Goal: Task Accomplishment & Management: Manage account settings

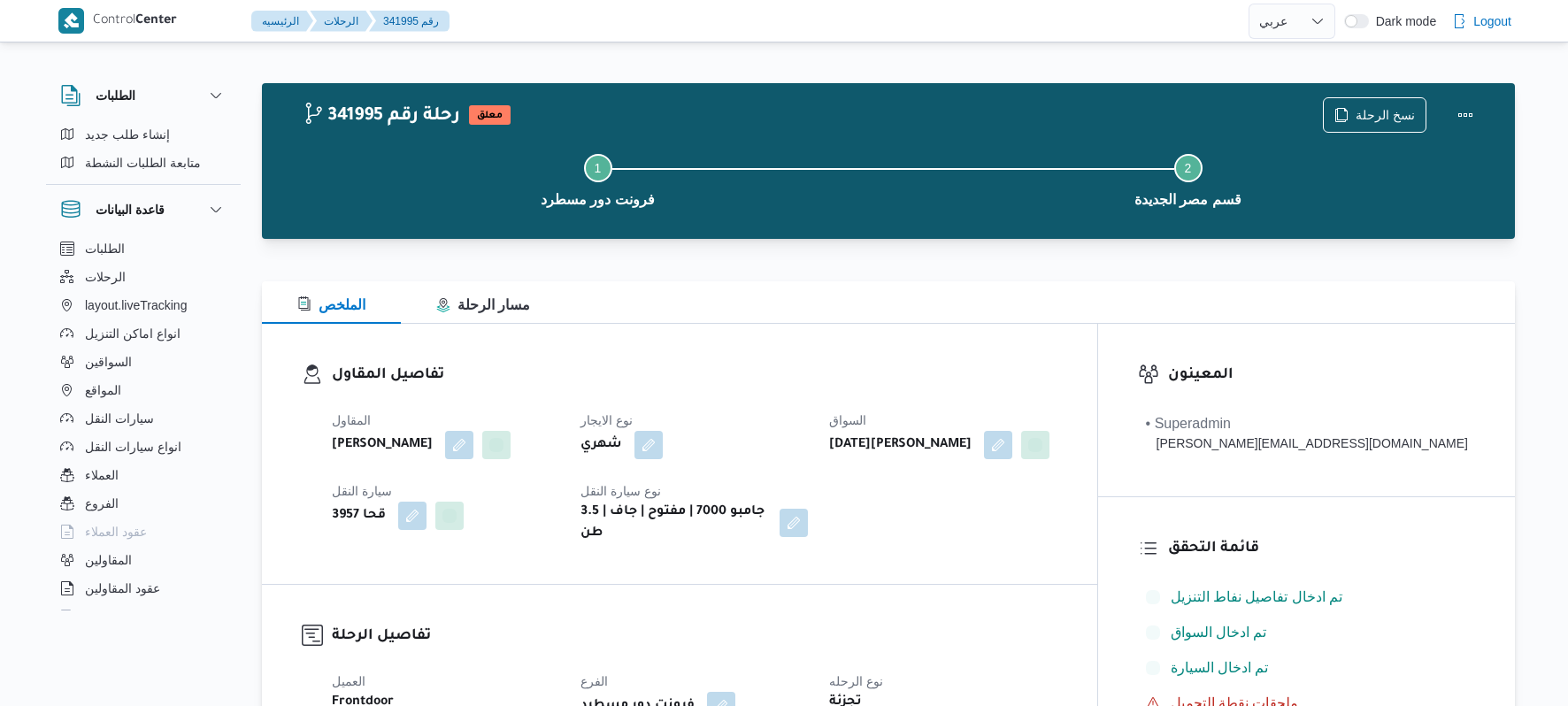
select select "ar"
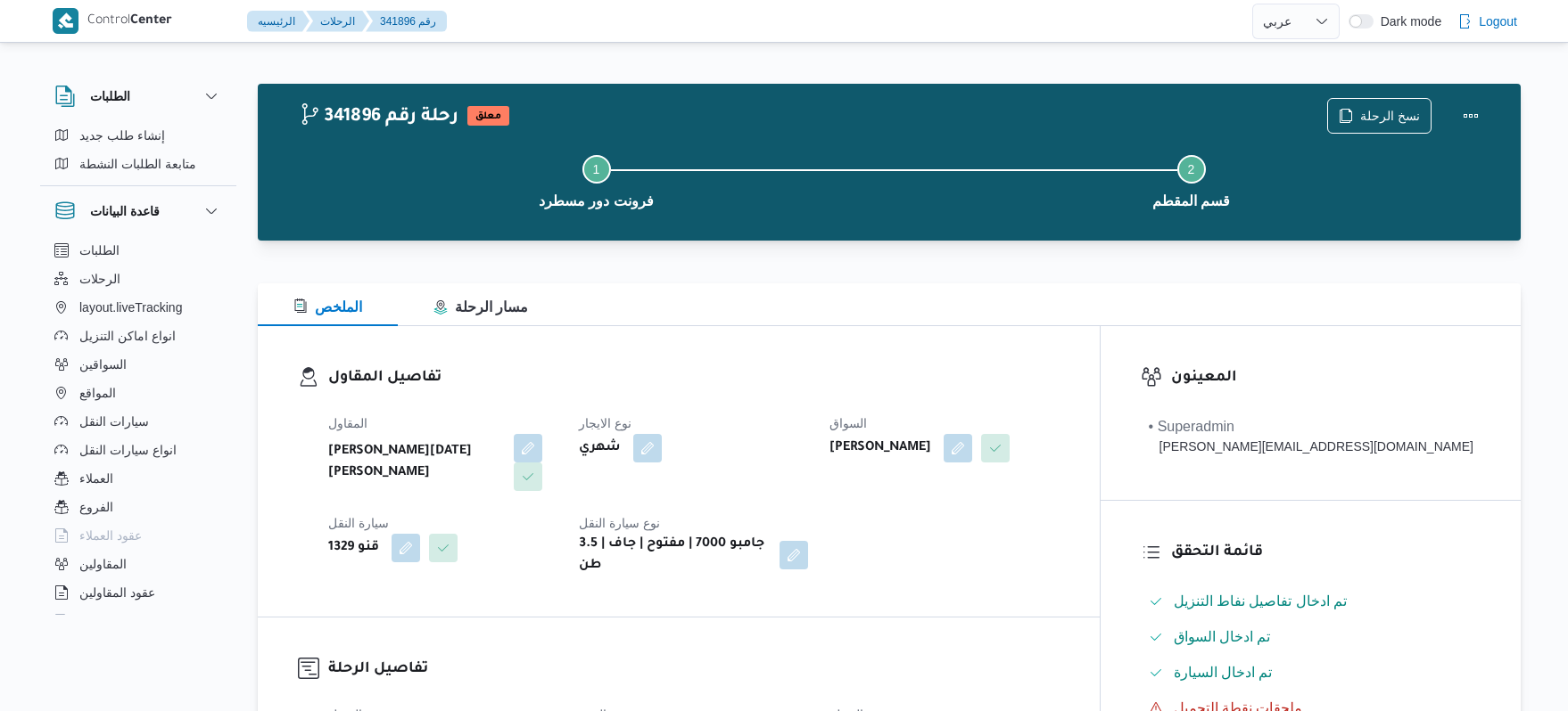
select select "ar"
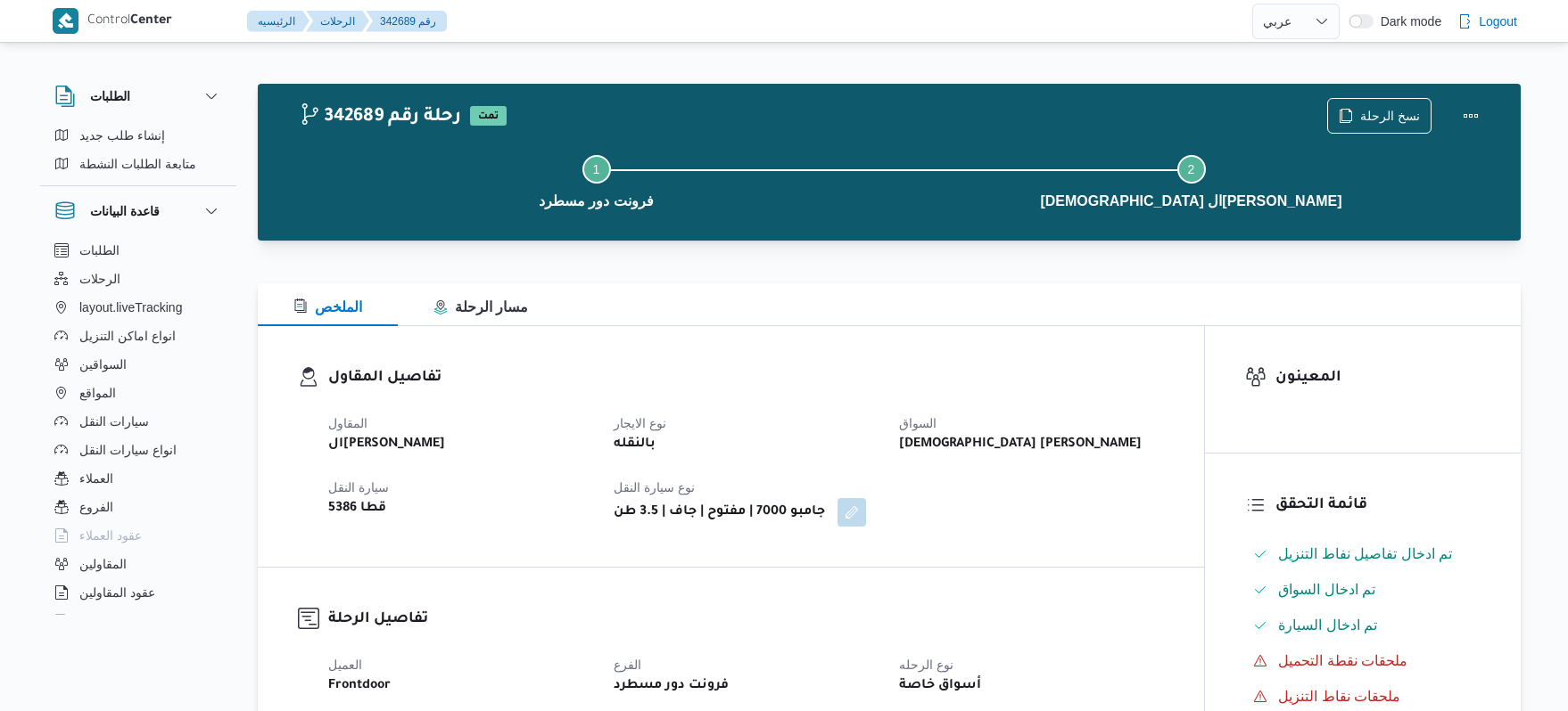
select select "ar"
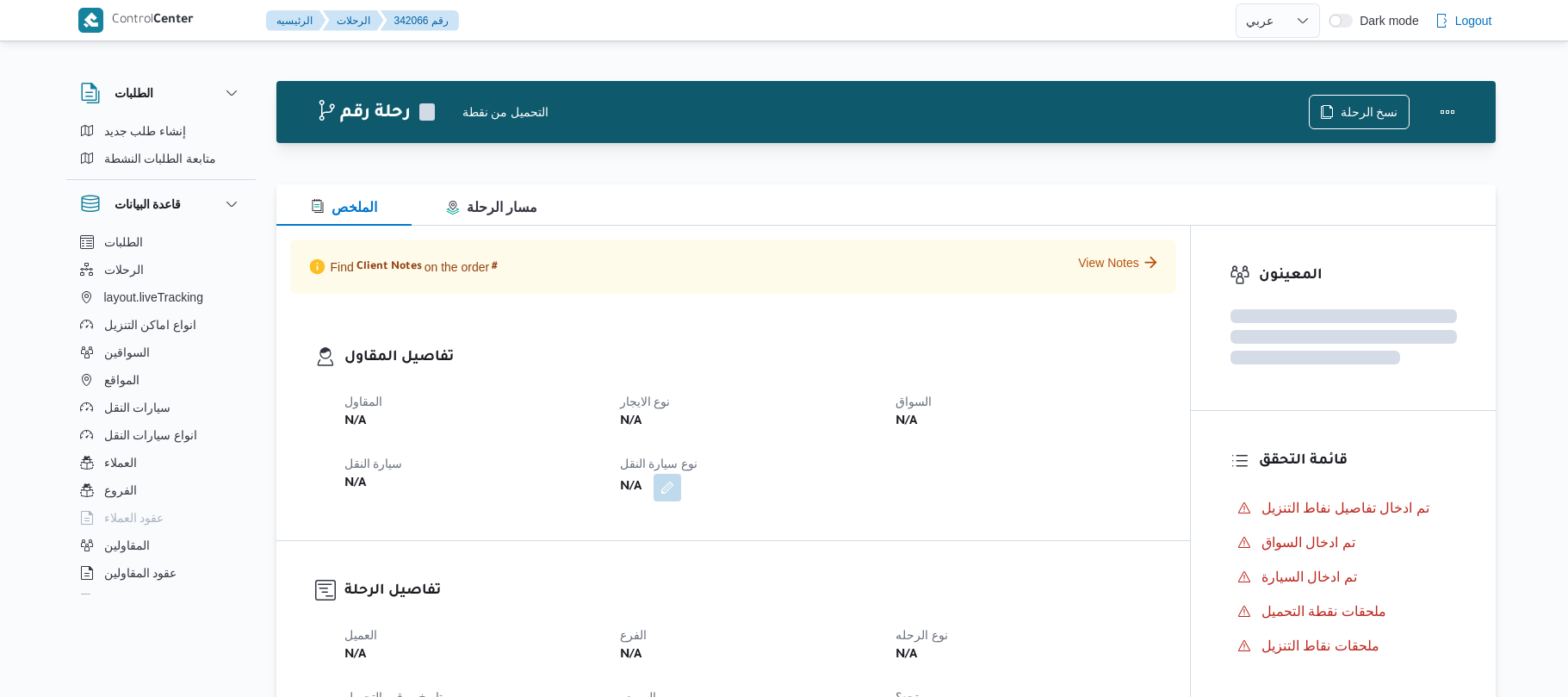
select select "ar"
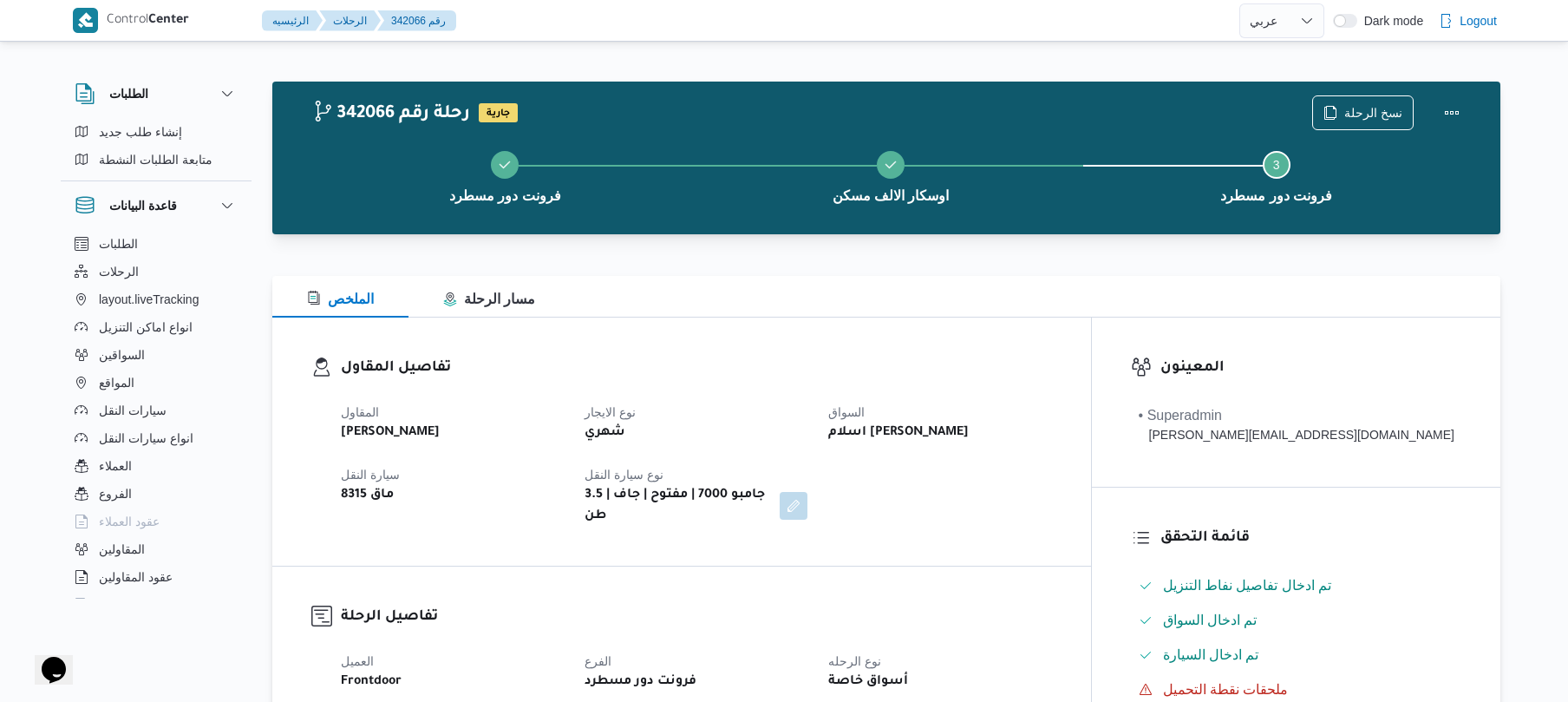
click at [809, 285] on div "الملخص مسار الرحلة" at bounding box center [886, 297] width 1228 height 42
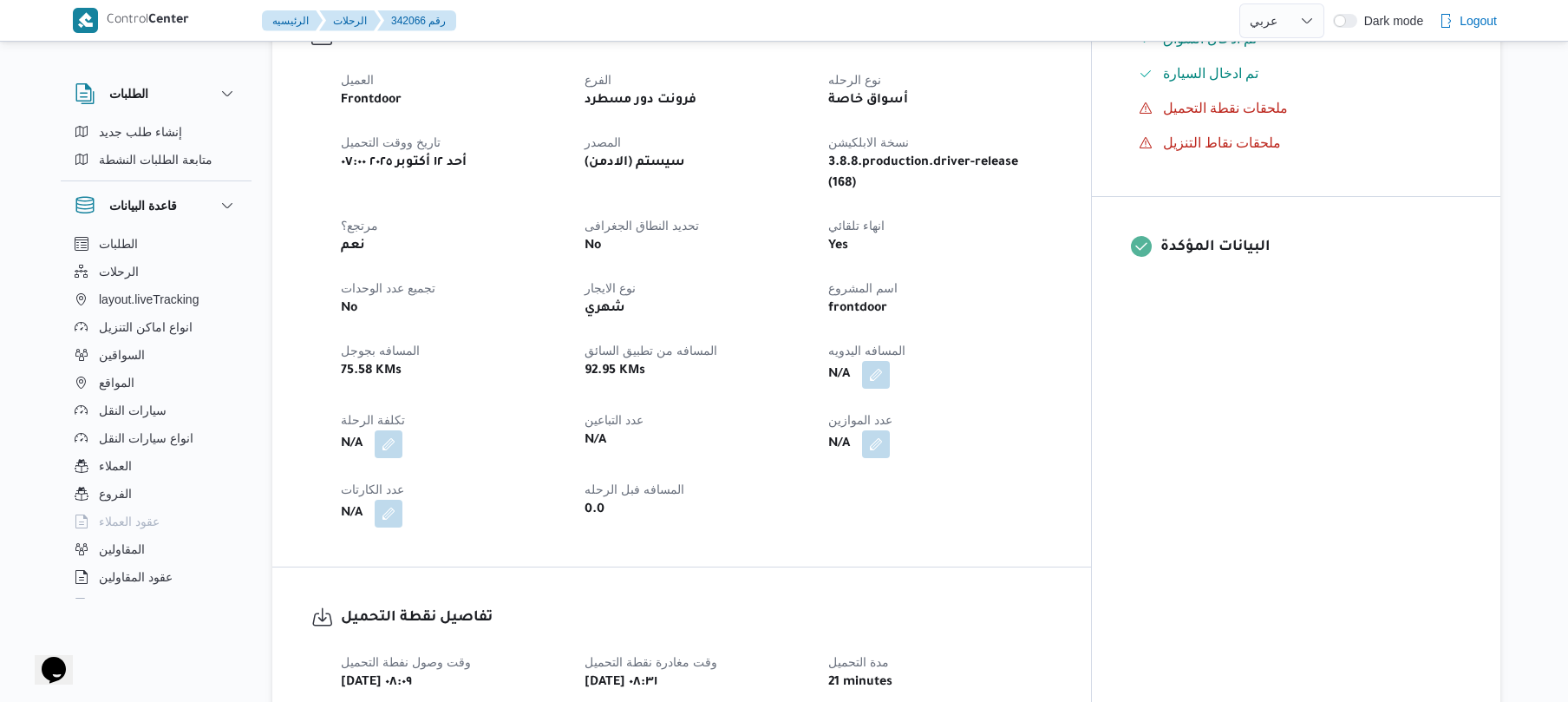
scroll to position [601, 0]
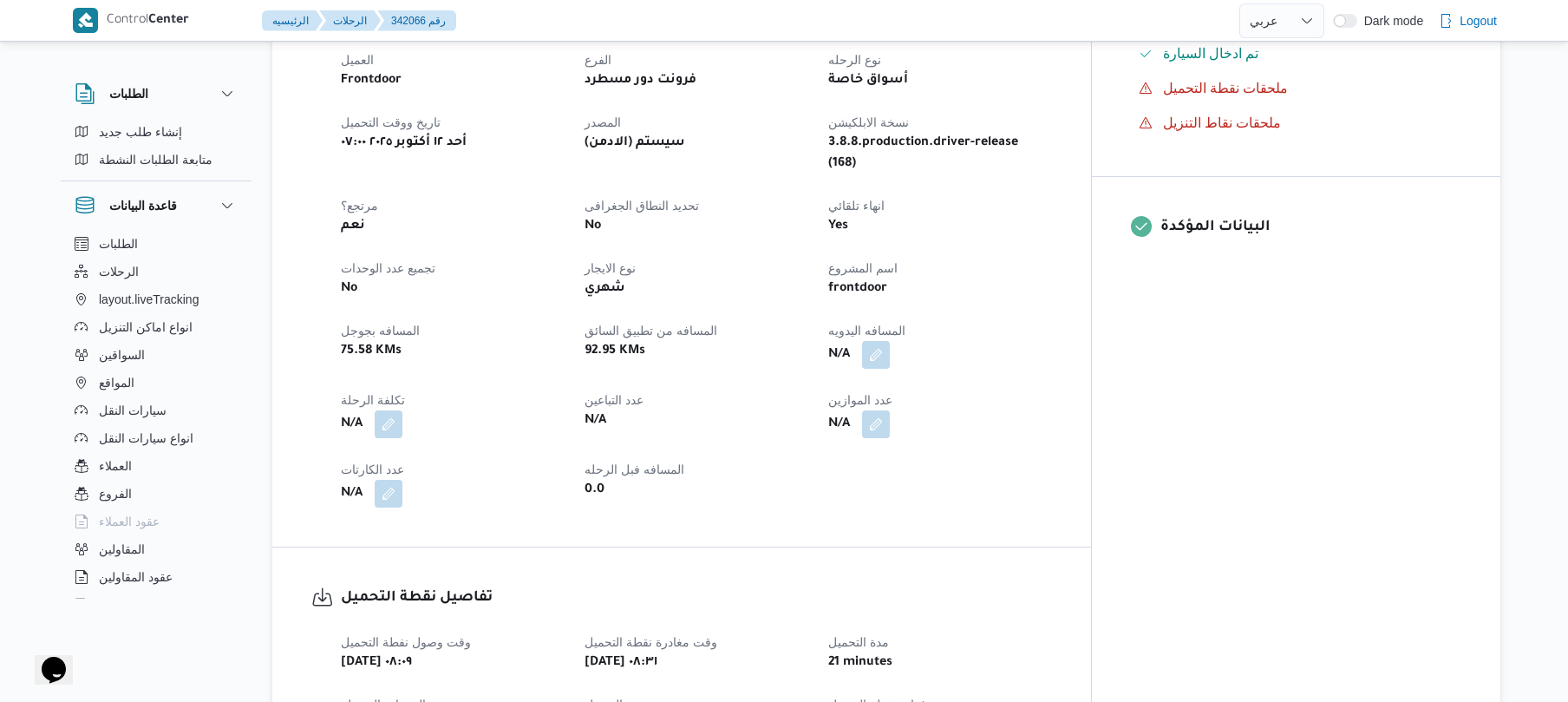
click at [830, 407] on div "العميل Frontdoor الفرع فرونت دور مسطرد نوع الرحله أسواق خاصة تاريخ ووقت التحميل…" at bounding box center [695, 278] width 731 height 479
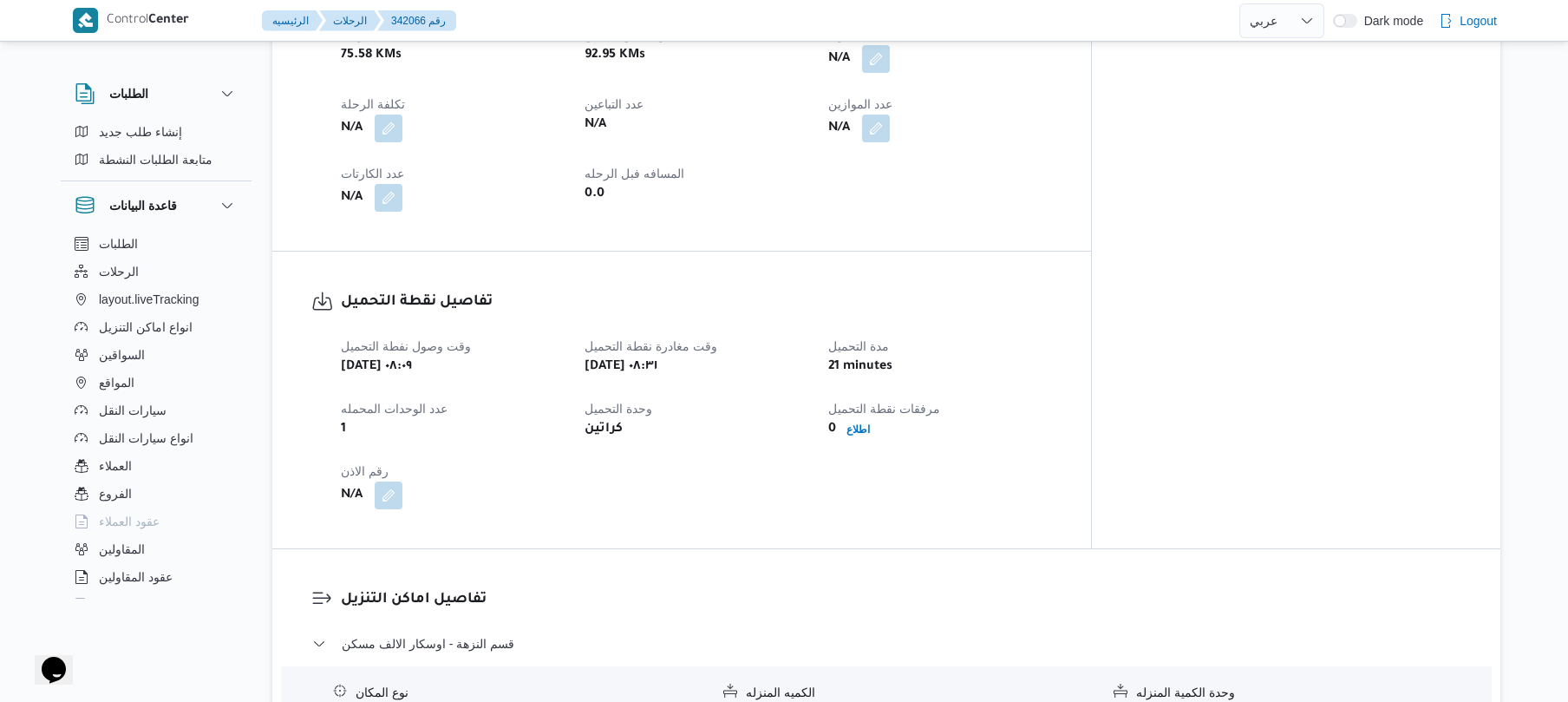
scroll to position [1156, 0]
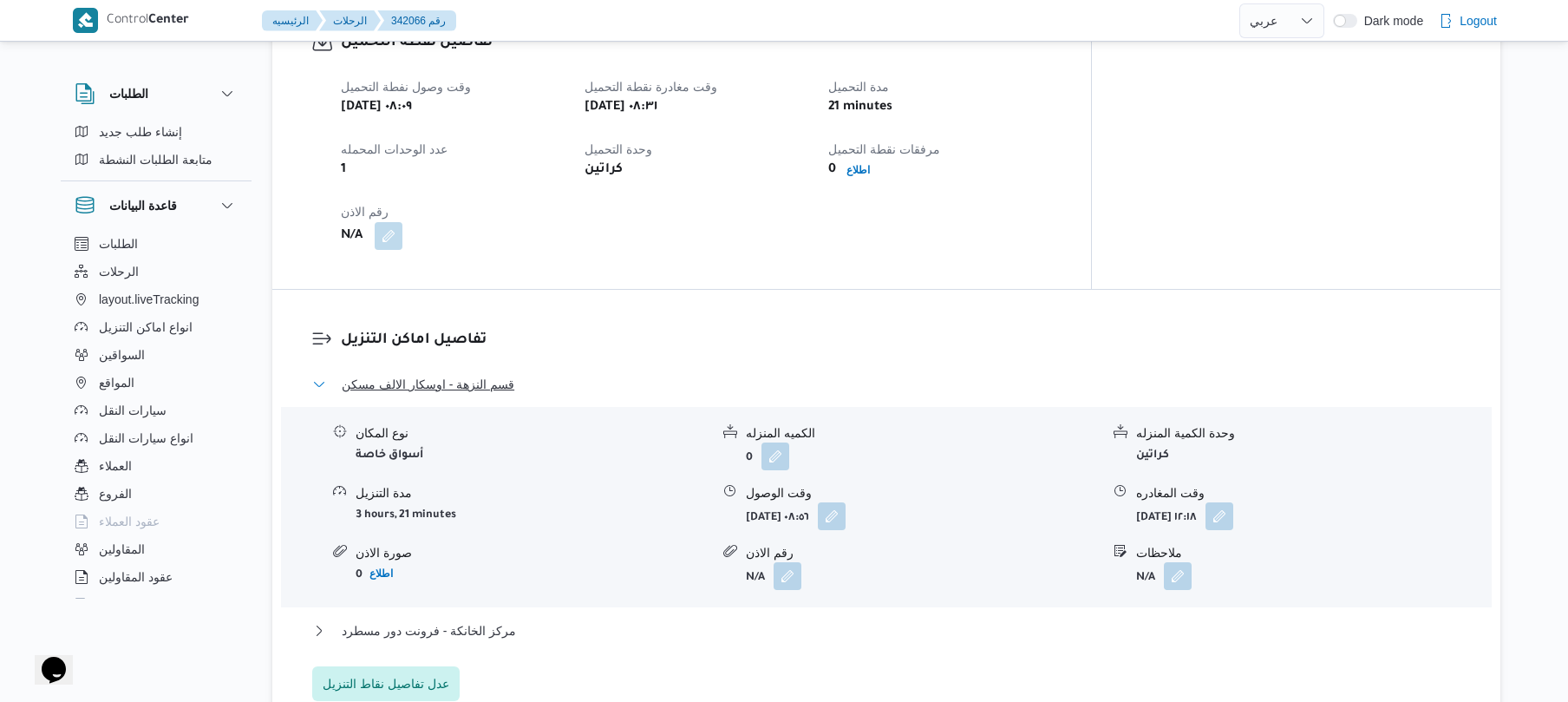
drag, startPoint x: 528, startPoint y: 347, endPoint x: 402, endPoint y: 346, distance: 126.0
click at [402, 374] on button "قسم النزهة - اوسكار الالف مسكن" at bounding box center [886, 384] width 1149 height 21
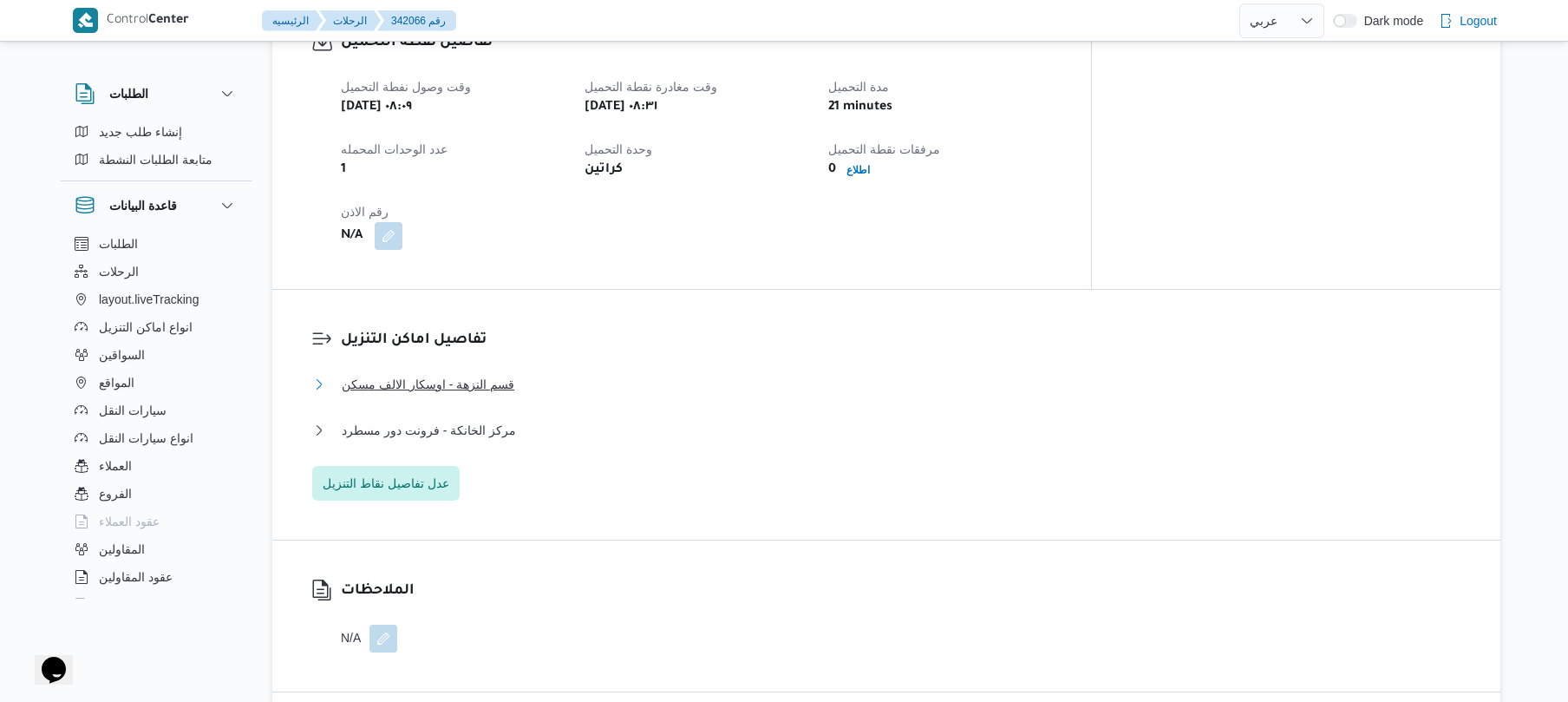
drag, startPoint x: 529, startPoint y: 341, endPoint x: 417, endPoint y: 362, distance: 114.0
click at [417, 374] on div "قسم النزهة - اوسكار الالف مسكن" at bounding box center [886, 390] width 1149 height 33
drag, startPoint x: 513, startPoint y: 338, endPoint x: 383, endPoint y: 350, distance: 130.6
click at [383, 374] on button "قسم النزهة - اوسكار الالف مسكن" at bounding box center [886, 384] width 1149 height 21
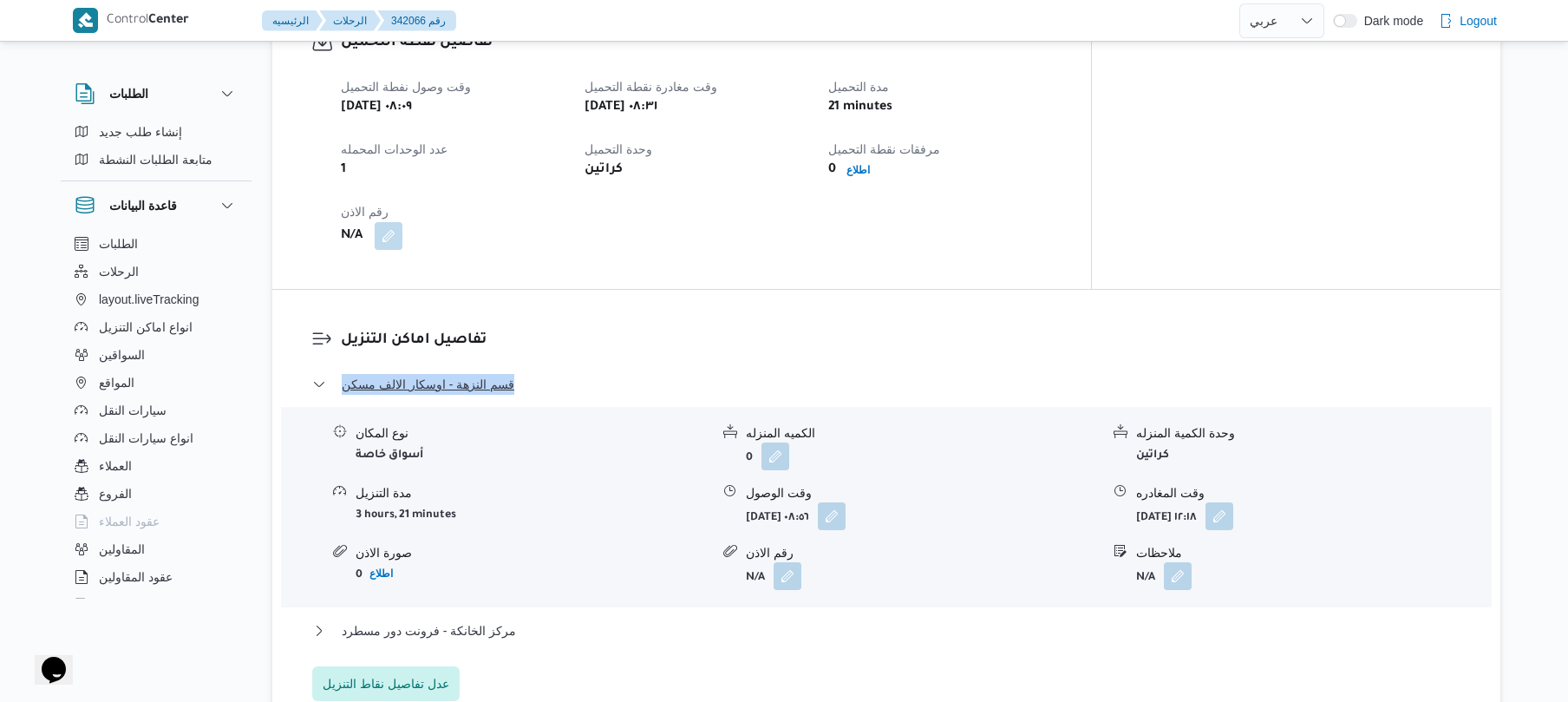
drag, startPoint x: 529, startPoint y: 321, endPoint x: 344, endPoint y: 350, distance: 187.3
click at [344, 350] on dl "تفاصيل اماكن التنزيل قسم النزهة - اوسكار الالف مسكن نوع المكان أسواق خاصة الكمي…" at bounding box center [901, 515] width 1120 height 372
copy span "قسم النزهة - اوسكار الالف مسكن"
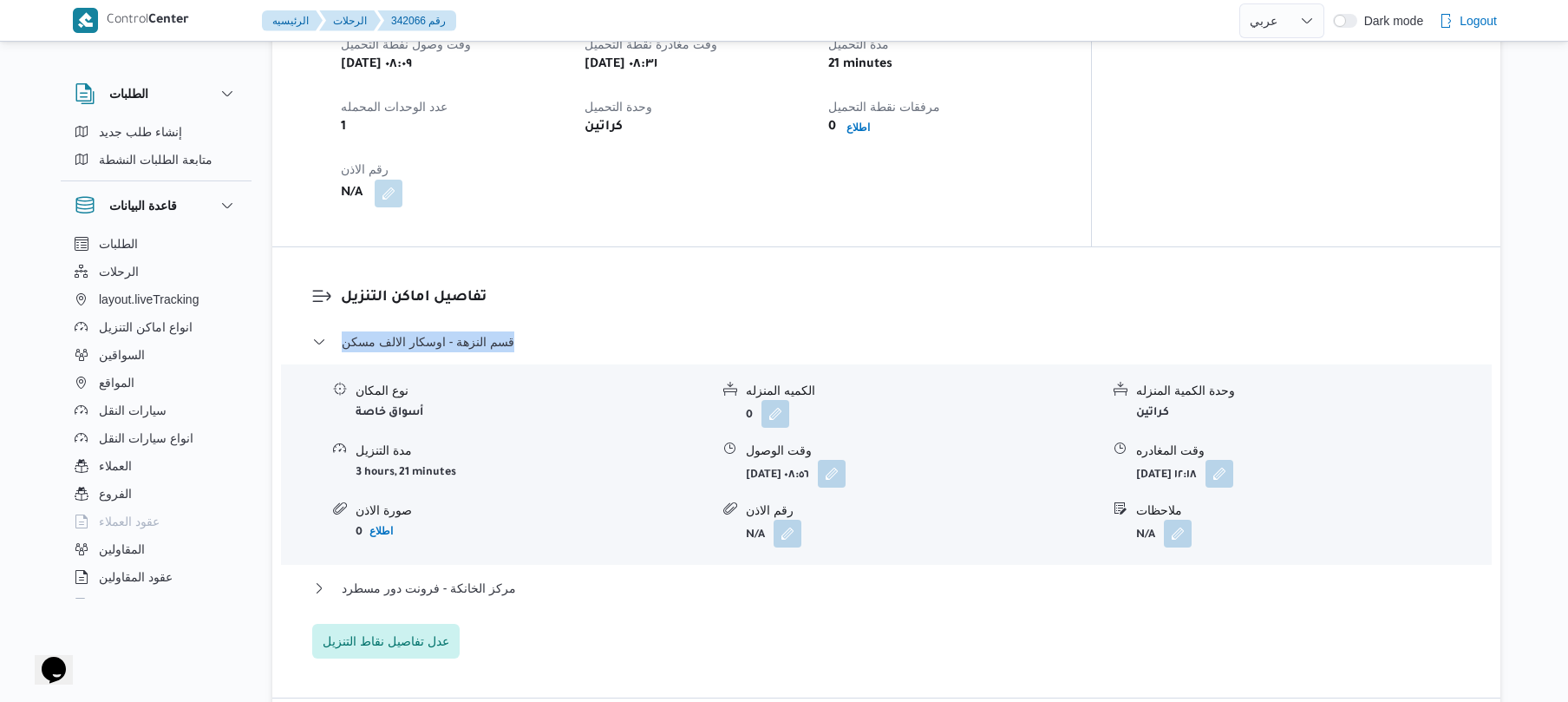
scroll to position [1203, 0]
click at [798, 574] on button "مركز الخانكة - فرونت دور مسطرد" at bounding box center [886, 584] width 1149 height 21
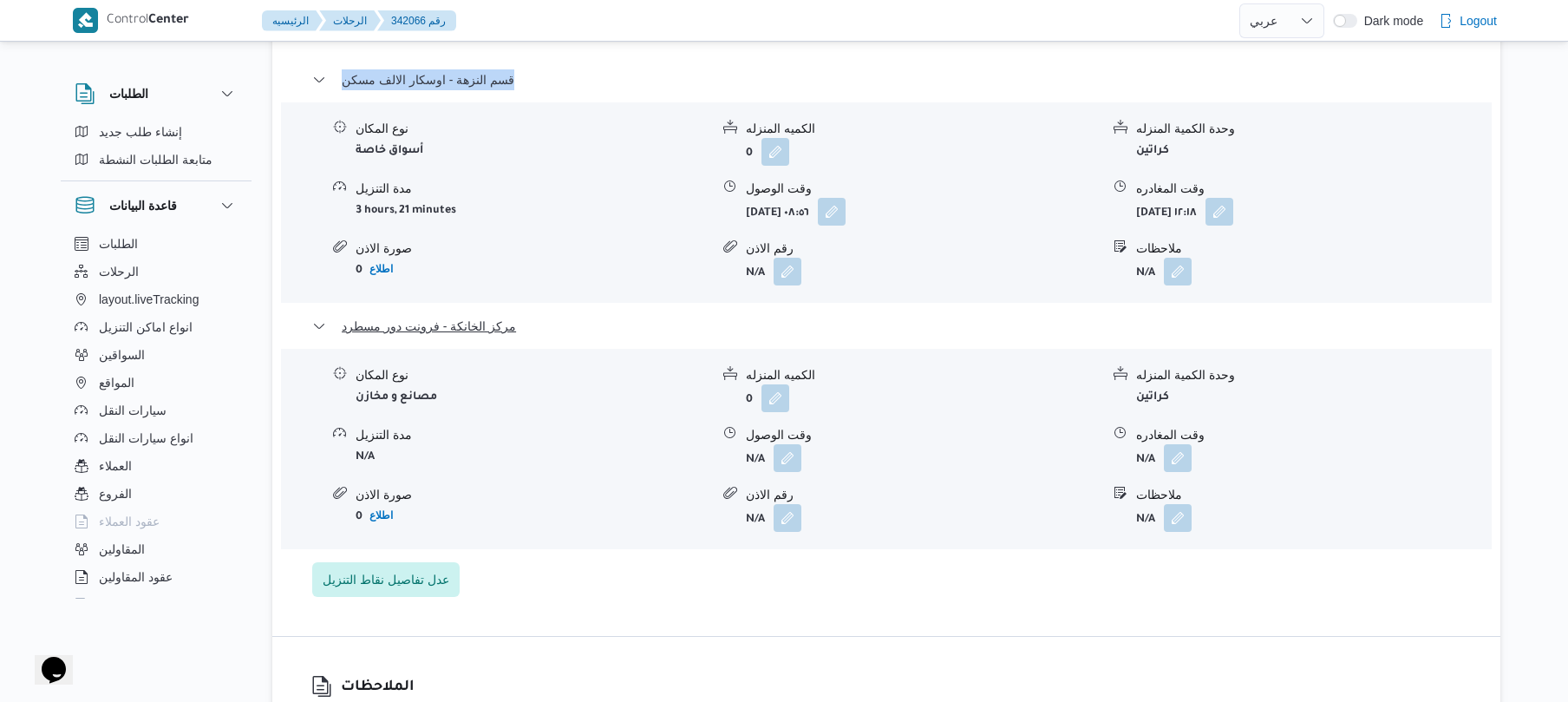
scroll to position [1480, 0]
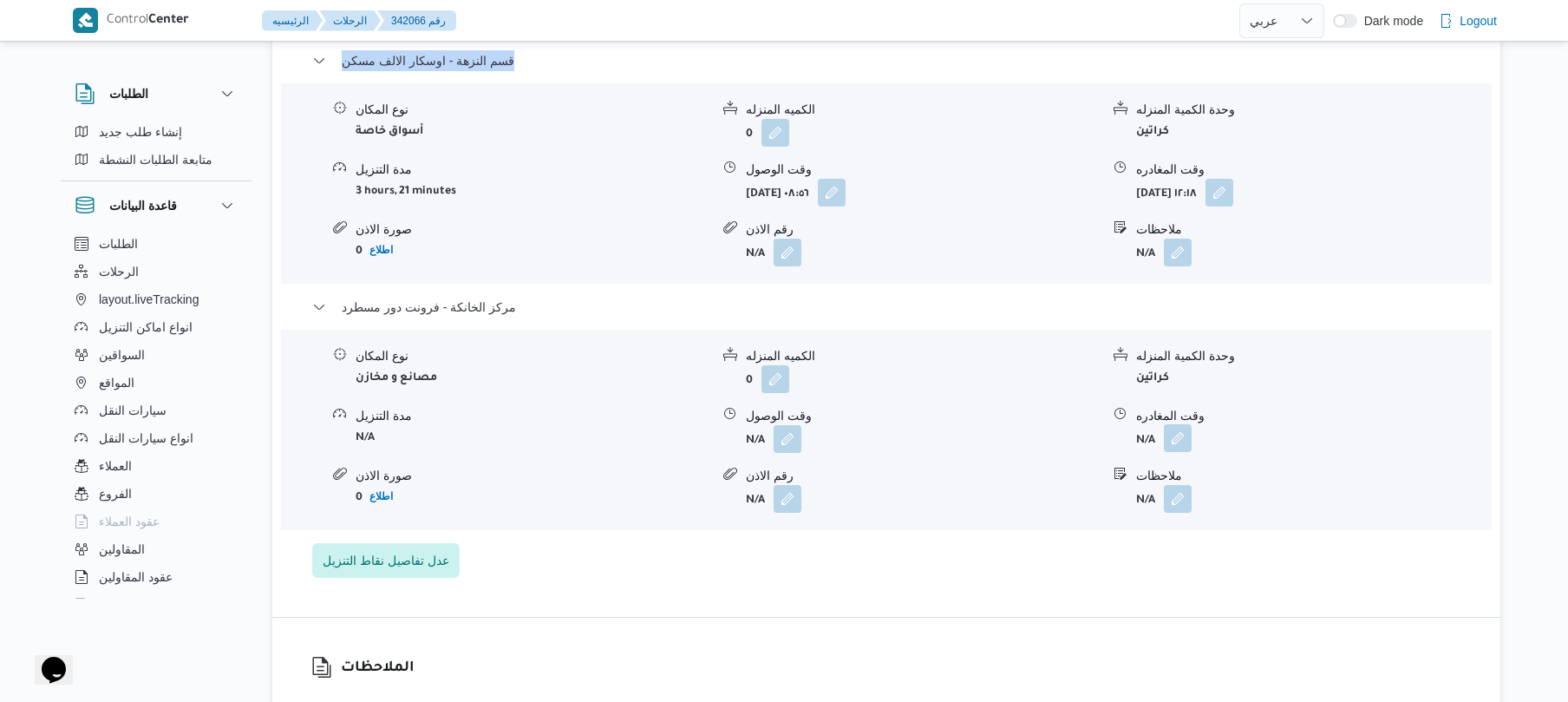
click at [1181, 424] on button "button" at bounding box center [1177, 438] width 28 height 28
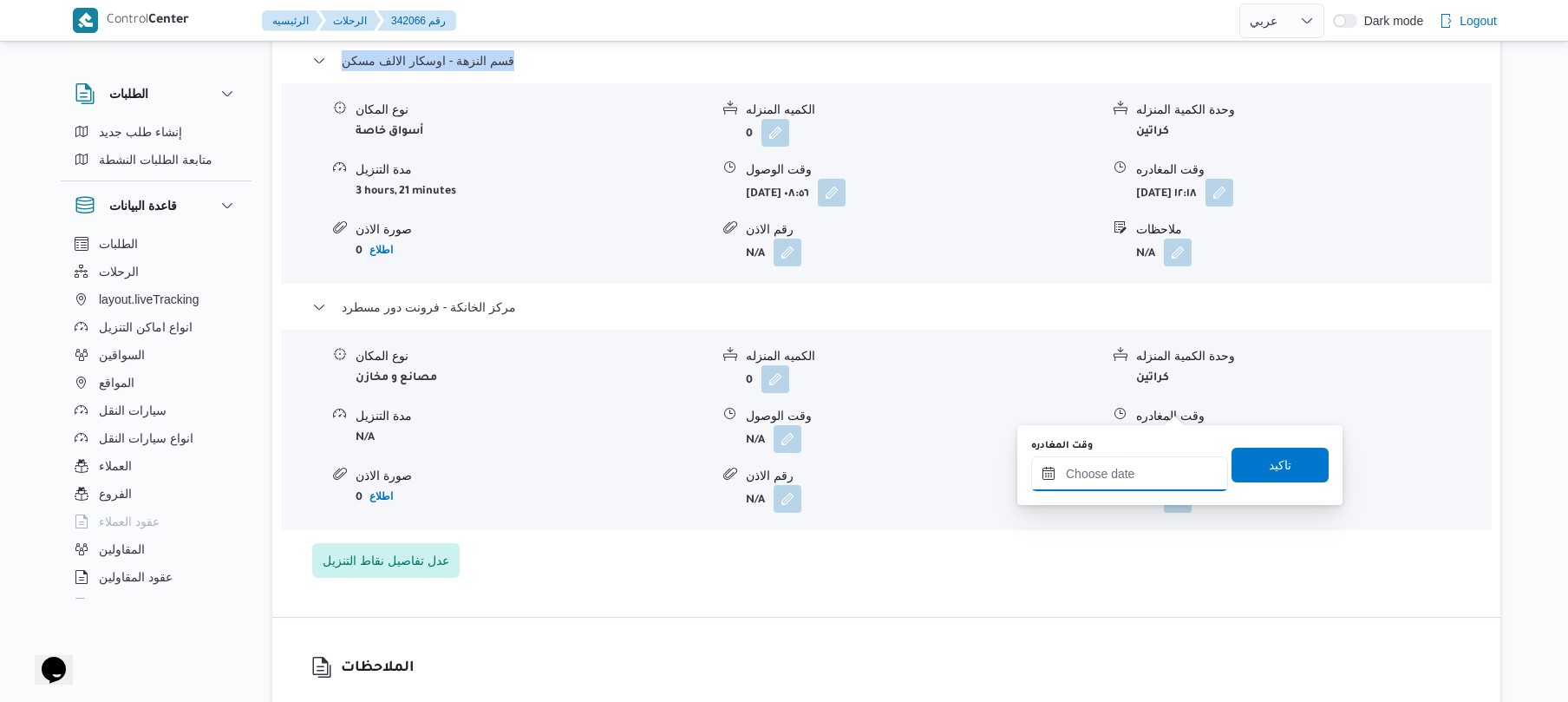
click at [1099, 466] on input "وقت المغادره" at bounding box center [1128, 473] width 197 height 34
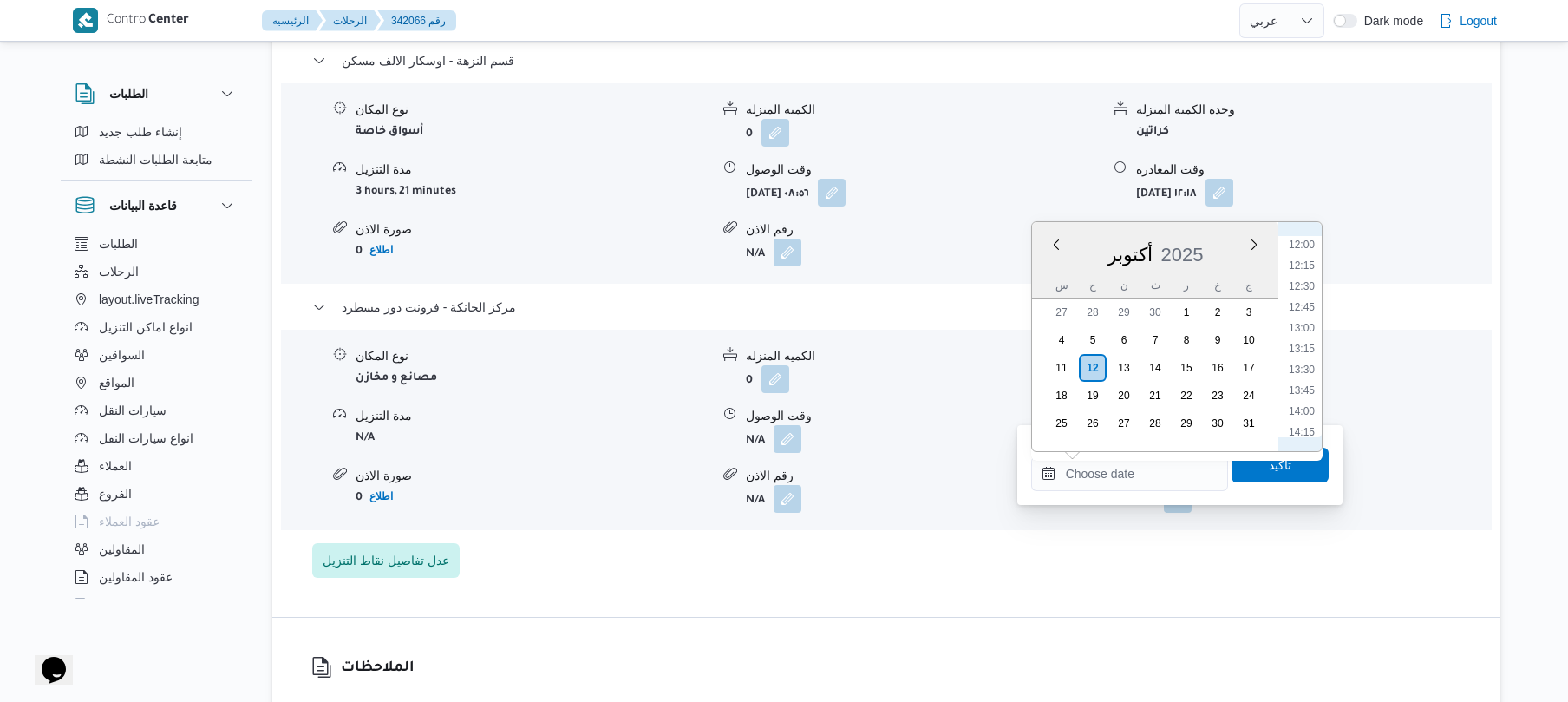
scroll to position [950, 0]
click at [1302, 399] on li "13:15" at bounding box center [1302, 399] width 40 height 17
type input "[DATE] ١٣:١٥"
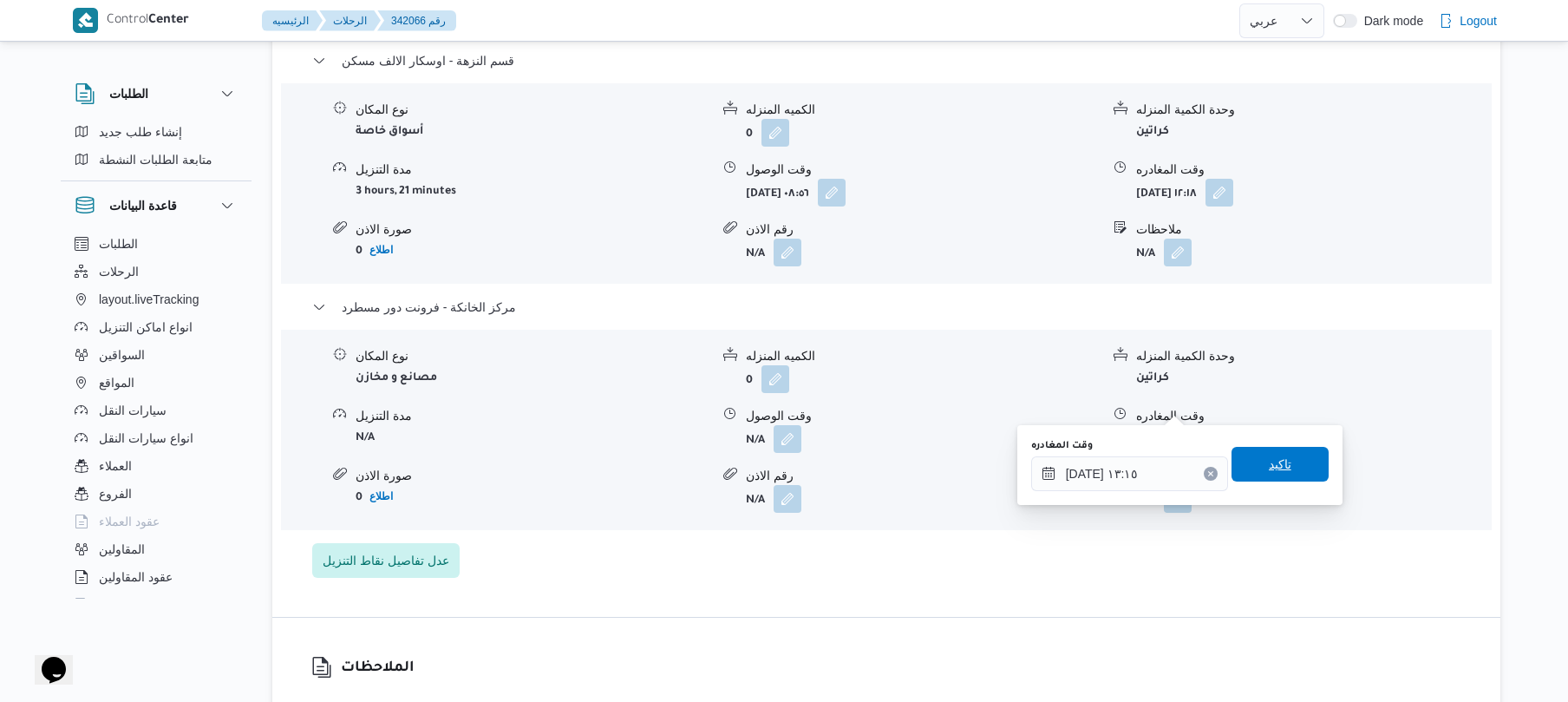
click at [1245, 462] on span "تاكيد" at bounding box center [1279, 464] width 97 height 34
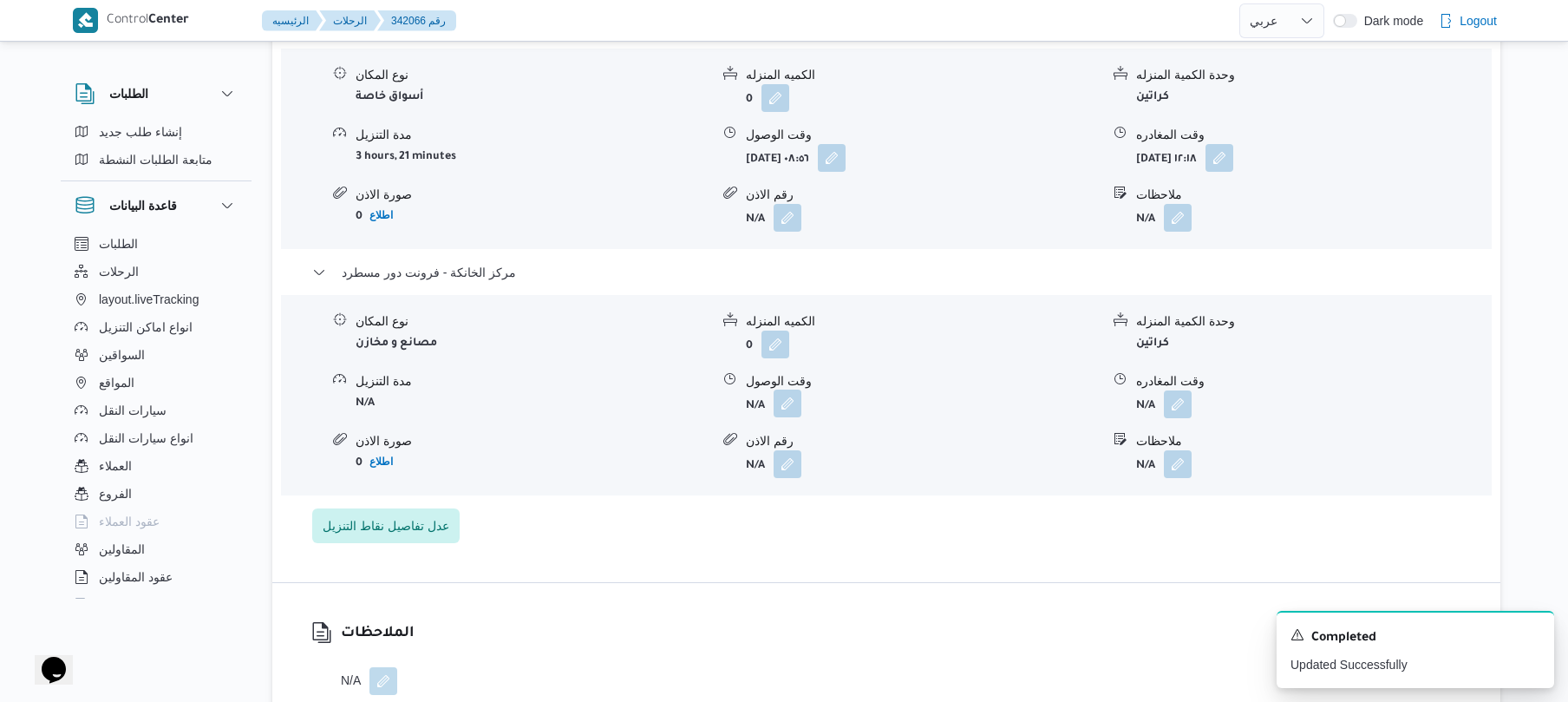
click at [782, 404] on button "button" at bounding box center [787, 404] width 28 height 28
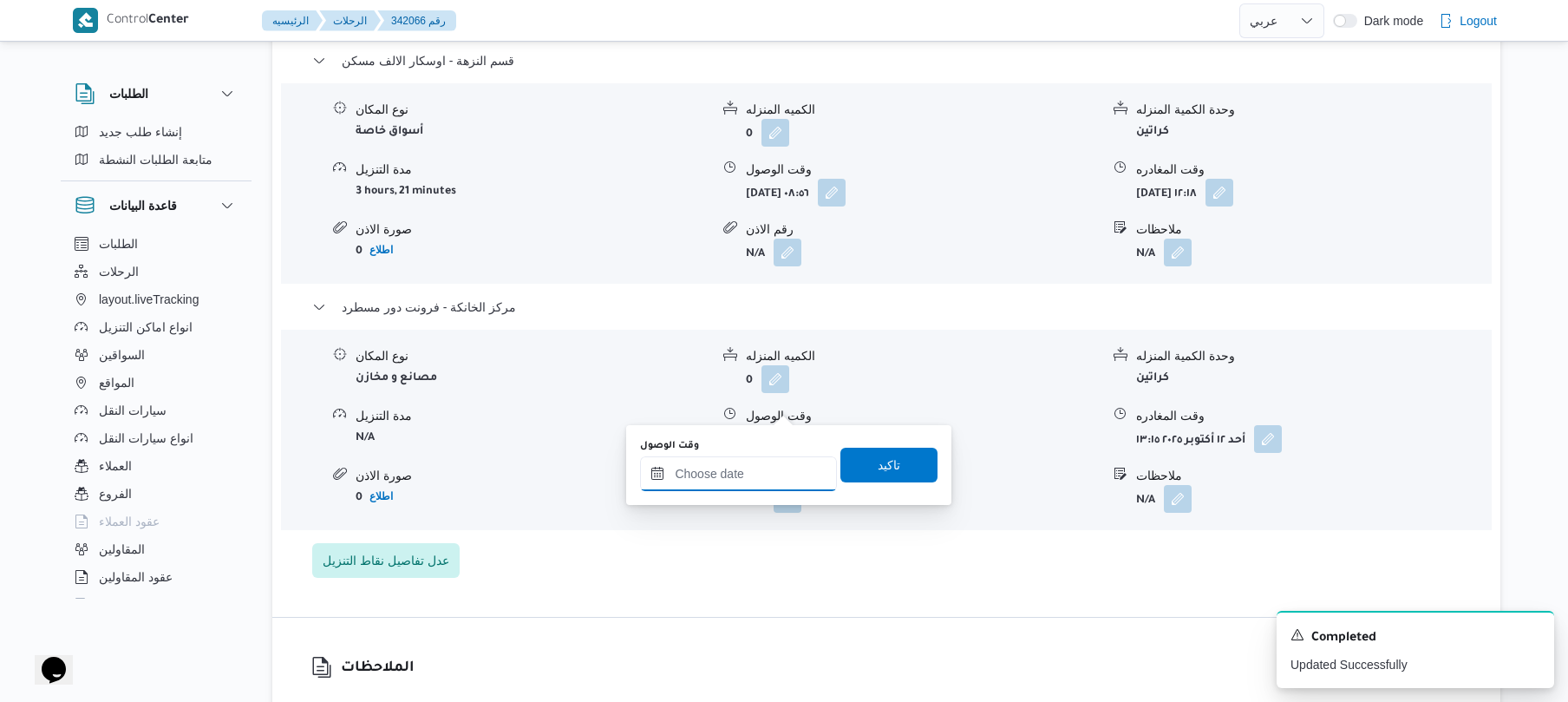
click at [770, 473] on input "وقت الوصول" at bounding box center [738, 473] width 197 height 34
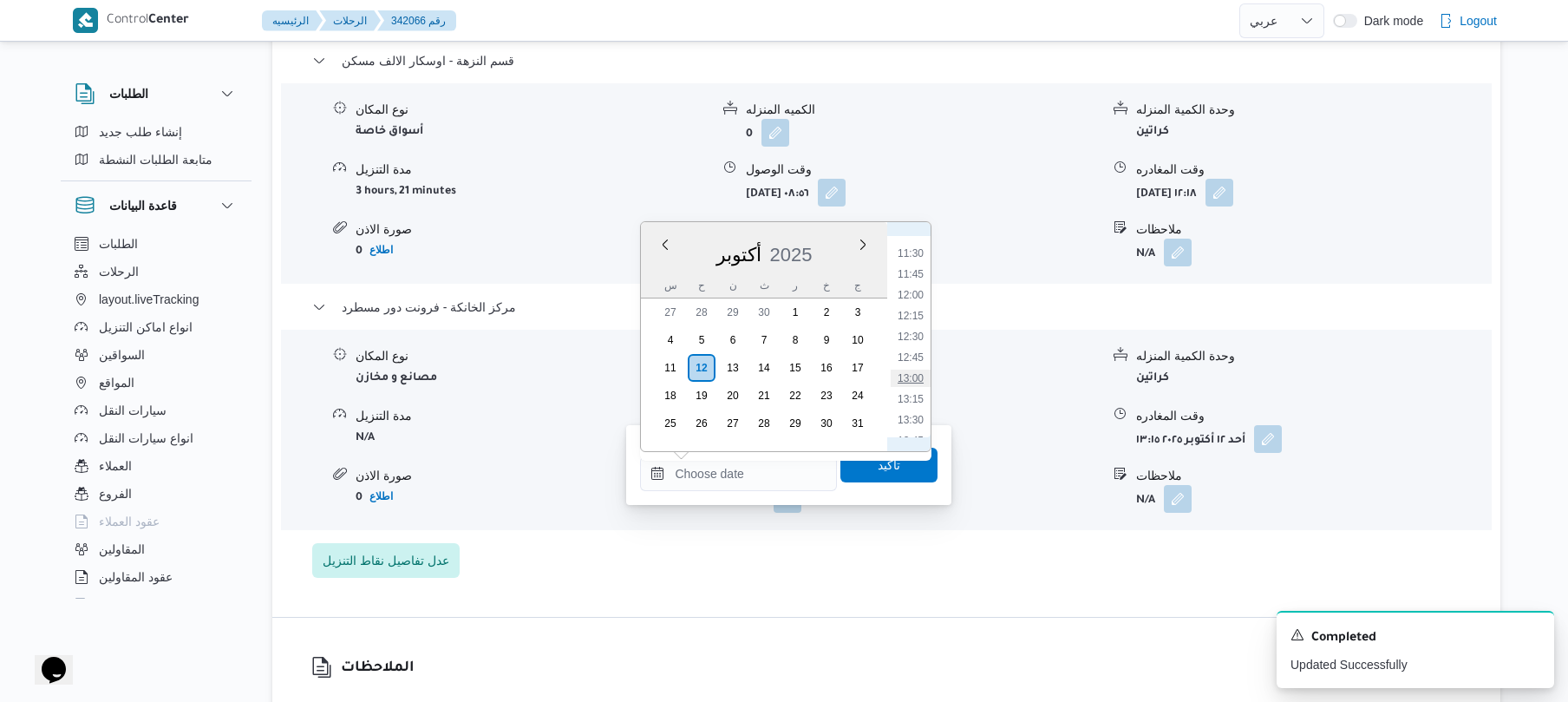
click at [912, 373] on li "13:00" at bounding box center [911, 378] width 40 height 17
type input "١٢/١٠/٢٠٢٥ ١٣:٠٠"
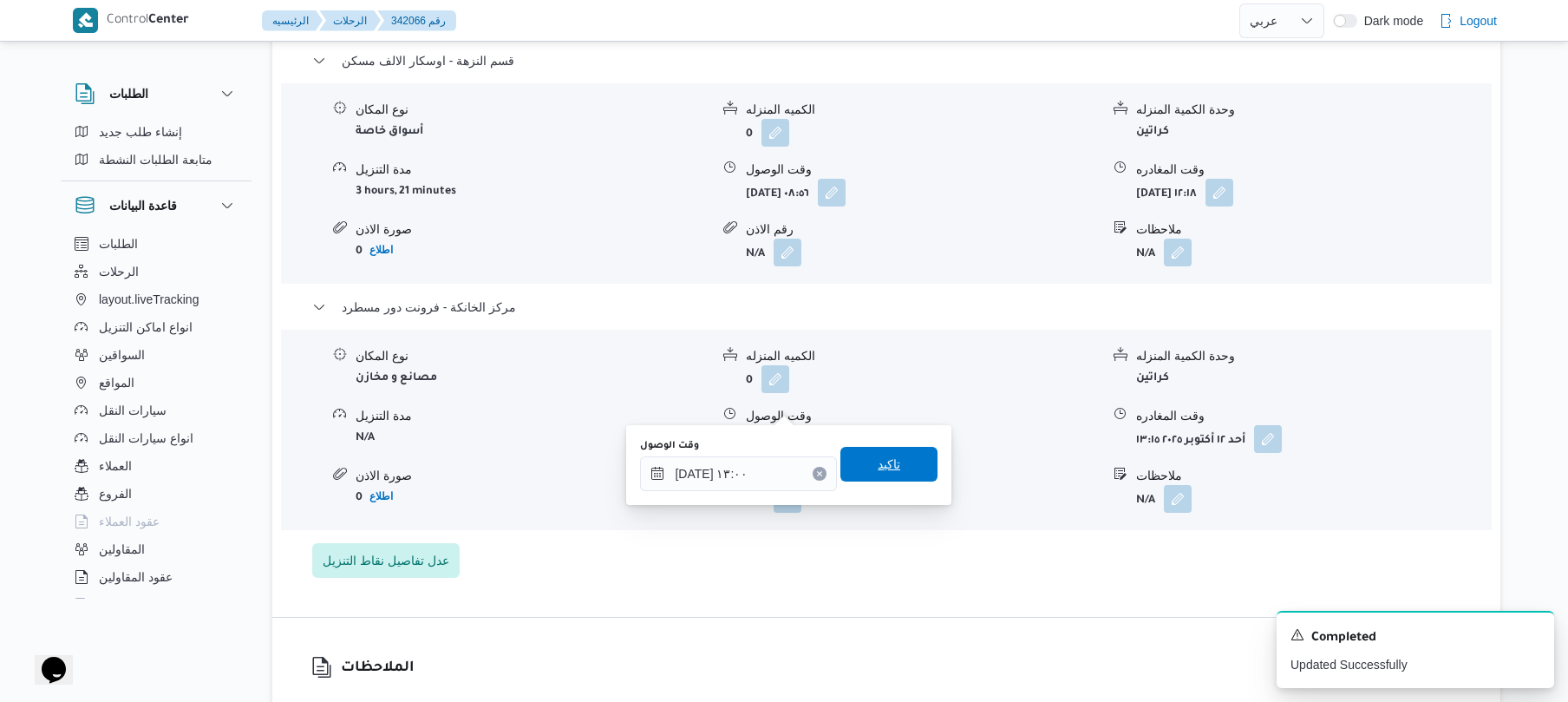
click at [877, 466] on span "تاكيد" at bounding box center [888, 463] width 23 height 21
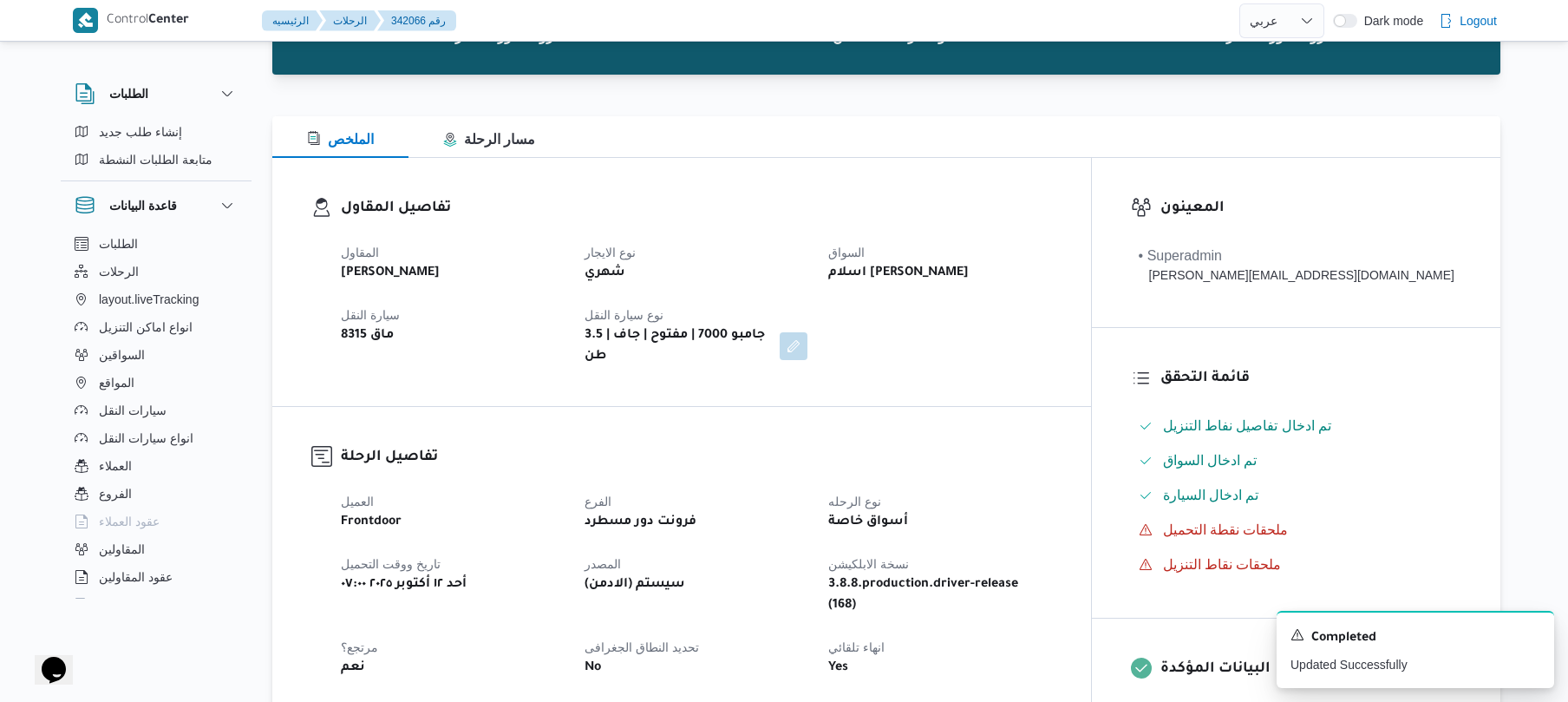
scroll to position [0, 0]
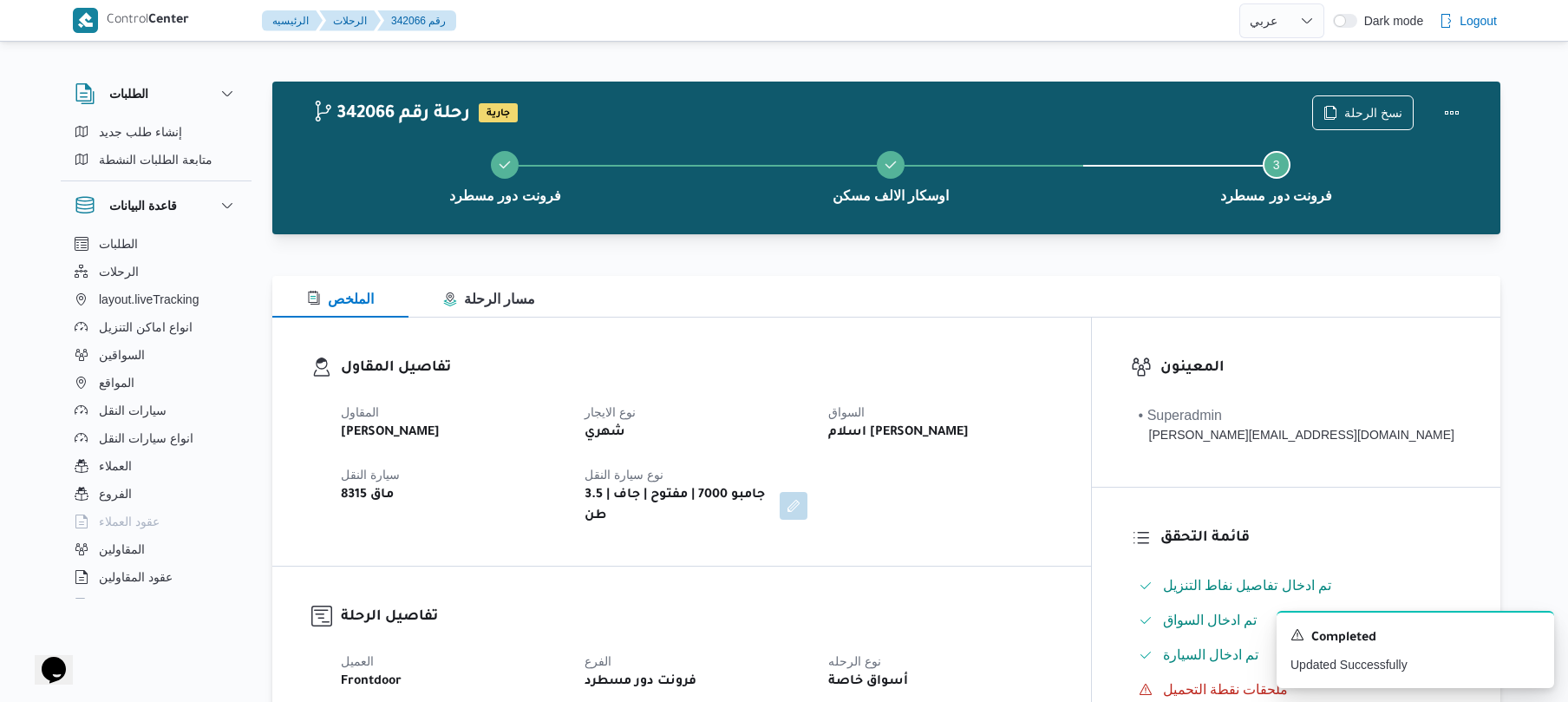
click at [845, 237] on div at bounding box center [886, 244] width 1228 height 21
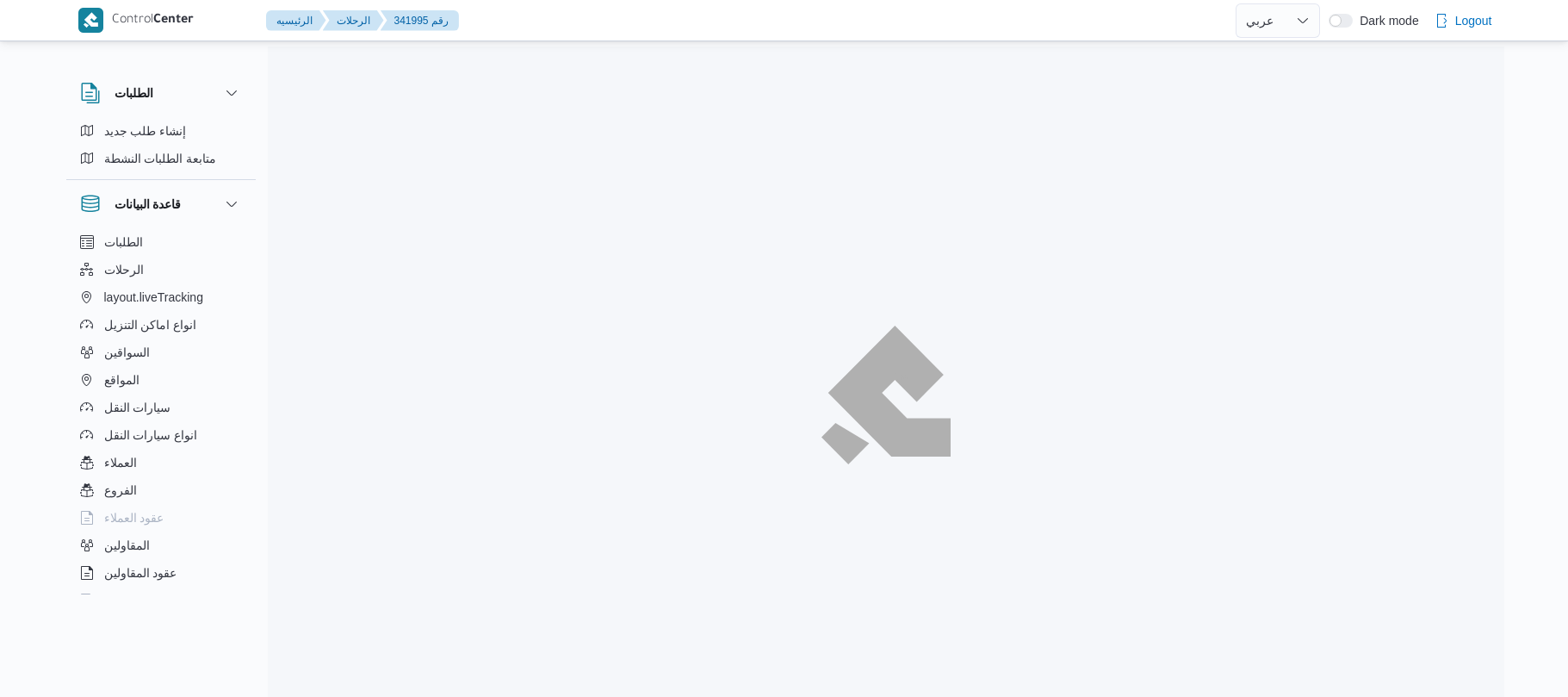
select select "ar"
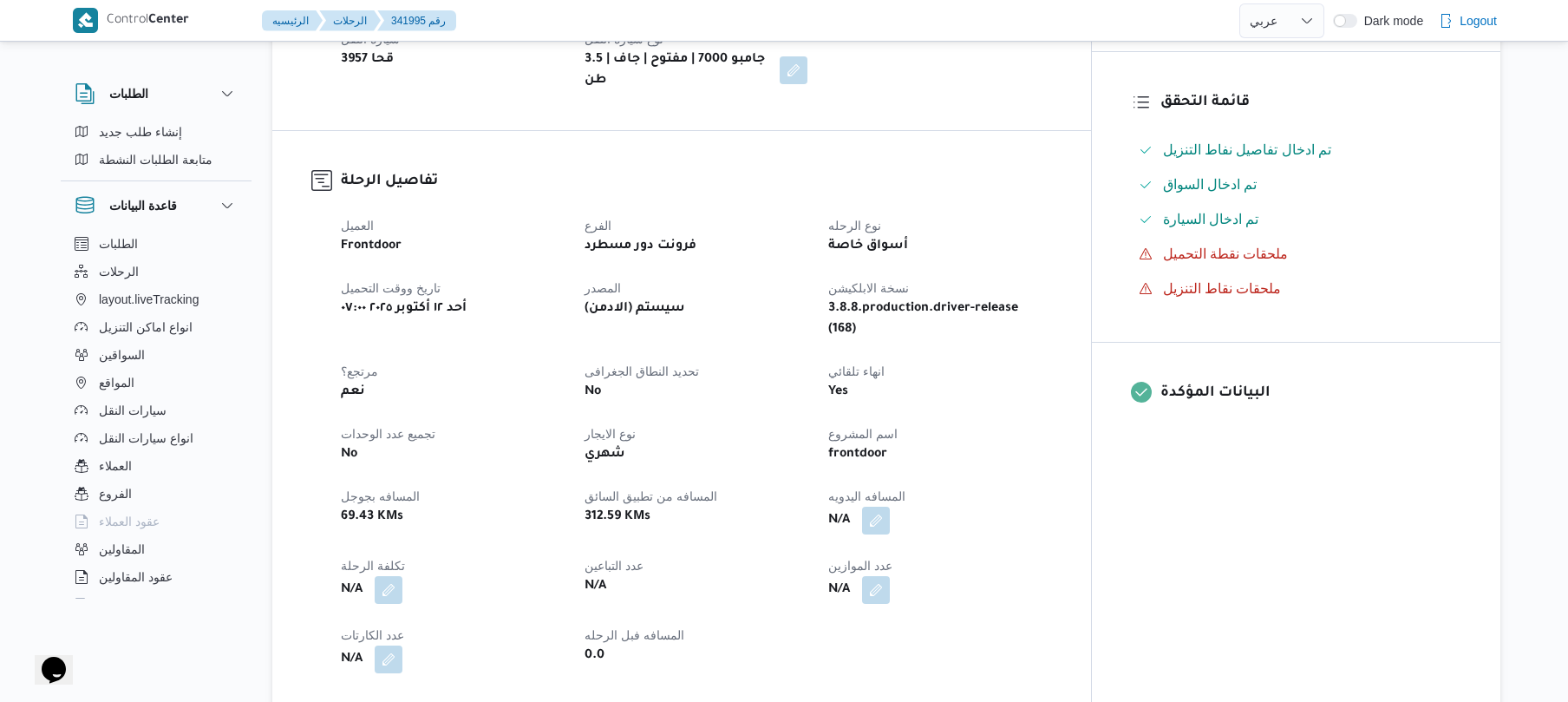
scroll to position [648, 0]
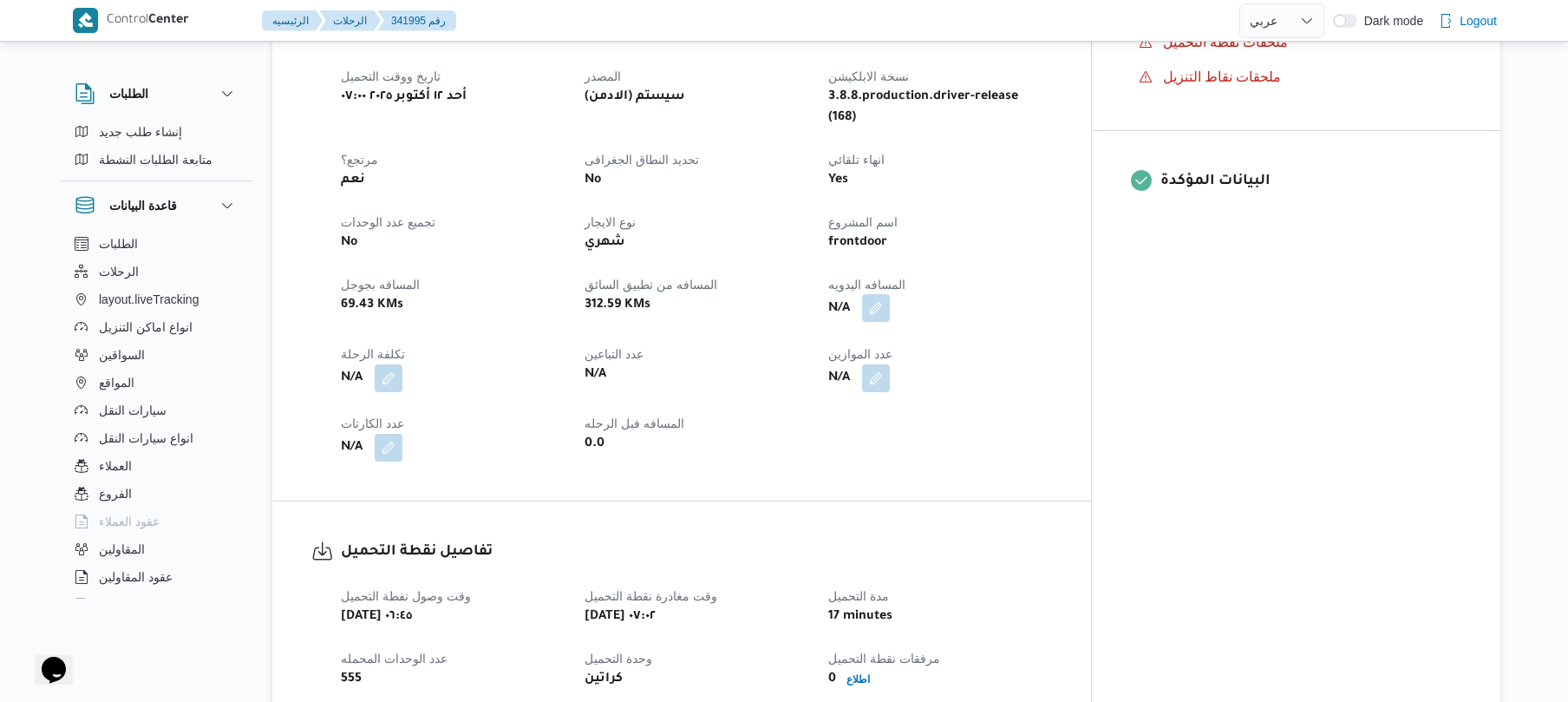
click at [890, 294] on button "button" at bounding box center [876, 307] width 28 height 28
click at [868, 351] on input "المسافه اليدويه" at bounding box center [896, 344] width 172 height 34
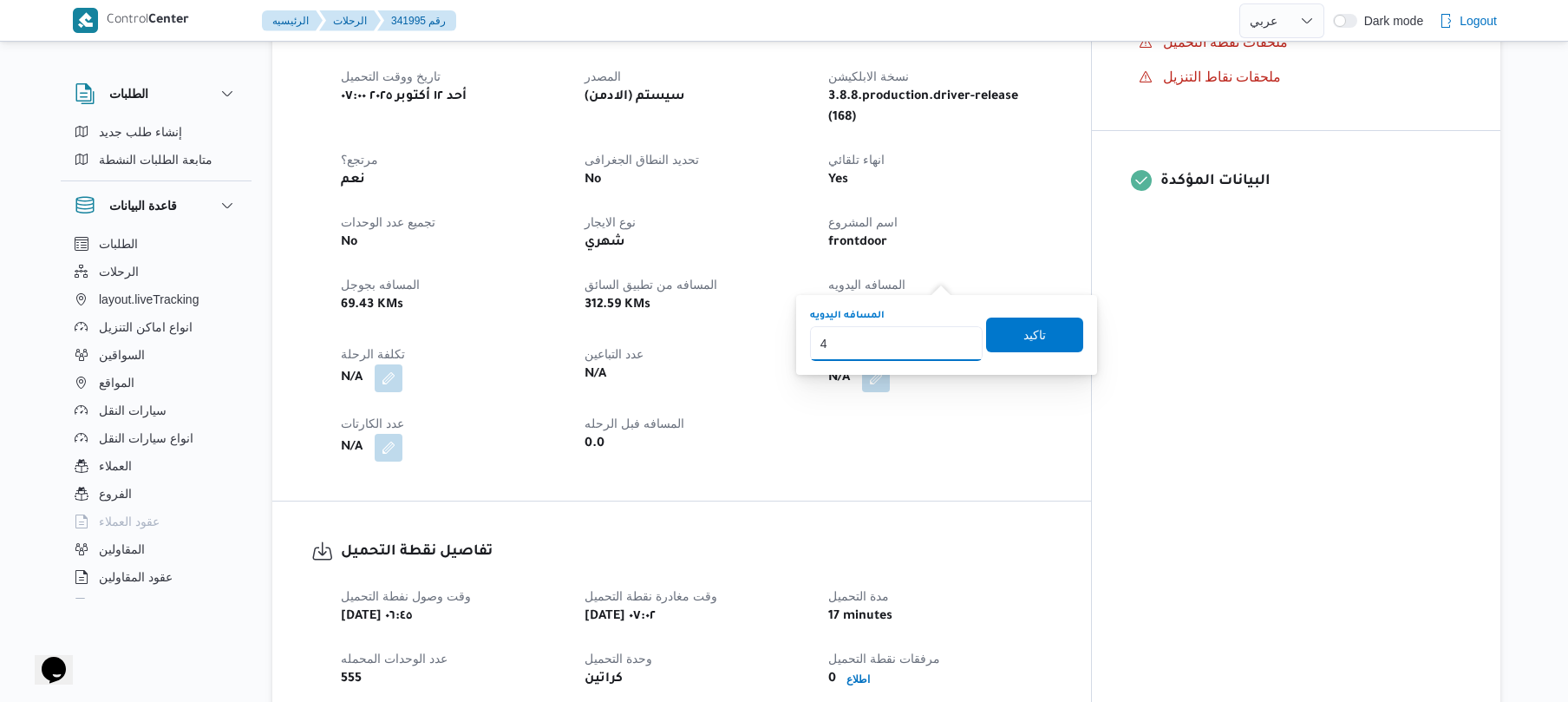
type input "40"
click at [999, 344] on span "تاكيد" at bounding box center [1034, 334] width 97 height 34
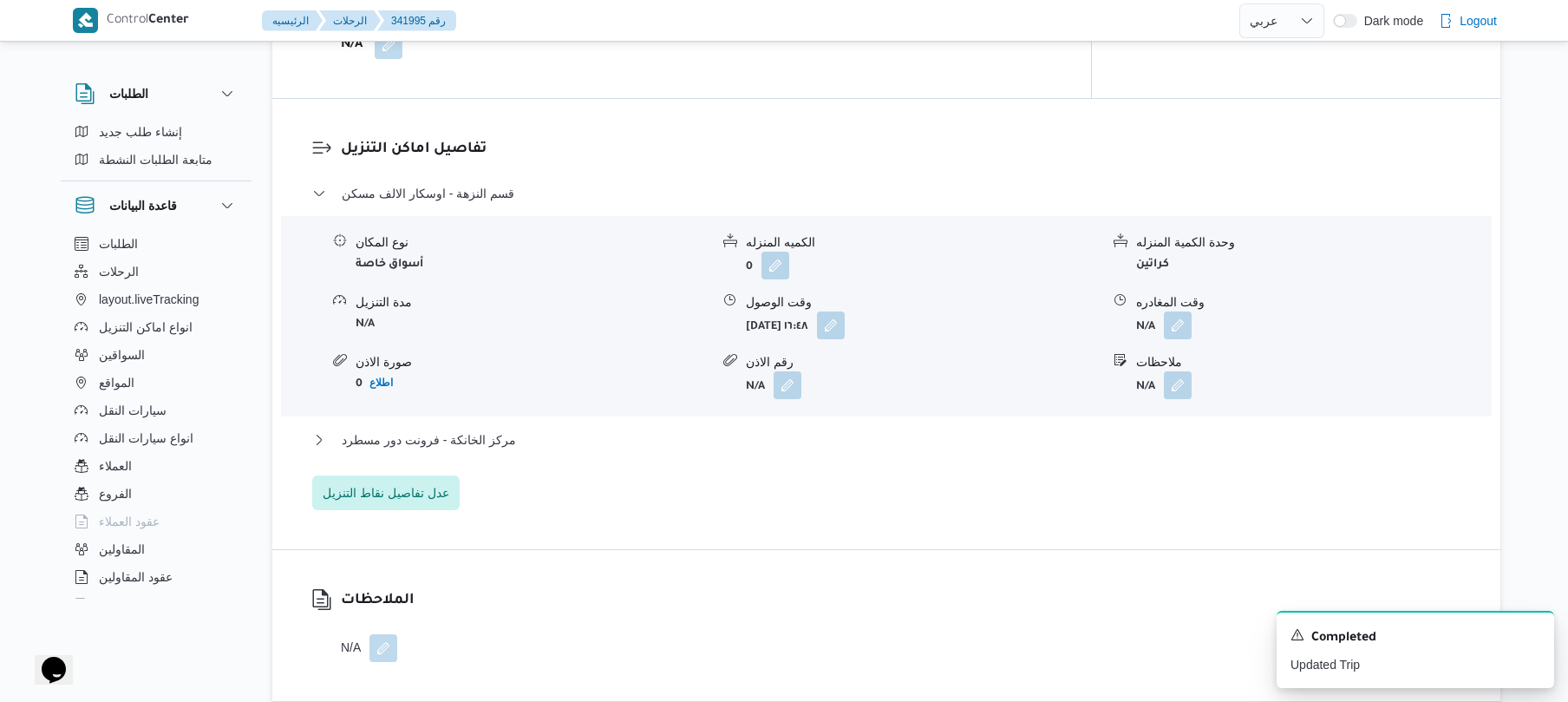
scroll to position [1389, 0]
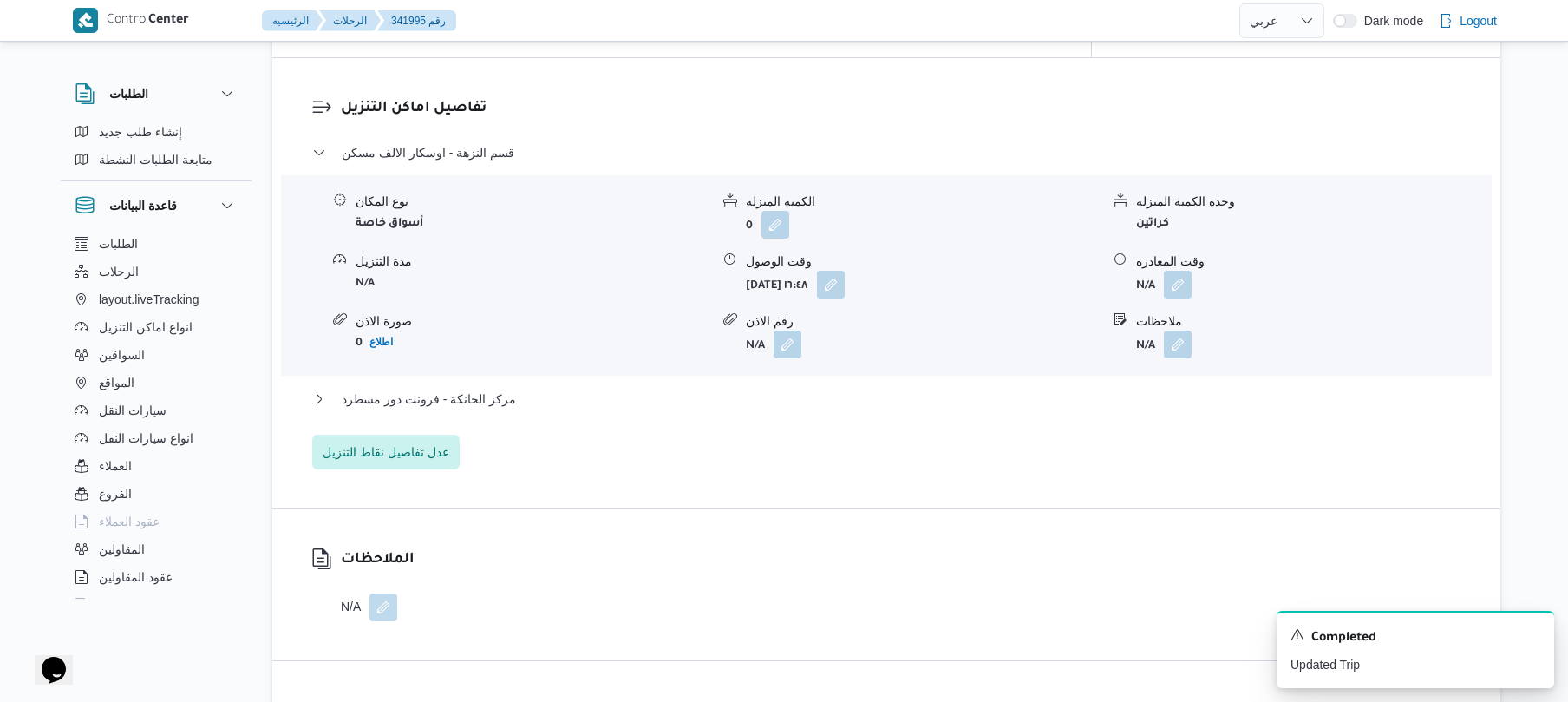
click at [876, 270] on div "نوع المكان أسواق خاصة الكميه المنزله 0 وحدة الكمية المنزله كراتين مدة التنزيل N…" at bounding box center [886, 275] width 1224 height 197
click at [845, 270] on button "button" at bounding box center [830, 284] width 28 height 28
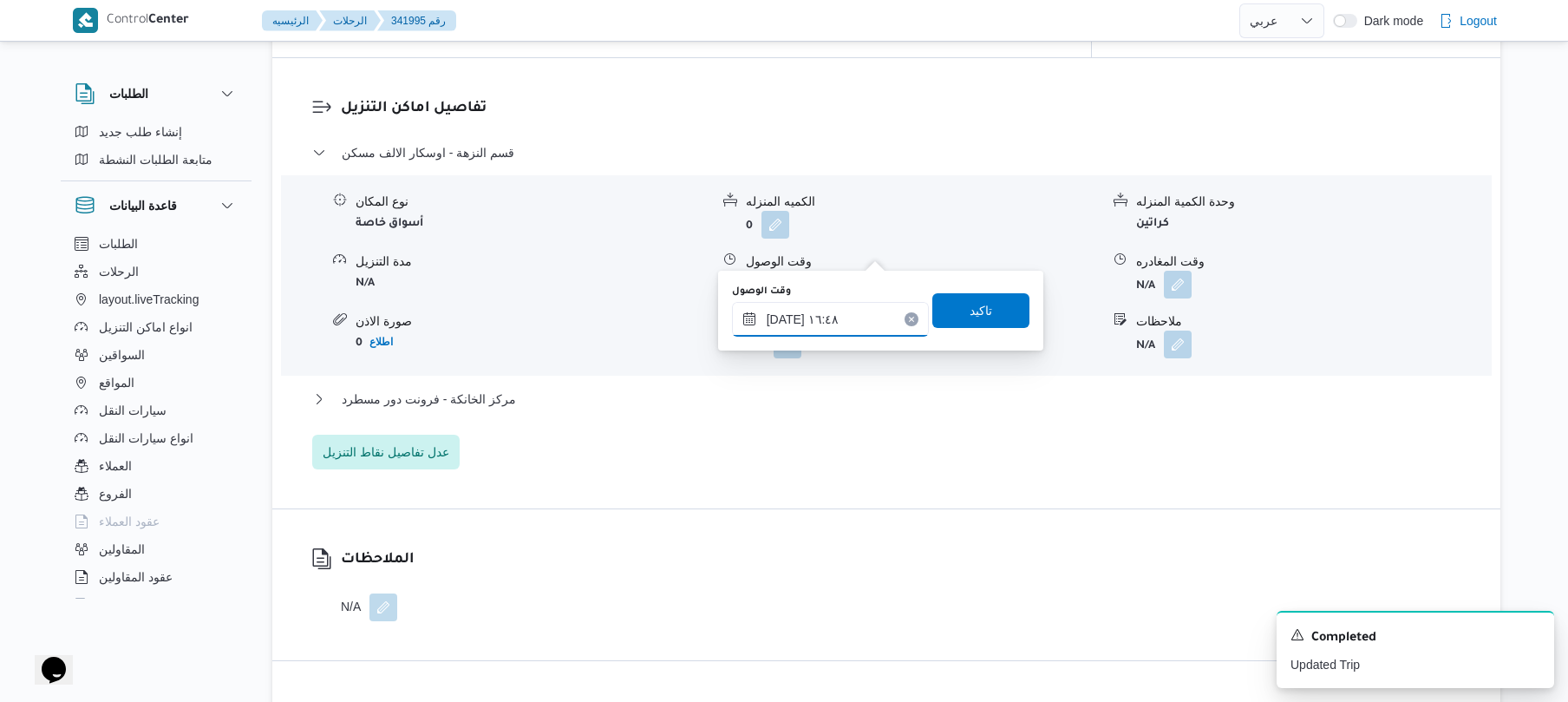
click at [806, 328] on input "١٢/١٠/٢٠٢٥ ١٦:٤٨" at bounding box center [829, 319] width 197 height 34
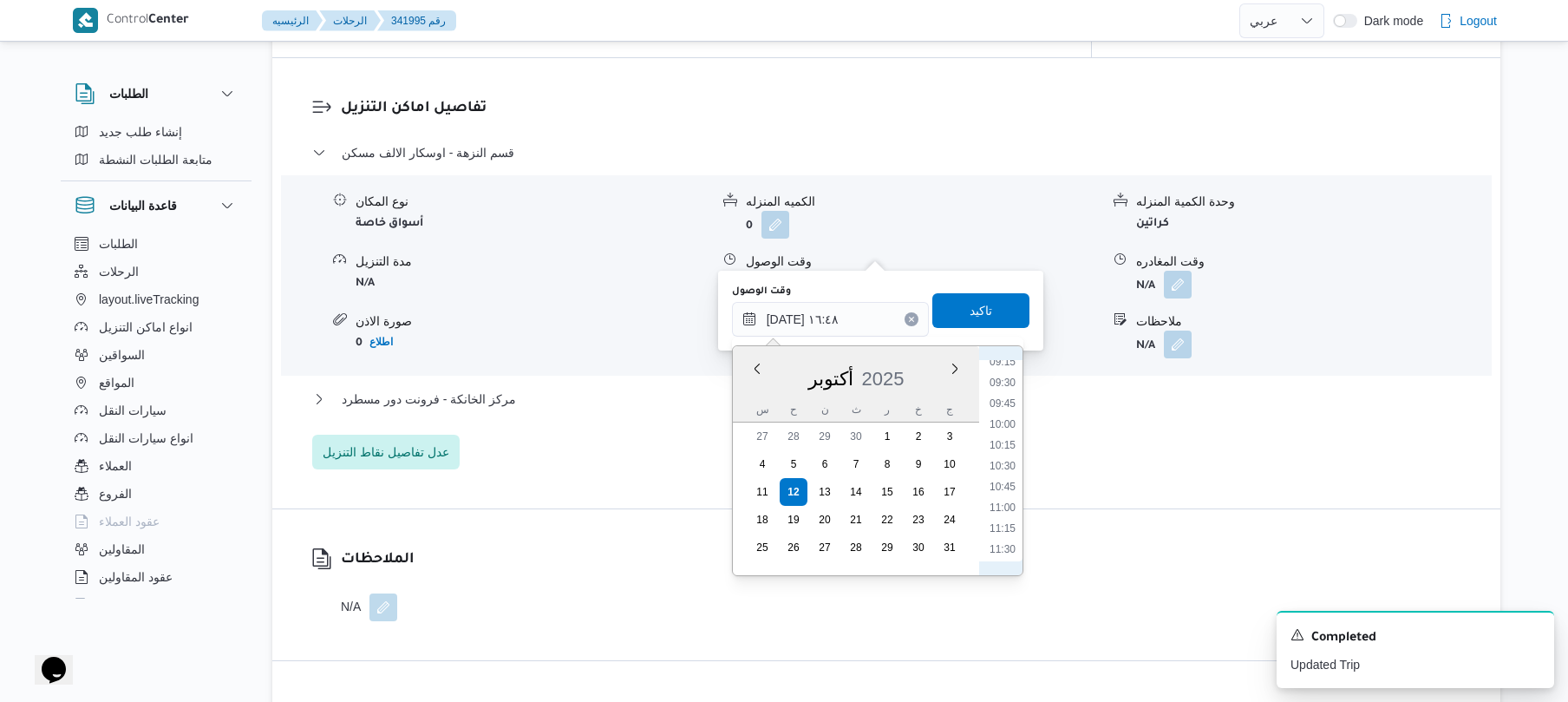
scroll to position [606, 0]
click at [1011, 458] on li "08:15" at bounding box center [1002, 450] width 40 height 17
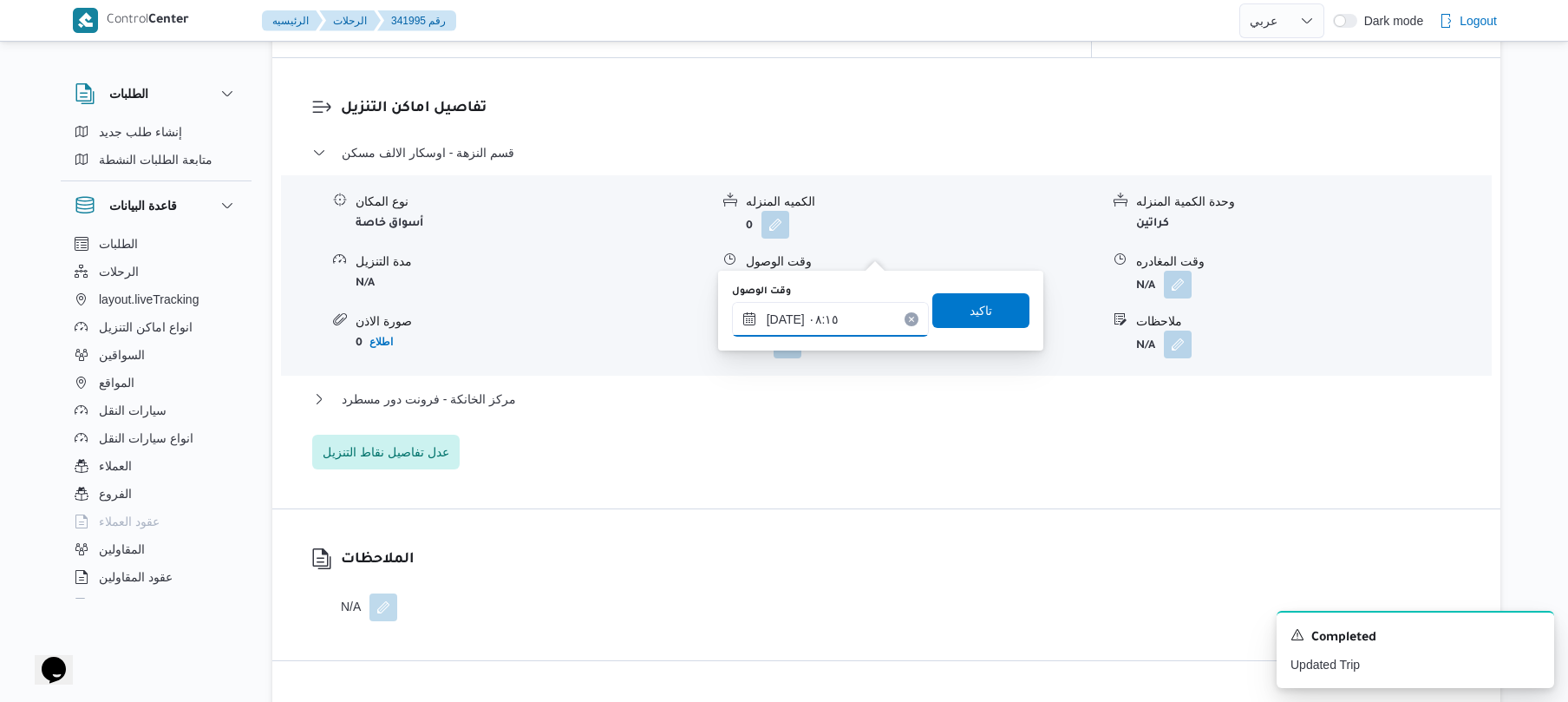
click at [786, 320] on input "١٢/١٠/٢٠٢٥ ٠٨:١٥" at bounding box center [829, 319] width 197 height 34
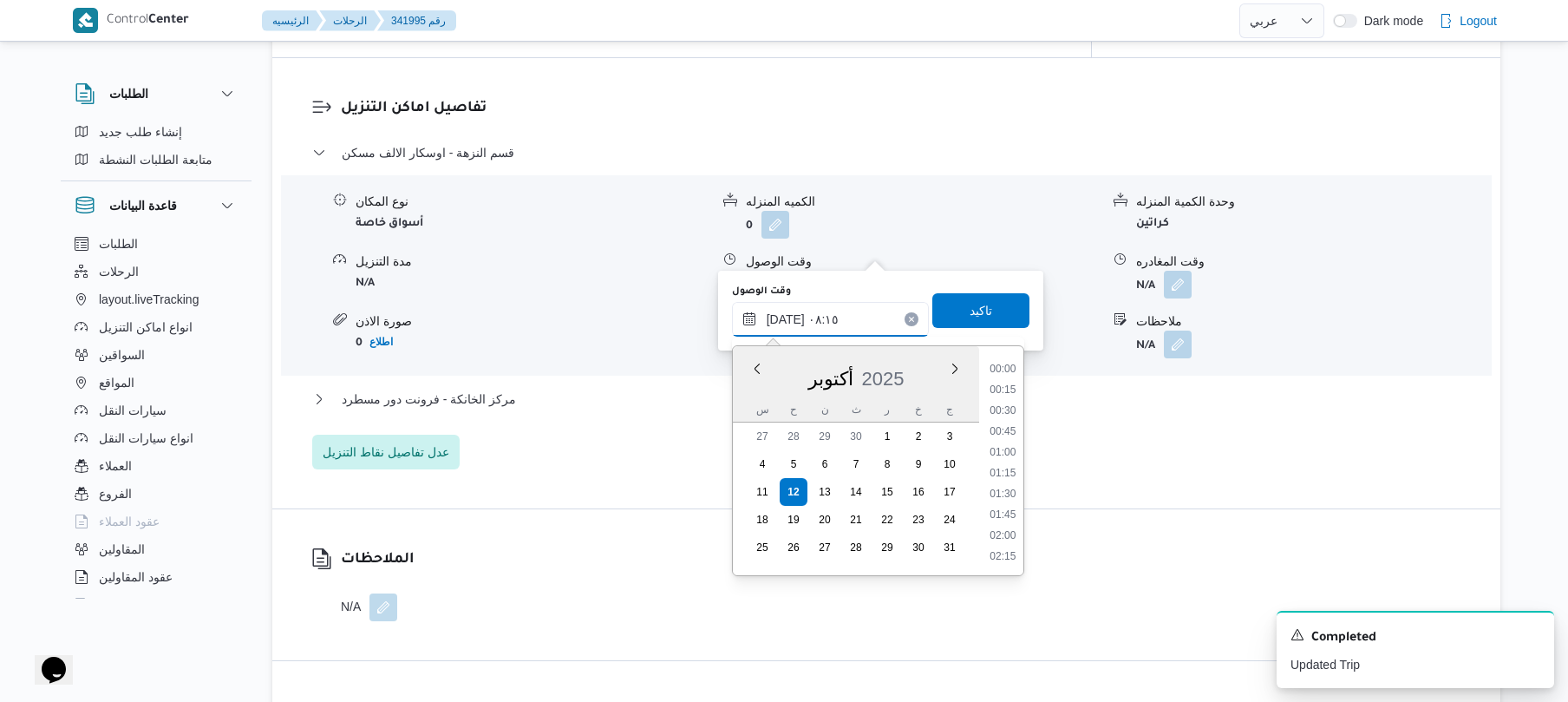
scroll to position [583, 0]
type input "١٢/١٠/٢٠٢٥ ٠٨:٣٥"
click at [970, 314] on span "تاكيد" at bounding box center [981, 309] width 23 height 21
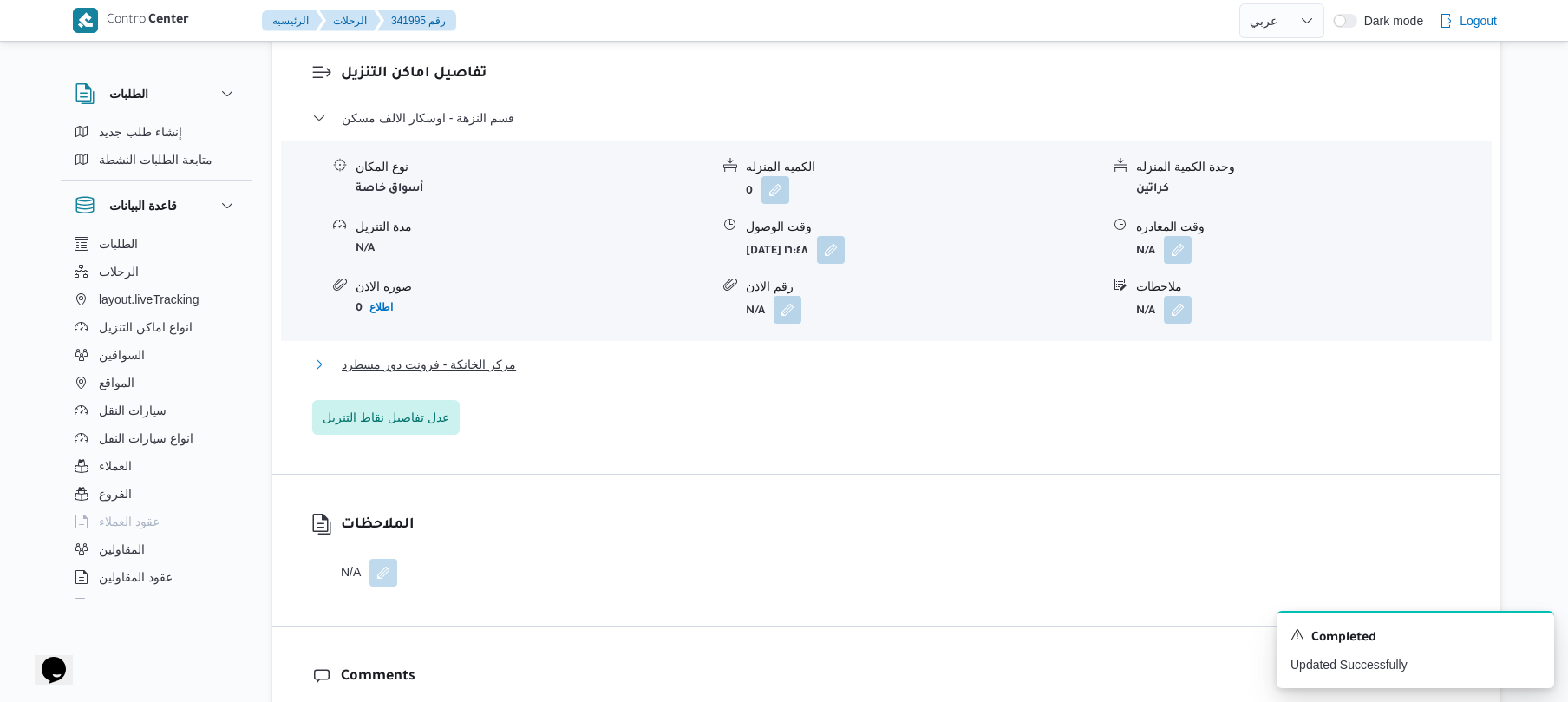
click at [788, 358] on button "مركز الخانكة - فرونت دور مسطرد" at bounding box center [886, 364] width 1149 height 21
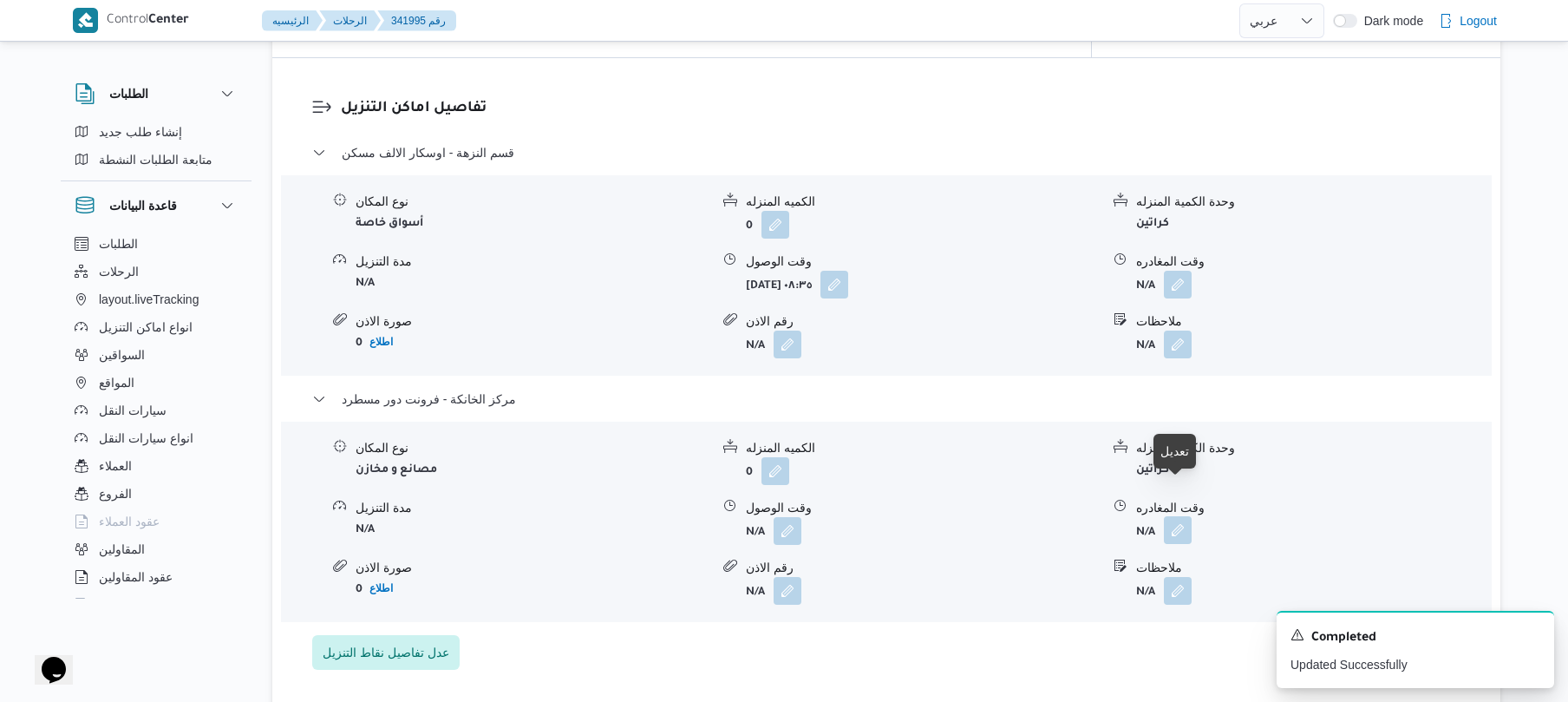
click at [1167, 516] on button "button" at bounding box center [1177, 530] width 28 height 28
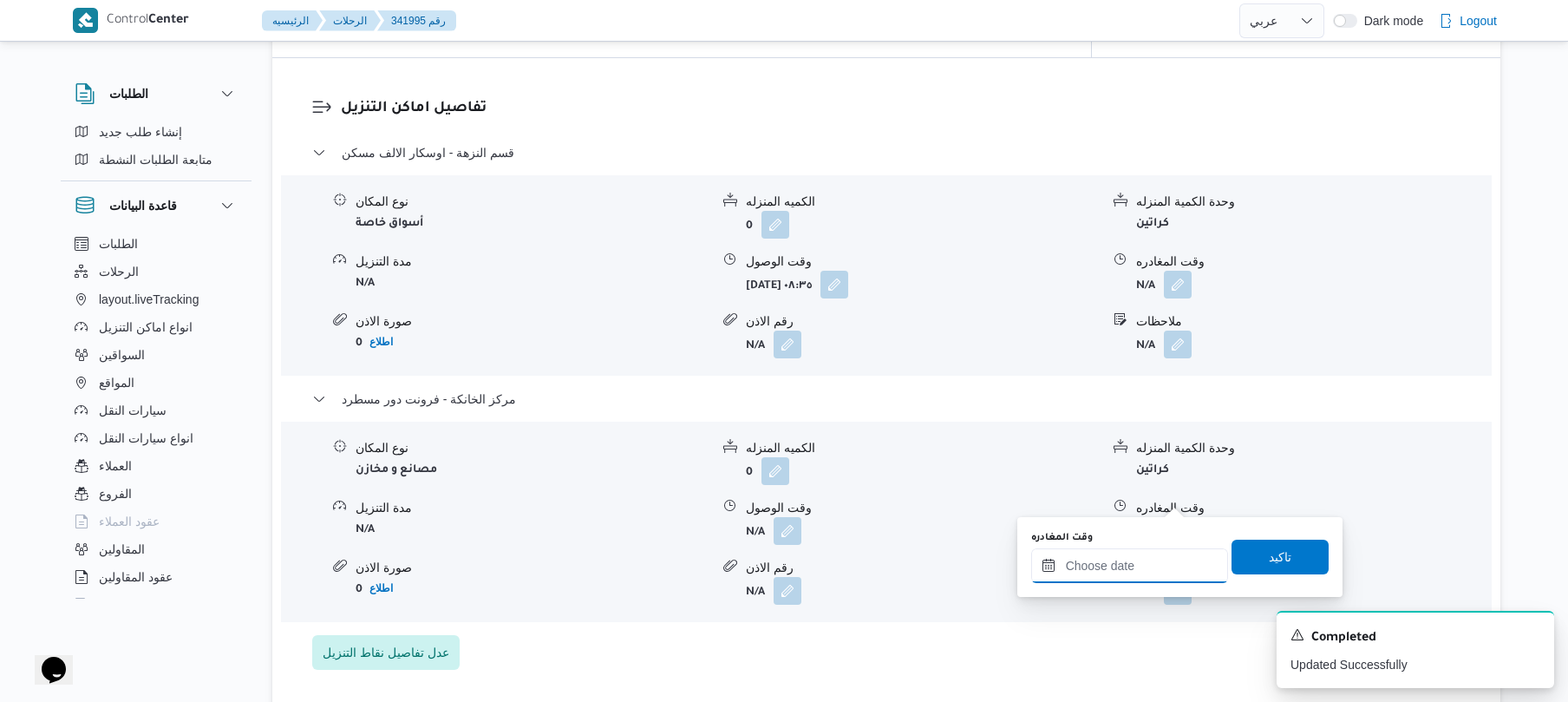
click at [1070, 570] on input "وقت المغادره" at bounding box center [1128, 566] width 197 height 34
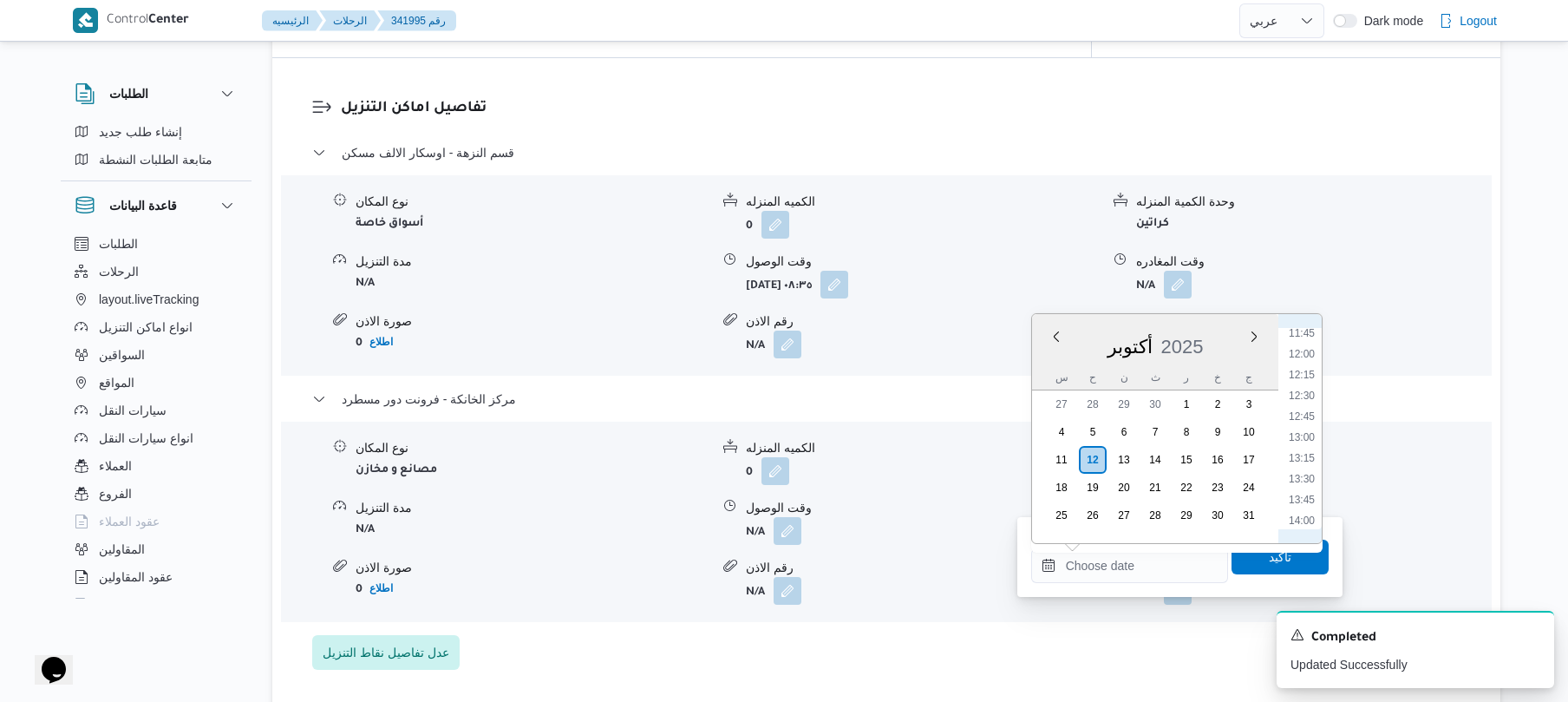
scroll to position [950, 0]
click at [1305, 469] on li "13:00" at bounding box center [1302, 470] width 40 height 17
type input "١٢/١٠/٢٠٢٥ ١٣:٠٠"
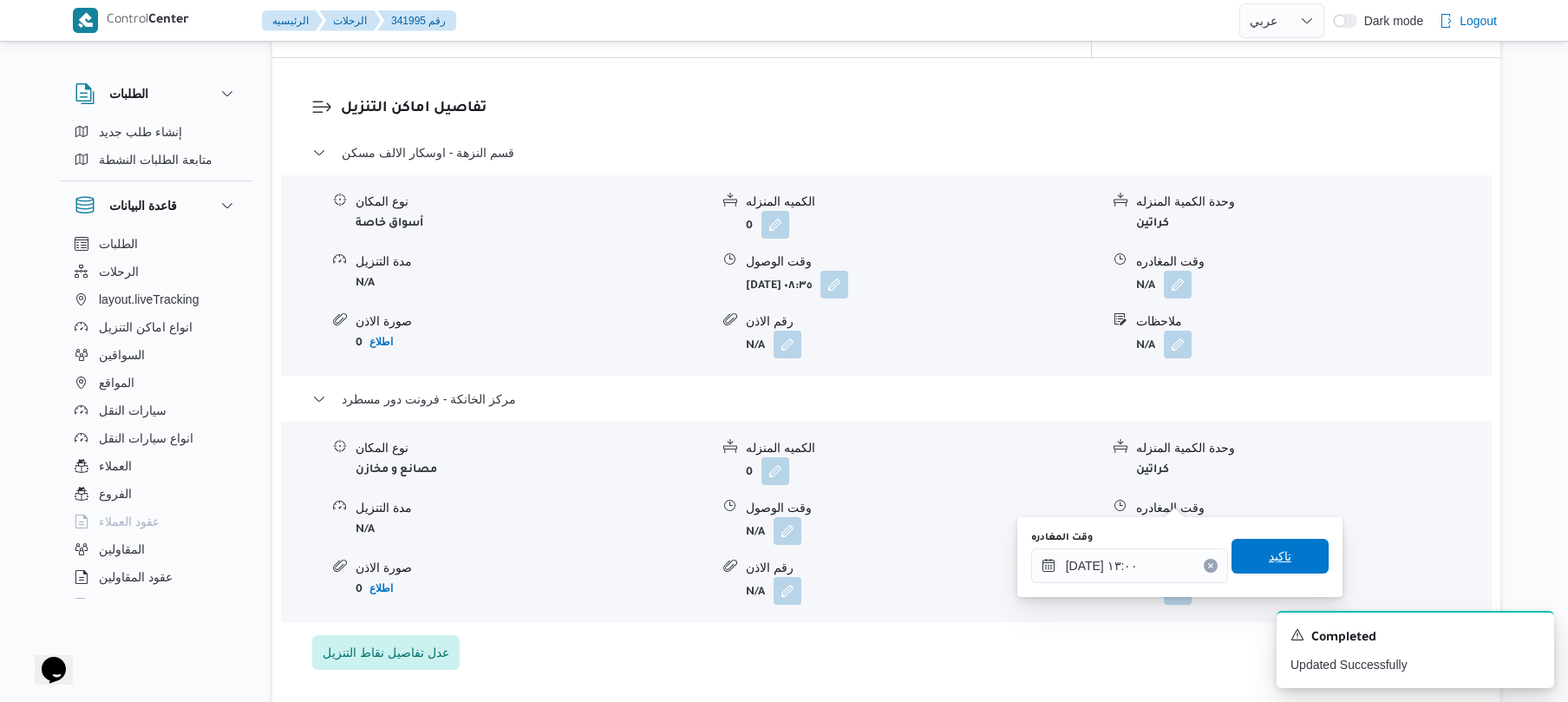
click at [1243, 552] on span "تاكيد" at bounding box center [1279, 556] width 97 height 34
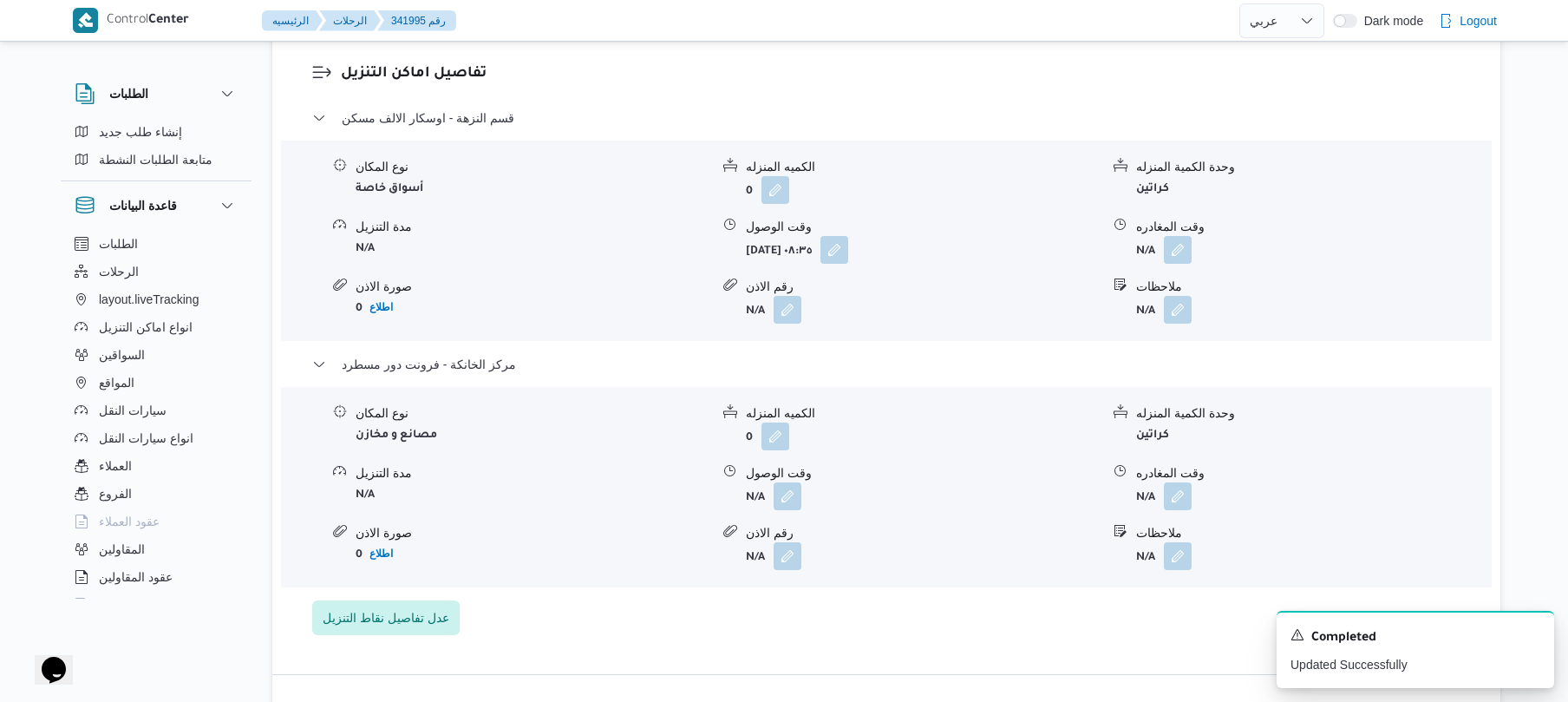
click at [769, 493] on span at bounding box center [783, 496] width 36 height 28
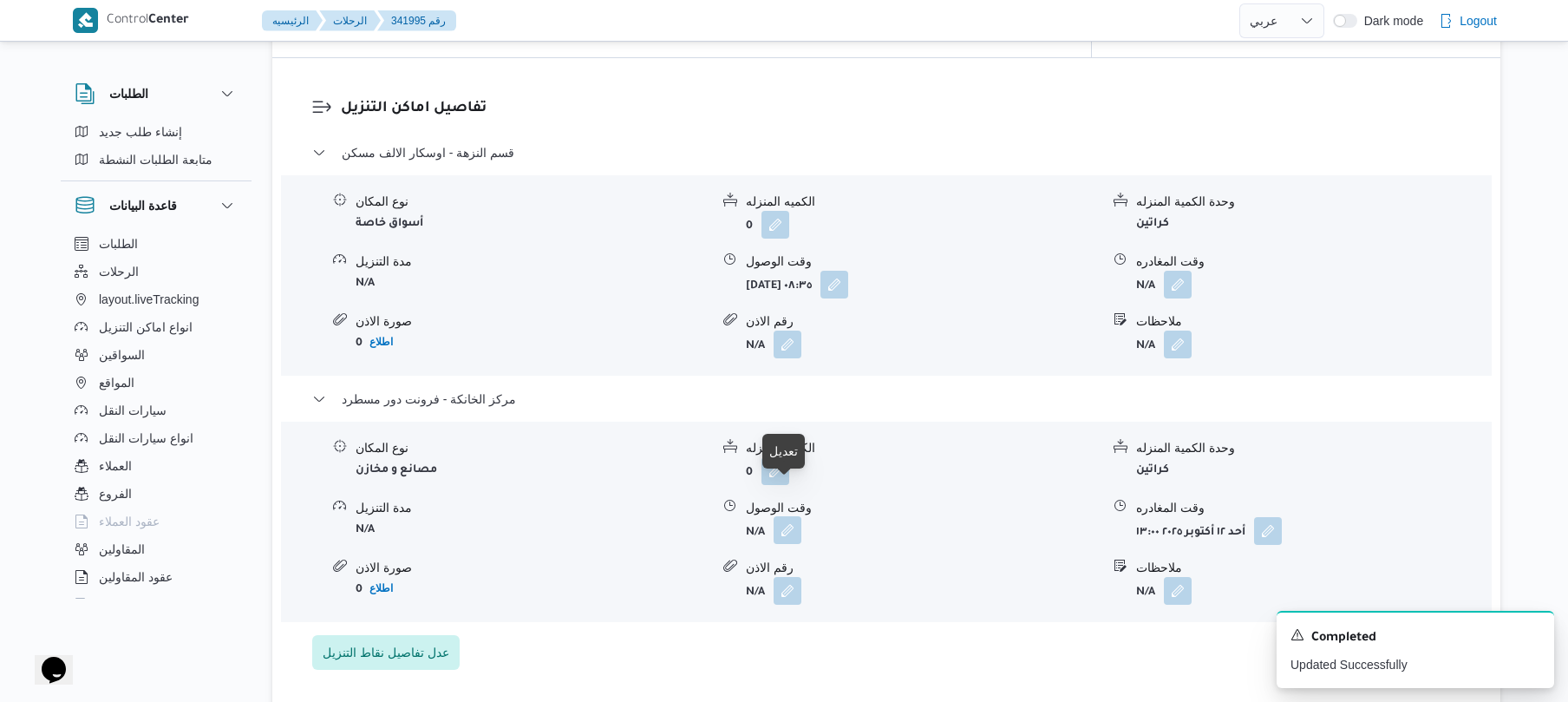
click at [791, 516] on button "button" at bounding box center [787, 530] width 28 height 28
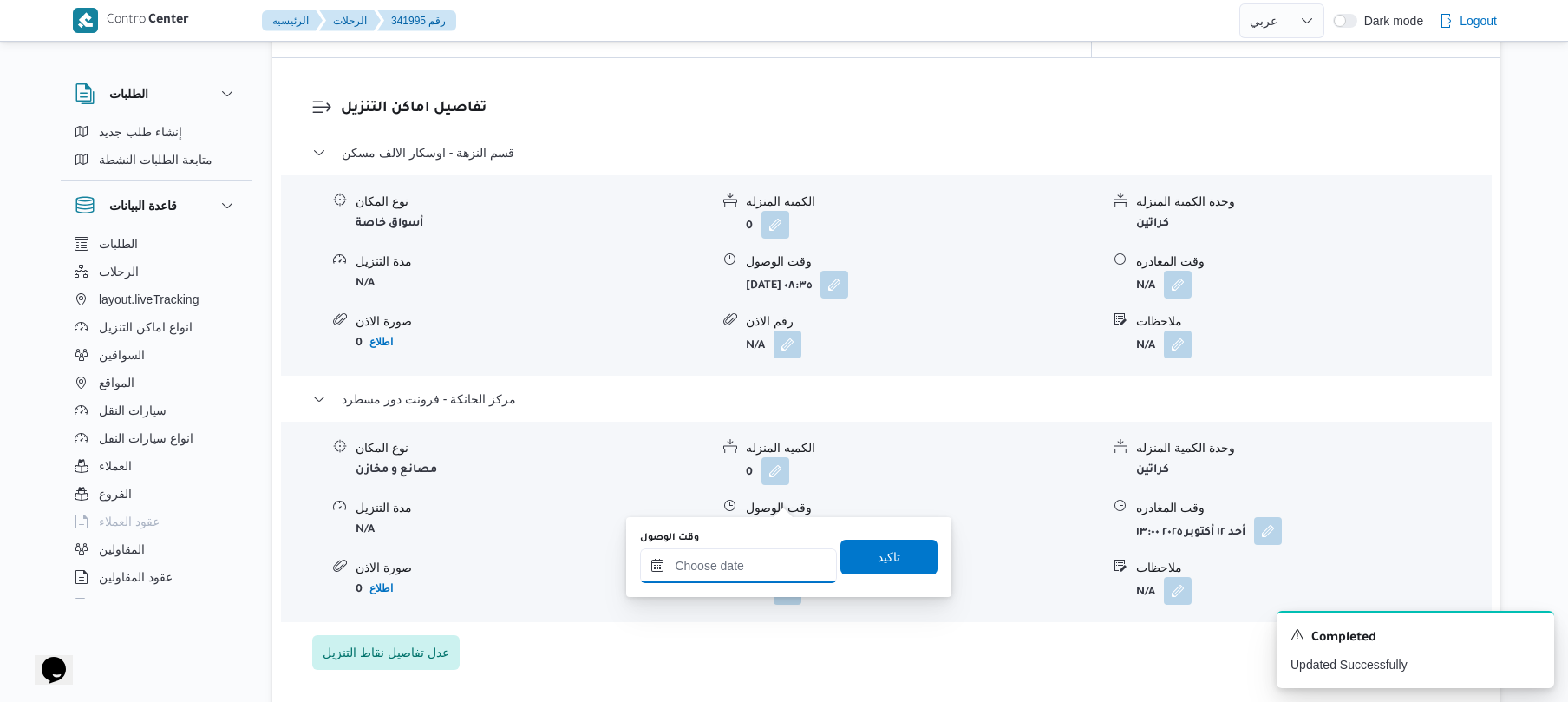
click at [747, 561] on input "وقت الوصول" at bounding box center [738, 566] width 197 height 34
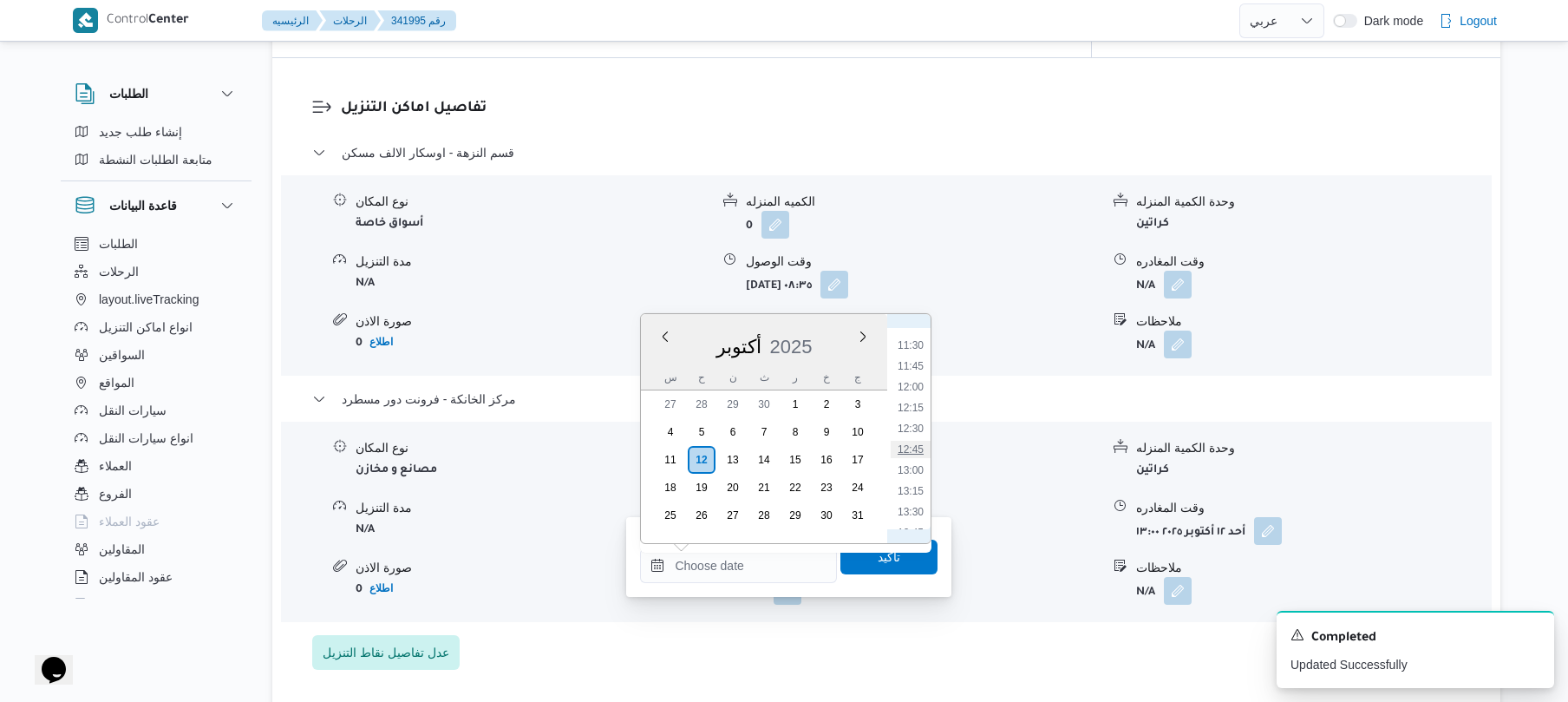
click at [917, 451] on li "12:45" at bounding box center [911, 449] width 40 height 17
type input "١٢/١٠/٢٠٢٥ ١٢:٤٥"
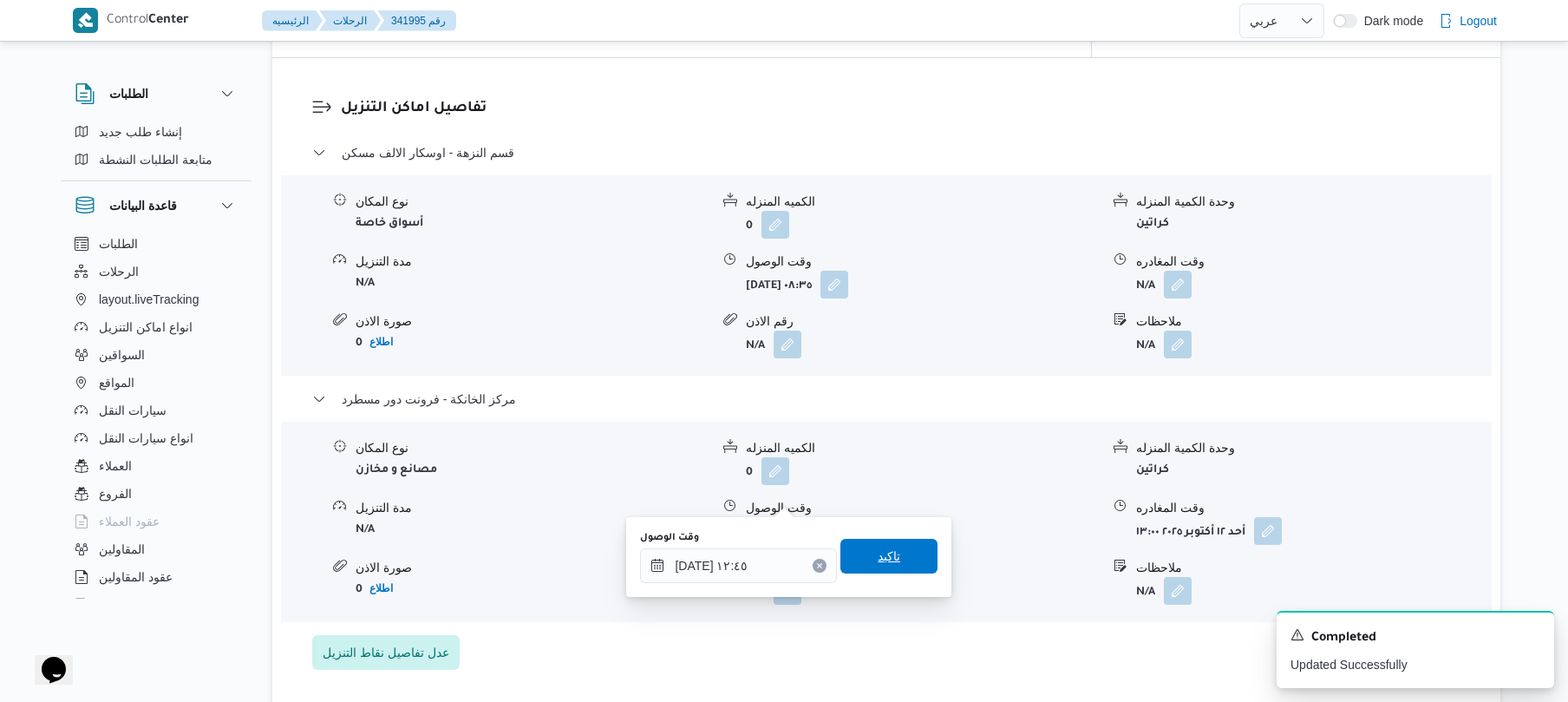
click at [877, 552] on span "تاكيد" at bounding box center [888, 556] width 23 height 21
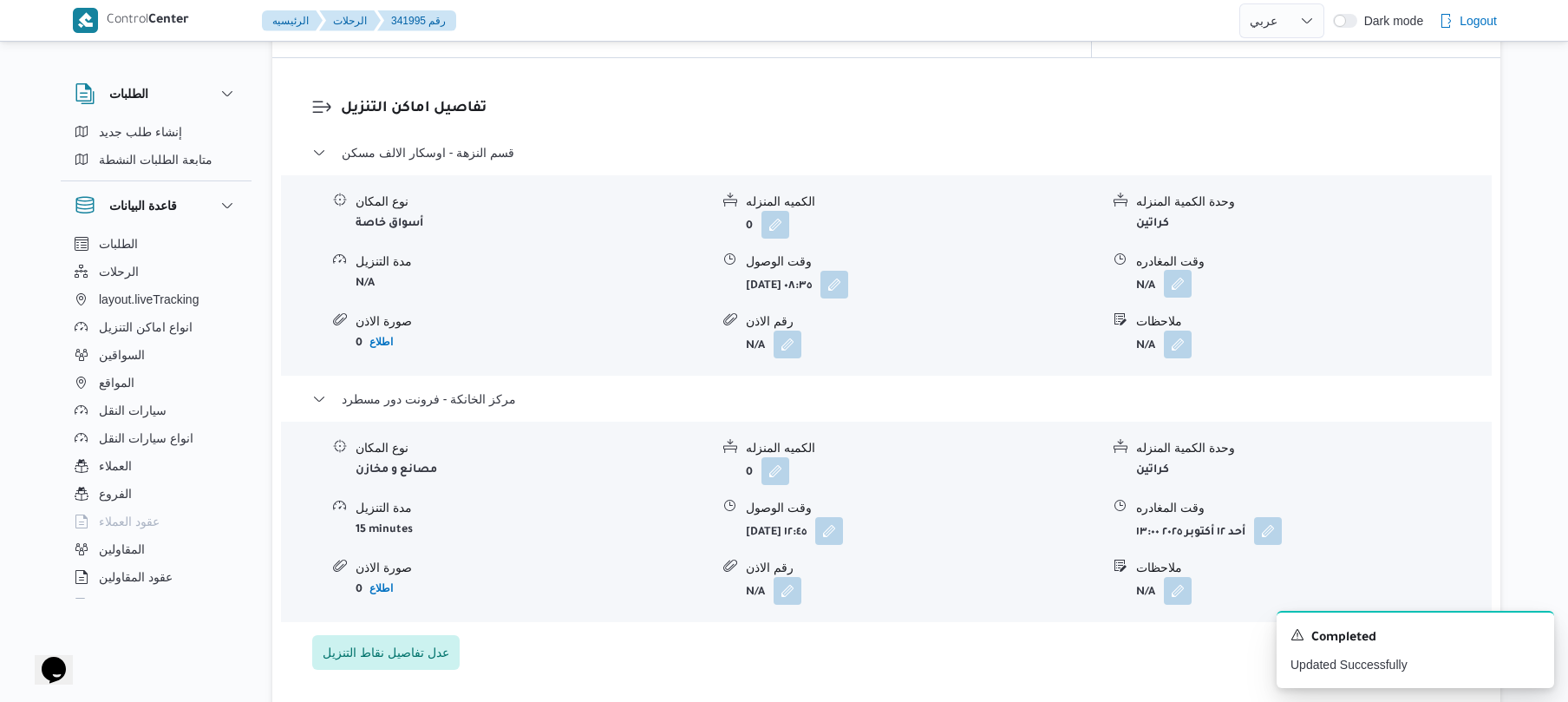
click at [1179, 270] on button "button" at bounding box center [1177, 284] width 28 height 28
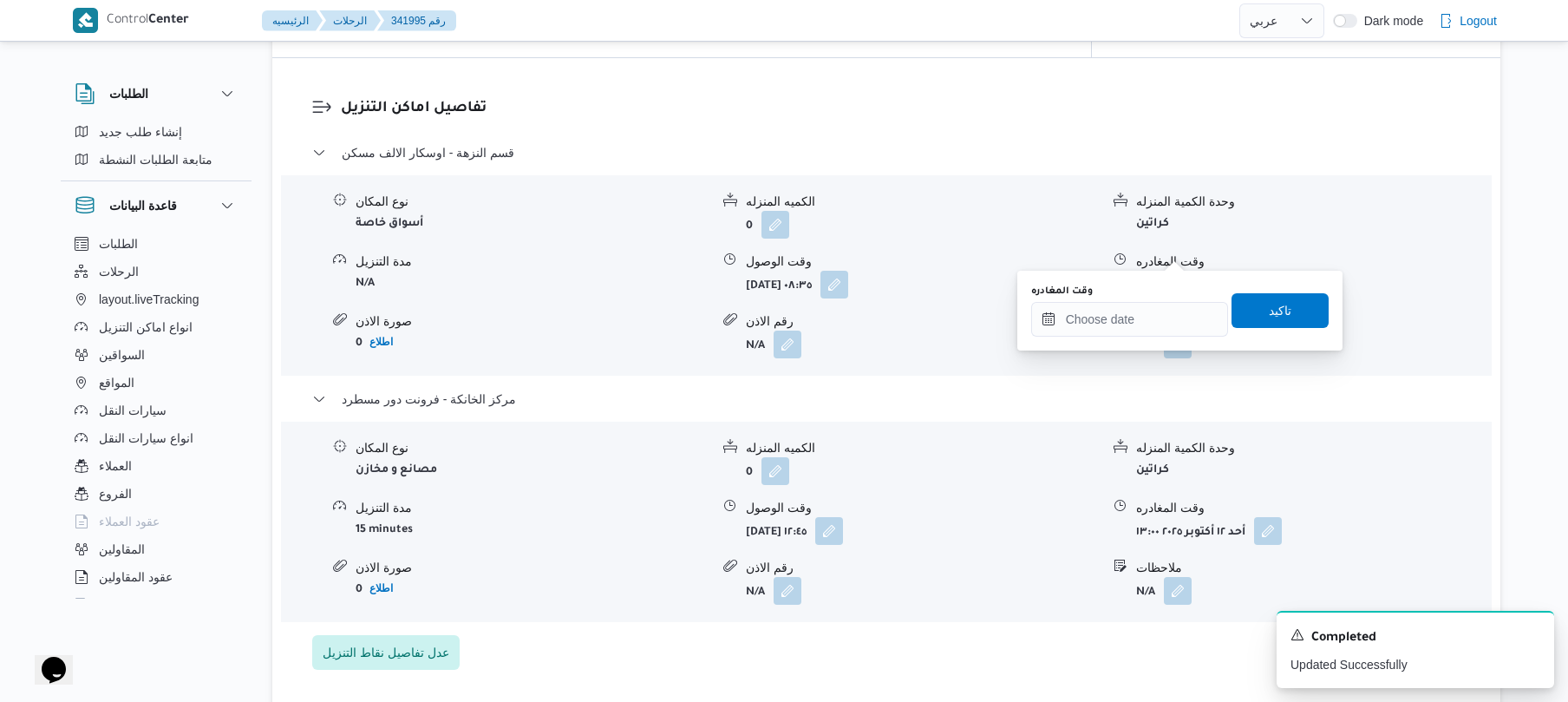
click at [1131, 298] on div "وقت المغادره" at bounding box center [1128, 310] width 197 height 52
click at [1138, 317] on input "وقت المغادره" at bounding box center [1128, 319] width 197 height 34
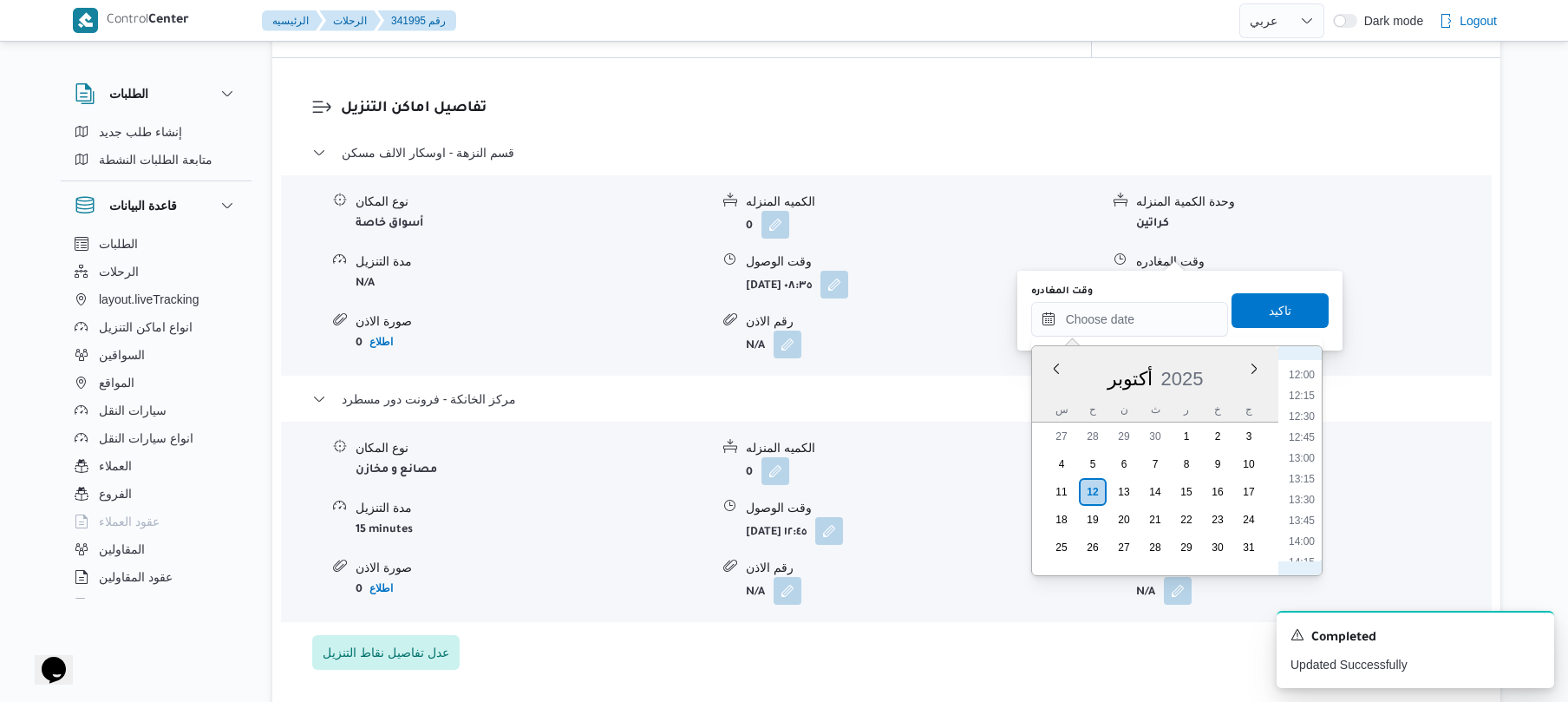
scroll to position [951, 0]
click at [1309, 438] on li "12:15" at bounding box center [1302, 437] width 40 height 17
type input "[DATE] ١٢:١٥"
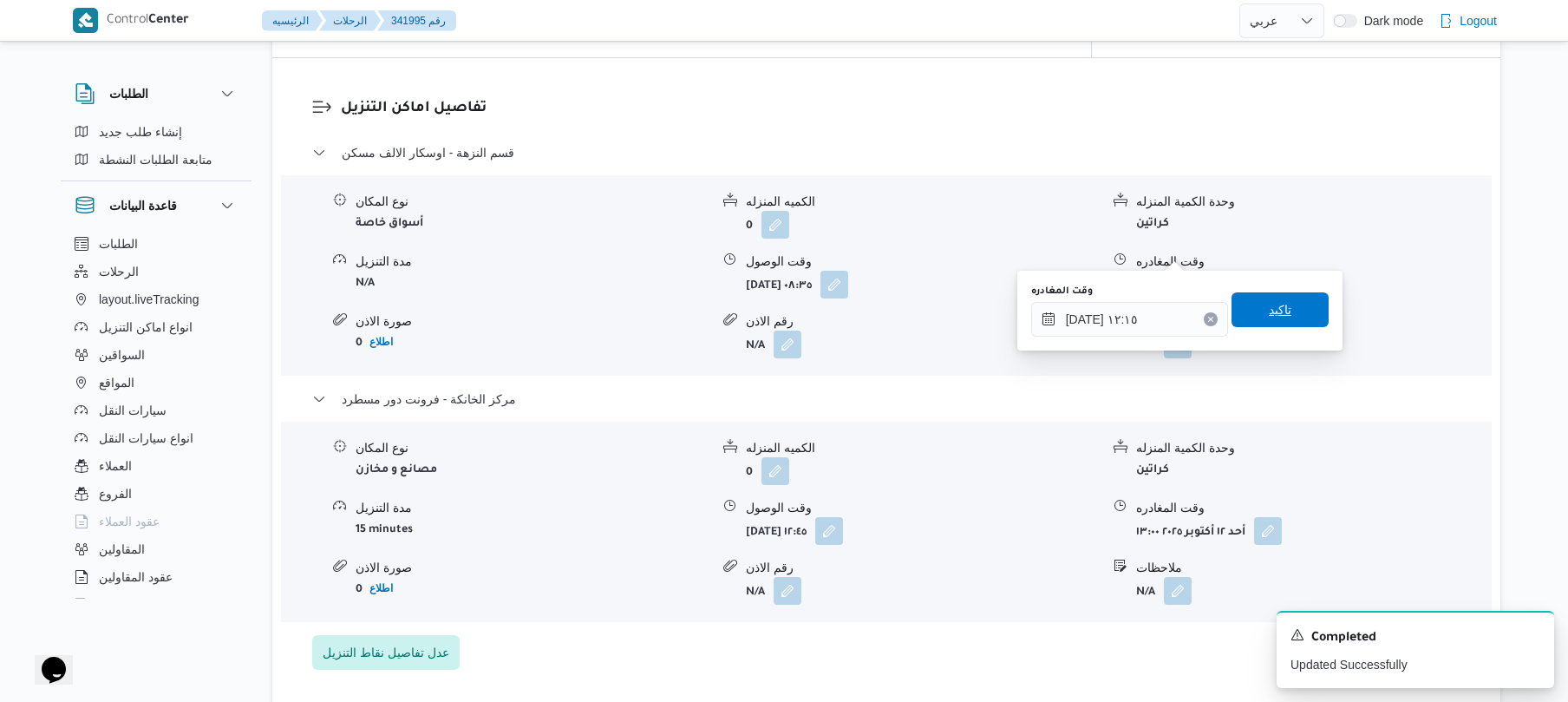
click at [1269, 307] on span "تاكيد" at bounding box center [1280, 309] width 23 height 21
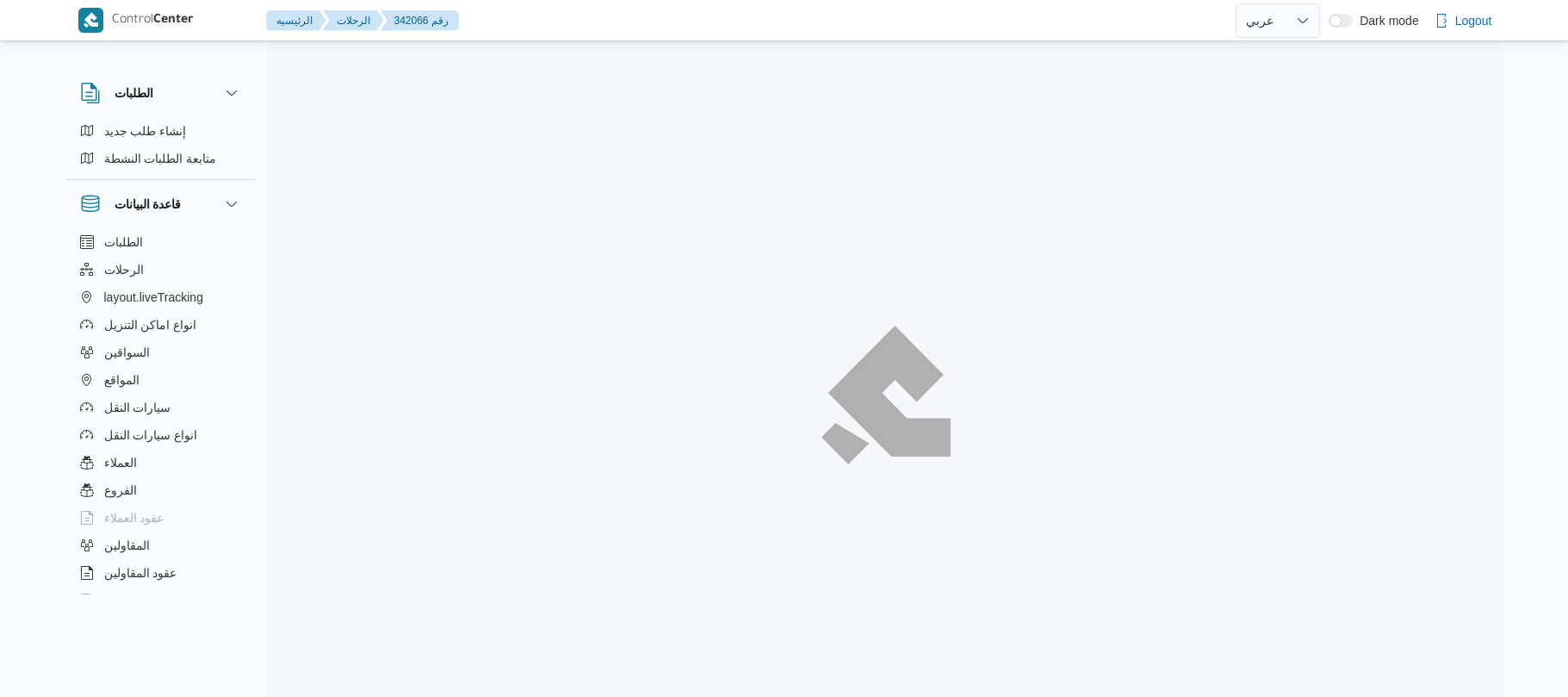
select select "ar"
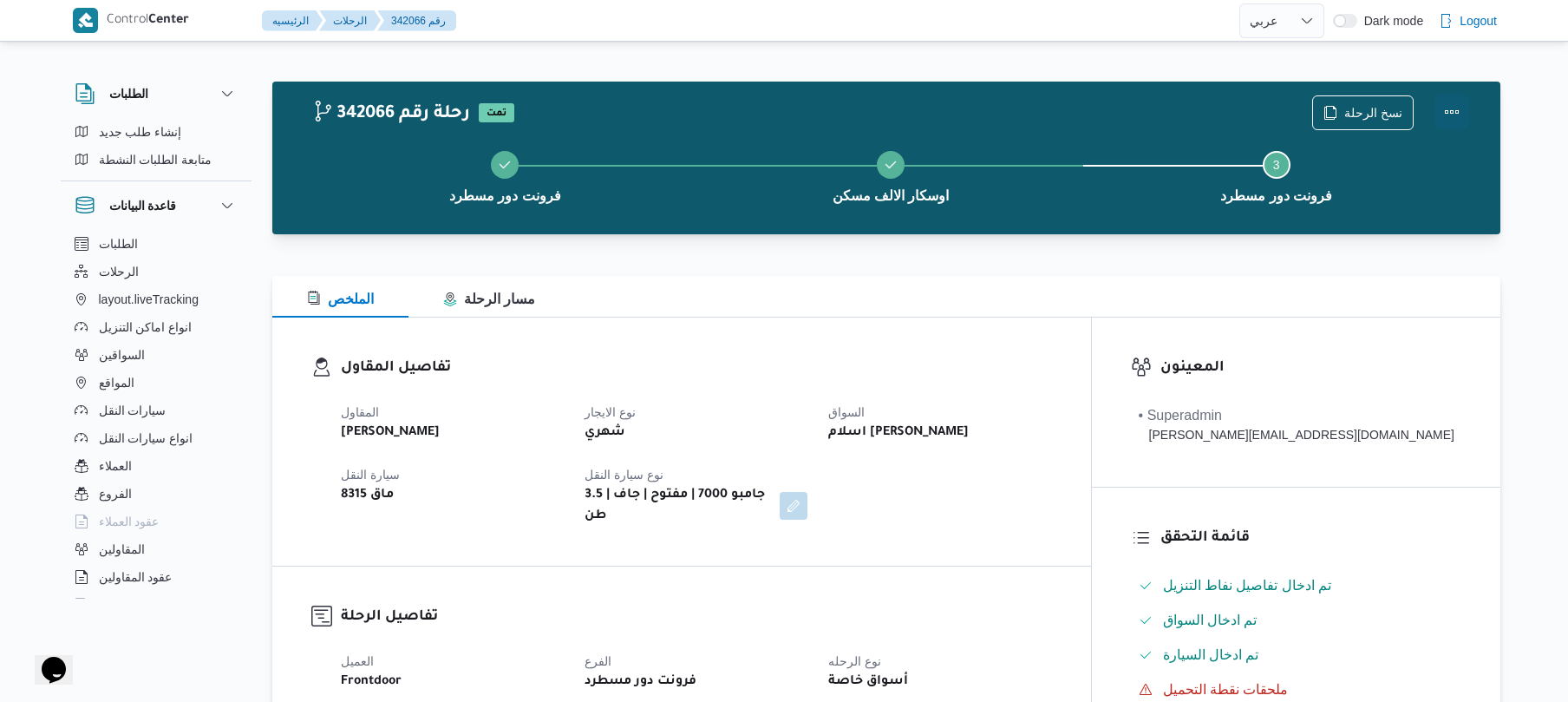
click at [1454, 105] on button "Actions" at bounding box center [1451, 112] width 34 height 34
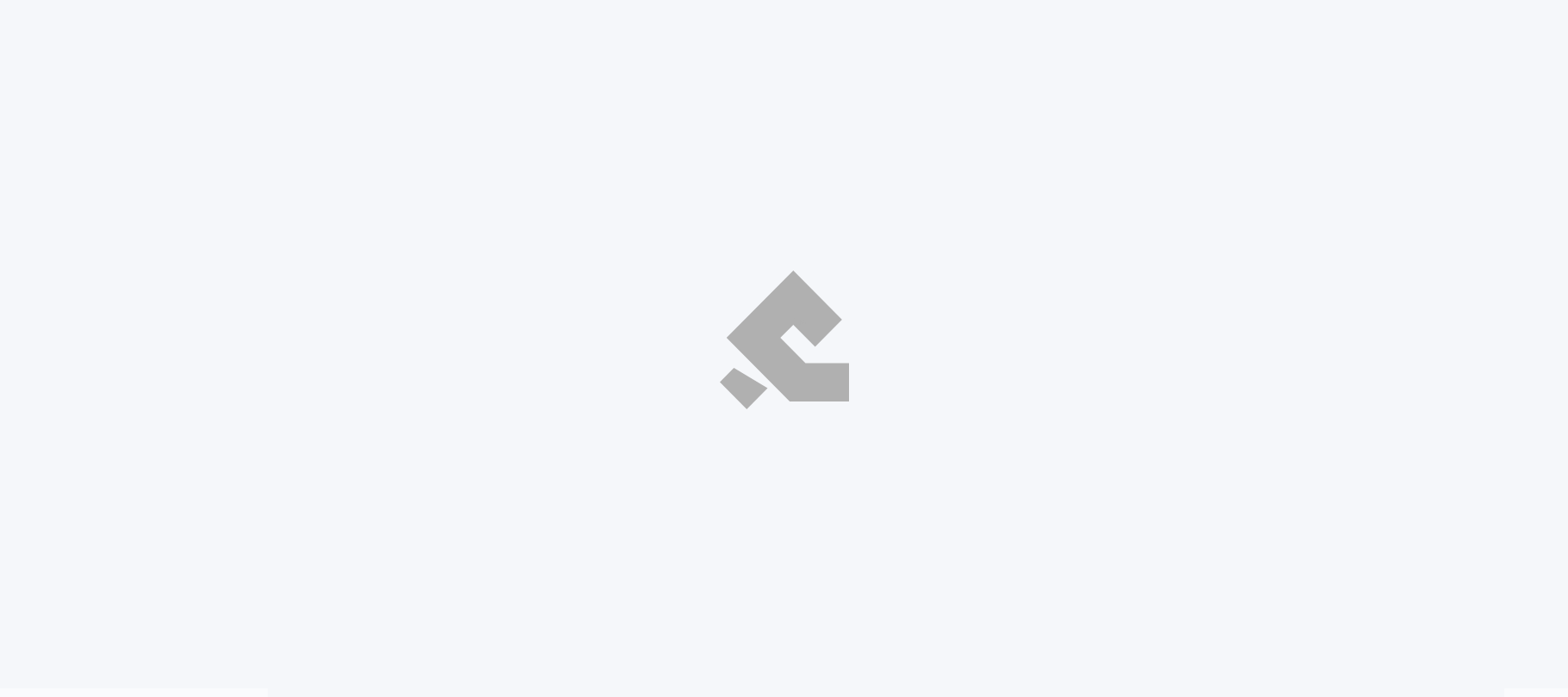
select select "ar"
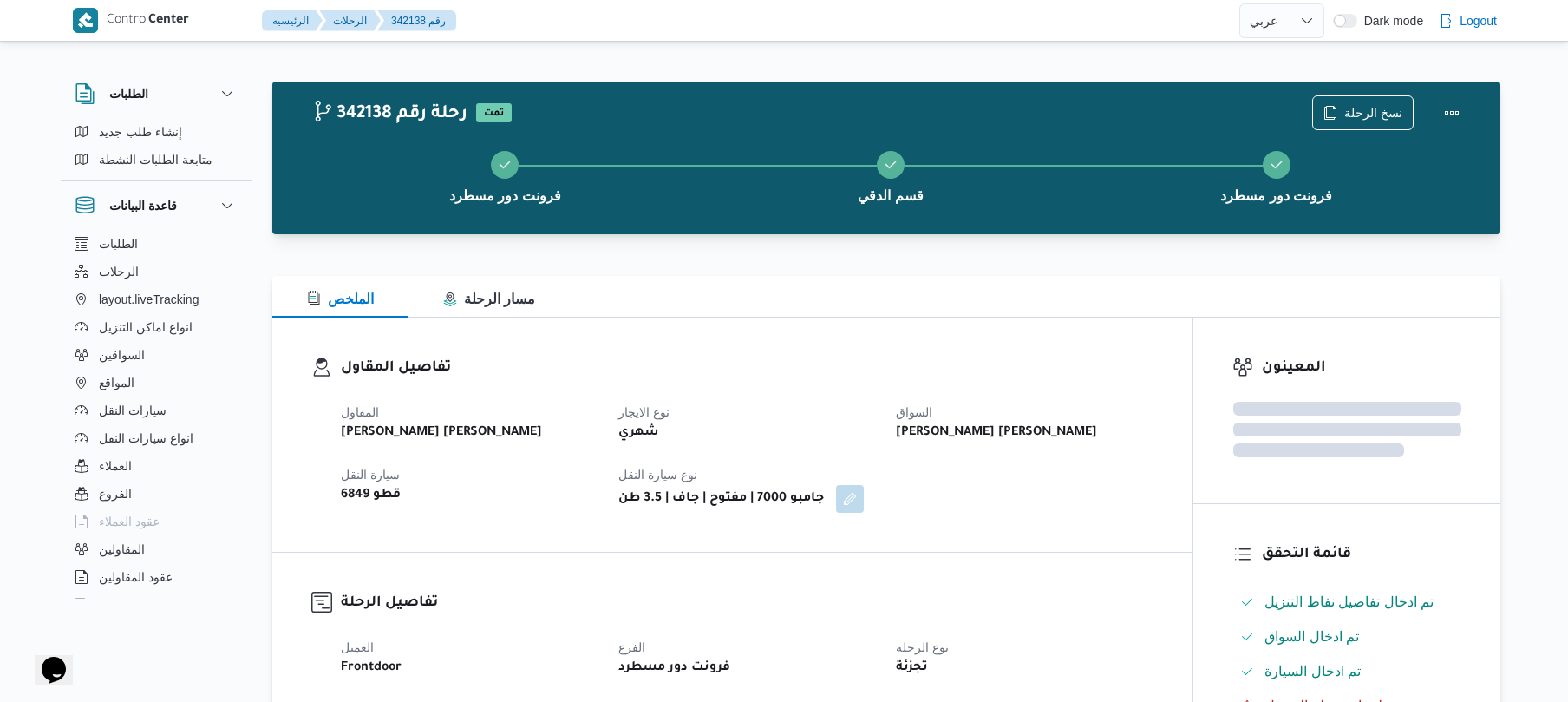
click at [801, 229] on div "فرونت دور مسطرد قسم الدقي فرونت دور مسطرد" at bounding box center [890, 175] width 1177 height 111
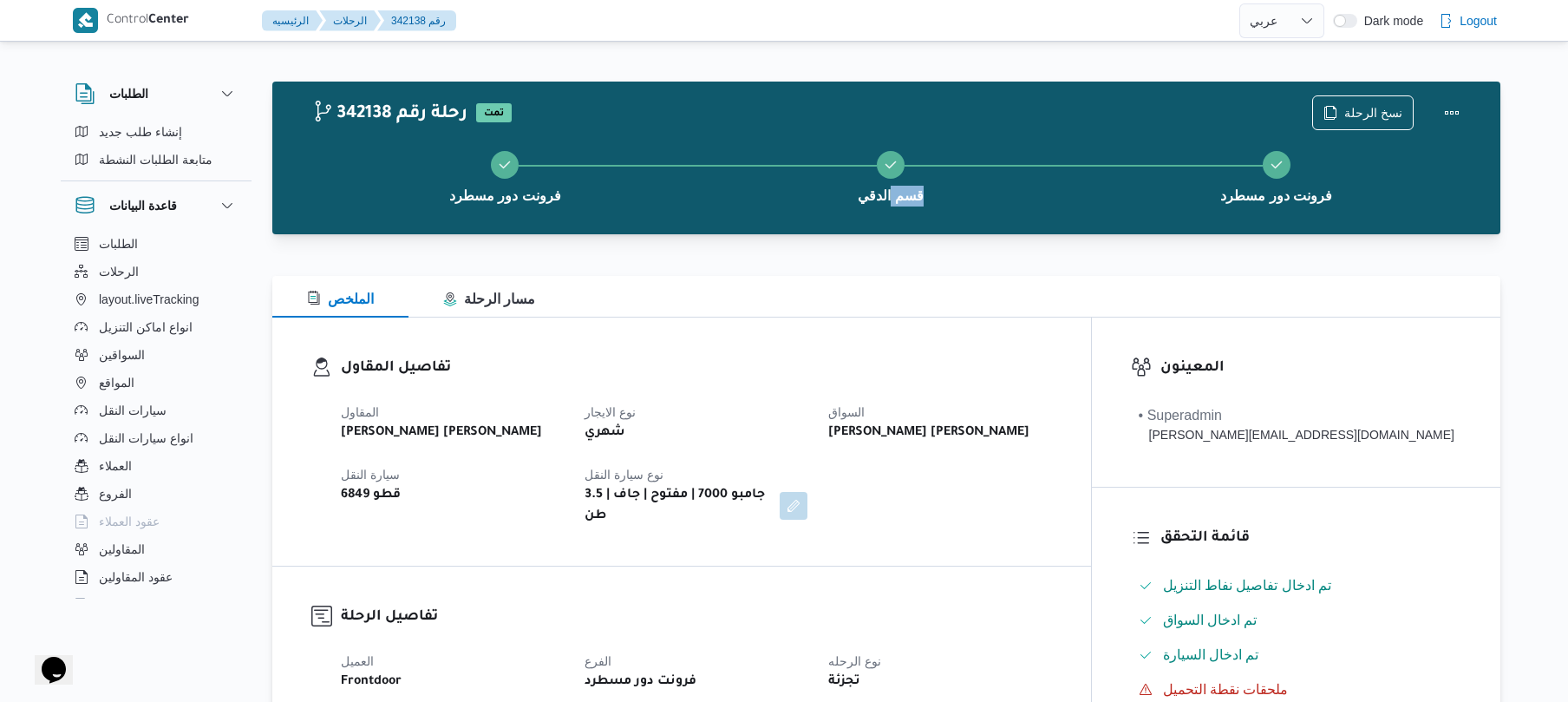
click at [801, 229] on div "فرونت دور مسطرد قسم الدقي فرونت دور مسطرد" at bounding box center [890, 175] width 1177 height 111
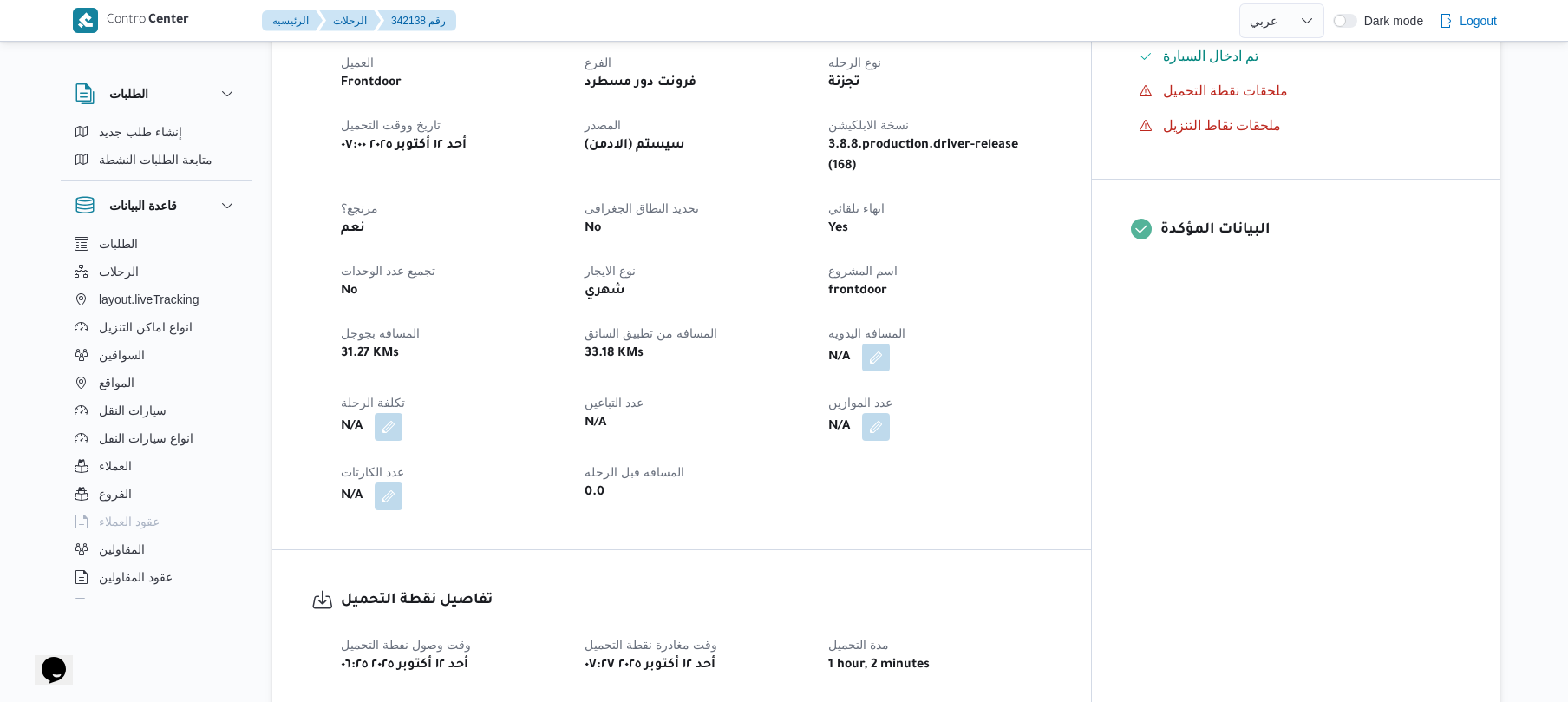
scroll to position [601, 0]
click at [890, 340] on button "button" at bounding box center [876, 354] width 28 height 28
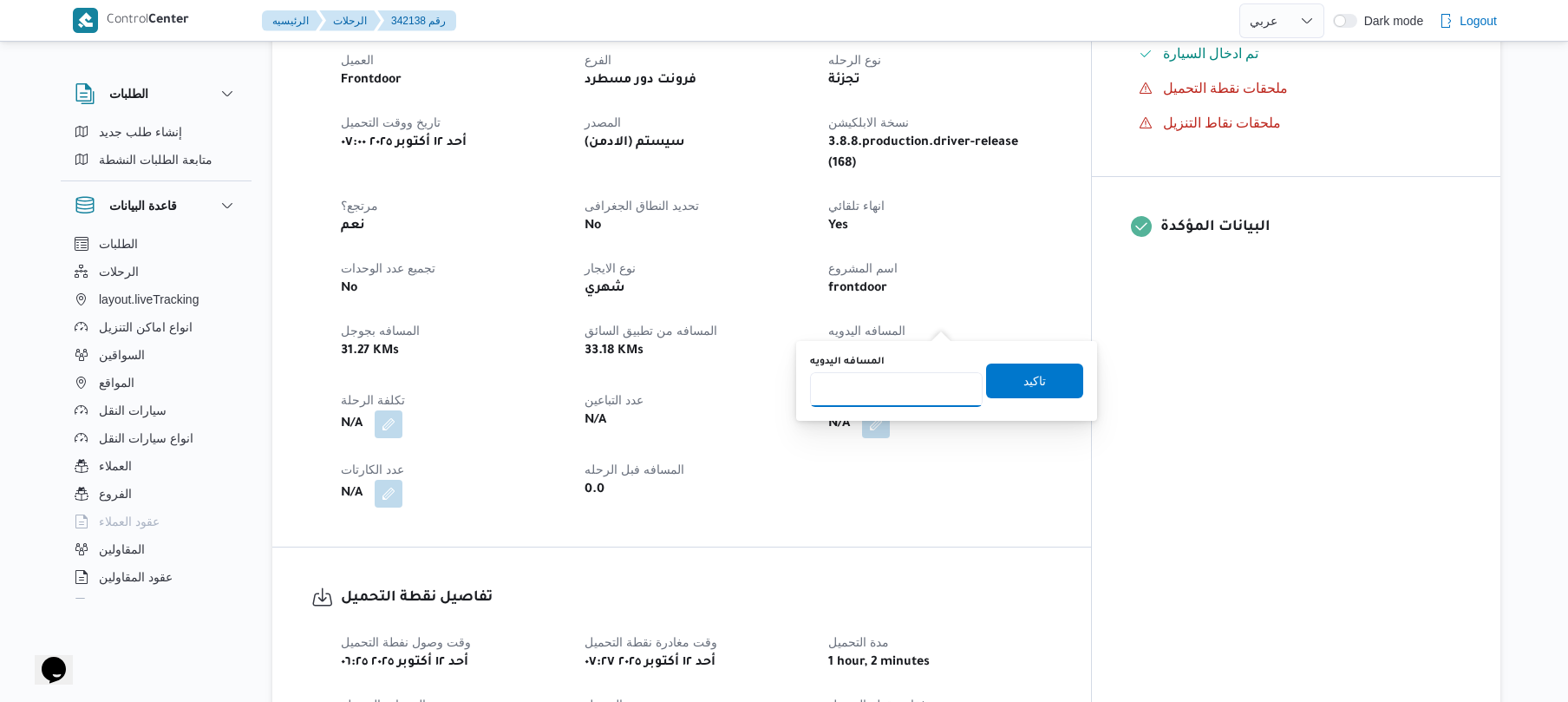
click at [893, 395] on input "المسافه اليدويه" at bounding box center [896, 389] width 172 height 34
type input "60"
click at [1033, 371] on span "تاكيد" at bounding box center [1034, 380] width 23 height 21
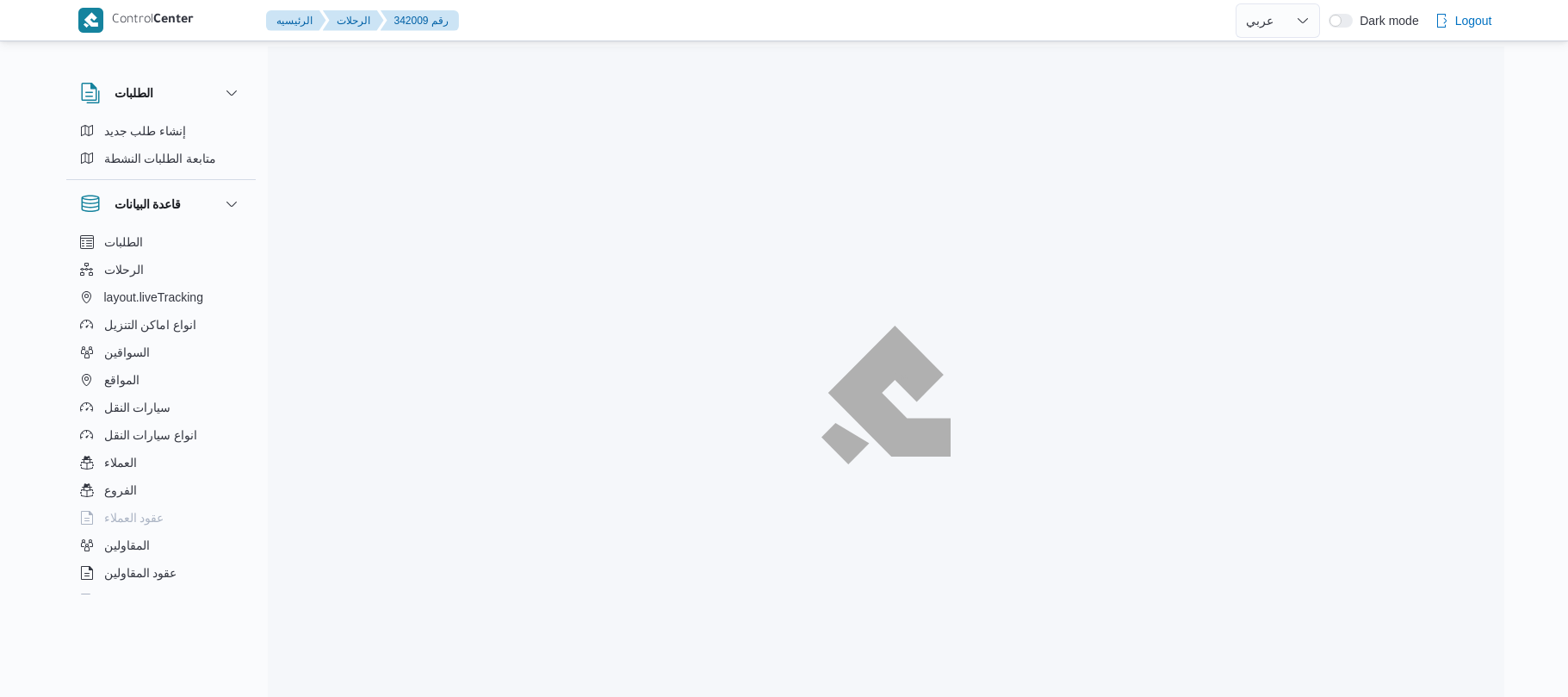
select select "ar"
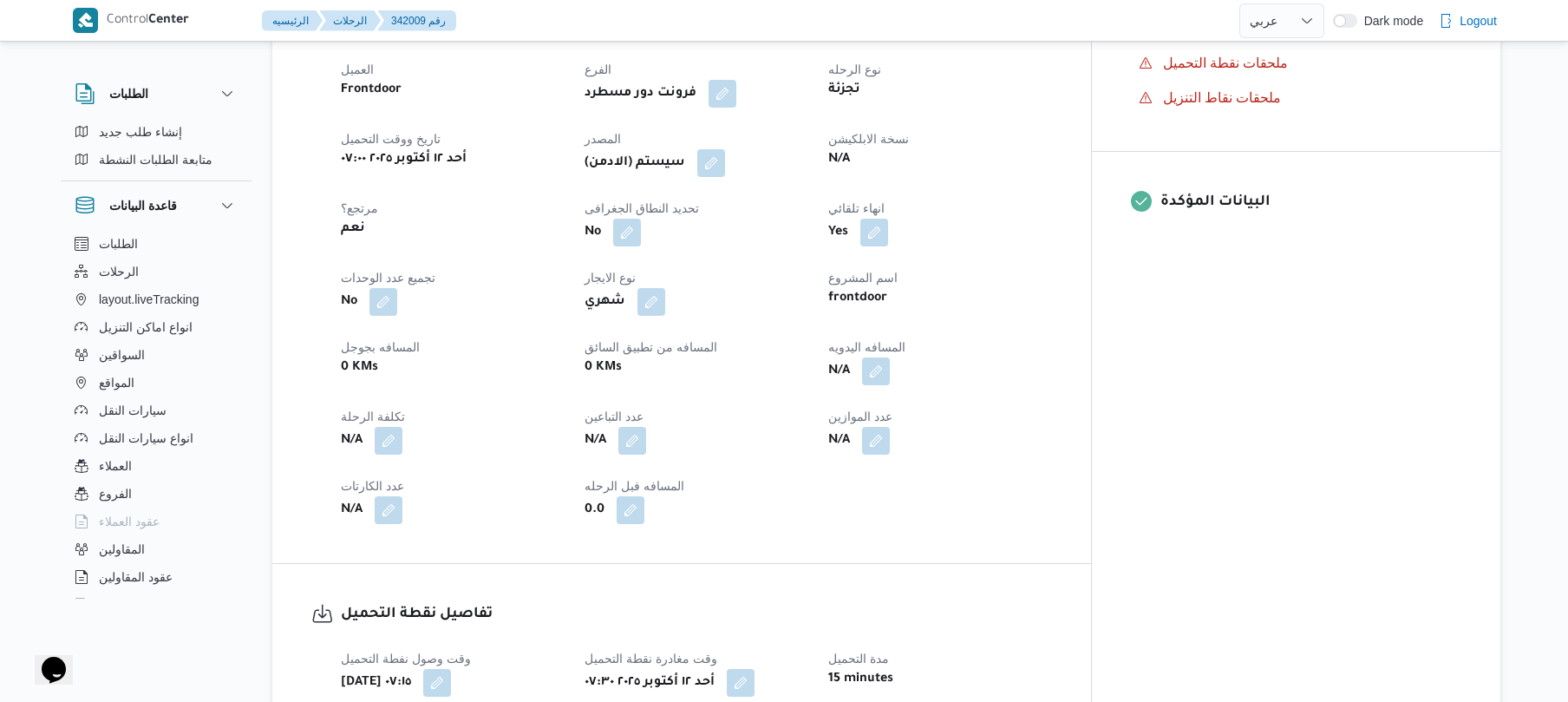
scroll to position [694, 0]
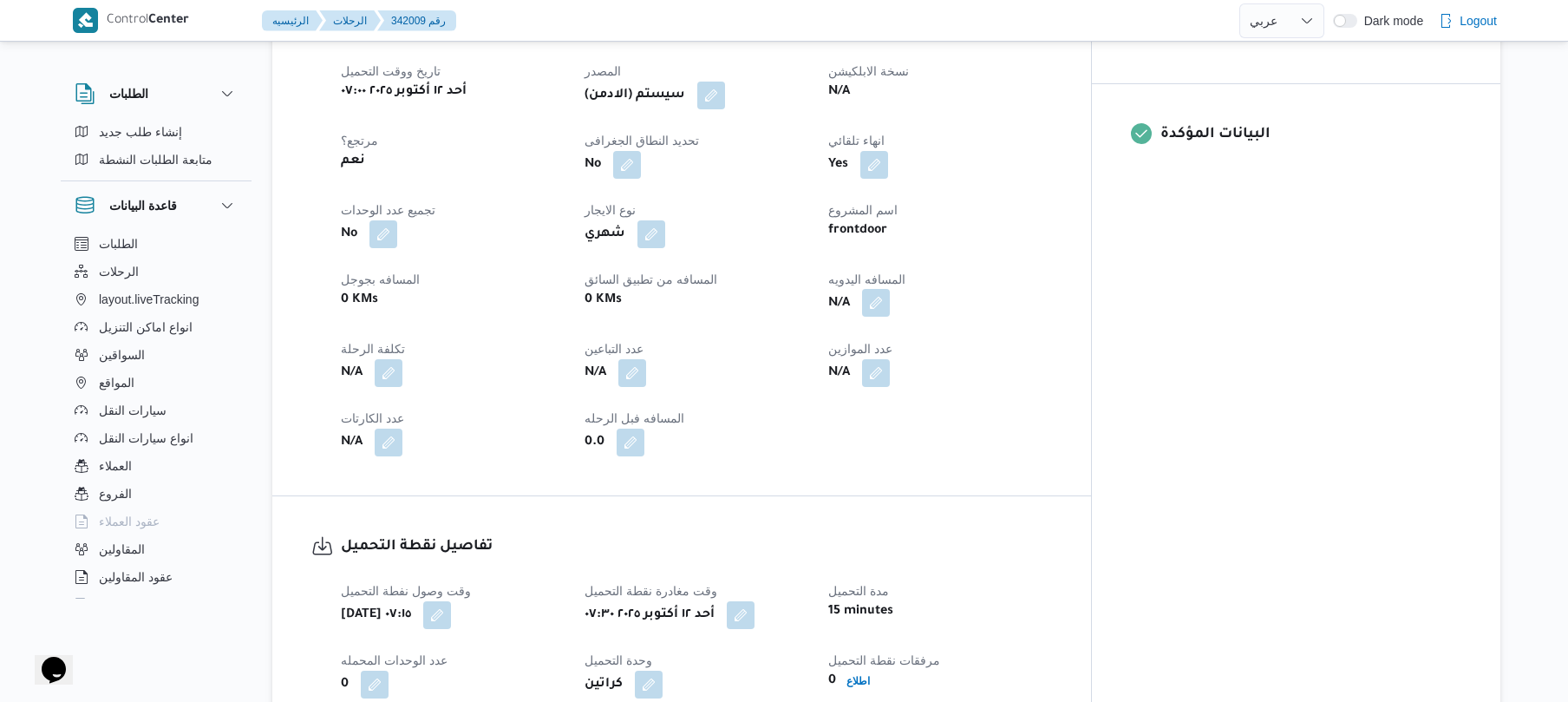
click at [890, 289] on button "button" at bounding box center [876, 303] width 28 height 28
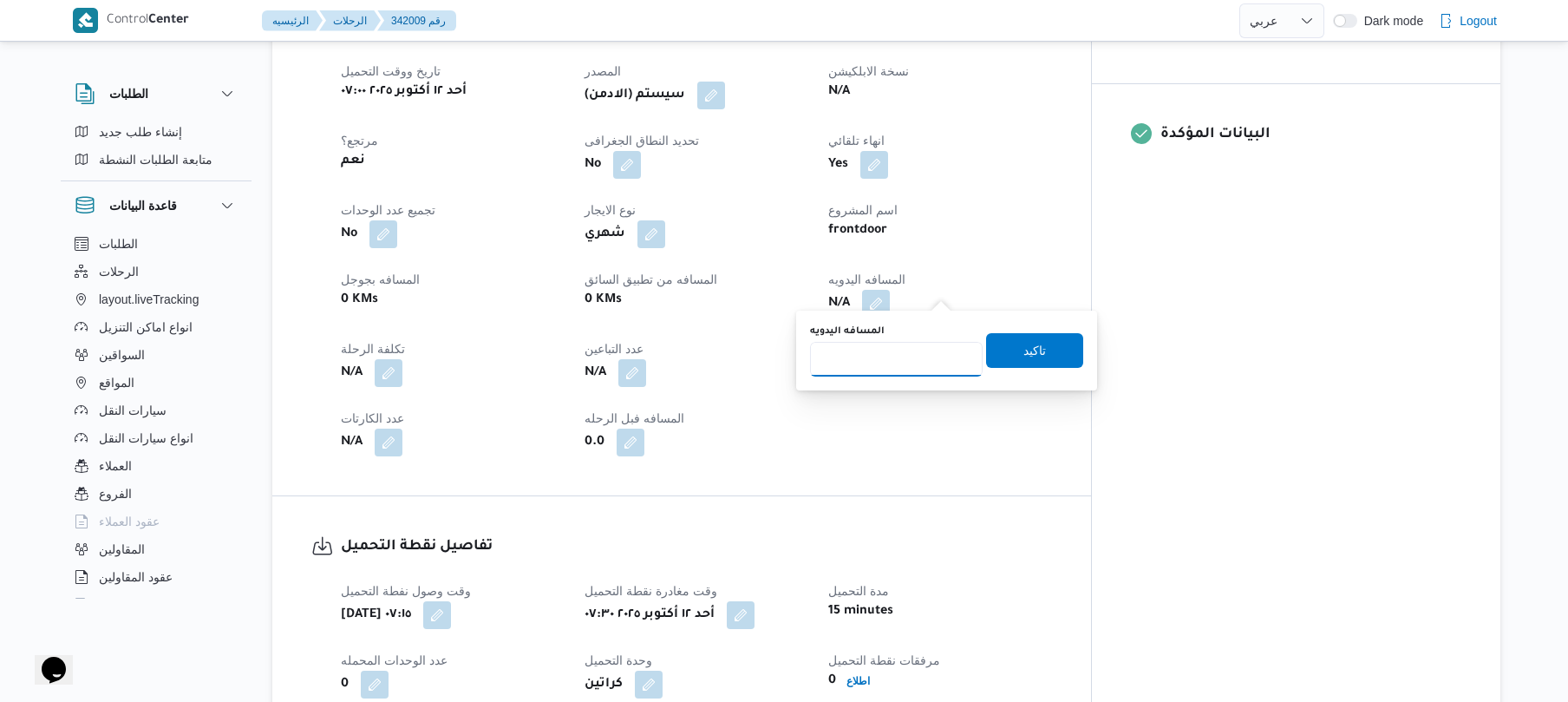
click at [881, 369] on input "المسافه اليدويه" at bounding box center [896, 359] width 172 height 34
type input "70"
click at [1023, 352] on span "تاكيد" at bounding box center [1034, 349] width 23 height 21
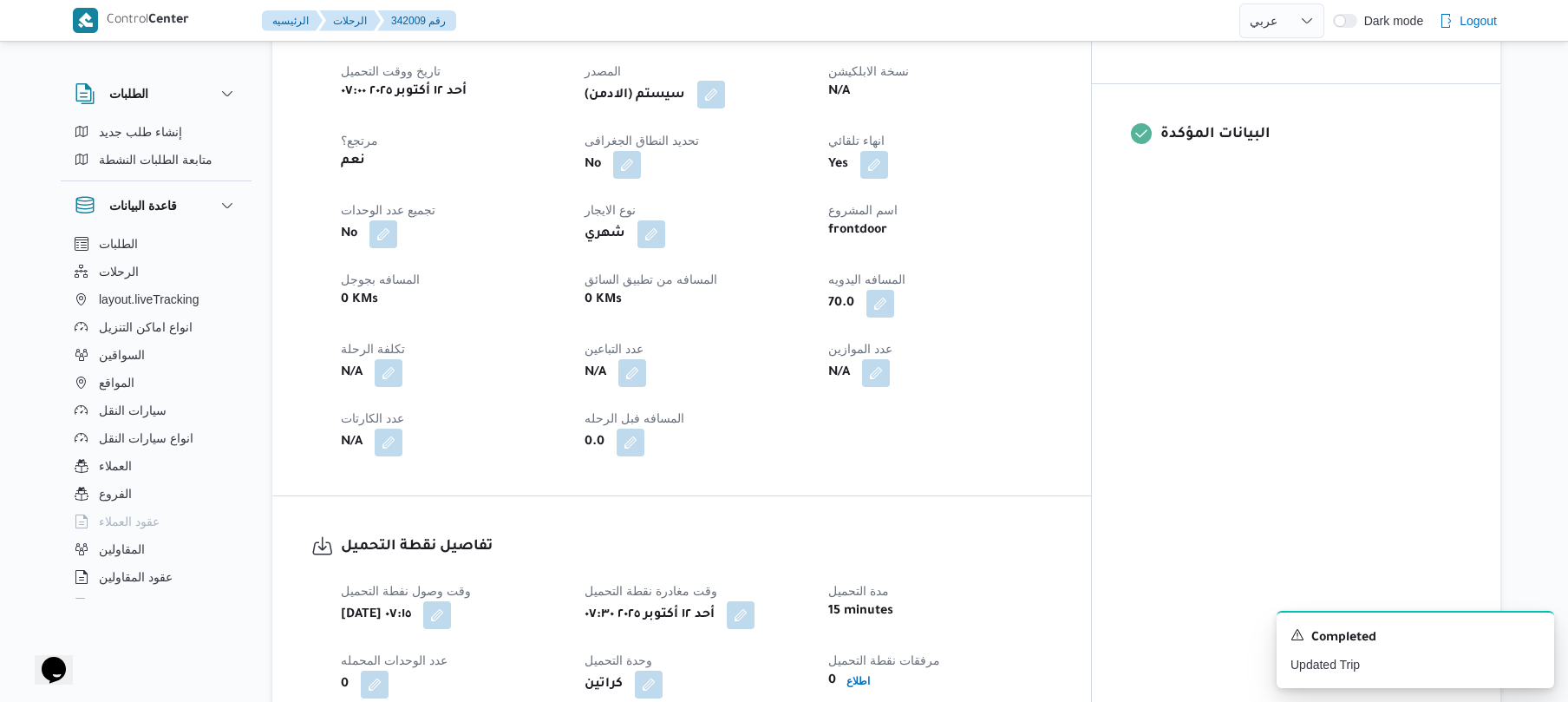
click at [725, 87] on button "button" at bounding box center [711, 94] width 28 height 28
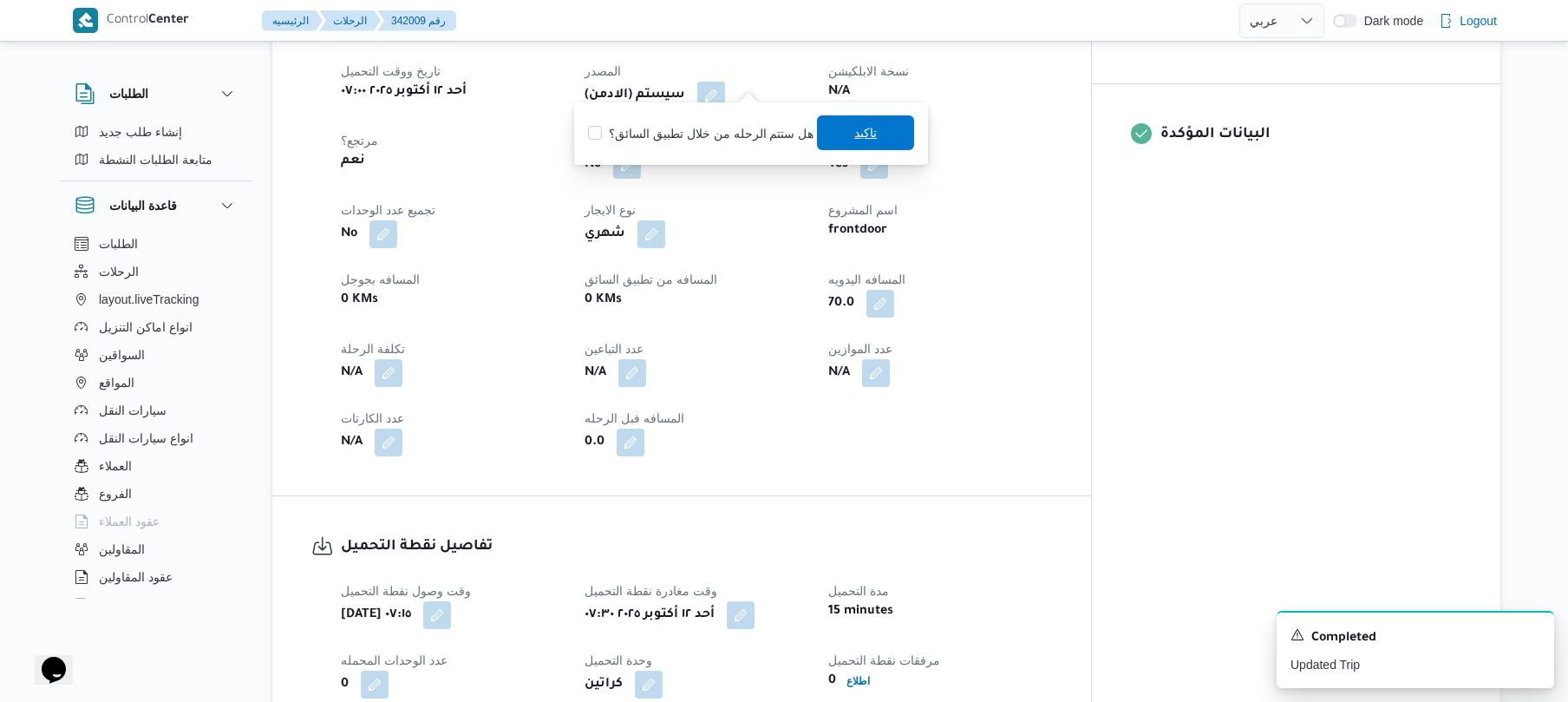
click at [857, 136] on span "تاكيد" at bounding box center [865, 132] width 23 height 21
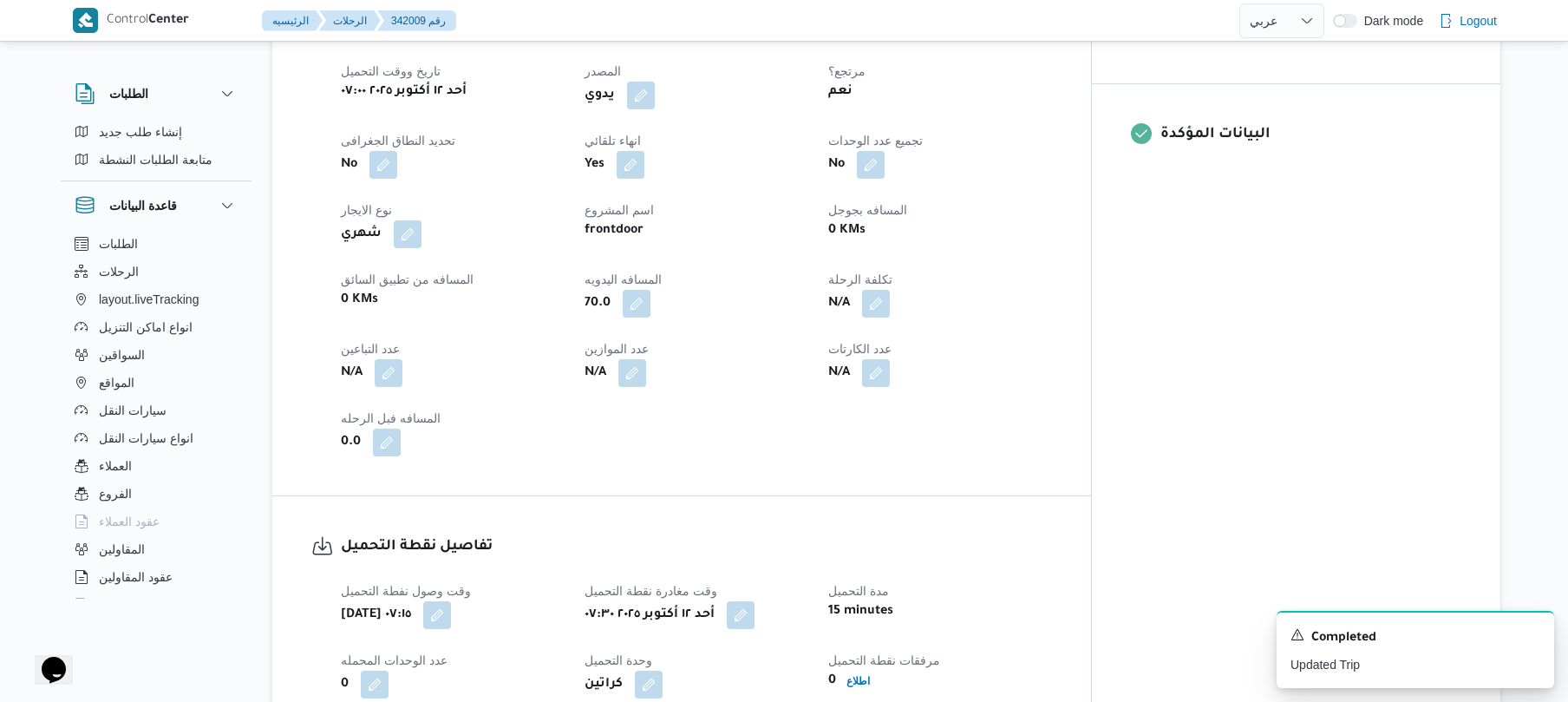
click at [808, 338] on dt "عدد الموازين" at bounding box center [696, 348] width 223 height 21
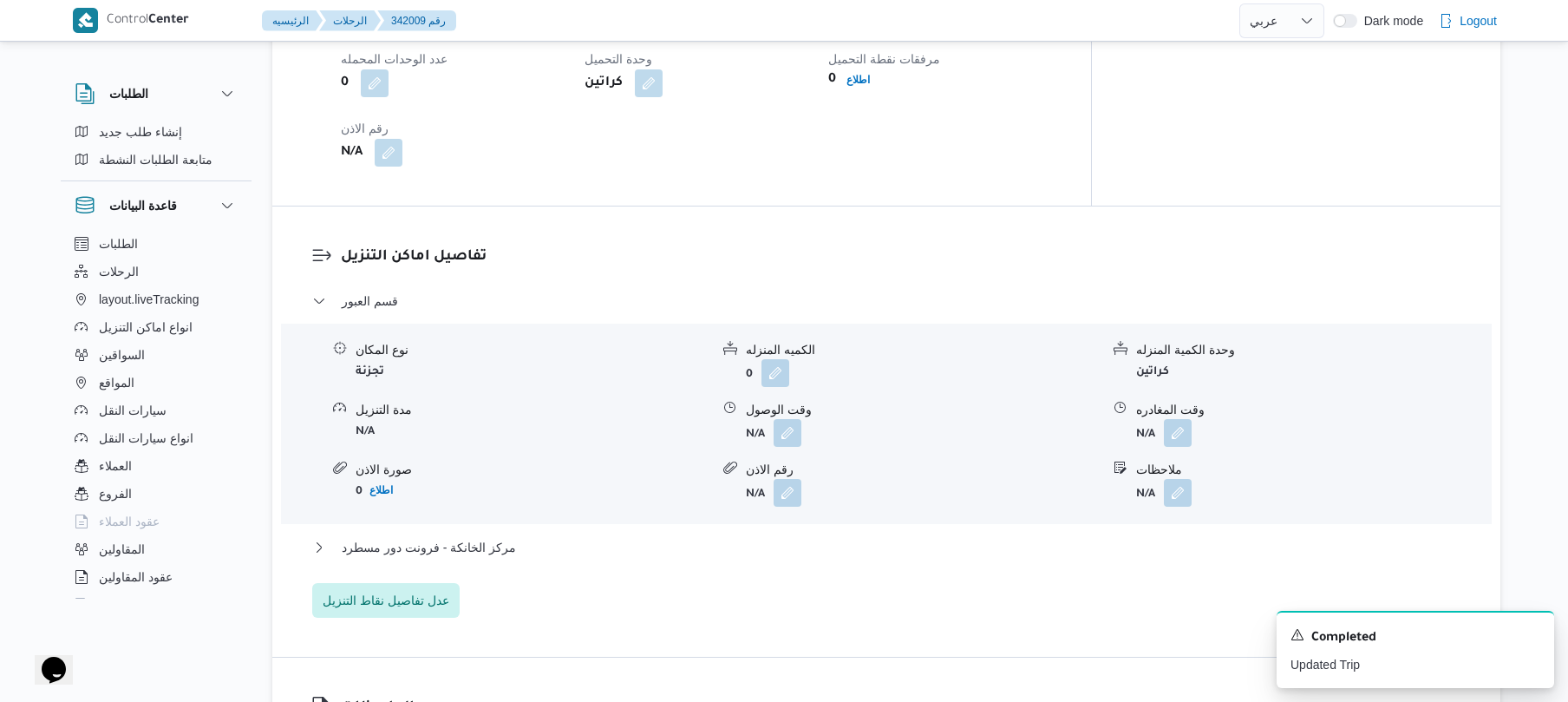
scroll to position [1341, 0]
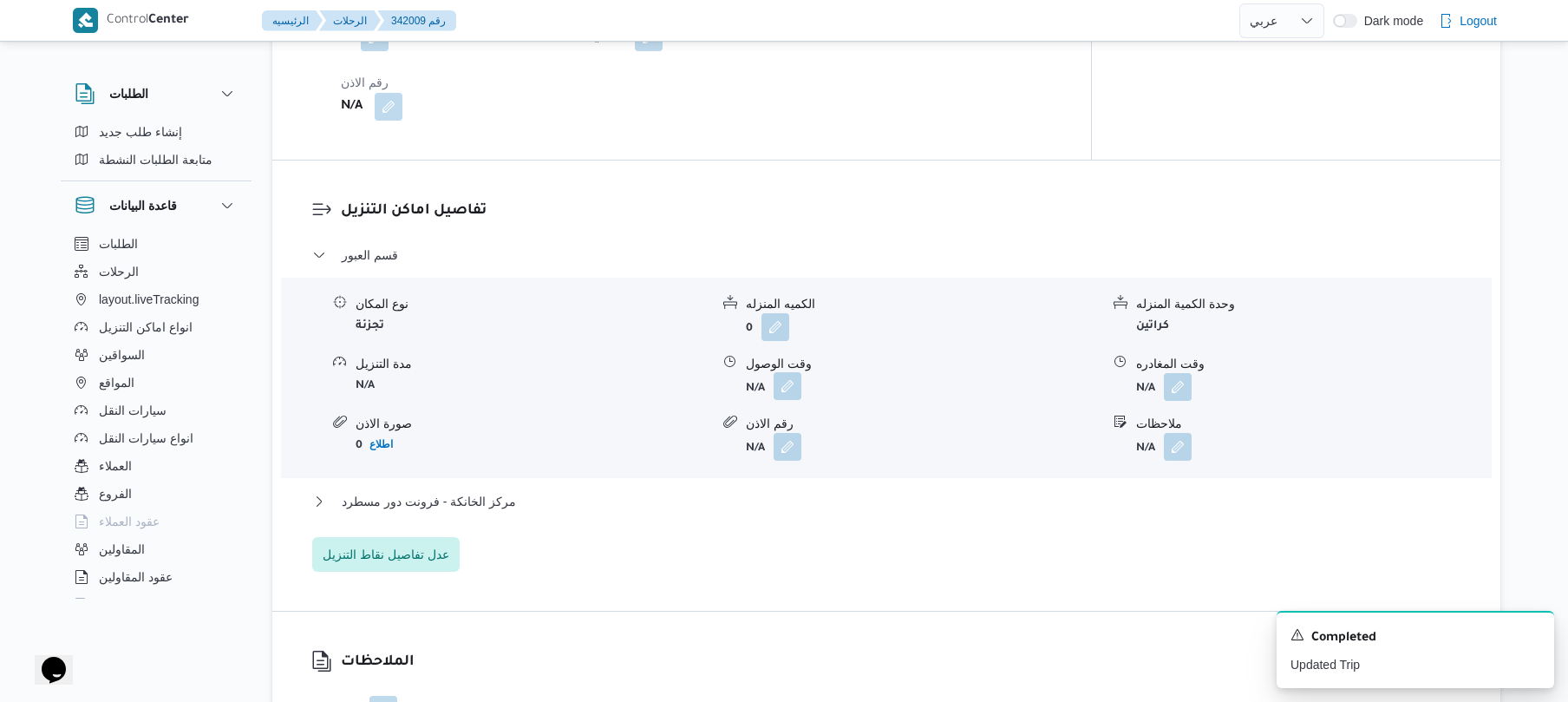
click at [785, 372] on button "button" at bounding box center [787, 385] width 28 height 28
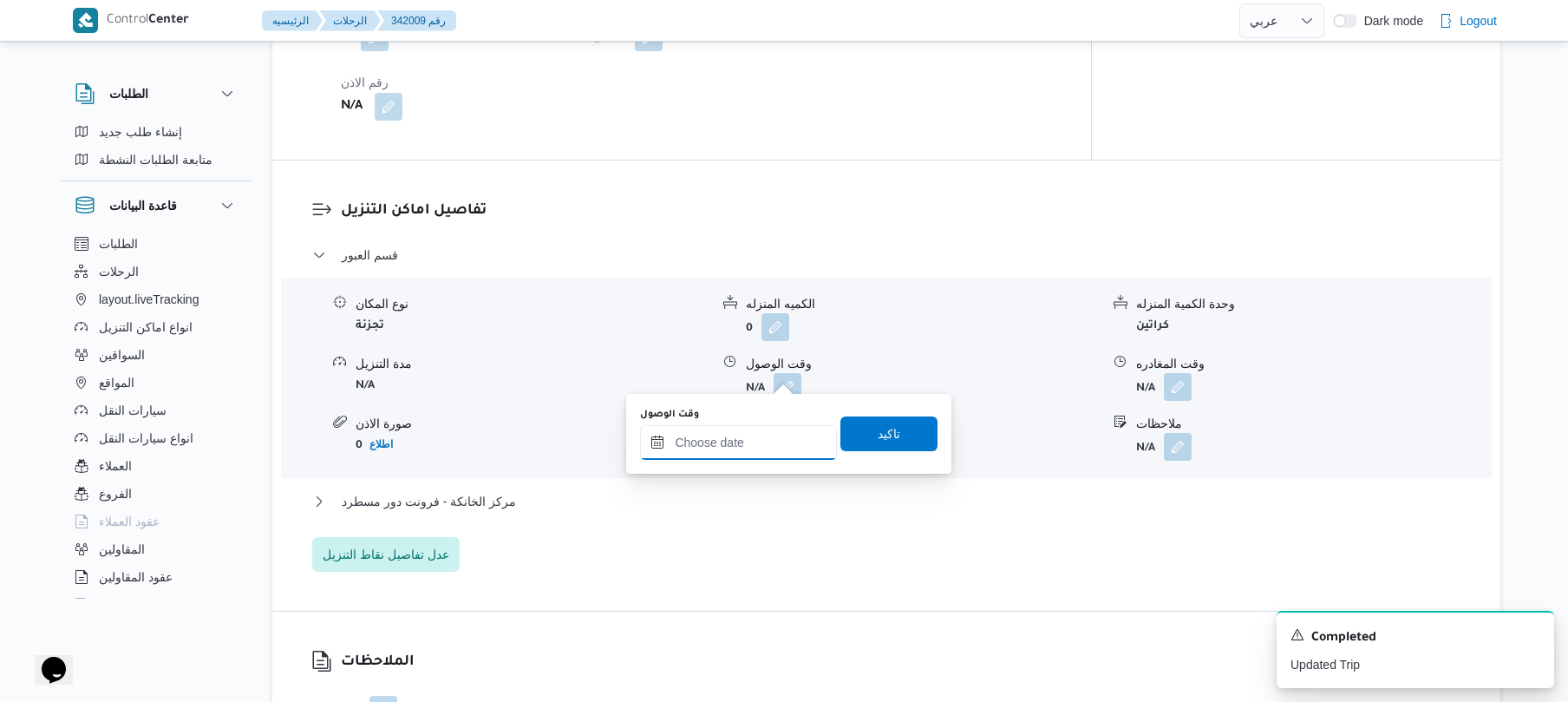
click at [715, 434] on input "وقت الوصول" at bounding box center [738, 443] width 197 height 34
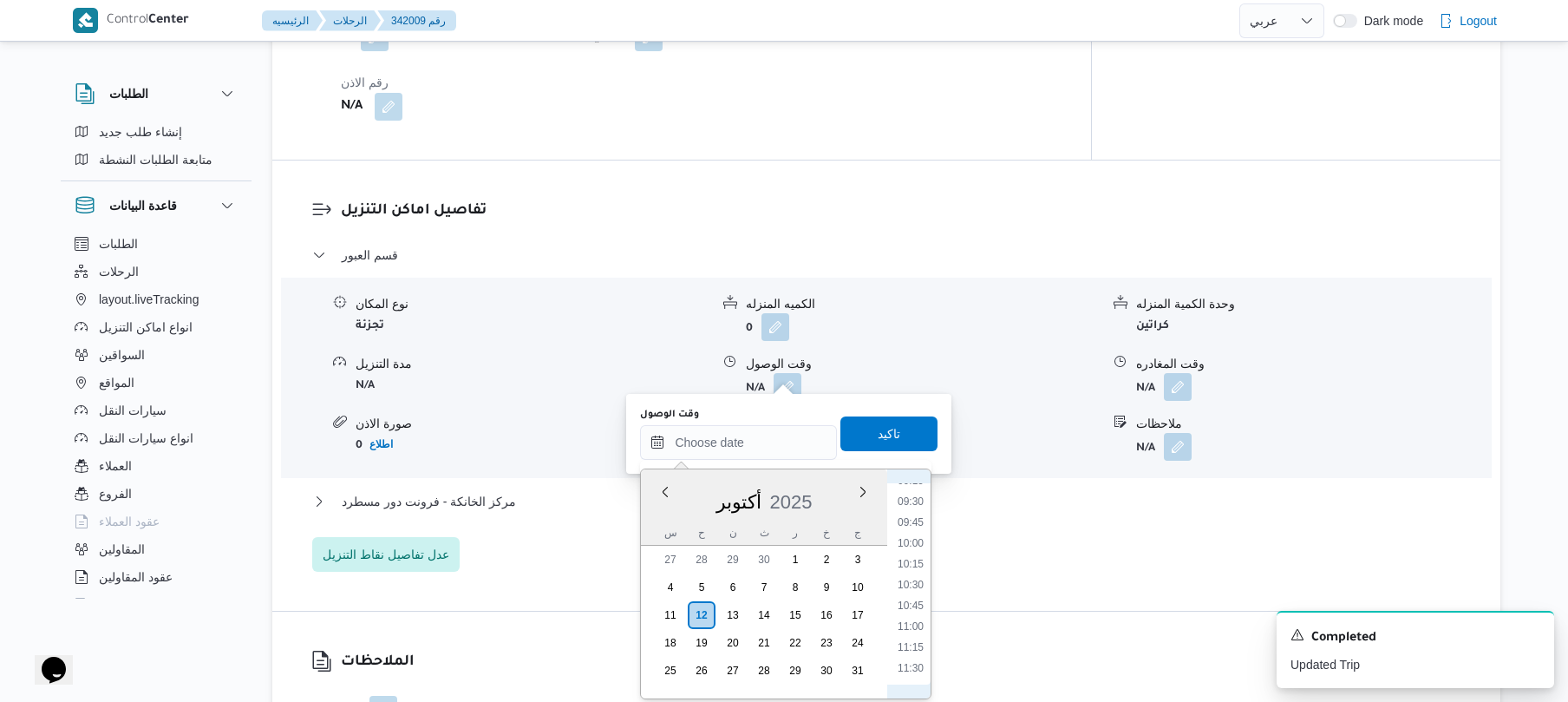
scroll to position [611, 0]
click at [914, 551] on li "08:00" at bounding box center [911, 546] width 40 height 17
type input "١٢/١٠/٢٠٢٥ ٠٨:٠٠"
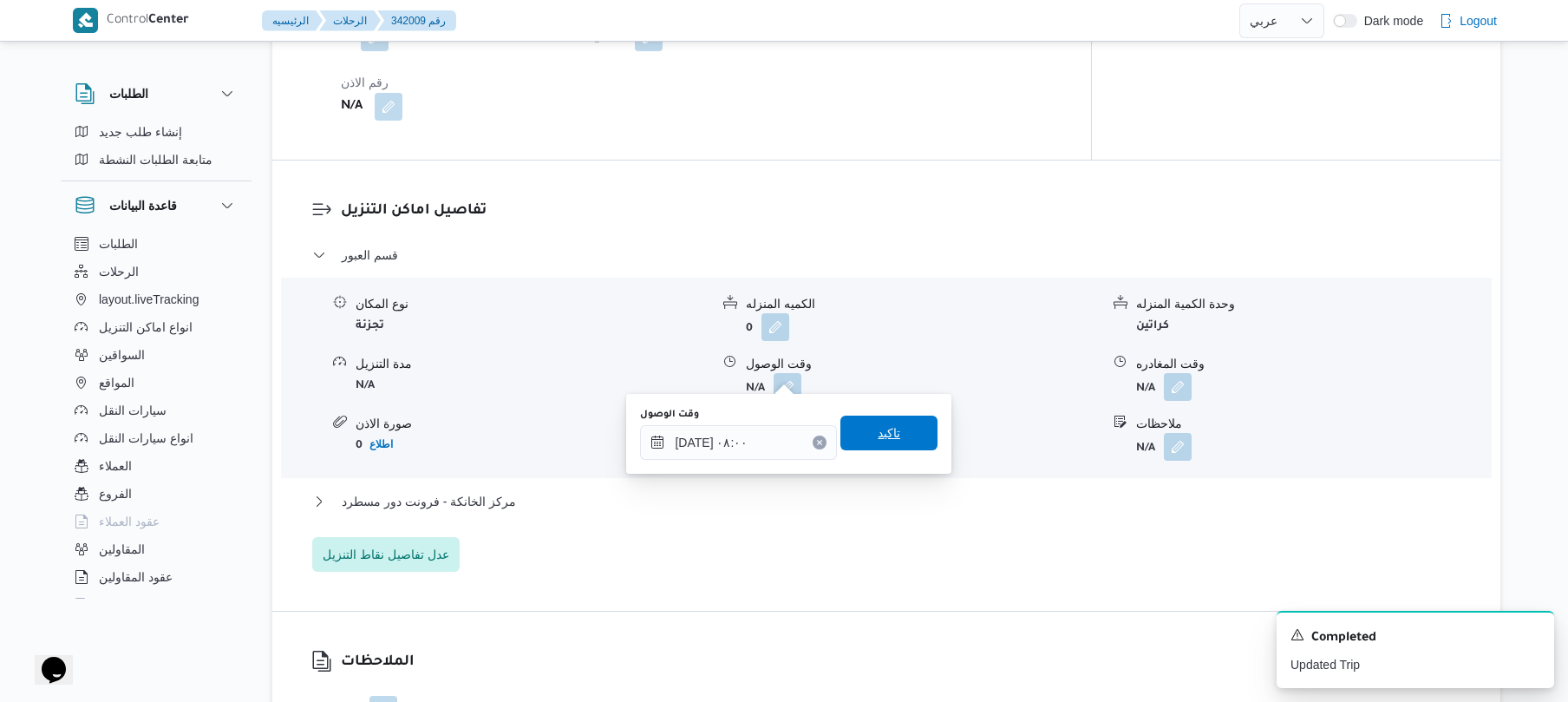
click at [888, 439] on span "تاكيد" at bounding box center [888, 433] width 23 height 21
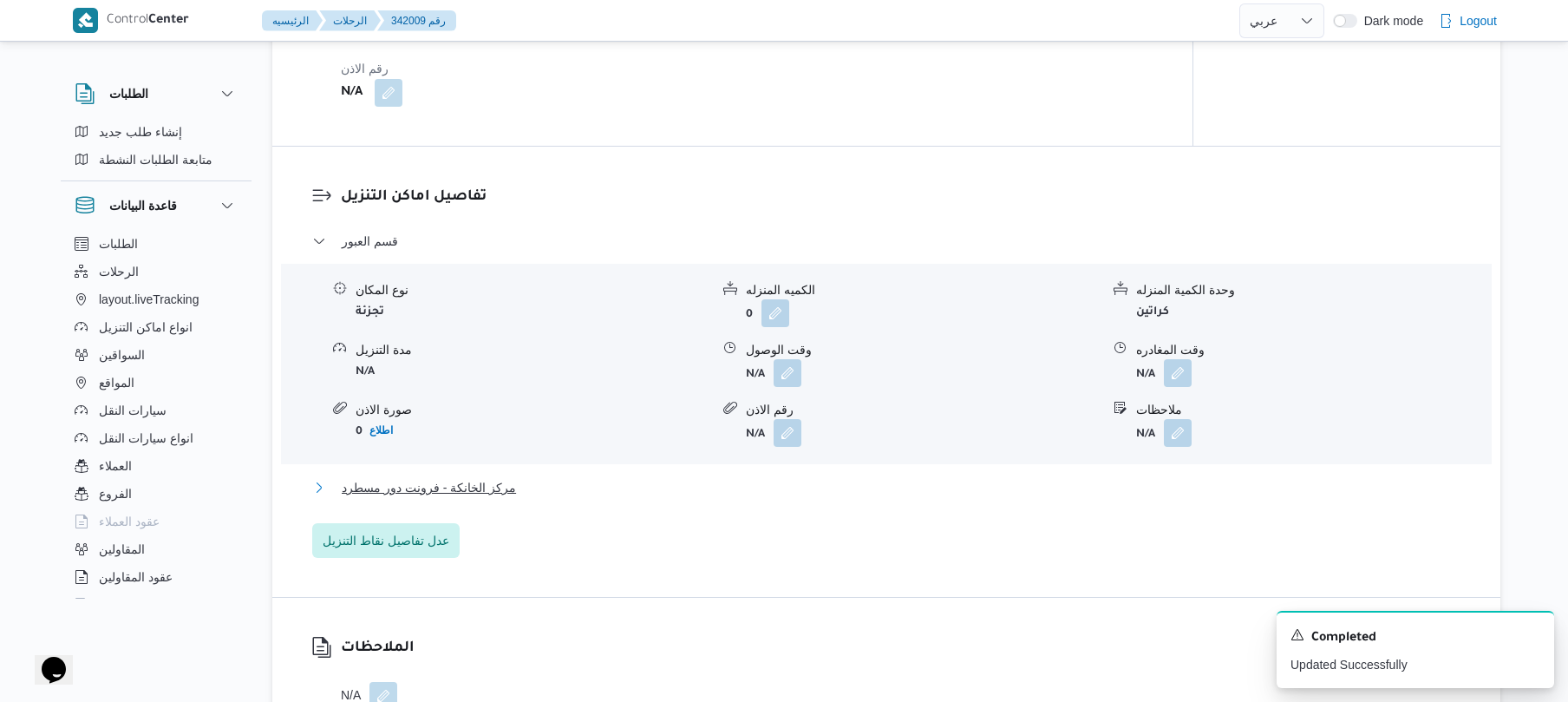
click at [777, 496] on button "مركز الخانكة - فرونت دور مسطرد" at bounding box center [886, 487] width 1149 height 21
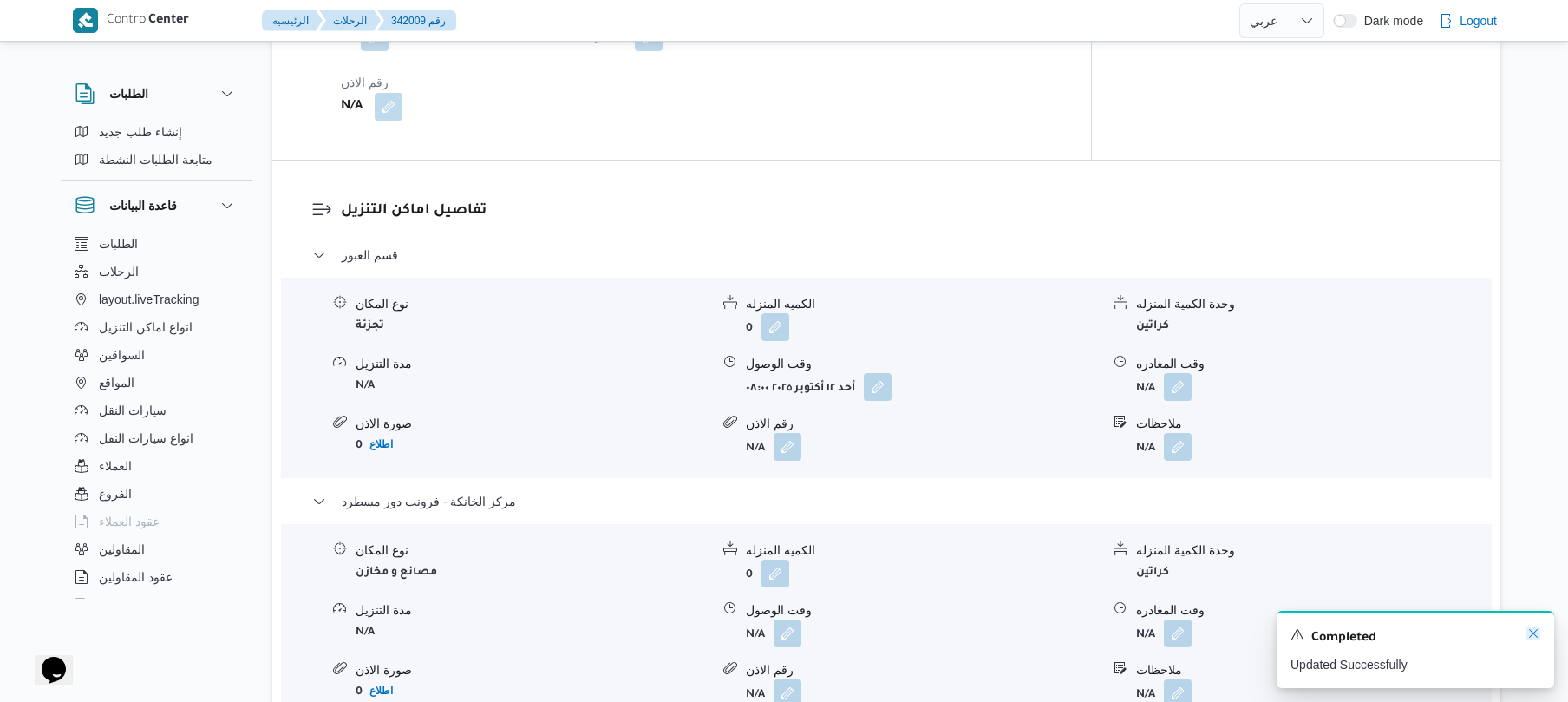
click at [1528, 633] on icon "Dismiss toast" at bounding box center [1533, 633] width 14 height 14
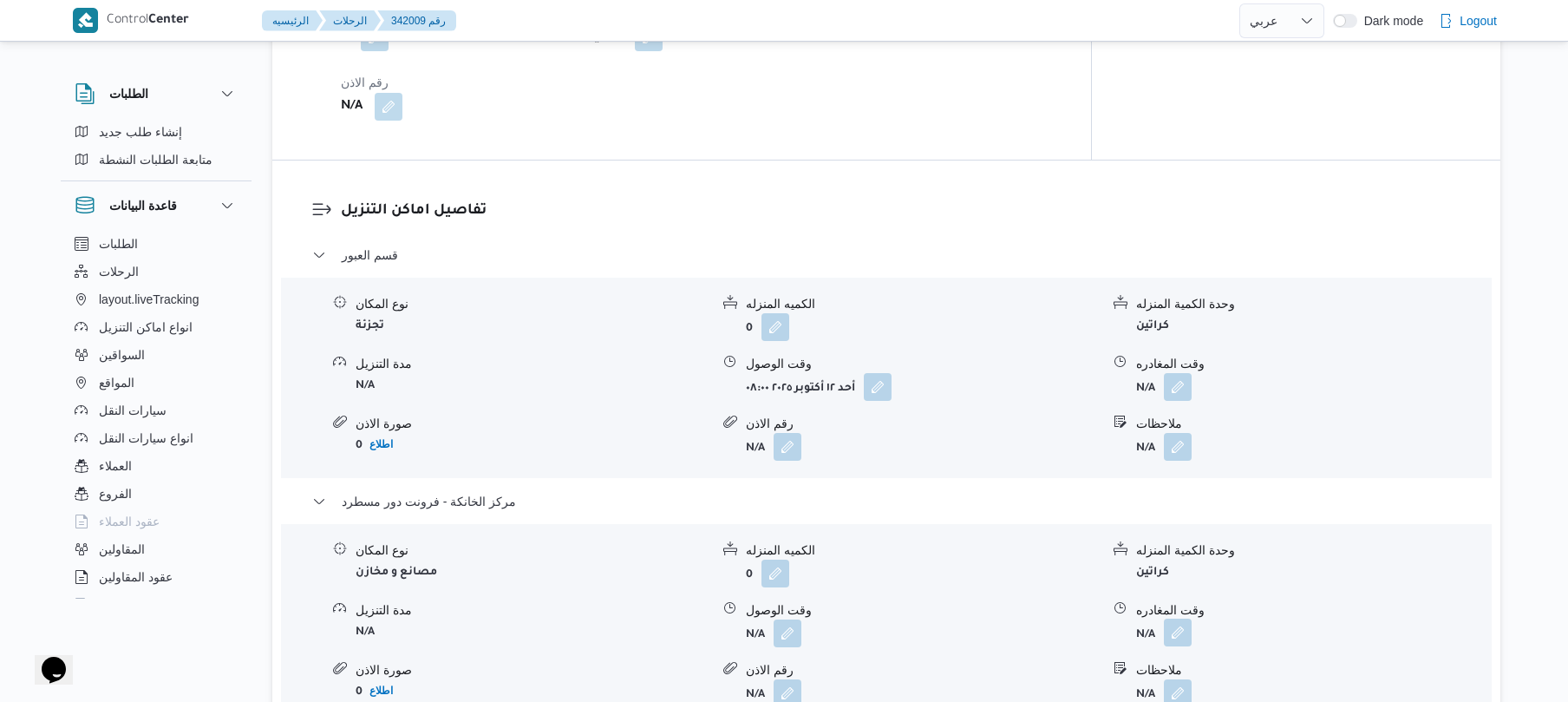
click at [1180, 619] on button "button" at bounding box center [1177, 632] width 28 height 28
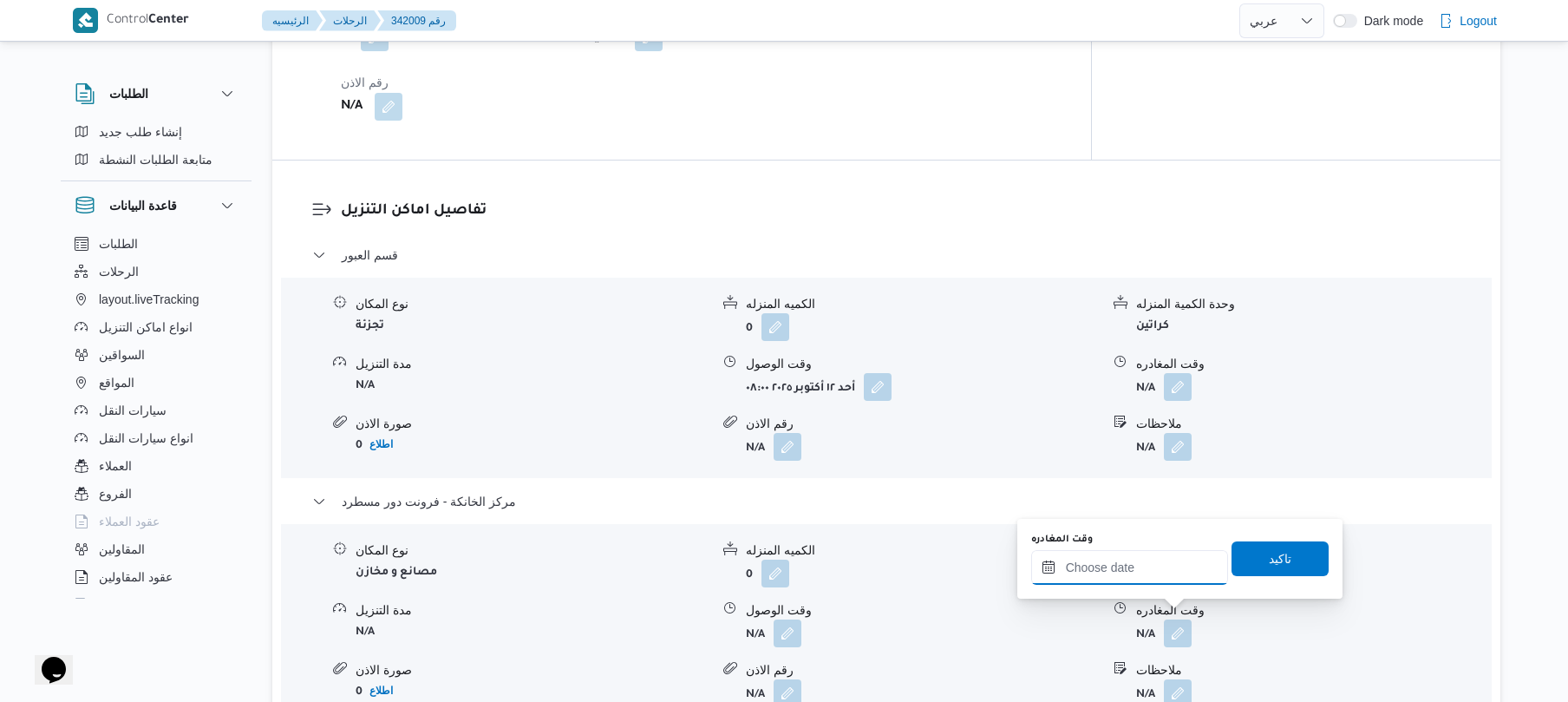
click at [1159, 566] on input "وقت المغادره" at bounding box center [1128, 568] width 197 height 34
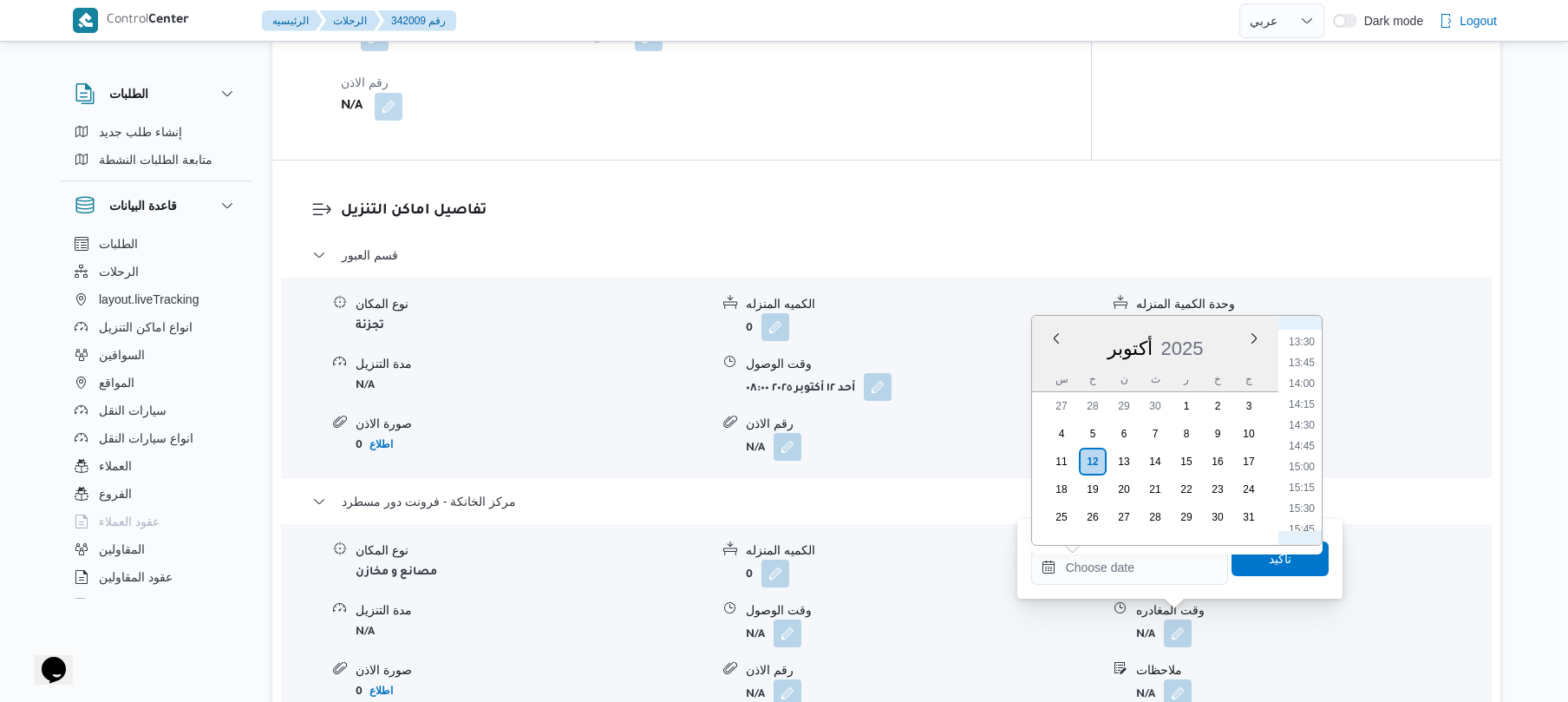
scroll to position [950, 0]
click at [1305, 477] on li "13:00" at bounding box center [1302, 472] width 40 height 17
type input "١٢/١٠/٢٠٢٥ ١٣:٠٠"
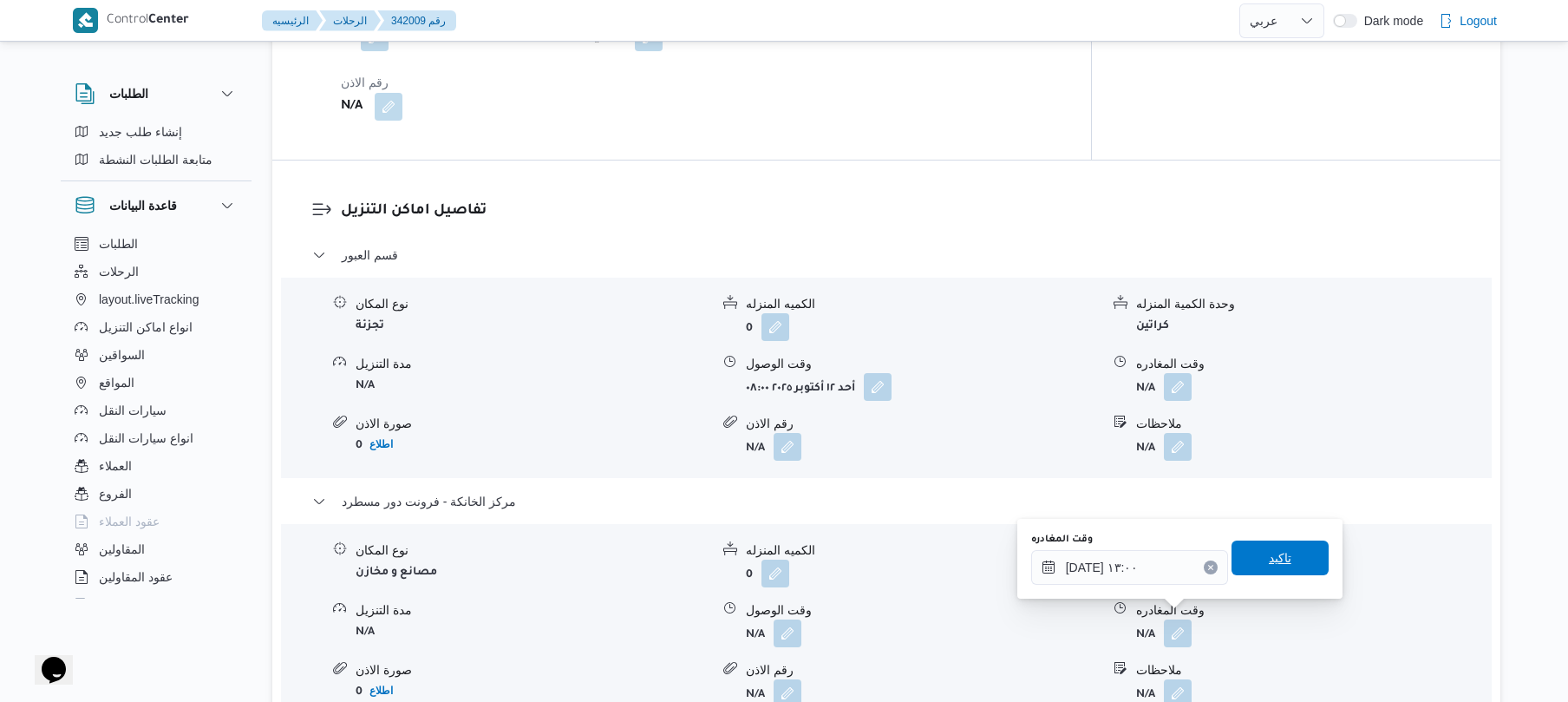
click at [1269, 555] on span "تاكيد" at bounding box center [1280, 558] width 23 height 21
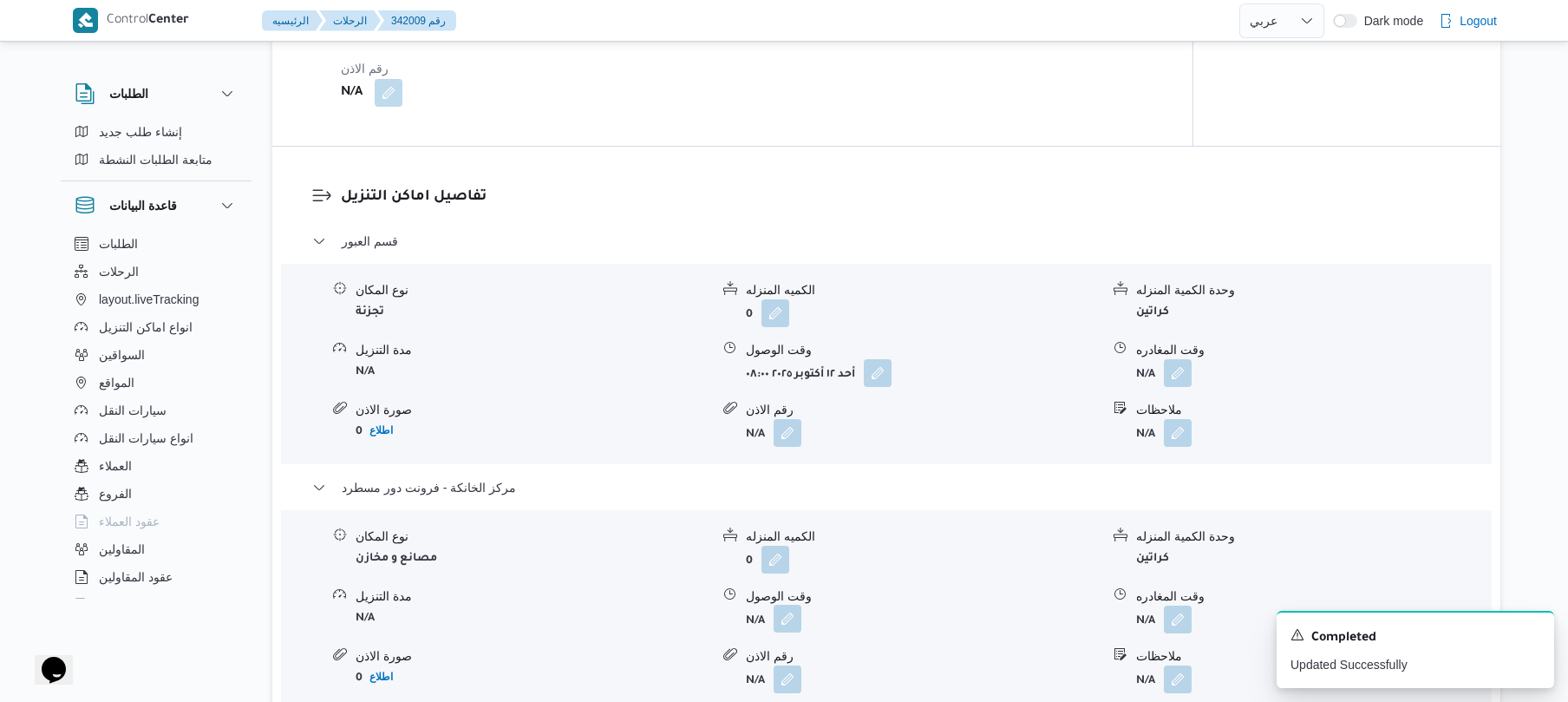
click at [786, 618] on button "button" at bounding box center [787, 619] width 28 height 28
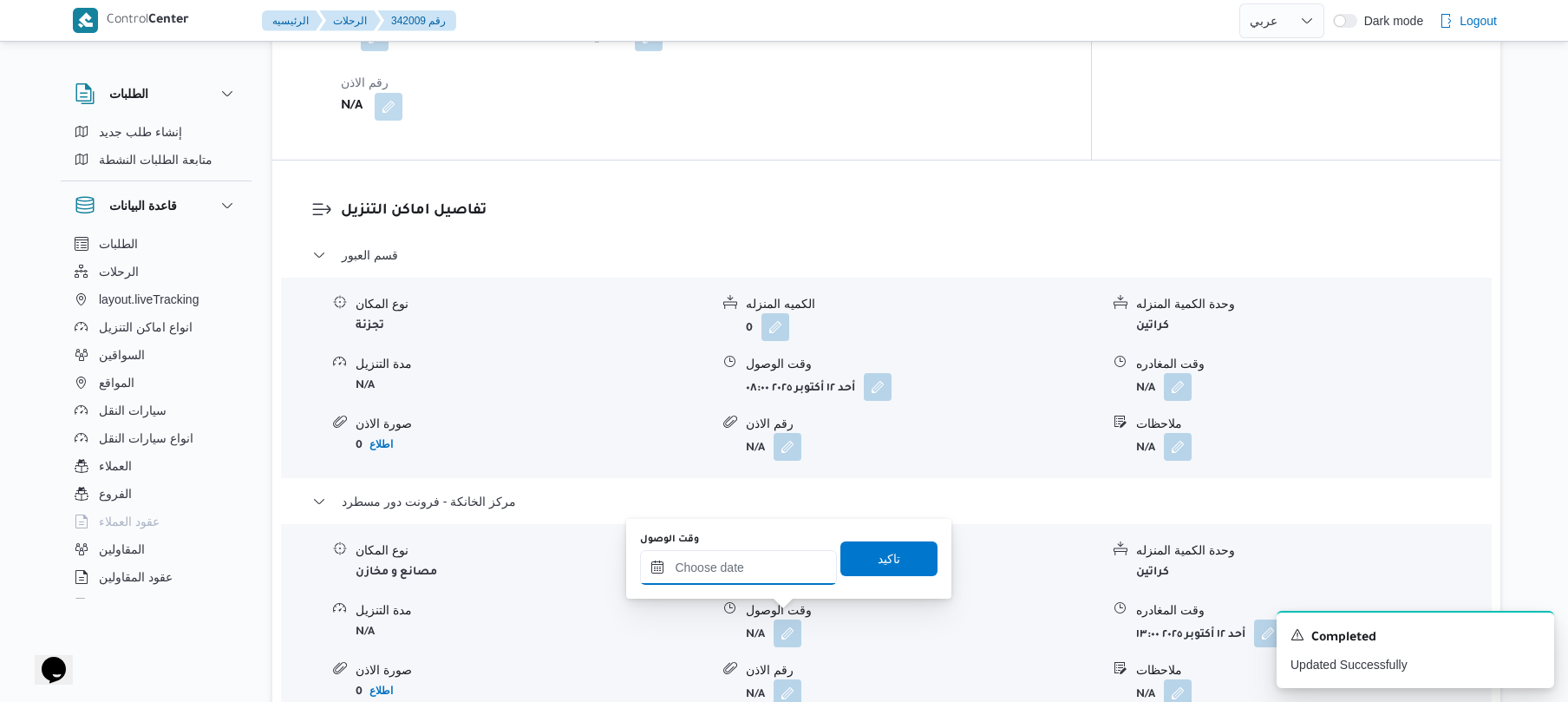
click at [769, 568] on input "وقت الوصول" at bounding box center [738, 568] width 197 height 34
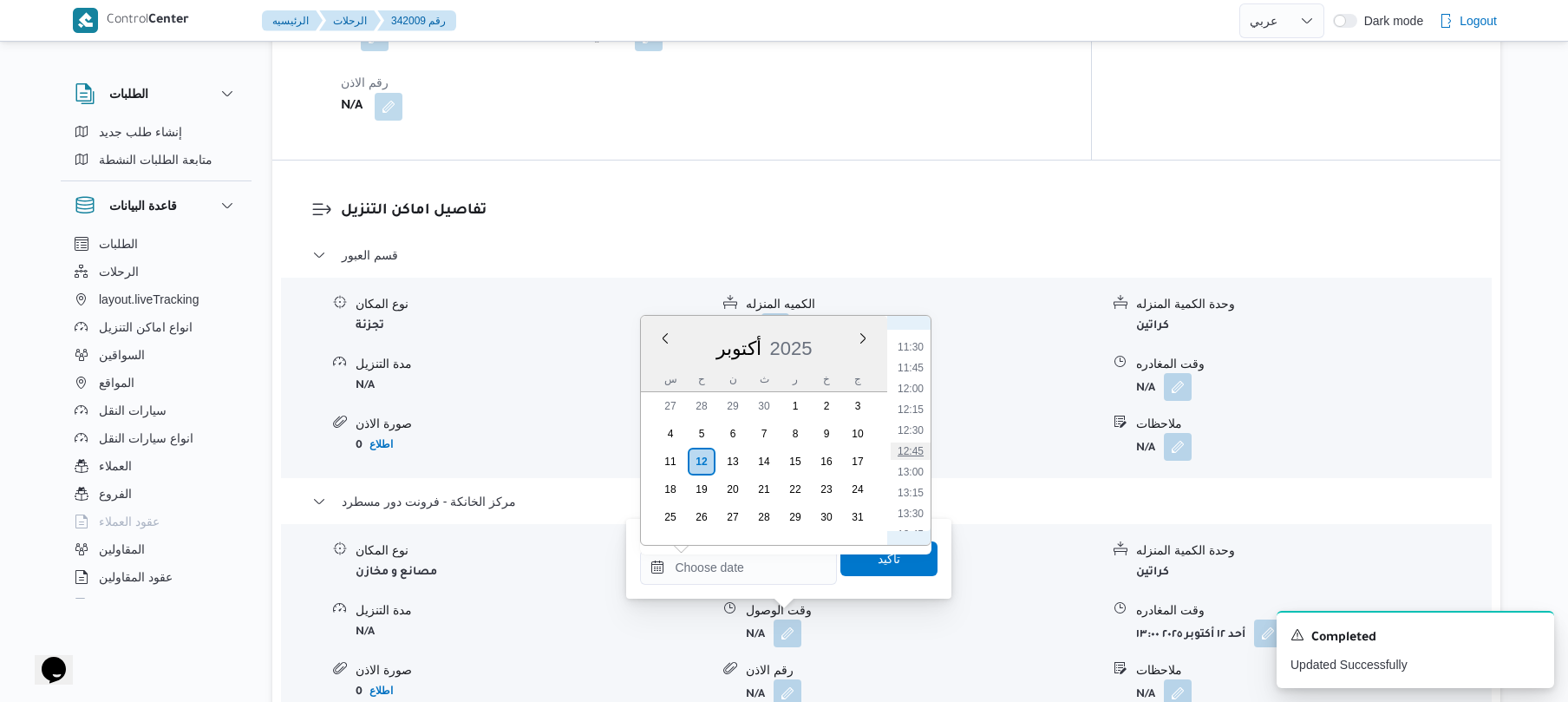
click at [913, 453] on li "12:45" at bounding box center [911, 451] width 40 height 17
type input "١٢/١٠/٢٠٢٥ ١٢:٤٥"
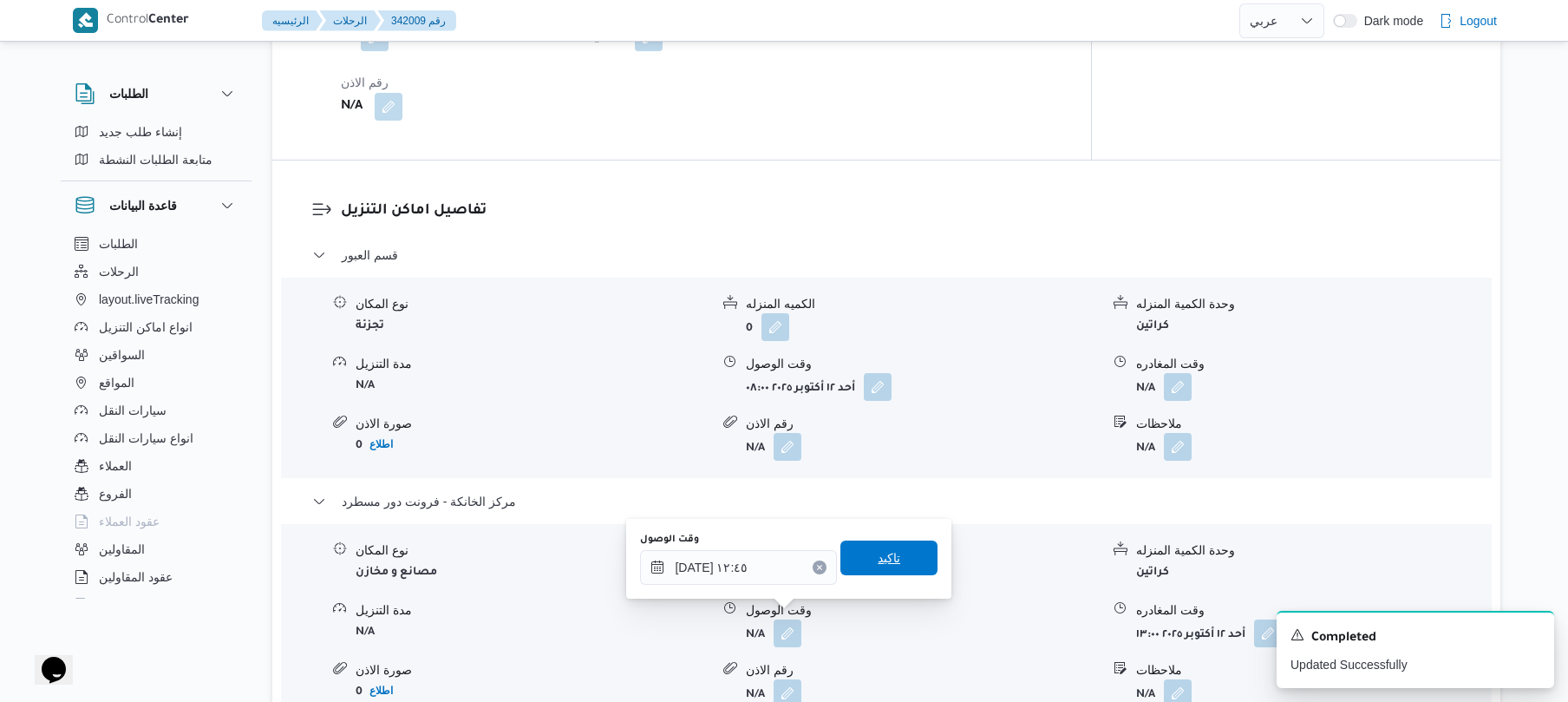
click at [879, 562] on span "تاكيد" at bounding box center [888, 558] width 23 height 21
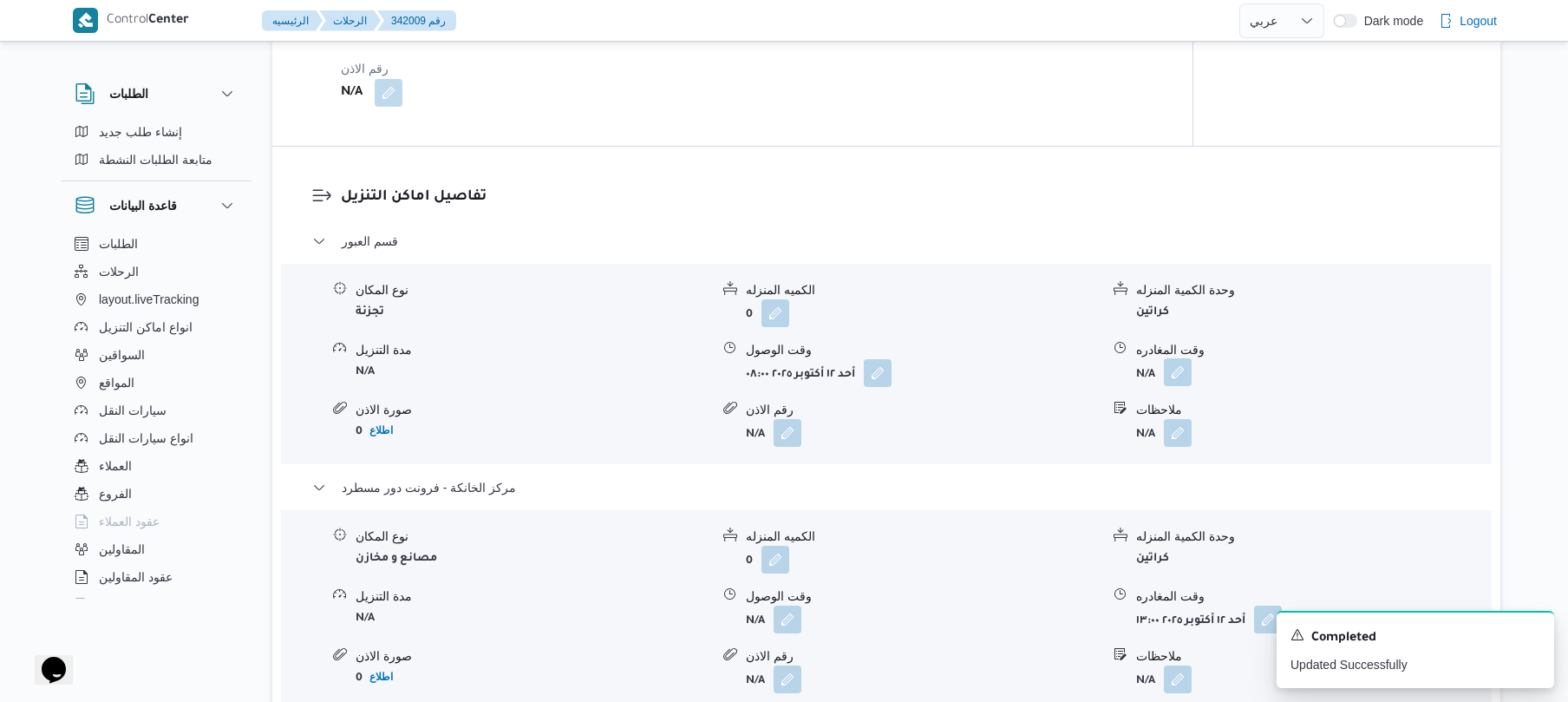
click at [1176, 375] on button "button" at bounding box center [1177, 372] width 28 height 28
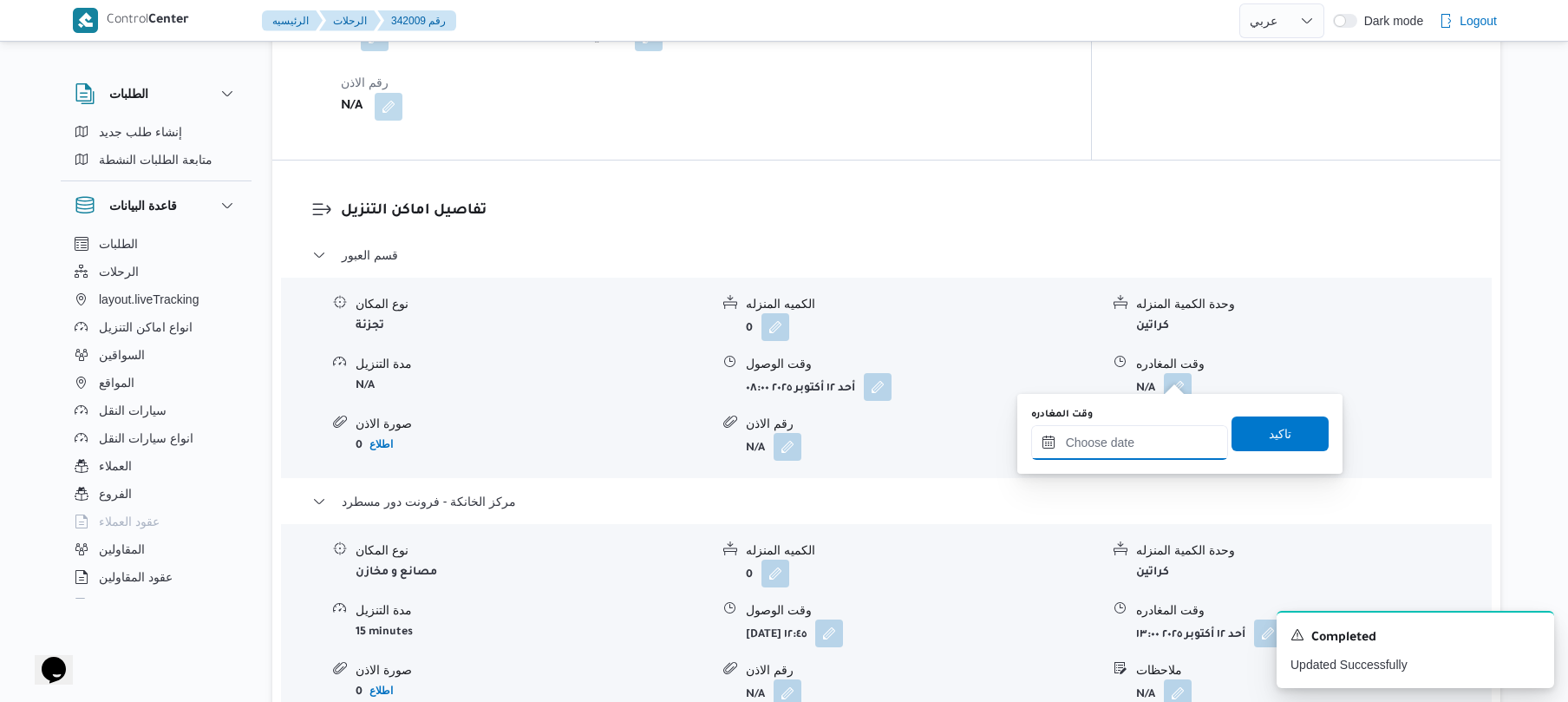
click at [1103, 434] on input "وقت المغادره" at bounding box center [1128, 443] width 197 height 34
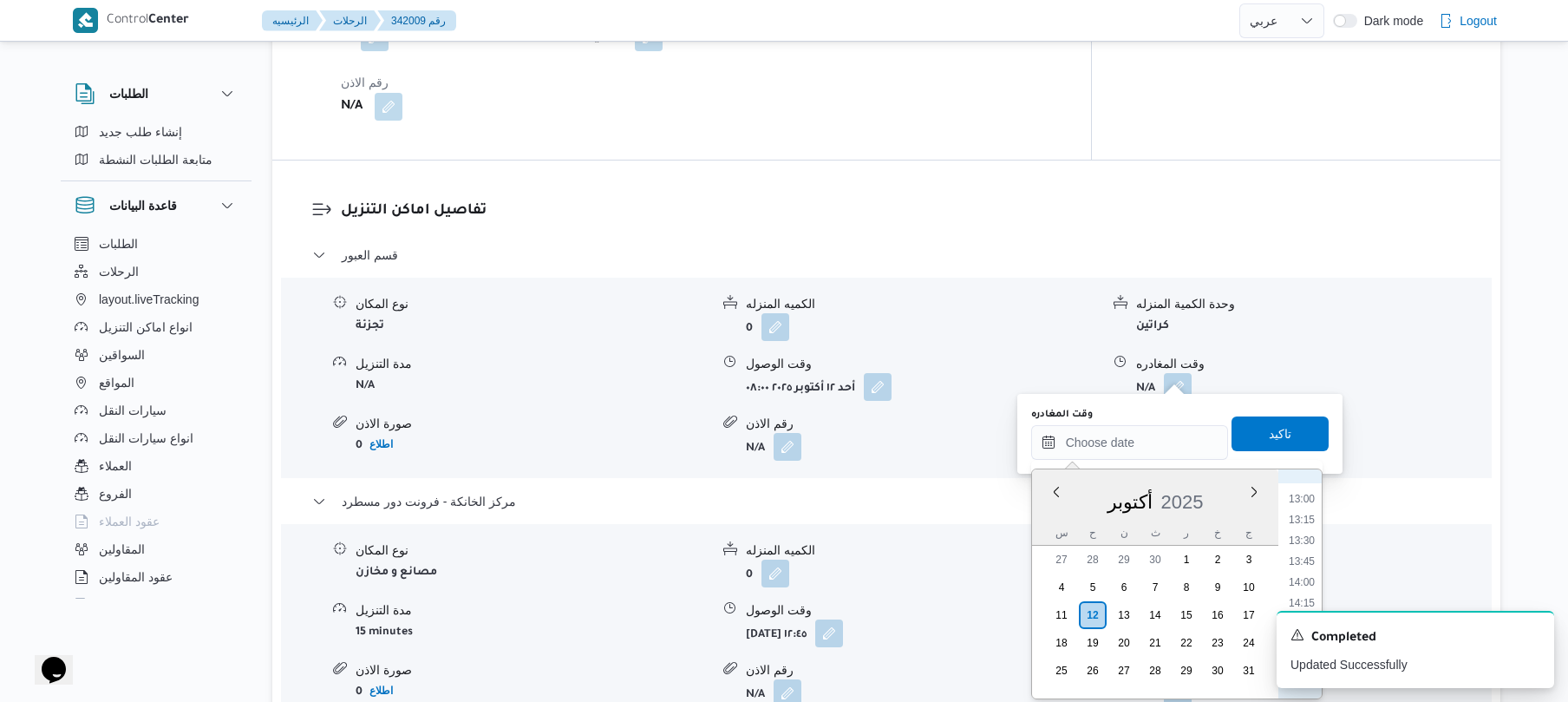
scroll to position [951, 0]
click at [1302, 559] on li "12:15" at bounding box center [1302, 560] width 40 height 17
type input "[DATE] ١٢:١٥"
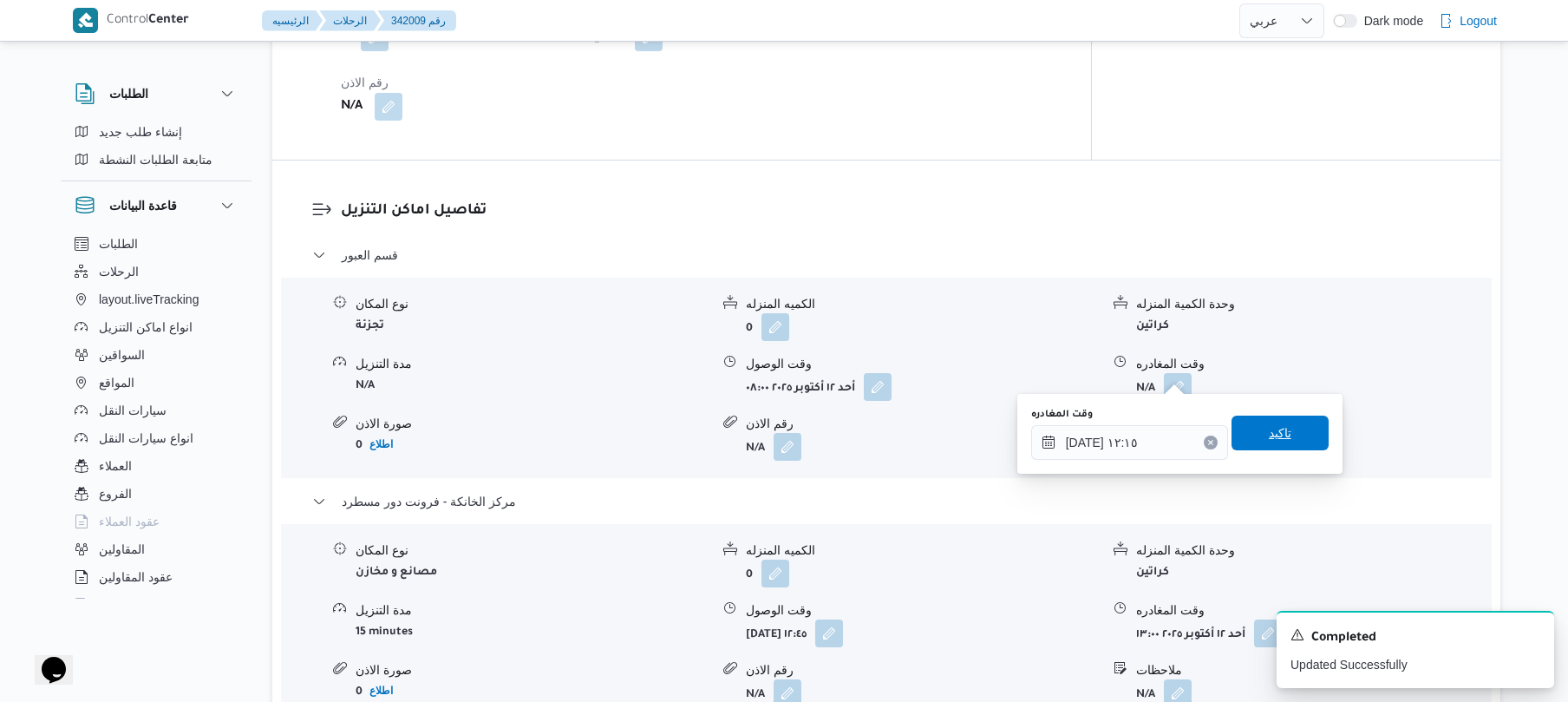
click at [1271, 439] on span "تاكيد" at bounding box center [1280, 433] width 23 height 21
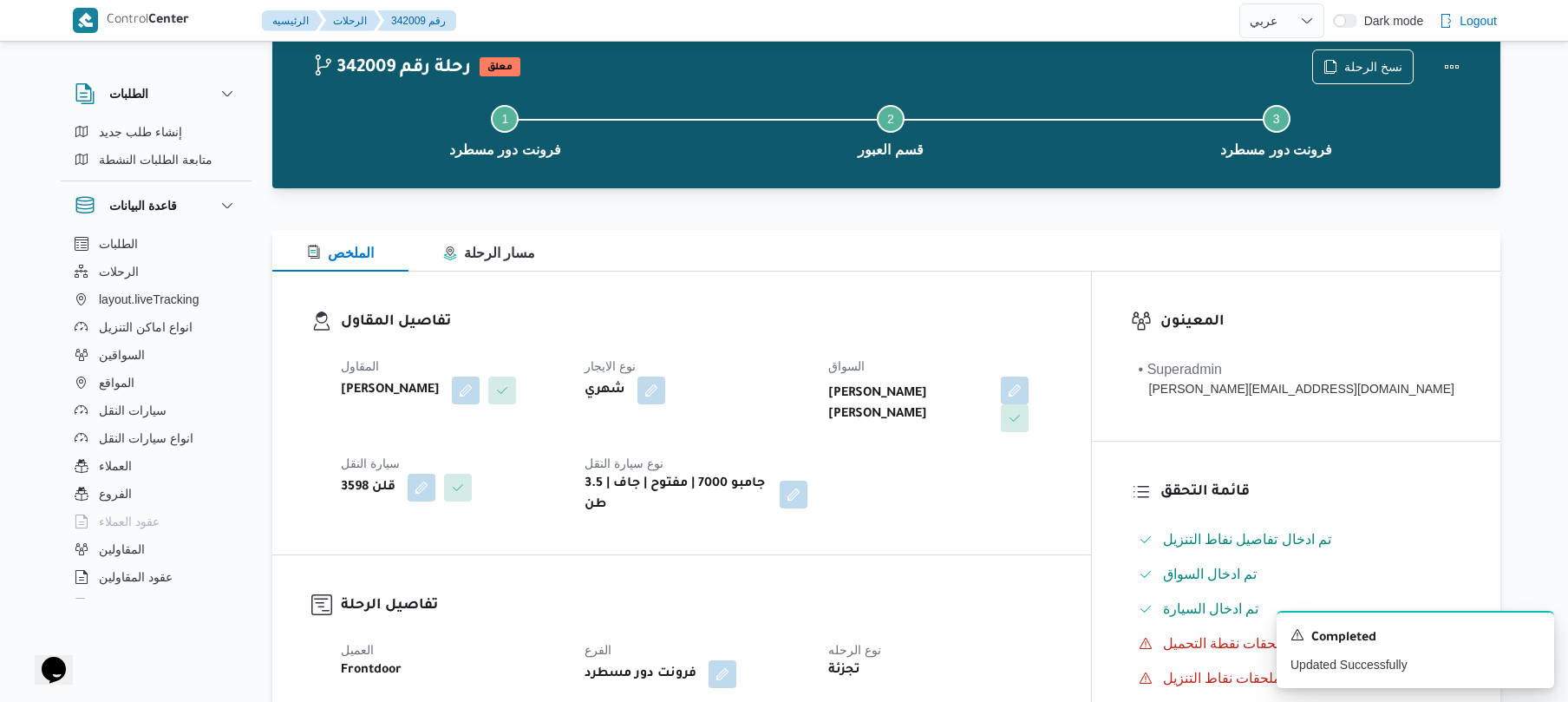
scroll to position [0, 0]
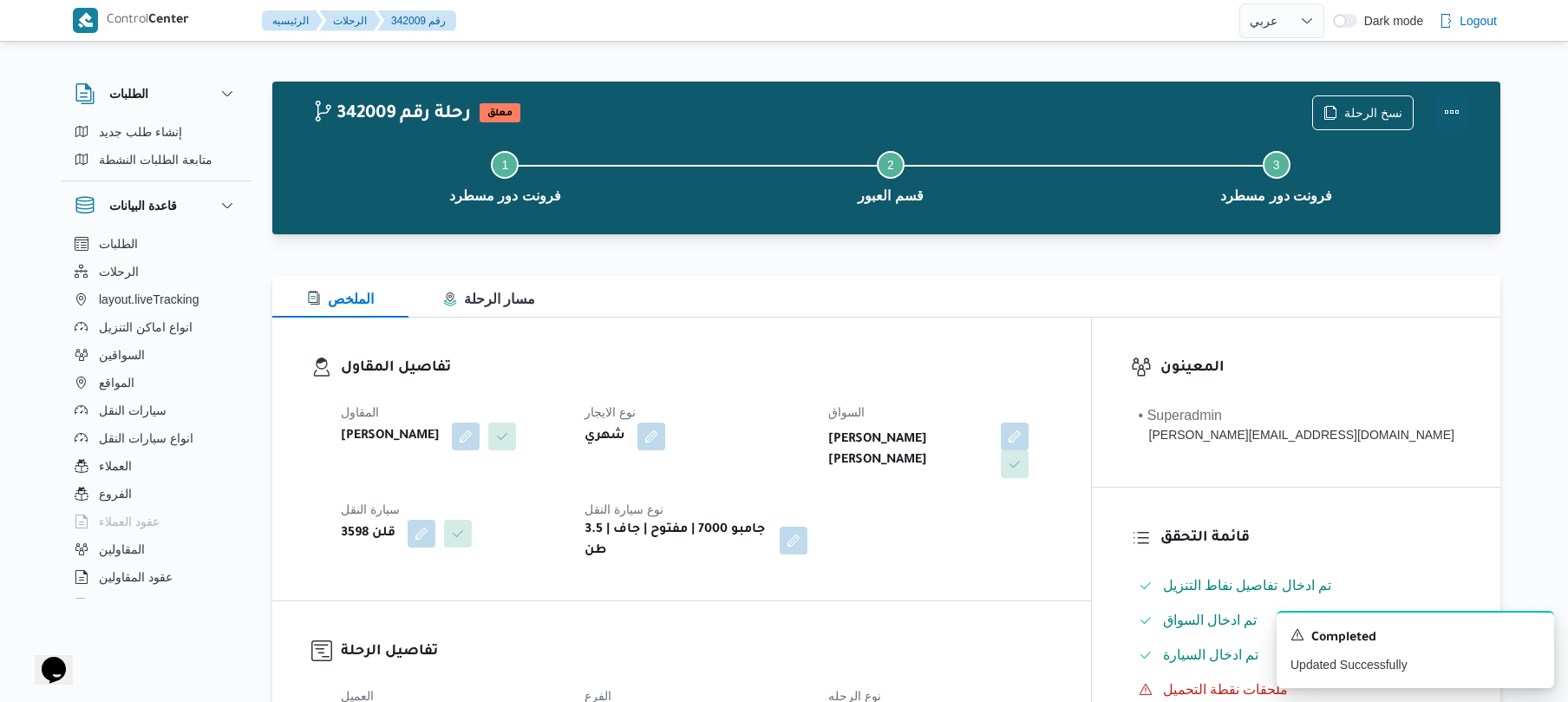
click at [1447, 98] on button "Actions" at bounding box center [1451, 112] width 34 height 34
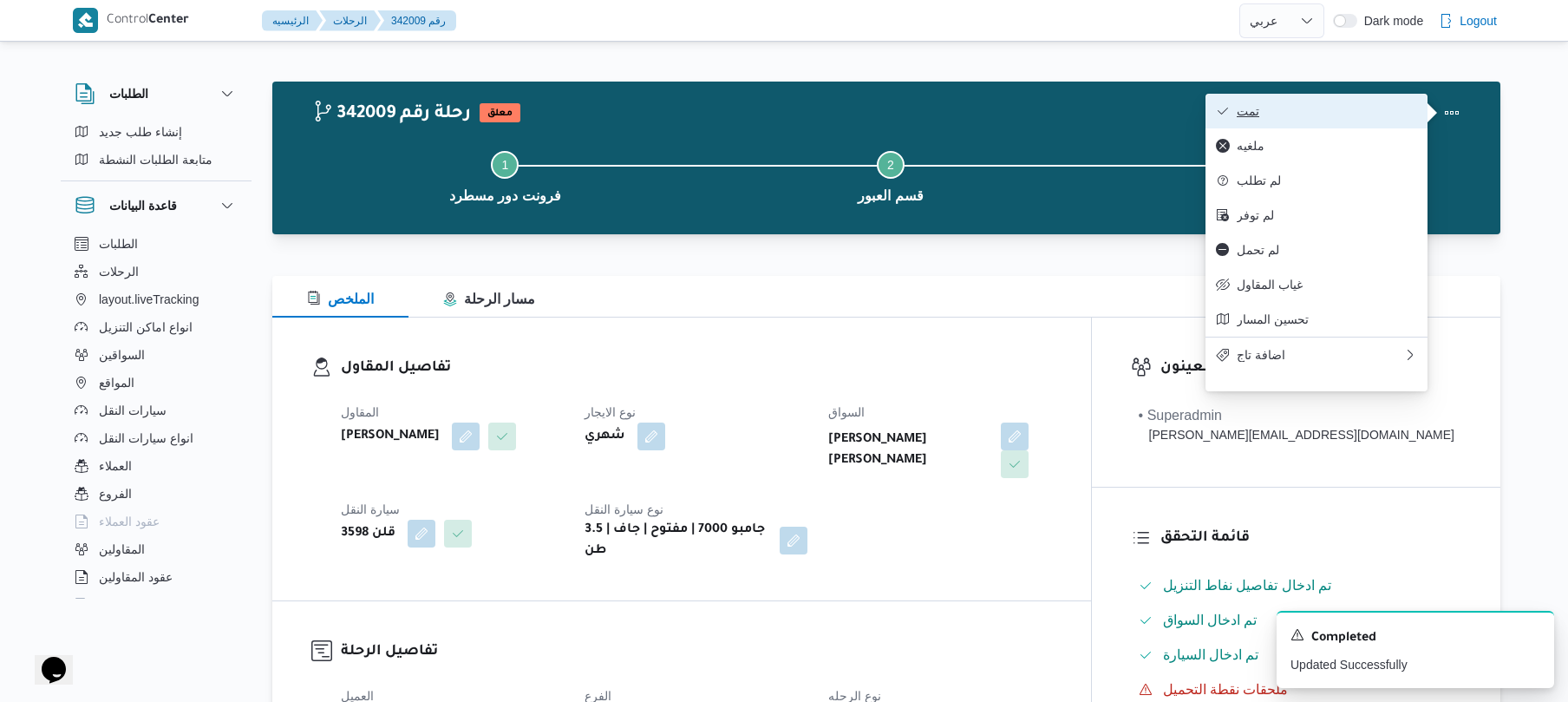
click at [1350, 112] on span "تمت" at bounding box center [1326, 111] width 180 height 14
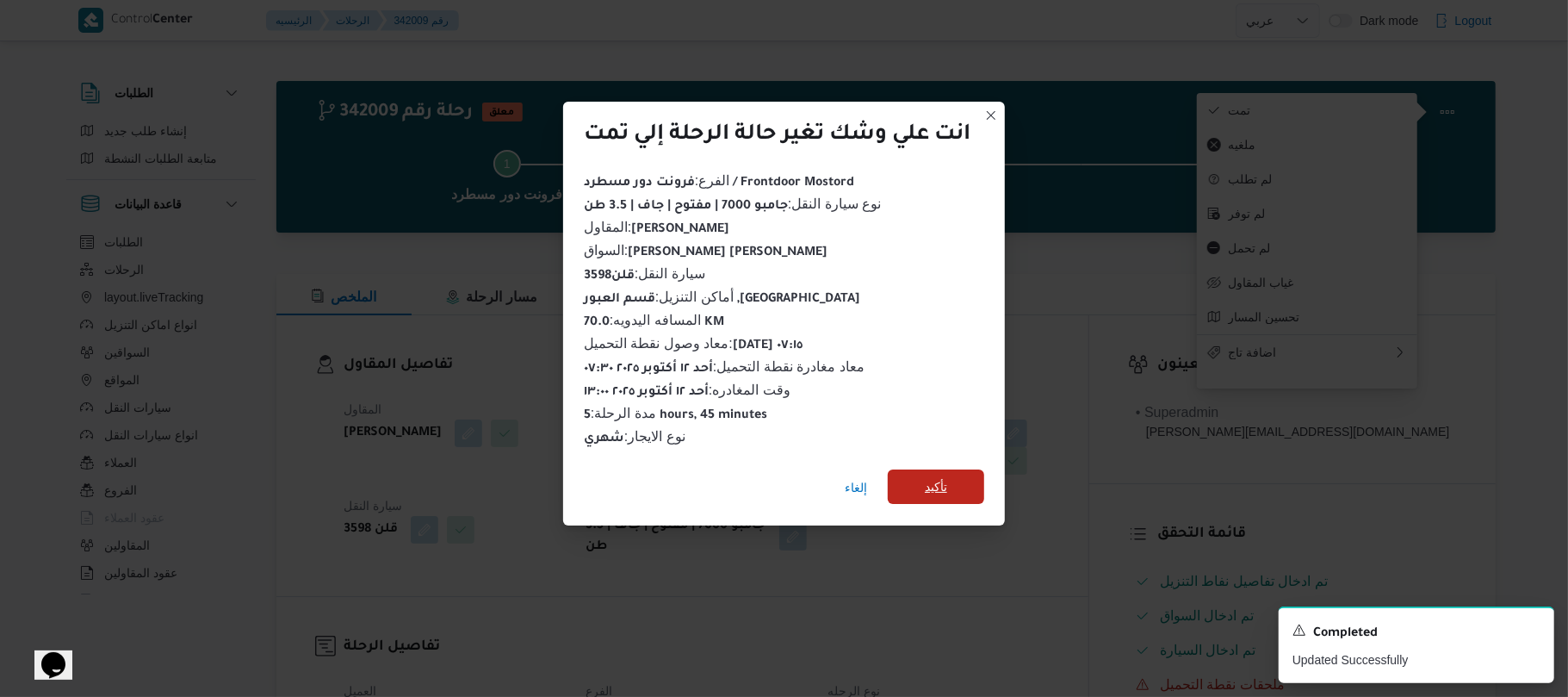
click at [976, 475] on span "تأكيد" at bounding box center [935, 486] width 96 height 34
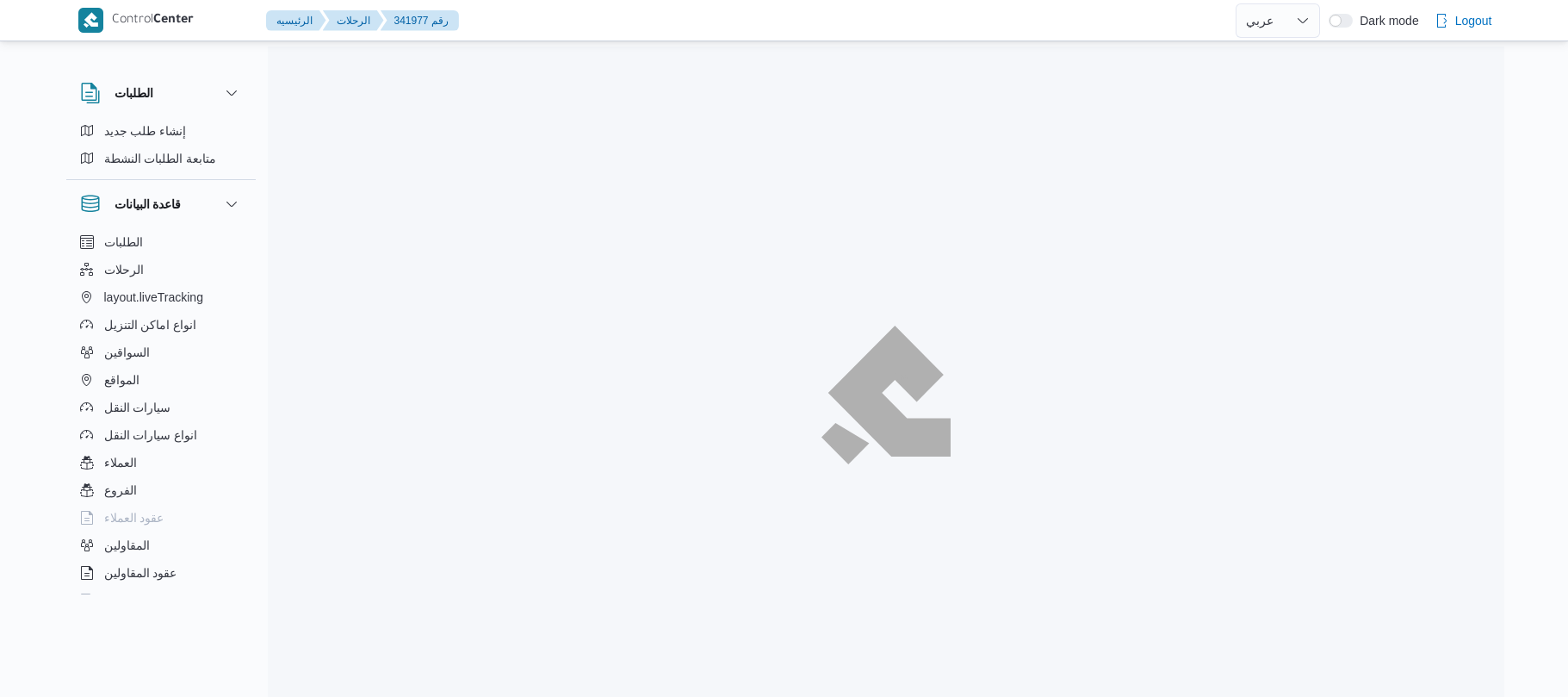
select select "ar"
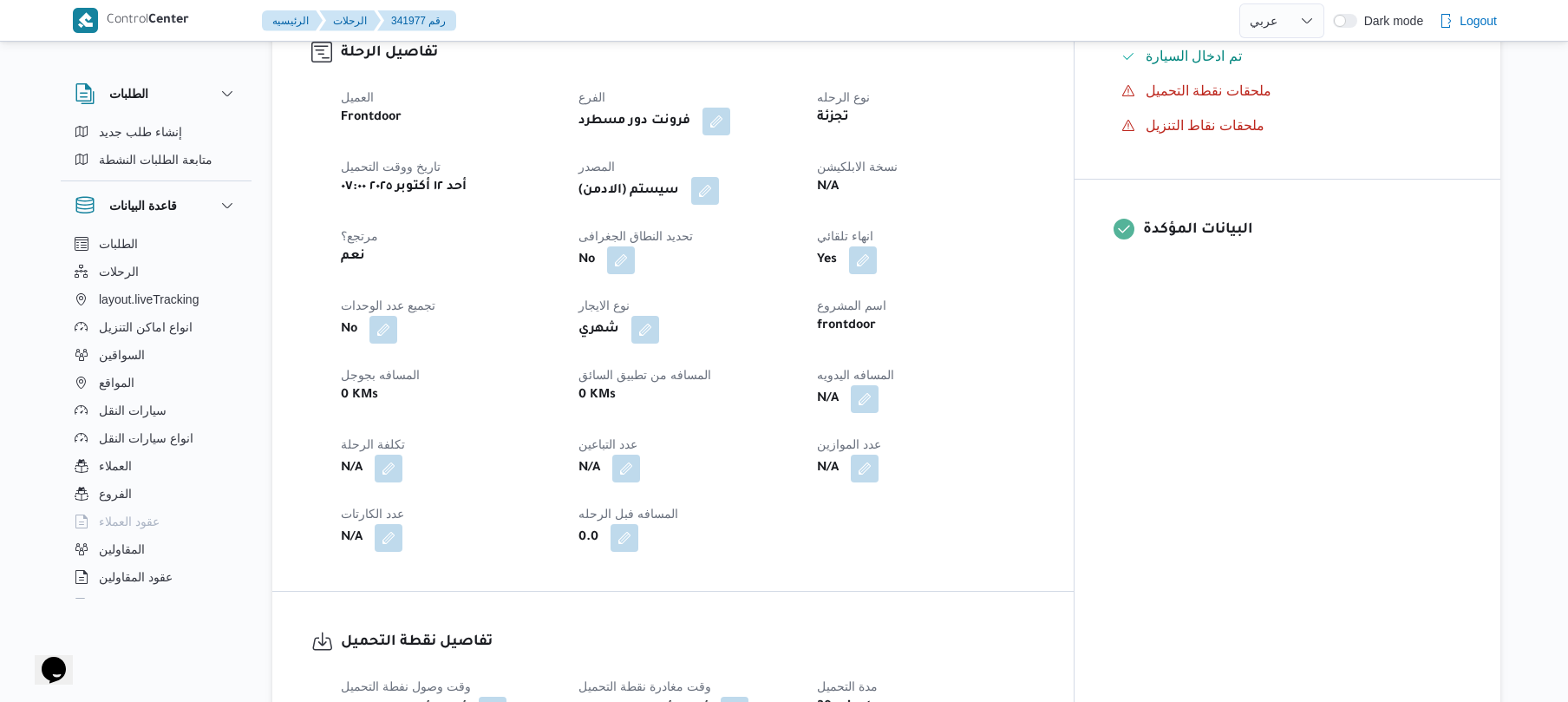
scroll to position [601, 0]
click at [878, 382] on button "button" at bounding box center [864, 395] width 28 height 28
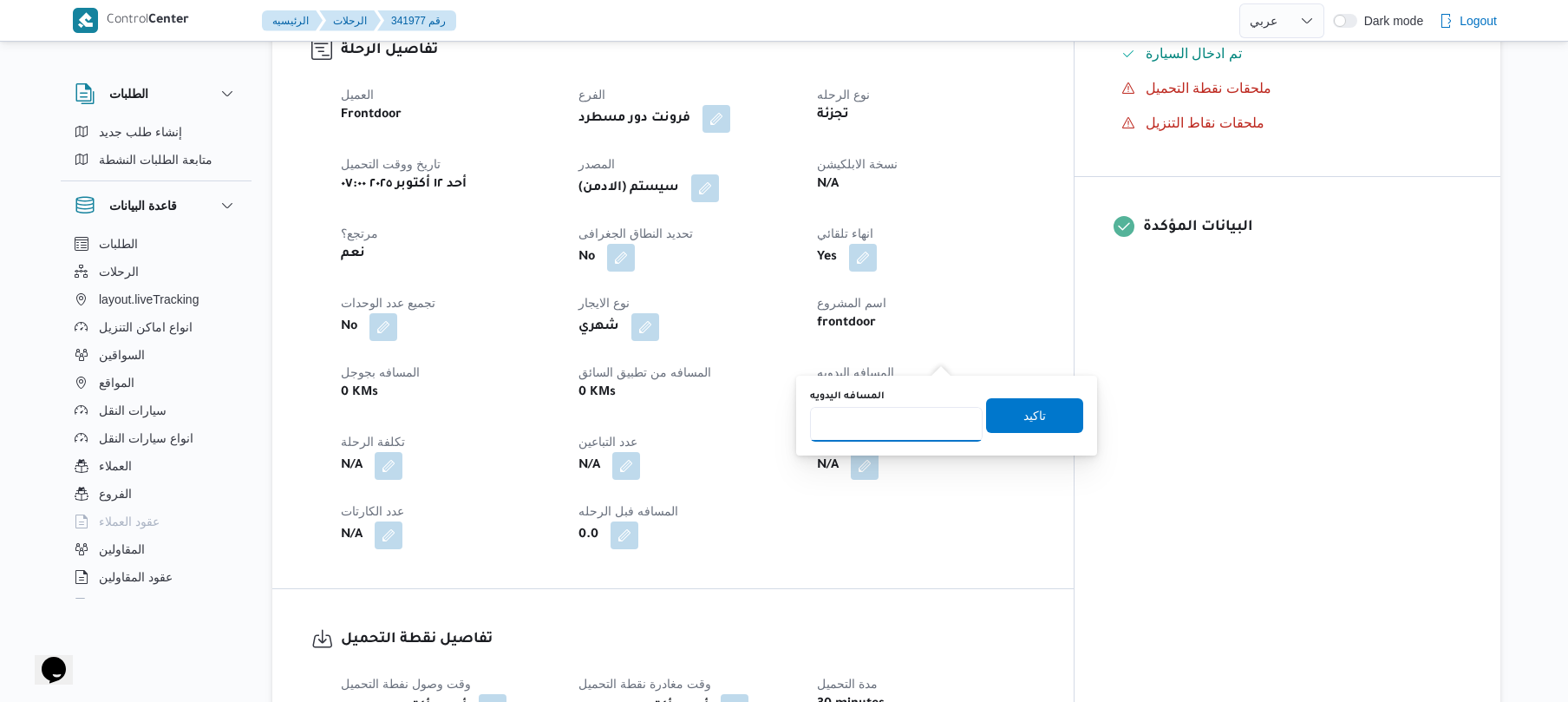
click at [898, 431] on input "المسافه اليدويه" at bounding box center [896, 424] width 172 height 34
type input "40"
click at [1006, 414] on span "تاكيد" at bounding box center [1034, 414] width 97 height 34
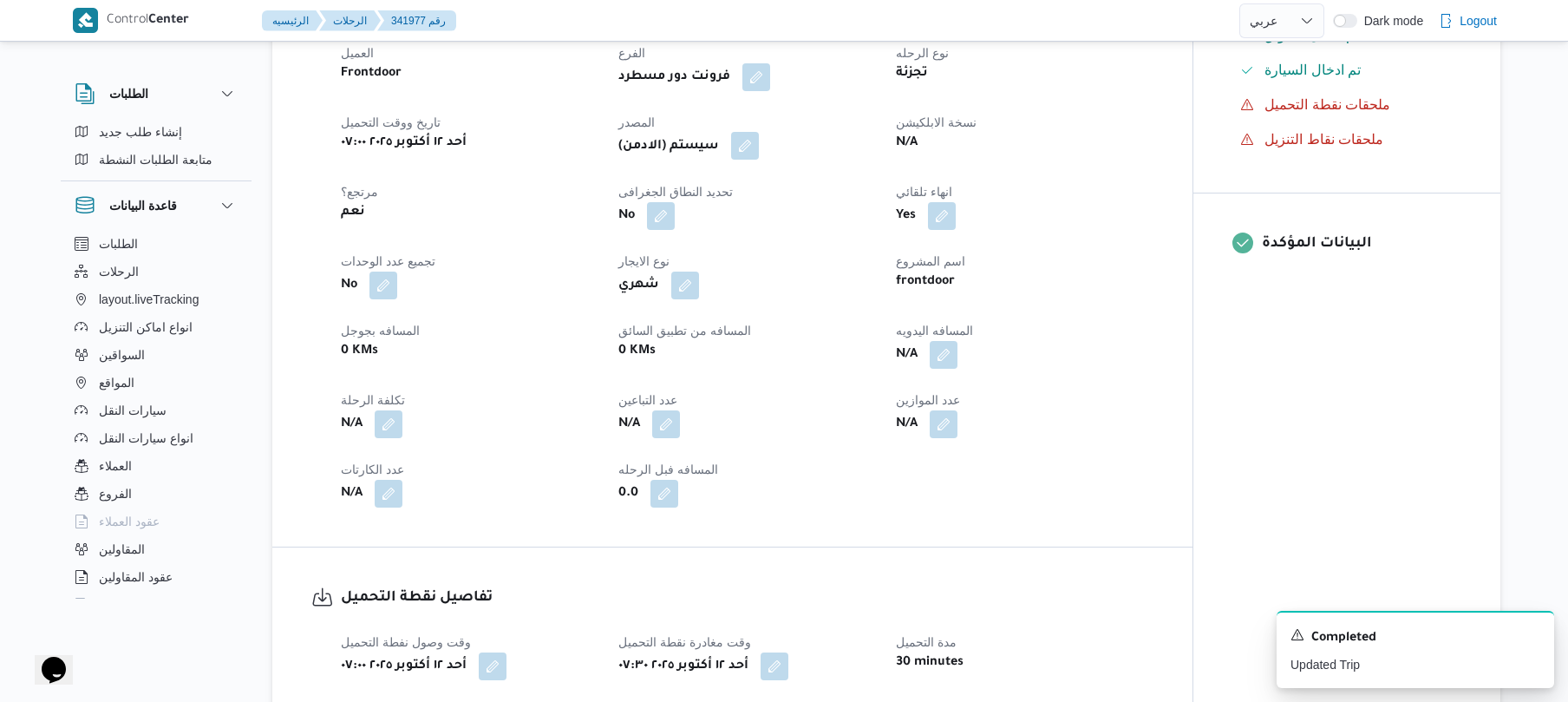
click at [743, 144] on button "button" at bounding box center [744, 145] width 28 height 28
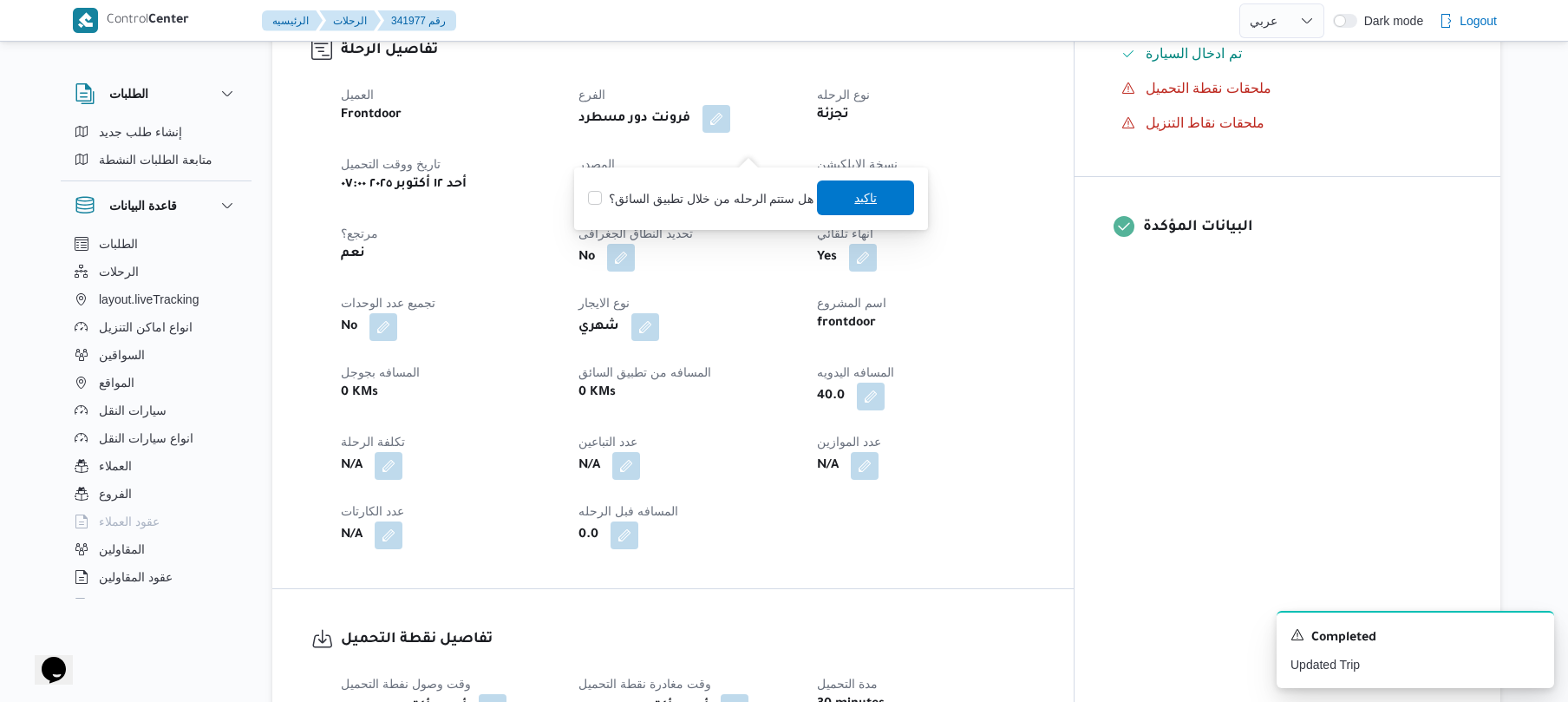
click at [841, 186] on span "تاكيد" at bounding box center [865, 198] width 97 height 34
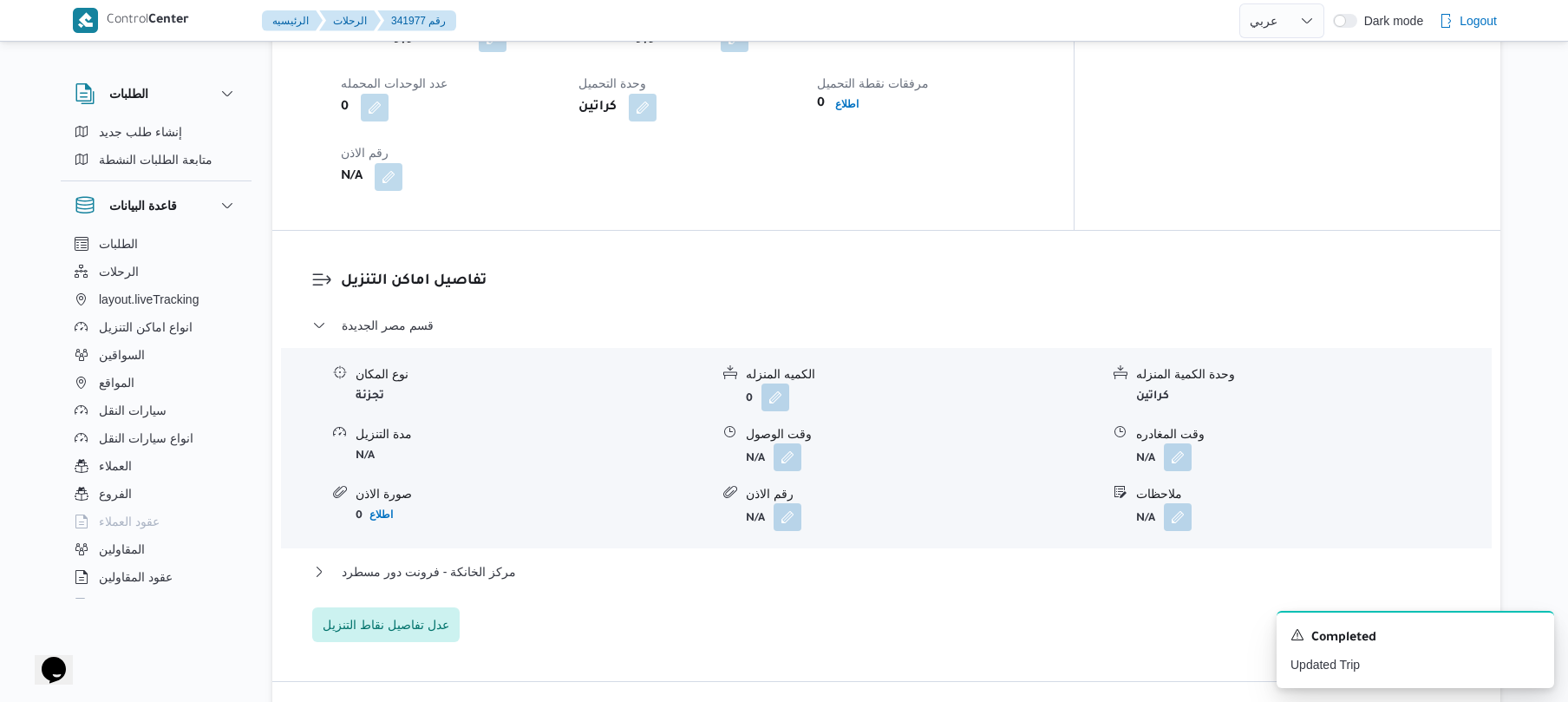
scroll to position [1341, 0]
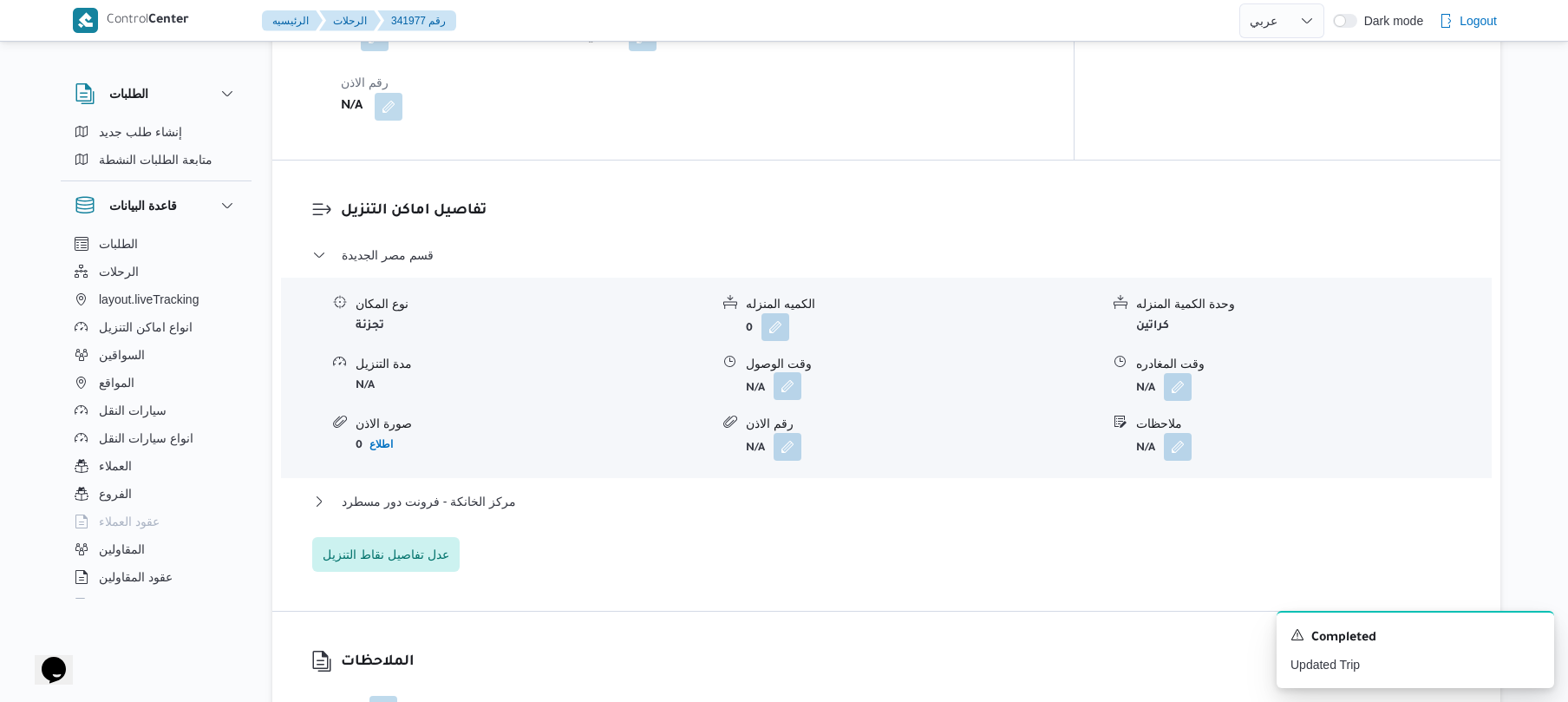
click at [789, 372] on button "button" at bounding box center [787, 385] width 28 height 28
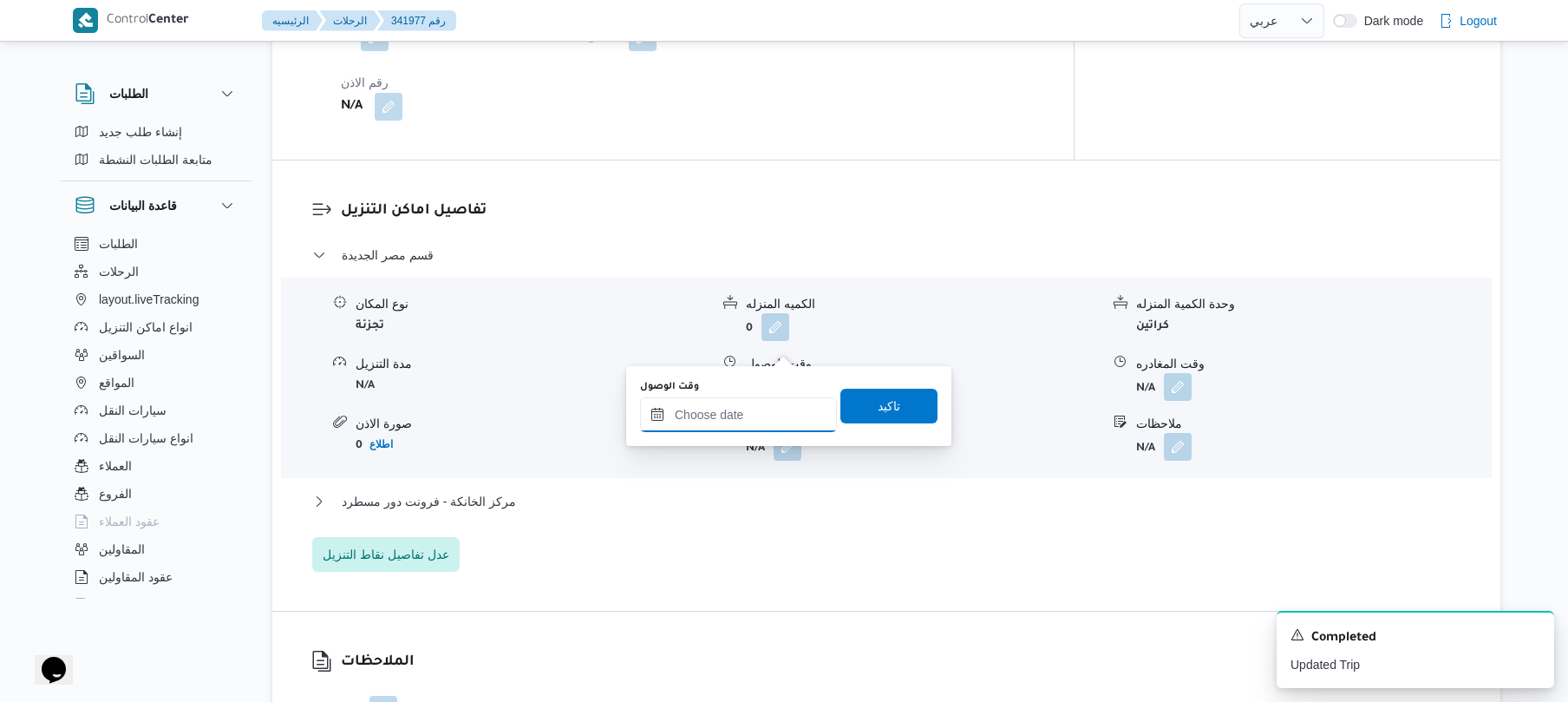
drag, startPoint x: 704, startPoint y: 425, endPoint x: 721, endPoint y: 417, distance: 18.8
click at [704, 428] on input "وقت الوصول" at bounding box center [738, 414] width 197 height 34
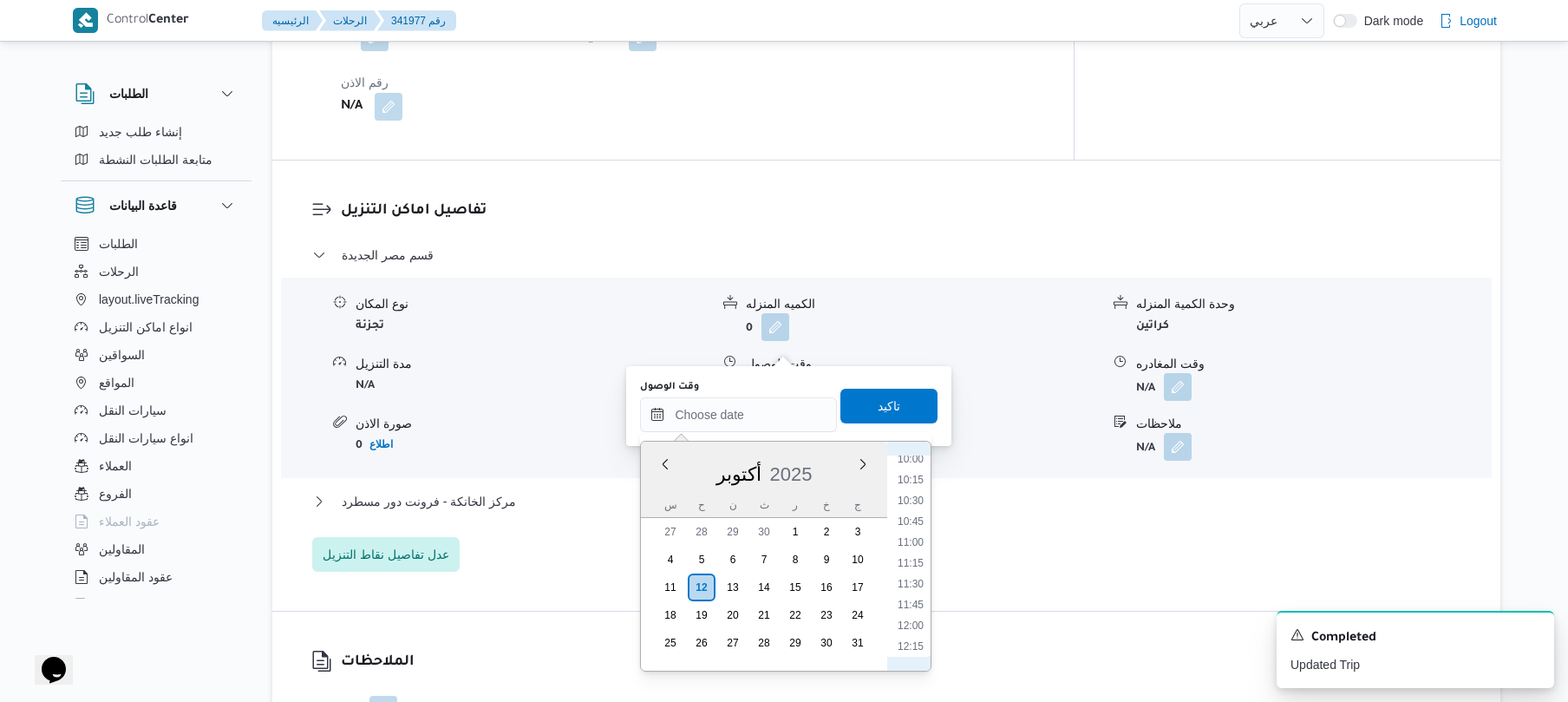
scroll to position [668, 0]
click at [915, 465] on li "08:00" at bounding box center [911, 462] width 40 height 17
type input "[DATE] ٠٨:٠٠"
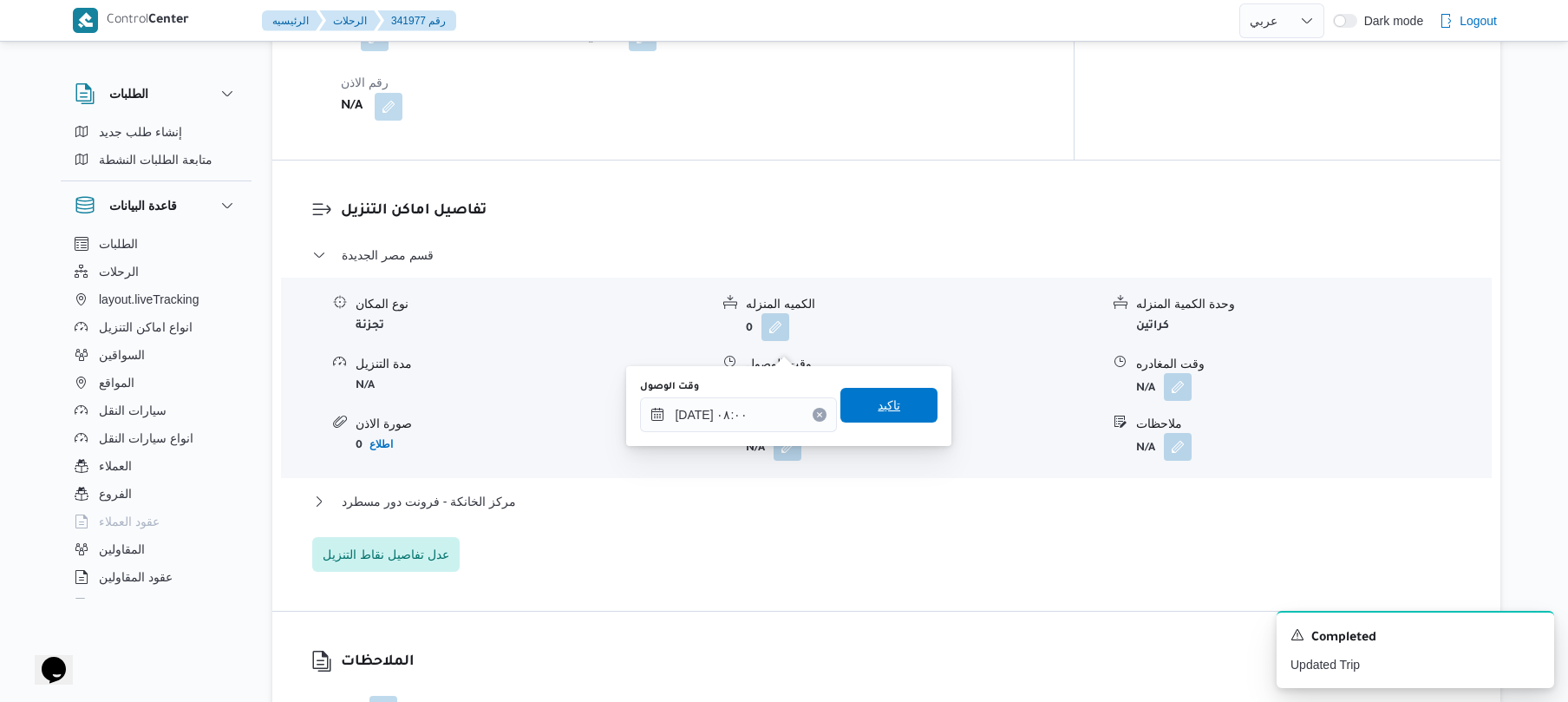
click at [905, 411] on span "تاكيد" at bounding box center [888, 405] width 97 height 34
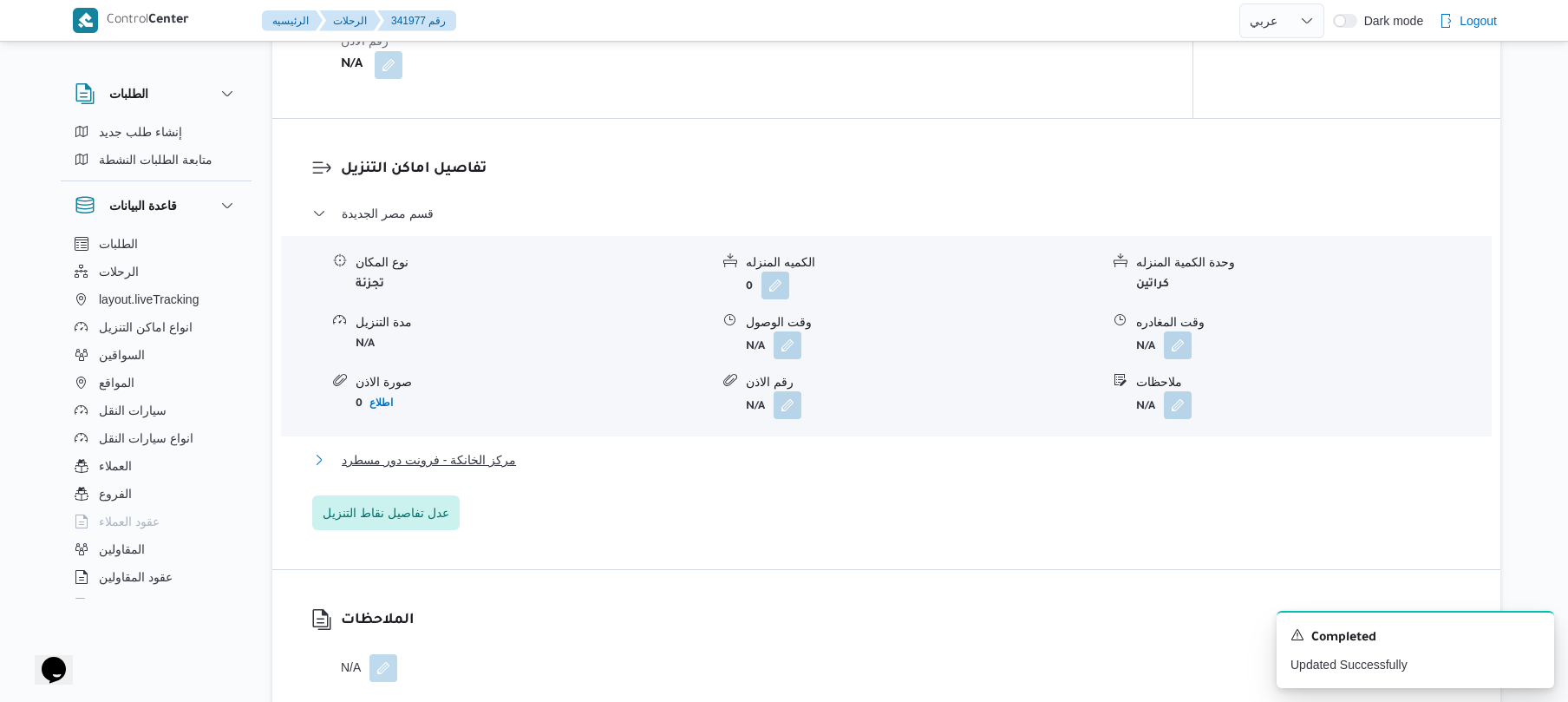
click at [791, 463] on button "مركز الخانكة - فرونت دور مسطرد" at bounding box center [886, 460] width 1149 height 21
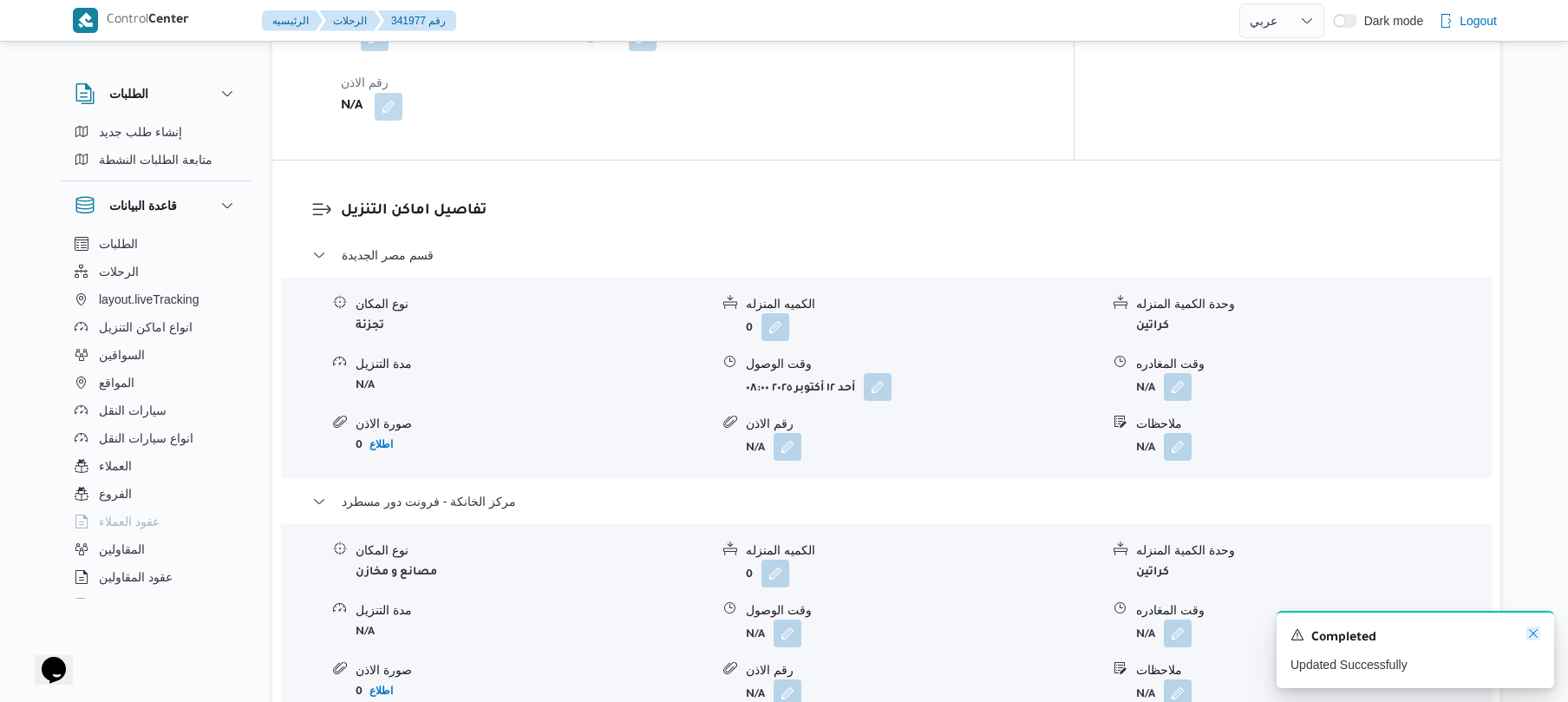
click at [1531, 637] on icon "Dismiss toast" at bounding box center [1534, 634] width 9 height 9
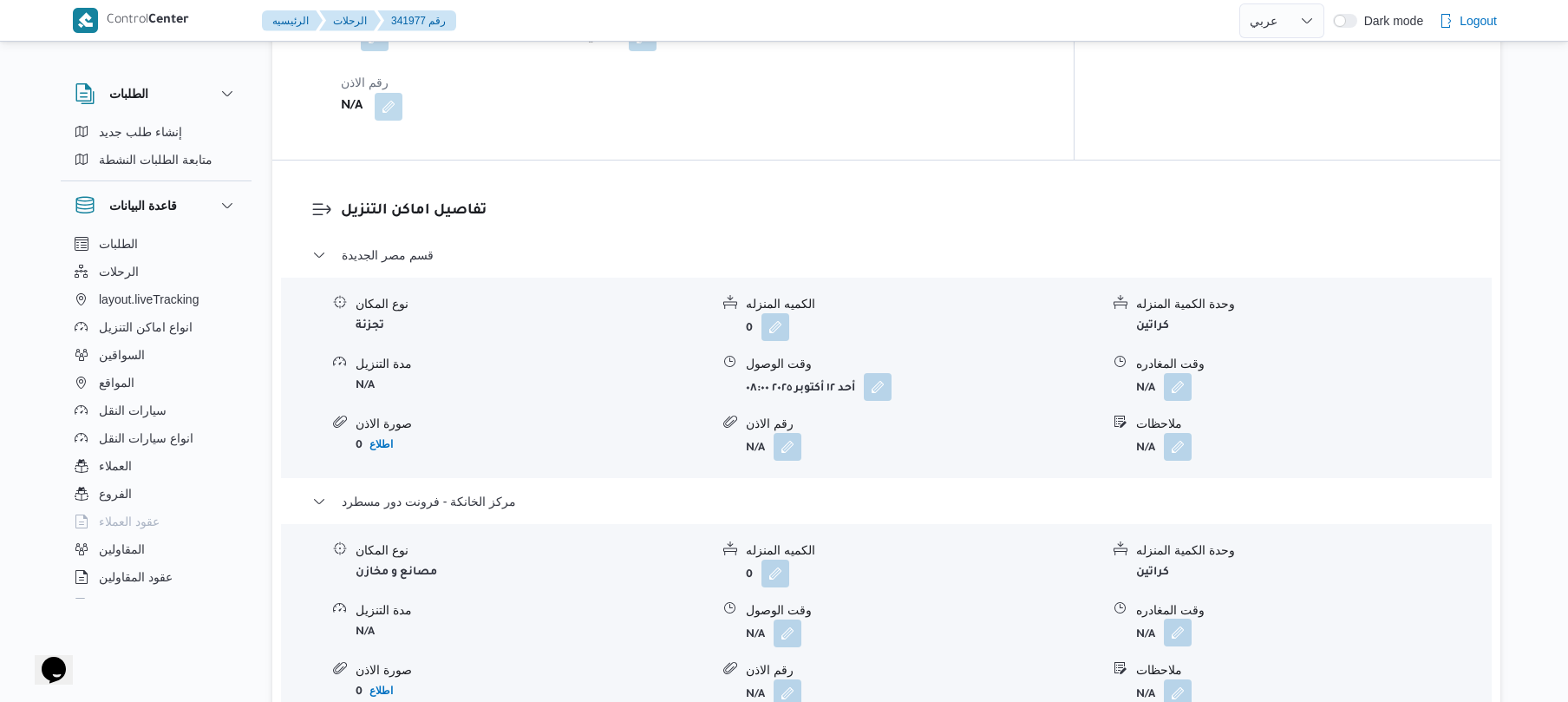
click at [1180, 619] on button "button" at bounding box center [1177, 632] width 28 height 28
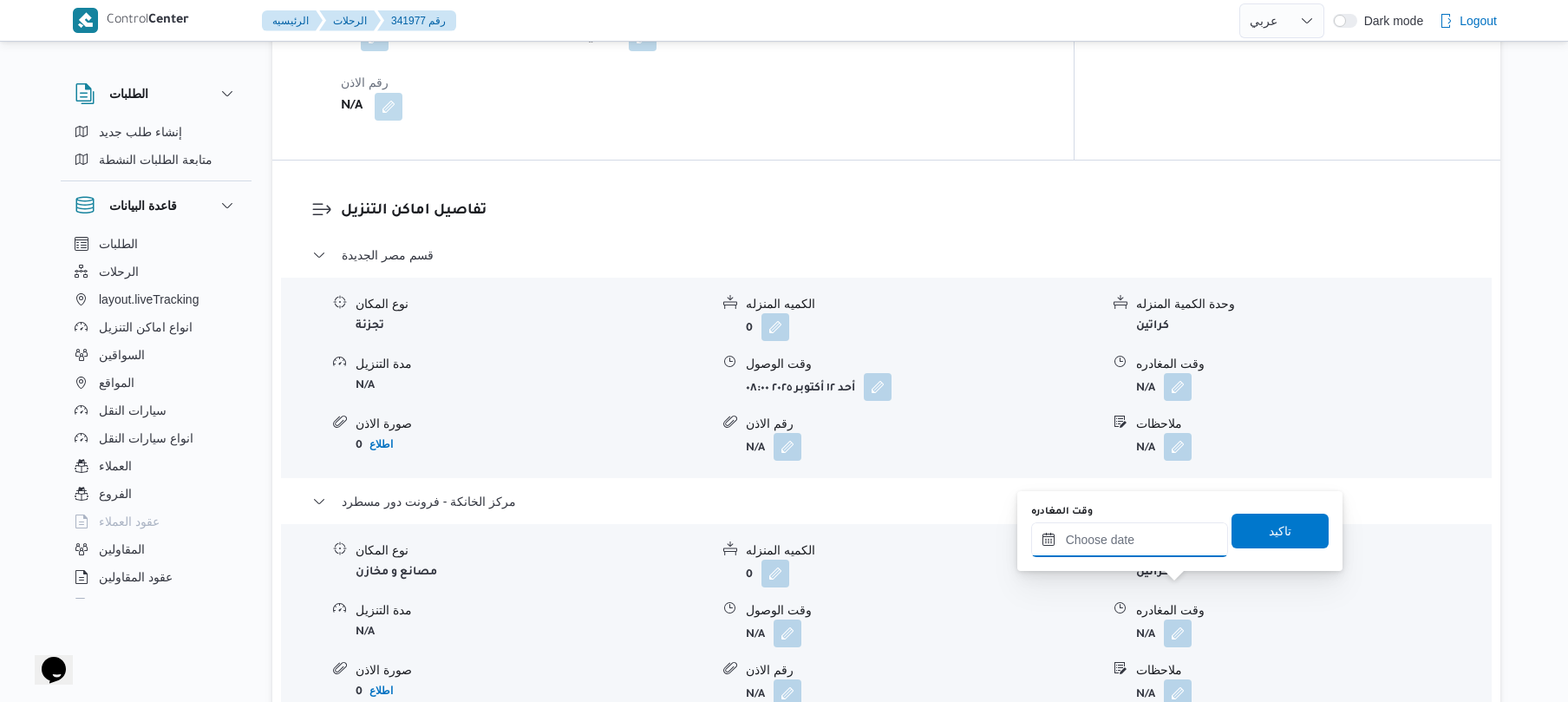
click at [1136, 535] on input "وقت المغادره" at bounding box center [1128, 540] width 197 height 34
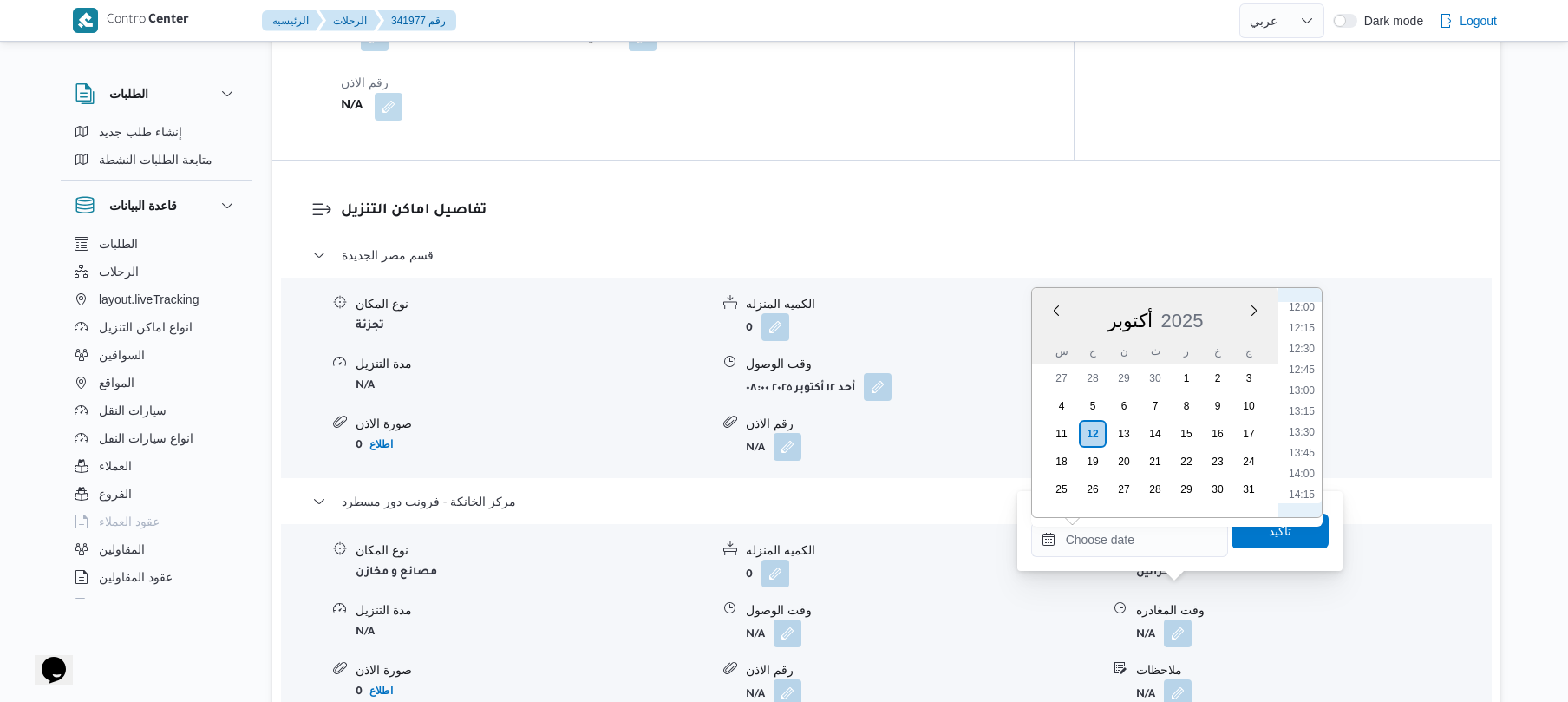
scroll to position [950, 0]
click at [1302, 435] on li "13:00" at bounding box center [1302, 444] width 40 height 17
type input "[DATE] ١٣:٠٠"
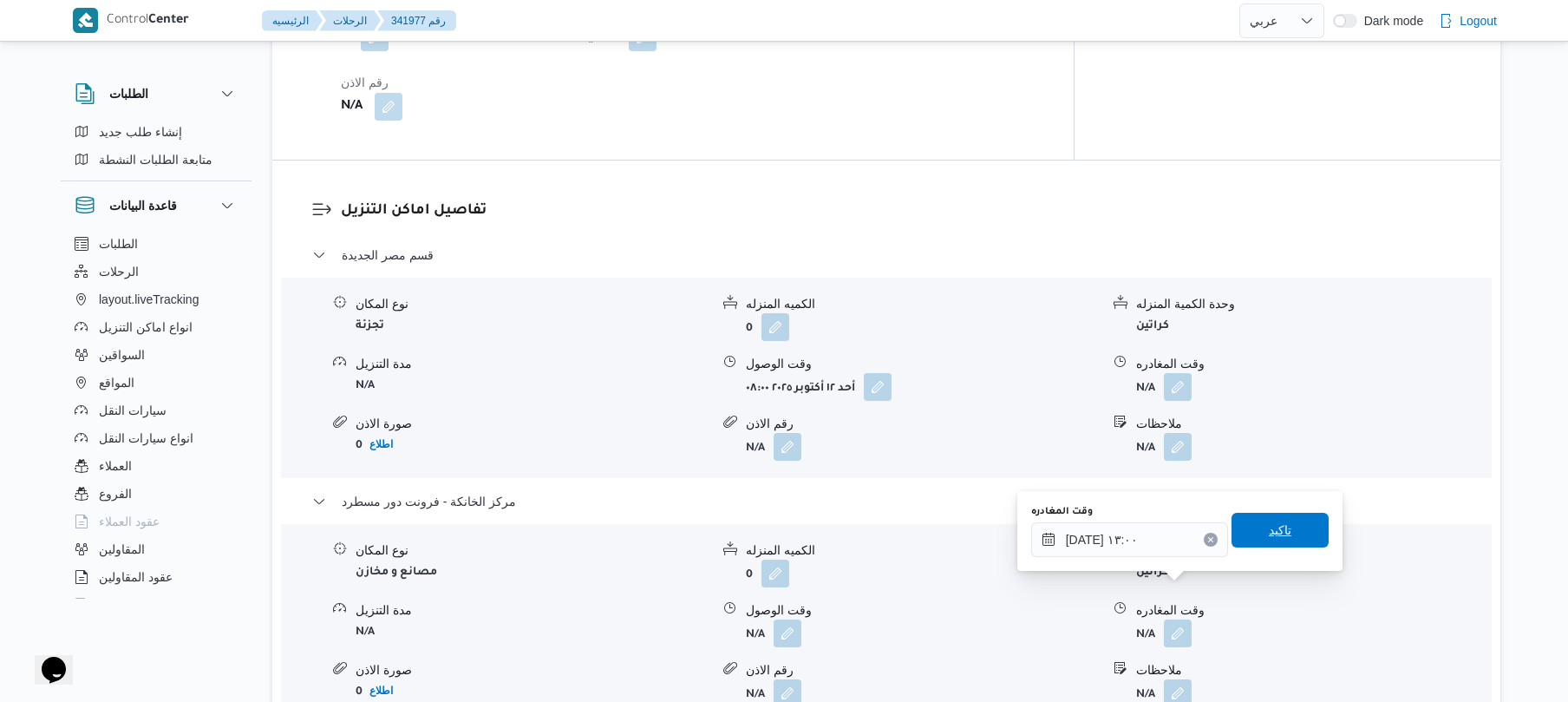
click at [1255, 531] on span "تاكيد" at bounding box center [1279, 530] width 97 height 34
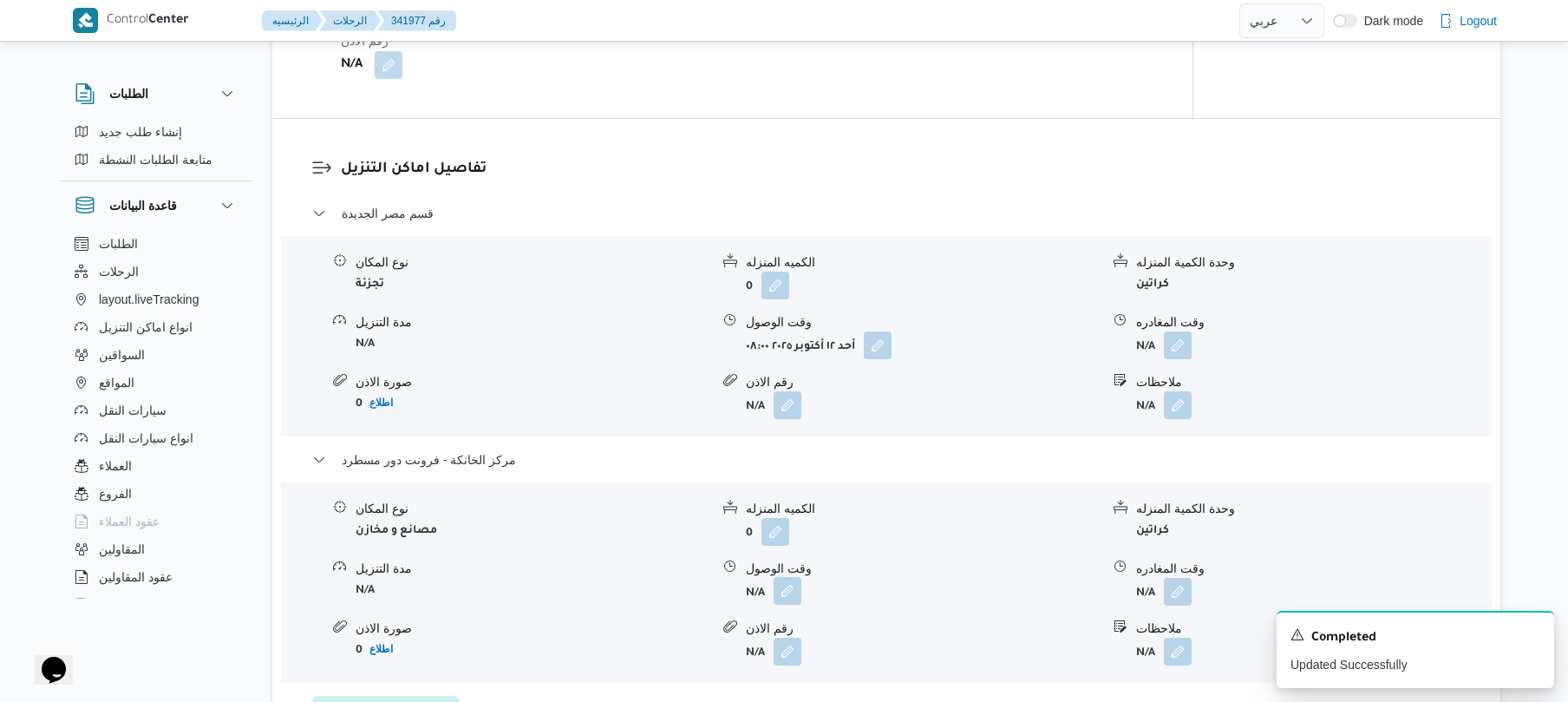
click at [785, 590] on button "button" at bounding box center [787, 590] width 28 height 28
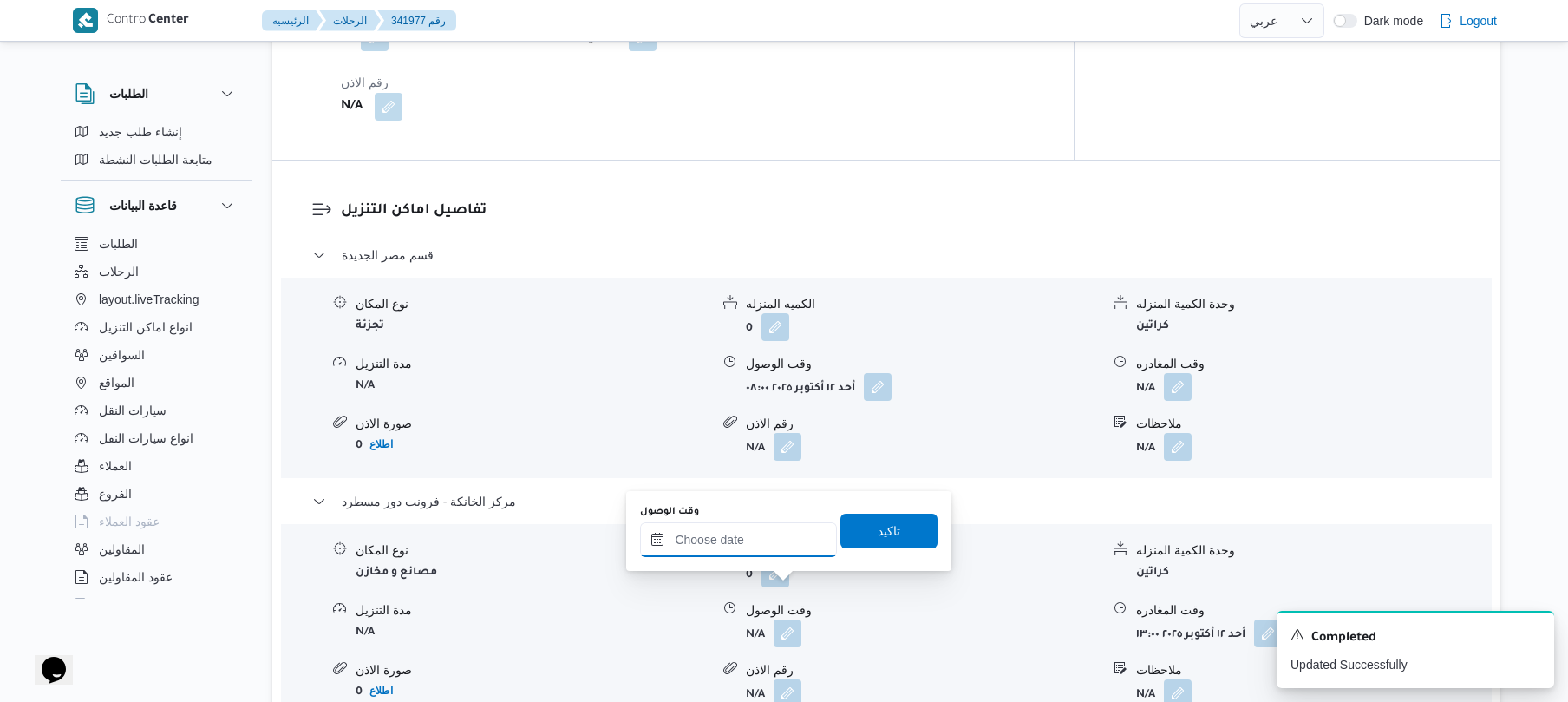
click at [782, 545] on input "وقت الوصول" at bounding box center [738, 540] width 197 height 34
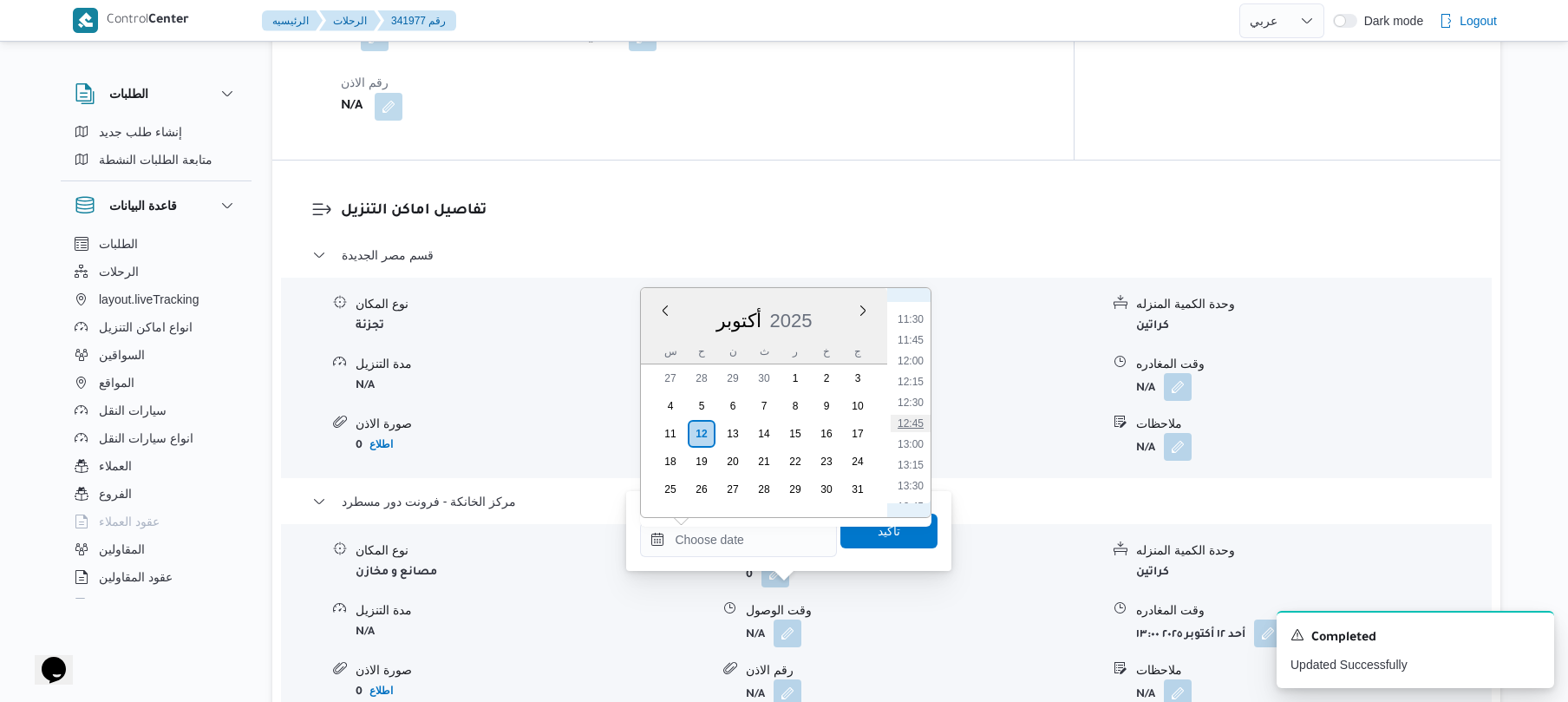
click at [911, 424] on li "12:45" at bounding box center [911, 423] width 40 height 17
type input "[DATE] ١٢:٤٥"
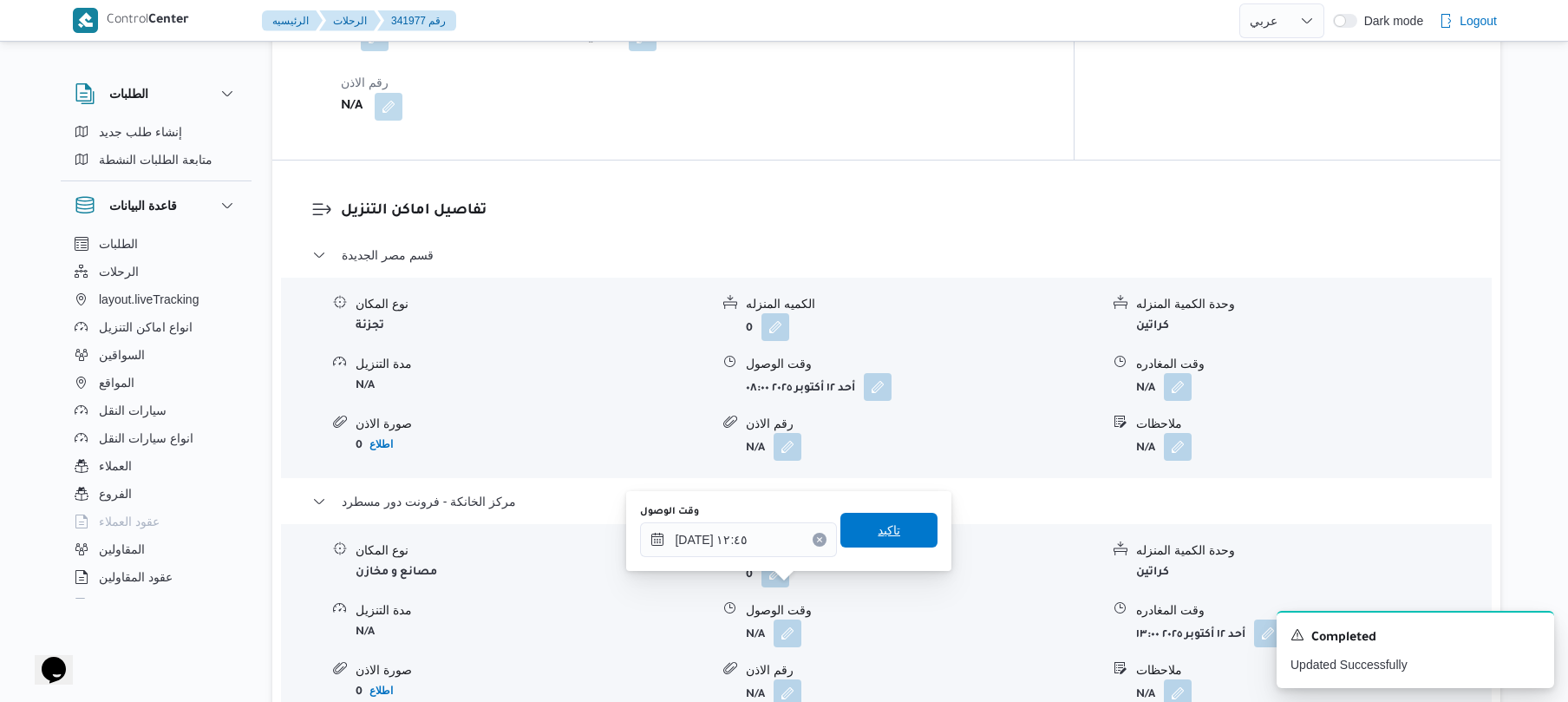
click at [892, 522] on span "تاكيد" at bounding box center [888, 530] width 97 height 34
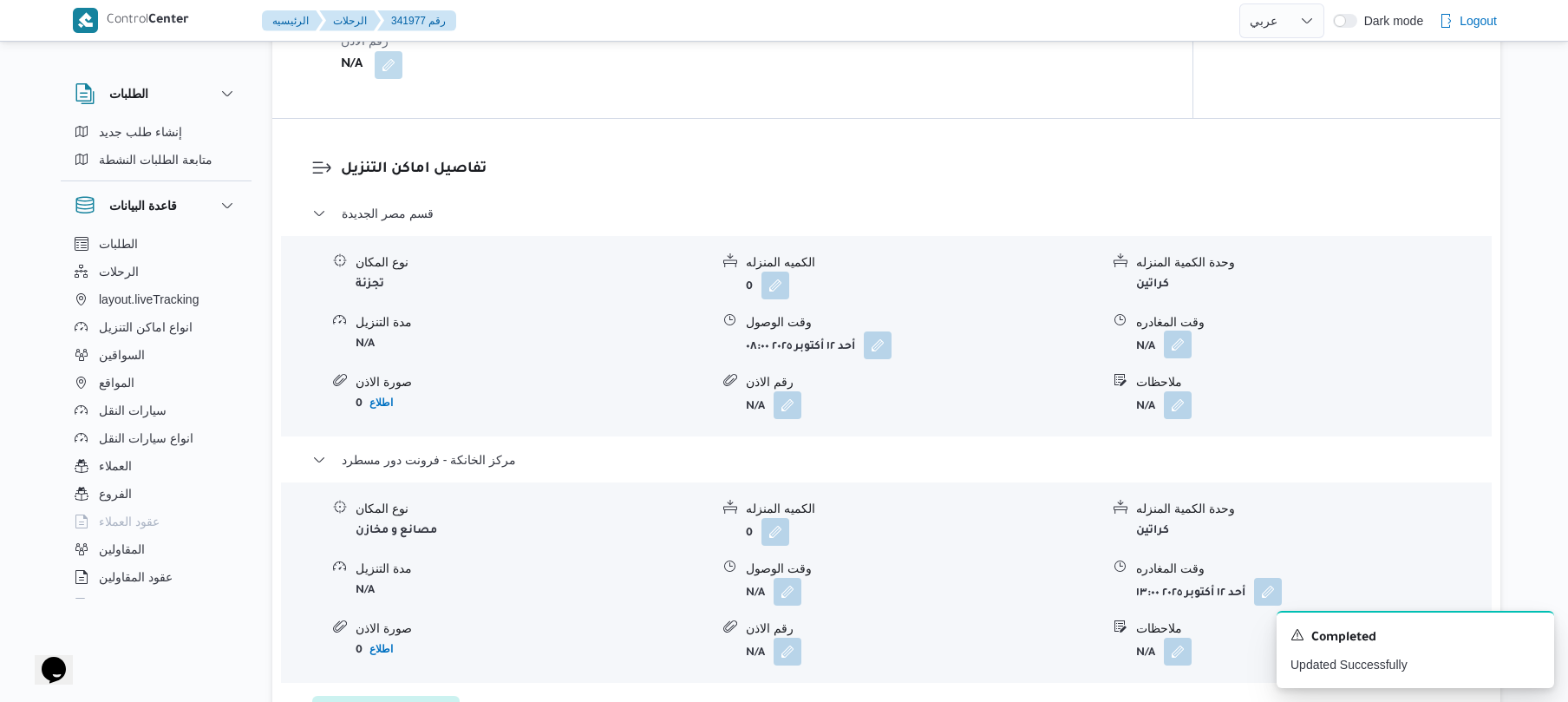
click at [1183, 346] on button "button" at bounding box center [1177, 344] width 28 height 28
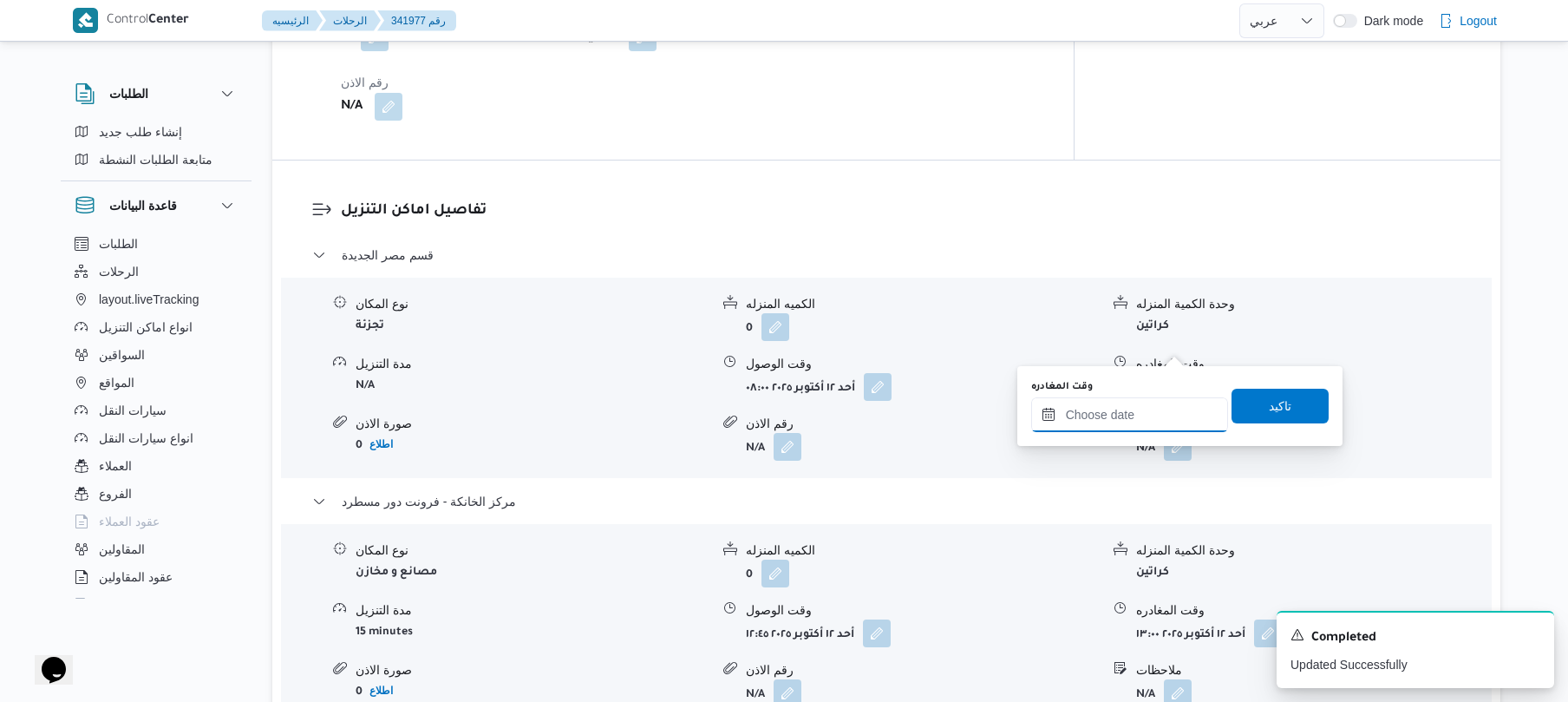
click at [1101, 411] on input "وقت المغادره" at bounding box center [1128, 414] width 197 height 34
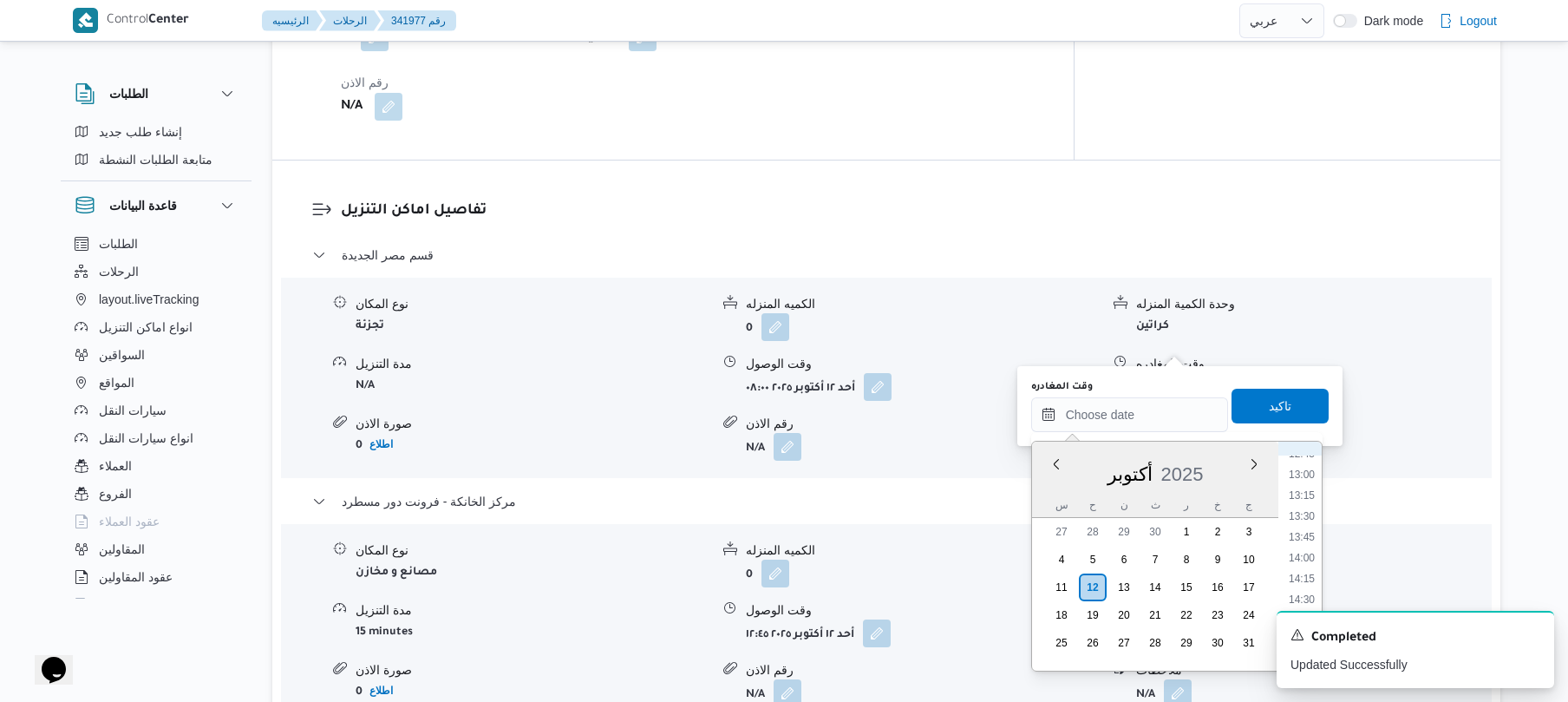
scroll to position [951, 0]
click at [1305, 536] on li "12:15" at bounding box center [1302, 532] width 40 height 17
type input "[DATE] ١٢:١٥"
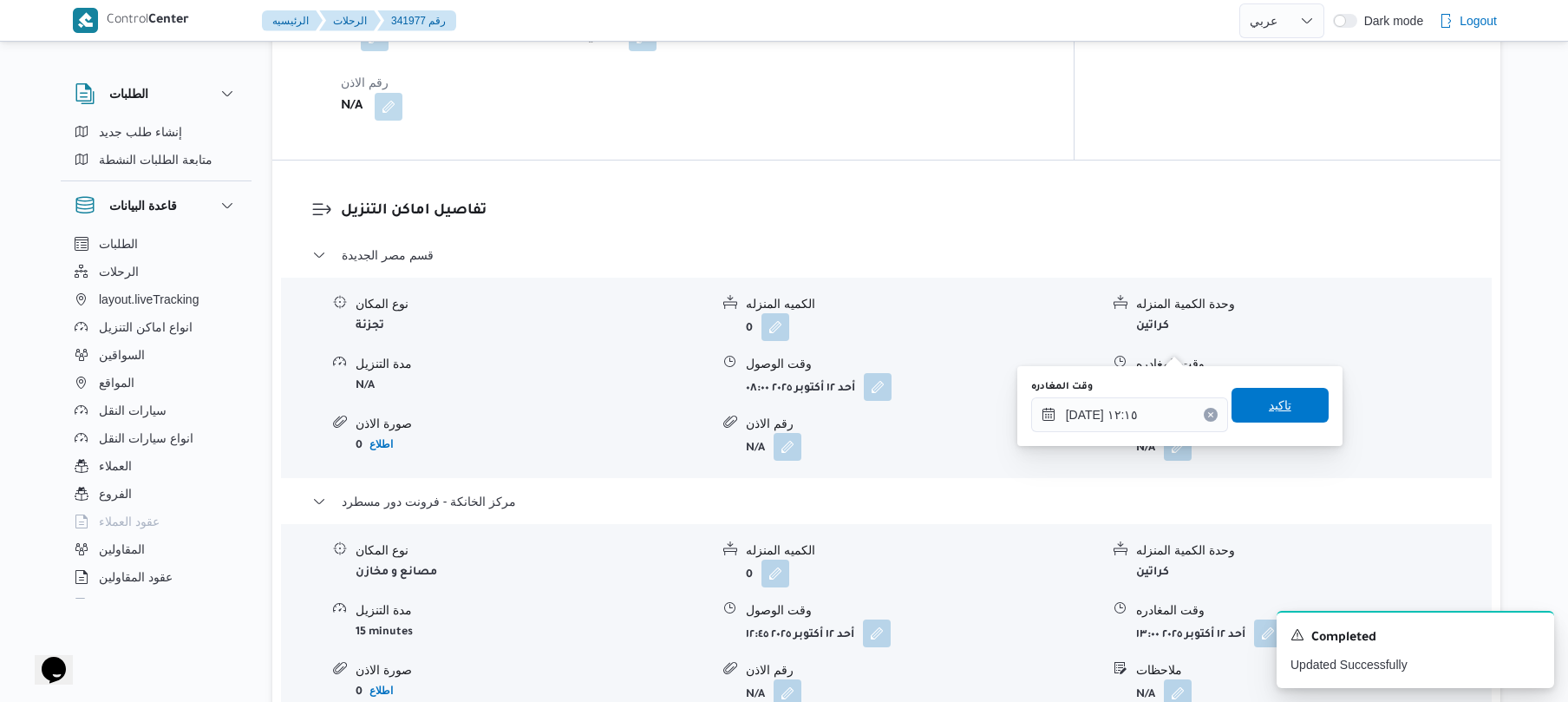
click at [1280, 407] on span "تاكيد" at bounding box center [1280, 405] width 23 height 21
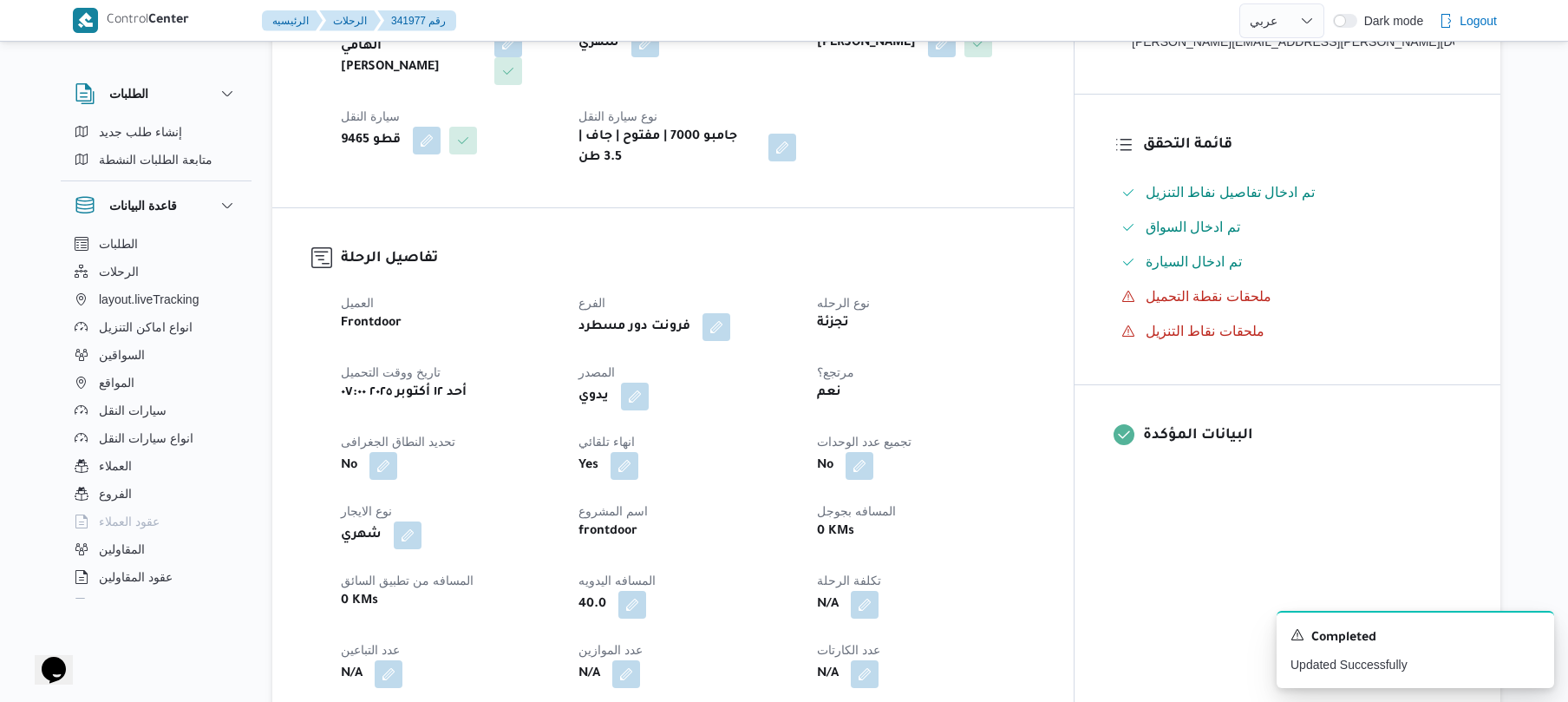
scroll to position [0, 0]
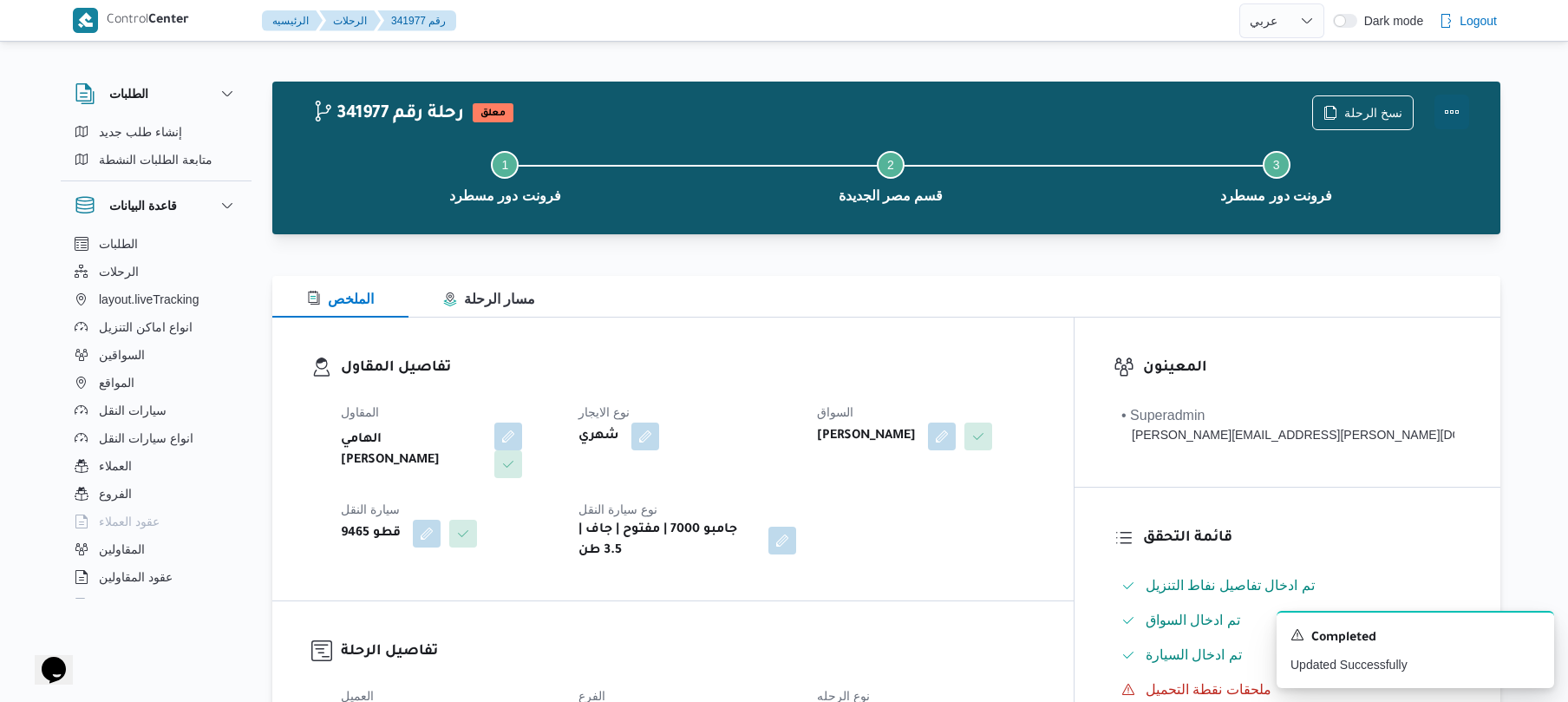
click at [1447, 114] on button "Actions" at bounding box center [1451, 112] width 34 height 34
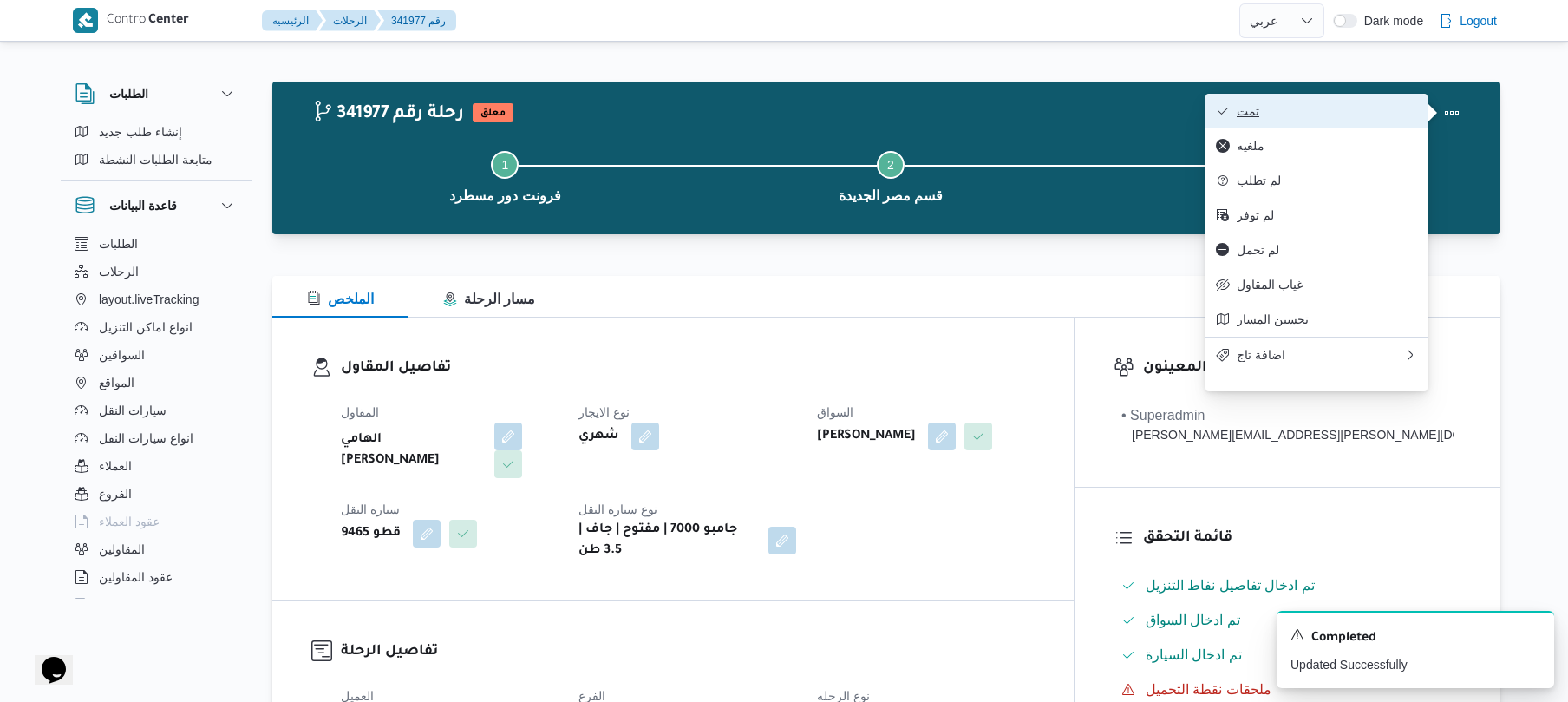
click at [1357, 106] on span "تمت" at bounding box center [1326, 111] width 180 height 14
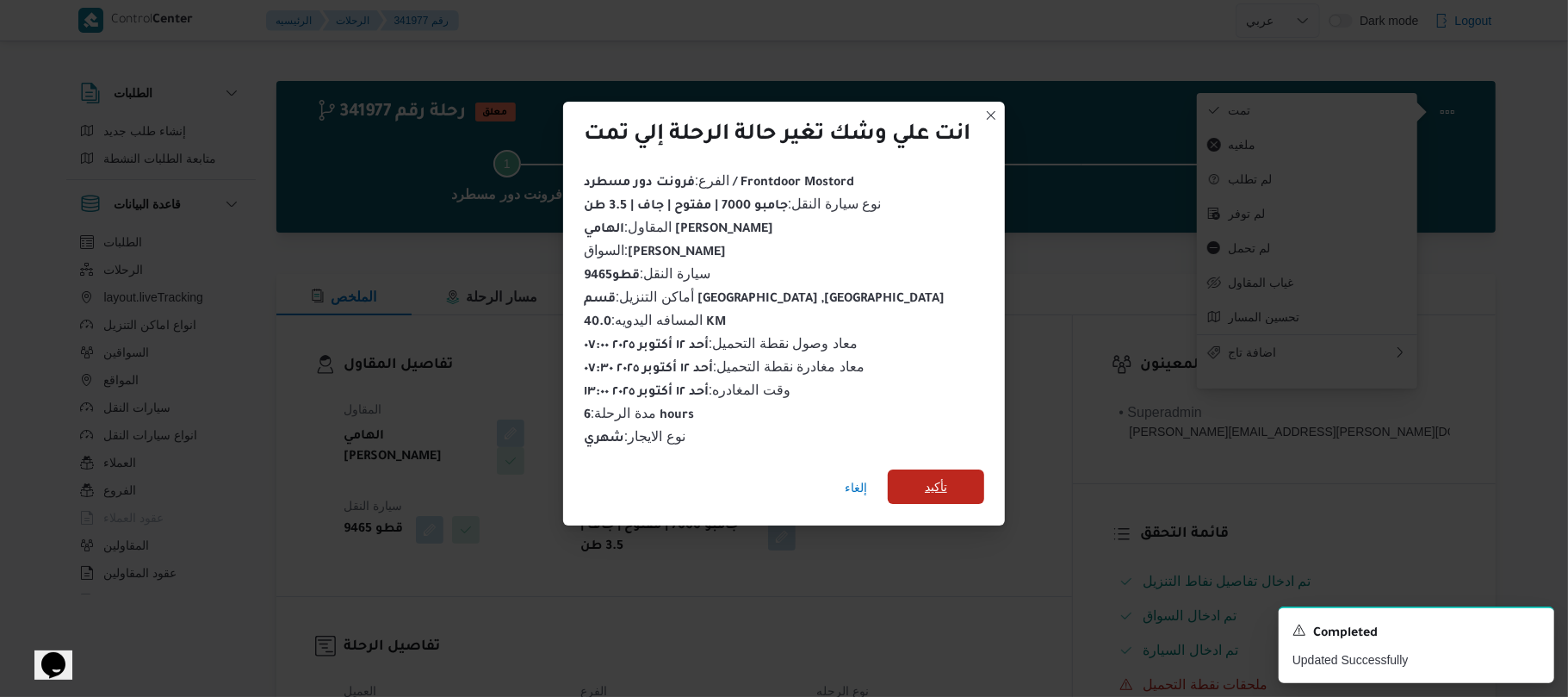
click at [939, 476] on span "تأكيد" at bounding box center [935, 486] width 23 height 21
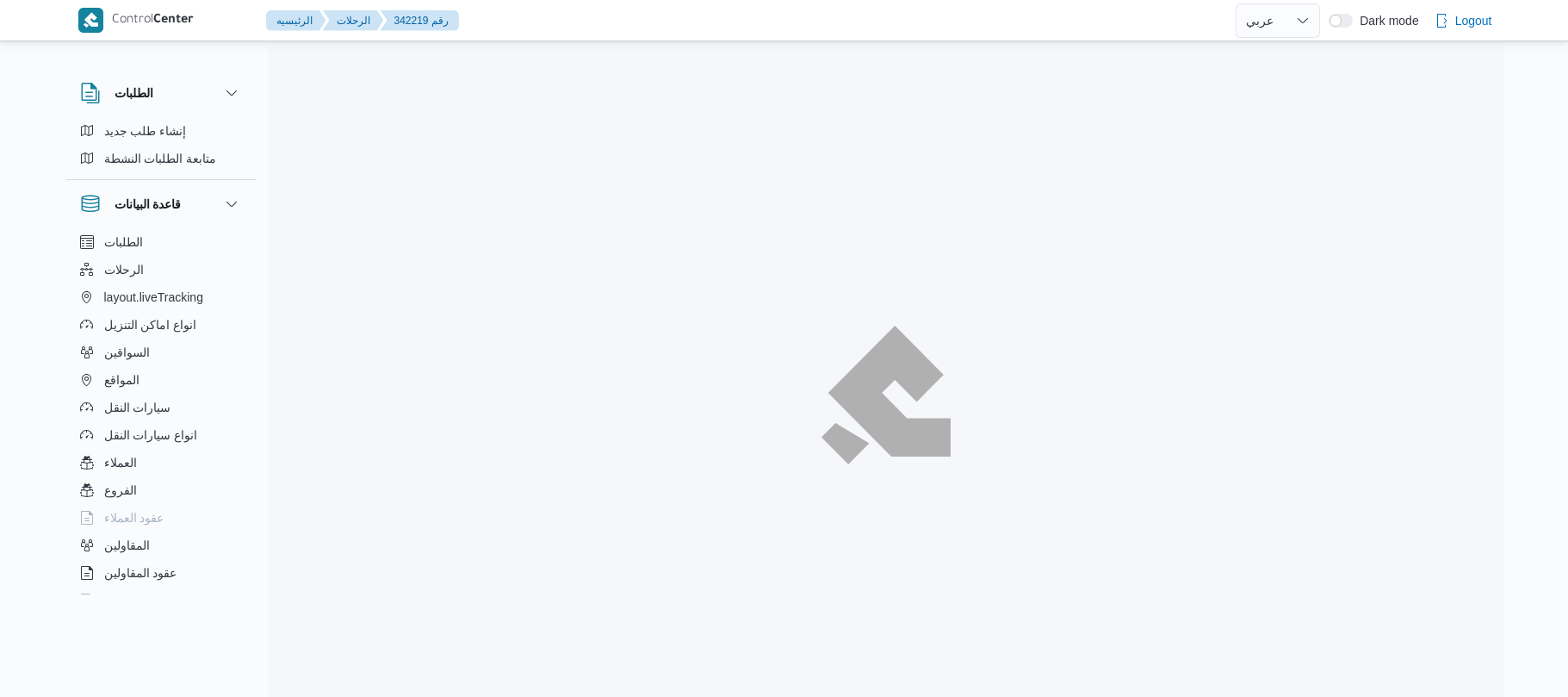
select select "ar"
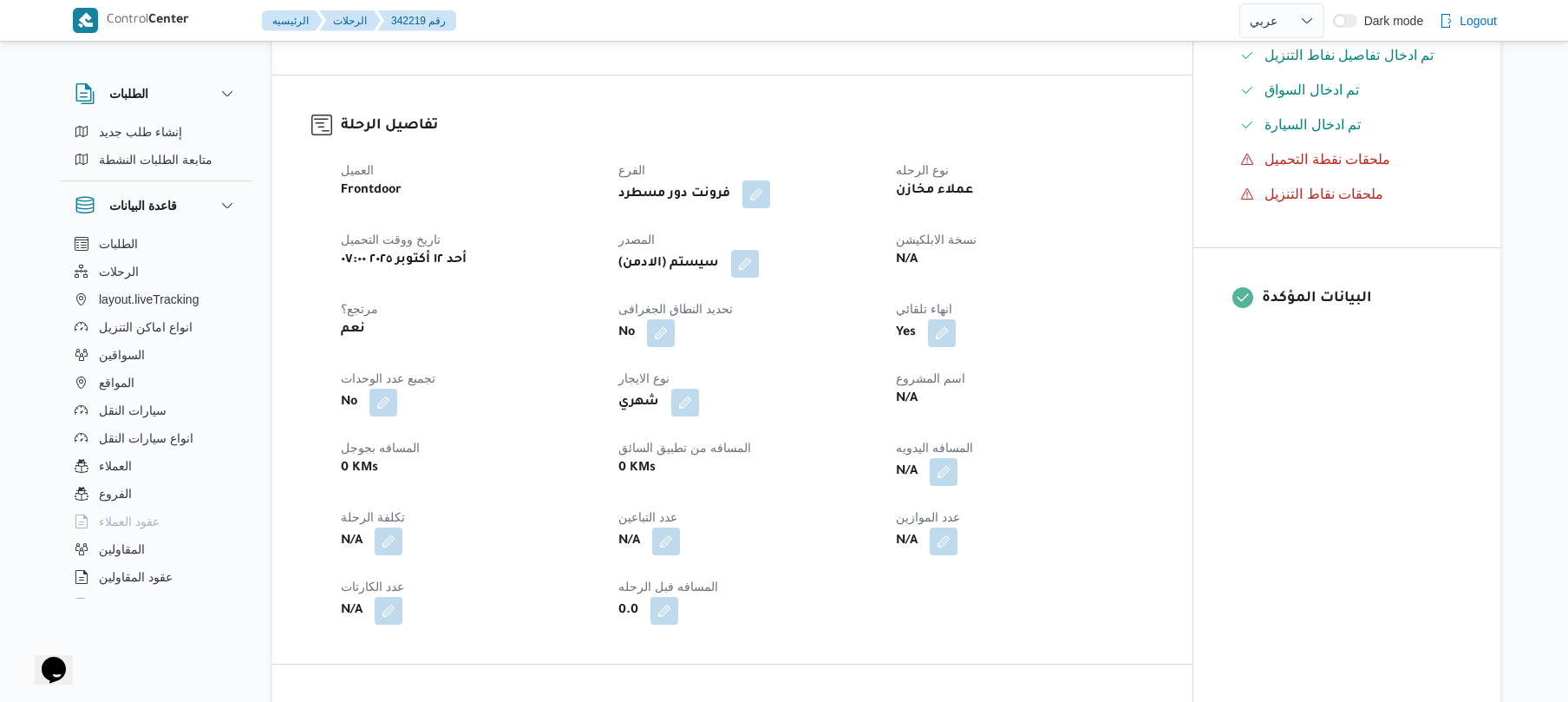
scroll to position [509, 0]
click at [948, 453] on button "button" at bounding box center [944, 467] width 28 height 28
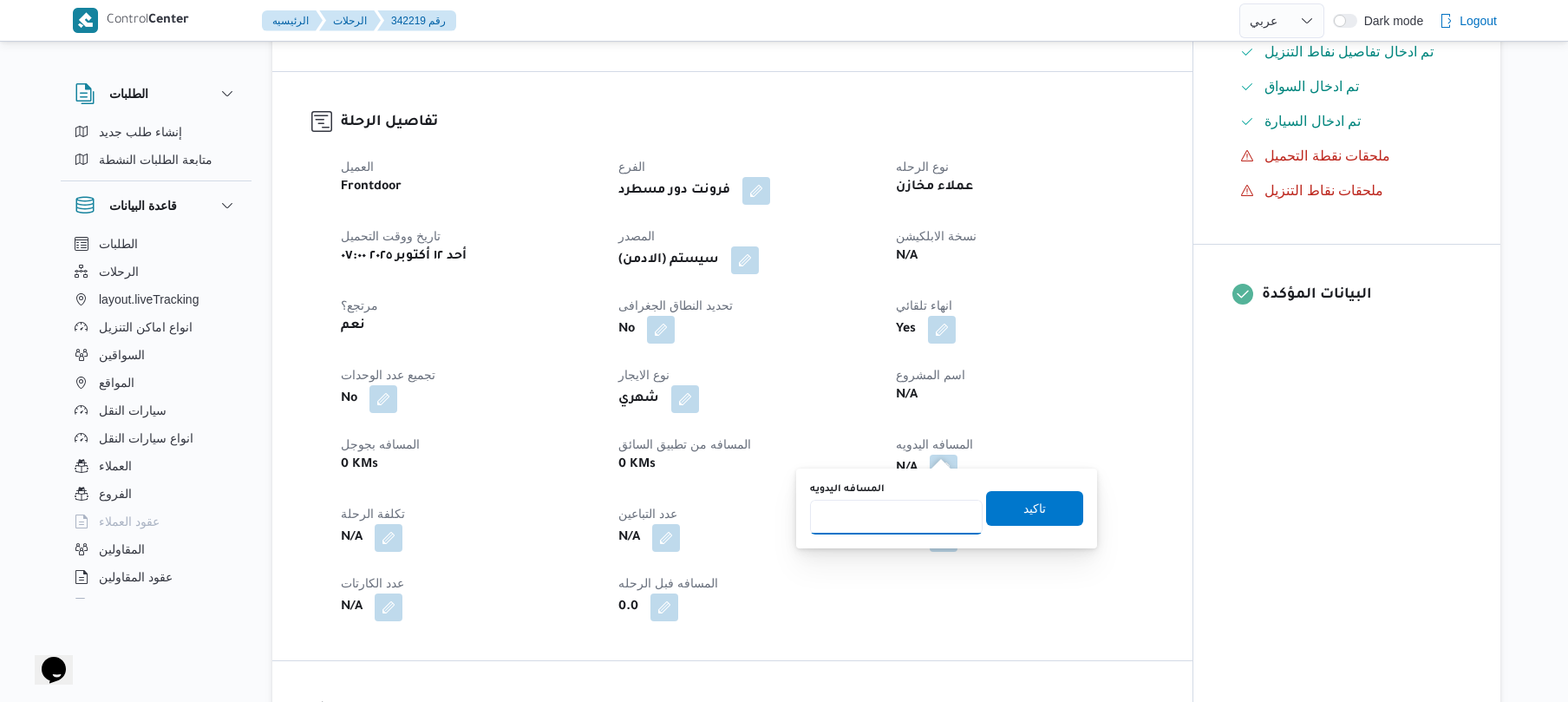
click at [868, 512] on input "المسافه اليدويه" at bounding box center [896, 517] width 172 height 34
type input "80"
click at [1023, 505] on span "تاكيد" at bounding box center [1034, 507] width 23 height 21
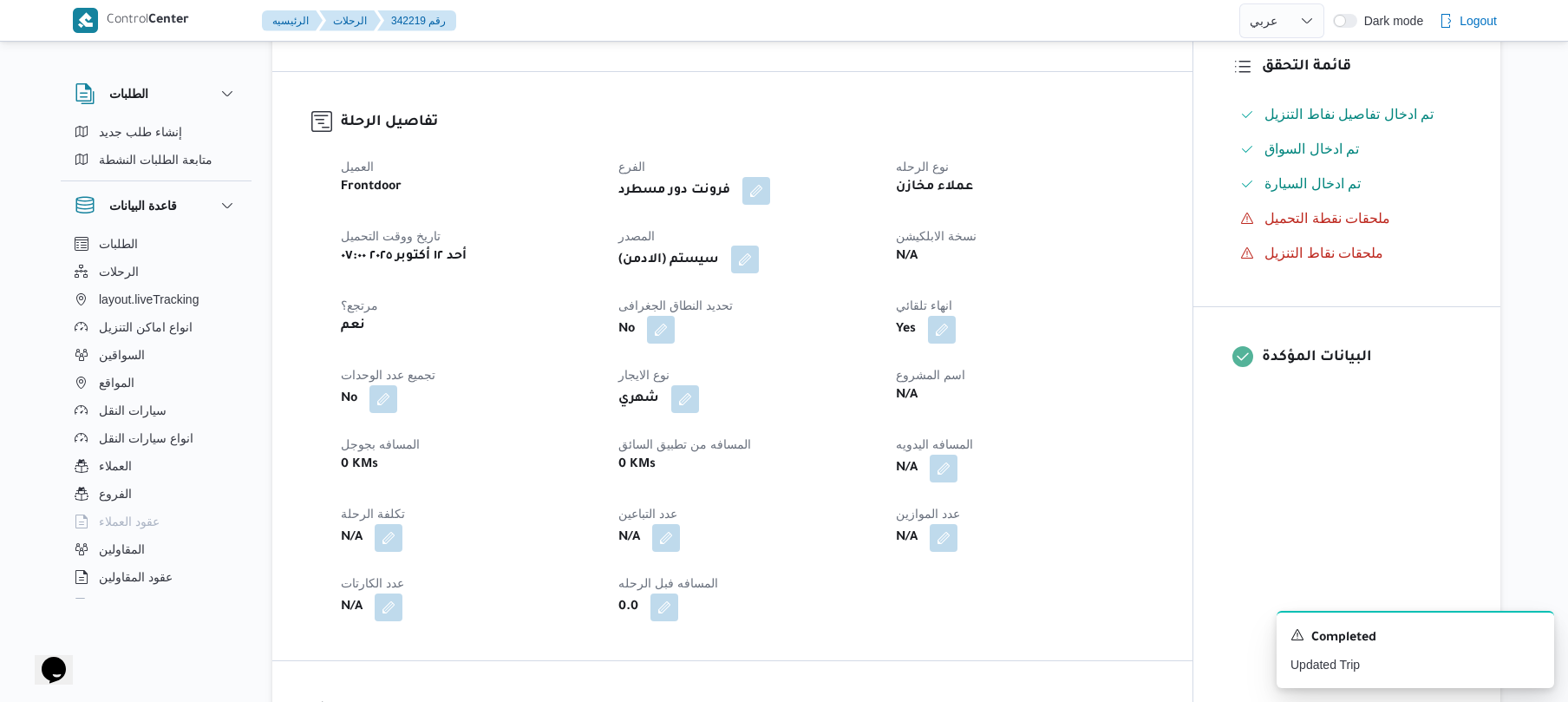
click at [750, 246] on button "button" at bounding box center [744, 259] width 28 height 28
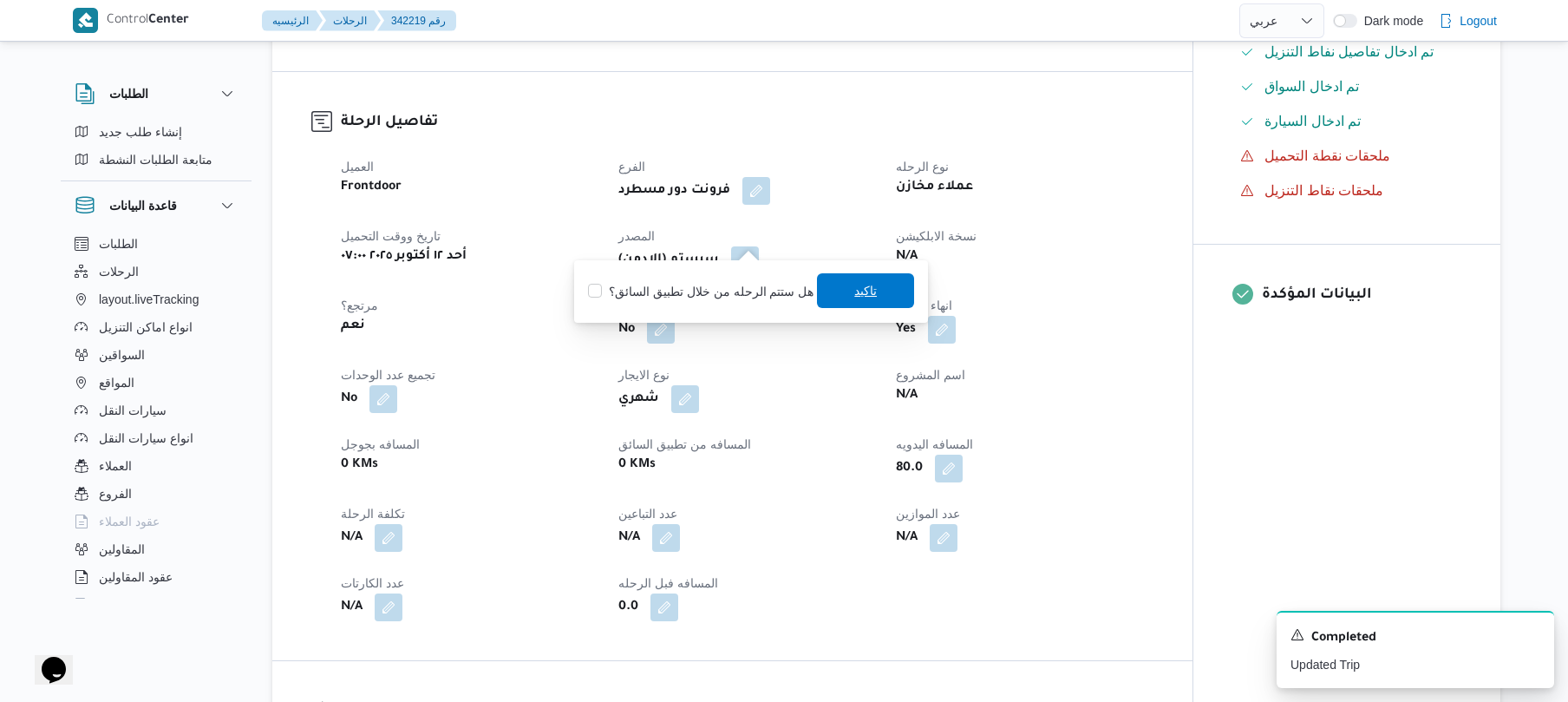
click at [866, 291] on span "تاكيد" at bounding box center [865, 290] width 23 height 21
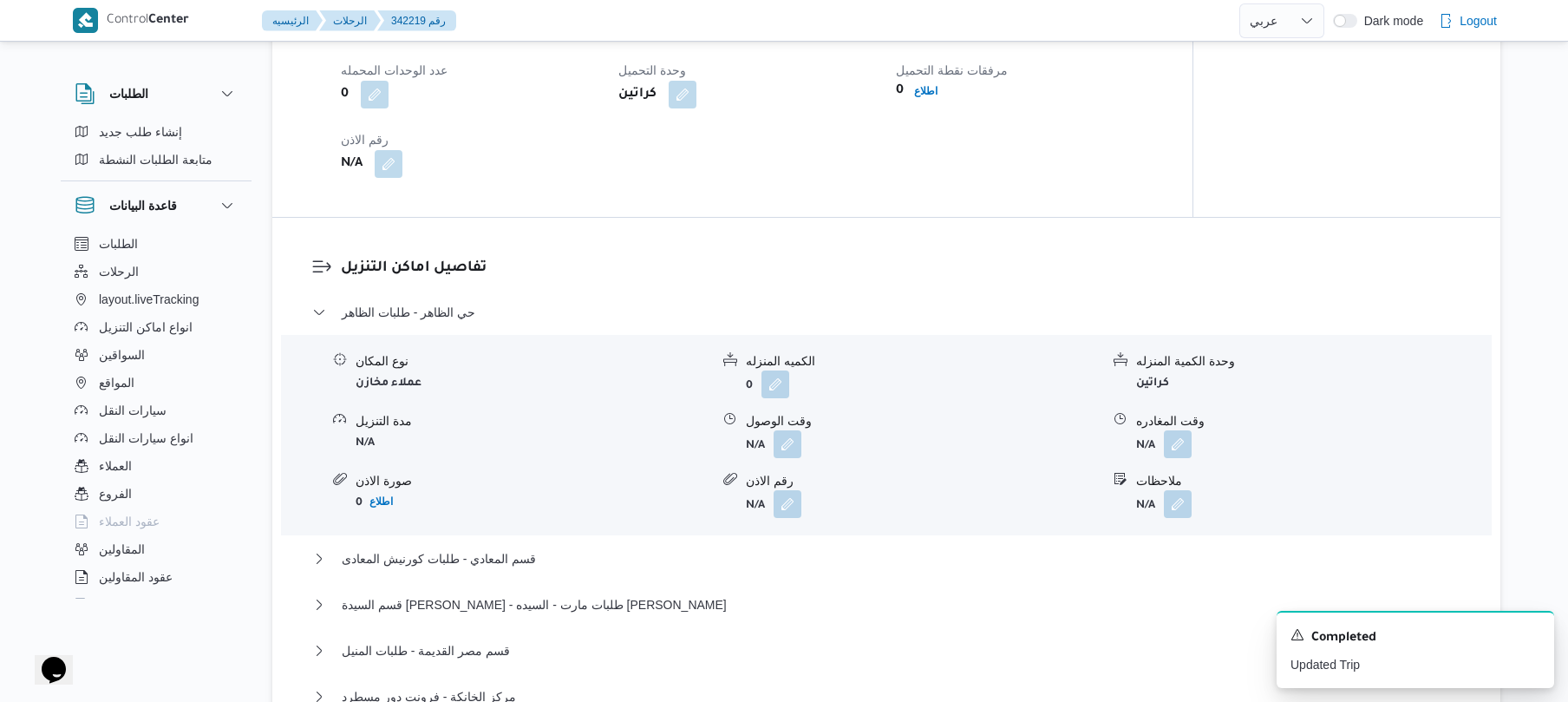
scroll to position [1434, 0]
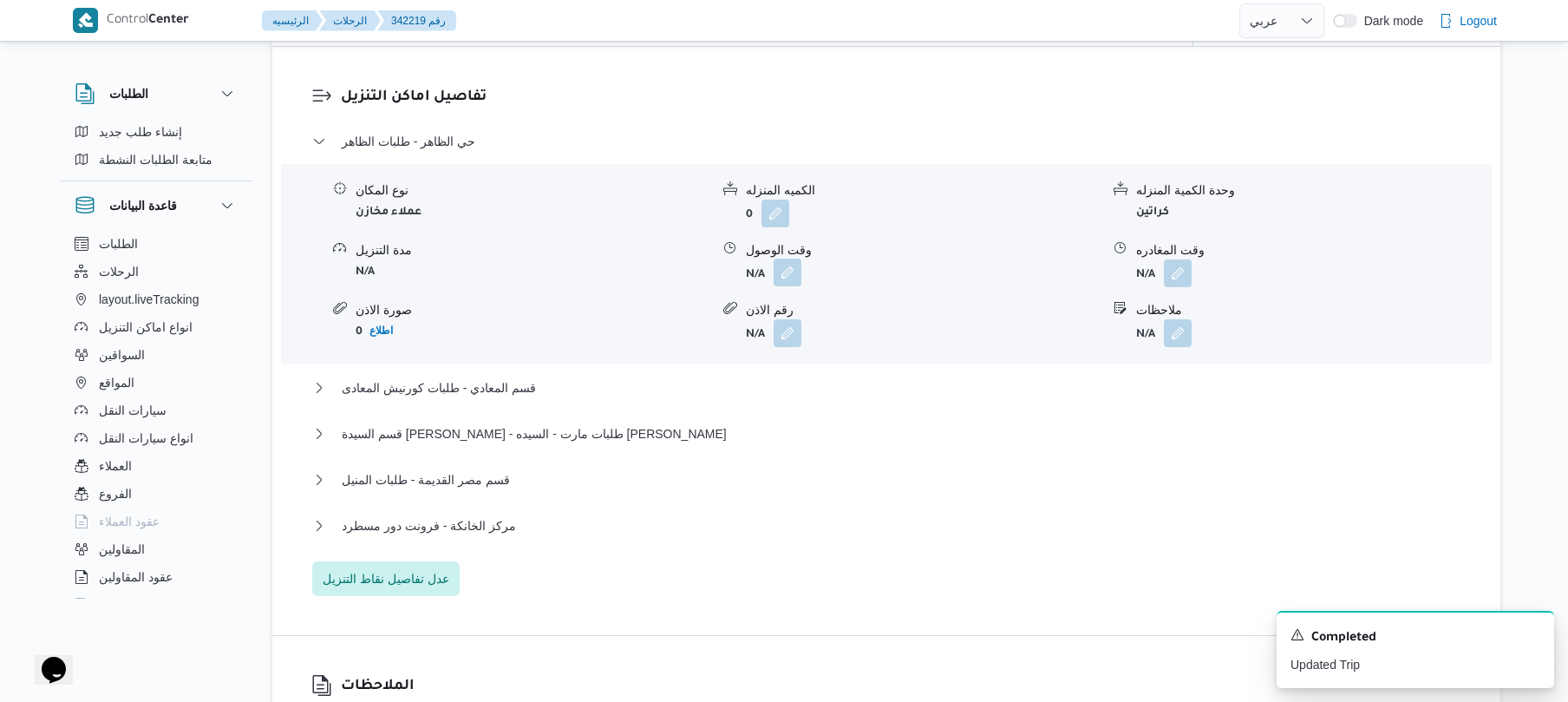
click at [795, 258] on button "button" at bounding box center [787, 272] width 28 height 28
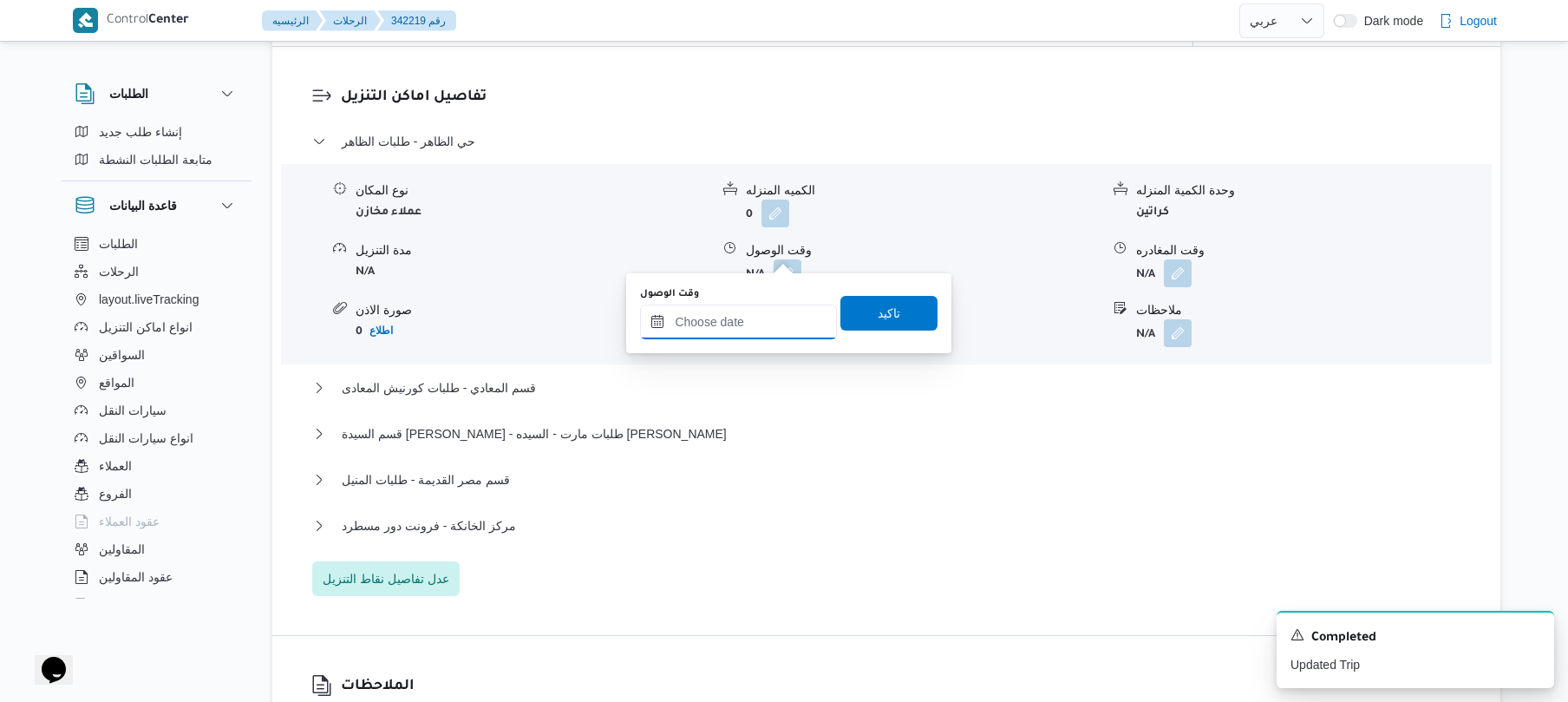
click at [708, 325] on input "وقت الوصول" at bounding box center [738, 322] width 197 height 34
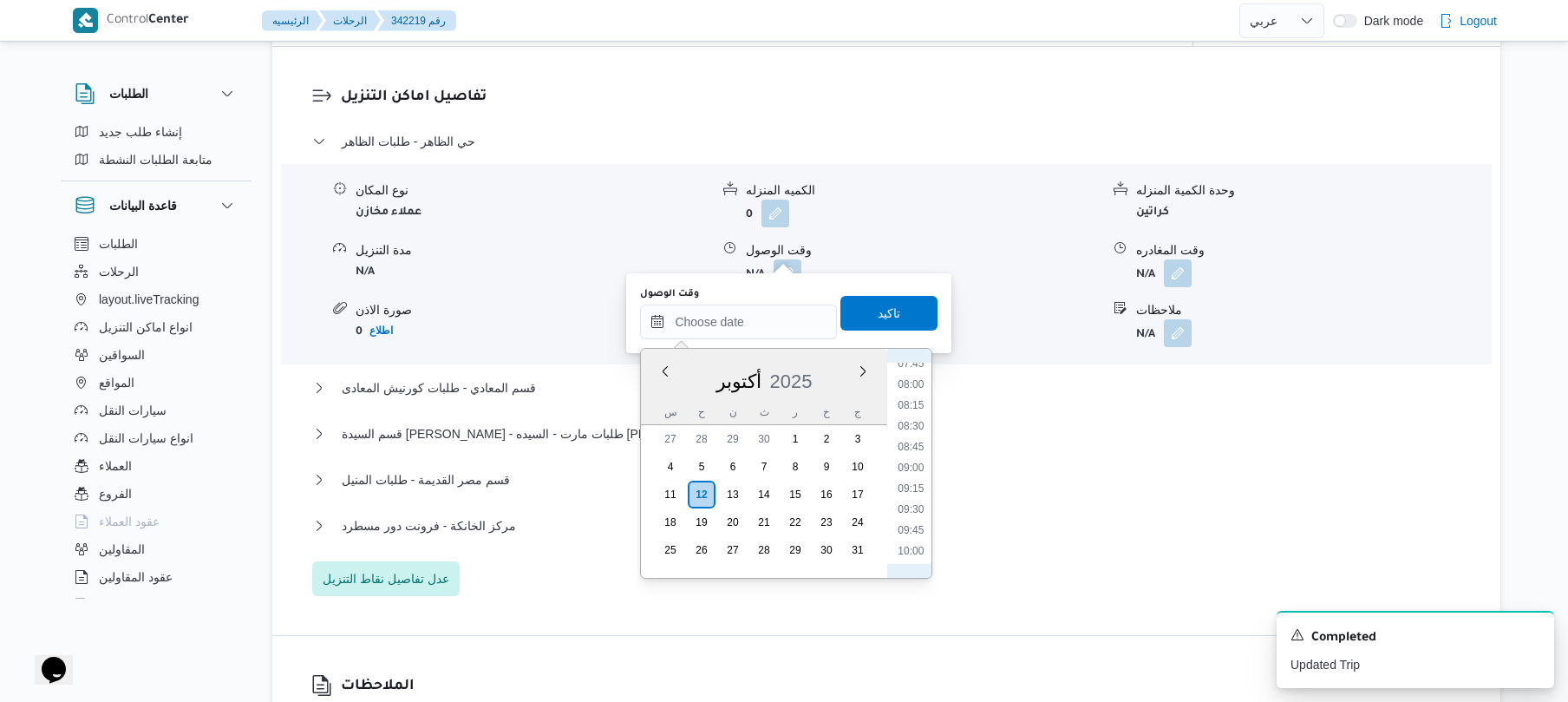
scroll to position [632, 0]
click at [919, 404] on li "08:00" at bounding box center [911, 405] width 40 height 17
type input "[DATE] ٠٨:٠٠"
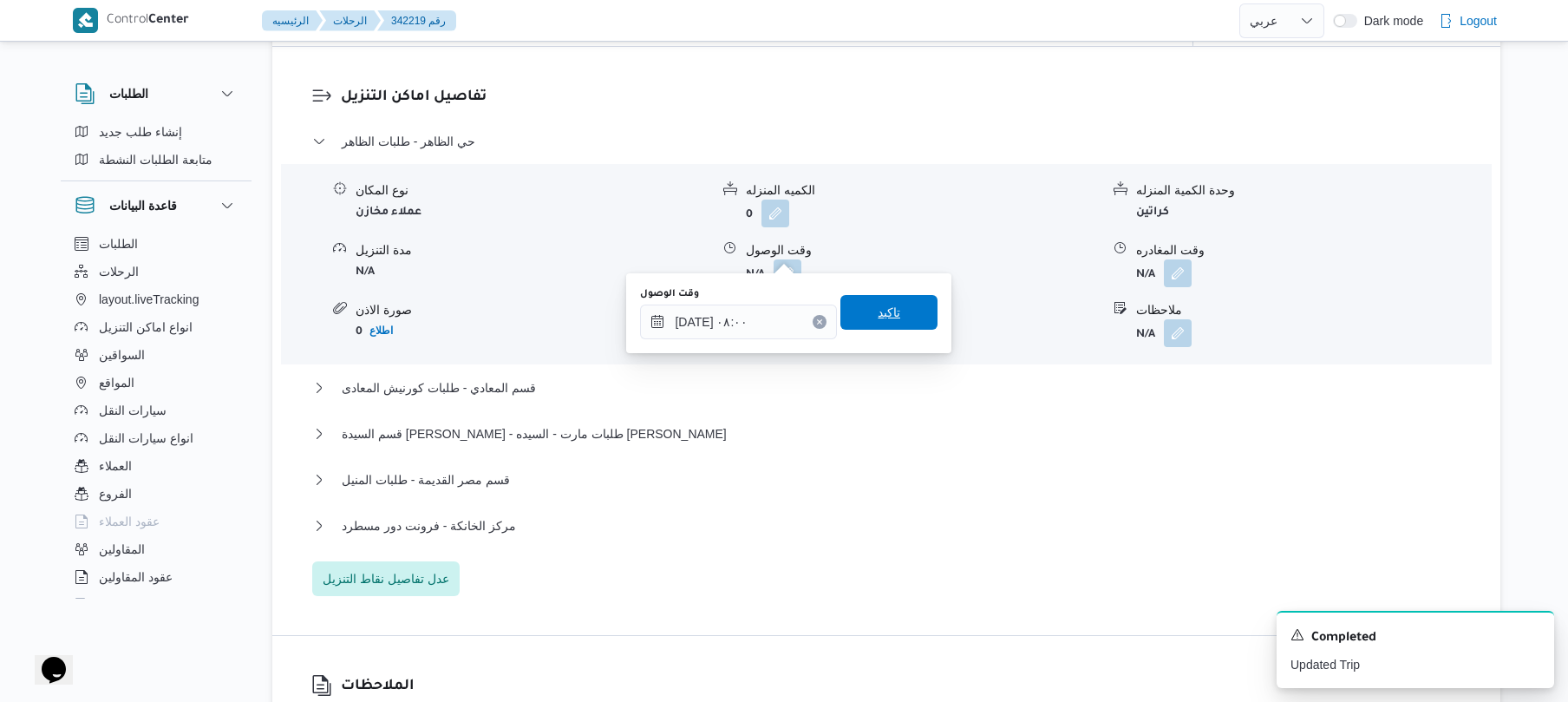
click at [909, 317] on span "تاكيد" at bounding box center [888, 312] width 97 height 34
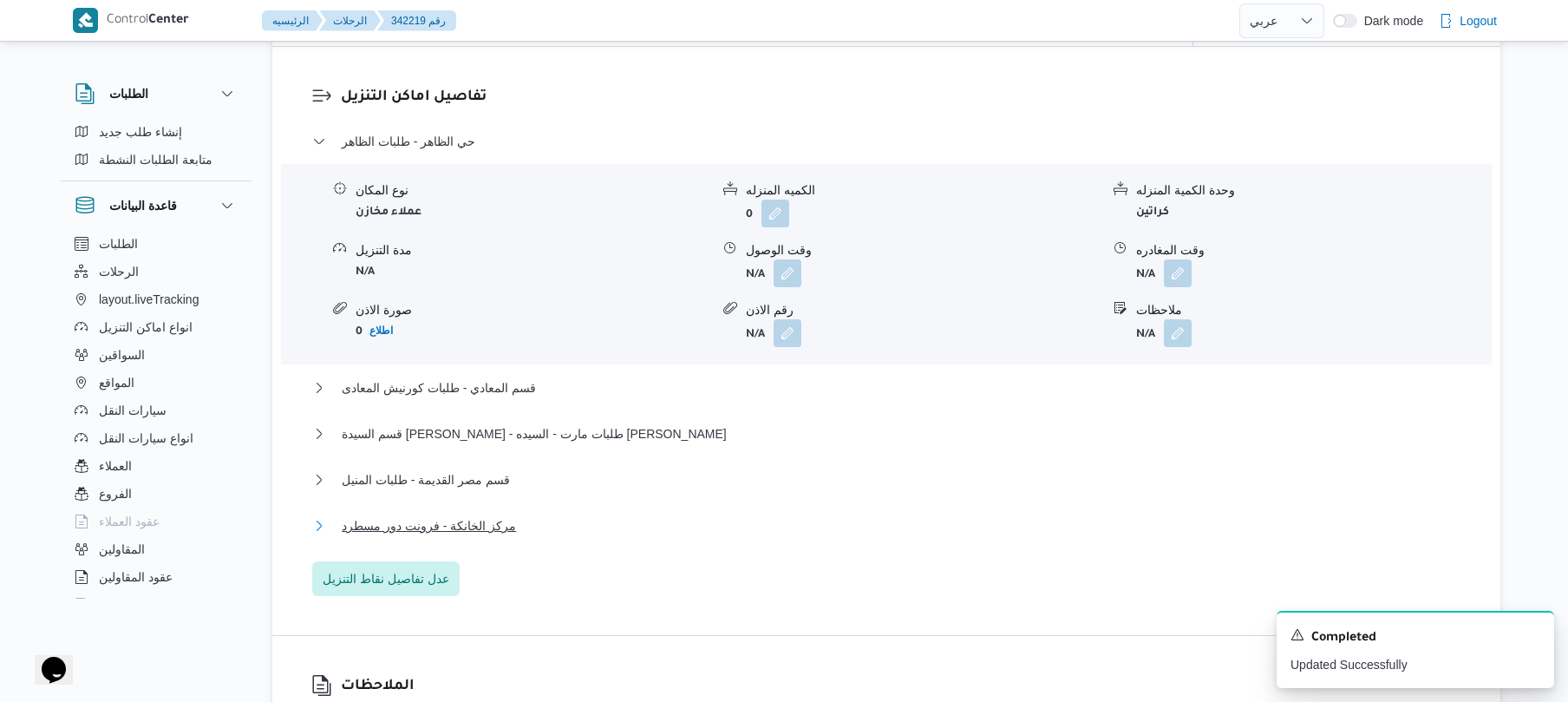
click at [692, 515] on button "مركز الخانكة - فرونت دور مسطرد" at bounding box center [886, 525] width 1149 height 21
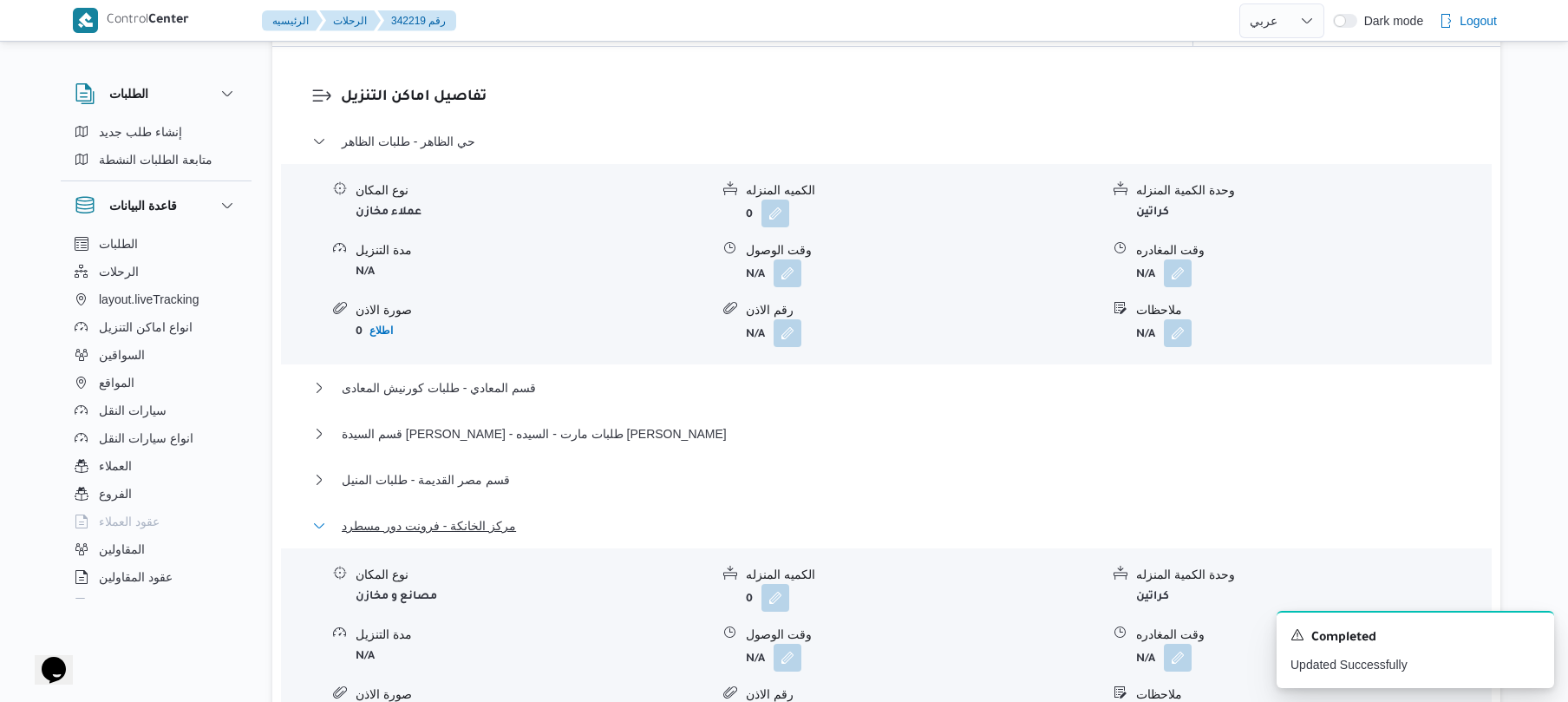
click at [706, 515] on button "مركز الخانكة - فرونت دور مسطرد" at bounding box center [886, 525] width 1149 height 21
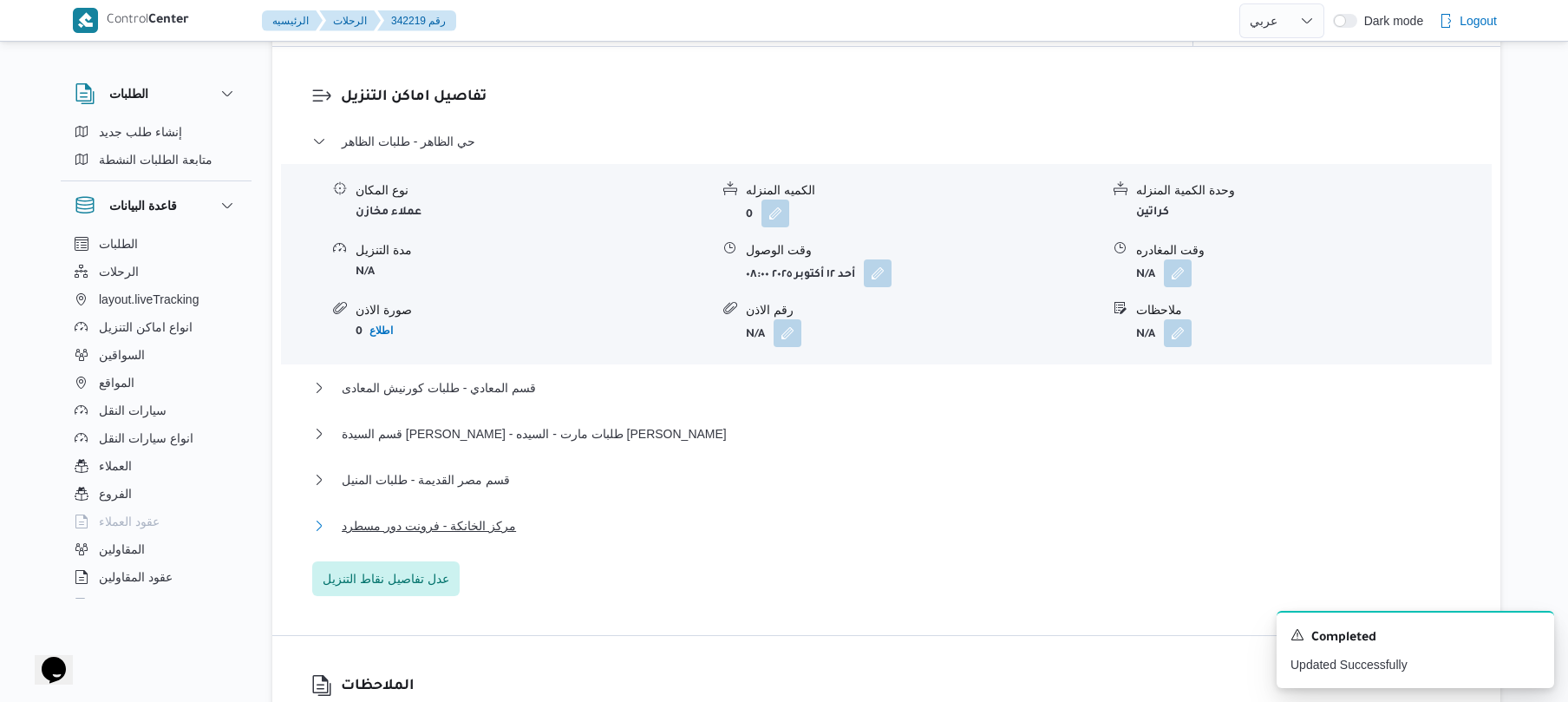
click at [706, 515] on button "مركز الخانكة - فرونت دور مسطرد" at bounding box center [886, 525] width 1149 height 21
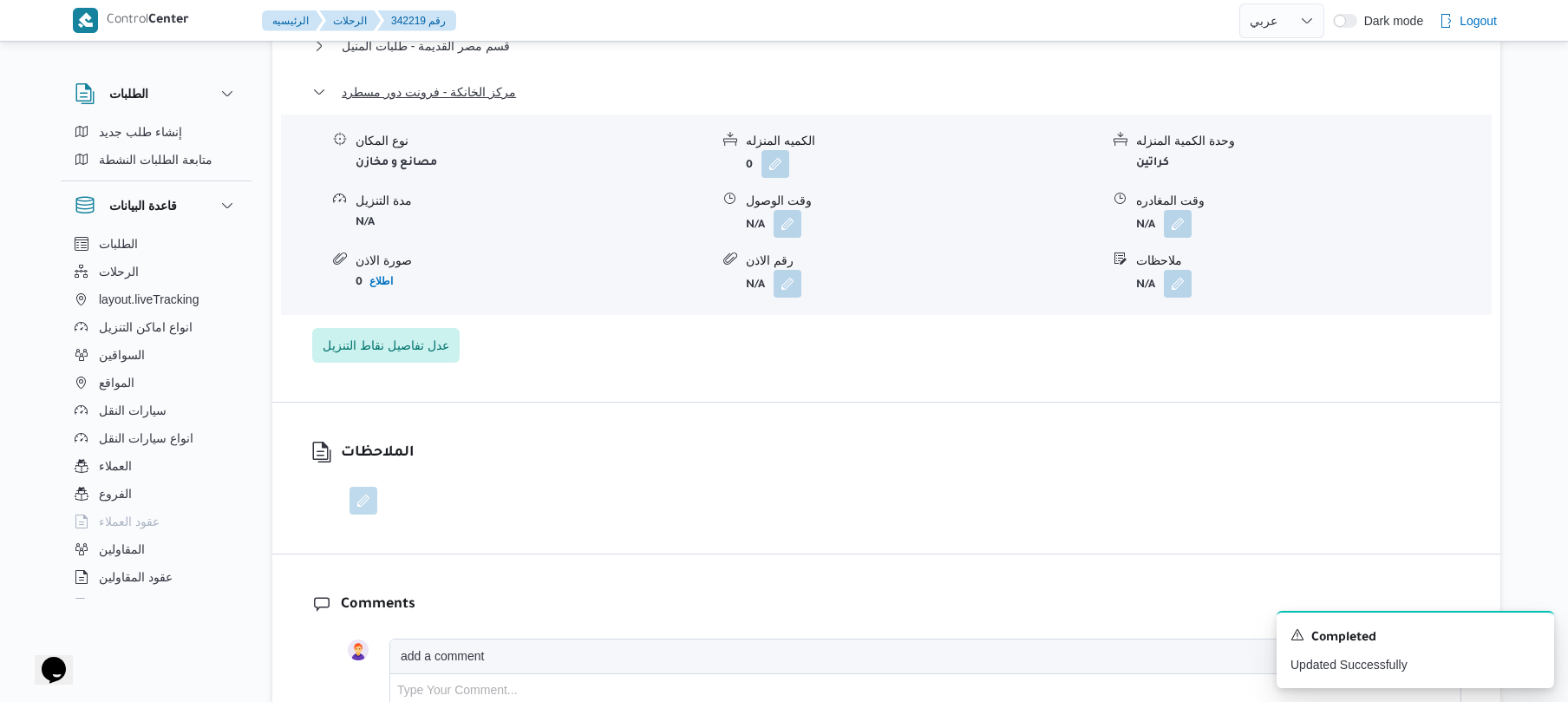
scroll to position [1896, 0]
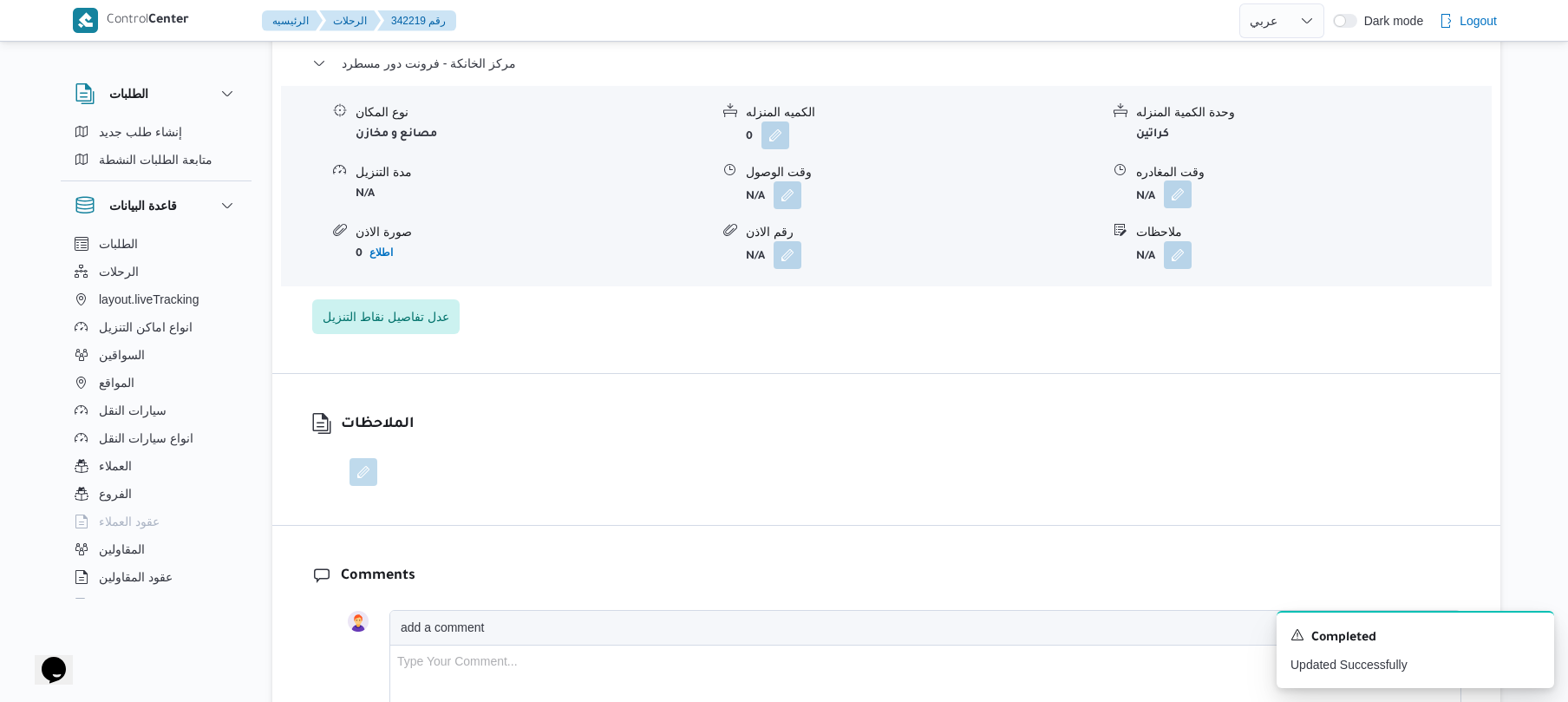
click at [1176, 181] on button "button" at bounding box center [1177, 194] width 28 height 28
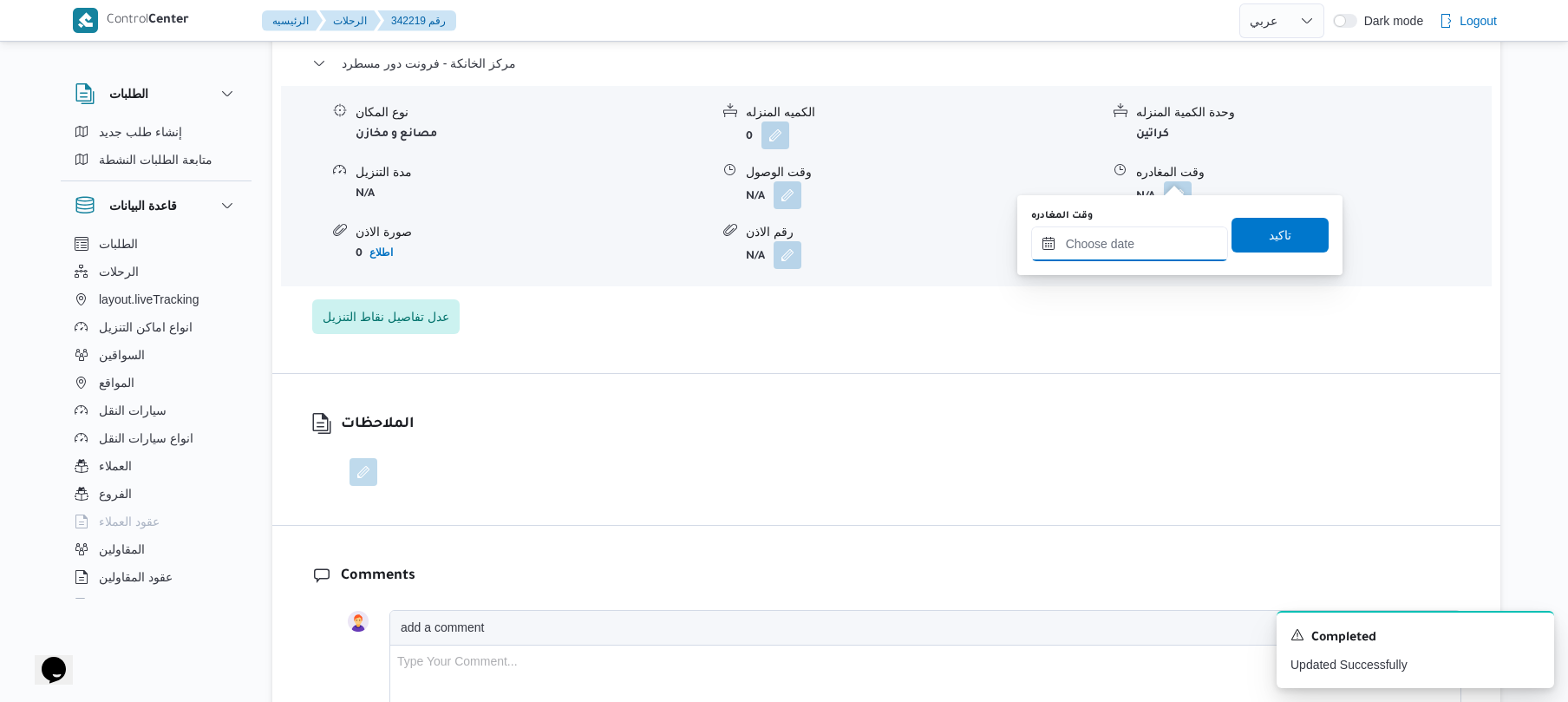
click at [1090, 244] on input "وقت المغادره" at bounding box center [1128, 244] width 197 height 34
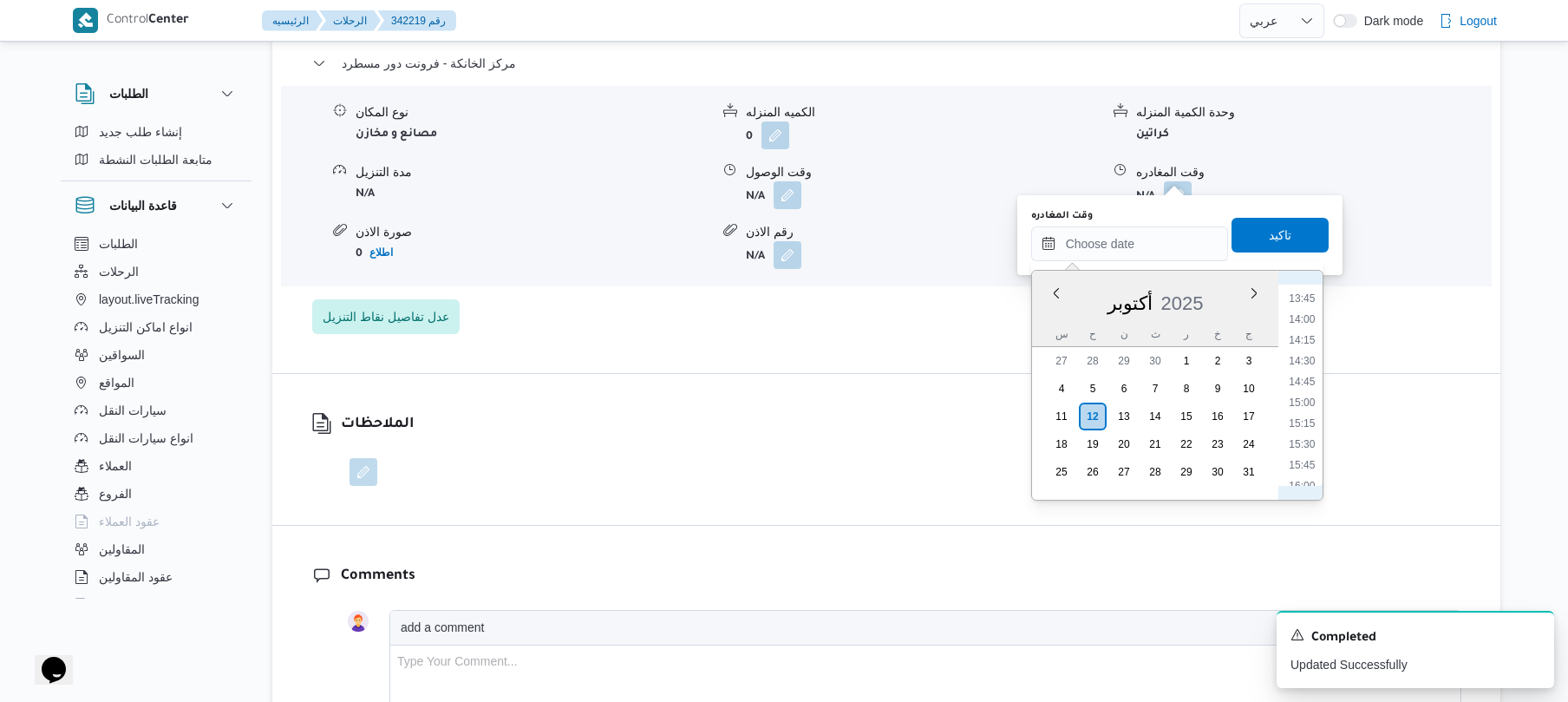
scroll to position [972, 0]
click at [1306, 441] on li "13:30" at bounding box center [1302, 444] width 40 height 17
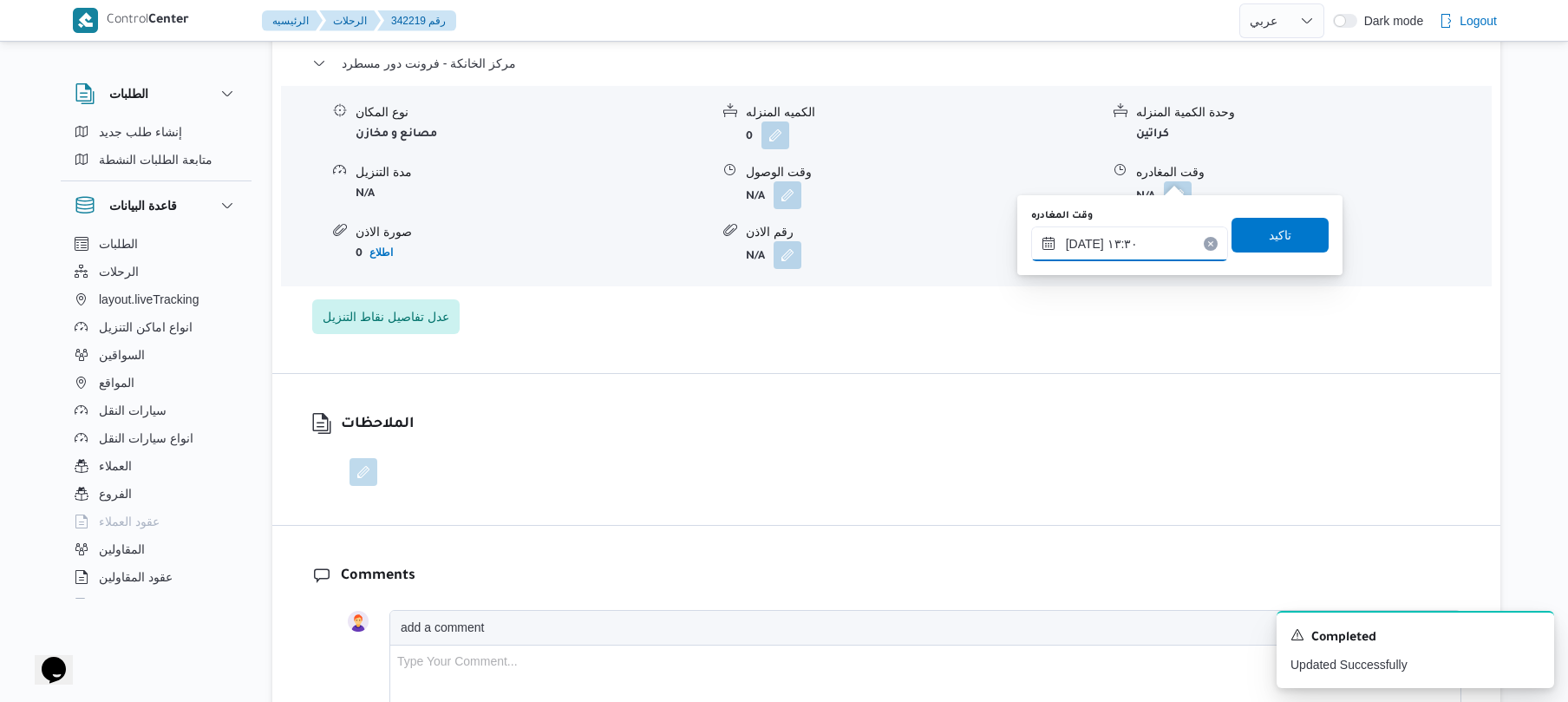
type input "[DATE] ١٣:٣٠"
click at [1283, 233] on span "تاكيد" at bounding box center [1279, 234] width 97 height 34
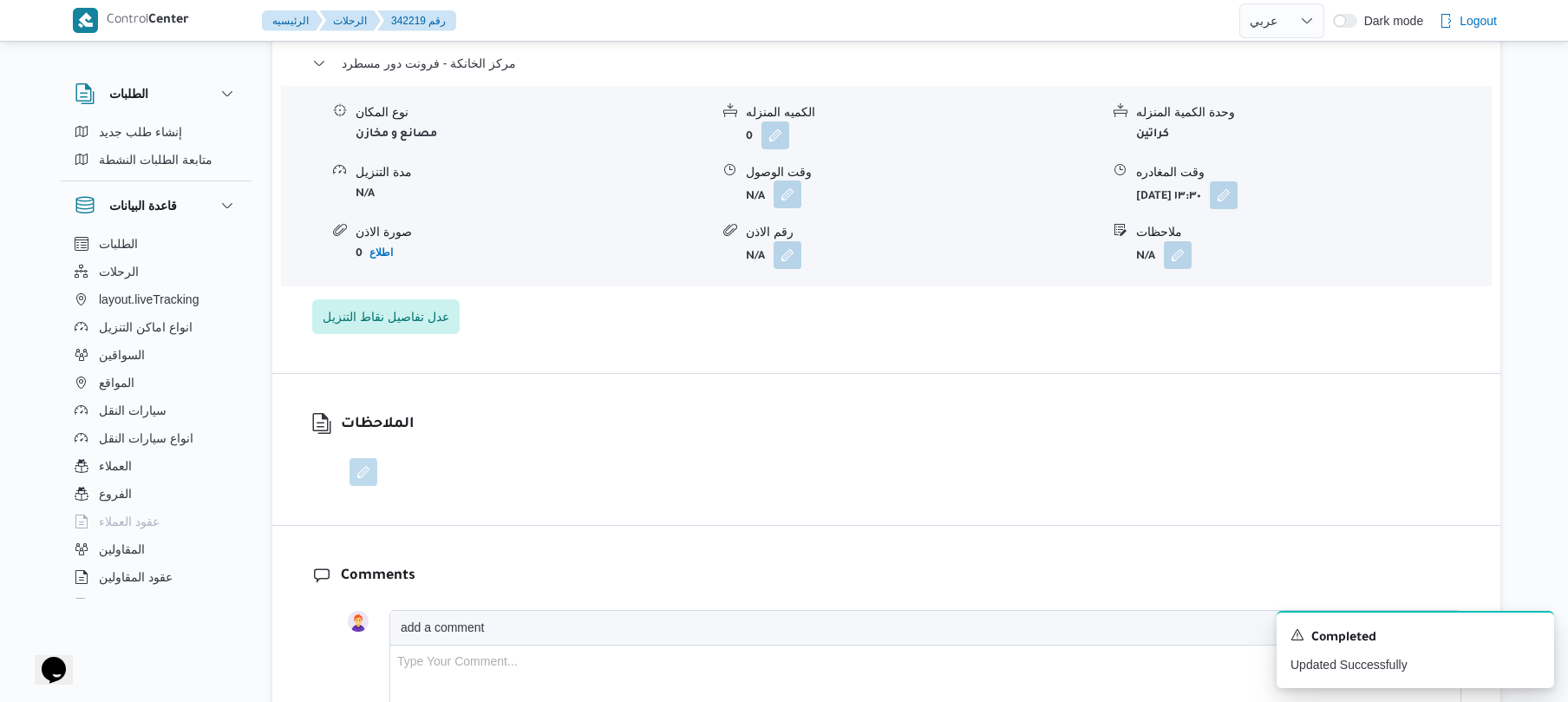
click at [792, 180] on button "button" at bounding box center [787, 194] width 28 height 28
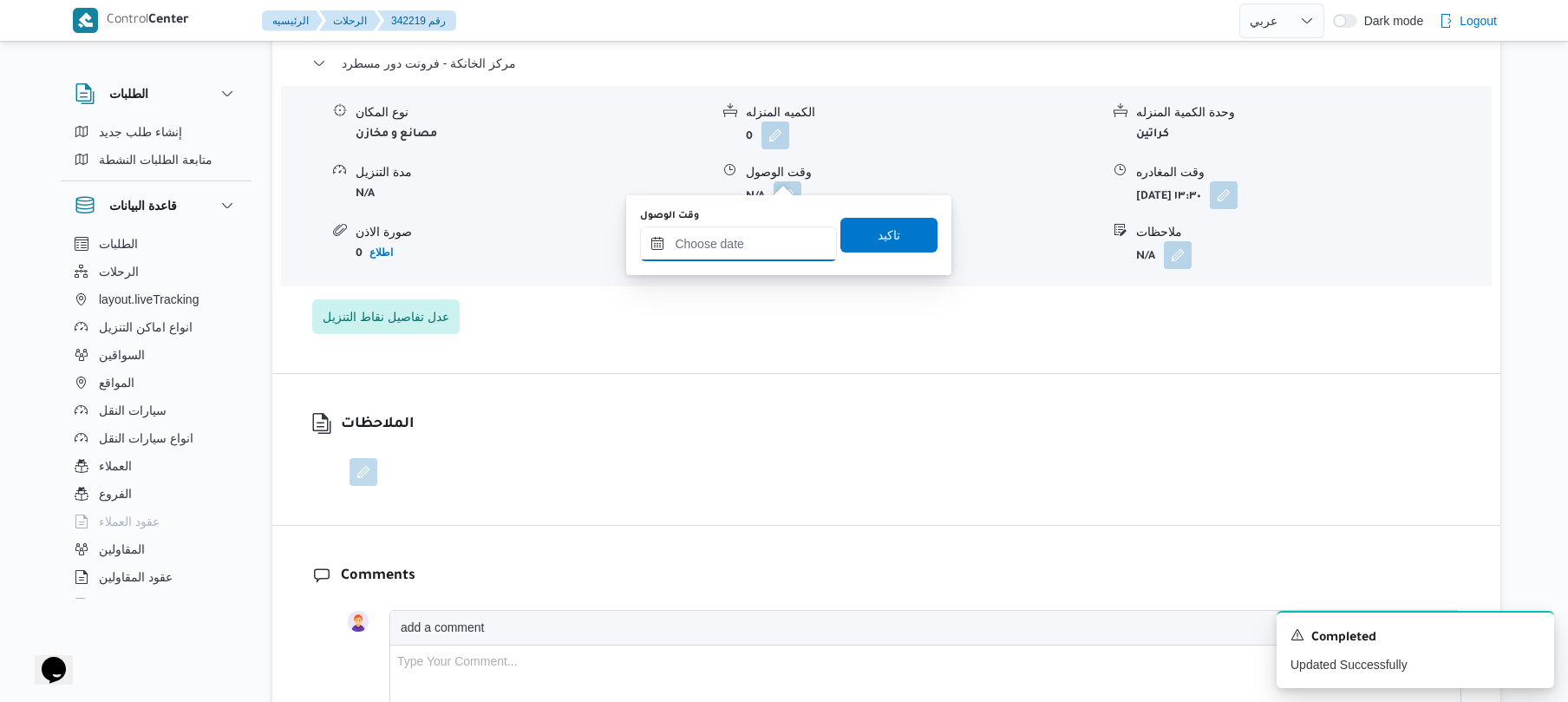
click at [760, 254] on input "وقت الوصول" at bounding box center [738, 244] width 197 height 34
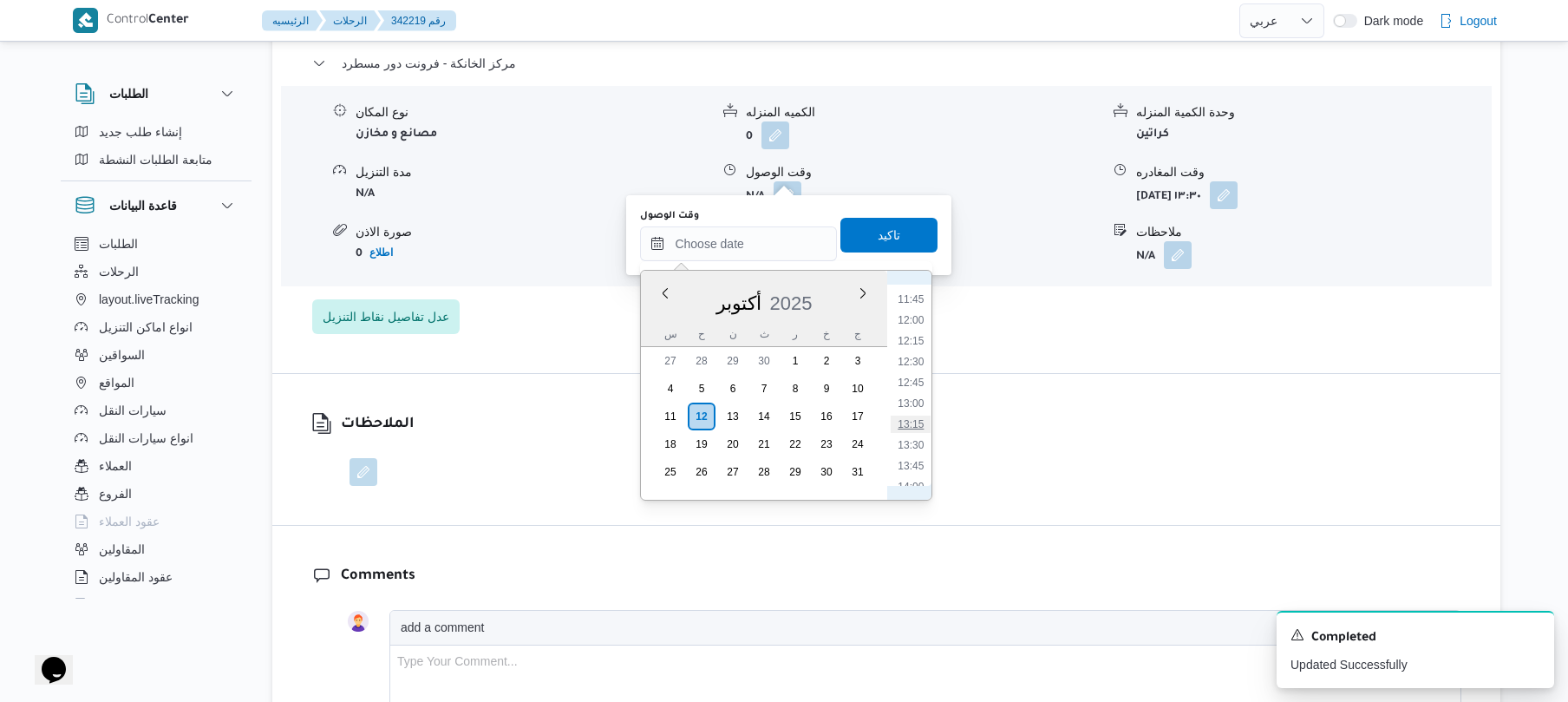
click at [915, 421] on li "13:15" at bounding box center [911, 424] width 40 height 17
type input "[DATE] ١٣:١٥"
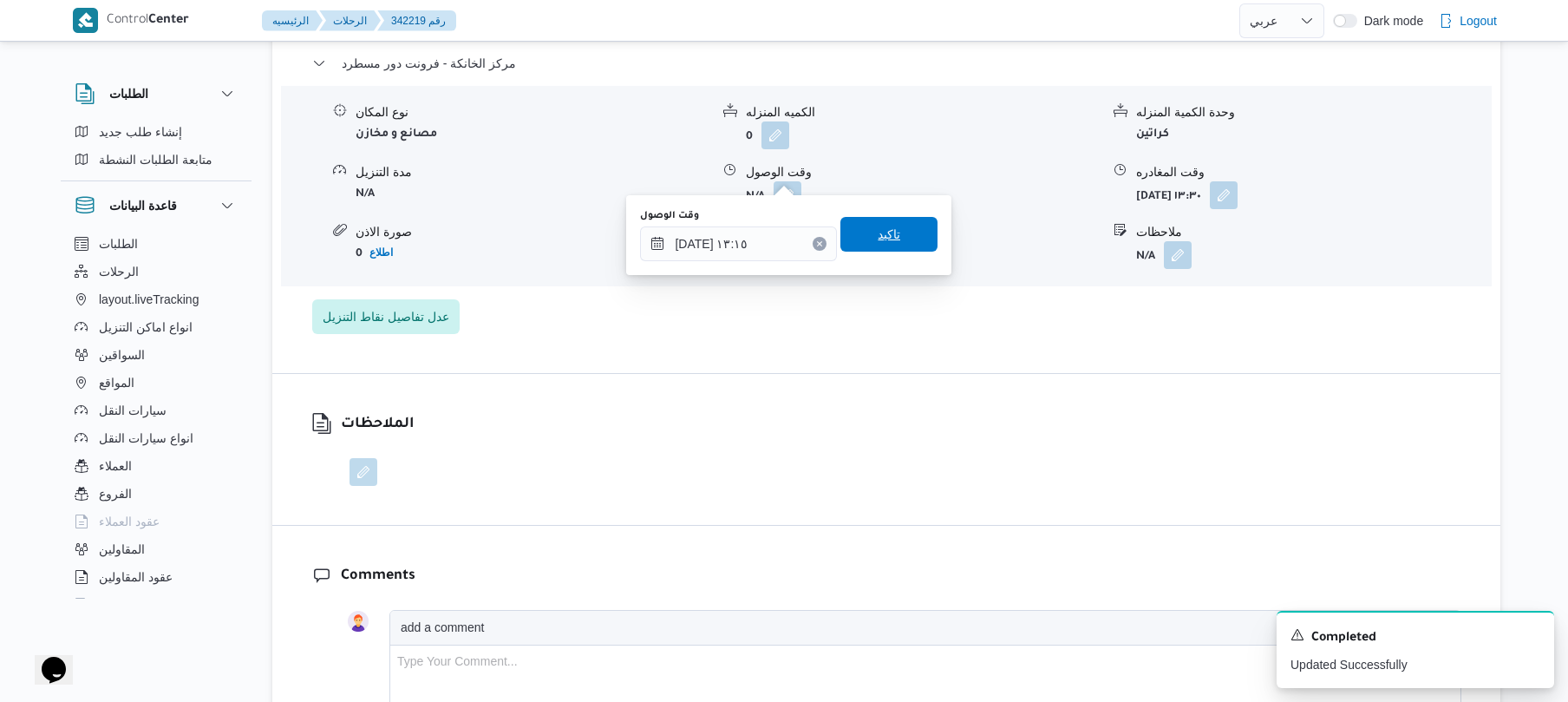
click at [902, 234] on span "تاكيد" at bounding box center [888, 234] width 97 height 34
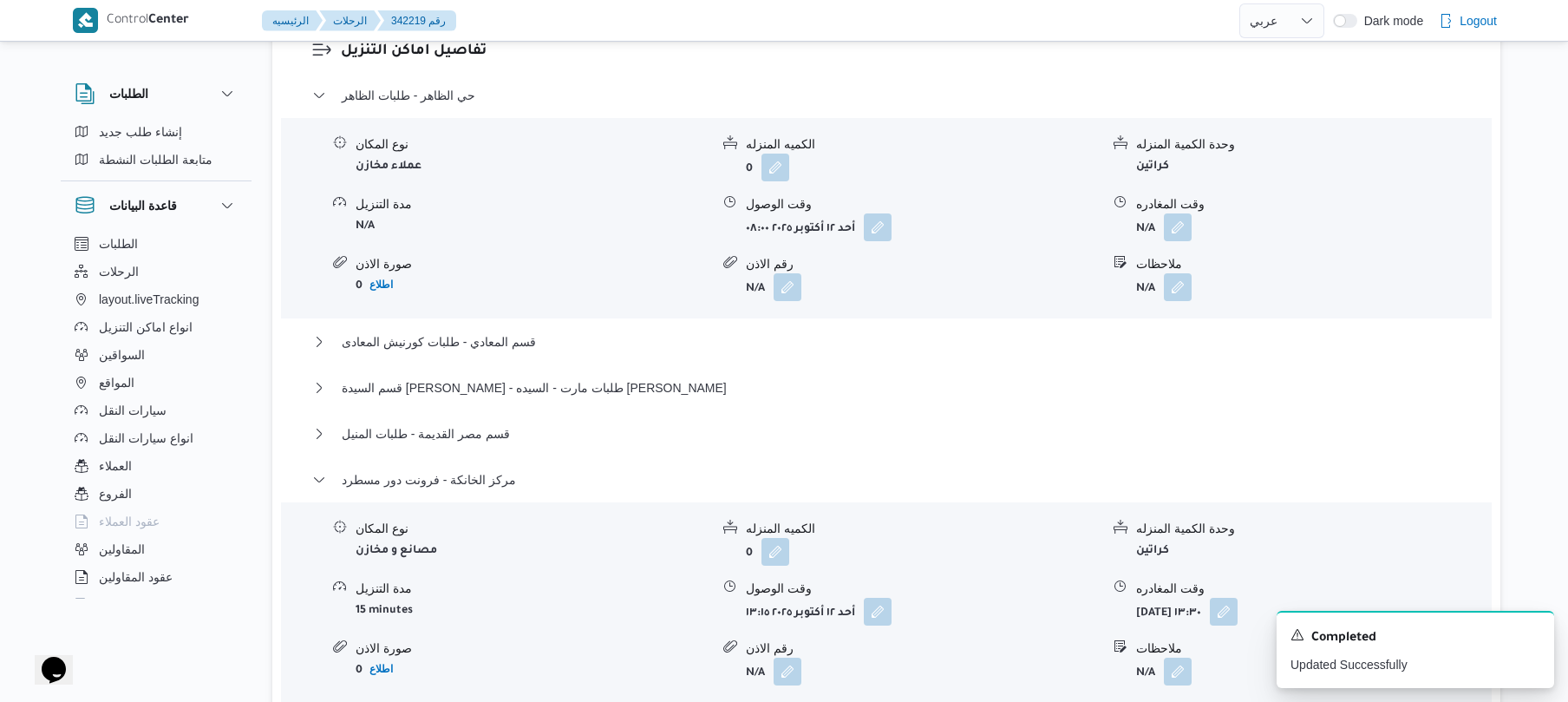
scroll to position [1527, 0]
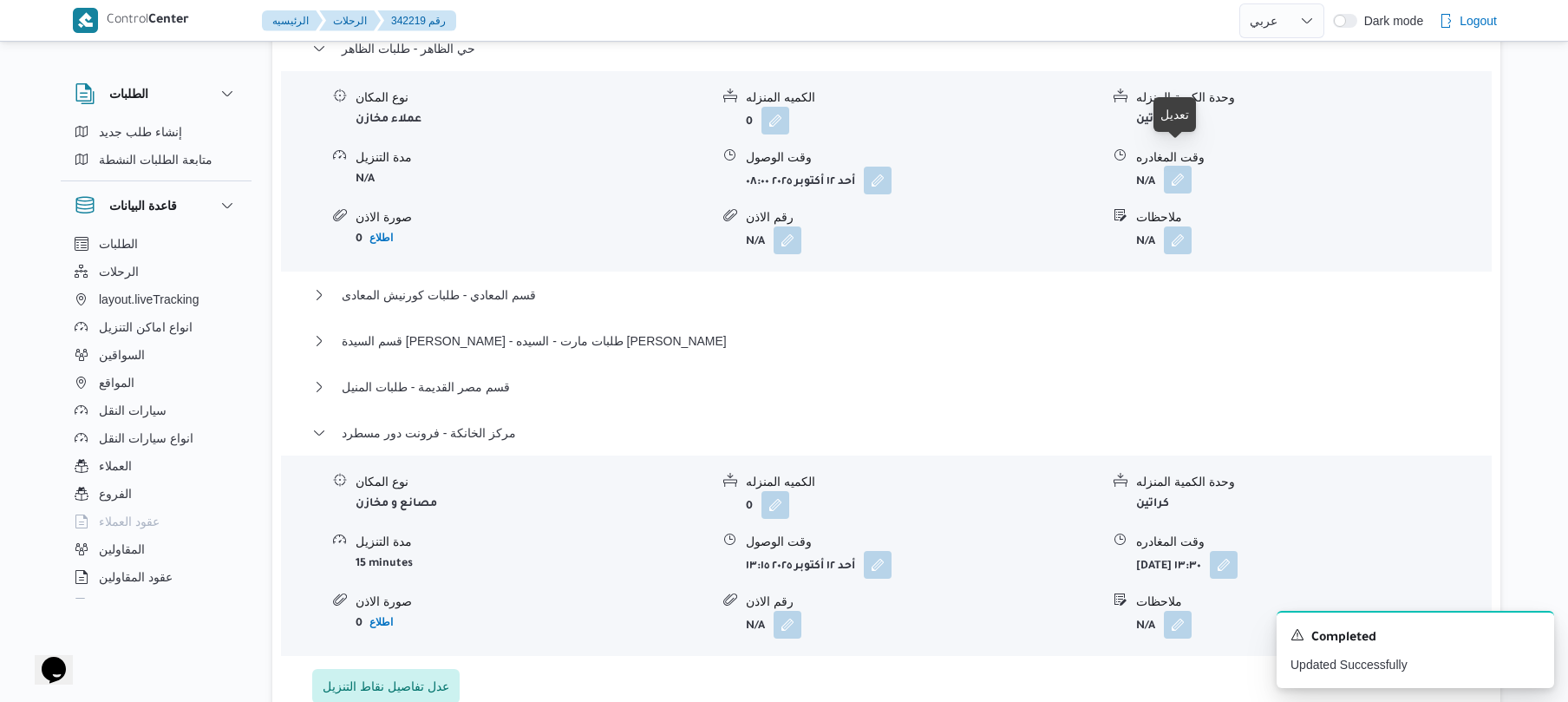
click at [1169, 166] on button "button" at bounding box center [1177, 180] width 28 height 28
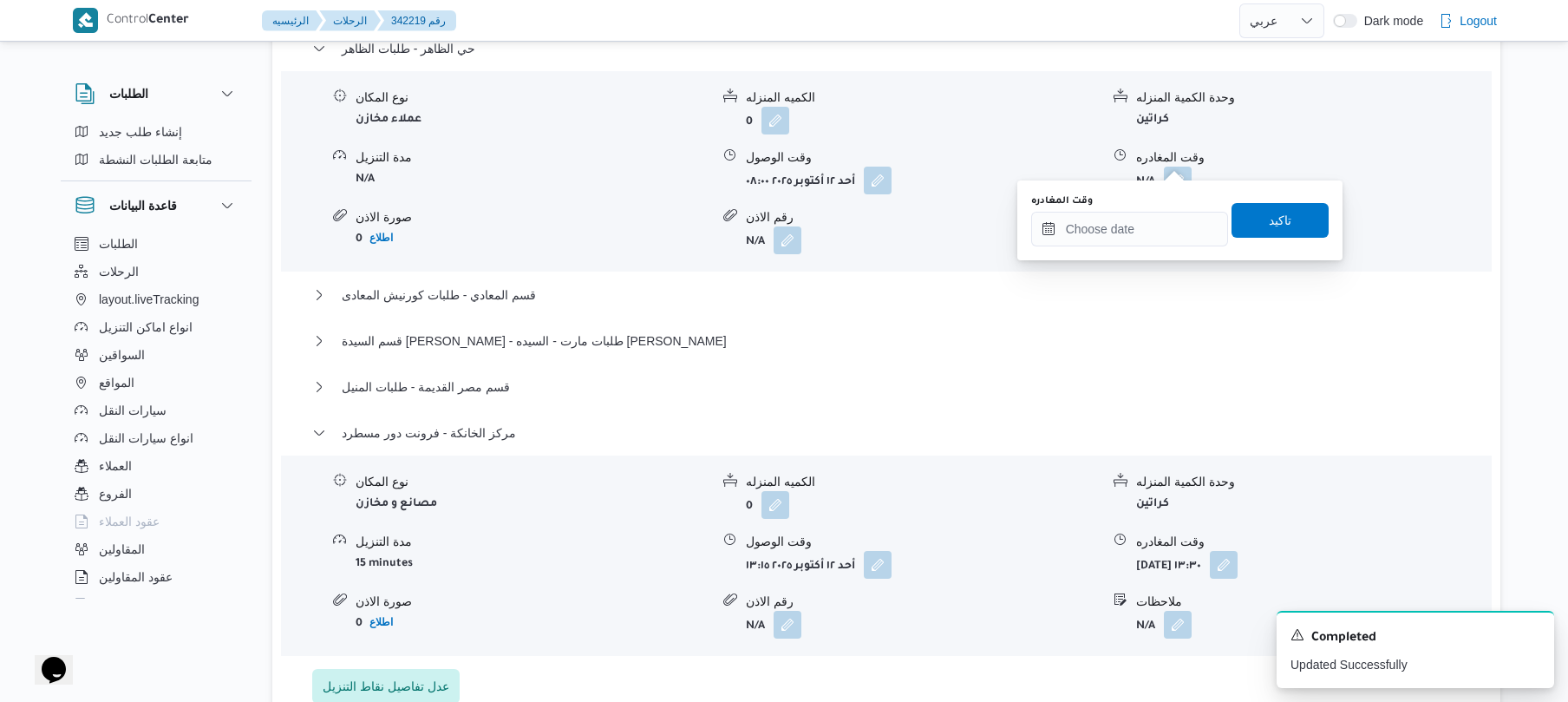
click at [1101, 248] on div "وقت المغادره تاكيد" at bounding box center [1180, 219] width 301 height 55
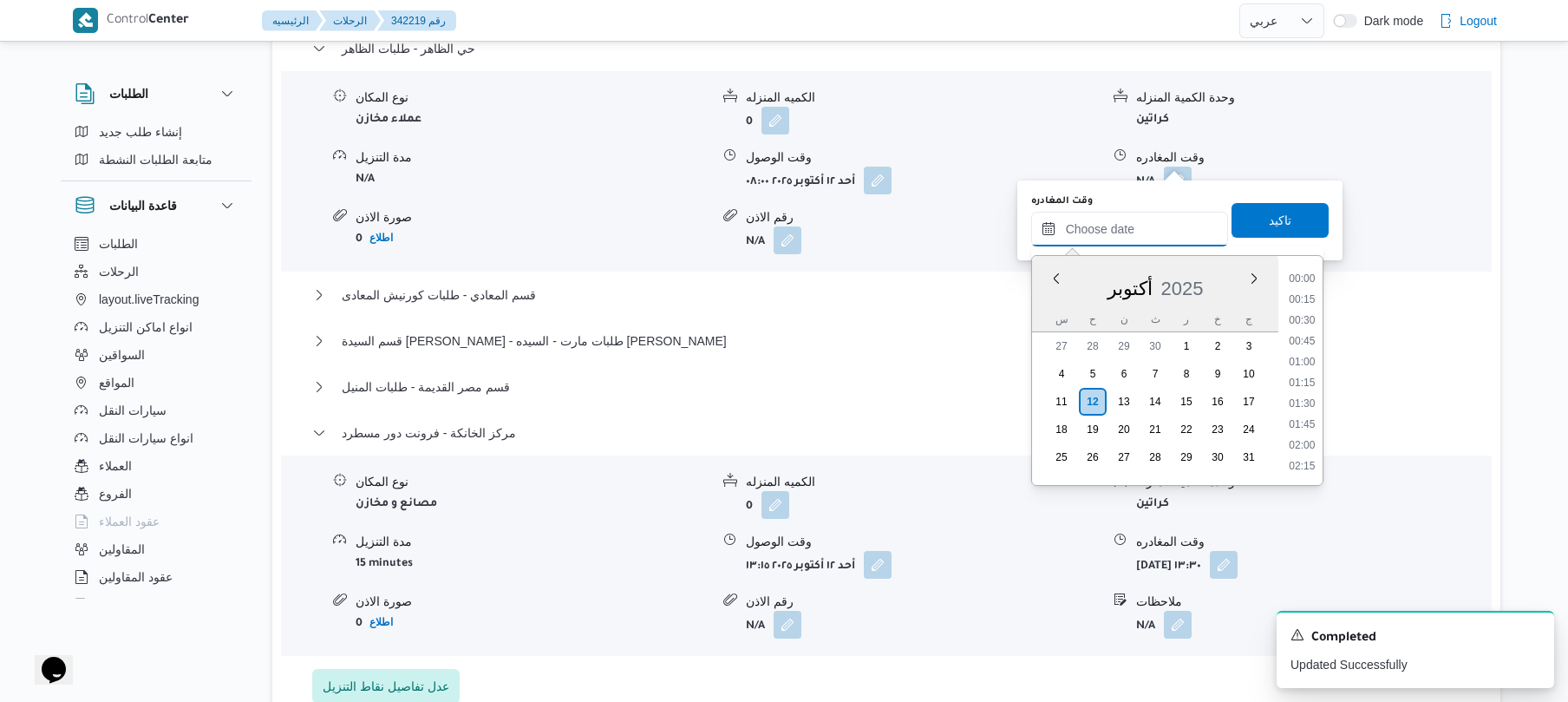
click at [1113, 229] on input "وقت المغادره" at bounding box center [1128, 229] width 197 height 34
click at [1301, 346] on li "12:30" at bounding box center [1302, 346] width 40 height 17
type input "[DATE] ١٢:٣٠"
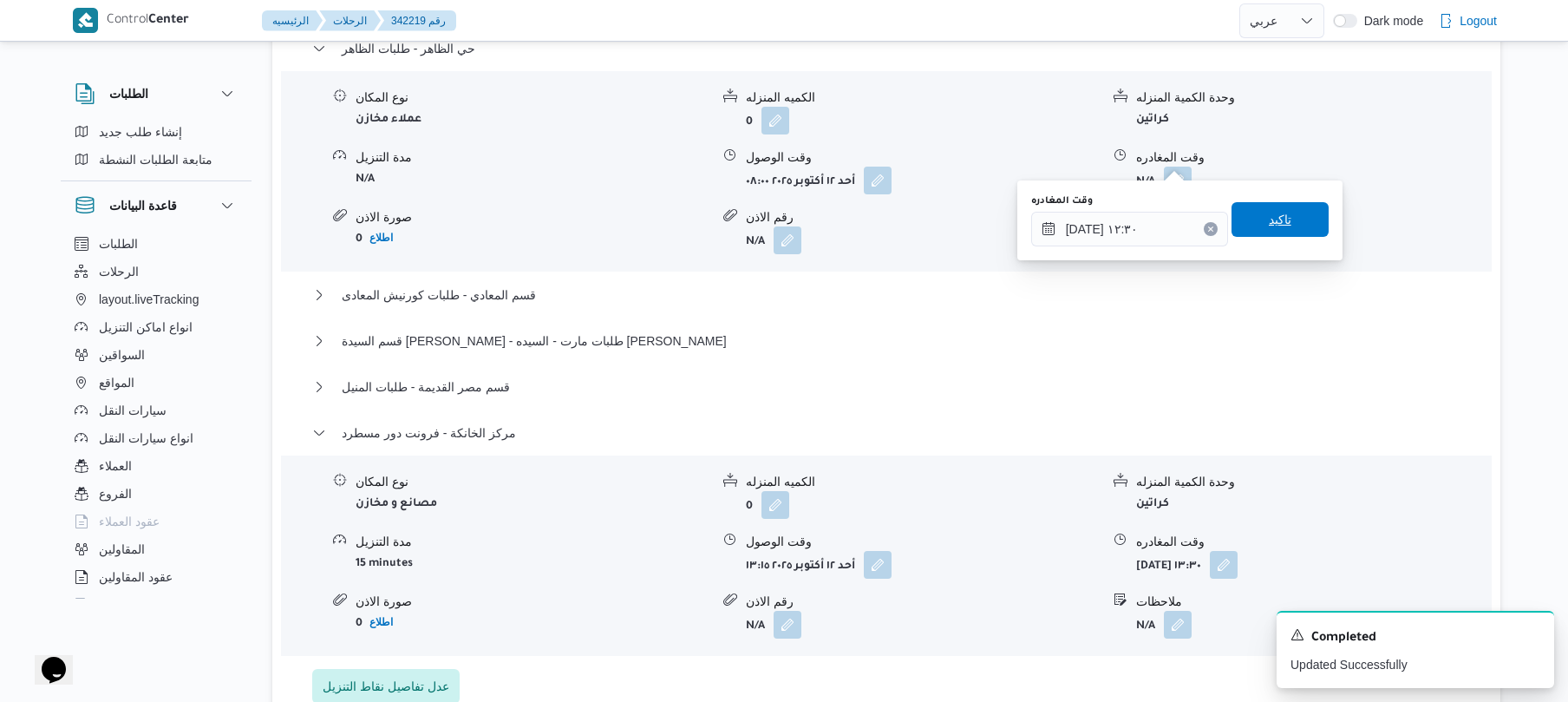
click at [1282, 226] on span "تاكيد" at bounding box center [1279, 219] width 97 height 34
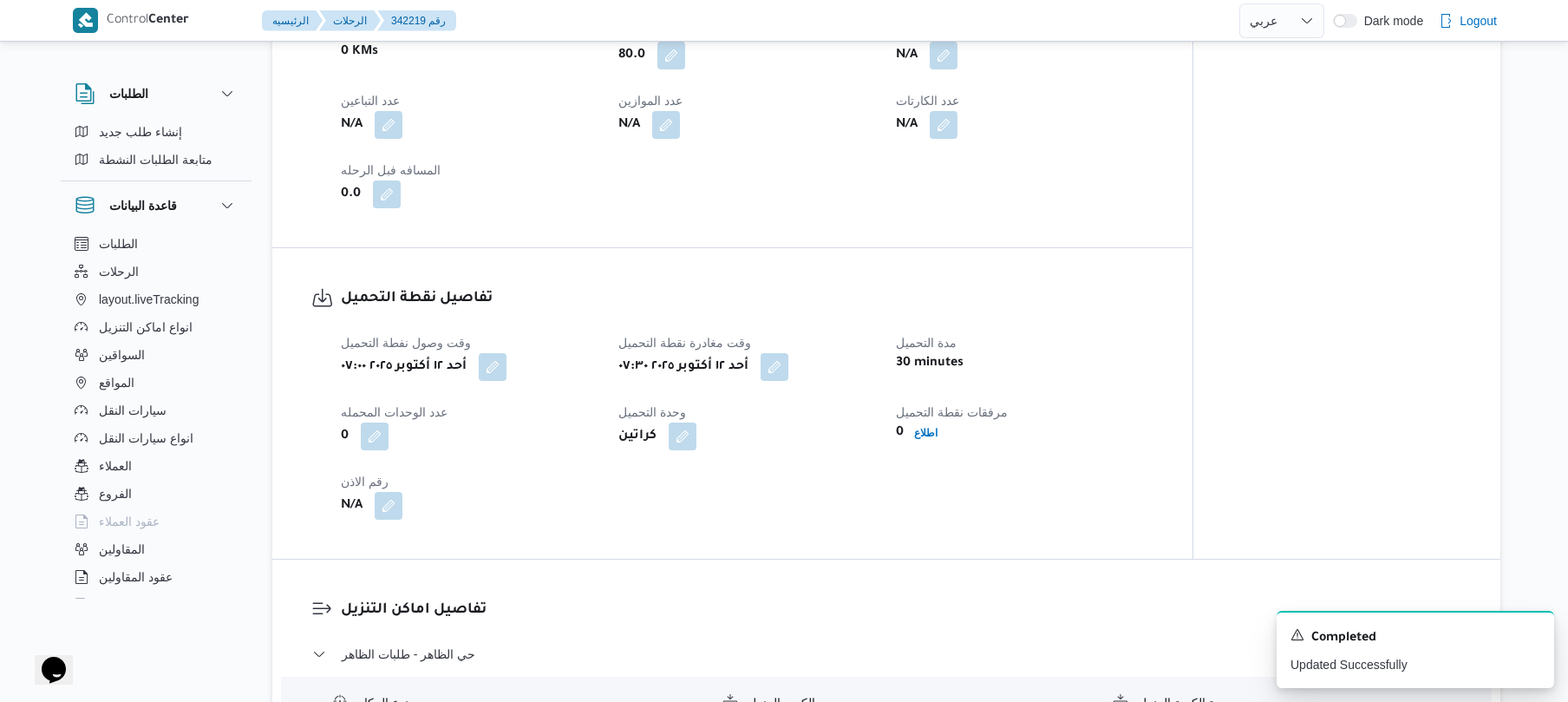
scroll to position [0, 0]
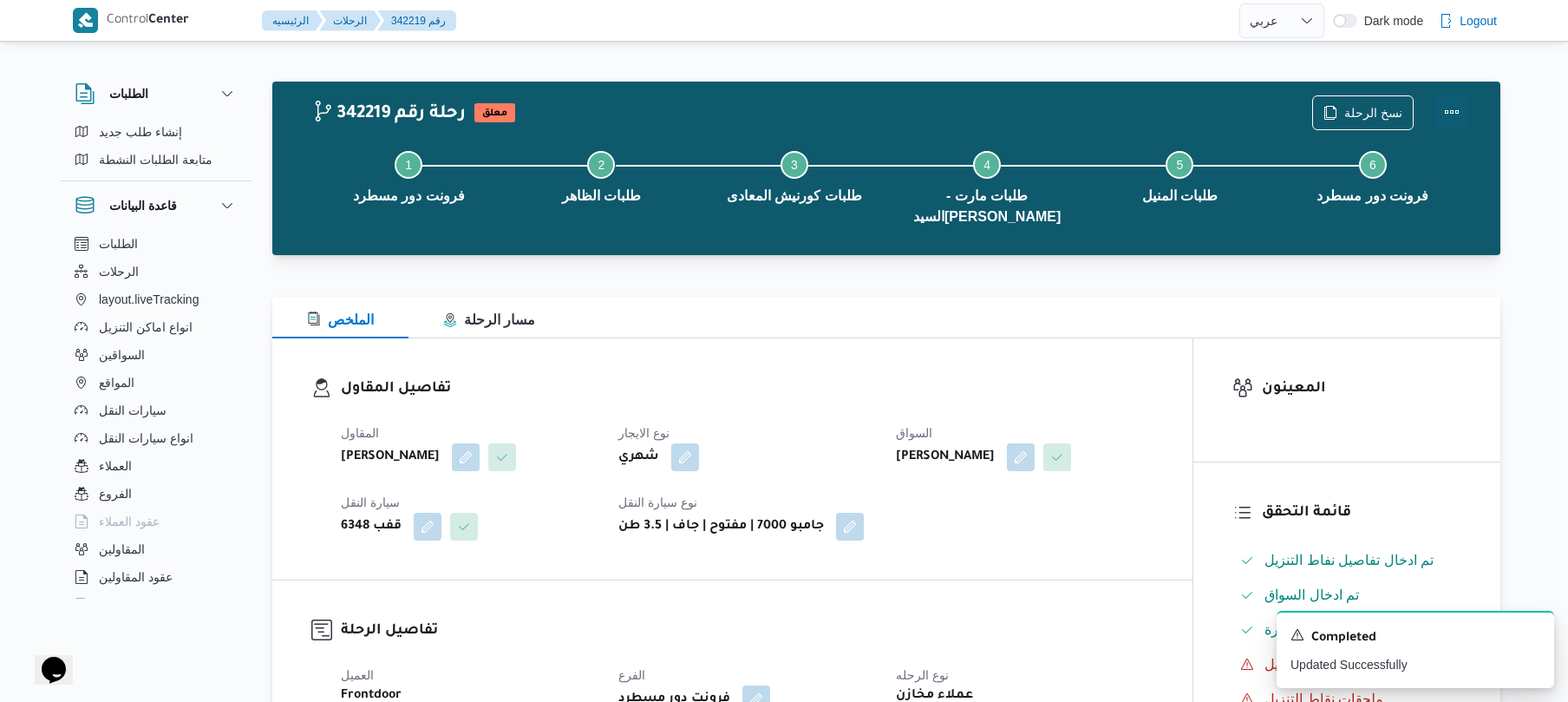
click at [1453, 114] on button "Actions" at bounding box center [1451, 112] width 34 height 34
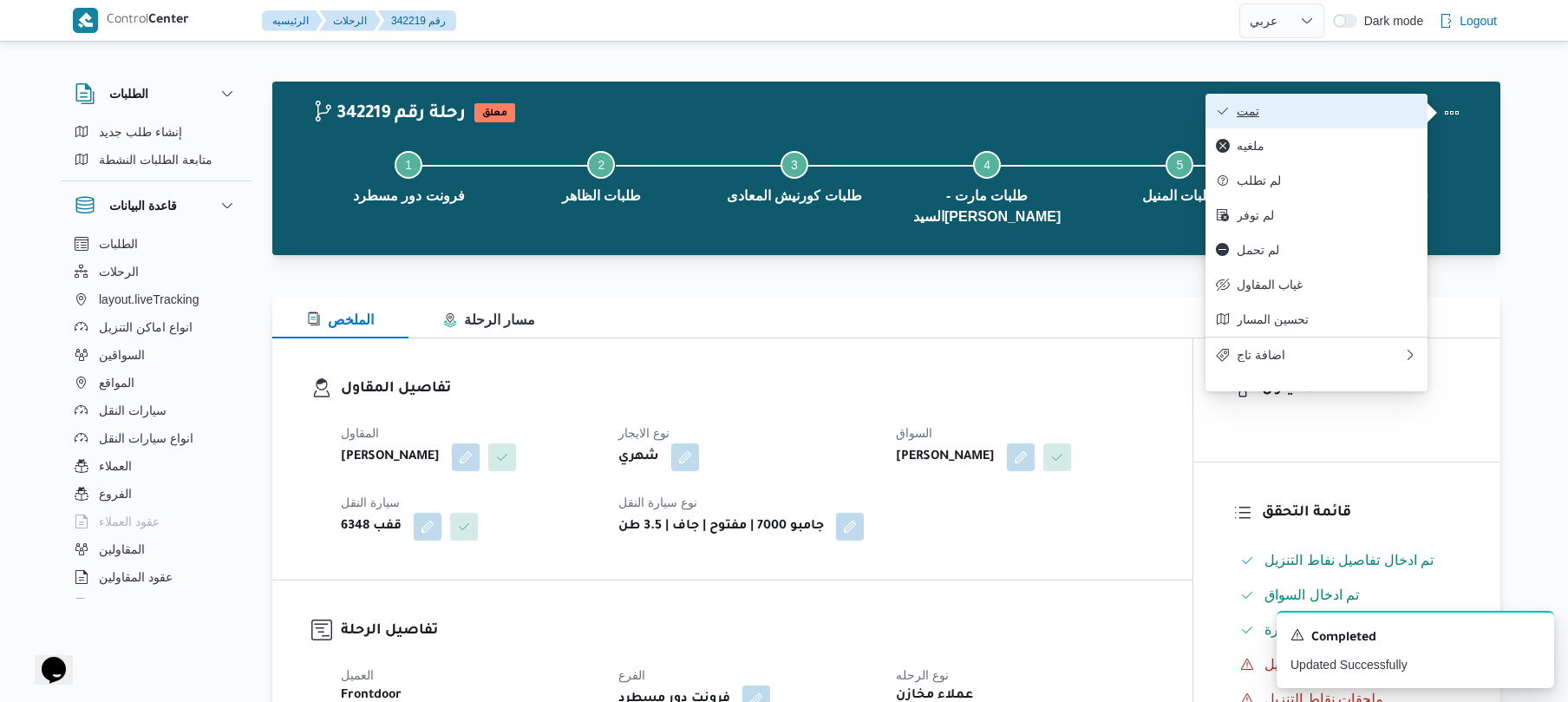
click at [1379, 122] on button "تمت" at bounding box center [1316, 111] width 222 height 34
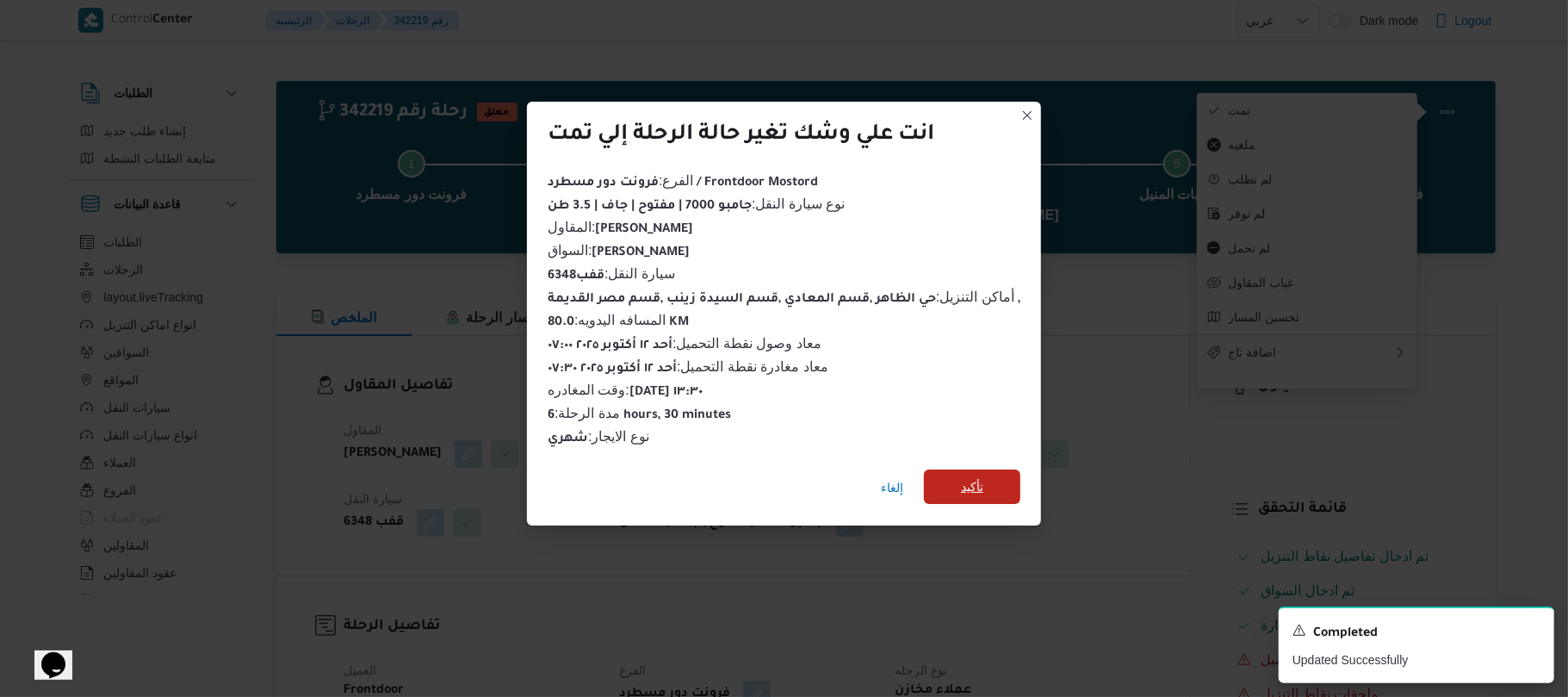
click at [976, 487] on span "تأكيد" at bounding box center [972, 486] width 23 height 21
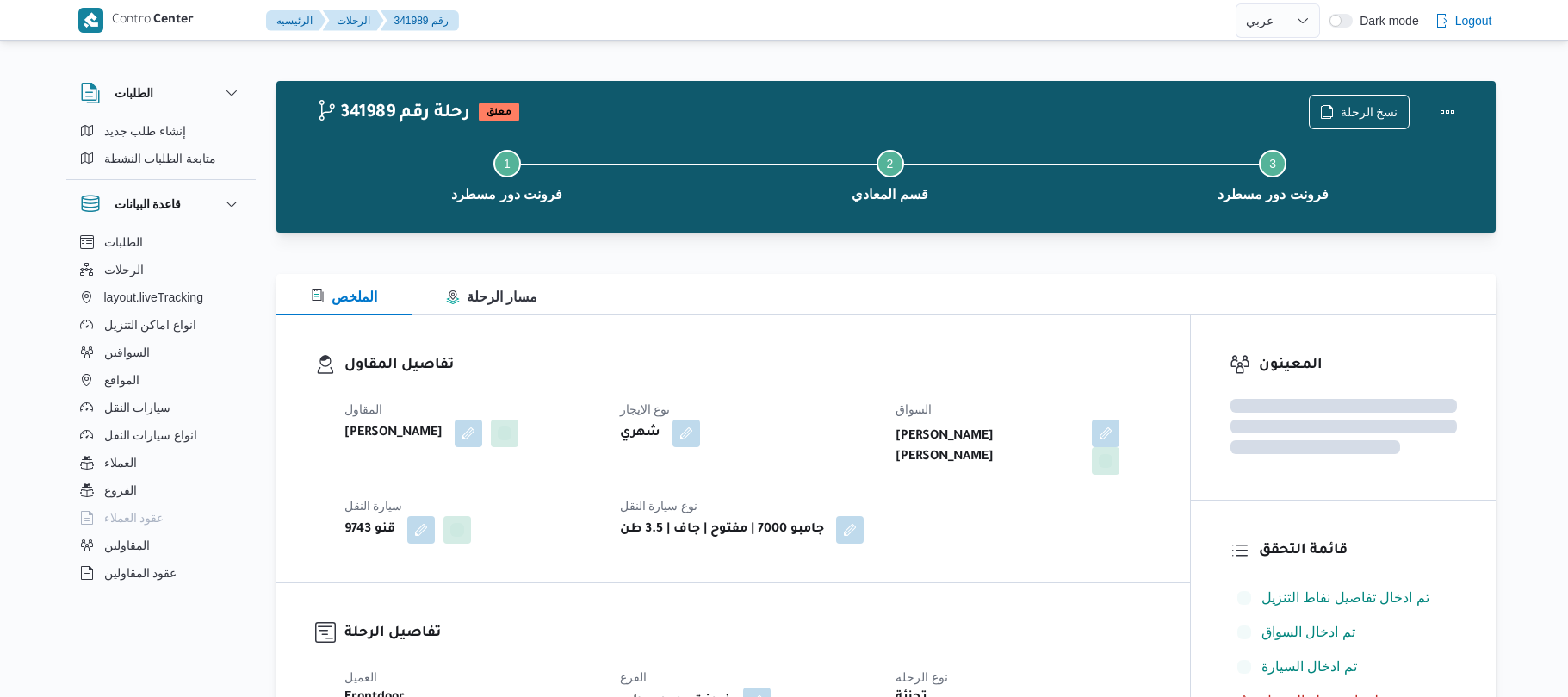
select select "ar"
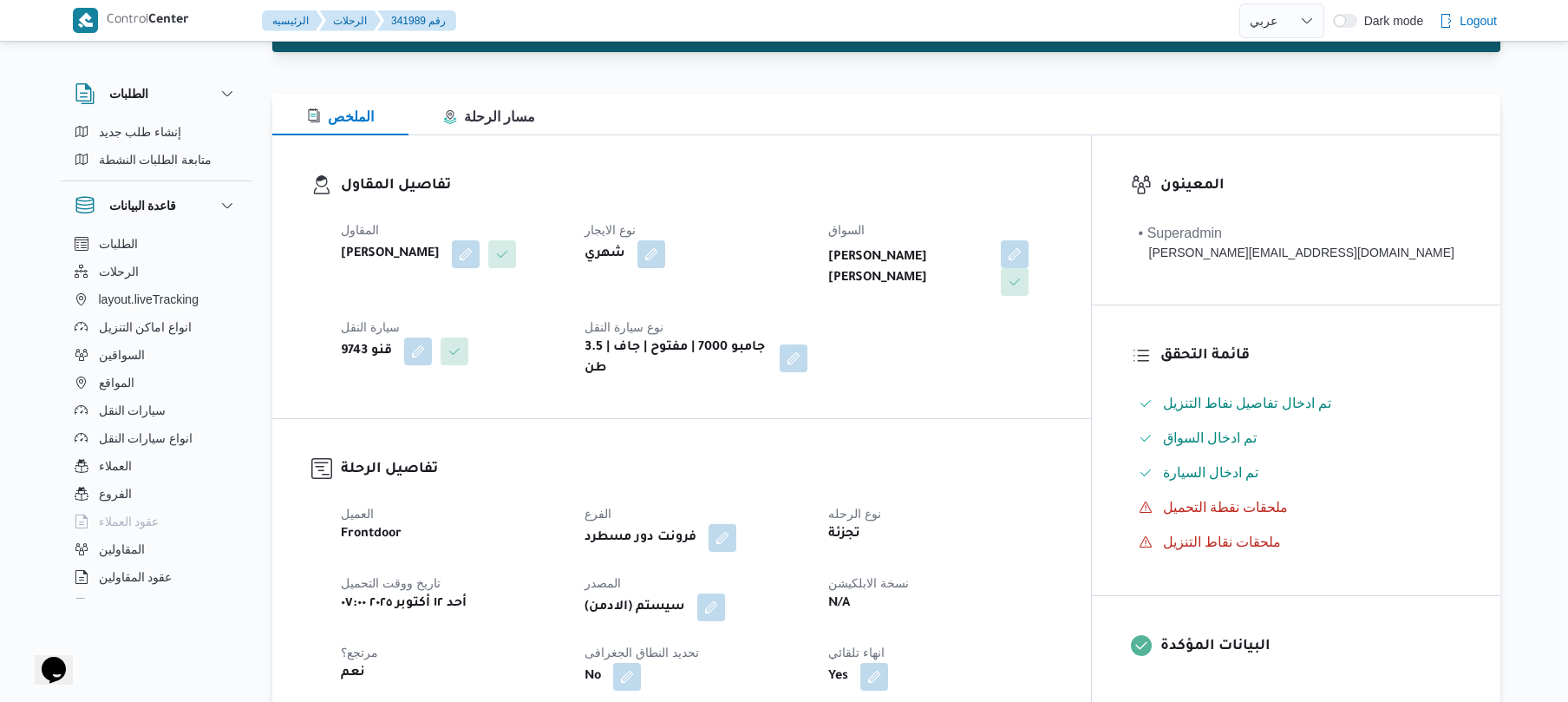
scroll to position [185, 0]
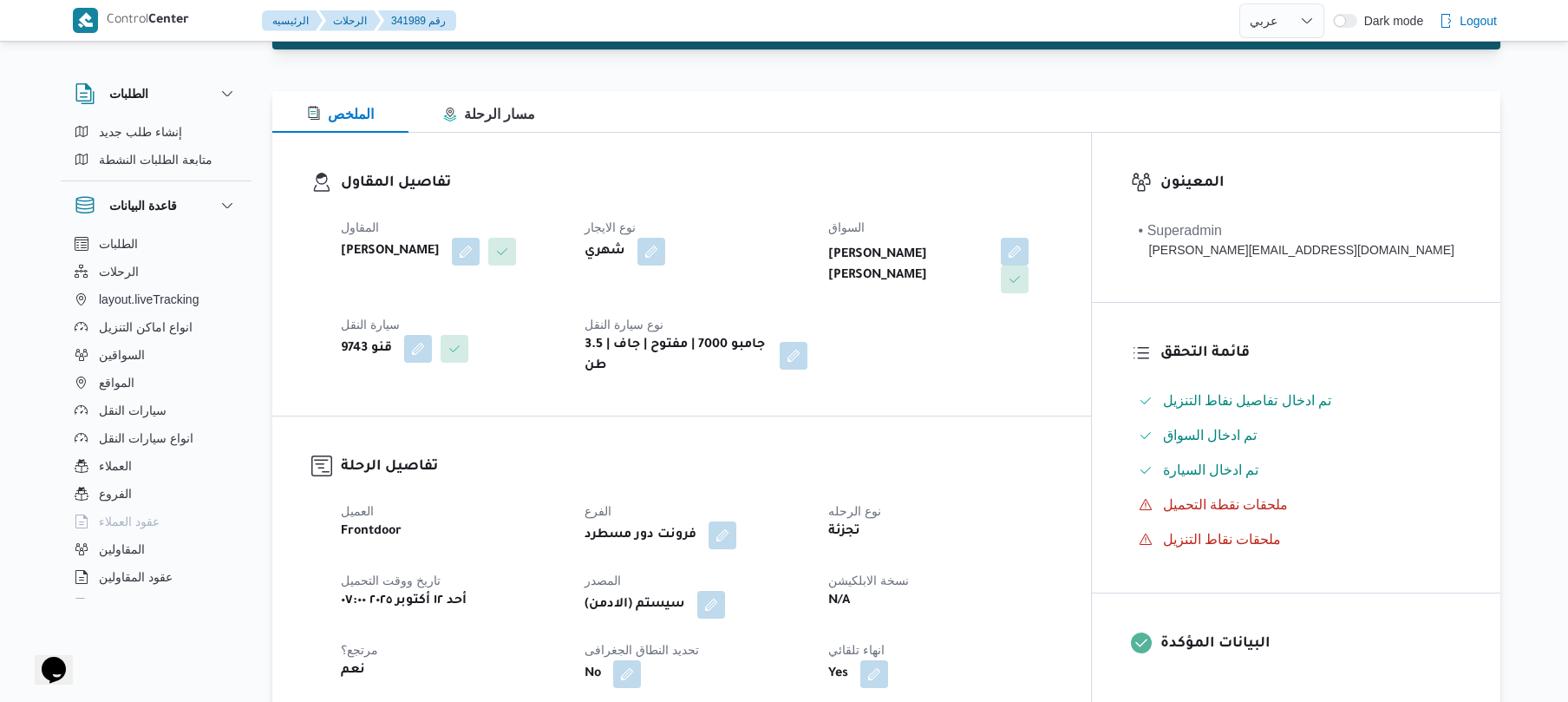
click at [957, 161] on div "تفاصيل المقاول المقاول [PERSON_NAME] [PERSON_NAME] نوع الايجار شهري السواق [PER…" at bounding box center [681, 274] width 818 height 283
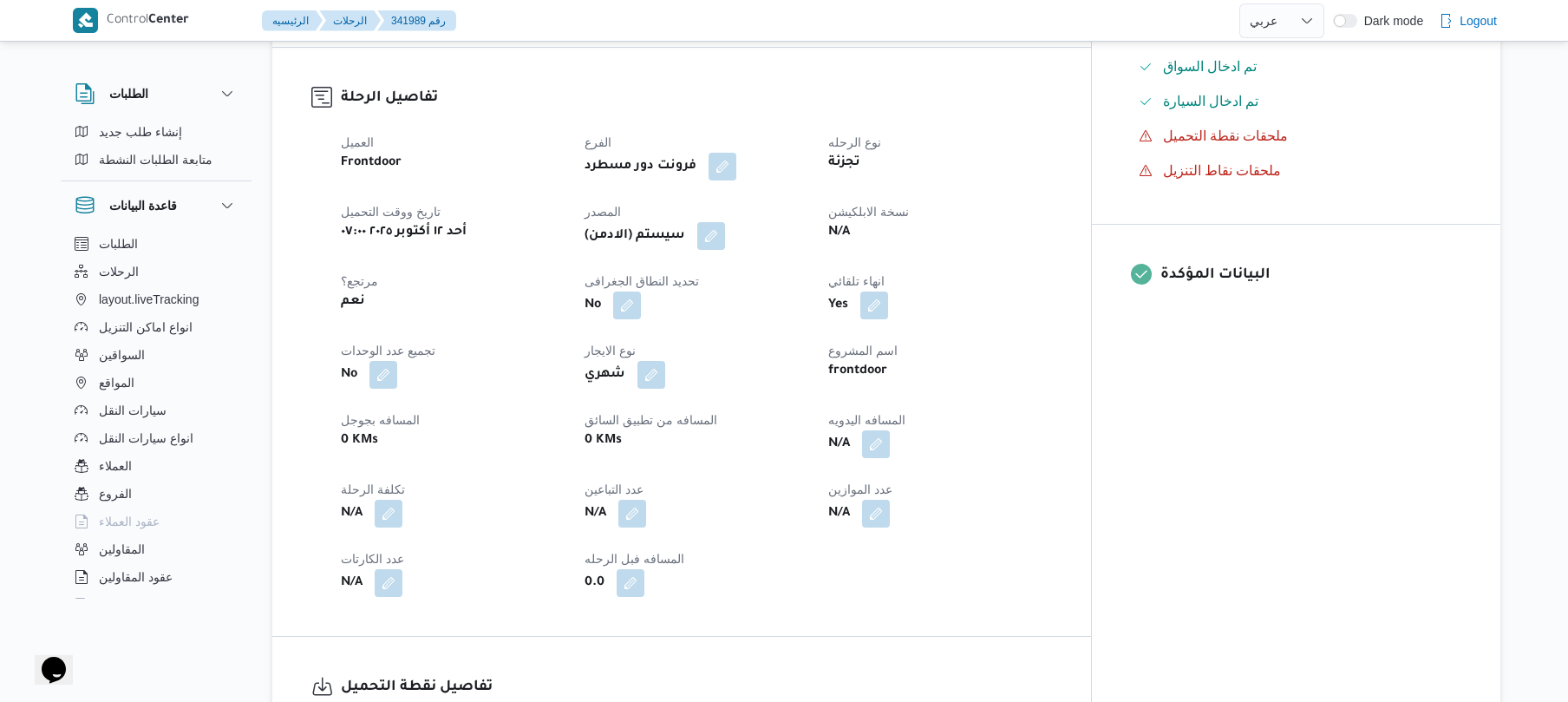
scroll to position [601, 0]
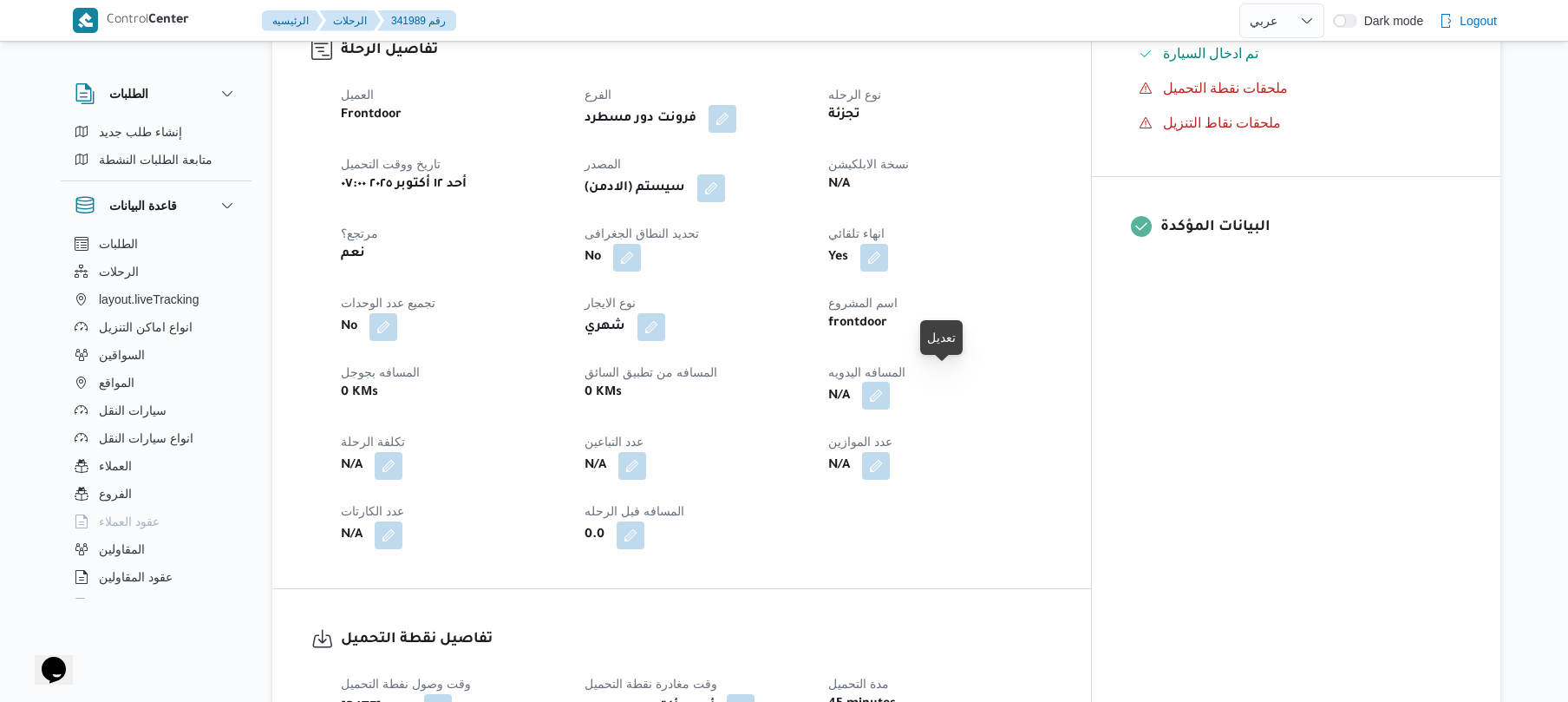
click at [890, 382] on button "button" at bounding box center [876, 395] width 28 height 28
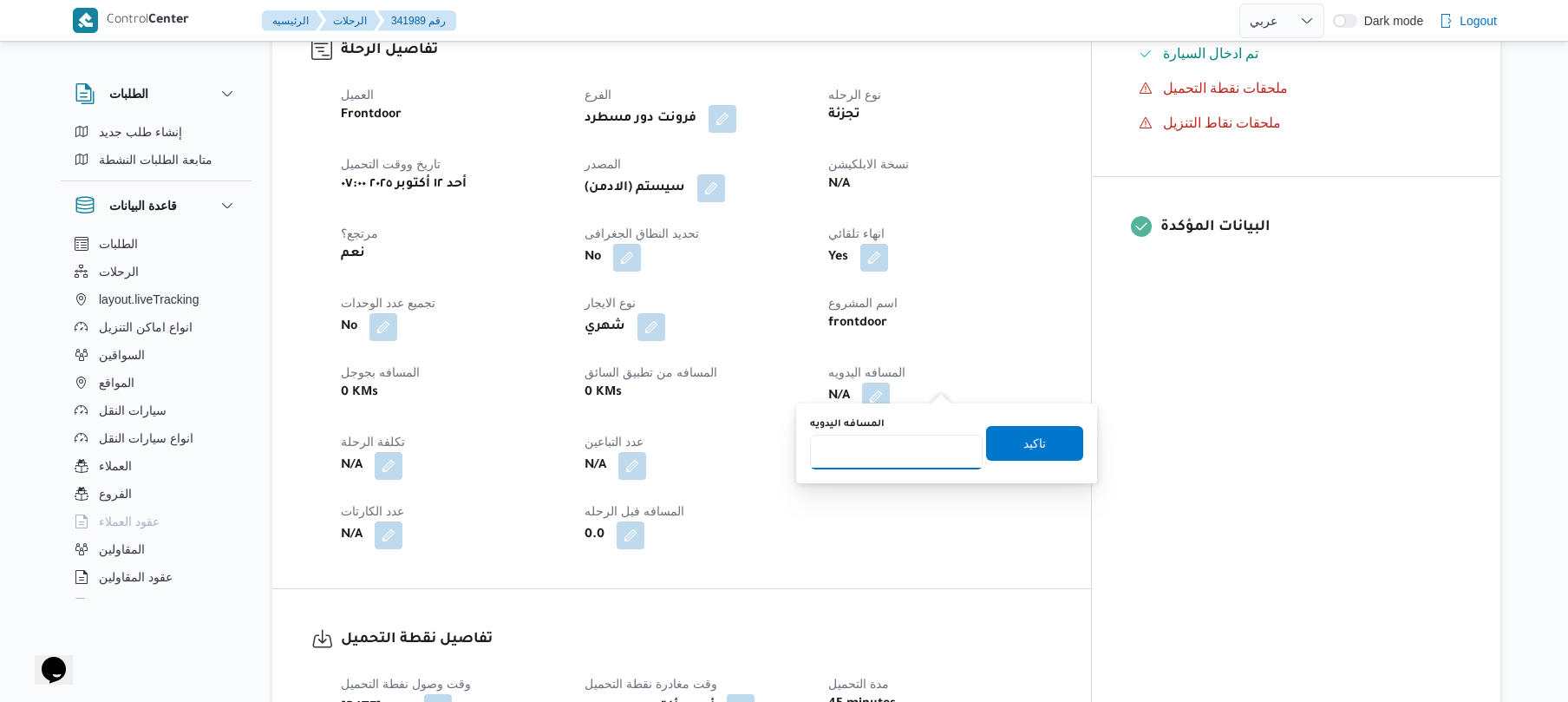
click at [869, 458] on input "المسافه اليدويه" at bounding box center [896, 452] width 172 height 34
type input "85"
click at [1004, 434] on span "تاكيد" at bounding box center [1034, 443] width 97 height 34
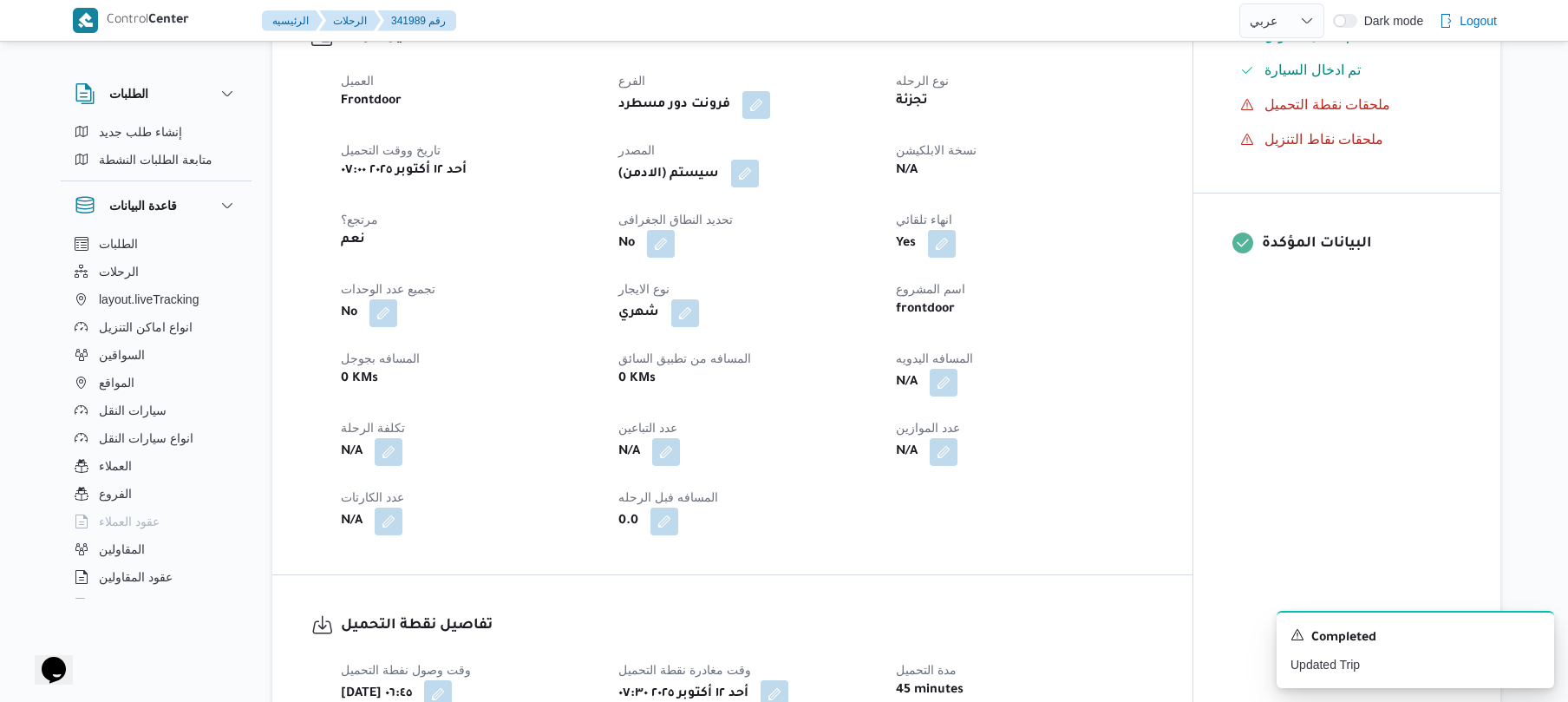
click at [750, 169] on button "button" at bounding box center [744, 173] width 28 height 28
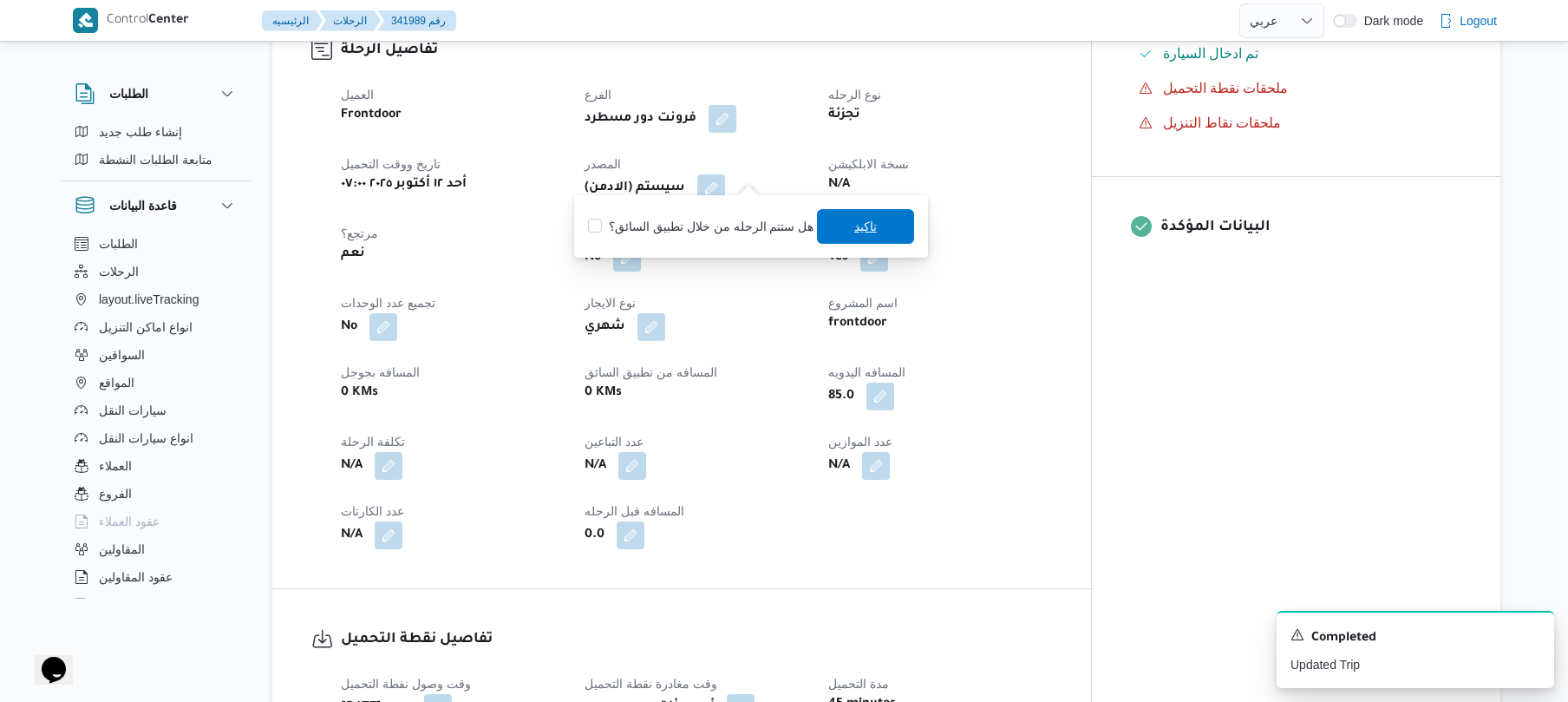
click at [861, 222] on span "تاكيد" at bounding box center [865, 226] width 23 height 21
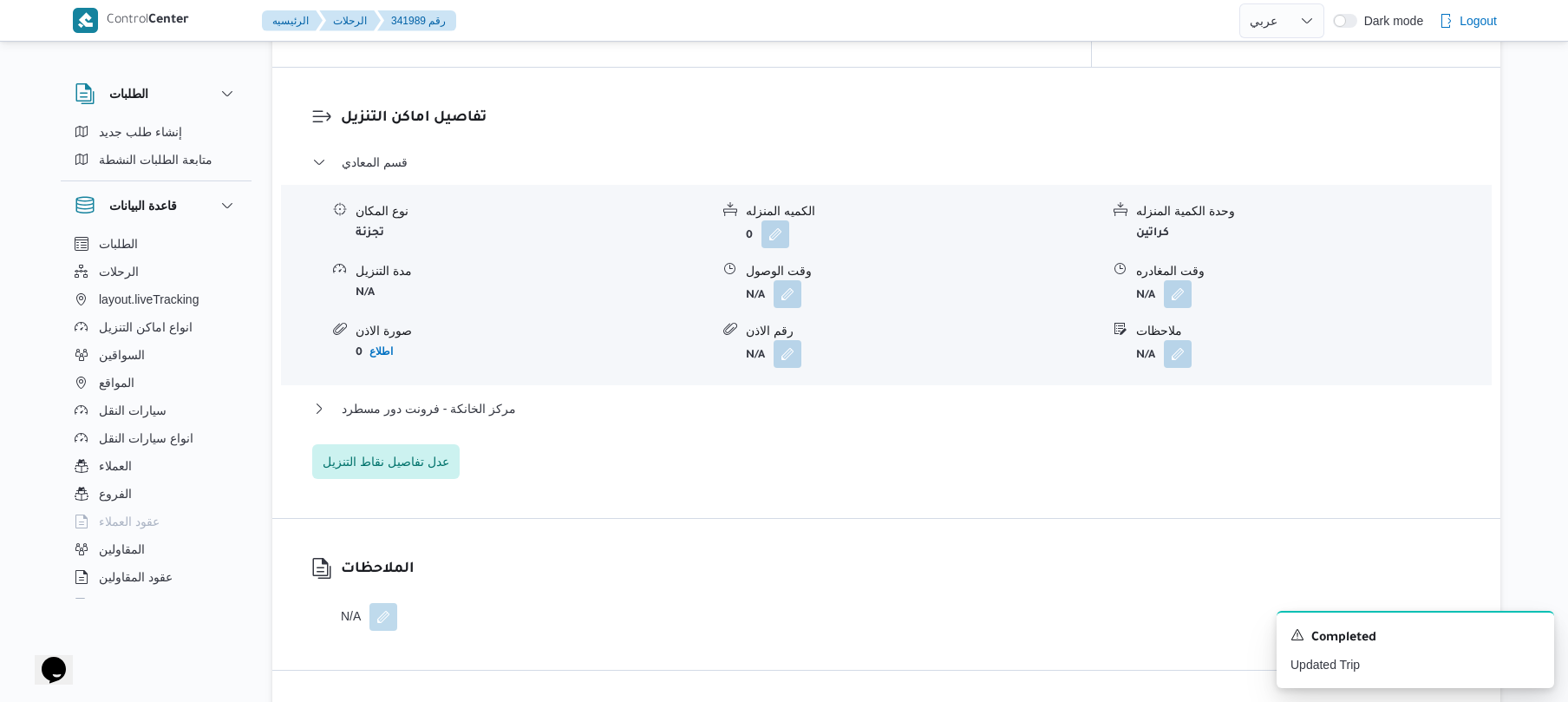
scroll to position [1480, 0]
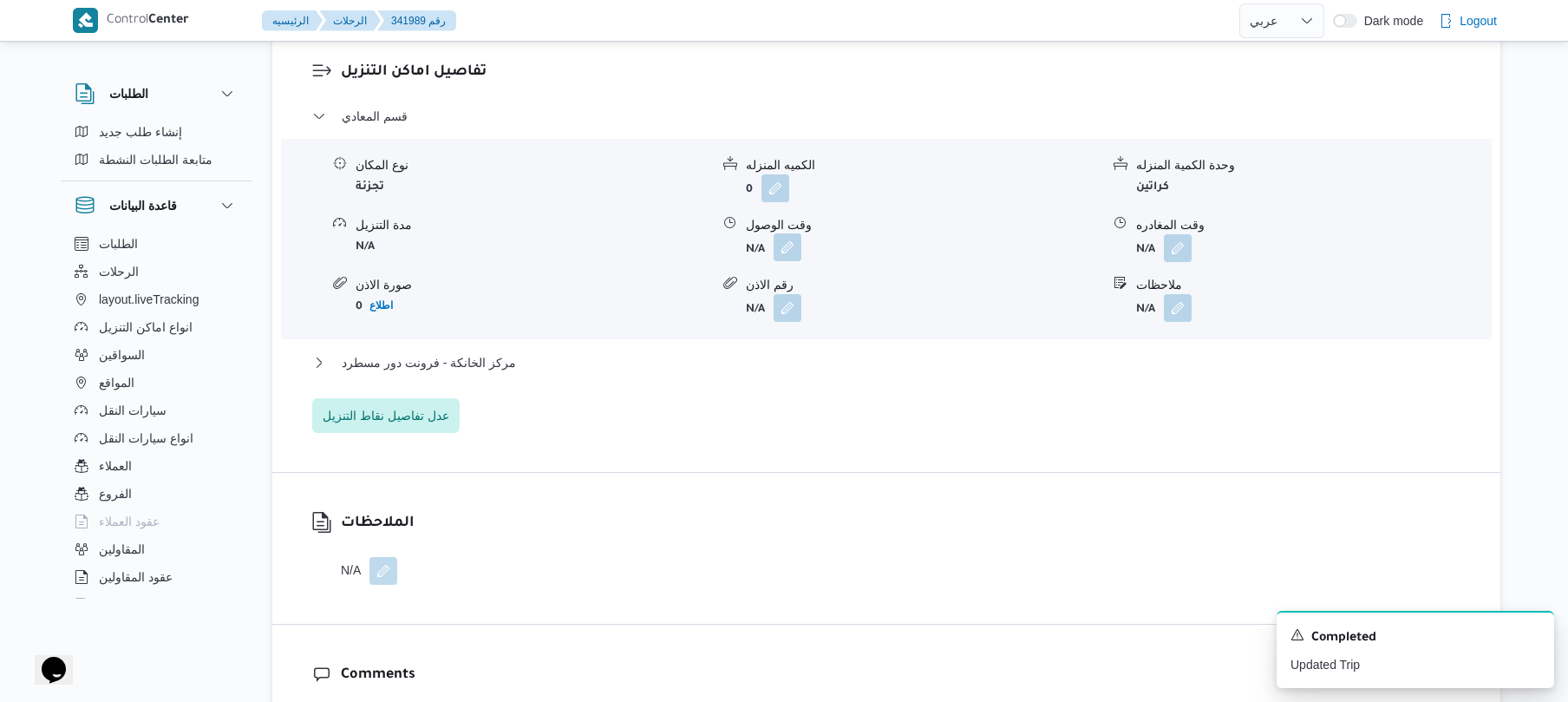
click at [789, 233] on button "button" at bounding box center [787, 247] width 28 height 28
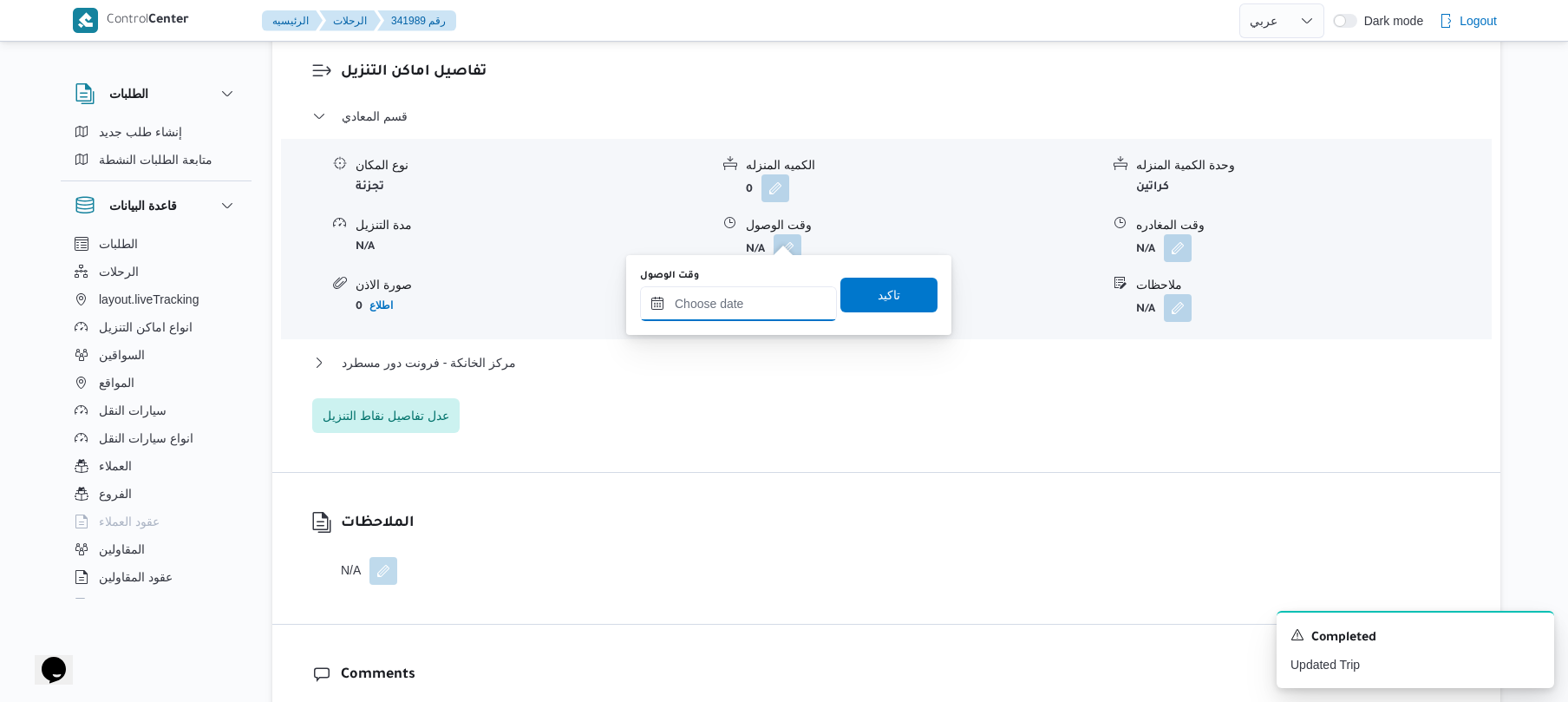
click at [740, 307] on input "وقت الوصول" at bounding box center [738, 304] width 197 height 34
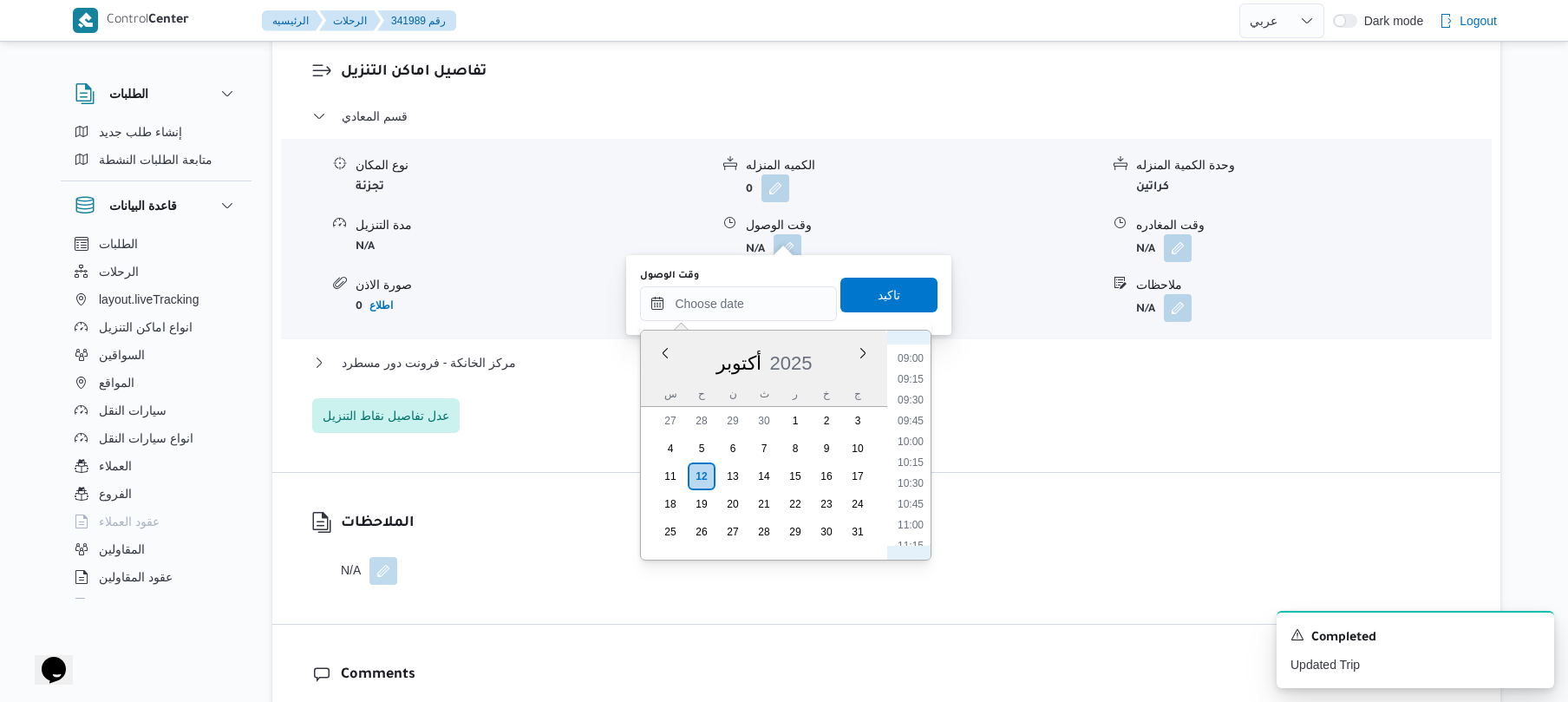
scroll to position [632, 0]
click at [915, 422] on li "08:30" at bounding box center [911, 428] width 40 height 17
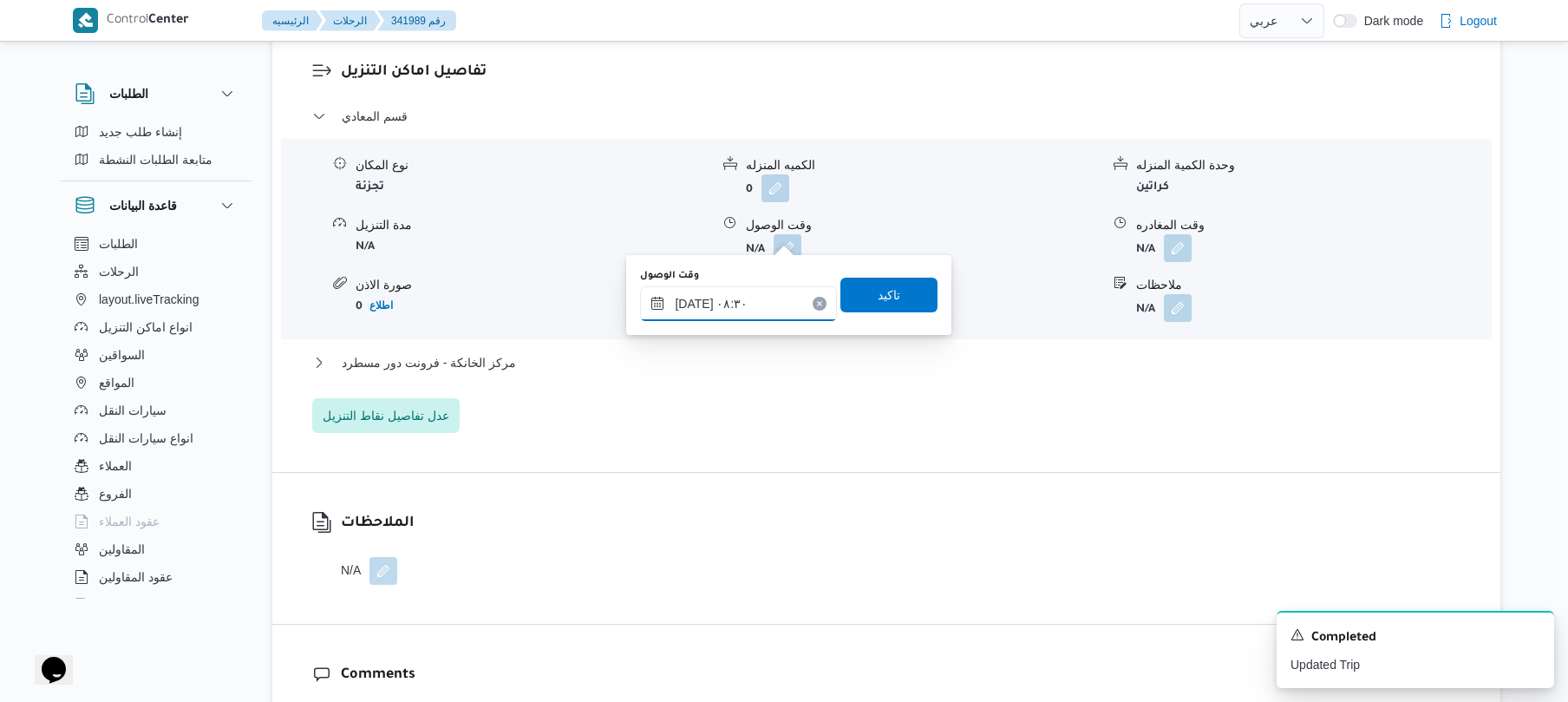
type input "١٢/١٠/٢٠٢٥ ٠٨:٣٠"
click at [899, 304] on span "تاكيد" at bounding box center [888, 294] width 97 height 34
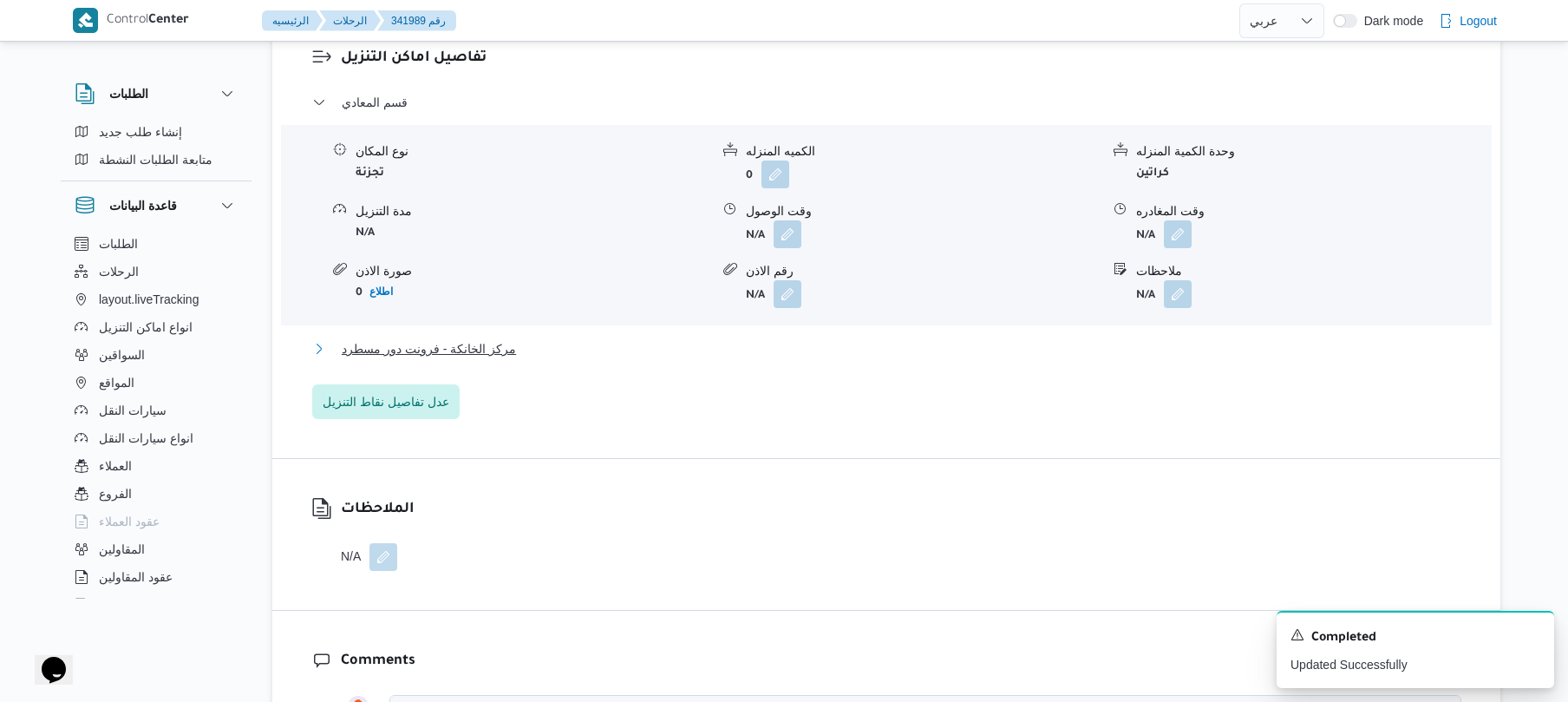
click at [829, 344] on button "مركز الخانكة - فرونت دور مسطرد" at bounding box center [886, 348] width 1149 height 21
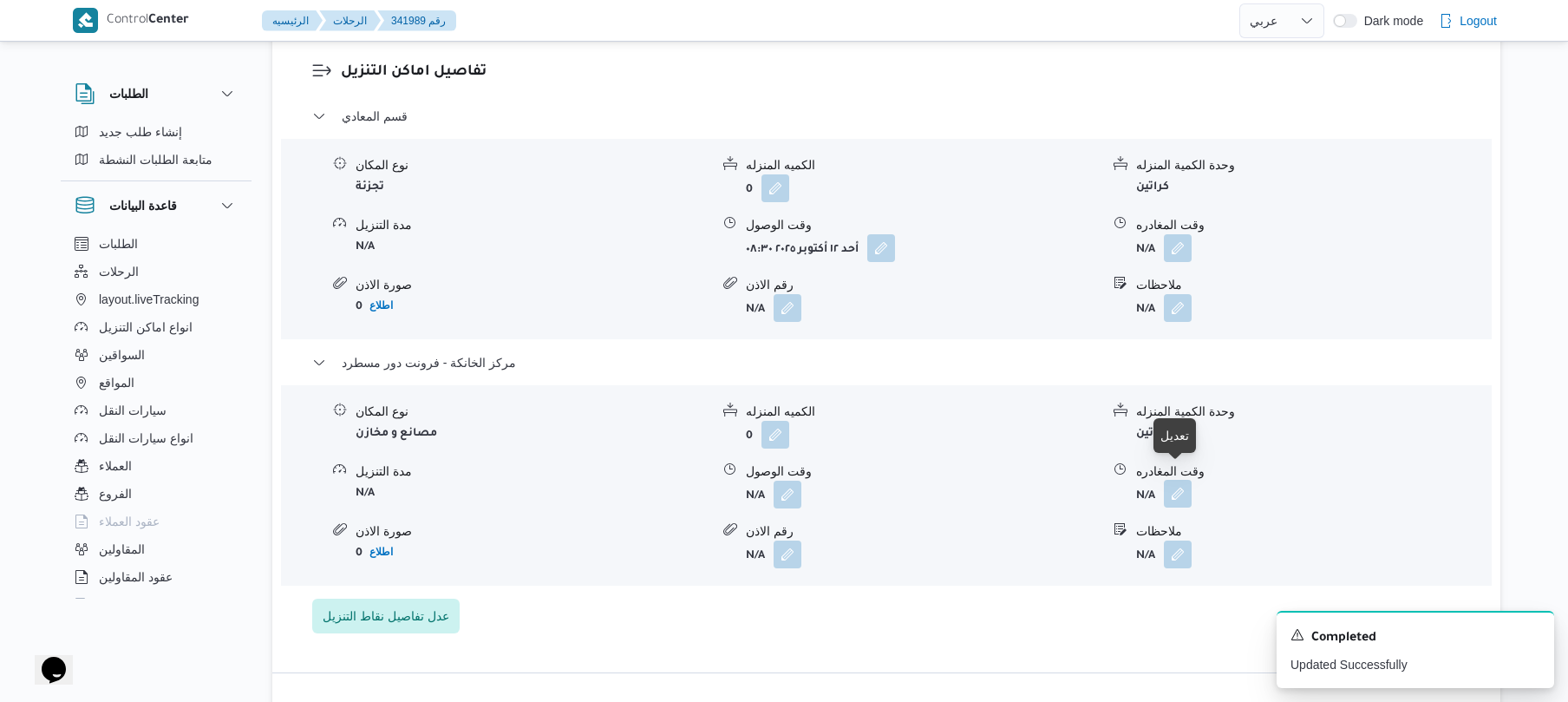
click at [1177, 481] on button "button" at bounding box center [1177, 493] width 28 height 28
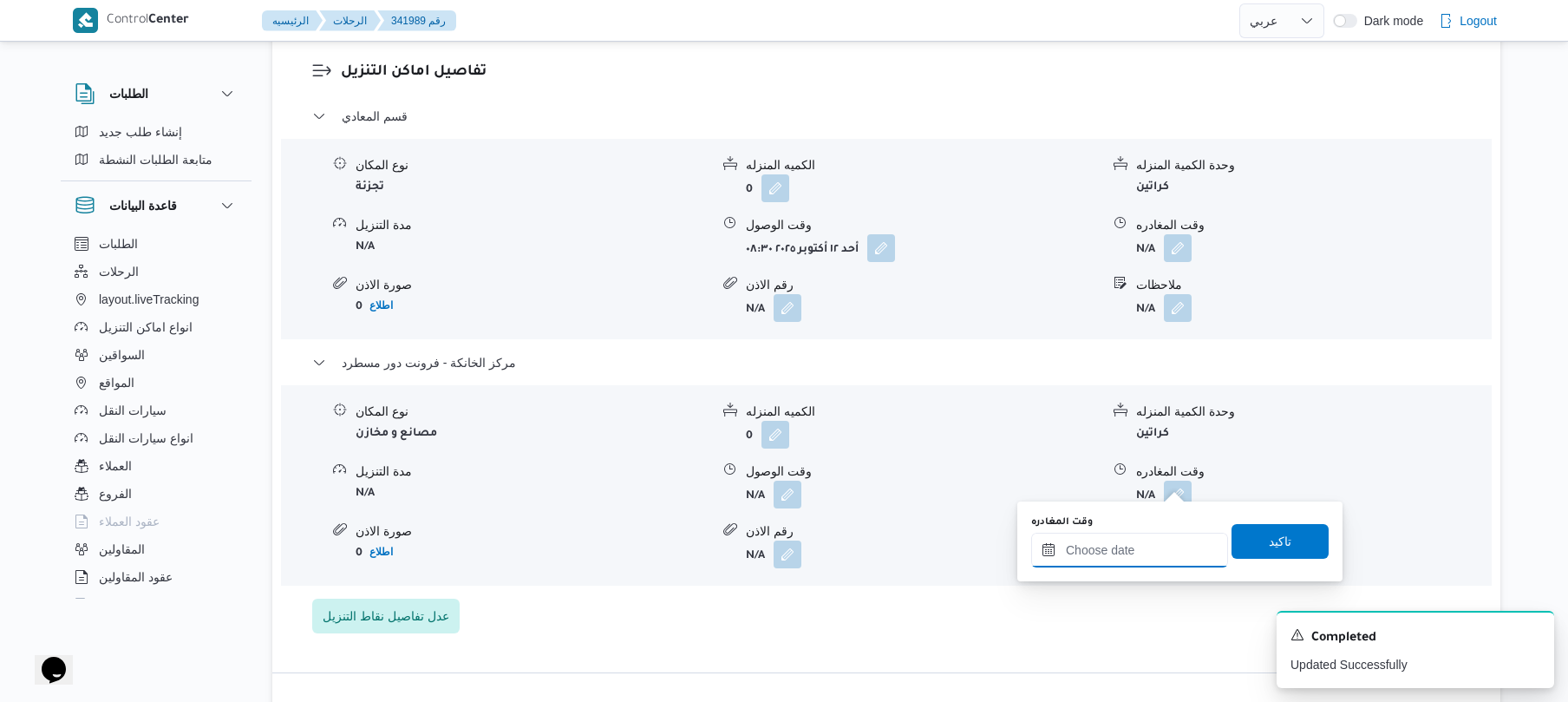
click at [1089, 535] on div at bounding box center [1128, 550] width 197 height 34
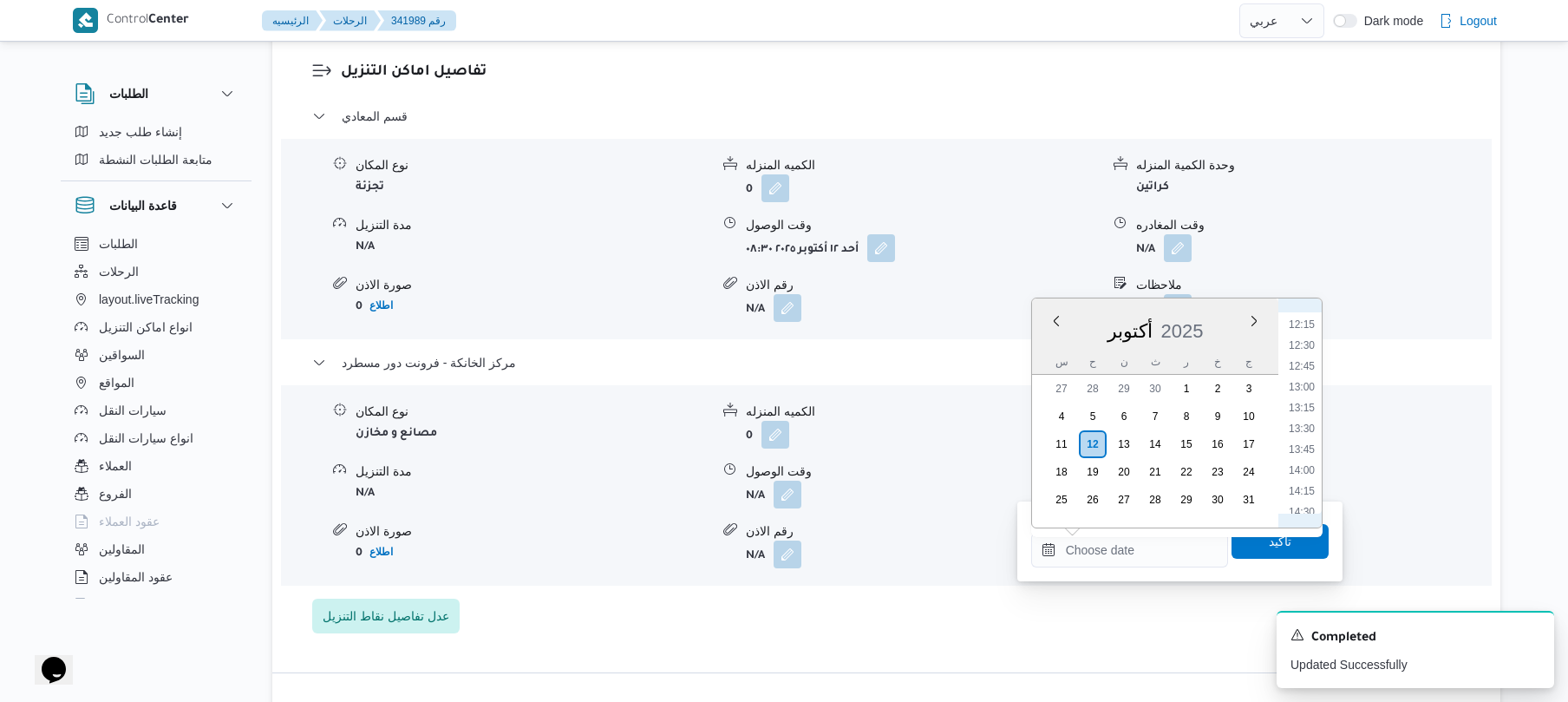
scroll to position [970, 0]
click at [1304, 480] on li "13:30" at bounding box center [1302, 475] width 40 height 17
type input "١٢/١٠/٢٠٢٥ ١٣:٣٠"
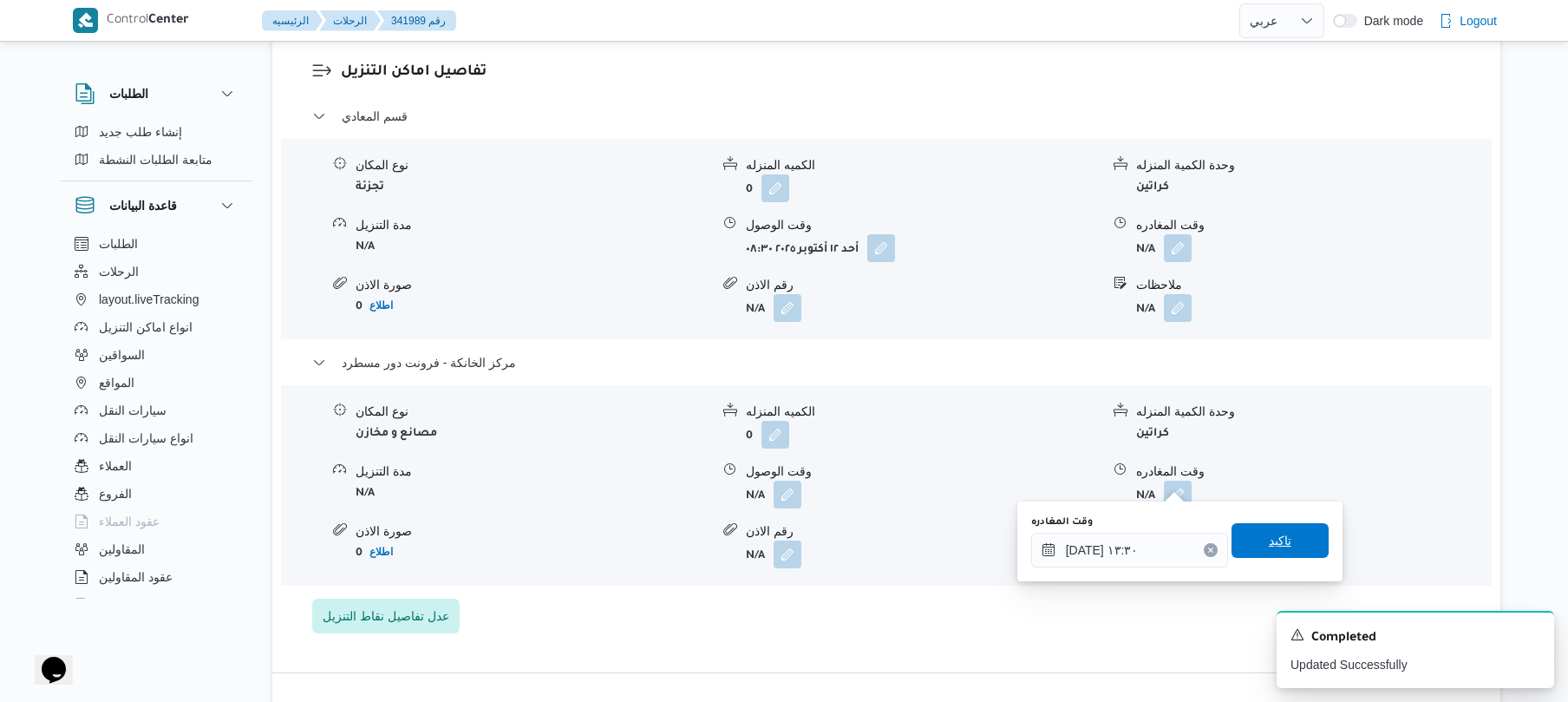
click at [1257, 529] on span "تاكيد" at bounding box center [1279, 541] width 97 height 34
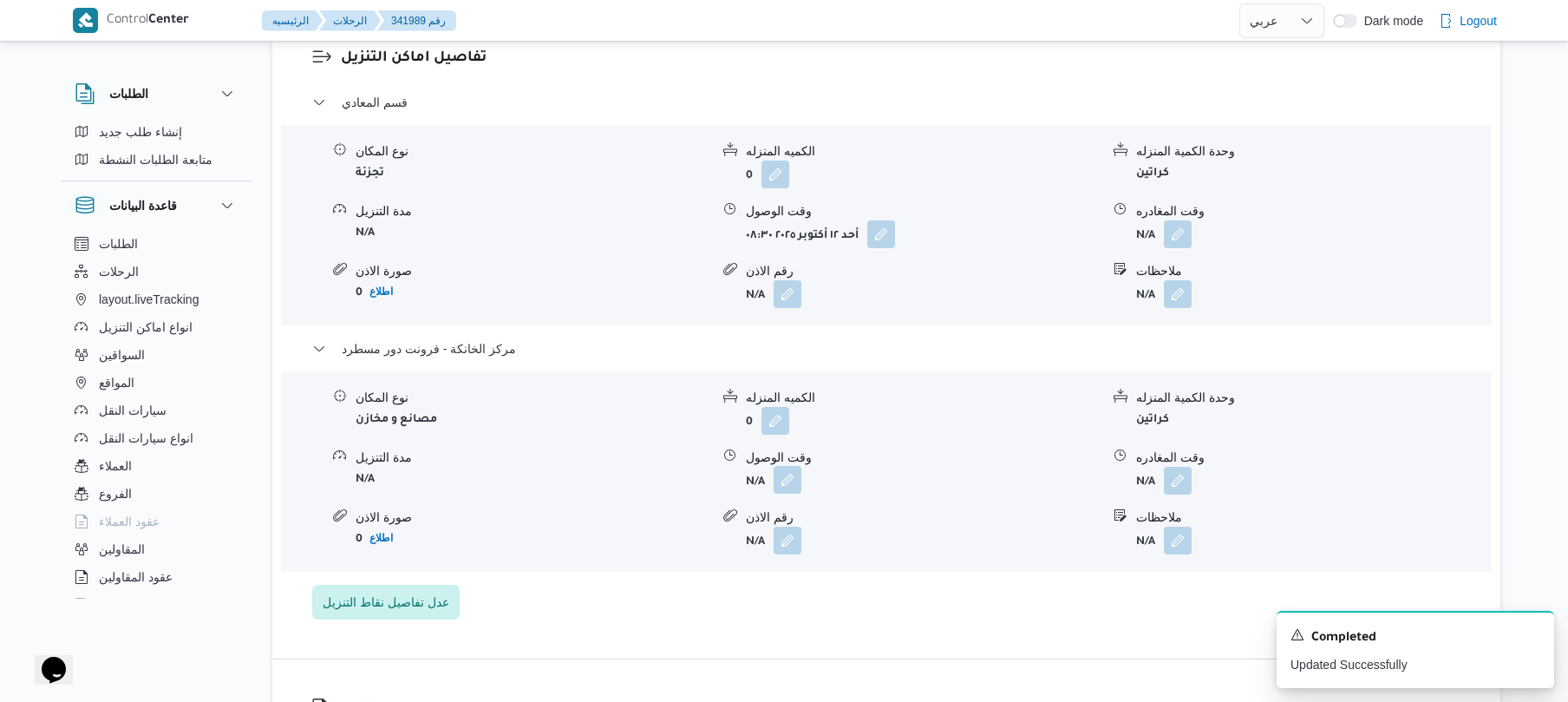
click at [789, 483] on button "button" at bounding box center [787, 480] width 28 height 28
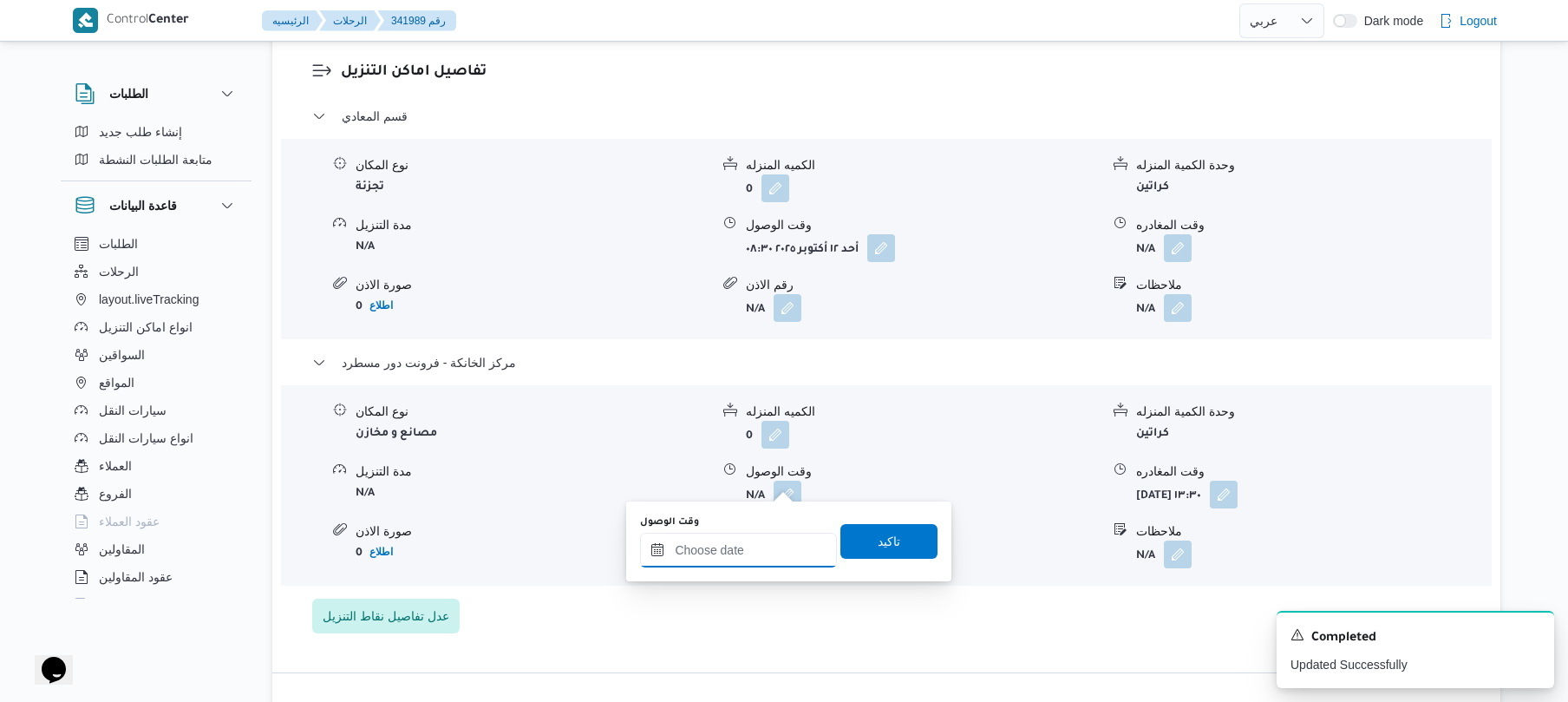
click at [747, 545] on input "وقت الوصول" at bounding box center [738, 550] width 197 height 34
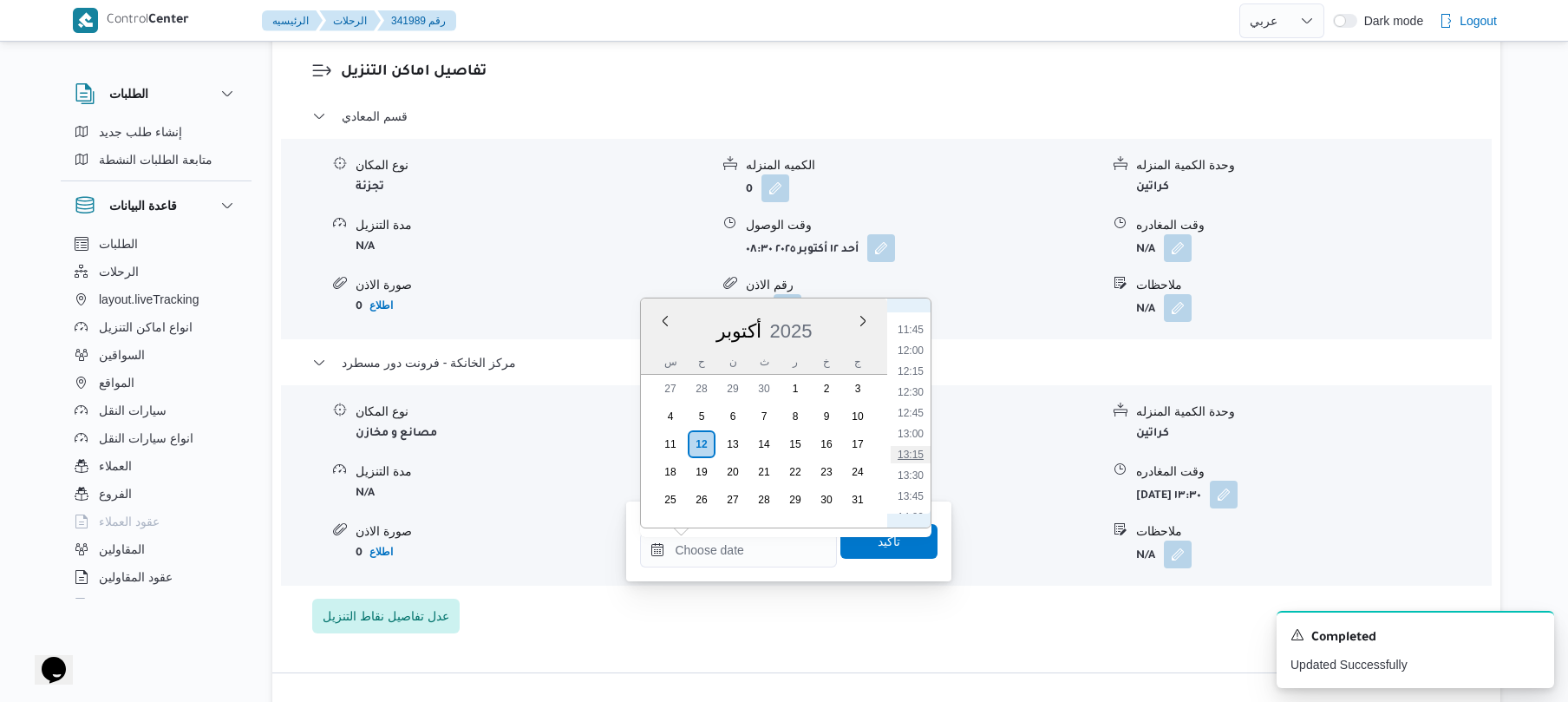
click at [912, 455] on li "13:15" at bounding box center [911, 454] width 40 height 17
type input "١٢/١٠/٢٠٢٥ ١٣:١٥"
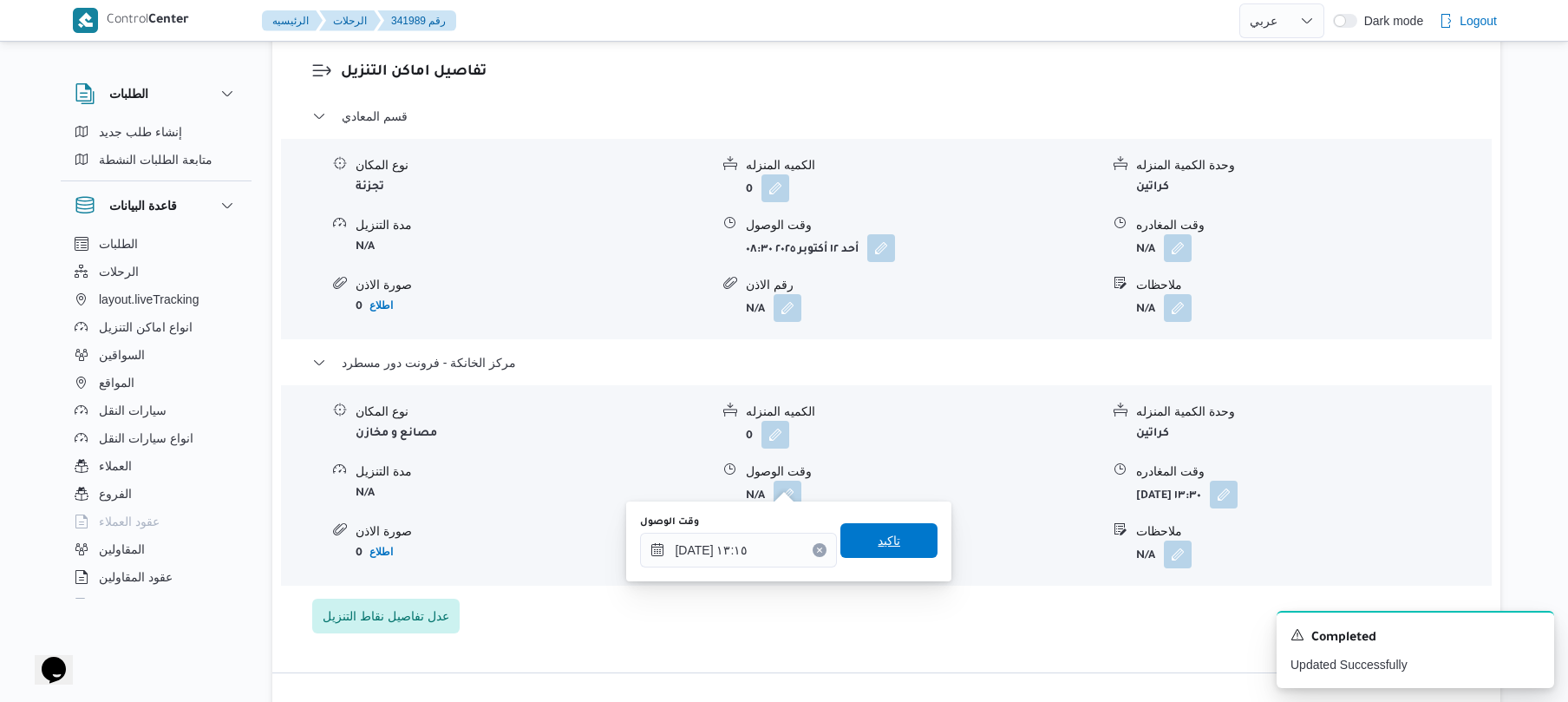
click at [877, 534] on span "تاكيد" at bounding box center [888, 541] width 23 height 21
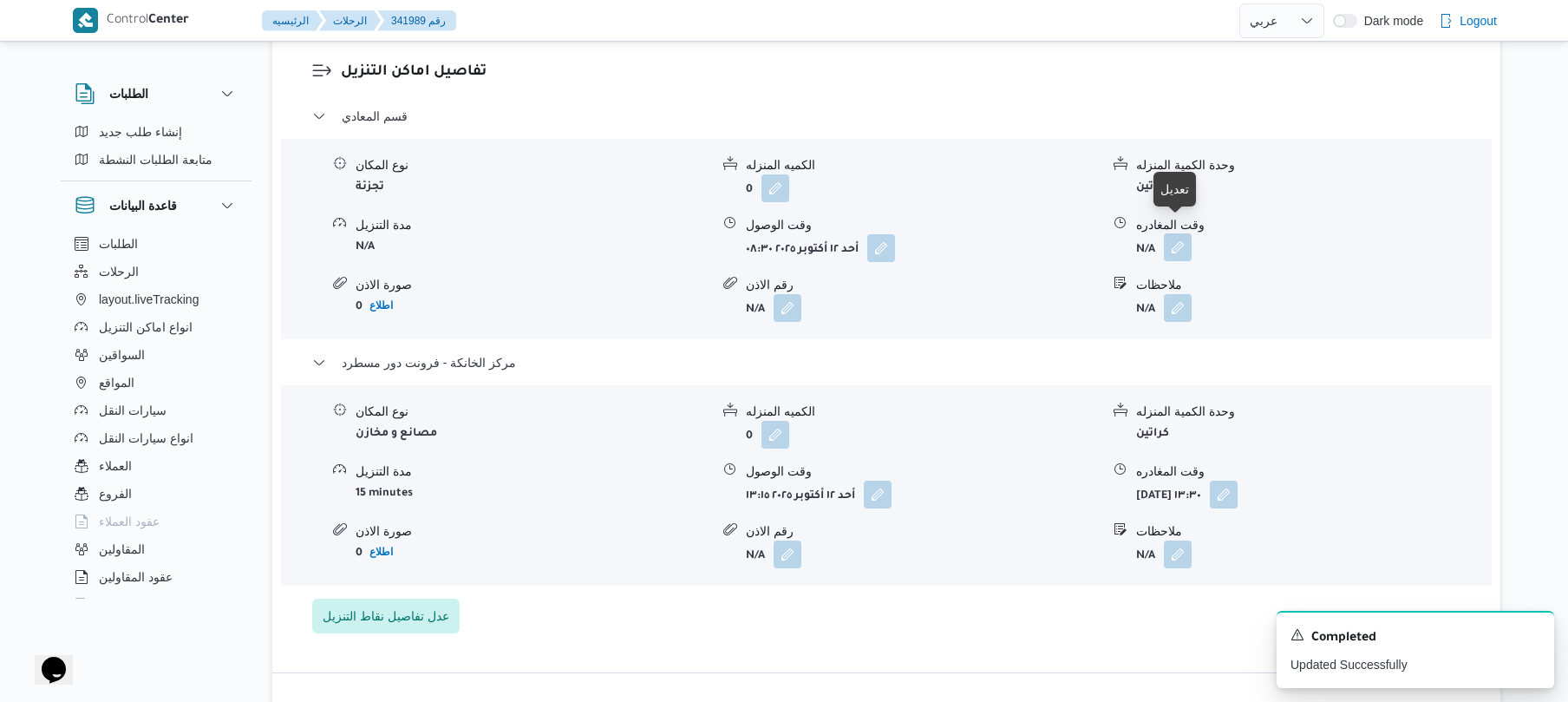
click at [1170, 233] on button "button" at bounding box center [1177, 247] width 28 height 28
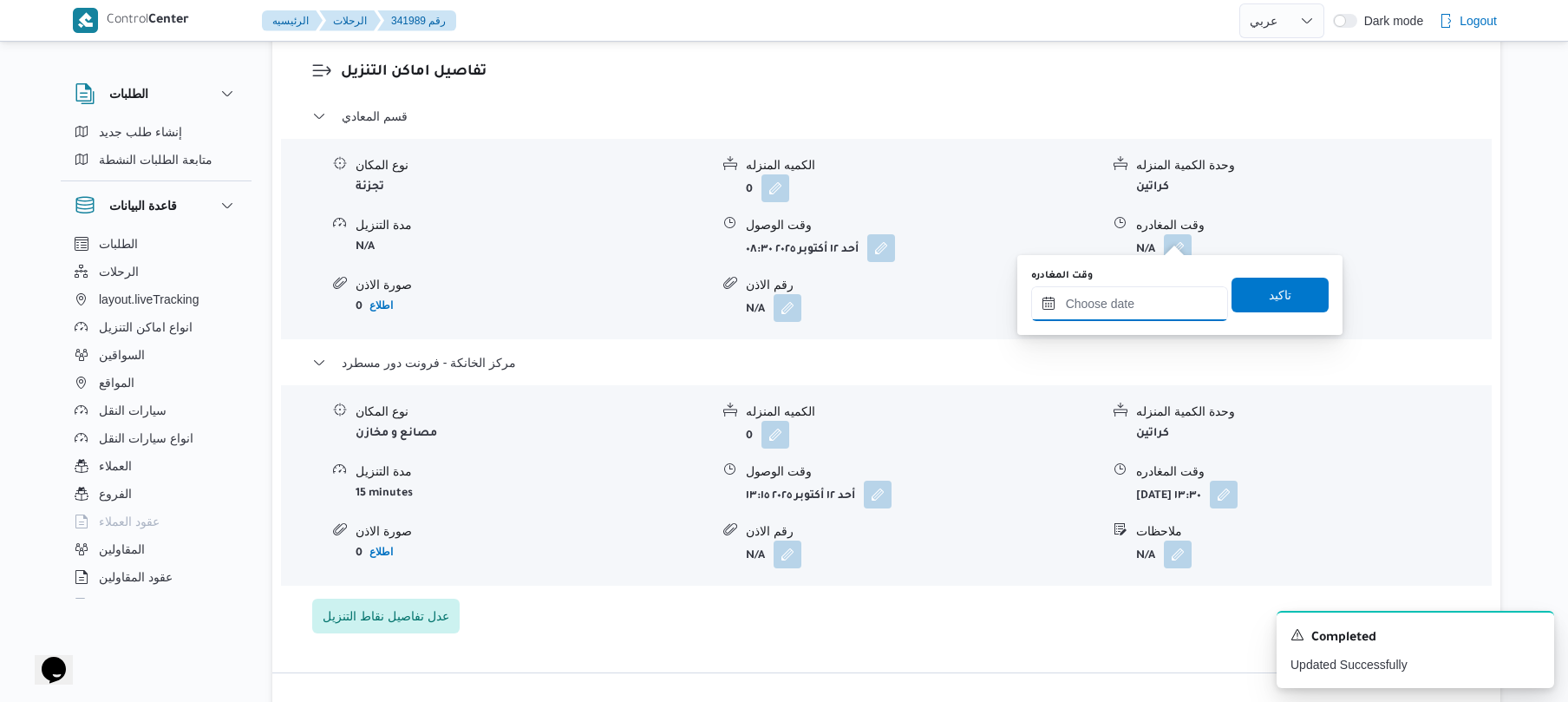
click at [1088, 298] on input "وقت المغادره" at bounding box center [1128, 304] width 197 height 34
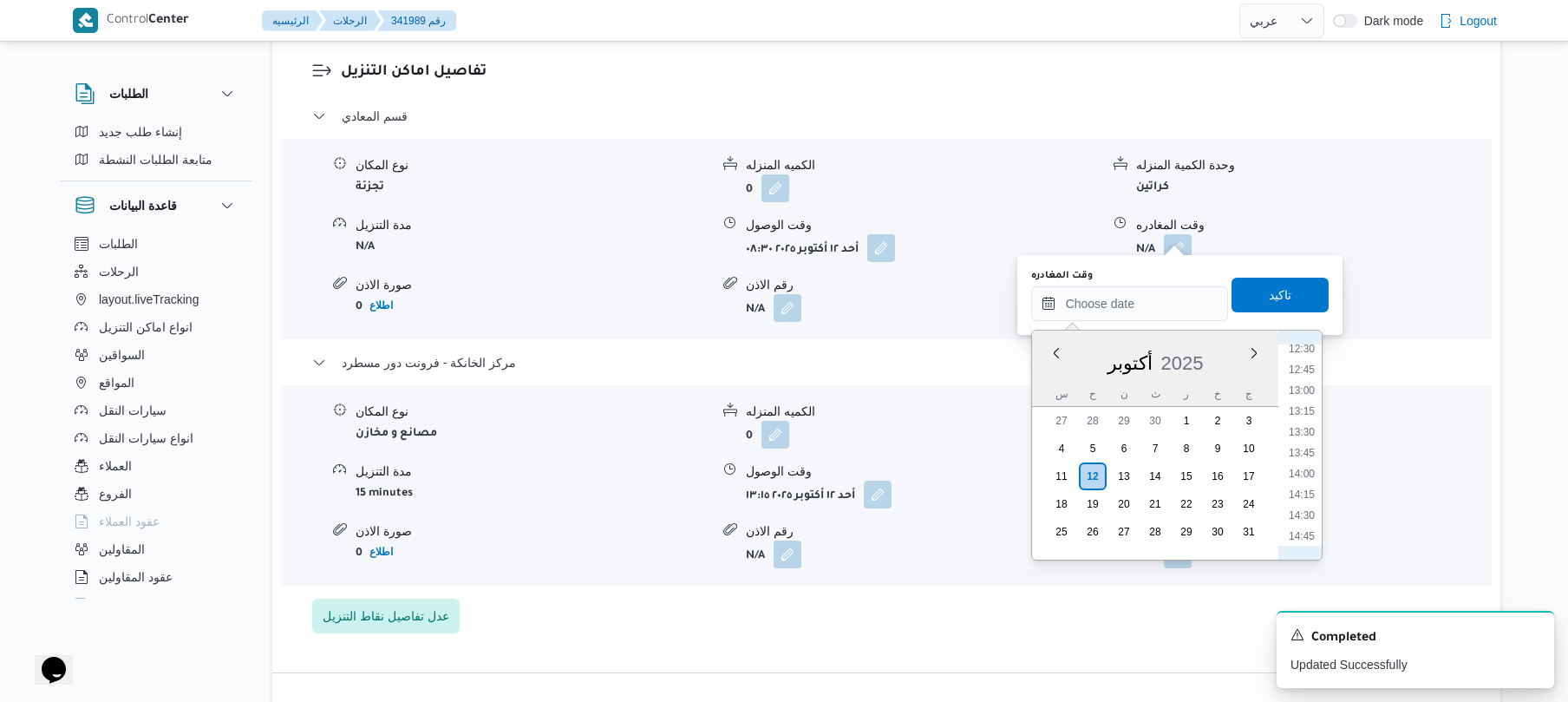
scroll to position [972, 0]
click at [1304, 408] on li "12:15" at bounding box center [1302, 400] width 40 height 17
type input "١٢/١٠/٢٠٢٥ ١٢:١٥"
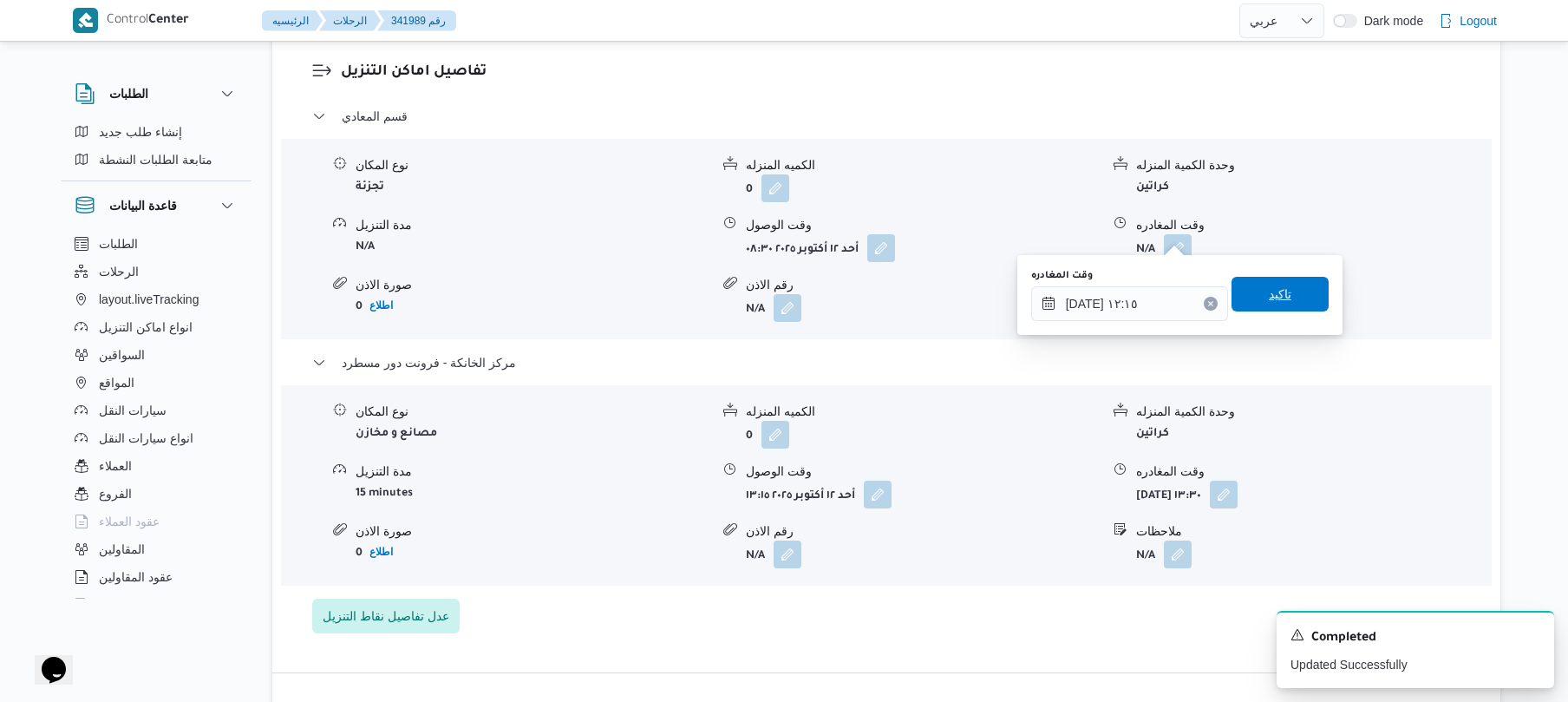
click at [1284, 293] on span "تاكيد" at bounding box center [1279, 294] width 97 height 34
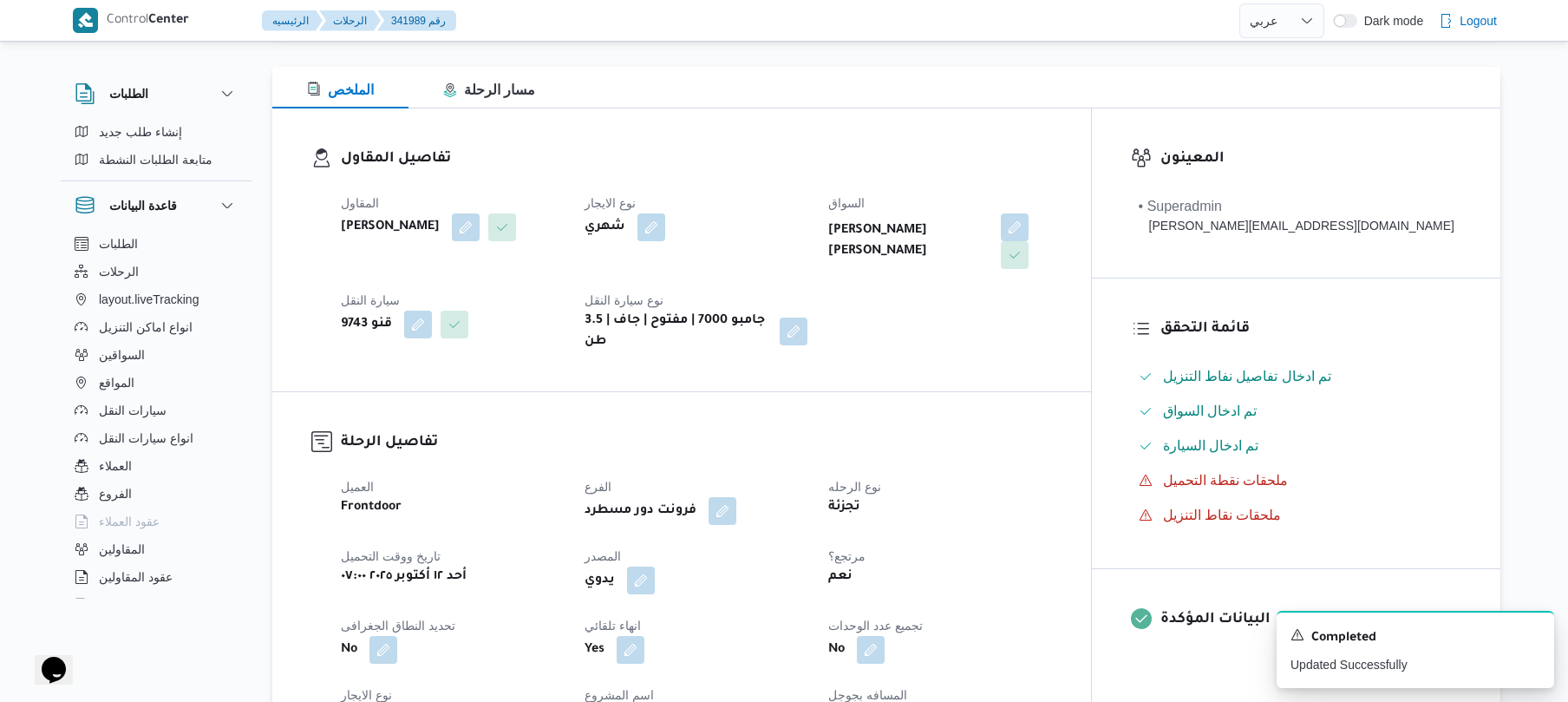
scroll to position [0, 0]
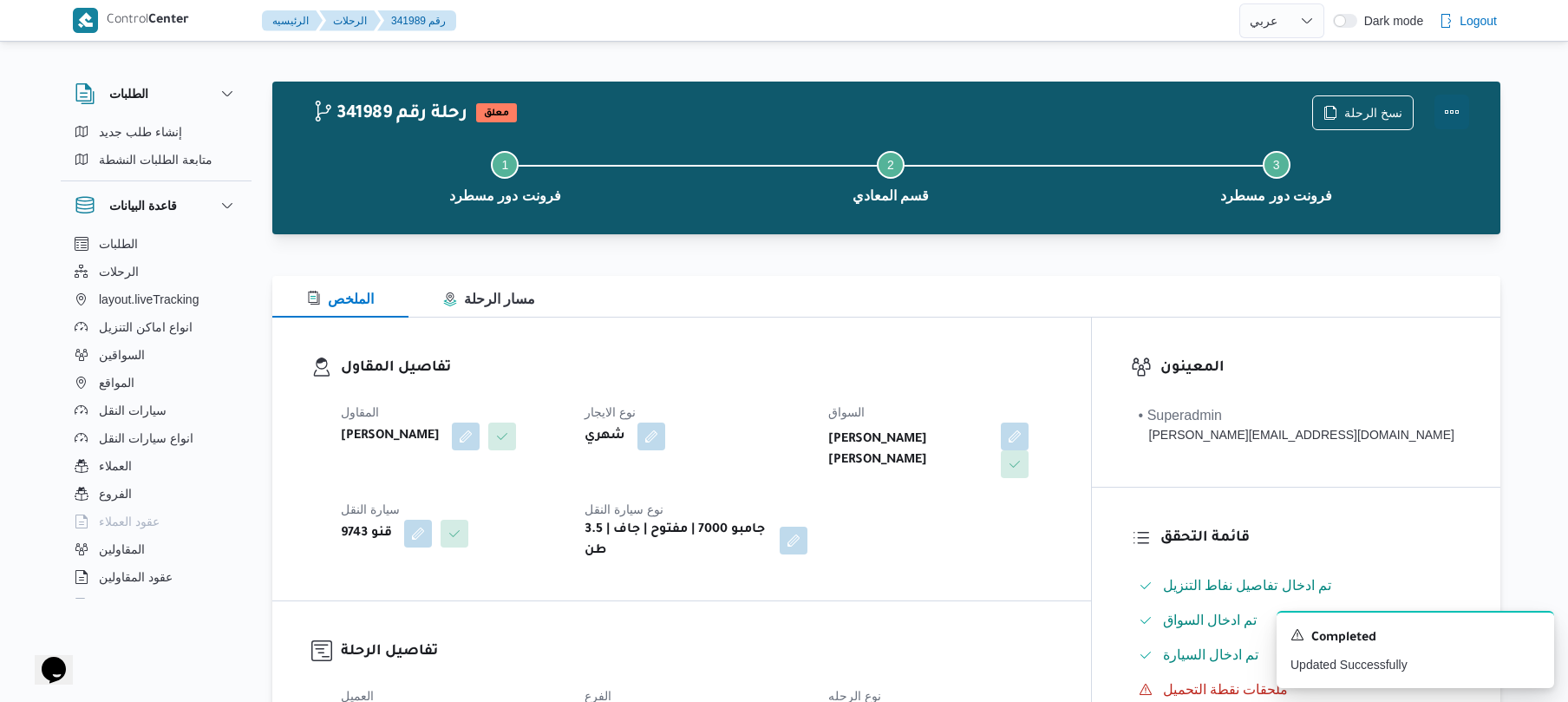
click at [1451, 112] on button "Actions" at bounding box center [1451, 112] width 34 height 34
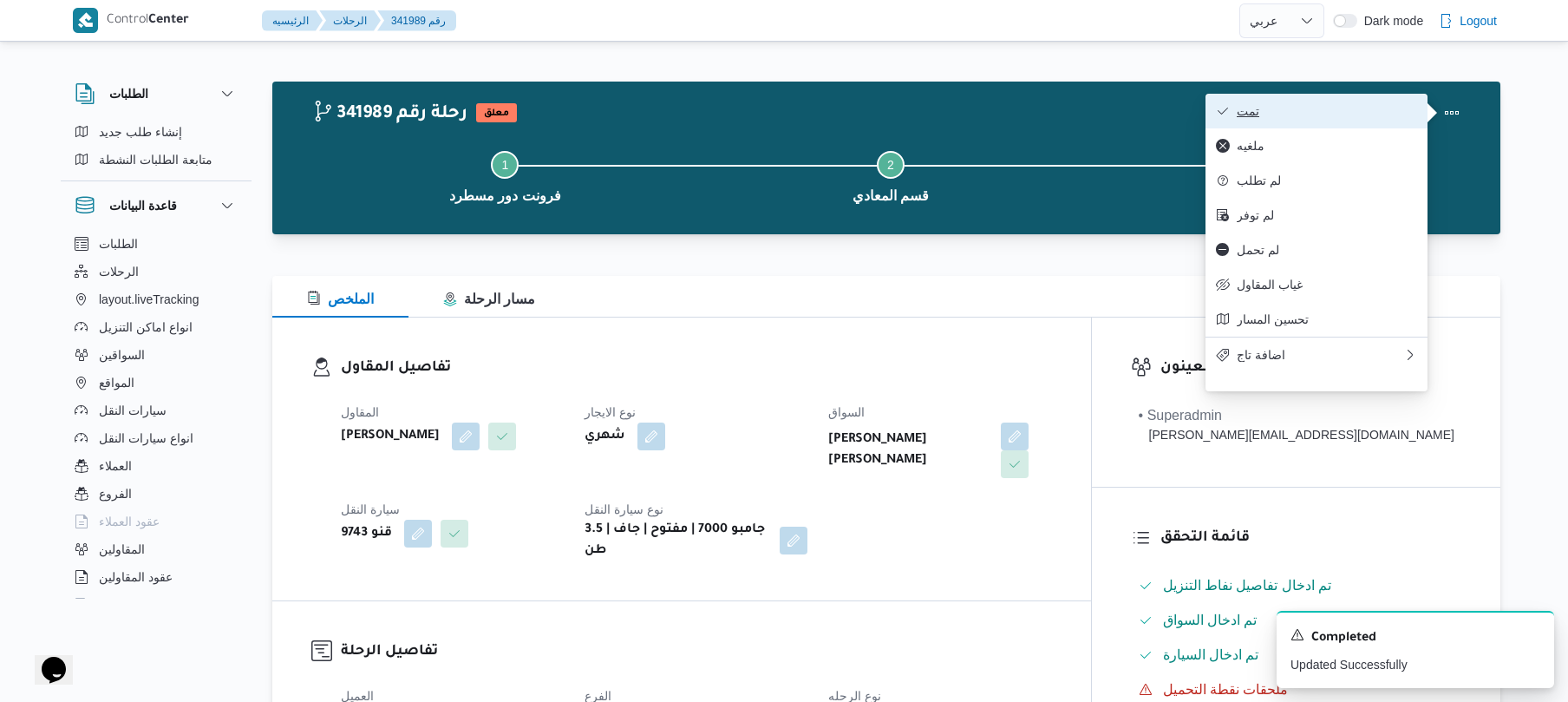
click at [1378, 112] on span "تمت" at bounding box center [1326, 111] width 180 height 14
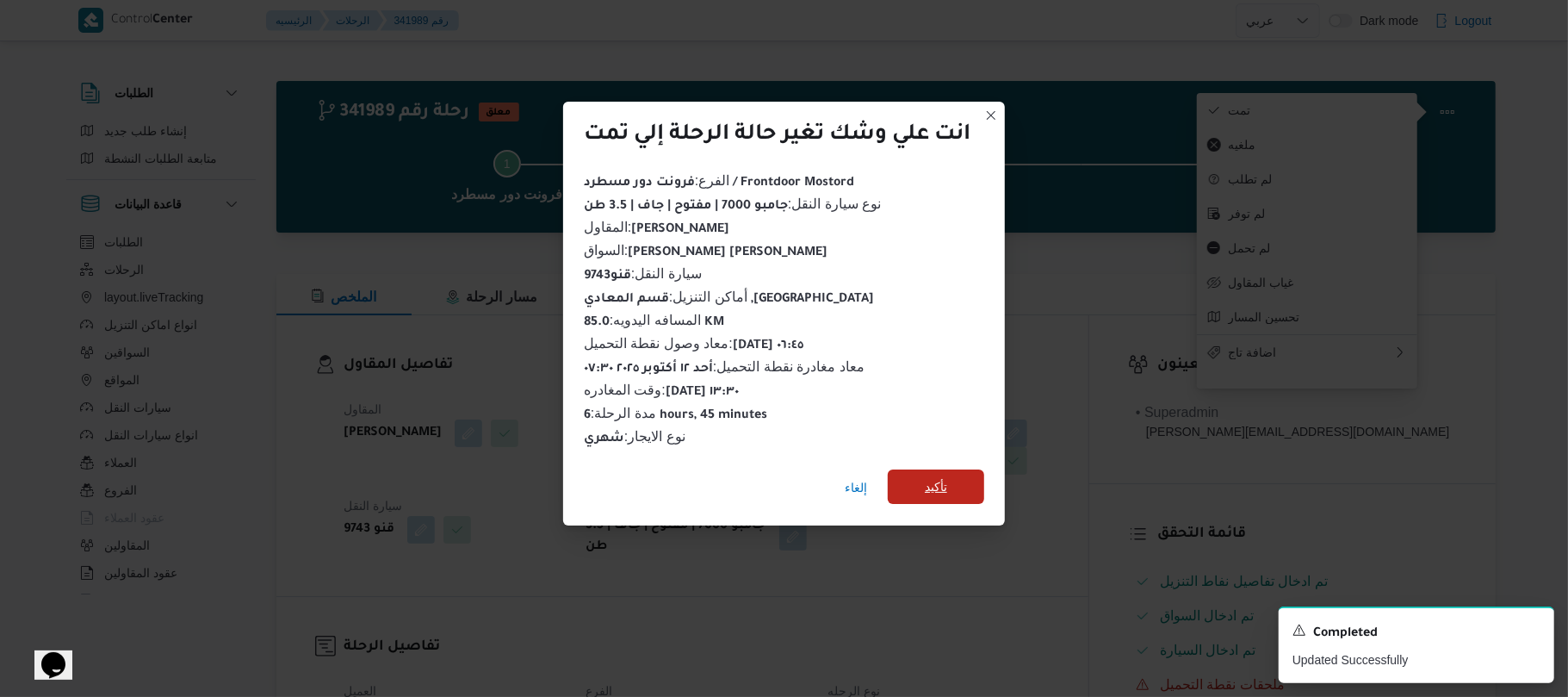
click at [959, 479] on span "تأكيد" at bounding box center [935, 486] width 96 height 34
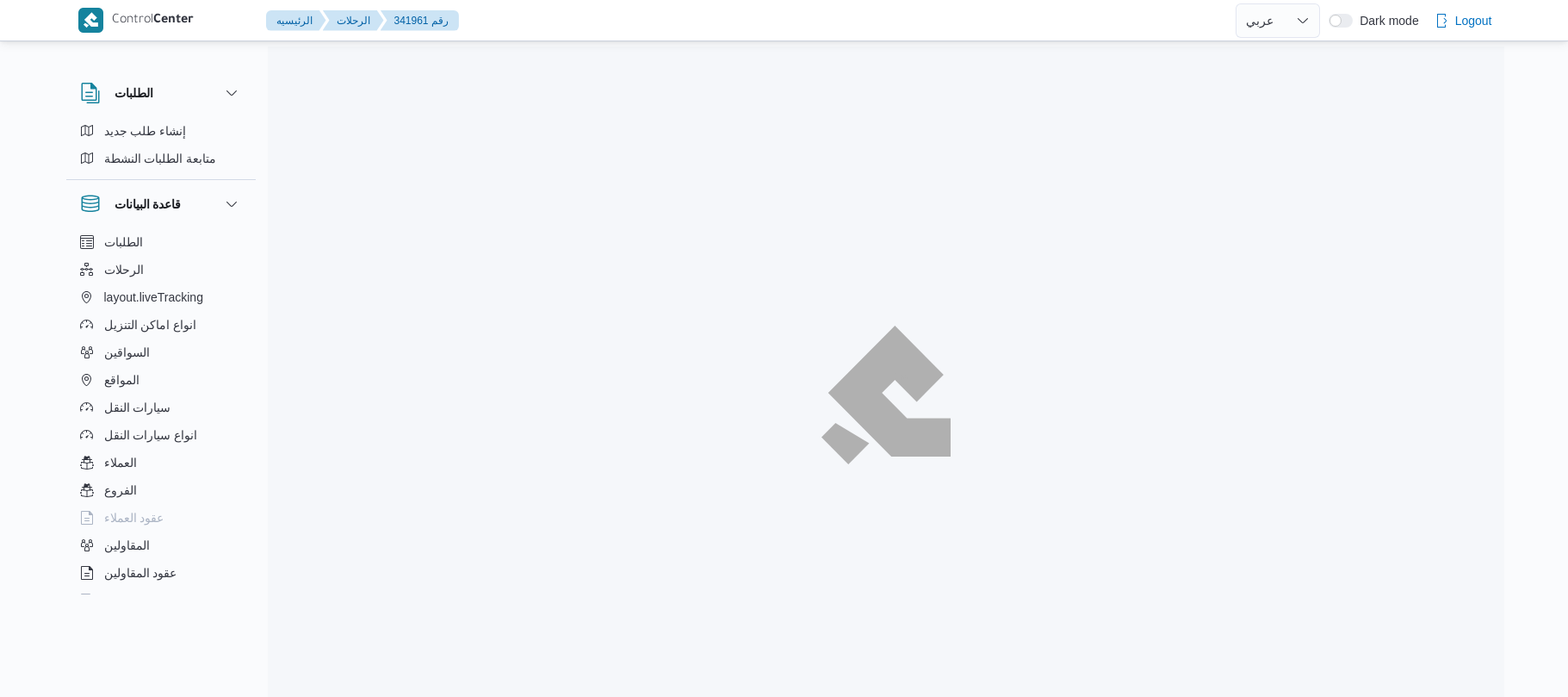
select select "ar"
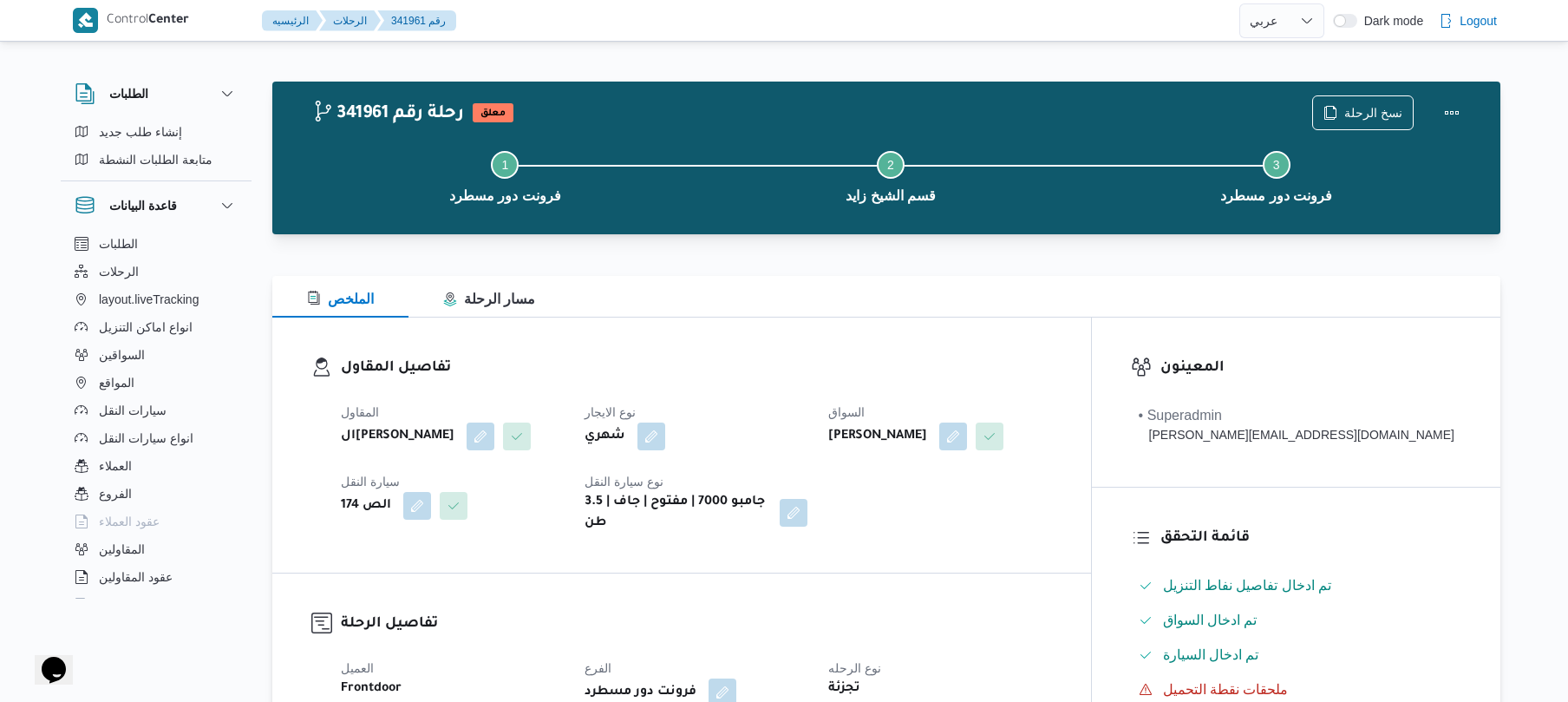
click at [919, 262] on div at bounding box center [886, 265] width 1228 height 21
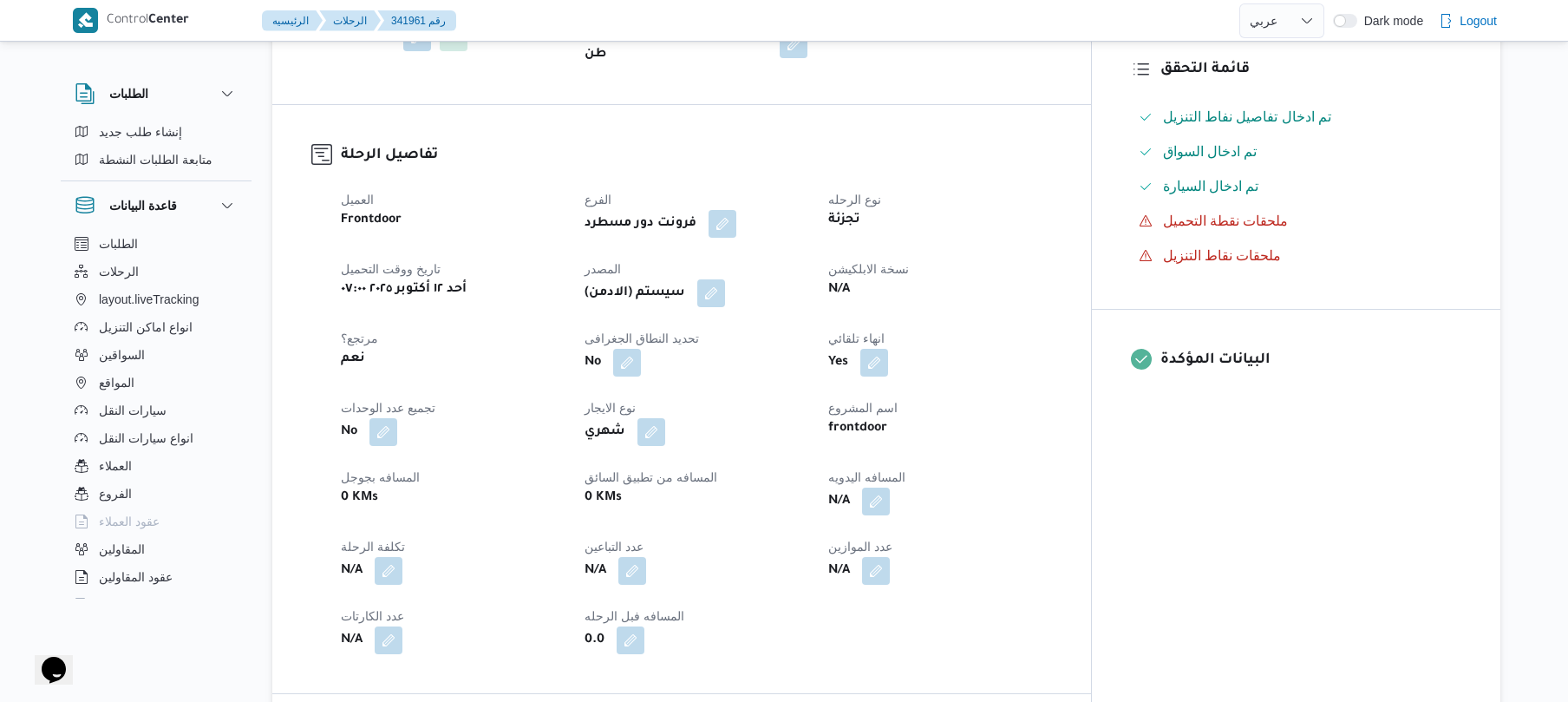
scroll to position [555, 0]
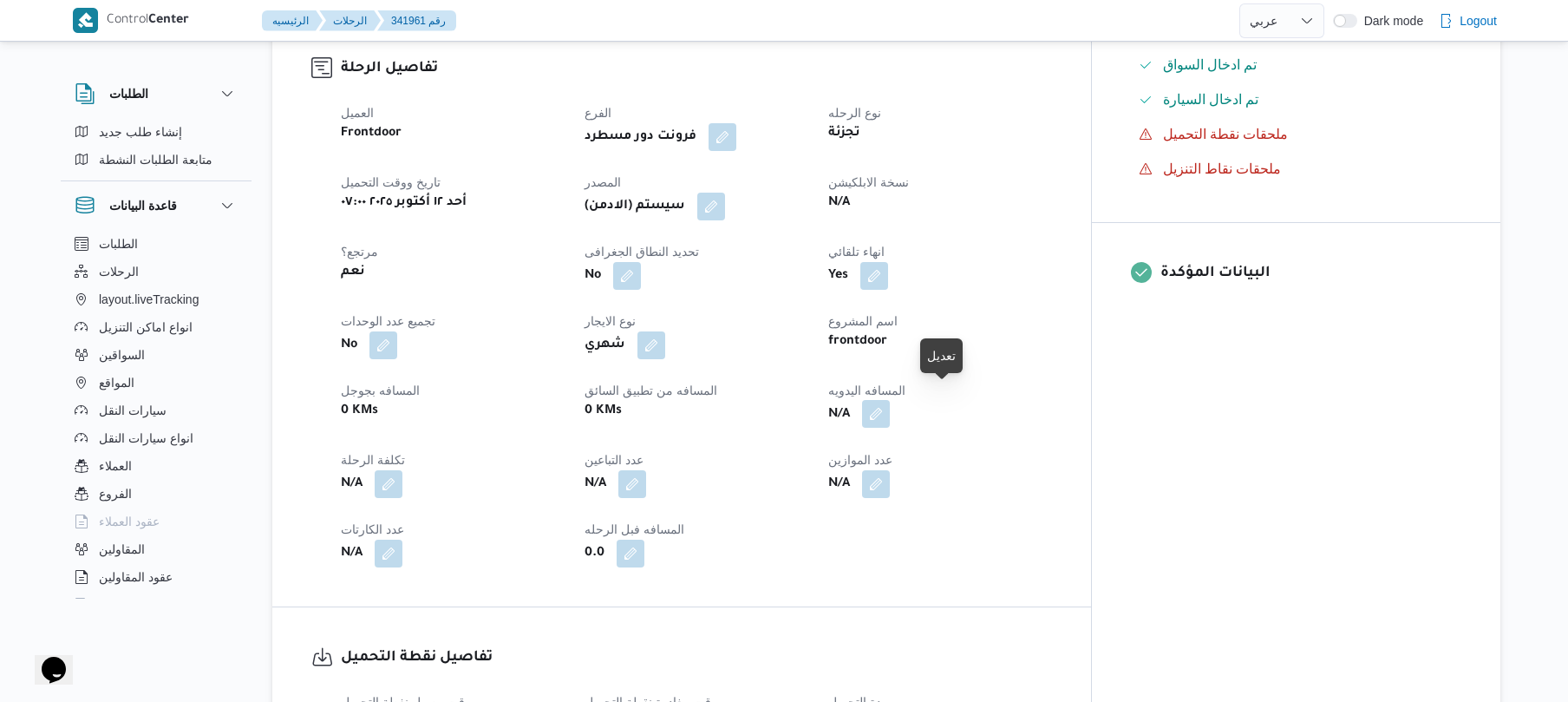
click at [890, 400] on button "button" at bounding box center [876, 414] width 28 height 28
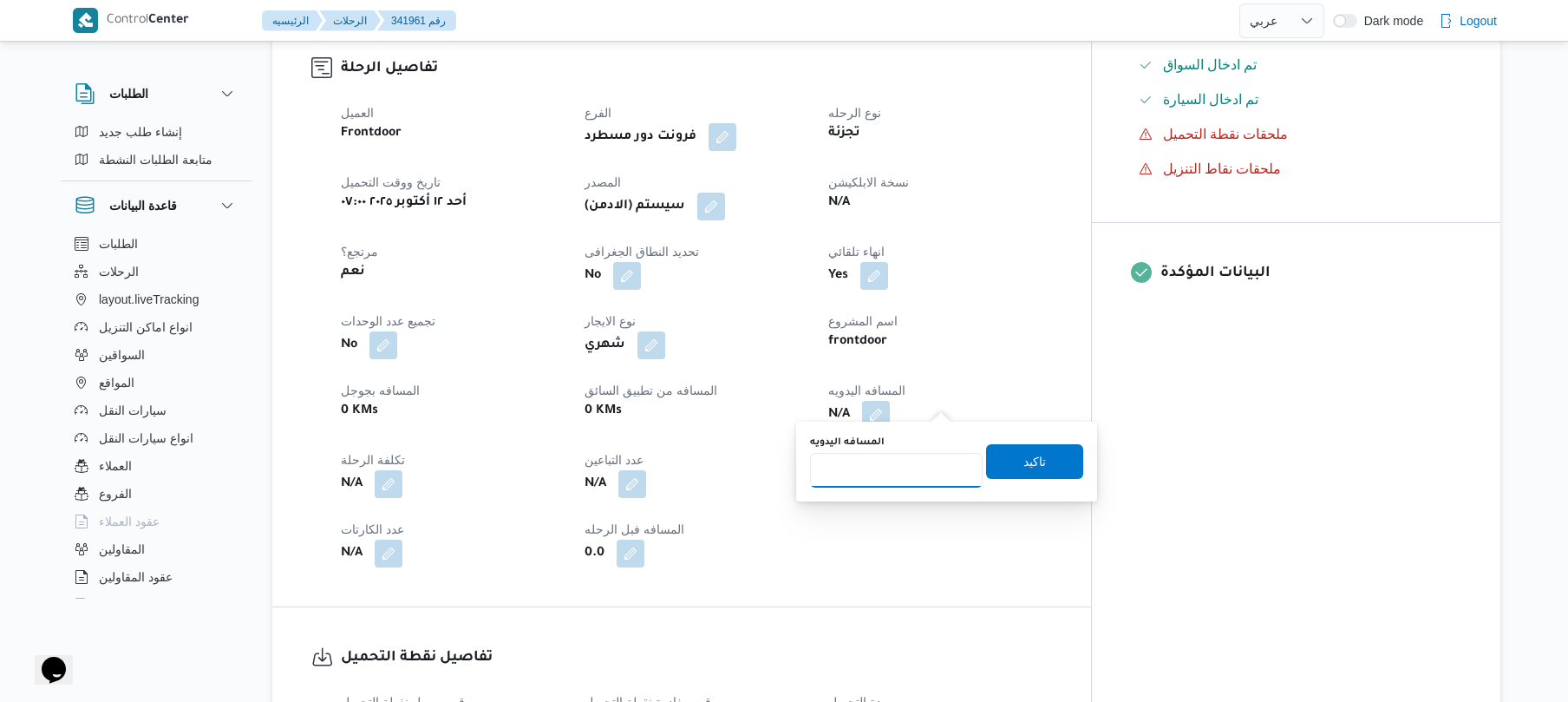
click at [882, 472] on input "المسافه اليدويه" at bounding box center [896, 470] width 172 height 34
type input "120"
click at [1031, 455] on span "تاكيد" at bounding box center [1034, 461] width 23 height 21
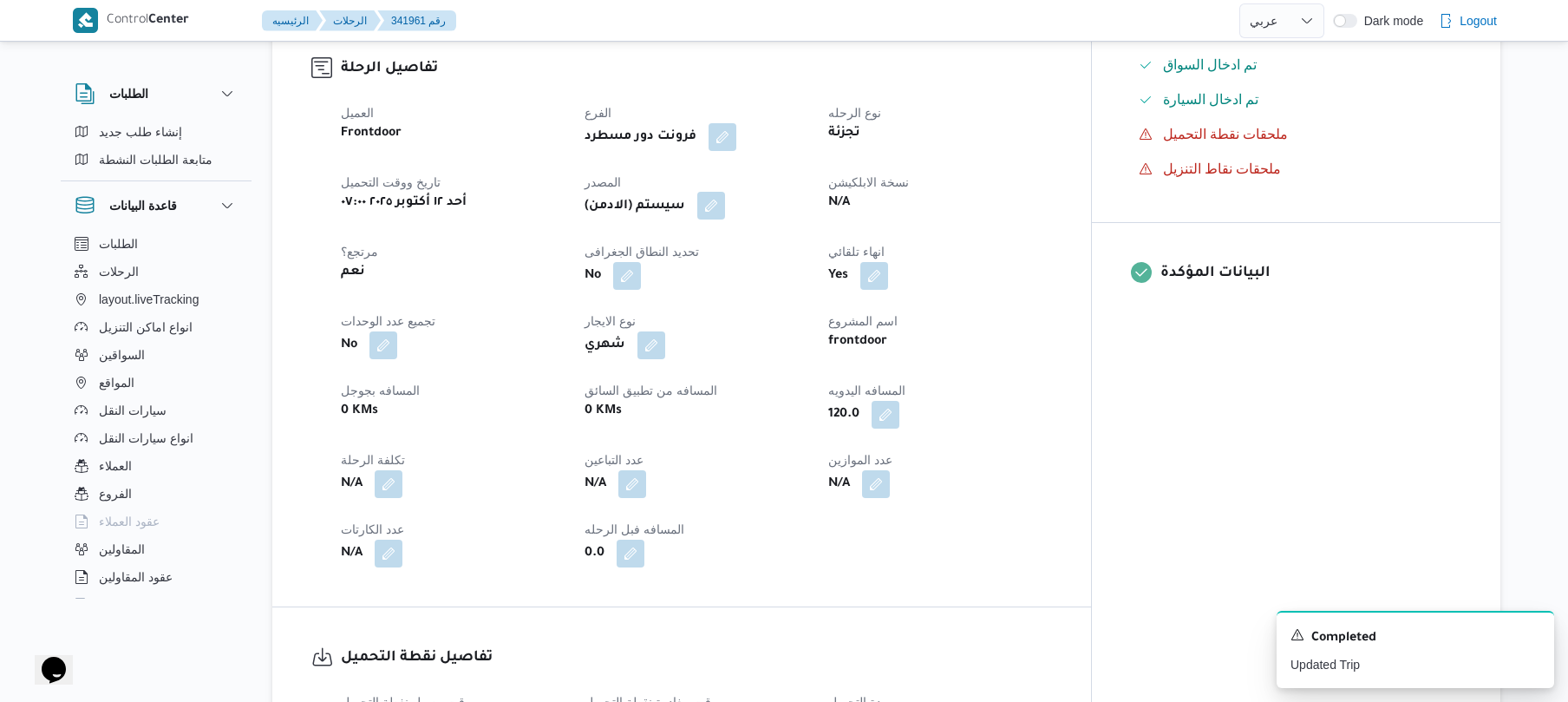
click at [725, 195] on button "button" at bounding box center [711, 205] width 28 height 28
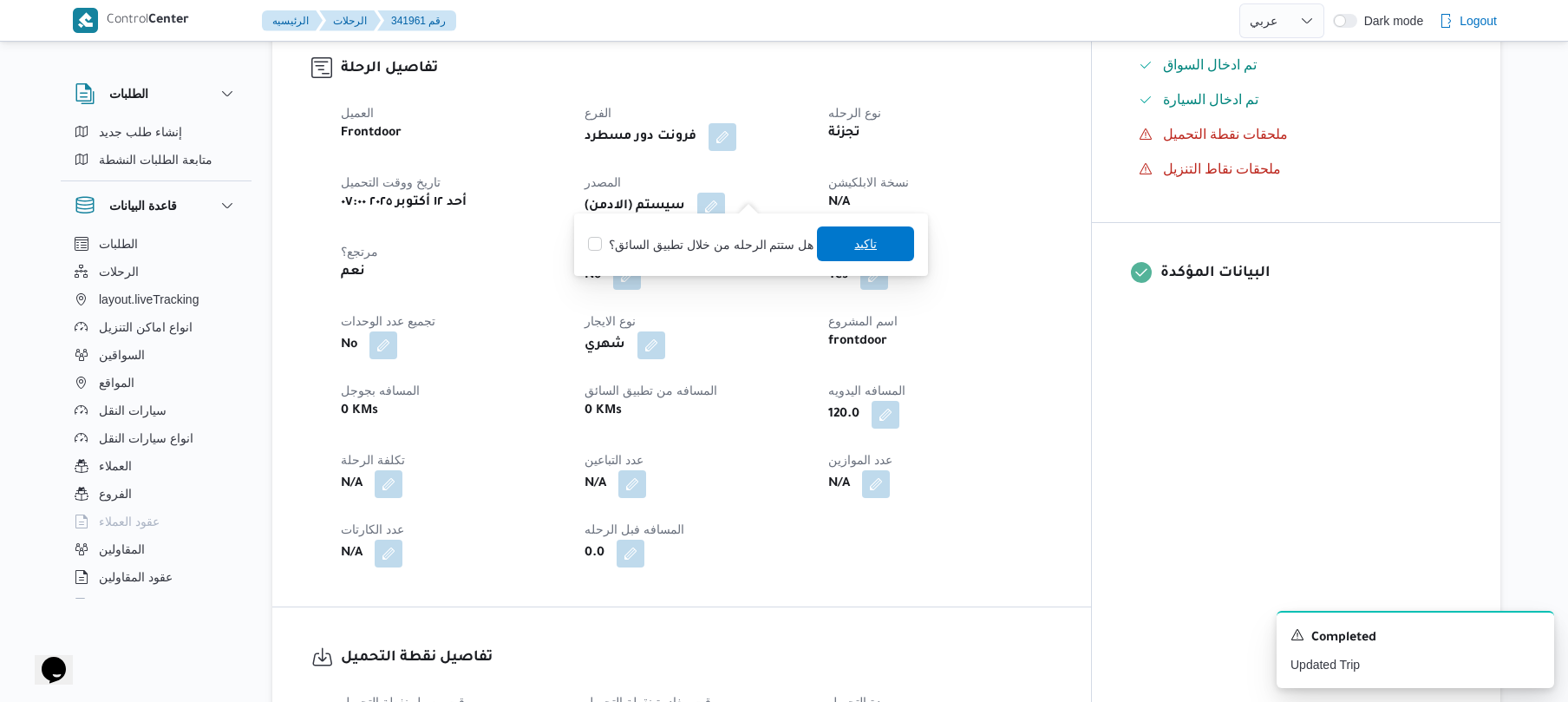
click at [847, 248] on span "تاكيد" at bounding box center [865, 244] width 97 height 34
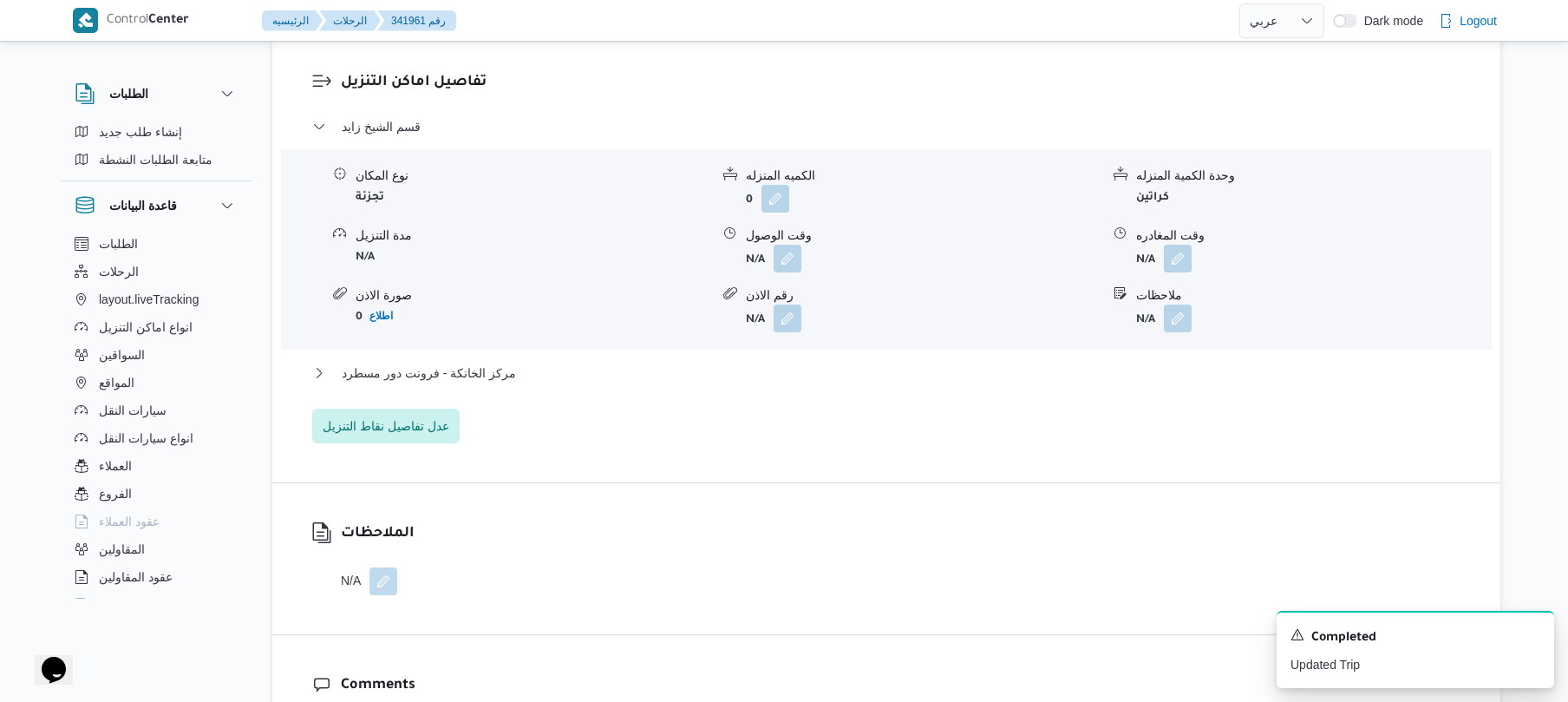
scroll to position [1479, 0]
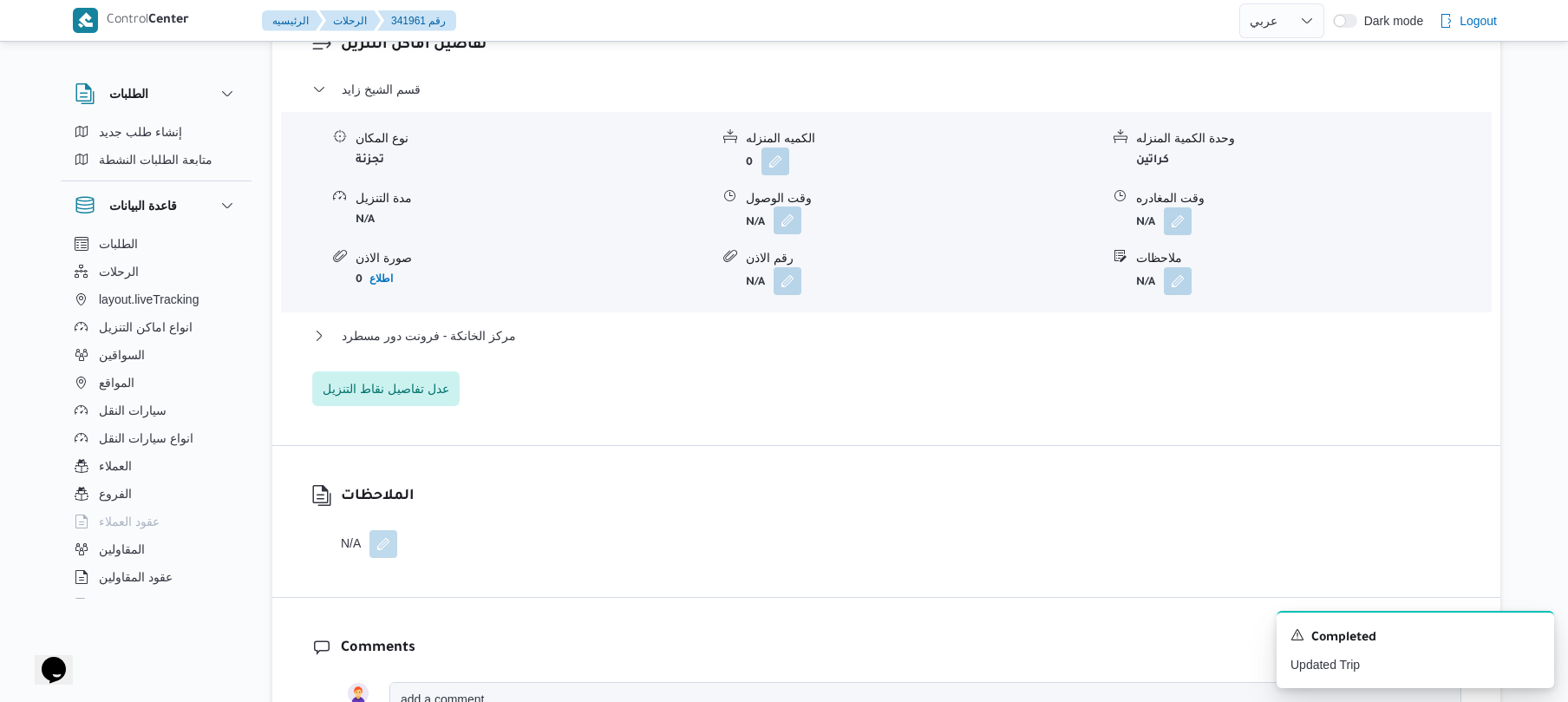
click at [794, 213] on button "button" at bounding box center [787, 220] width 28 height 28
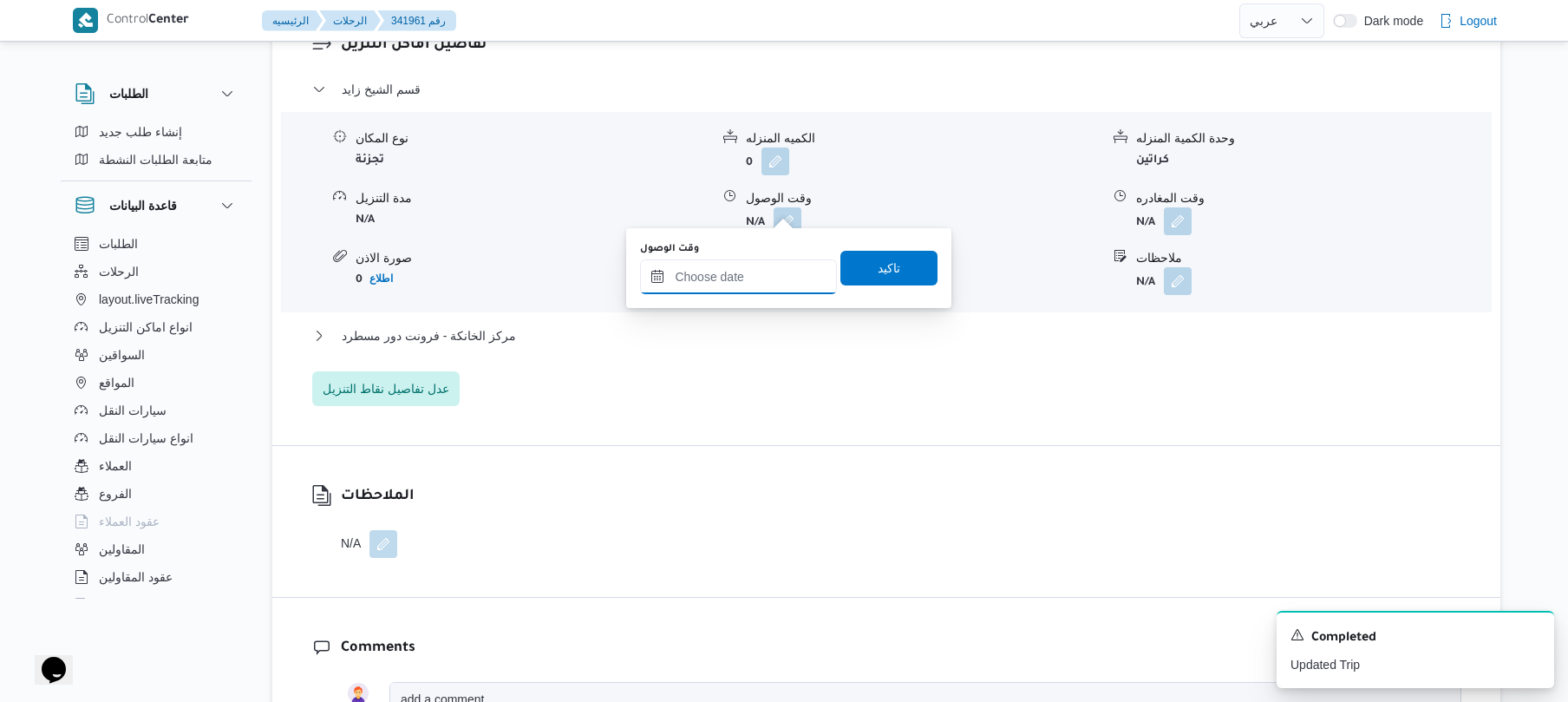
click at [739, 283] on input "وقت الوصول" at bounding box center [738, 277] width 197 height 34
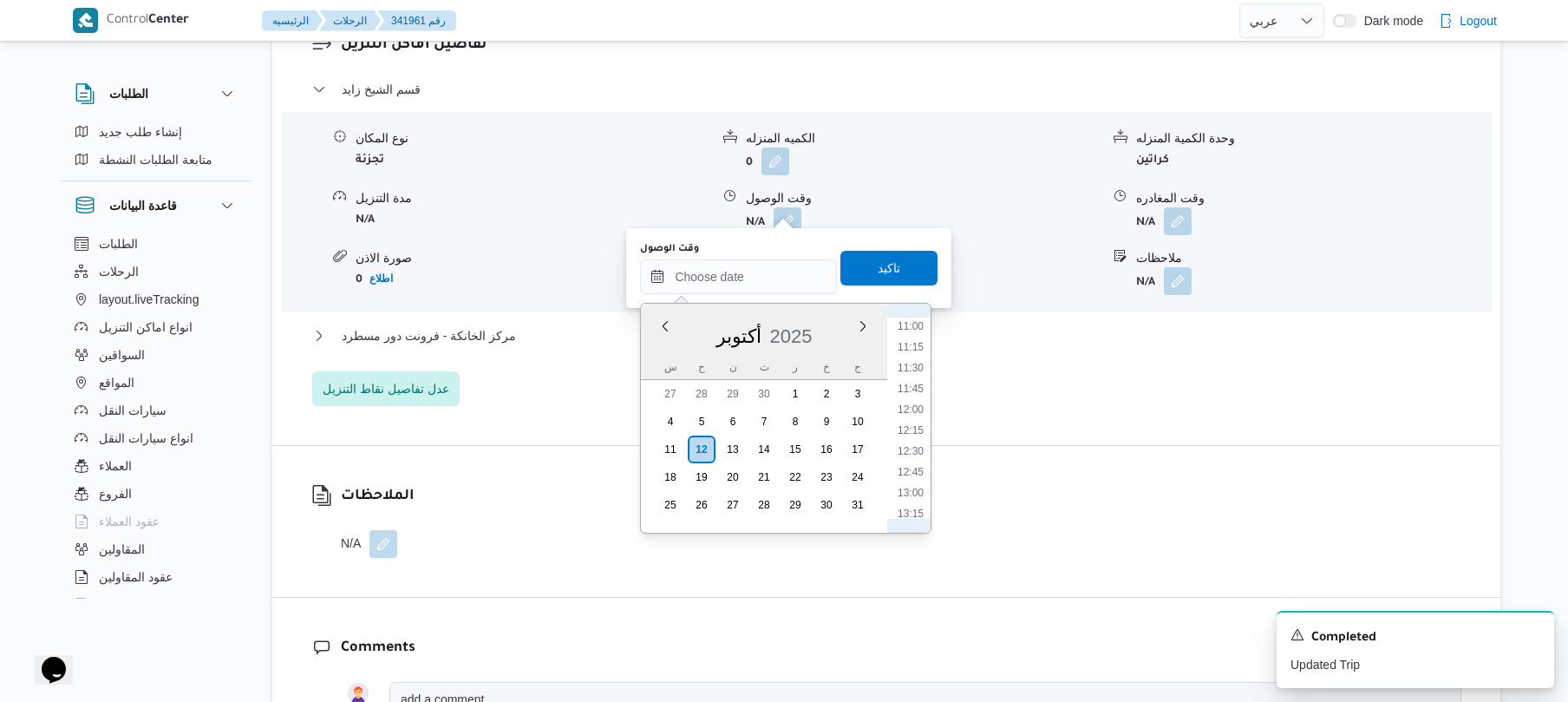
scroll to position [746, 0]
click at [913, 387] on li "09:45" at bounding box center [911, 392] width 40 height 17
type input "[DATE] ٠٩:٤٥"
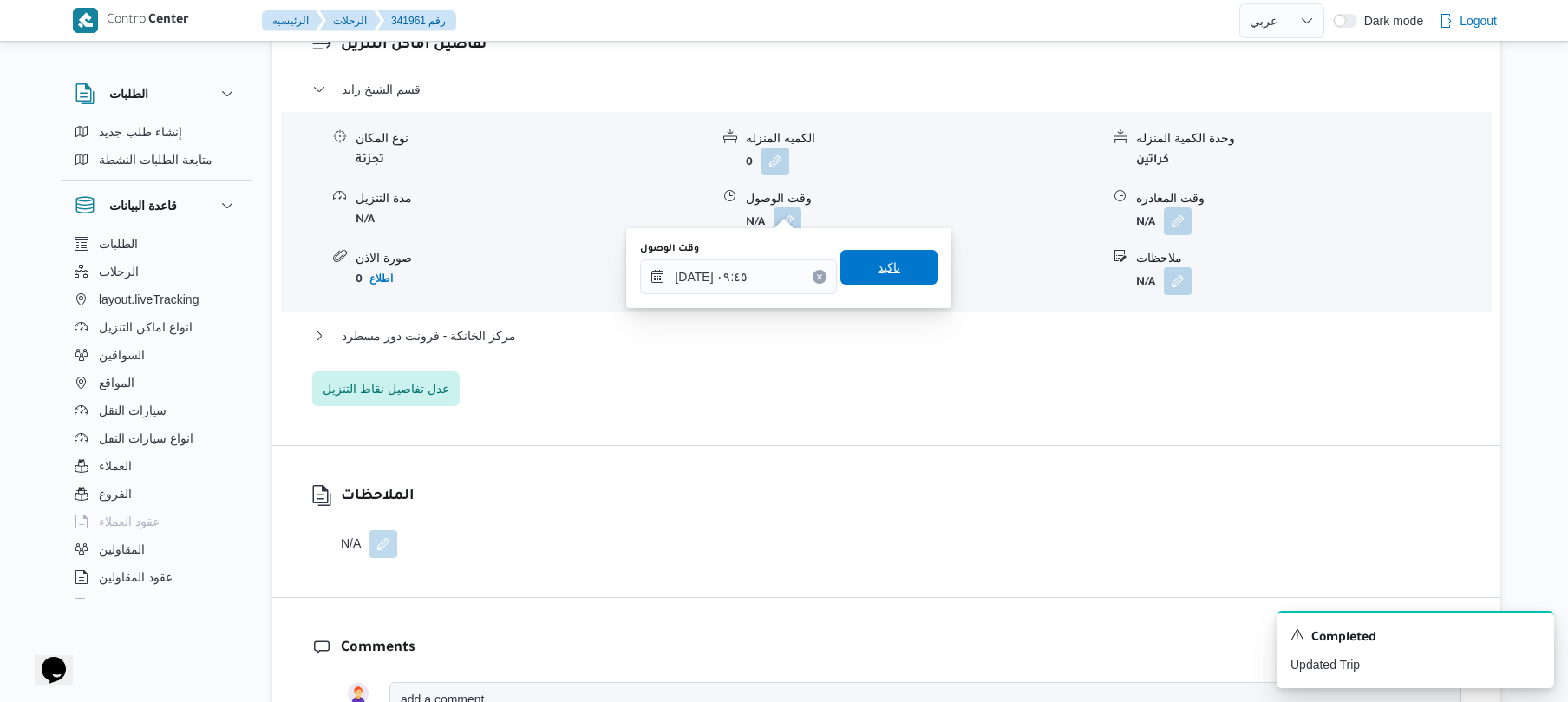
click at [903, 268] on span "تاكيد" at bounding box center [888, 268] width 97 height 34
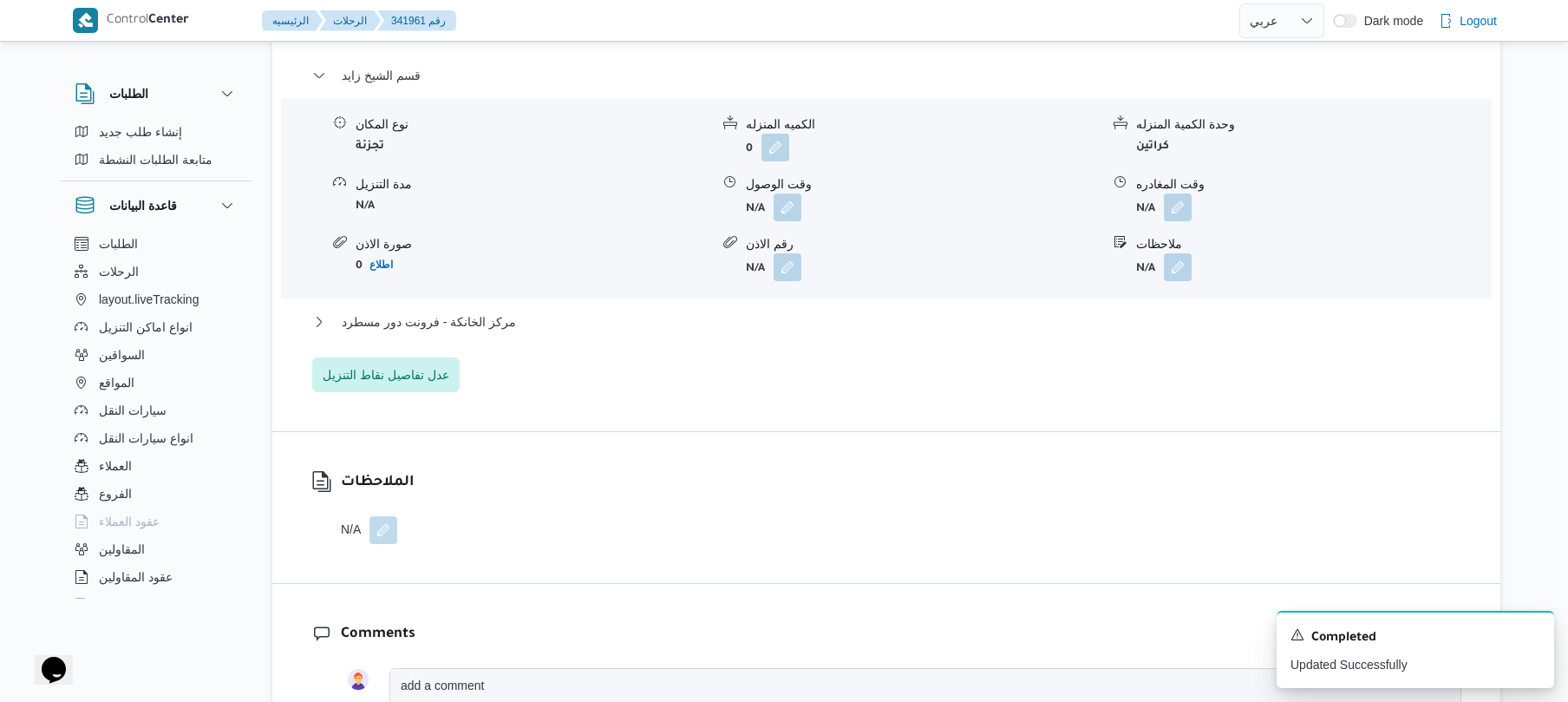
click at [803, 306] on div "قسم [PERSON_NAME] المكان تجزئة الكميه المنزله 0 وحدة الكمية المنزله كراتين مدة …" at bounding box center [886, 229] width 1149 height 327
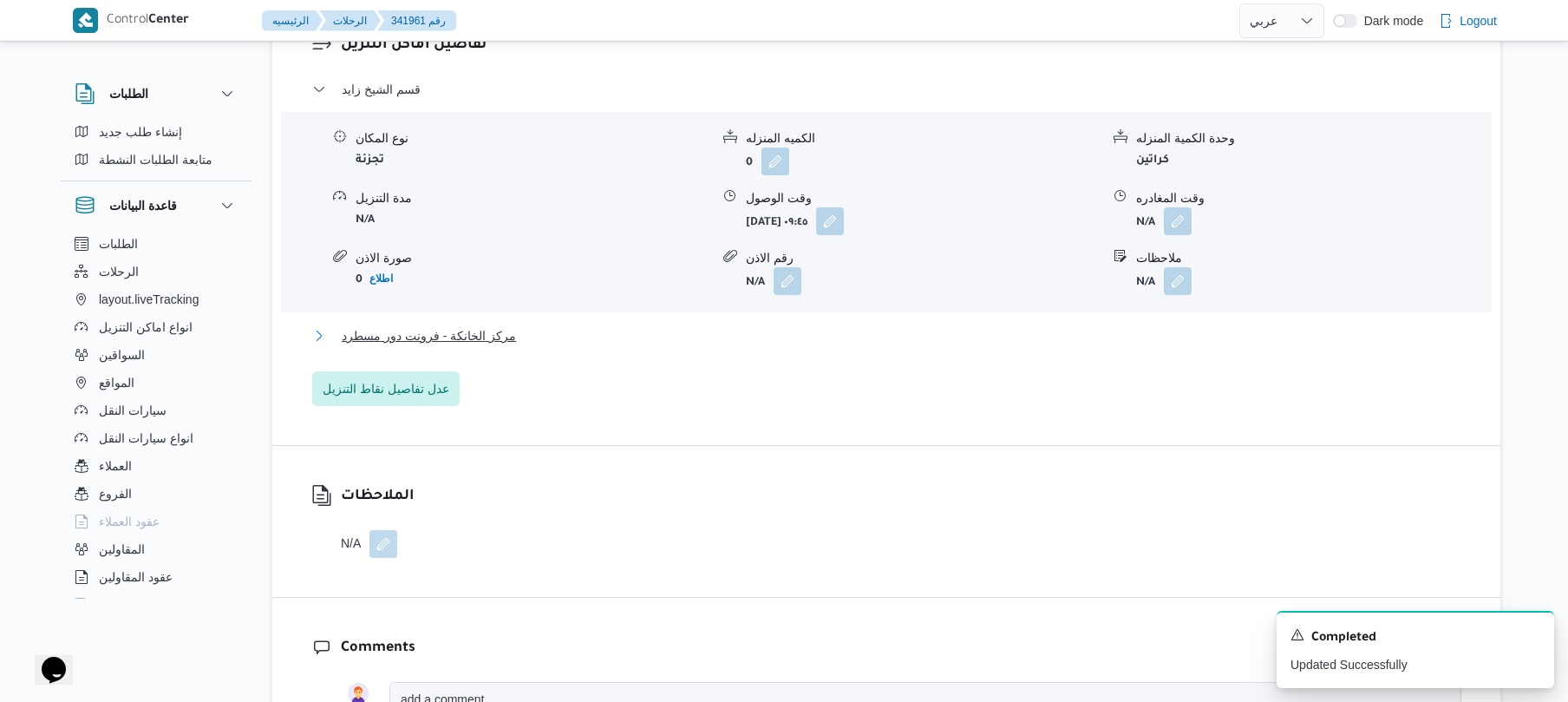
click at [790, 326] on button "مركز الخانكة - فرونت دور مسطرد" at bounding box center [886, 336] width 1149 height 21
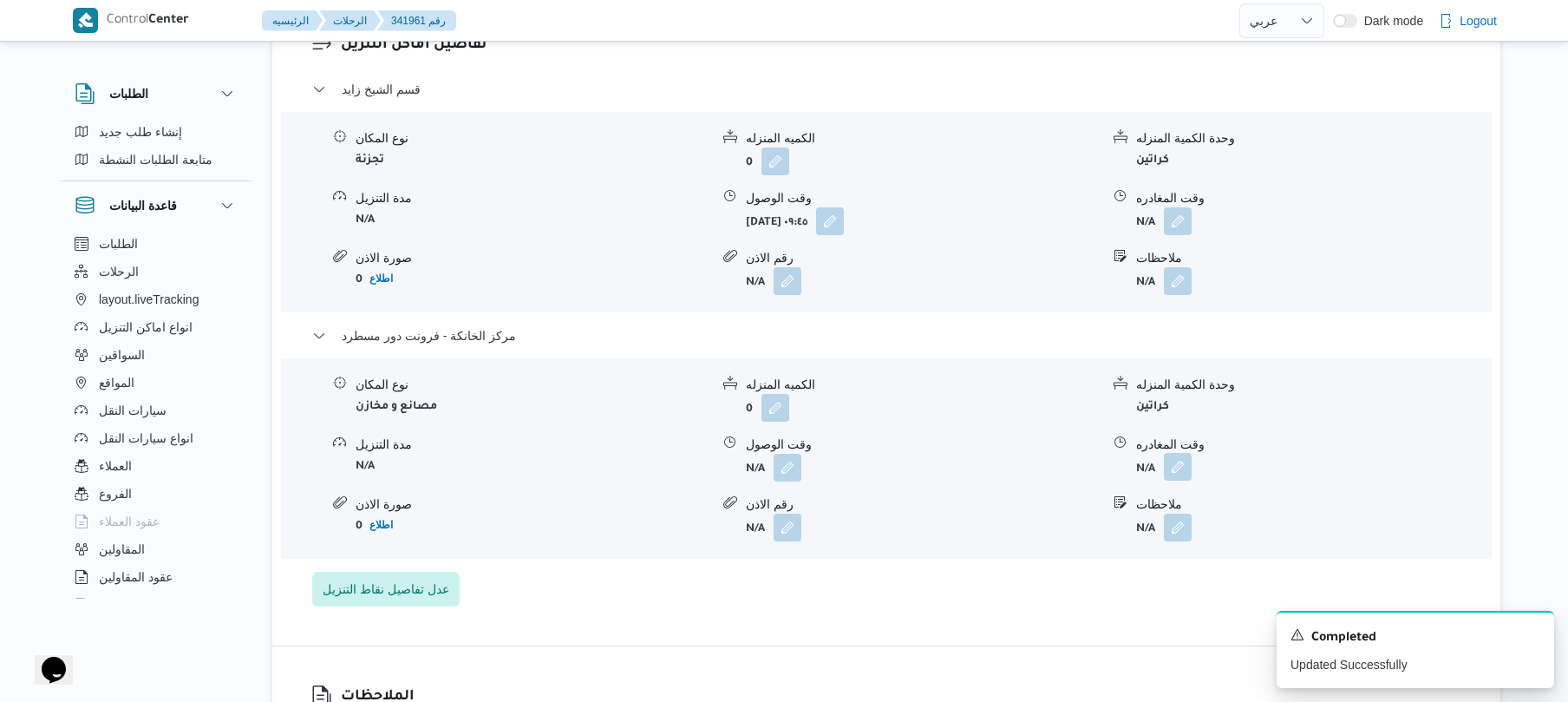
click at [1181, 454] on button "button" at bounding box center [1177, 466] width 28 height 28
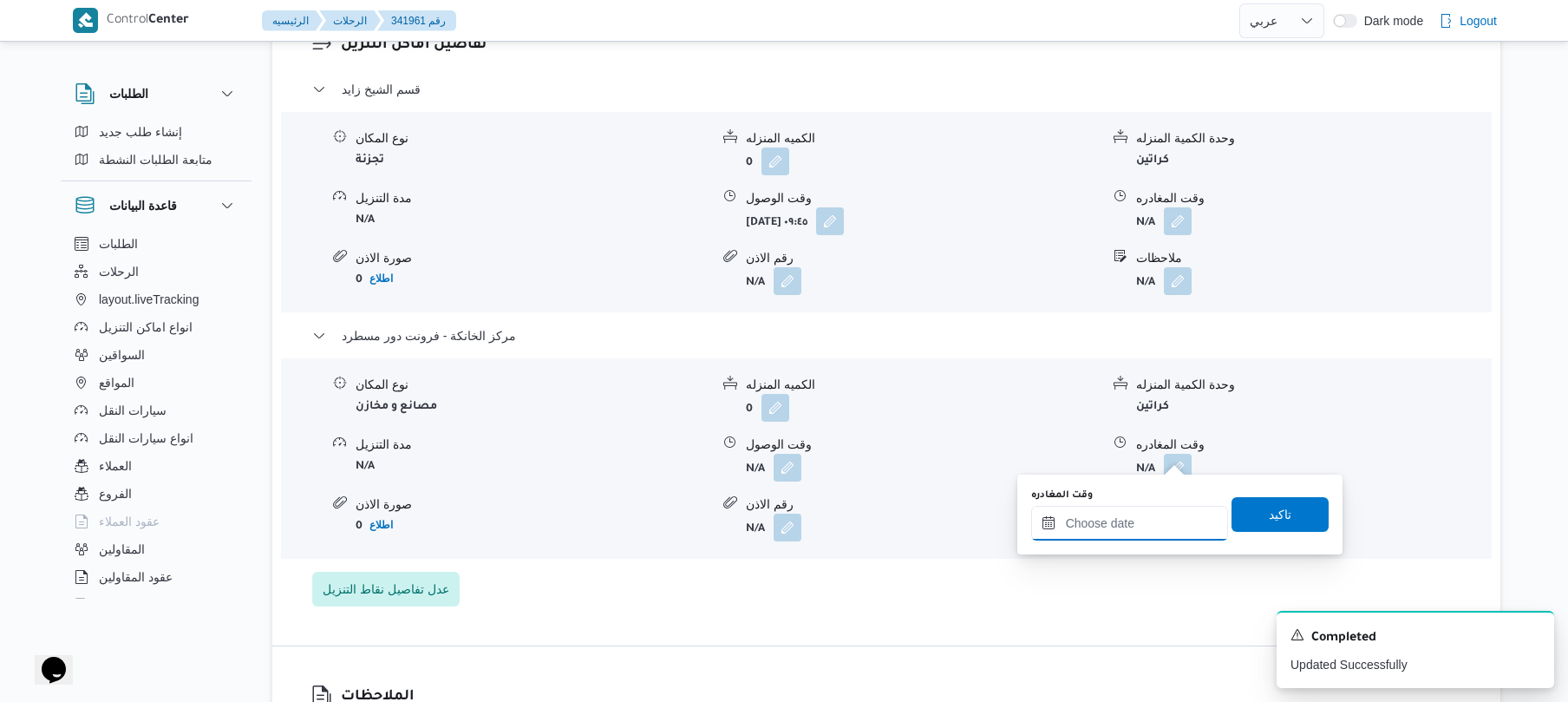
click at [1105, 511] on div at bounding box center [1128, 523] width 197 height 34
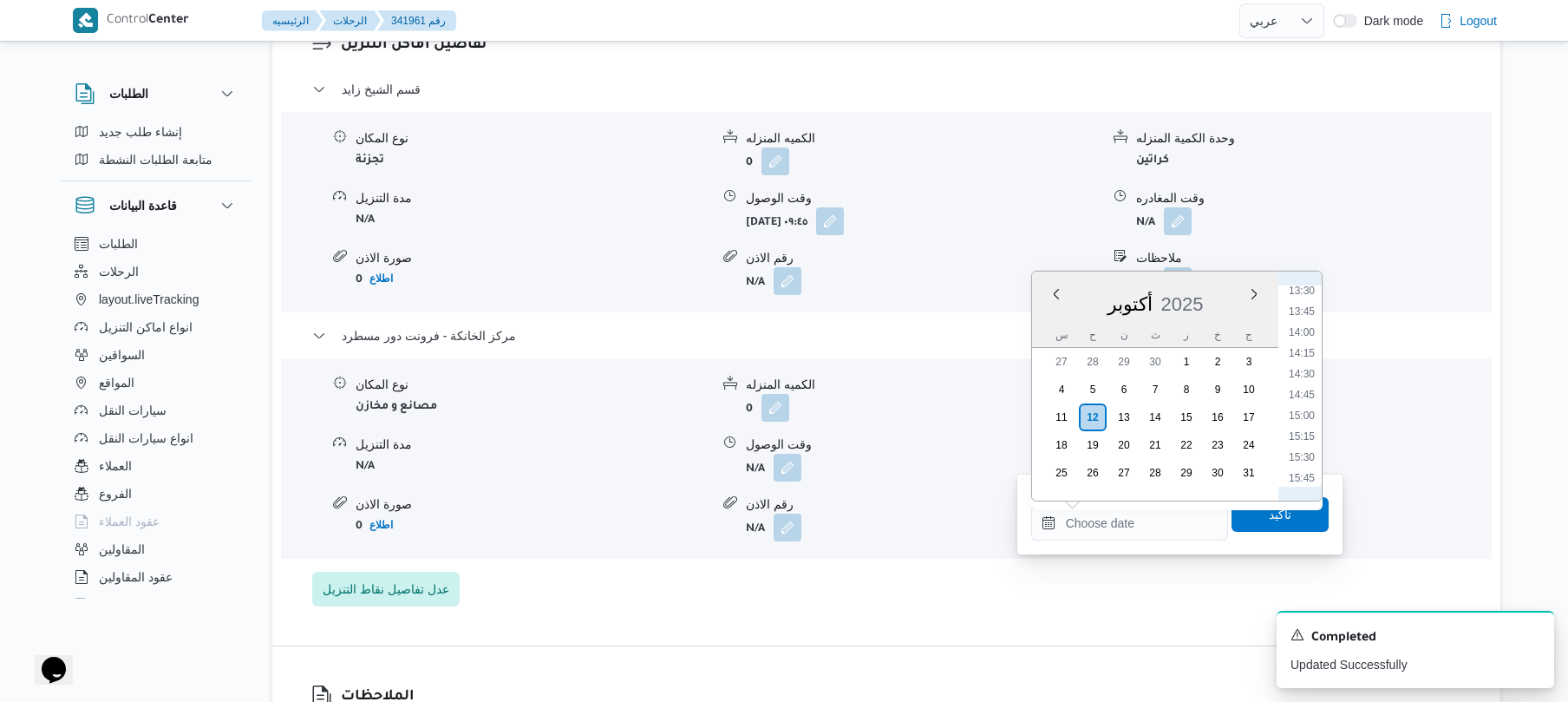
scroll to position [970, 0]
click at [1297, 446] on li "13:30" at bounding box center [1302, 448] width 40 height 17
type input "١٢/١٠/٢٠٢٥ ١٣:٣٠"
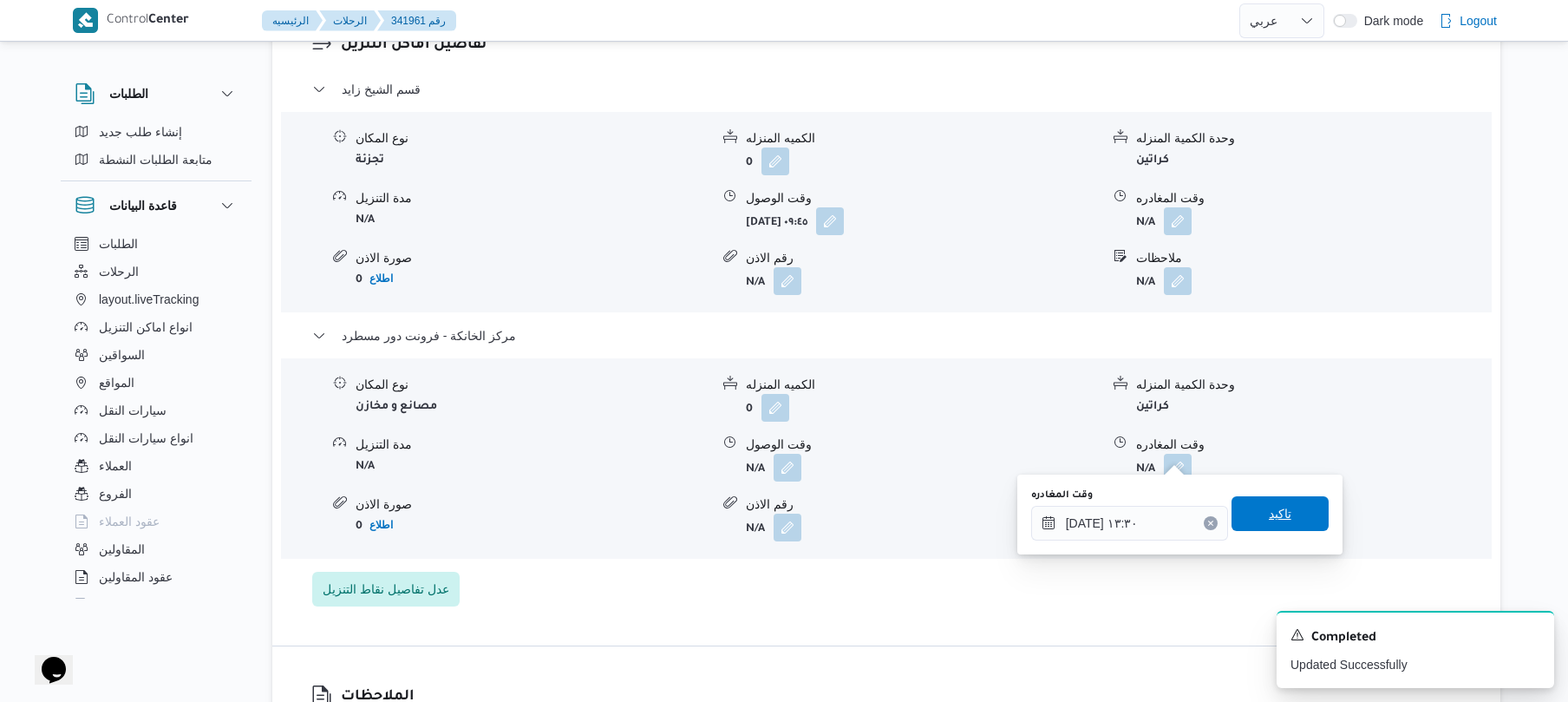
click at [1245, 514] on span "تاكيد" at bounding box center [1279, 513] width 97 height 34
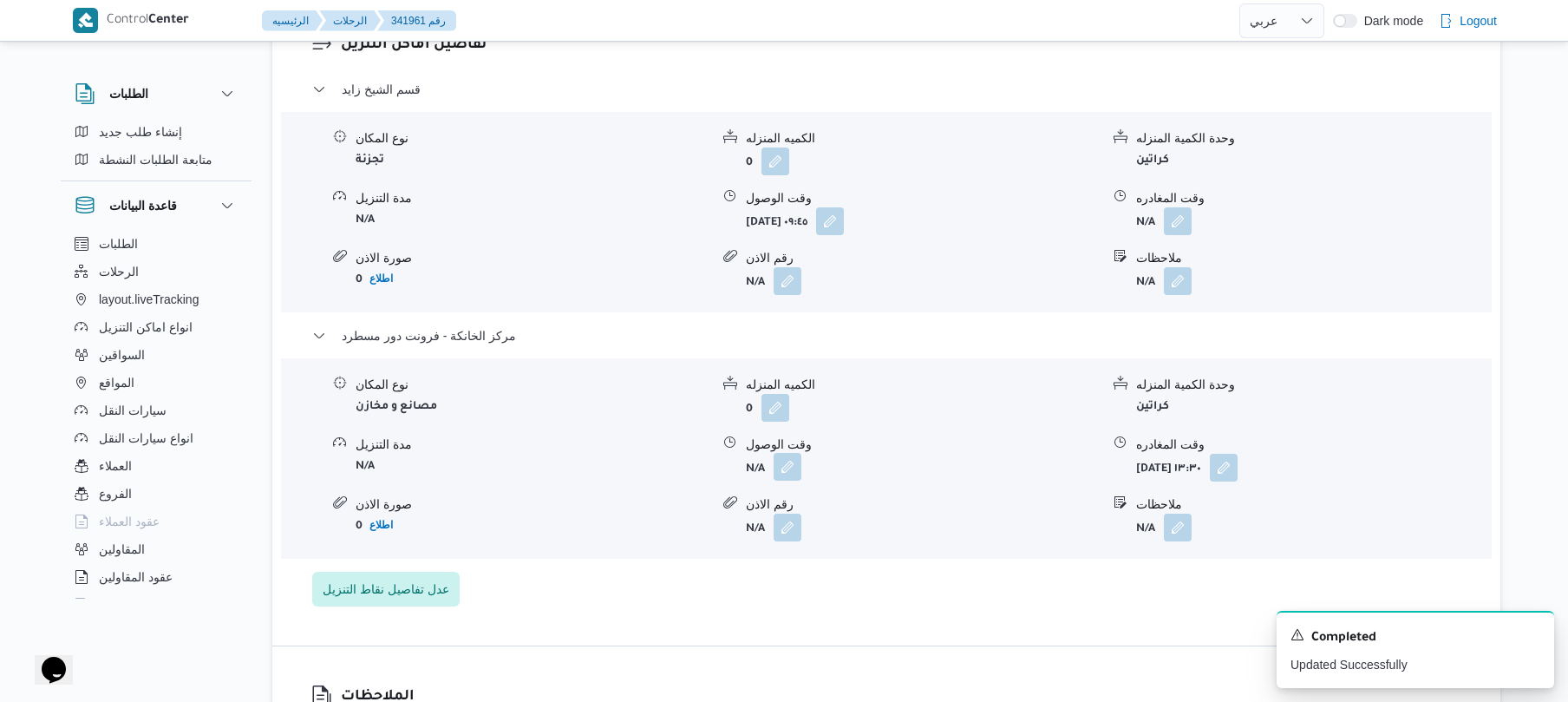
click at [781, 454] on button "button" at bounding box center [787, 466] width 28 height 28
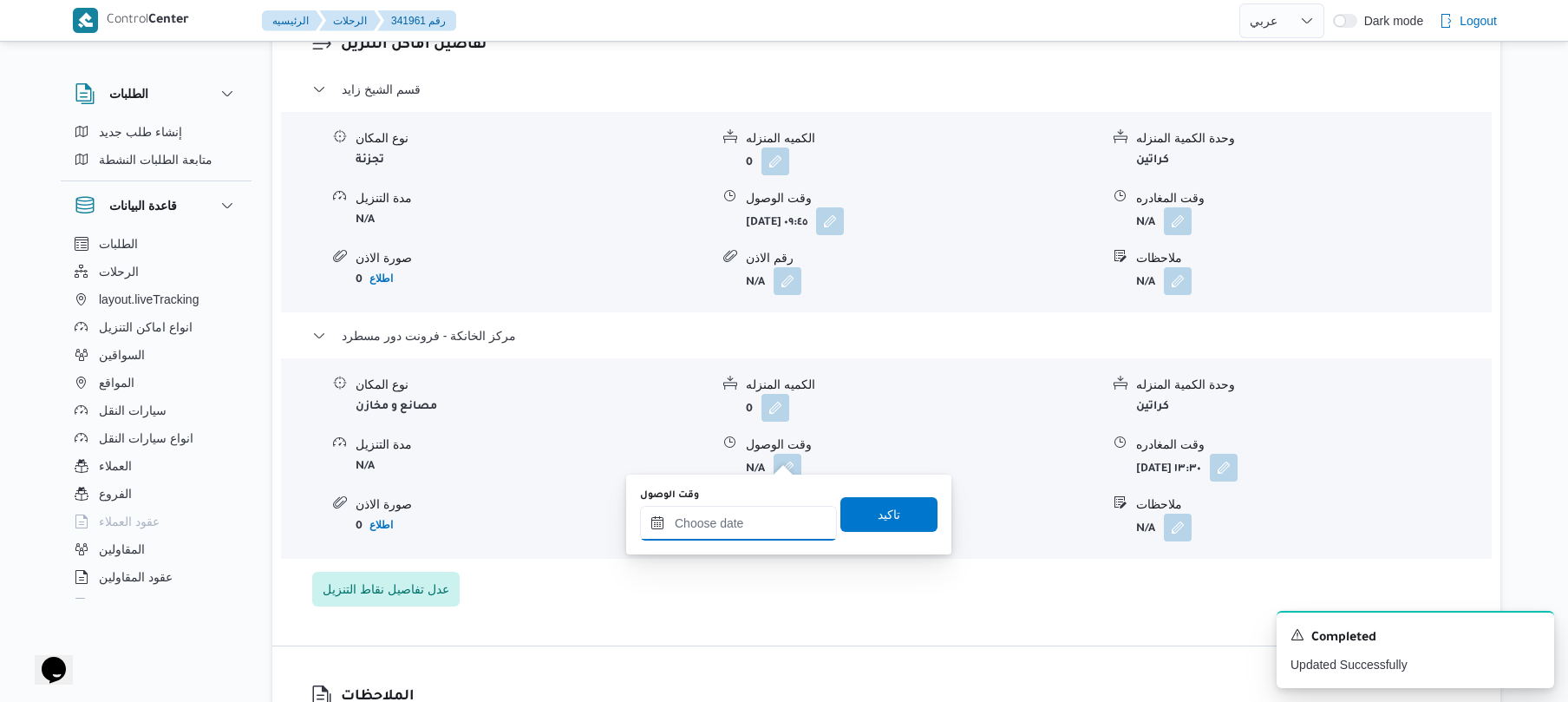
click at [746, 525] on input "وقت الوصول" at bounding box center [738, 523] width 197 height 34
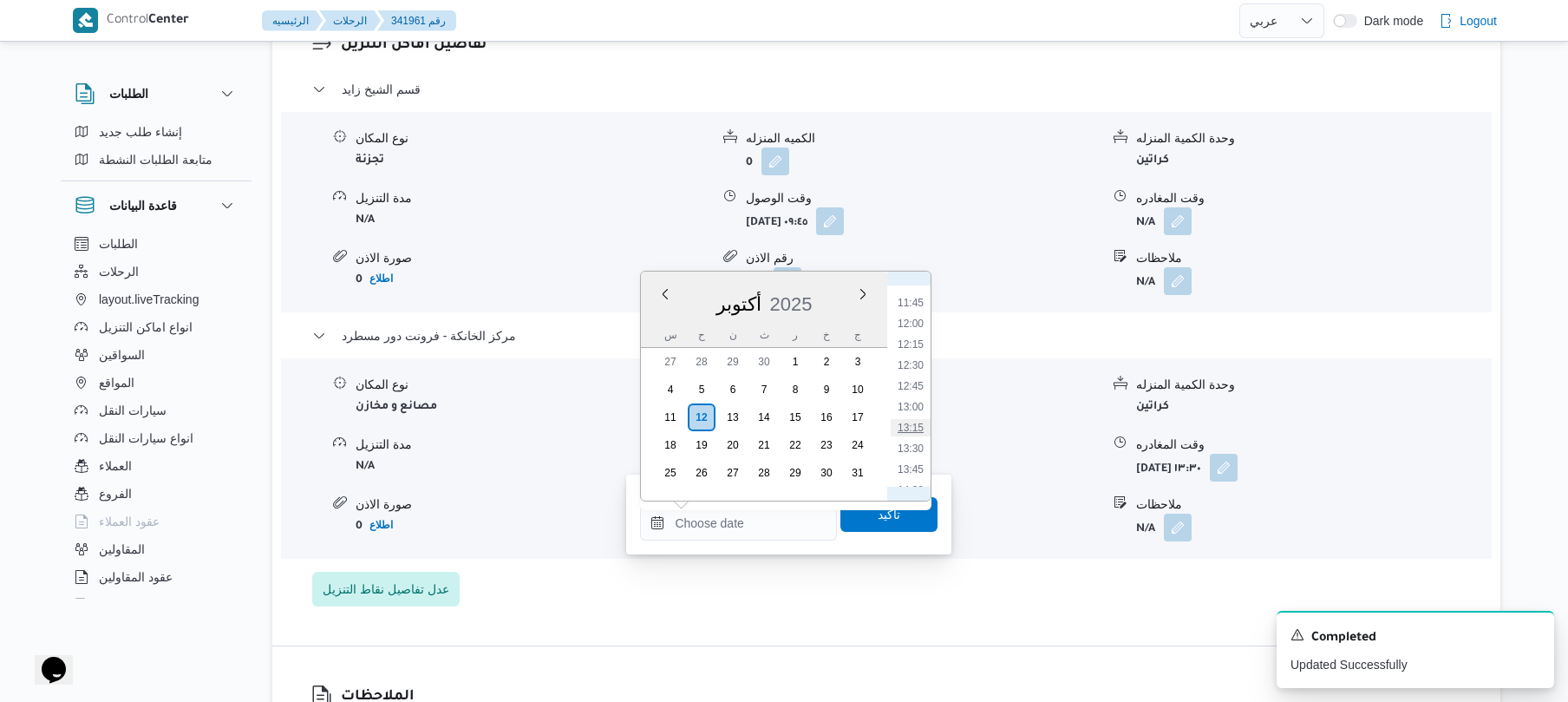
click at [917, 432] on li "13:15" at bounding box center [911, 427] width 40 height 17
type input "[DATE] ١٣:١٥"
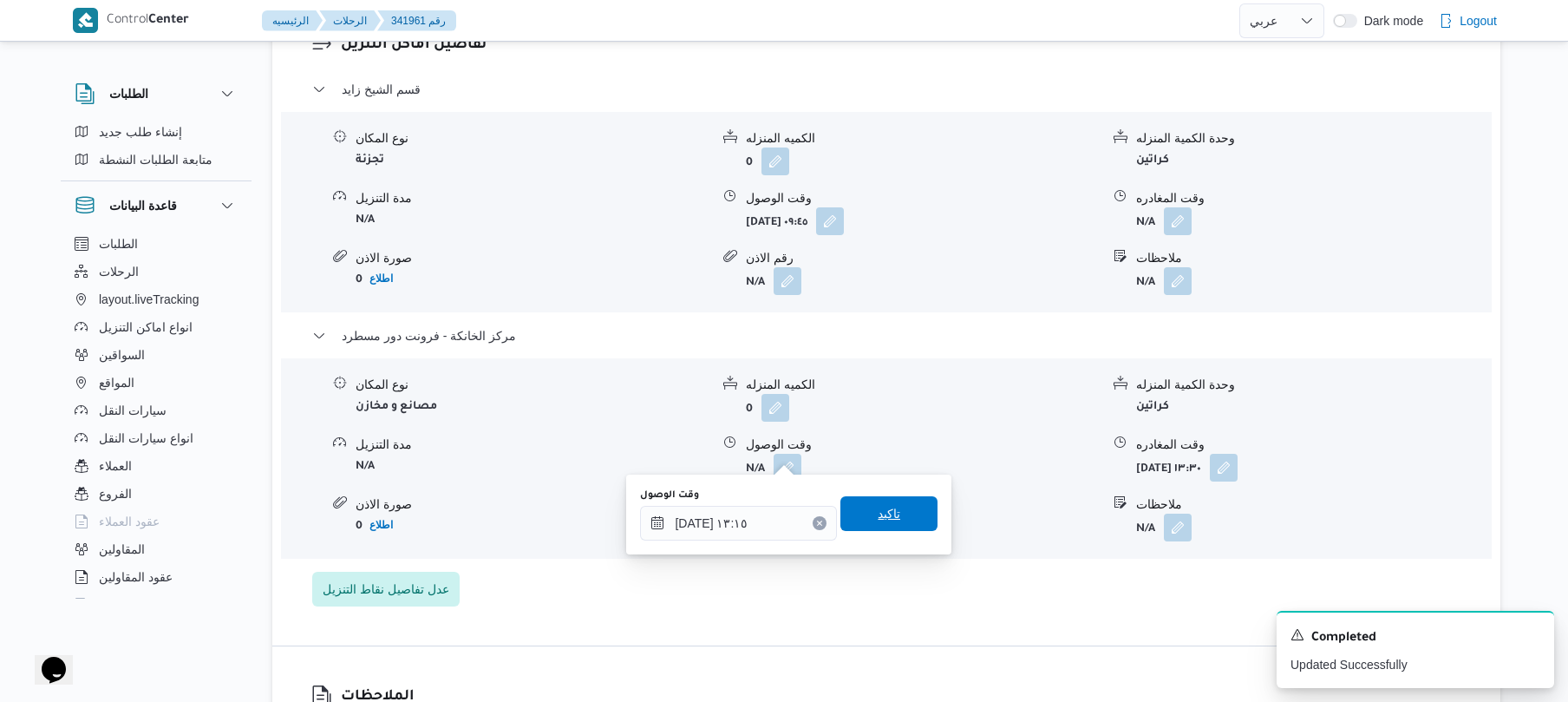
click at [877, 511] on span "تاكيد" at bounding box center [888, 513] width 23 height 21
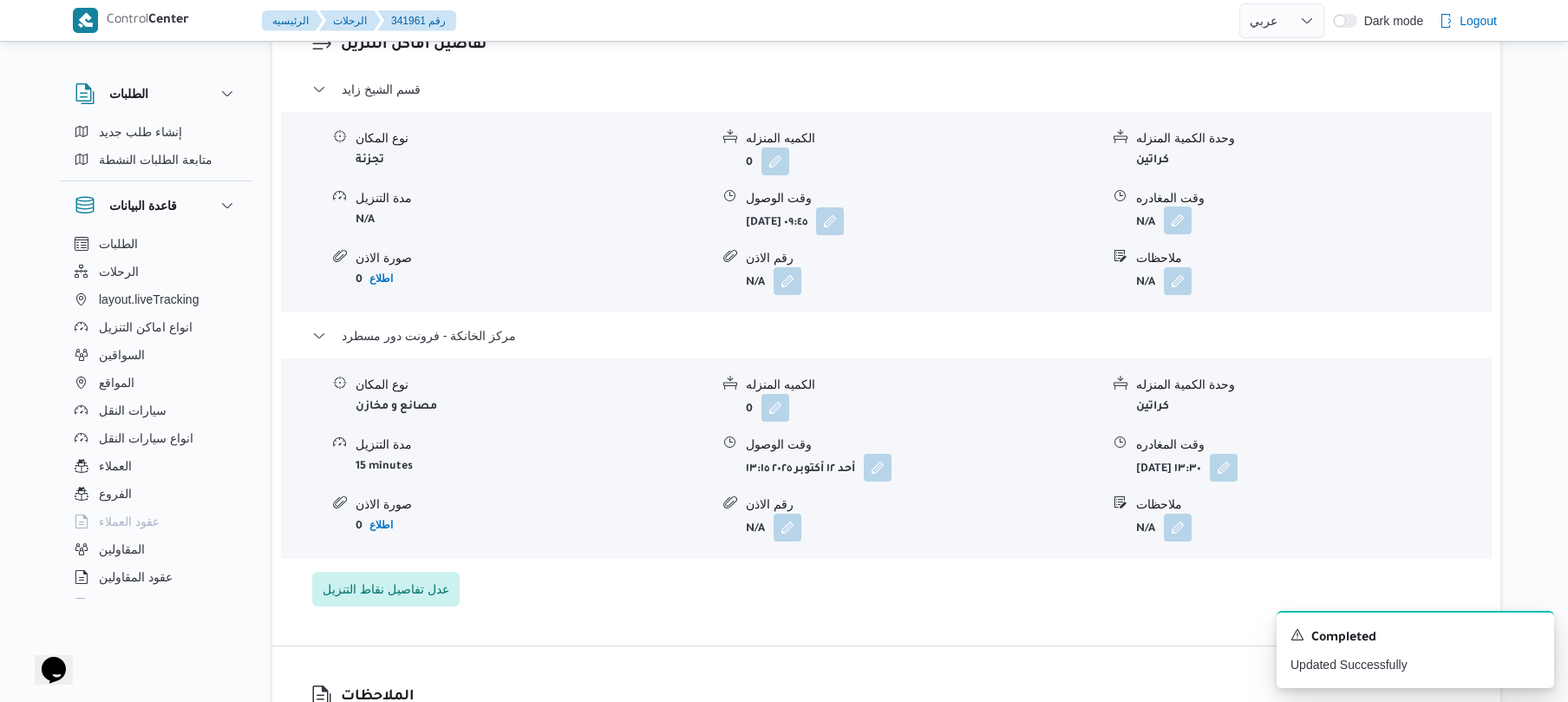
click at [1176, 209] on button "button" at bounding box center [1177, 220] width 28 height 28
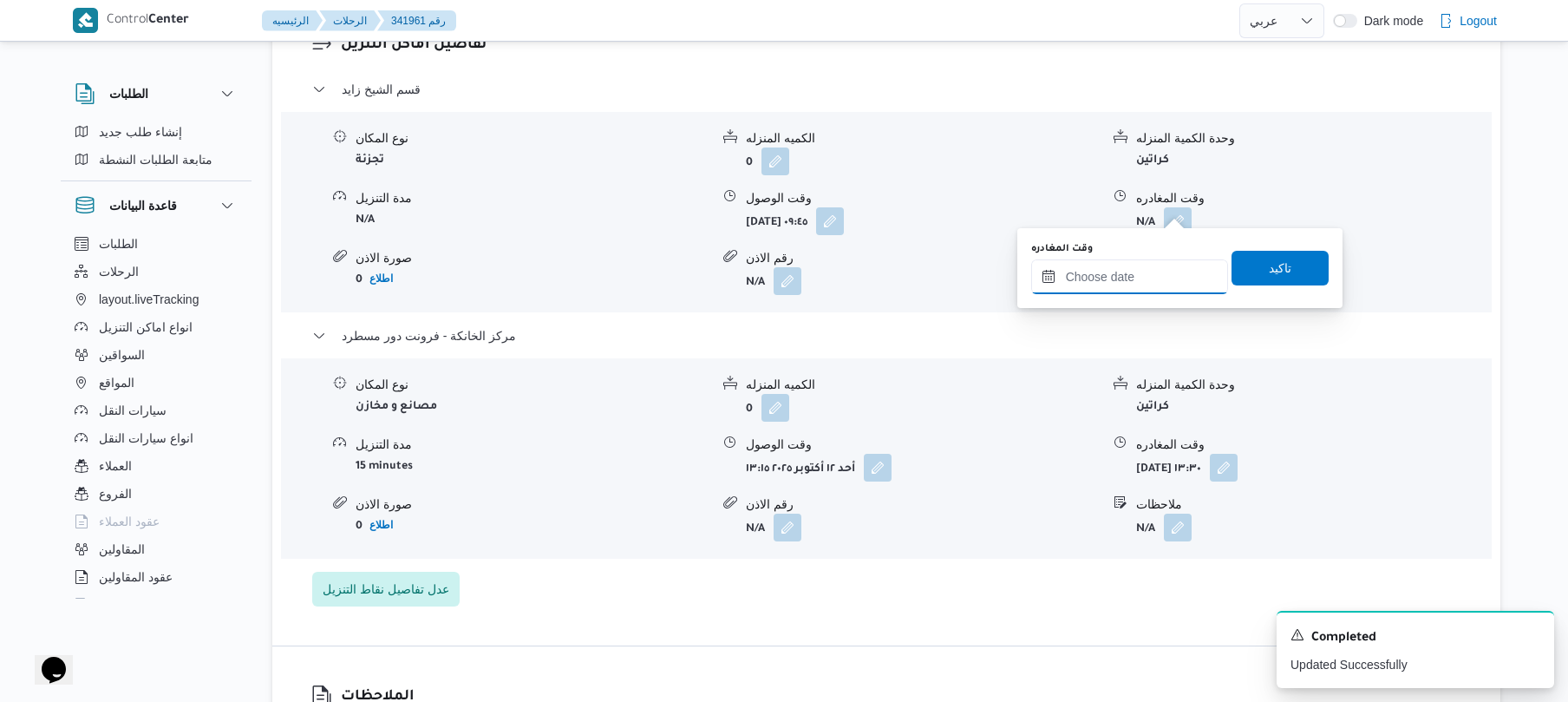
click at [1113, 281] on input "وقت المغادره" at bounding box center [1128, 277] width 197 height 34
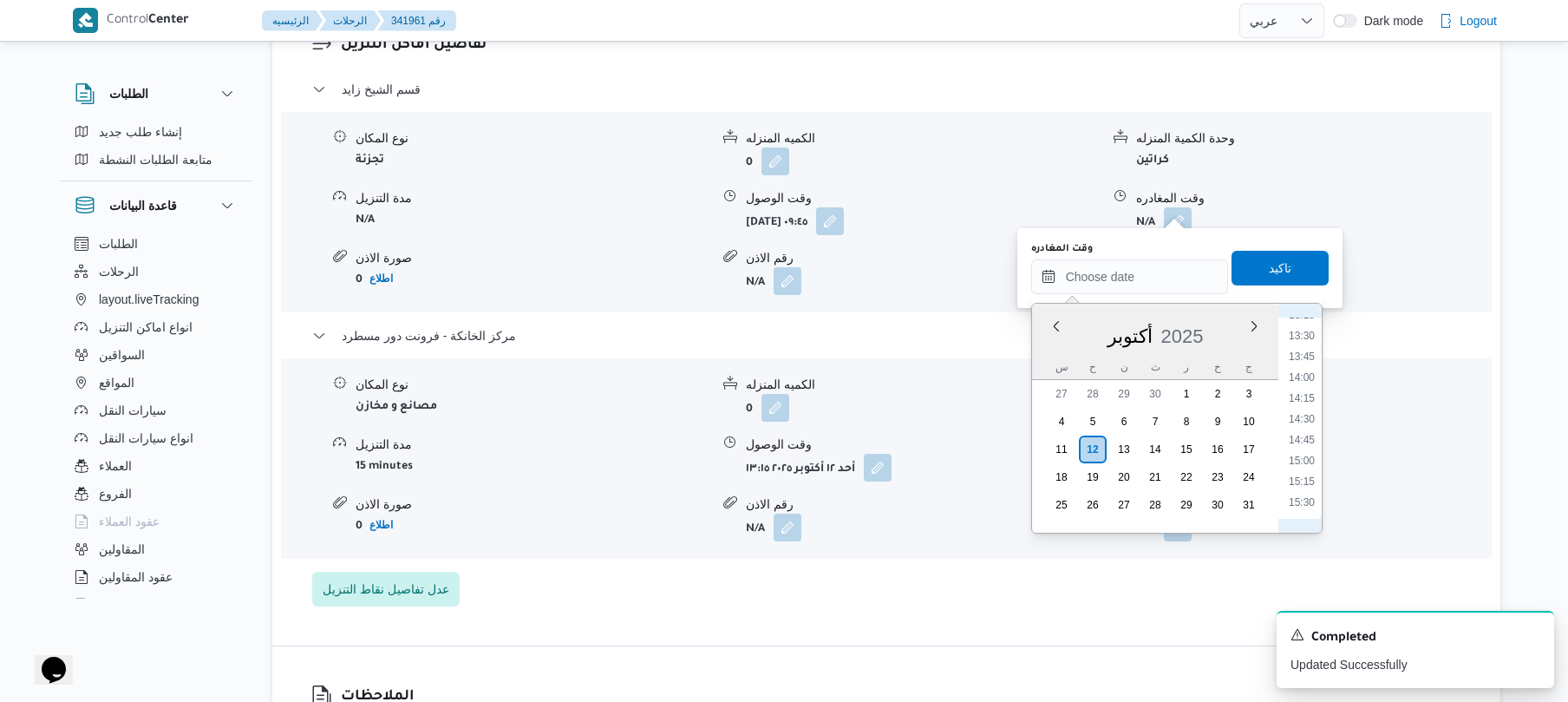
scroll to position [972, 0]
click at [1310, 375] on li "12:15" at bounding box center [1302, 374] width 40 height 17
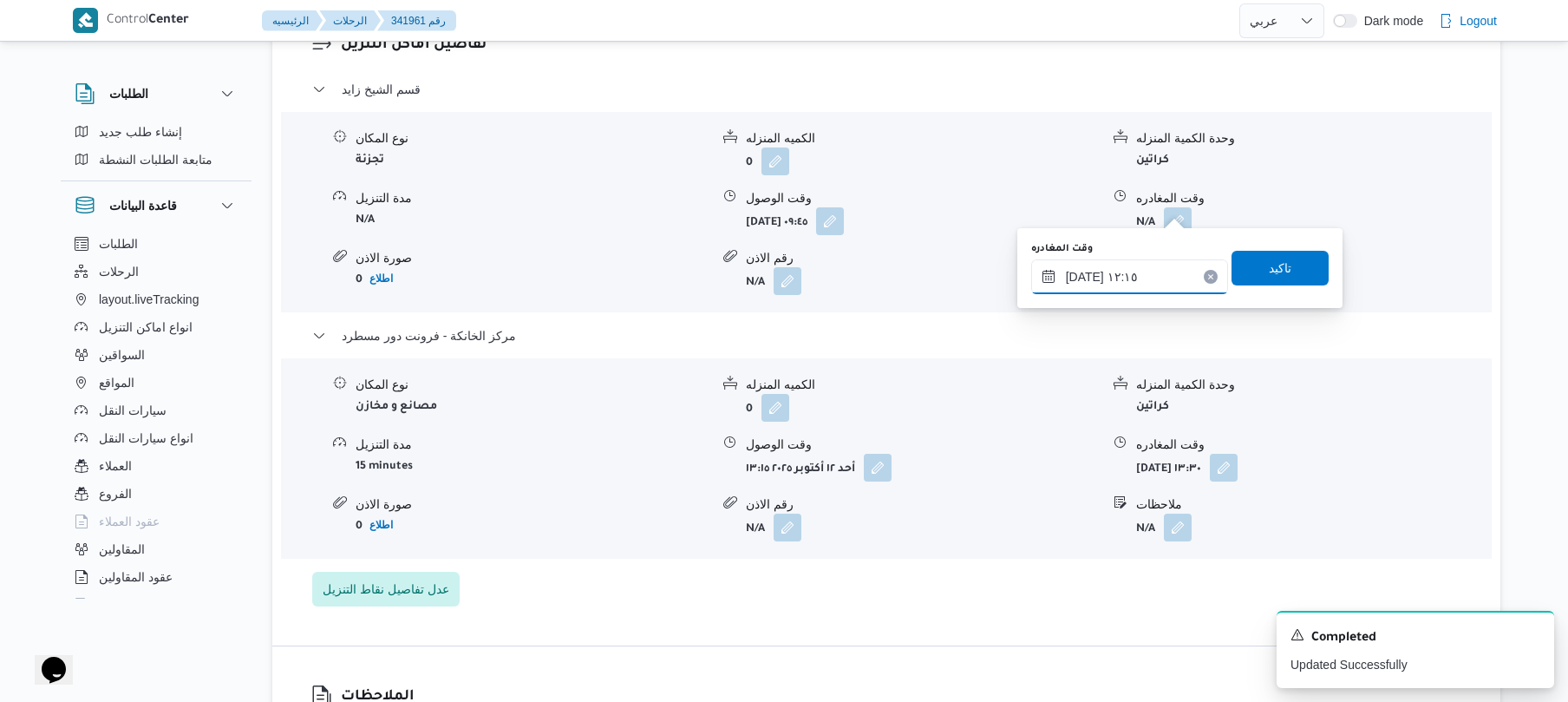
click at [1146, 275] on input "١٢/١٠/٢٠٢٥ ١٢:١٥" at bounding box center [1128, 277] width 197 height 34
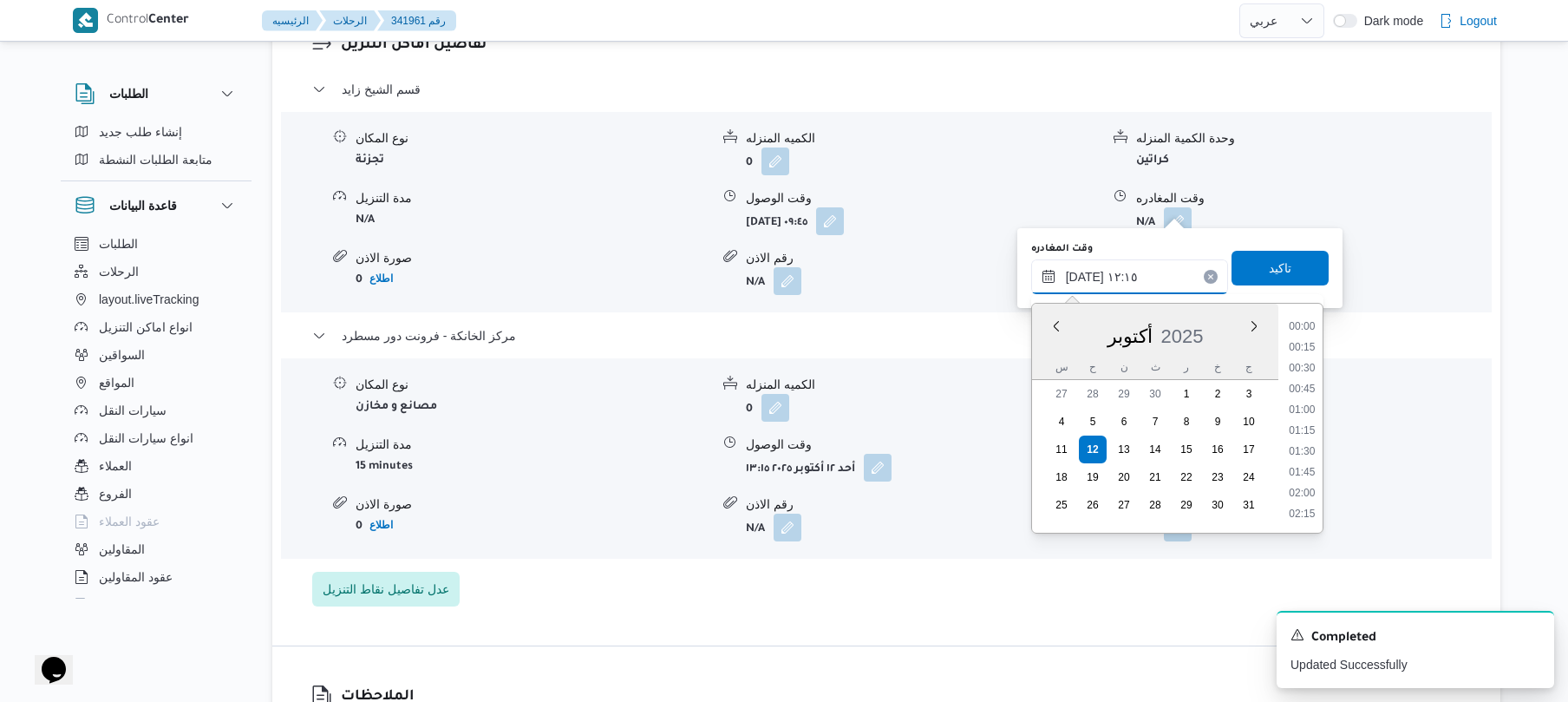
scroll to position [916, 0]
click at [1308, 453] on li "12:30" at bounding box center [1302, 451] width 40 height 17
type input "١٢/١٠/٢٠٢٥ ١٢:٣٠"
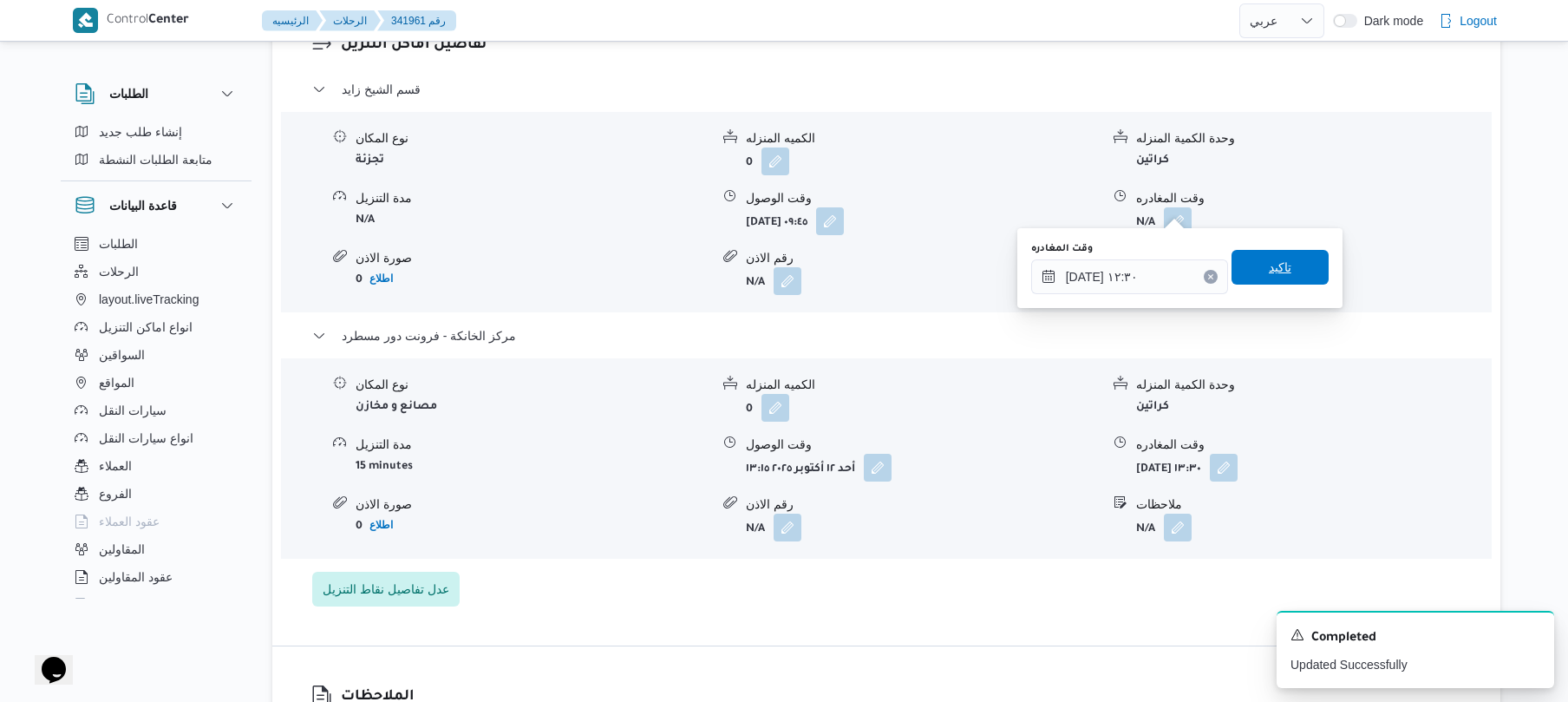
click at [1276, 271] on span "تاكيد" at bounding box center [1280, 267] width 23 height 21
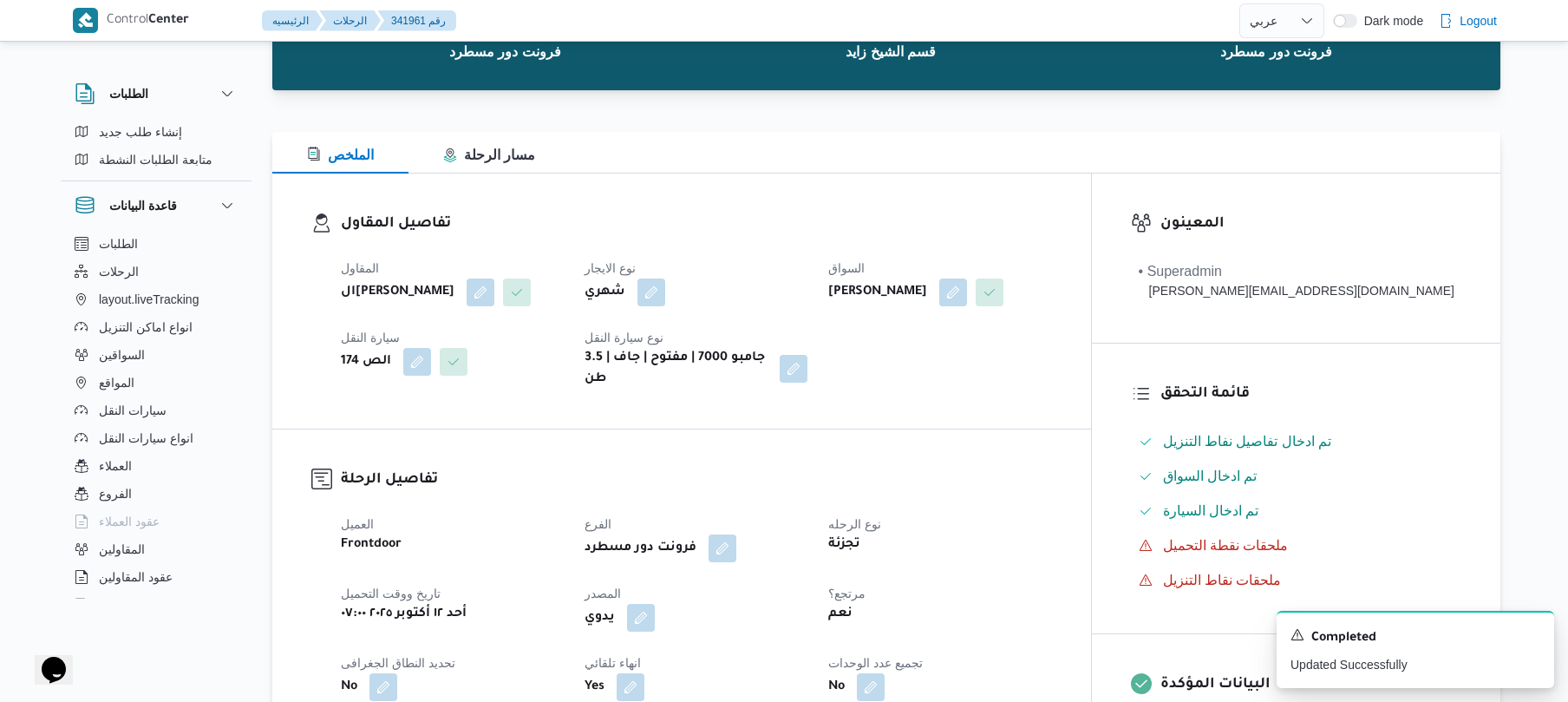
scroll to position [0, 0]
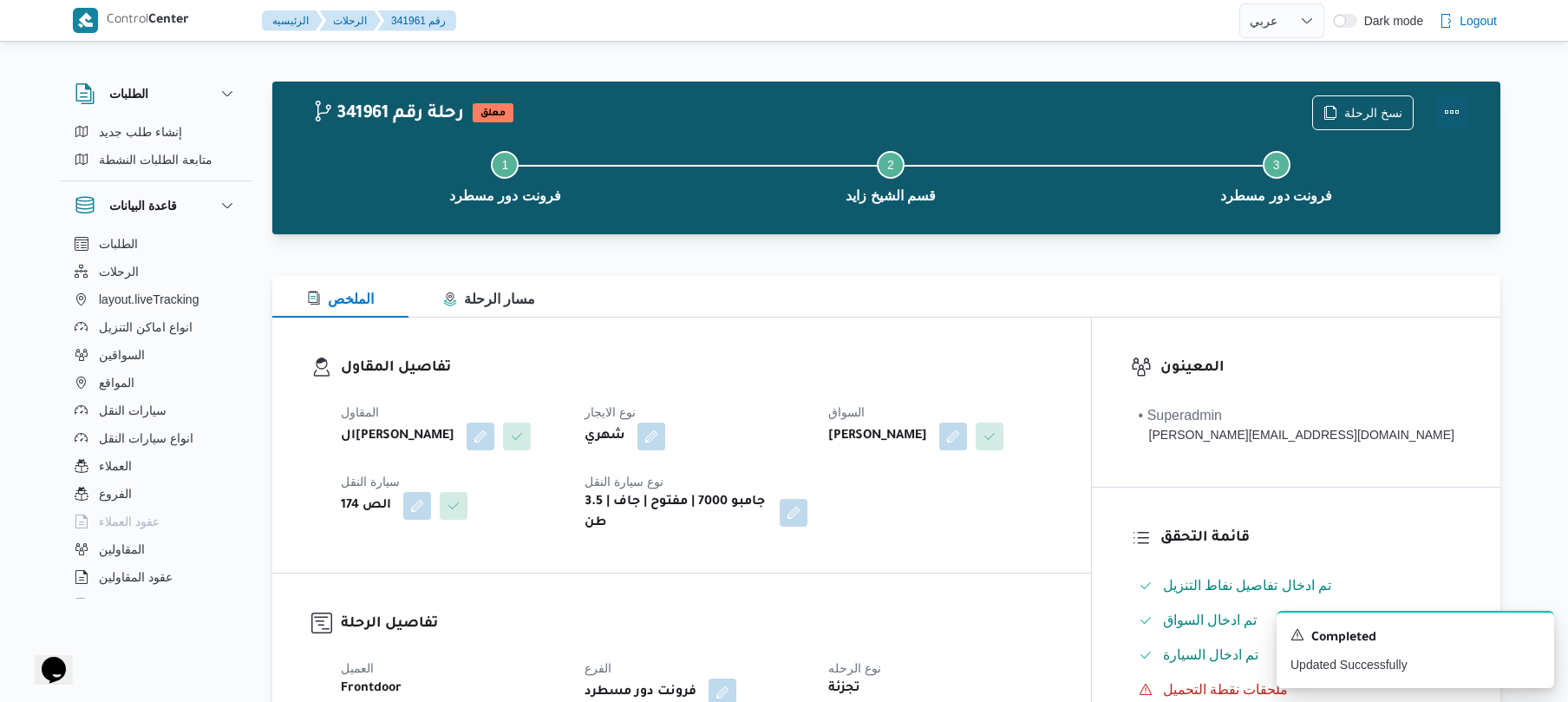
click at [1453, 112] on button "Actions" at bounding box center [1451, 112] width 34 height 34
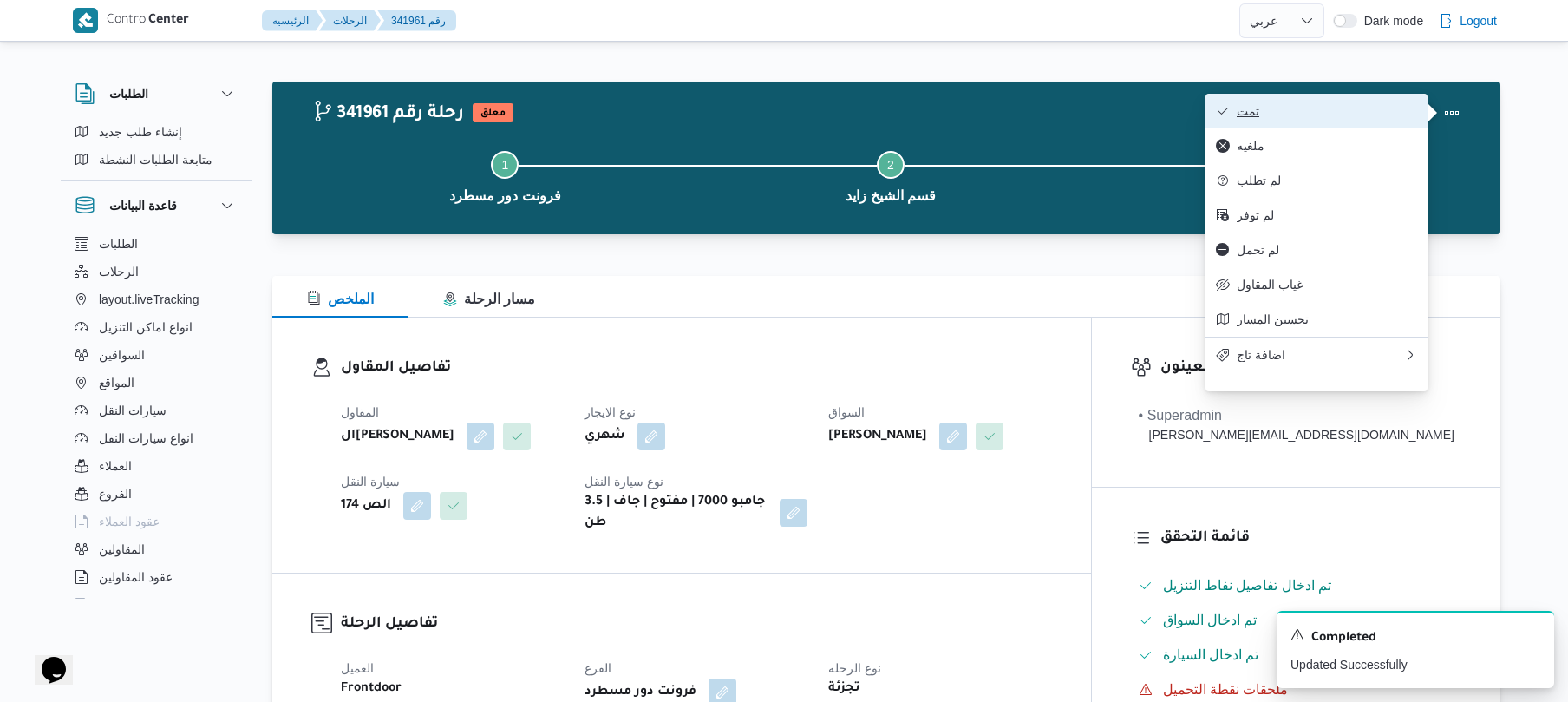
click at [1392, 110] on span "تمت" at bounding box center [1326, 111] width 180 height 14
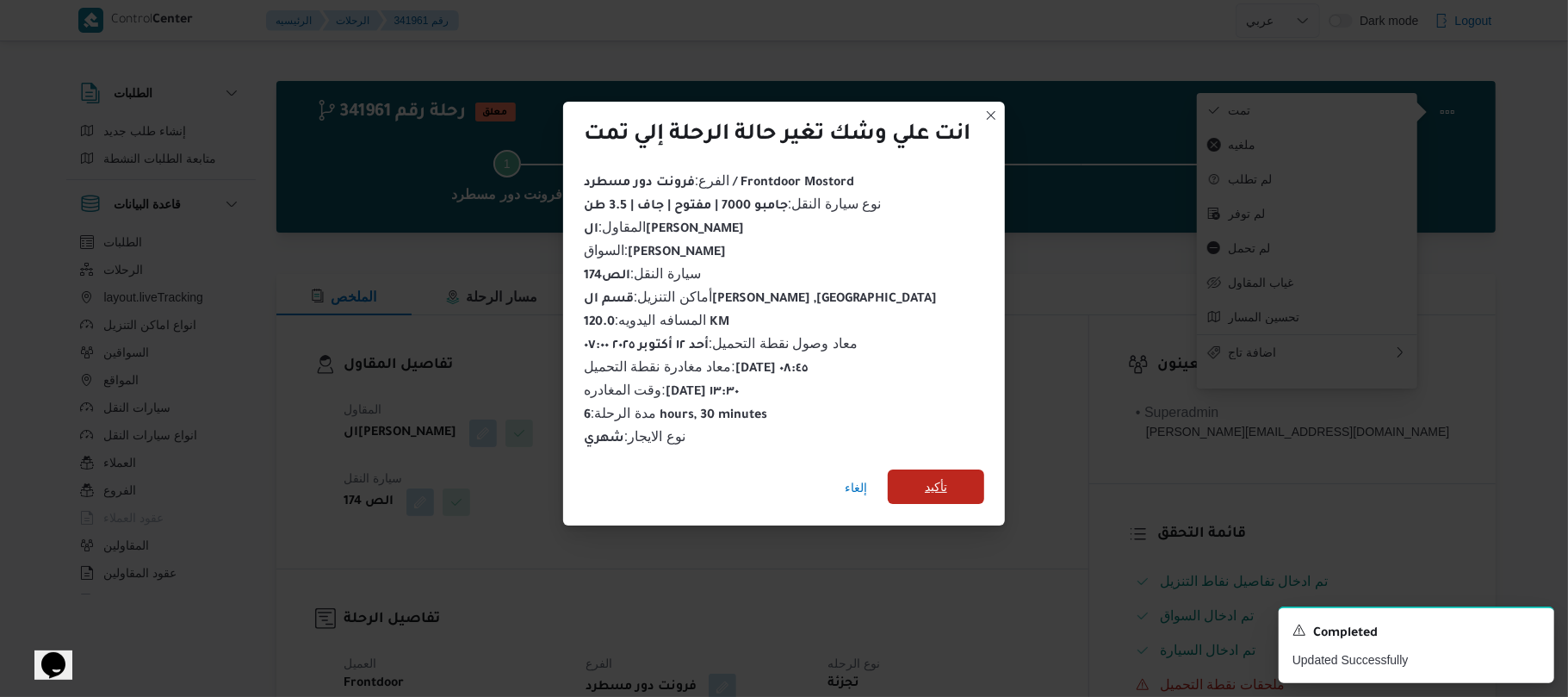
click at [935, 480] on span "تأكيد" at bounding box center [935, 486] width 23 height 21
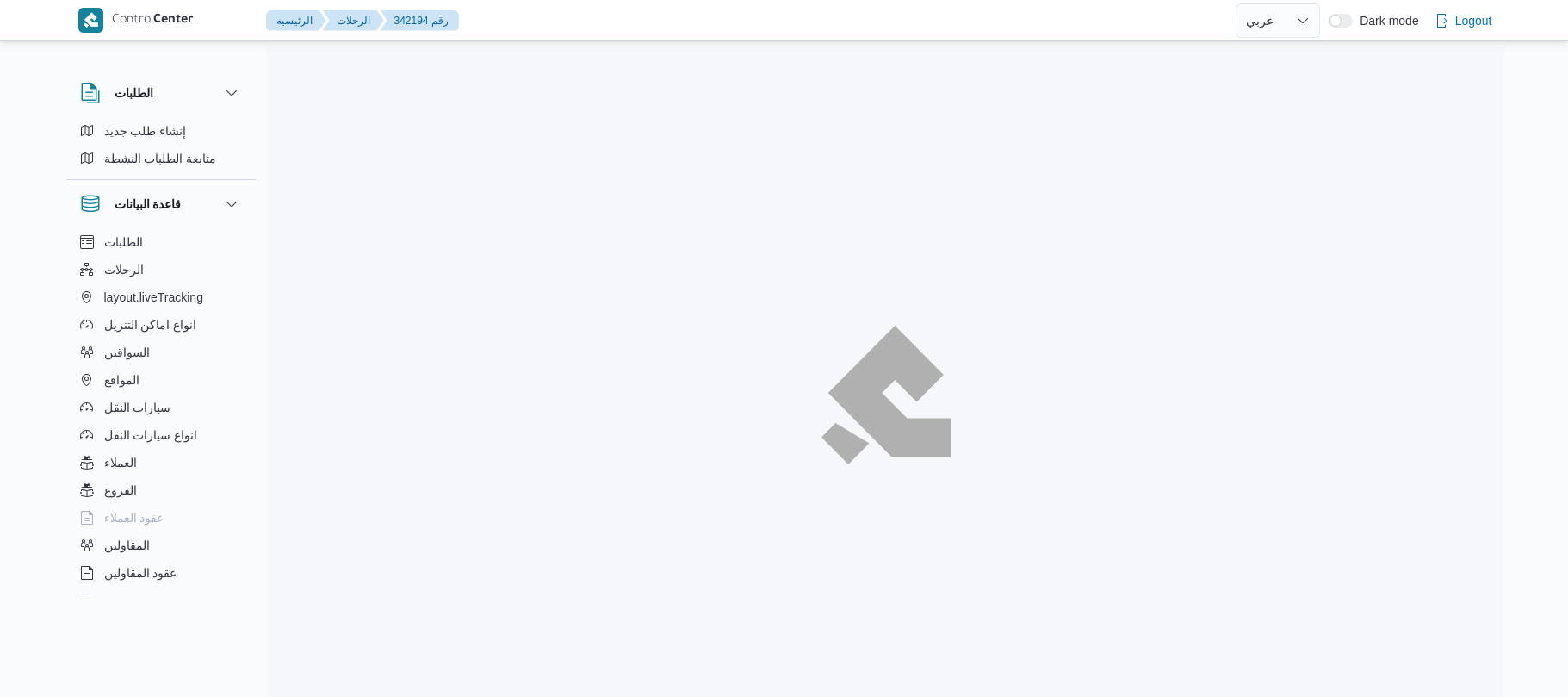
select select "ar"
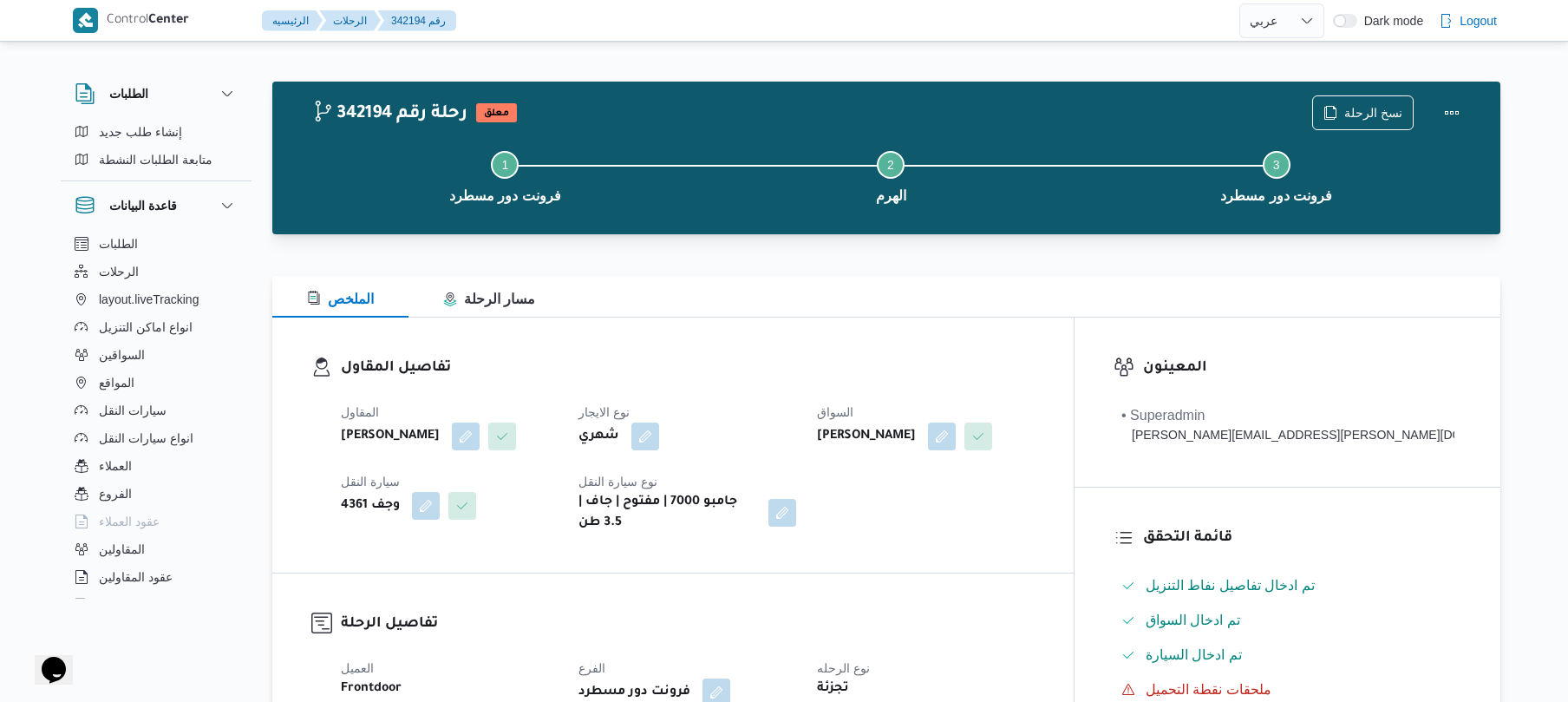
click at [872, 306] on div "الملخص مسار الرحلة" at bounding box center [886, 297] width 1228 height 42
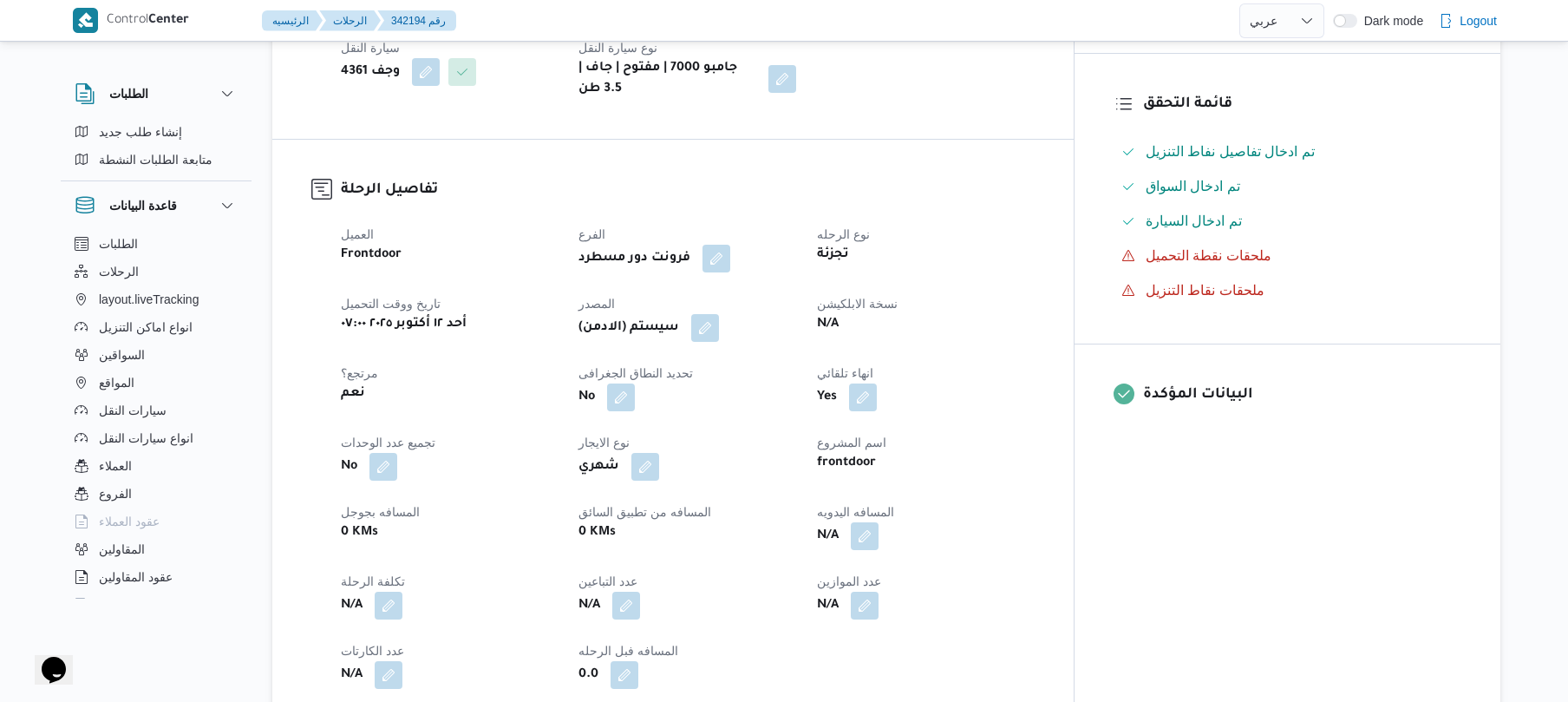
scroll to position [463, 0]
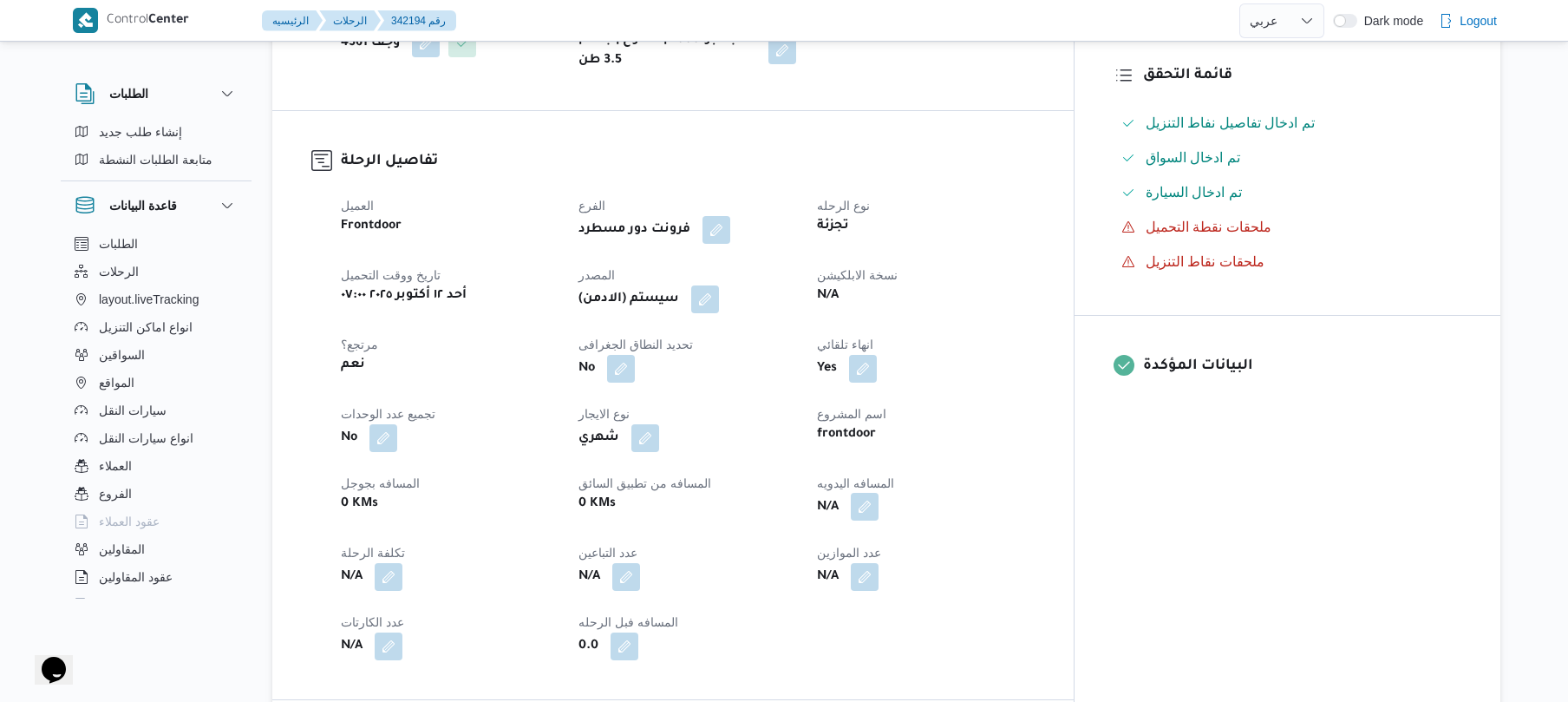
click at [878, 519] on button "button" at bounding box center [864, 506] width 28 height 28
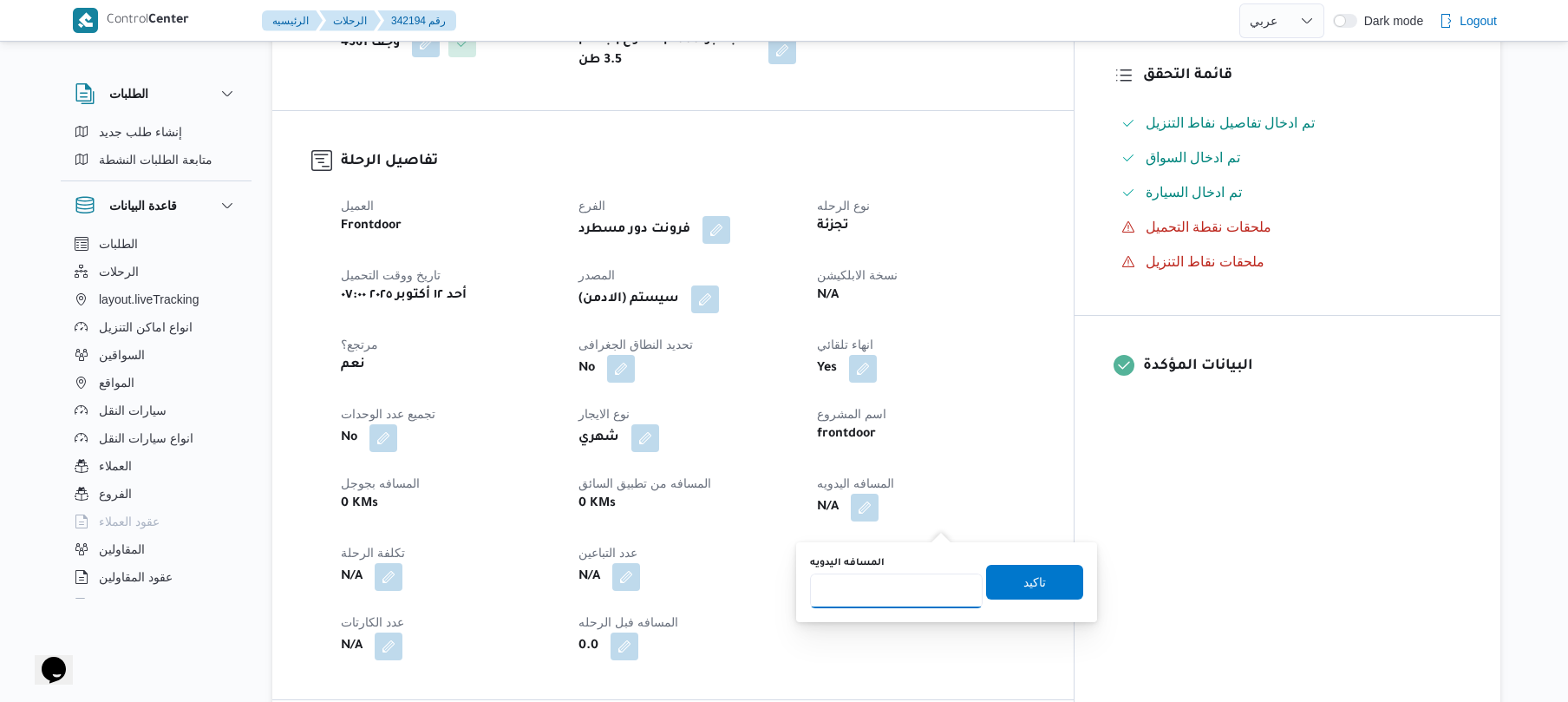
click at [877, 593] on input "المسافه اليدويه" at bounding box center [896, 590] width 172 height 34
type input "75"
click at [1023, 584] on span "تاكيد" at bounding box center [1034, 580] width 23 height 21
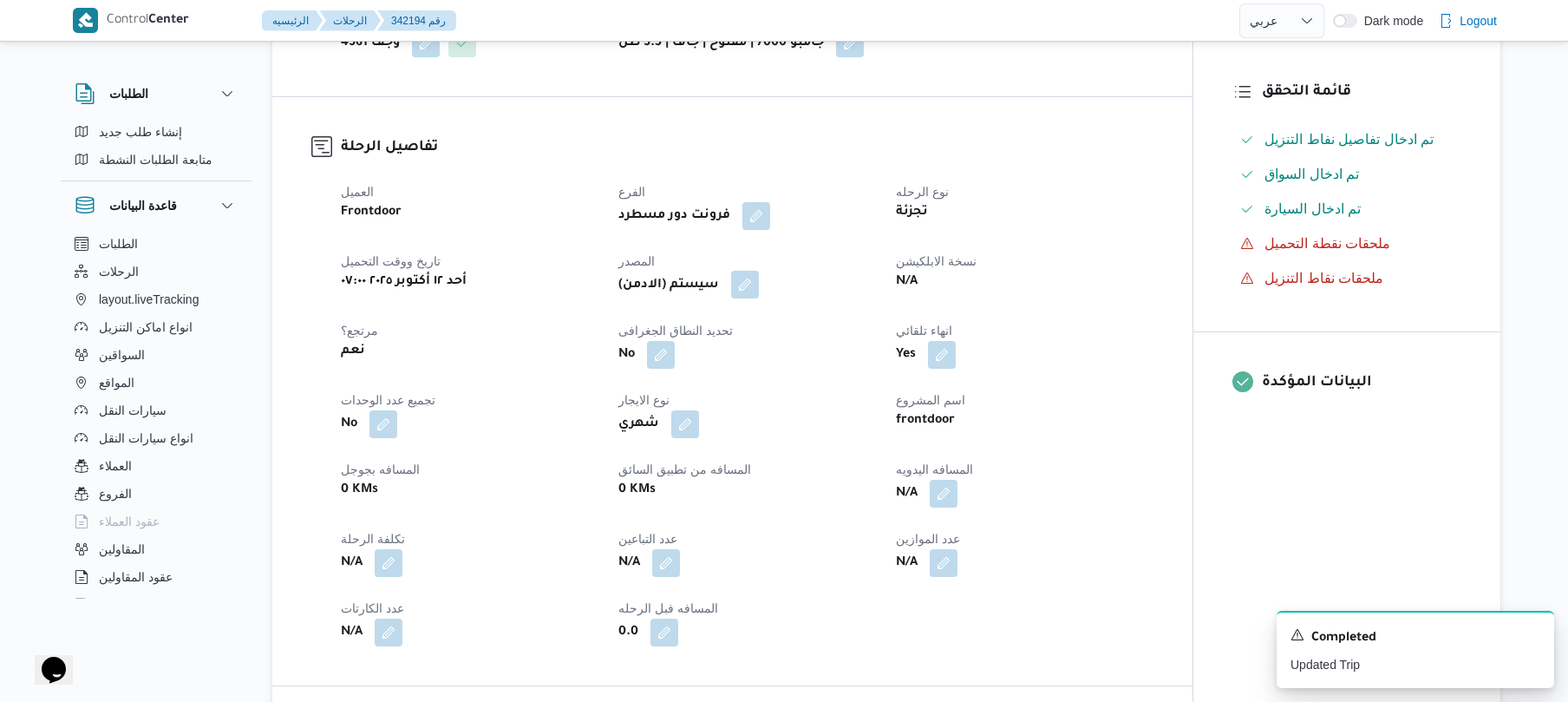
click at [750, 298] on button "button" at bounding box center [744, 284] width 28 height 28
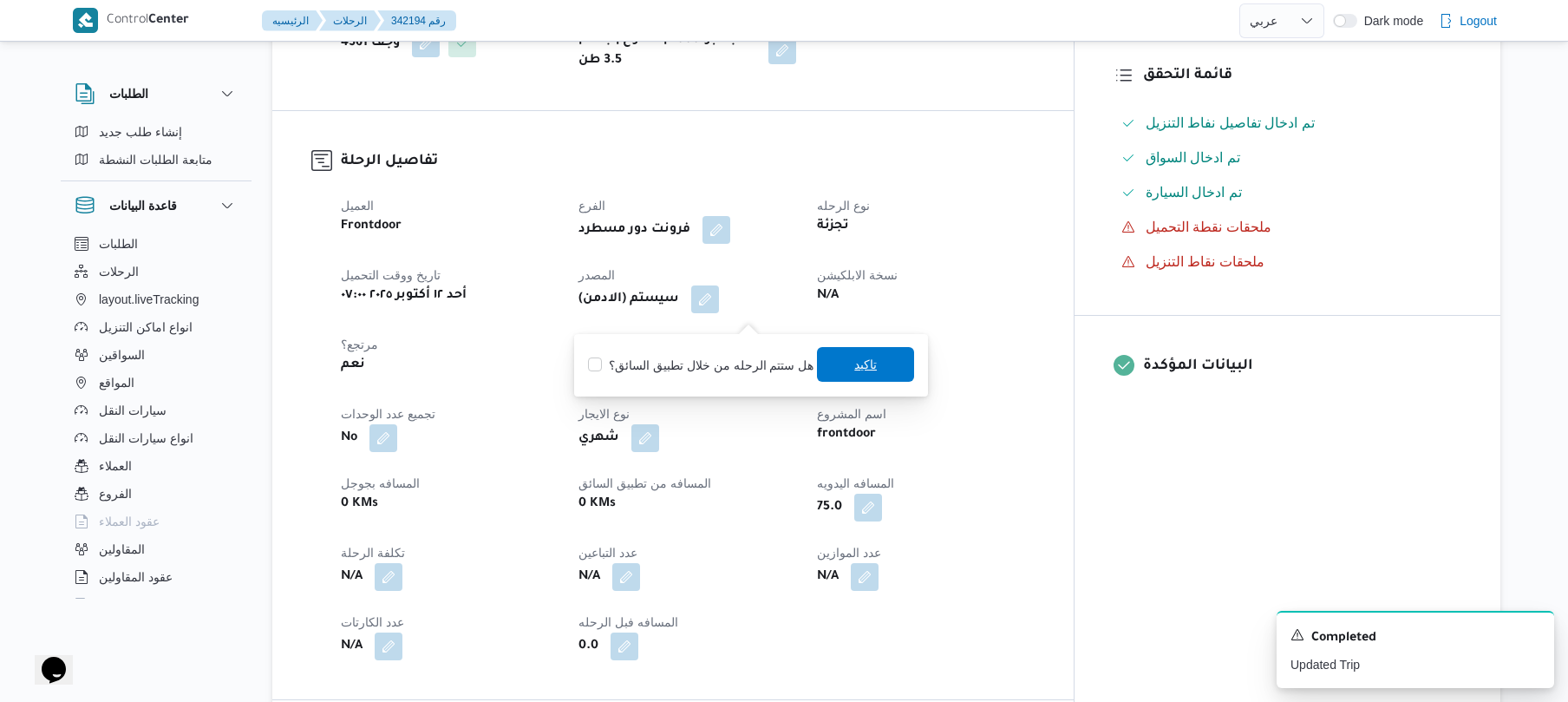
click at [836, 365] on span "تاكيد" at bounding box center [865, 365] width 97 height 34
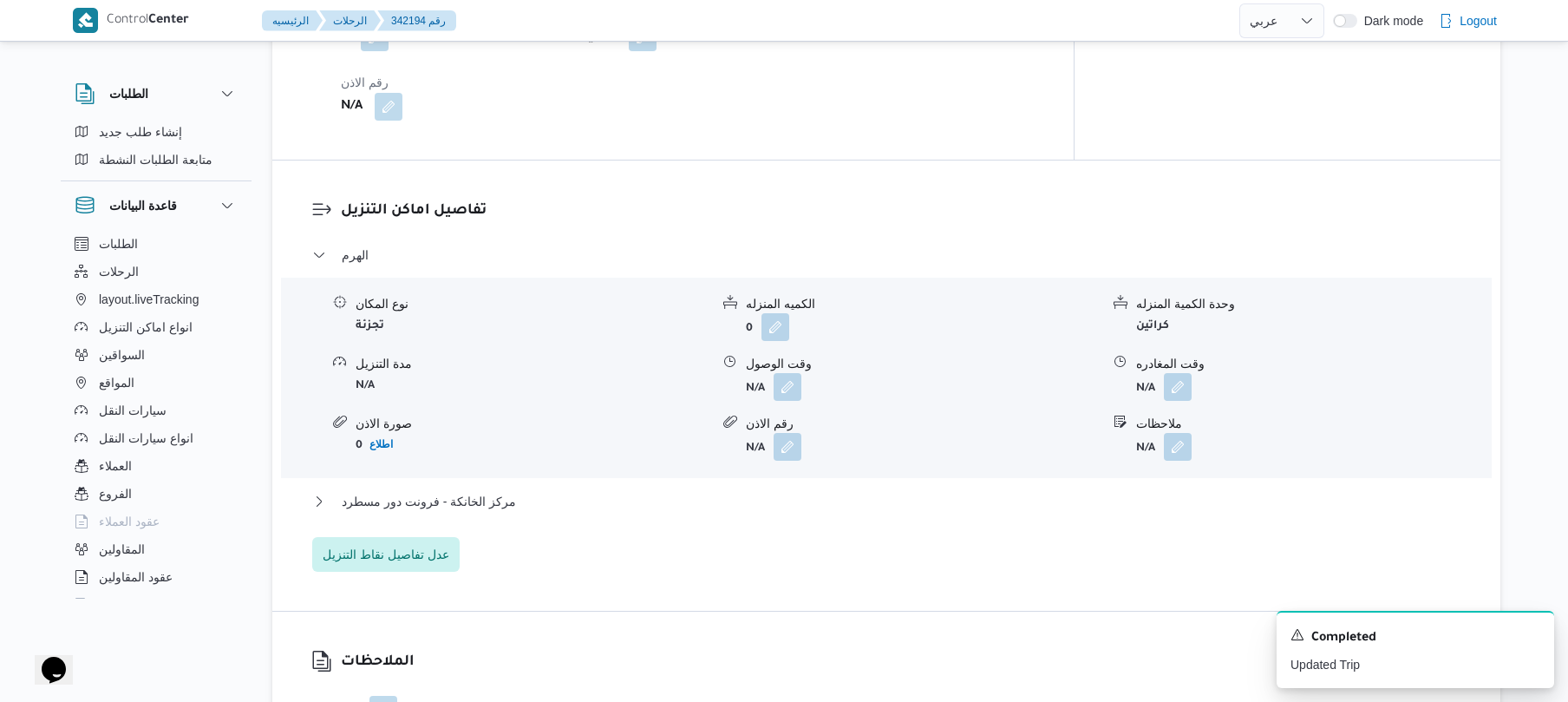
scroll to position [1480, 0]
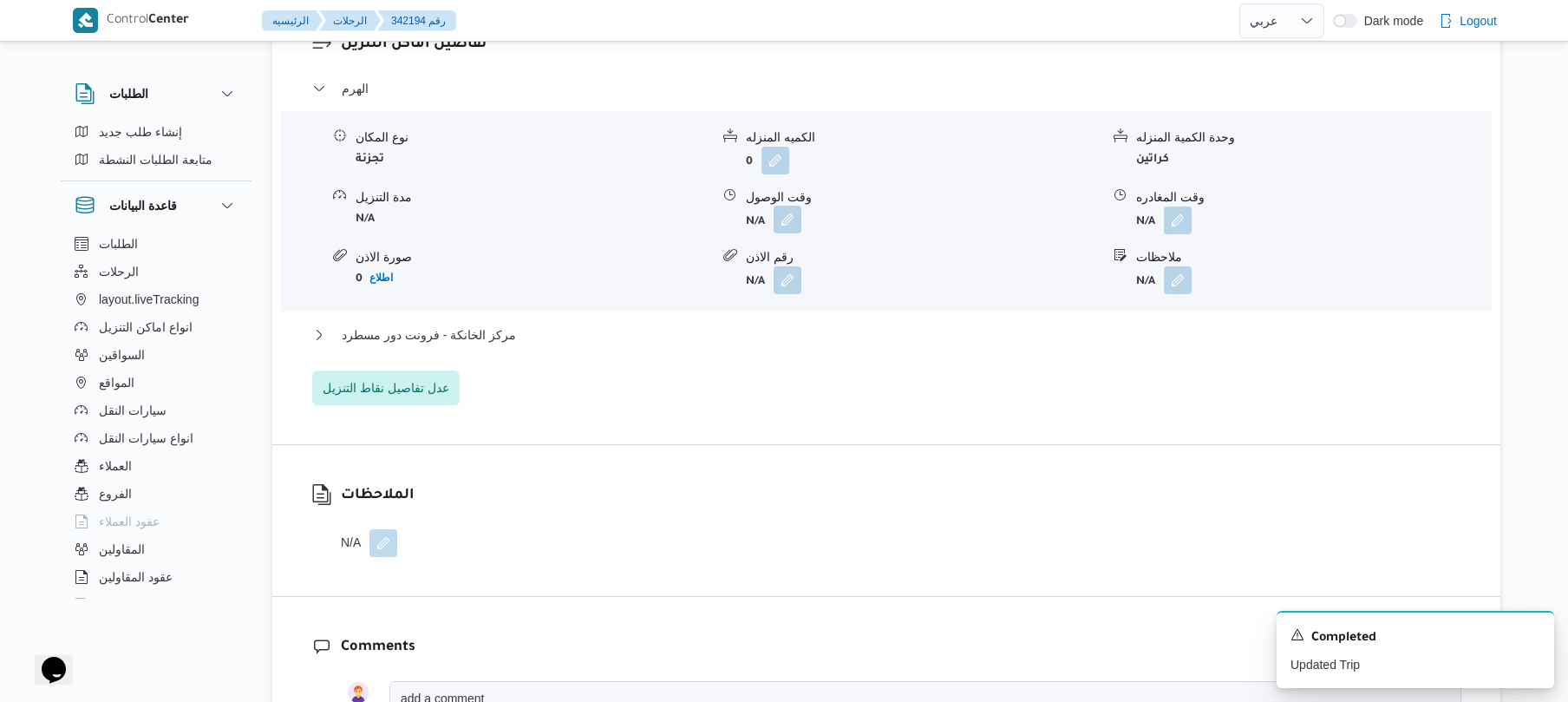
click at [789, 233] on button "button" at bounding box center [787, 219] width 28 height 28
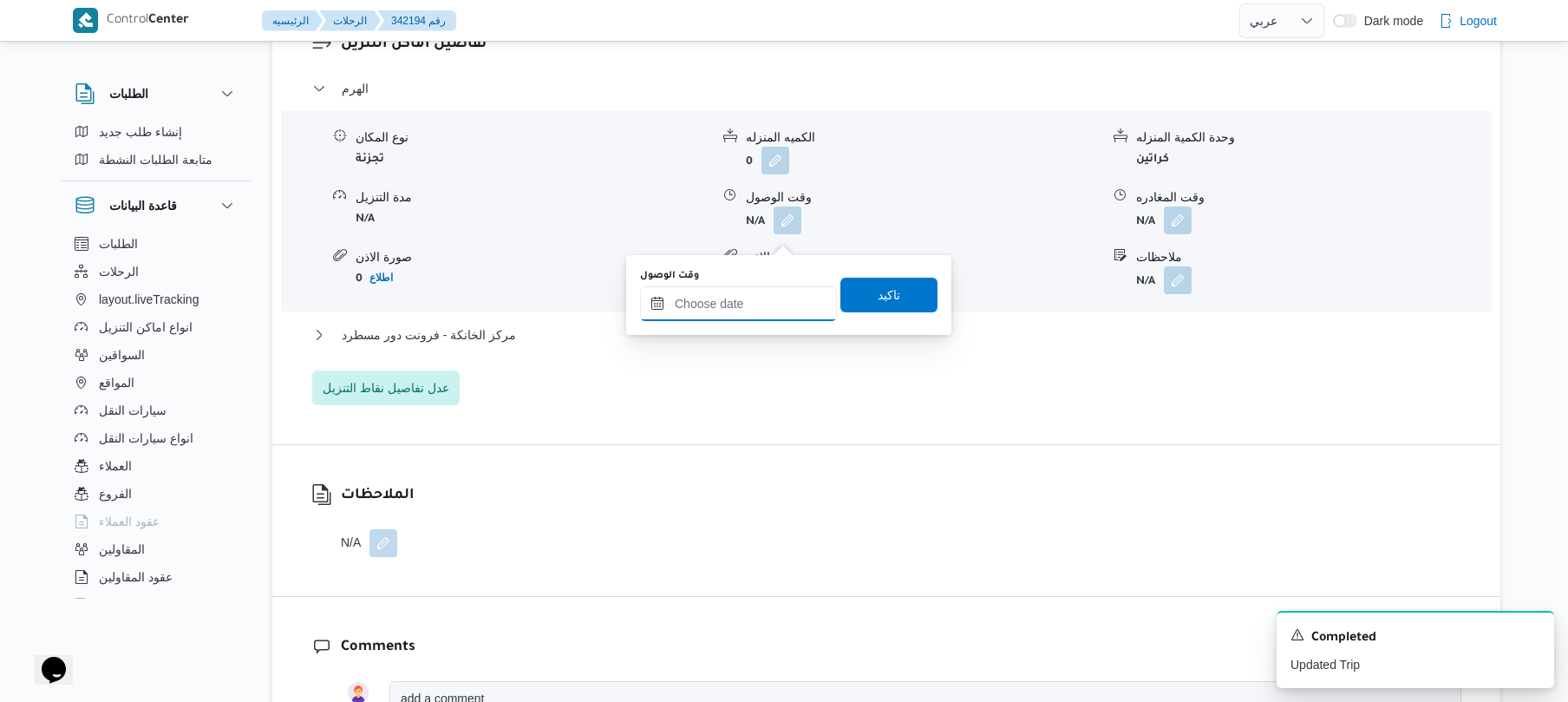
click at [740, 313] on input "وقت الوصول" at bounding box center [738, 304] width 197 height 34
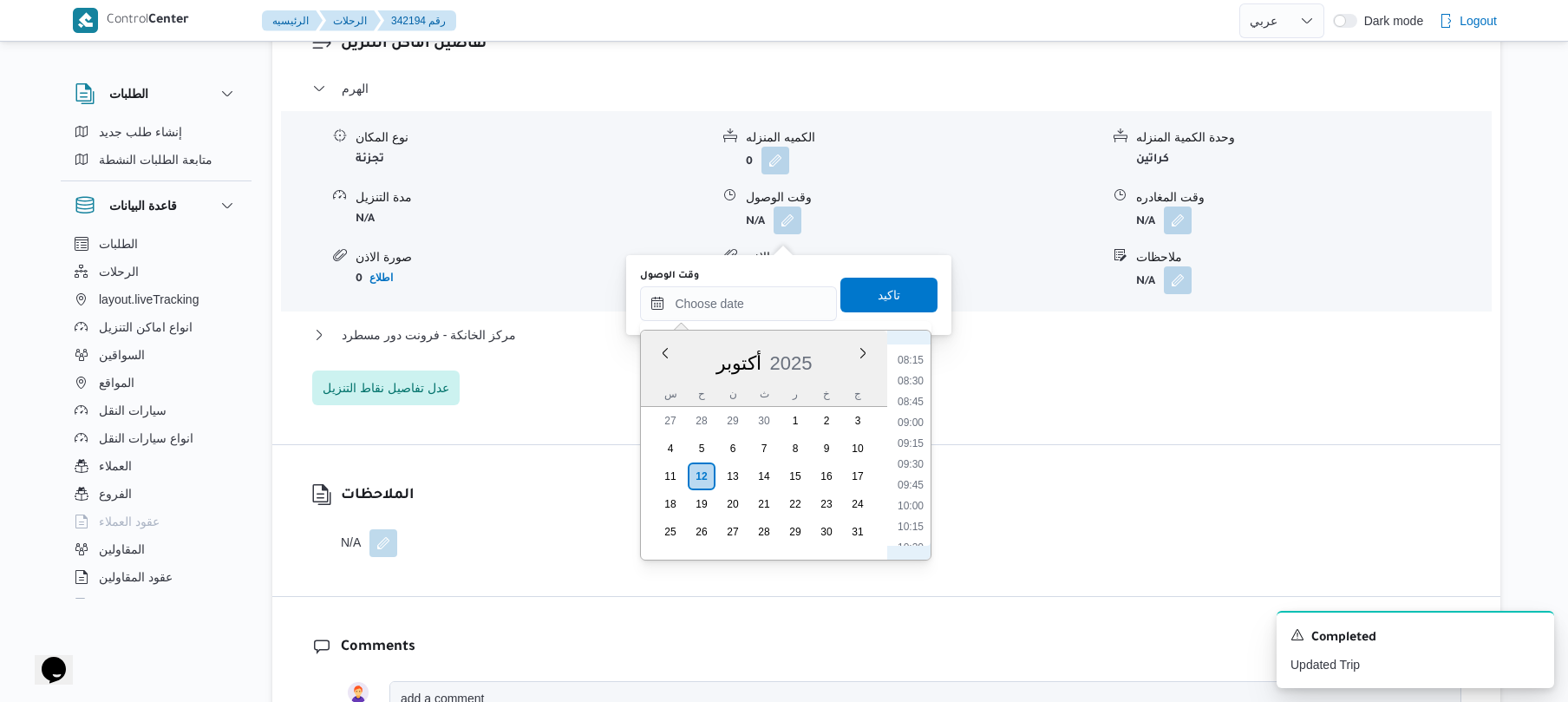
scroll to position [632, 0]
click at [913, 424] on li "08:30" at bounding box center [911, 428] width 40 height 17
type input "١٢/١٠/٢٠٢٥ ٠٨:٣٠"
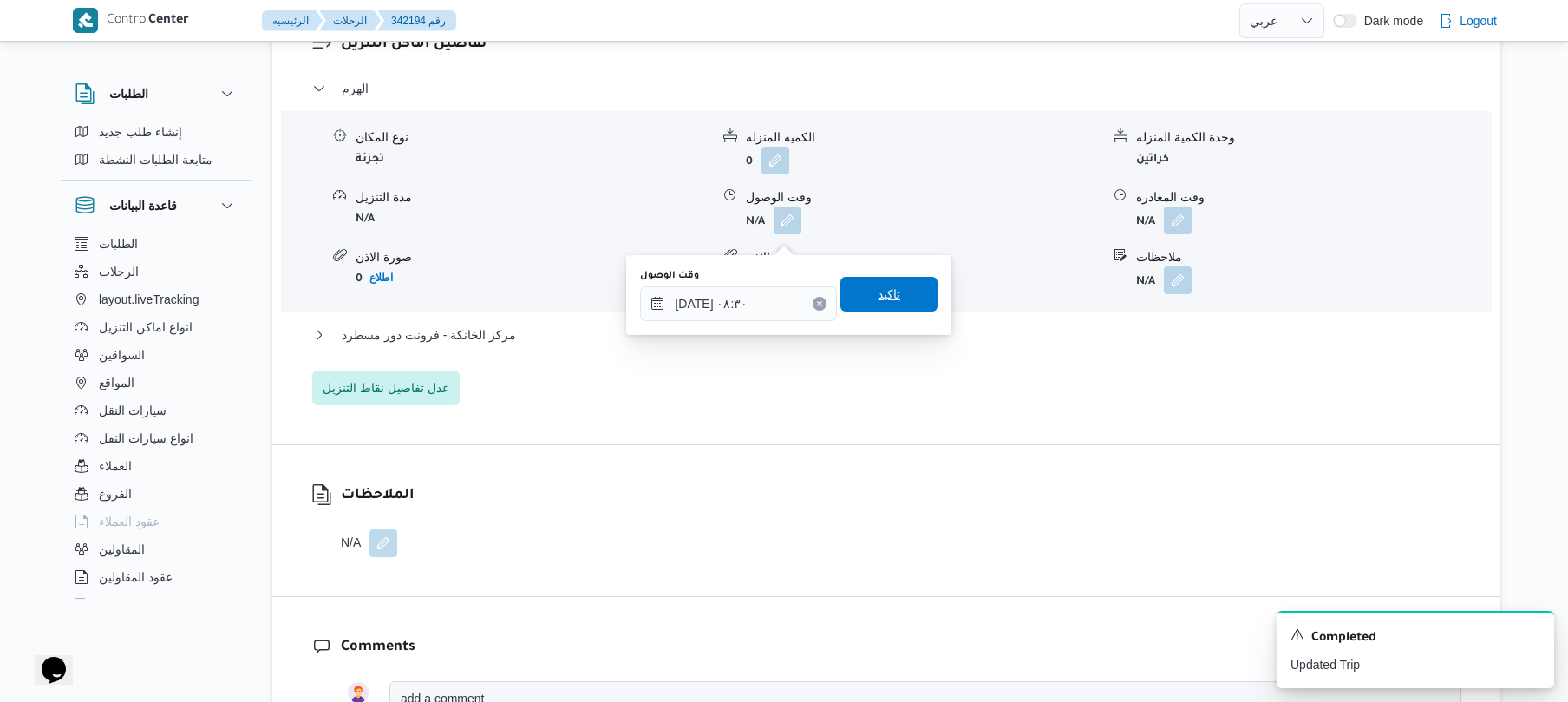
click at [877, 302] on span "تاكيد" at bounding box center [888, 294] width 23 height 21
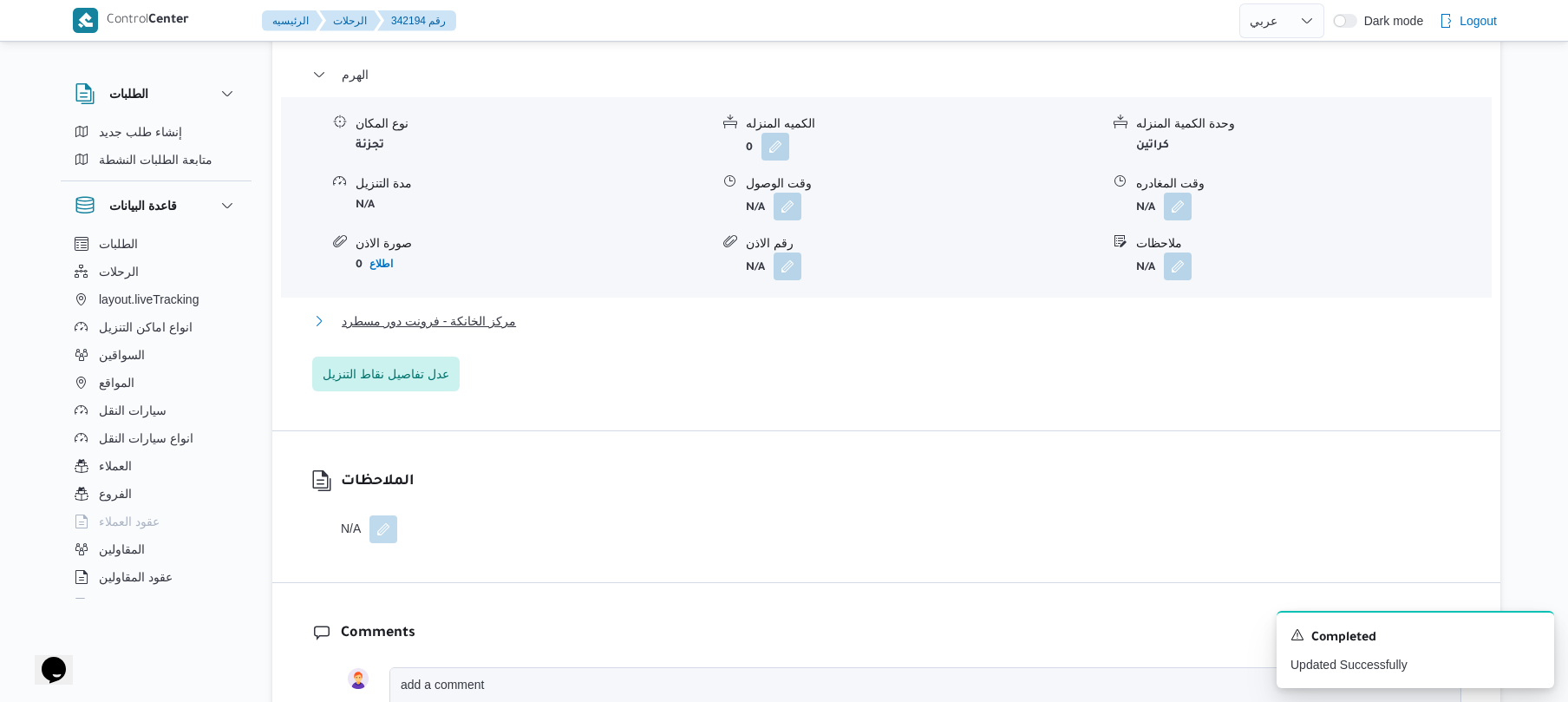
click at [785, 331] on button "مركز الخانكة - فرونت دور مسطرد" at bounding box center [886, 320] width 1149 height 21
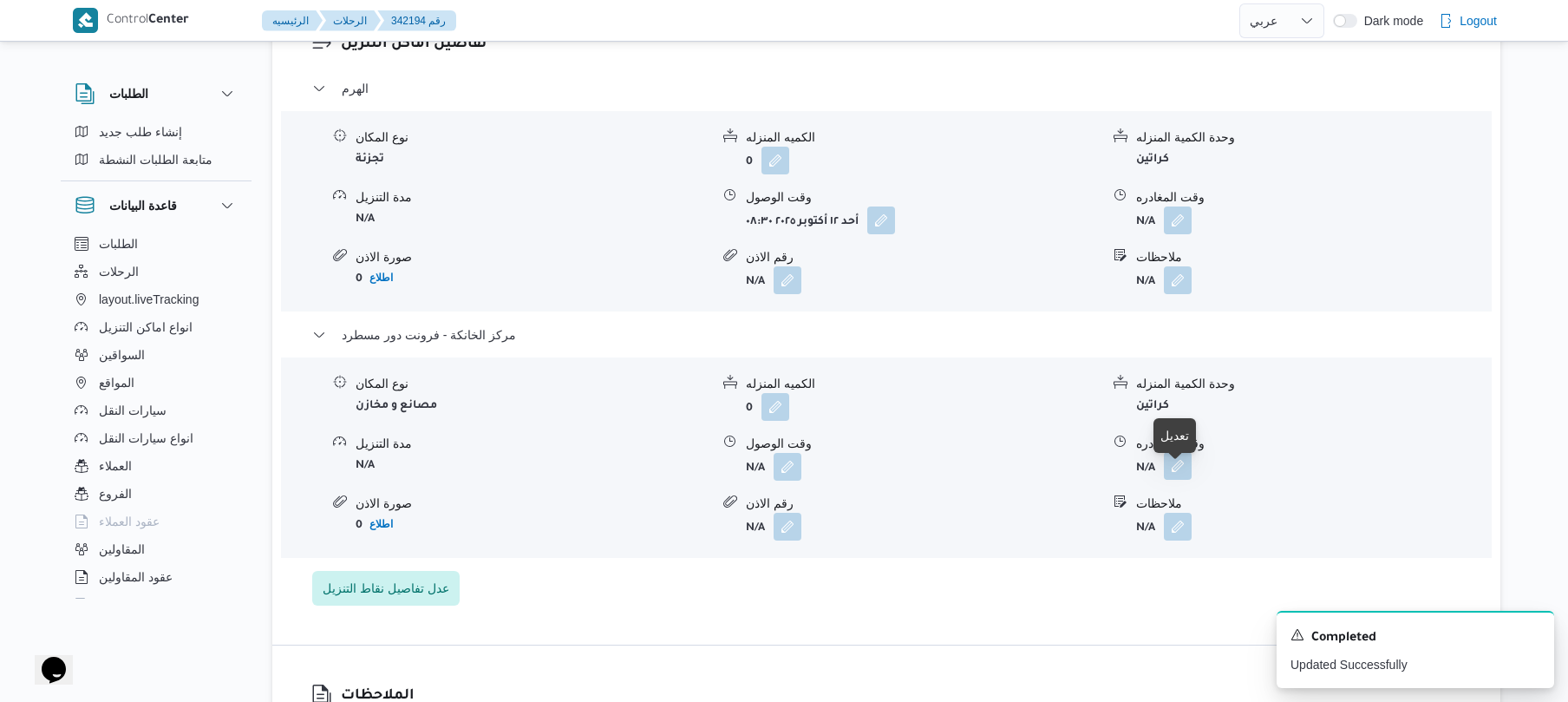
click at [1176, 480] on button "button" at bounding box center [1177, 465] width 28 height 28
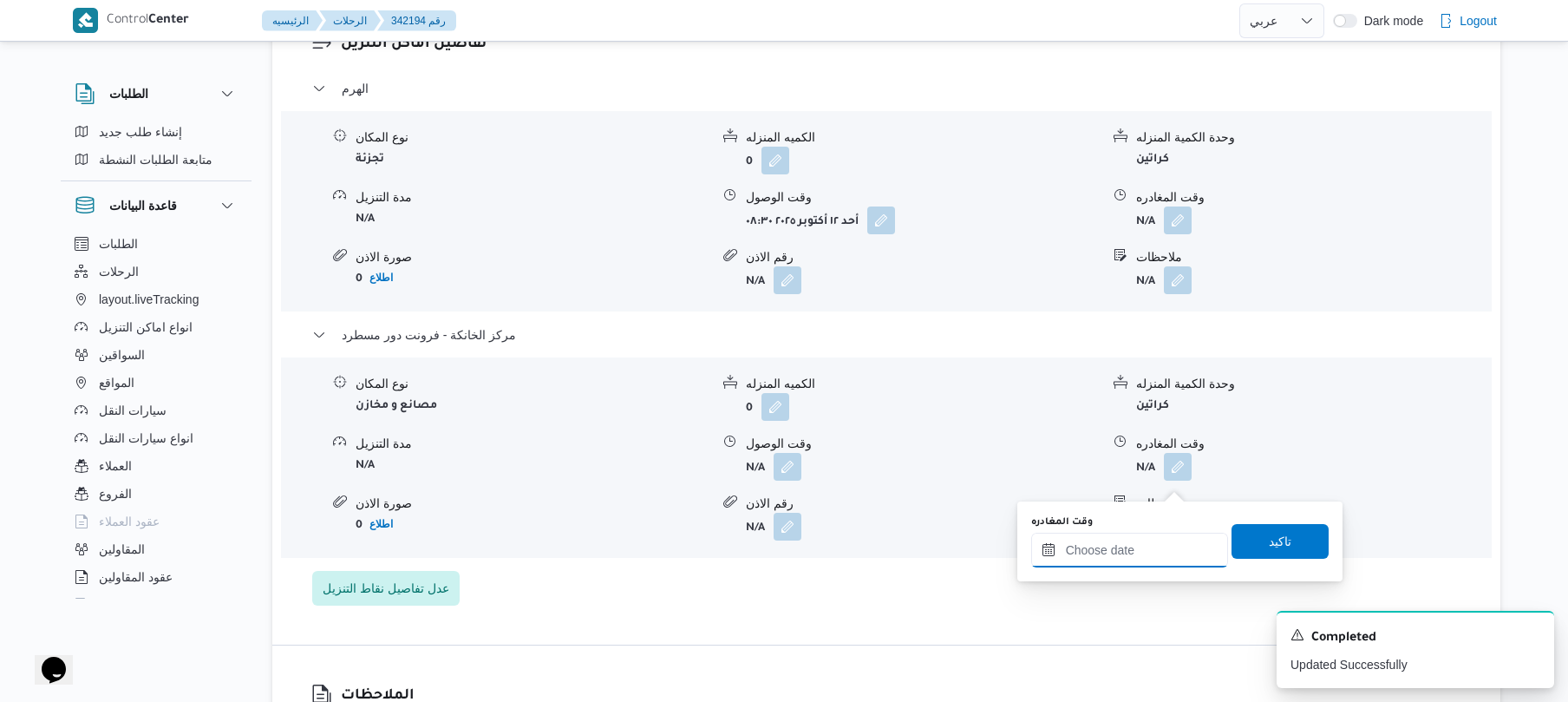
click at [1086, 552] on input "وقت المغادره" at bounding box center [1128, 550] width 197 height 34
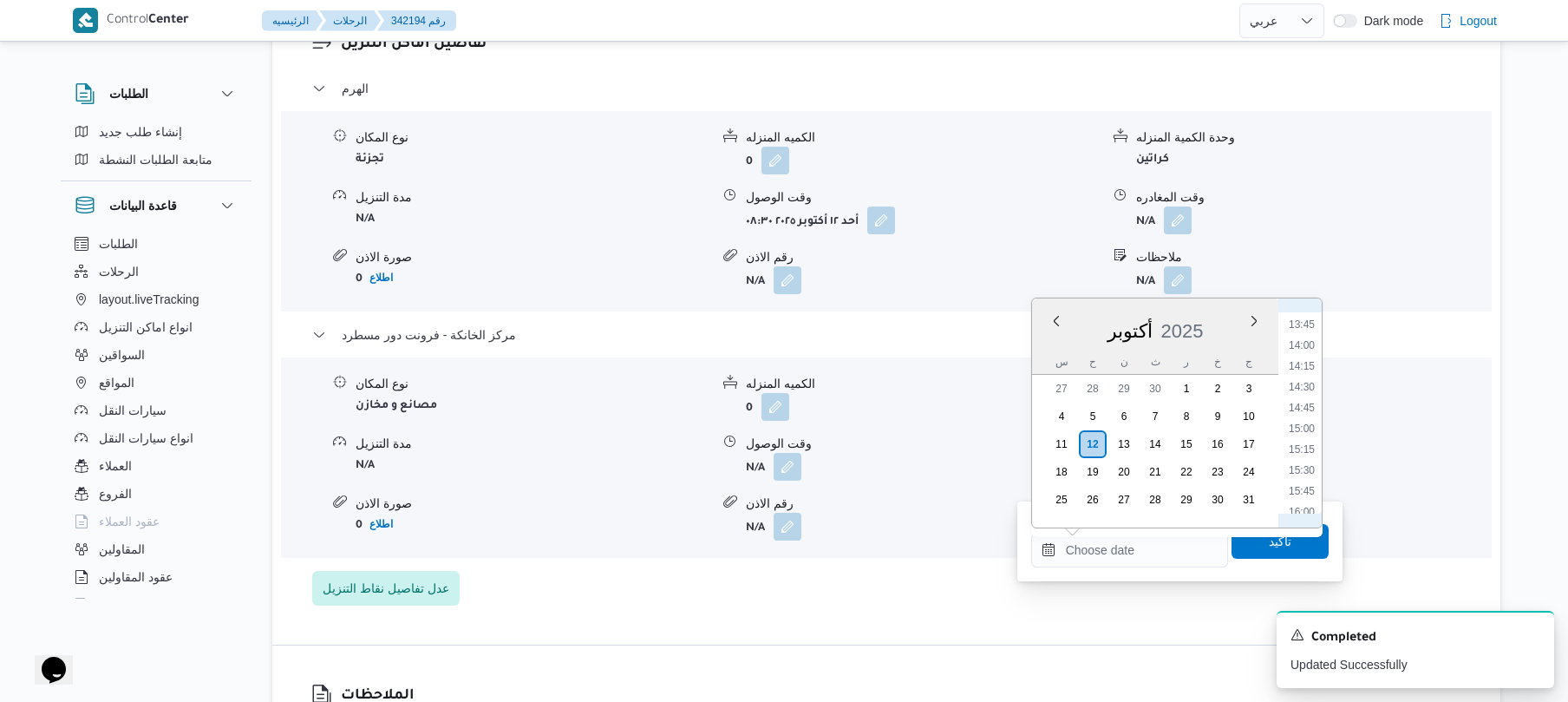
scroll to position [970, 0]
click at [1297, 452] on li "13:15" at bounding box center [1302, 454] width 40 height 17
type input "١٢/١٠/٢٠٢٥ ١٣:١٥"
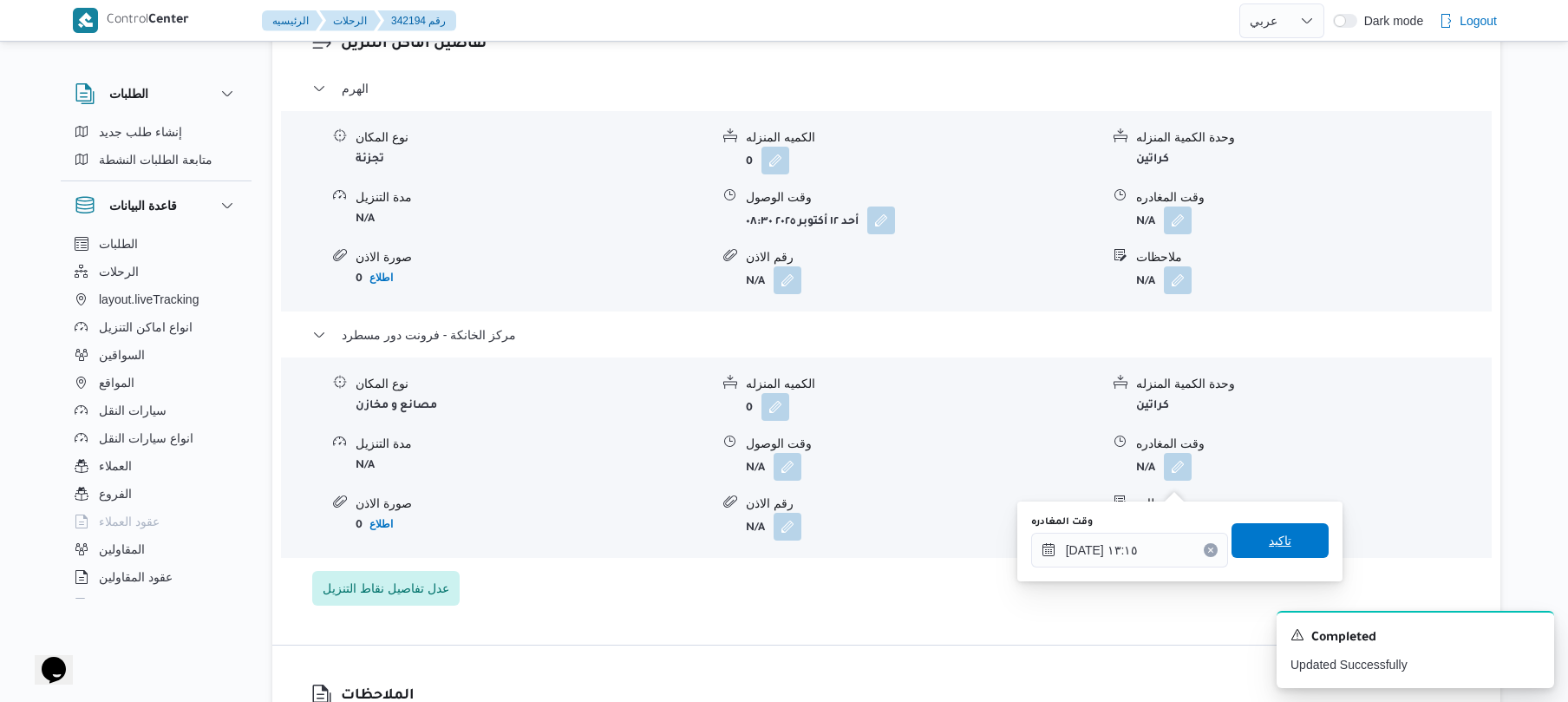
click at [1247, 539] on span "تاكيد" at bounding box center [1279, 541] width 97 height 34
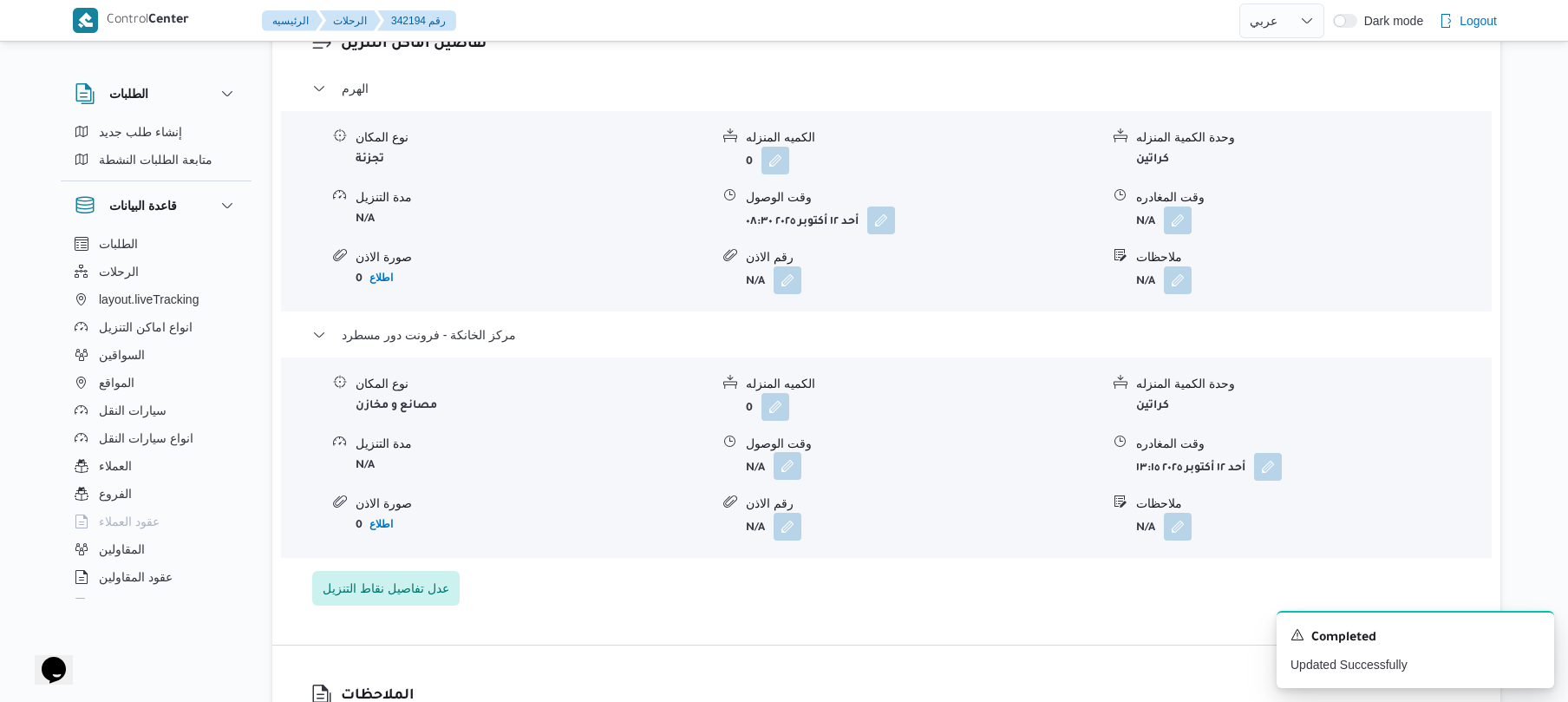
click at [781, 479] on button "button" at bounding box center [787, 465] width 28 height 28
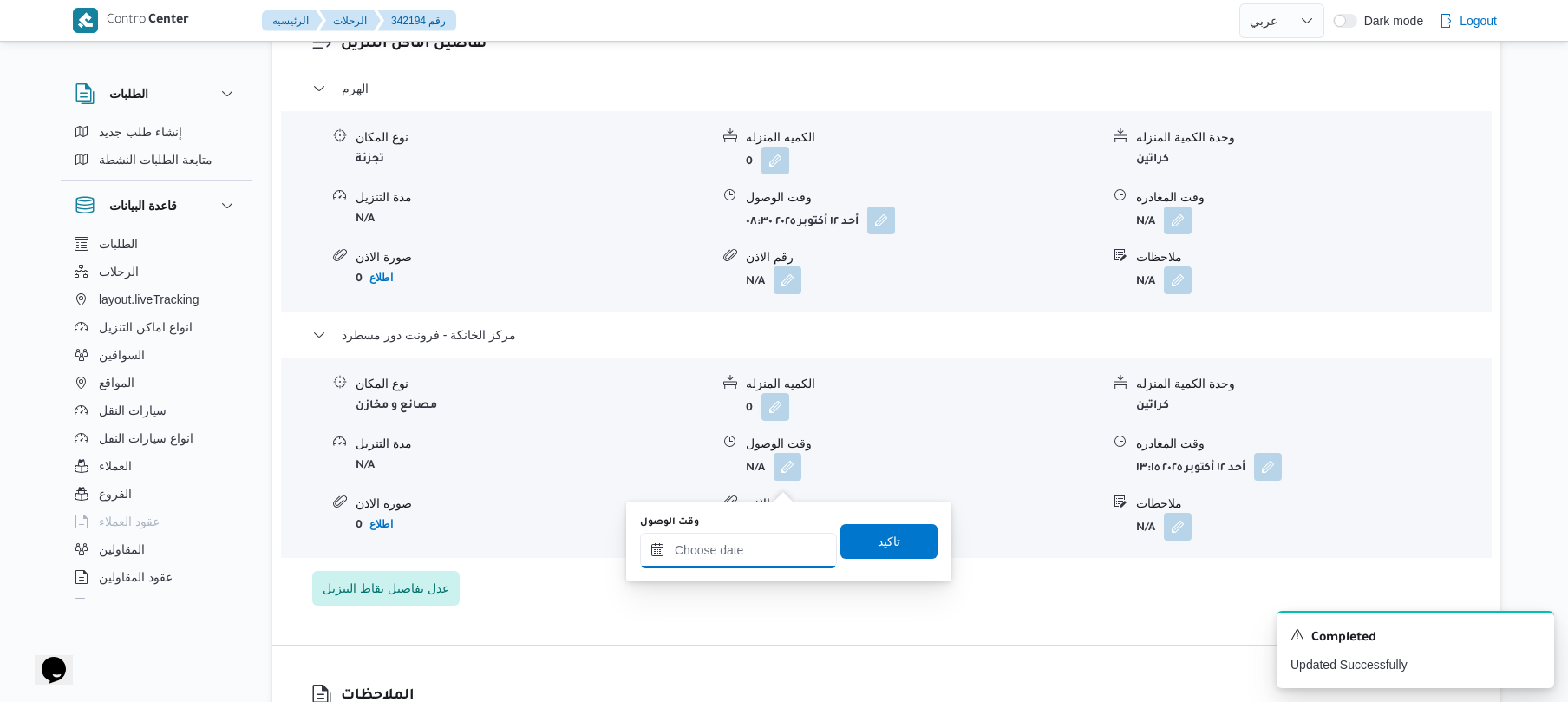
click at [750, 551] on input "وقت الوصول" at bounding box center [738, 550] width 197 height 34
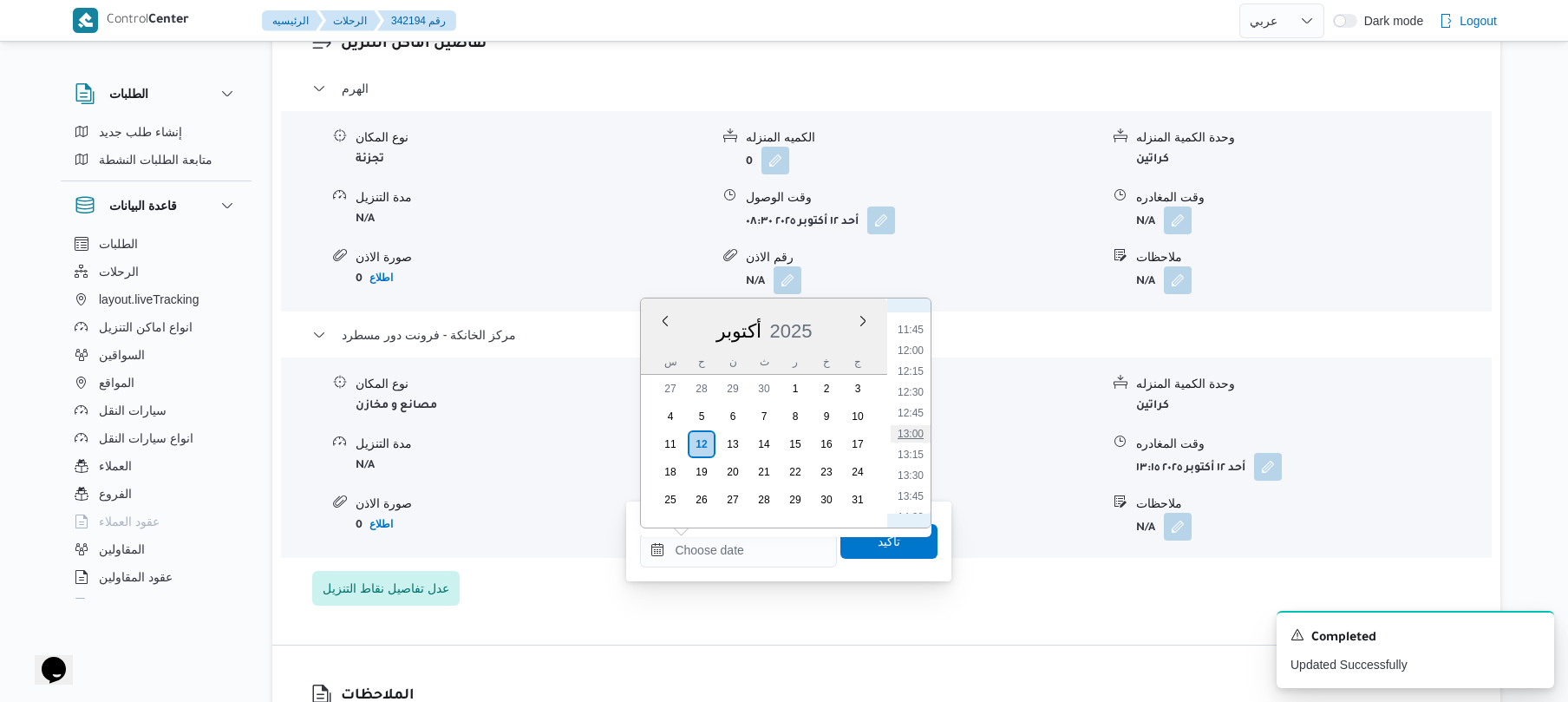
click at [916, 439] on li "13:00" at bounding box center [911, 434] width 40 height 17
type input "١٢/١٠/٢٠٢٥ ١٣:٠٠"
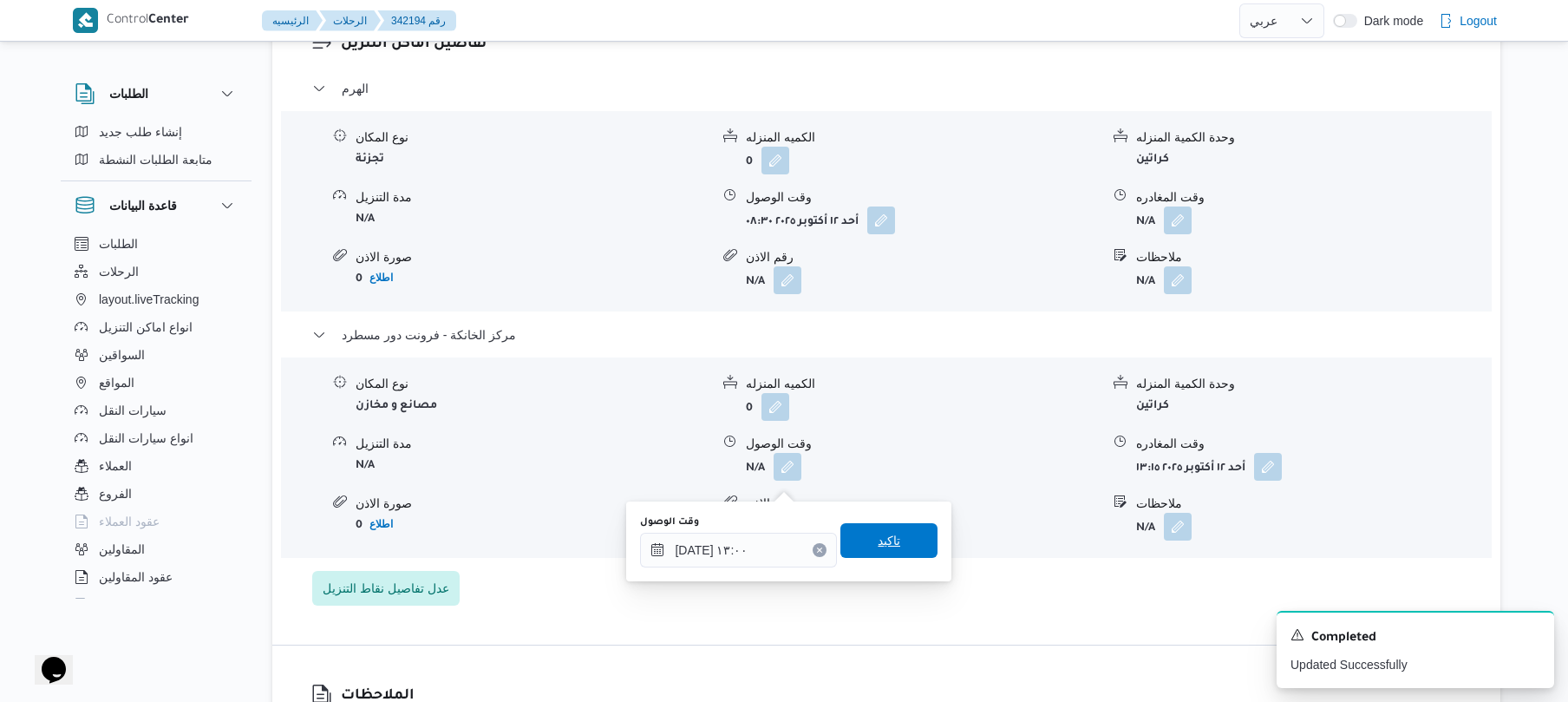
click at [883, 532] on span "تاكيد" at bounding box center [888, 541] width 23 height 21
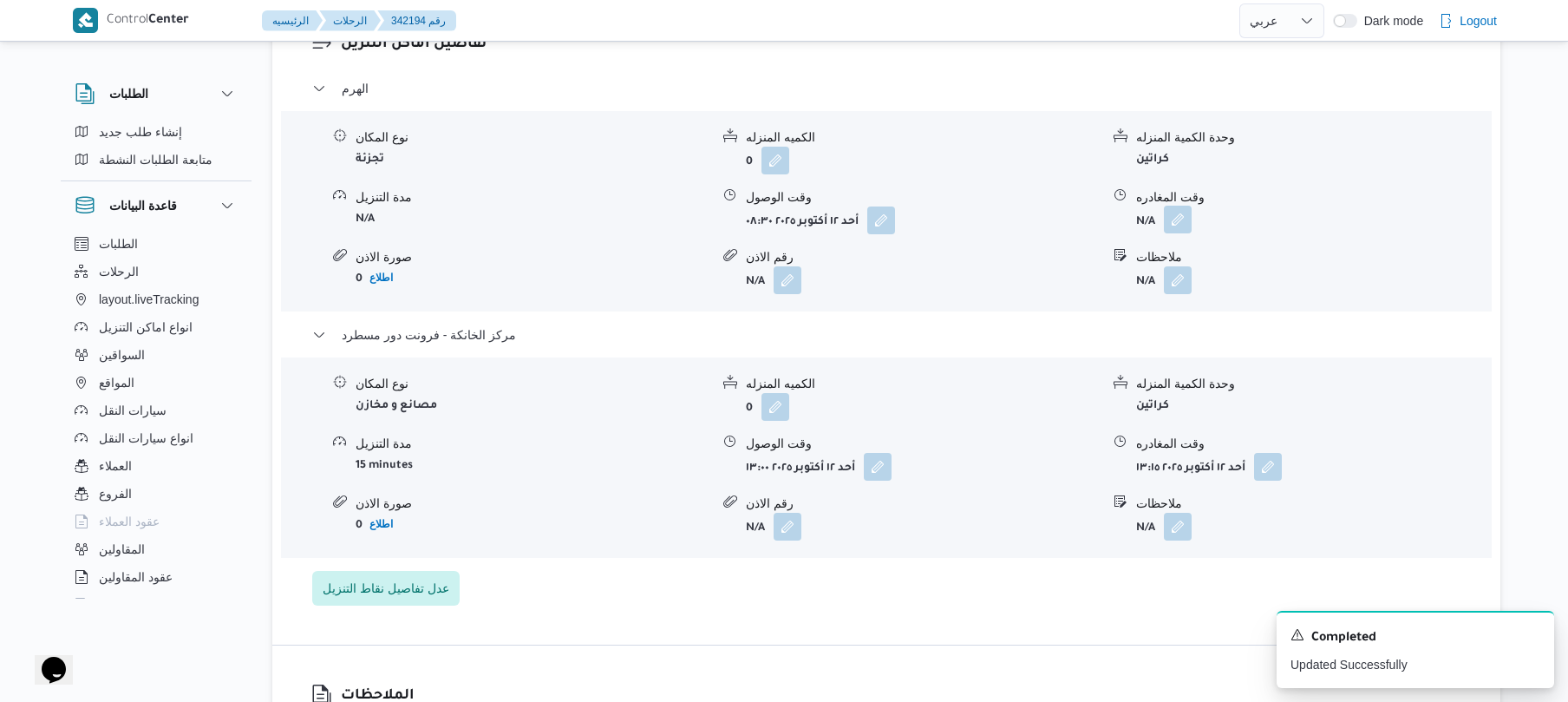
click at [1177, 229] on button "button" at bounding box center [1177, 219] width 28 height 28
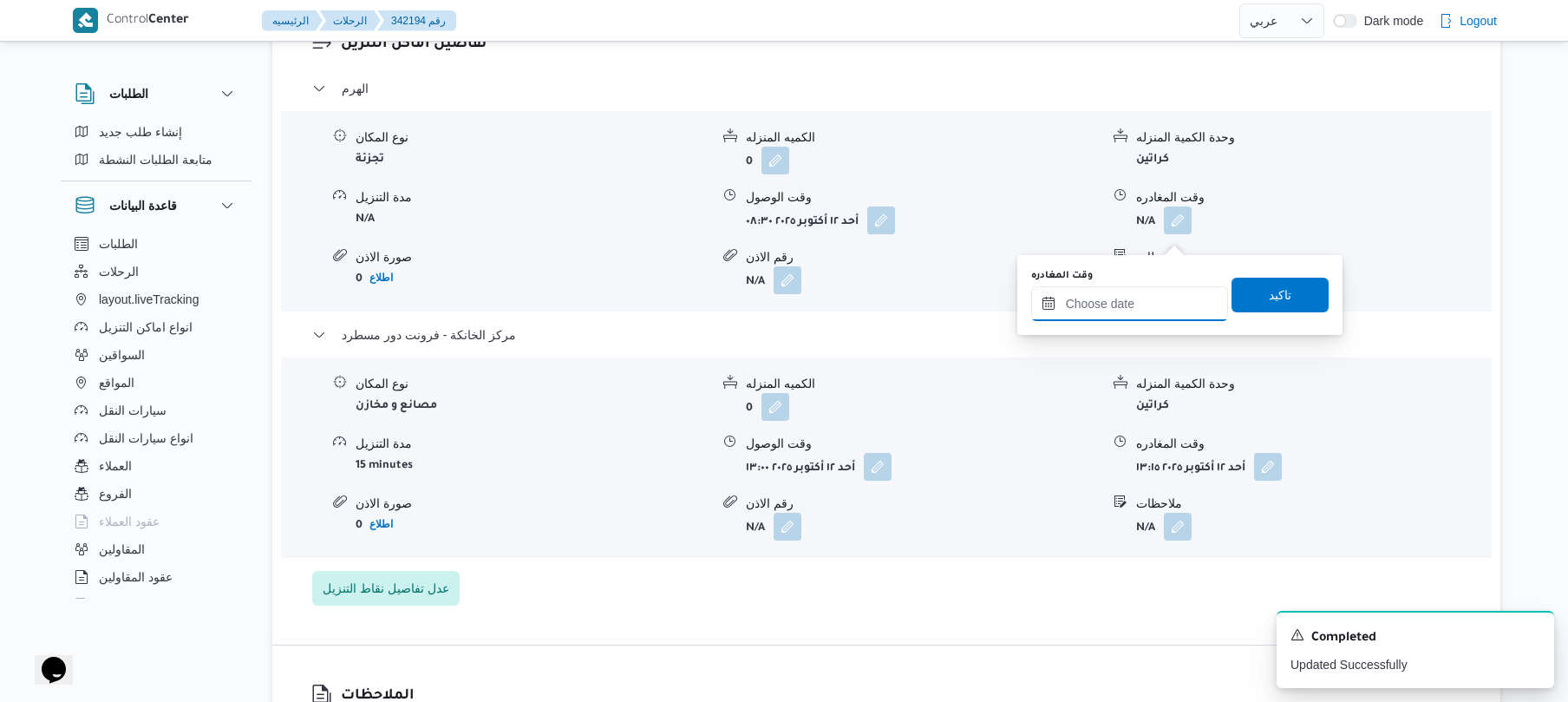
click at [1113, 307] on input "وقت المغادره" at bounding box center [1128, 304] width 197 height 34
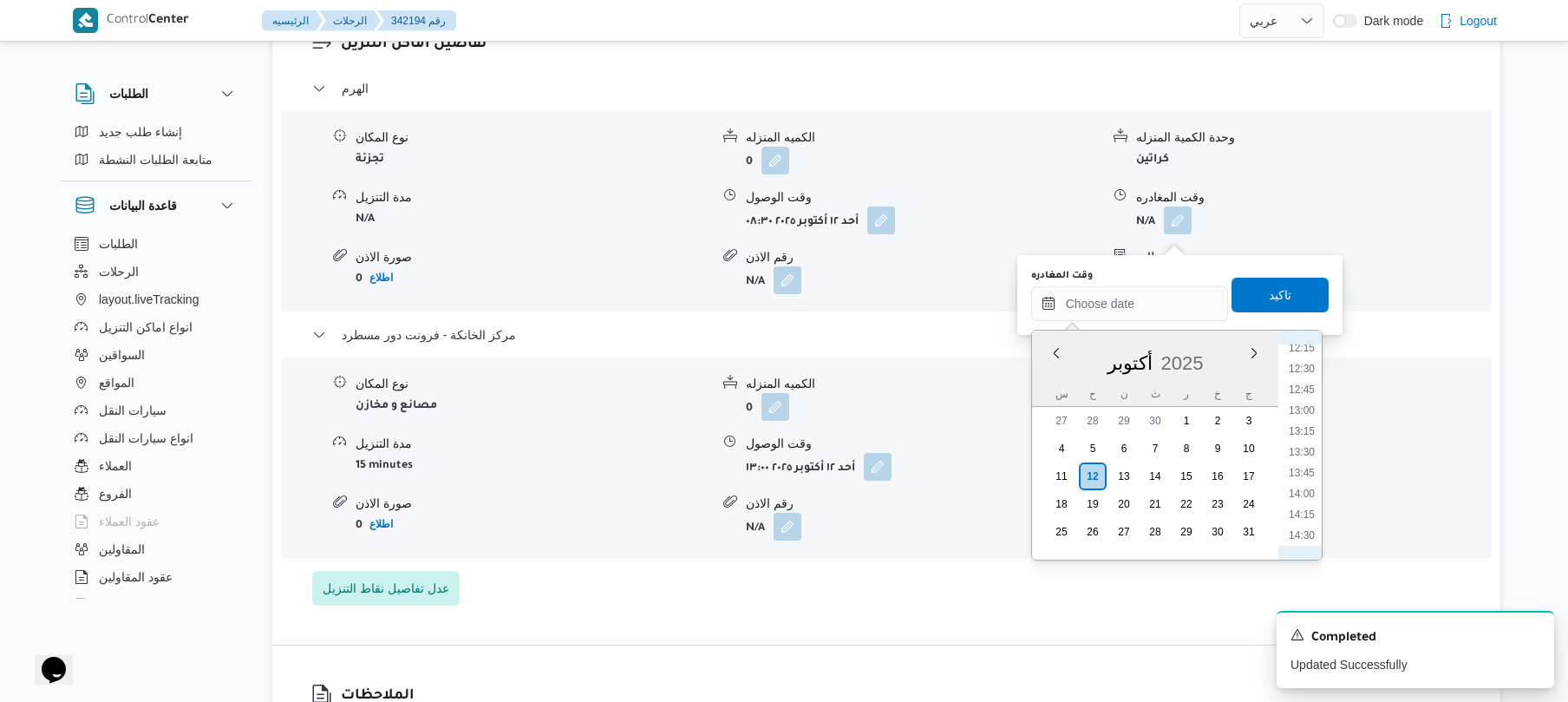
scroll to position [972, 0]
click at [1306, 376] on li "12:00" at bounding box center [1302, 379] width 40 height 17
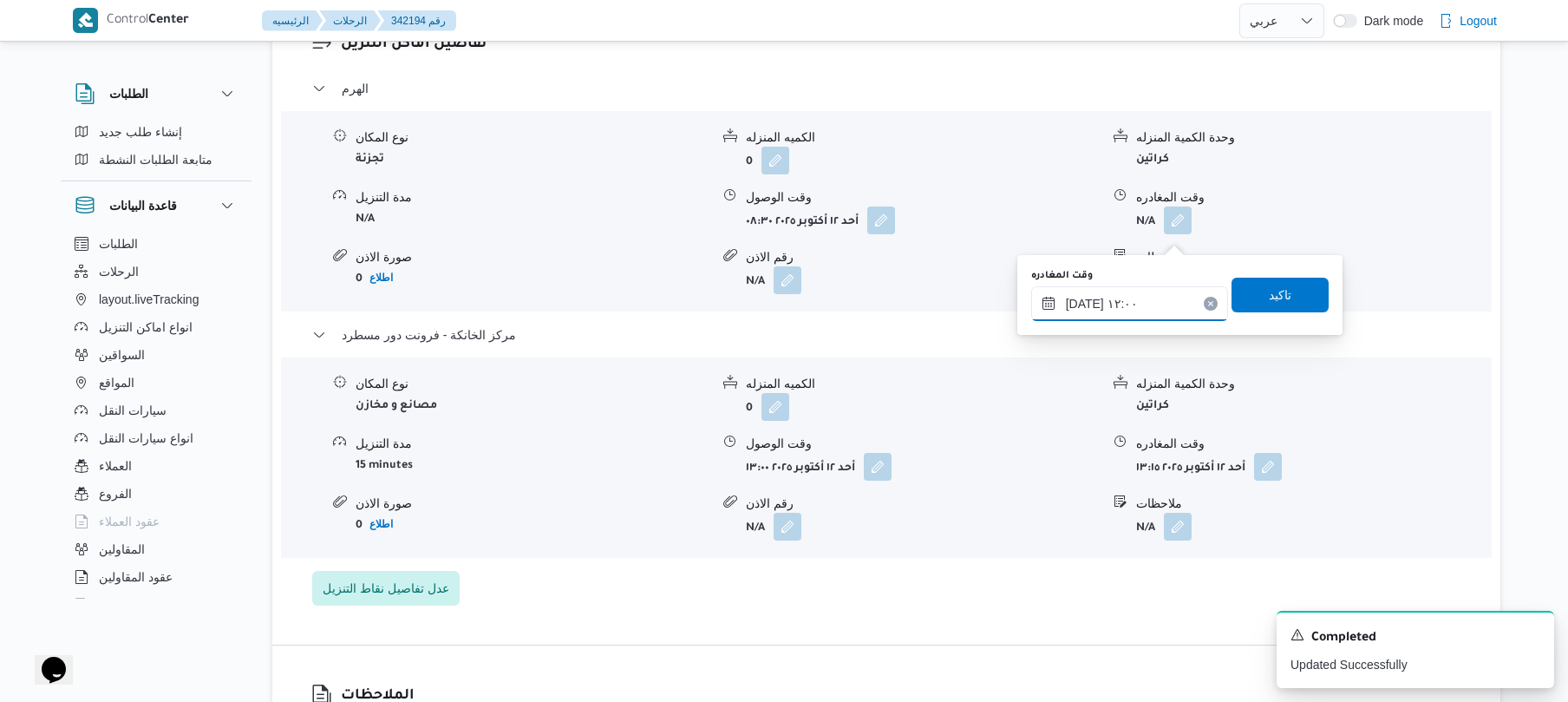
click at [1088, 302] on input "١٢/١٠/٢٠٢٥ ١٢:٠٠" at bounding box center [1128, 304] width 197 height 34
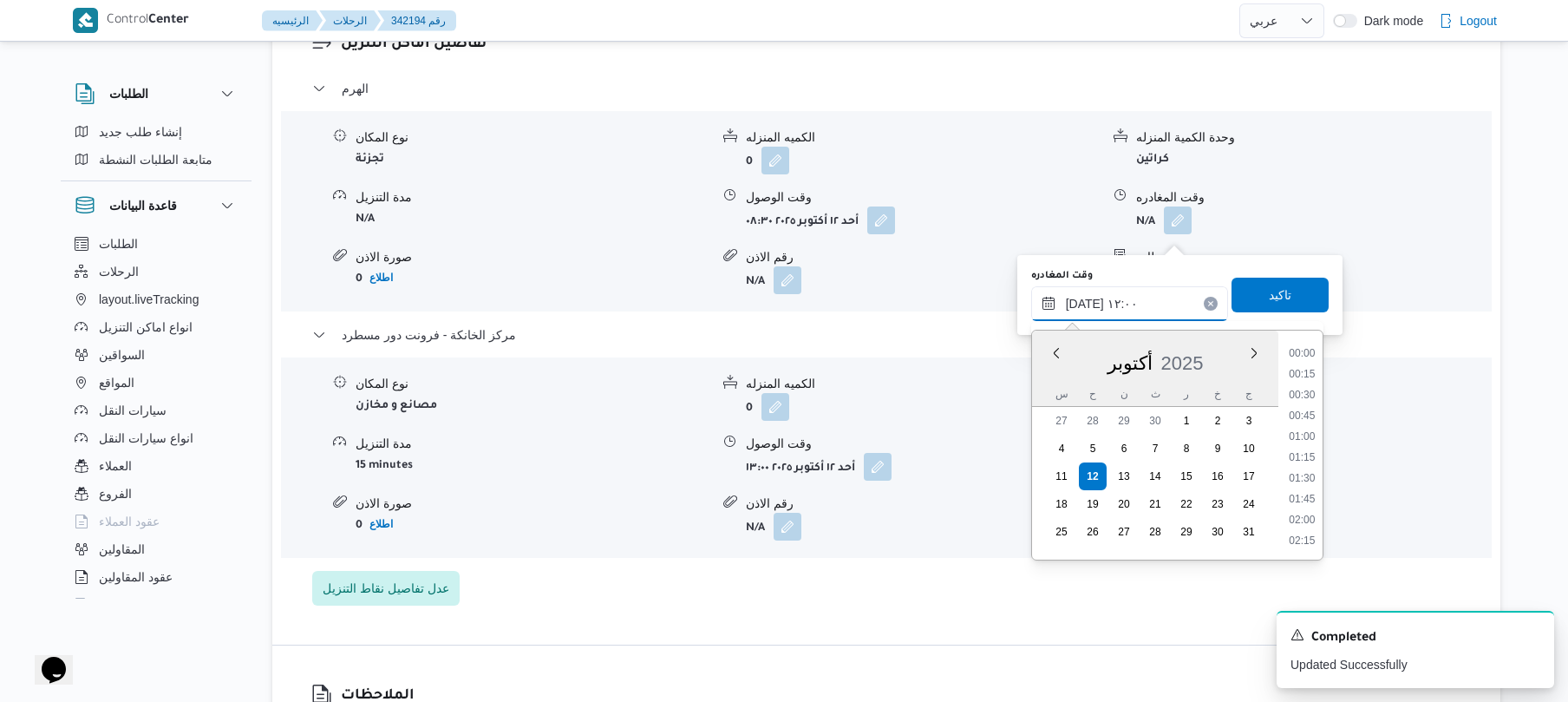
scroll to position [895, 0]
click at [1088, 302] on input "١٢/١٠/٢٠٢٥ ١٢:٠٠" at bounding box center [1128, 304] width 197 height 34
type input "١٢/١٠/٢٠٢٥ ١٢:10"
click at [1255, 292] on span "تاكيد" at bounding box center [1279, 294] width 97 height 34
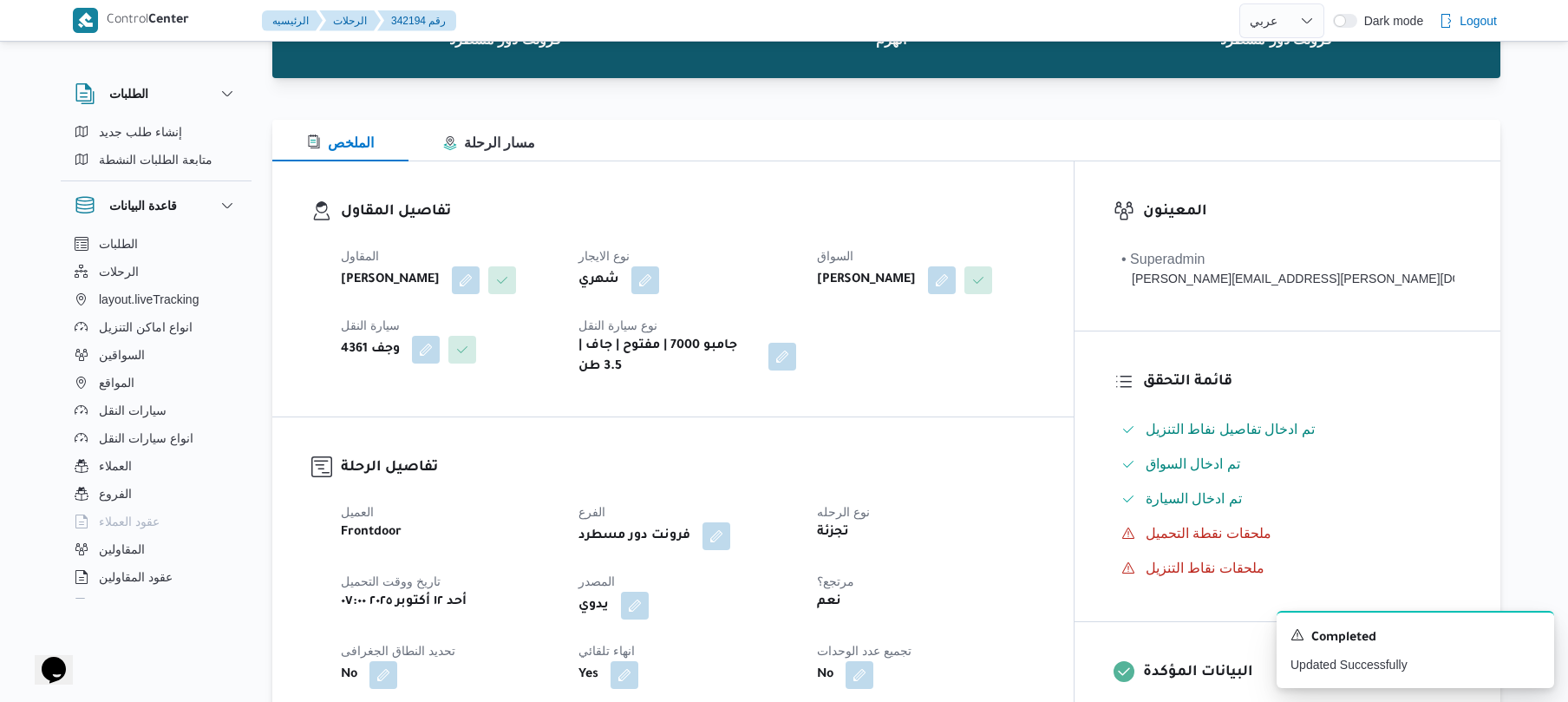
scroll to position [5, 0]
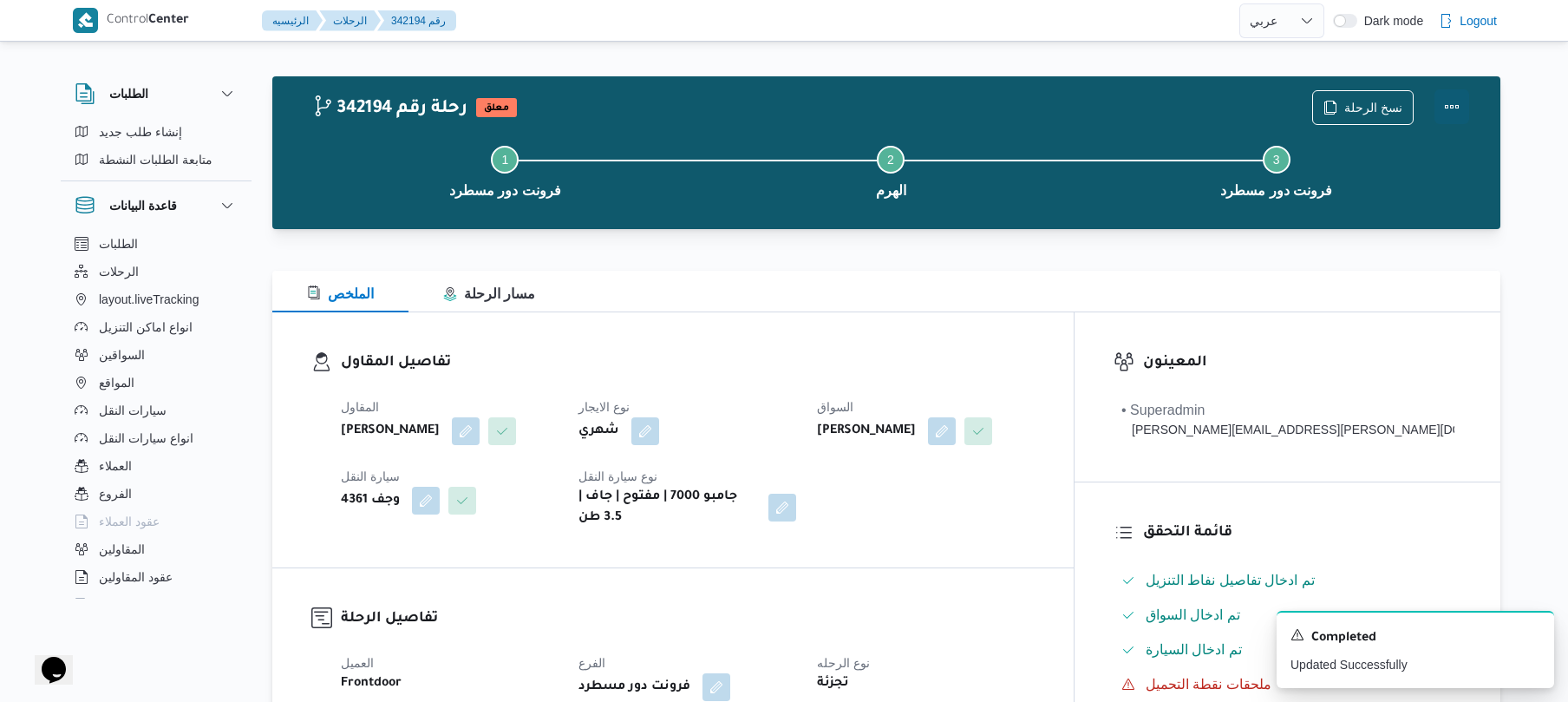
click at [1460, 108] on button "Actions" at bounding box center [1451, 107] width 34 height 34
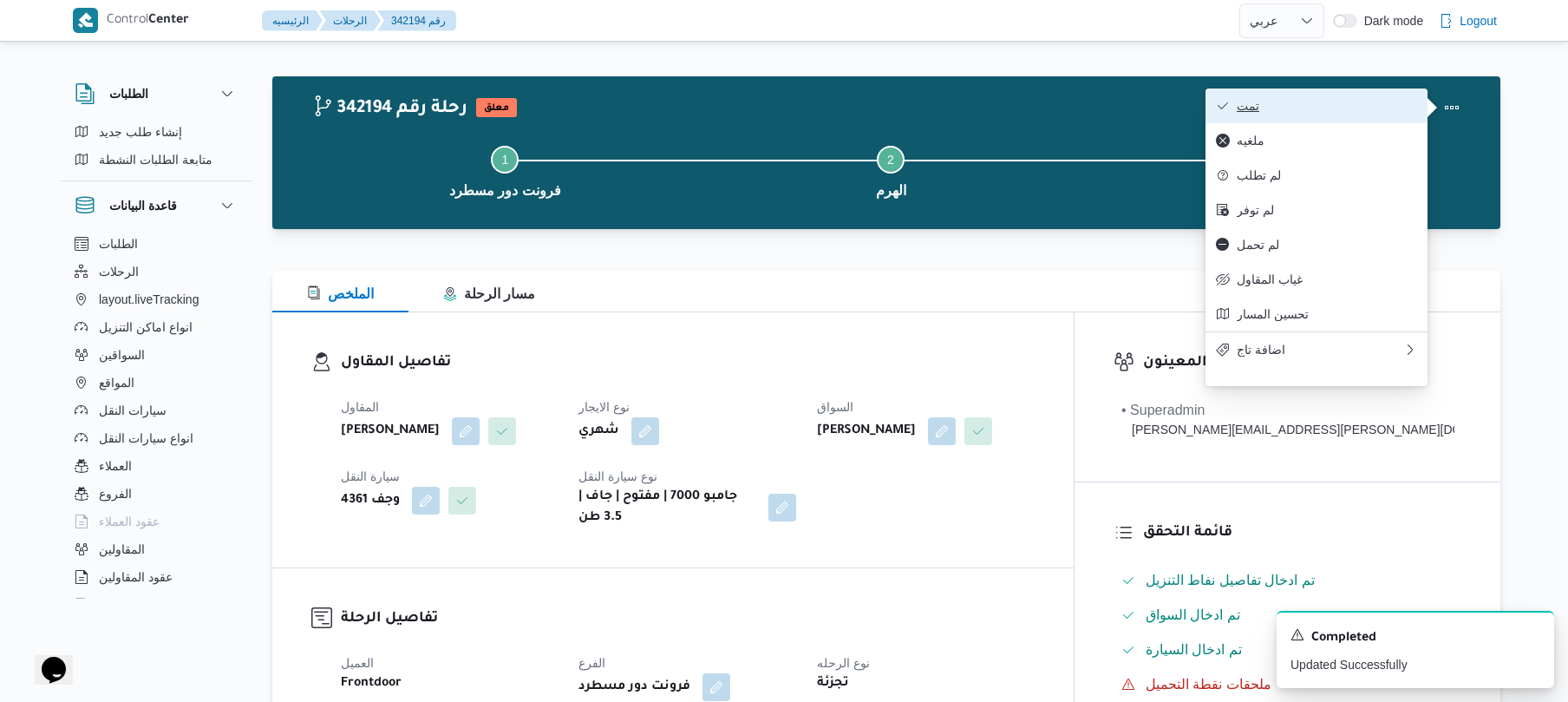
click at [1329, 102] on span "تمت" at bounding box center [1326, 105] width 180 height 14
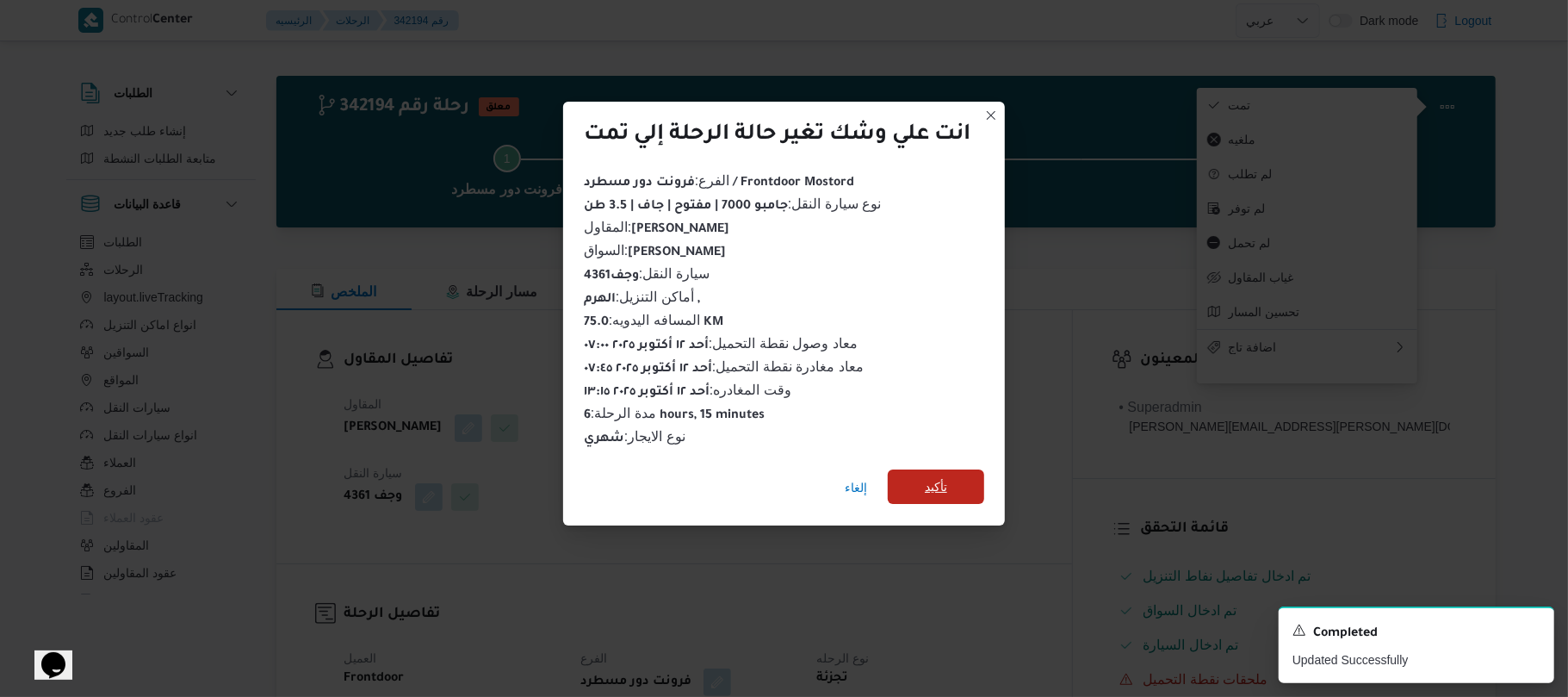
click at [933, 480] on span "تأكيد" at bounding box center [935, 486] width 23 height 21
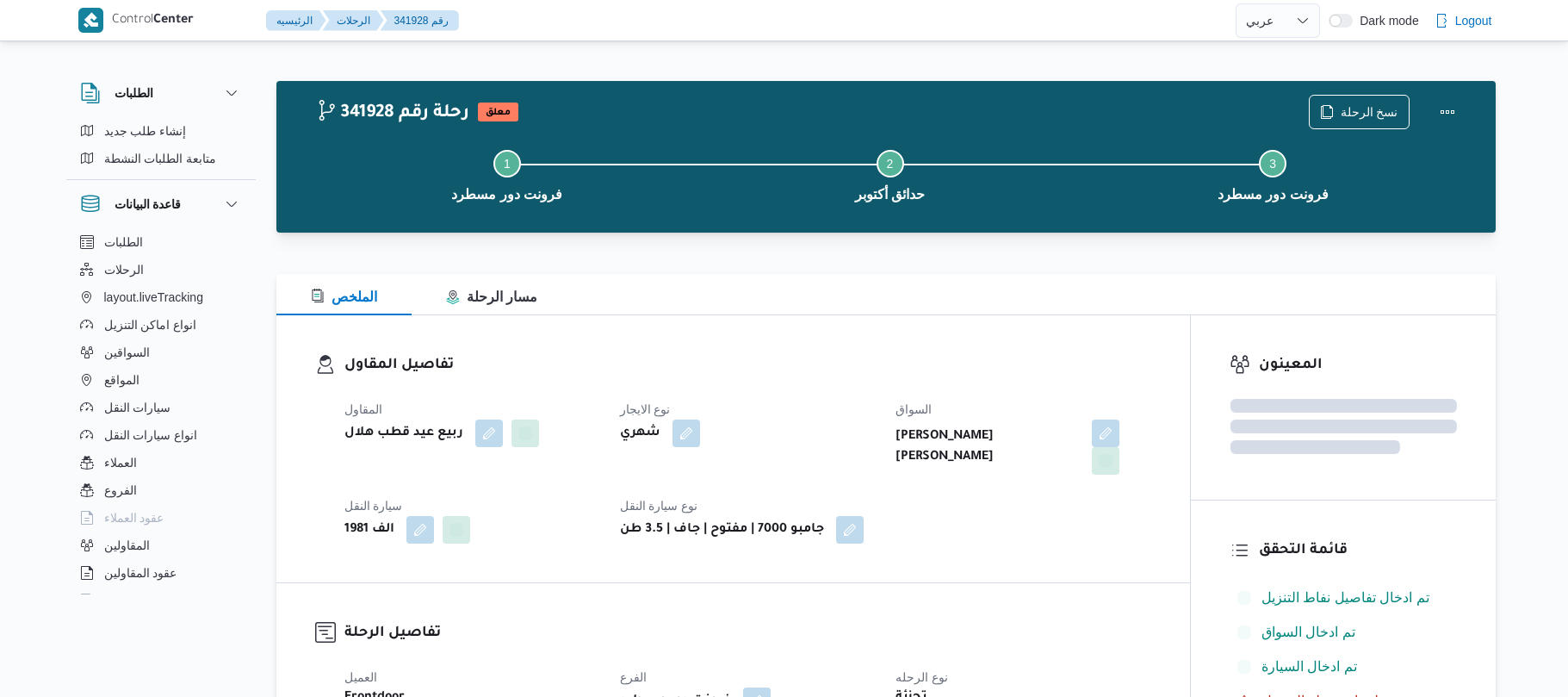
select select "ar"
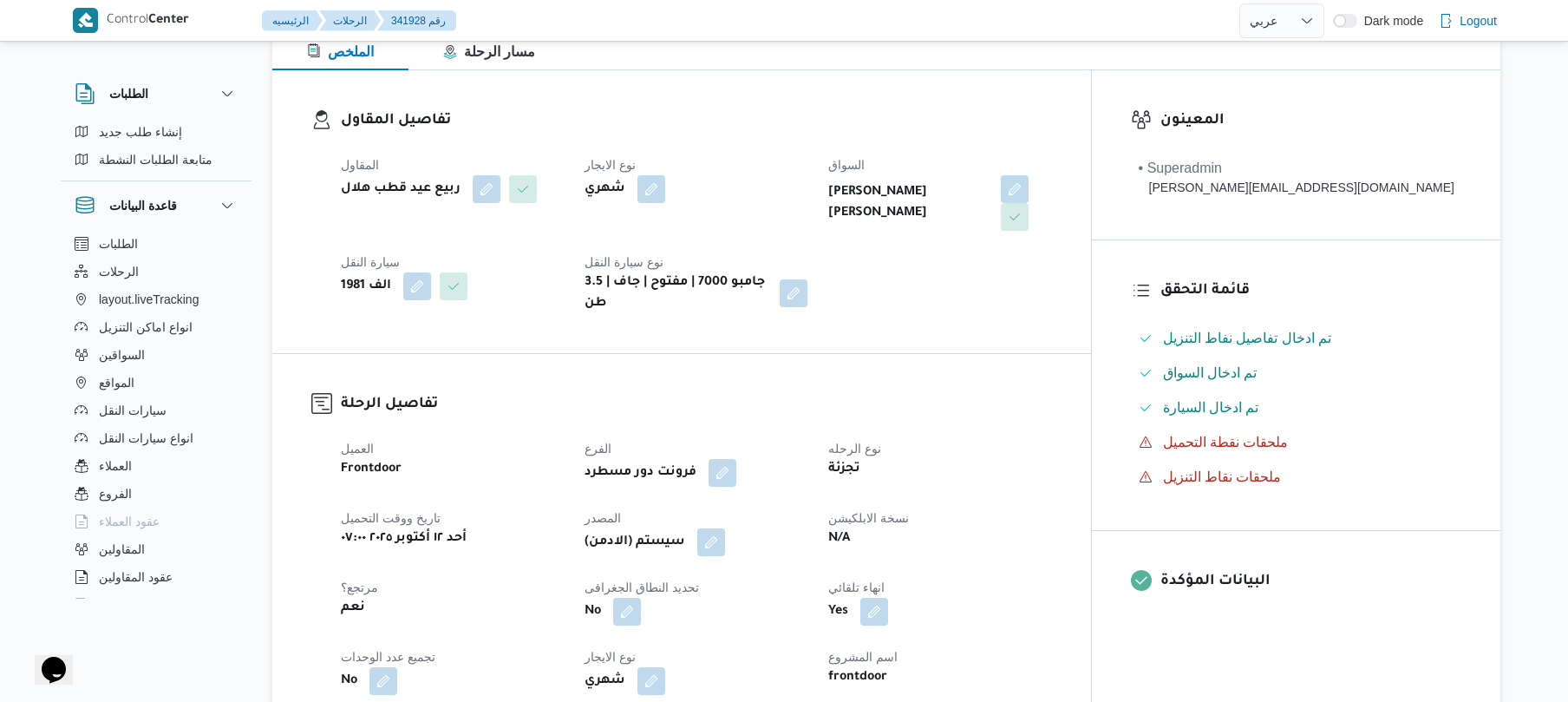
scroll to position [509, 0]
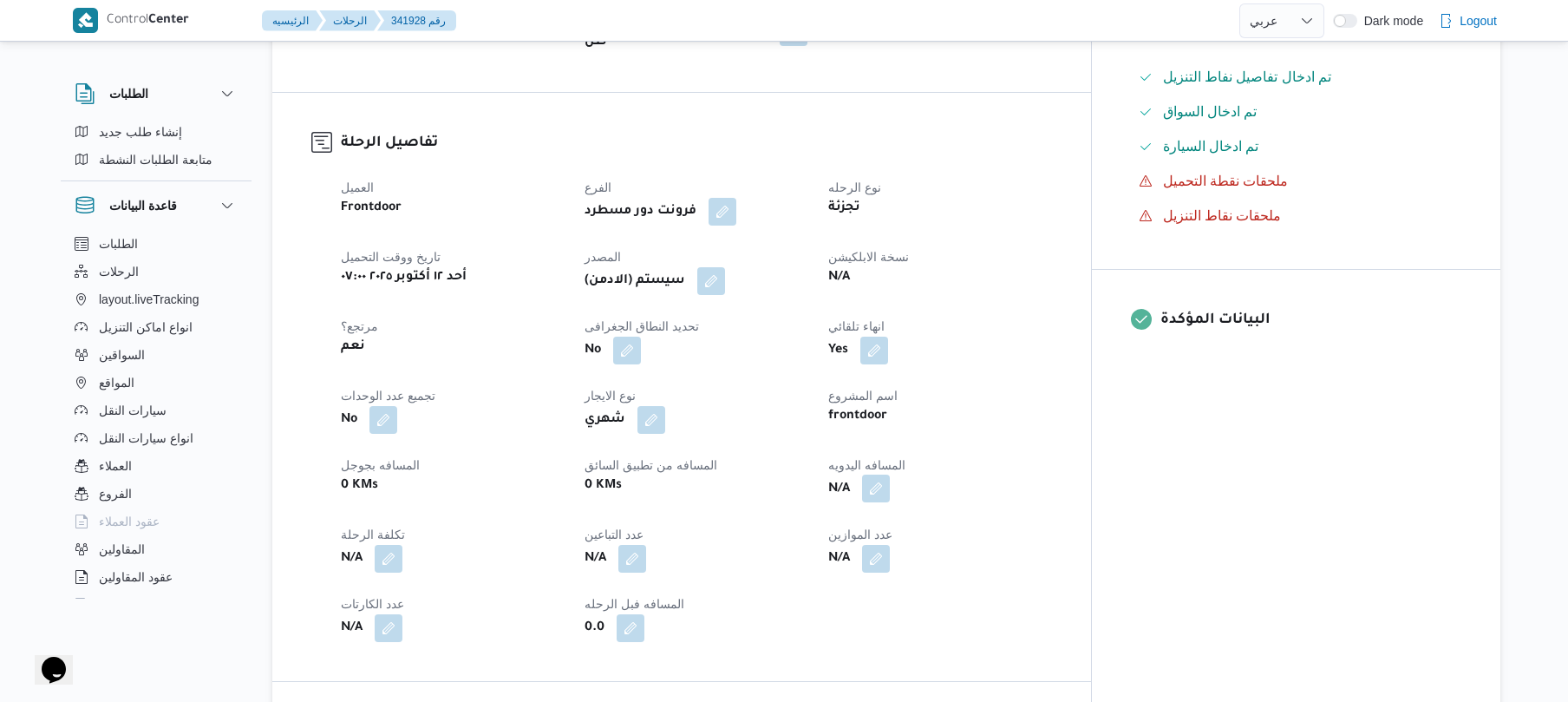
click at [890, 474] on button "button" at bounding box center [876, 488] width 28 height 28
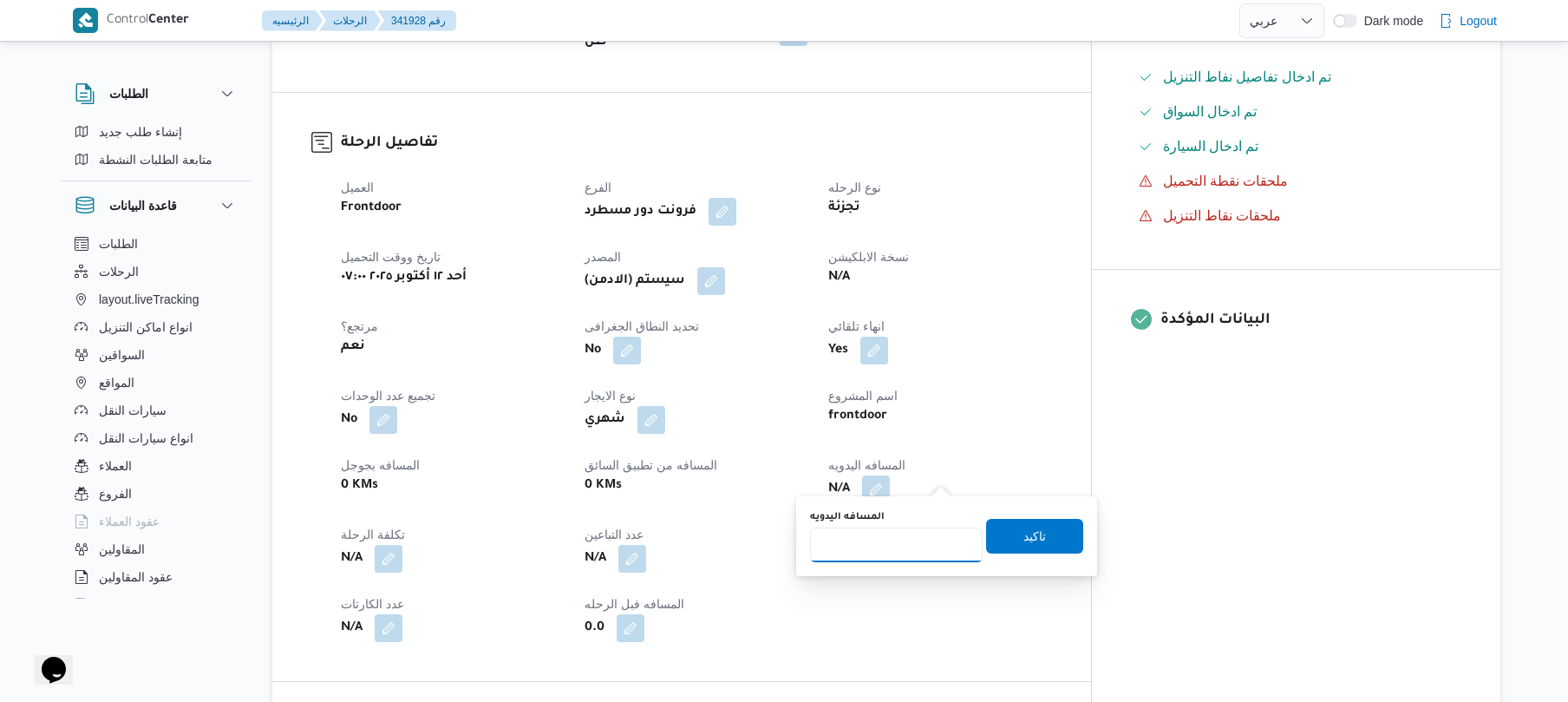
click at [866, 541] on input "المسافه اليدويه" at bounding box center [896, 545] width 172 height 34
type input "110"
click at [1006, 546] on span "تاكيد" at bounding box center [1034, 535] width 97 height 34
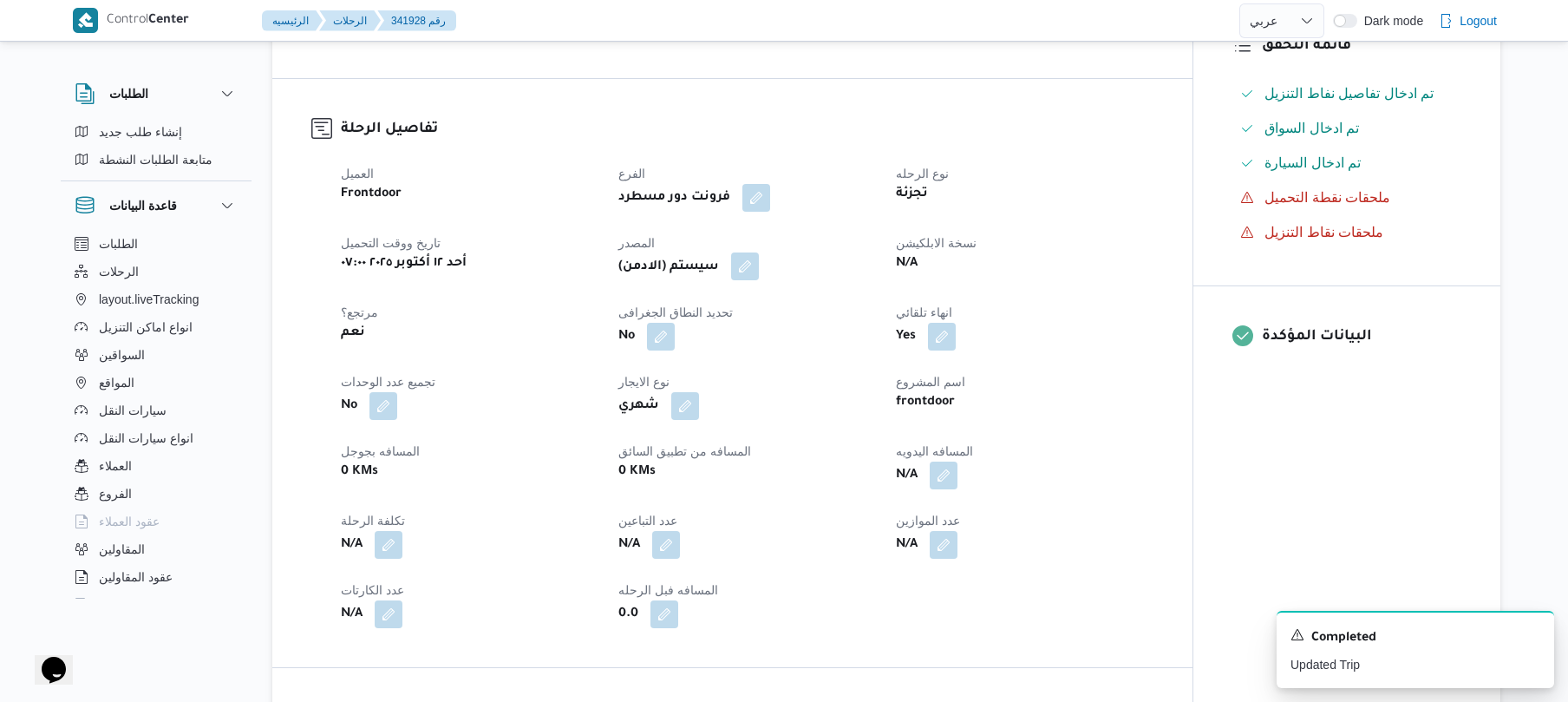
click at [750, 258] on button "button" at bounding box center [744, 266] width 28 height 28
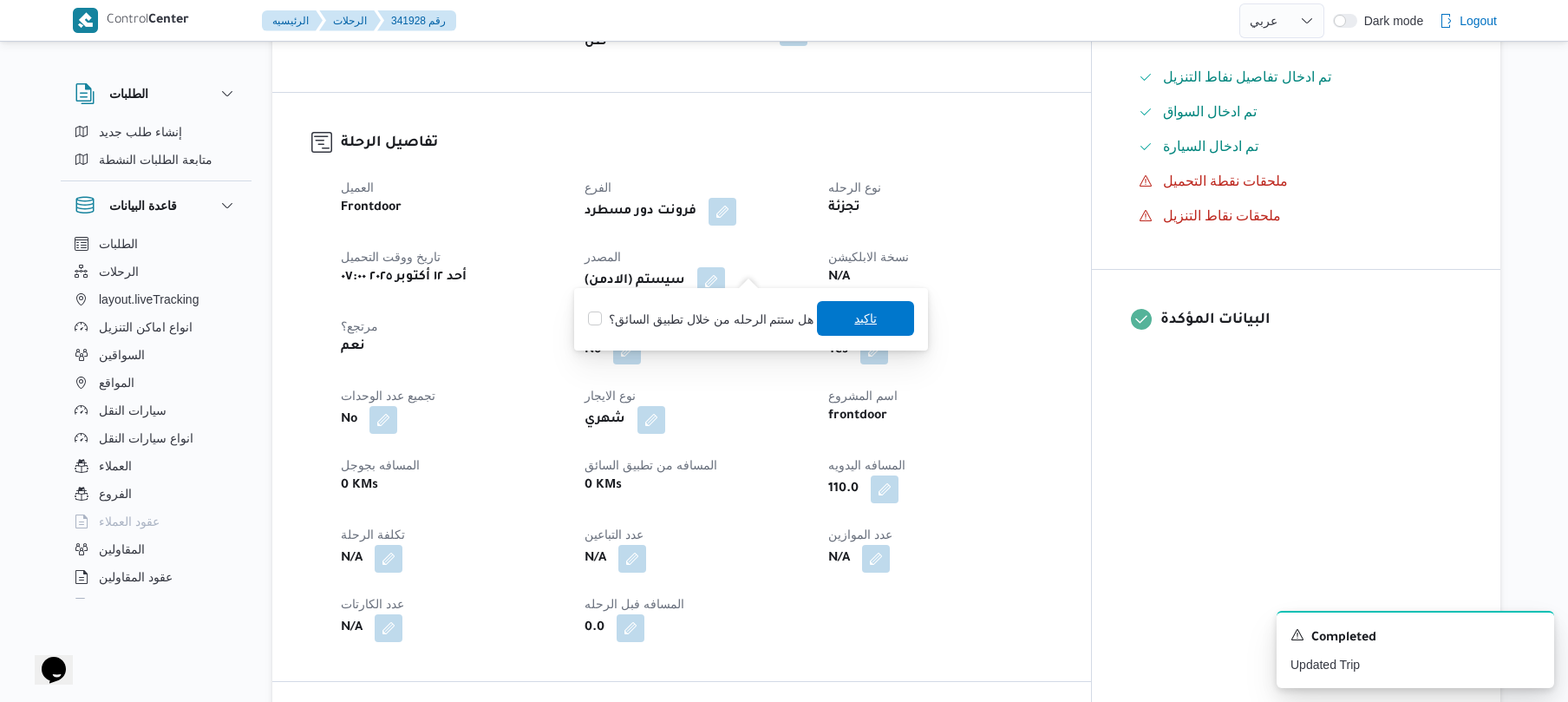
click at [832, 314] on span "تاكيد" at bounding box center [865, 318] width 97 height 34
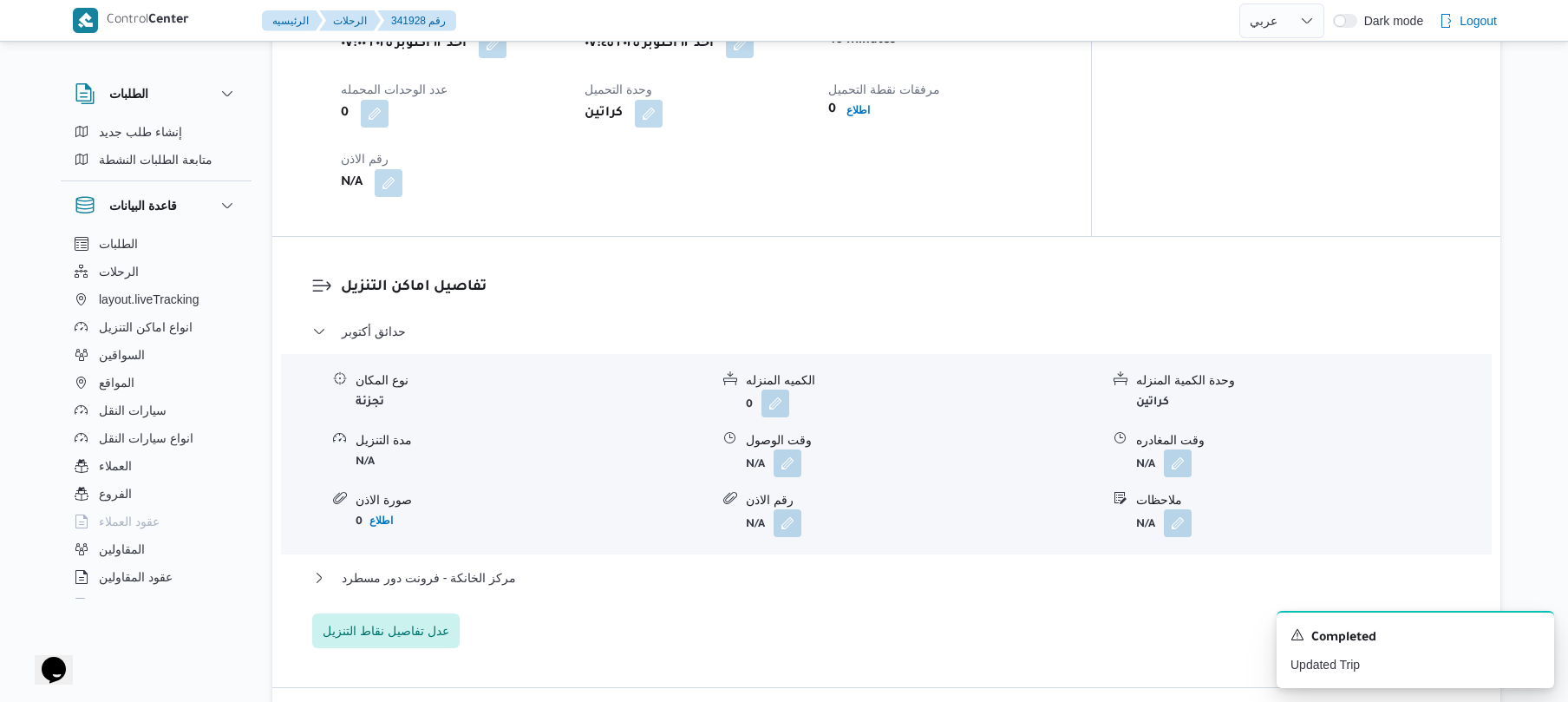
scroll to position [1341, 0]
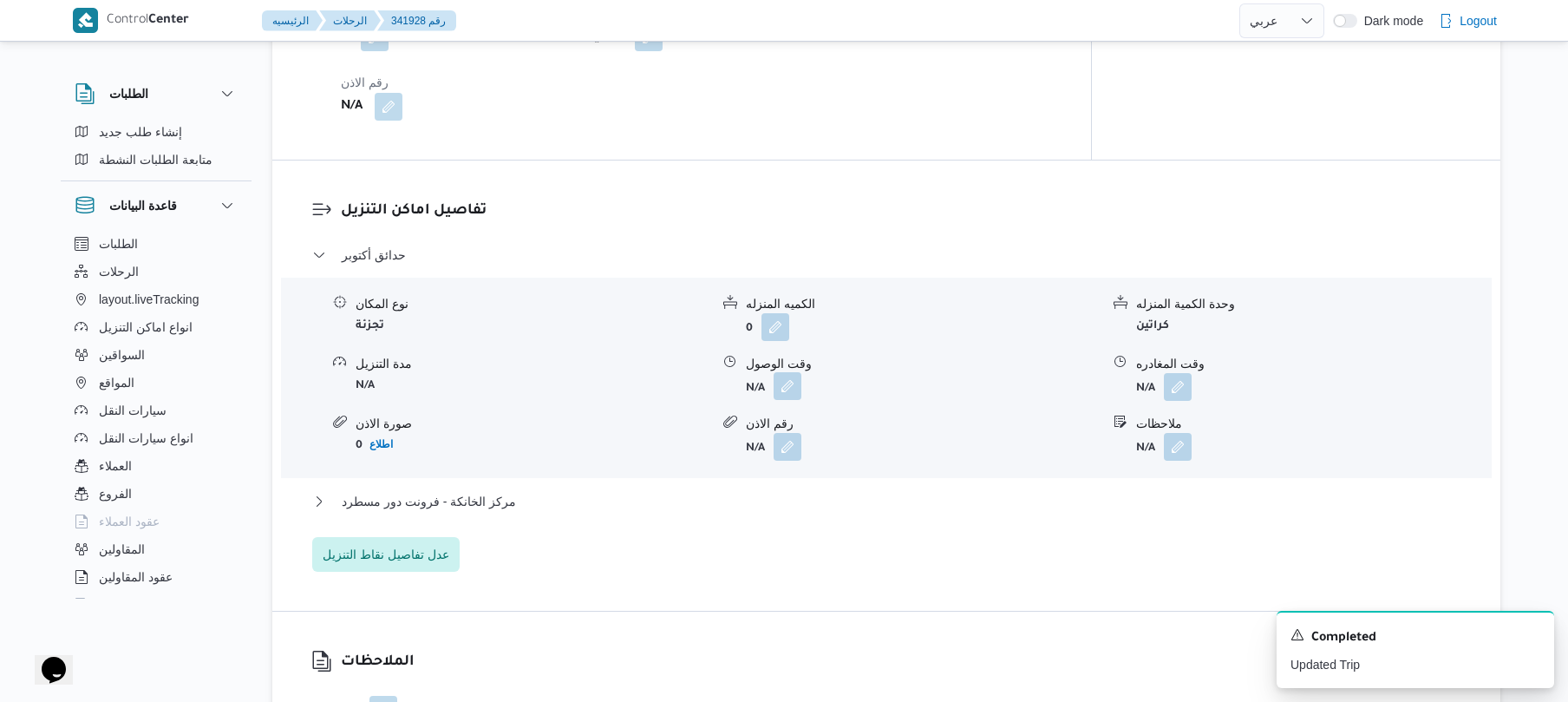
click at [794, 372] on button "button" at bounding box center [787, 385] width 28 height 28
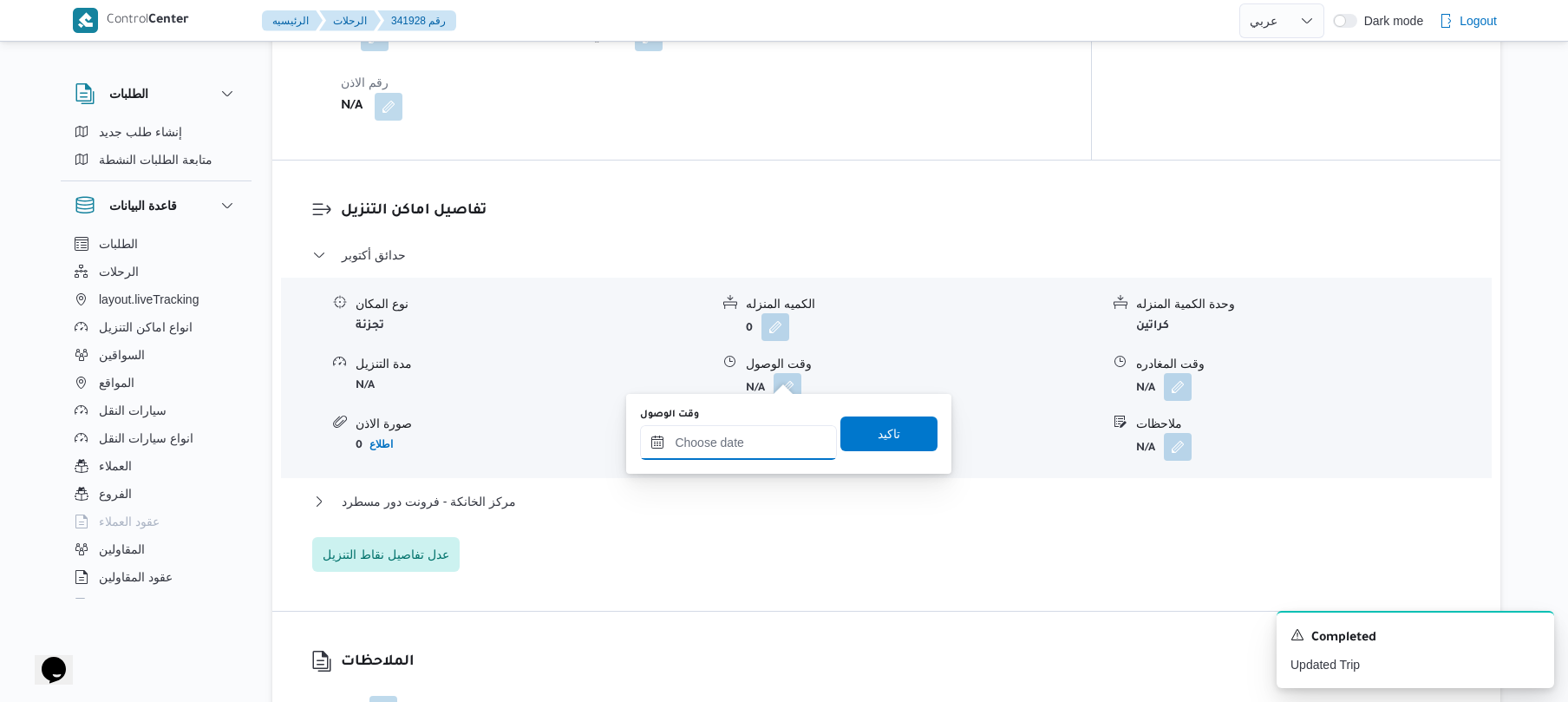
click at [739, 437] on input "وقت الوصول" at bounding box center [738, 443] width 197 height 34
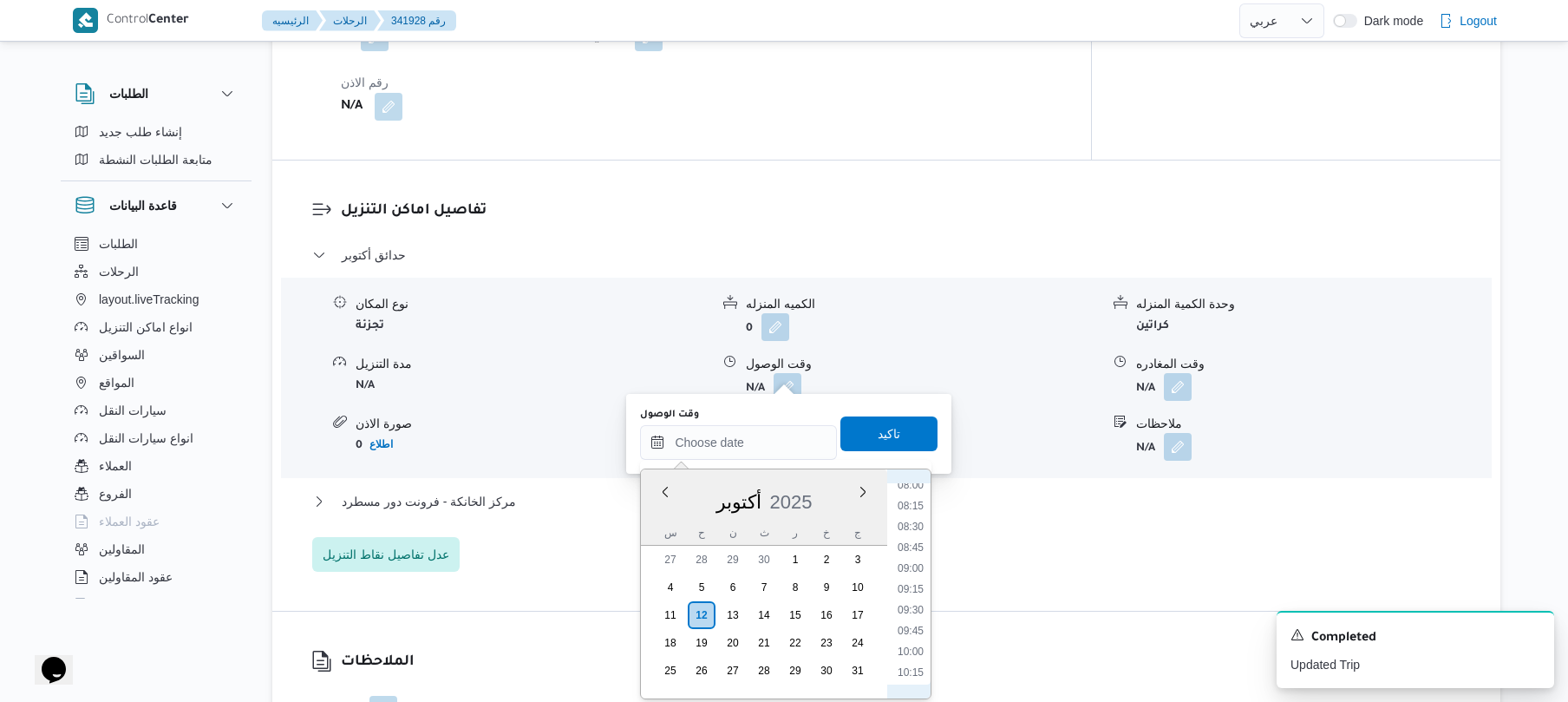
scroll to position [632, 0]
click at [916, 521] on li "08:00" at bounding box center [911, 525] width 40 height 17
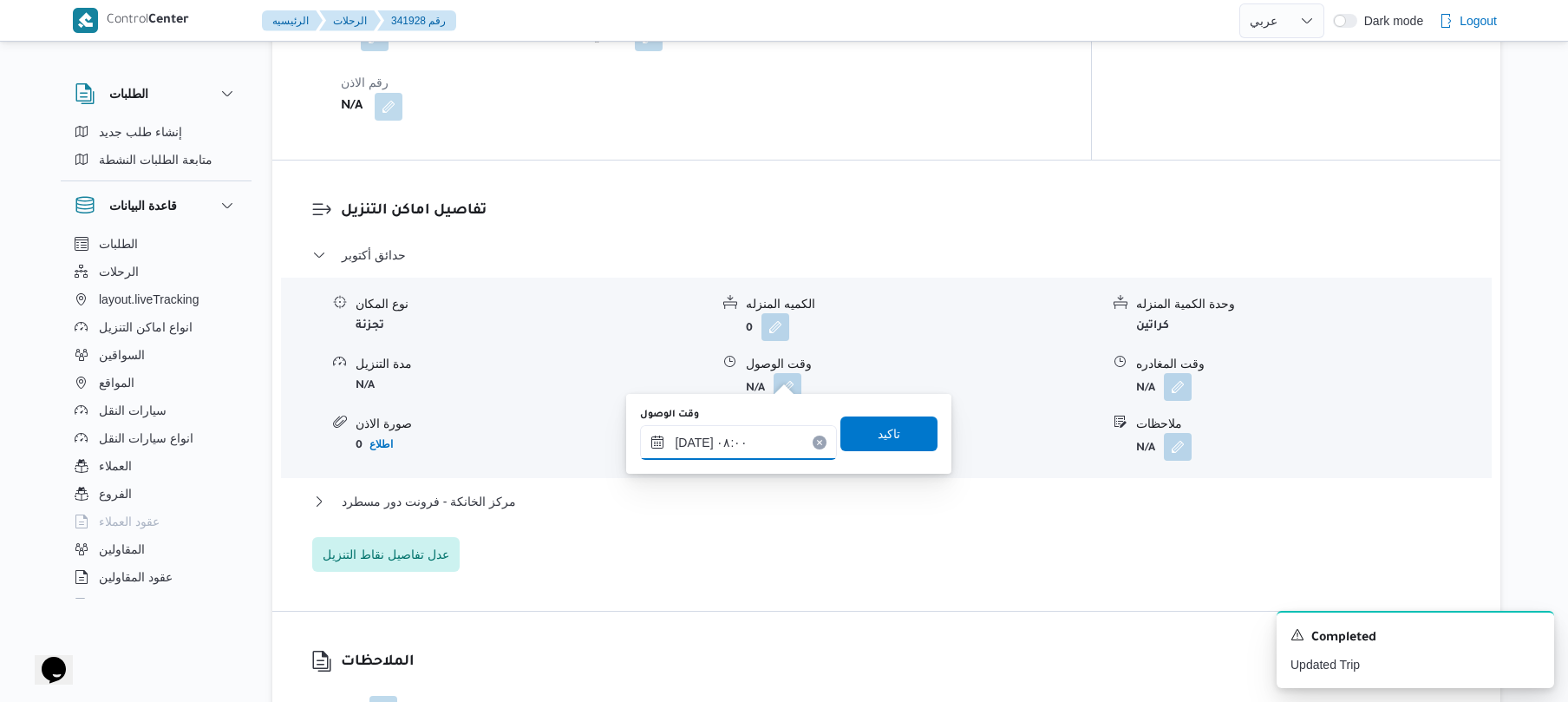
click at [694, 443] on input "١٢/١٠/٢٠٢٥ ٠٨:٠٠" at bounding box center [738, 443] width 197 height 34
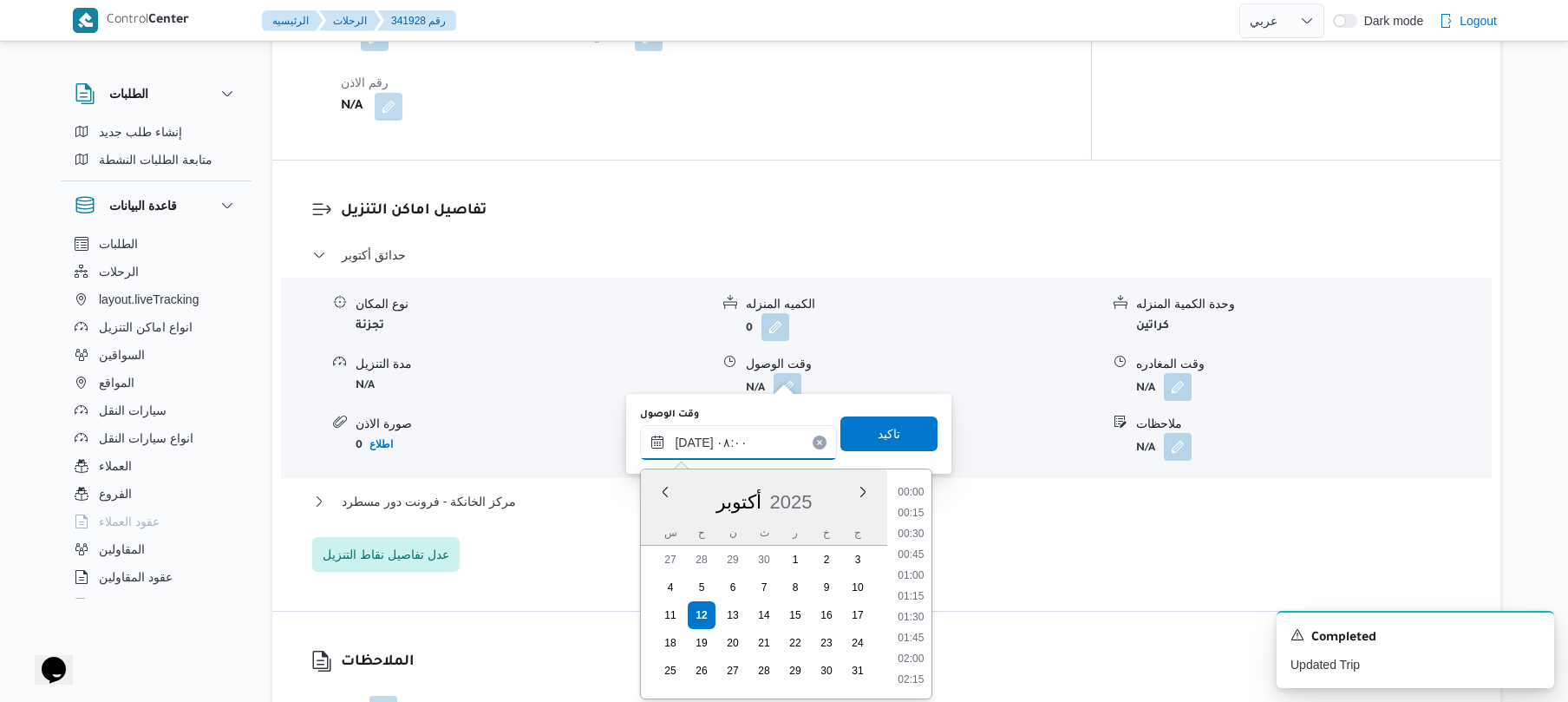
click at [694, 443] on input "١٢/١٠/٢٠٢٥ ٠٨:٠٠" at bounding box center [738, 443] width 197 height 34
type input "١٢/١٠/٢٠٢٥ ٠٨:35"
click at [899, 435] on span "تاكيد" at bounding box center [888, 433] width 97 height 34
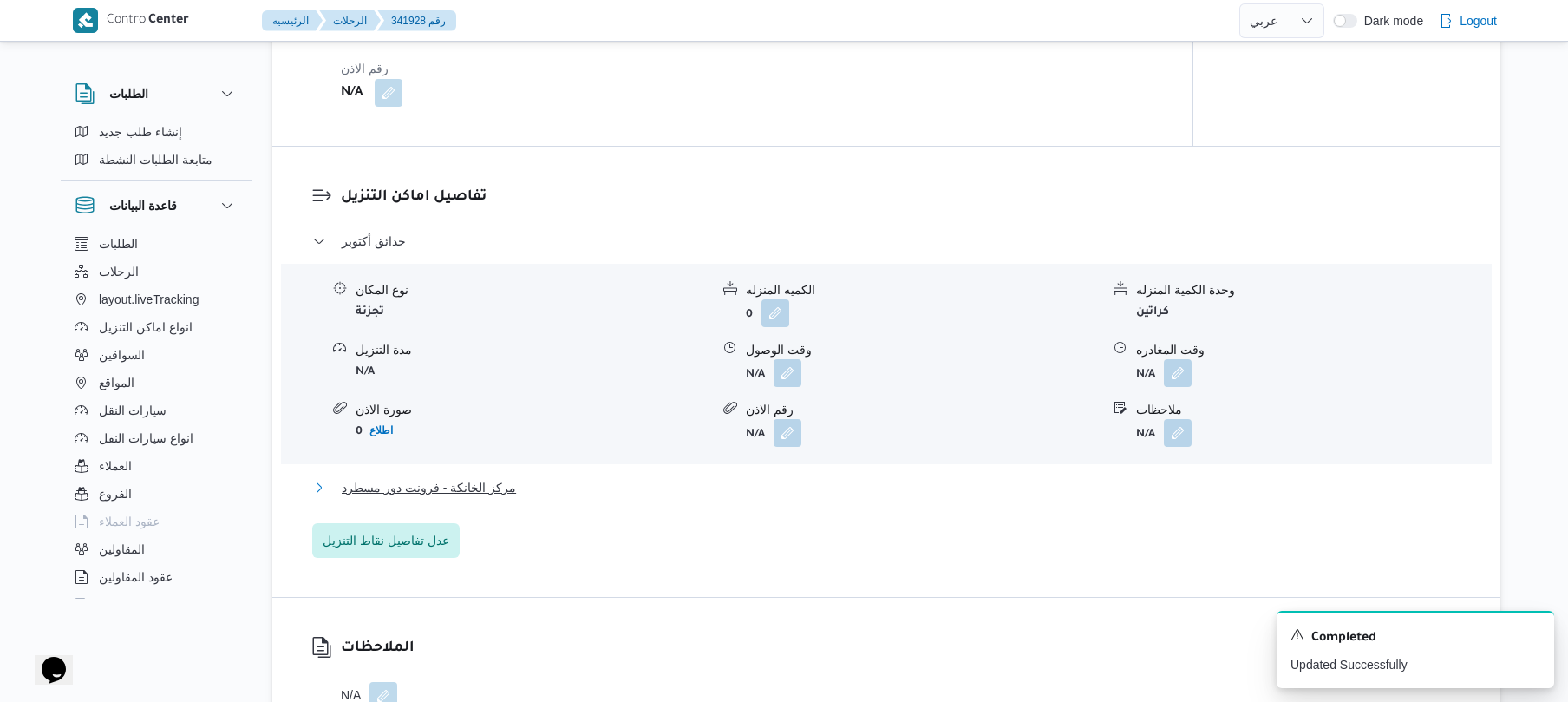
click at [726, 488] on button "مركز الخانكة - فرونت دور مسطرد" at bounding box center [886, 487] width 1149 height 21
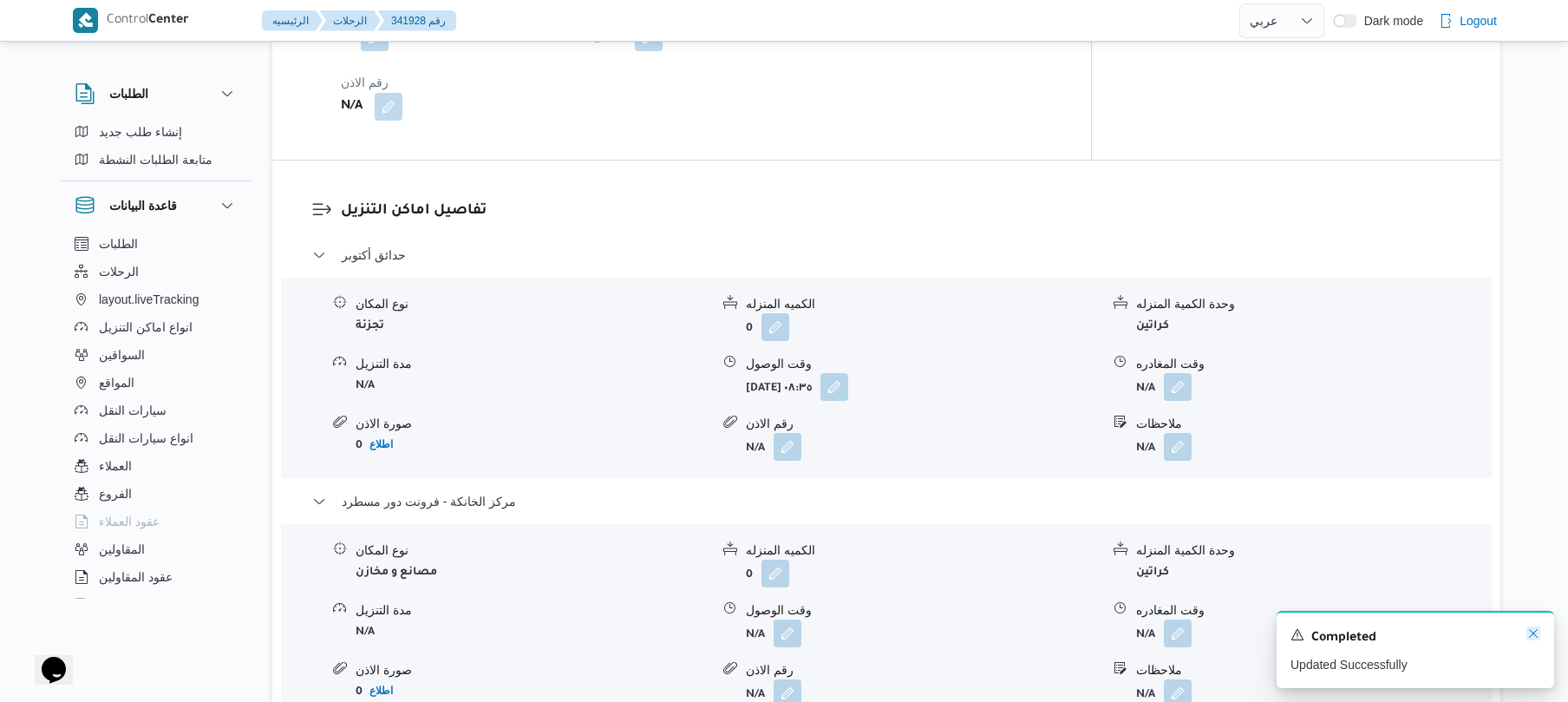
click at [1531, 636] on icon "Dismiss toast" at bounding box center [1534, 634] width 9 height 9
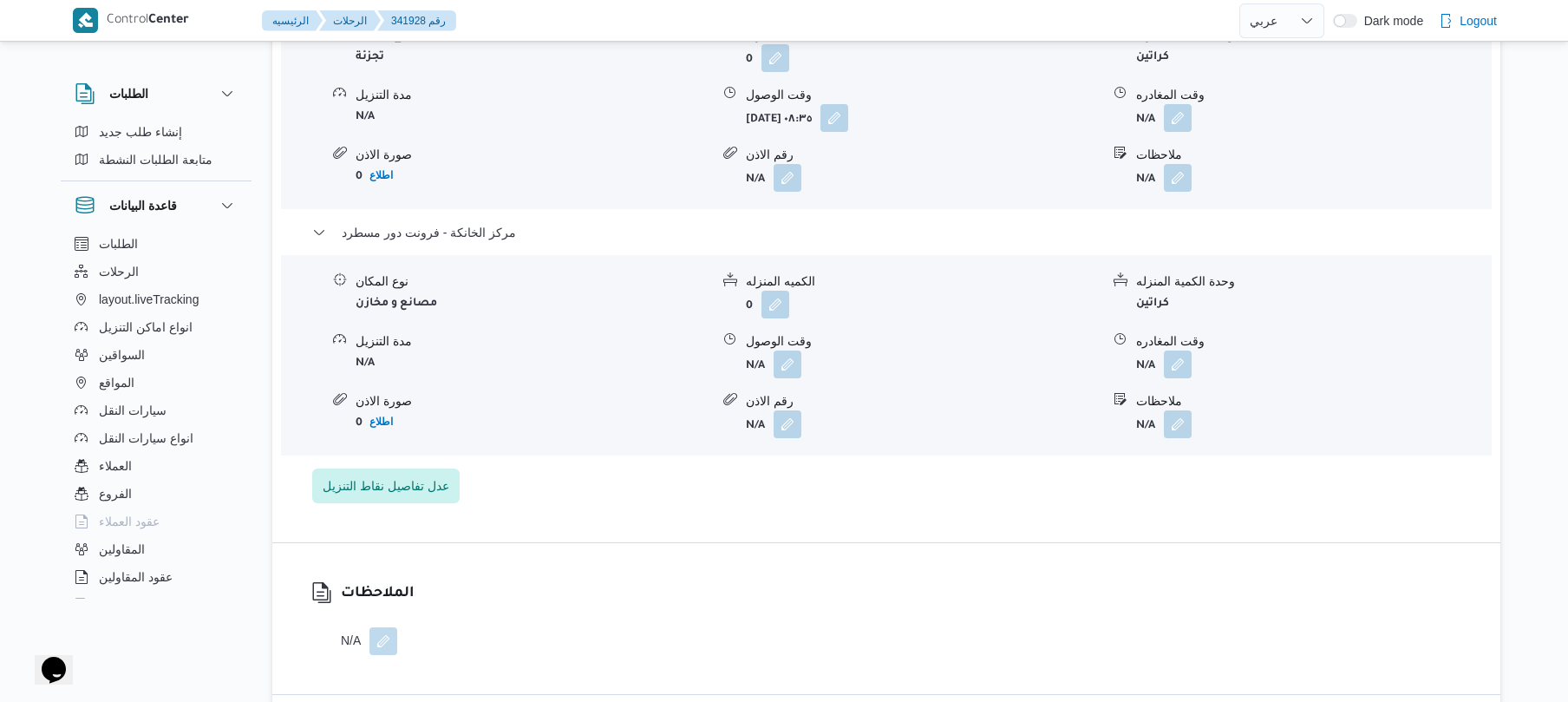
scroll to position [1619, 0]
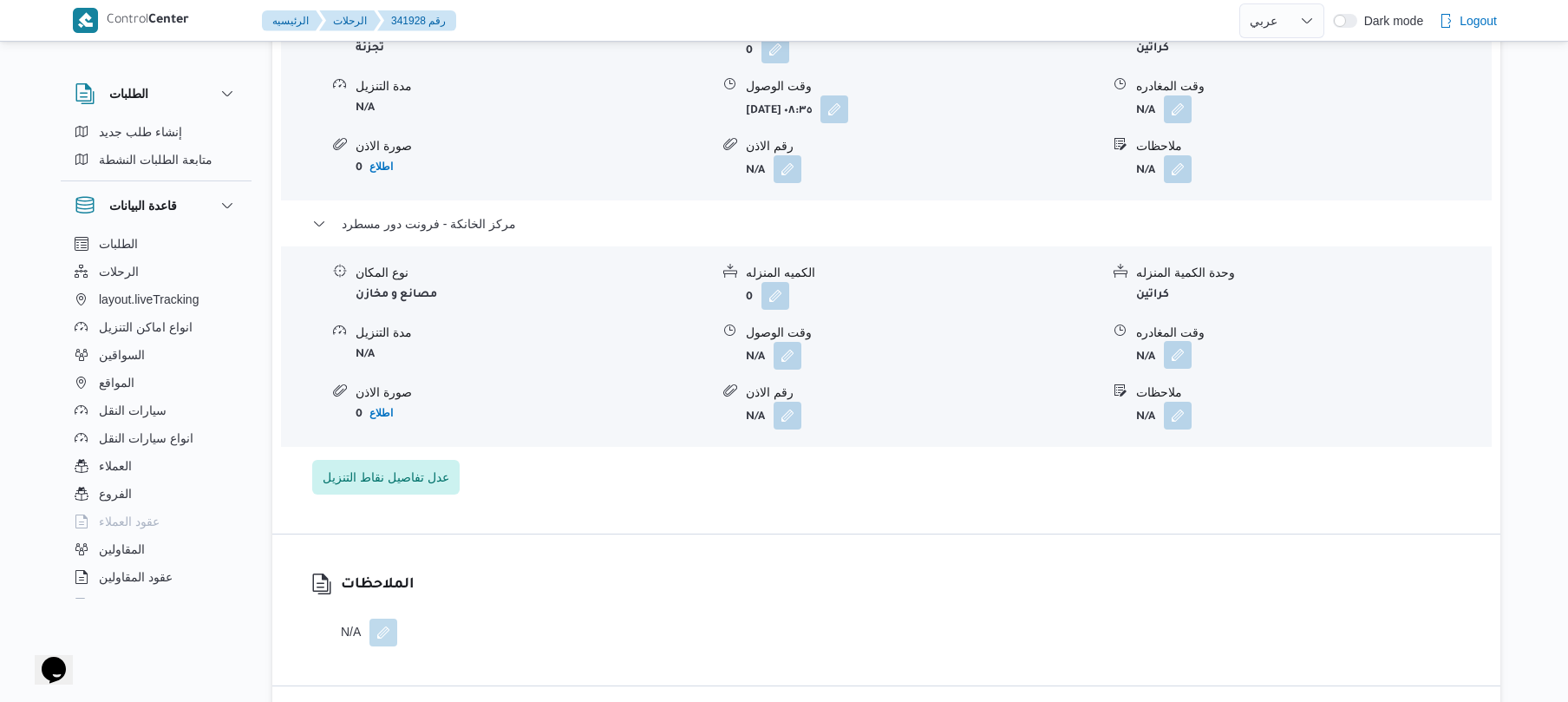
click at [1169, 341] on button "button" at bounding box center [1177, 355] width 28 height 28
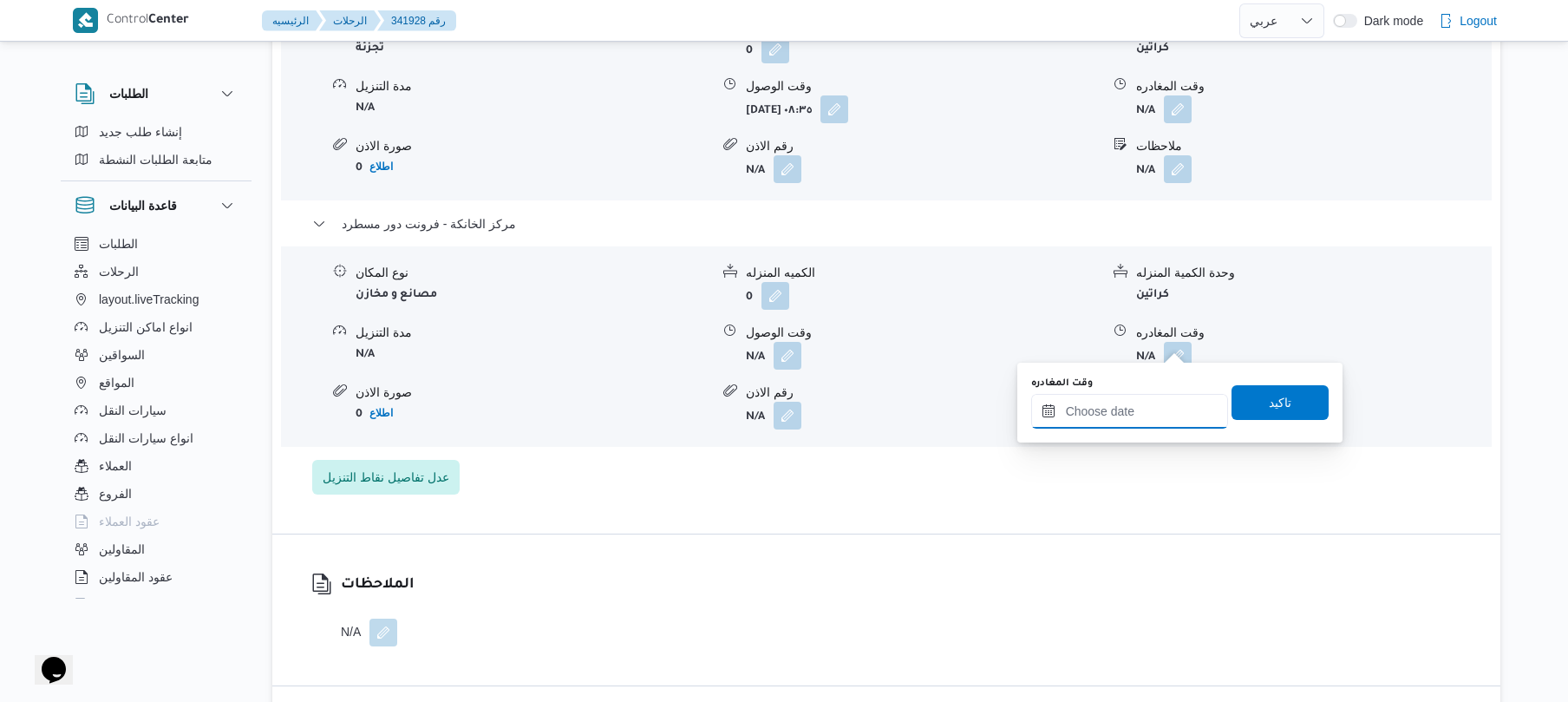
click at [1076, 411] on input "وقت المغادره" at bounding box center [1128, 411] width 197 height 34
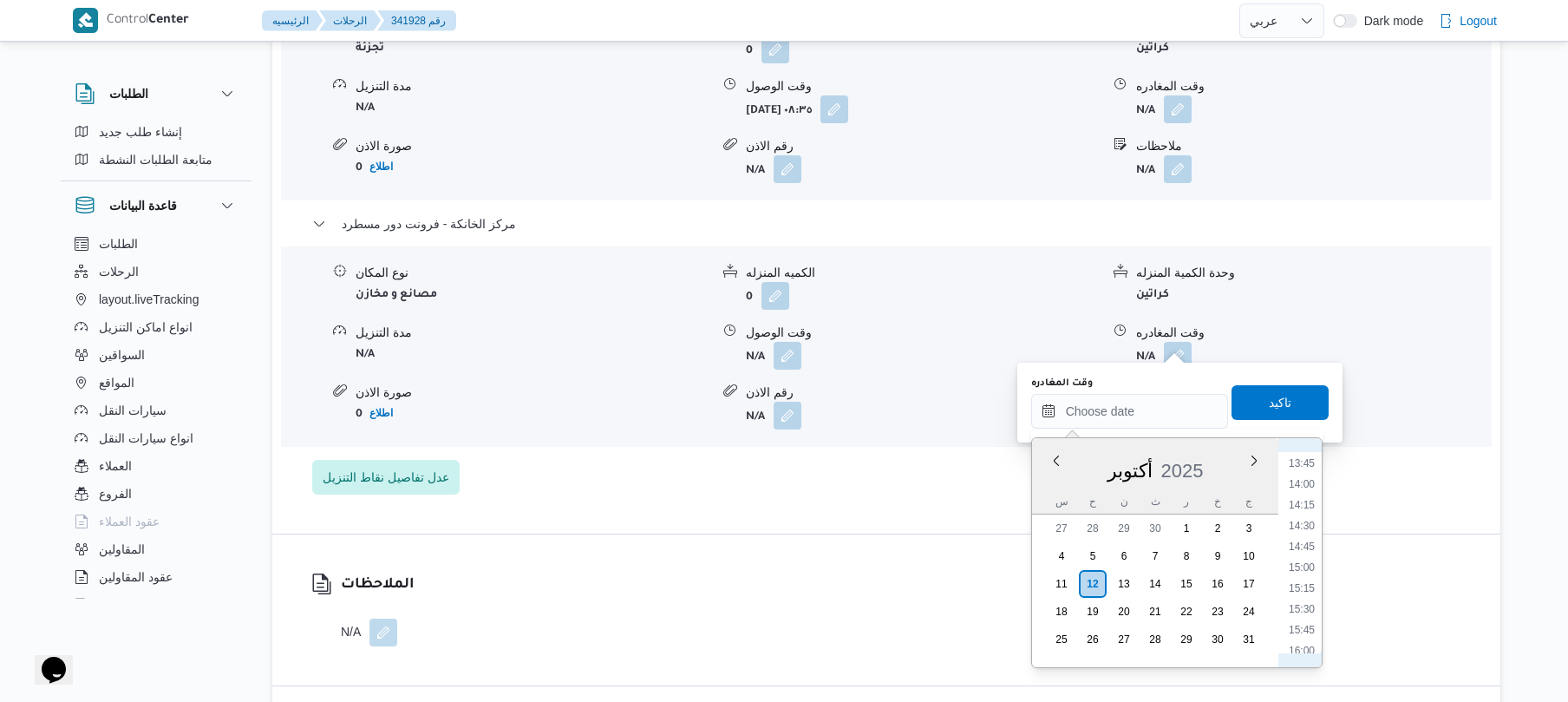
scroll to position [972, 0]
click at [1302, 610] on li "13:30" at bounding box center [1302, 612] width 40 height 17
type input "١٢/١٠/٢٠٢٥ ١٣:٣٠"
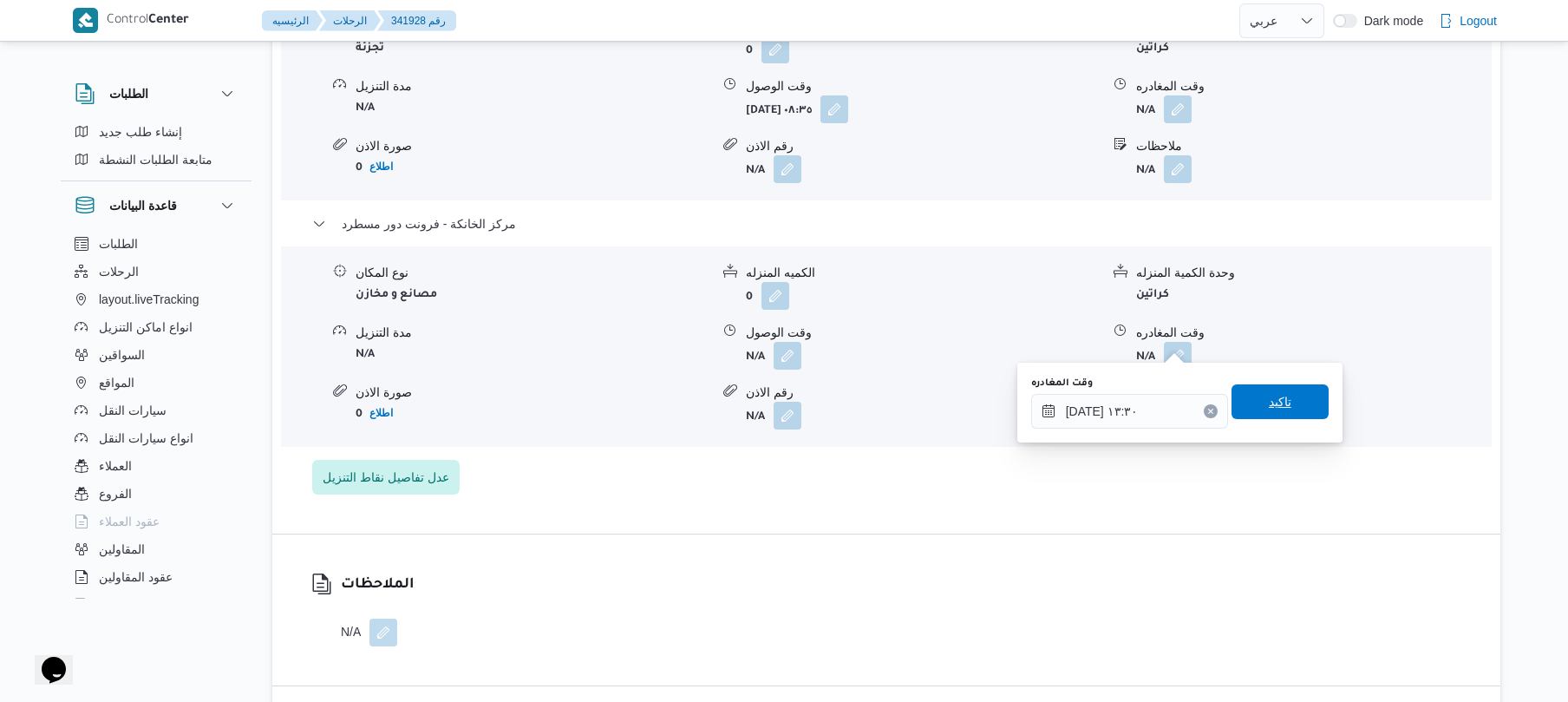
click at [1283, 405] on span "تاكيد" at bounding box center [1279, 402] width 97 height 34
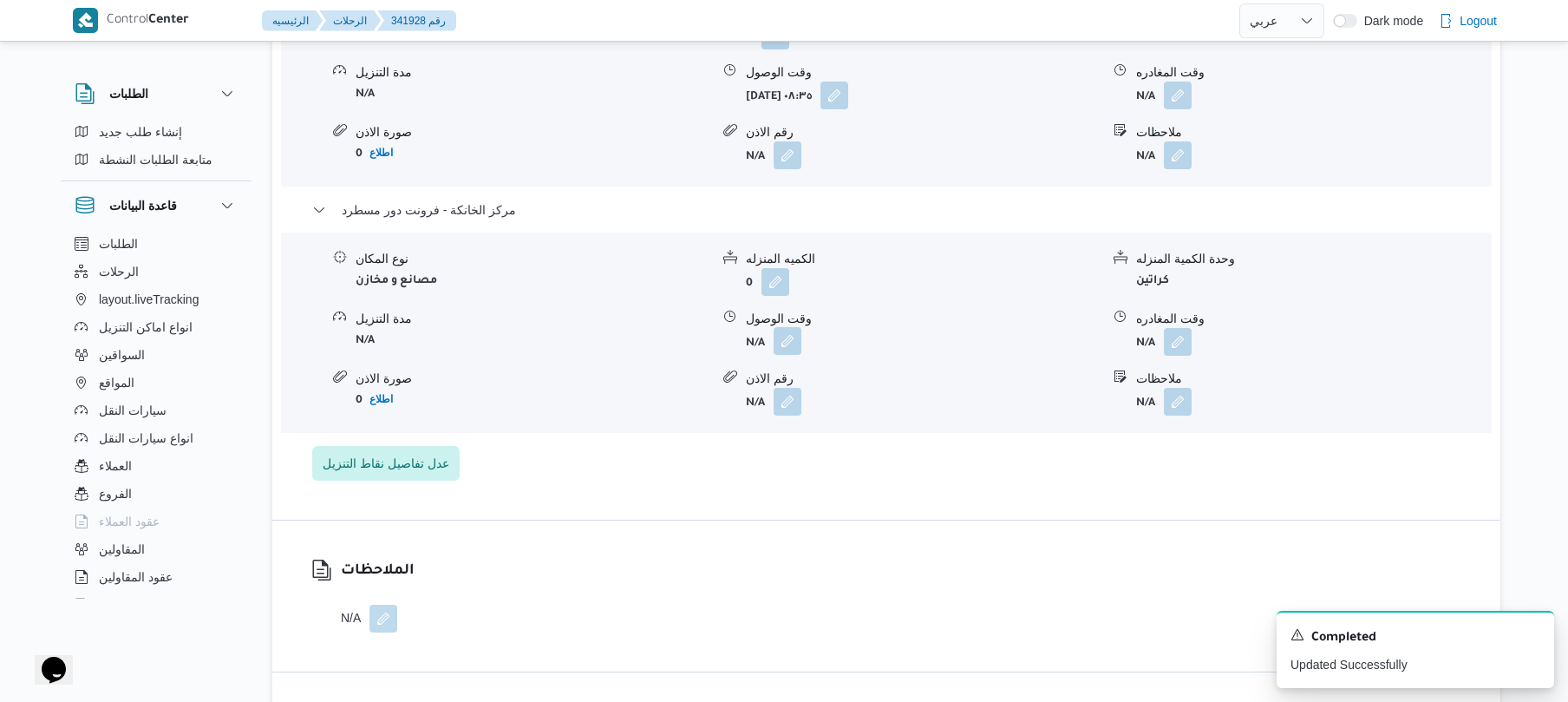
click at [789, 335] on button "button" at bounding box center [787, 341] width 28 height 28
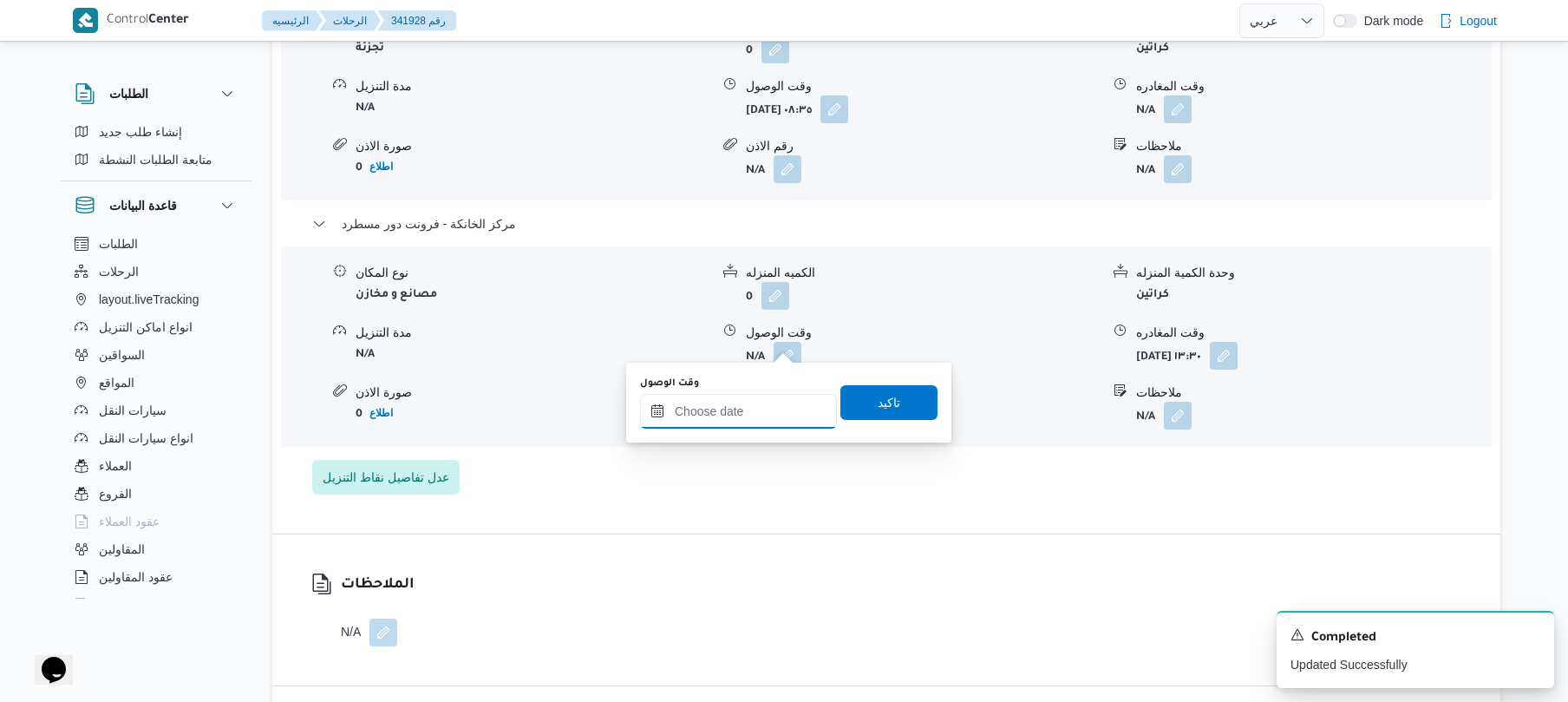
click at [750, 414] on input "وقت الوصول" at bounding box center [738, 411] width 197 height 34
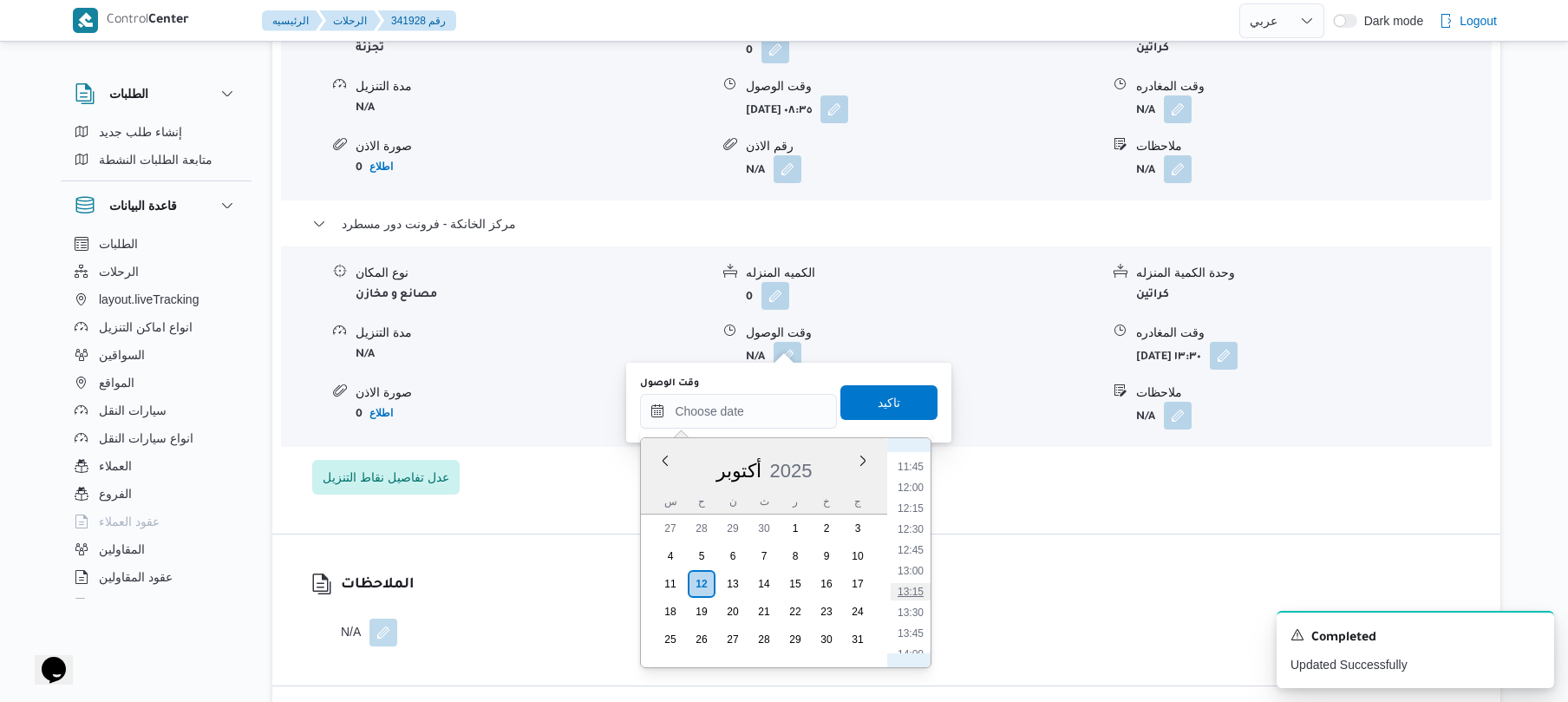
click at [917, 591] on li "13:15" at bounding box center [911, 591] width 40 height 17
type input "١٢/١٠/٢٠٢٥ ١٣:١٥"
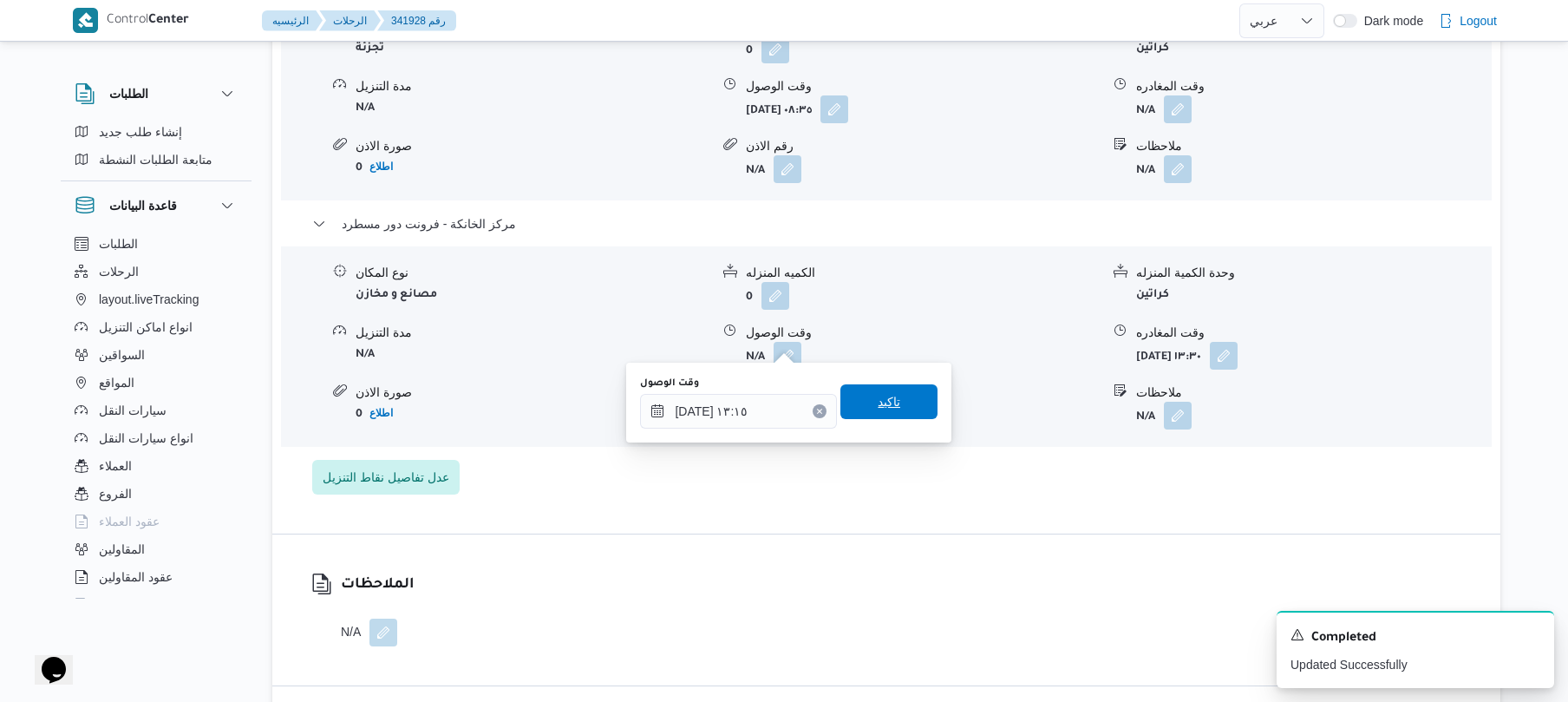
click at [904, 407] on span "تاكيد" at bounding box center [888, 402] width 97 height 34
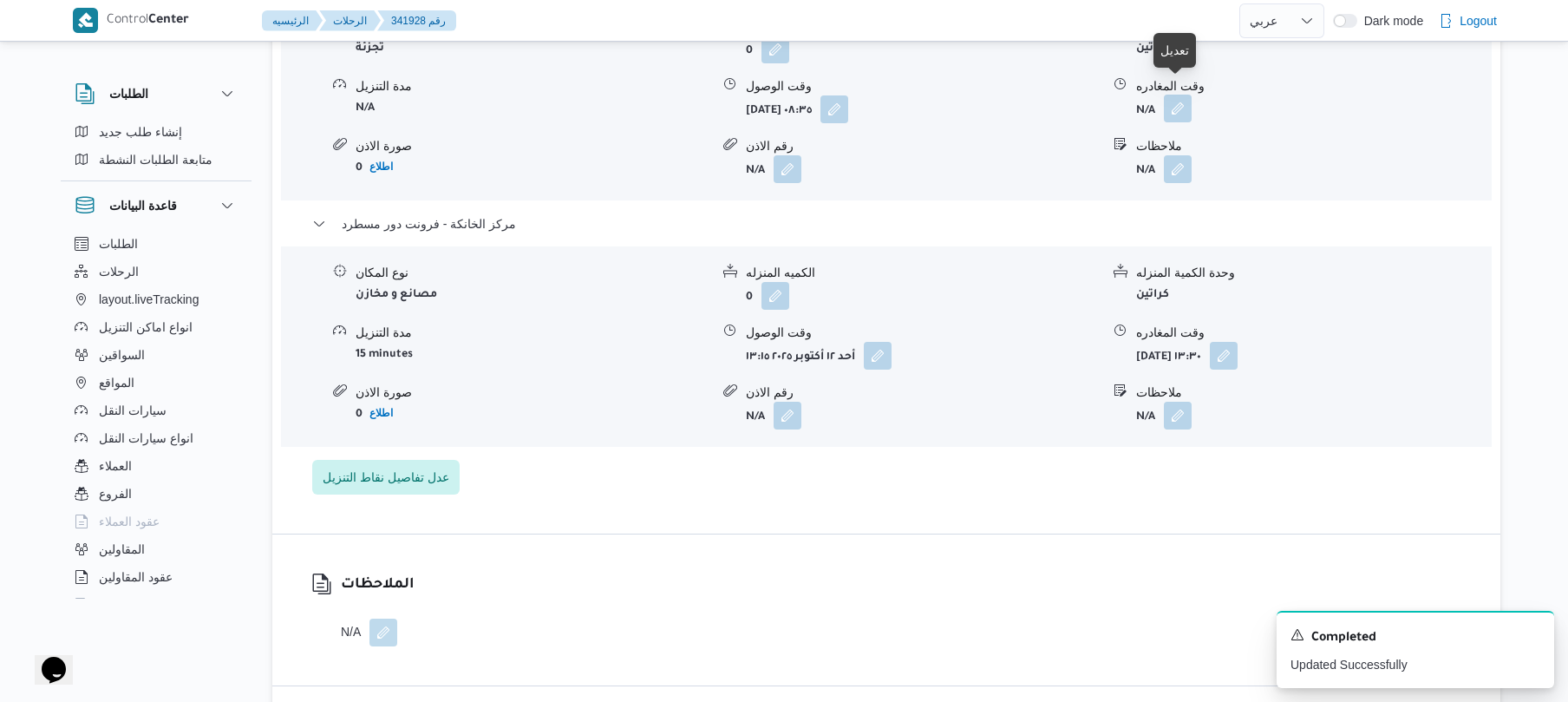
click at [1173, 94] on button "button" at bounding box center [1177, 108] width 28 height 28
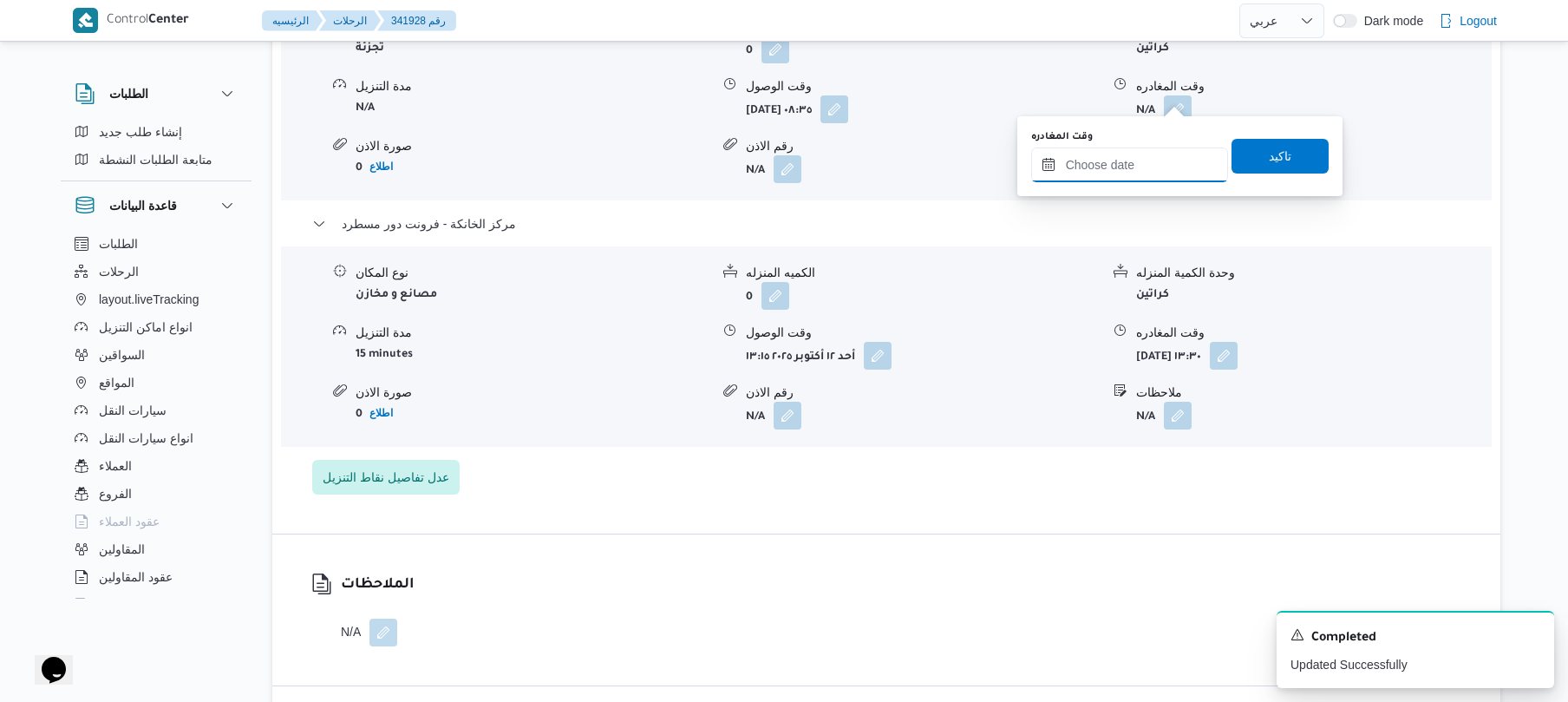
click at [1099, 171] on input "وقت المغادره" at bounding box center [1128, 165] width 197 height 34
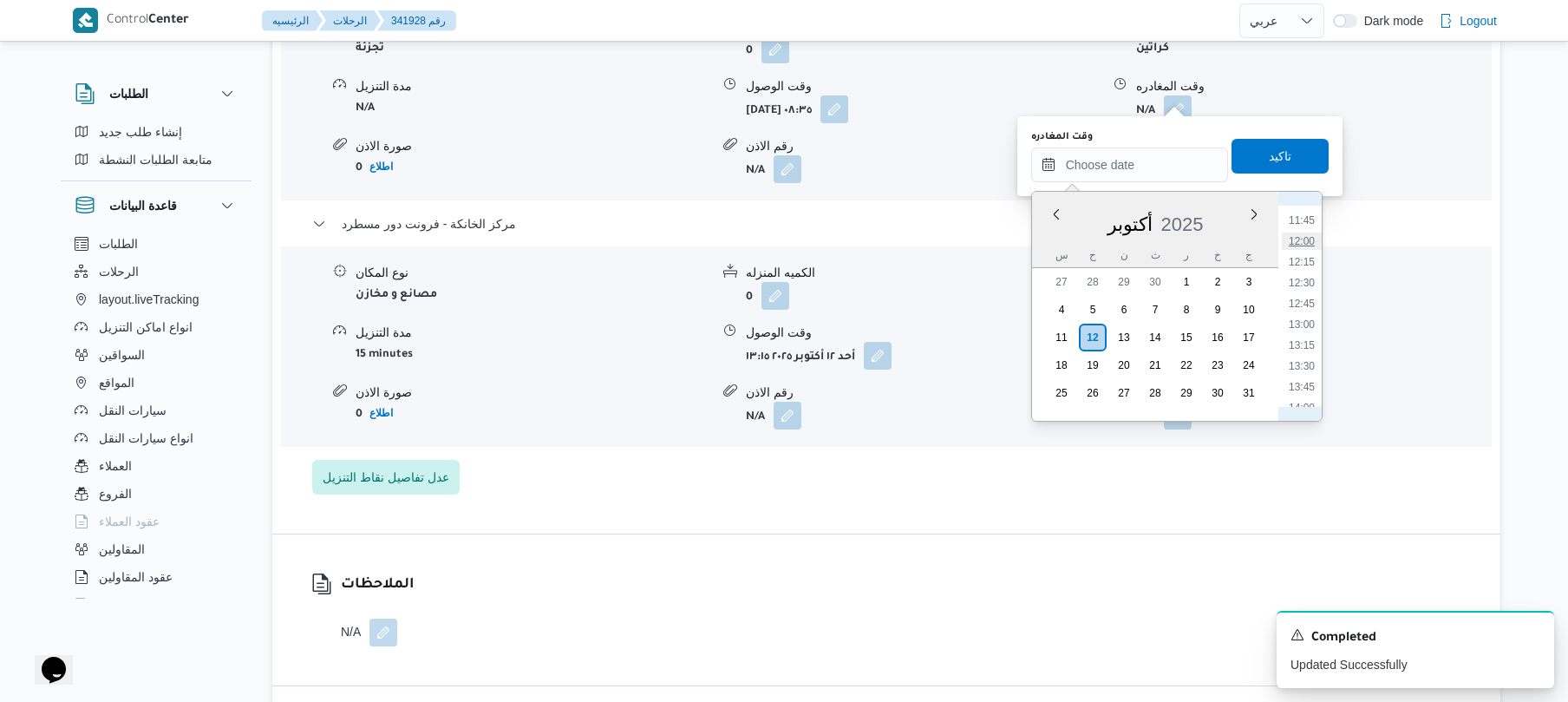
click at [1306, 245] on li "12:00" at bounding box center [1302, 240] width 40 height 17
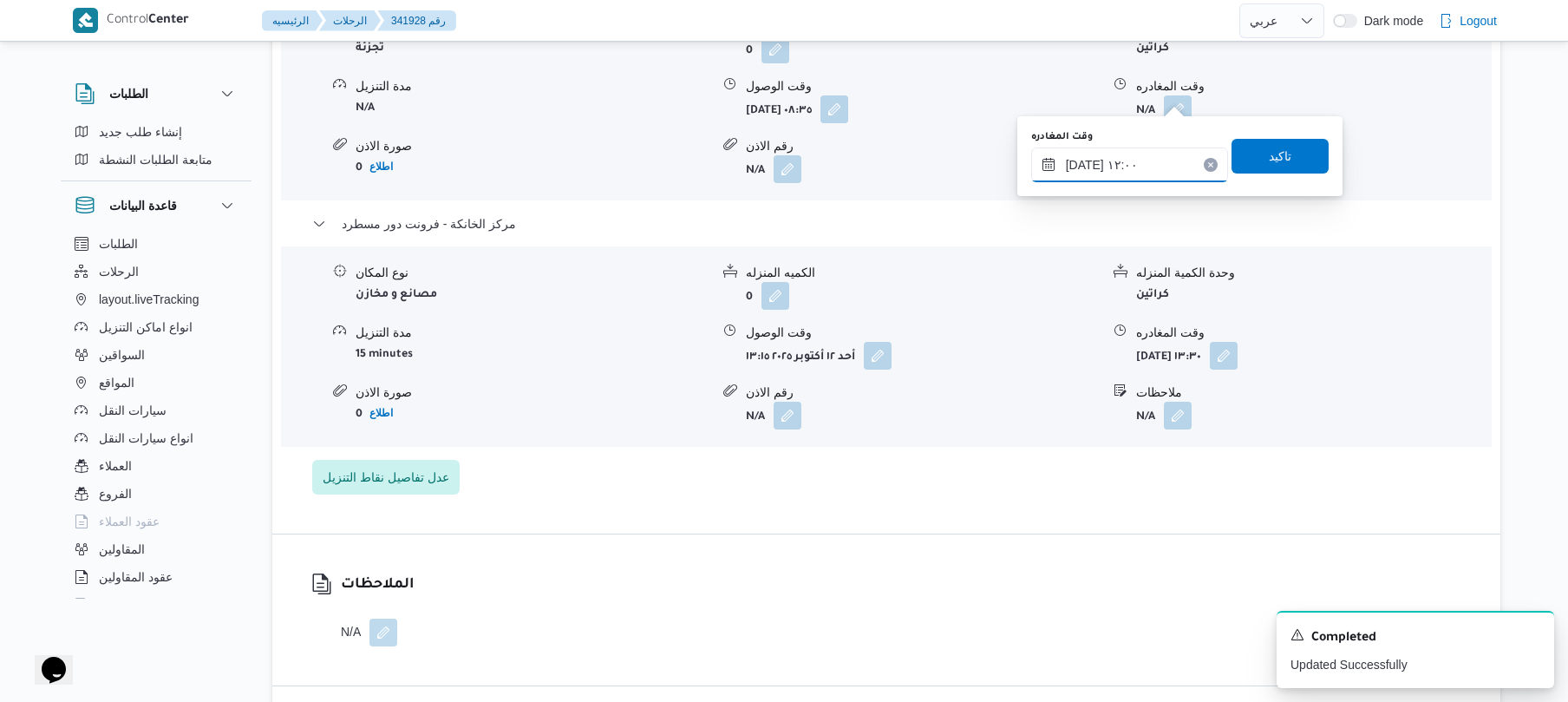
click at [1083, 171] on input "١٢/١٠/٢٠٢٥ ١٢:٠٠" at bounding box center [1128, 165] width 197 height 34
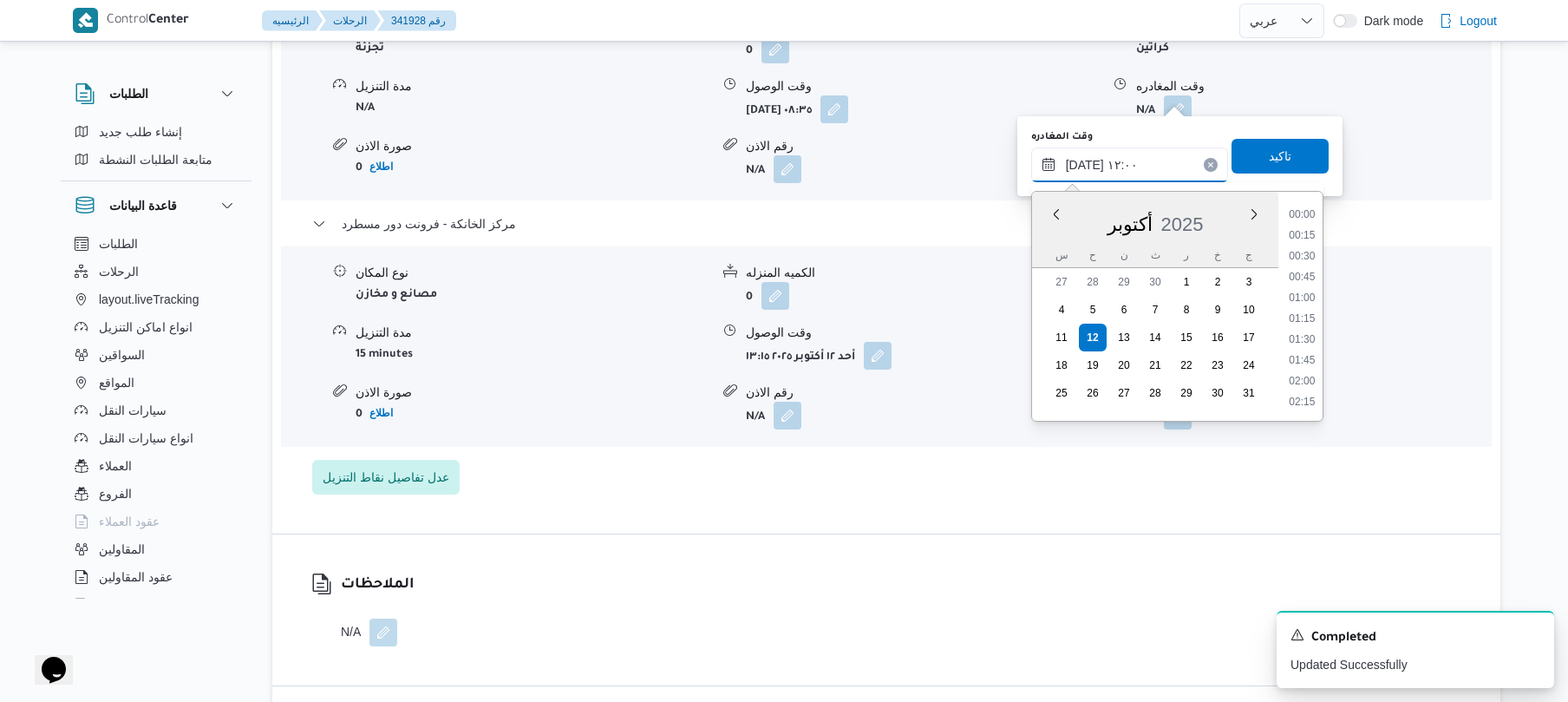
click at [1083, 171] on input "١٢/١٠/٢٠٢٥ ١٢:٠٠" at bounding box center [1128, 165] width 197 height 34
type input "١٢/١٠/٢٠٢٥ ١٢:25"
click at [1274, 161] on span "تاكيد" at bounding box center [1280, 155] width 23 height 21
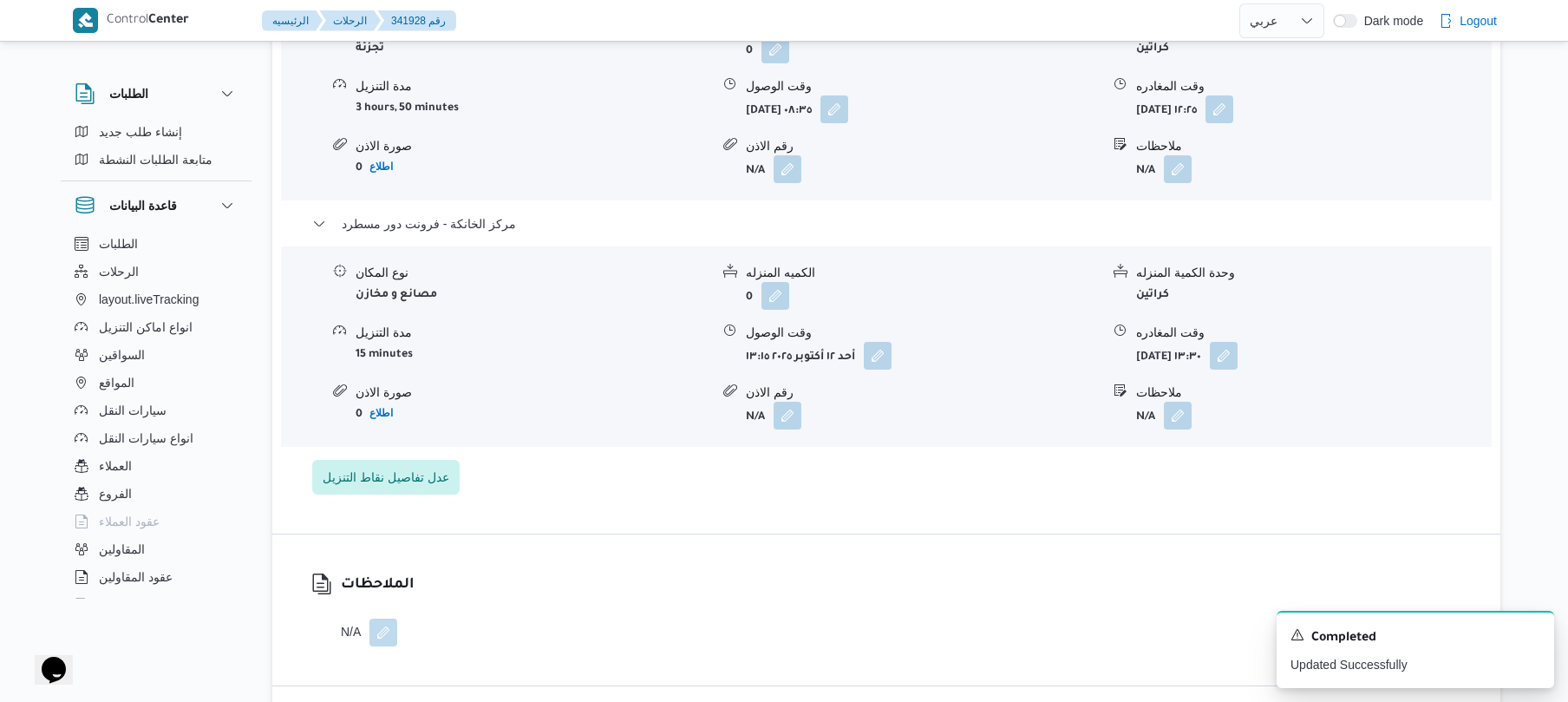
scroll to position [0, 0]
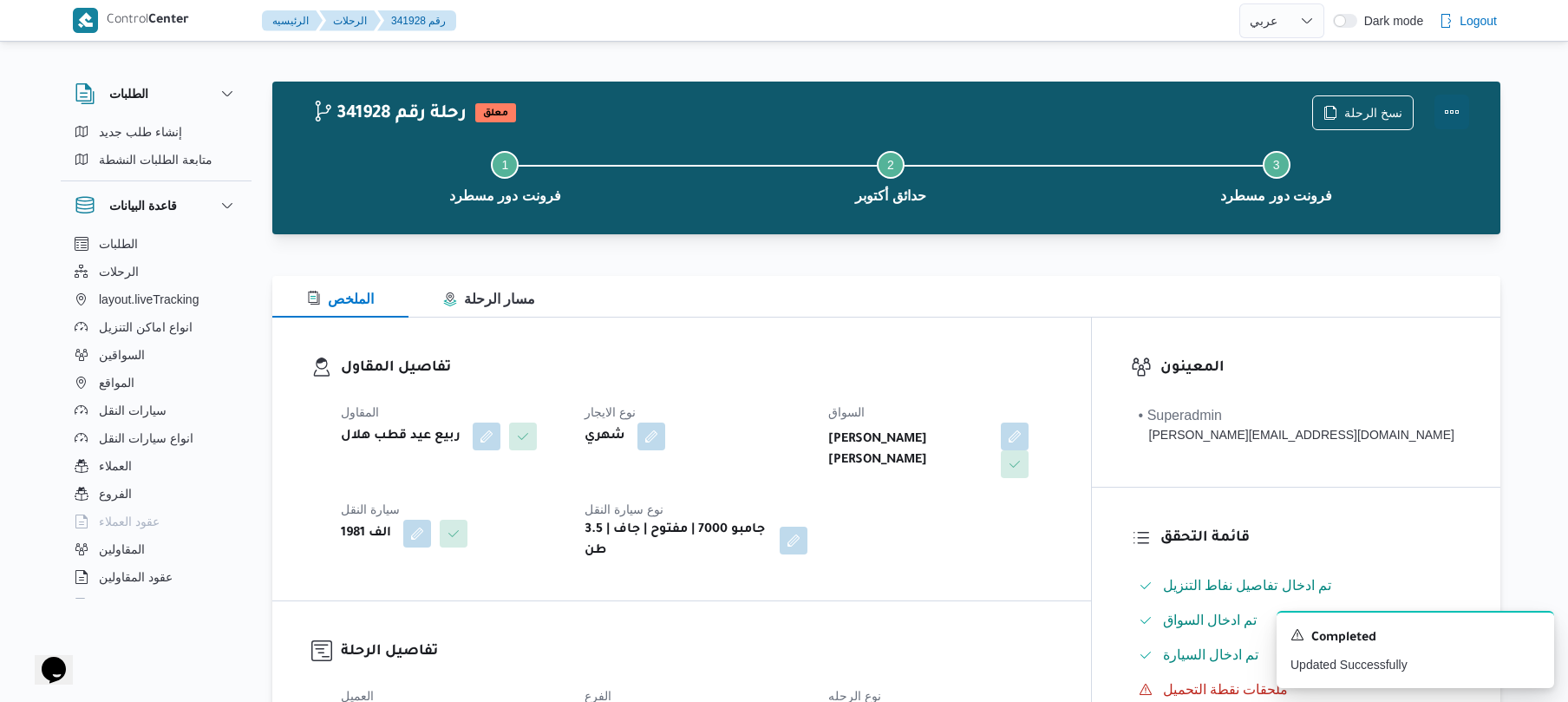
click at [1457, 108] on button "Actions" at bounding box center [1451, 112] width 34 height 34
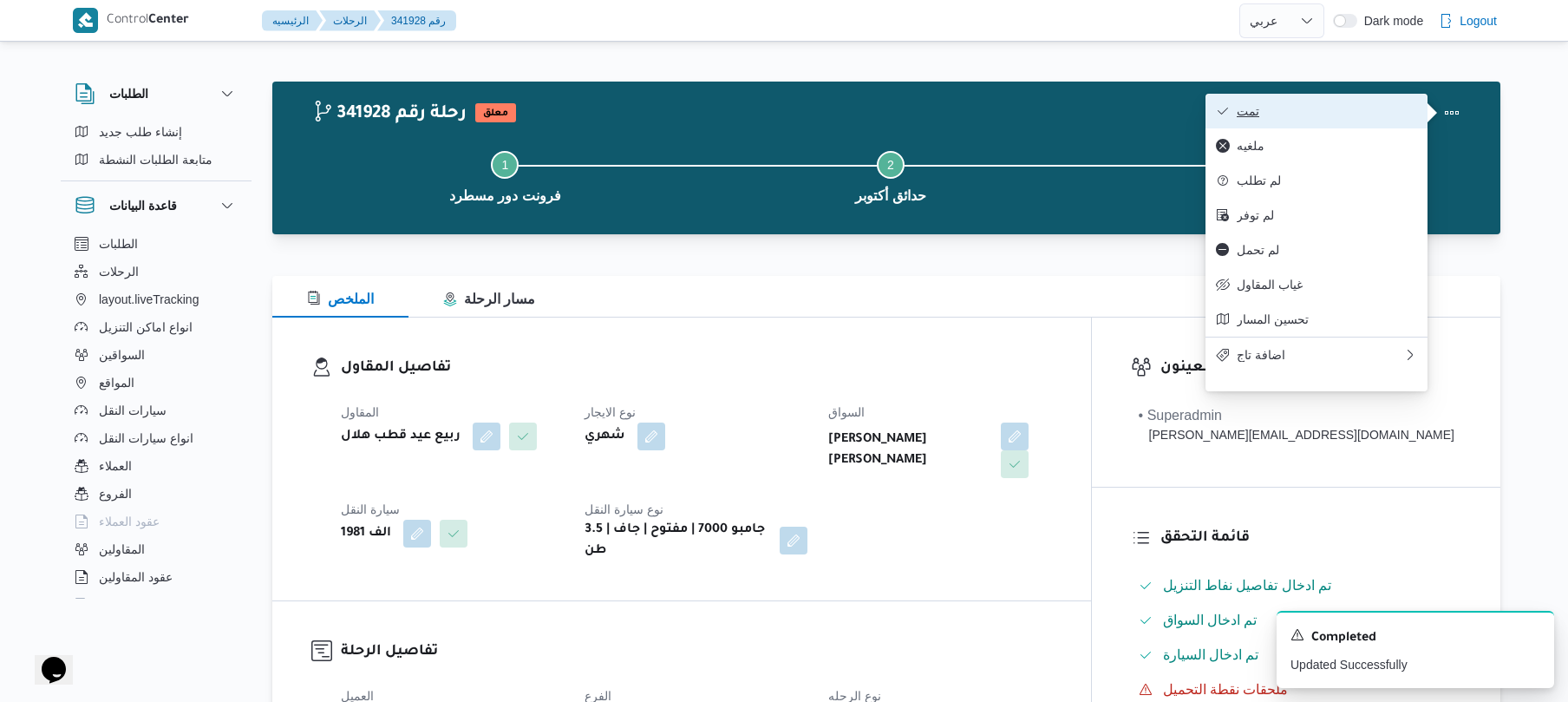
click at [1384, 112] on span "تمت" at bounding box center [1326, 111] width 180 height 14
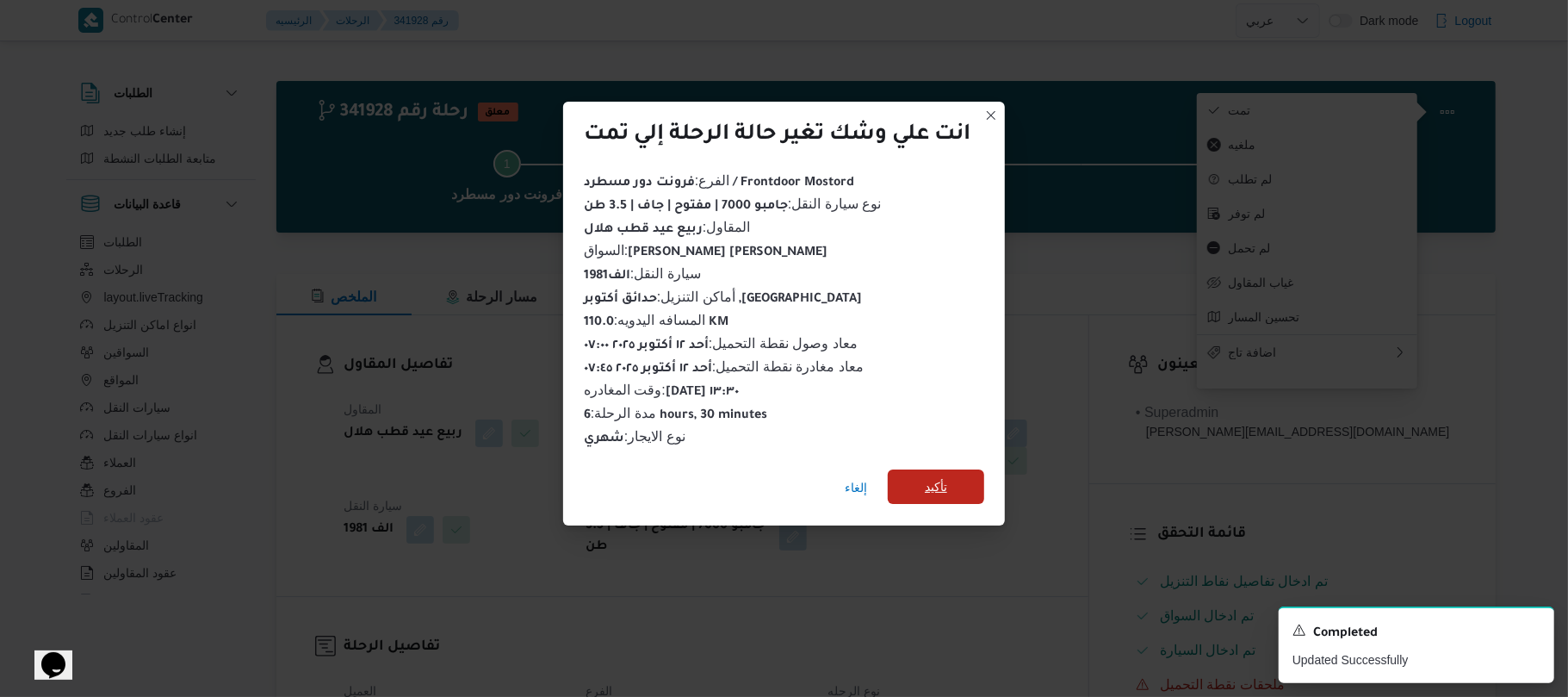
click at [945, 476] on span "تأكيد" at bounding box center [935, 486] width 23 height 21
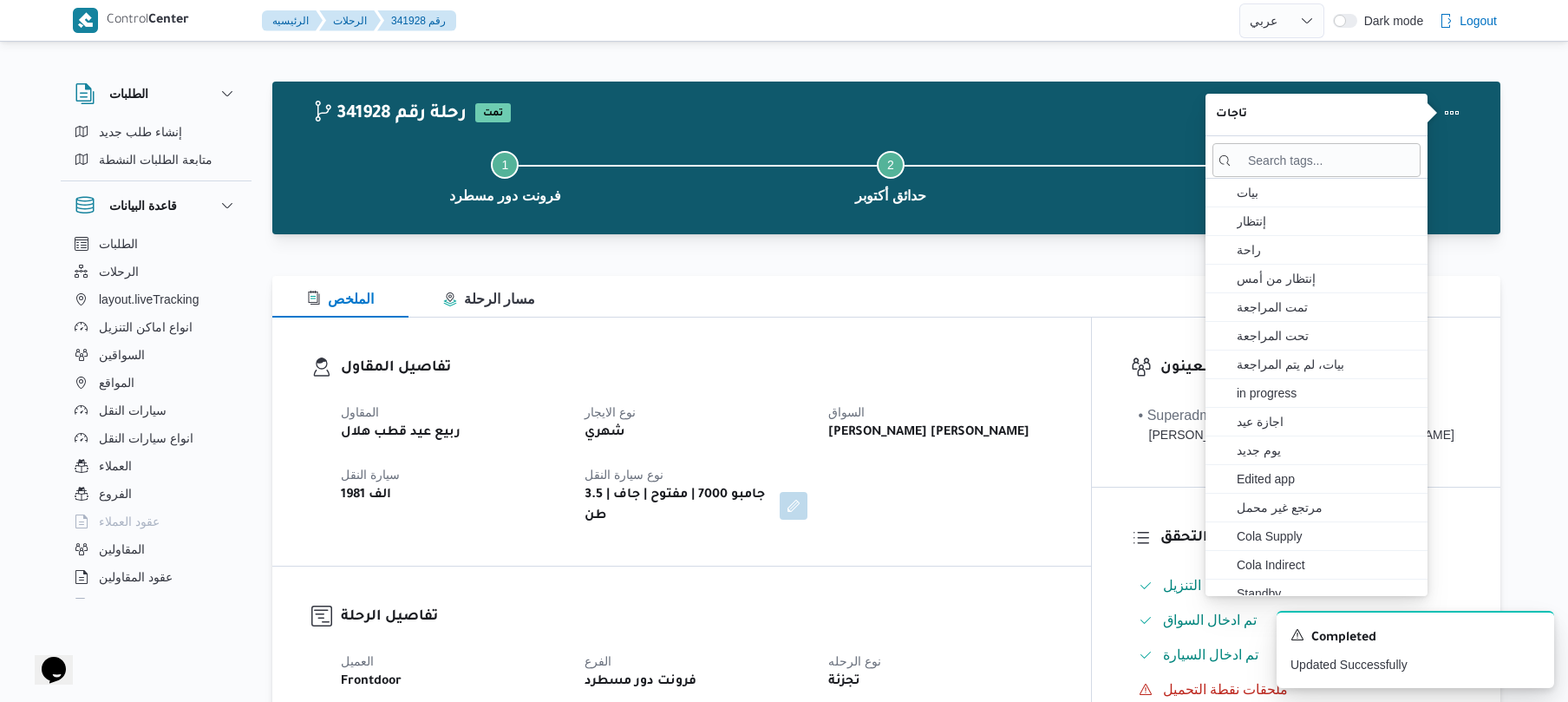
click at [952, 473] on div "المقاول ربيع عيد قطب هلال نوع الايجار شهري السواق مصطفي حسن عبدالرسول احمد سيار…" at bounding box center [695, 463] width 731 height 146
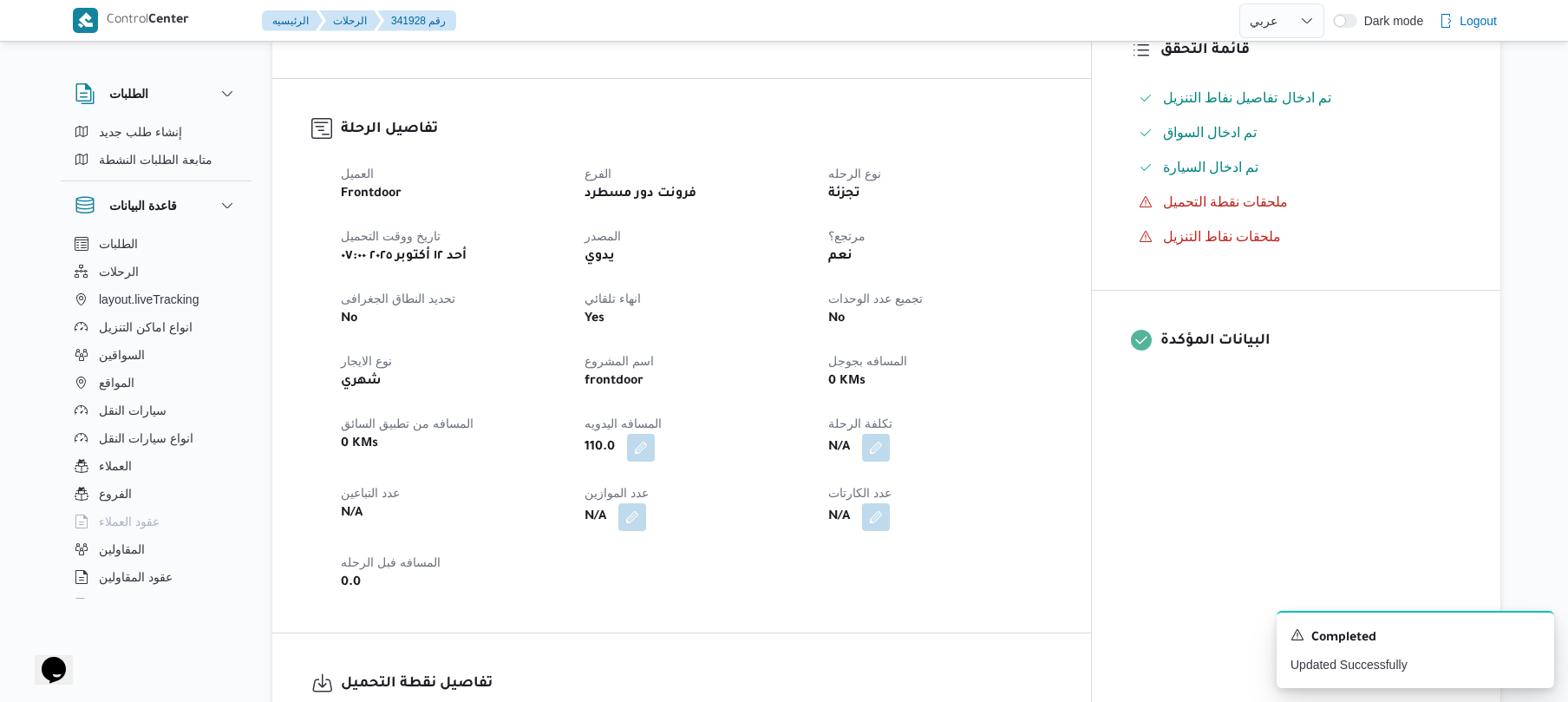
scroll to position [694, 0]
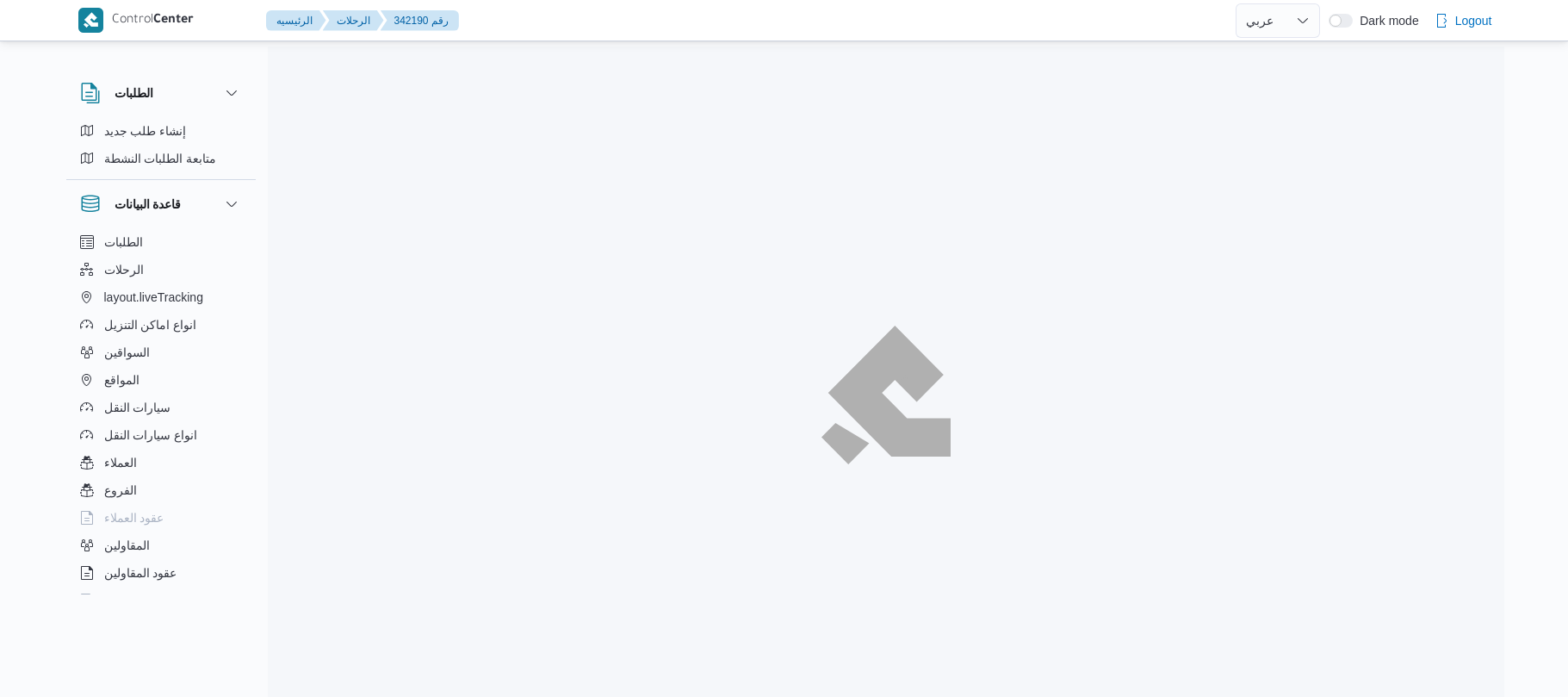
select select "ar"
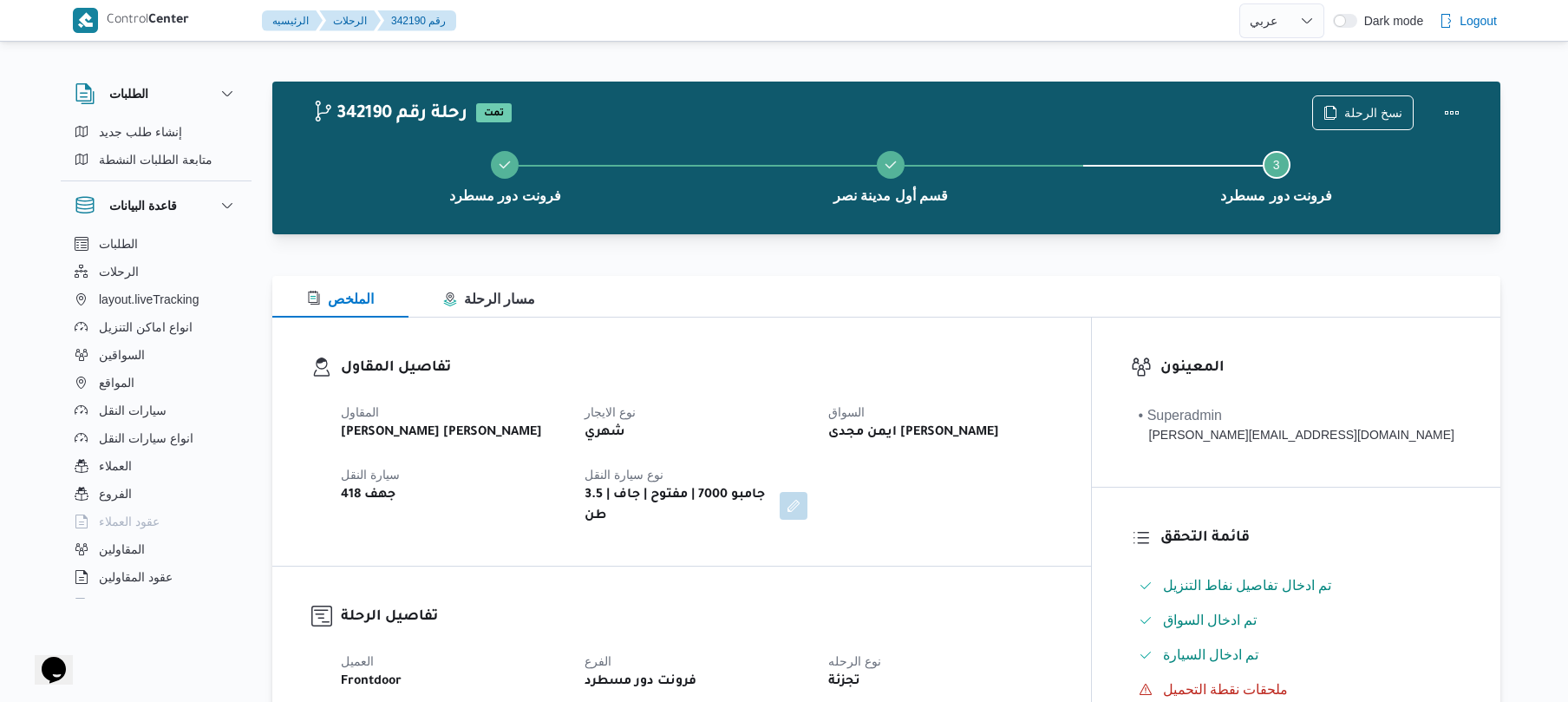
click at [770, 304] on div "الملخص مسار الرحلة" at bounding box center [886, 297] width 1228 height 42
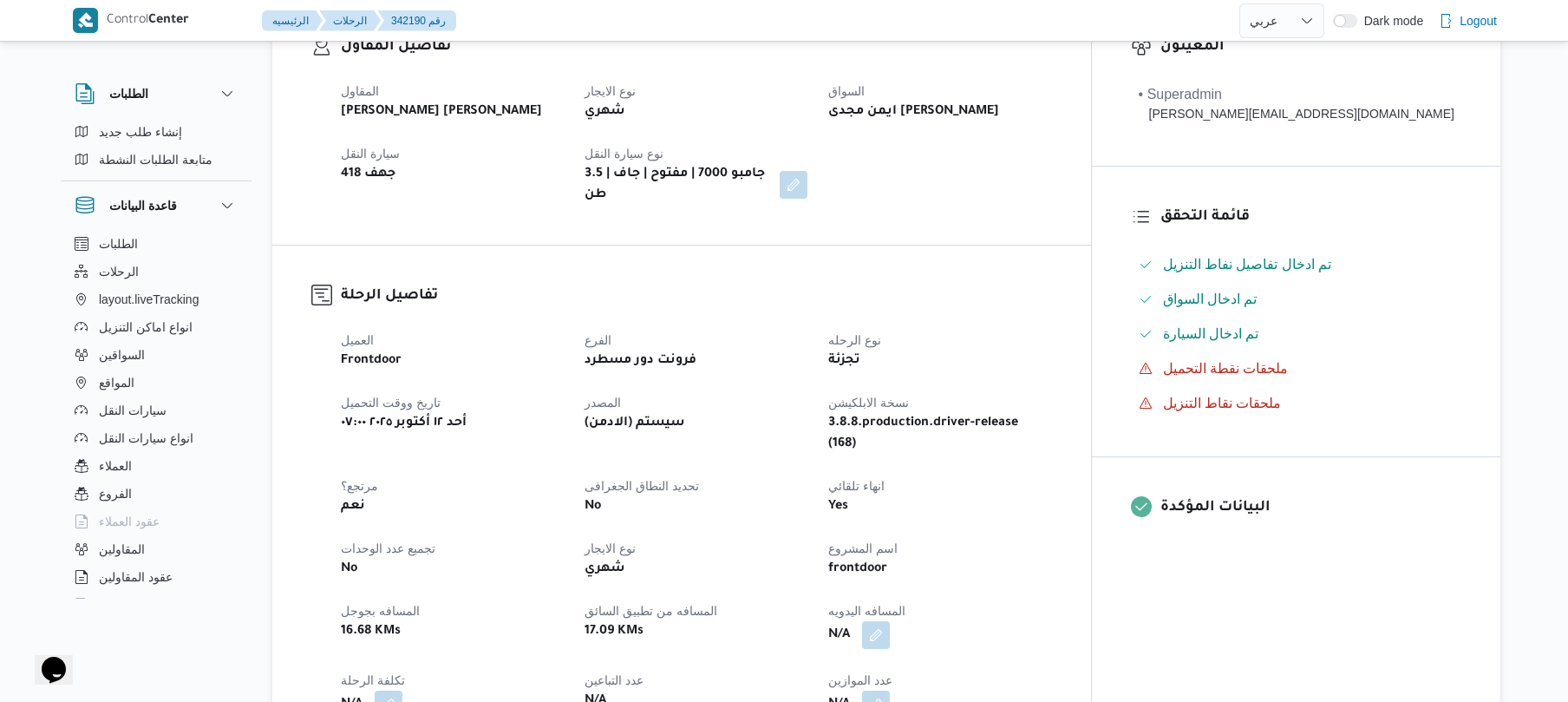
scroll to position [509, 0]
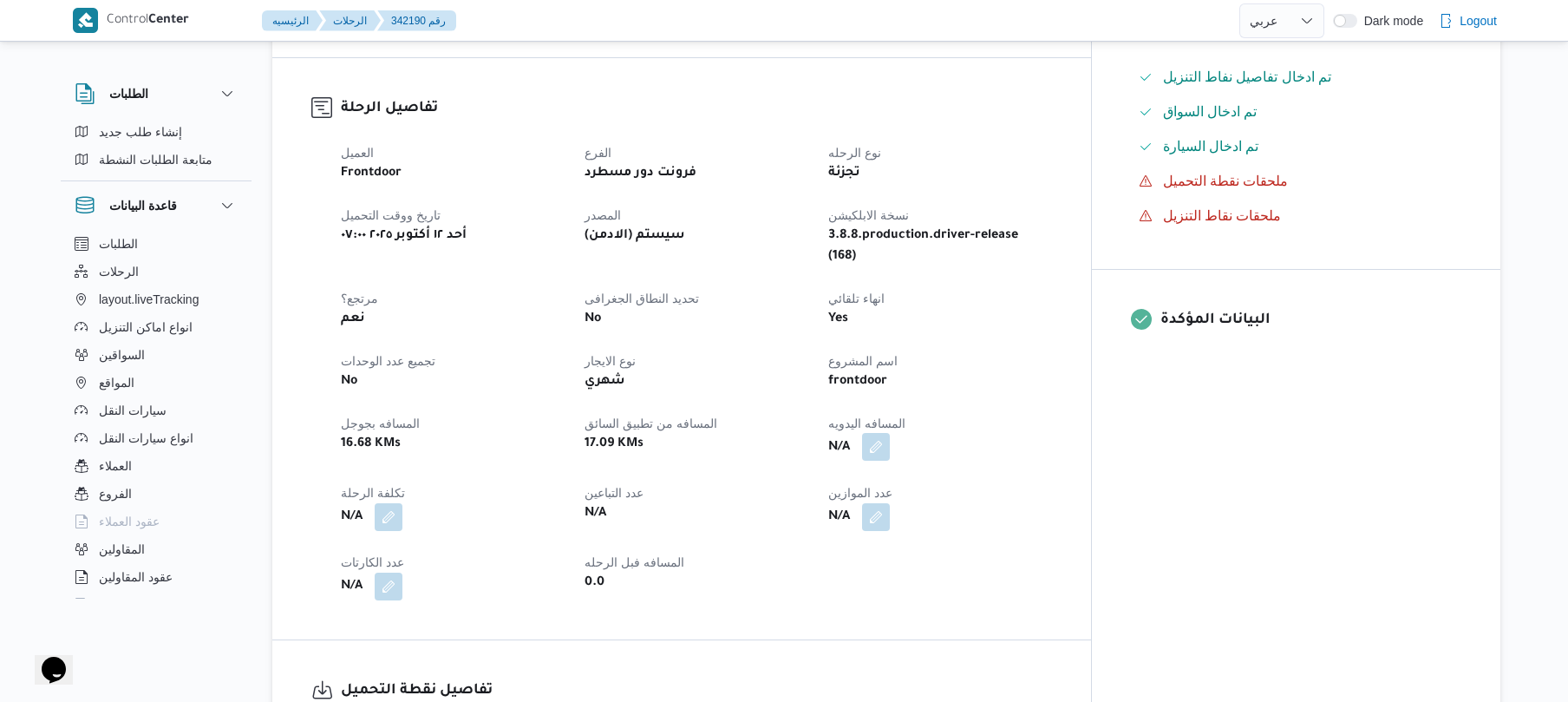
click at [890, 433] on button "button" at bounding box center [876, 446] width 28 height 28
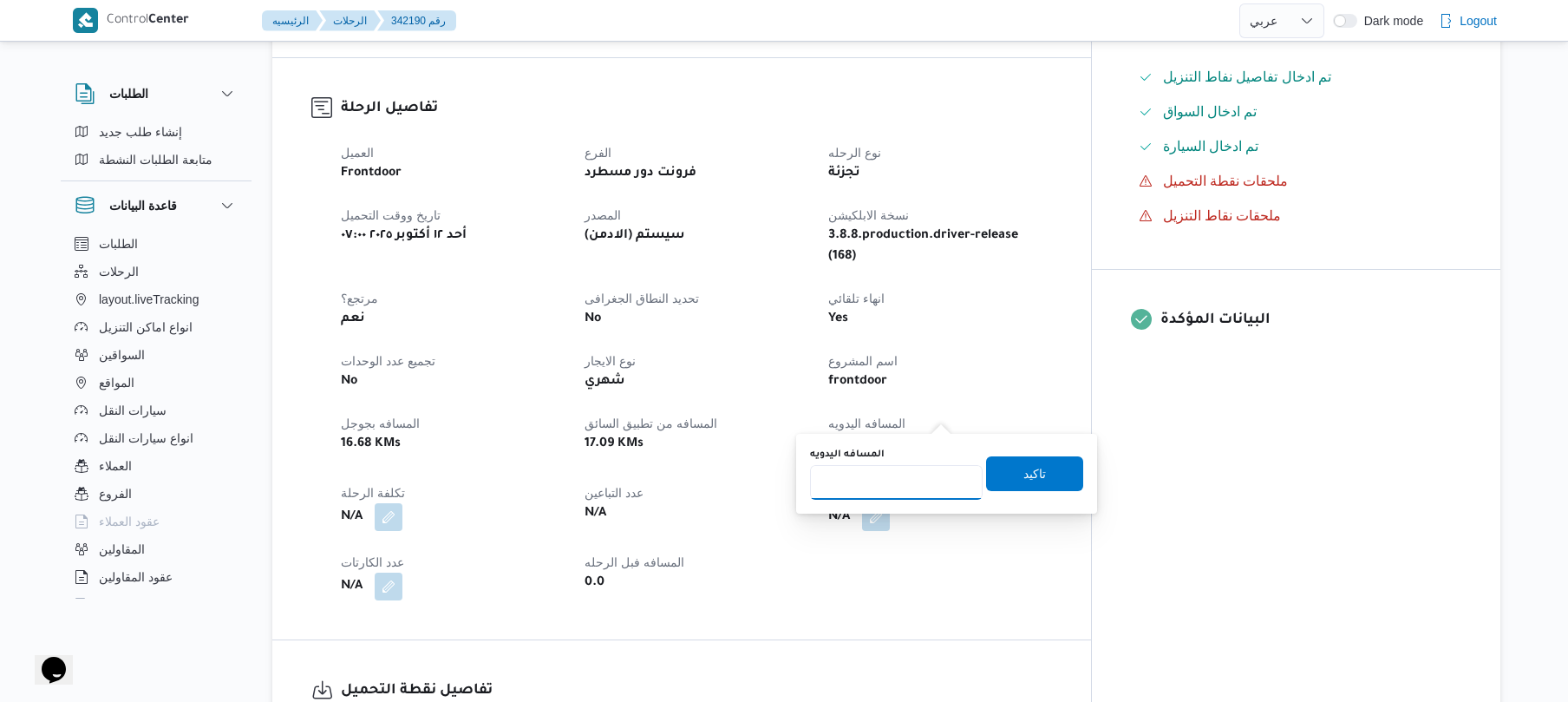
click at [877, 490] on input "المسافه اليدويه" at bounding box center [896, 483] width 172 height 34
type input "45"
click at [1042, 473] on span "تاكيد" at bounding box center [1034, 473] width 97 height 34
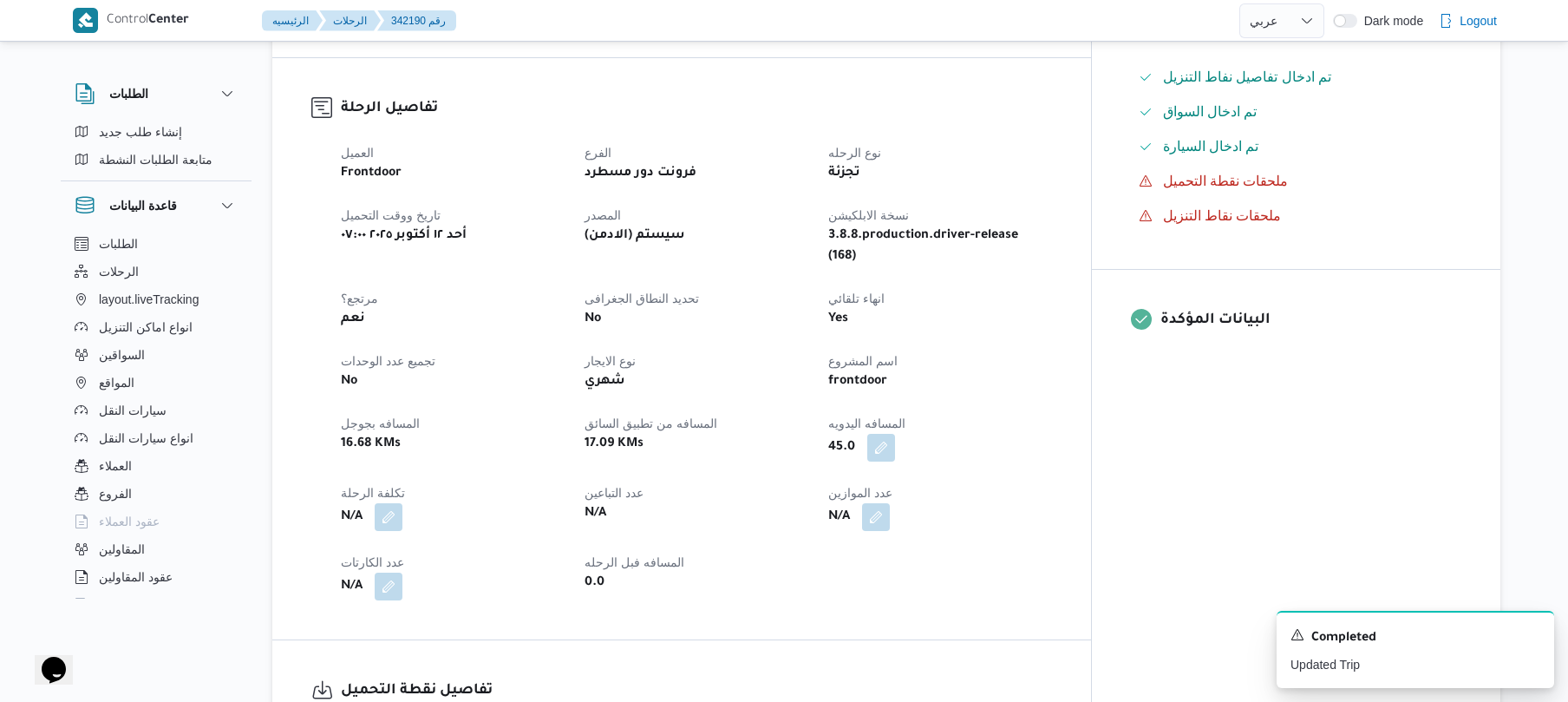
click at [1050, 350] on dt "اسم المشروع" at bounding box center [940, 360] width 223 height 21
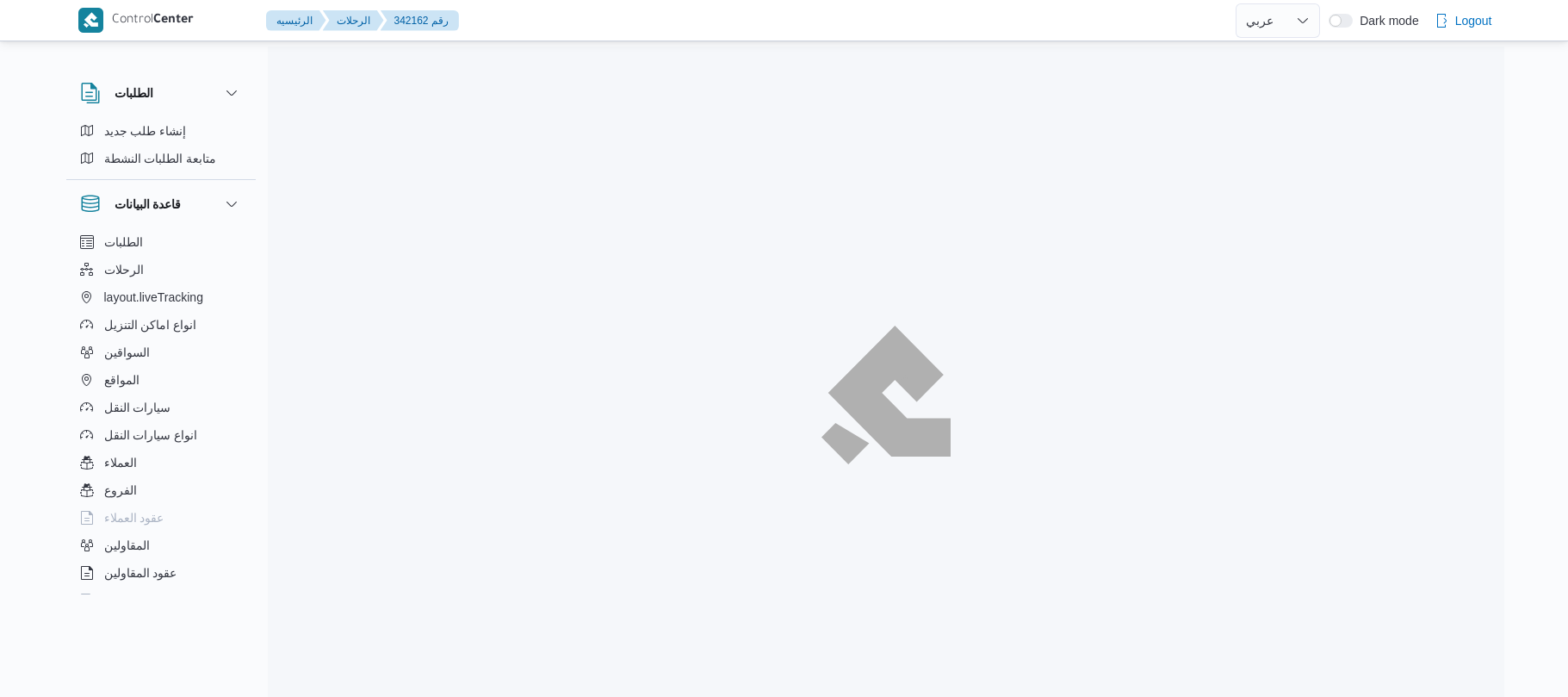
select select "ar"
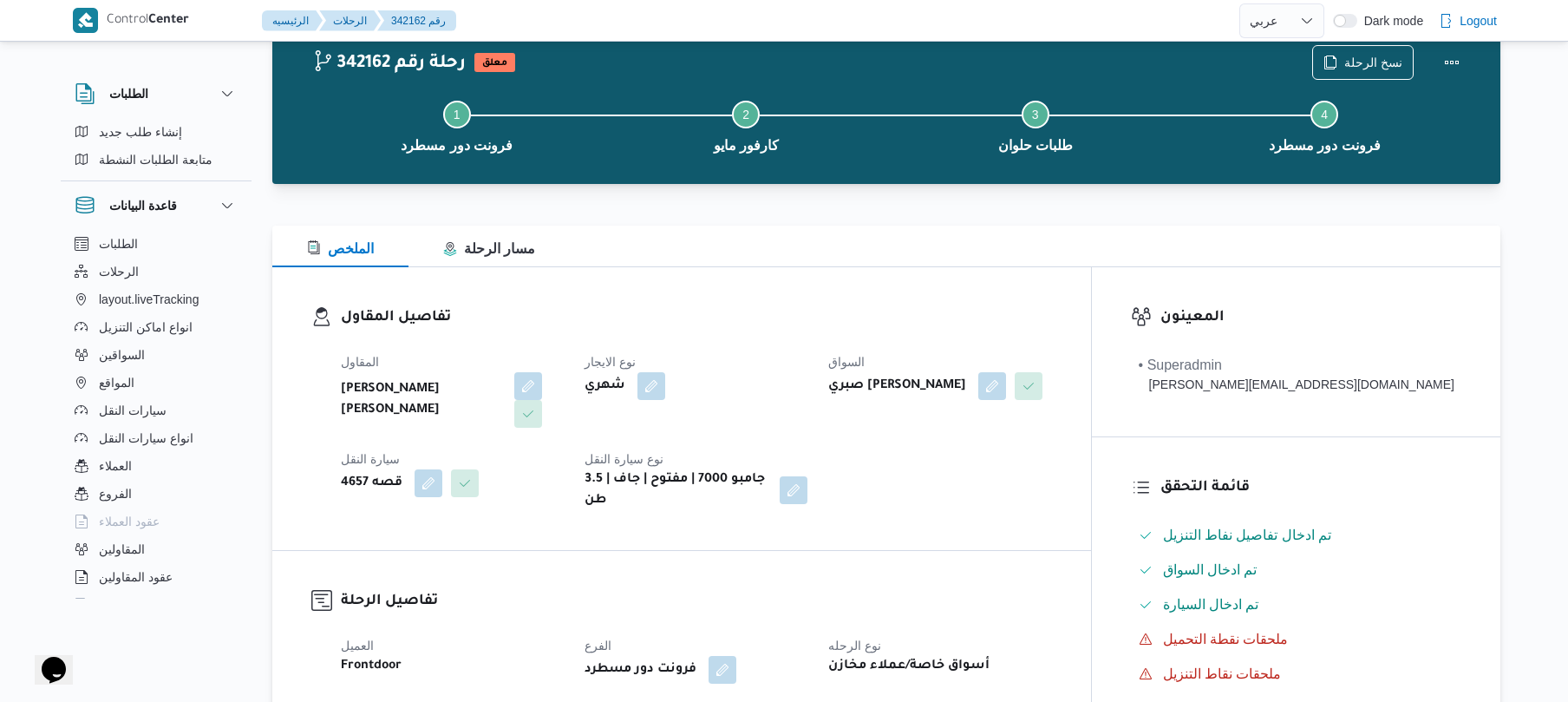
scroll to position [92, 0]
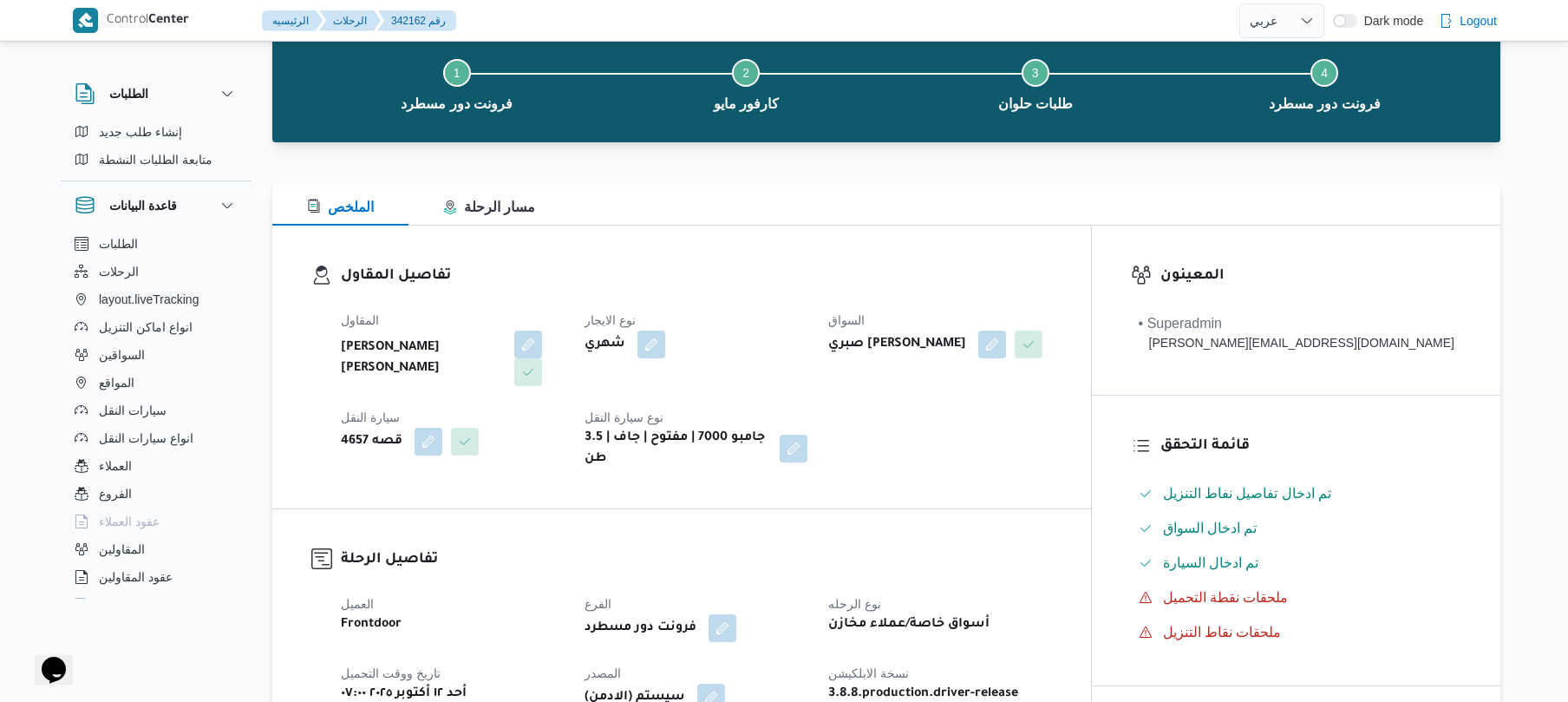
click at [858, 265] on h3 "تفاصيل المقاول" at bounding box center [696, 277] width 711 height 24
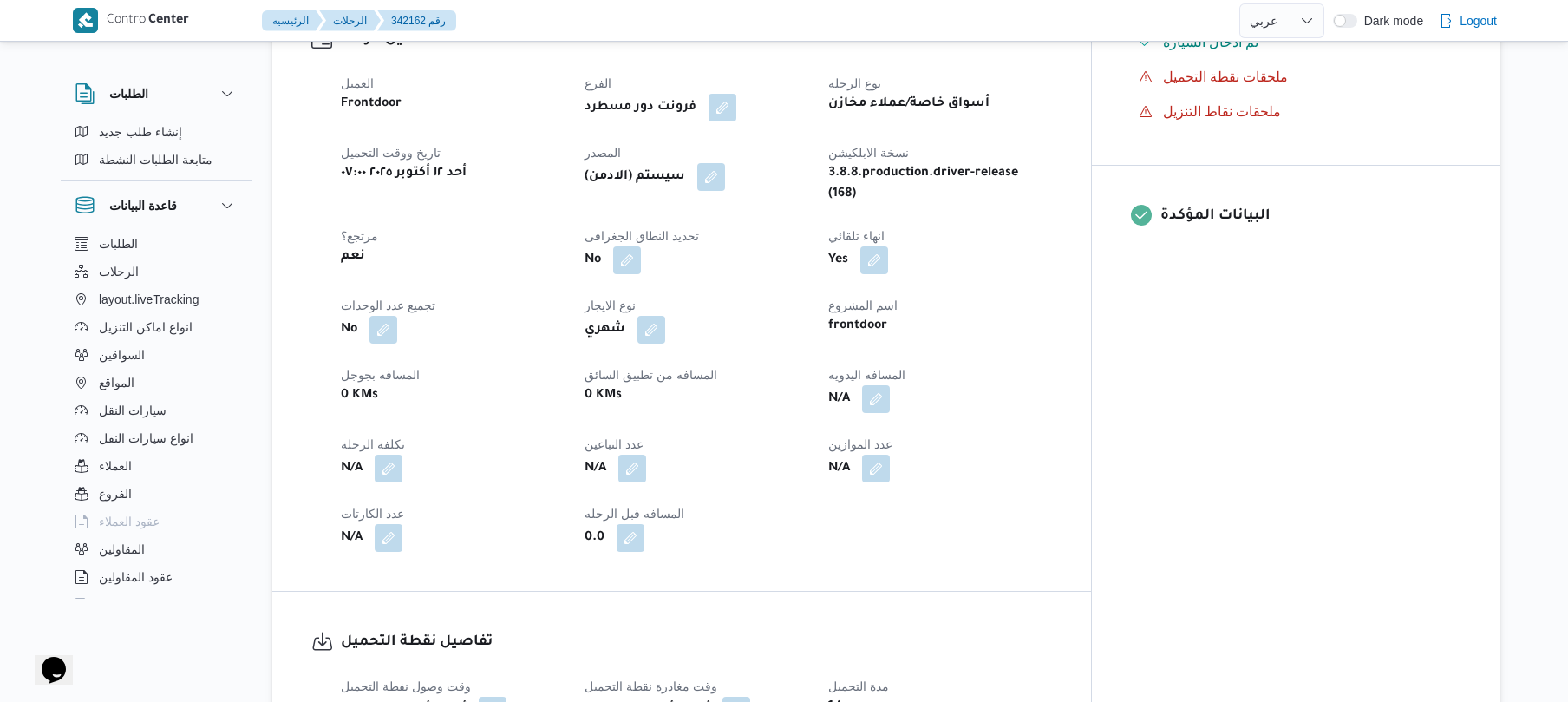
scroll to position [648, 0]
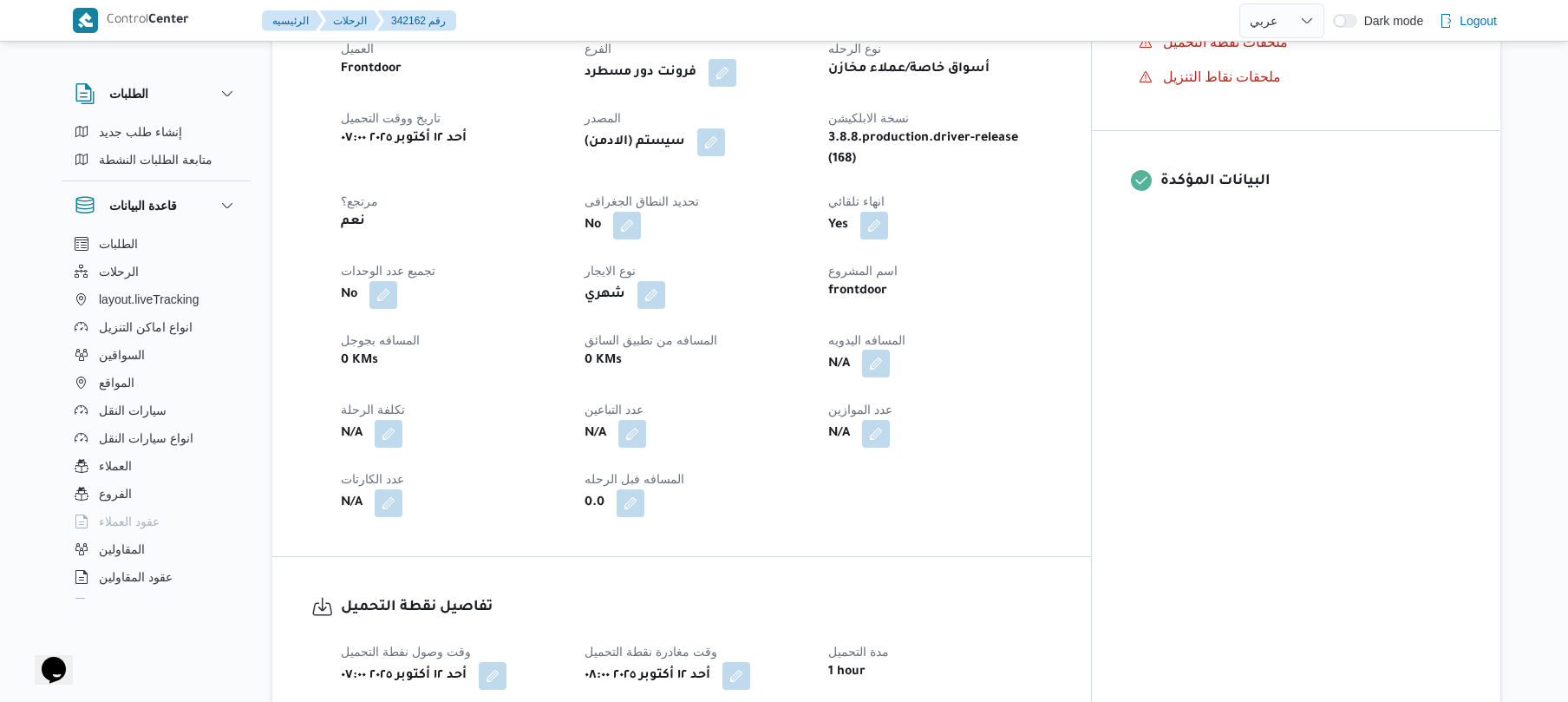
click at [890, 350] on button "button" at bounding box center [876, 364] width 28 height 28
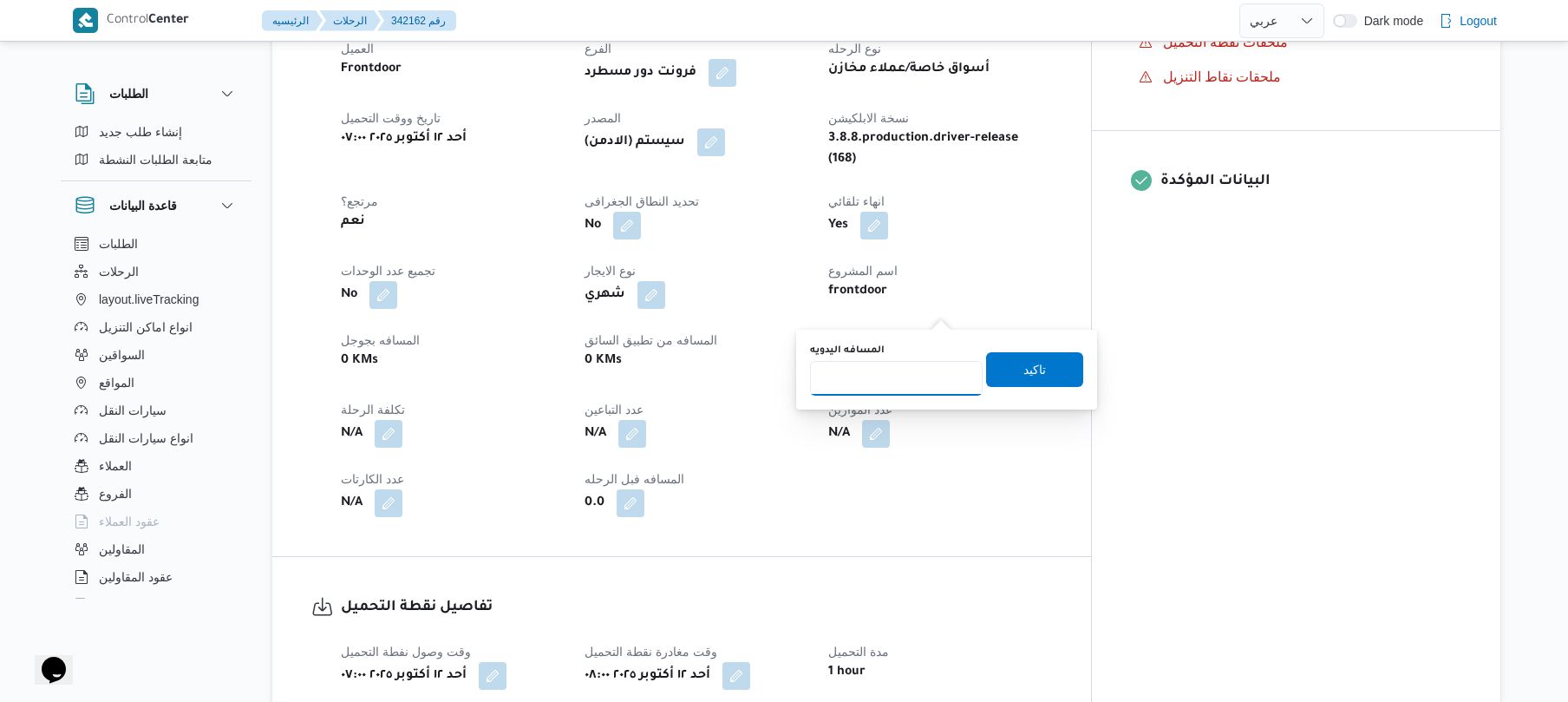
click at [906, 386] on input "المسافه اليدويه" at bounding box center [896, 378] width 172 height 34
type input "9"
type input "80"
click at [1023, 373] on span "تاكيد" at bounding box center [1034, 369] width 23 height 21
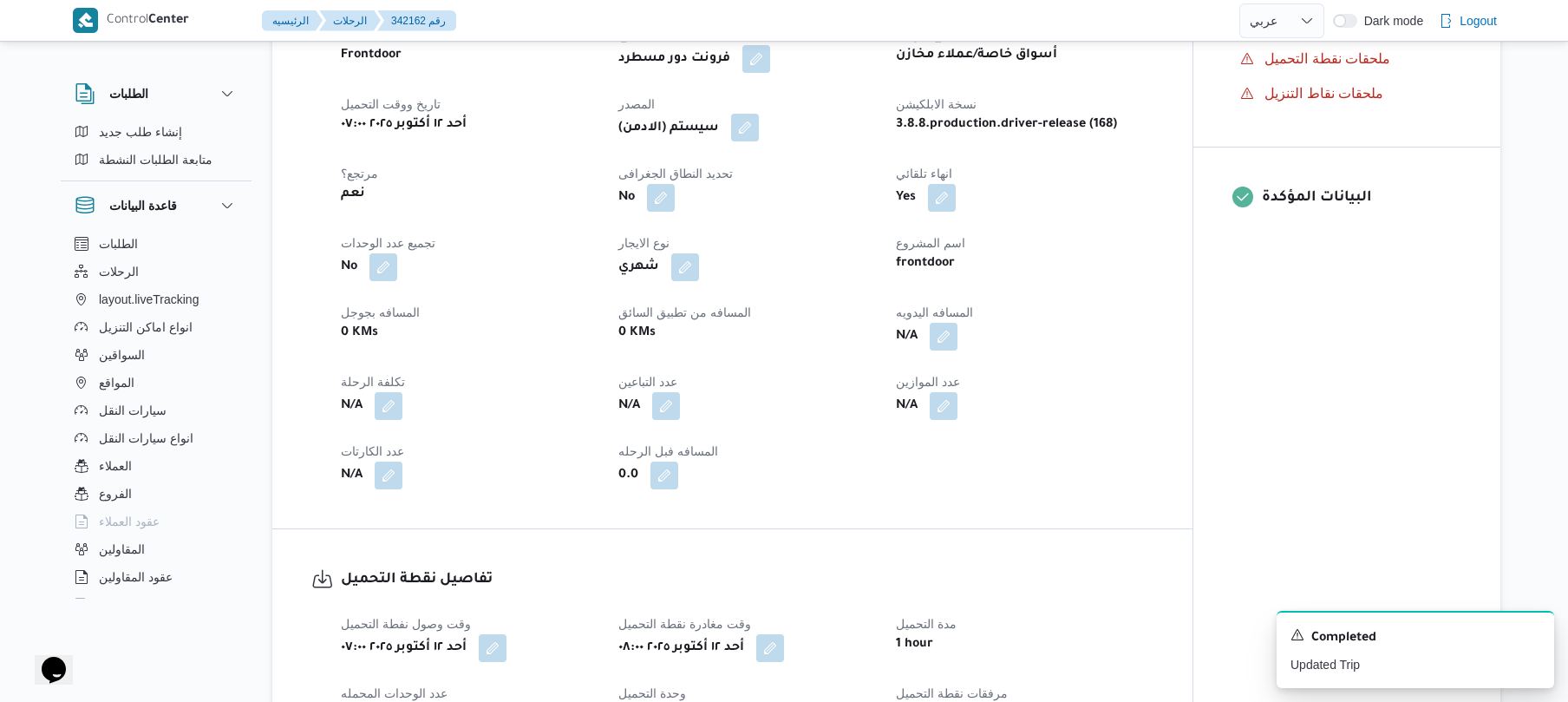
click at [748, 113] on button "button" at bounding box center [744, 127] width 28 height 28
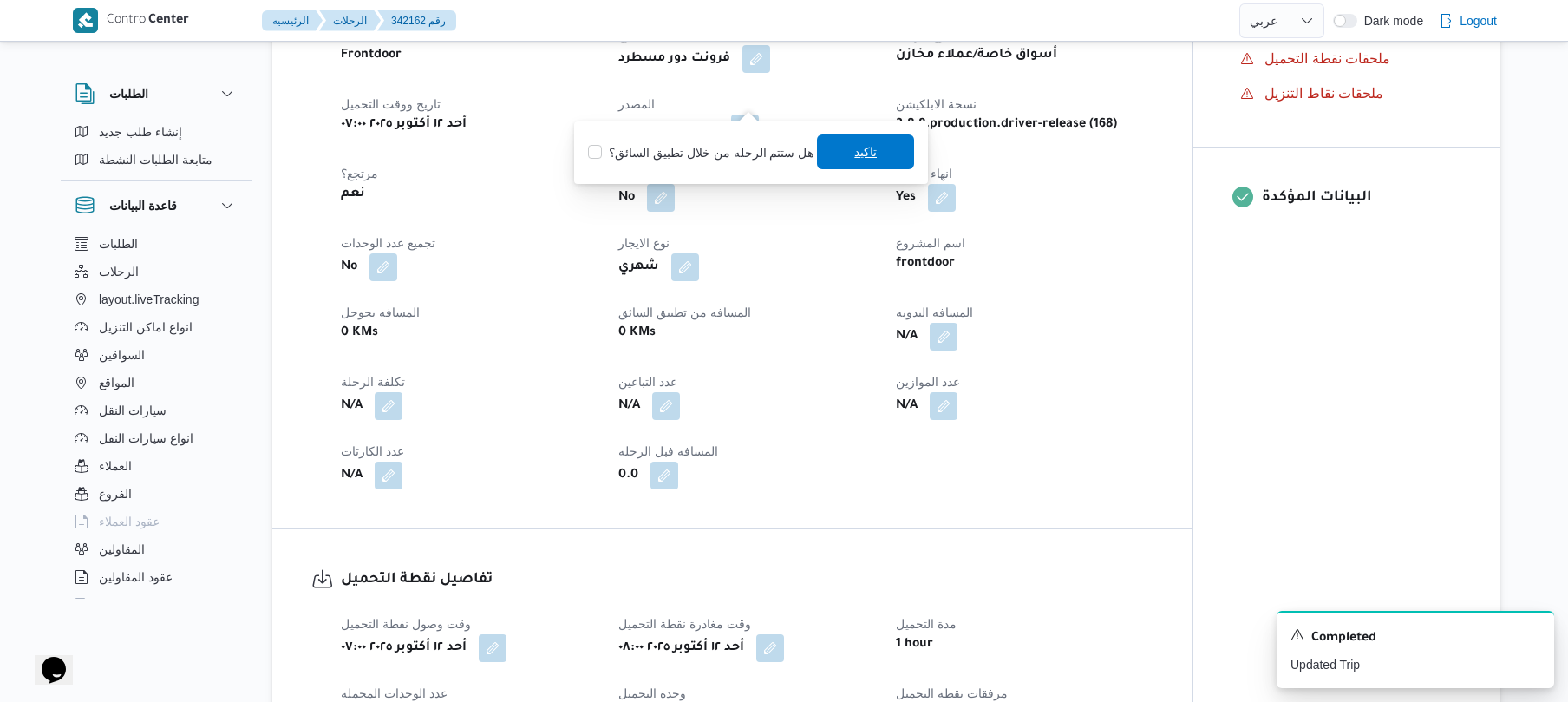
click at [847, 158] on span "تاكيد" at bounding box center [865, 151] width 97 height 34
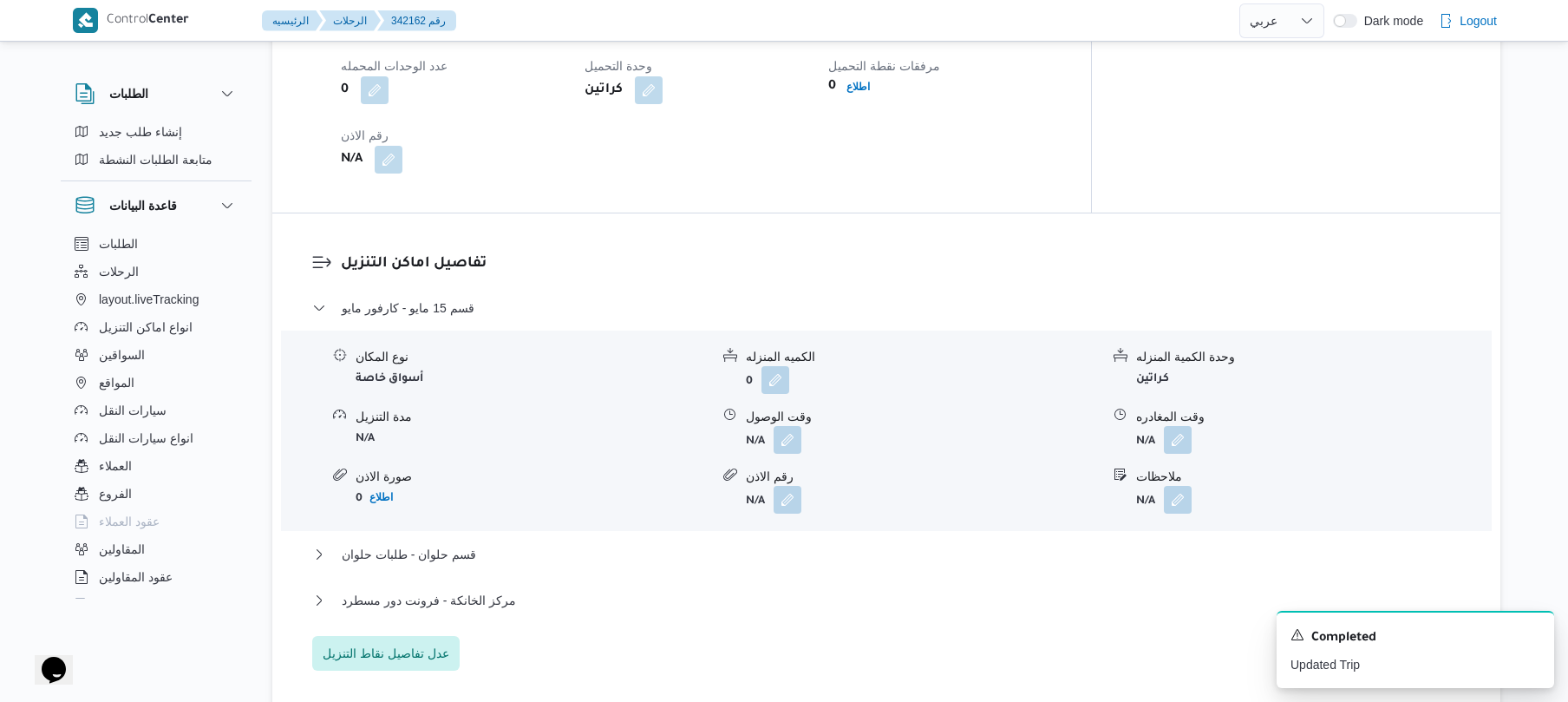
scroll to position [1527, 0]
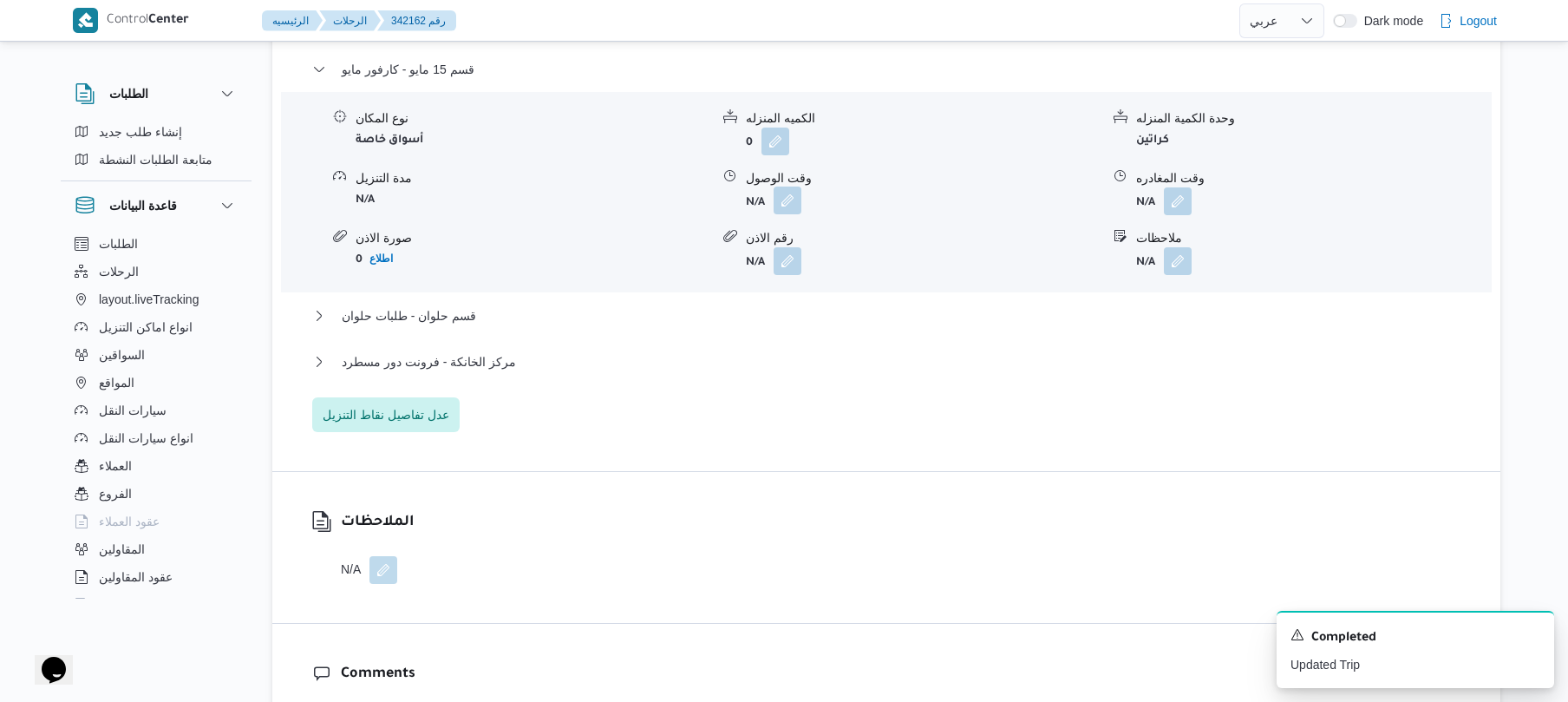
click at [788, 187] on button "button" at bounding box center [787, 200] width 28 height 28
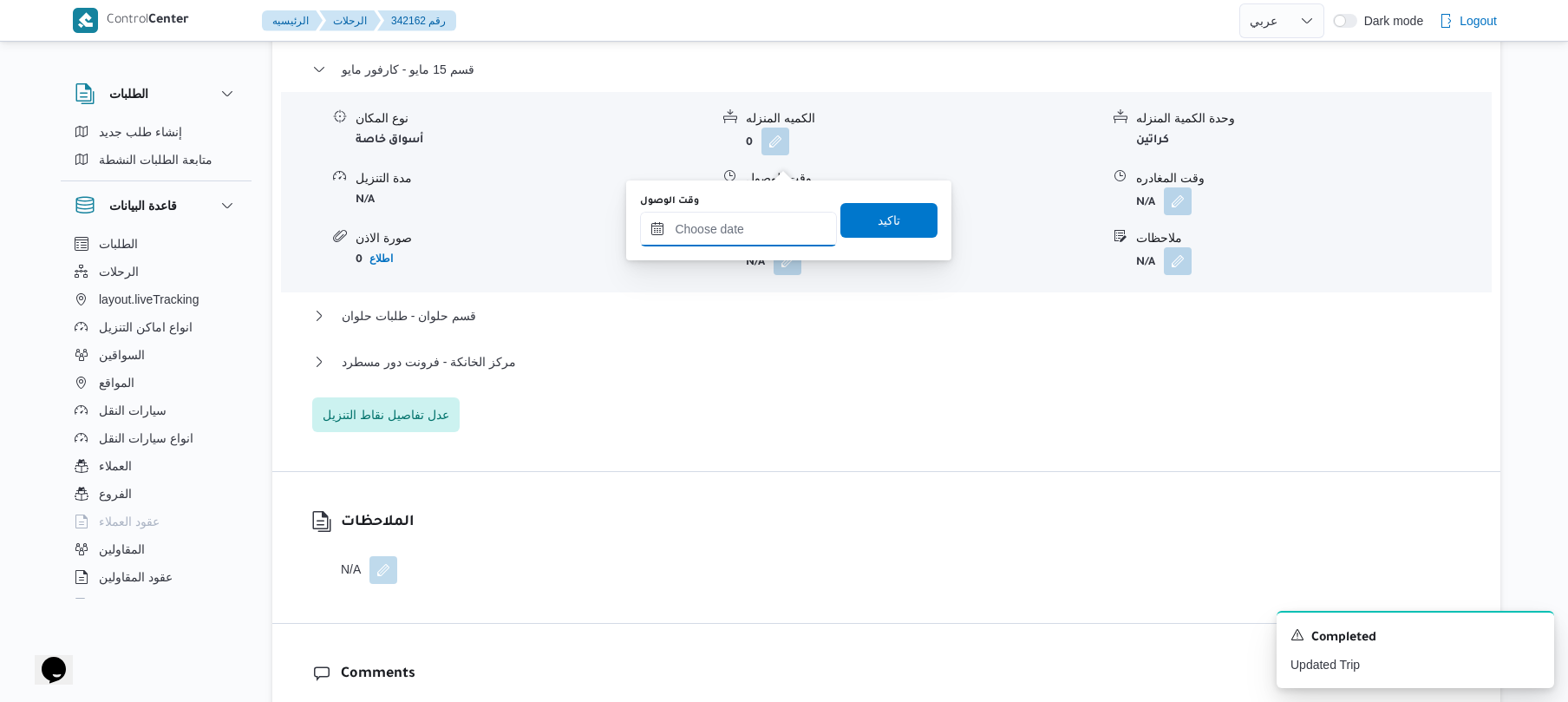
click at [742, 230] on input "وقت الوصول" at bounding box center [738, 229] width 197 height 34
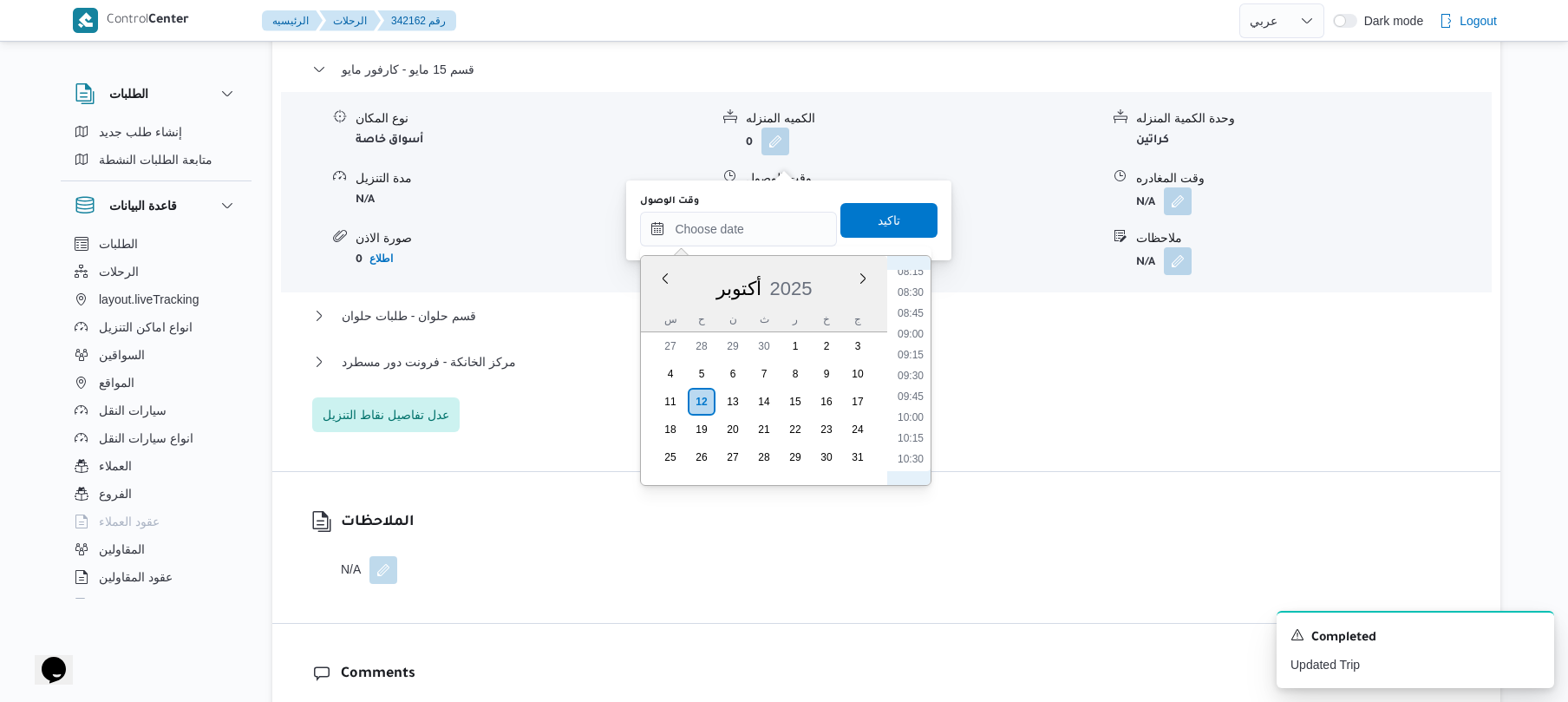
scroll to position [746, 0]
click at [909, 283] on li "09:00" at bounding box center [911, 281] width 40 height 17
type input "١٢/١٠/٢٠٢٥ ٠٩:٠٠"
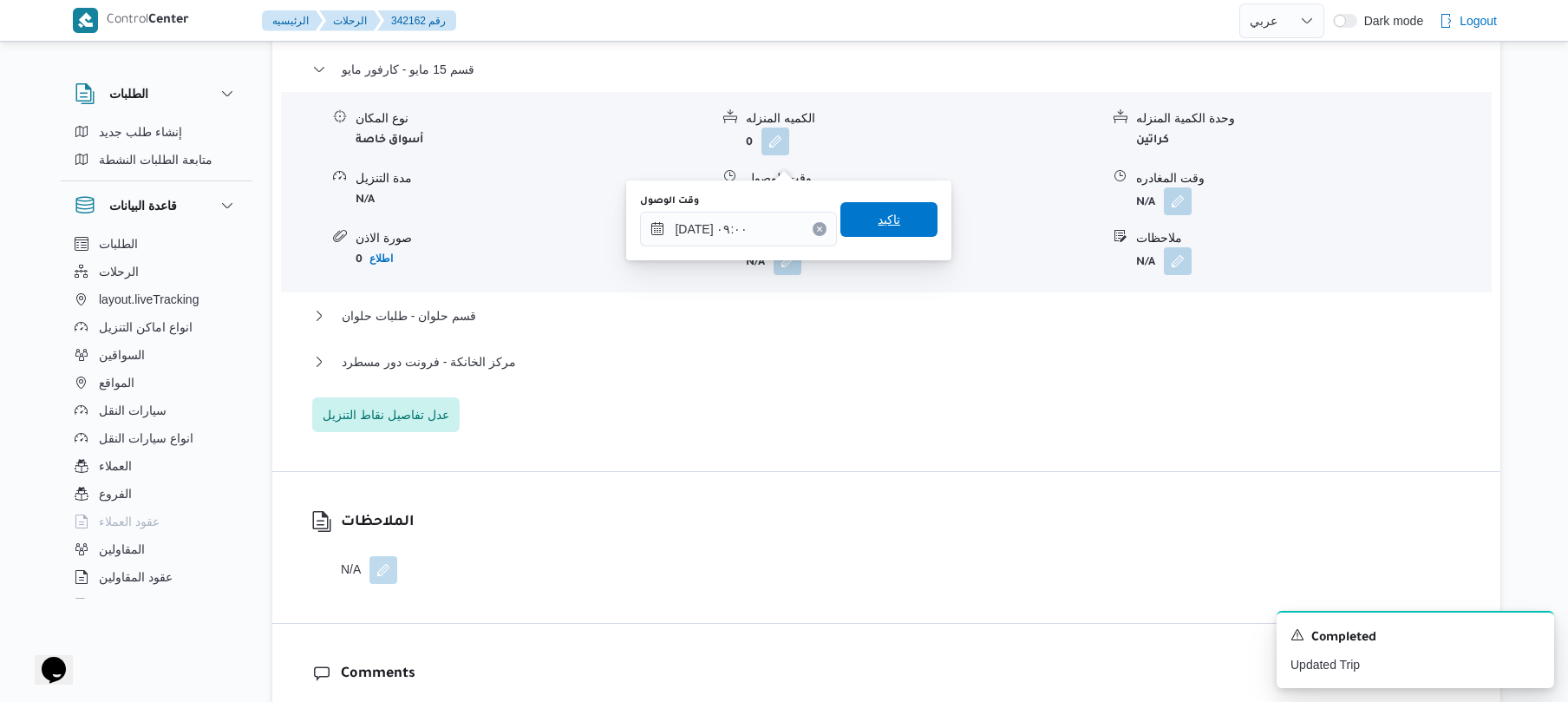
click at [899, 226] on span "تاكيد" at bounding box center [888, 219] width 97 height 34
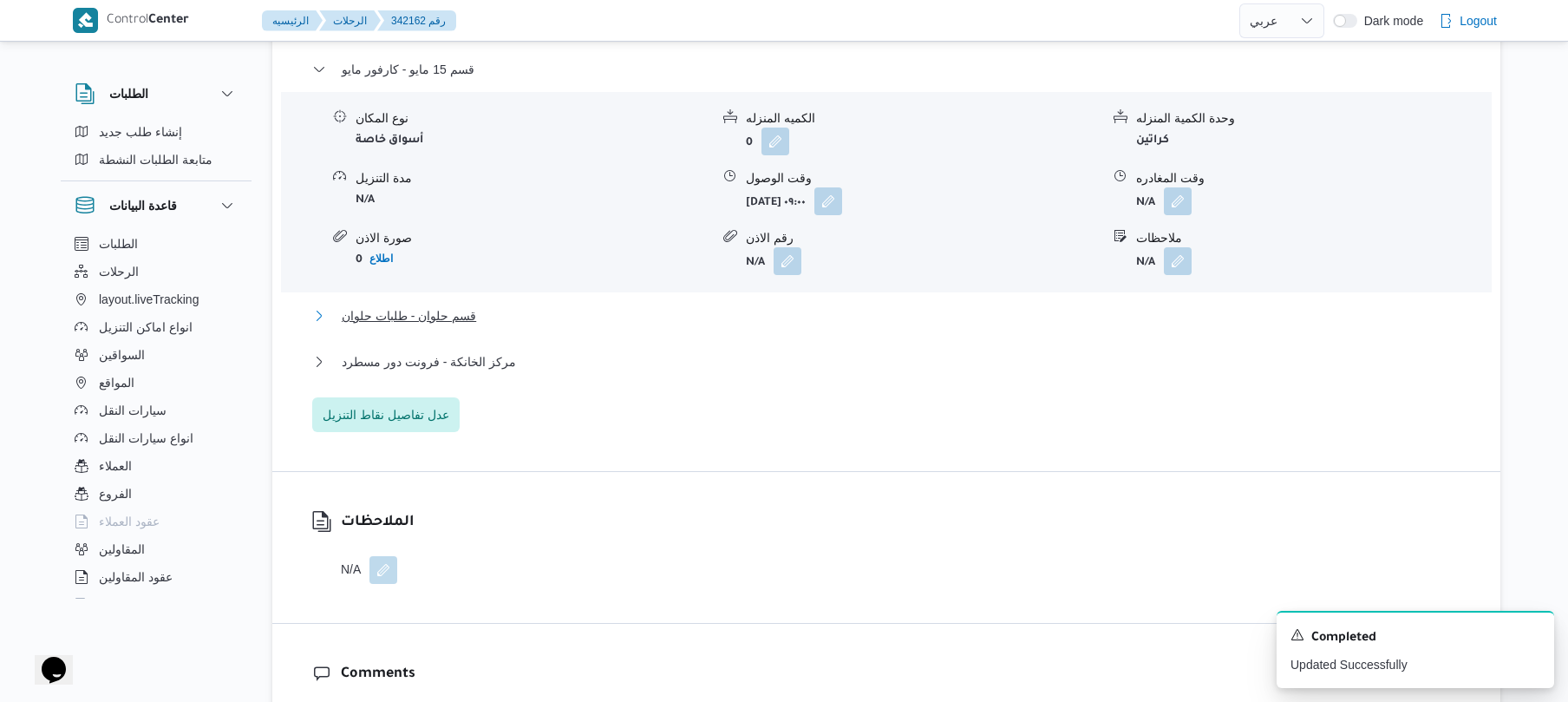
click at [824, 306] on button "قسم حلوان - طلبات حلوان" at bounding box center [886, 316] width 1149 height 21
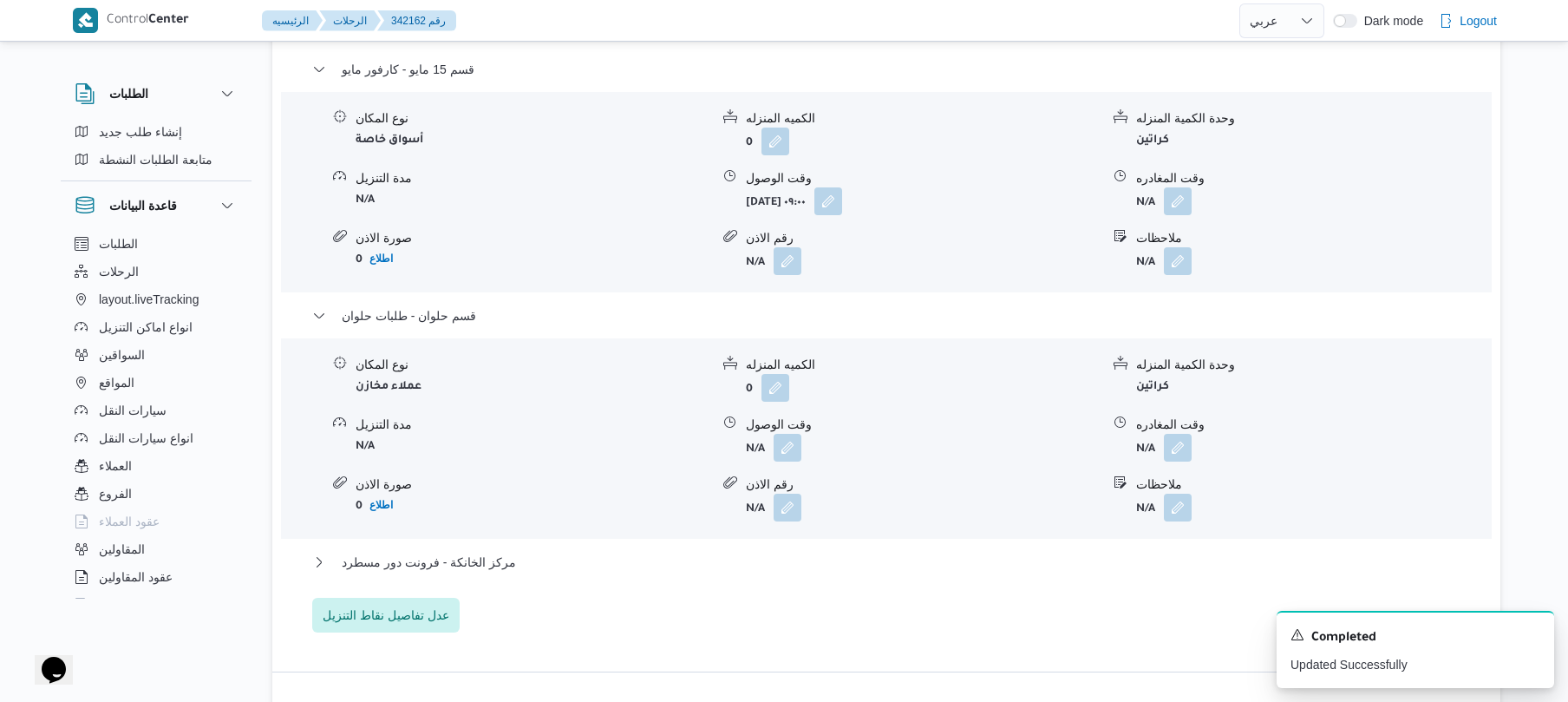
click at [668, 551] on div "مركز الخانكة - فرونت دور مسطرد" at bounding box center [886, 568] width 1149 height 33
click at [671, 551] on button "مركز الخانكة - فرونت دور مسطرد" at bounding box center [886, 561] width 1149 height 21
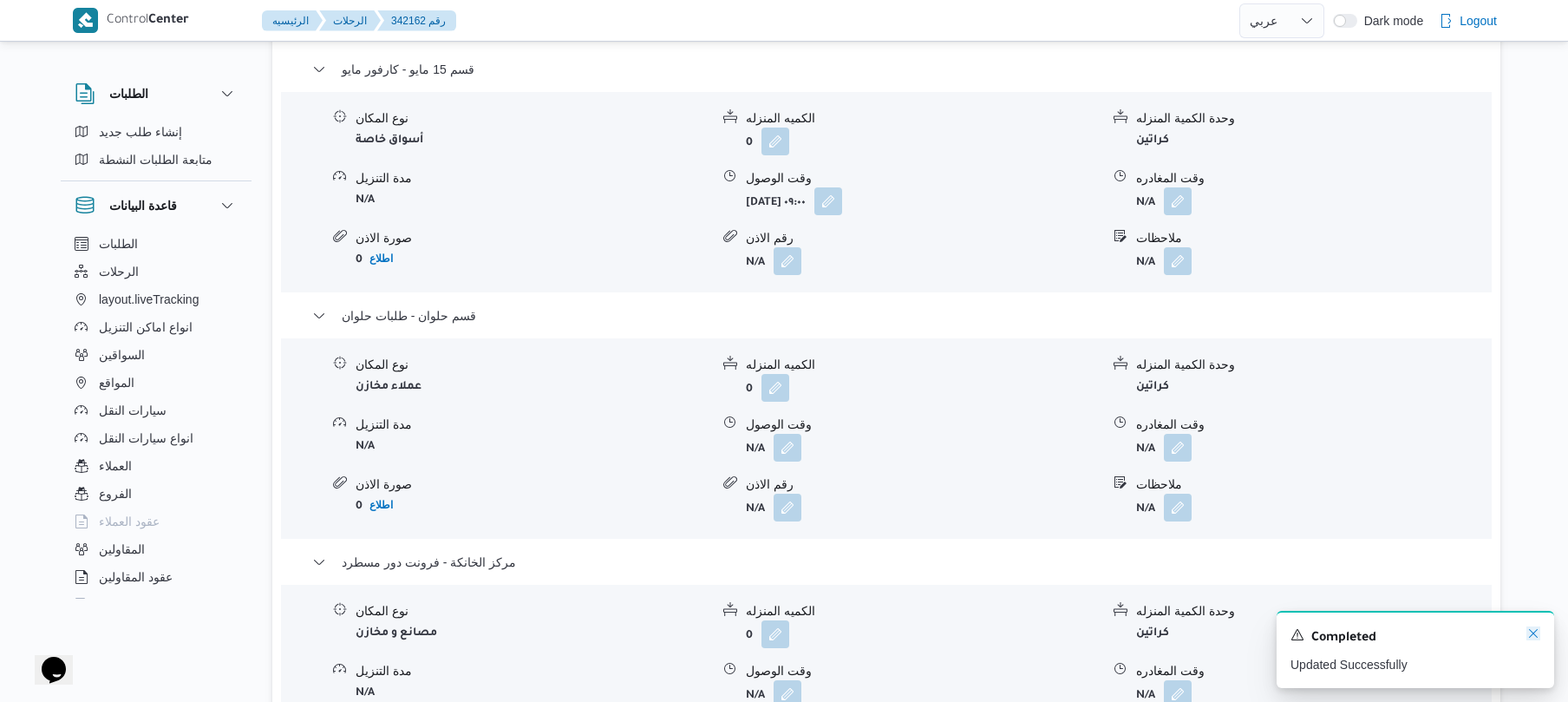
click at [1528, 632] on icon "Dismiss toast" at bounding box center [1533, 633] width 14 height 14
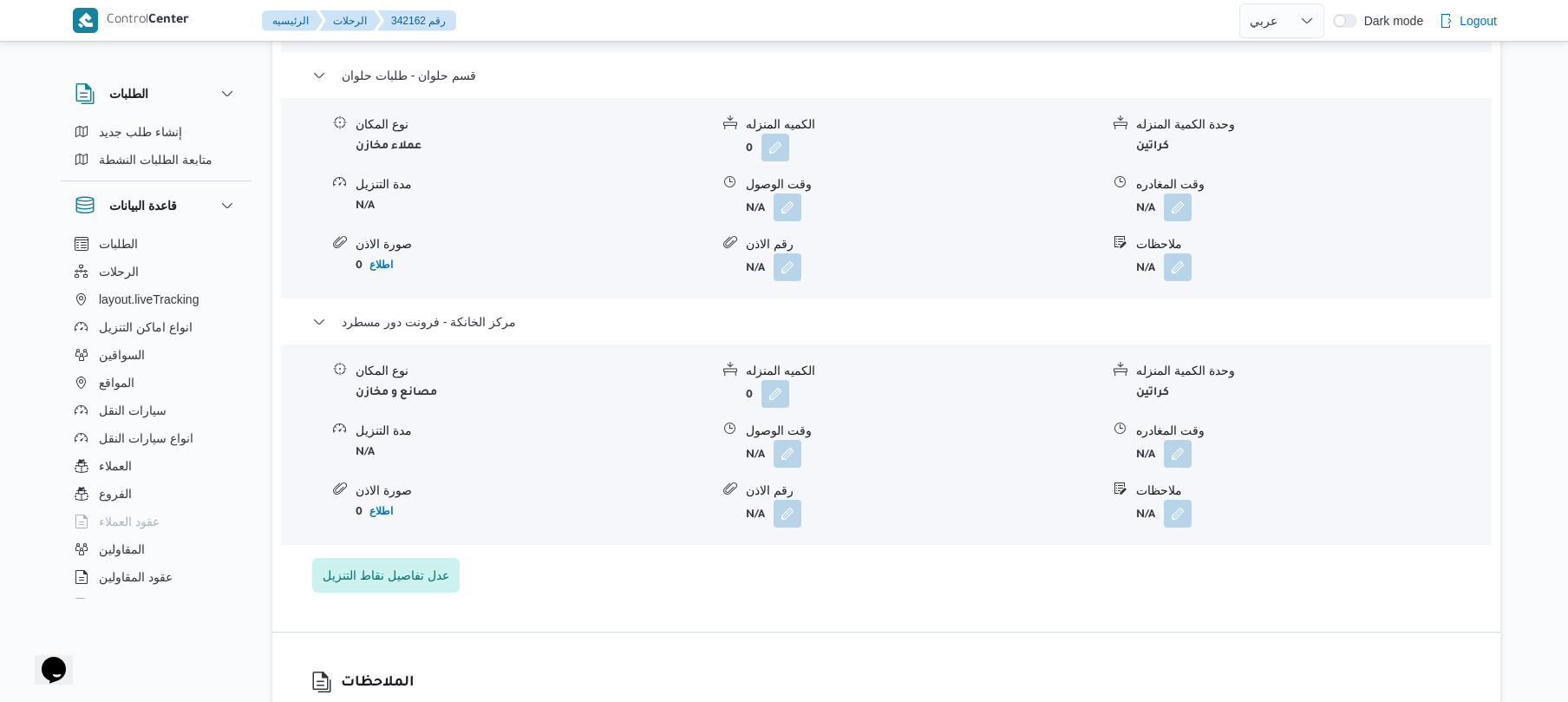
scroll to position [1805, 0]
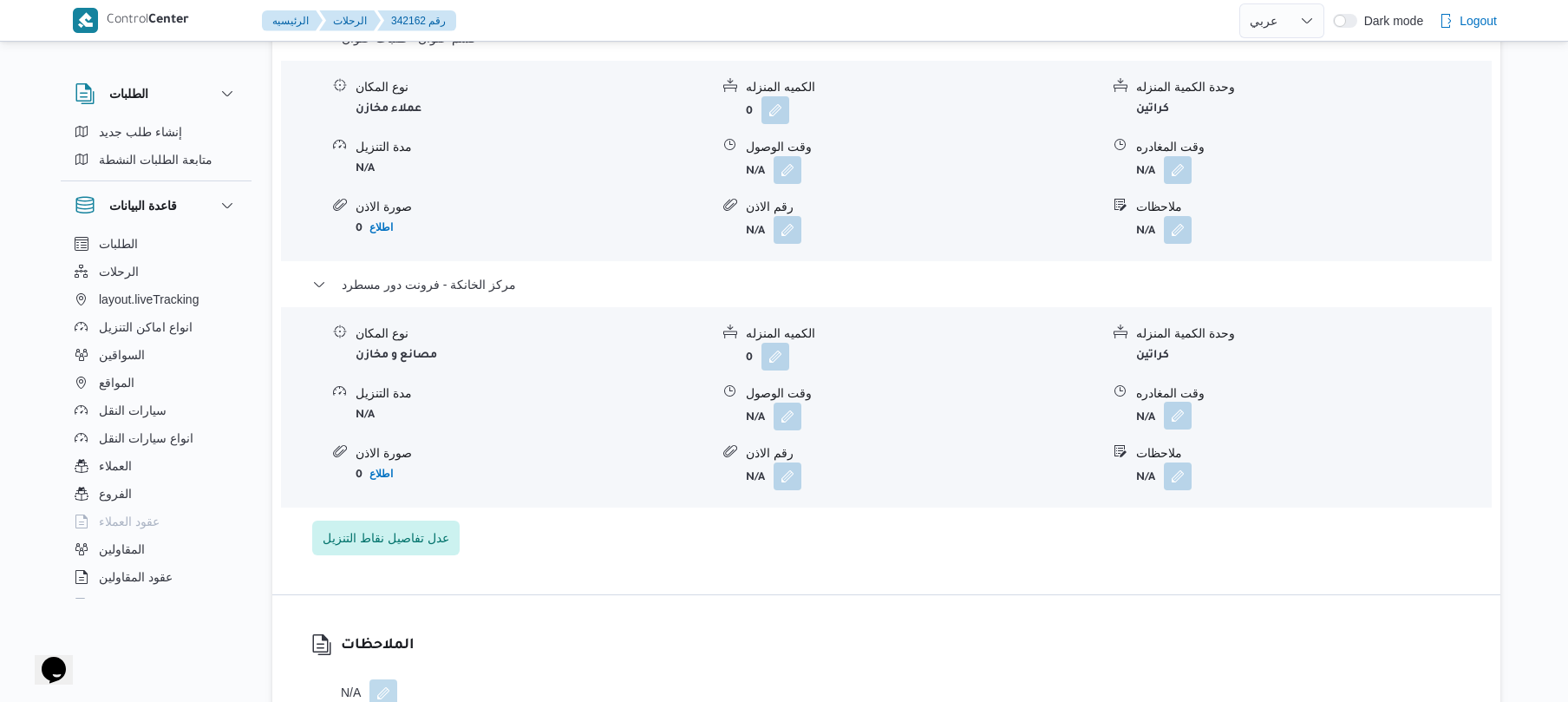
click at [1176, 402] on button "button" at bounding box center [1177, 415] width 28 height 28
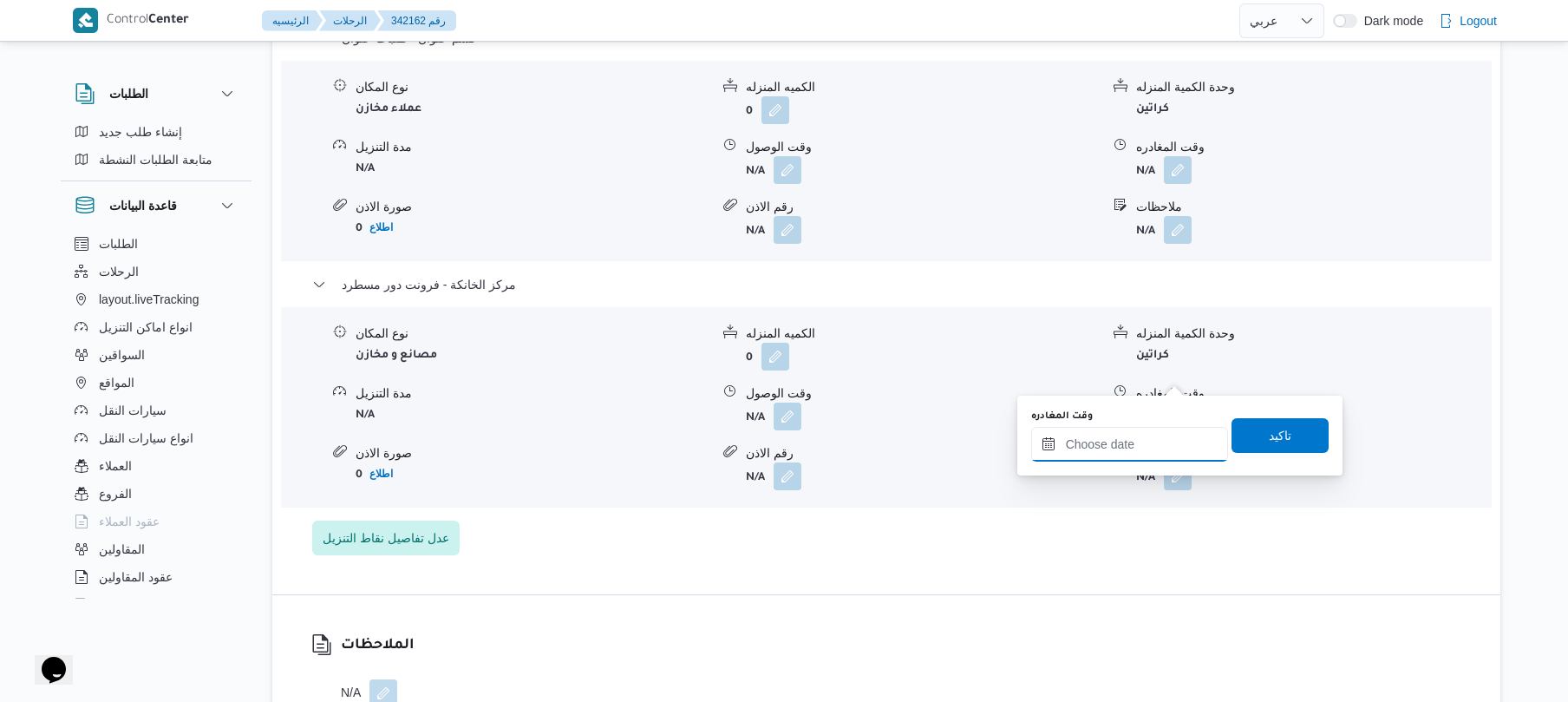
click at [1111, 453] on input "وقت المغادره" at bounding box center [1128, 444] width 197 height 34
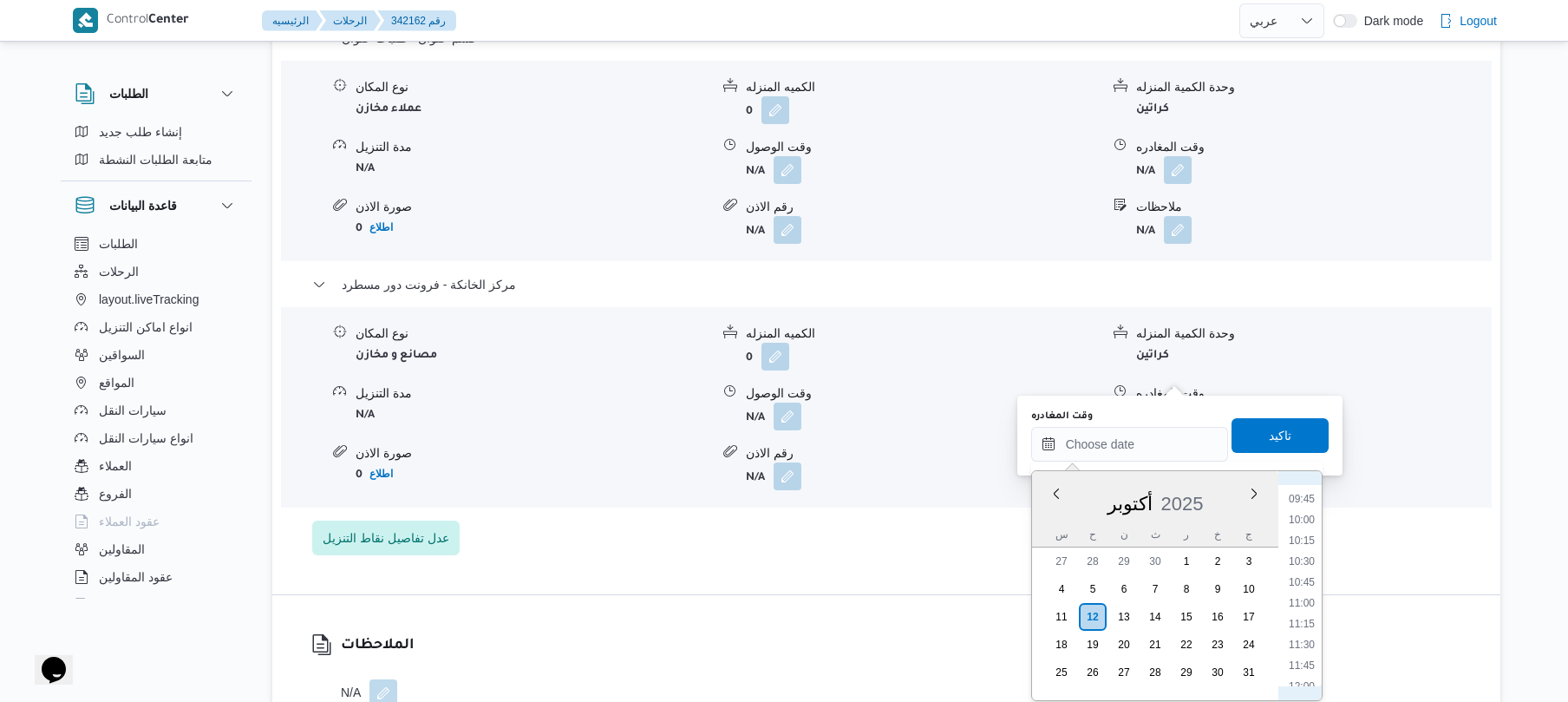
scroll to position [803, 0]
click at [1304, 609] on li "11:00" at bounding box center [1302, 607] width 40 height 17
type input "١٢/١٠/٢٠٢٥ ١١:٠٠"
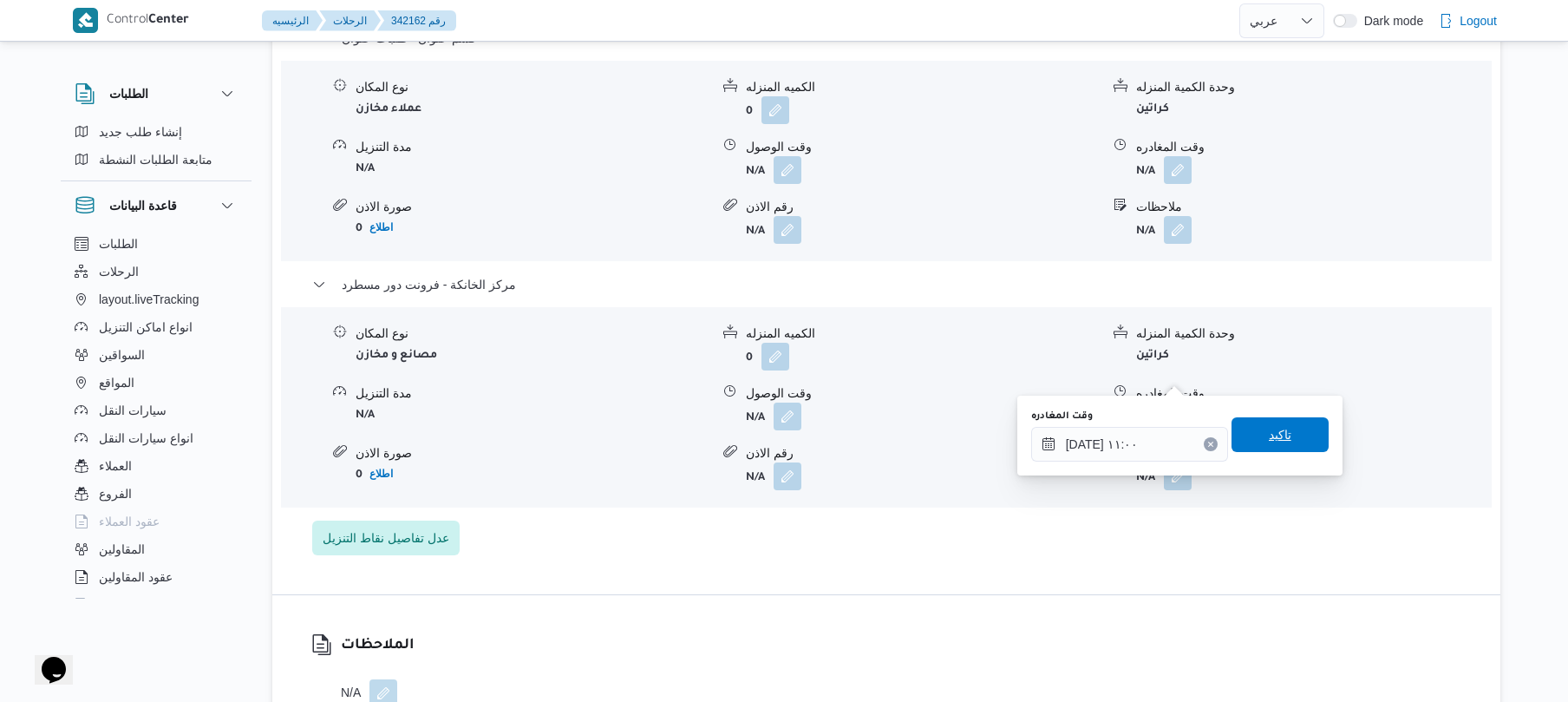
click at [1289, 429] on span "تاكيد" at bounding box center [1279, 434] width 97 height 34
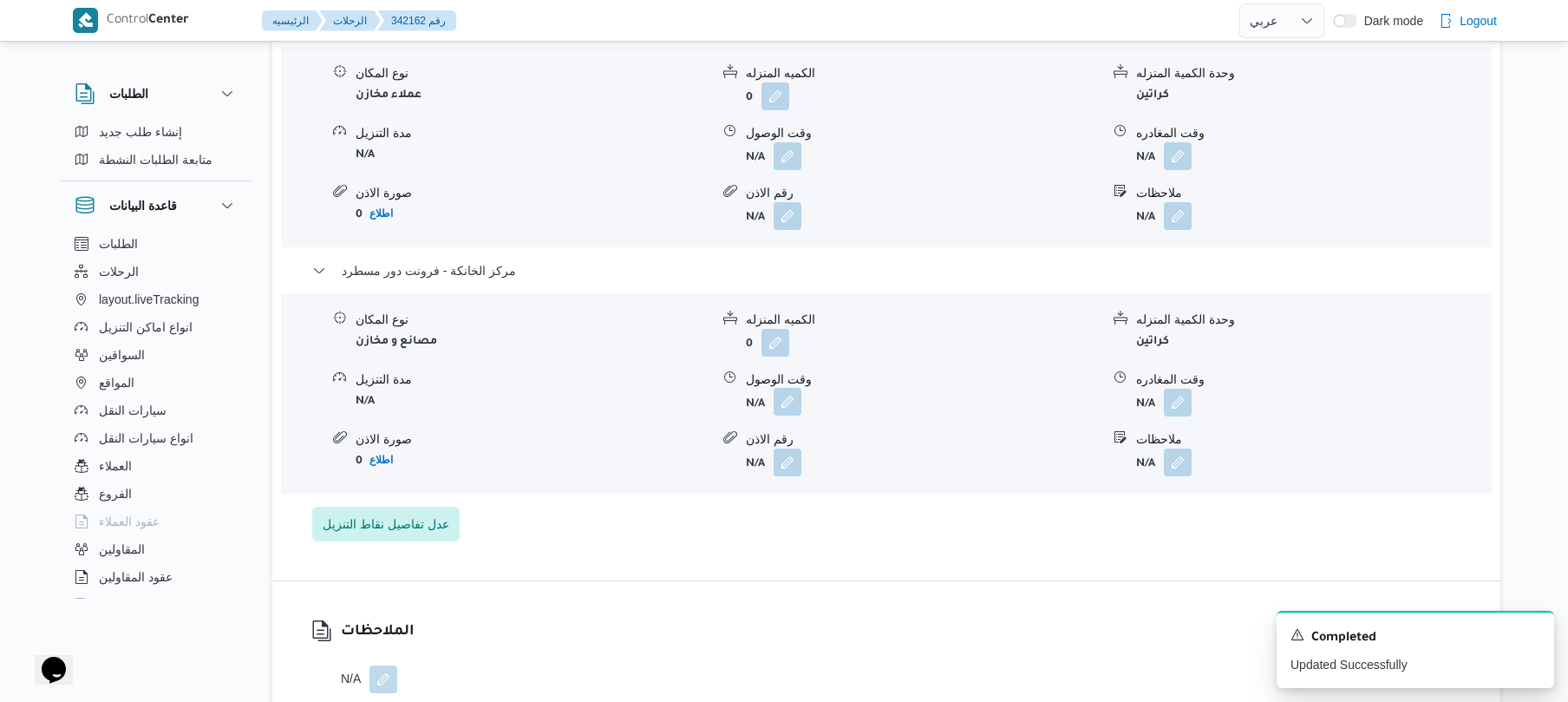
click at [788, 388] on button "button" at bounding box center [787, 402] width 28 height 28
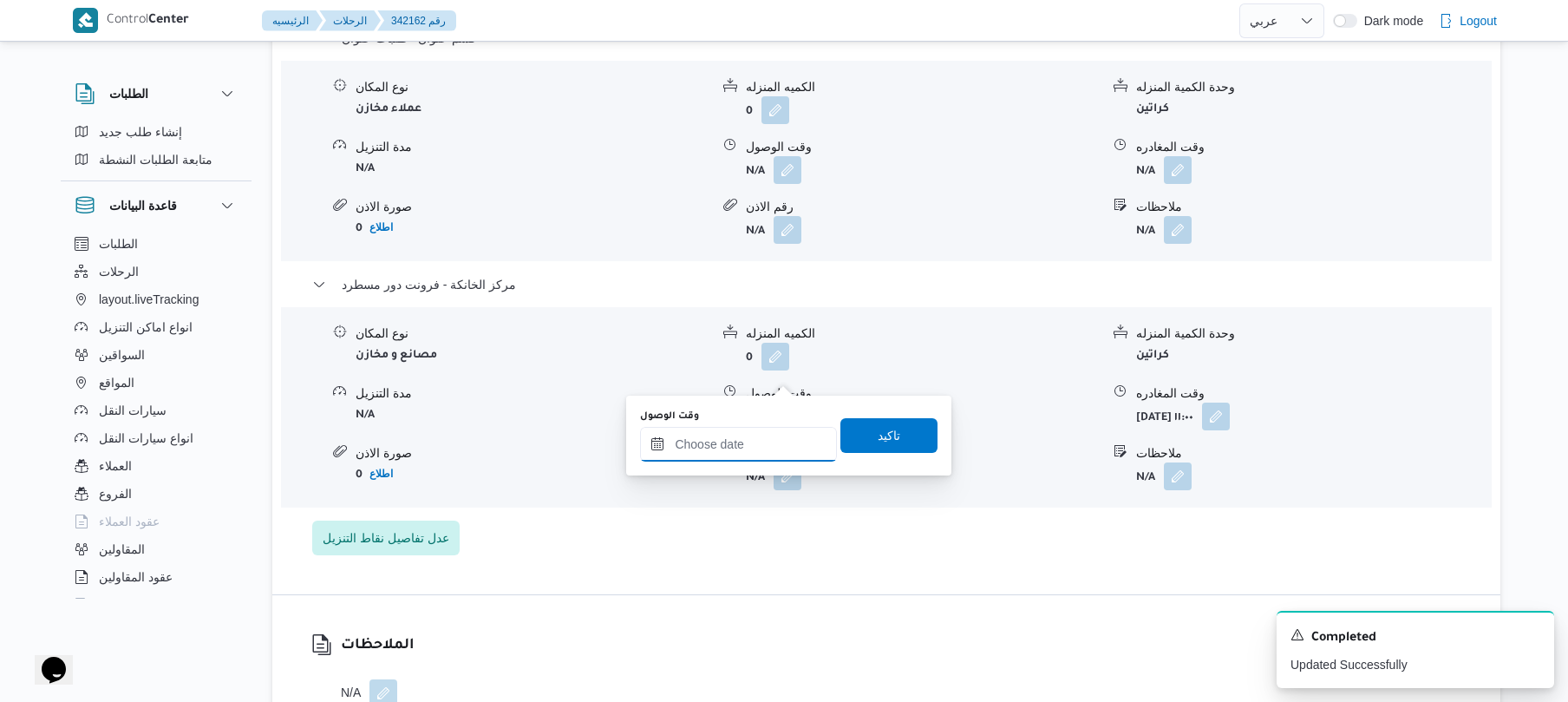
click at [761, 449] on input "وقت الوصول" at bounding box center [738, 444] width 197 height 34
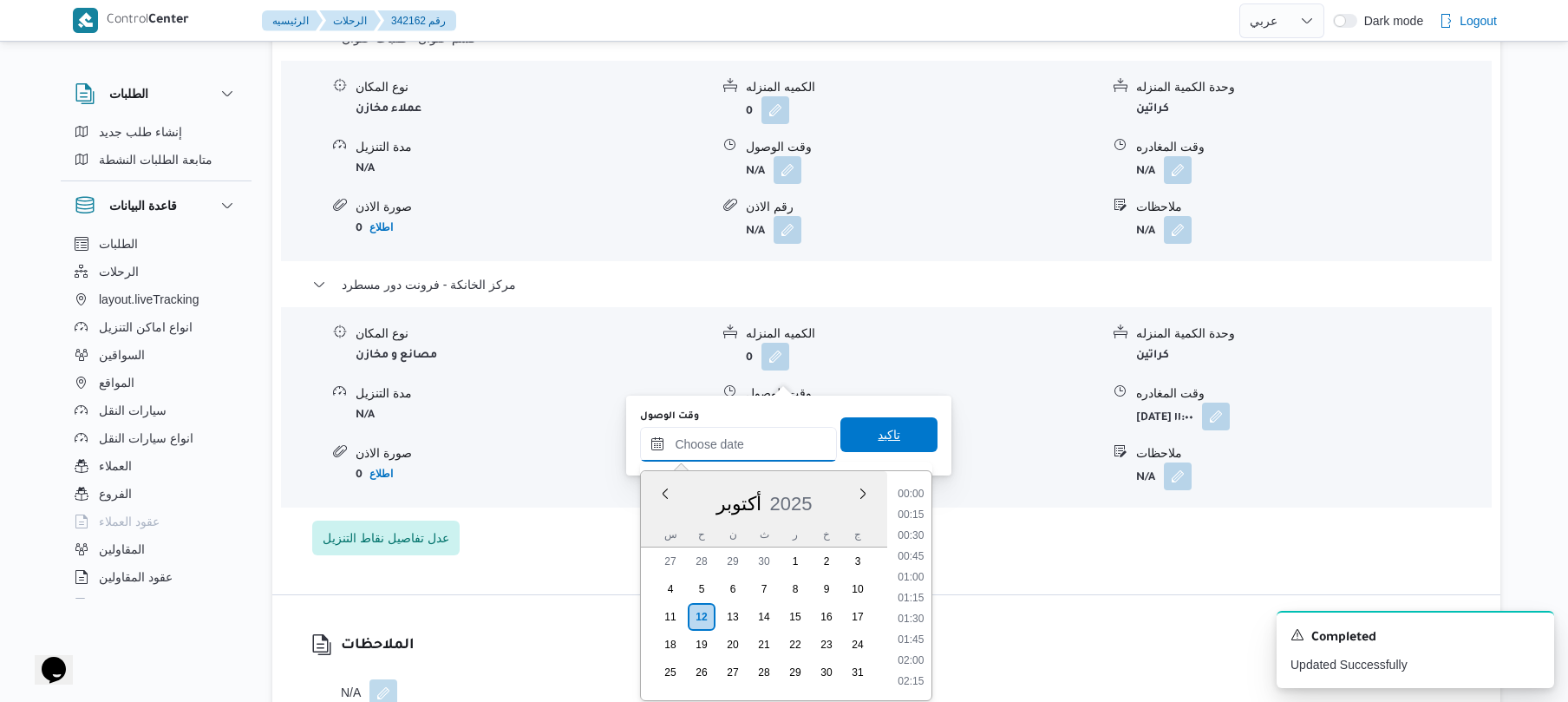
scroll to position [1333, 0]
click at [931, 514] on ul "00:00 00:15 00:30 00:45 01:00 01:15 01:30 01:45 02:00 02:15 02:30 02:45 03:00 0…" at bounding box center [911, 586] width 41 height 201
click at [919, 564] on li "10:45" at bounding box center [911, 565] width 40 height 17
type input "١٢/١٠/٢٠٢٥ ١٠:٤٥"
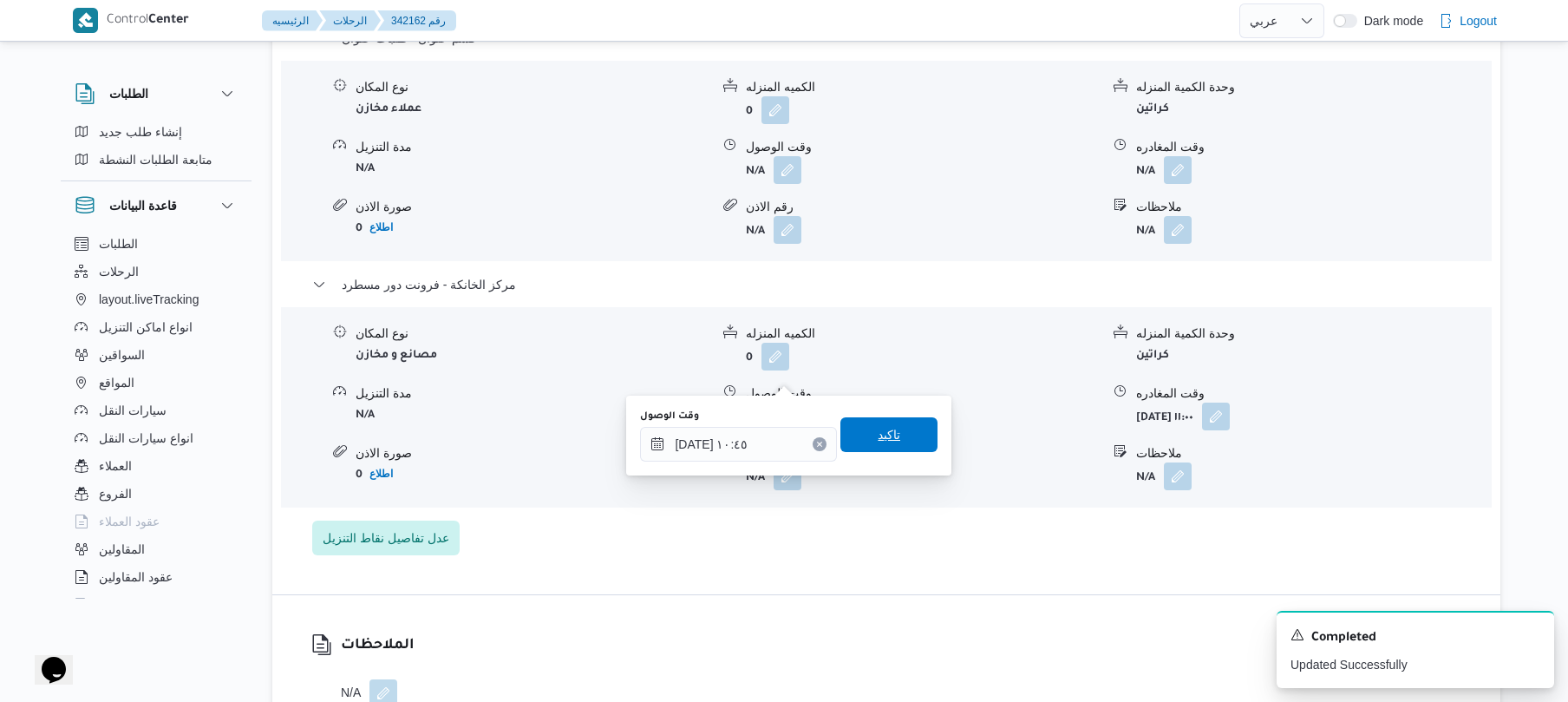
click at [891, 444] on span "تاكيد" at bounding box center [888, 434] width 97 height 34
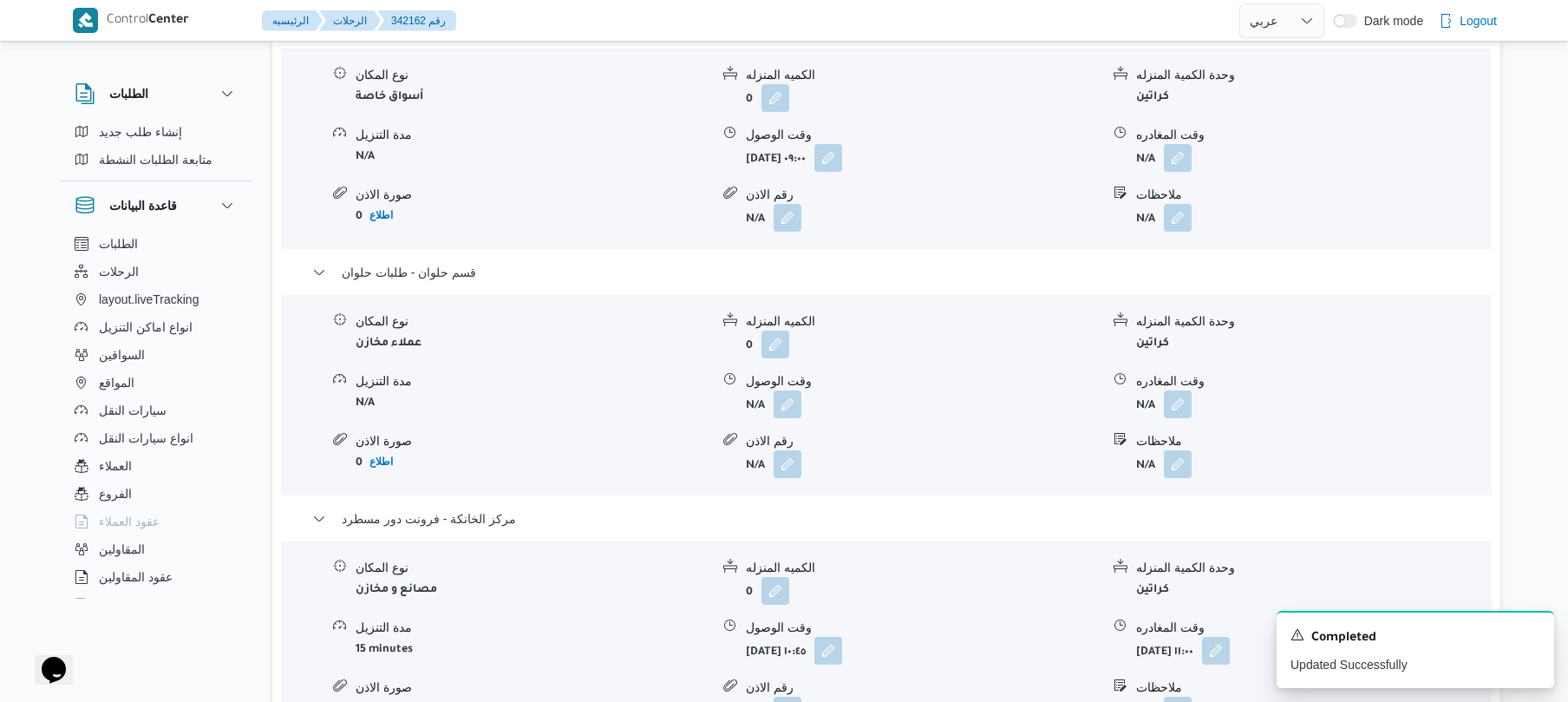
scroll to position [1573, 0]
click at [1185, 141] on button "button" at bounding box center [1177, 154] width 28 height 28
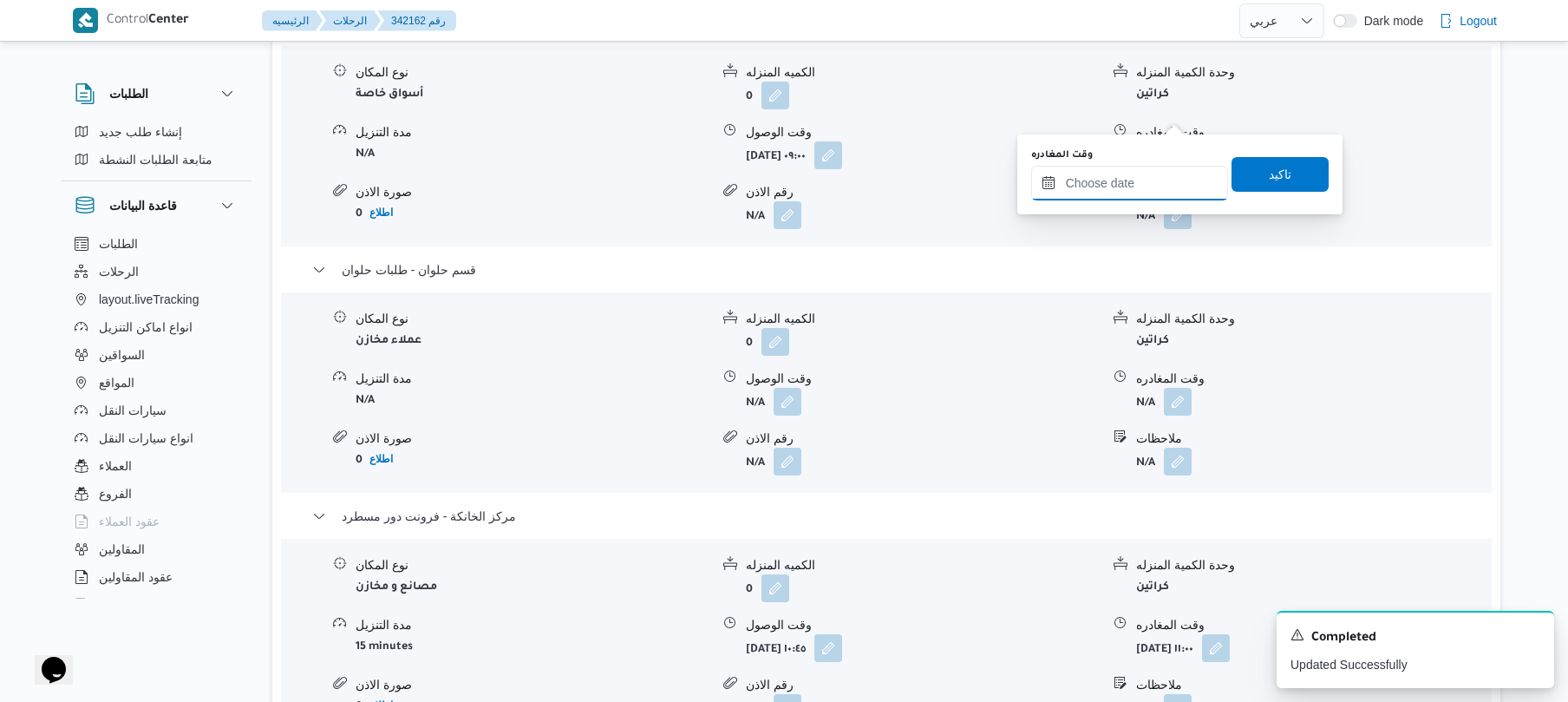
click at [1114, 189] on input "وقت المغادره" at bounding box center [1128, 183] width 197 height 34
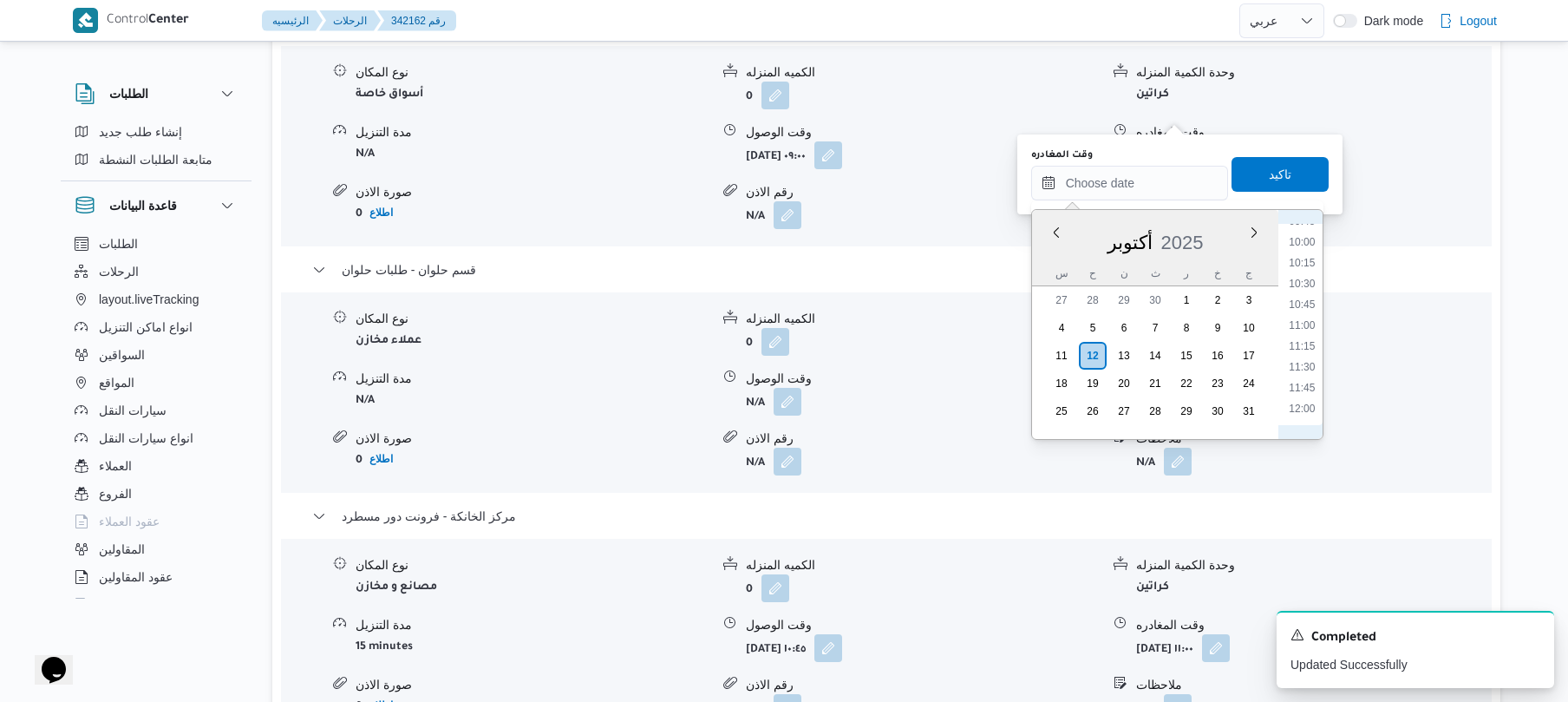
scroll to position [653, 0]
click at [1302, 328] on li "09:00" at bounding box center [1302, 328] width 40 height 17
type input "١٢/١٠/٢٠٢٥ ٠٩:٠٠"
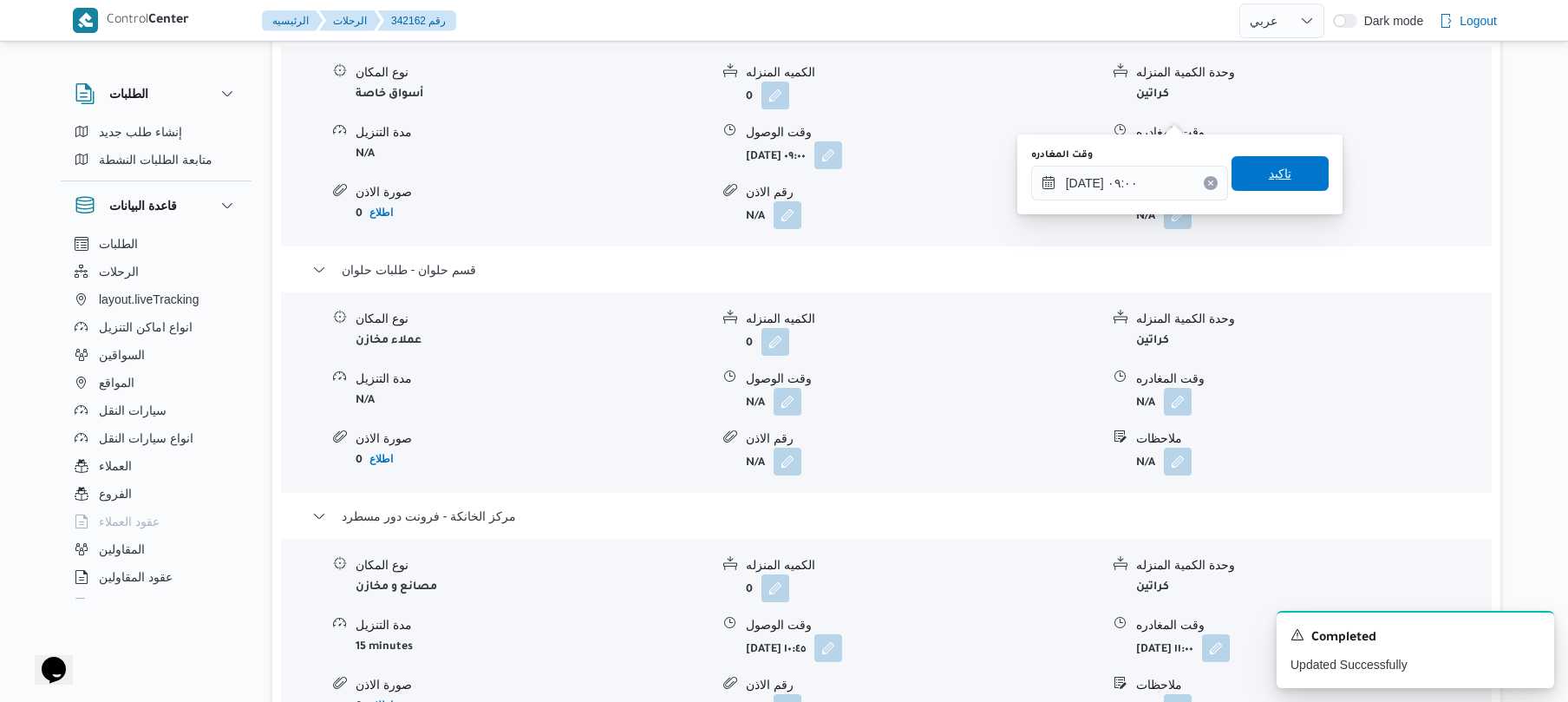
click at [1273, 175] on span "تاكيد" at bounding box center [1280, 173] width 23 height 21
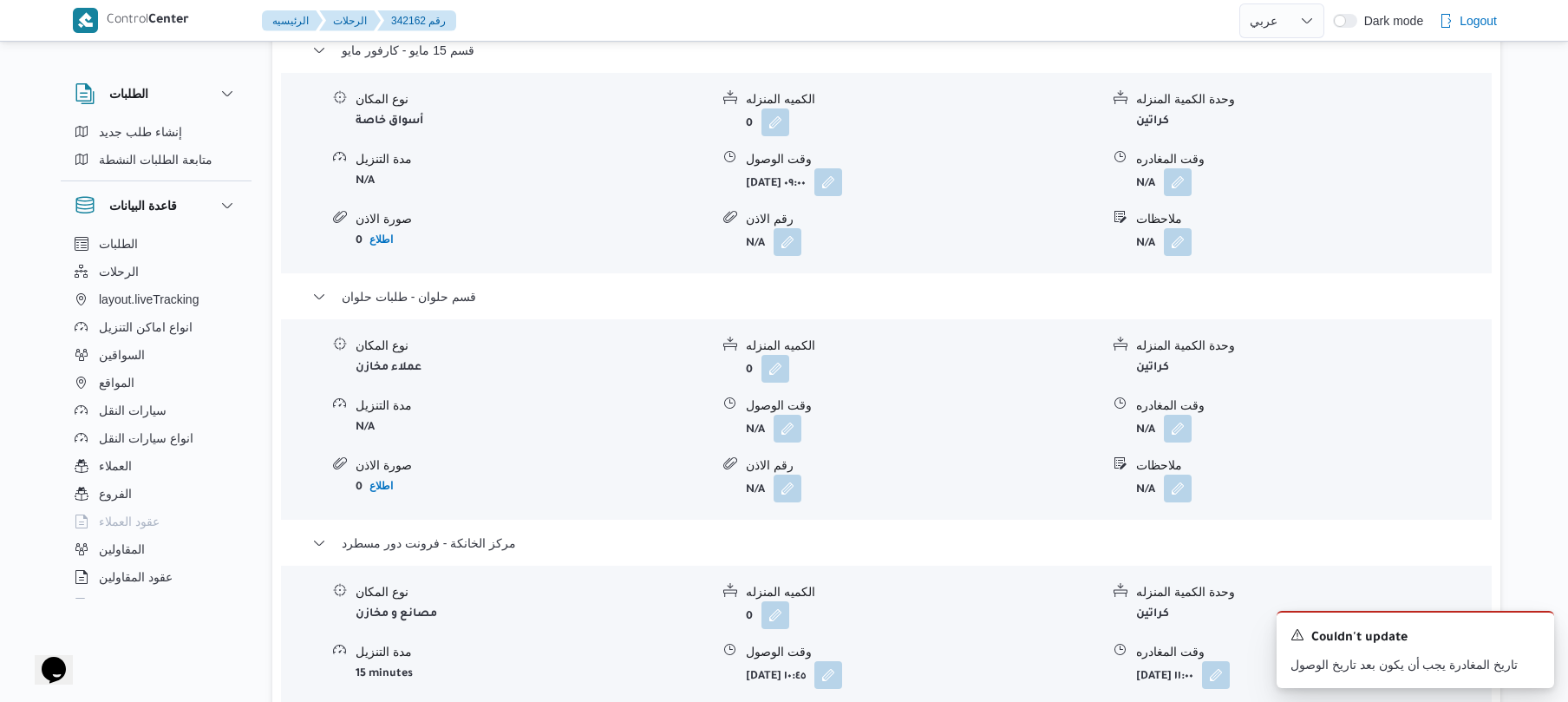
scroll to position [1541, 0]
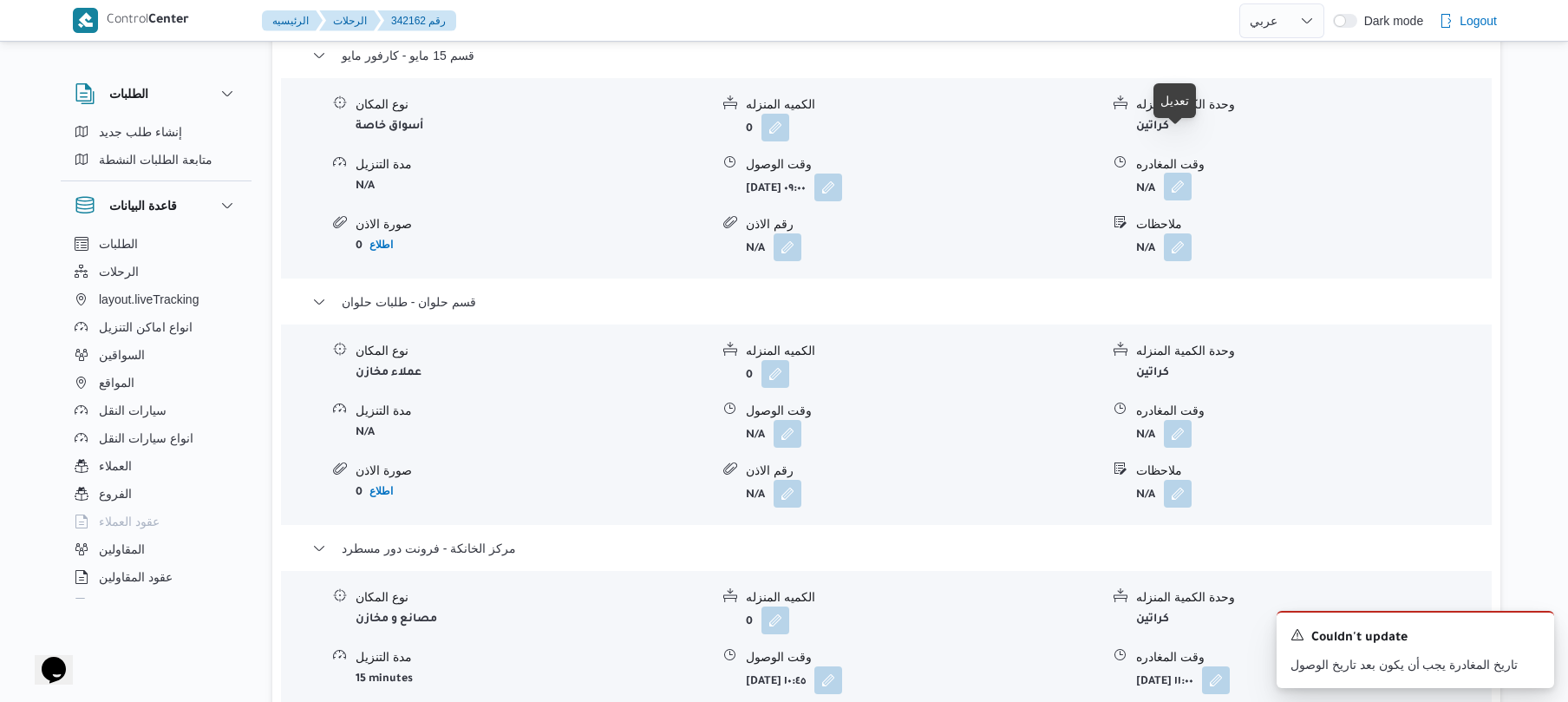
click at [1173, 172] on button "button" at bounding box center [1177, 186] width 28 height 28
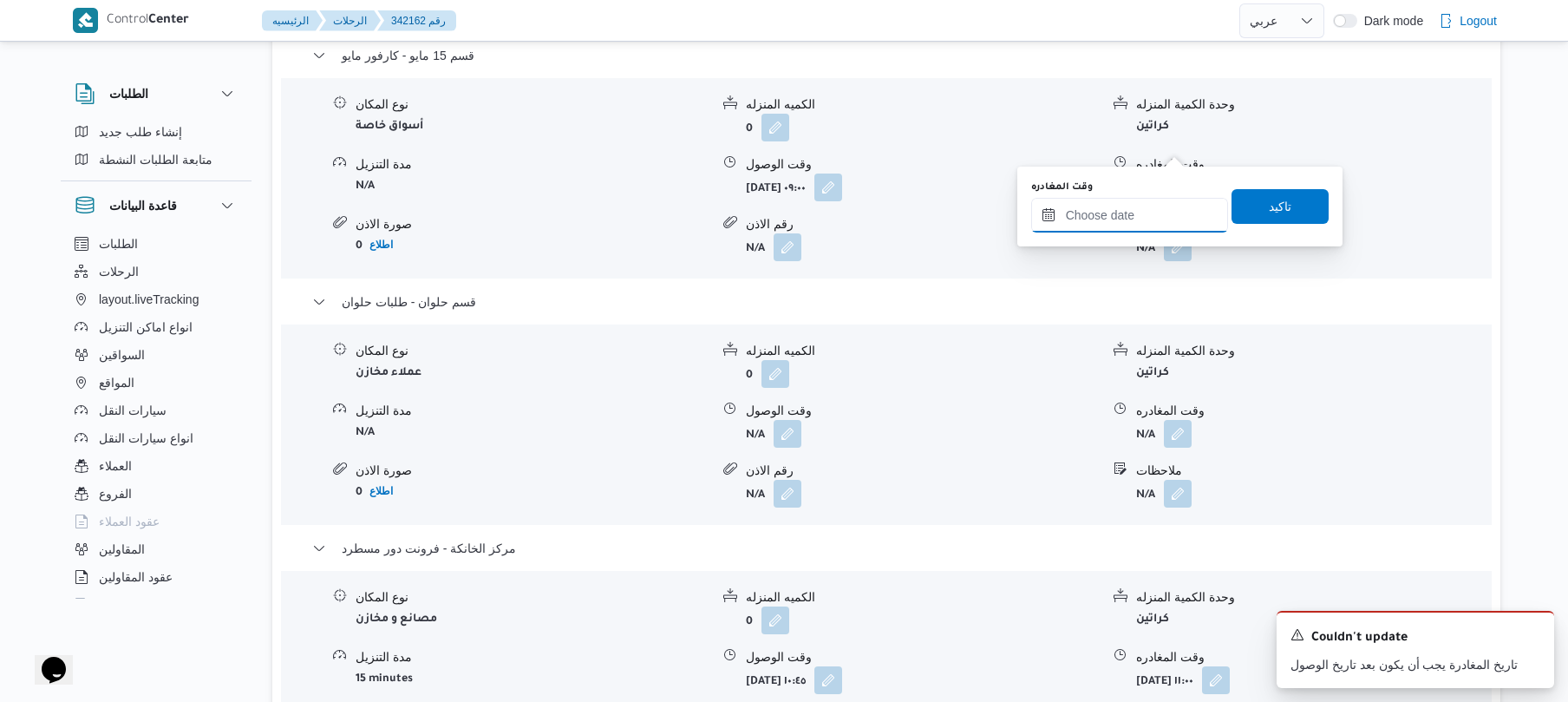
click at [1118, 226] on input "وقت المغادره" at bounding box center [1128, 215] width 197 height 34
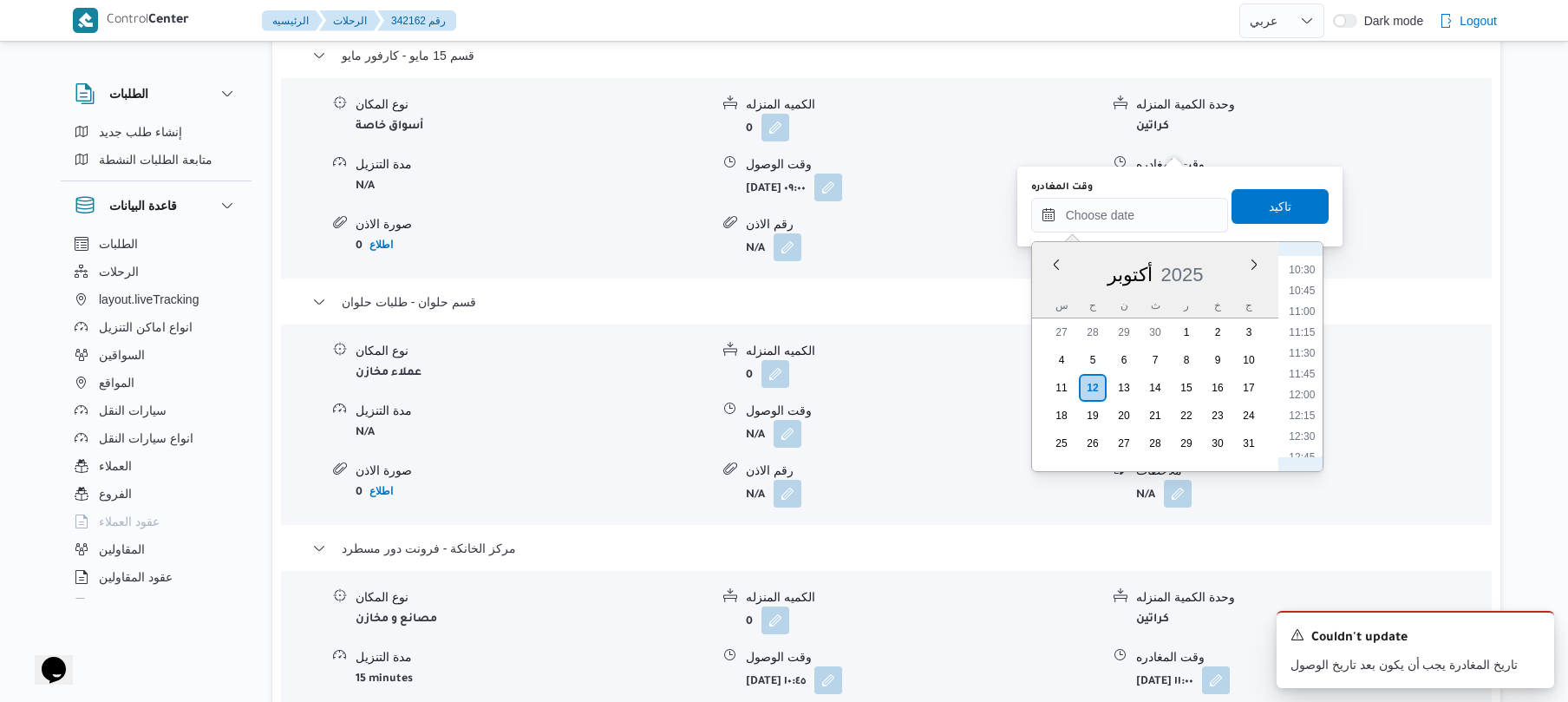
scroll to position [824, 0]
click at [1305, 274] on li "10:00" at bounding box center [1302, 274] width 40 height 17
type input "١٢/١٠/٢٠٢٥ ١٠:٠٠"
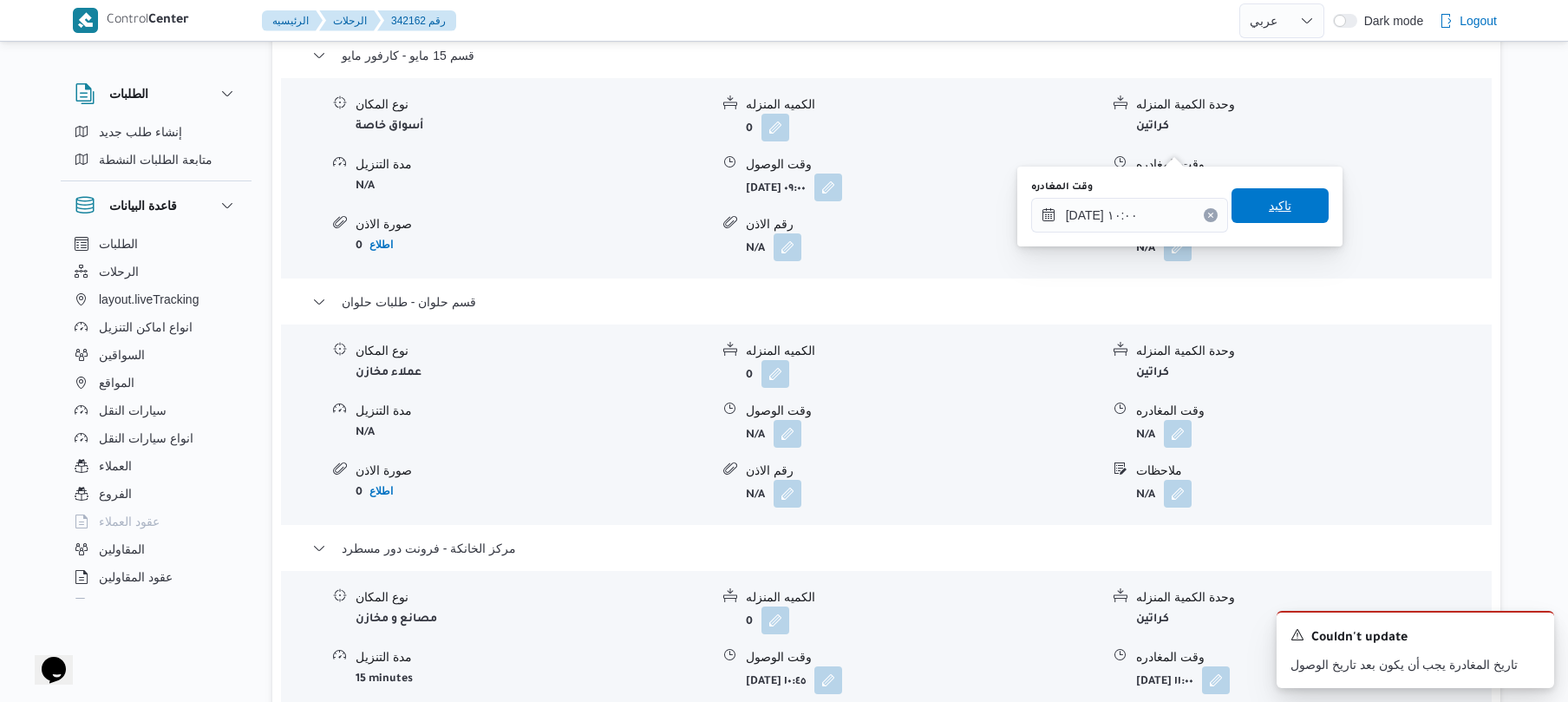
click at [1288, 196] on span "تاكيد" at bounding box center [1279, 206] width 97 height 34
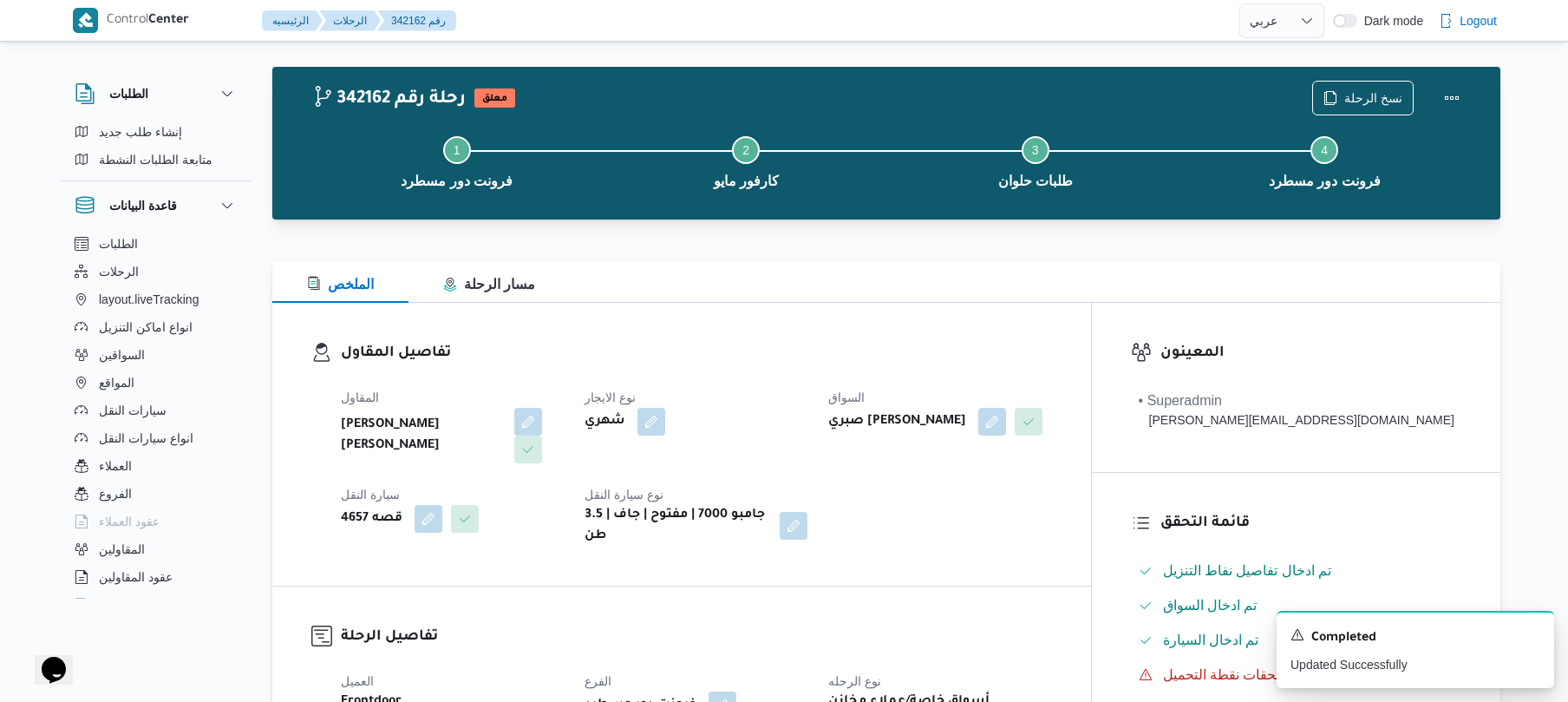
scroll to position [0, 0]
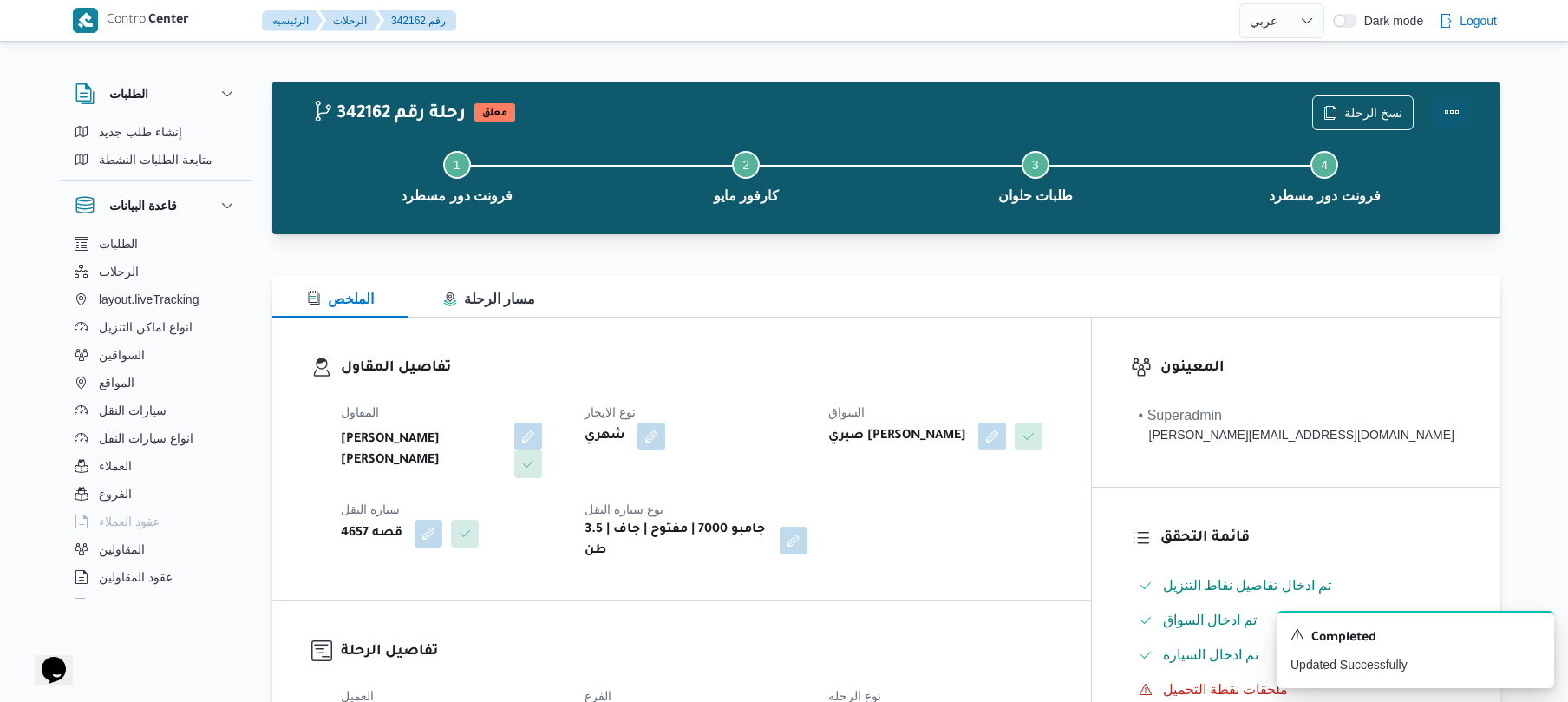
click at [1455, 110] on button "Actions" at bounding box center [1451, 112] width 34 height 34
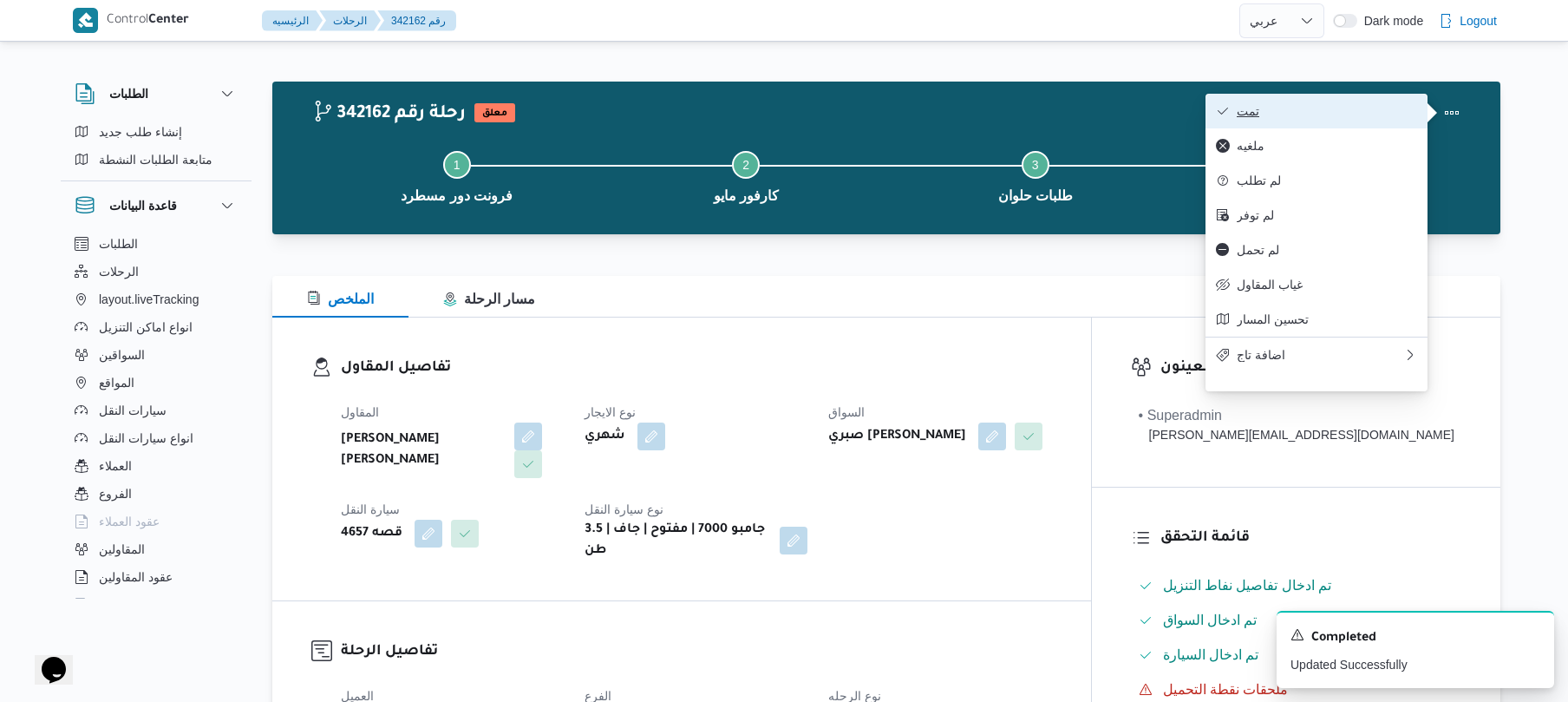
click at [1371, 110] on span "تمت" at bounding box center [1326, 111] width 180 height 14
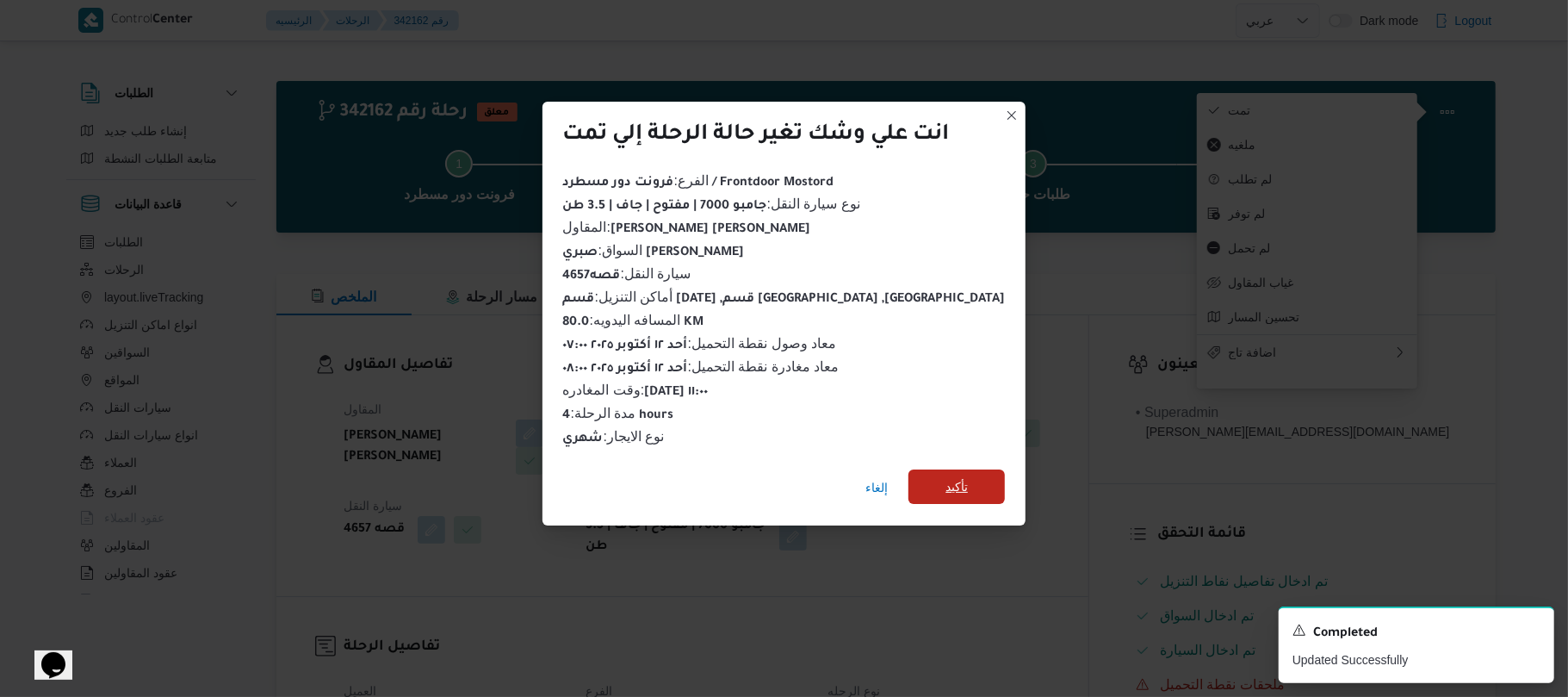
click at [954, 472] on span "تأكيد" at bounding box center [956, 486] width 96 height 34
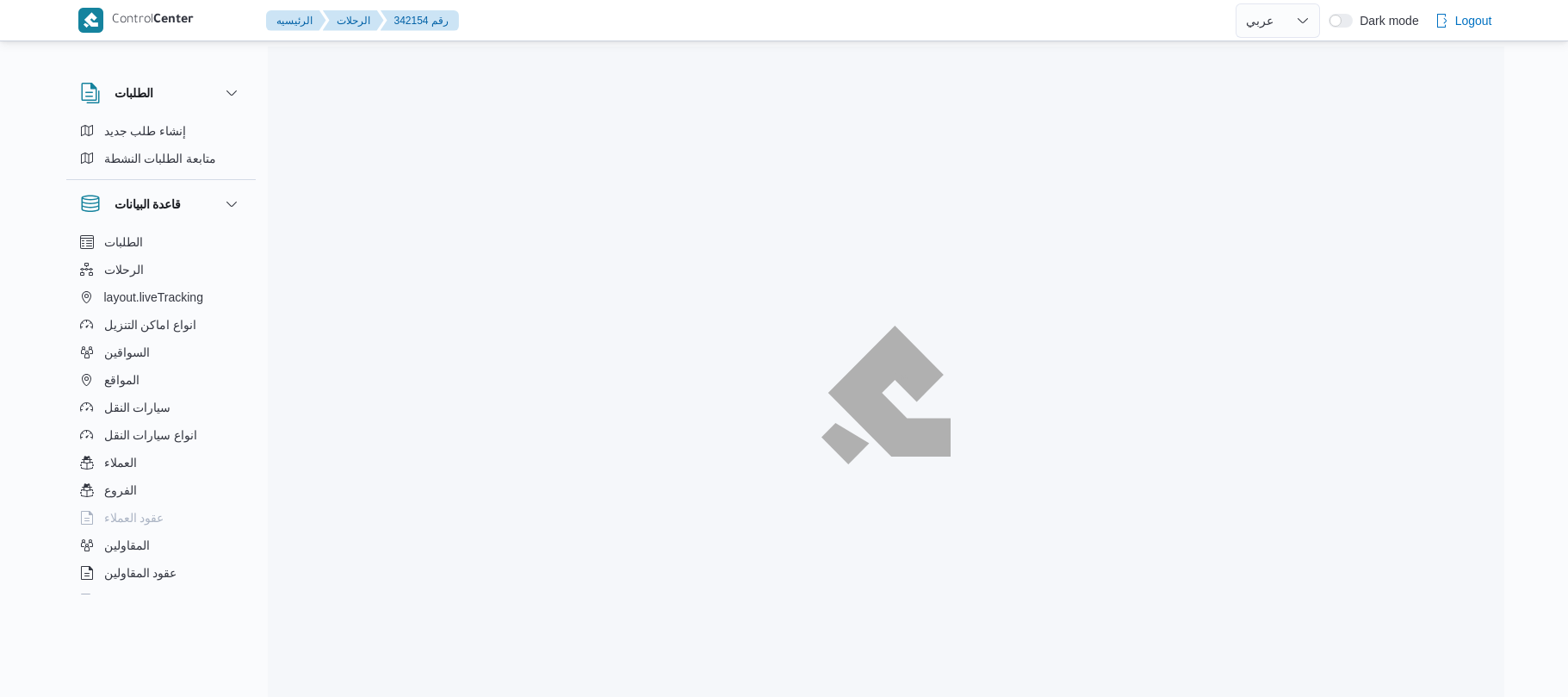
select select "ar"
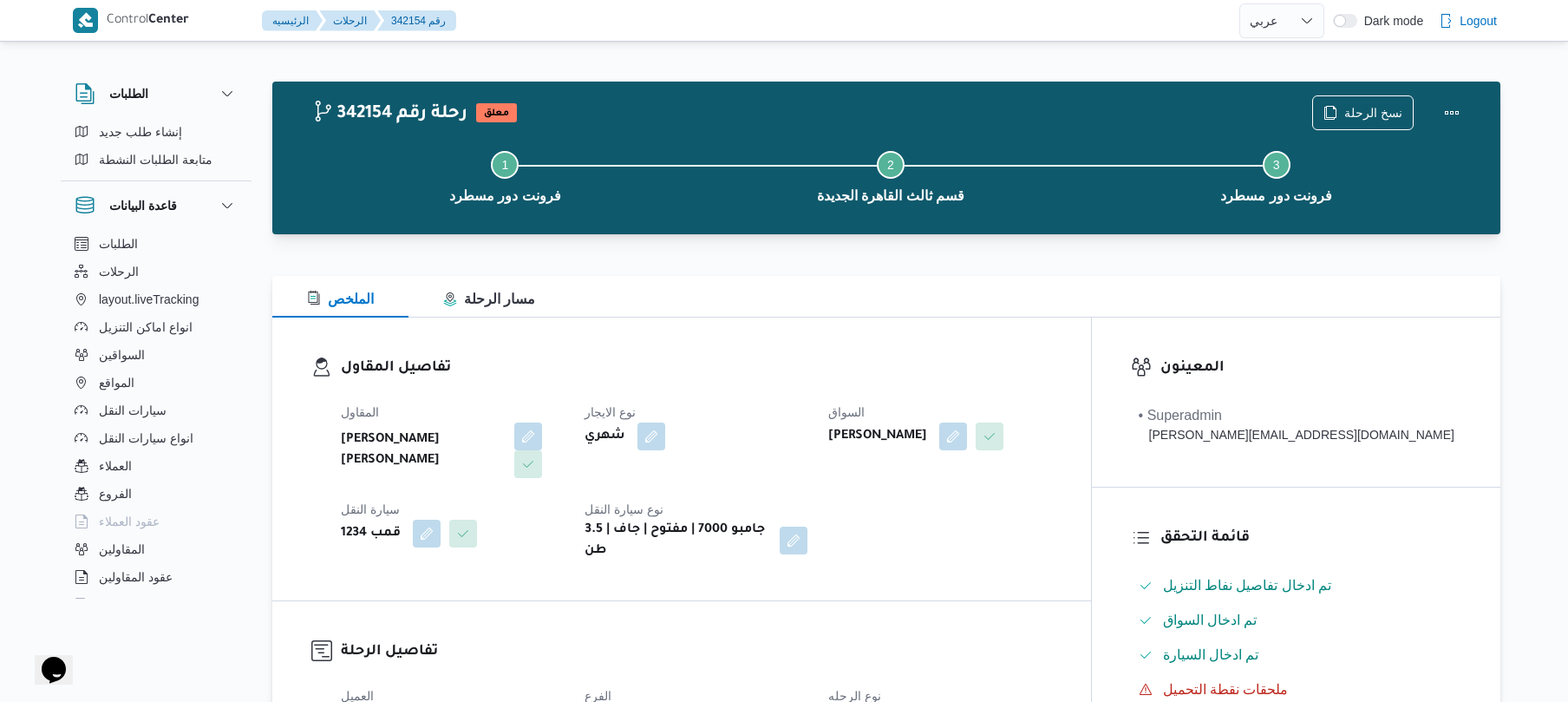
click at [808, 290] on div "الملخص مسار الرحلة" at bounding box center [886, 297] width 1228 height 42
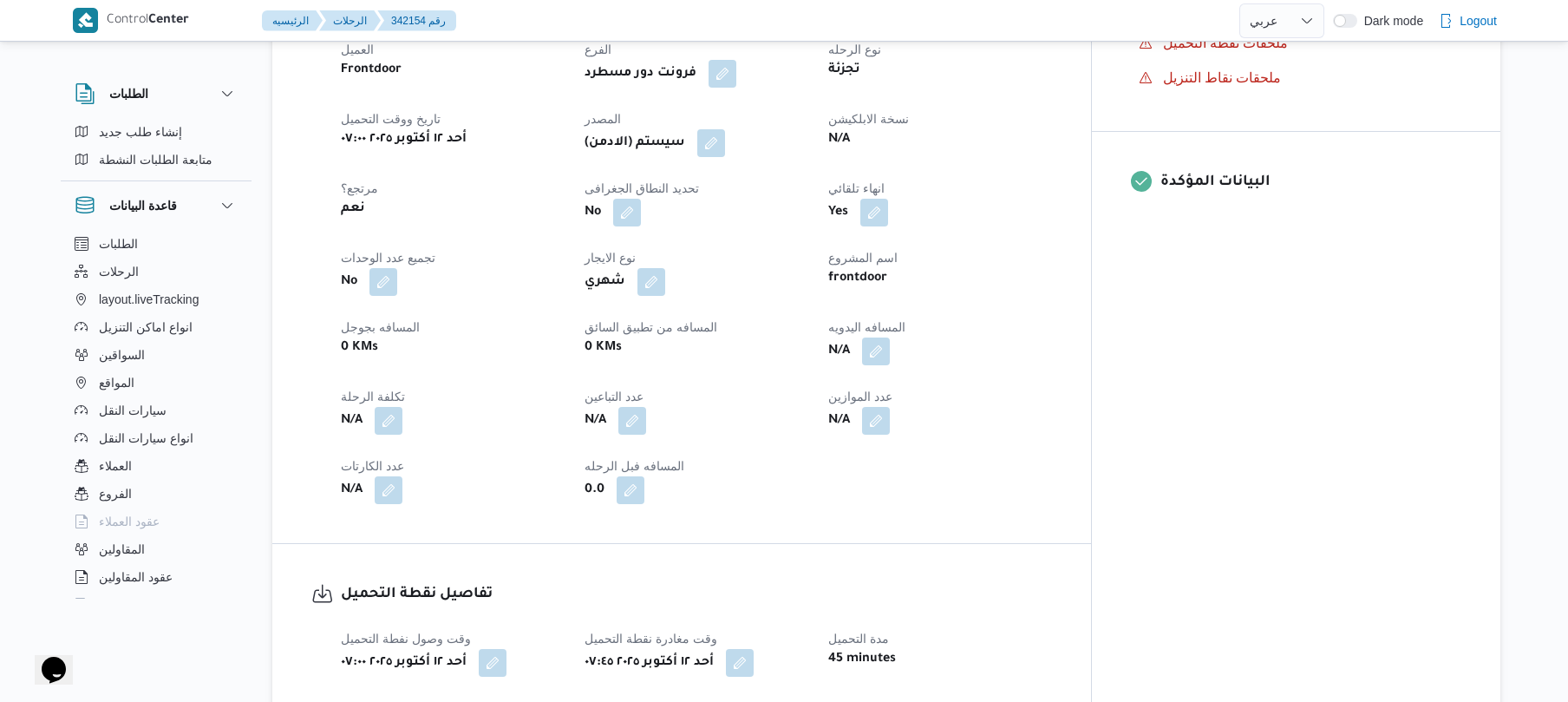
scroll to position [694, 0]
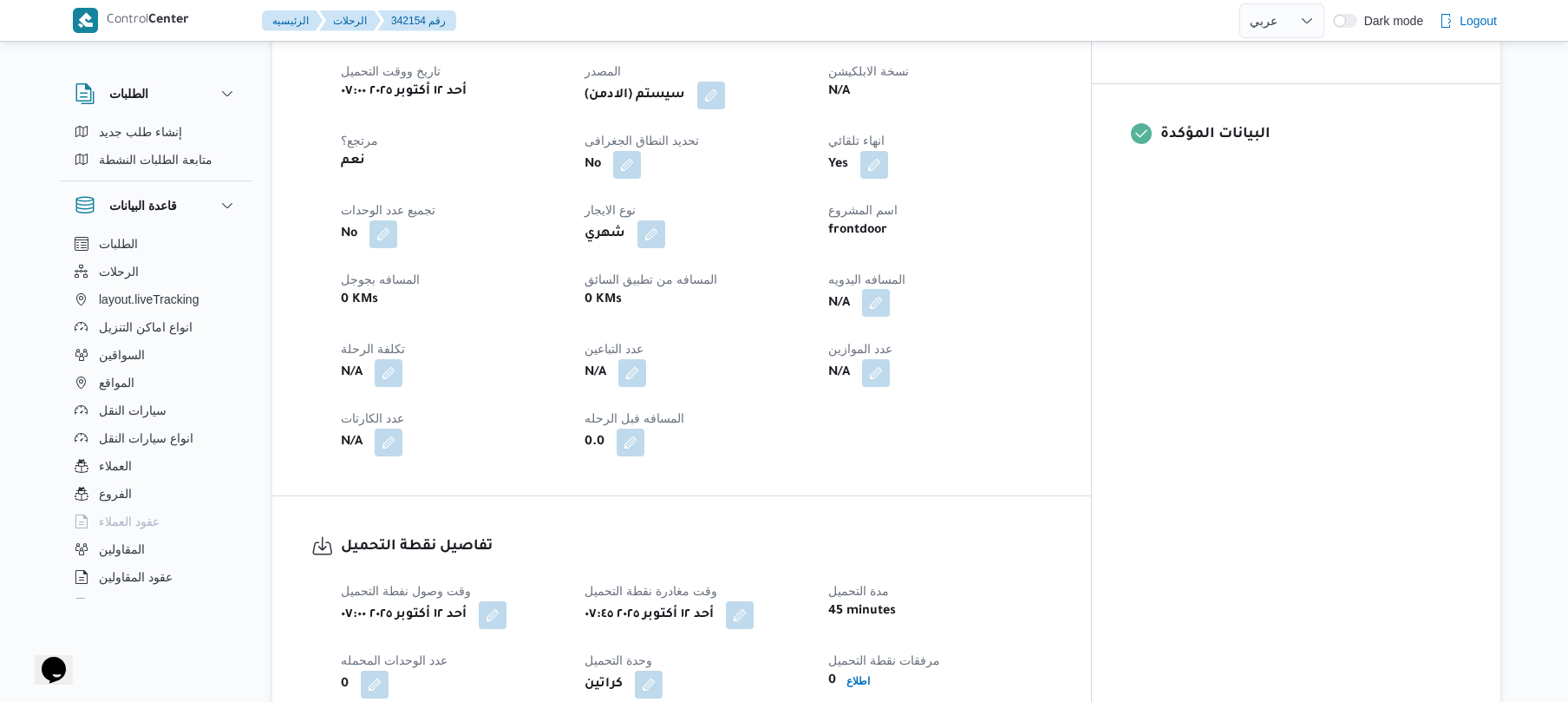
click at [890, 291] on button "button" at bounding box center [876, 303] width 28 height 28
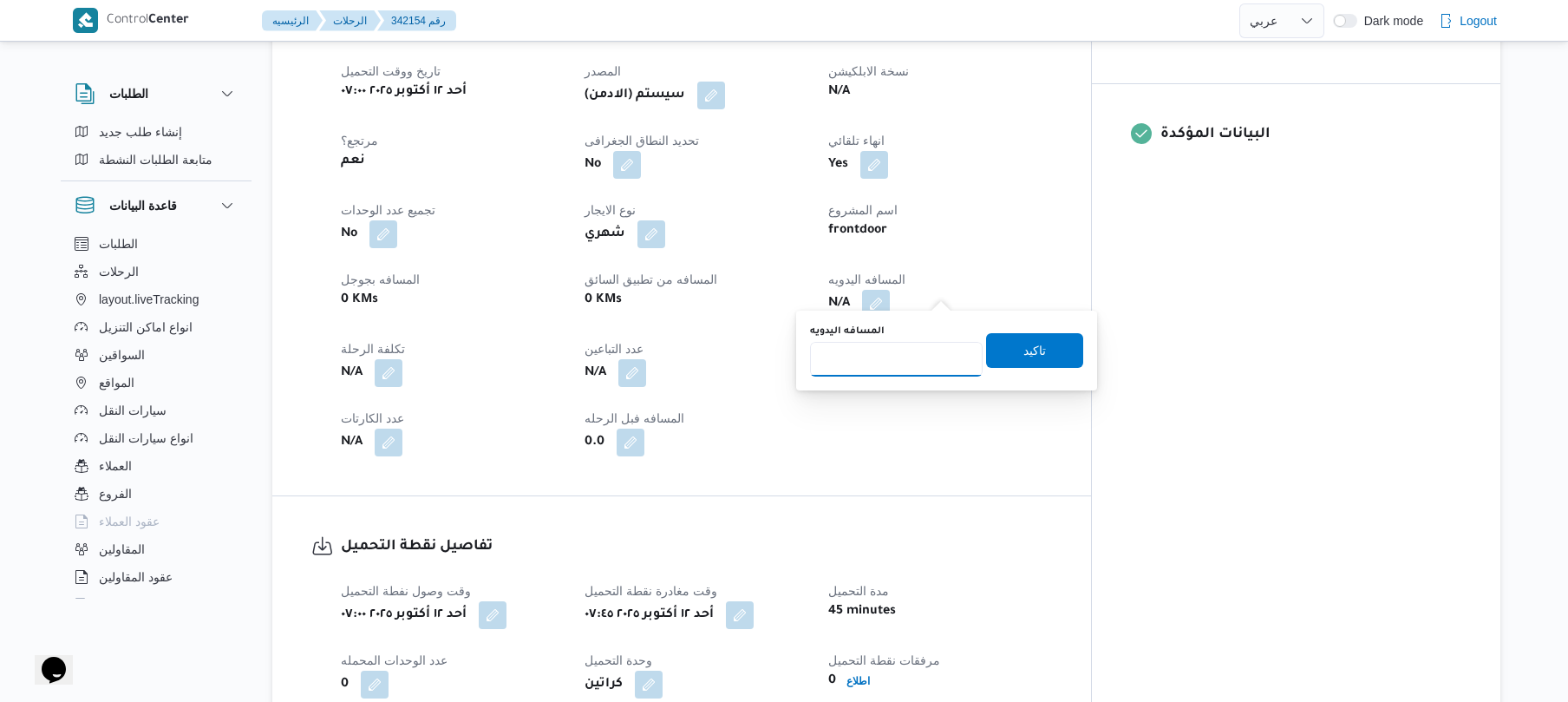
click at [877, 361] on input "المسافه اليدويه" at bounding box center [896, 359] width 172 height 34
type input "95"
click at [999, 351] on span "تاكيد" at bounding box center [1034, 349] width 97 height 34
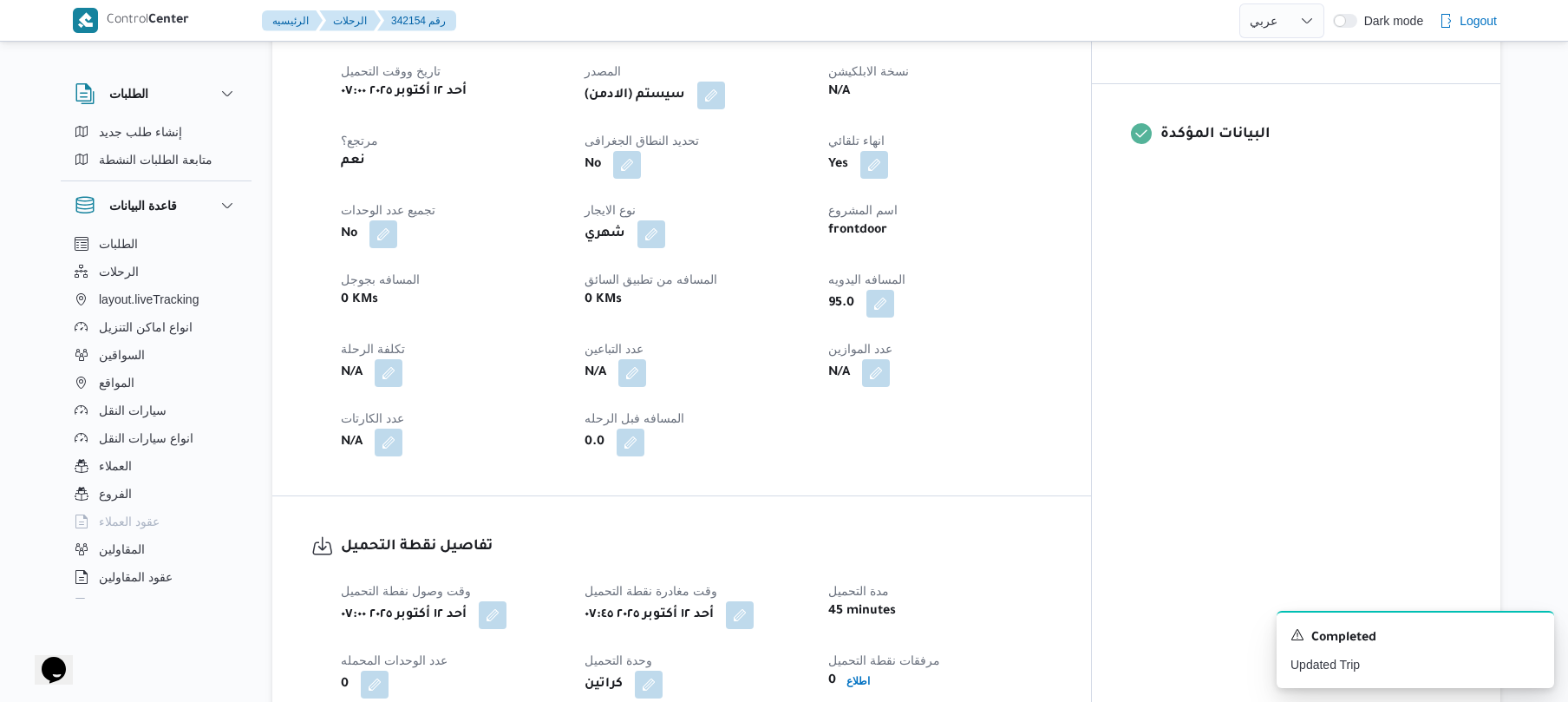
click at [773, 95] on div "(سيستم (الادمن" at bounding box center [696, 95] width 227 height 31
click at [725, 81] on button "button" at bounding box center [711, 94] width 28 height 28
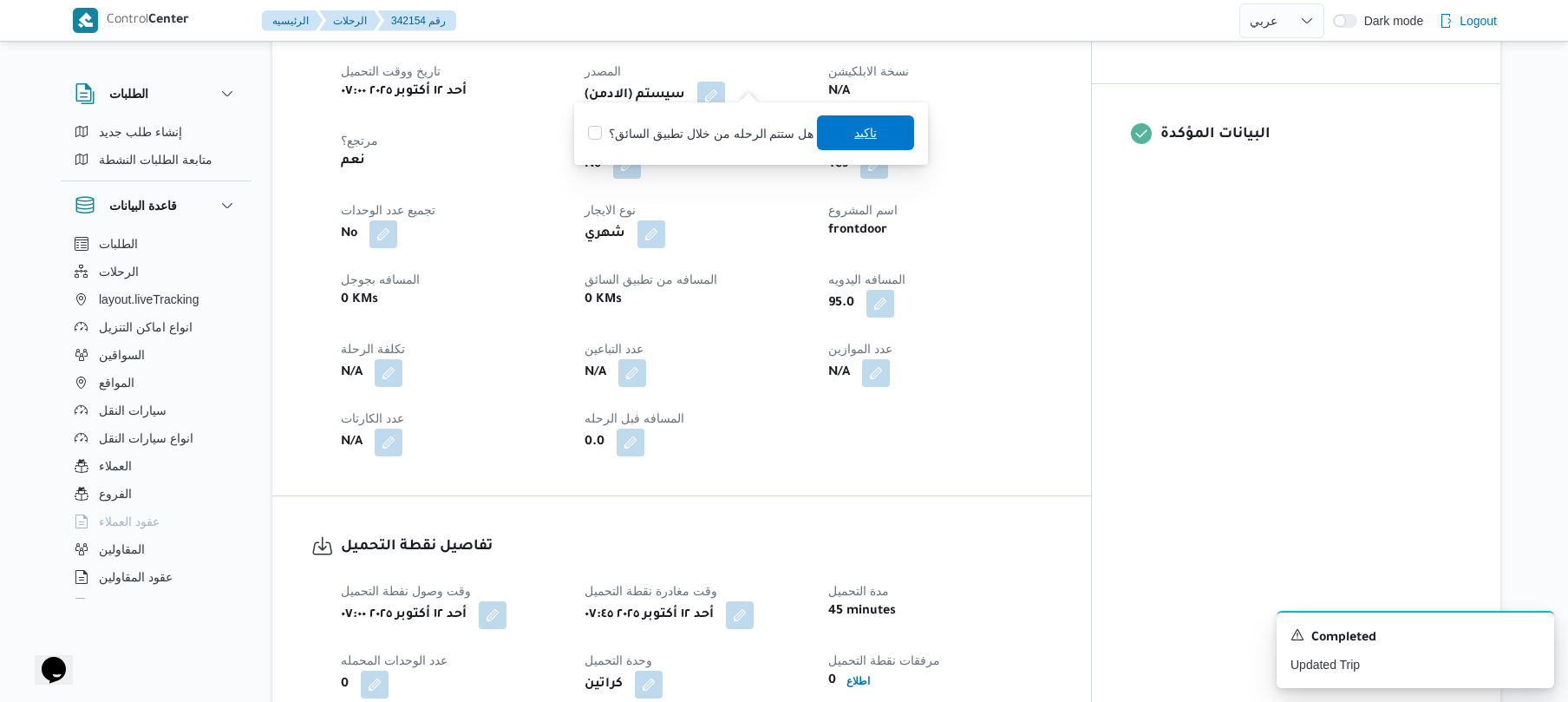
click at [868, 132] on span "تاكيد" at bounding box center [865, 132] width 23 height 21
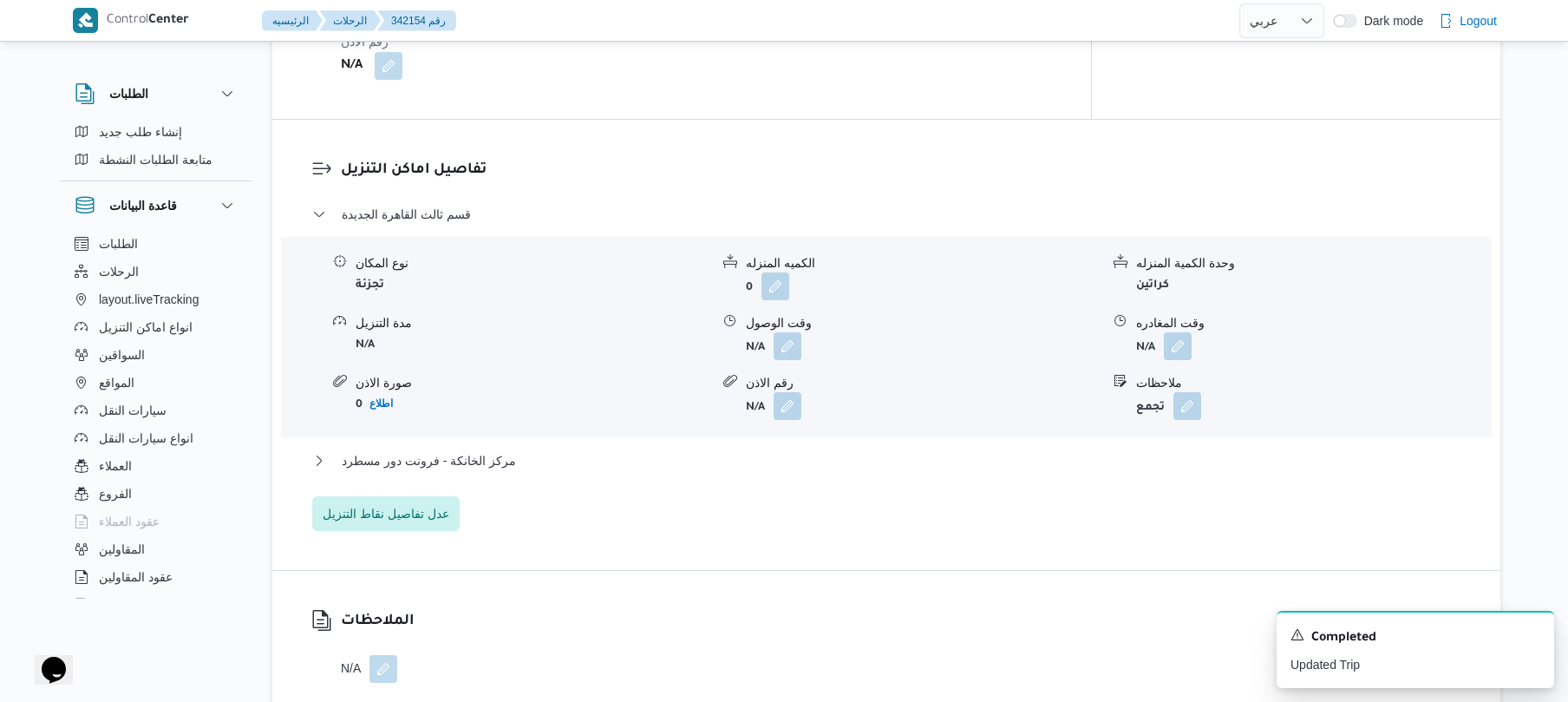
scroll to position [1389, 0]
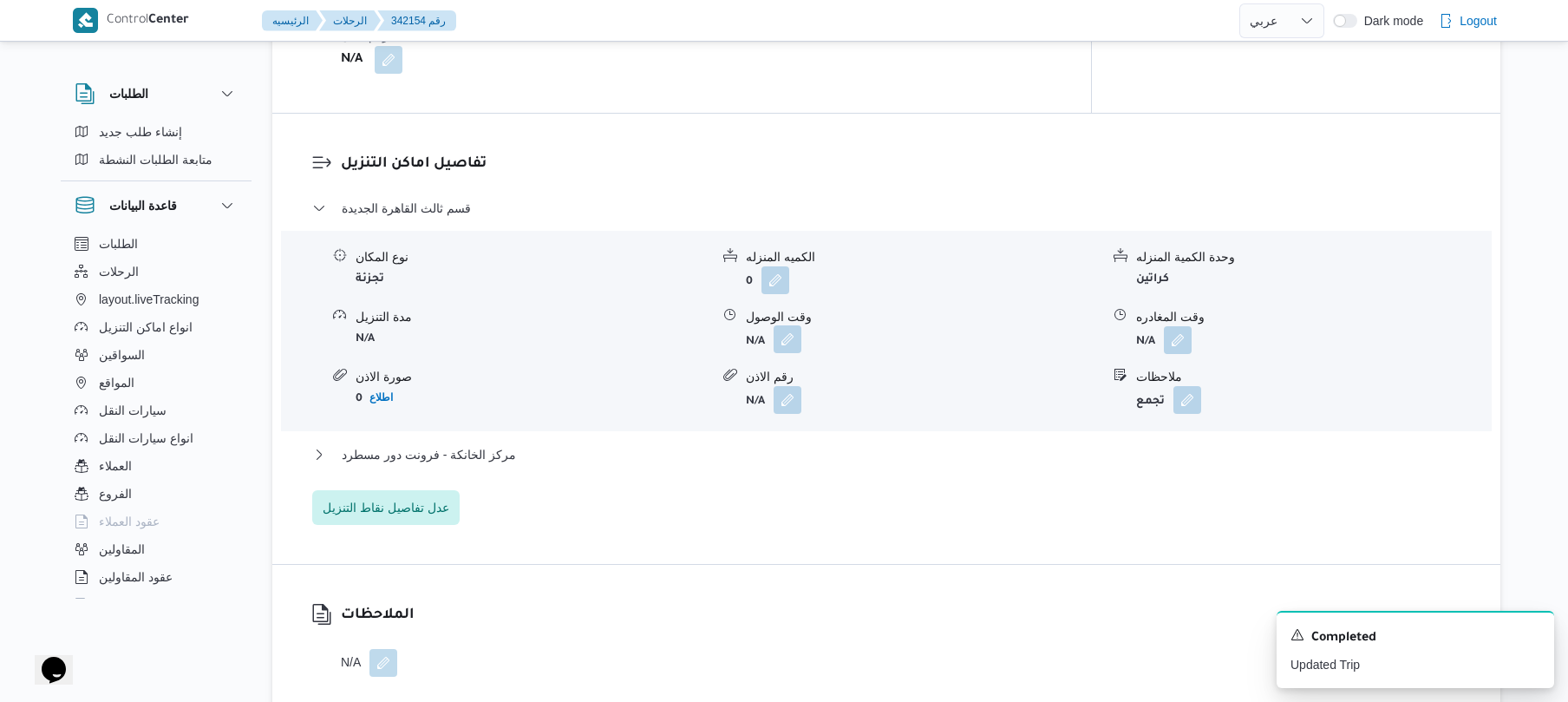
click at [789, 327] on button "button" at bounding box center [787, 339] width 28 height 28
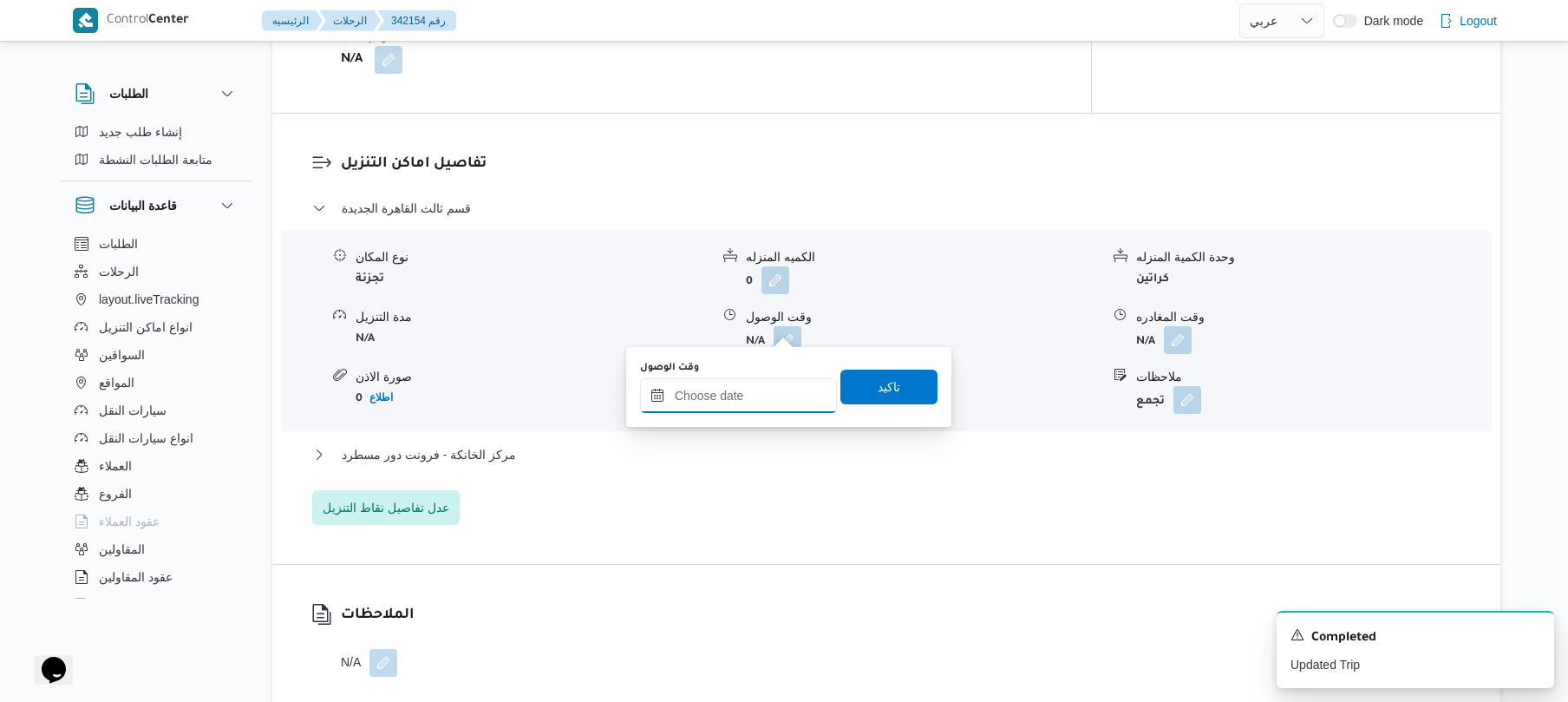
click at [723, 387] on input "وقت الوصول" at bounding box center [738, 395] width 197 height 34
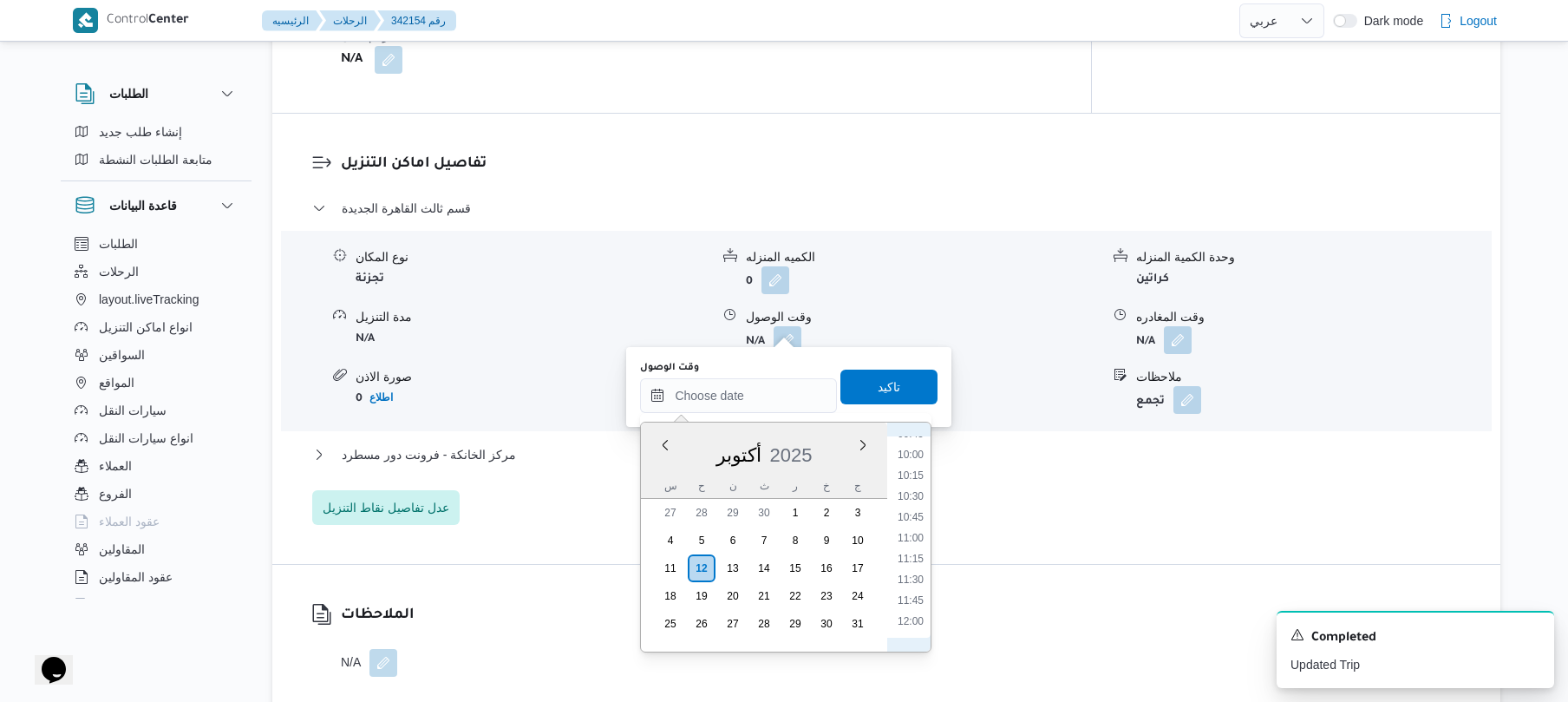
scroll to position [653, 0]
click at [909, 496] on li "08:30" at bounding box center [911, 499] width 40 height 17
type input "[DATE] ٠٨:٣٠"
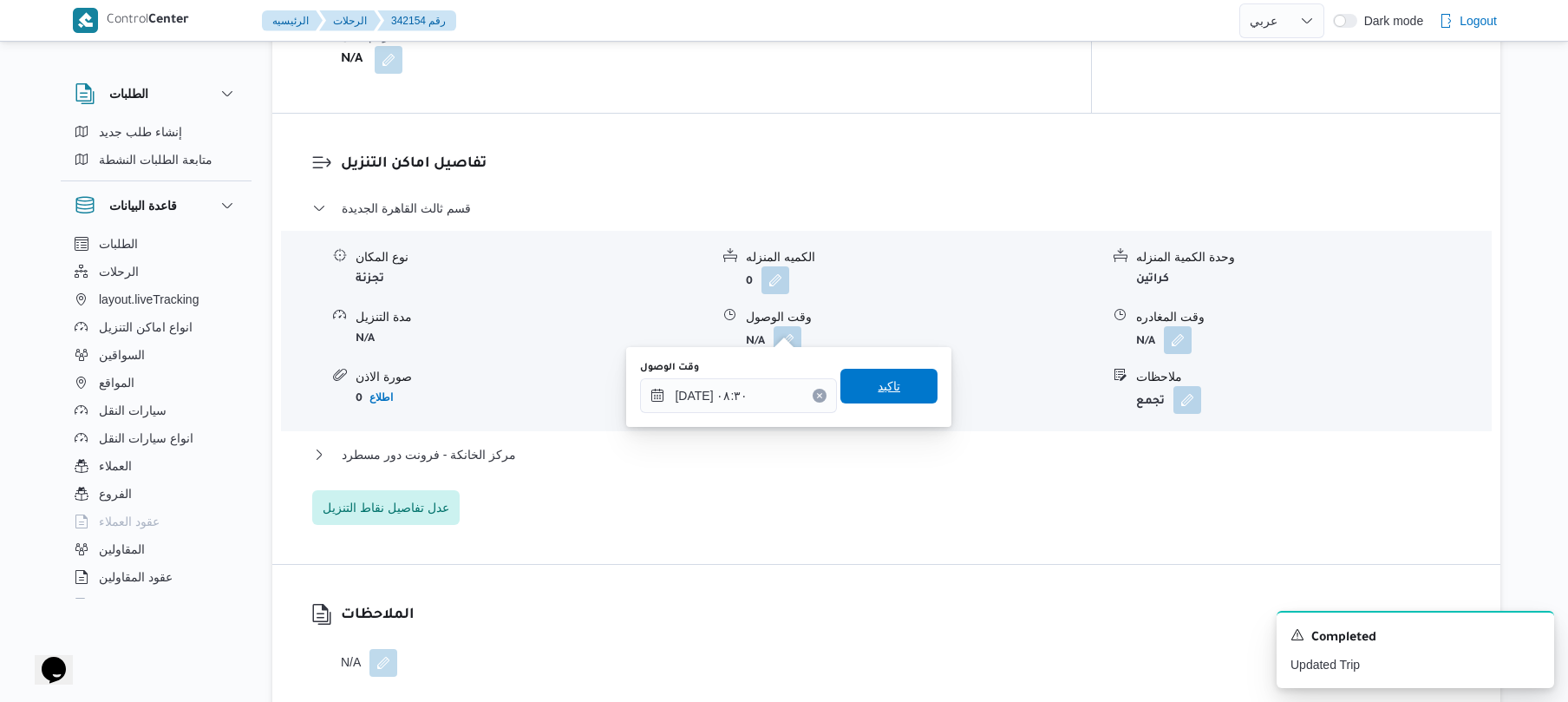
click at [895, 395] on span "تاكيد" at bounding box center [888, 386] width 97 height 34
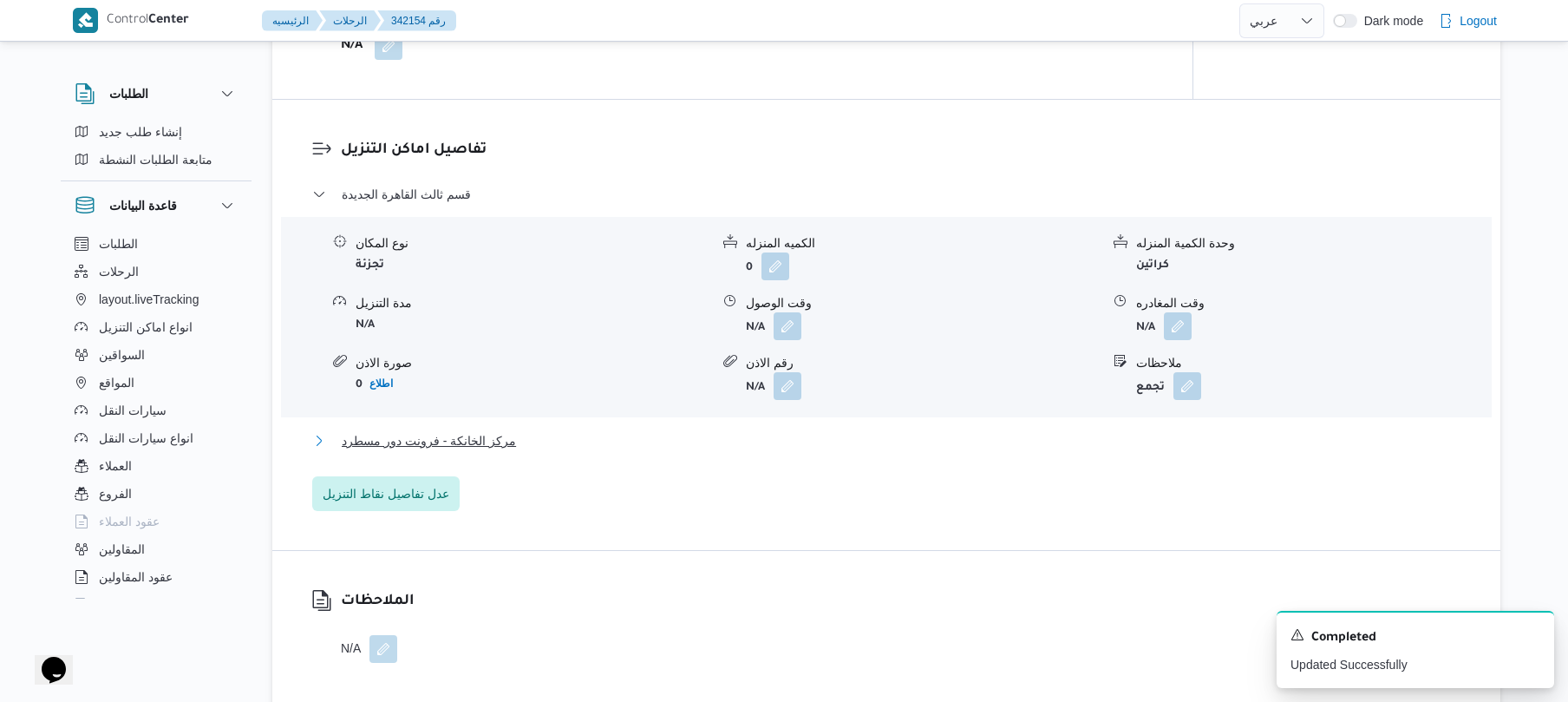
click at [799, 444] on button "مركز الخانكة - فرونت دور مسطرد" at bounding box center [886, 441] width 1149 height 21
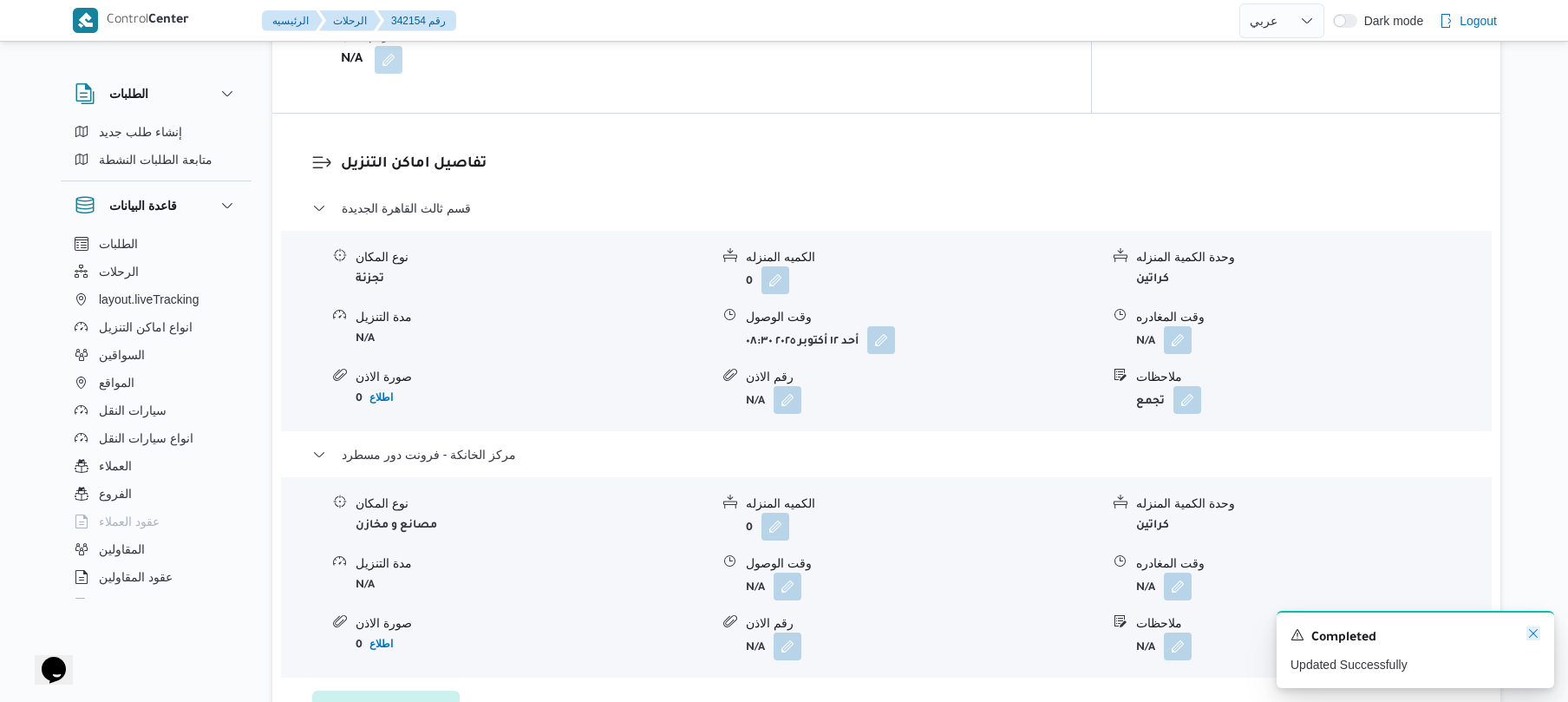
click at [1531, 629] on icon "Dismiss toast" at bounding box center [1533, 633] width 14 height 14
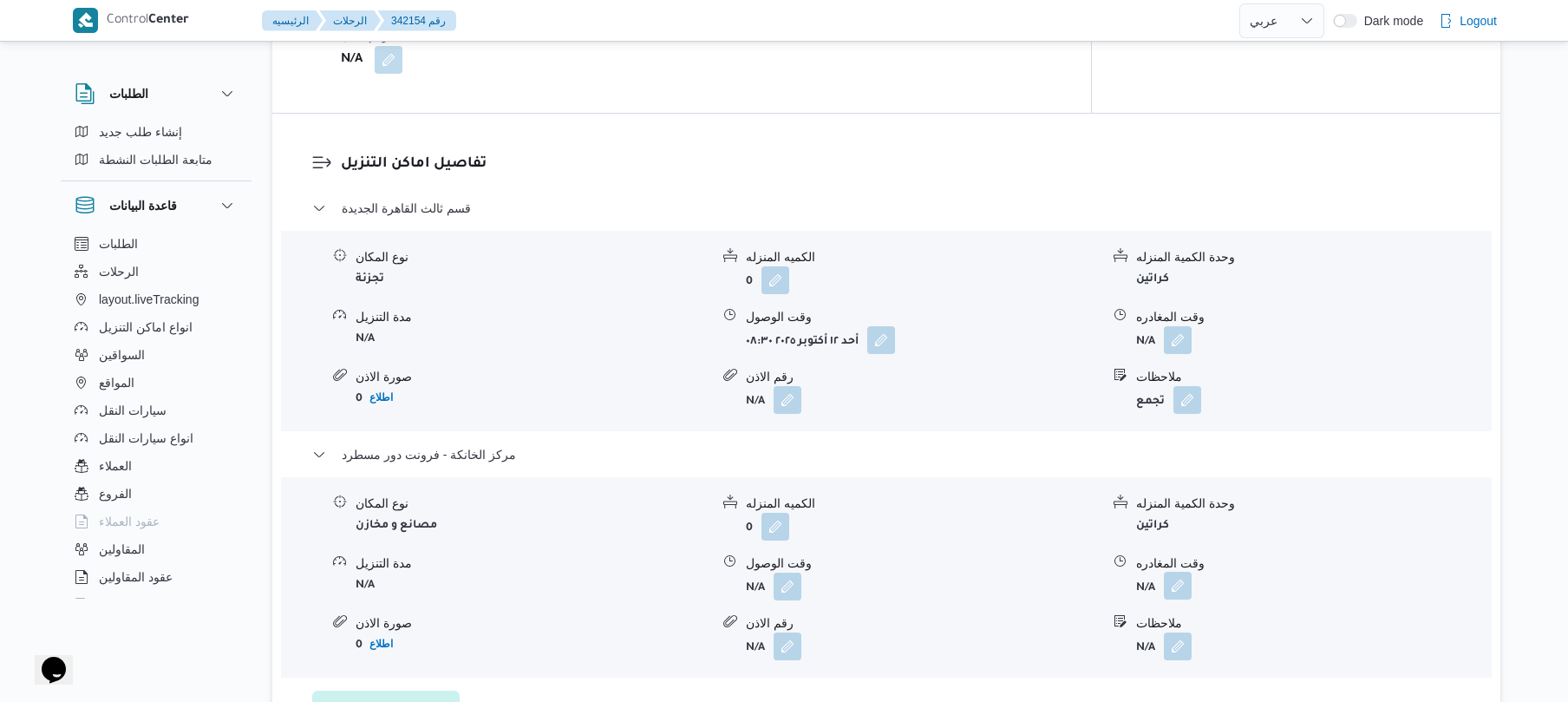
click at [1179, 574] on button "button" at bounding box center [1177, 585] width 28 height 28
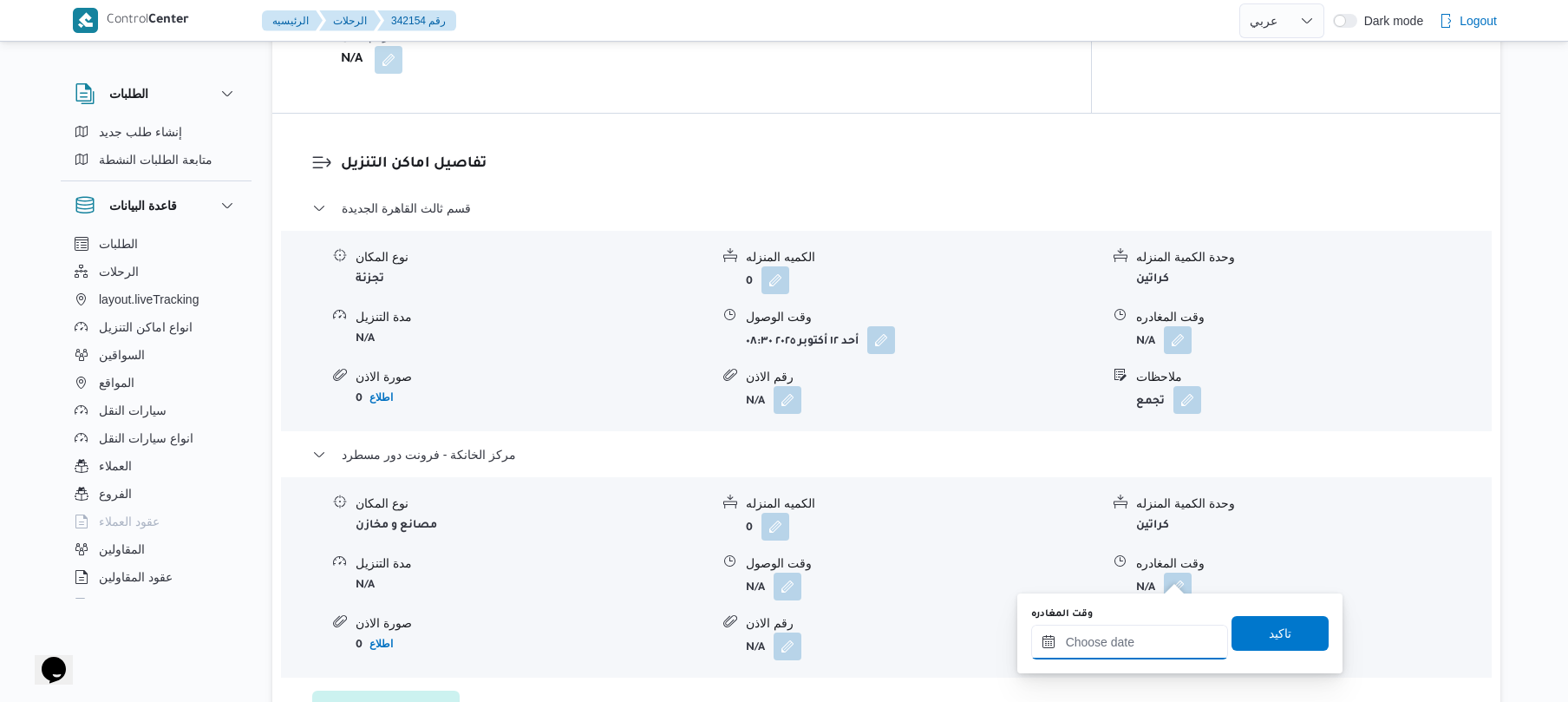
click at [1079, 648] on input "وقت المغادره" at bounding box center [1128, 642] width 197 height 34
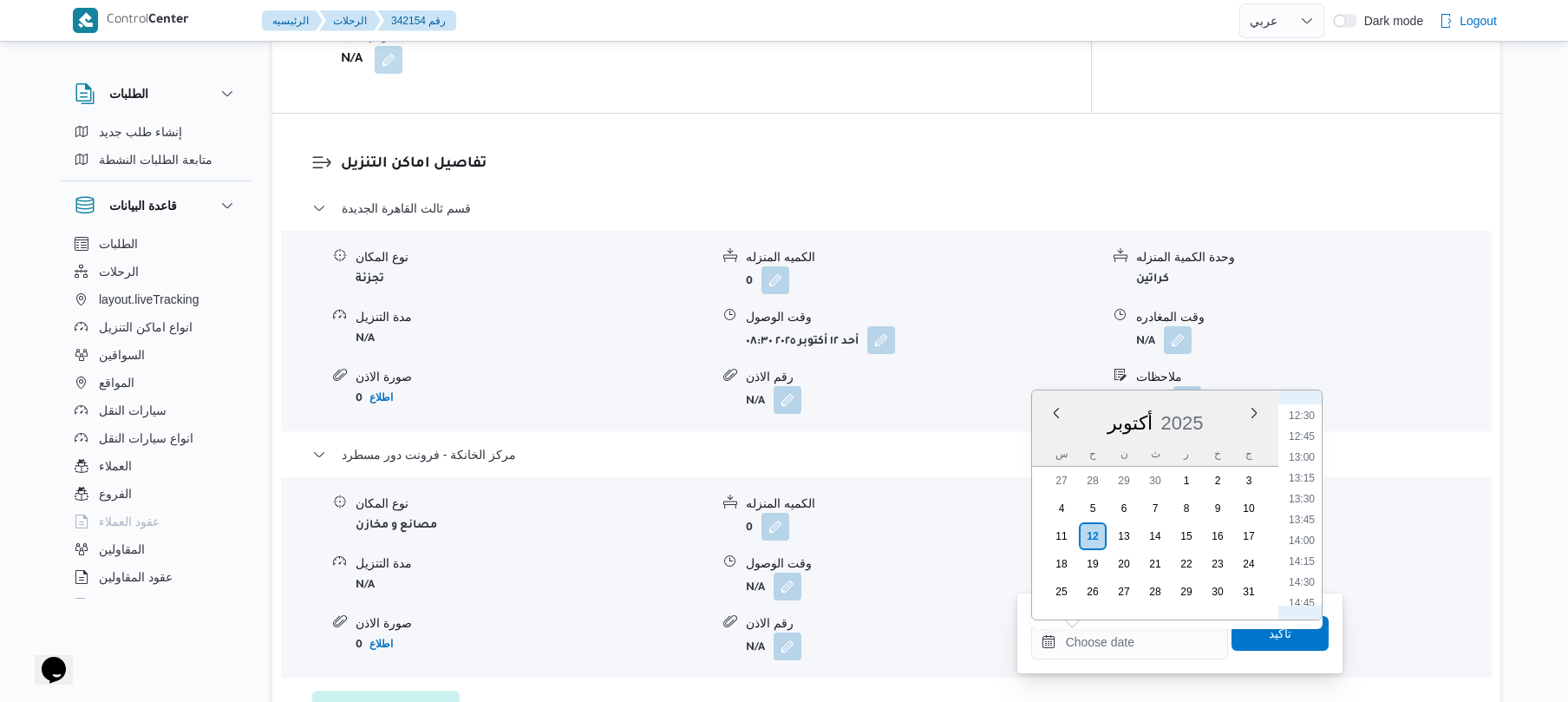
scroll to position [991, 0]
click at [1302, 508] on li "13:00" at bounding box center [1302, 504] width 40 height 17
type input "[DATE] ١٣:٠٠"
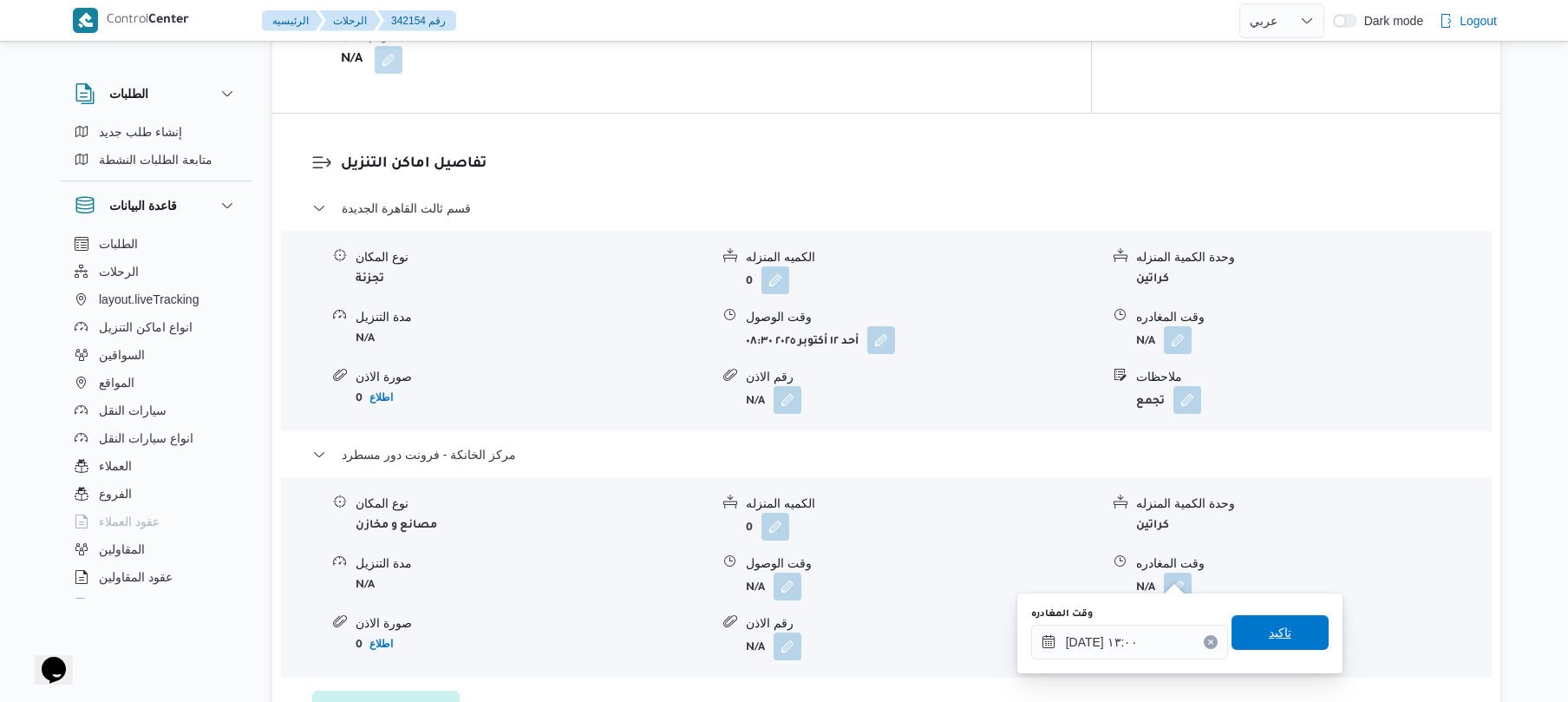
click at [1270, 629] on span "تاكيد" at bounding box center [1280, 632] width 23 height 21
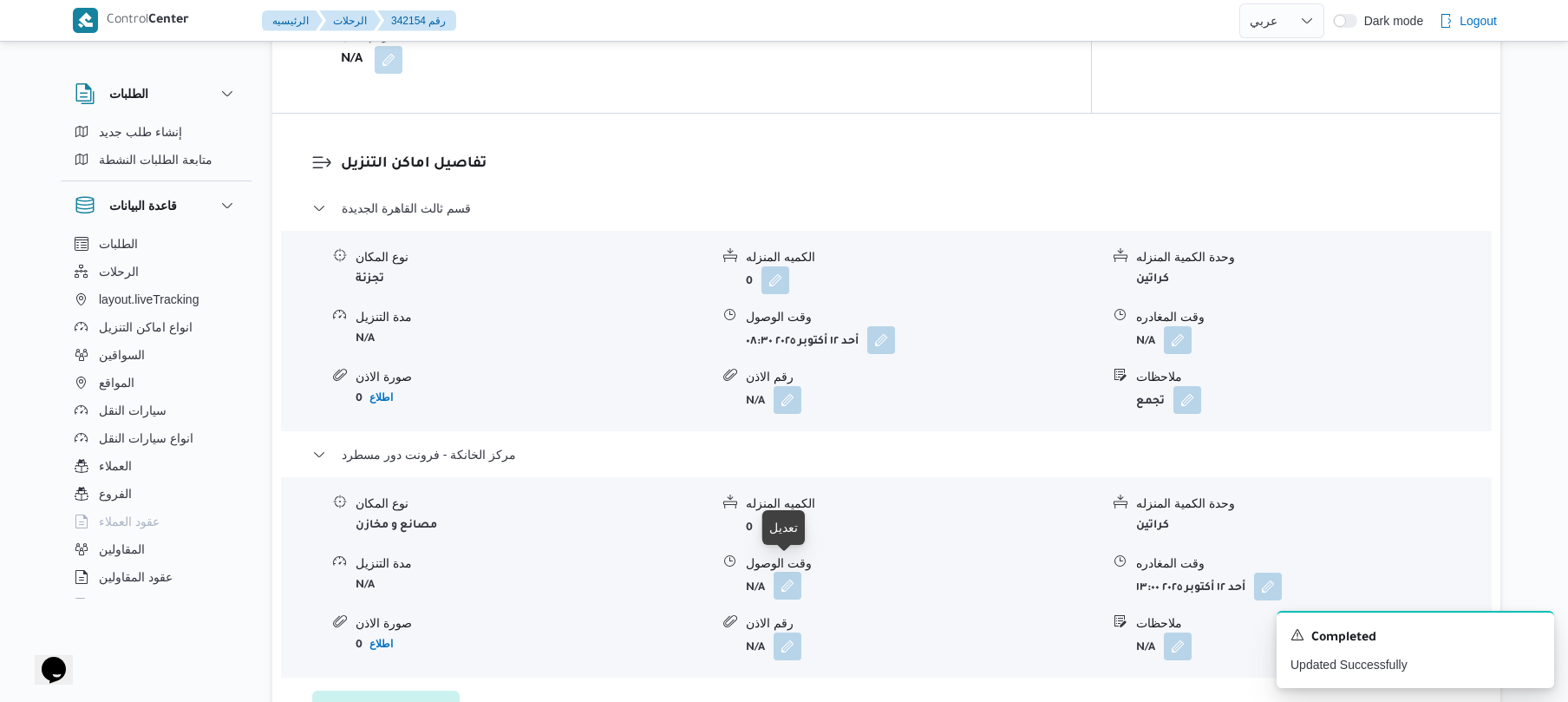
click at [792, 578] on button "button" at bounding box center [787, 585] width 28 height 28
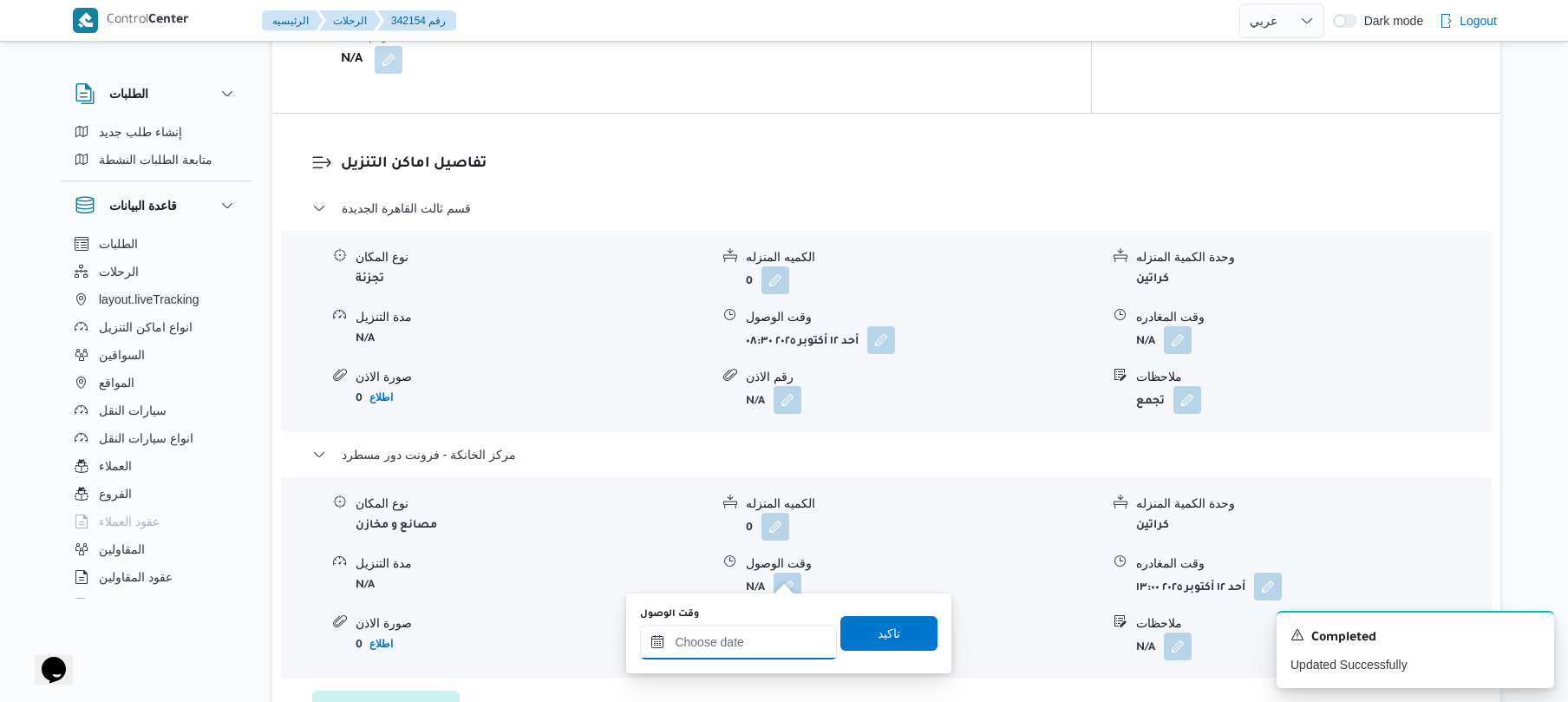
click at [716, 648] on input "وقت الوصول" at bounding box center [738, 642] width 197 height 34
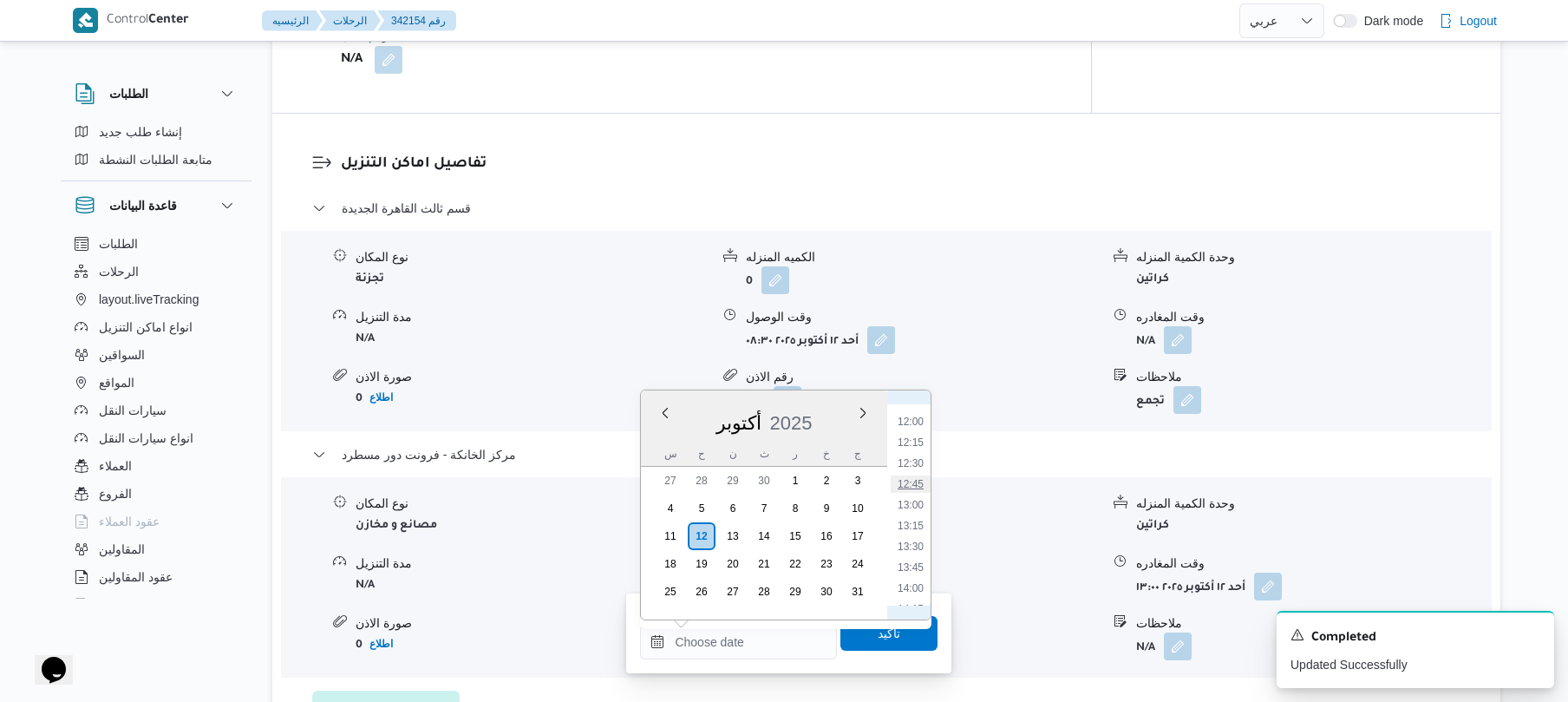
click at [912, 483] on li "12:45" at bounding box center [911, 483] width 40 height 17
type input "١٢/١٠/٢٠٢٥ ١٢:٤٥"
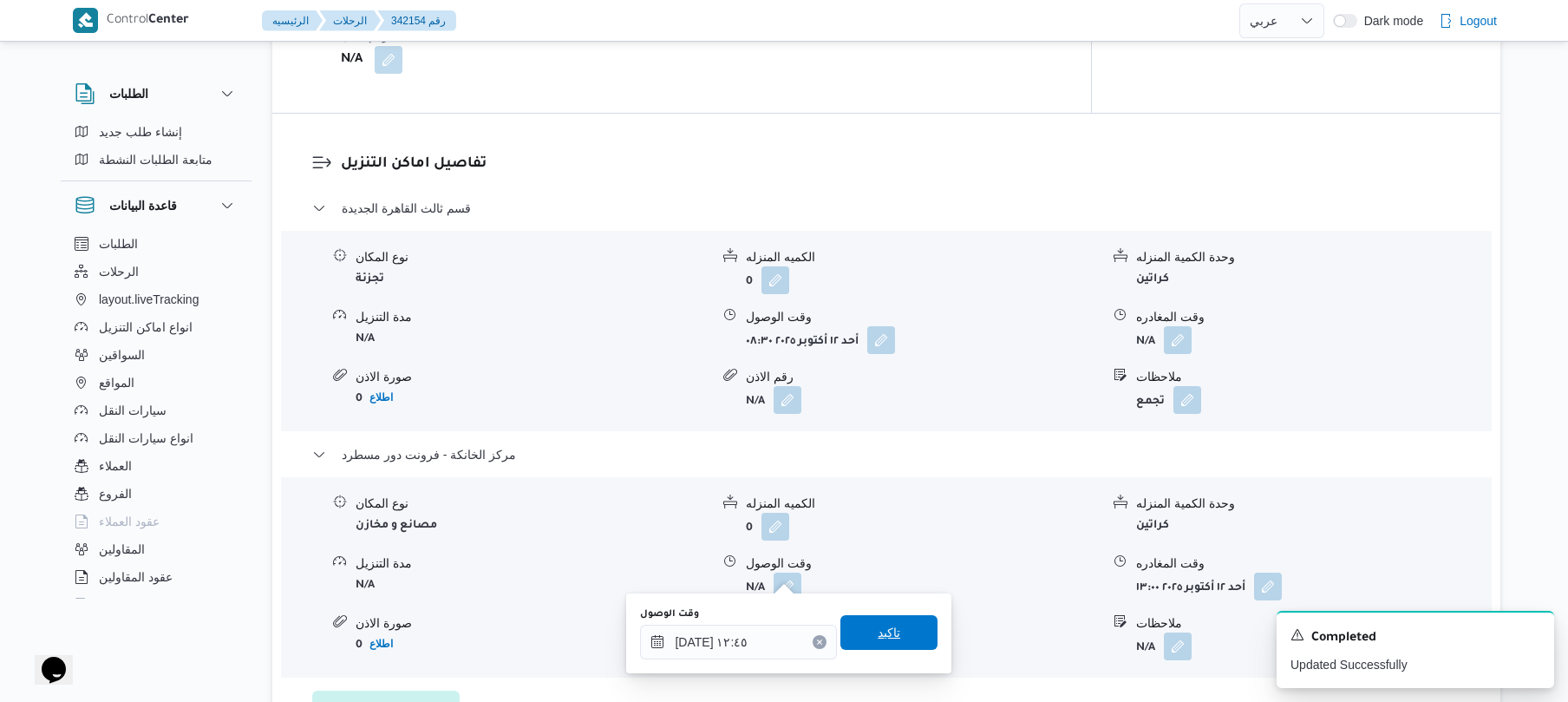
click at [877, 640] on span "تاكيد" at bounding box center [888, 632] width 23 height 21
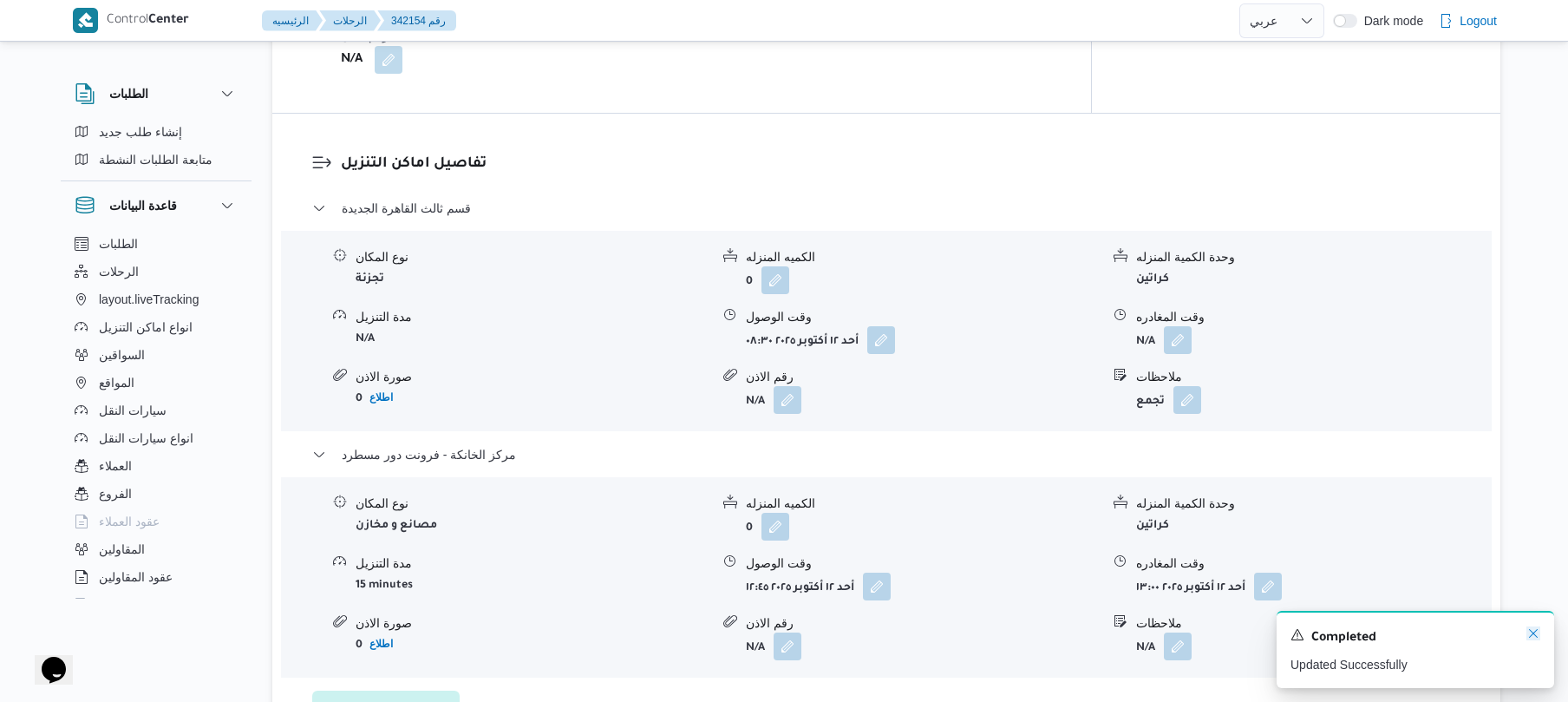
click at [1534, 631] on icon "Dismiss toast" at bounding box center [1533, 633] width 14 height 14
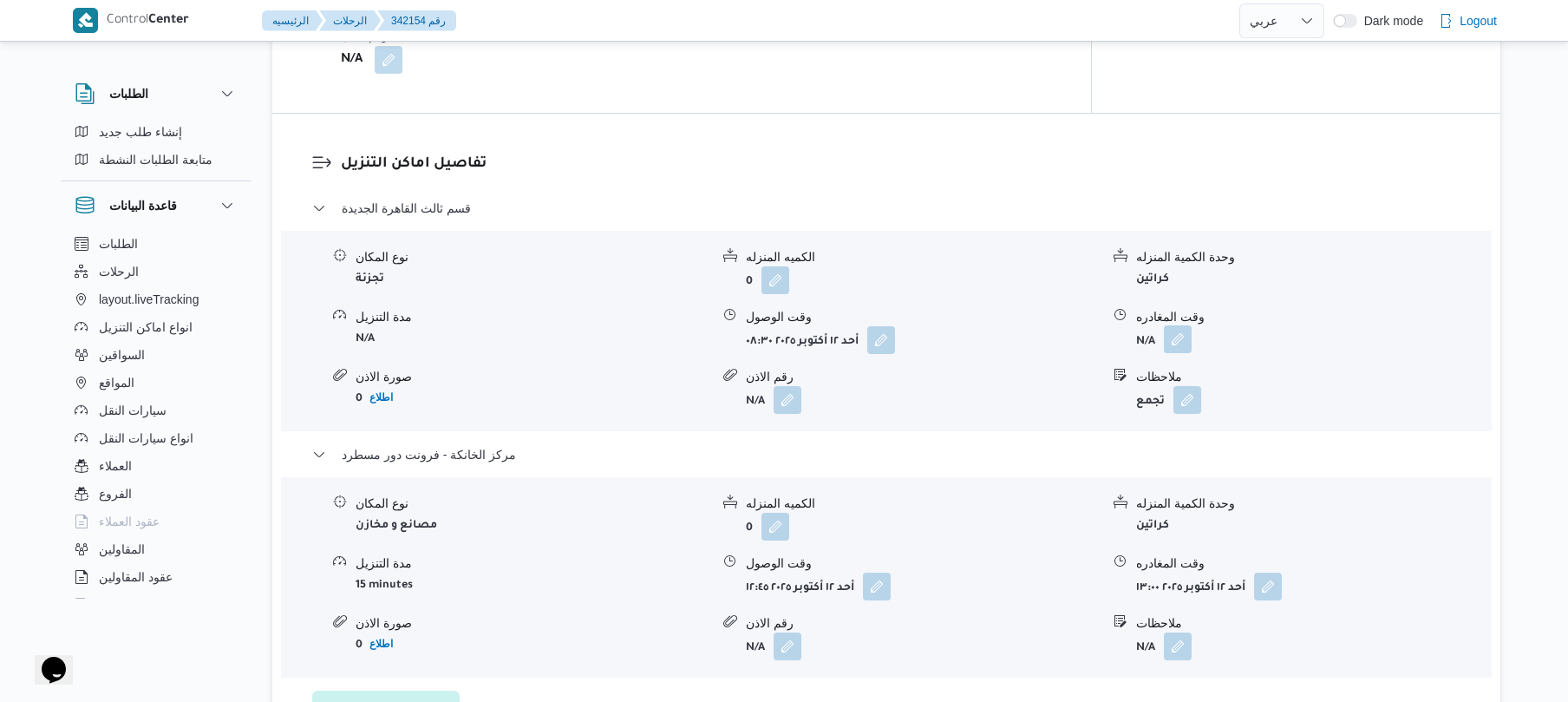
click at [1174, 326] on button "button" at bounding box center [1177, 339] width 28 height 28
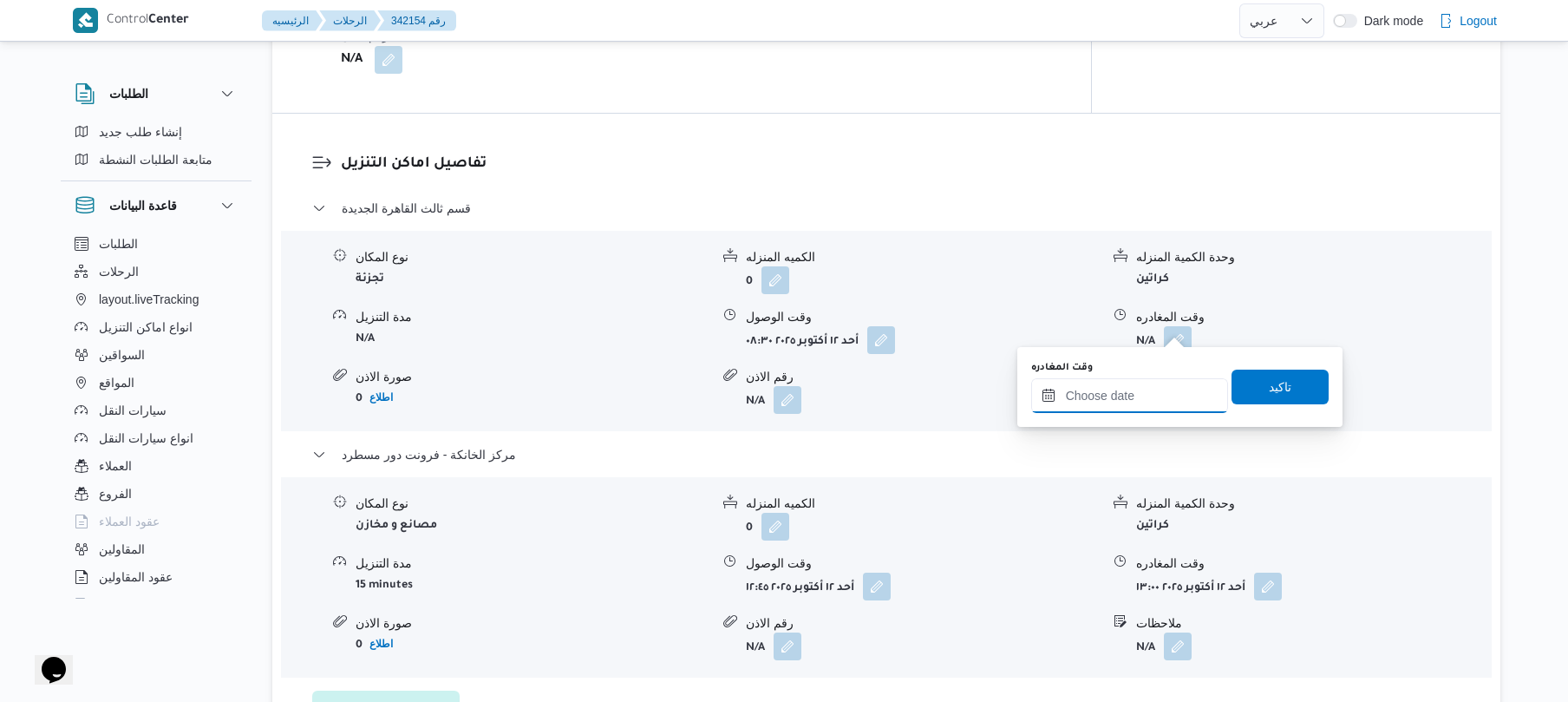
click at [1087, 394] on input "وقت المغادره" at bounding box center [1128, 395] width 197 height 34
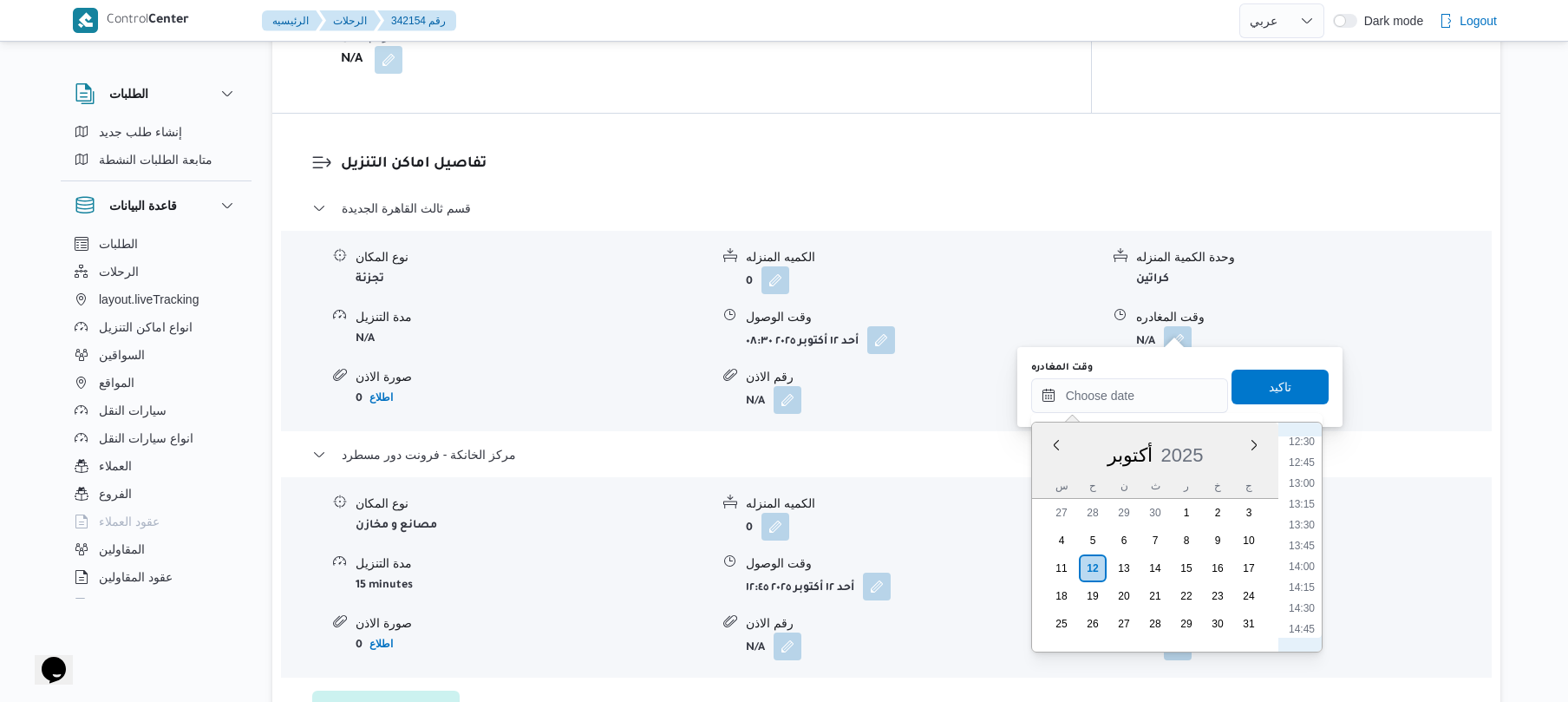
scroll to position [993, 0]
click at [1309, 453] on li "12:00" at bounding box center [1302, 451] width 40 height 17
type input "١٢/١٠/٢٠٢٥ ١٢:٠٠"
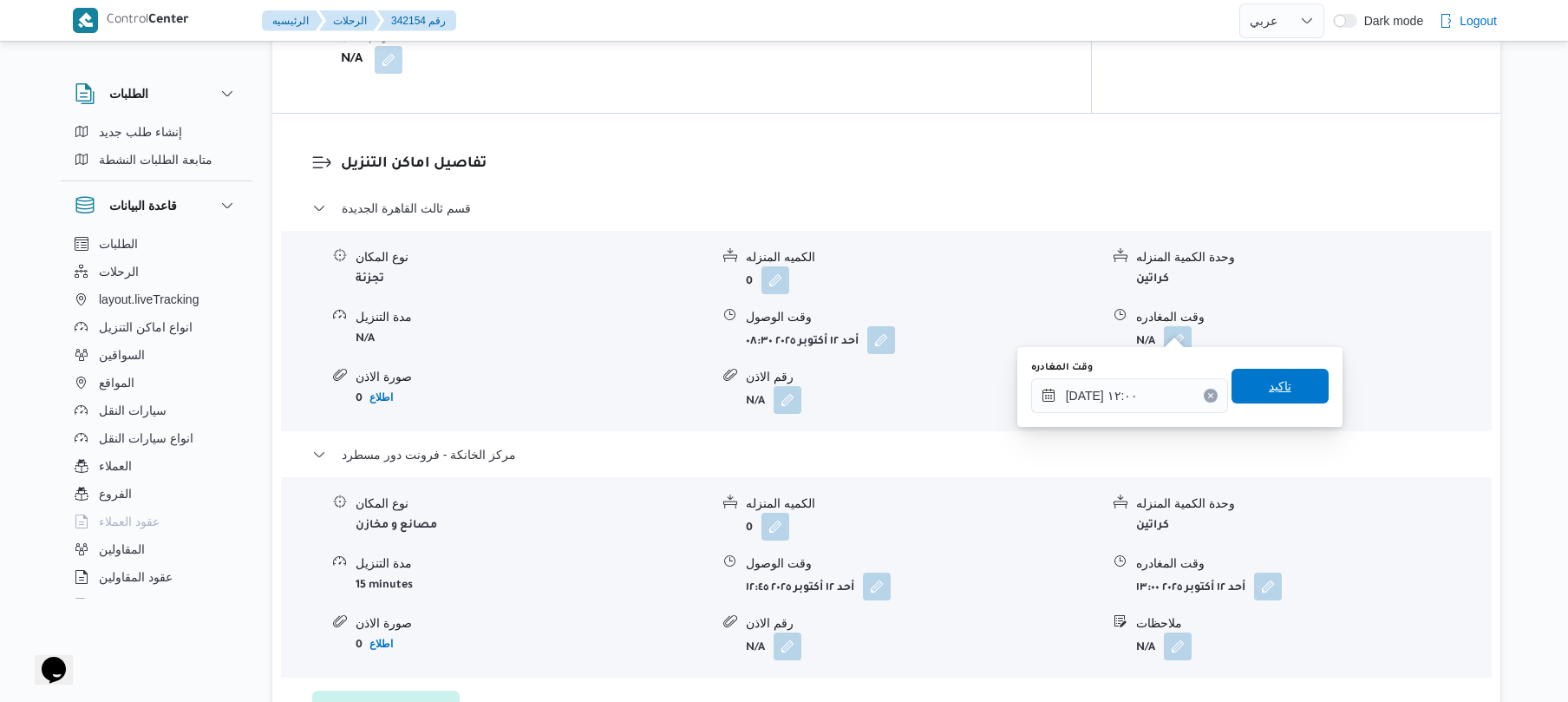
click at [1269, 392] on span "تاكيد" at bounding box center [1280, 385] width 23 height 21
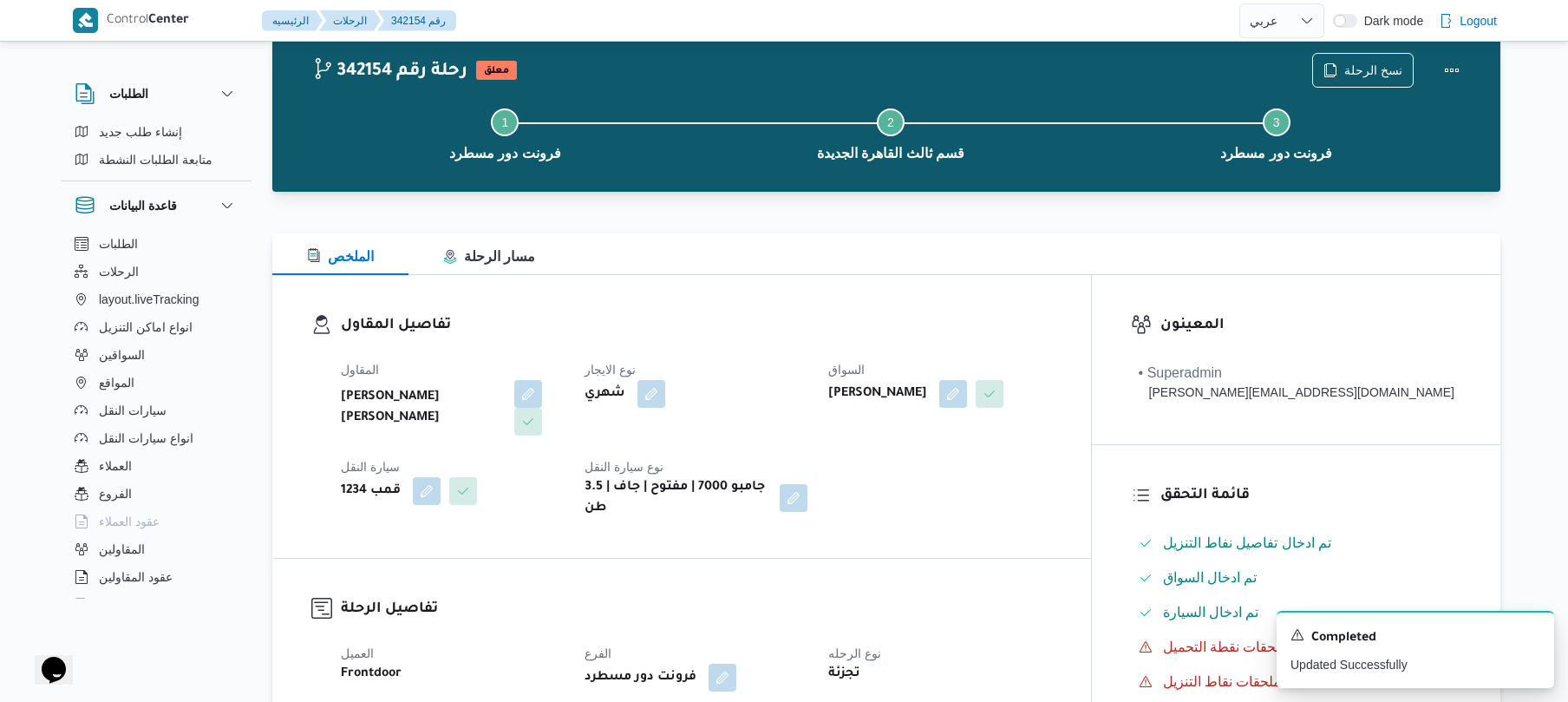
scroll to position [0, 0]
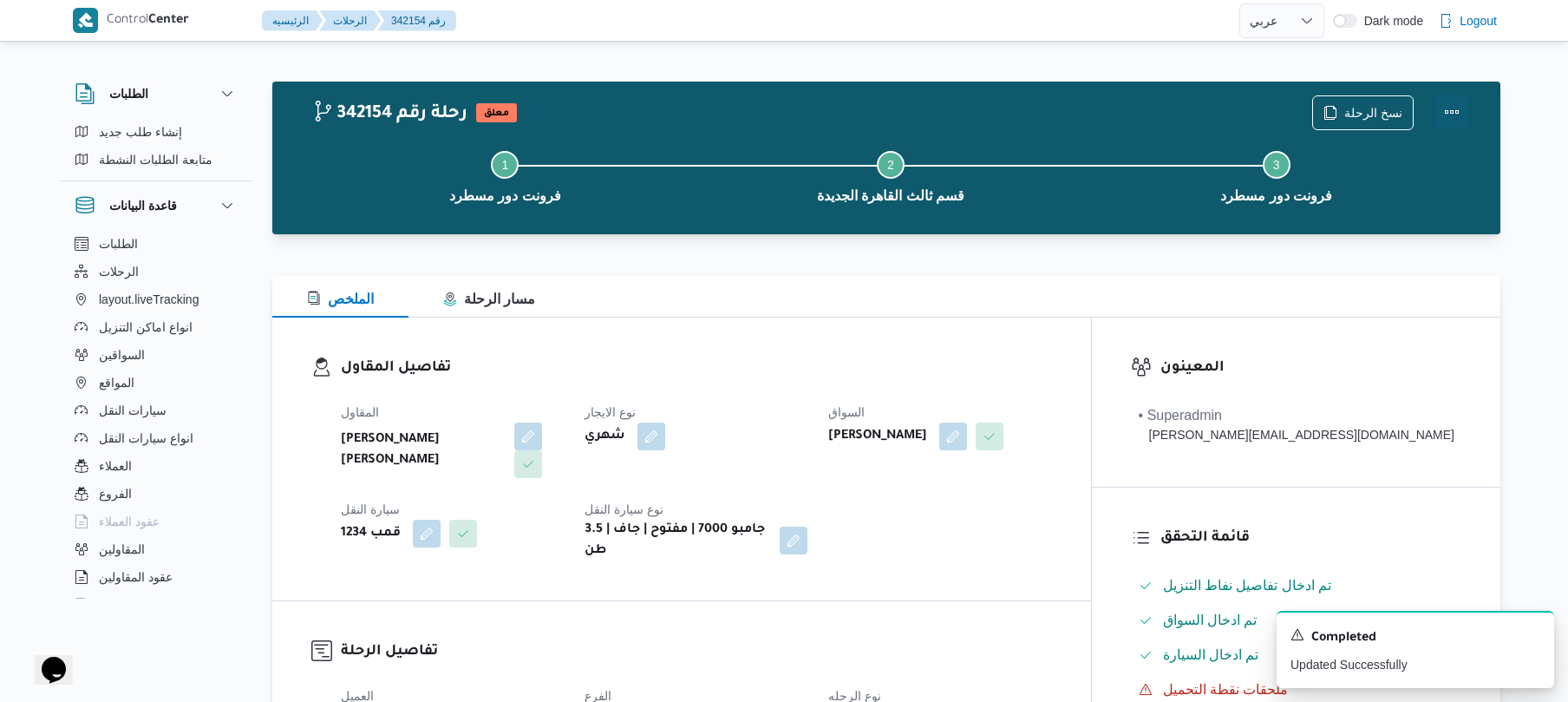
click at [1450, 112] on button "Actions" at bounding box center [1451, 112] width 34 height 34
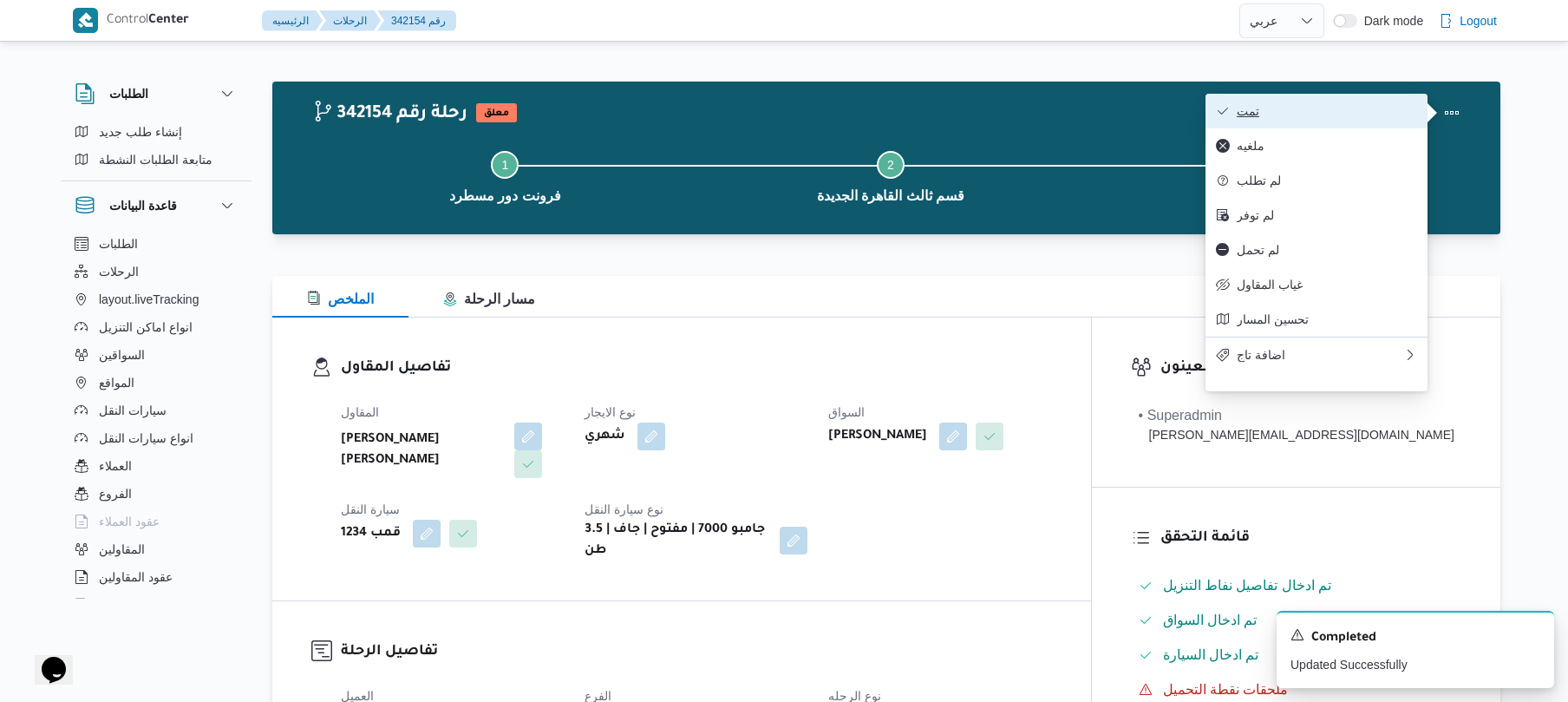
click at [1373, 118] on span "تمت" at bounding box center [1326, 111] width 180 height 14
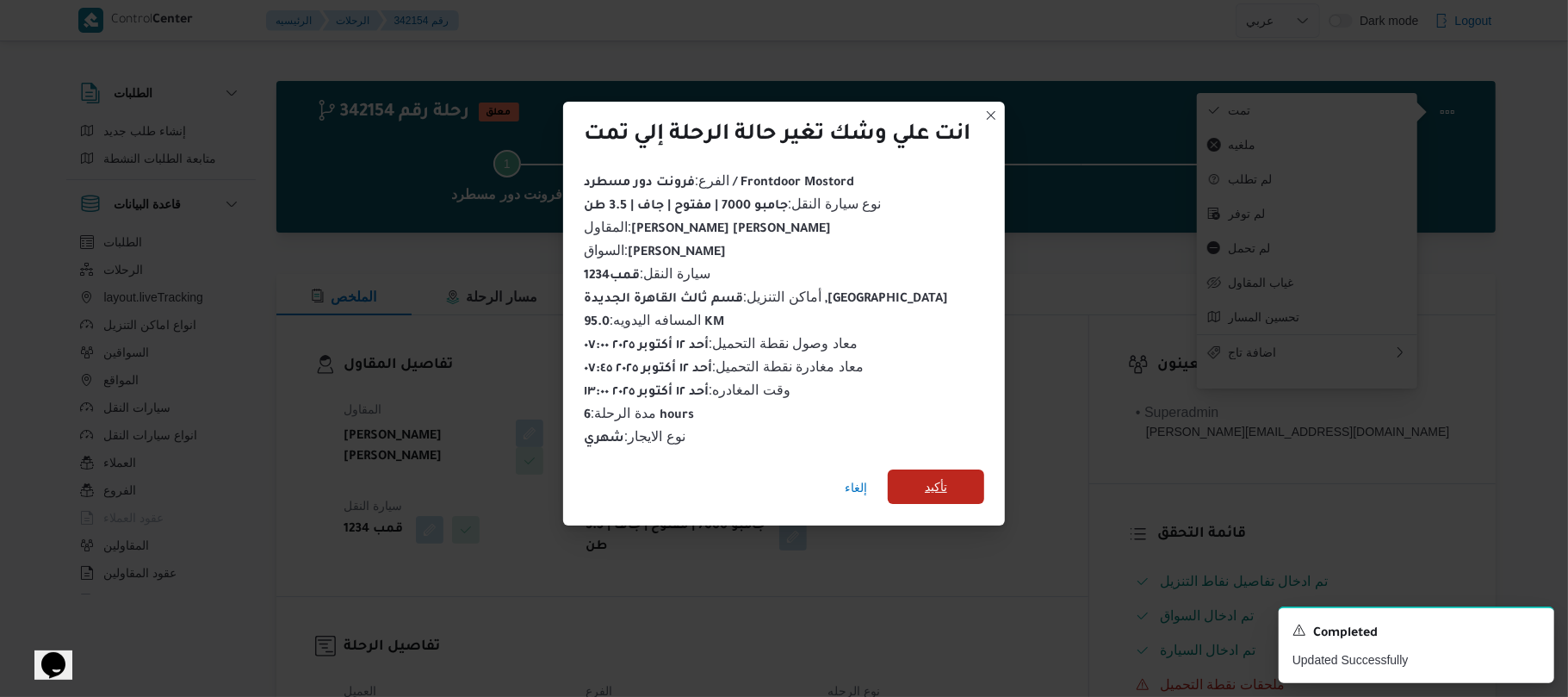
click at [932, 476] on span "تأكيد" at bounding box center [935, 486] width 23 height 21
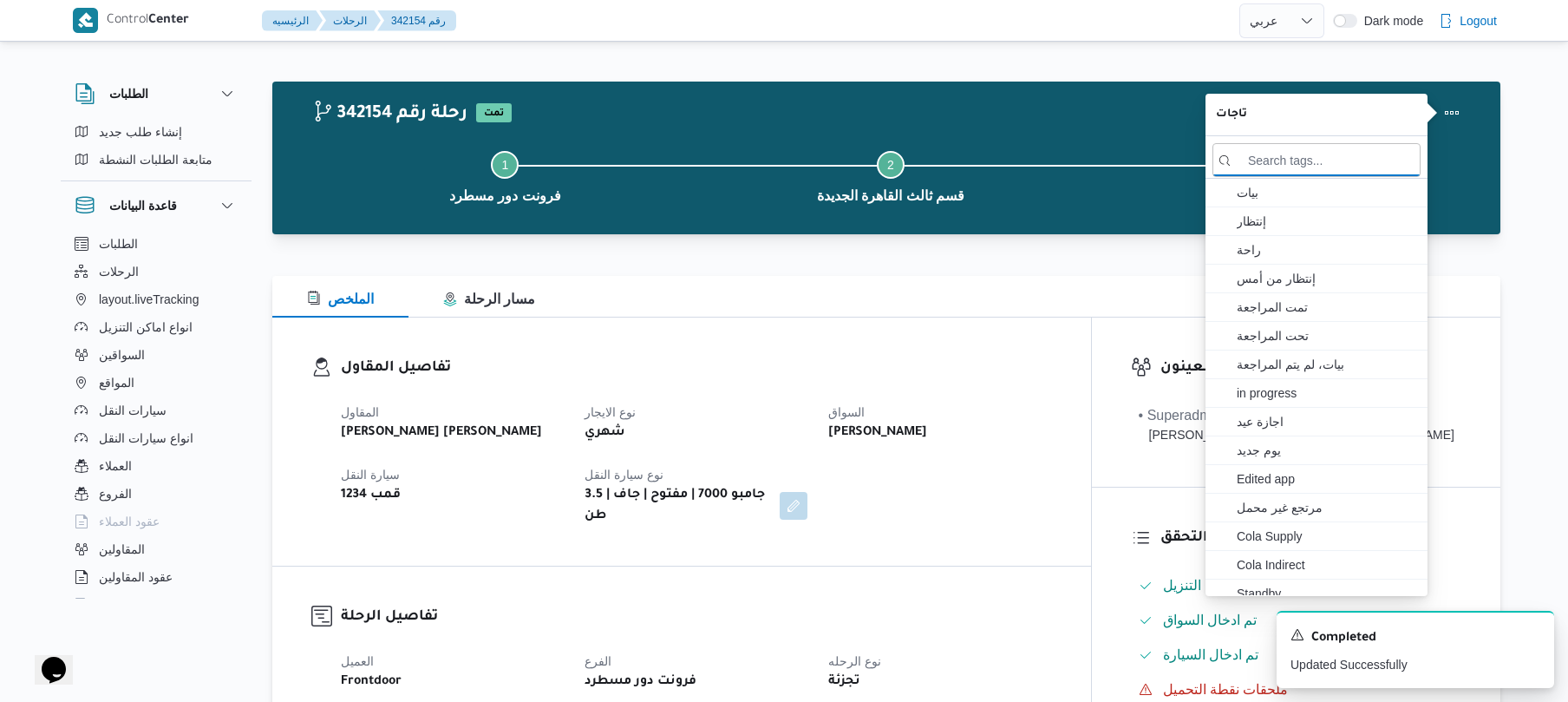
click at [885, 350] on div "تفاصيل المقاول المقاول عبدالمنعم مجدي السيد عواد نوع الايجار شهري السواق حسين ر…" at bounding box center [681, 442] width 818 height 249
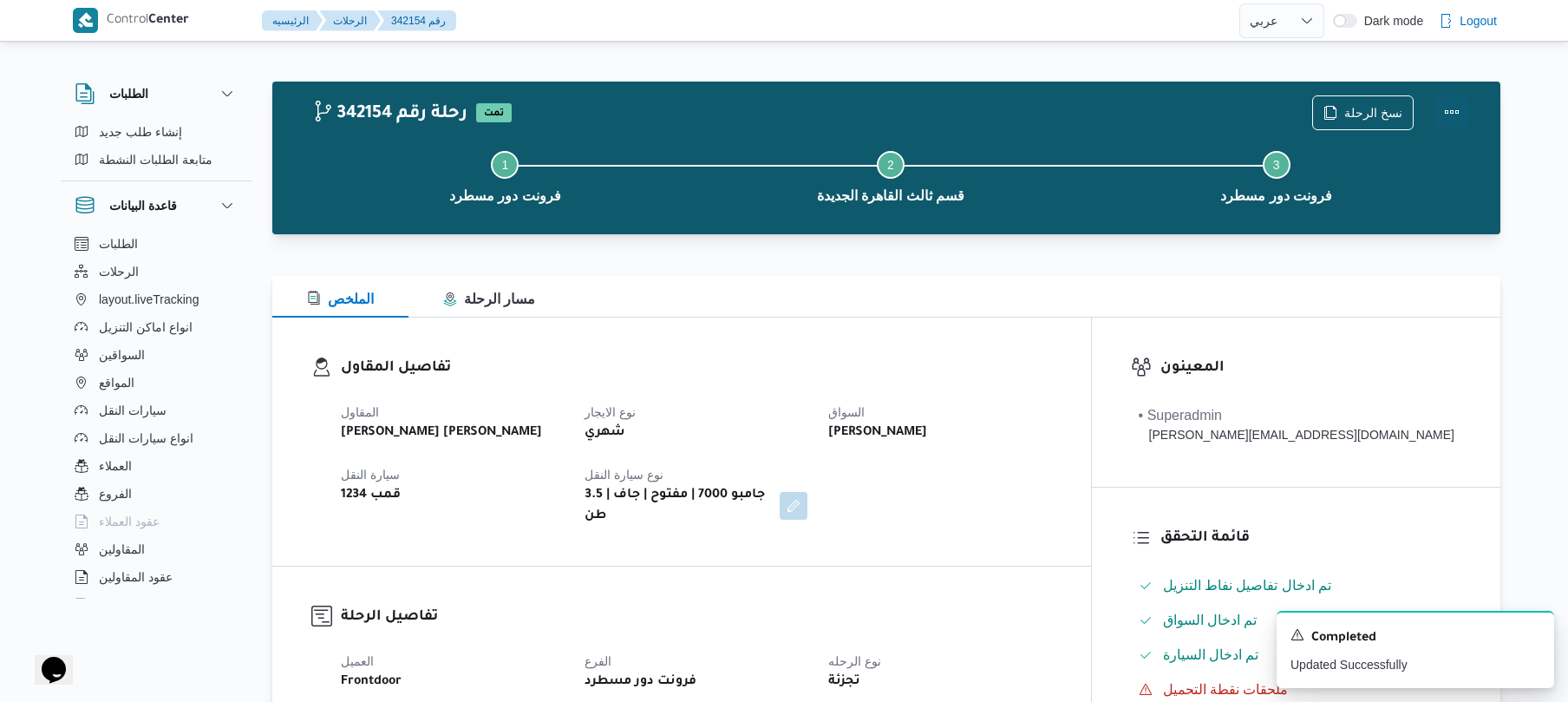
click at [1444, 115] on button "Actions" at bounding box center [1451, 112] width 34 height 34
click at [990, 243] on div at bounding box center [886, 244] width 1228 height 21
click at [911, 245] on div at bounding box center [886, 244] width 1228 height 21
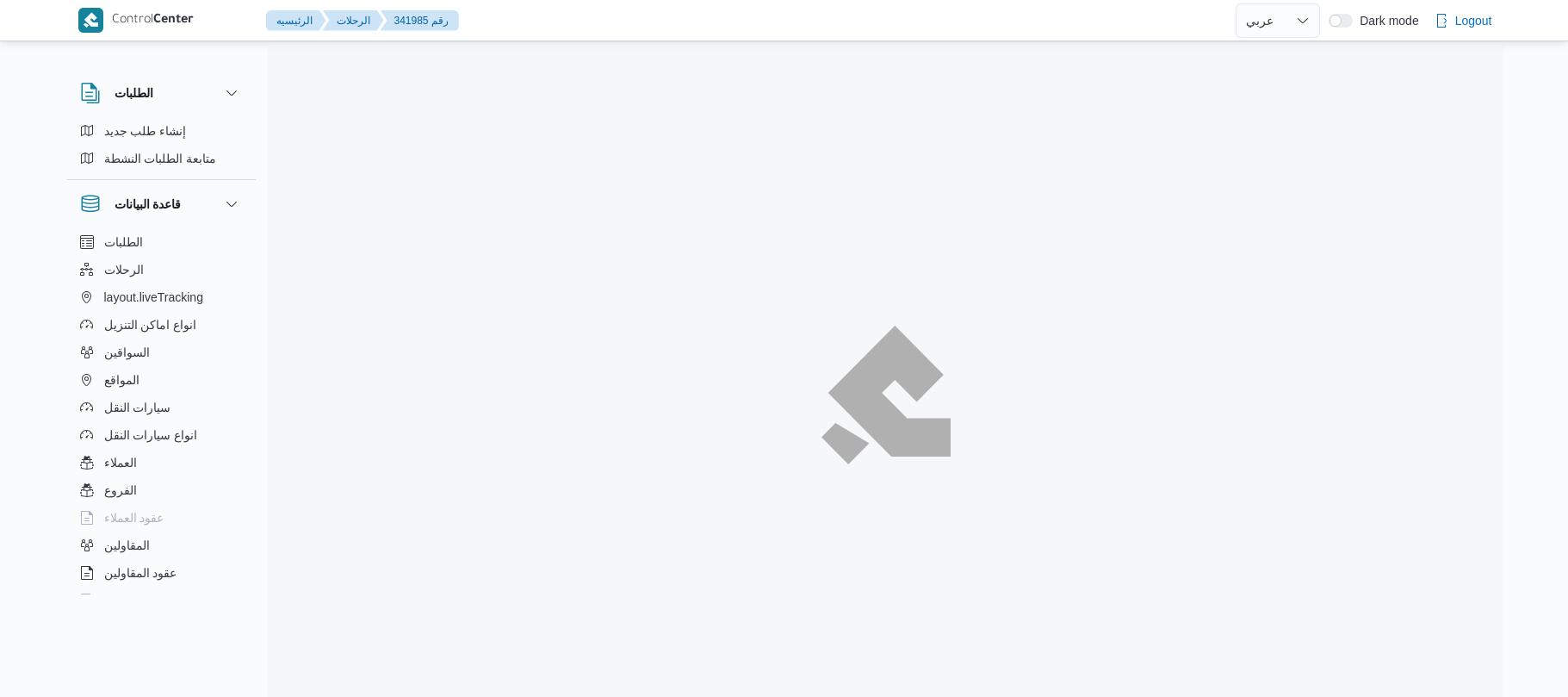
select select "ar"
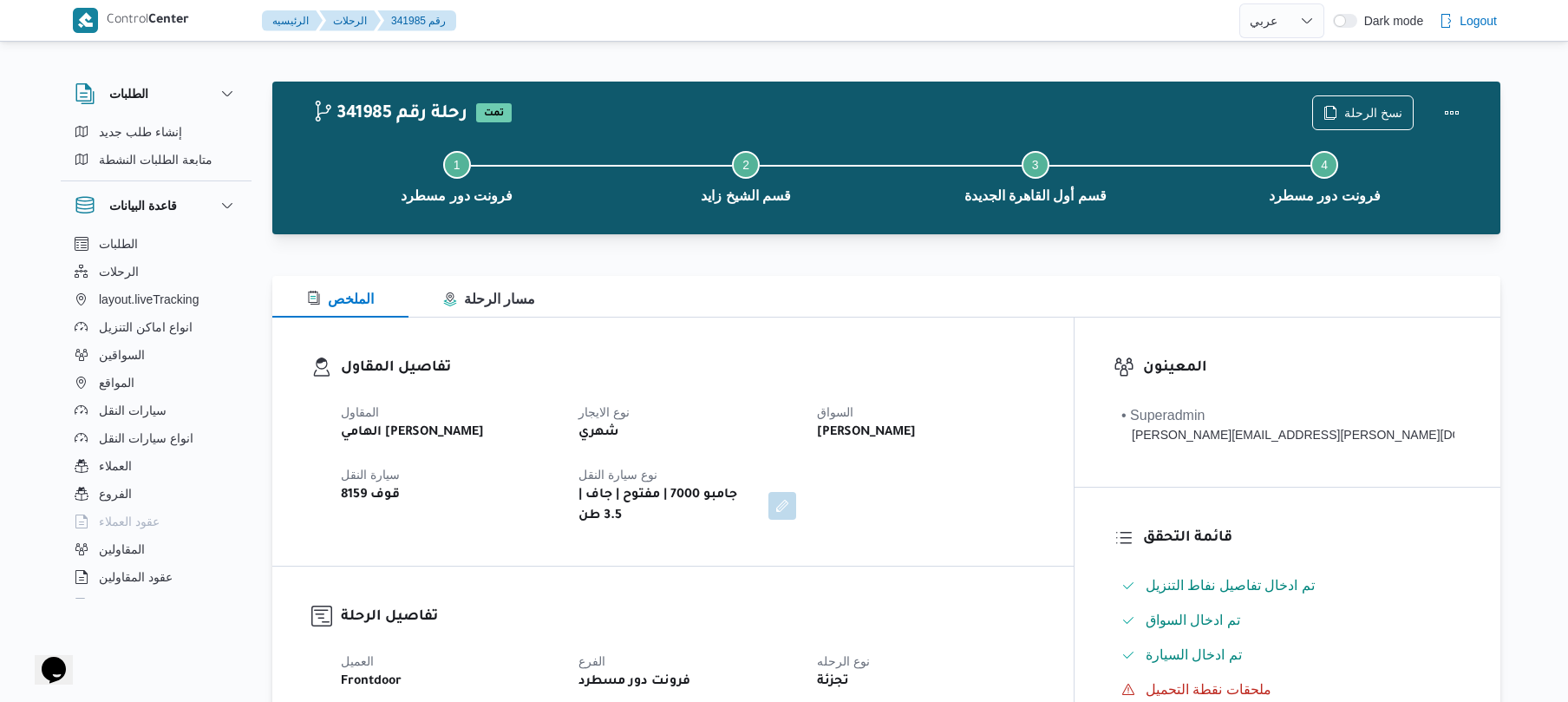
click at [850, 366] on h3 "تفاصيل المقاول" at bounding box center [687, 368] width 693 height 24
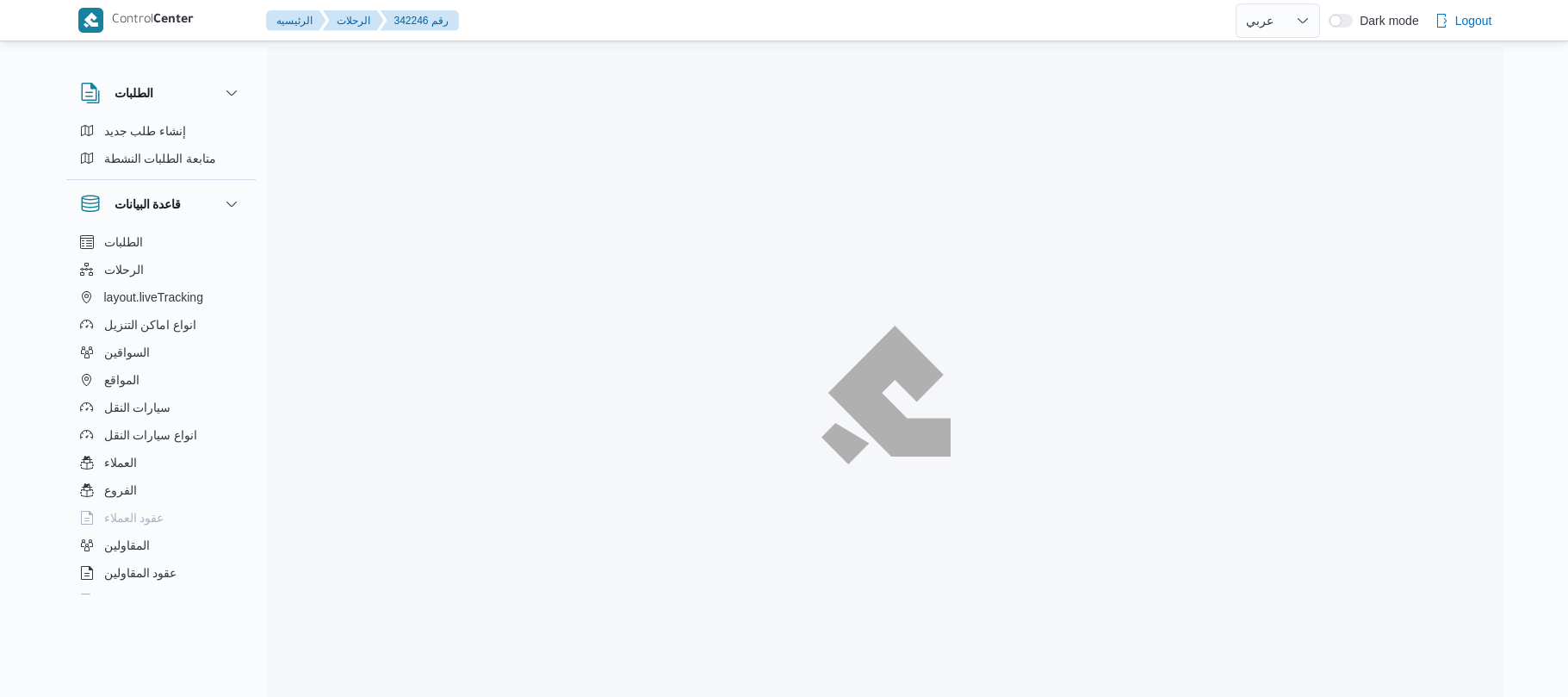
select select "ar"
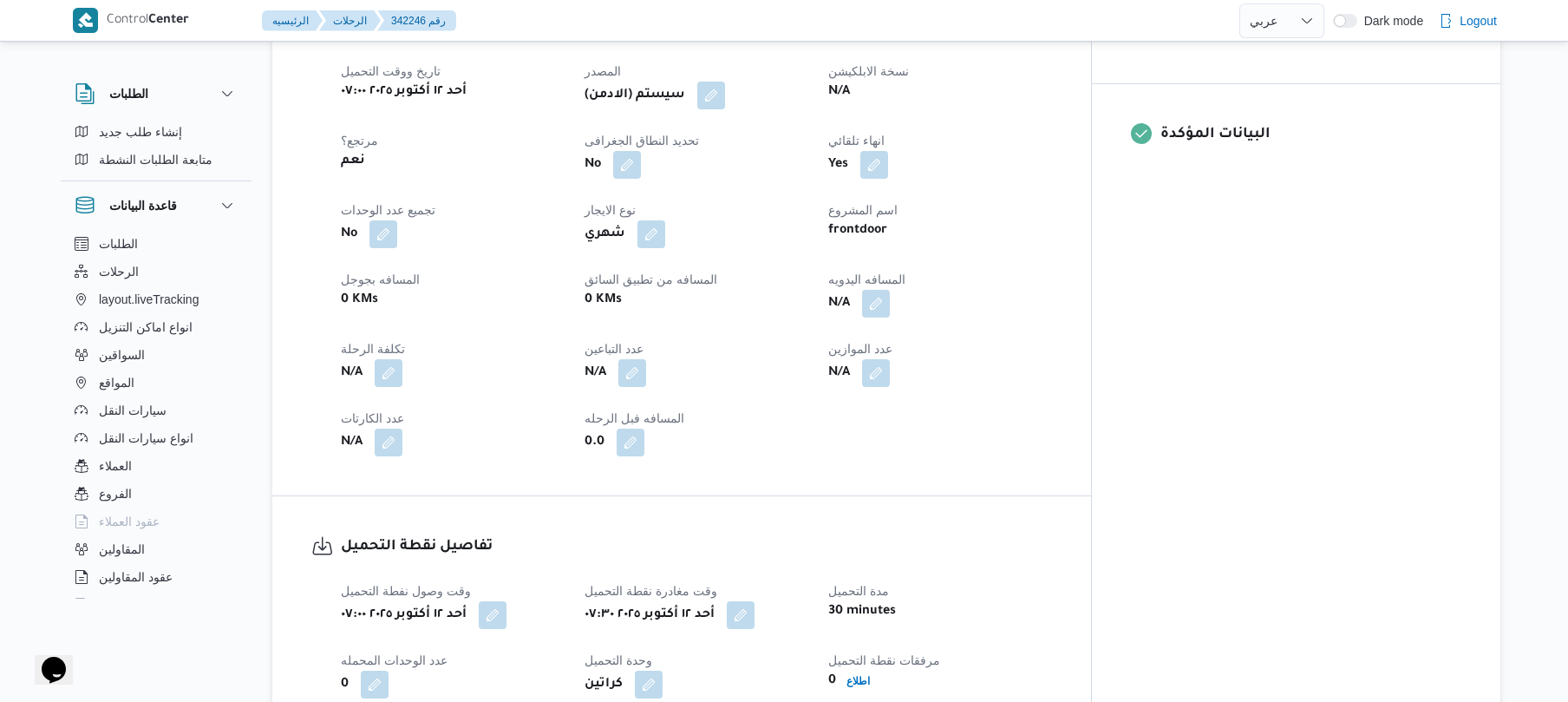
scroll to position [648, 0]
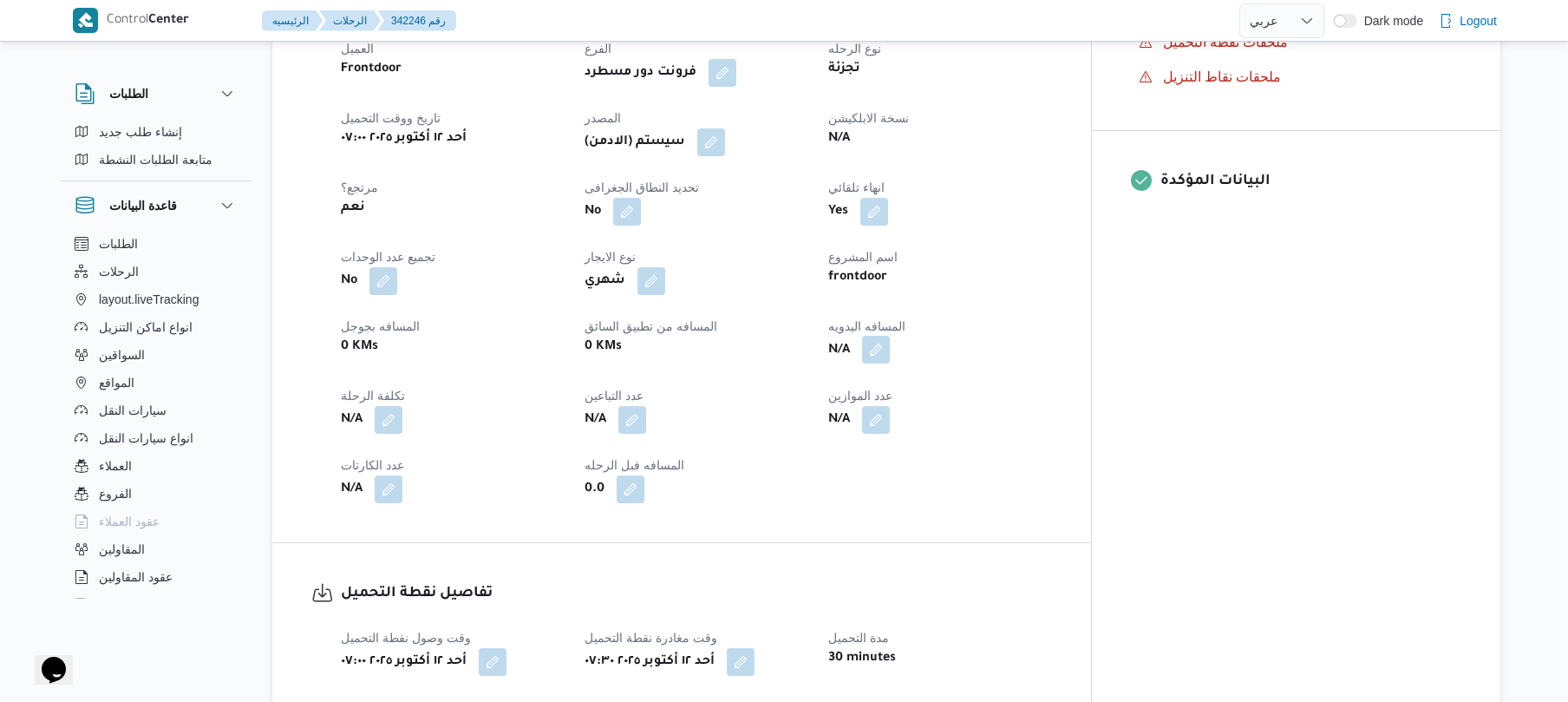
click at [890, 341] on button "button" at bounding box center [876, 349] width 28 height 28
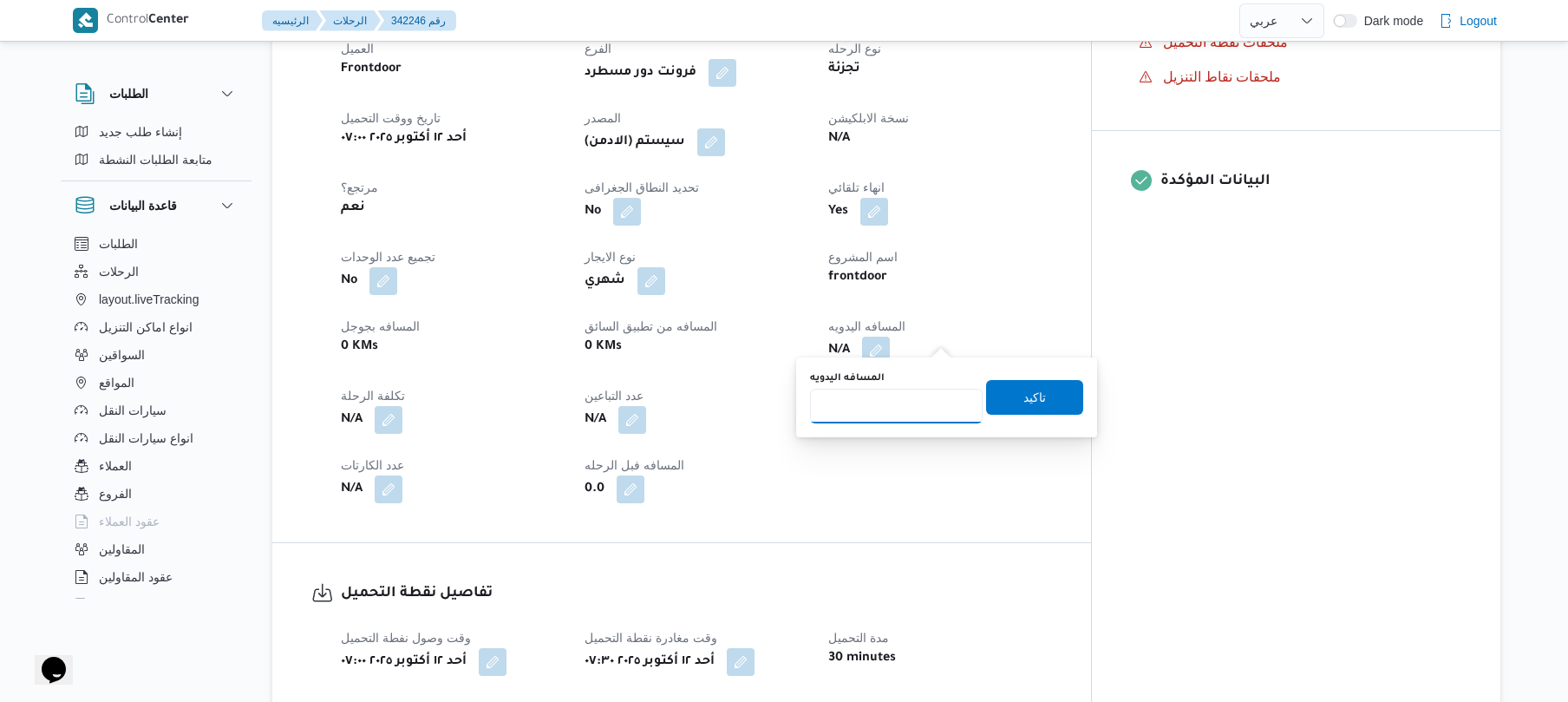
click at [876, 407] on input "المسافه اليدويه" at bounding box center [896, 406] width 172 height 34
type input "110"
click at [1054, 390] on span "تاكيد" at bounding box center [1034, 396] width 97 height 34
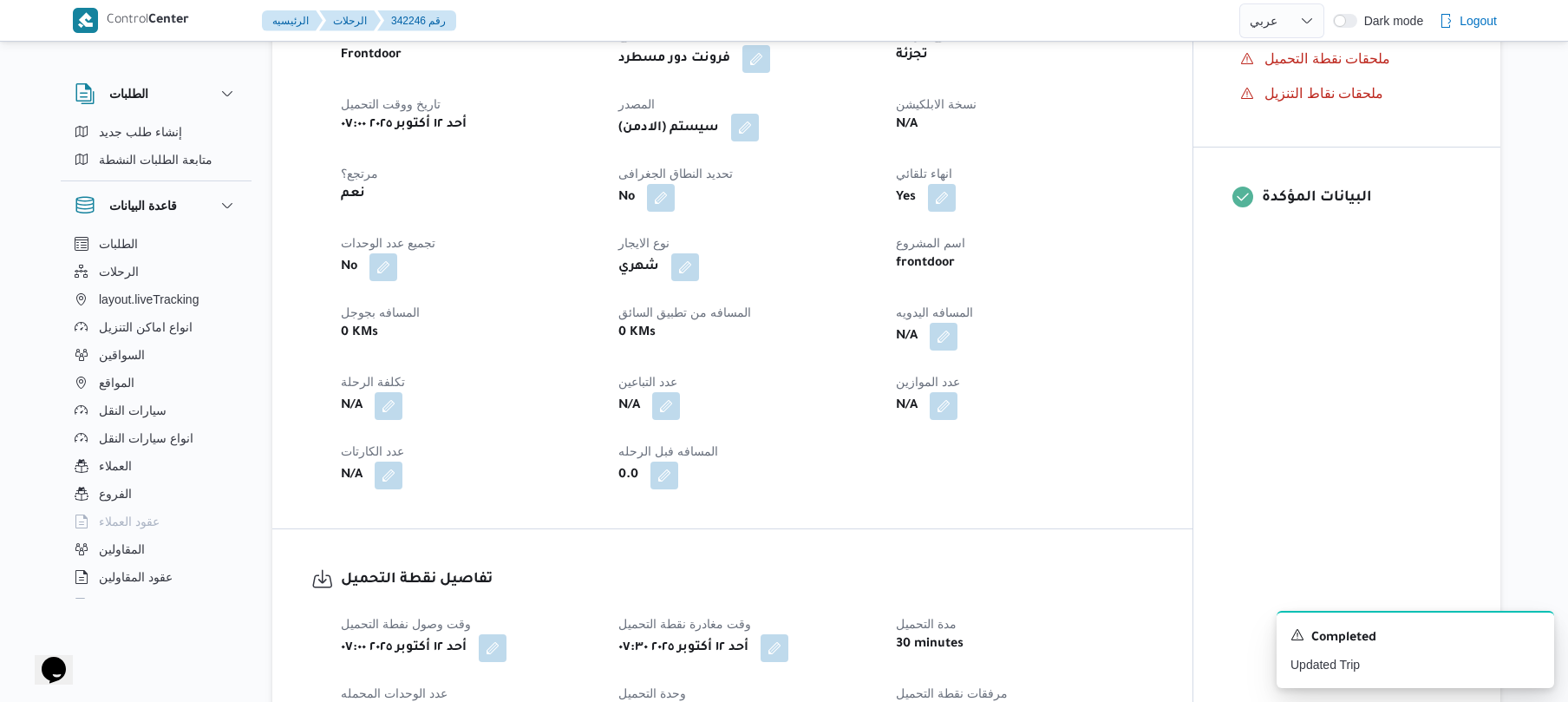
click at [750, 120] on button "button" at bounding box center [744, 127] width 28 height 28
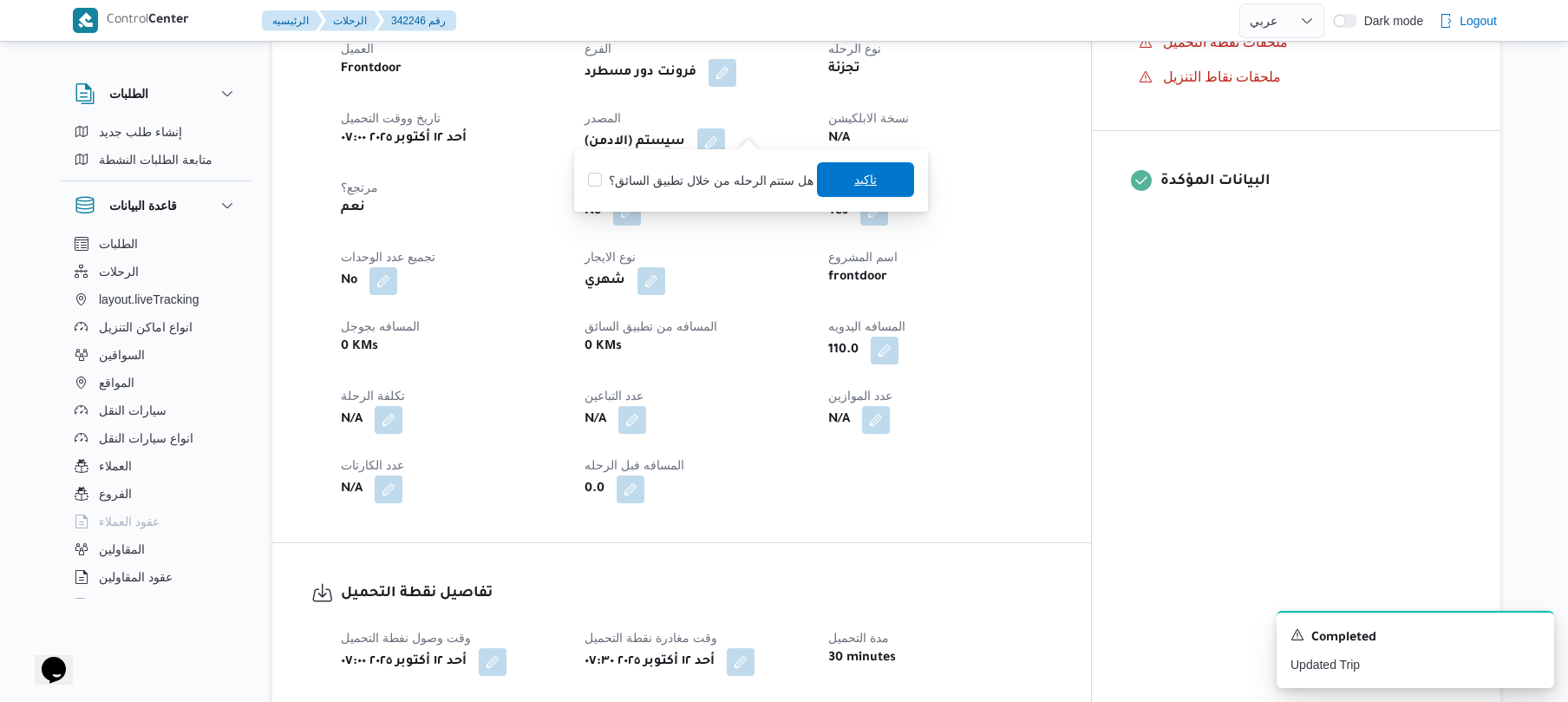
click at [836, 177] on span "تاكيد" at bounding box center [865, 180] width 97 height 34
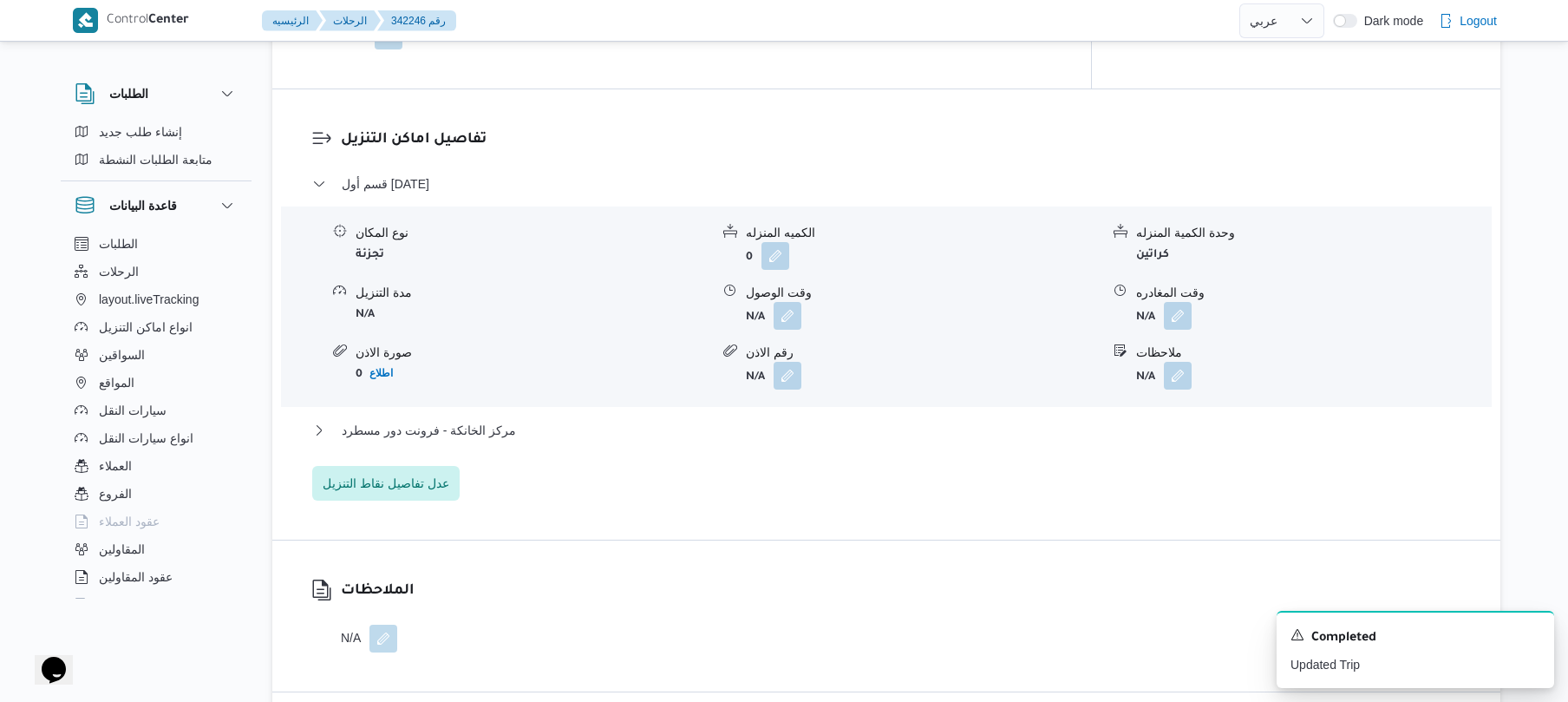
scroll to position [1480, 0]
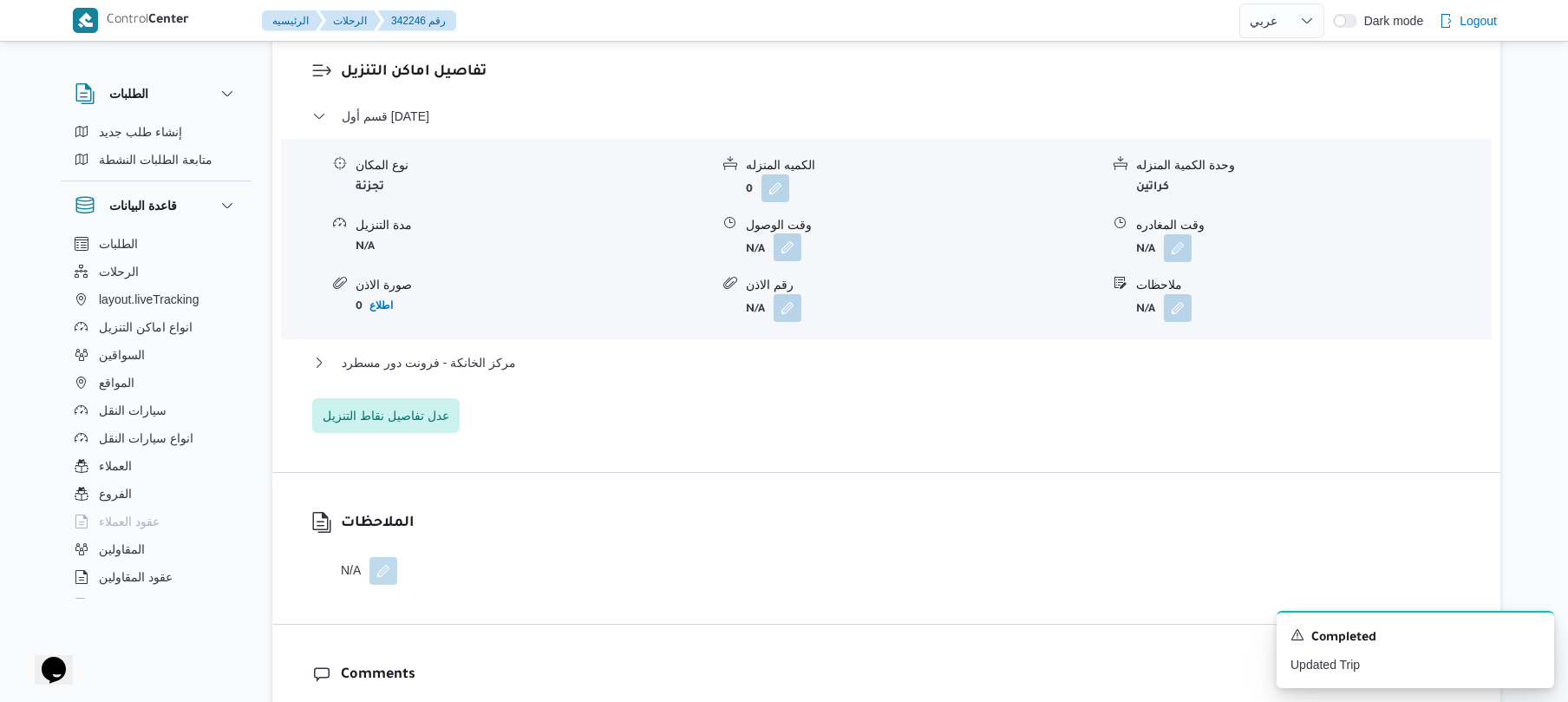
click at [790, 233] on button "button" at bounding box center [787, 247] width 28 height 28
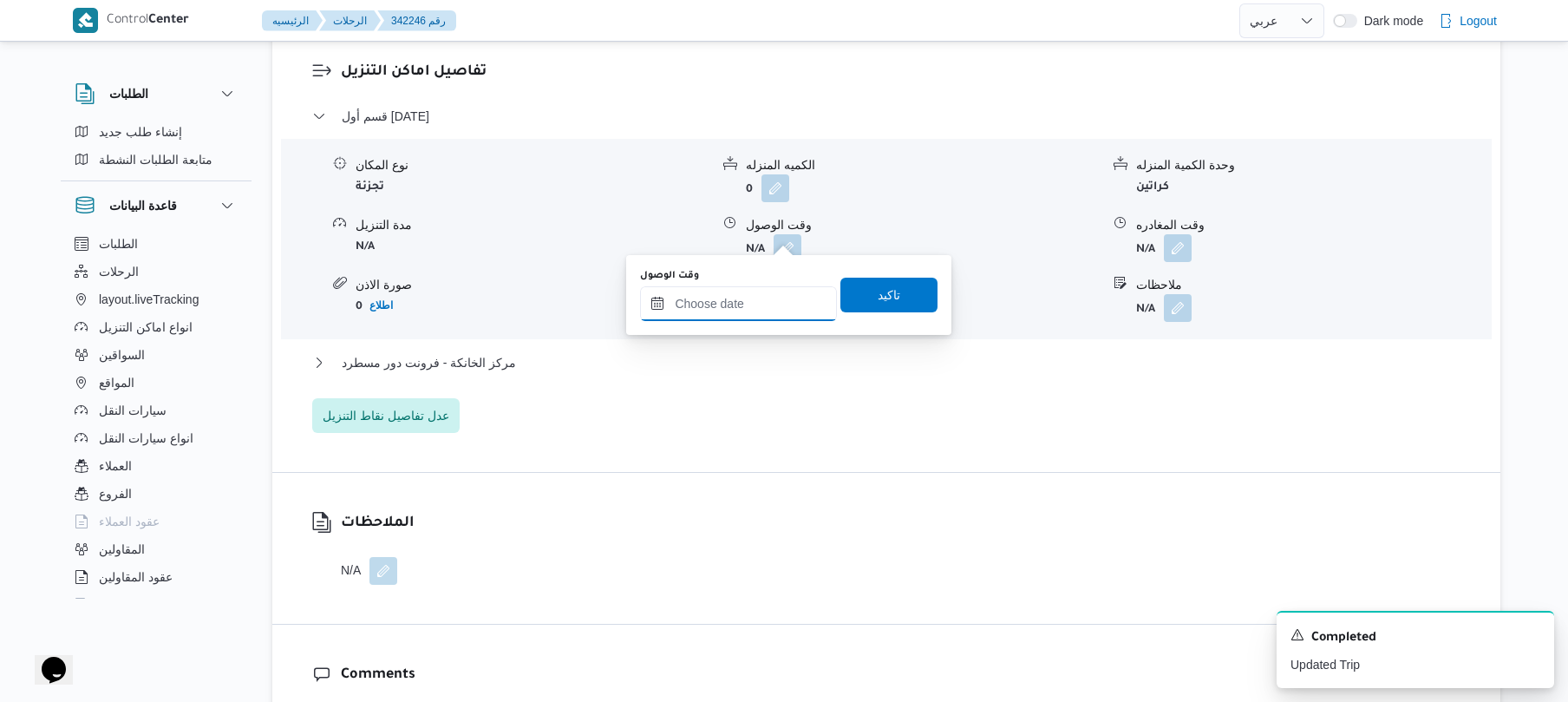
click at [737, 307] on input "وقت الوصول" at bounding box center [738, 304] width 197 height 34
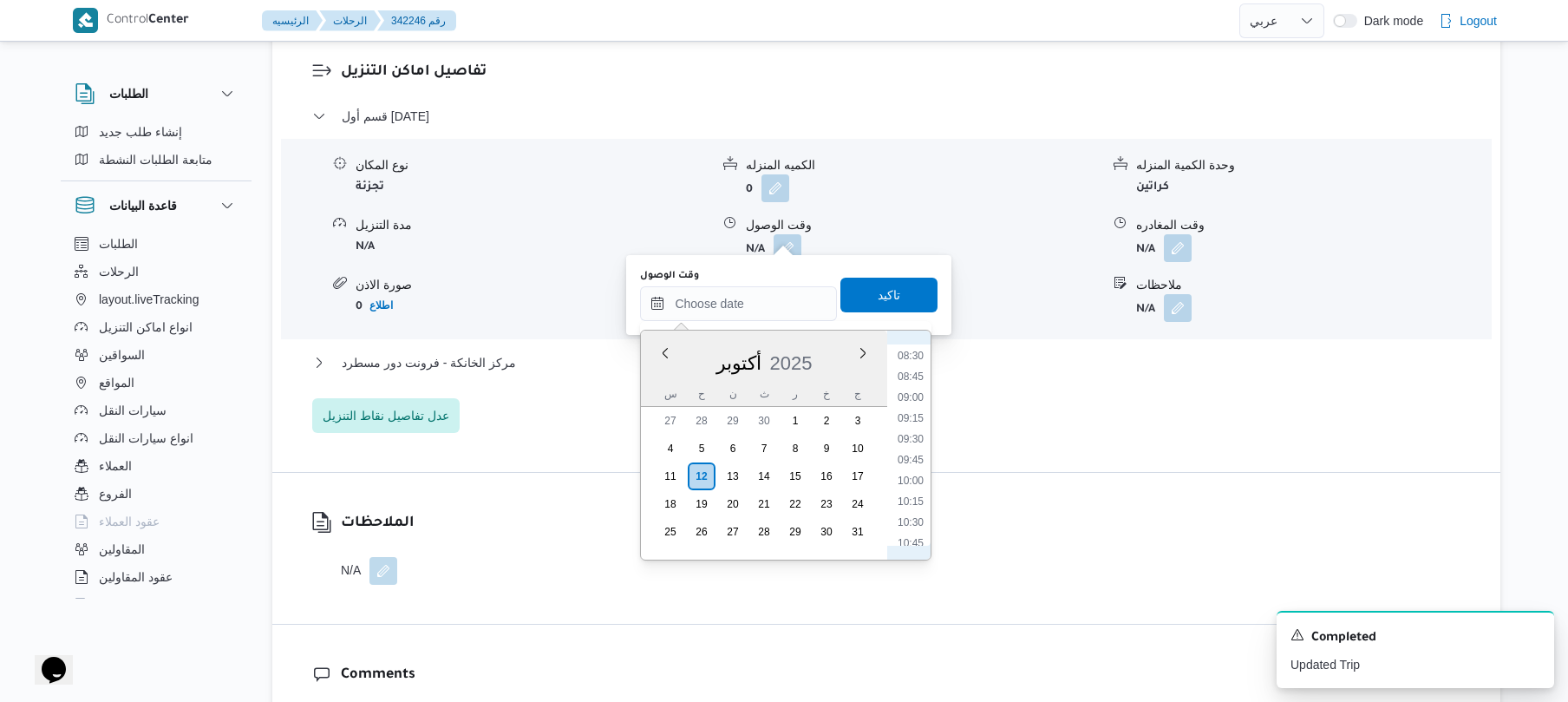
scroll to position [653, 0]
click at [912, 406] on li "08:30" at bounding box center [911, 407] width 40 height 17
type input "[DATE] ٠٨:٣٠"
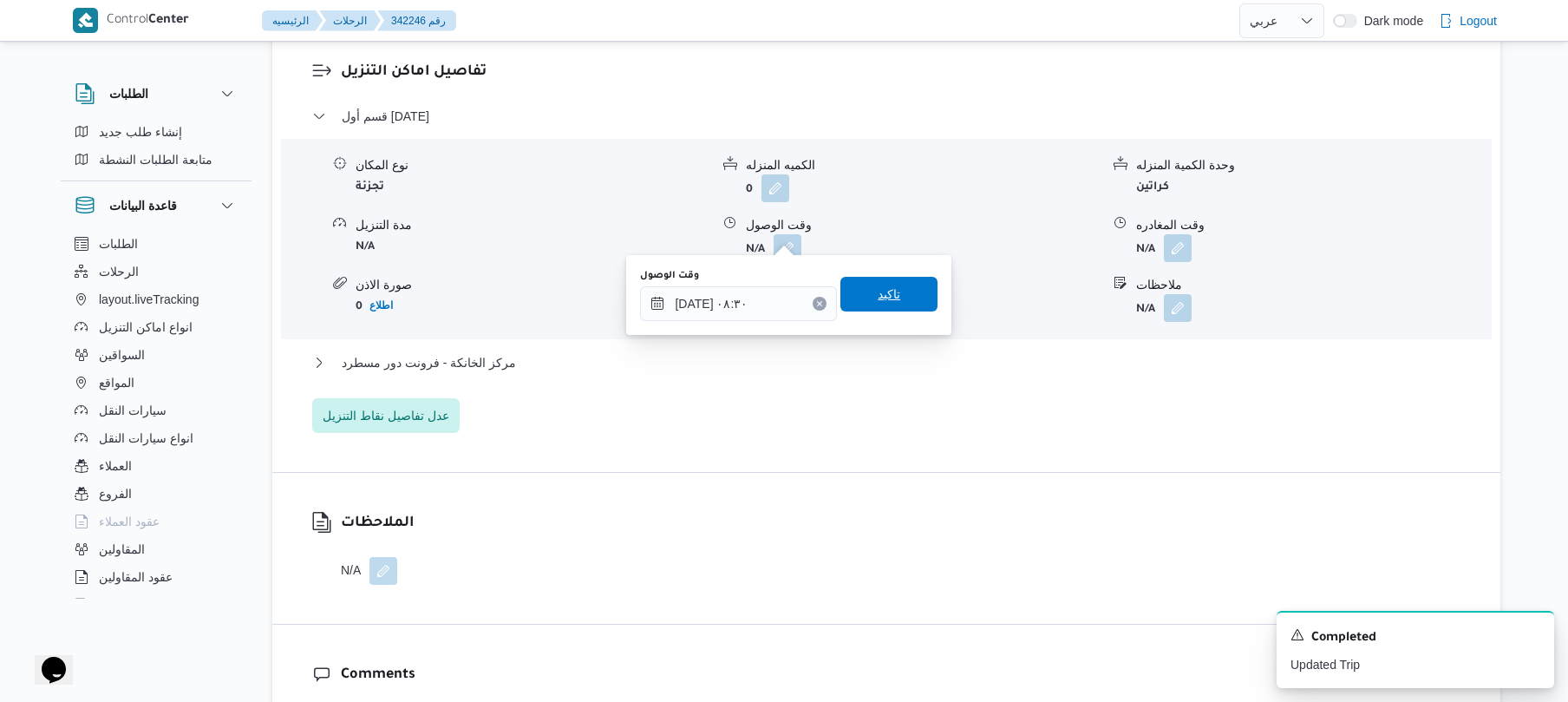
click at [892, 300] on span "تاكيد" at bounding box center [888, 294] width 97 height 34
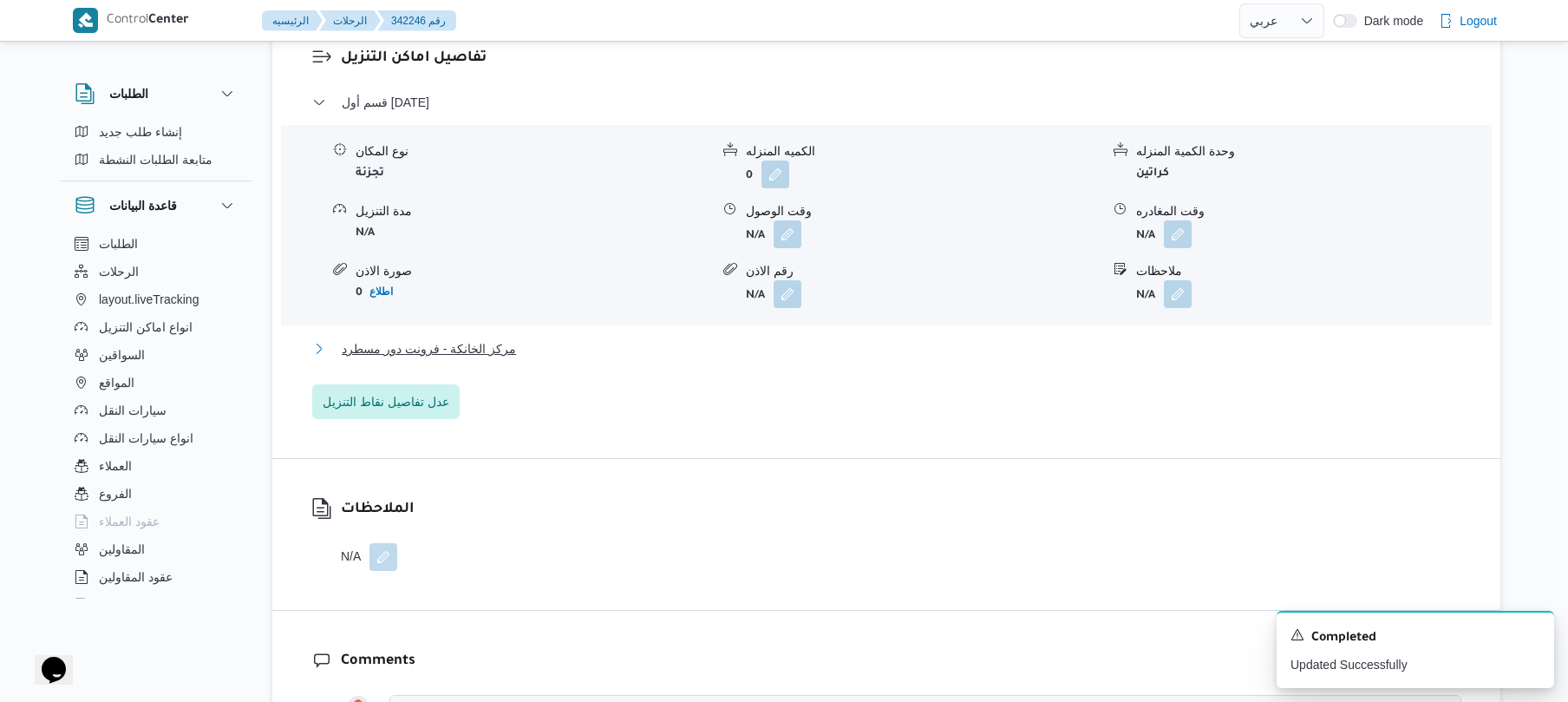
click at [806, 346] on button "مركز الخانكة - فرونت دور مسطرد" at bounding box center [886, 348] width 1149 height 21
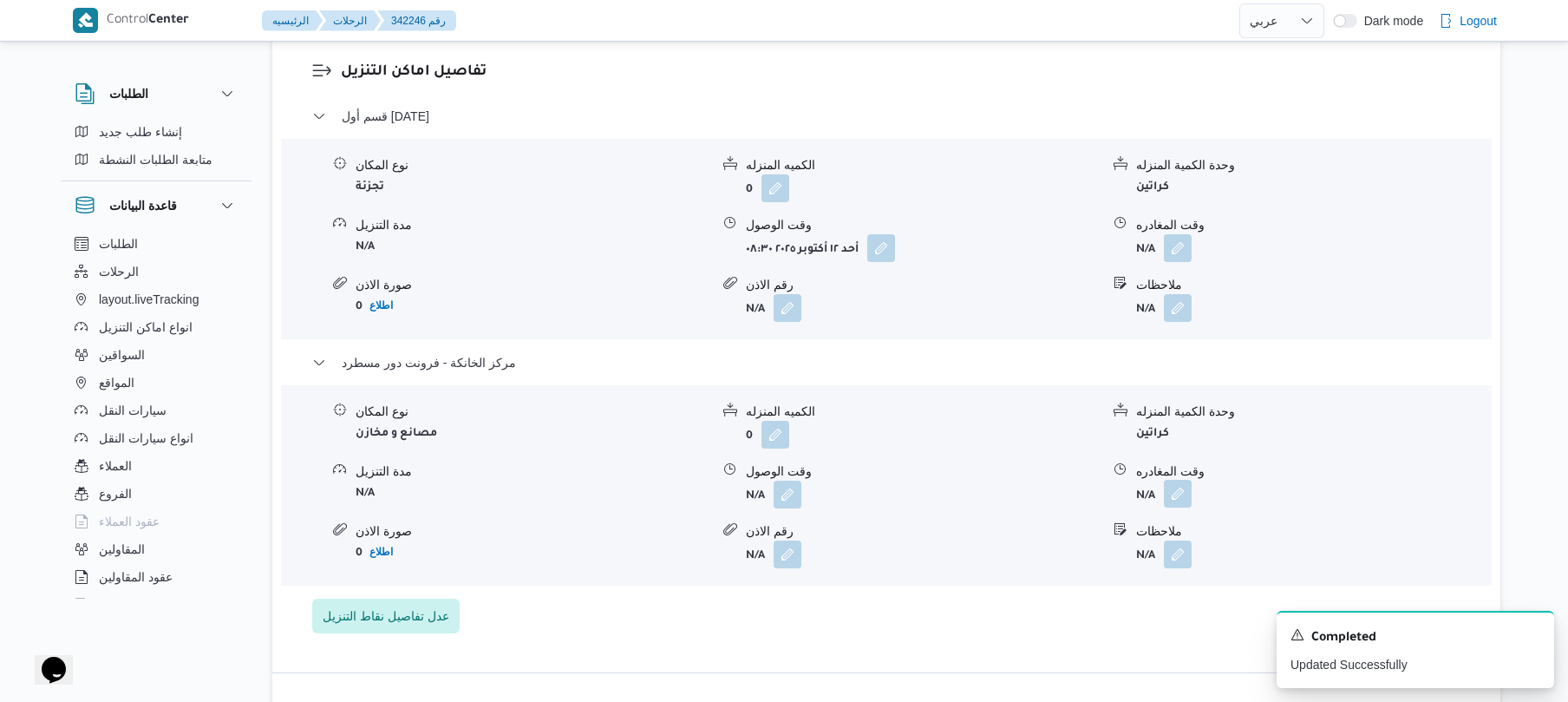
click at [1179, 480] on button "button" at bounding box center [1177, 493] width 28 height 28
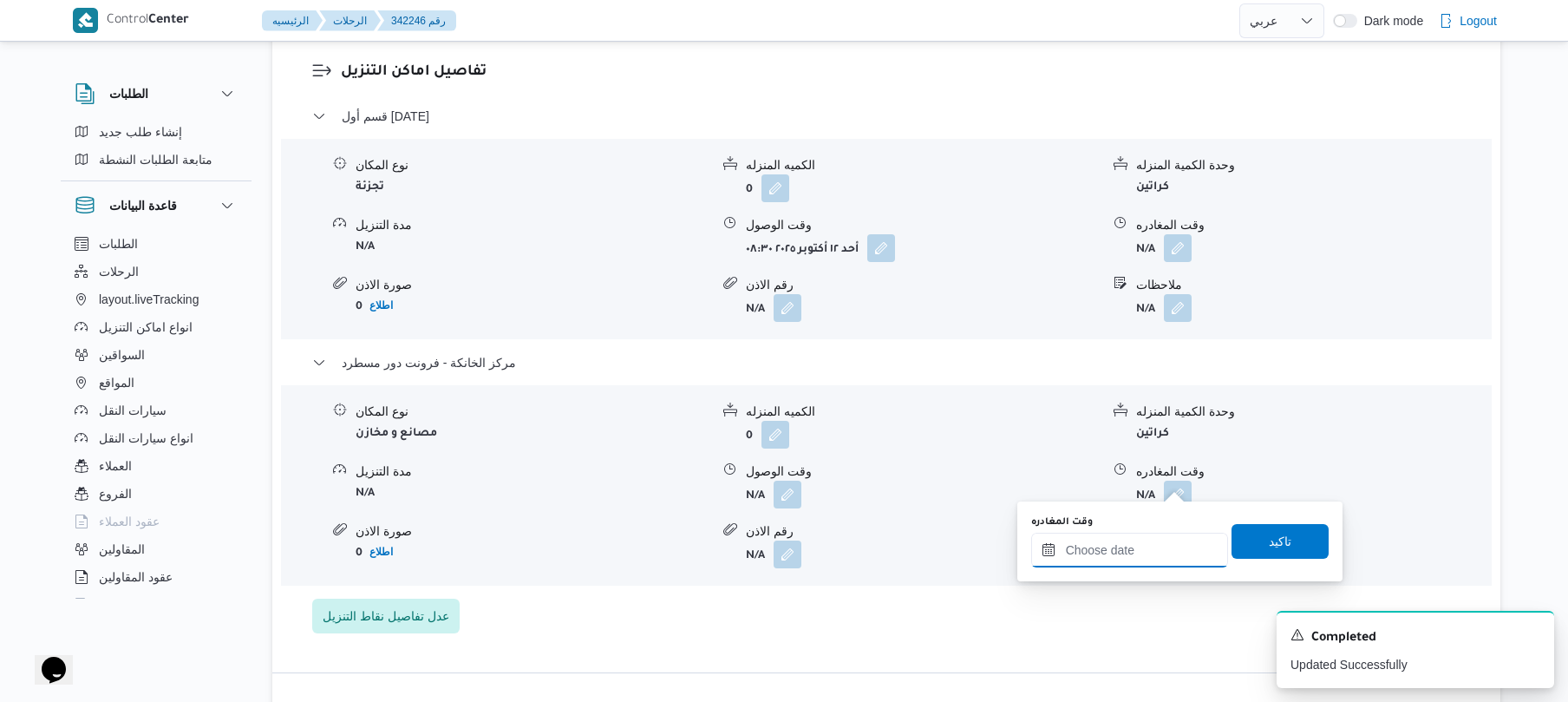
click at [1121, 546] on input "وقت المغادره" at bounding box center [1128, 550] width 197 height 34
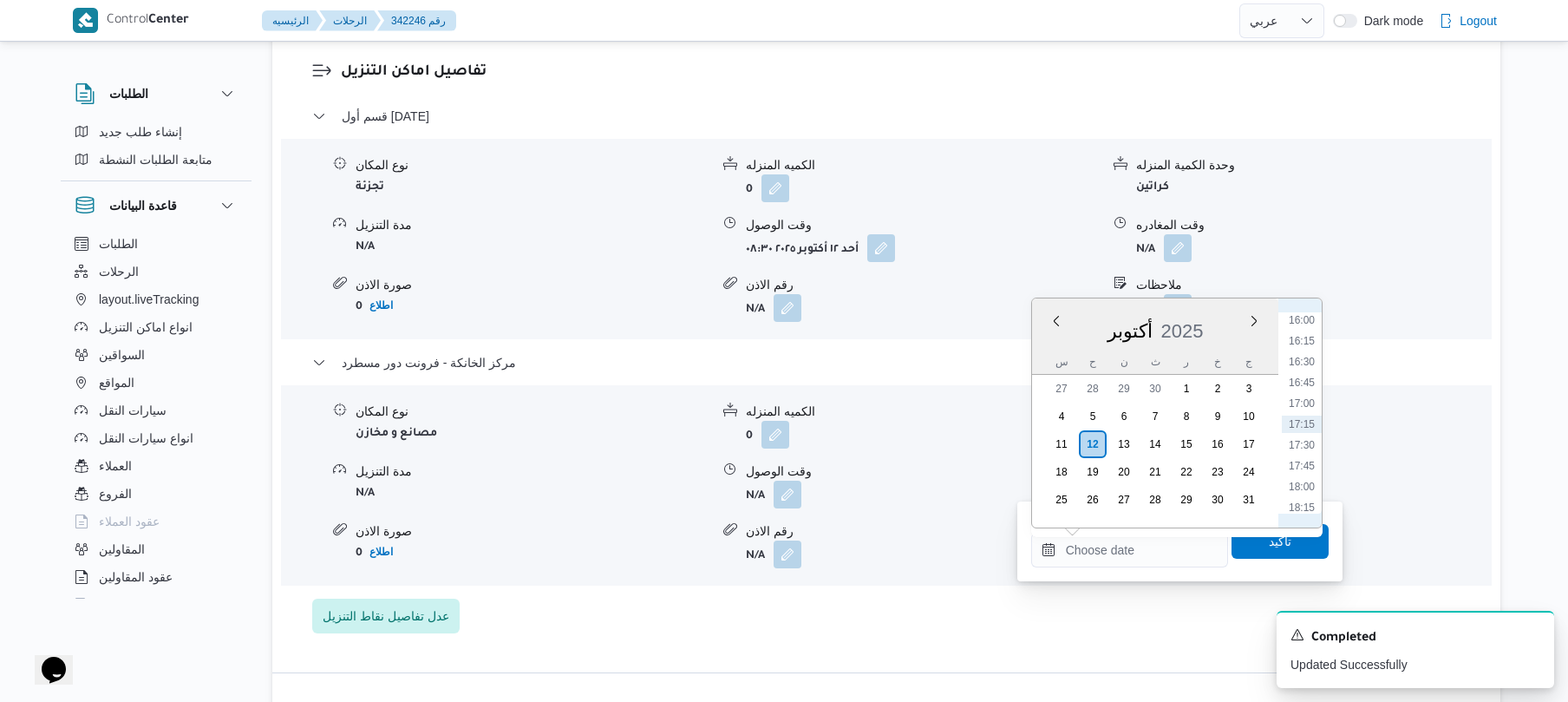
scroll to position [1163, 0]
click at [1304, 450] on li "15:30" at bounding box center [1302, 449] width 40 height 17
type input "١٢/١٠/٢٠٢٥ ١٥:٣٠"
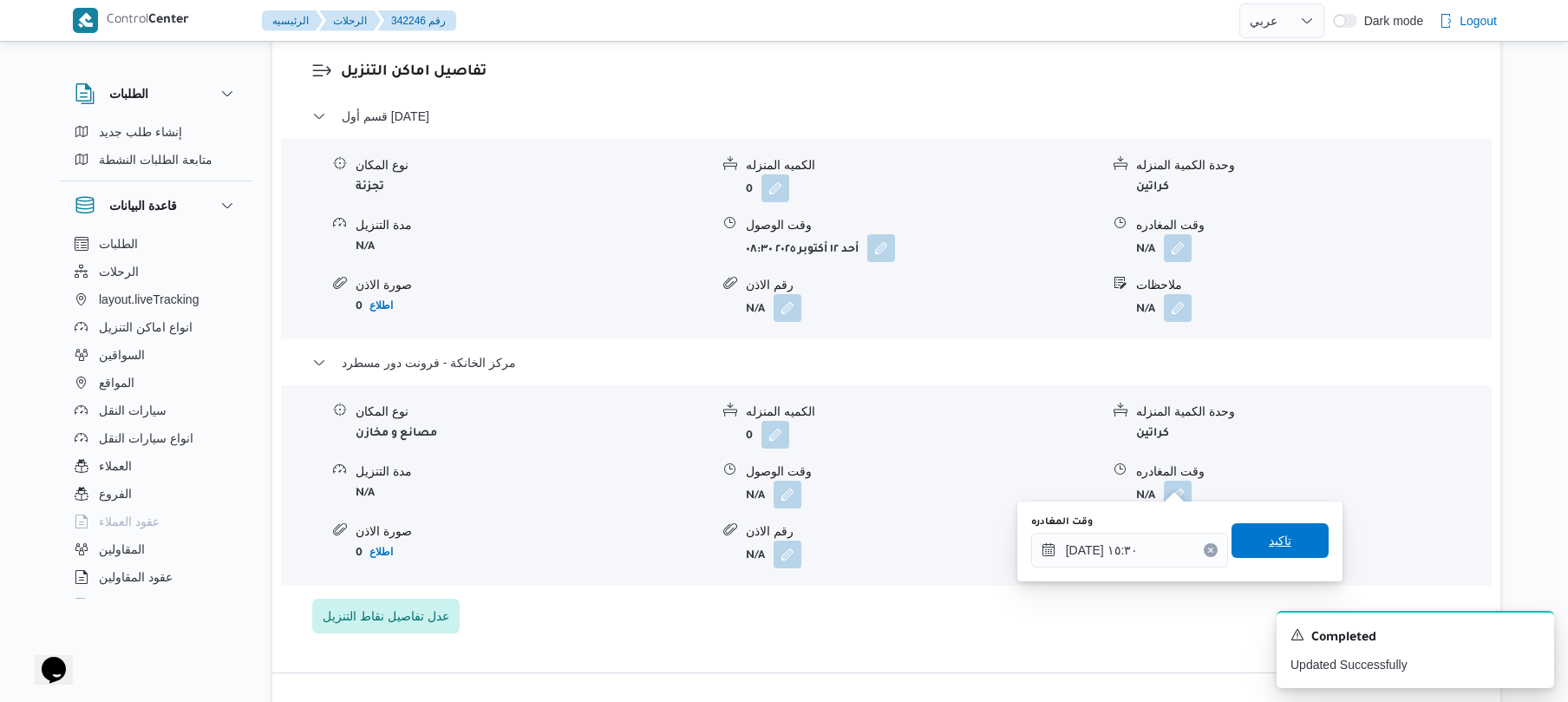
click at [1269, 532] on span "تاكيد" at bounding box center [1280, 541] width 23 height 21
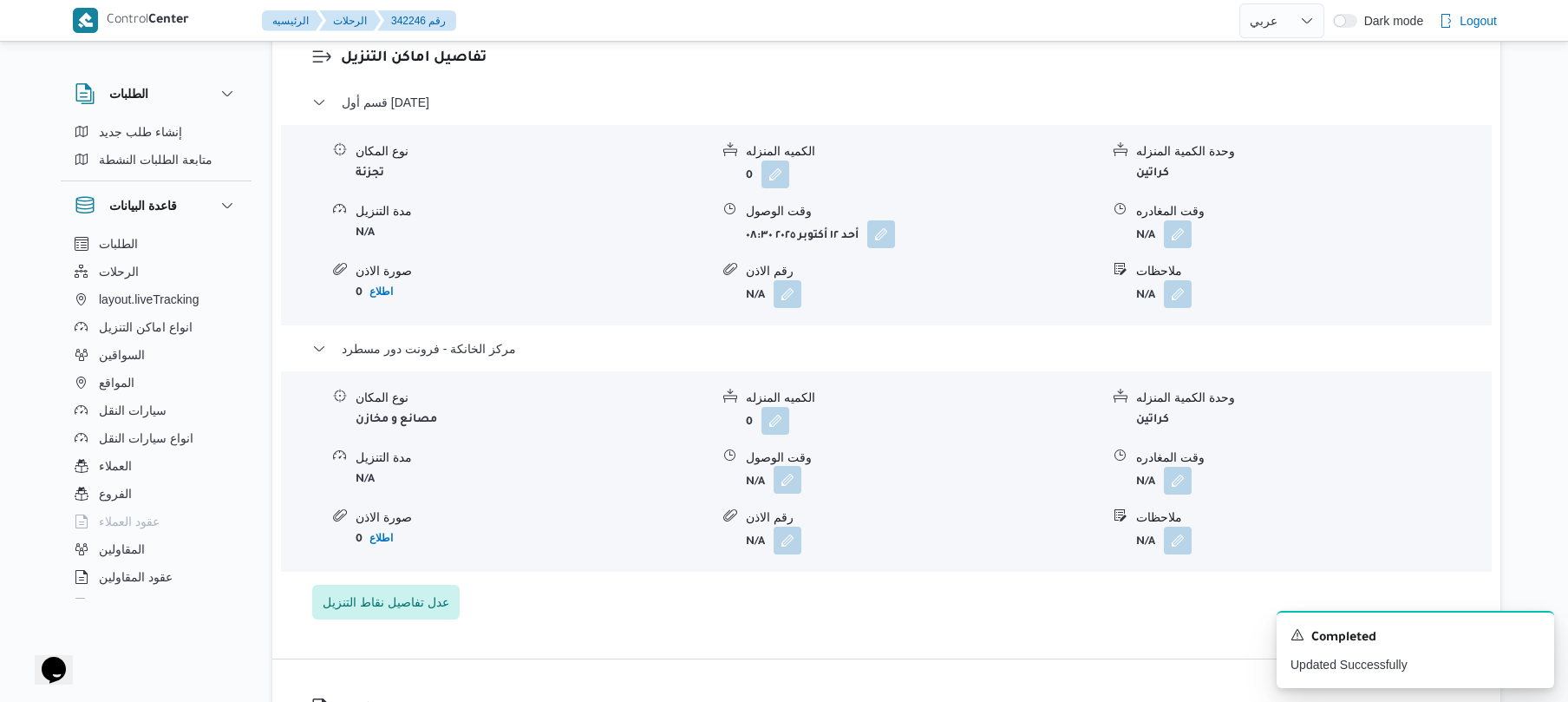
click at [789, 481] on button "button" at bounding box center [787, 480] width 28 height 28
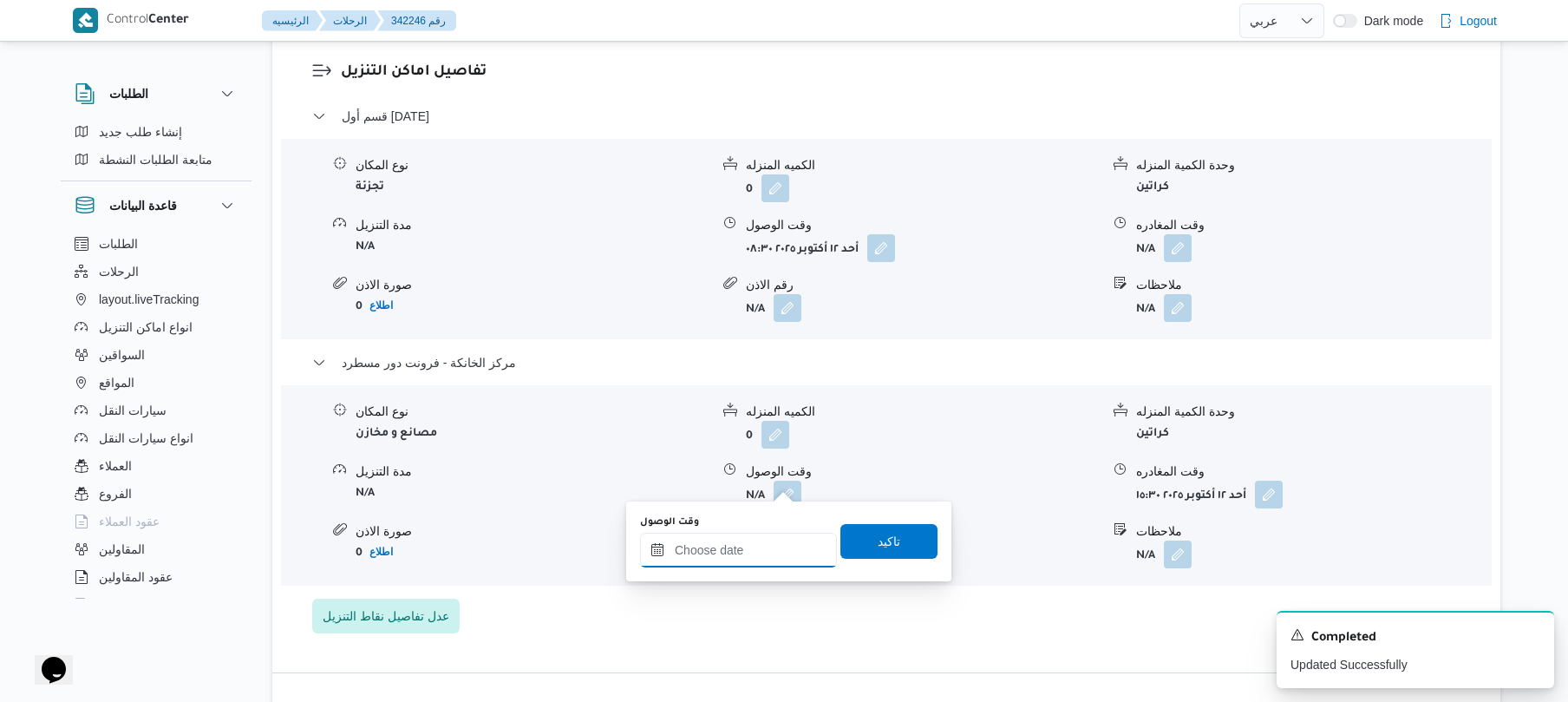
click at [758, 538] on div at bounding box center [738, 550] width 197 height 34
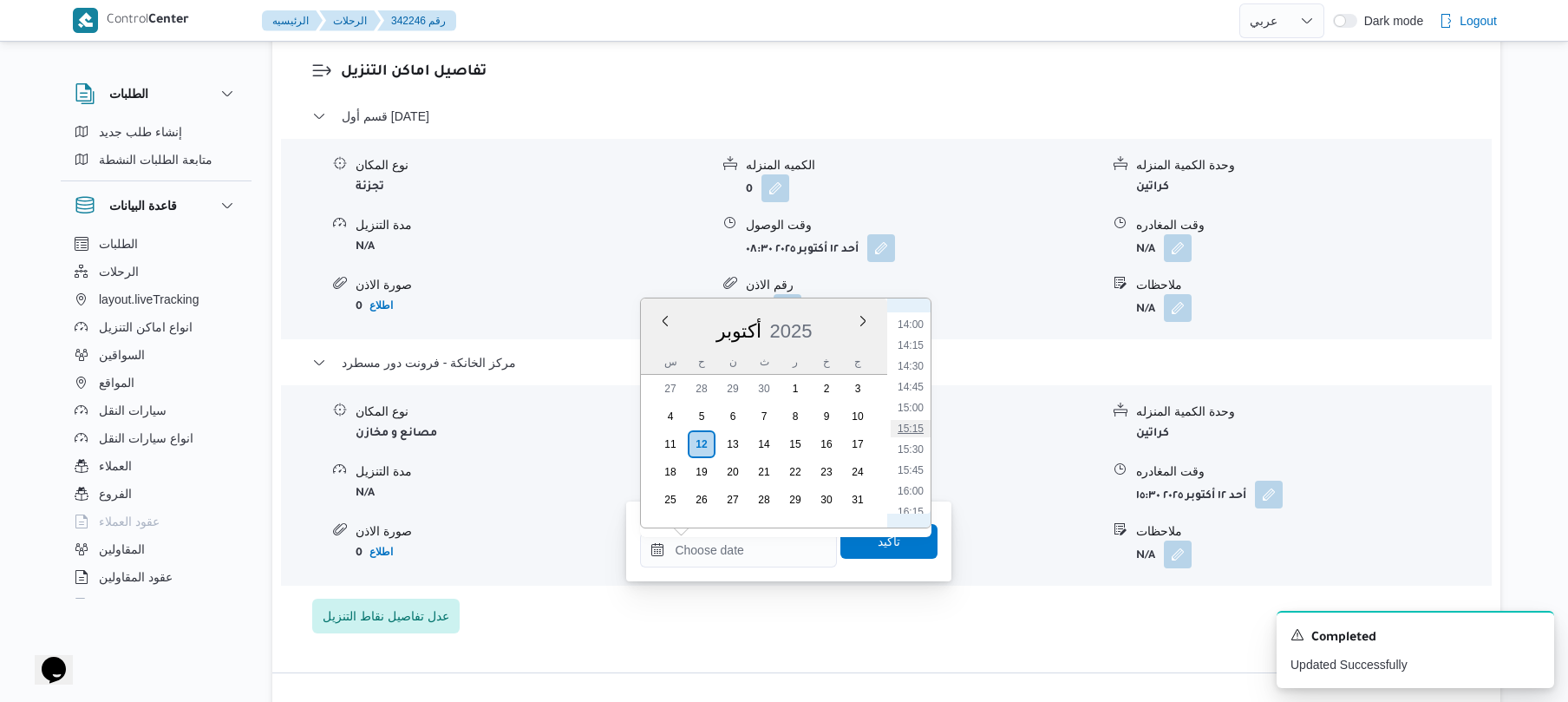
click at [912, 425] on li "15:15" at bounding box center [911, 428] width 40 height 17
type input "١٢/١٠/٢٠٢٥ ١٥:١٥"
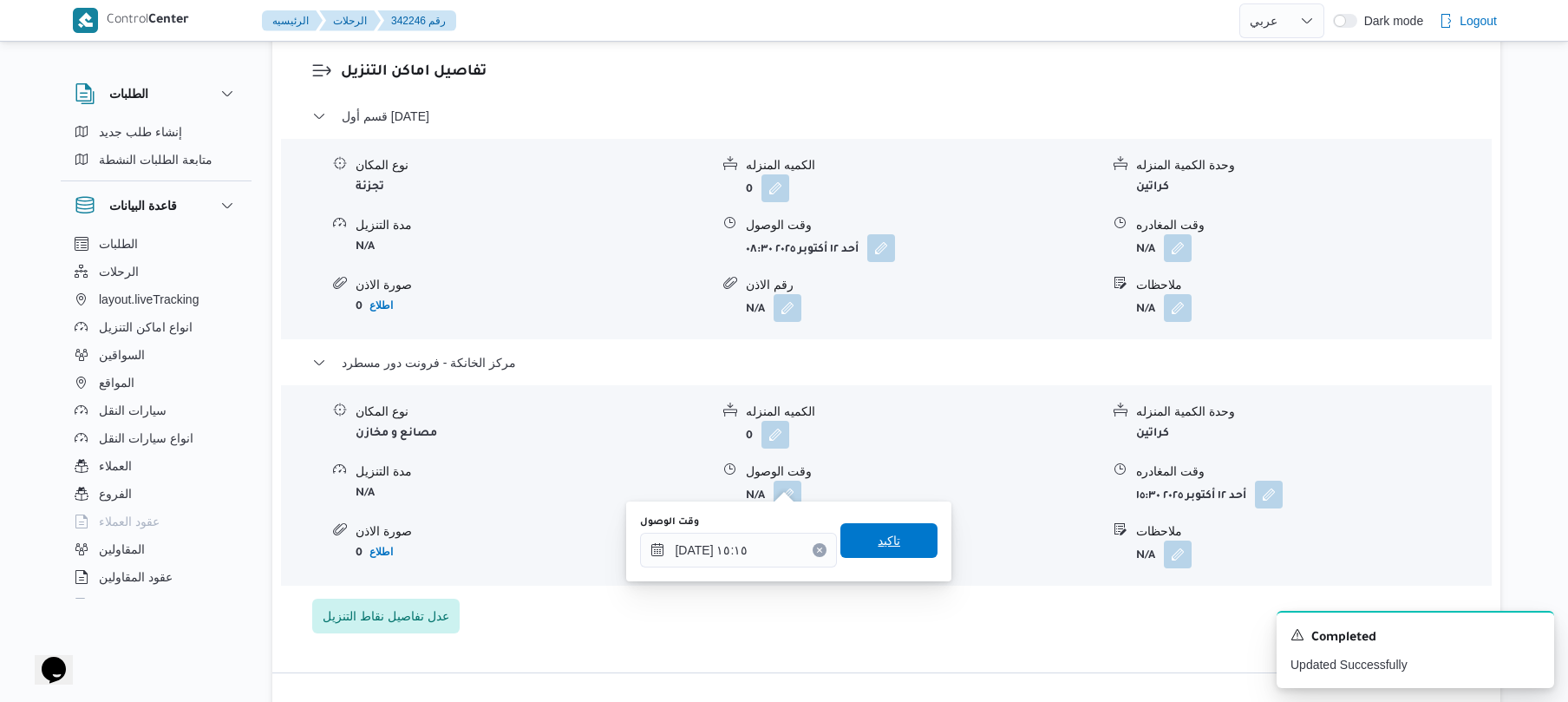
click at [877, 538] on span "تاكيد" at bounding box center [888, 541] width 23 height 21
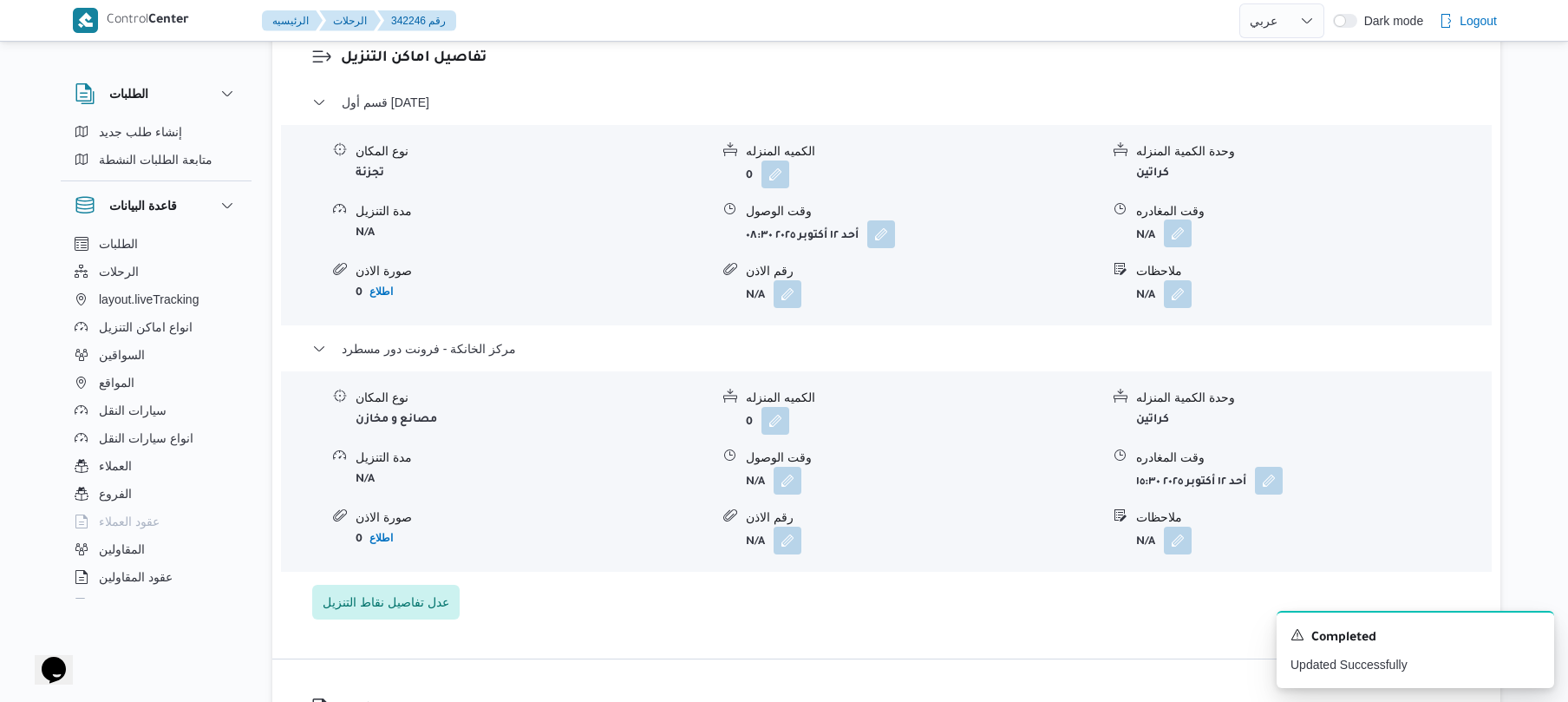
click at [1172, 230] on button "button" at bounding box center [1177, 233] width 28 height 28
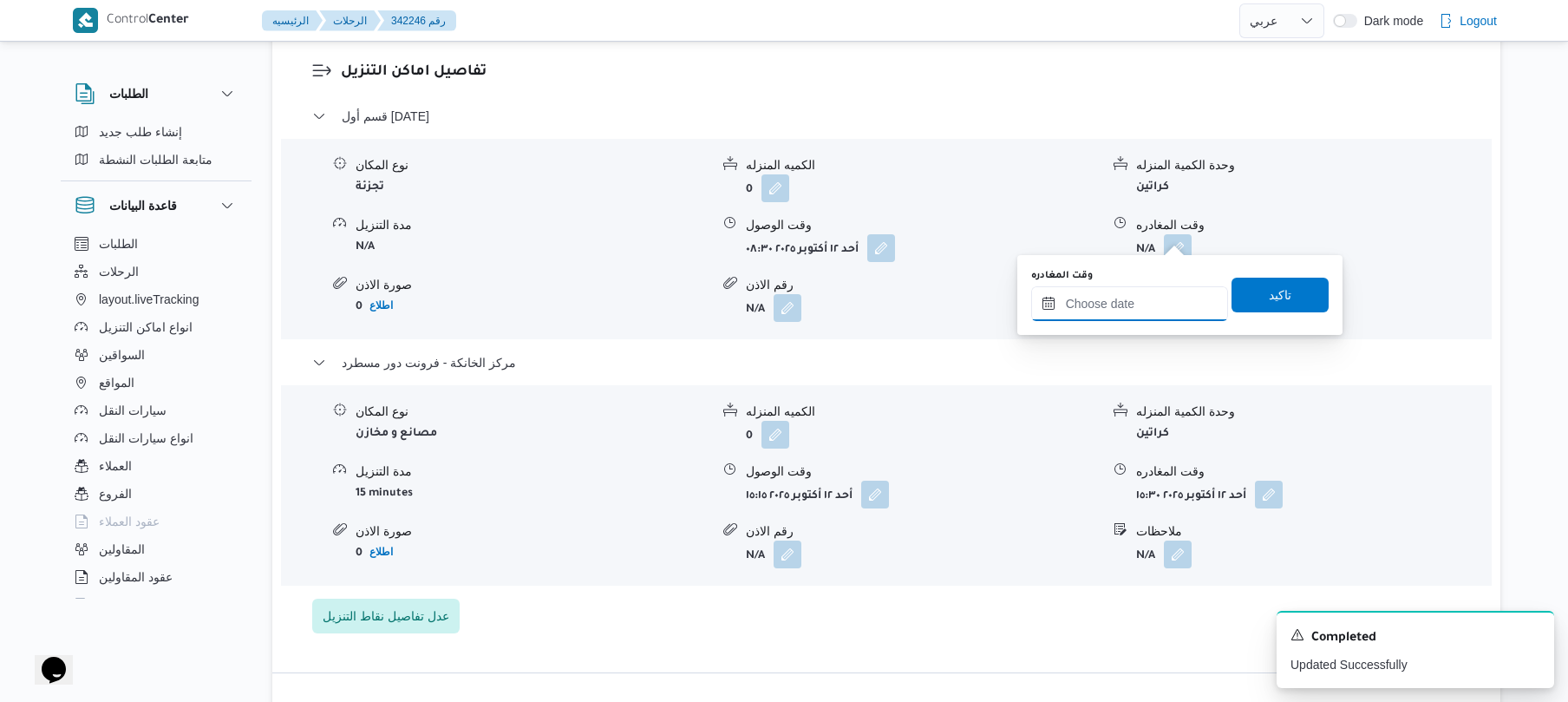
click at [1092, 298] on input "وقت المغادره" at bounding box center [1128, 304] width 197 height 34
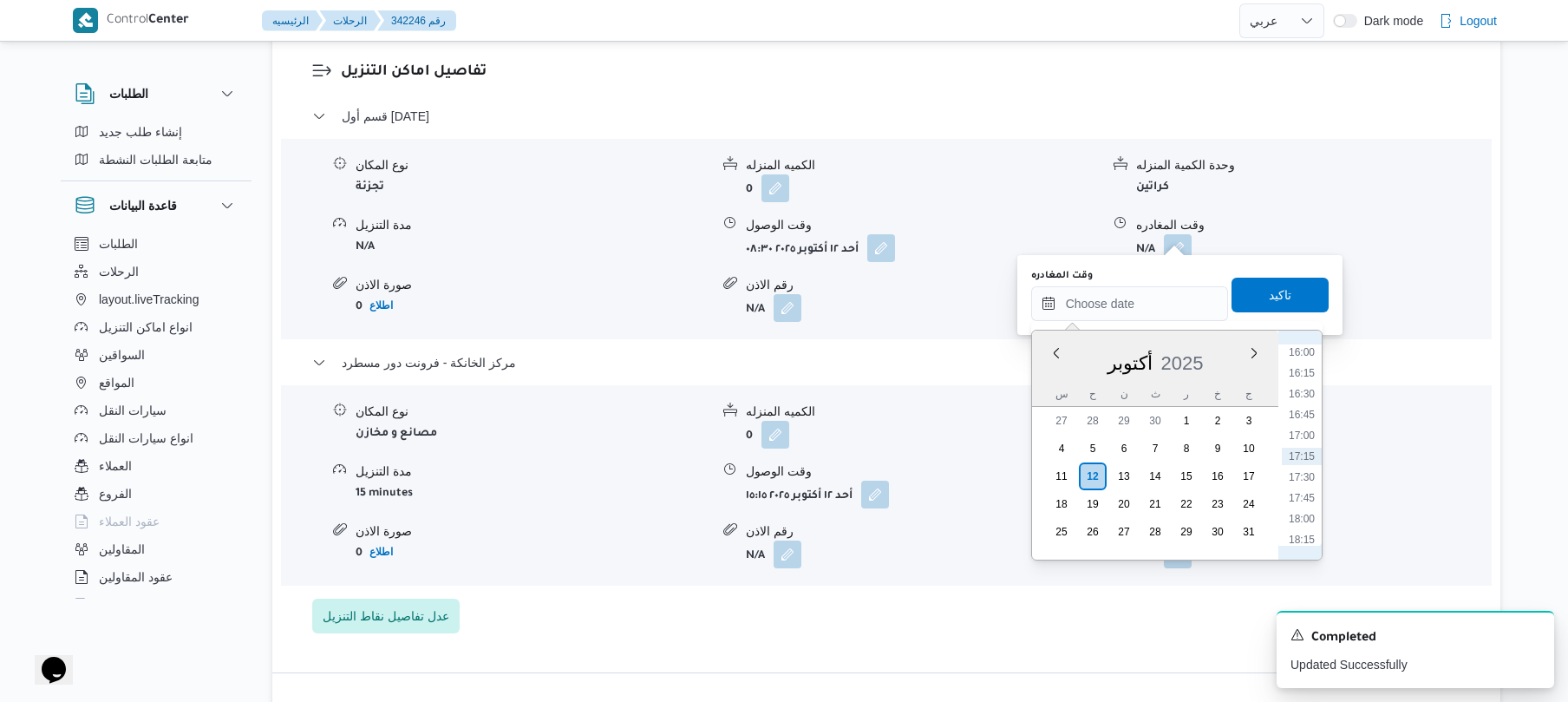
scroll to position [1164, 0]
click at [1310, 375] on li "14:15" at bounding box center [1302, 376] width 40 height 17
type input "١٢/١٠/٢٠٢٥ ١٤:١٥"
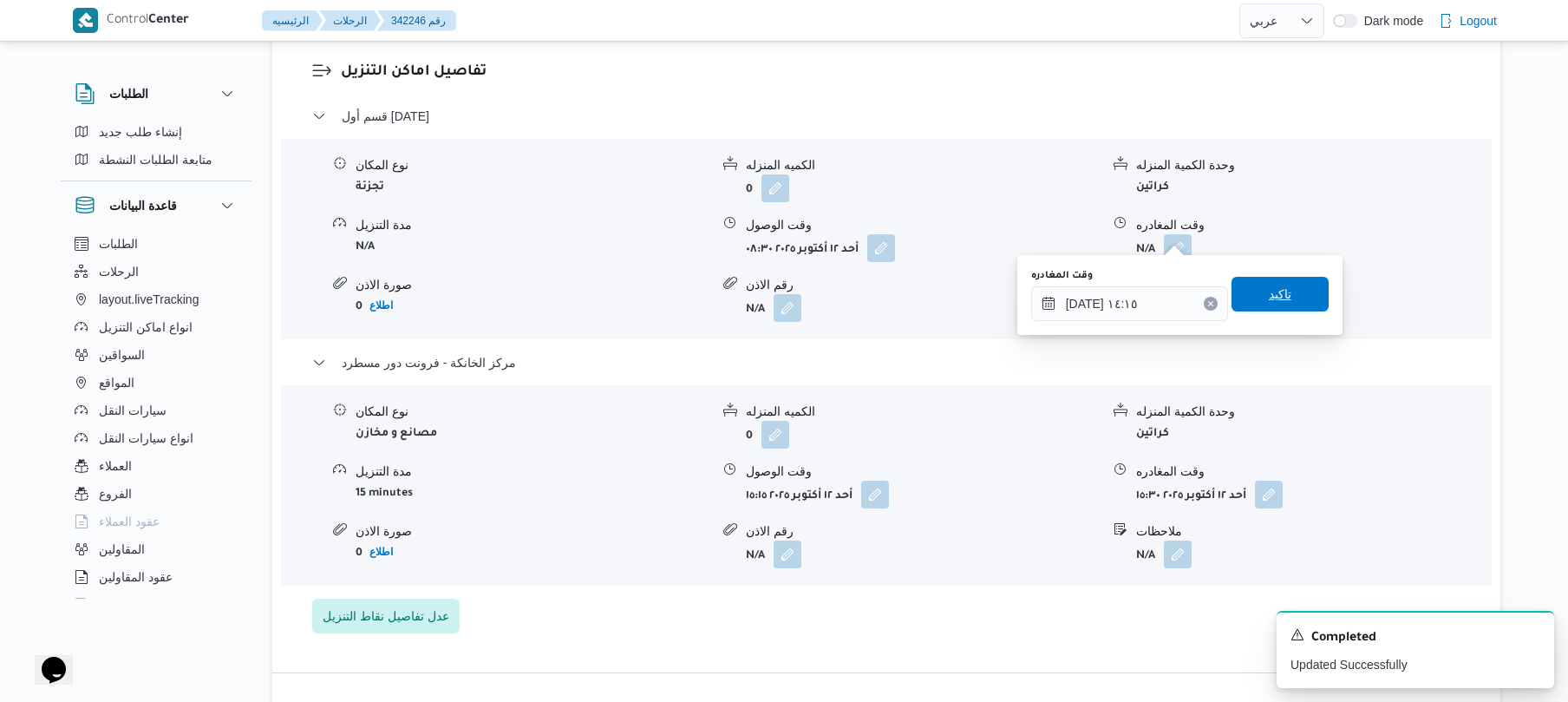
click at [1297, 295] on span "تاكيد" at bounding box center [1279, 294] width 97 height 34
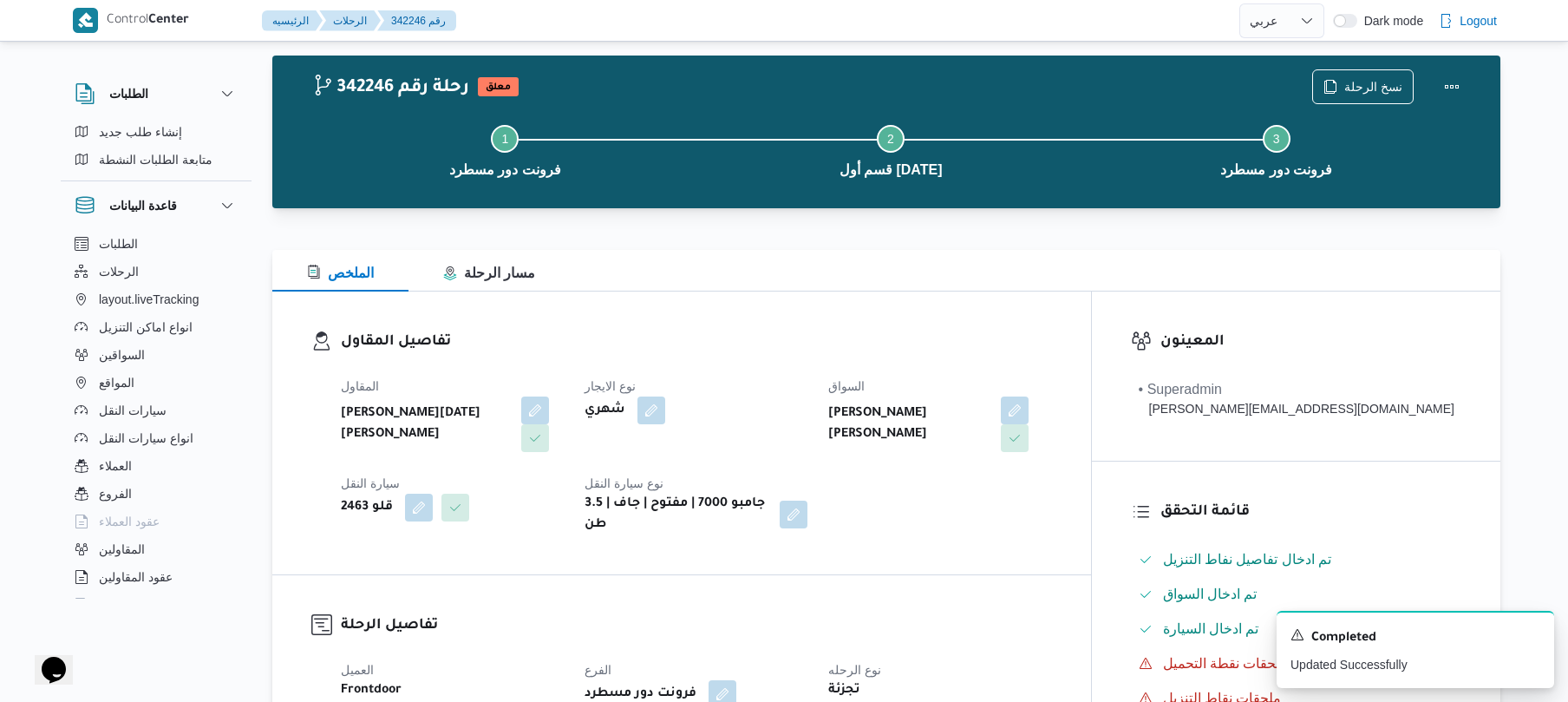
scroll to position [0, 0]
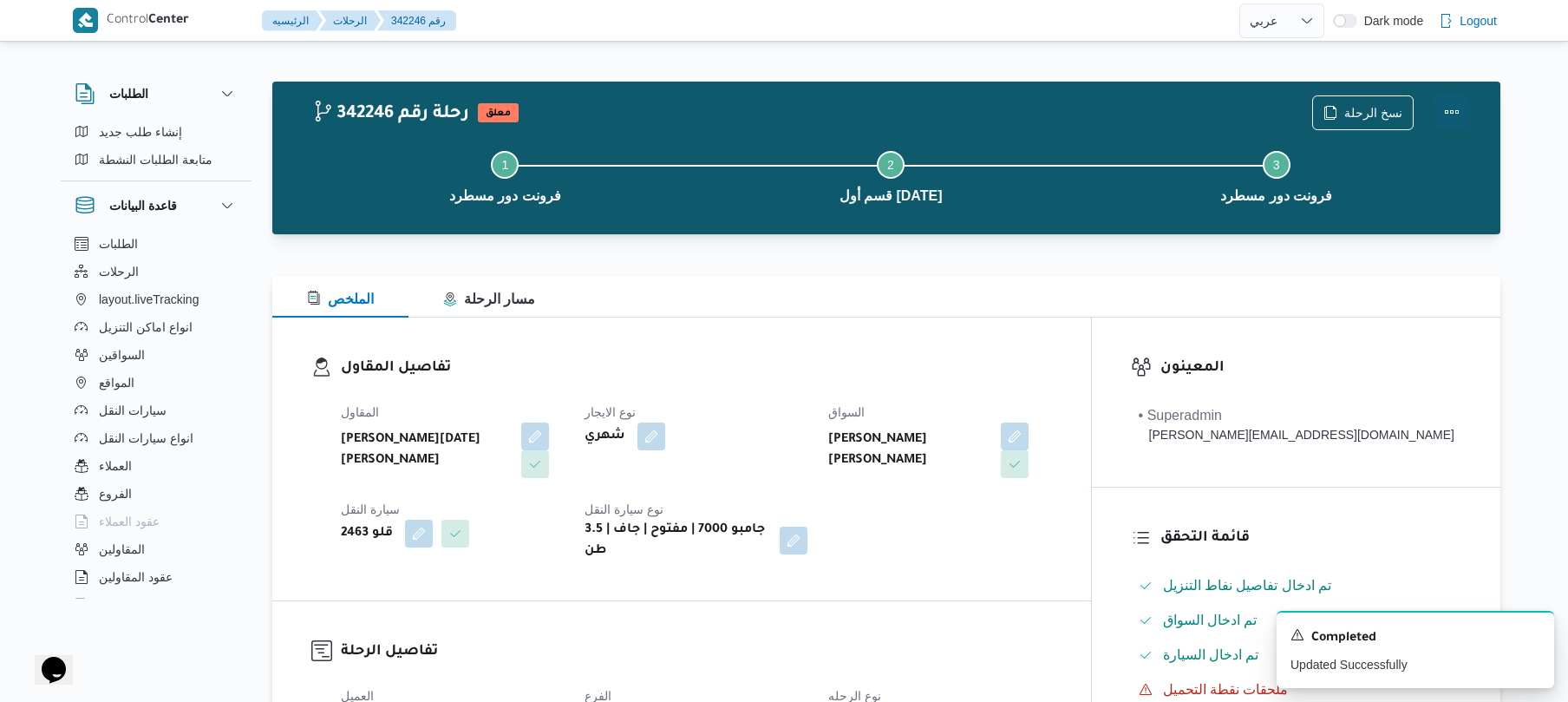
click at [1457, 118] on button "Actions" at bounding box center [1451, 112] width 34 height 34
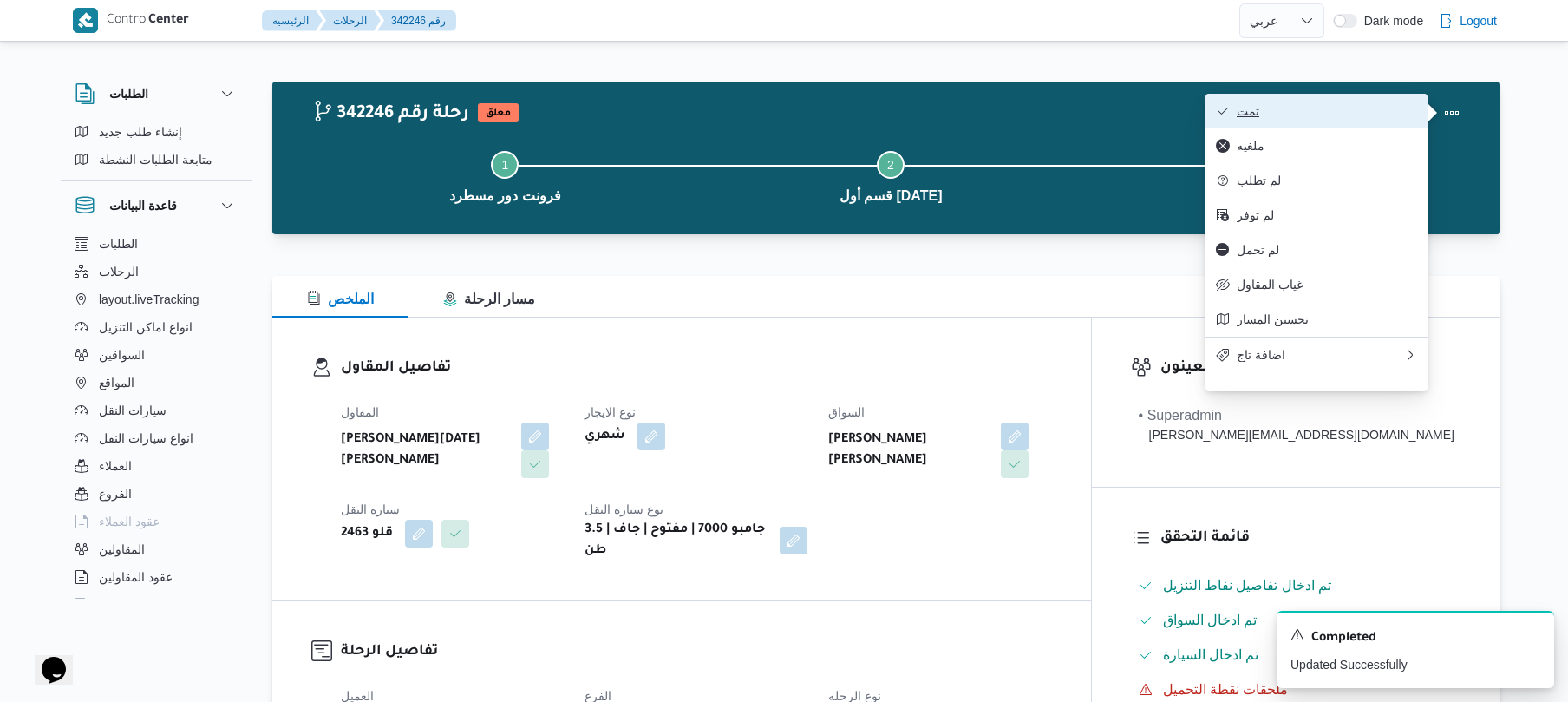
click at [1360, 122] on button "تمت" at bounding box center [1316, 111] width 222 height 34
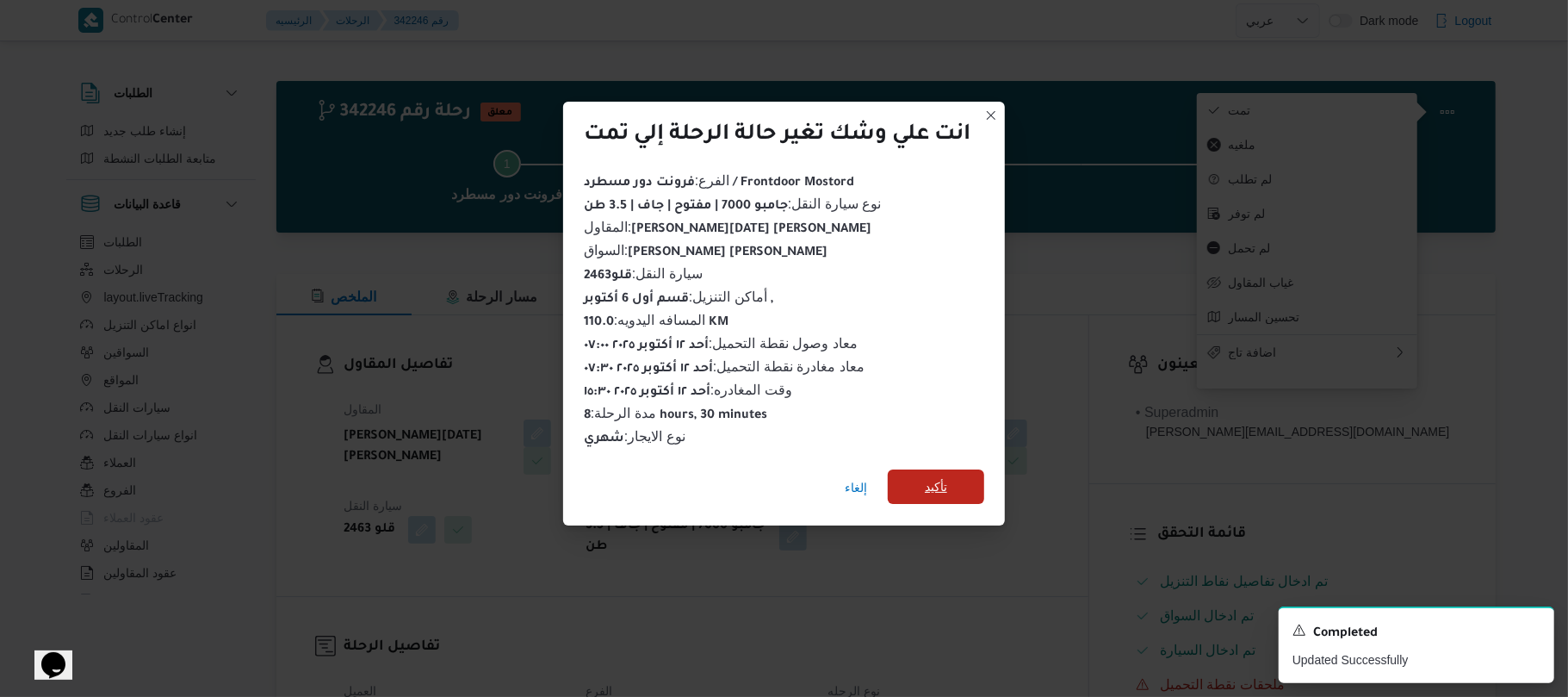
click at [956, 484] on span "تأكيد" at bounding box center [935, 486] width 96 height 34
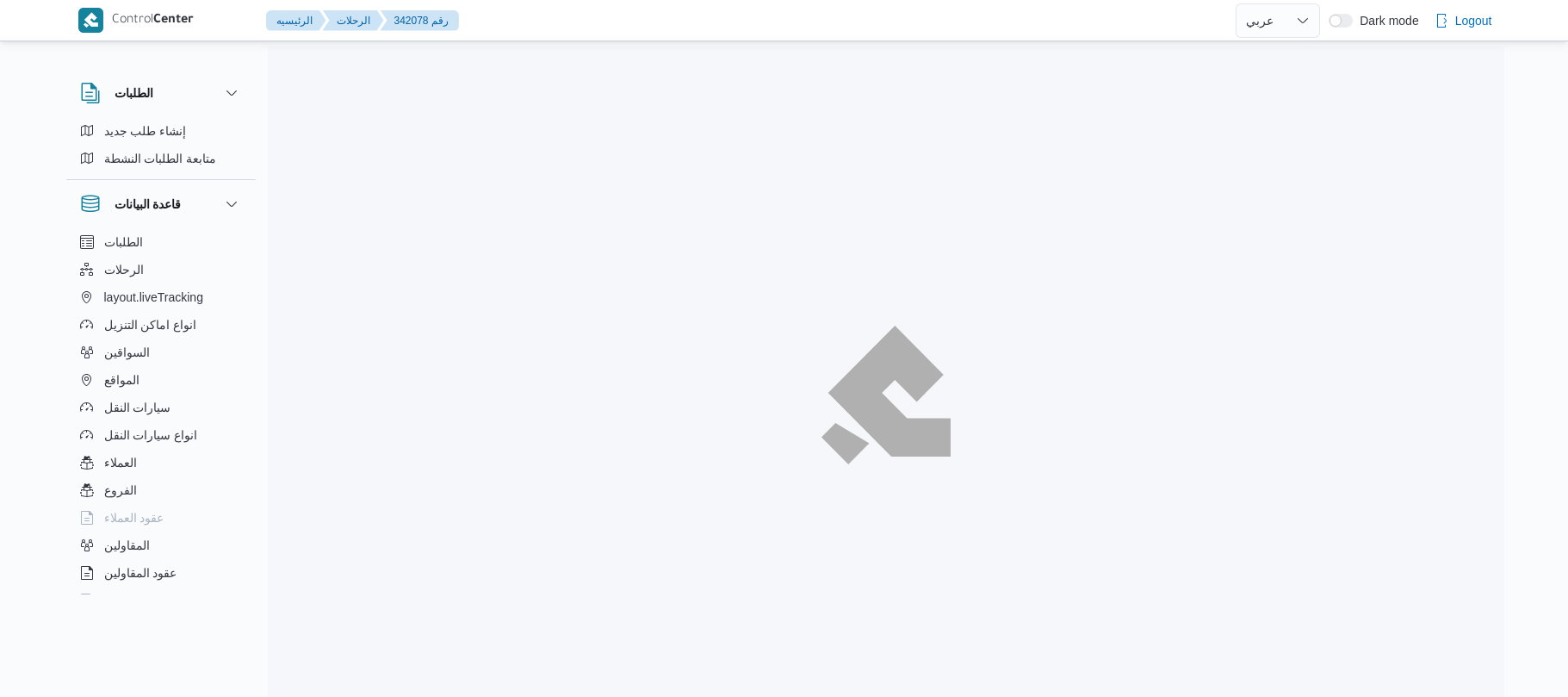
select select "ar"
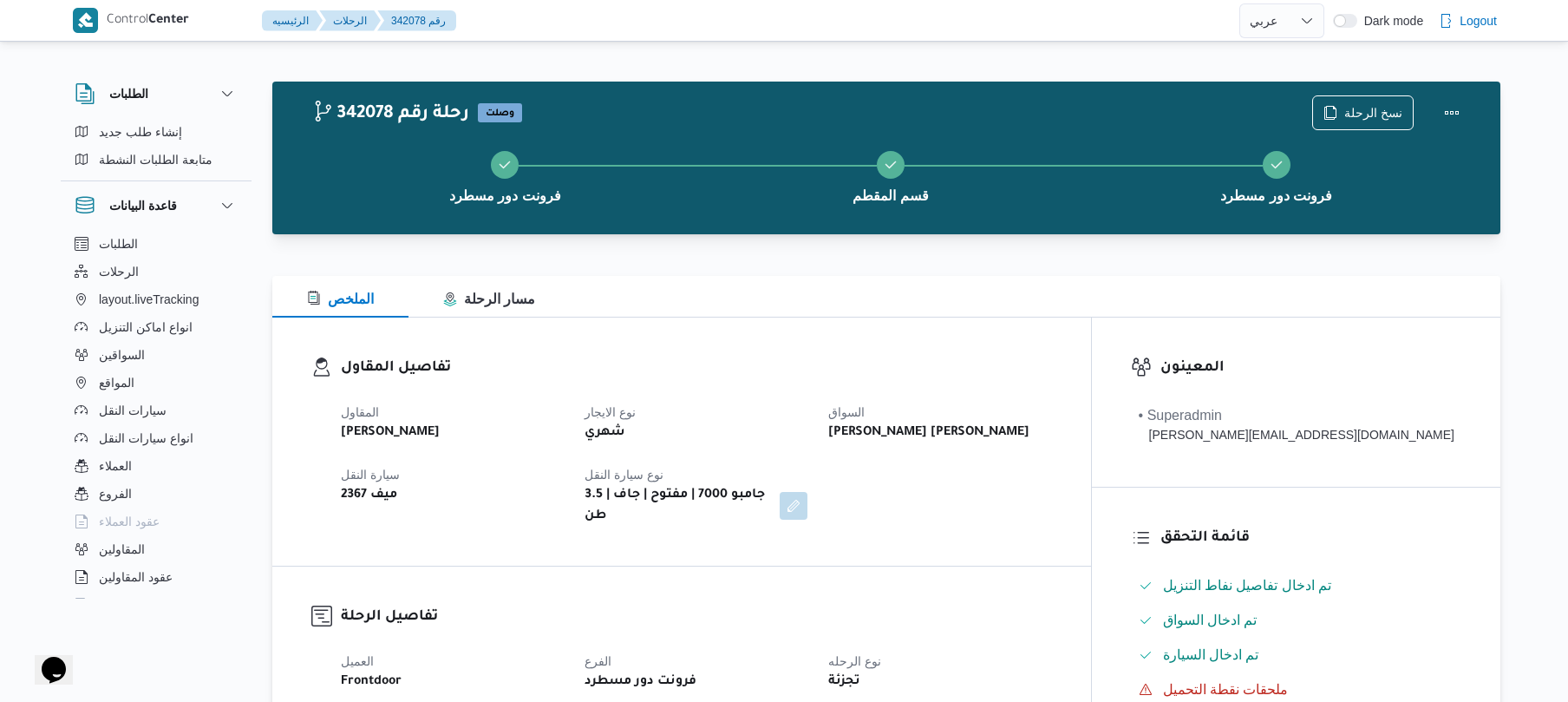
click at [812, 344] on div "تفاصيل المقاول المقاول [PERSON_NAME] نوع الايجار شهري السواق [PERSON_NAME] [PER…" at bounding box center [681, 442] width 818 height 249
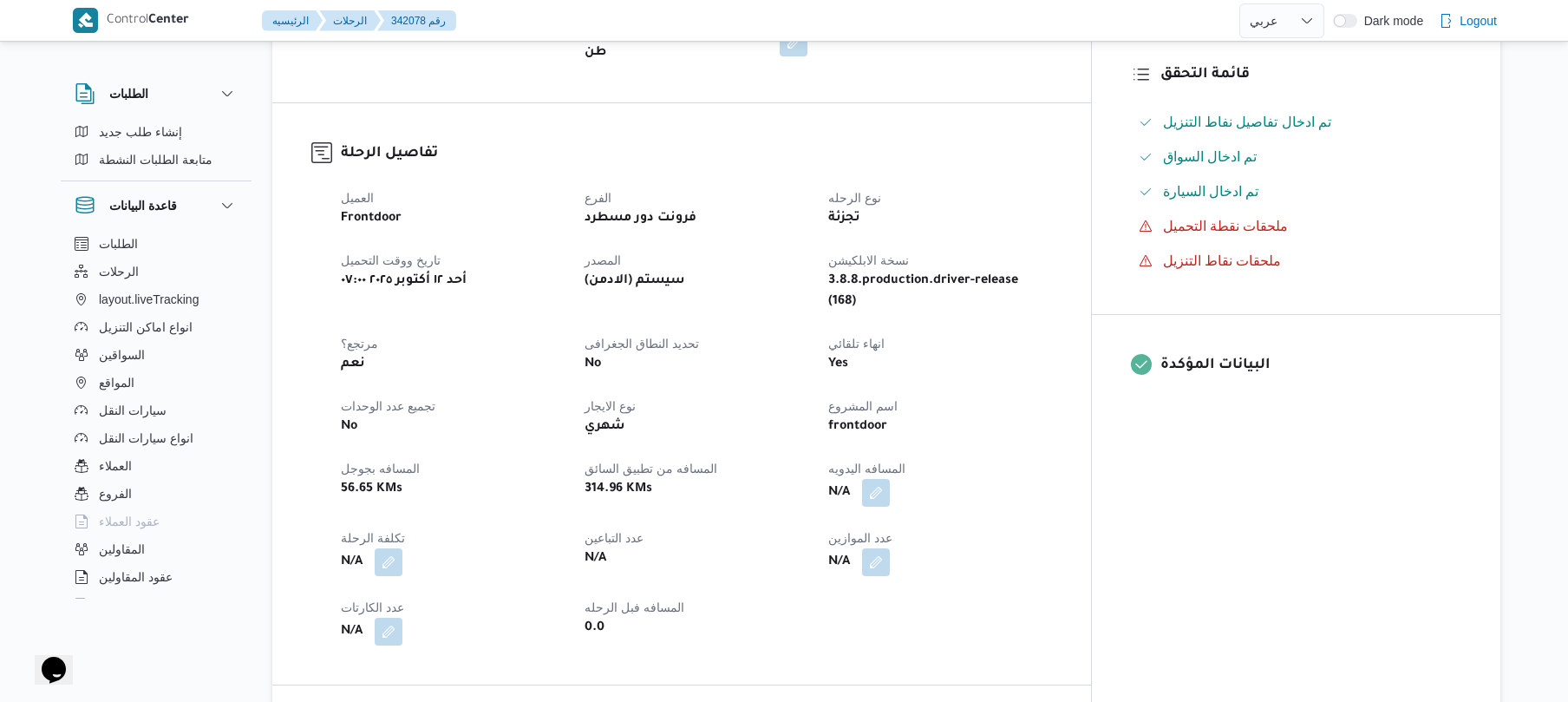
scroll to position [509, 0]
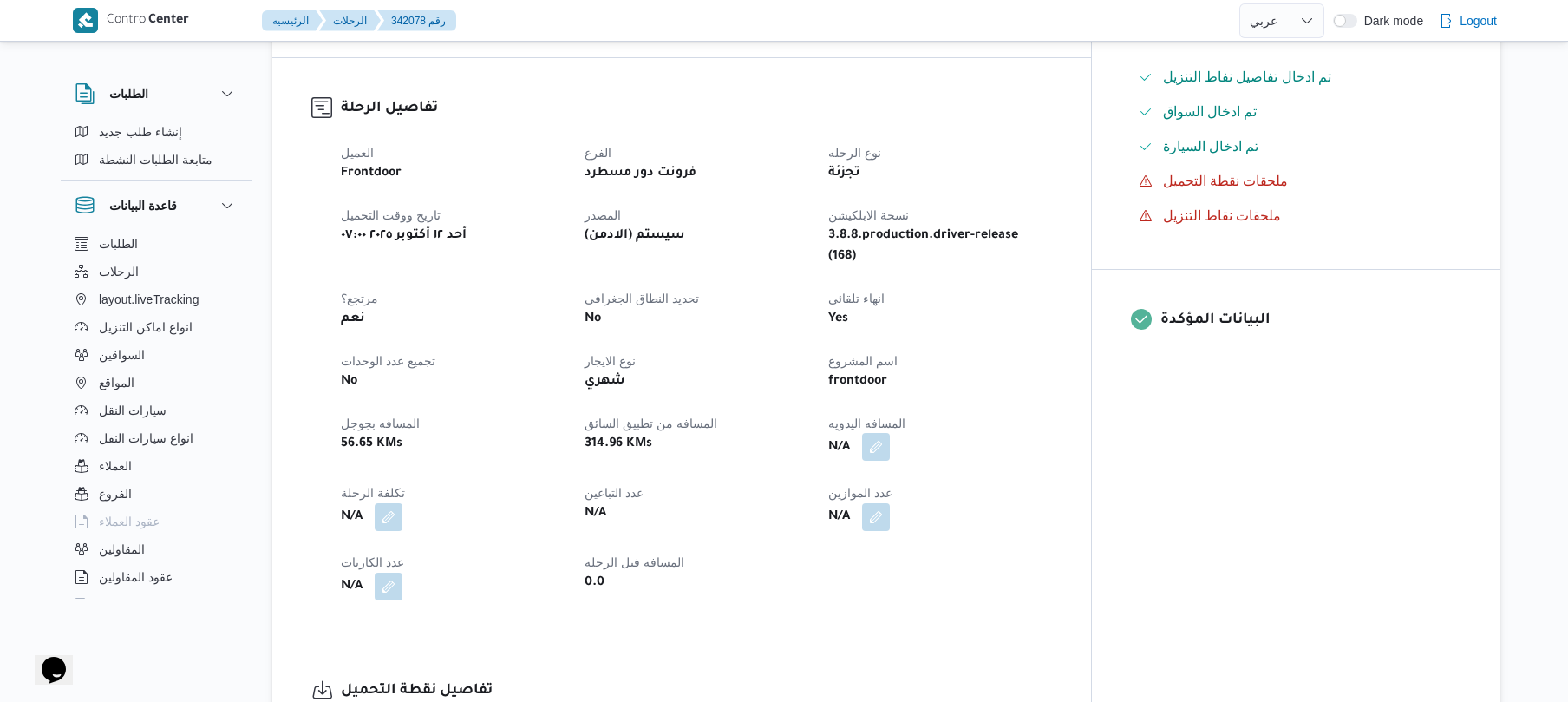
click at [890, 433] on button "button" at bounding box center [876, 446] width 28 height 28
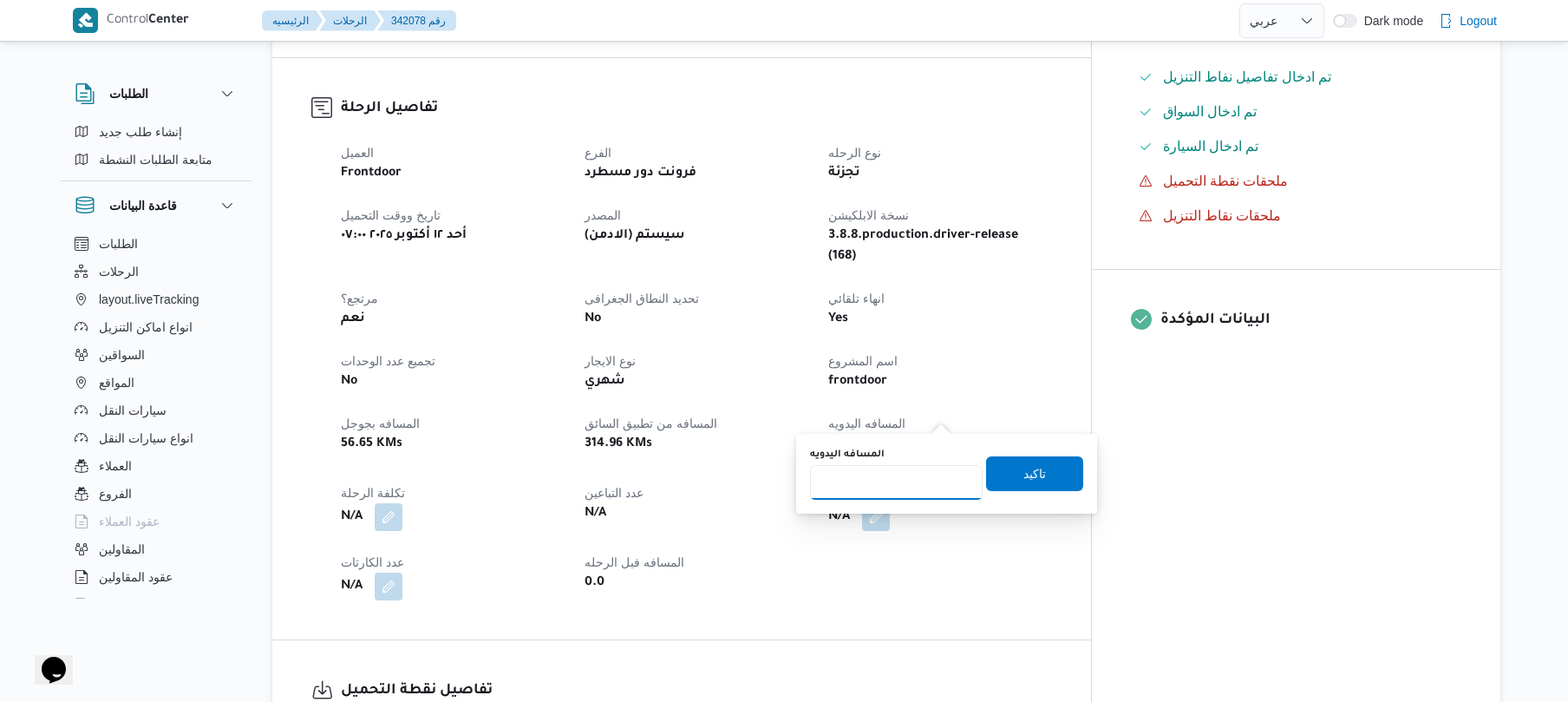
click at [878, 483] on input "المسافه اليدويه" at bounding box center [896, 483] width 172 height 34
type input "75"
click at [1008, 467] on span "تاكيد" at bounding box center [1034, 473] width 97 height 34
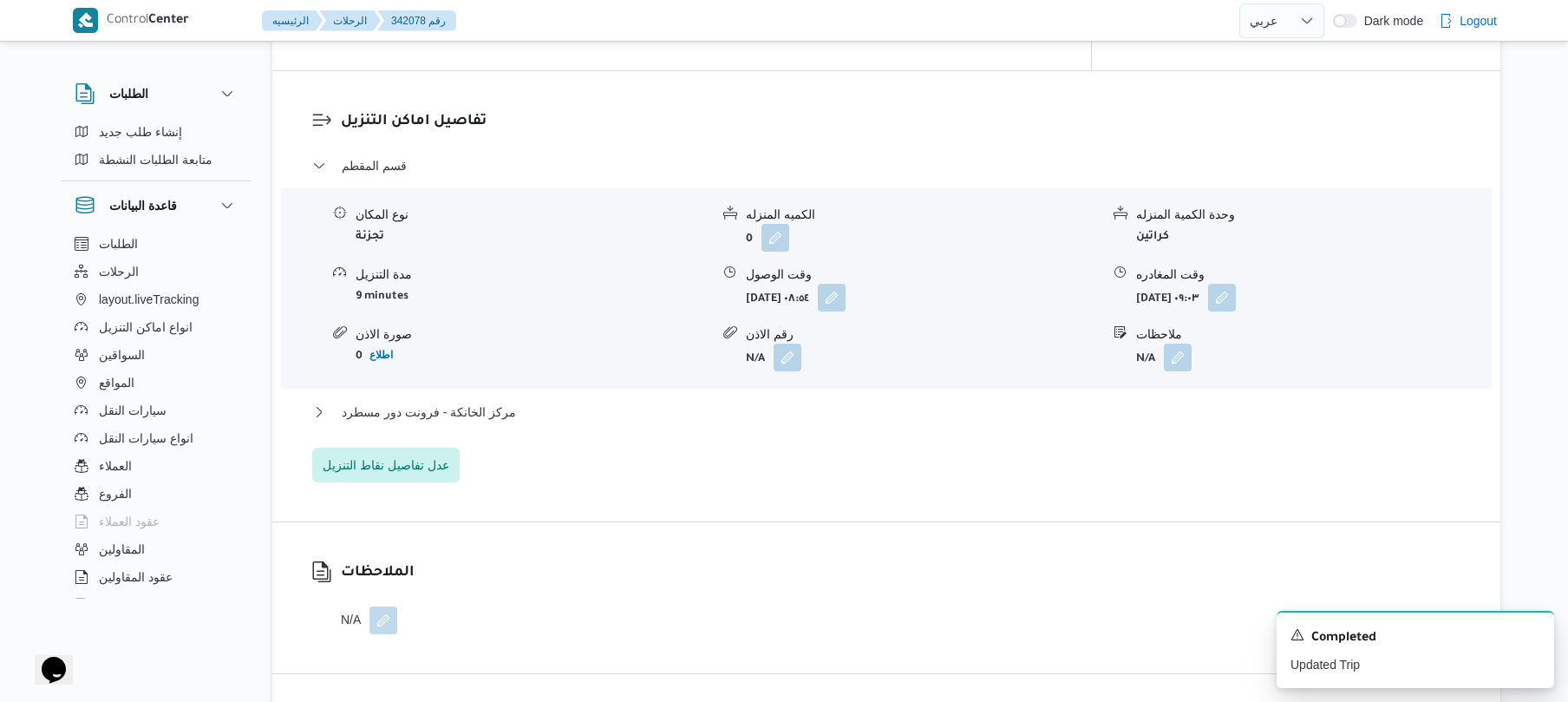
scroll to position [1389, 0]
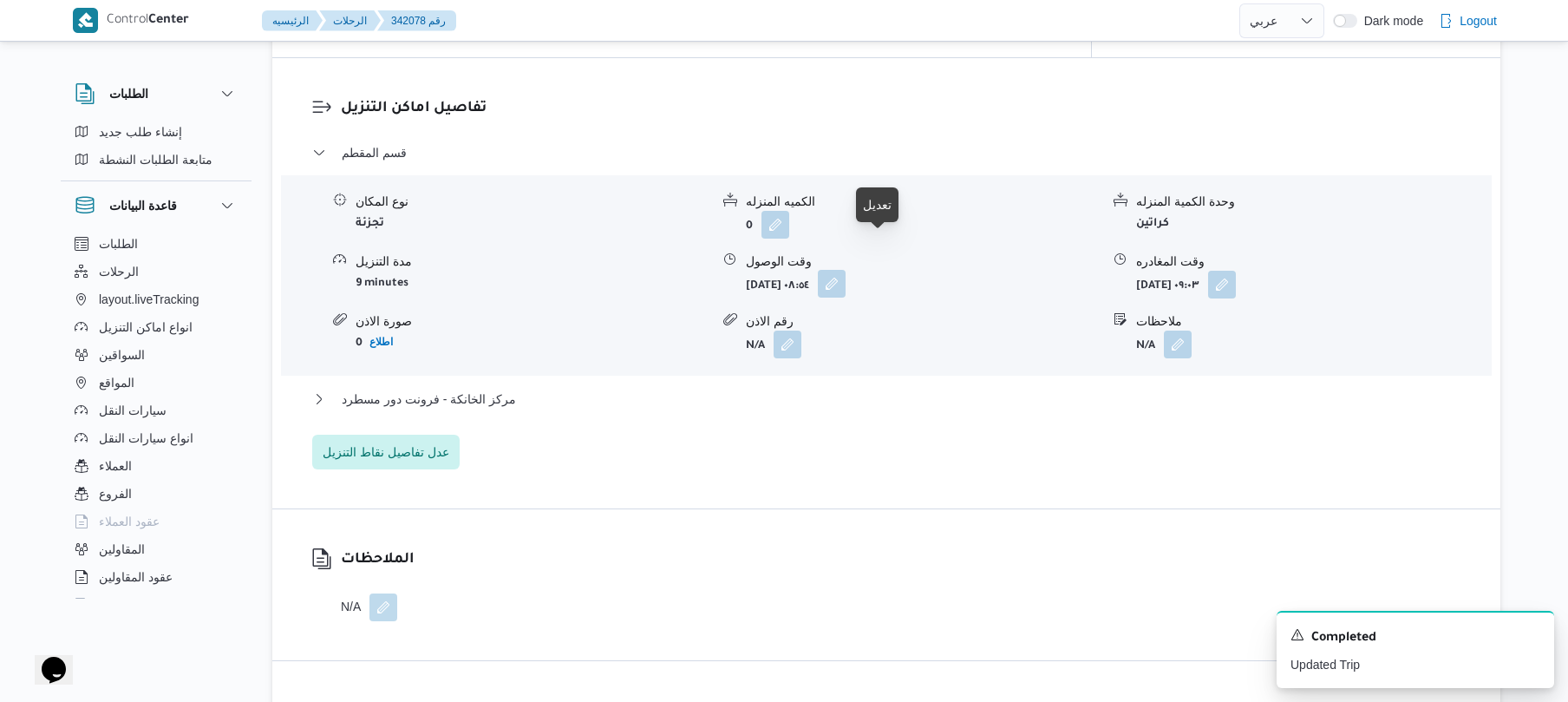
click at [846, 270] on button "button" at bounding box center [831, 284] width 28 height 28
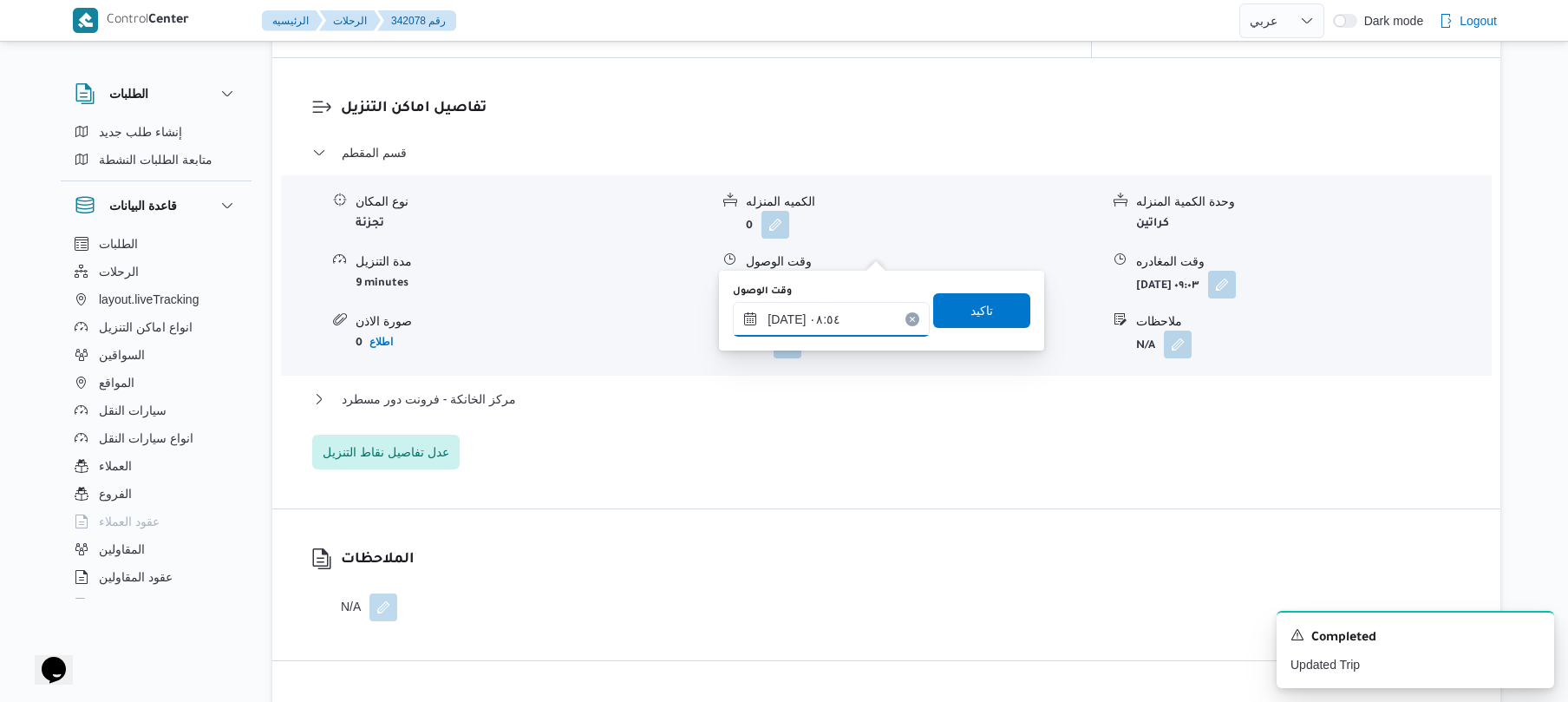
click at [824, 320] on input "١٢/١٠/٢٠٢٥ ٠٨:٥٤" at bounding box center [830, 319] width 197 height 34
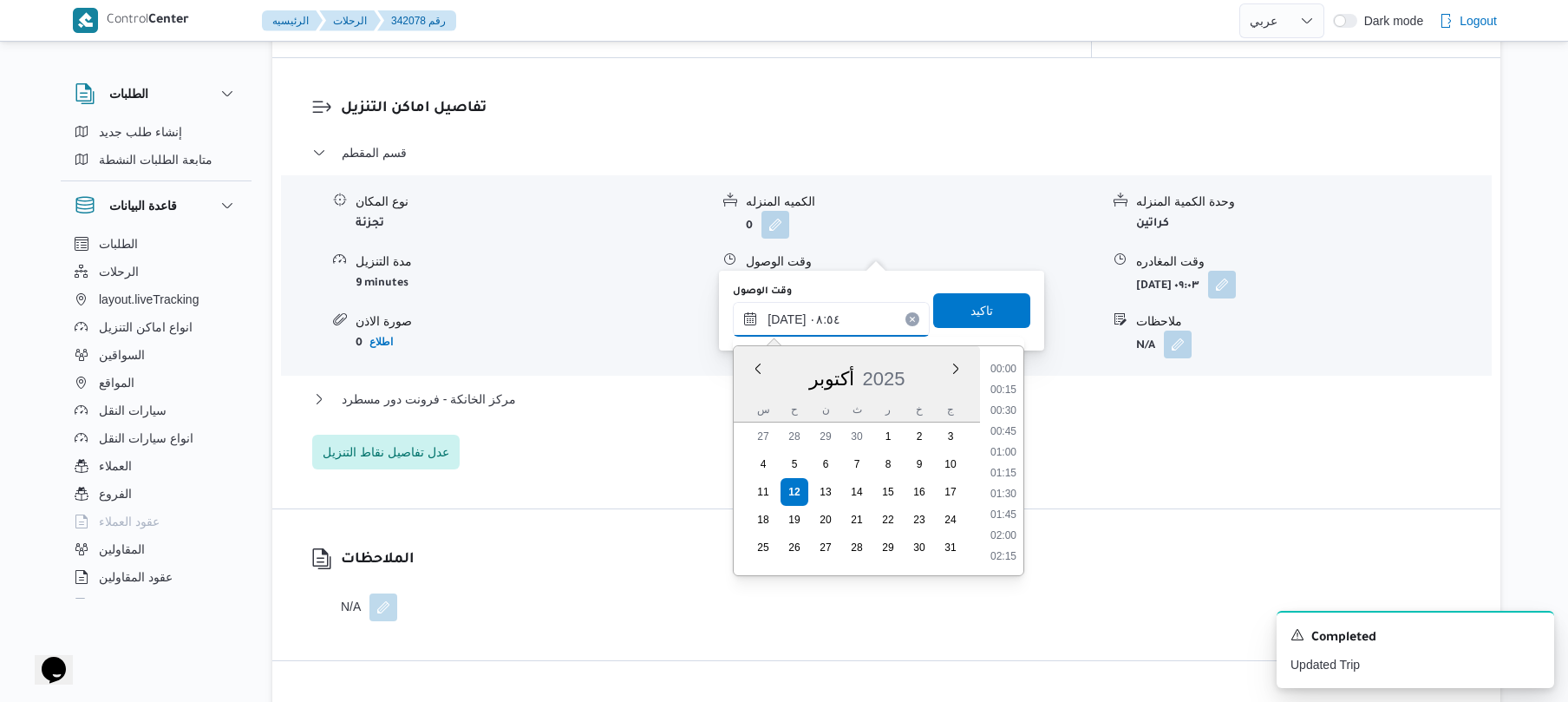
scroll to position [625, 0]
click at [1006, 512] on li "09:15" at bounding box center [1003, 514] width 40 height 17
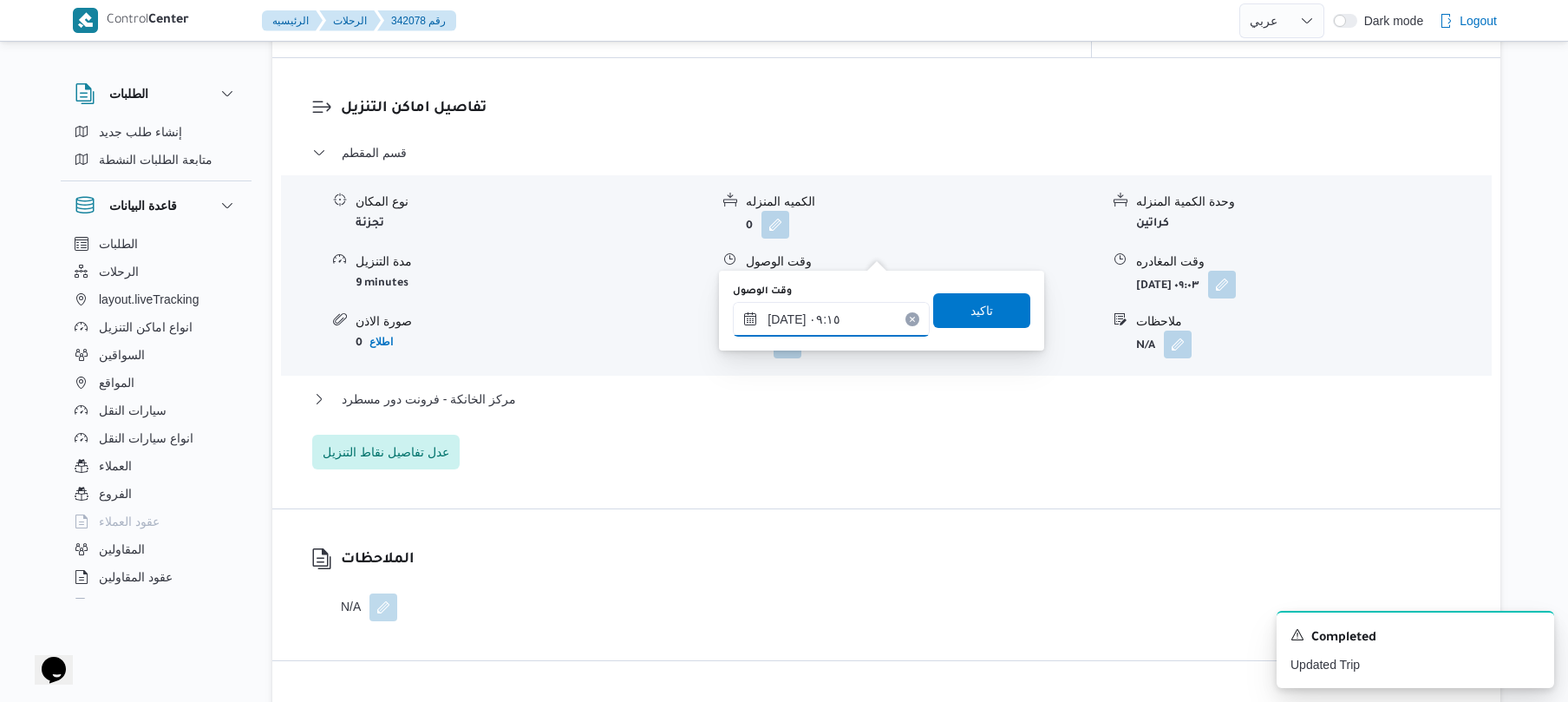
click at [789, 317] on input "١٢/١٠/٢٠٢٥ ٠٩:١٥" at bounding box center [830, 319] width 197 height 34
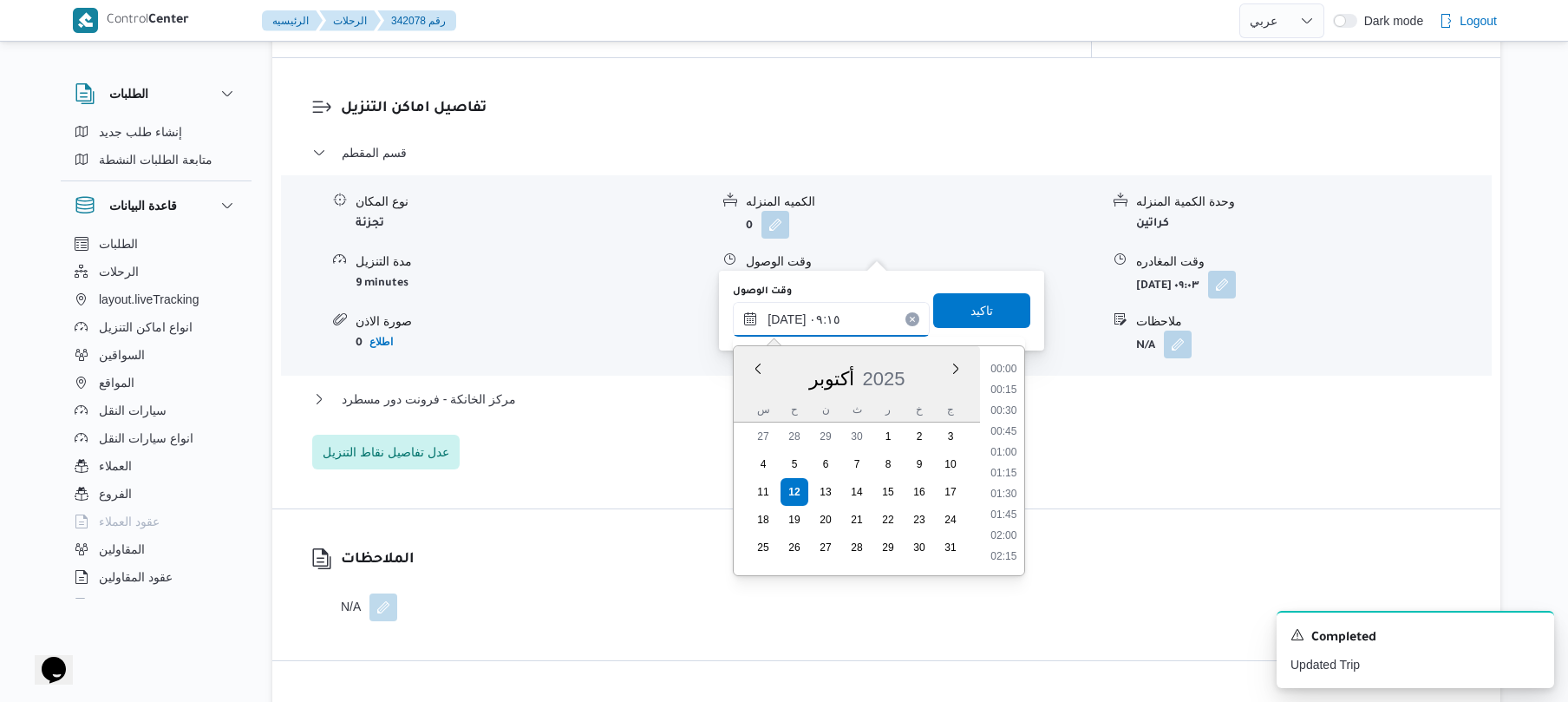
scroll to position [667, 0]
type input "١٢/١٠/٢٠٢٥ ٠٩:20"
click at [971, 307] on span "تاكيد" at bounding box center [982, 309] width 23 height 21
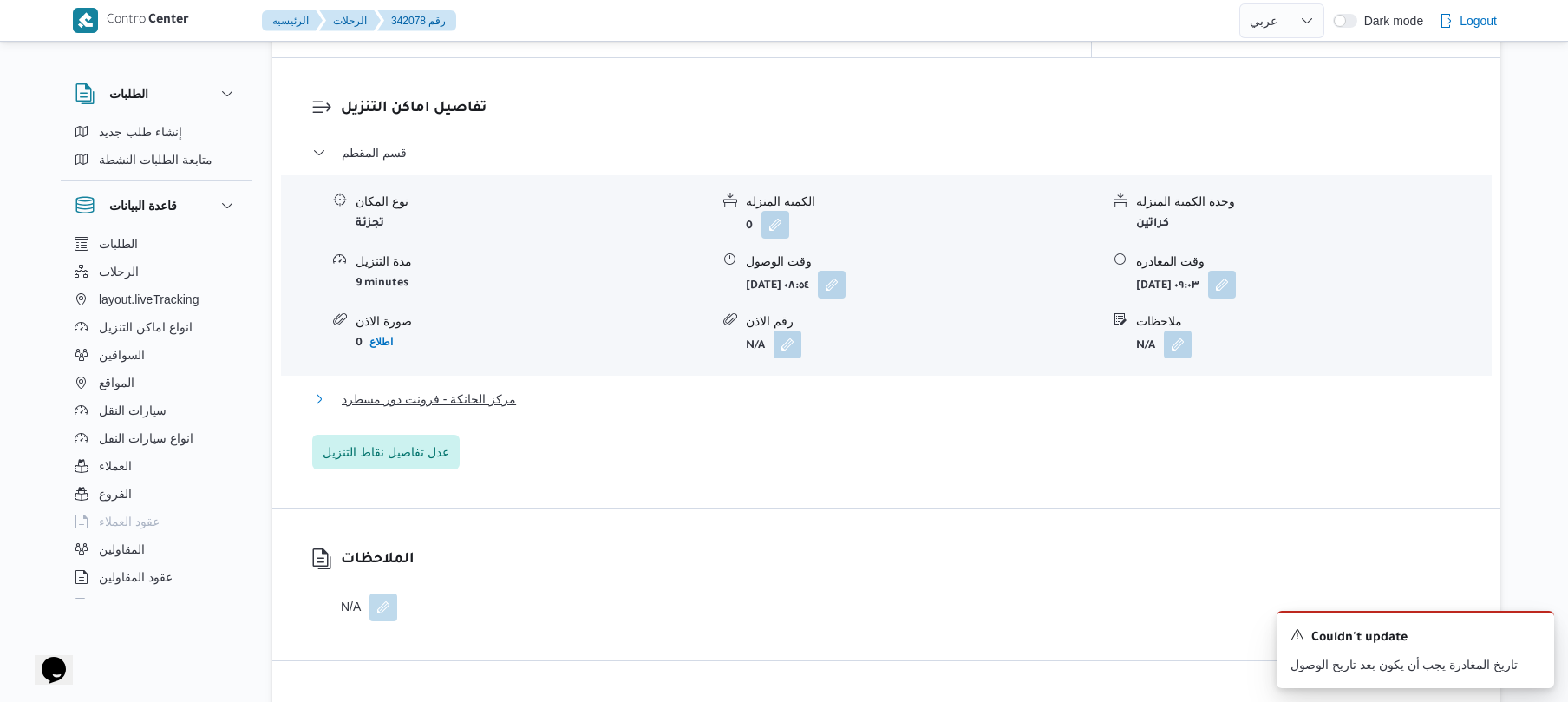
click at [778, 389] on button "مركز الخانكة - فرونت دور مسطرد" at bounding box center [886, 399] width 1149 height 21
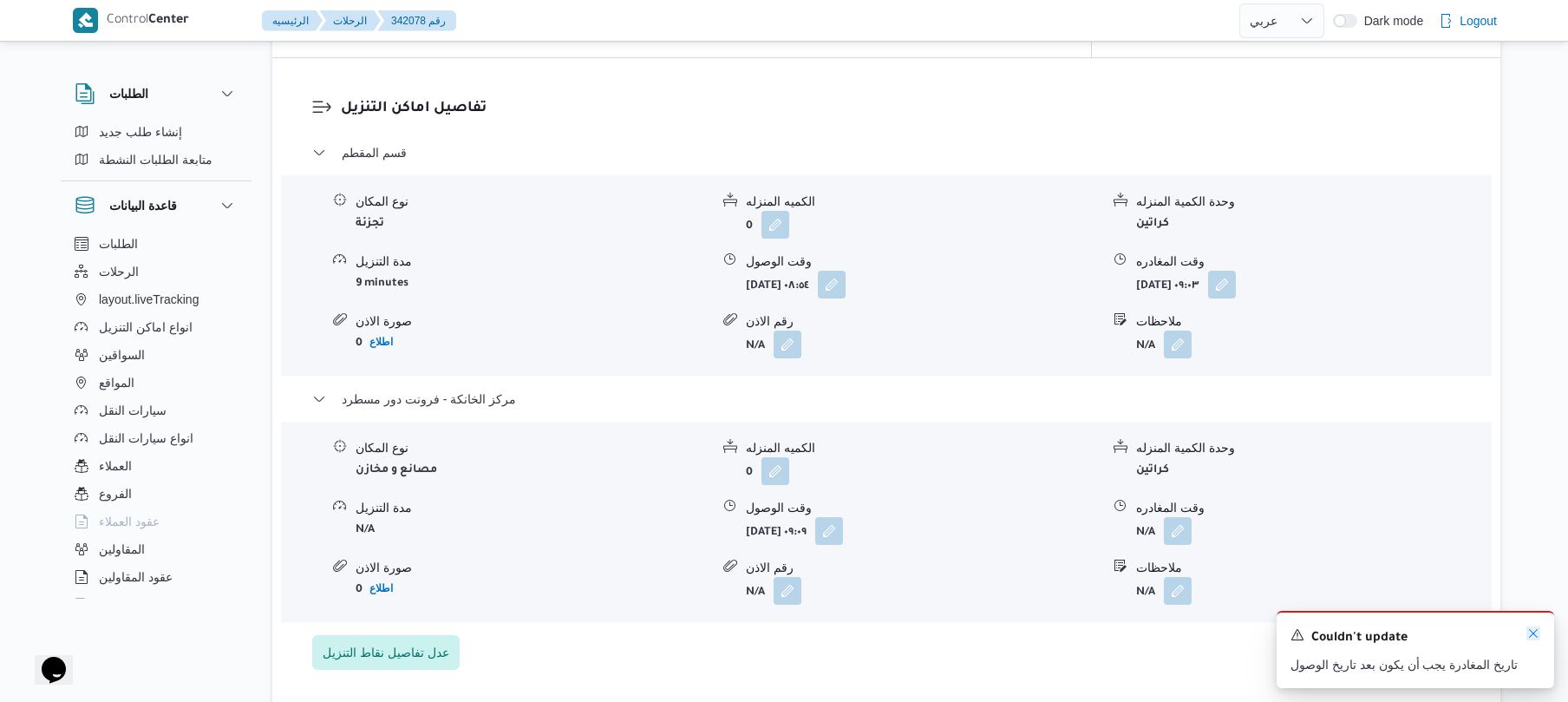
click at [1534, 630] on icon "Dismiss toast" at bounding box center [1533, 633] width 14 height 14
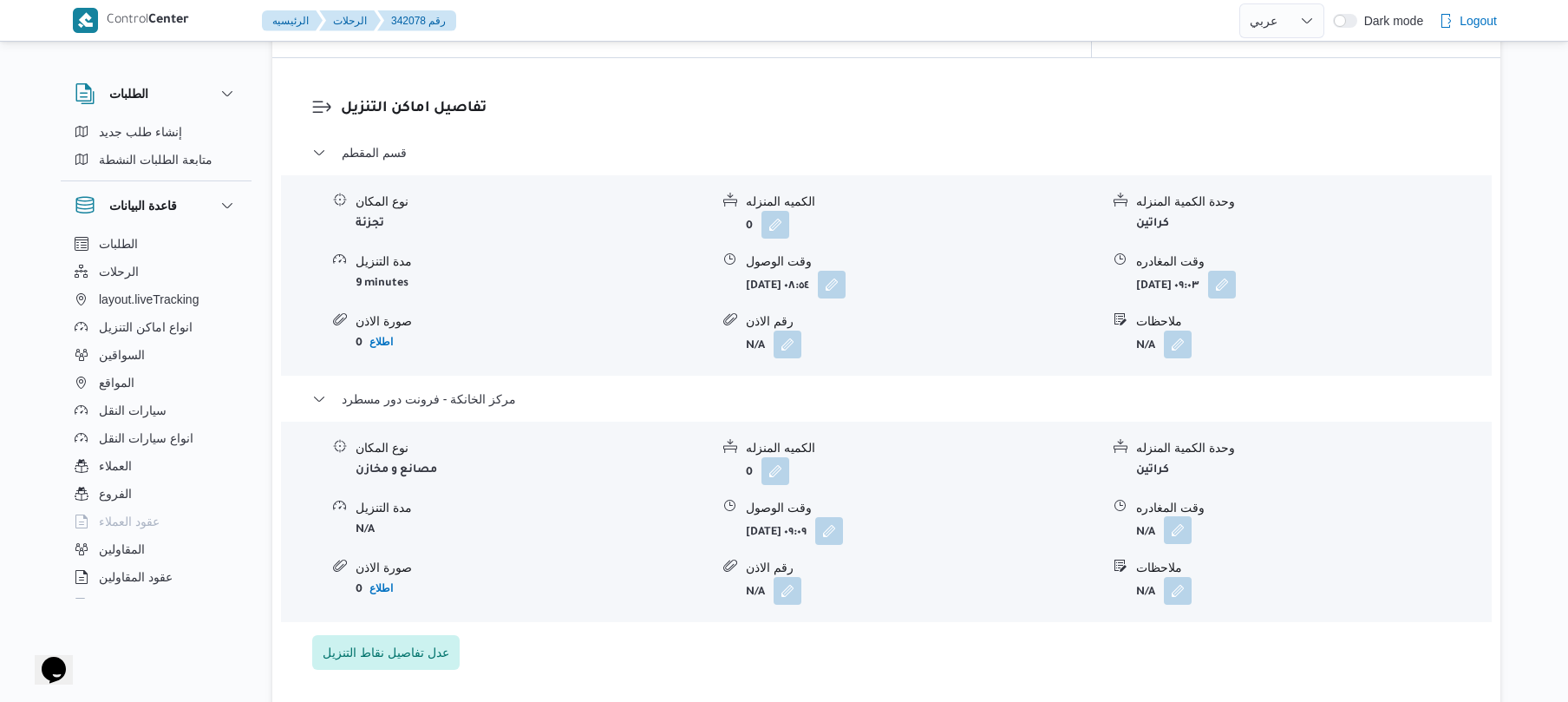
click at [1176, 516] on button "button" at bounding box center [1177, 530] width 28 height 28
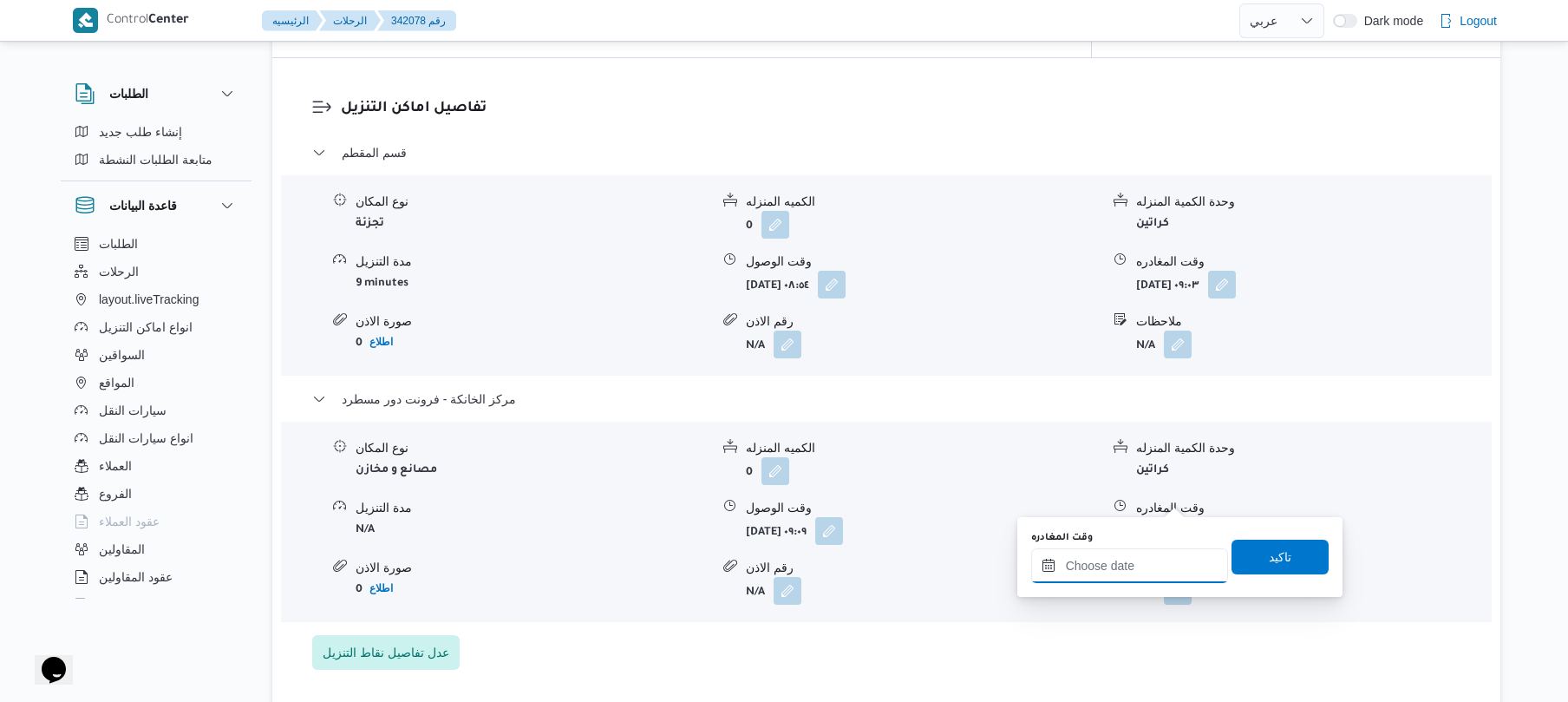
click at [1090, 567] on input "وقت المغادره" at bounding box center [1128, 566] width 197 height 34
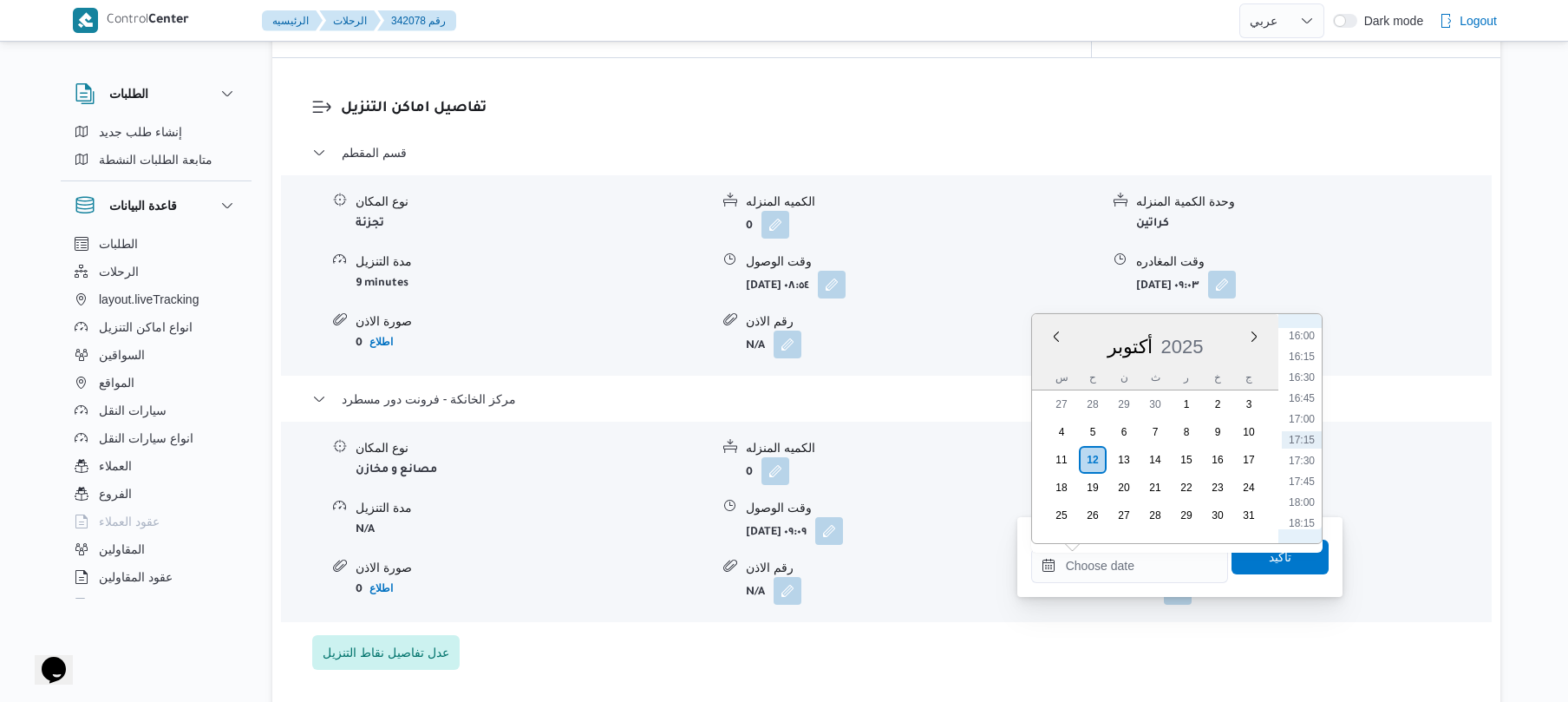
scroll to position [1163, 0]
click at [1302, 463] on li "15:30" at bounding box center [1302, 464] width 40 height 17
type input "[DATE] ١٥:٣٠"
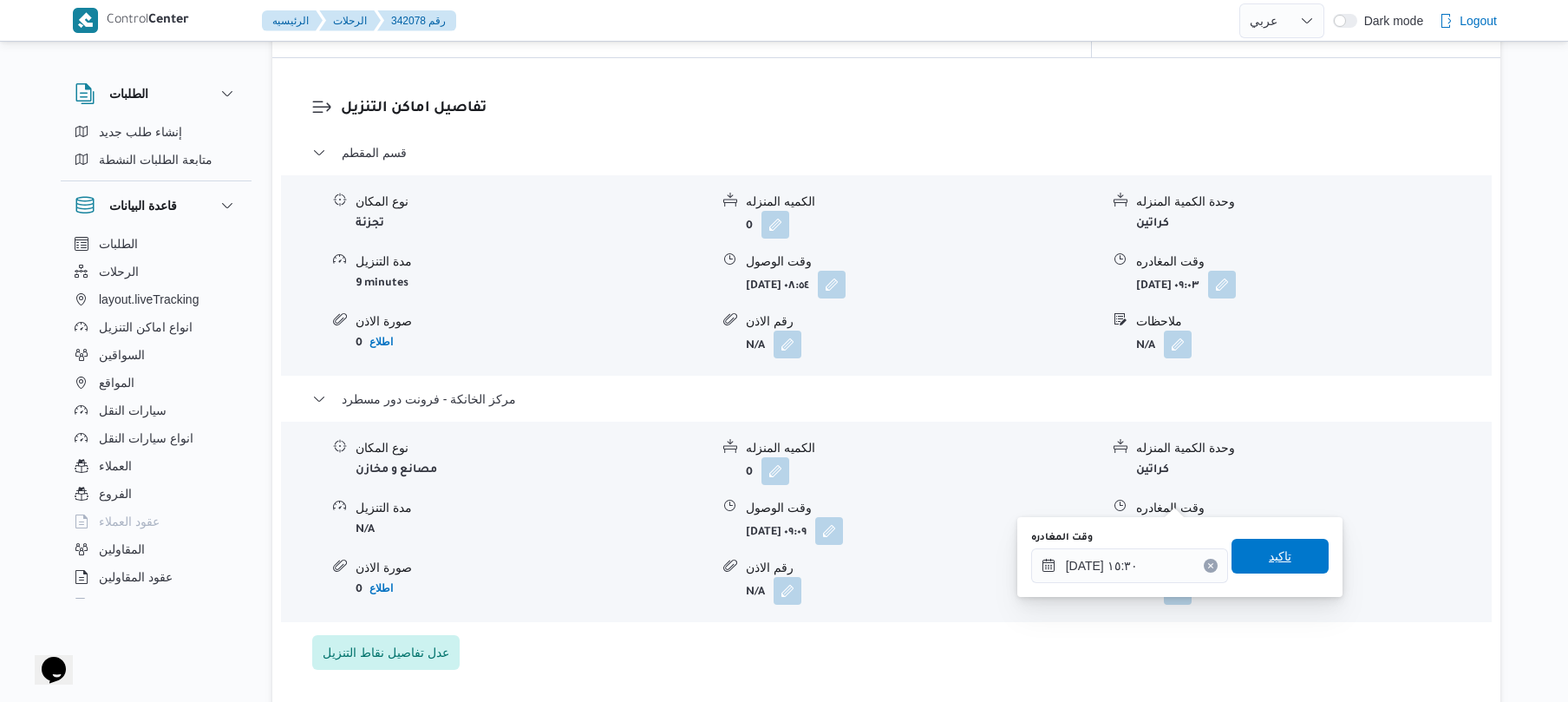
click at [1249, 553] on span "تاكيد" at bounding box center [1279, 556] width 97 height 34
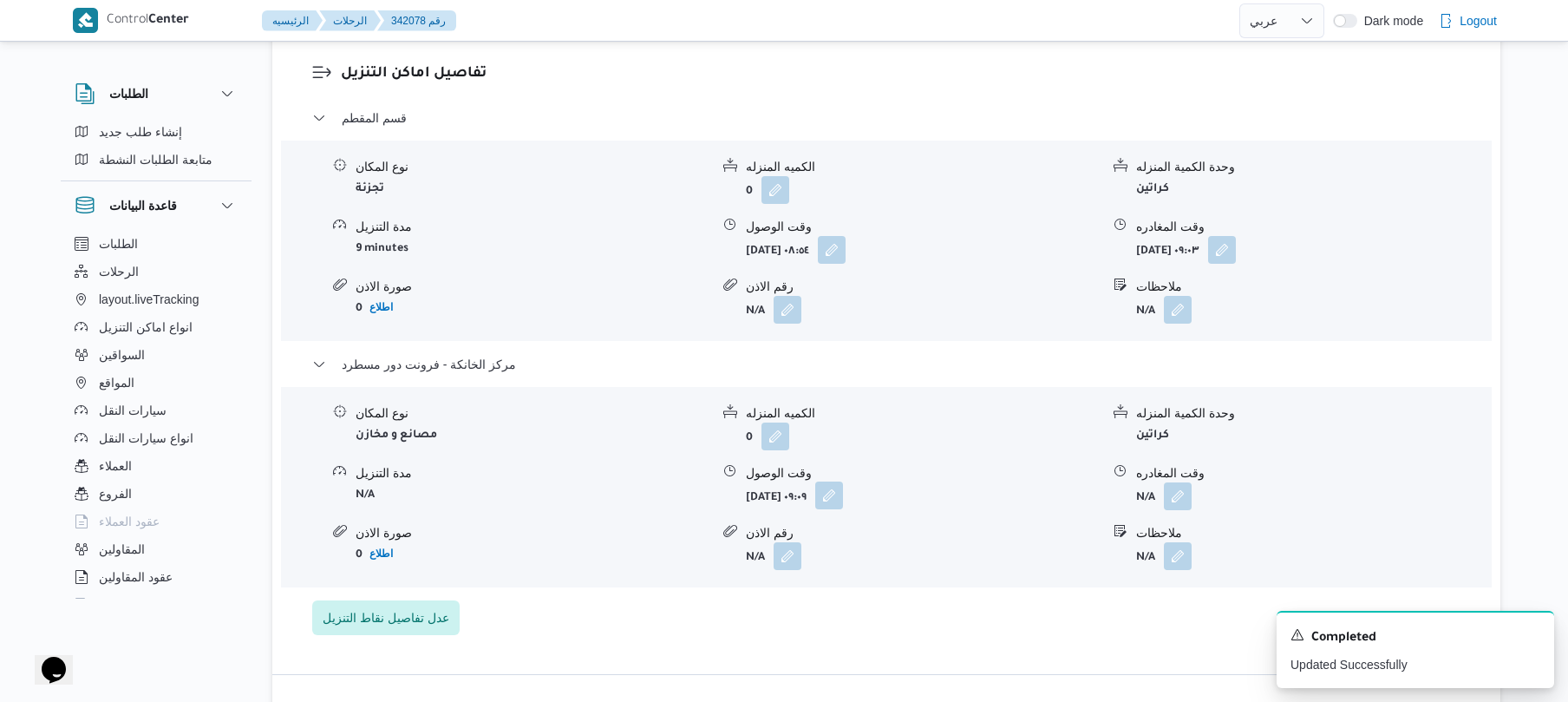
click at [843, 500] on button "button" at bounding box center [828, 495] width 28 height 28
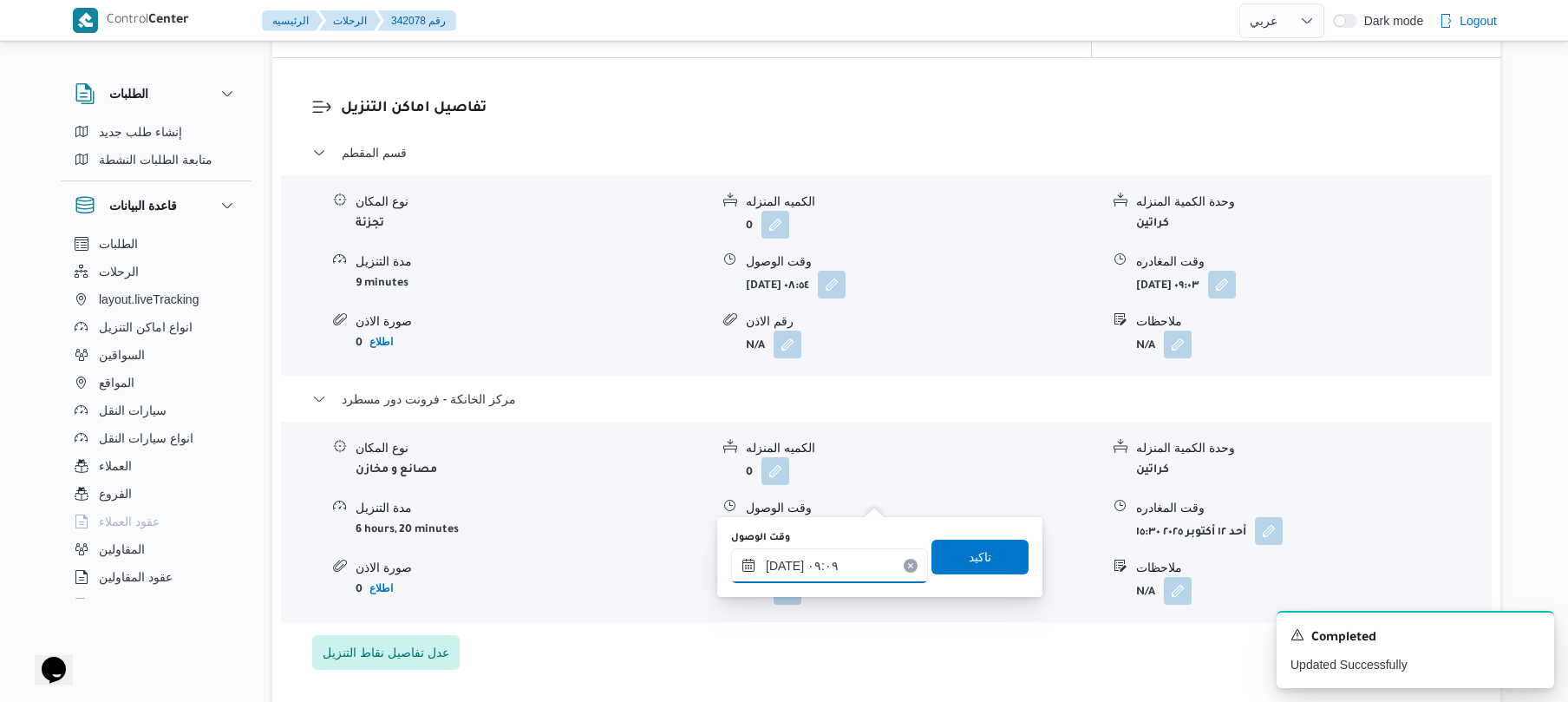
click at [812, 574] on input "١٢/١٠/٢٠٢٥ ٠٩:٠٩" at bounding box center [828, 566] width 197 height 34
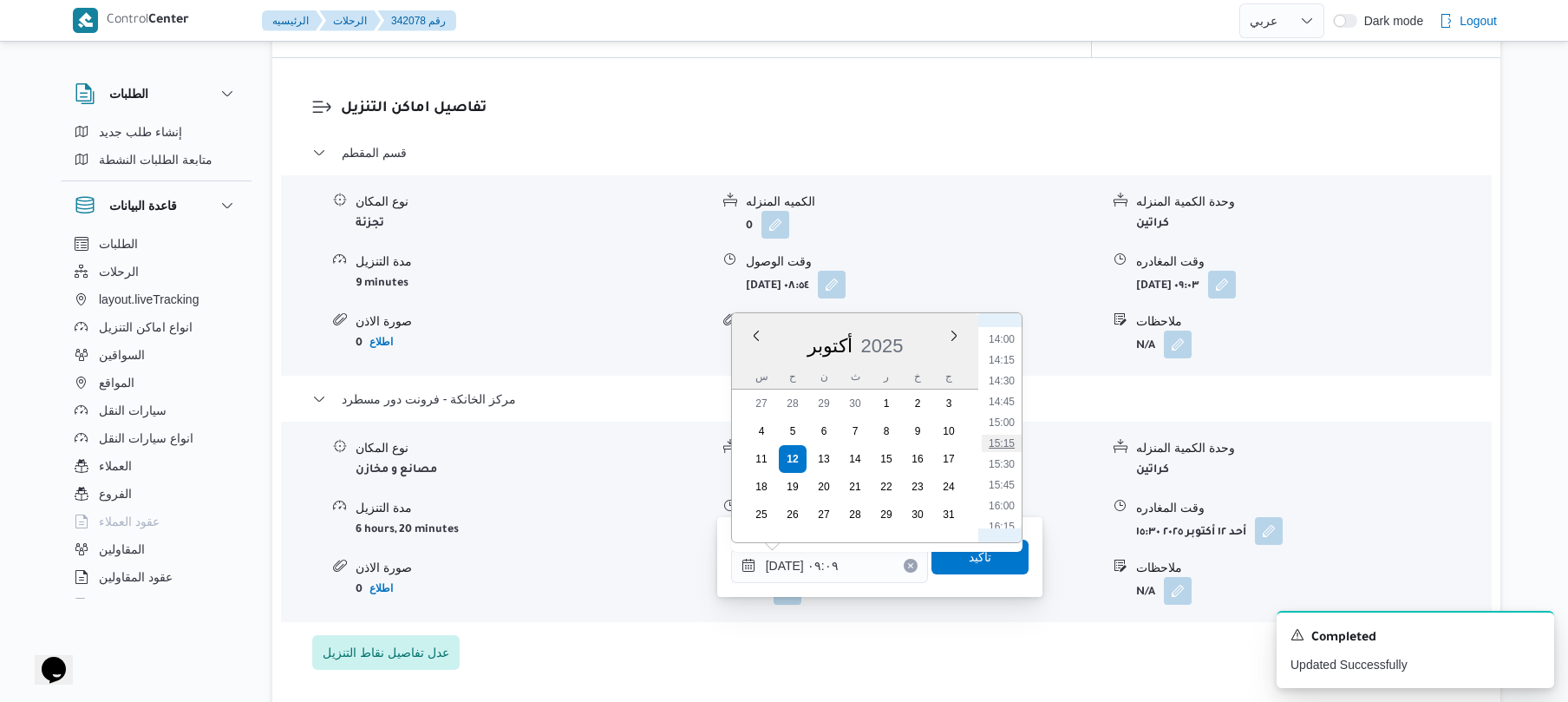
click at [1006, 444] on li "15:15" at bounding box center [1002, 443] width 40 height 17
type input "[DATE] ١٥:١٥"
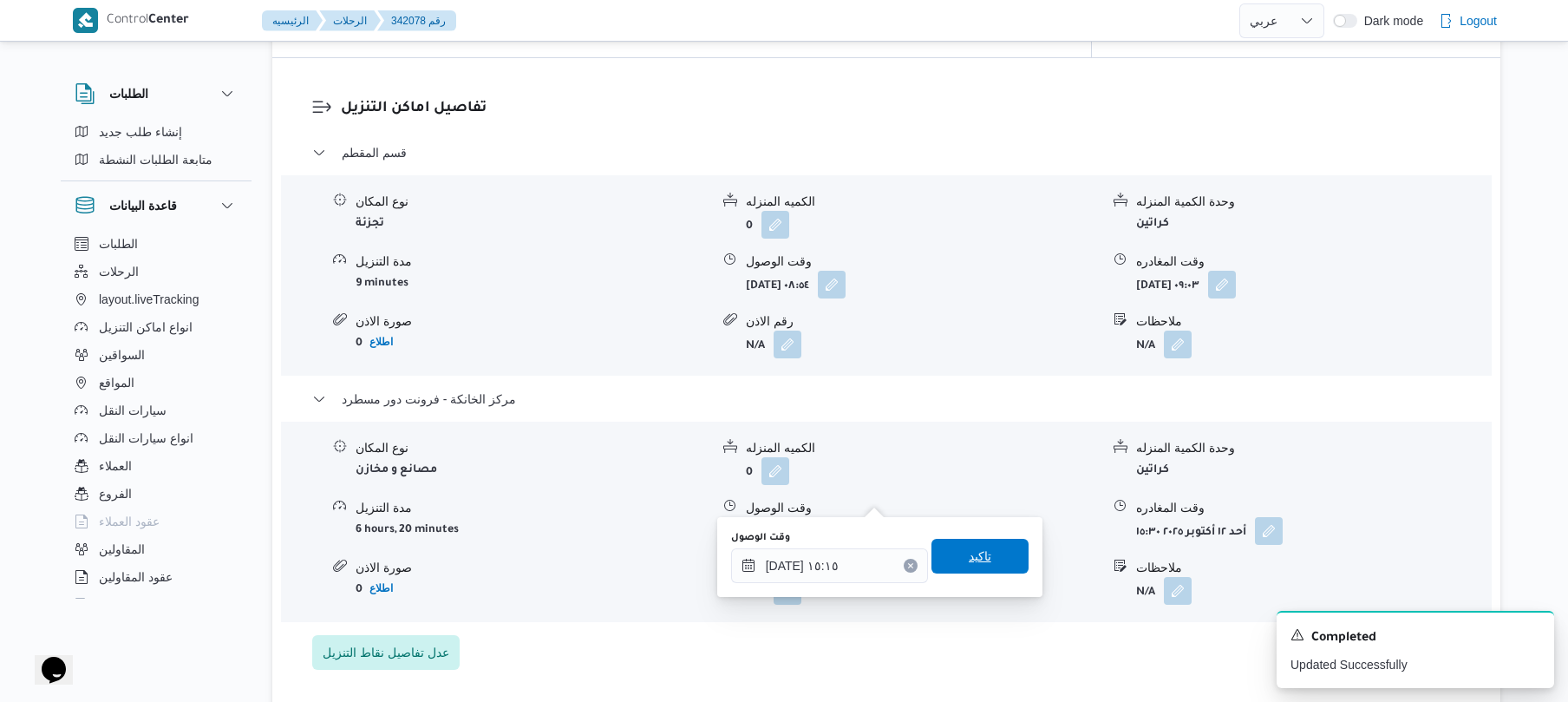
click at [971, 550] on span "تاكيد" at bounding box center [980, 556] width 23 height 21
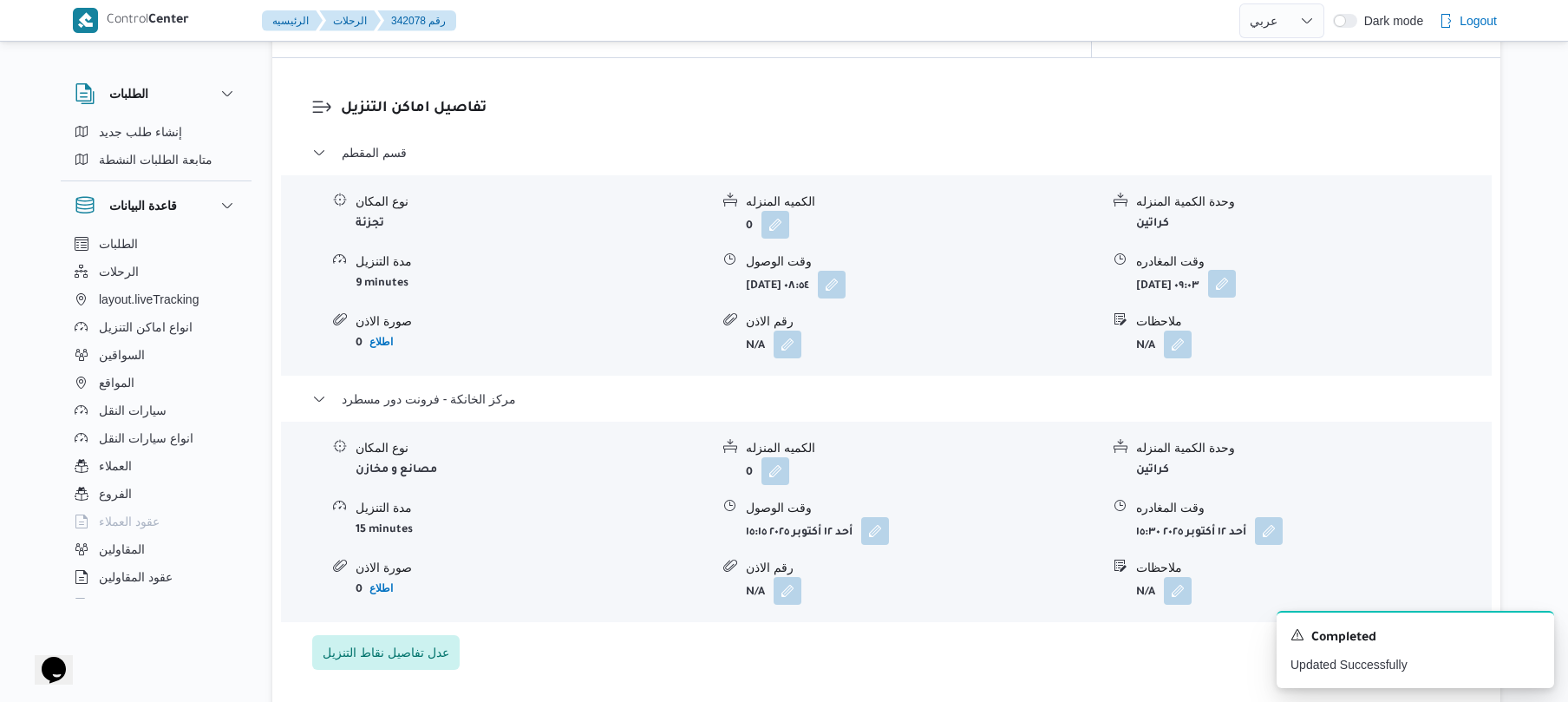
click at [1235, 270] on button "button" at bounding box center [1222, 284] width 28 height 28
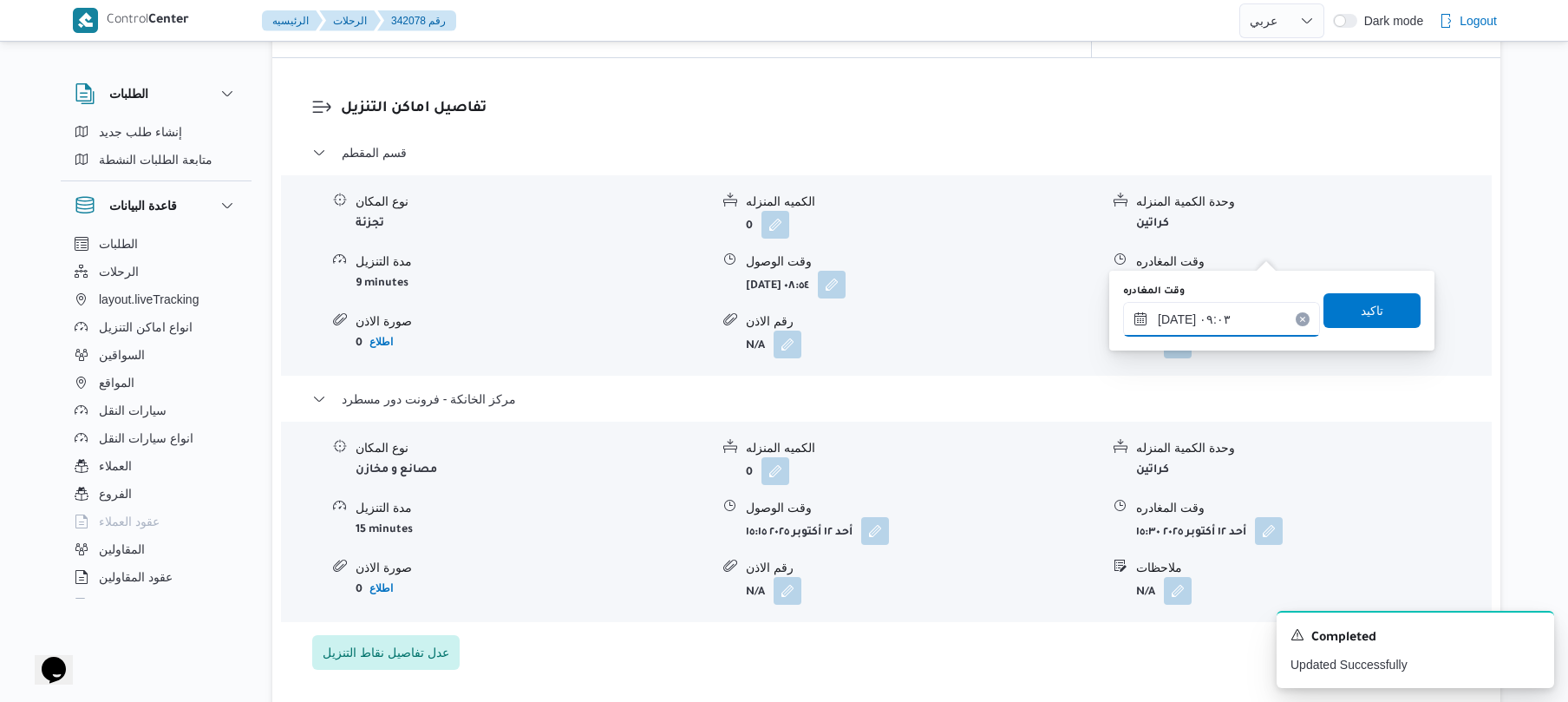
click at [1205, 333] on input "١٢/١٠/٢٠٢٥ ٠٩:٠٣" at bounding box center [1221, 319] width 197 height 34
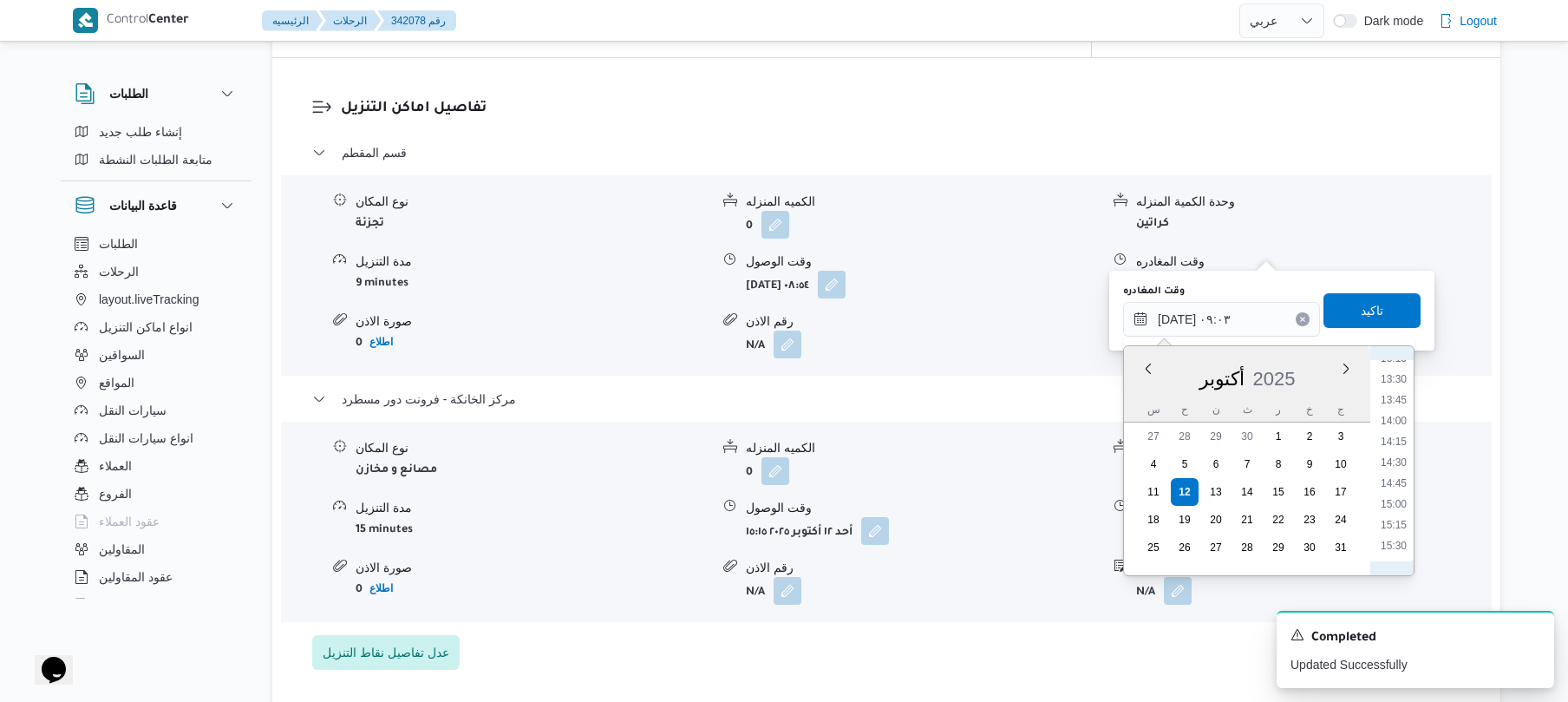
scroll to position [1159, 0]
click at [1398, 395] on li "14:15" at bounding box center [1393, 396] width 40 height 17
type input "١٢/١٠/٢٠٢٥ ١٤:١٥"
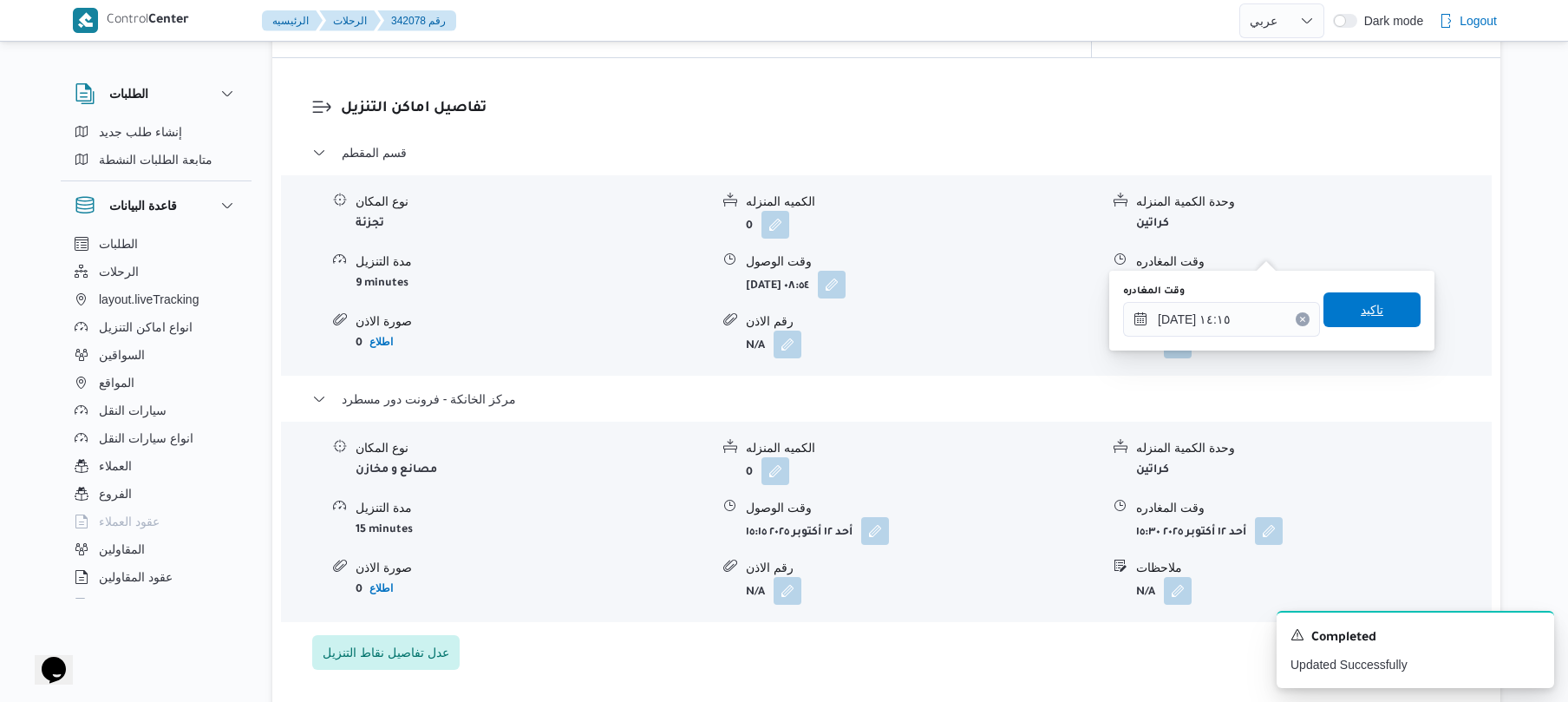
click at [1371, 314] on span "تاكيد" at bounding box center [1371, 309] width 23 height 21
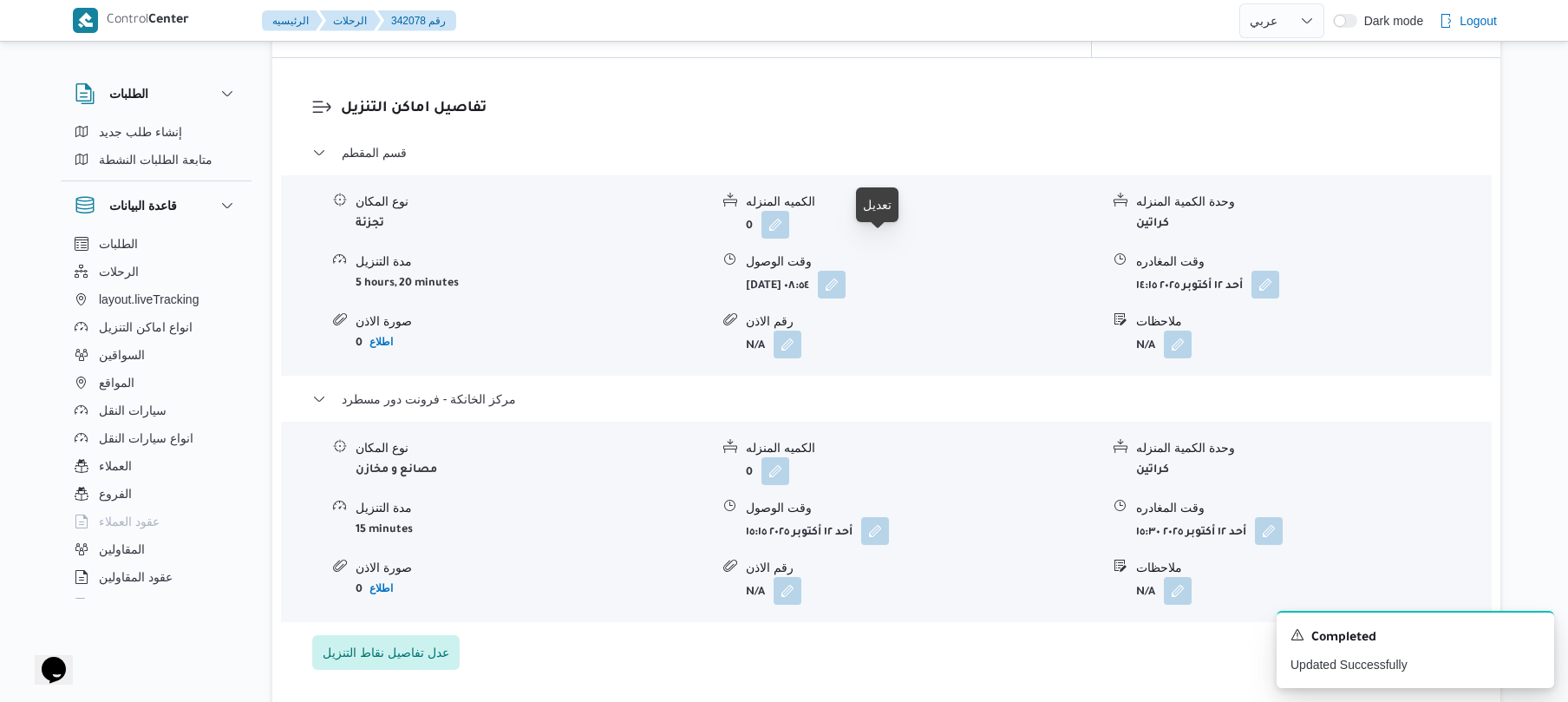
click at [895, 270] on form "أحد ١٢ أكتوبر ٢٠٢٥ ٠٨:٥٤" at bounding box center [923, 284] width 353 height 28
click at [846, 270] on button "button" at bounding box center [831, 284] width 28 height 28
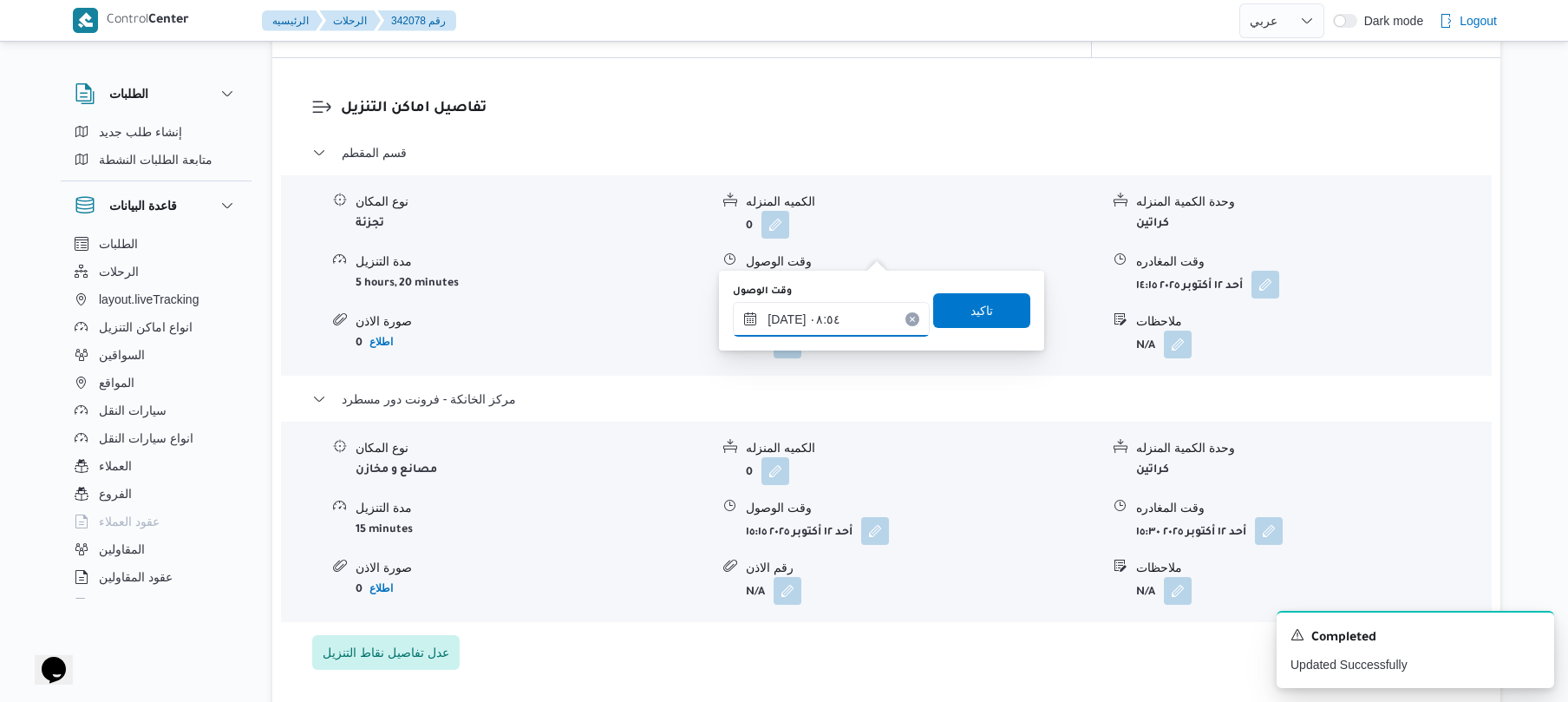
click at [812, 314] on input "١٢/١٠/٢٠٢٥ ٠٨:٥٤" at bounding box center [830, 319] width 197 height 34
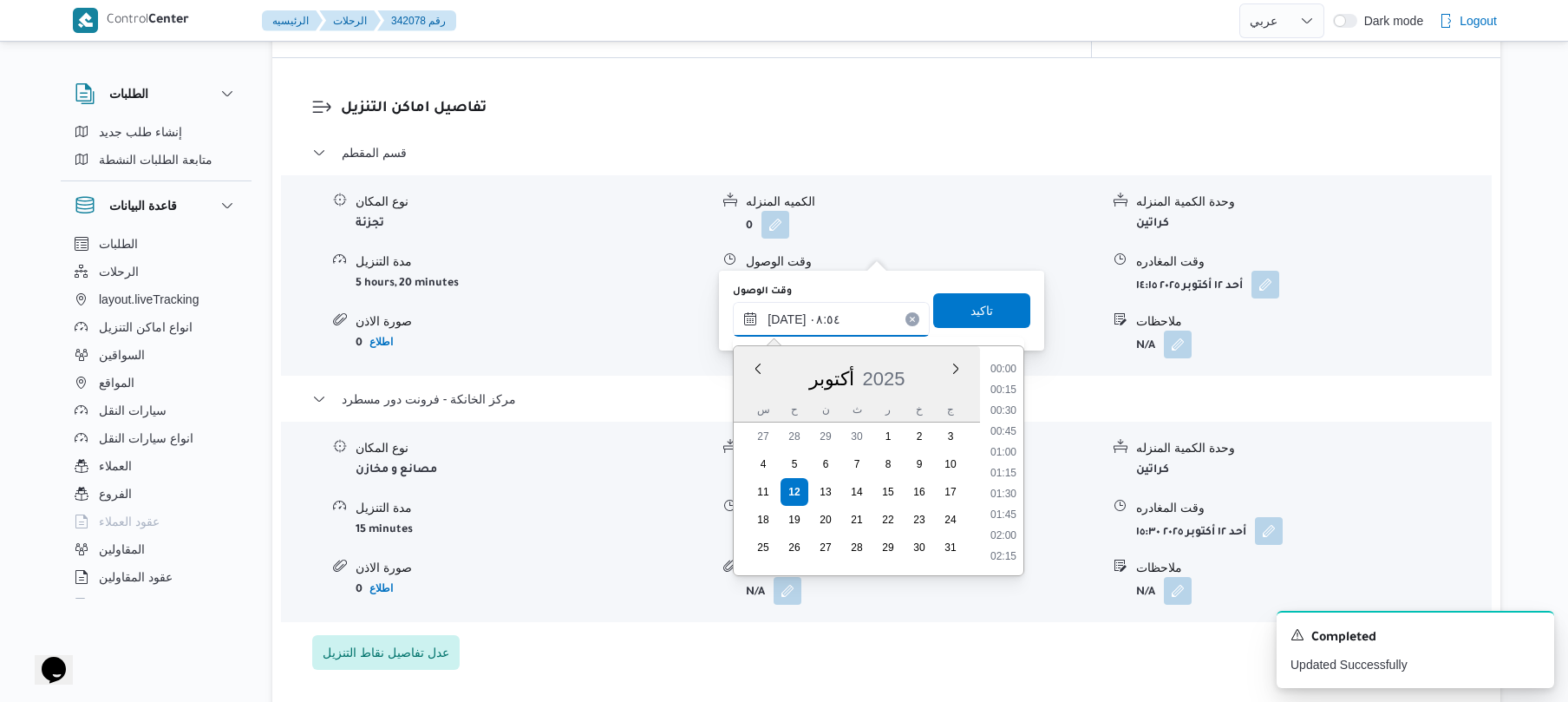
scroll to position [625, 0]
click at [1007, 508] on li "09:15" at bounding box center [1003, 514] width 40 height 17
type input "١٢/١٠/٢٠٢٥ ٠٩:١٥"
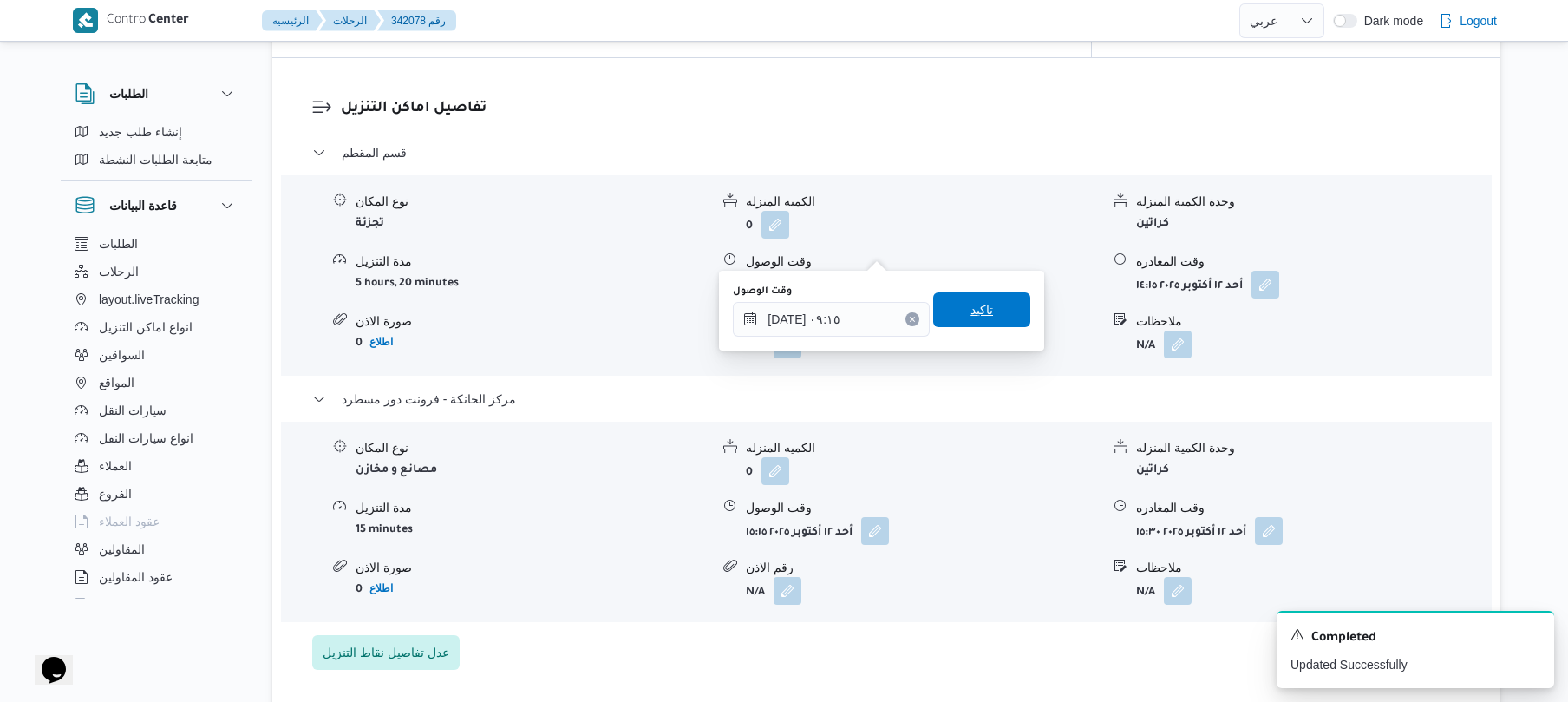
click at [990, 319] on span "تاكيد" at bounding box center [981, 309] width 97 height 34
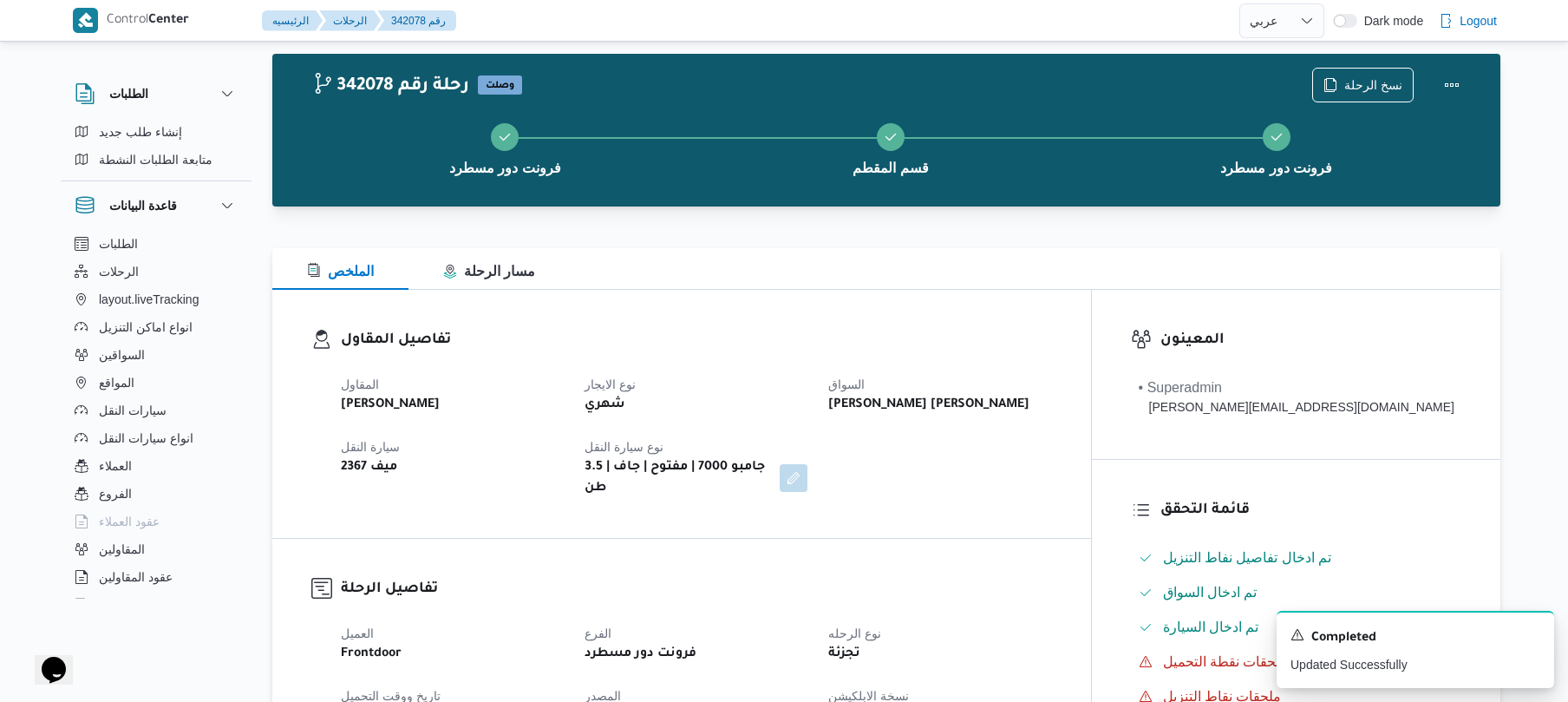
scroll to position [0, 0]
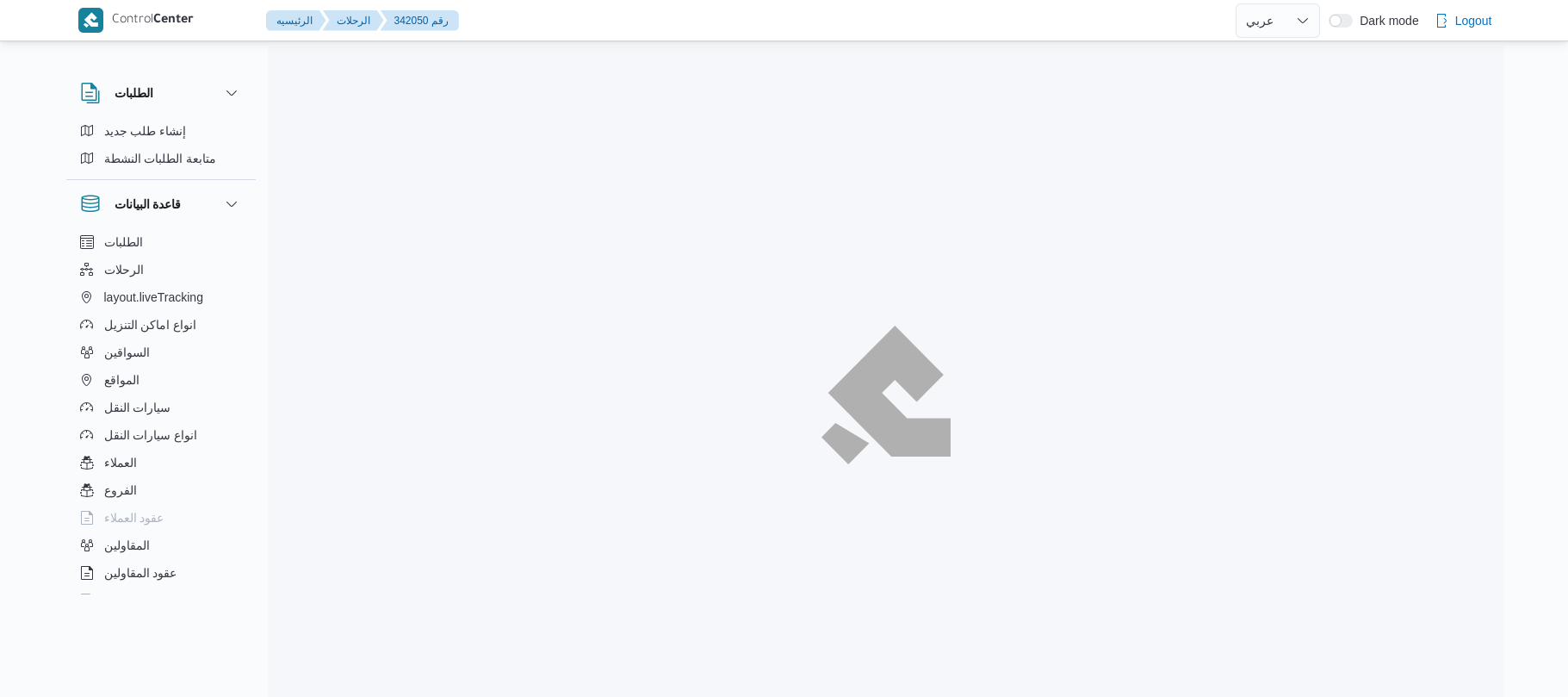
select select "ar"
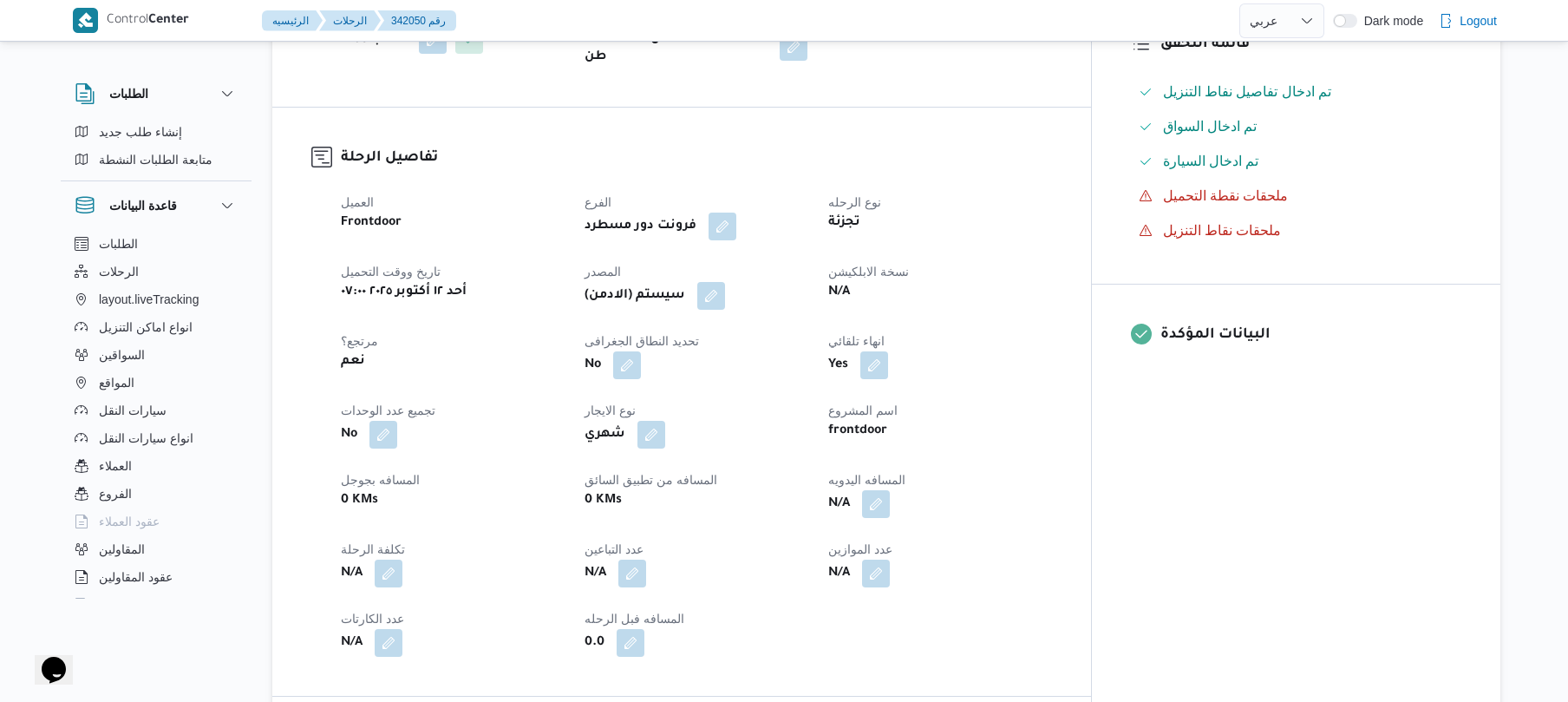
scroll to position [509, 0]
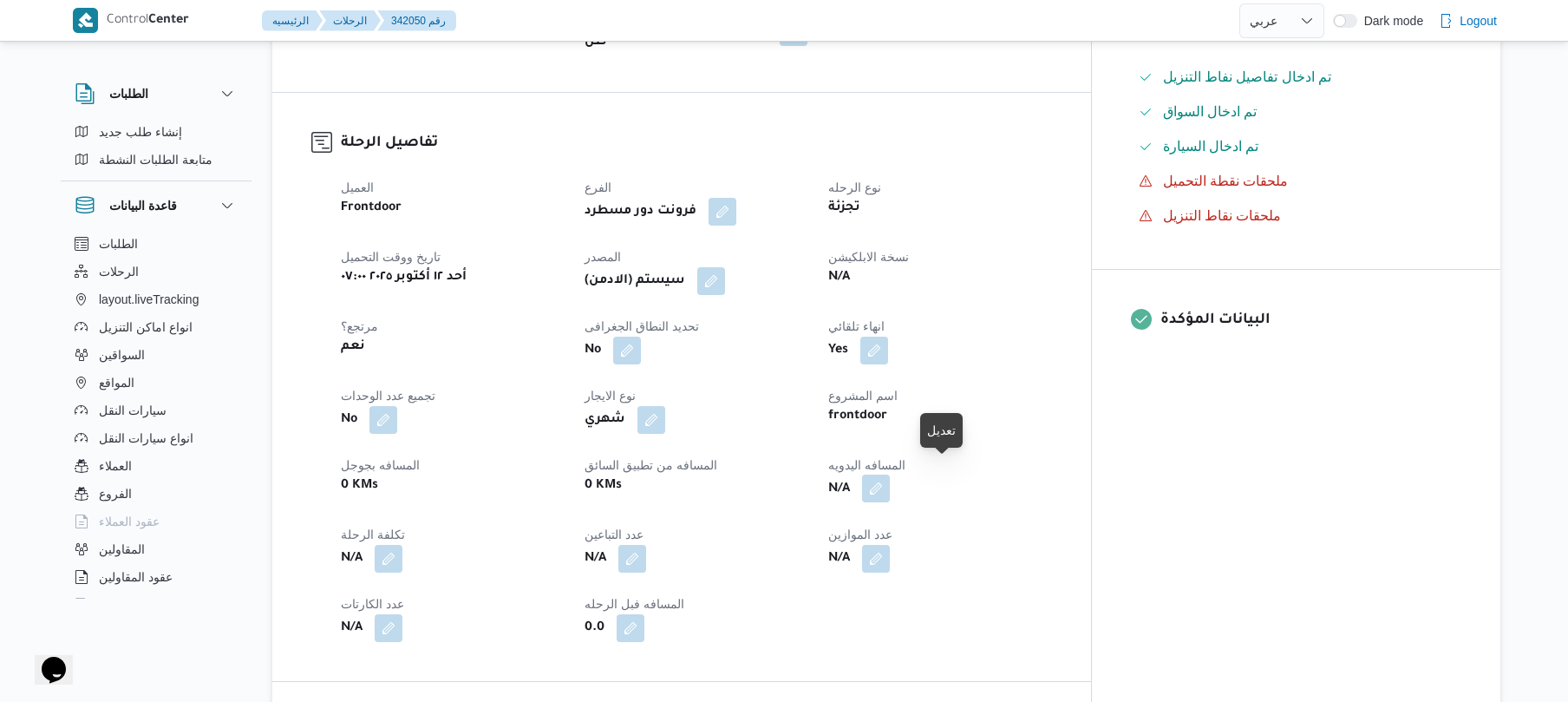
click at [890, 477] on button "button" at bounding box center [876, 488] width 28 height 28
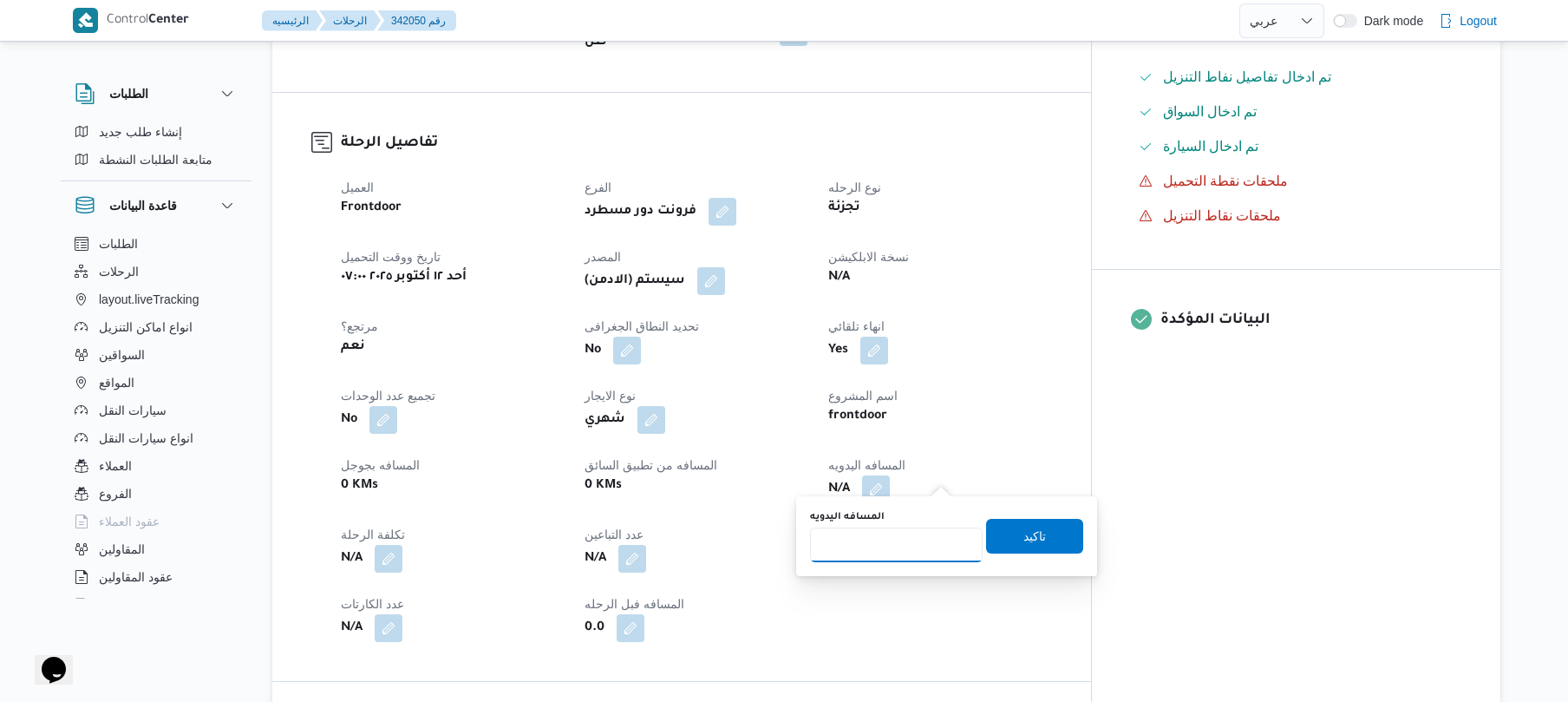
click at [869, 542] on input "المسافه اليدويه" at bounding box center [896, 545] width 172 height 34
type input "100"
click at [1023, 539] on span "تاكيد" at bounding box center [1034, 535] width 23 height 21
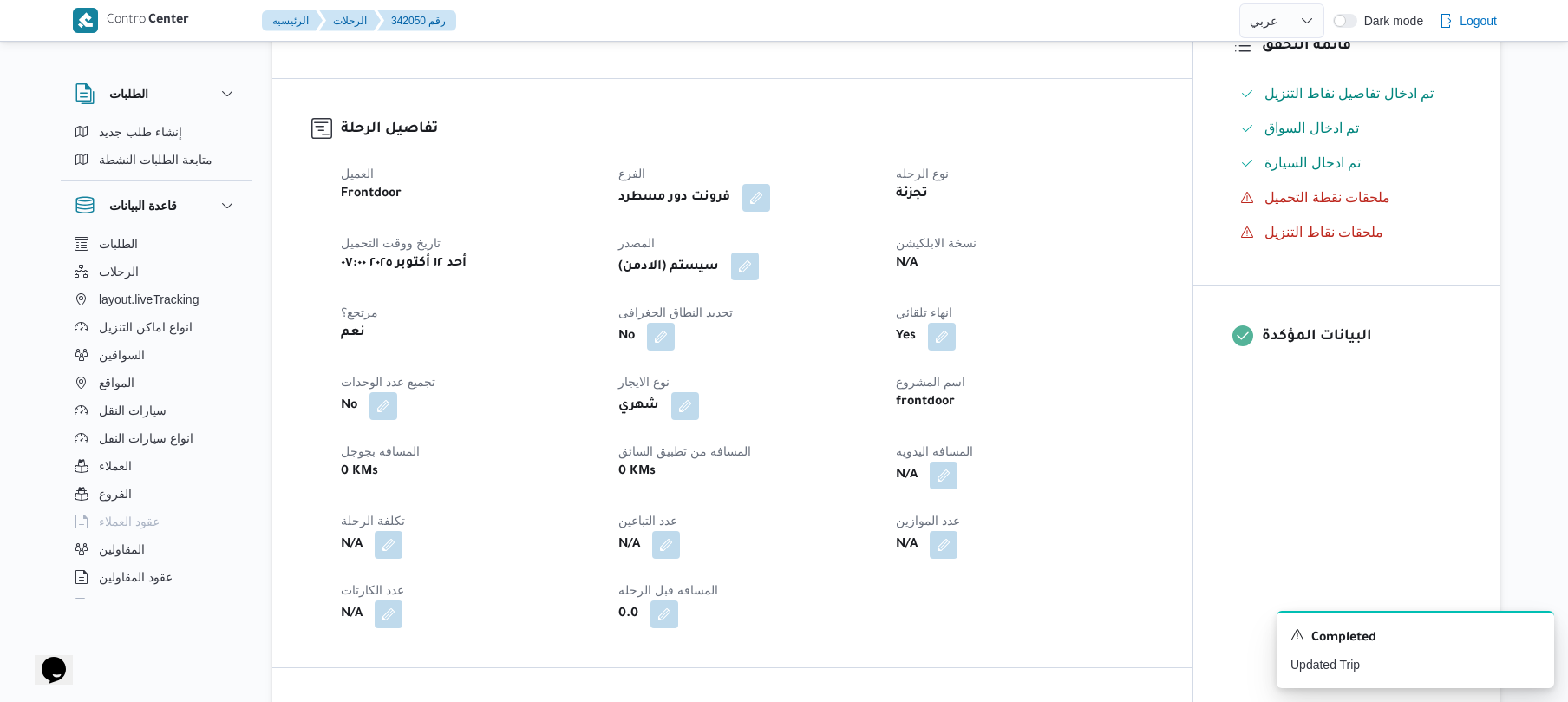
click at [750, 257] on button "button" at bounding box center [744, 266] width 28 height 28
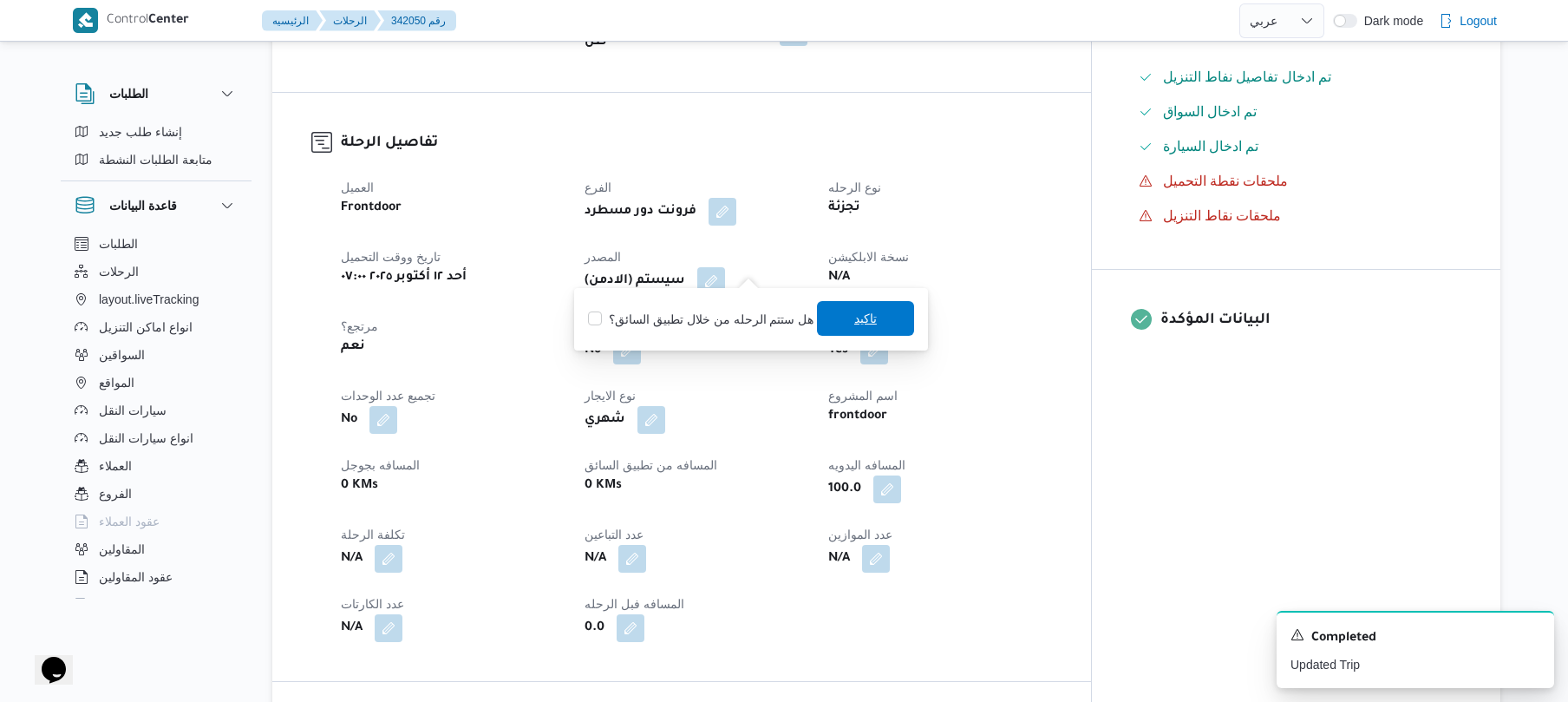
click at [879, 320] on span "تاكيد" at bounding box center [865, 318] width 97 height 34
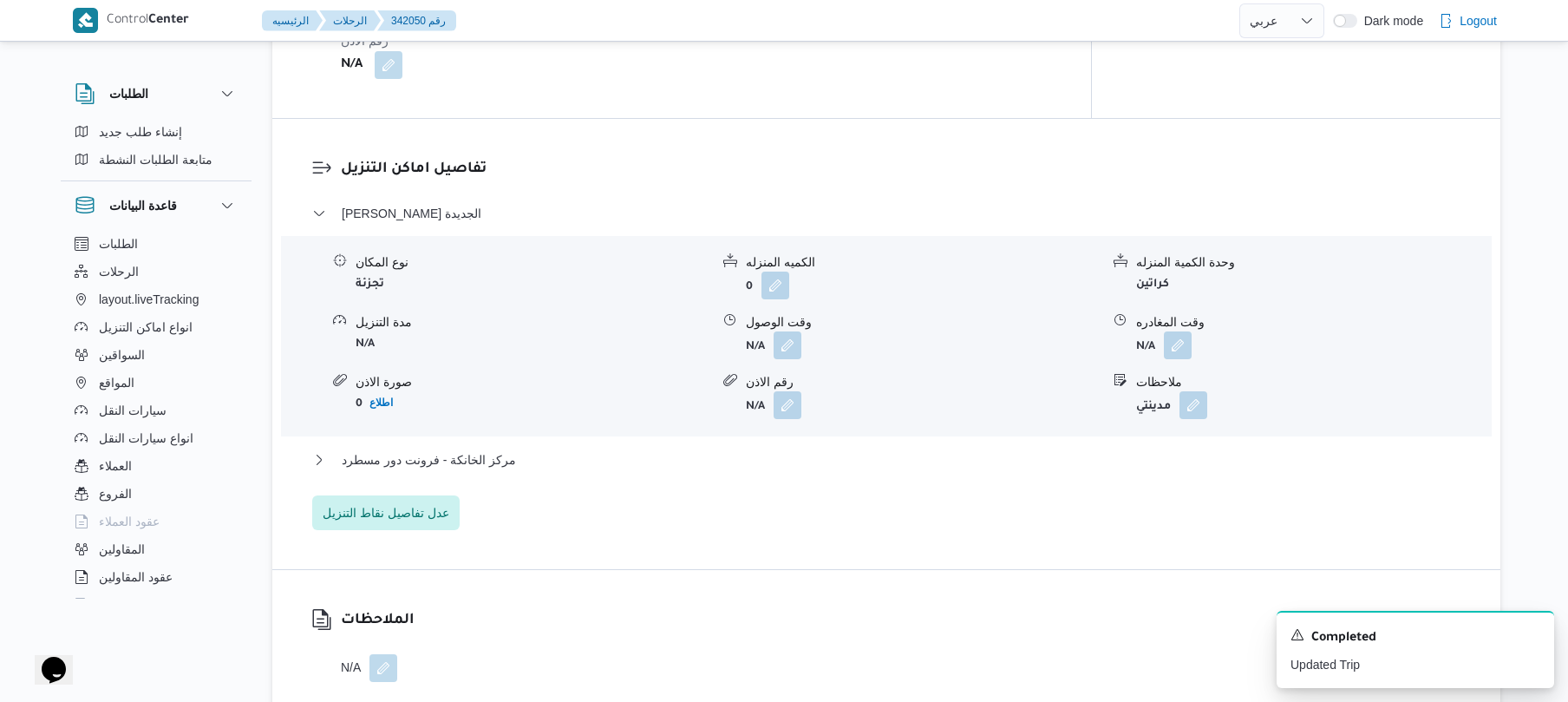
scroll to position [1527, 0]
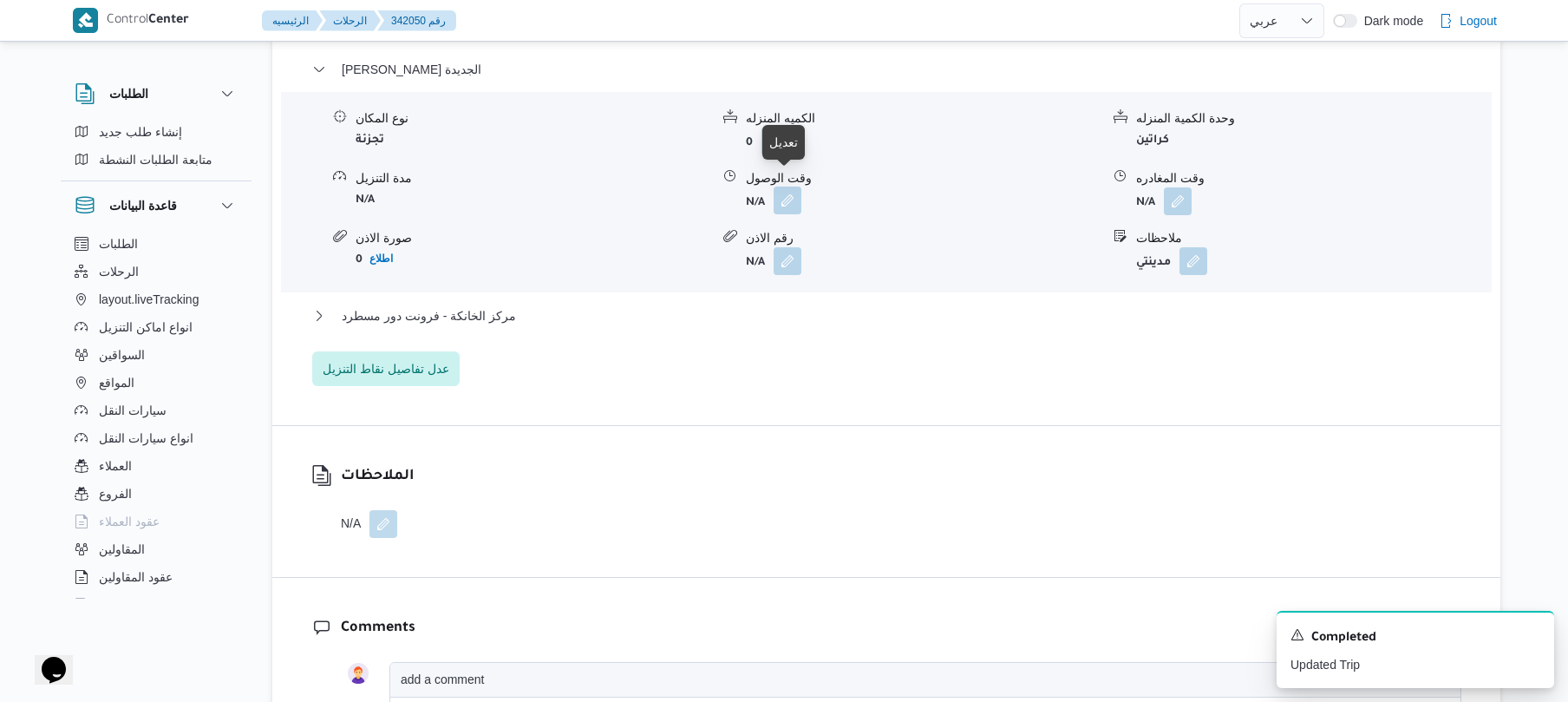
click at [784, 187] on button "button" at bounding box center [787, 200] width 28 height 28
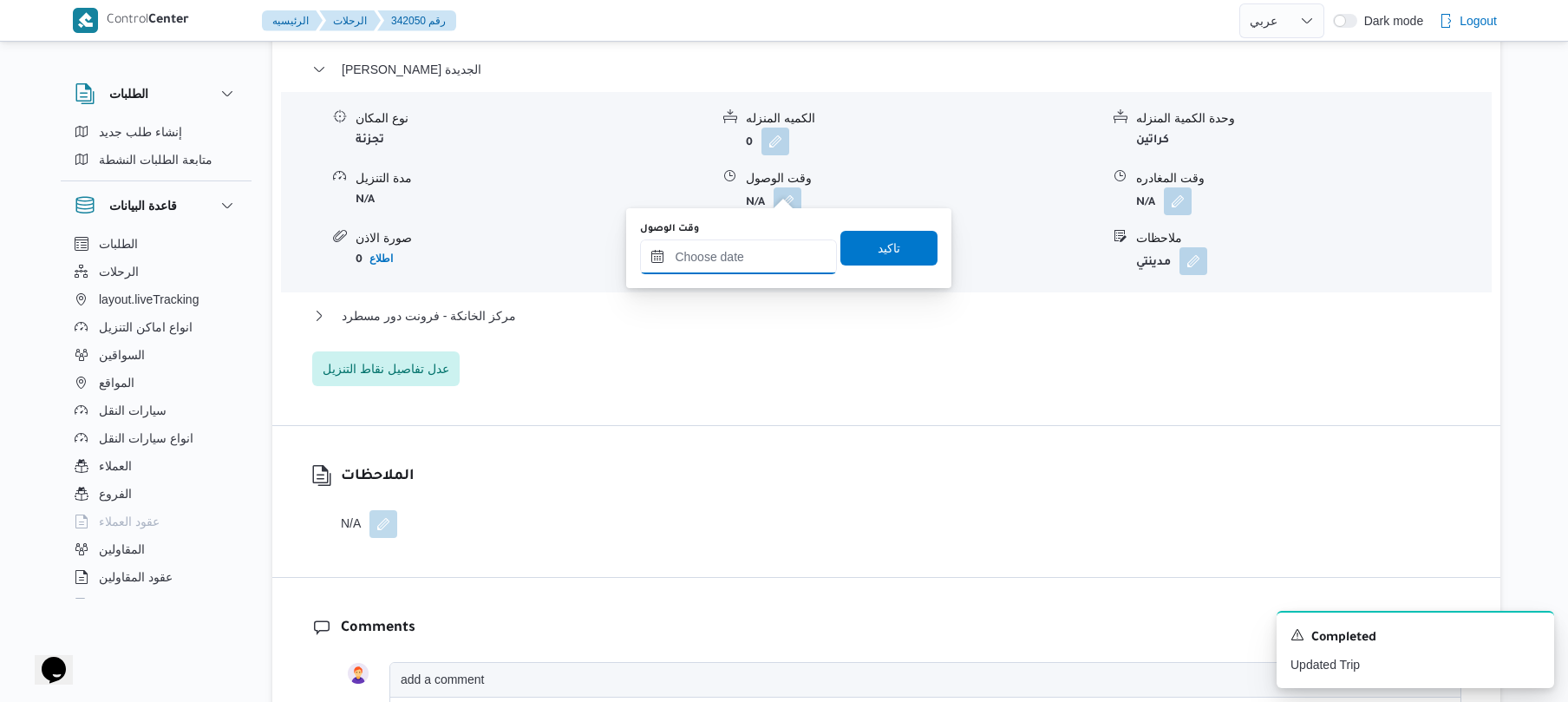
click at [731, 265] on input "وقت الوصول" at bounding box center [738, 257] width 197 height 34
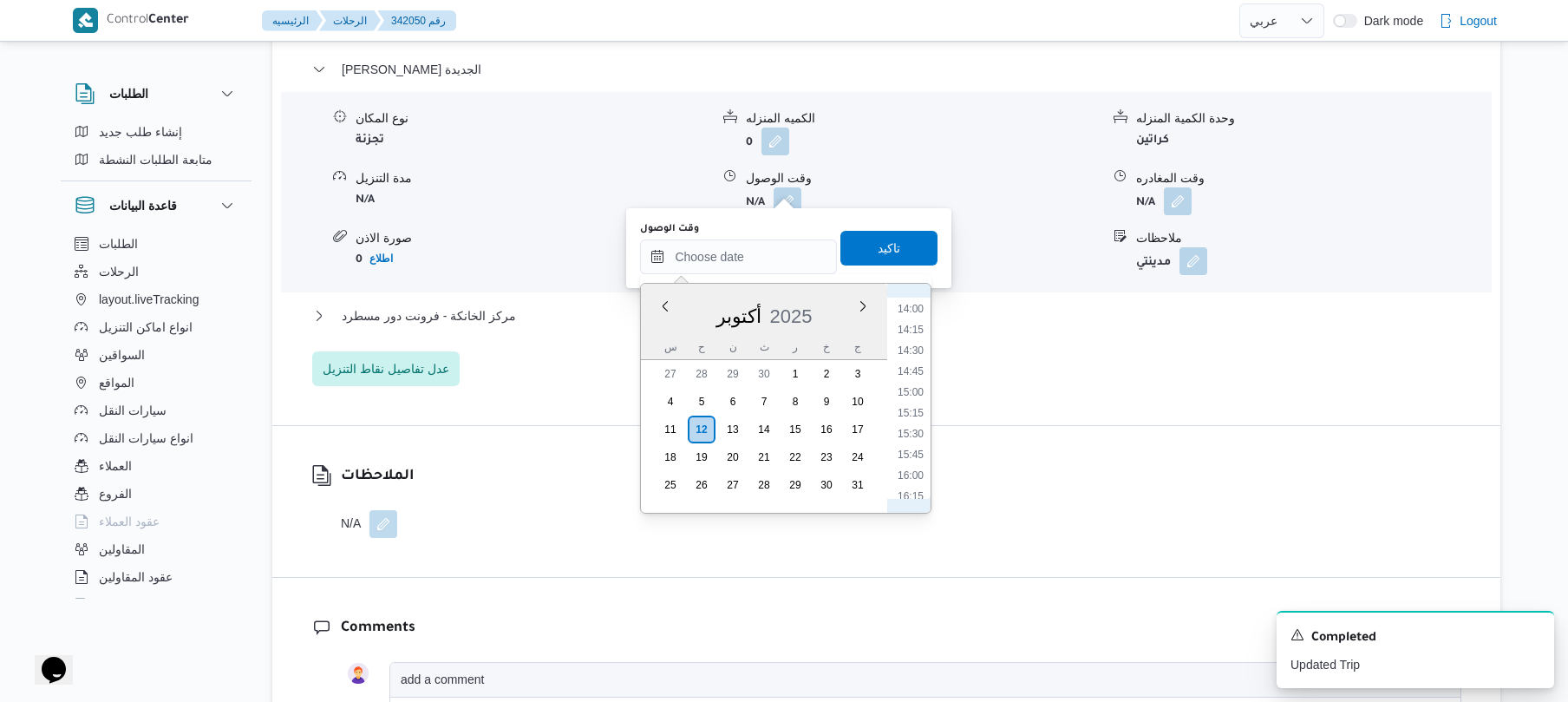
scroll to position [540, 0]
click at [910, 470] on li "08:30" at bounding box center [911, 474] width 40 height 17
type input "[DATE] ٠٨:٣٠"
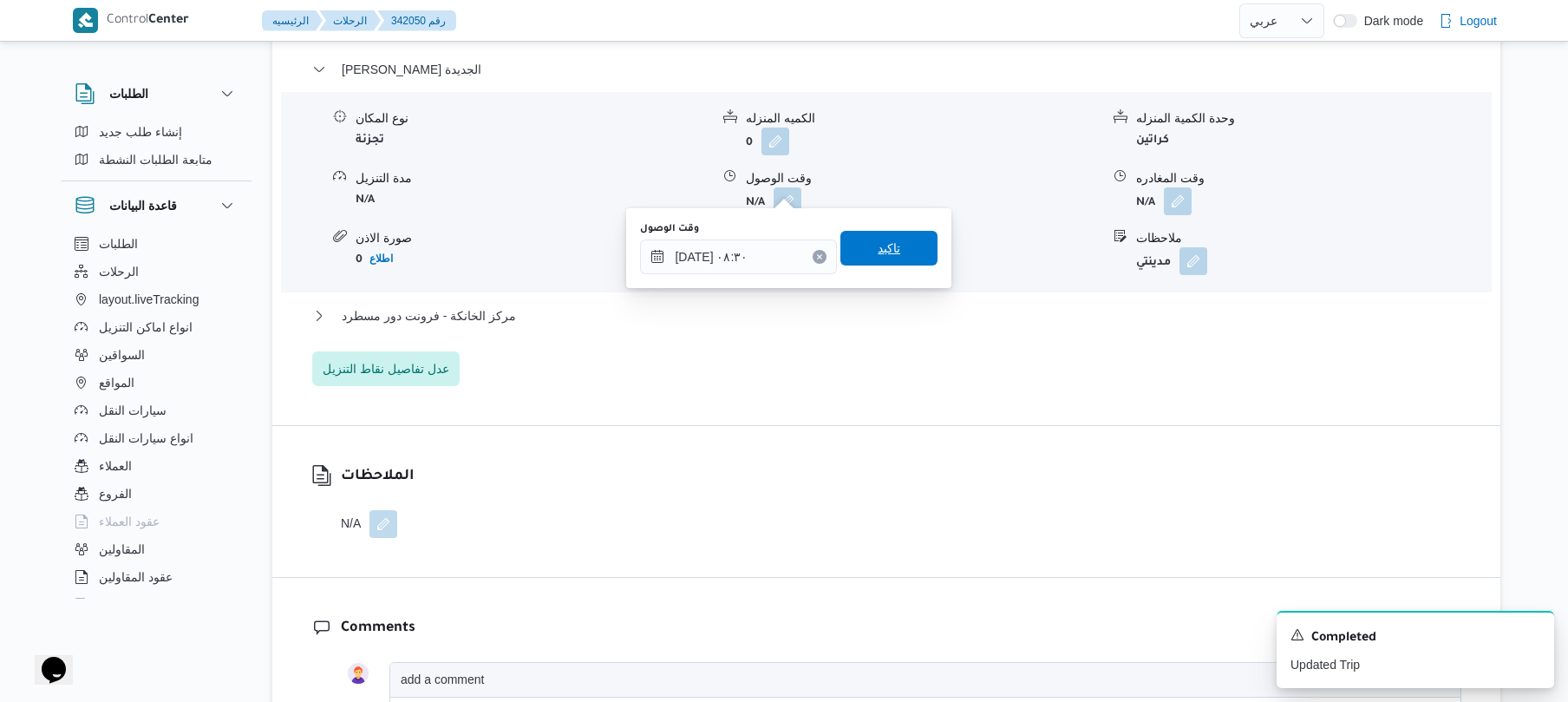
click at [889, 248] on span "تاكيد" at bounding box center [888, 248] width 23 height 21
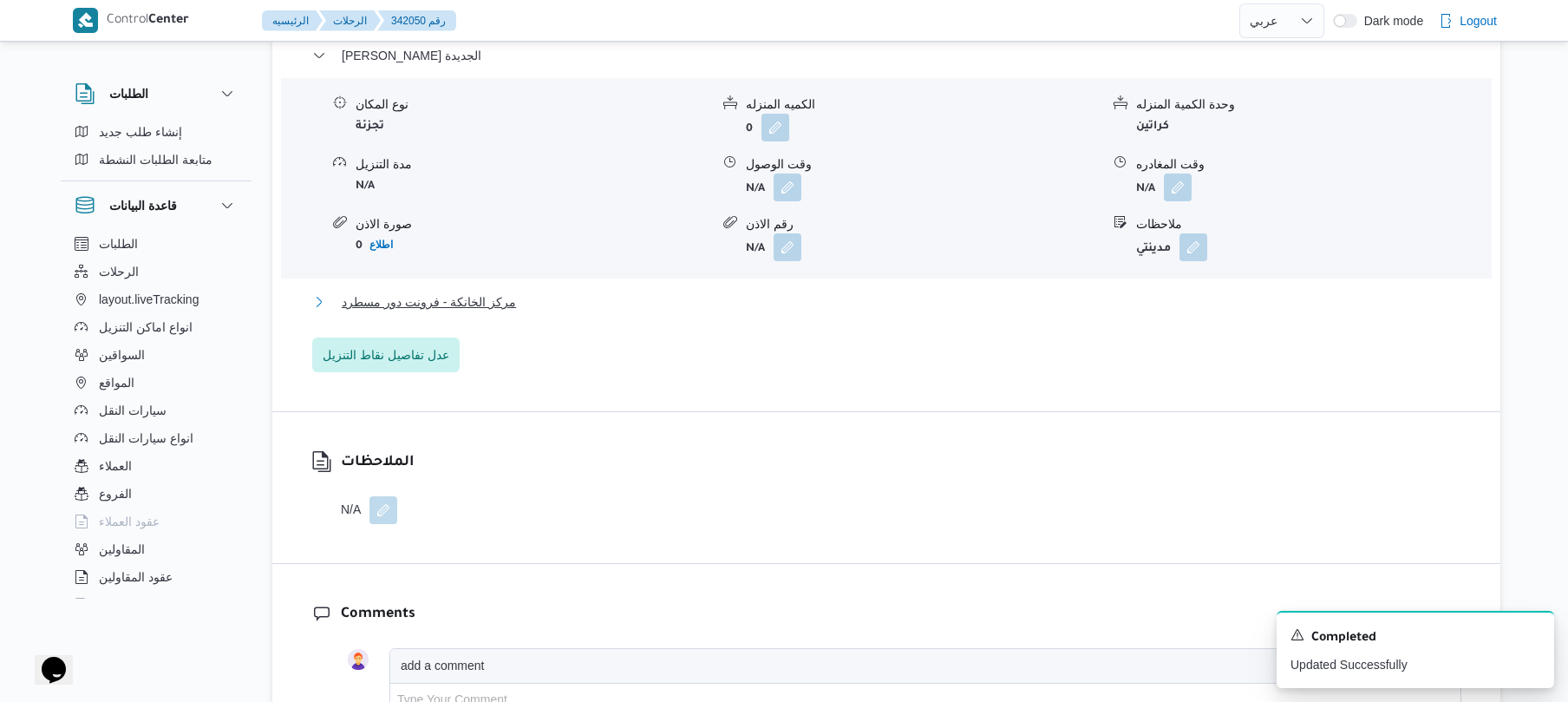
click at [808, 293] on button "مركز الخانكة - فرونت دور مسطرد" at bounding box center [886, 301] width 1149 height 21
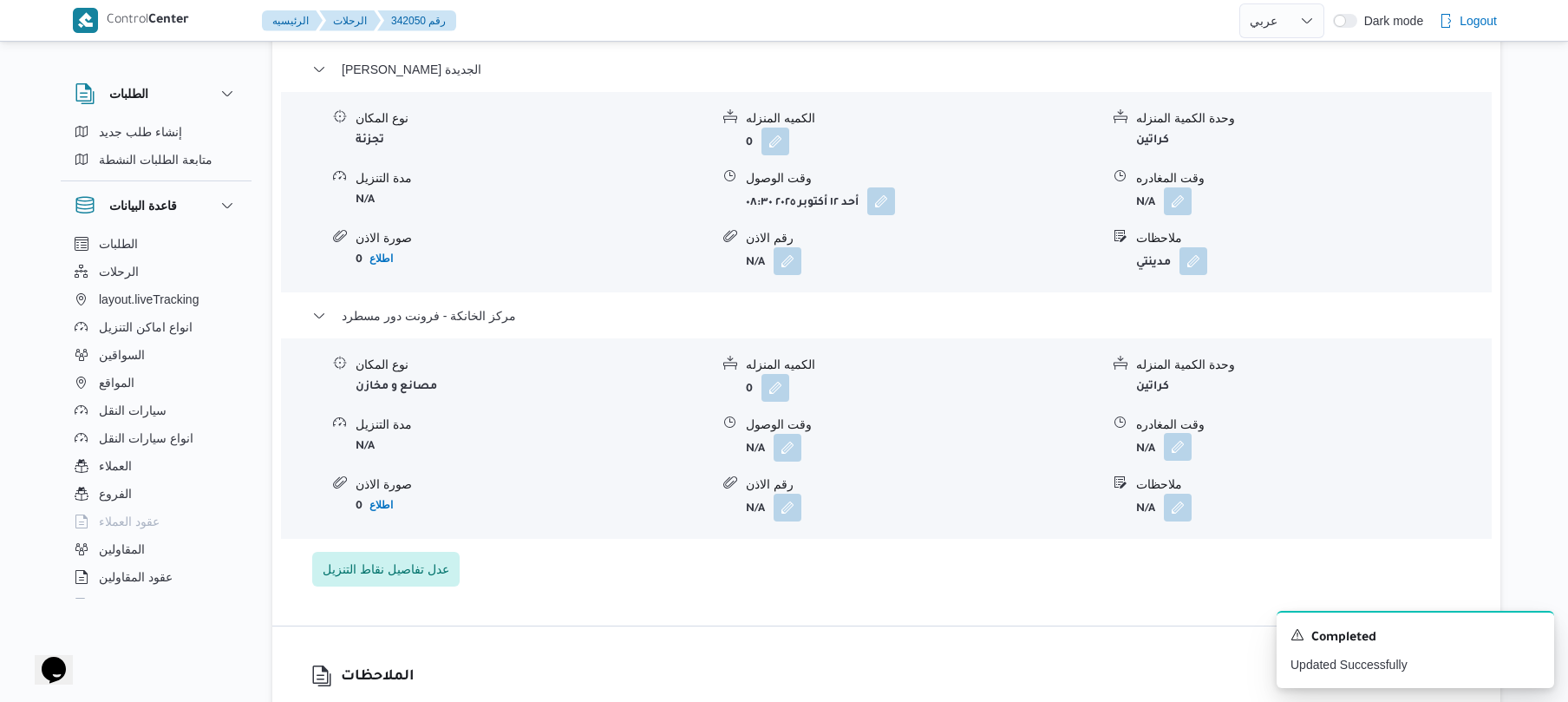
click at [1181, 433] on button "button" at bounding box center [1177, 446] width 28 height 28
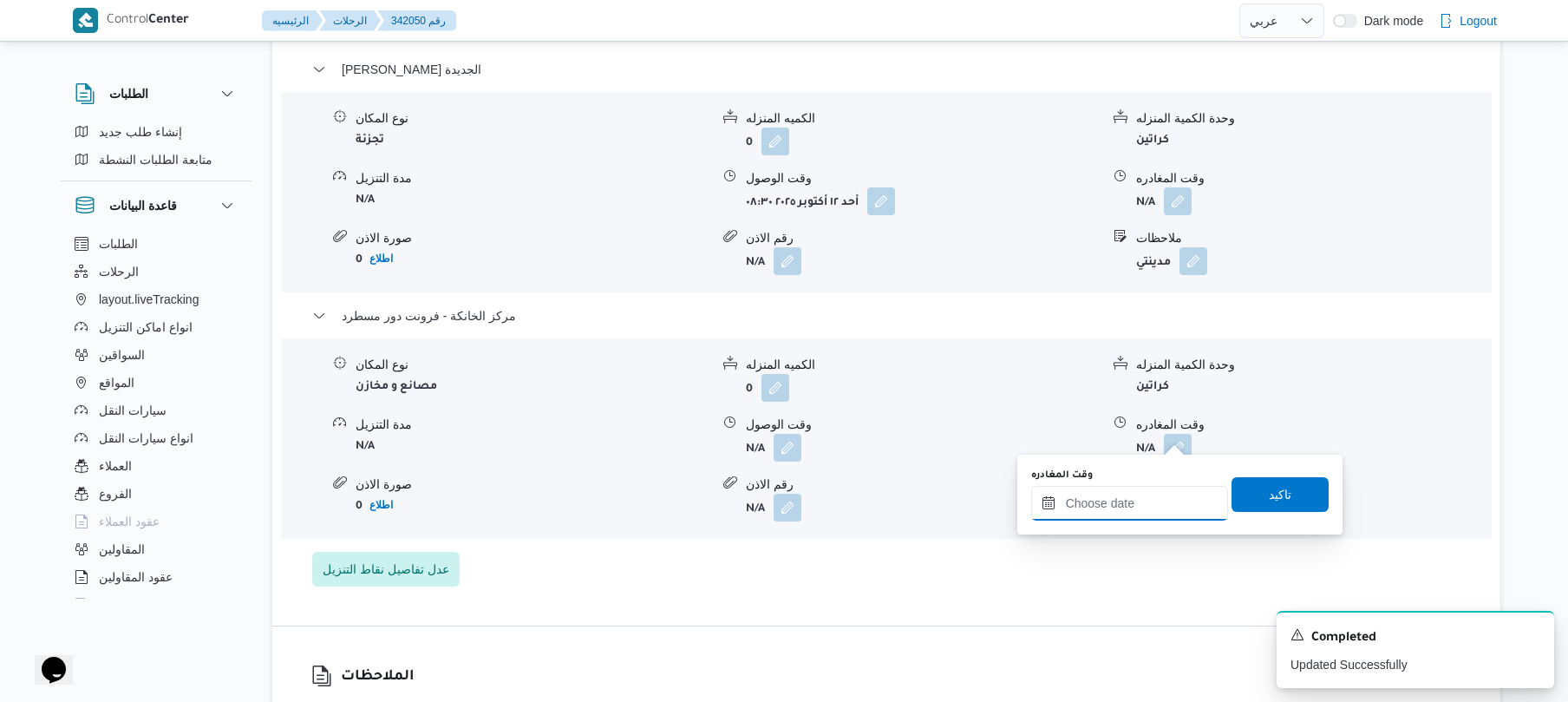
click at [1090, 493] on div at bounding box center [1128, 503] width 197 height 34
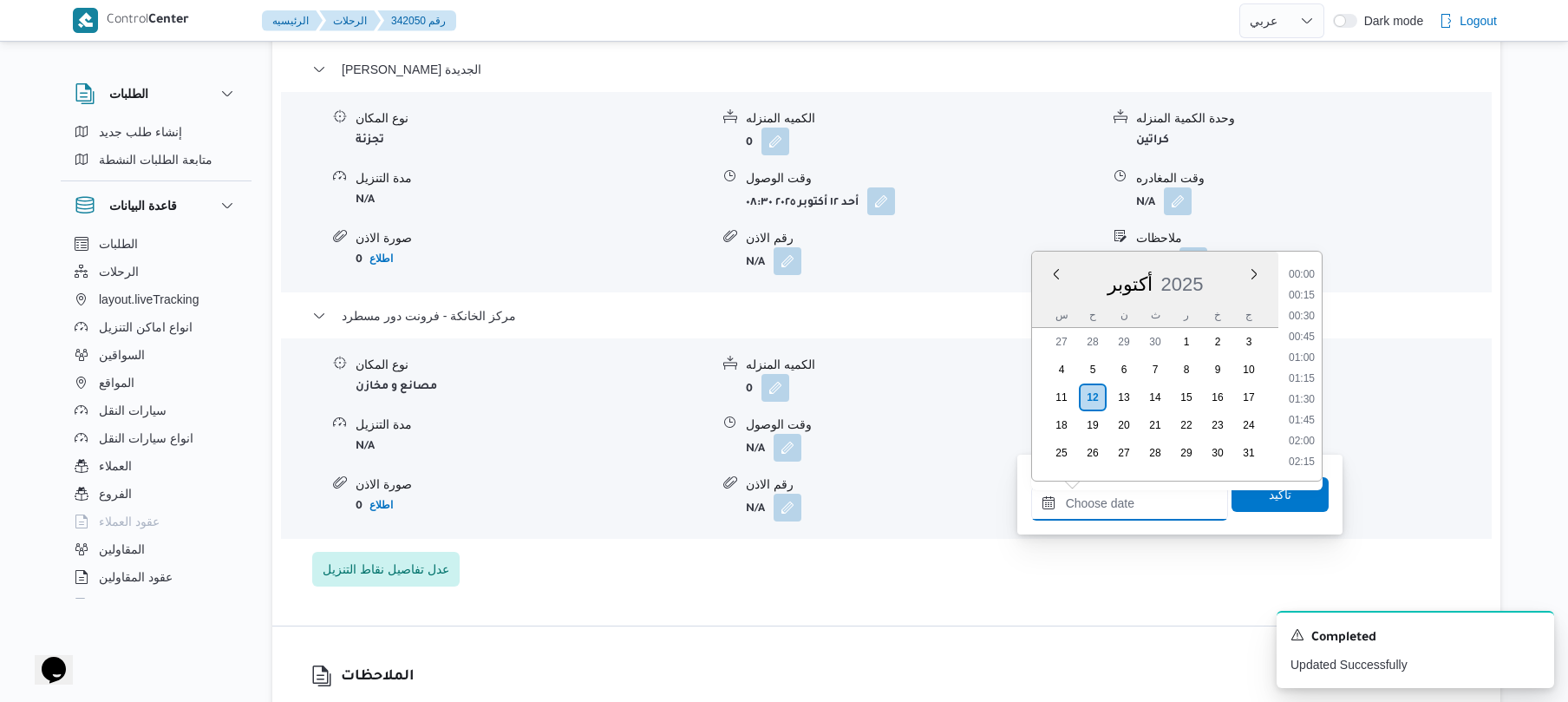
scroll to position [1333, 0]
click at [1333, 340] on div "نوع المكان مصانع و مخازن الكميه المنزله 0 وحدة الكمية المنزله كراتين مدة التنزي…" at bounding box center [886, 438] width 1224 height 197
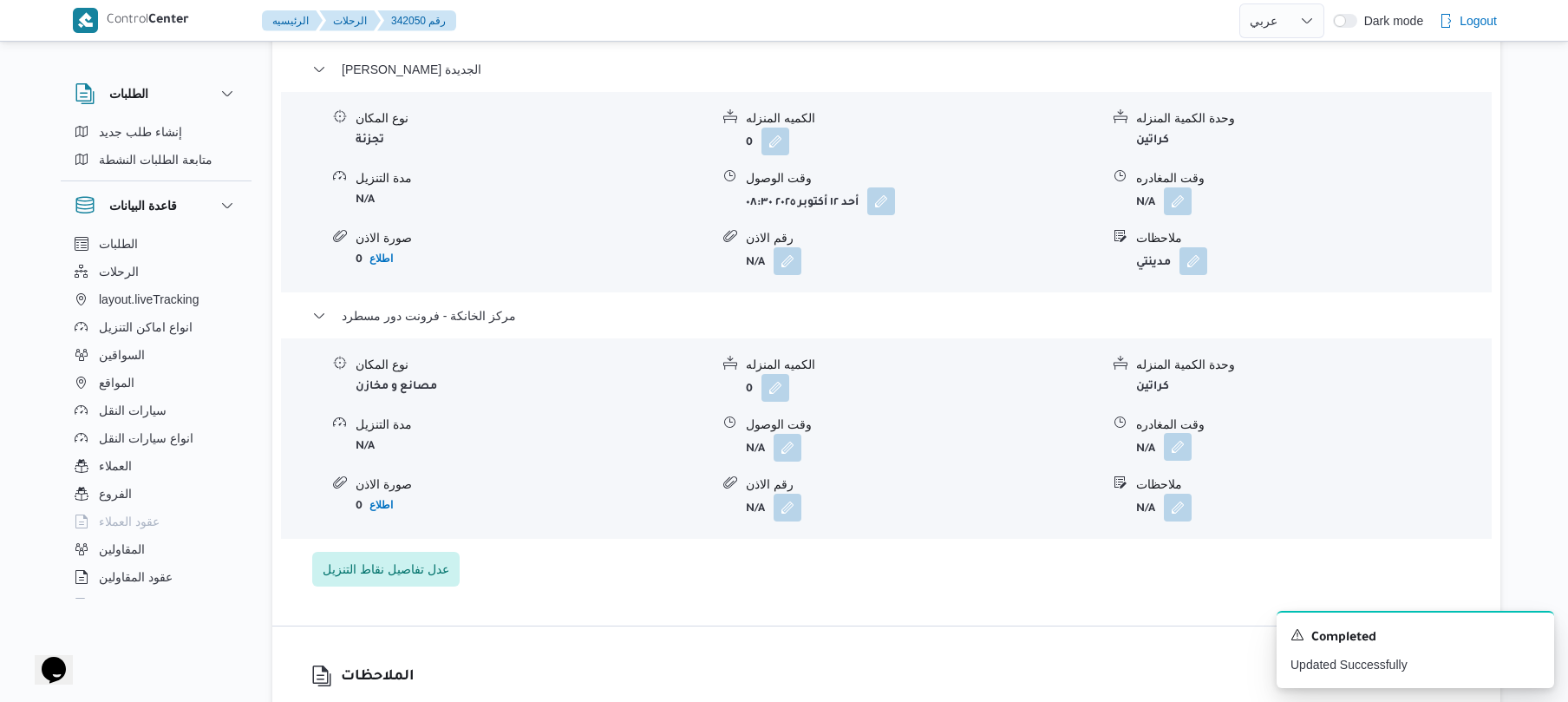
click at [1184, 433] on button "button" at bounding box center [1177, 446] width 28 height 28
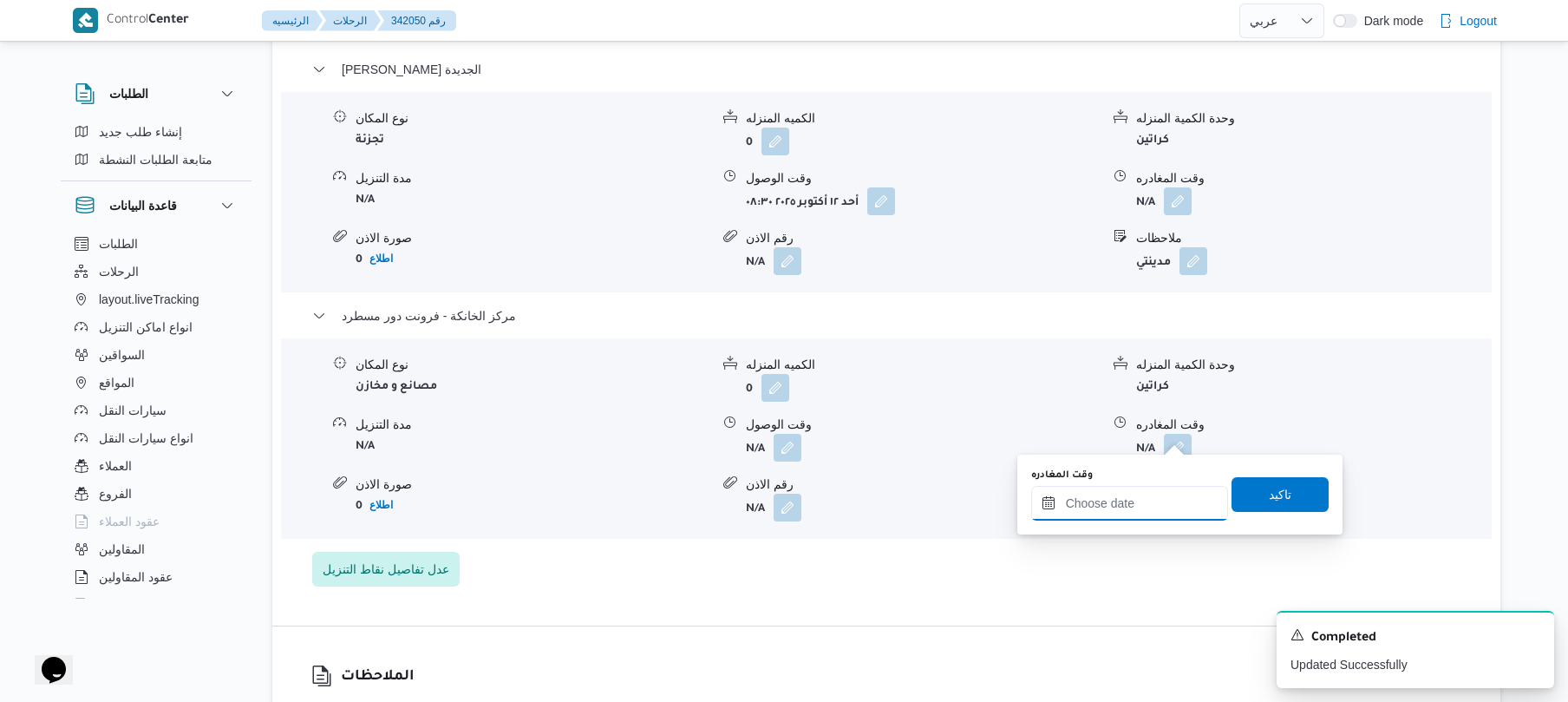
click at [1118, 502] on input "وقت المغادره" at bounding box center [1128, 503] width 197 height 34
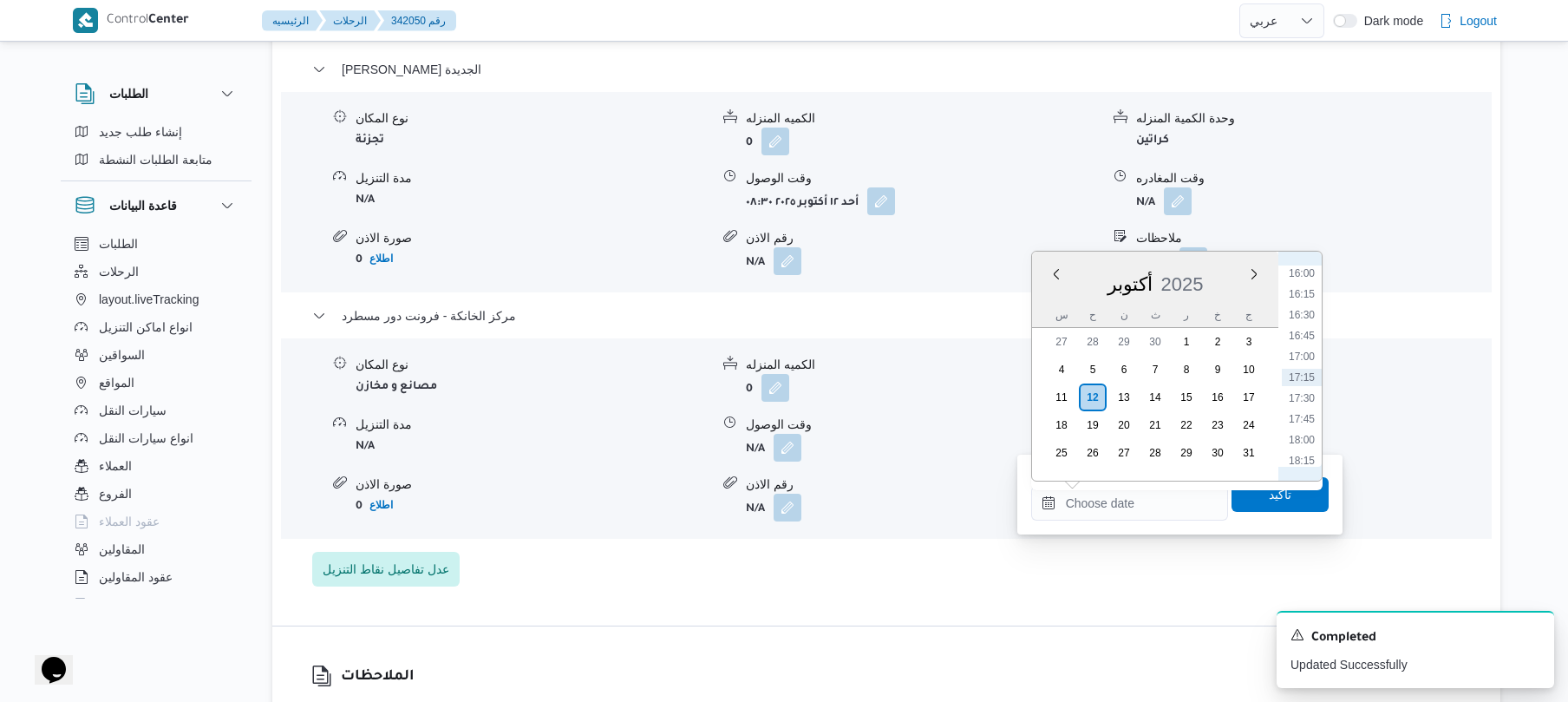
scroll to position [1163, 0]
click at [1308, 396] on li "15:30" at bounding box center [1302, 402] width 40 height 17
type input "[DATE] ١٥:٣٠"
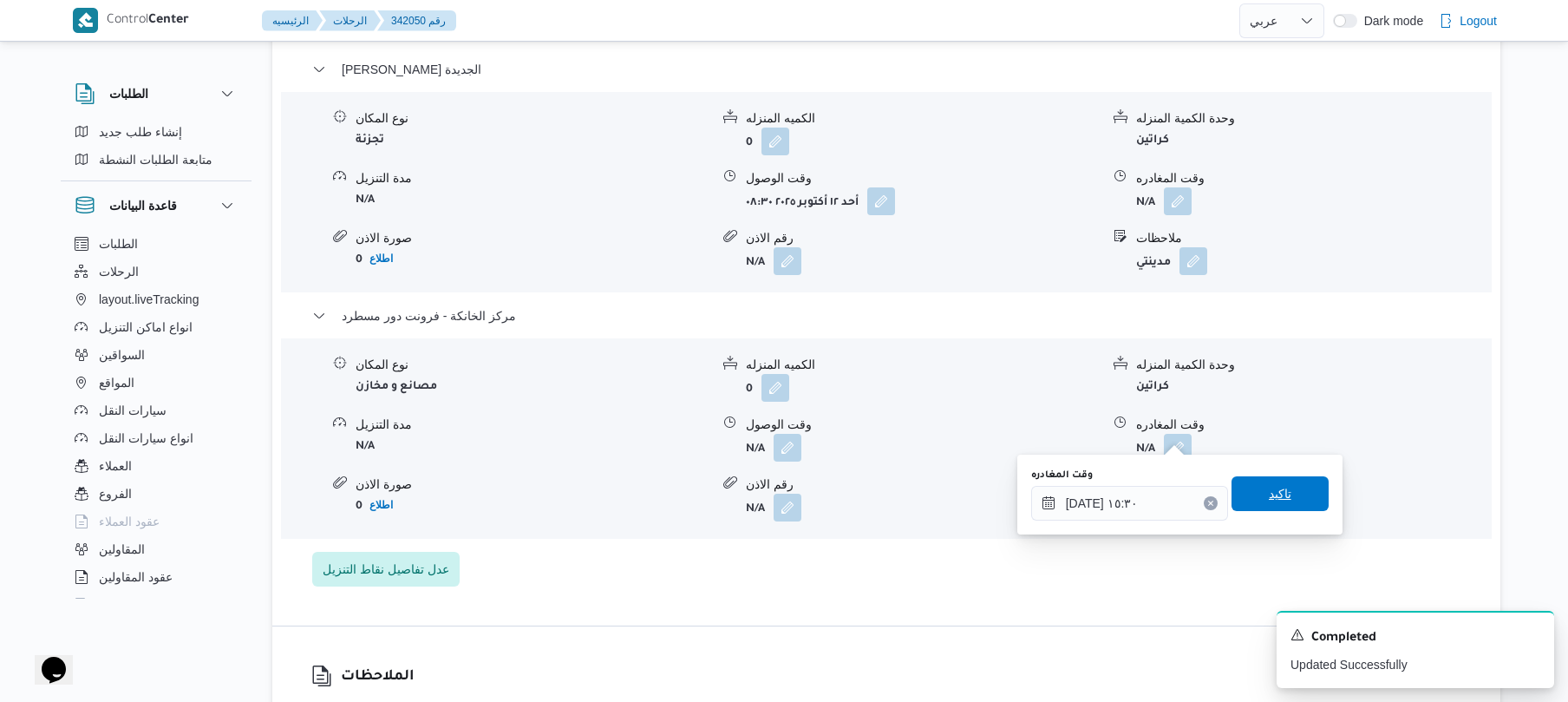
click at [1247, 494] on span "تاكيد" at bounding box center [1279, 493] width 97 height 34
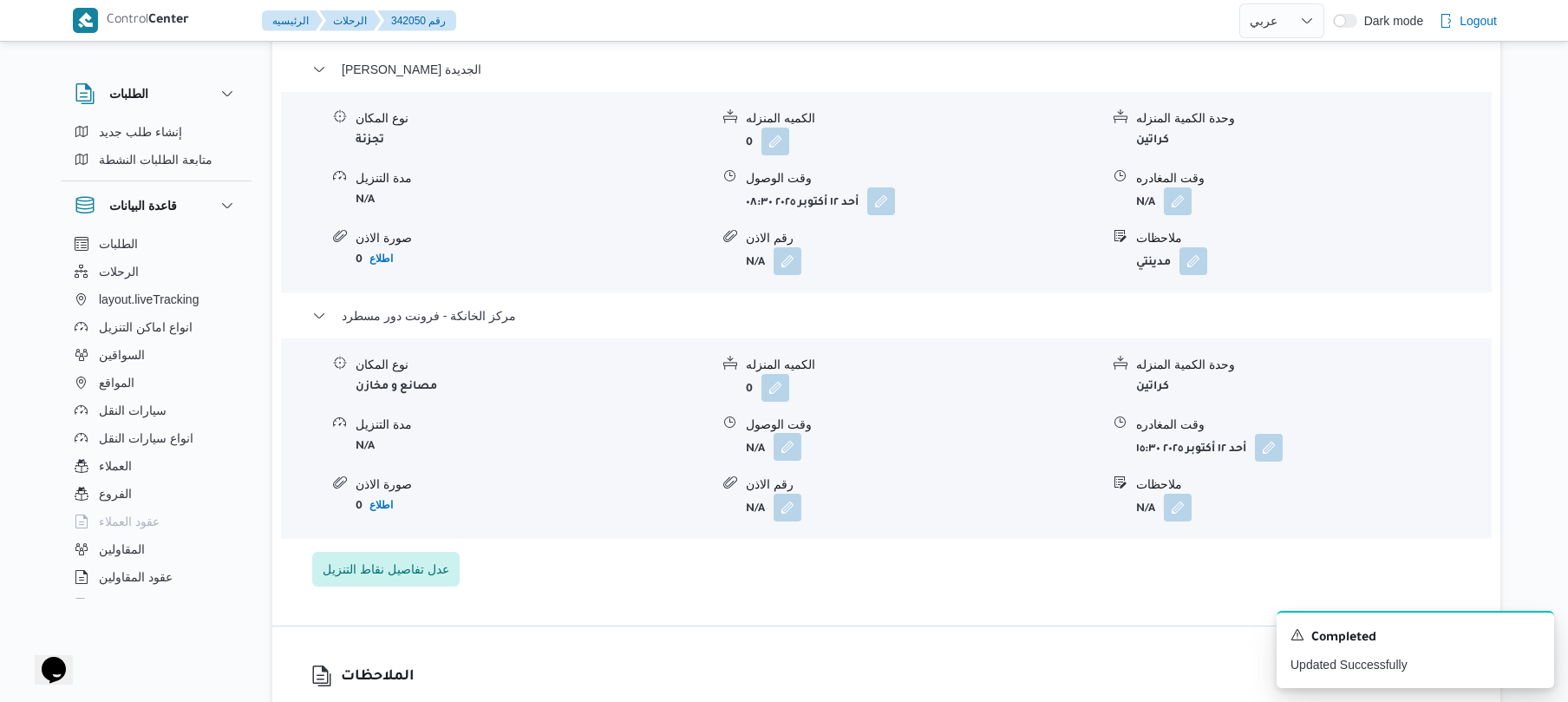
click at [790, 433] on button "button" at bounding box center [787, 446] width 28 height 28
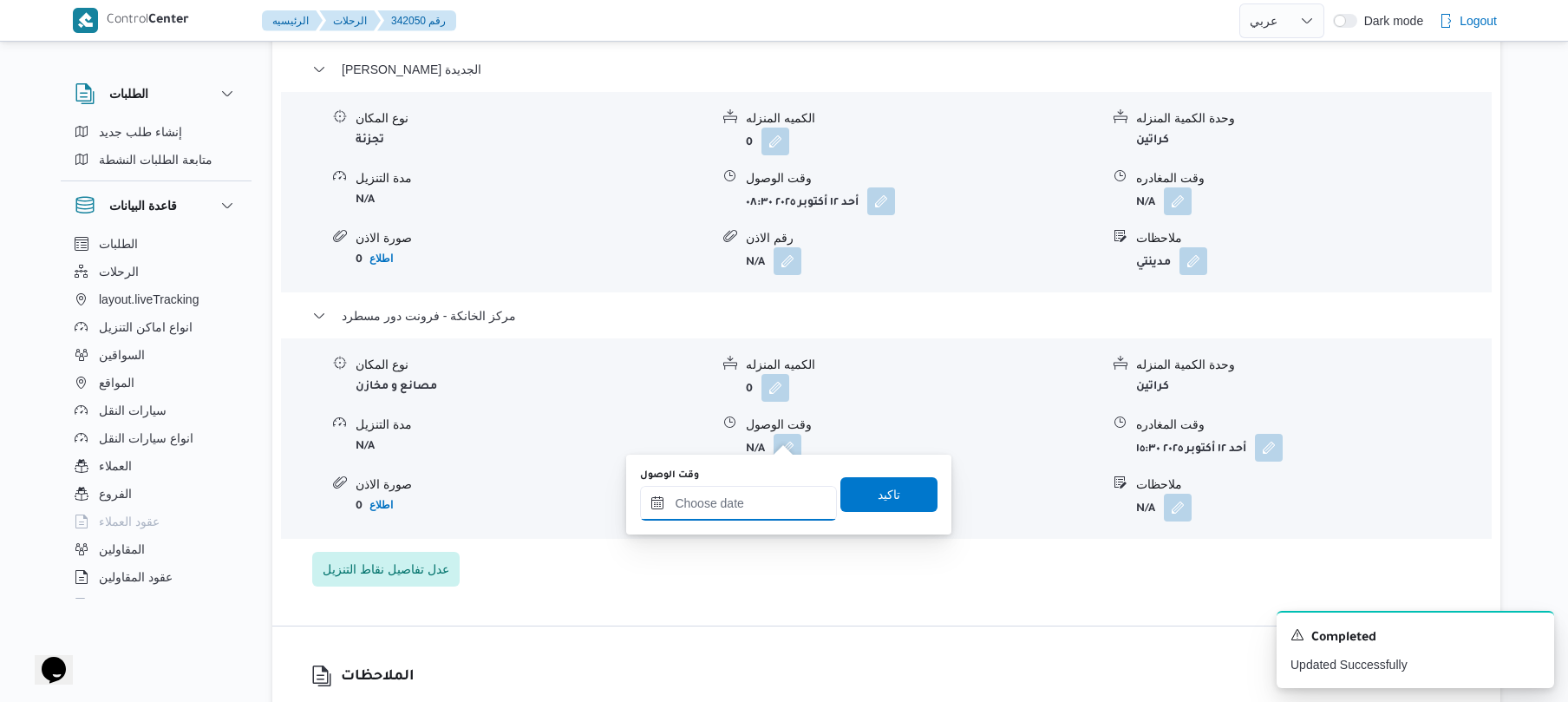
click at [764, 500] on input "وقت الوصول" at bounding box center [738, 503] width 197 height 34
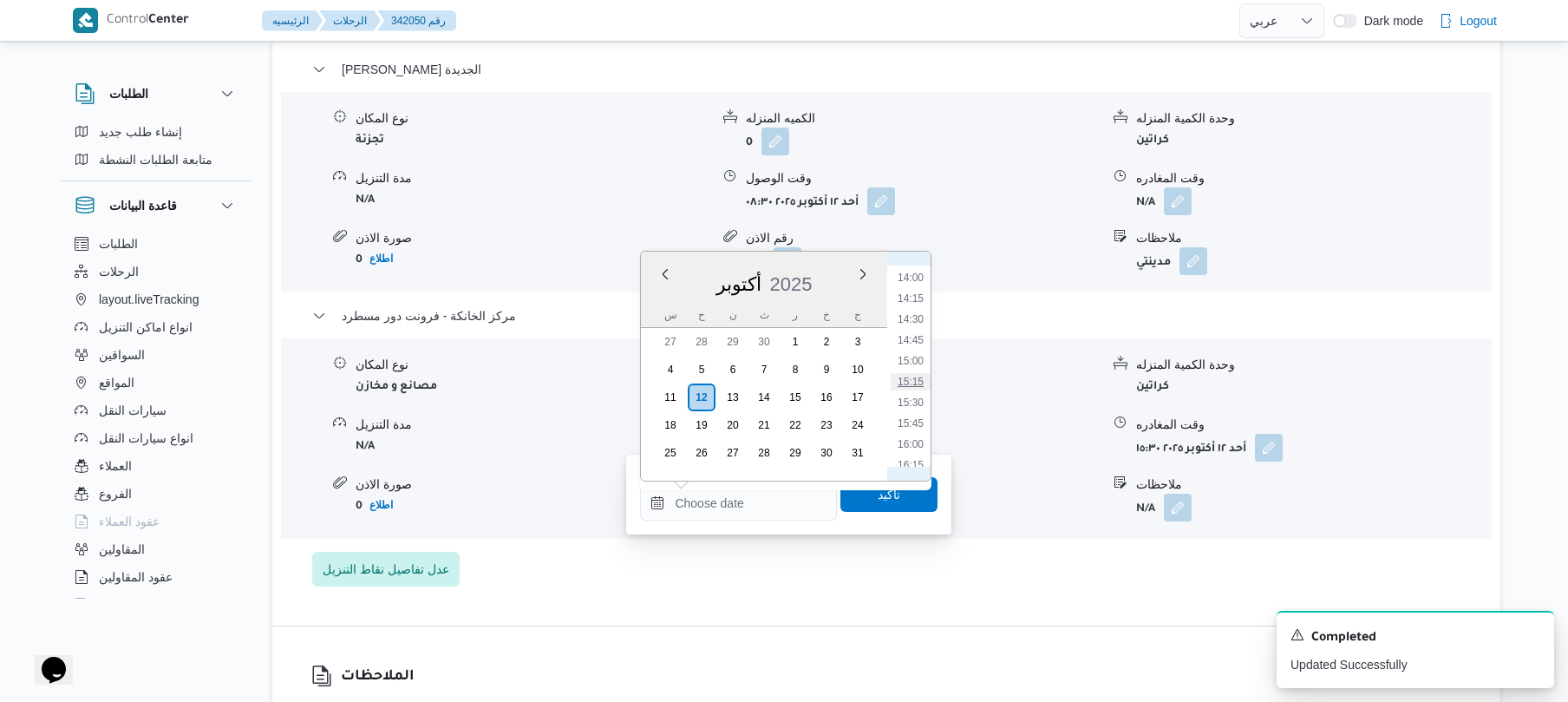
click at [913, 382] on li "15:15" at bounding box center [911, 381] width 40 height 17
type input "[DATE] ١٥:١٥"
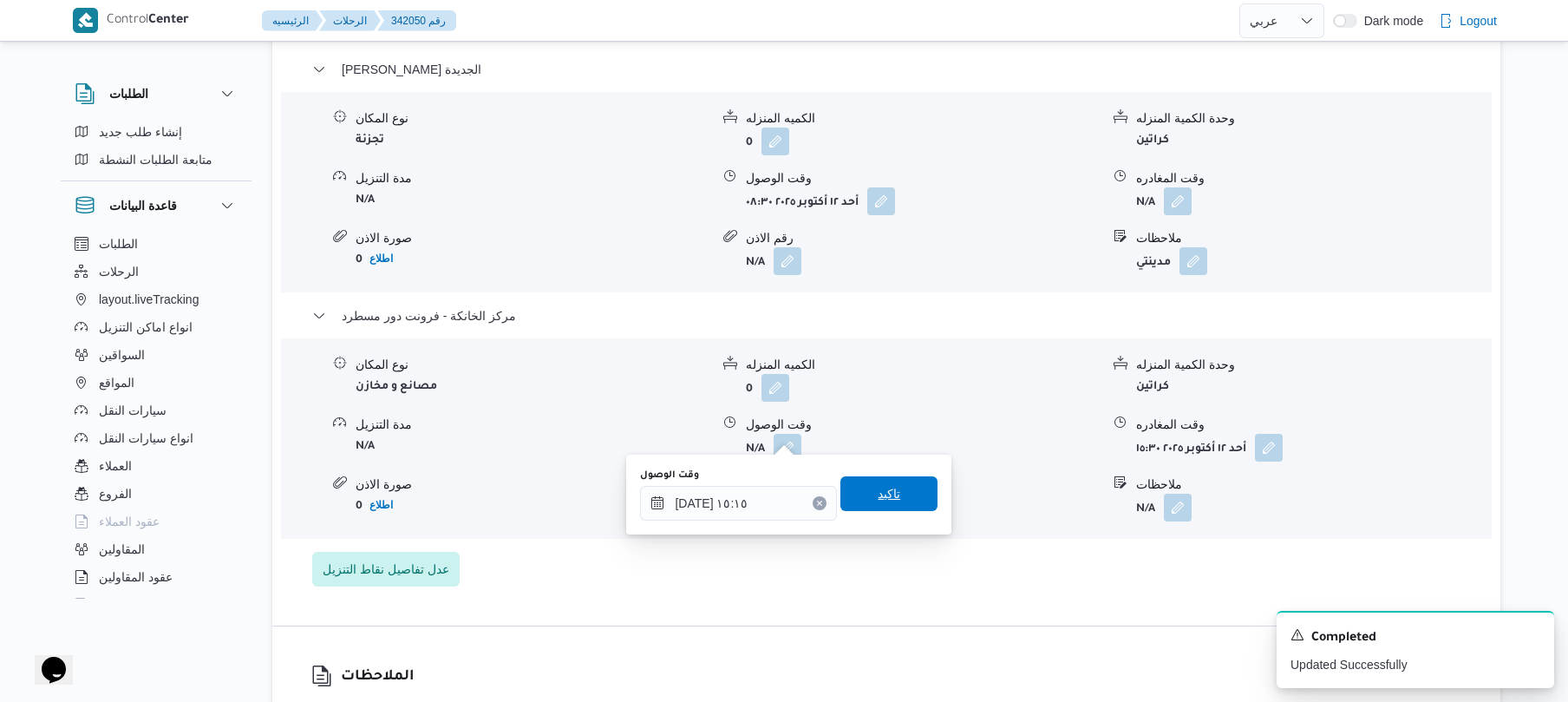
click at [862, 494] on span "تاكيد" at bounding box center [888, 493] width 97 height 34
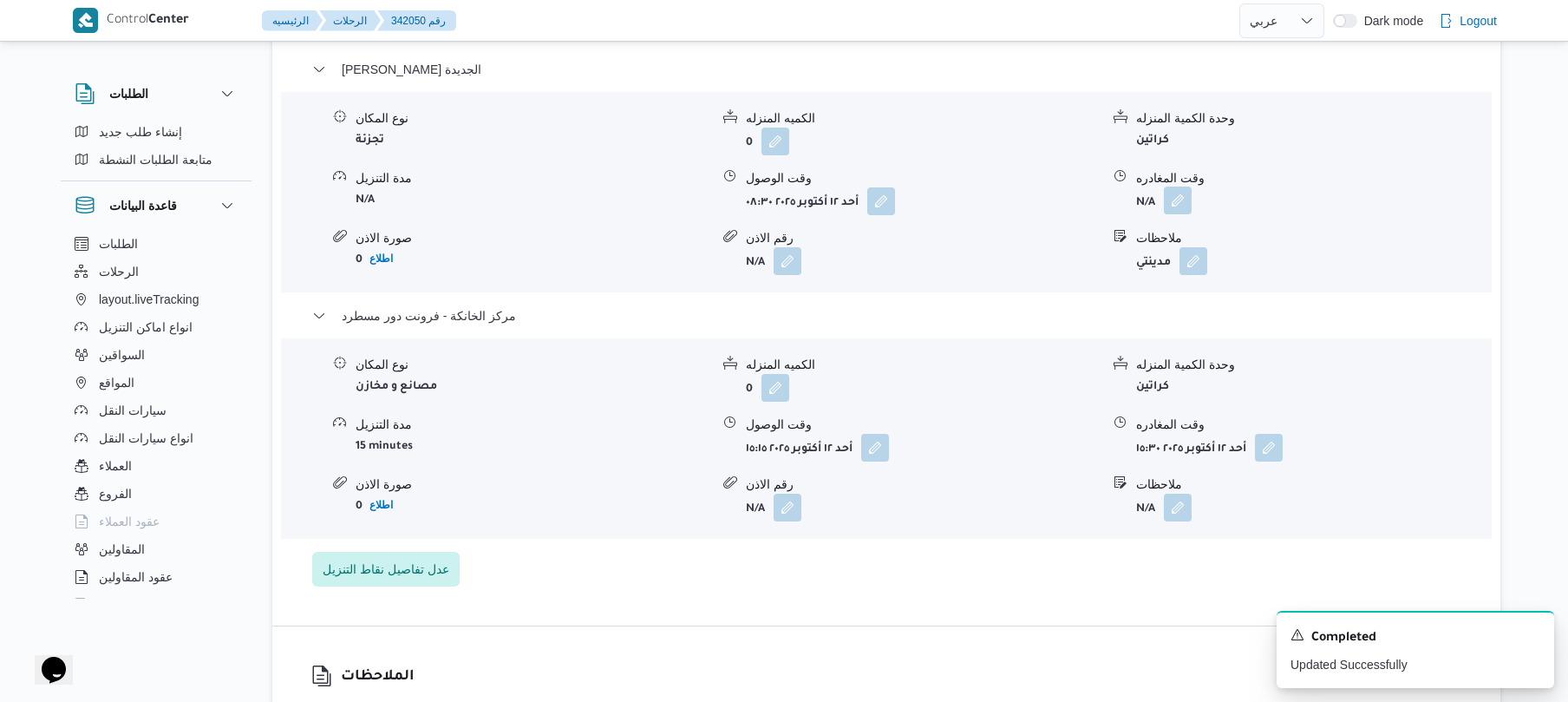
click at [1180, 188] on button "button" at bounding box center [1177, 200] width 28 height 28
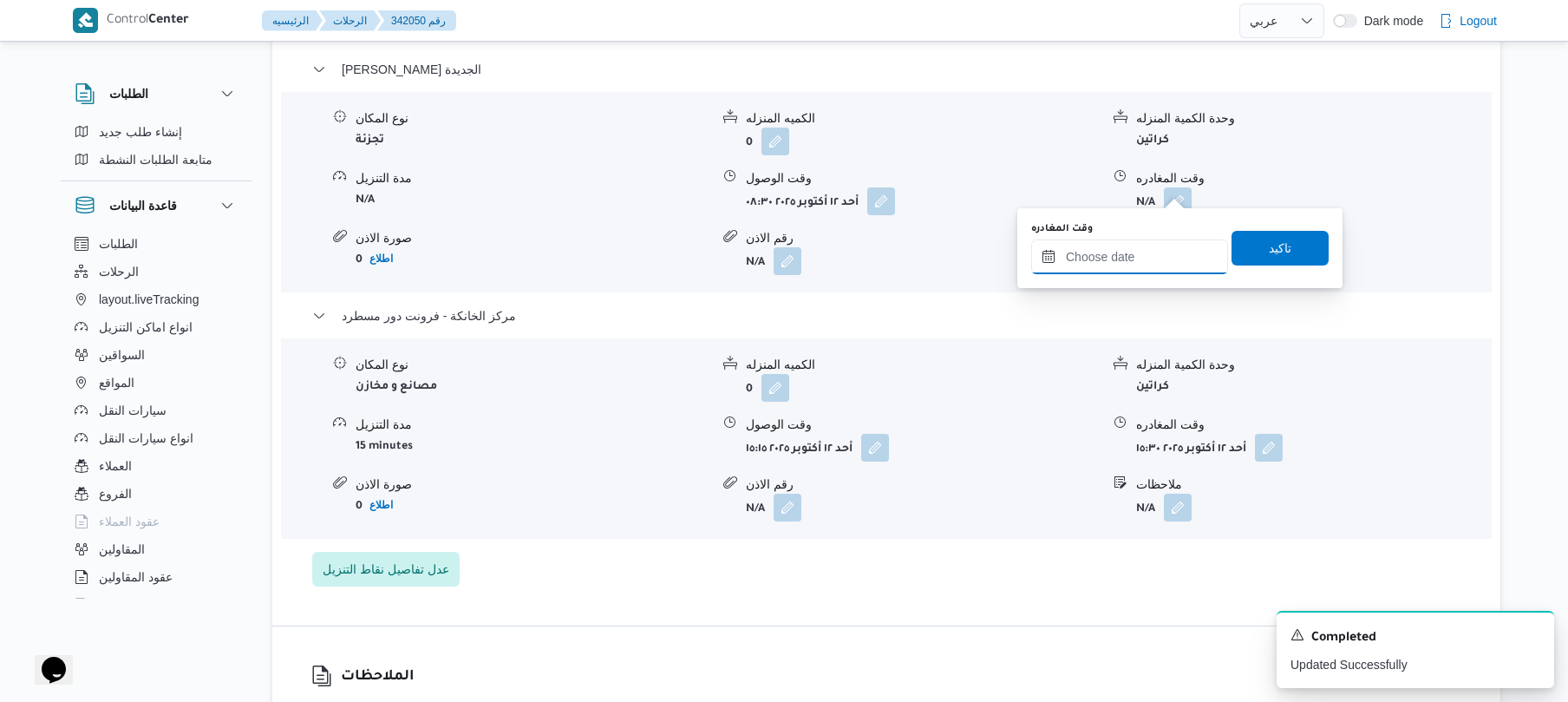
click at [1117, 264] on input "وقت المغادره" at bounding box center [1128, 257] width 197 height 34
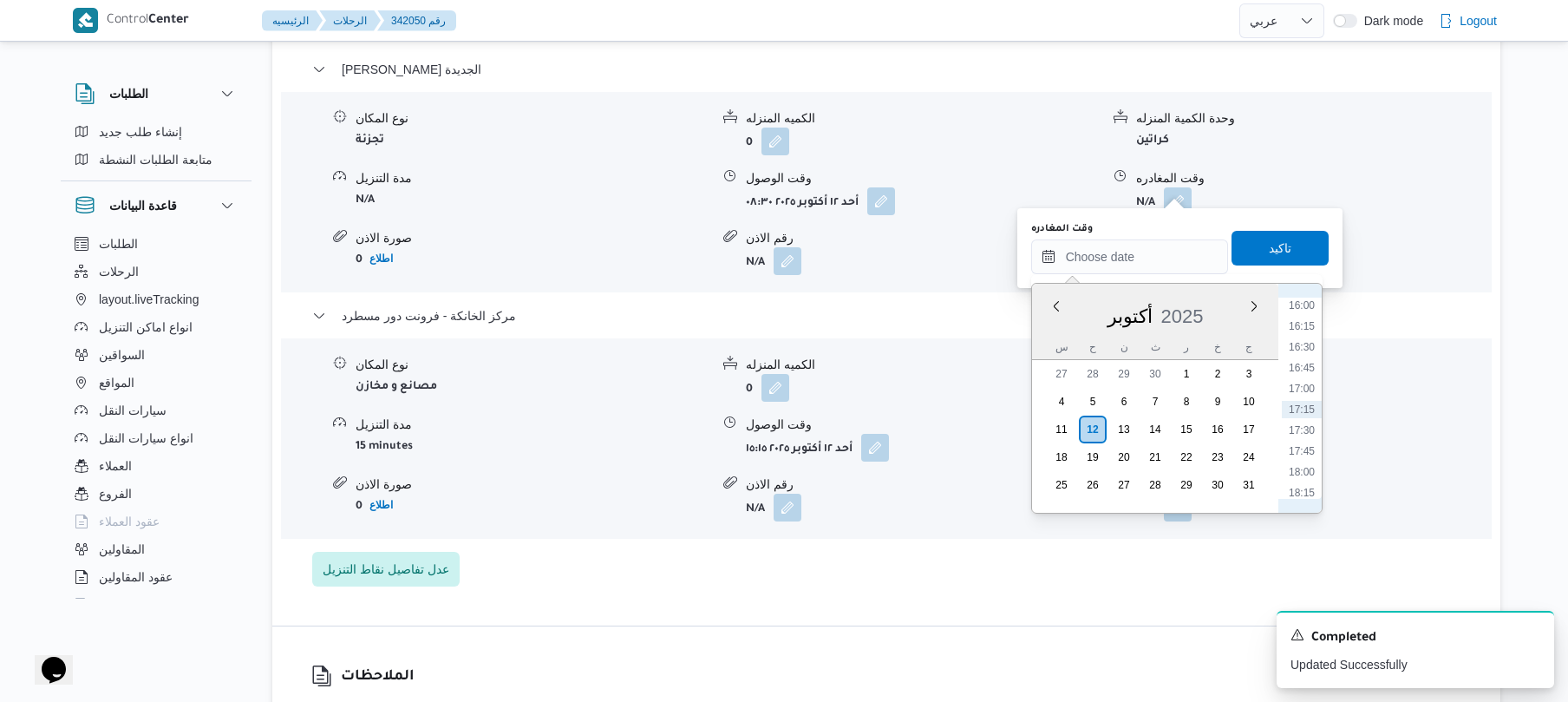
scroll to position [1164, 0]
click at [1295, 351] on li "14:30" at bounding box center [1302, 350] width 40 height 17
type input "[DATE] ١٤:٣٠"
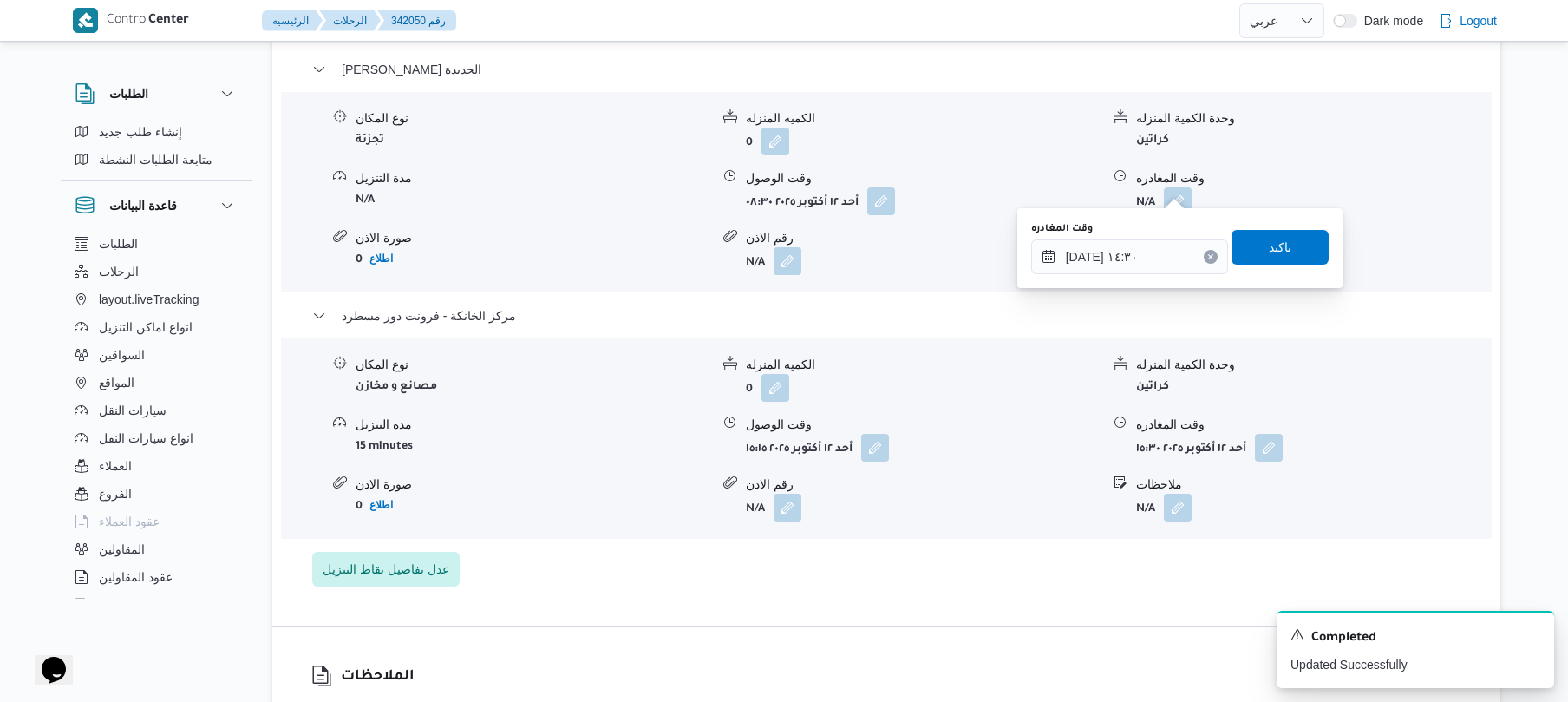
click at [1282, 245] on span "تاكيد" at bounding box center [1279, 248] width 97 height 34
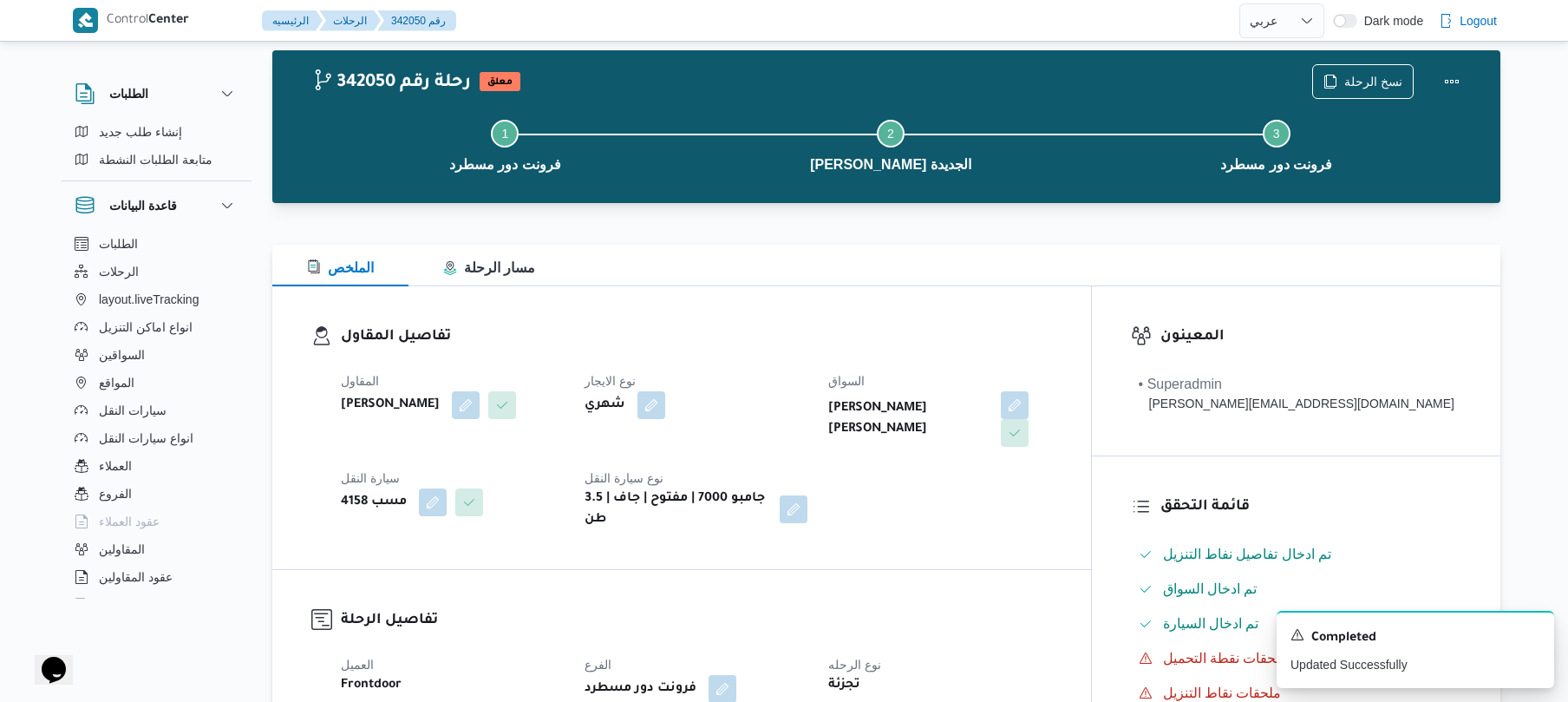
scroll to position [0, 0]
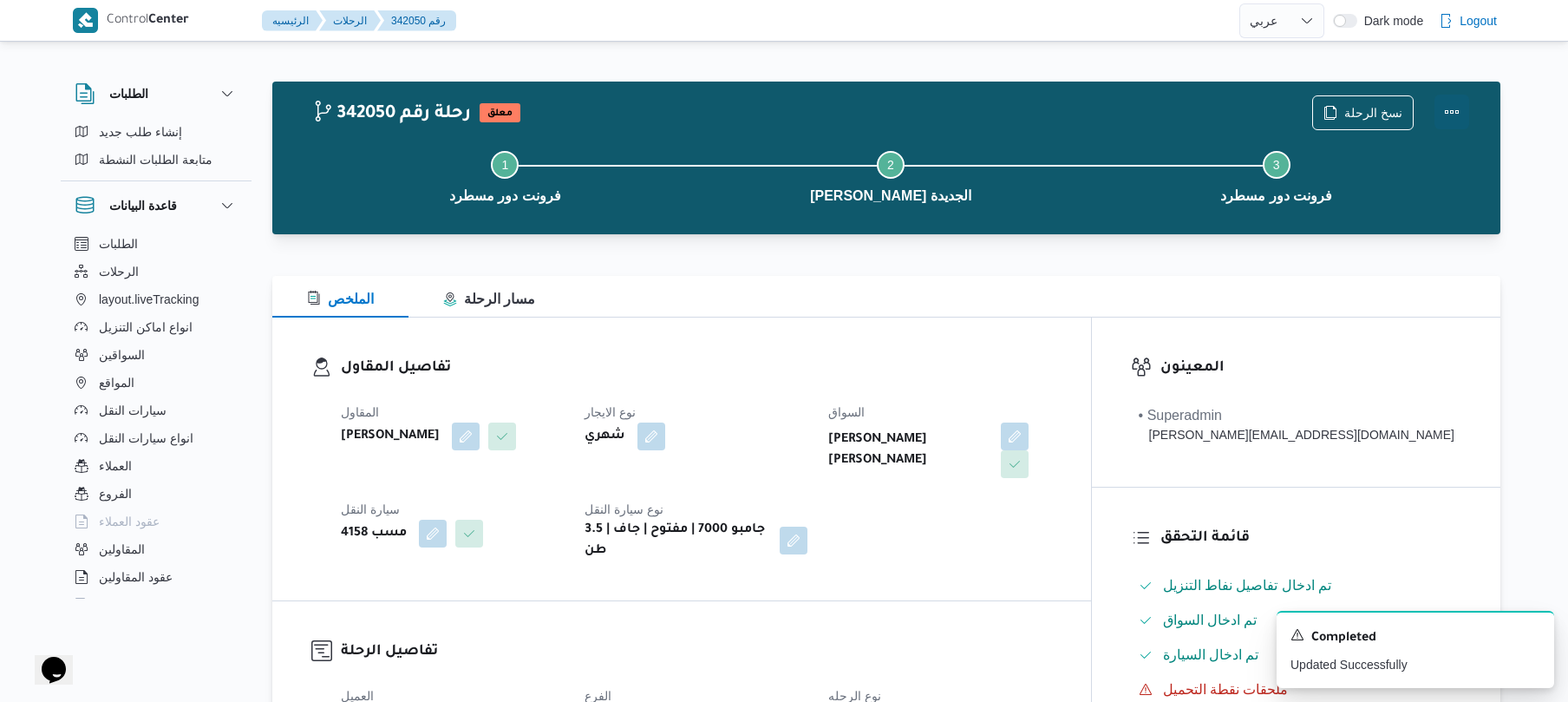
click at [1457, 112] on button "Actions" at bounding box center [1451, 112] width 34 height 34
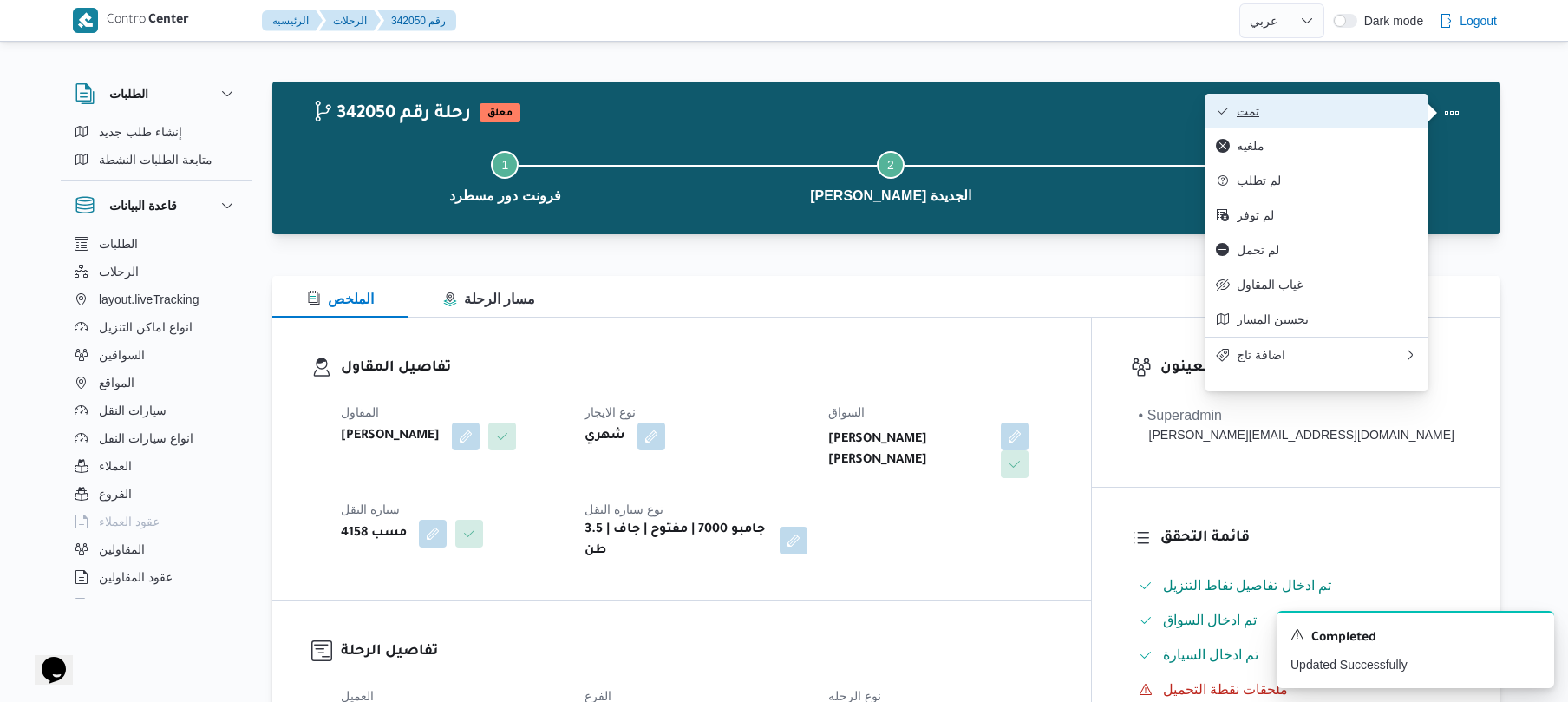
click at [1389, 112] on span "تمت" at bounding box center [1326, 111] width 180 height 14
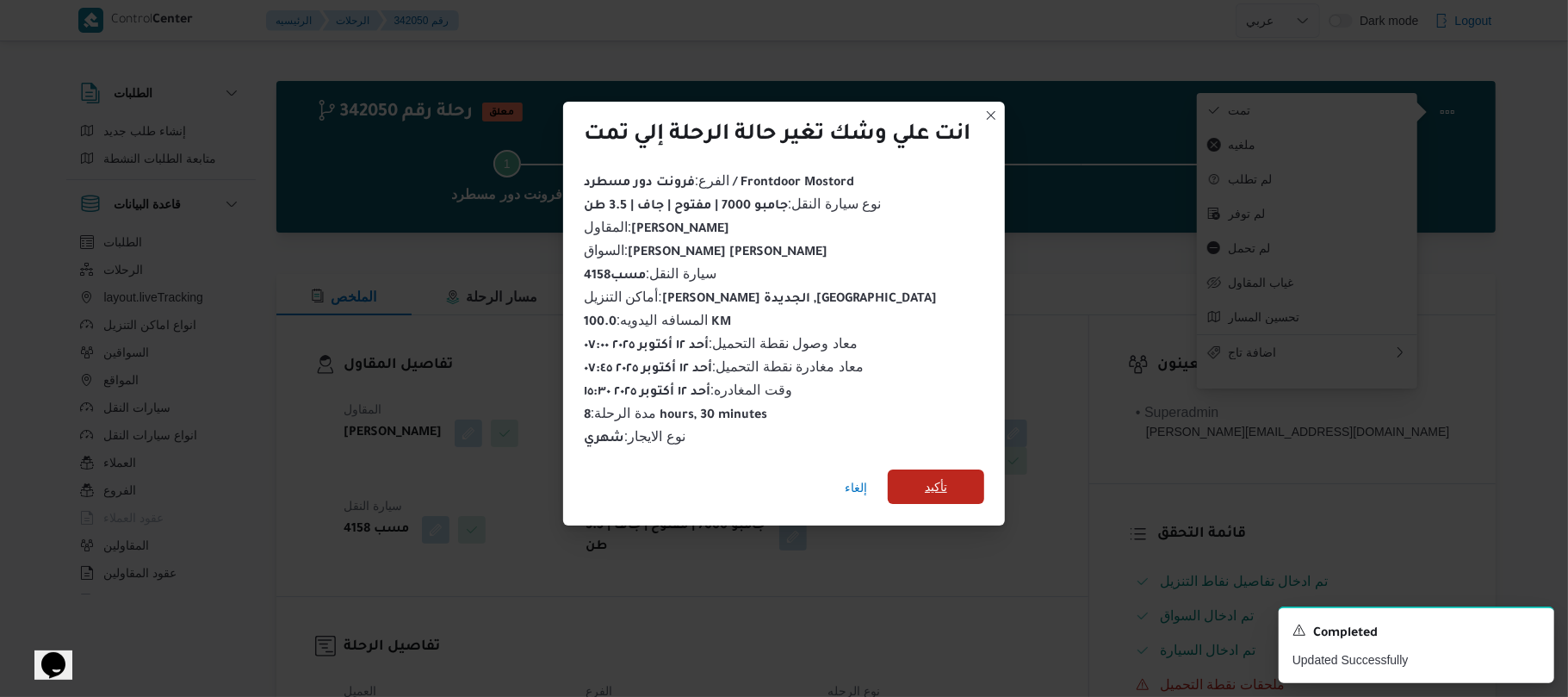
click at [952, 469] on span "تأكيد" at bounding box center [935, 486] width 96 height 34
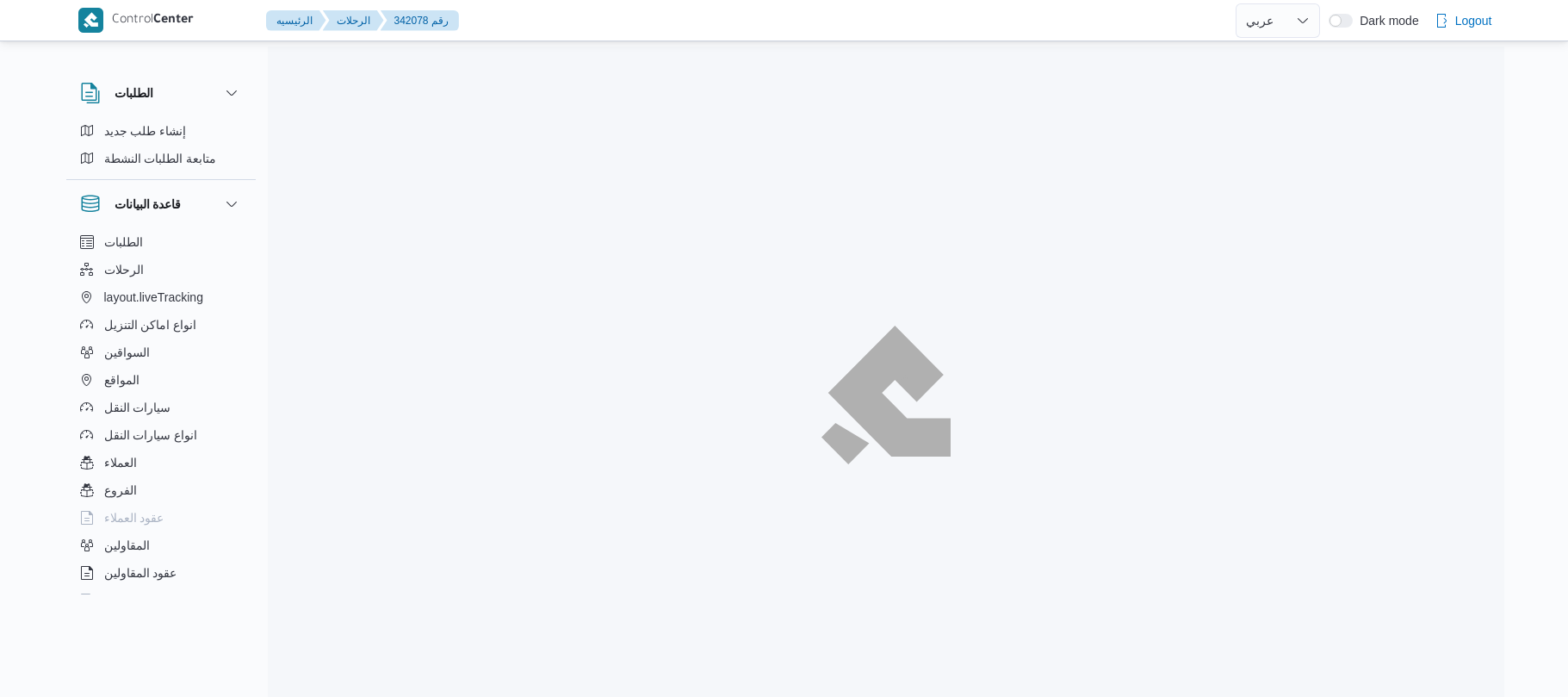
select select "ar"
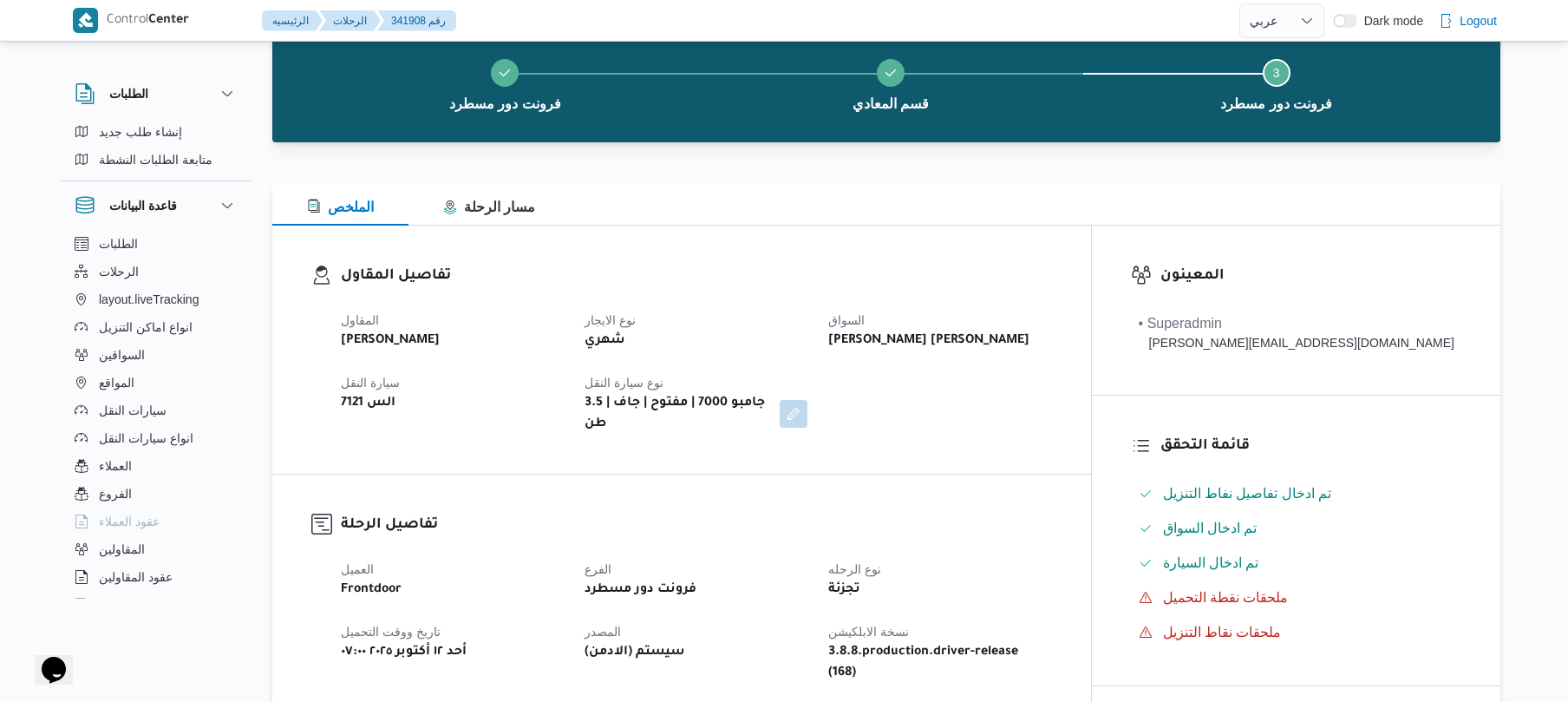
scroll to position [139, 0]
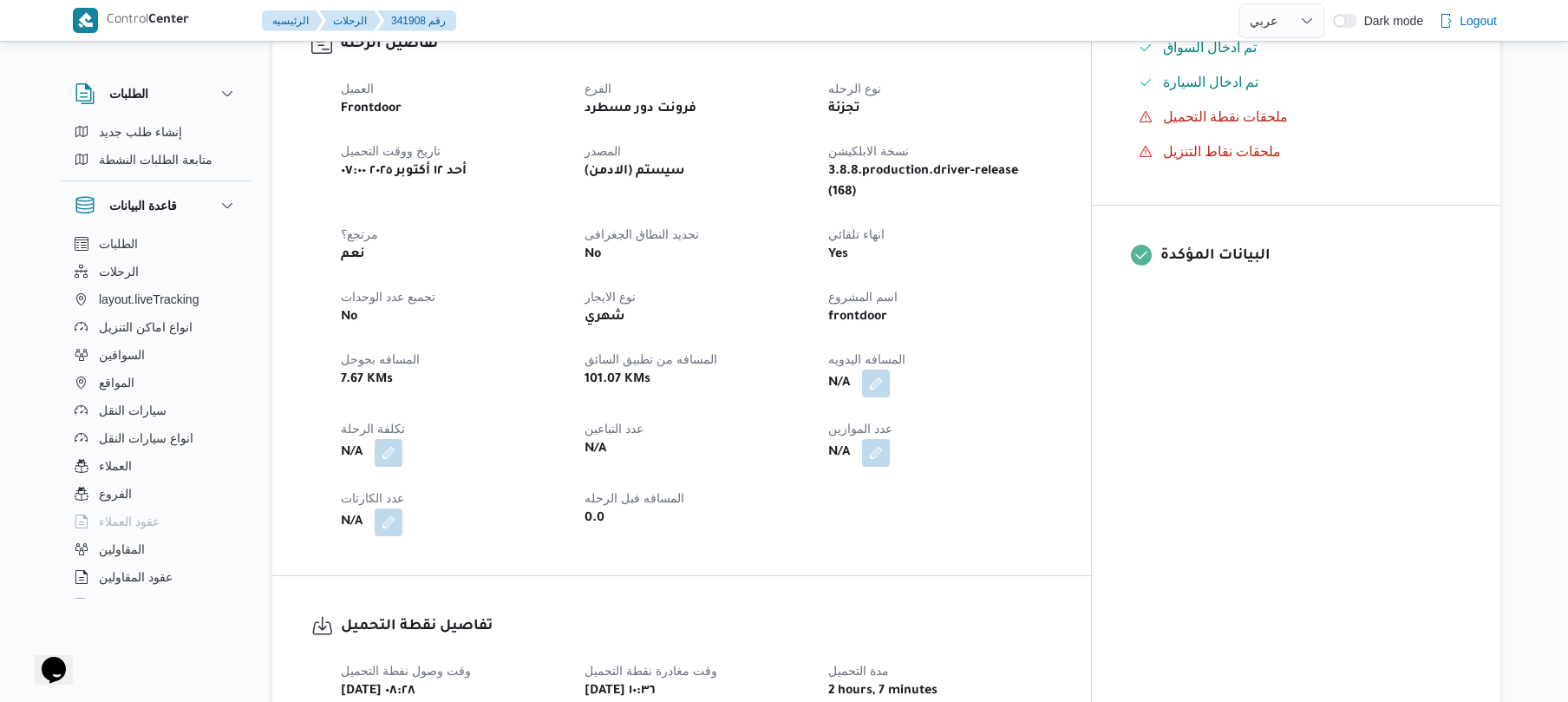
scroll to position [601, 0]
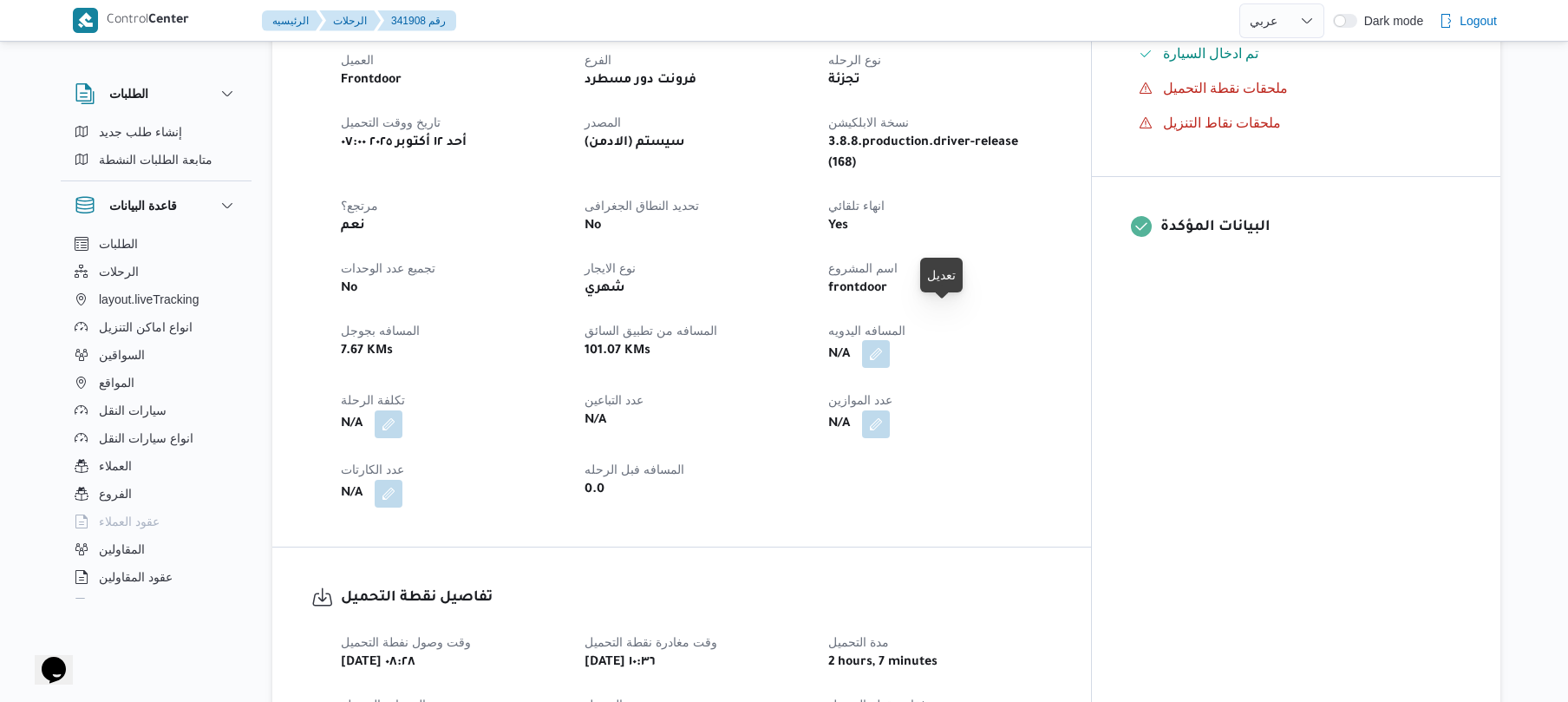
click at [890, 340] on button "button" at bounding box center [876, 354] width 28 height 28
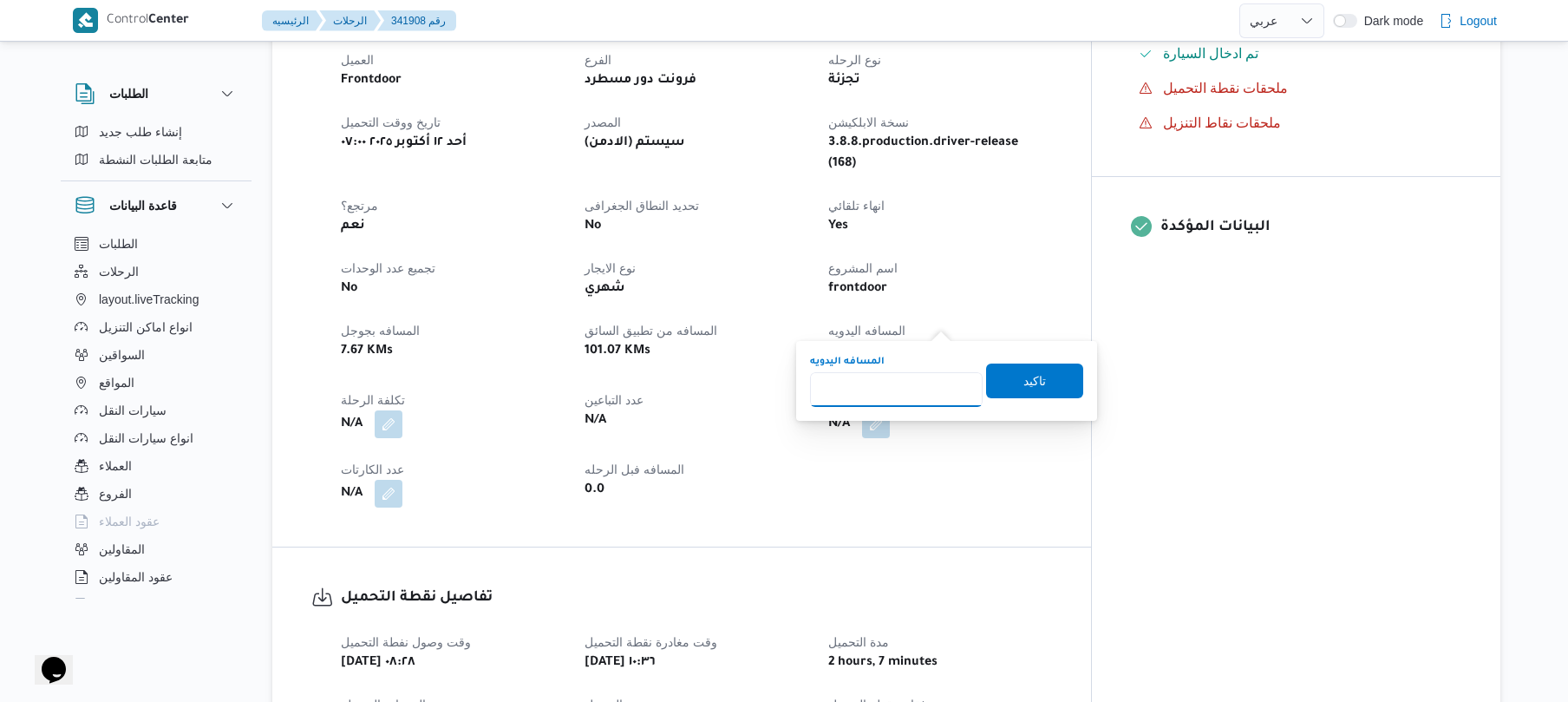
click at [869, 391] on input "المسافه اليدويه" at bounding box center [896, 389] width 172 height 34
type input "85"
click at [1002, 370] on span "تاكيد" at bounding box center [1034, 380] width 97 height 34
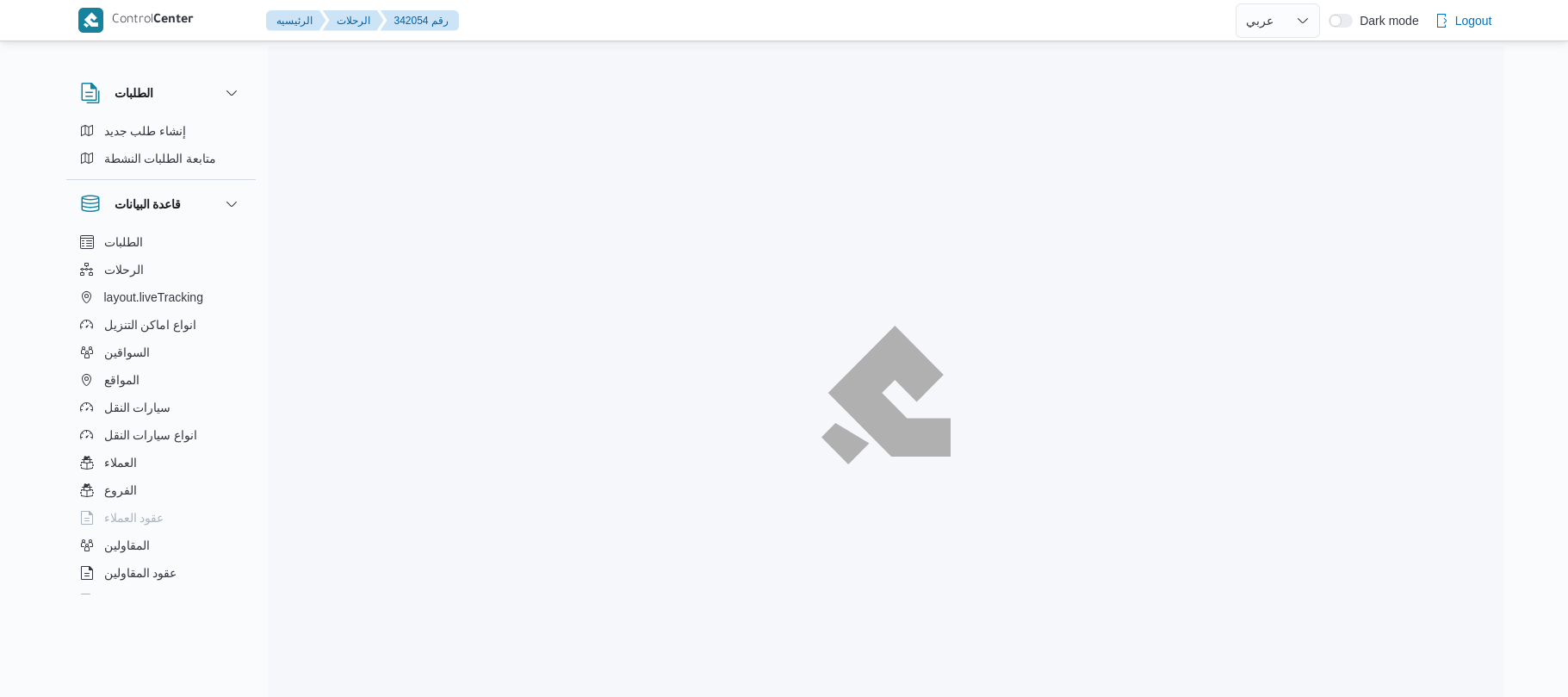
select select "ar"
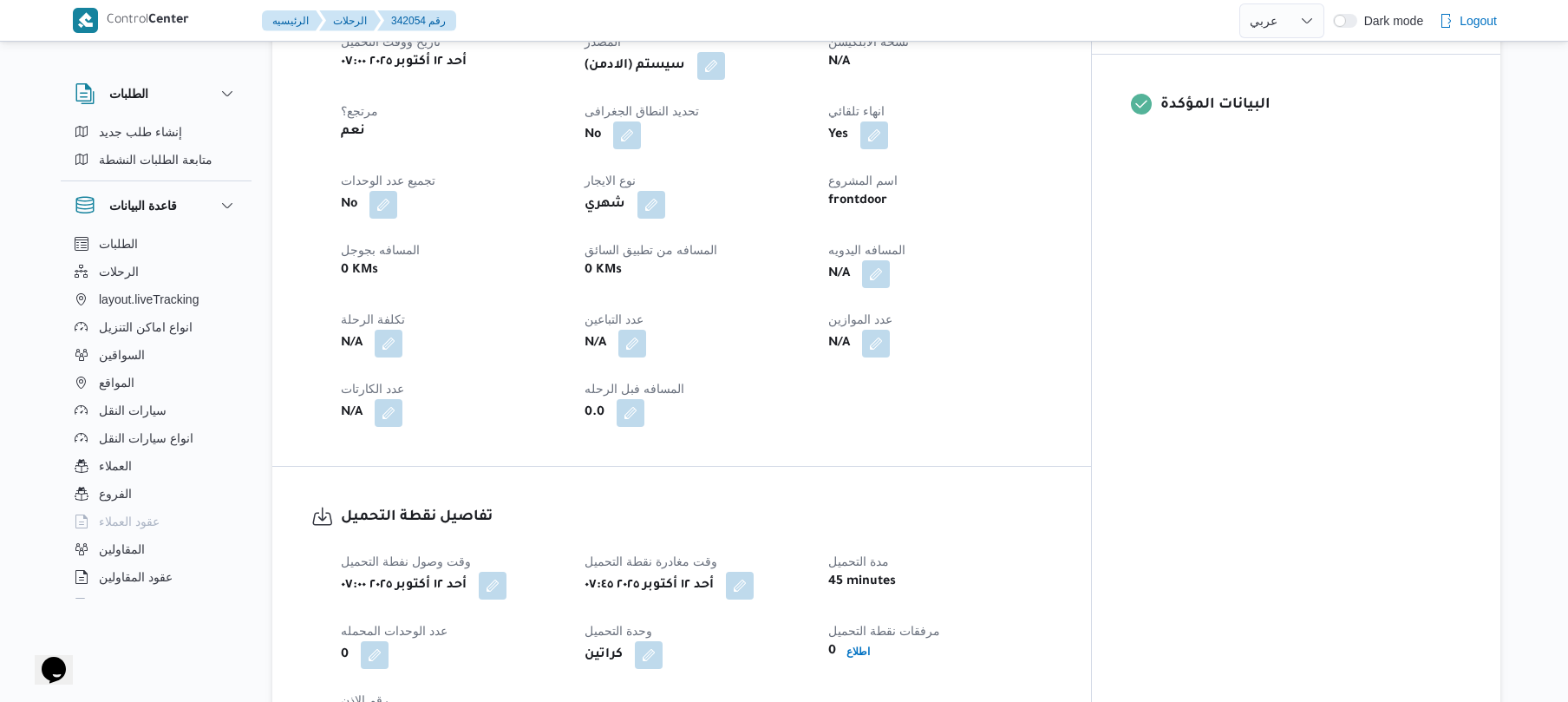
scroll to position [648, 0]
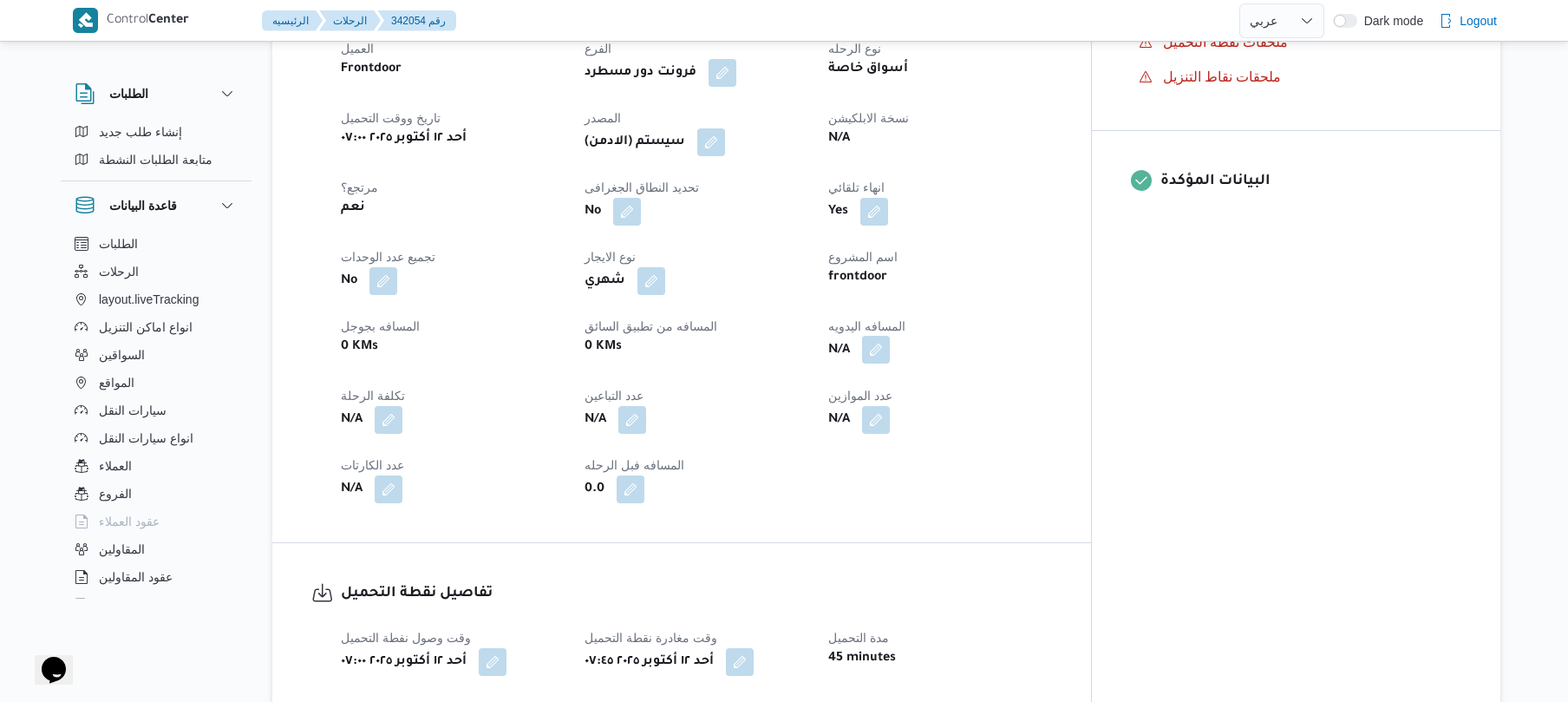
click at [890, 336] on button "button" at bounding box center [876, 349] width 28 height 28
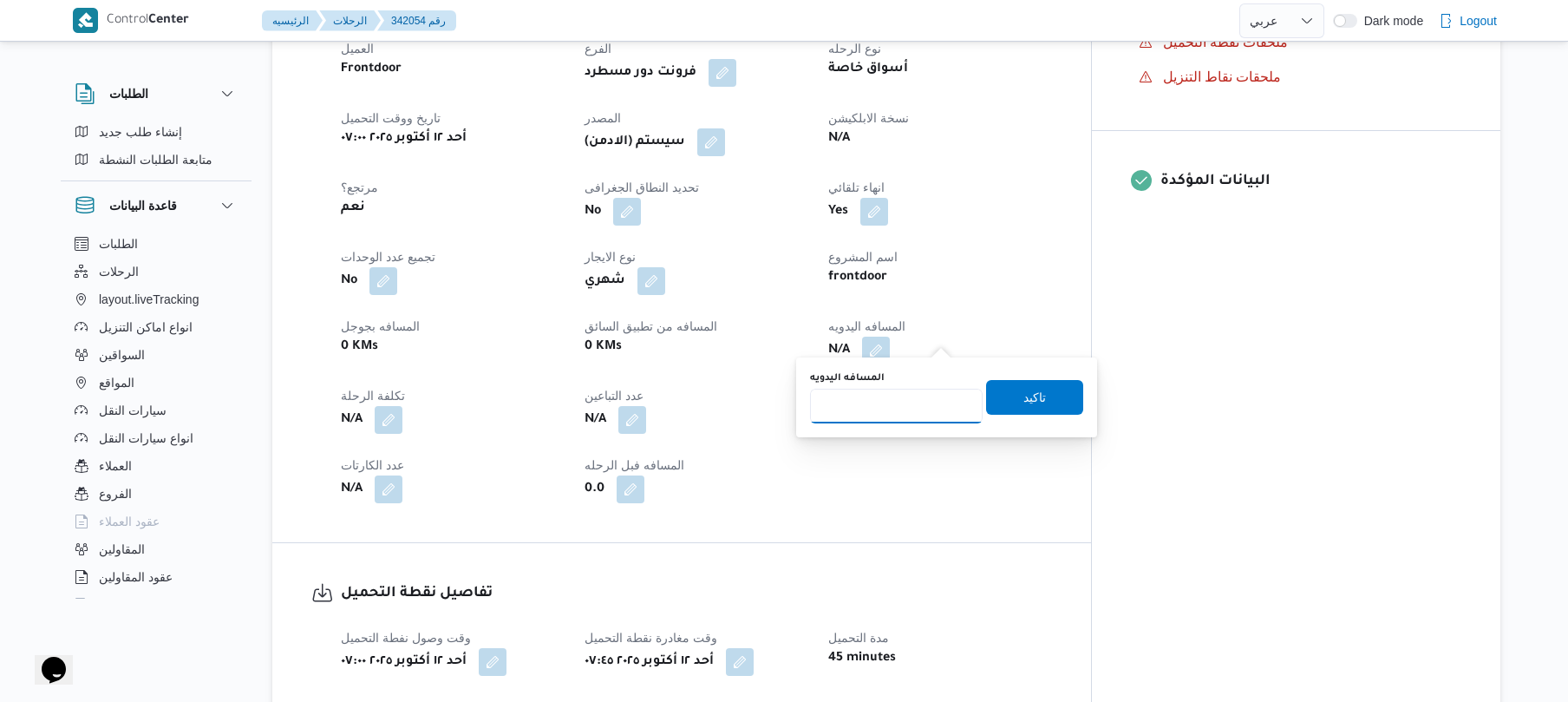
click at [886, 411] on input "المسافه اليدويه" at bounding box center [896, 406] width 172 height 34
type input "100"
click at [1010, 391] on span "تاكيد" at bounding box center [1034, 396] width 97 height 34
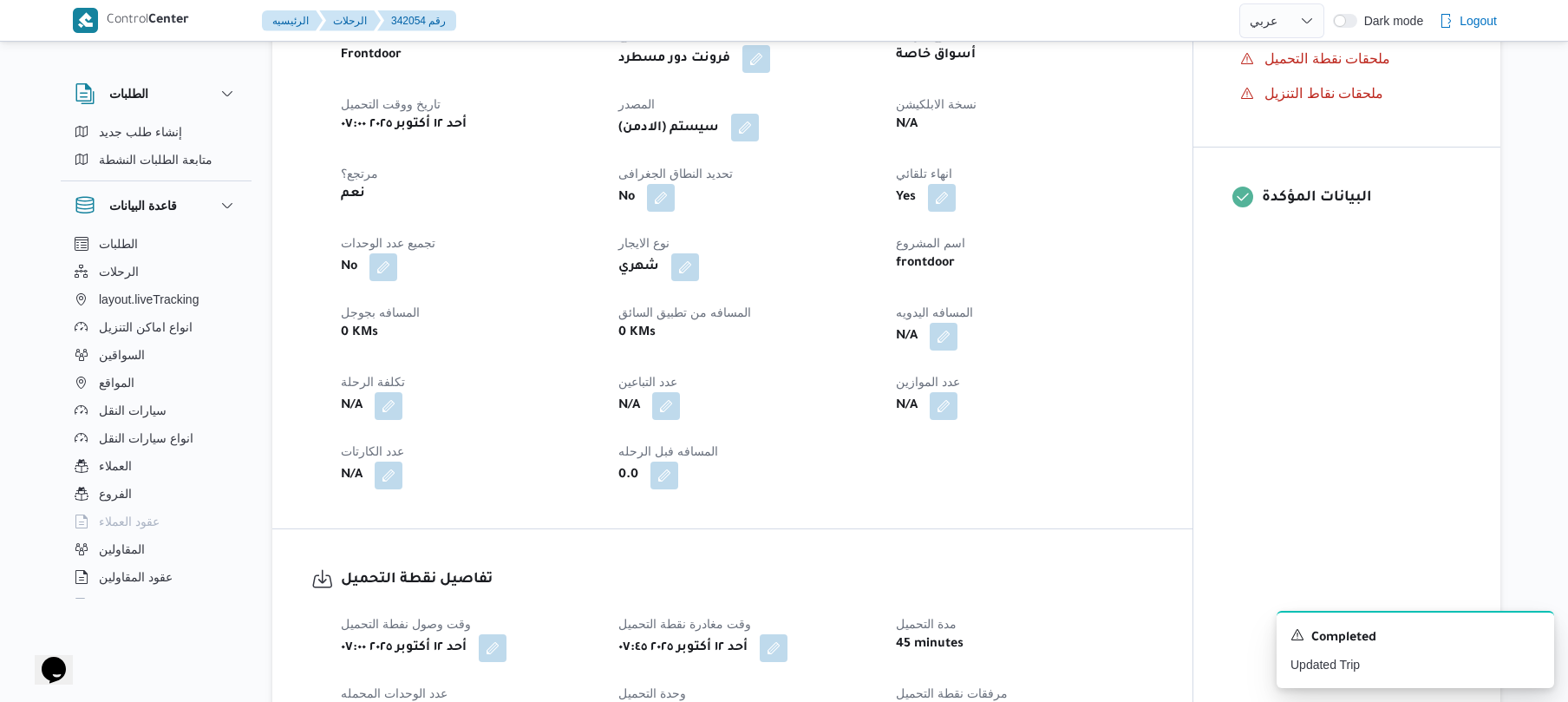
click at [759, 122] on button "button" at bounding box center [744, 127] width 28 height 28
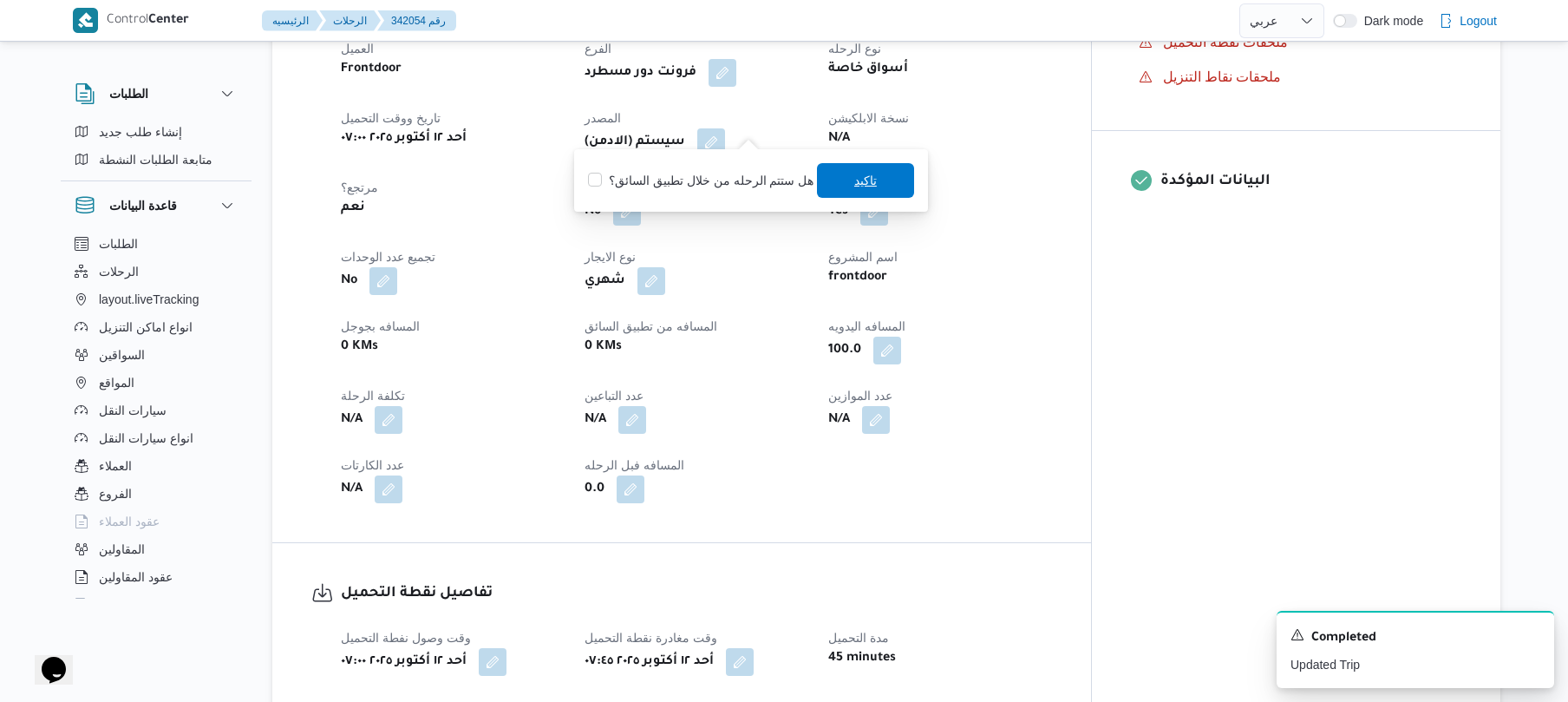
click at [837, 179] on span "تاكيد" at bounding box center [865, 180] width 97 height 34
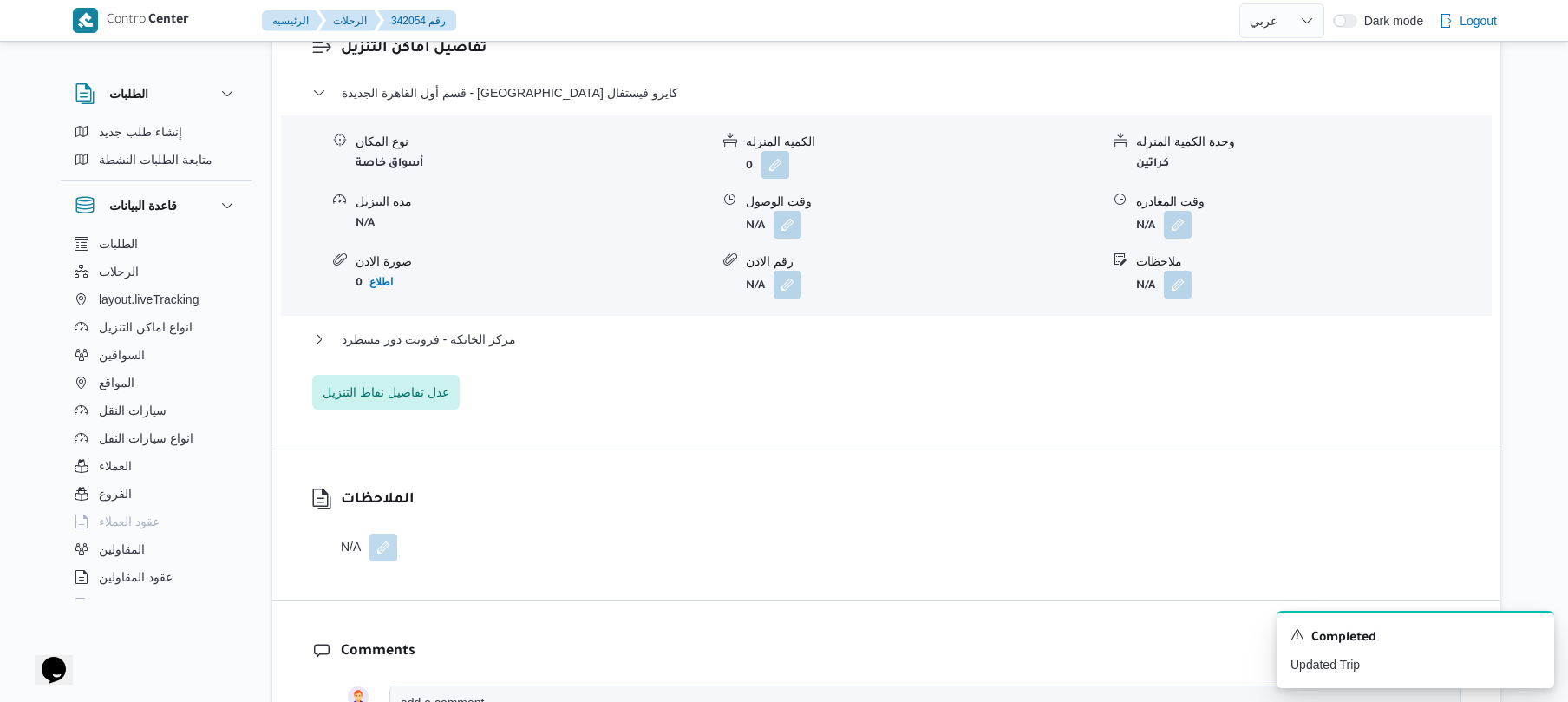
scroll to position [1573, 0]
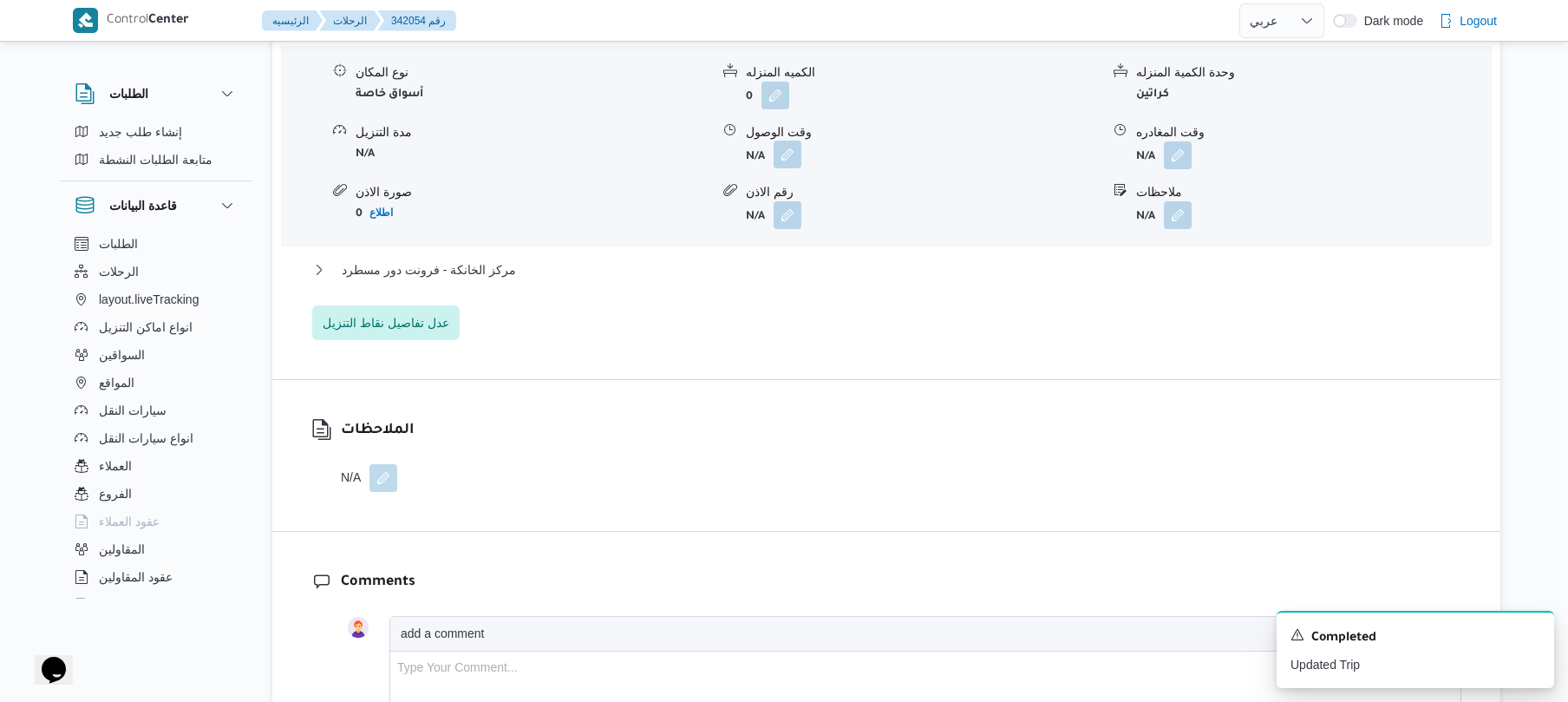
click at [791, 141] on button "button" at bounding box center [787, 154] width 28 height 28
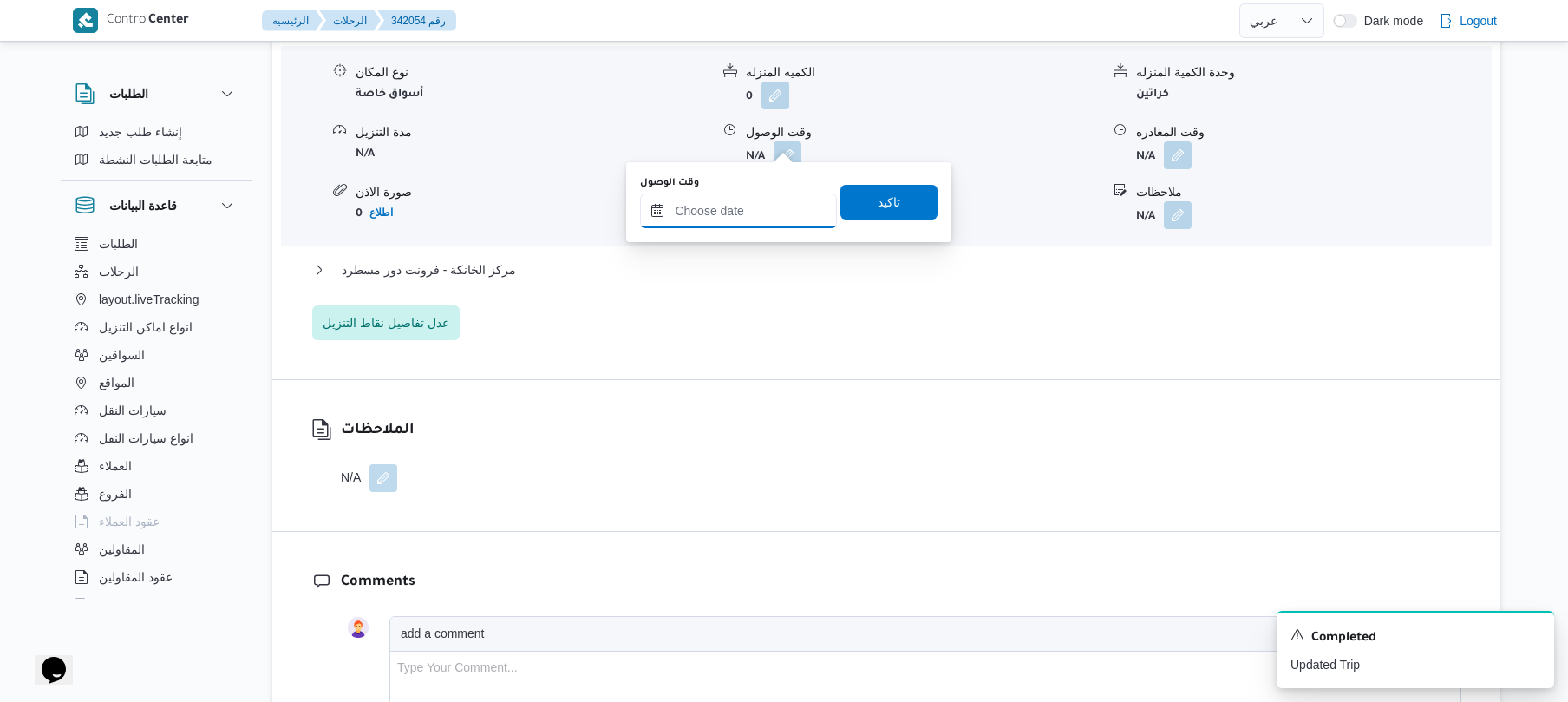
click at [736, 207] on input "وقت الوصول" at bounding box center [738, 210] width 197 height 34
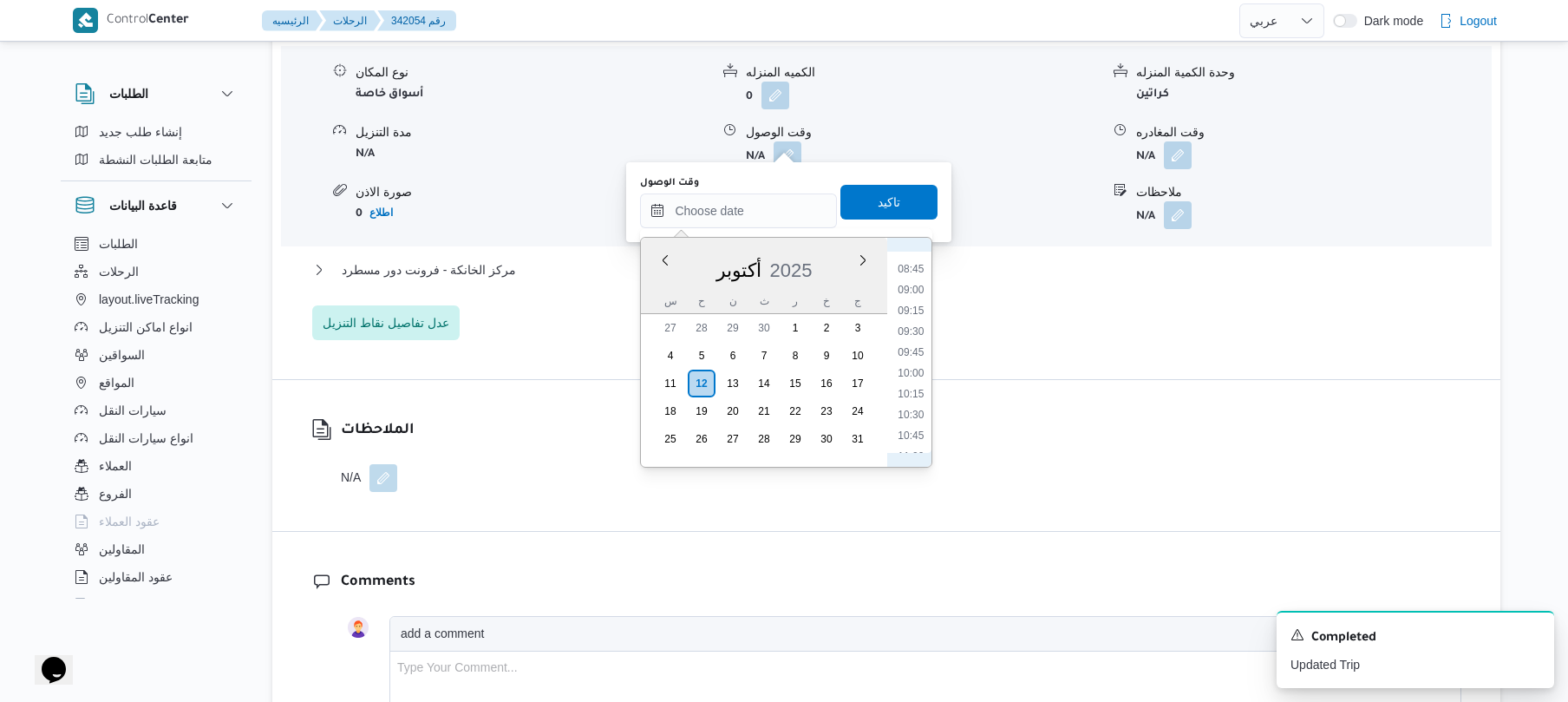
scroll to position [674, 0]
click at [911, 290] on li "08:30" at bounding box center [911, 294] width 40 height 17
type input "١٢/١٠/٢٠٢٥ ٠٨:٣٠"
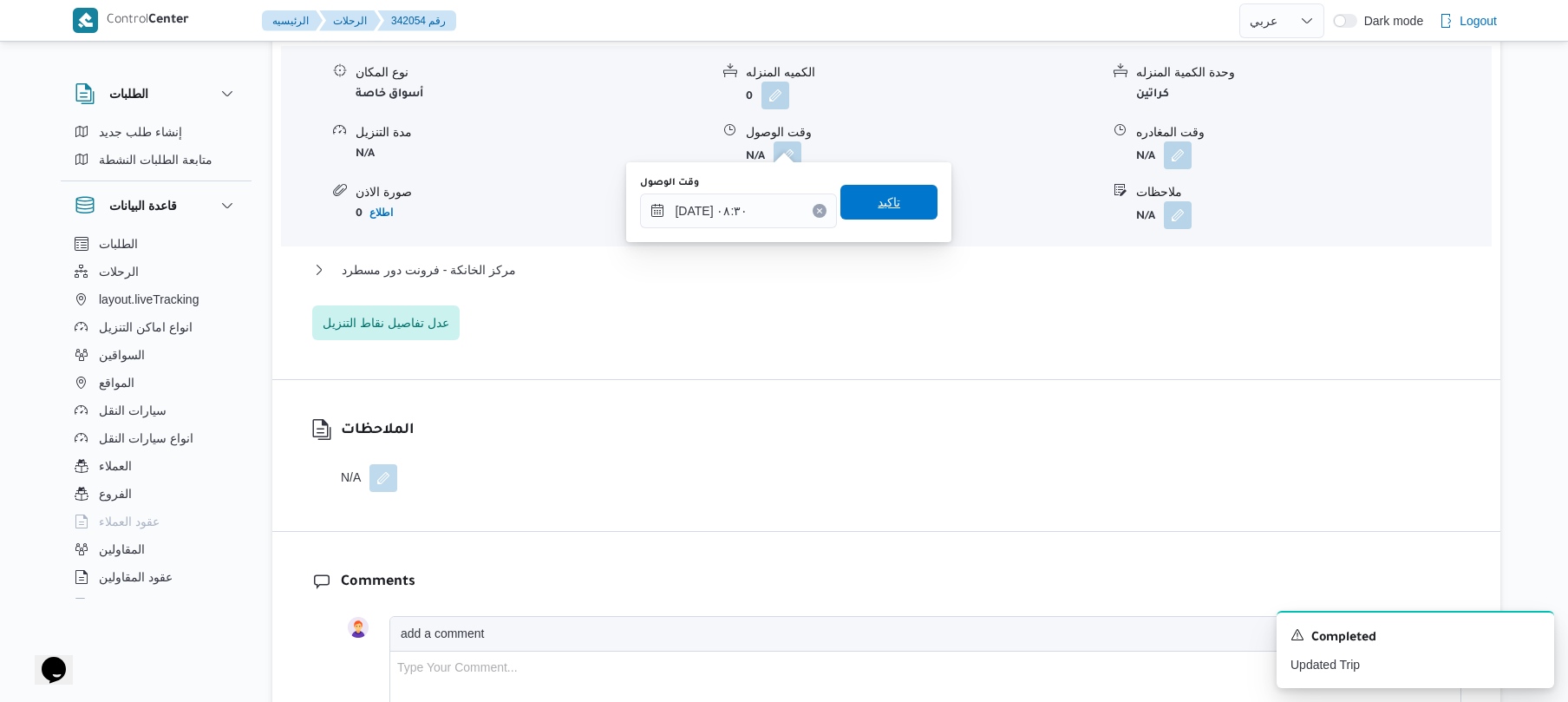
click at [903, 203] on span "تاكيد" at bounding box center [888, 202] width 97 height 34
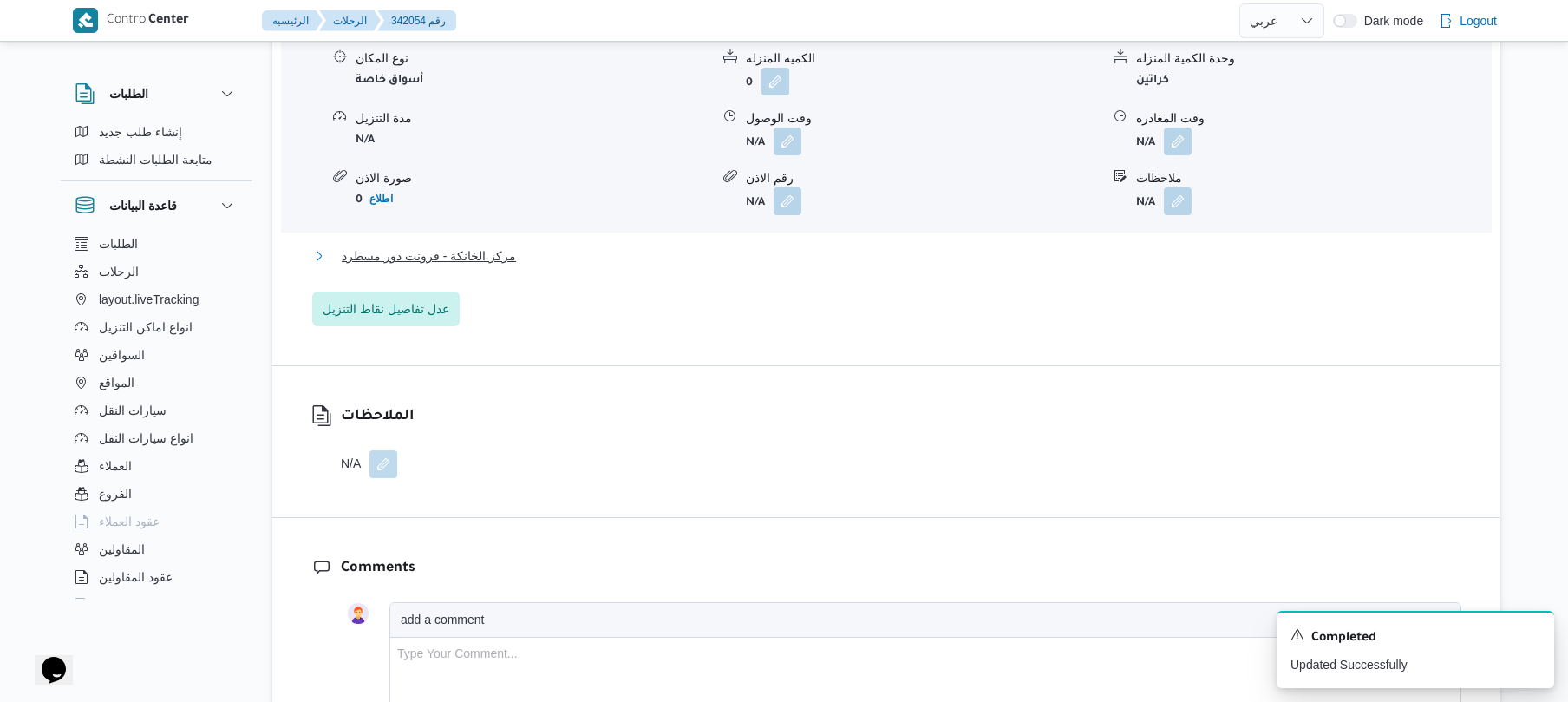
click at [830, 260] on button "مركز الخانكة - فرونت دور مسطرد" at bounding box center [886, 256] width 1149 height 21
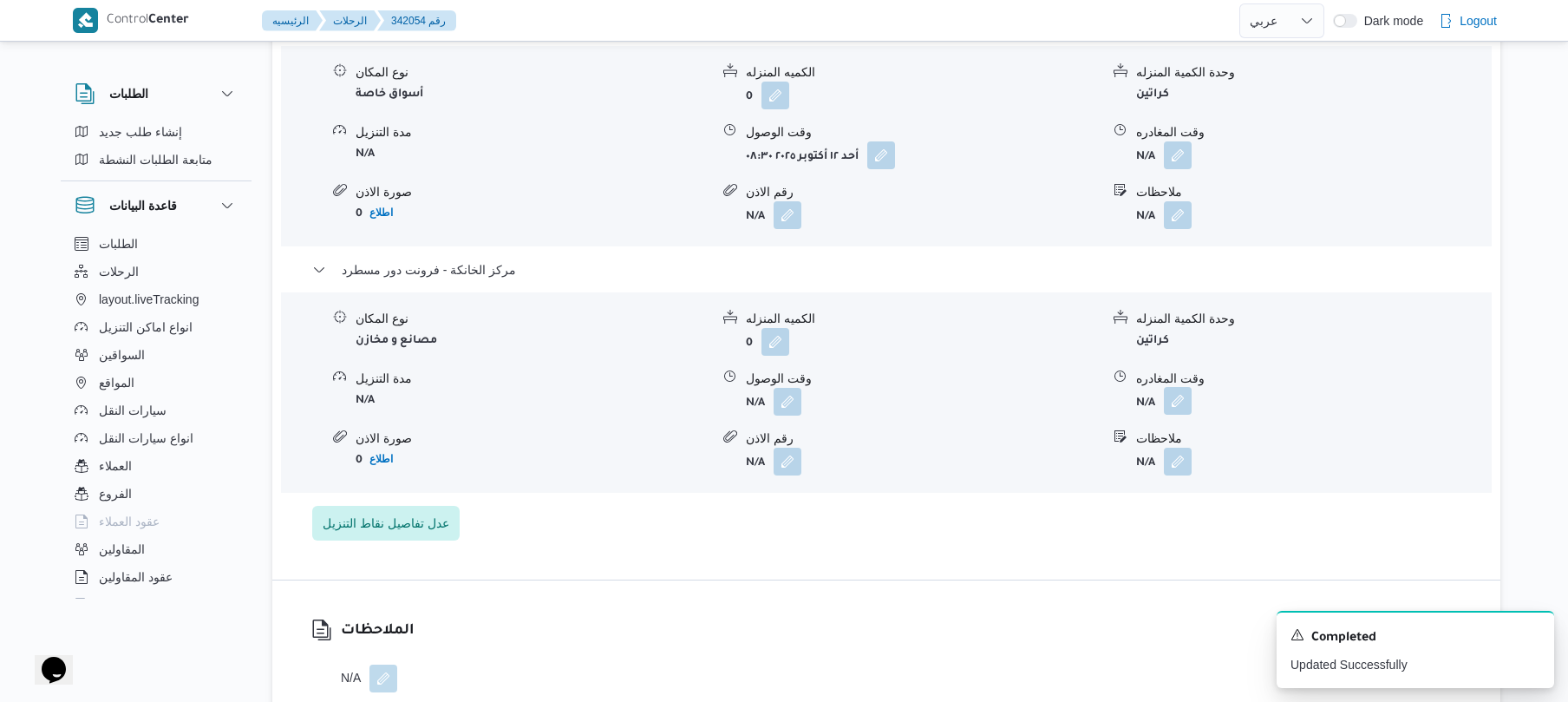
click at [1176, 395] on button "button" at bounding box center [1177, 401] width 28 height 28
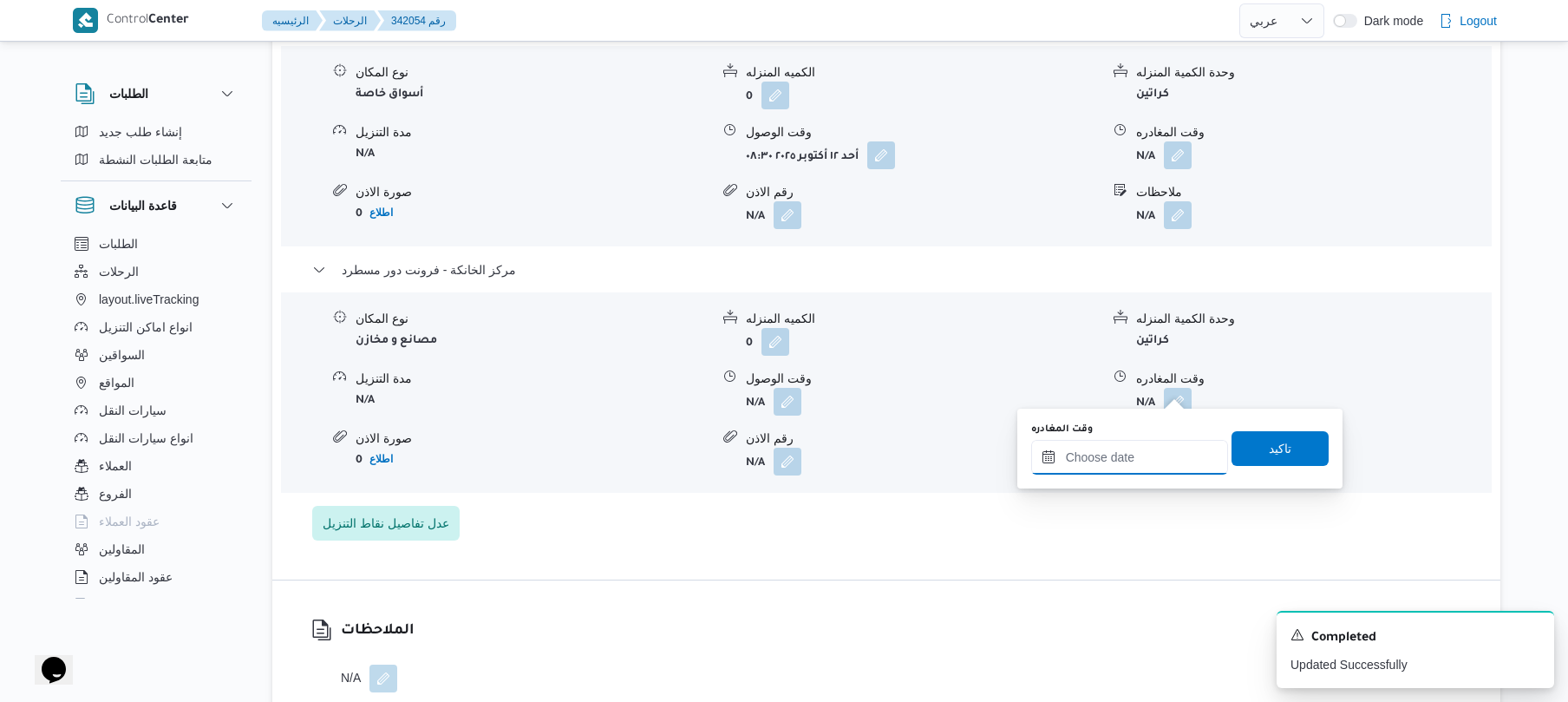
click at [1103, 455] on input "وقت المغادره" at bounding box center [1128, 457] width 197 height 34
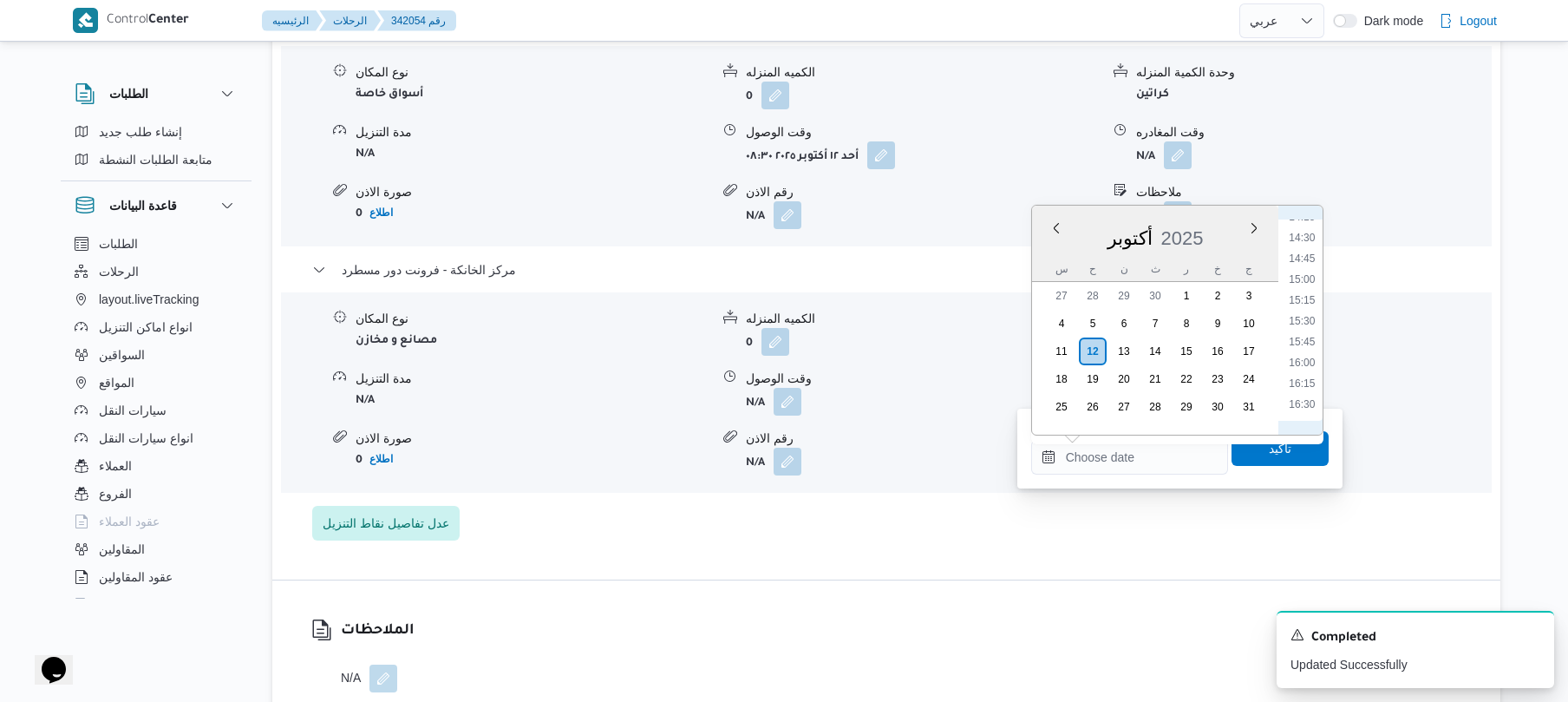
scroll to position [1184, 0]
click at [1301, 337] on li "15:30" at bounding box center [1302, 336] width 40 height 17
type input "١٢/١٠/٢٠٢٥ ١٥:٣٠"
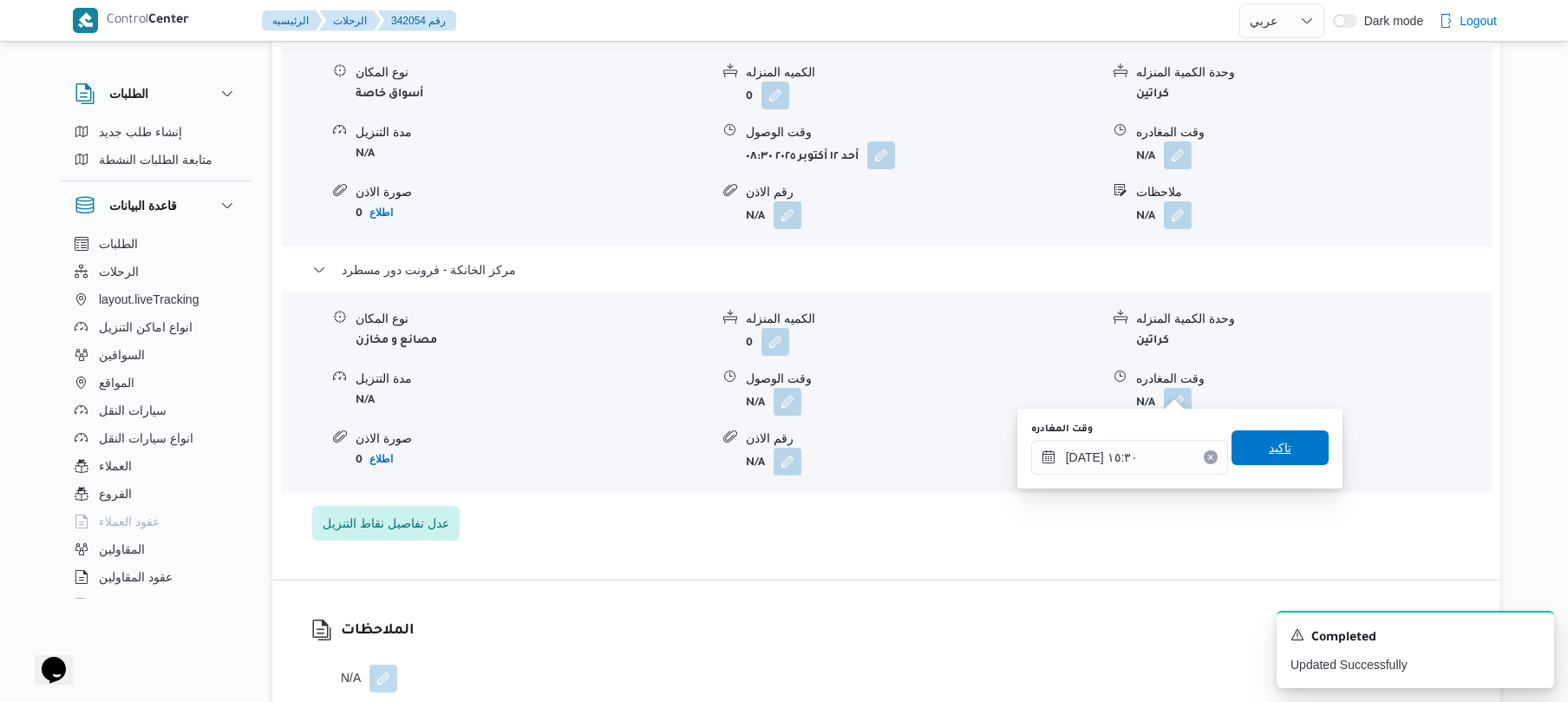
click at [1247, 454] on span "تاكيد" at bounding box center [1279, 448] width 97 height 34
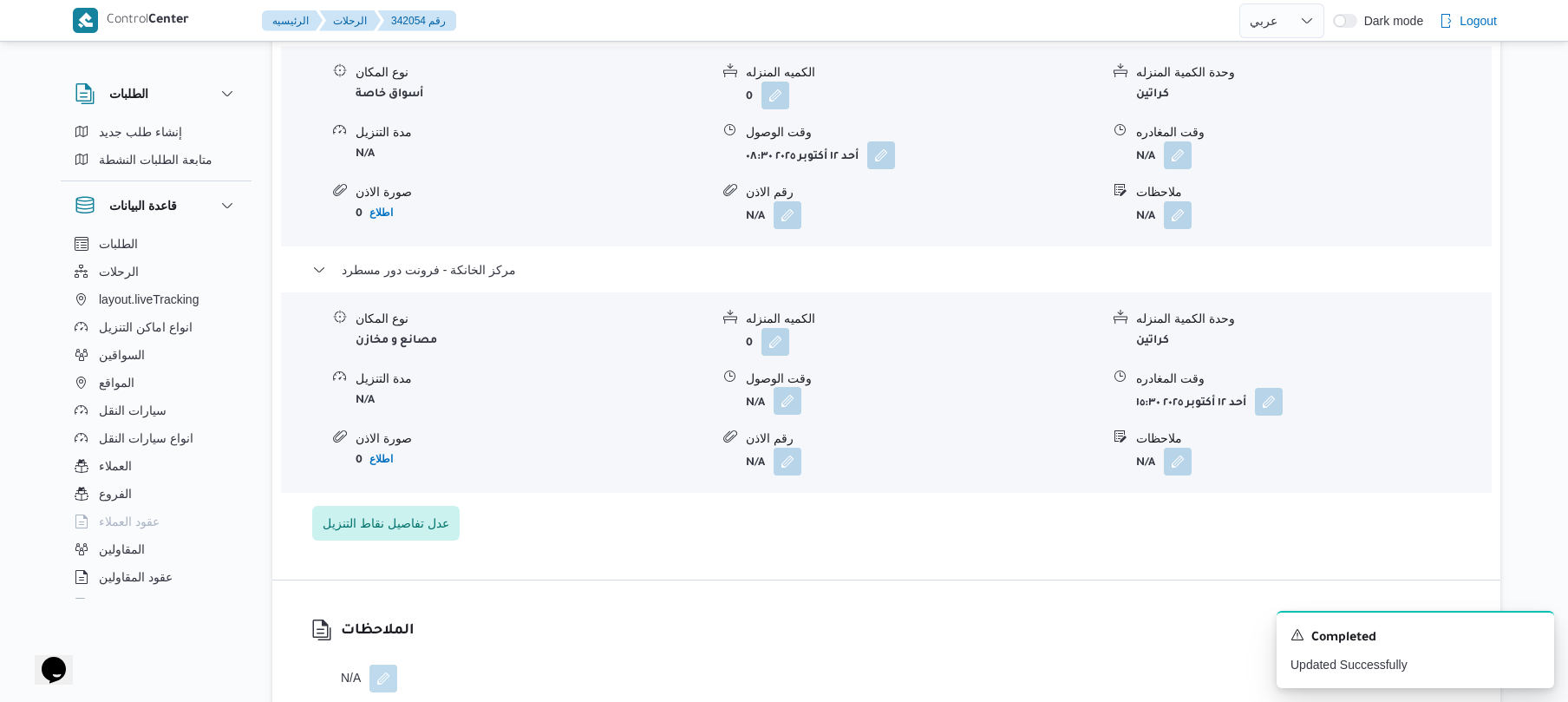
click at [790, 387] on button "button" at bounding box center [787, 401] width 28 height 28
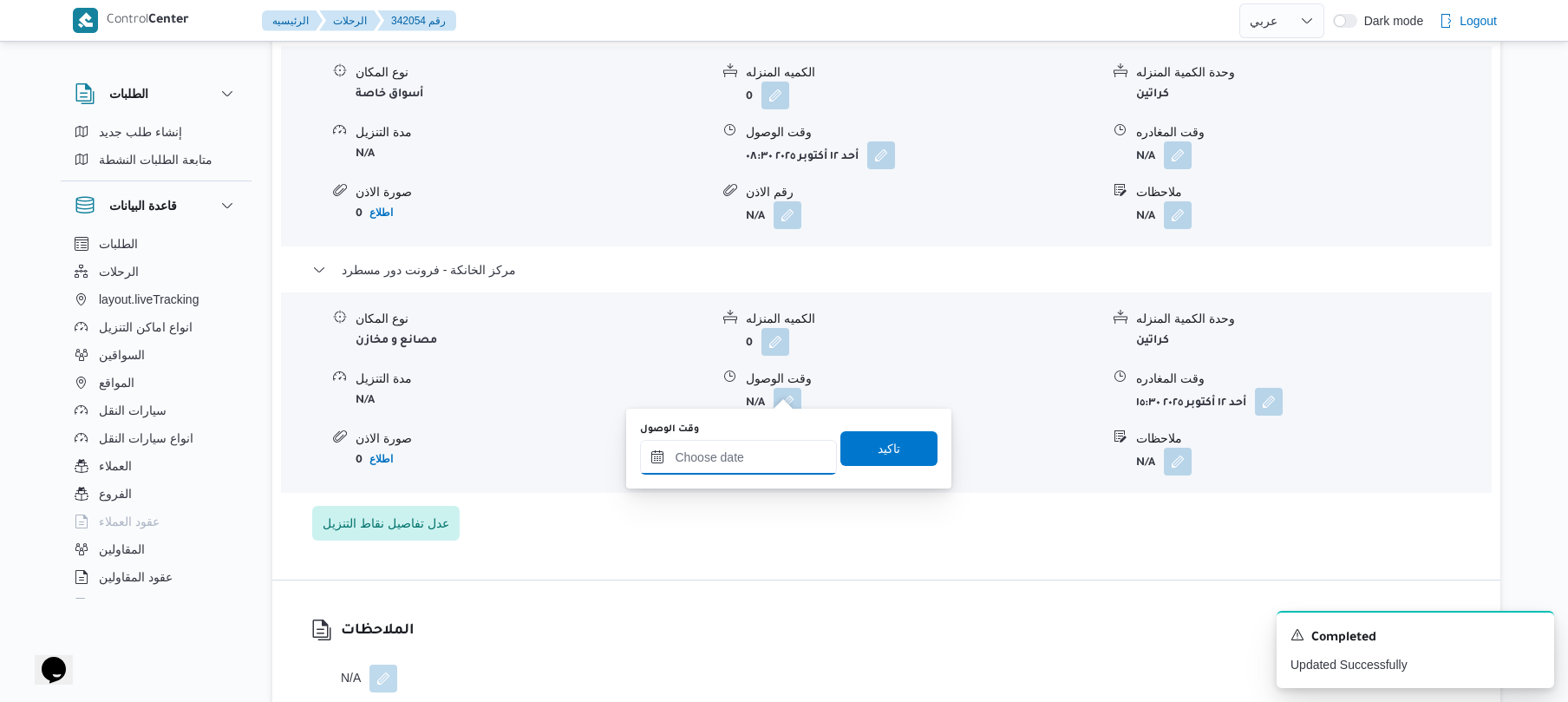
click at [746, 449] on input "وقت الوصول" at bounding box center [738, 457] width 197 height 34
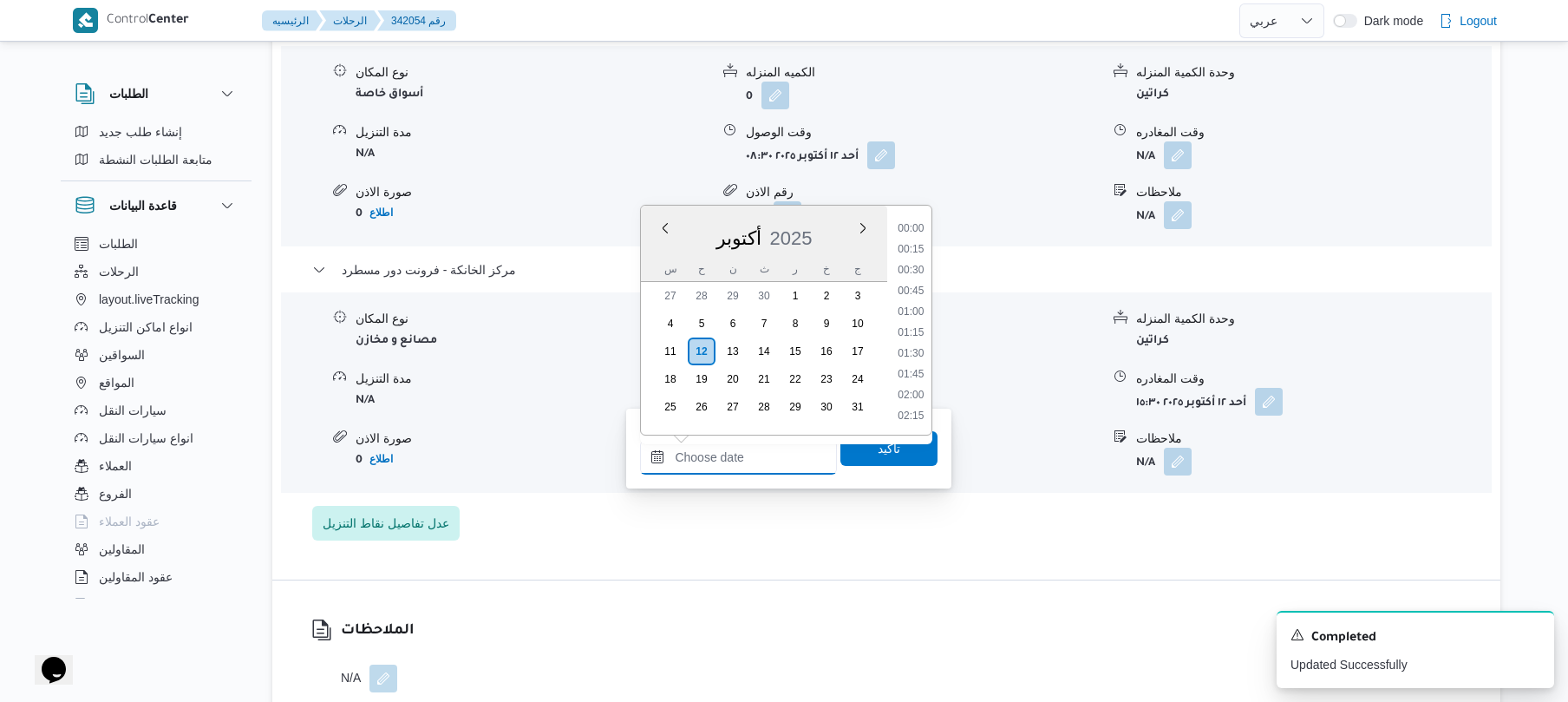
scroll to position [1354, 0]
click at [1000, 201] on form "N/A" at bounding box center [923, 215] width 353 height 28
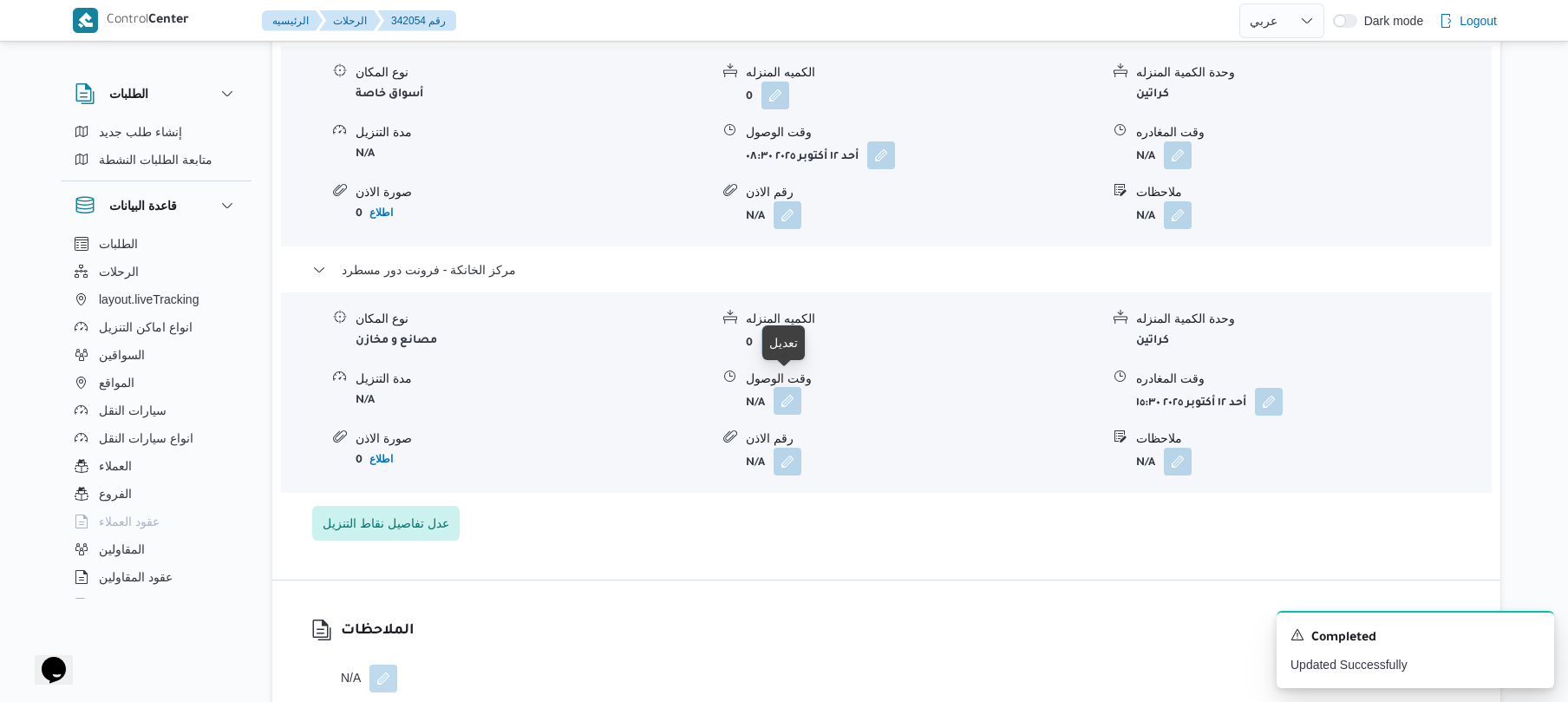
click at [785, 387] on button "button" at bounding box center [787, 401] width 28 height 28
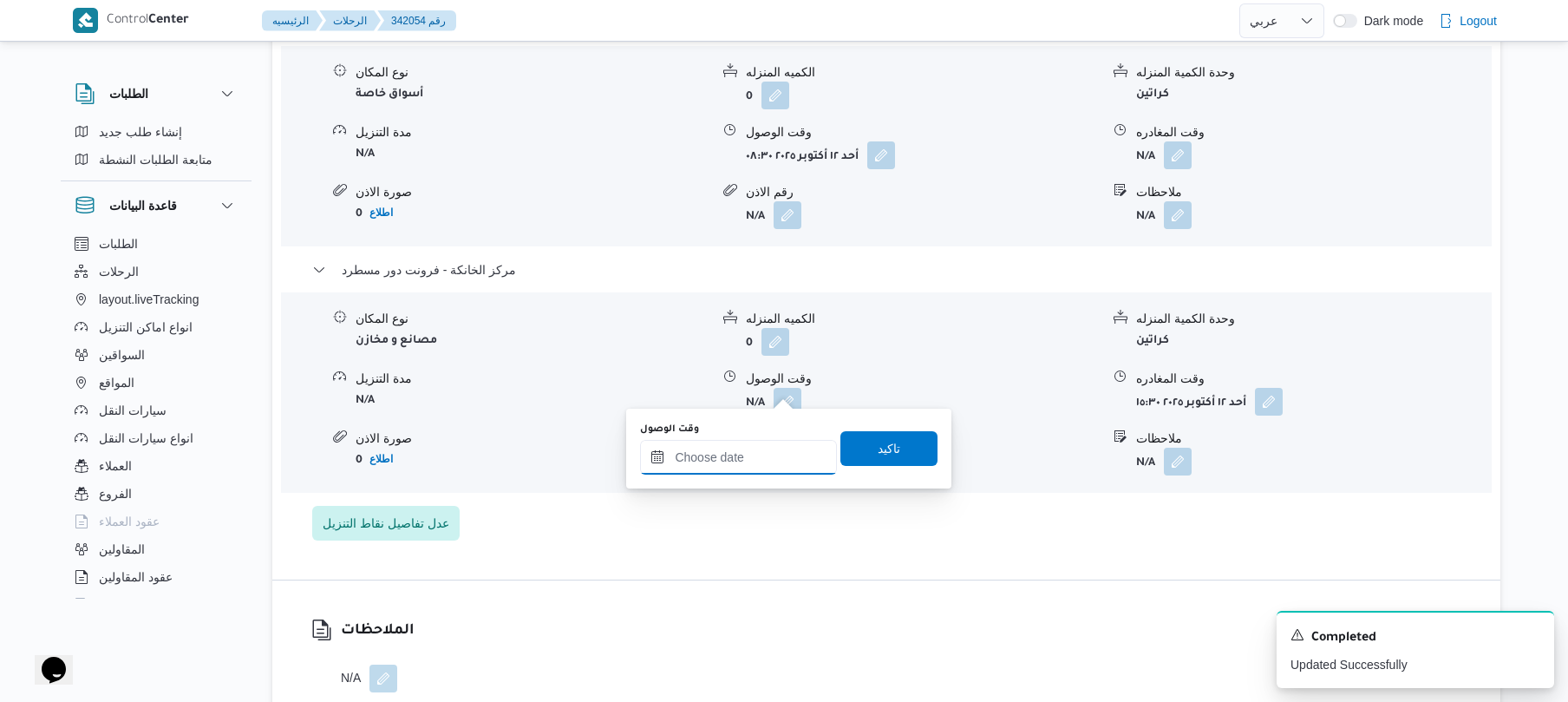
click at [729, 450] on input "وقت الوصول" at bounding box center [738, 457] width 197 height 34
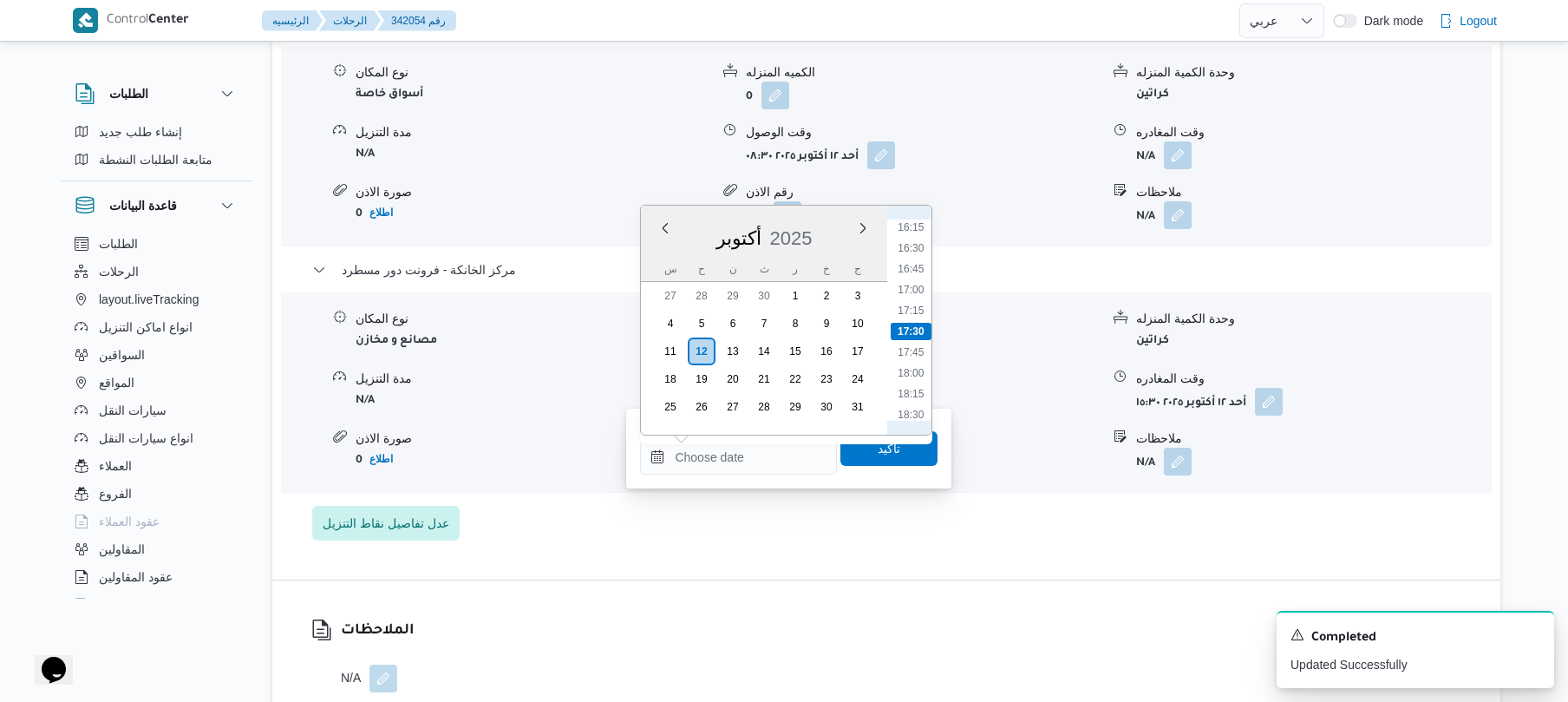
scroll to position [1184, 0]
click at [920, 314] on li "15:15" at bounding box center [911, 315] width 40 height 17
type input "١٢/١٠/٢٠٢٥ ١٥:١٥"
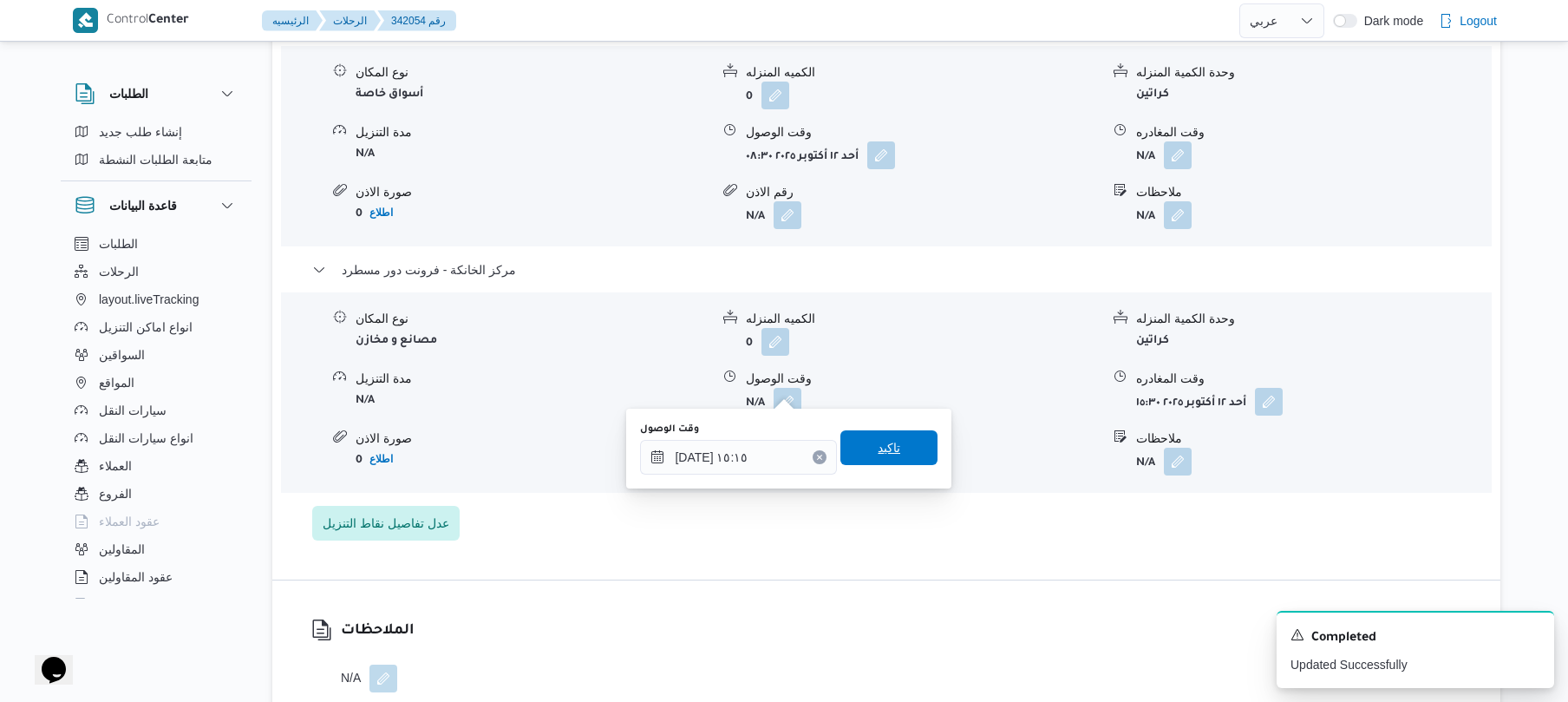
click at [877, 456] on span "تاكيد" at bounding box center [888, 447] width 23 height 21
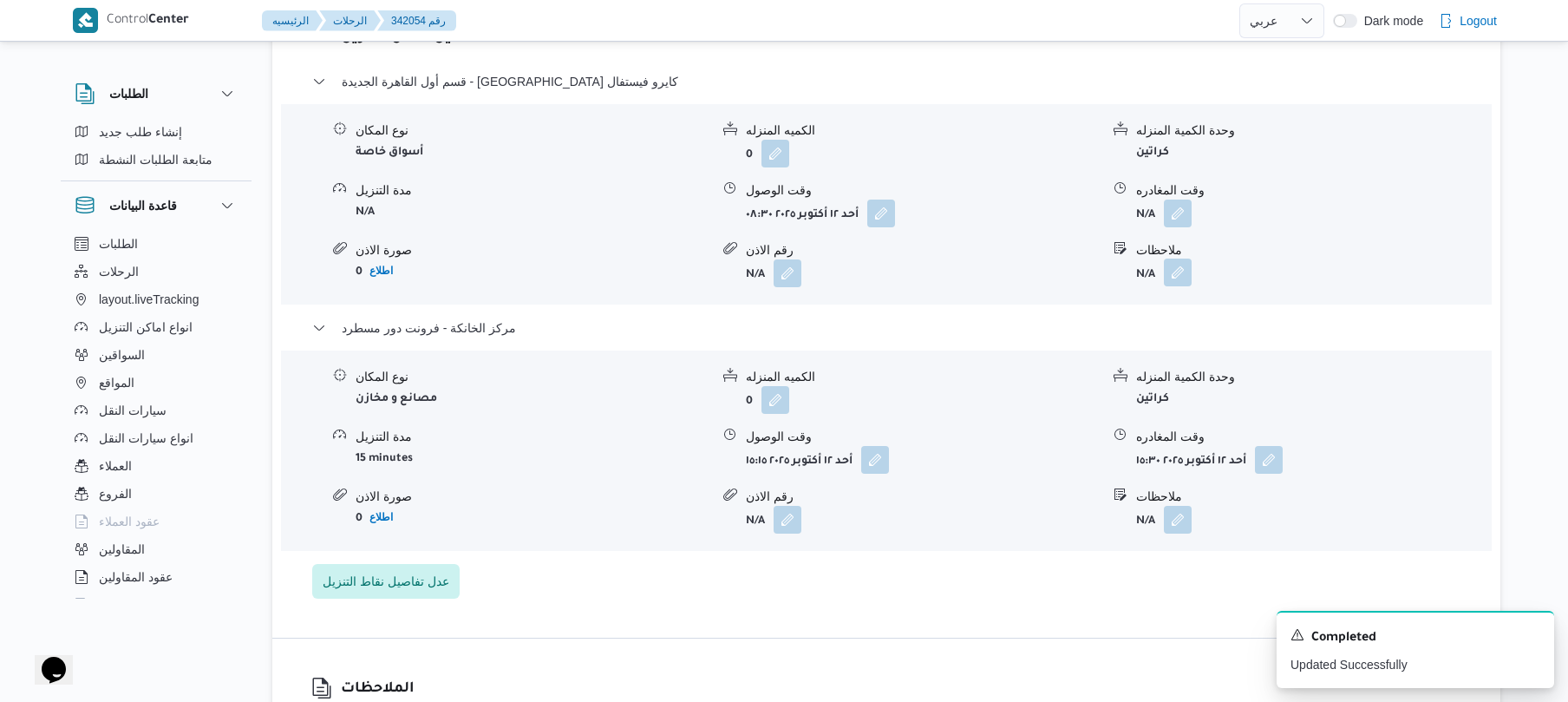
scroll to position [1480, 0]
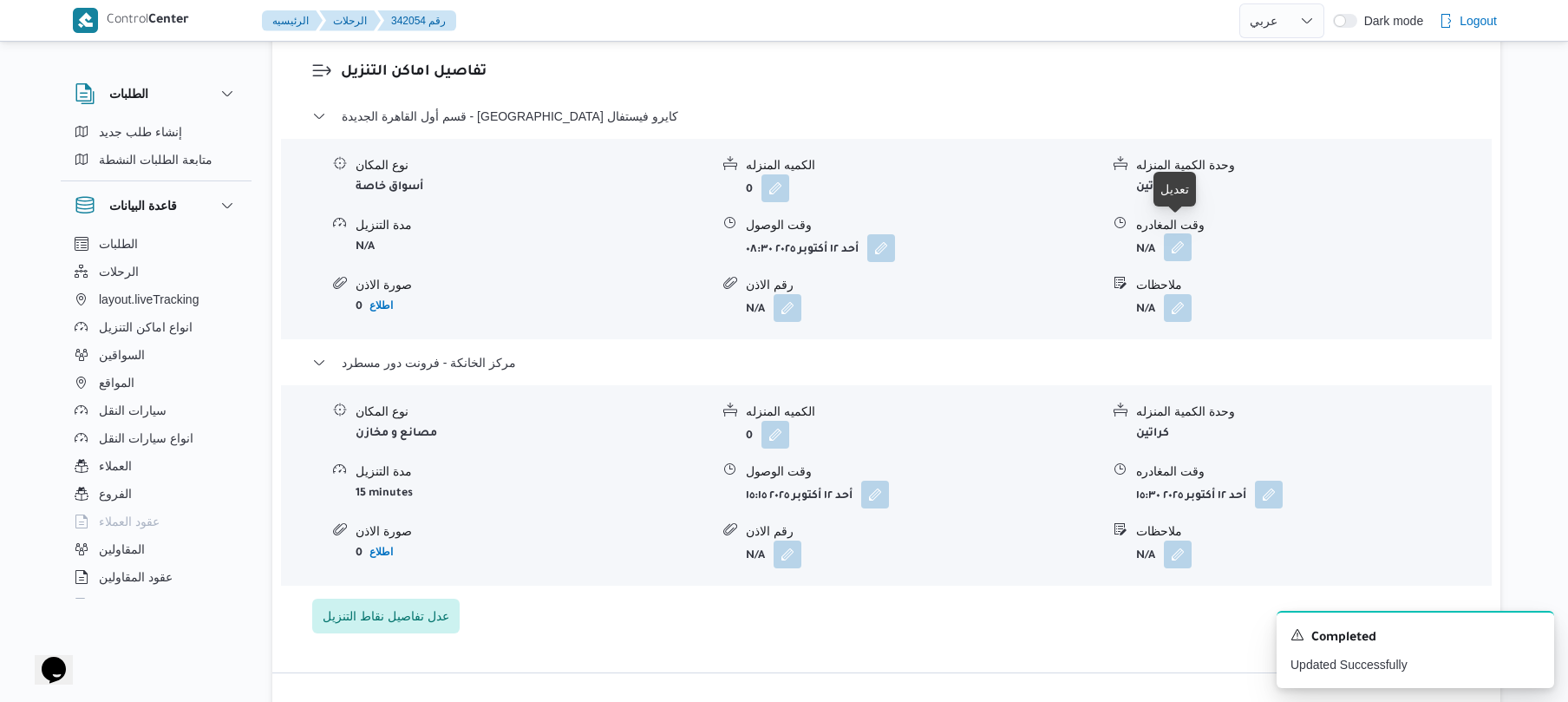
click at [1183, 241] on button "button" at bounding box center [1177, 247] width 28 height 28
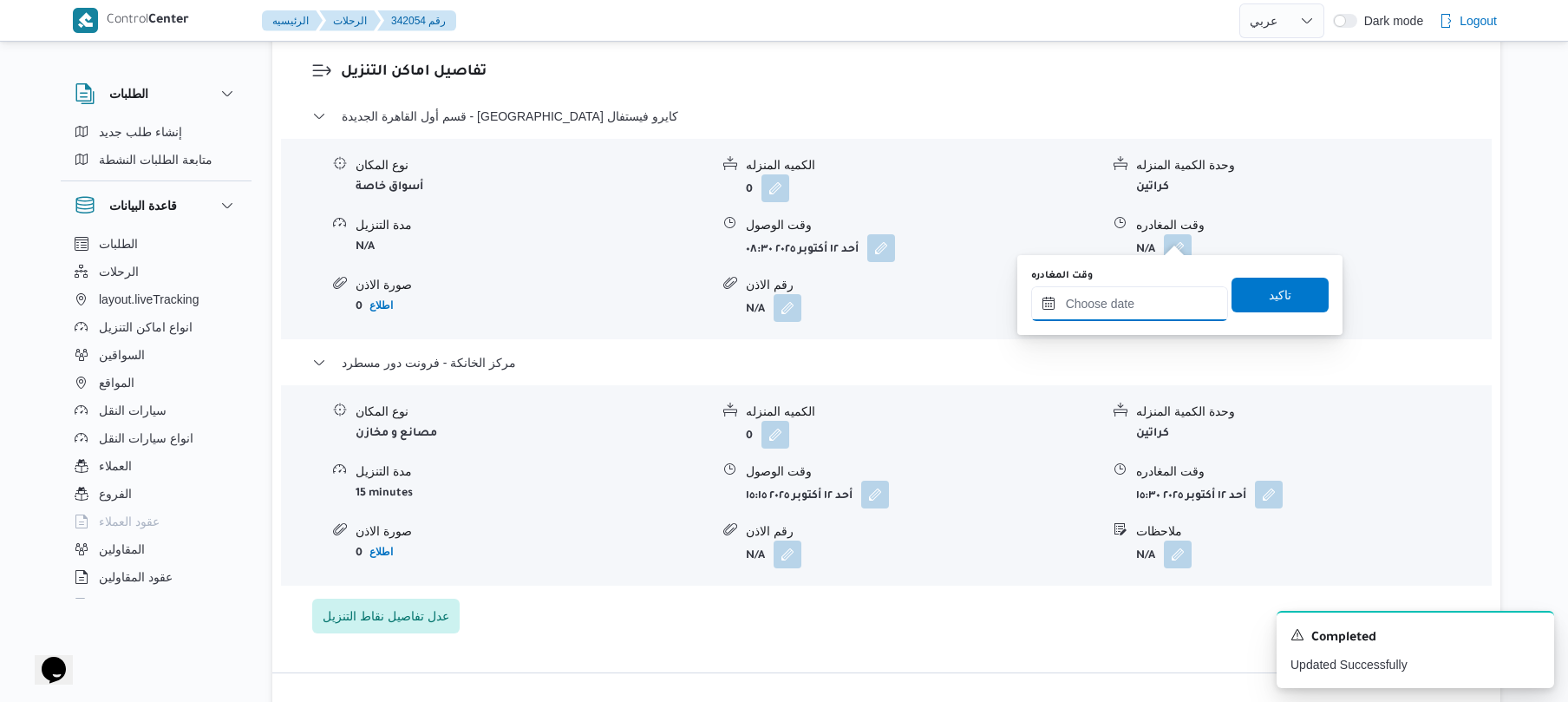
click at [1122, 310] on input "وقت المغادره" at bounding box center [1128, 304] width 197 height 34
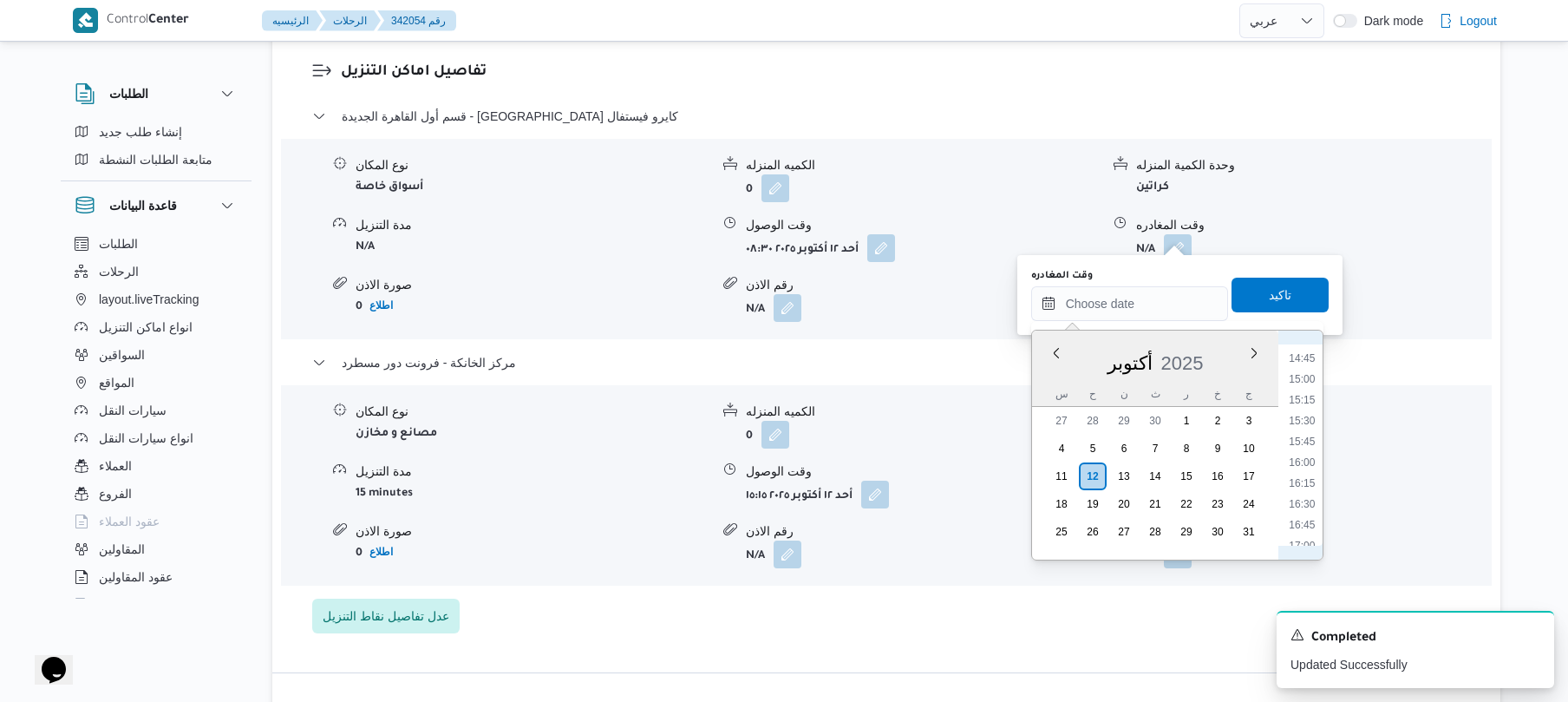
scroll to position [1185, 0]
click at [1310, 378] on li "14:30" at bounding box center [1302, 376] width 40 height 17
type input "١٢/١٠/٢٠٢٥ ١٤:٣٠"
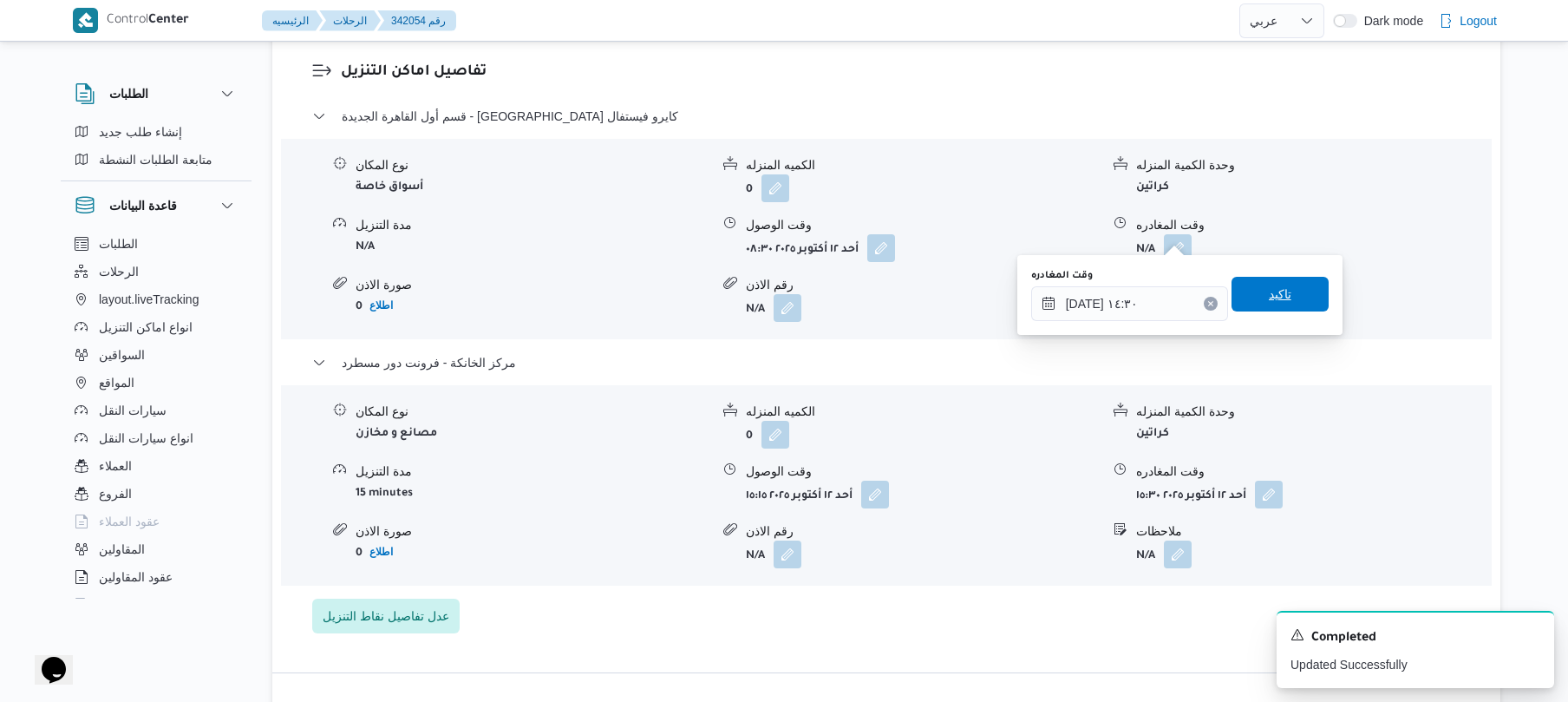
click at [1288, 279] on span "تاكيد" at bounding box center [1279, 294] width 97 height 34
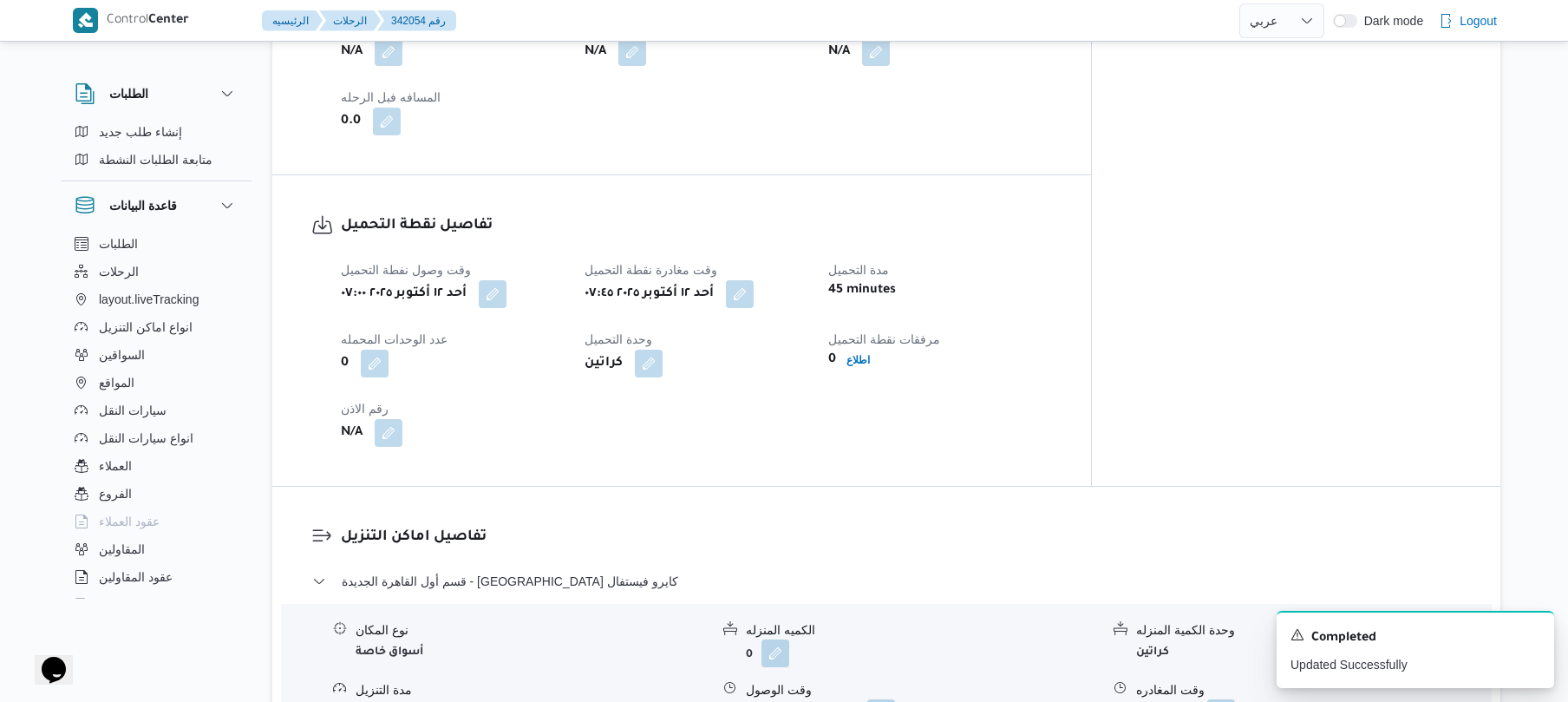
scroll to position [0, 0]
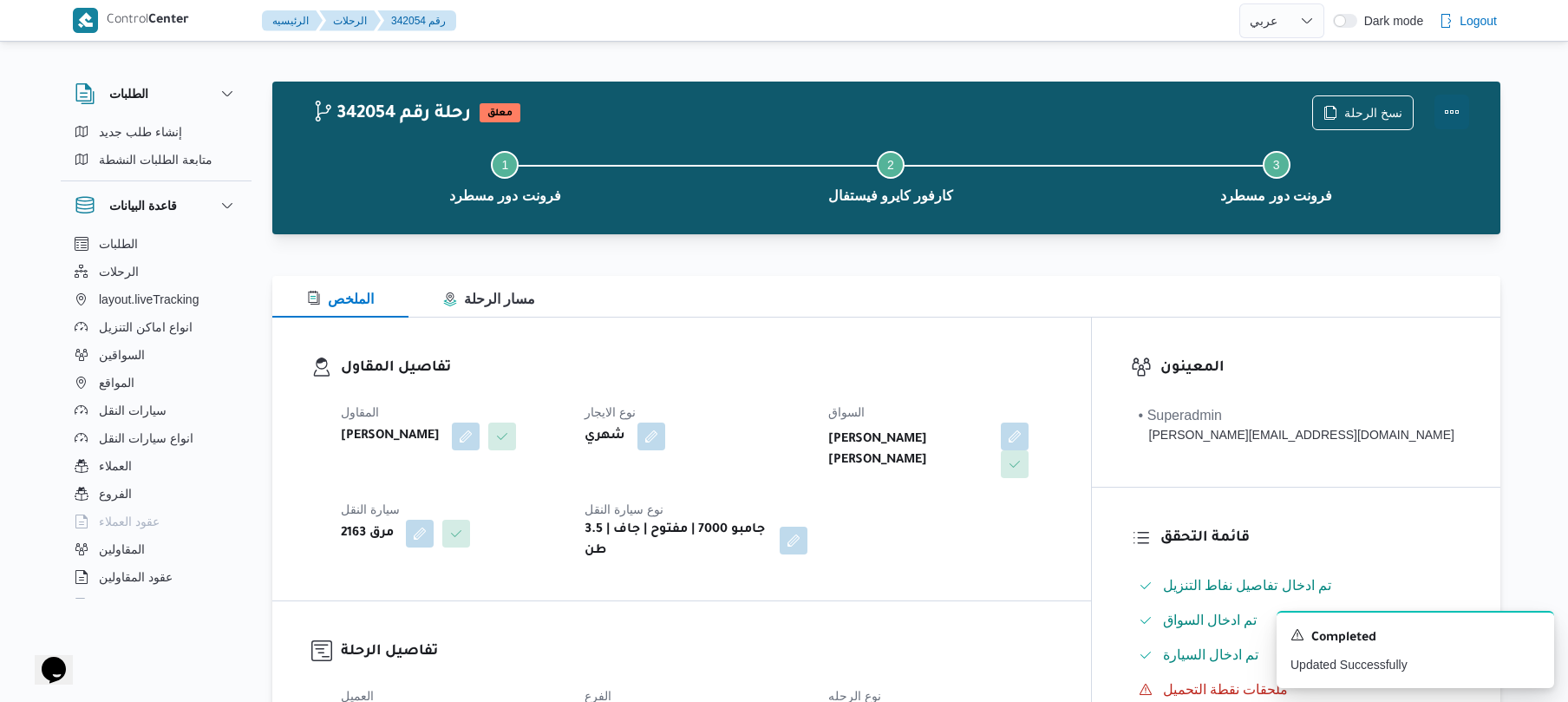
click at [1464, 108] on button "Actions" at bounding box center [1451, 112] width 34 height 34
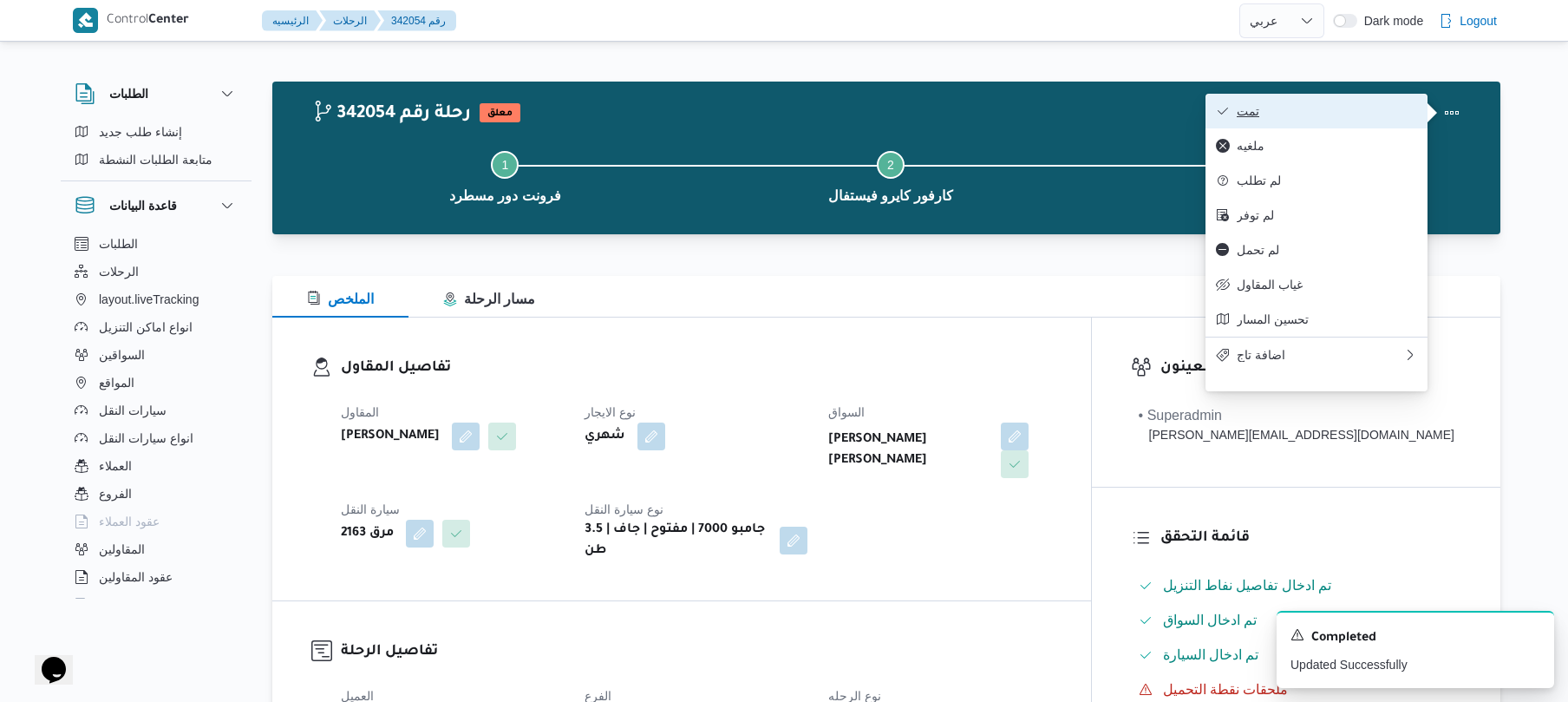
click at [1294, 111] on span "تمت" at bounding box center [1326, 111] width 180 height 14
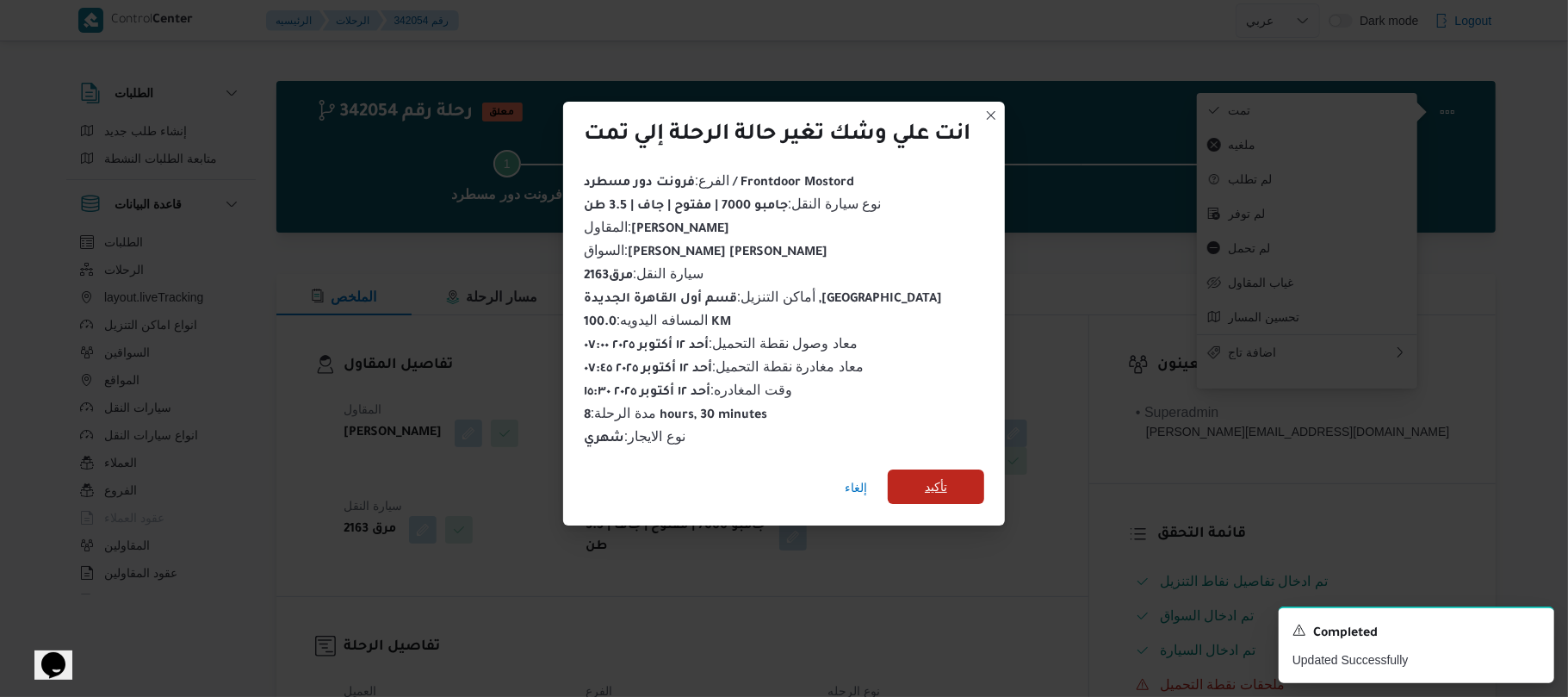
click at [951, 469] on span "تأكيد" at bounding box center [935, 486] width 96 height 34
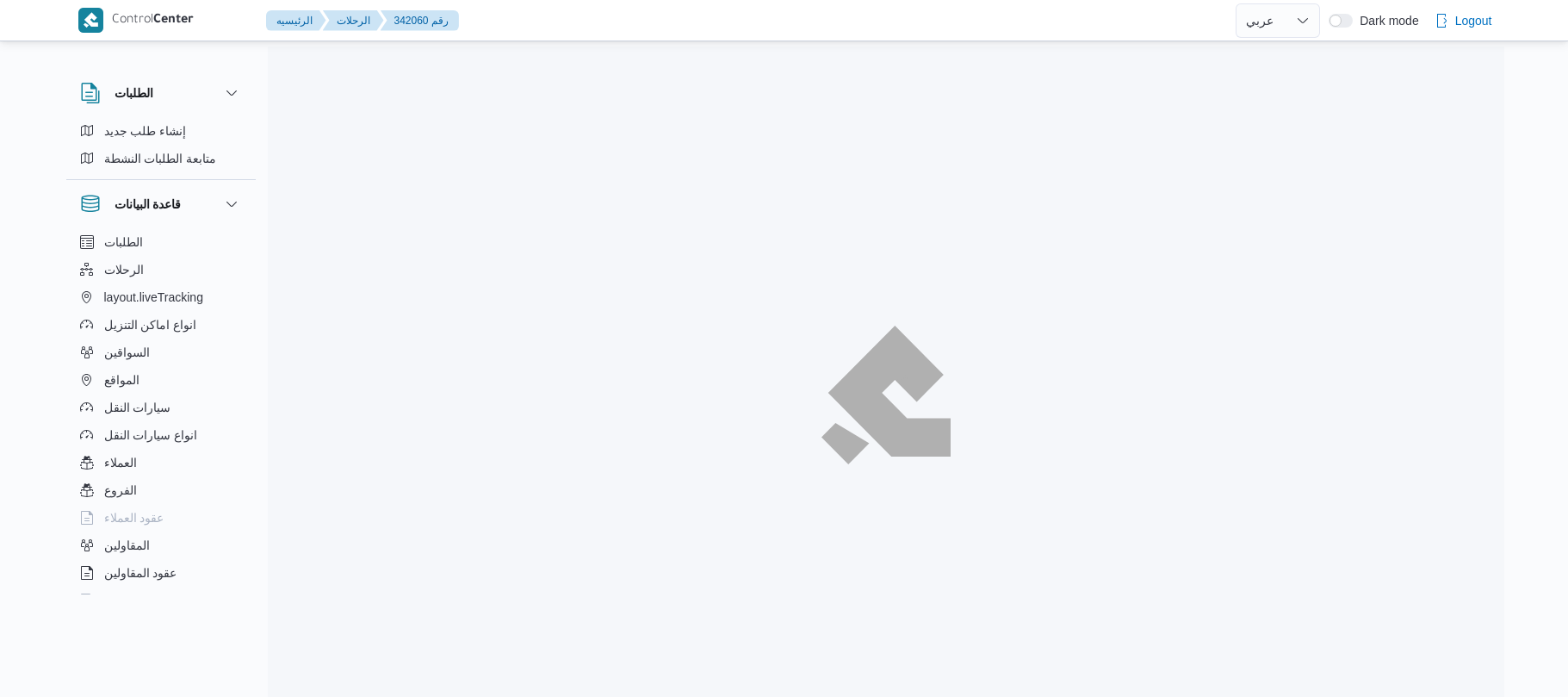
select select "ar"
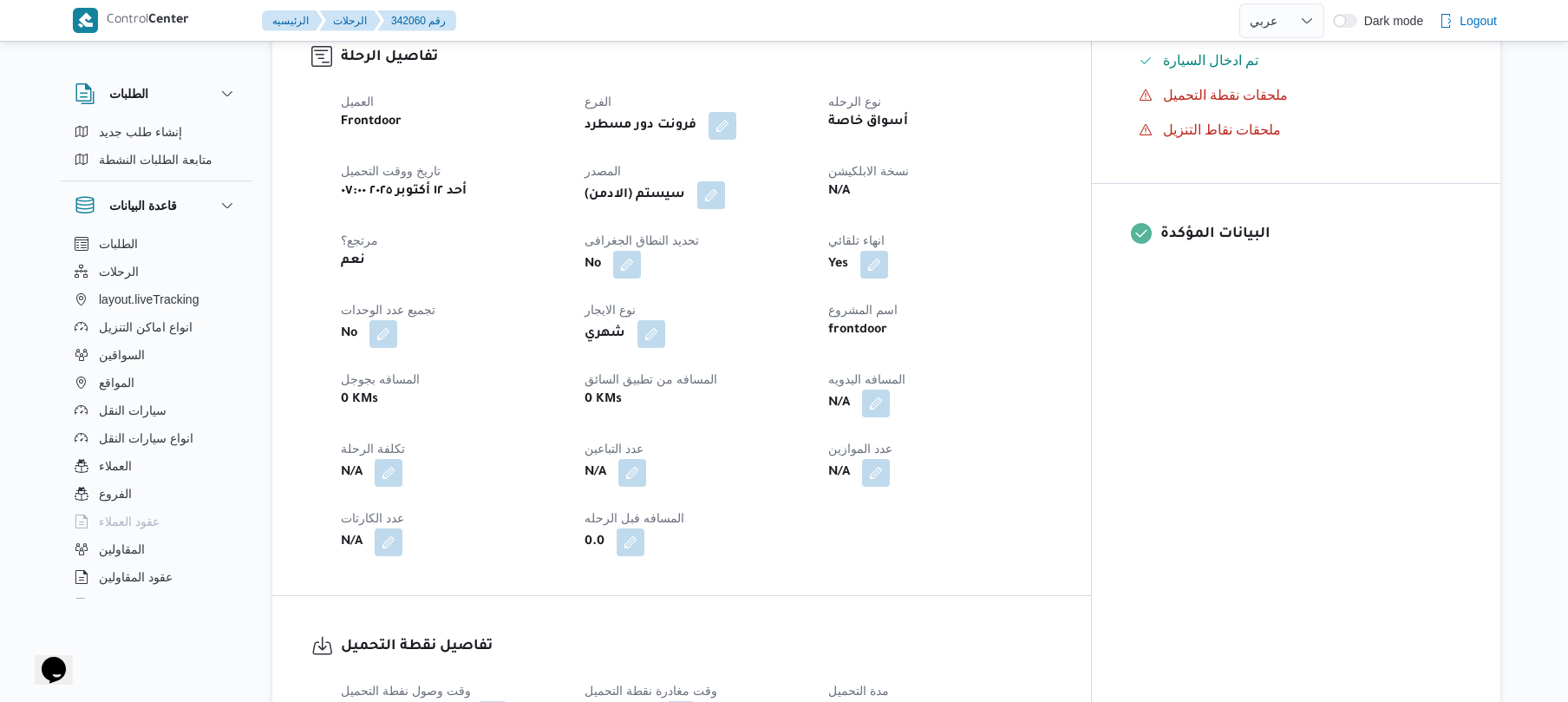
scroll to position [601, 0]
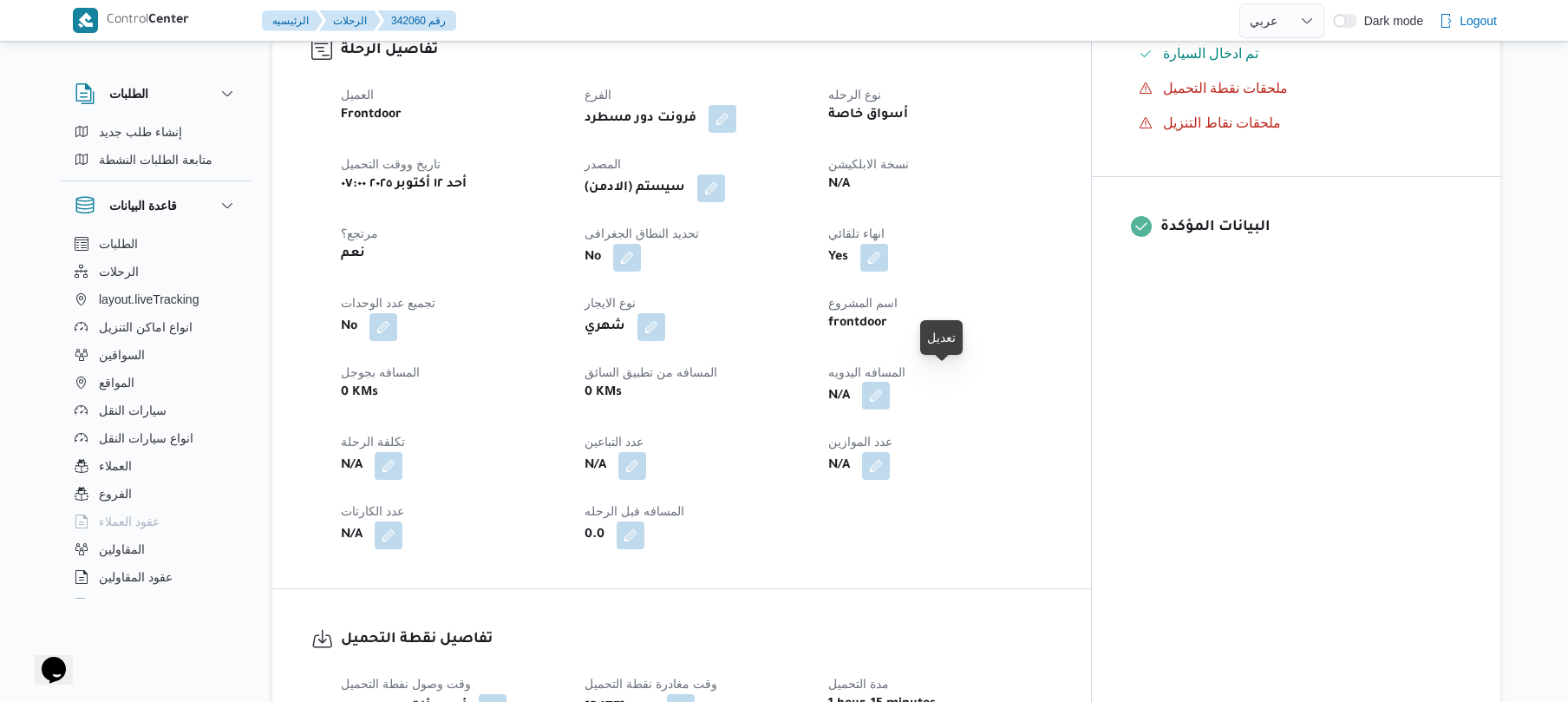
click at [890, 383] on button "button" at bounding box center [876, 395] width 28 height 28
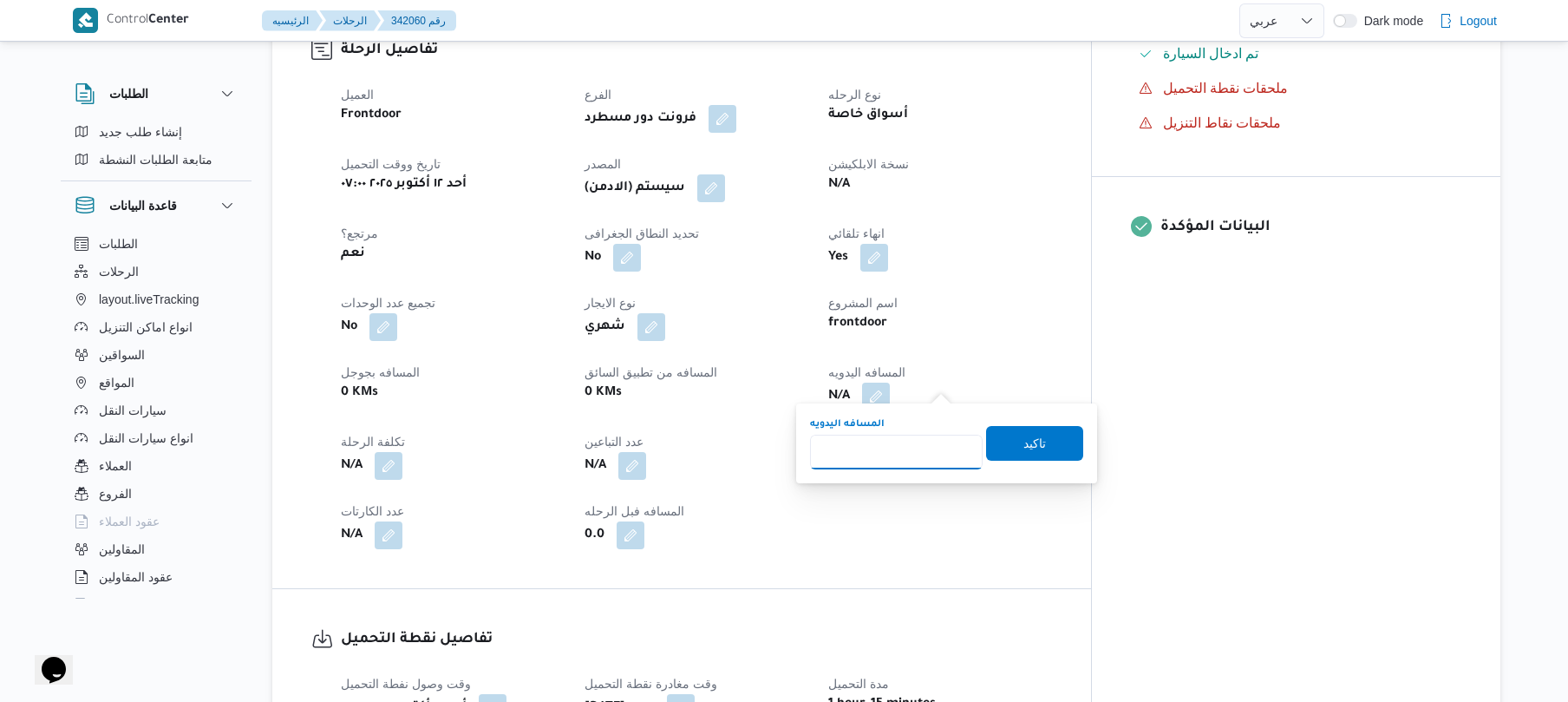
click at [876, 456] on input "المسافه اليدويه" at bounding box center [896, 452] width 172 height 34
type input "95"
click at [1033, 443] on span "تاكيد" at bounding box center [1034, 442] width 23 height 21
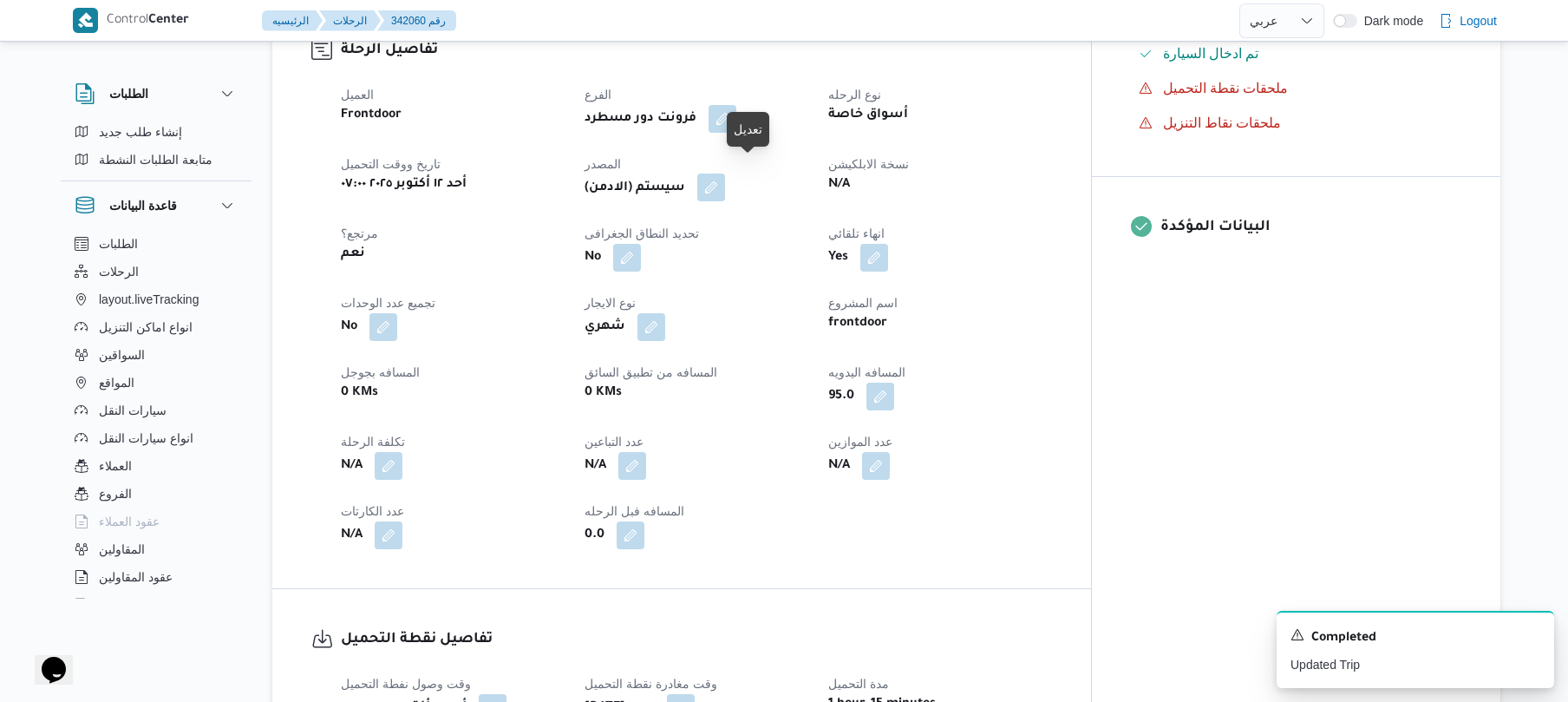
click at [725, 173] on button "button" at bounding box center [711, 187] width 28 height 28
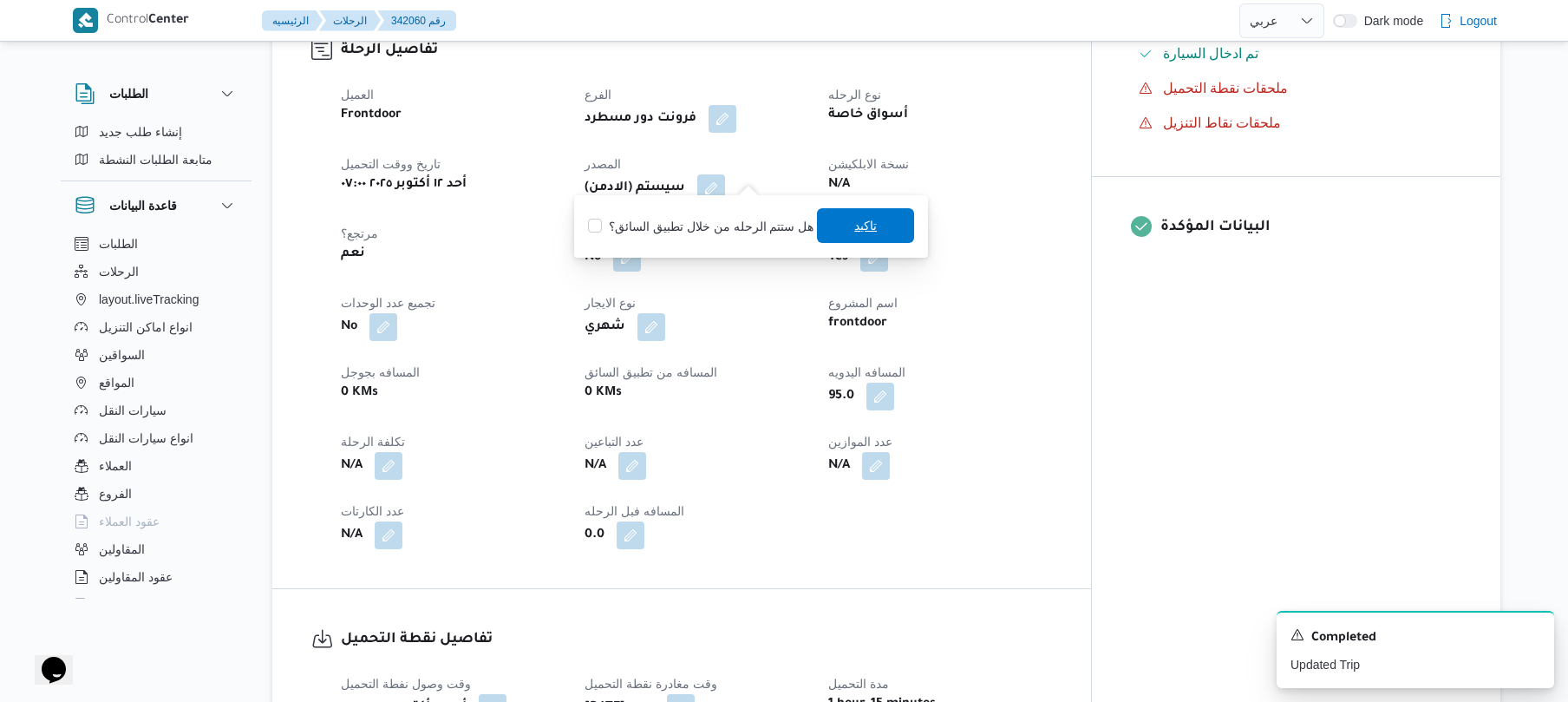
click at [874, 237] on span "تاكيد" at bounding box center [865, 226] width 97 height 34
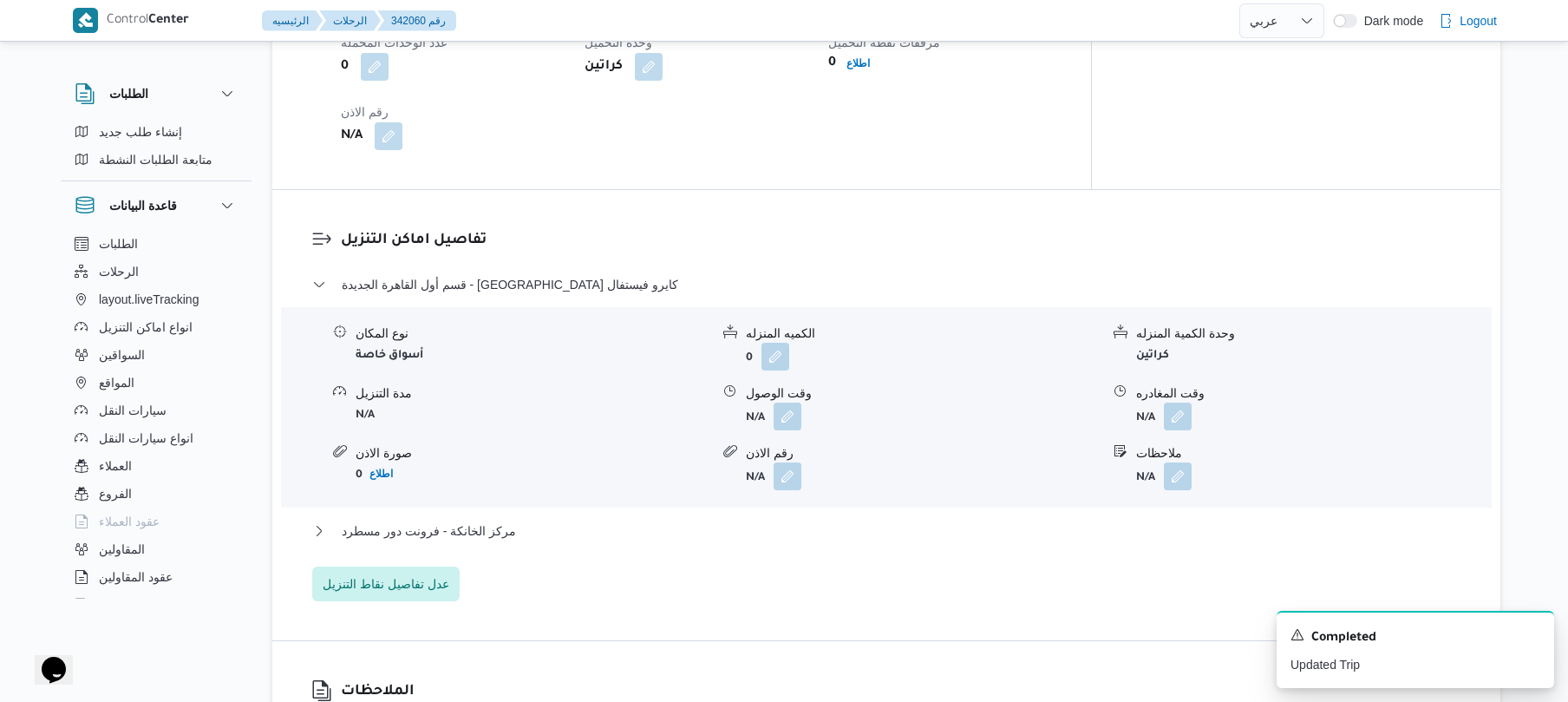
scroll to position [1389, 0]
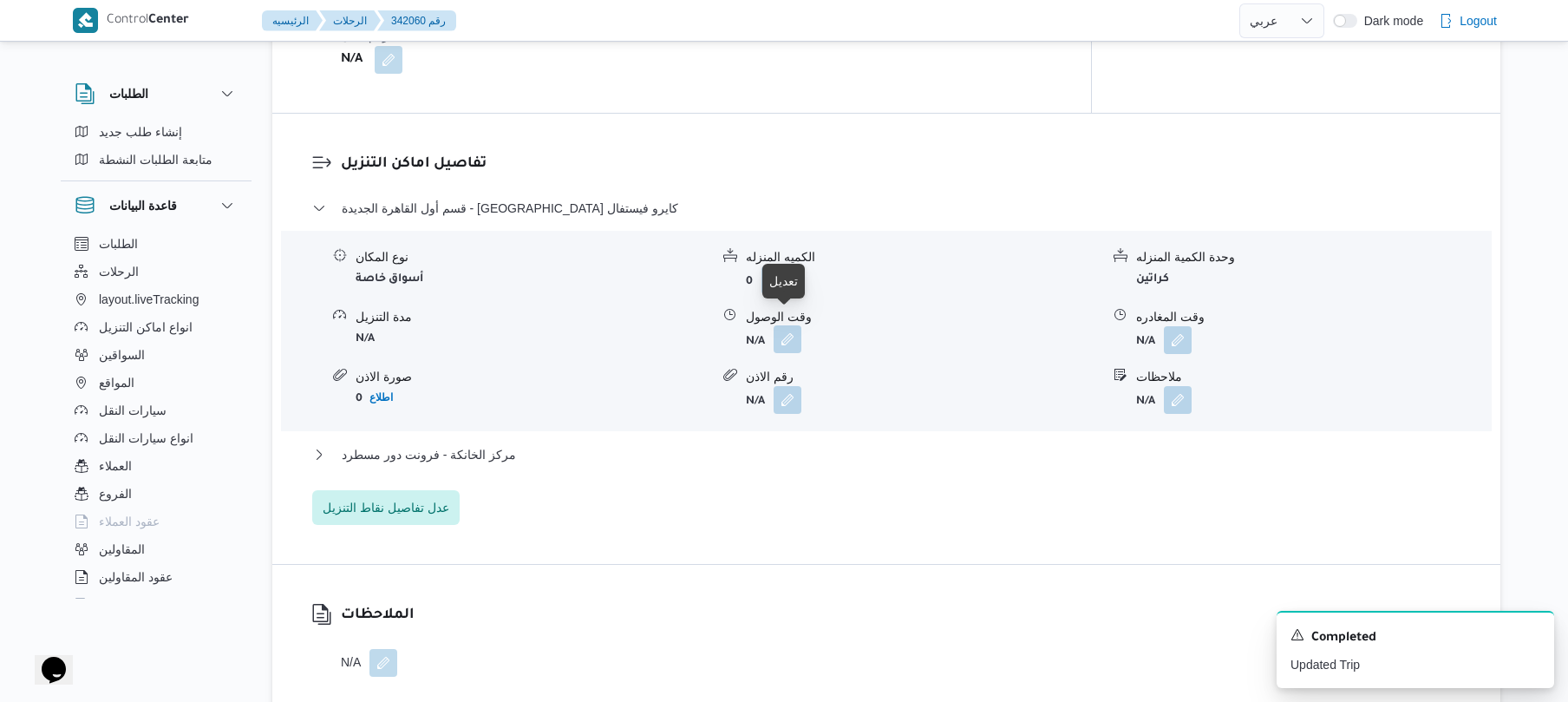
click at [789, 327] on button "button" at bounding box center [787, 339] width 28 height 28
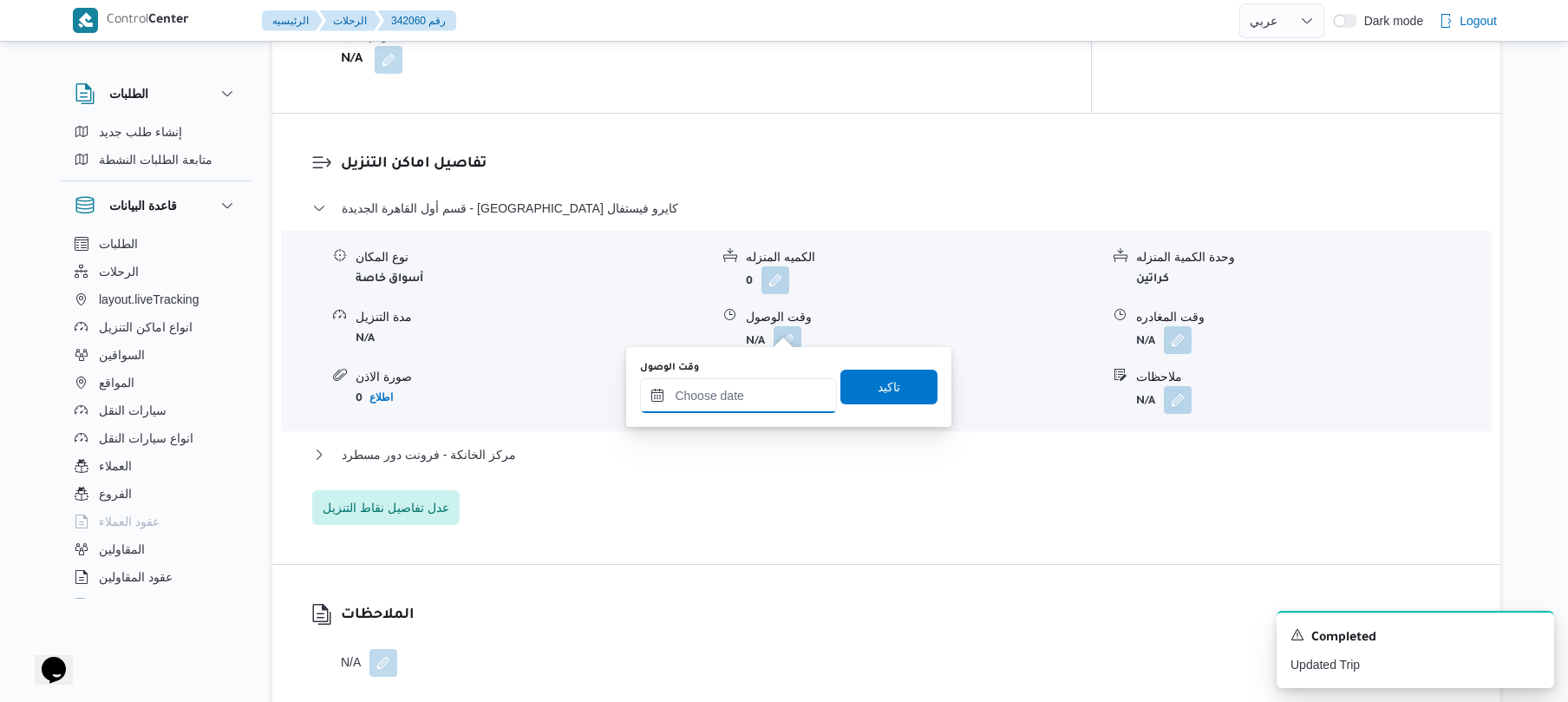
click at [735, 385] on input "وقت الوصول" at bounding box center [738, 395] width 197 height 34
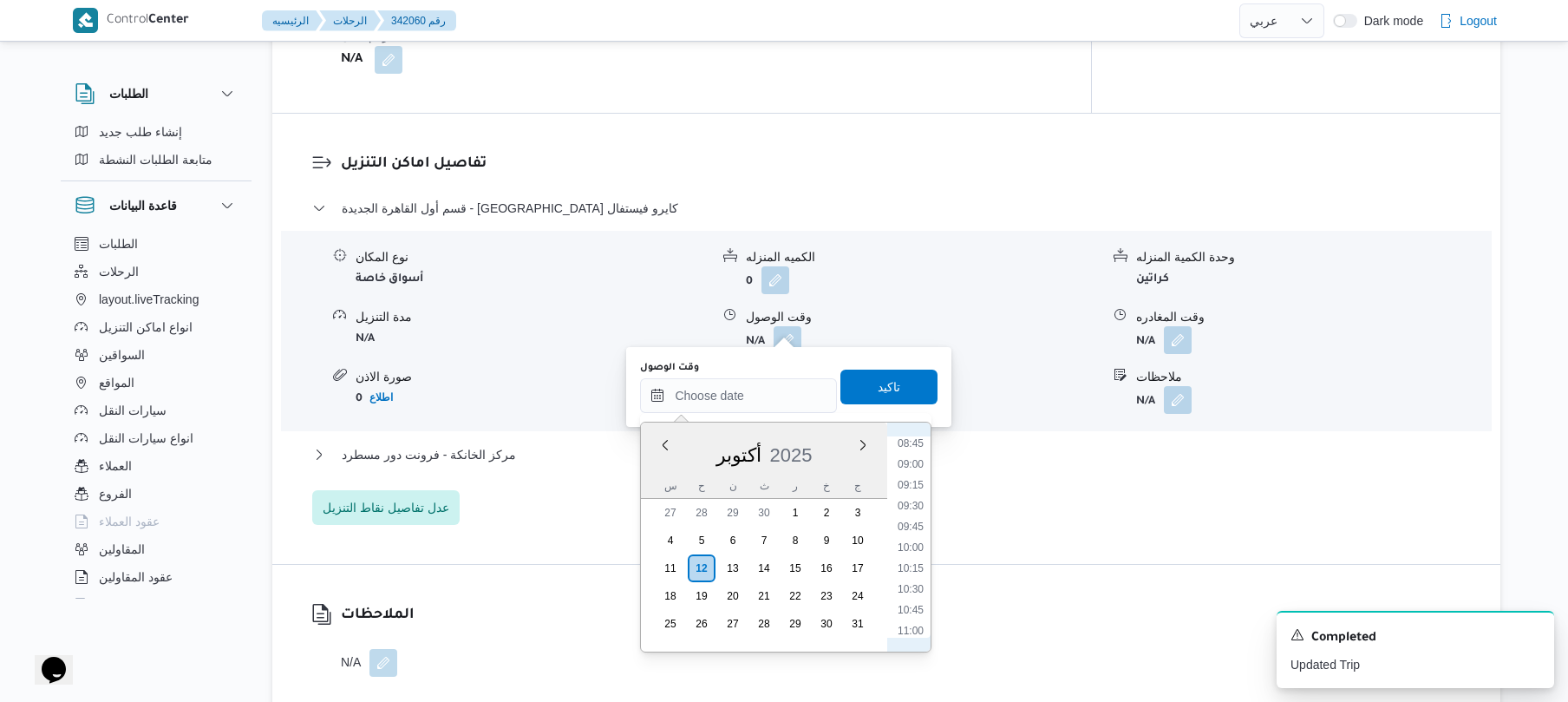
scroll to position [674, 0]
click at [900, 522] on li "09:00" at bounding box center [911, 520] width 40 height 17
type input "١٢/١٠/٢٠٢٥ ٠٩:٠٠"
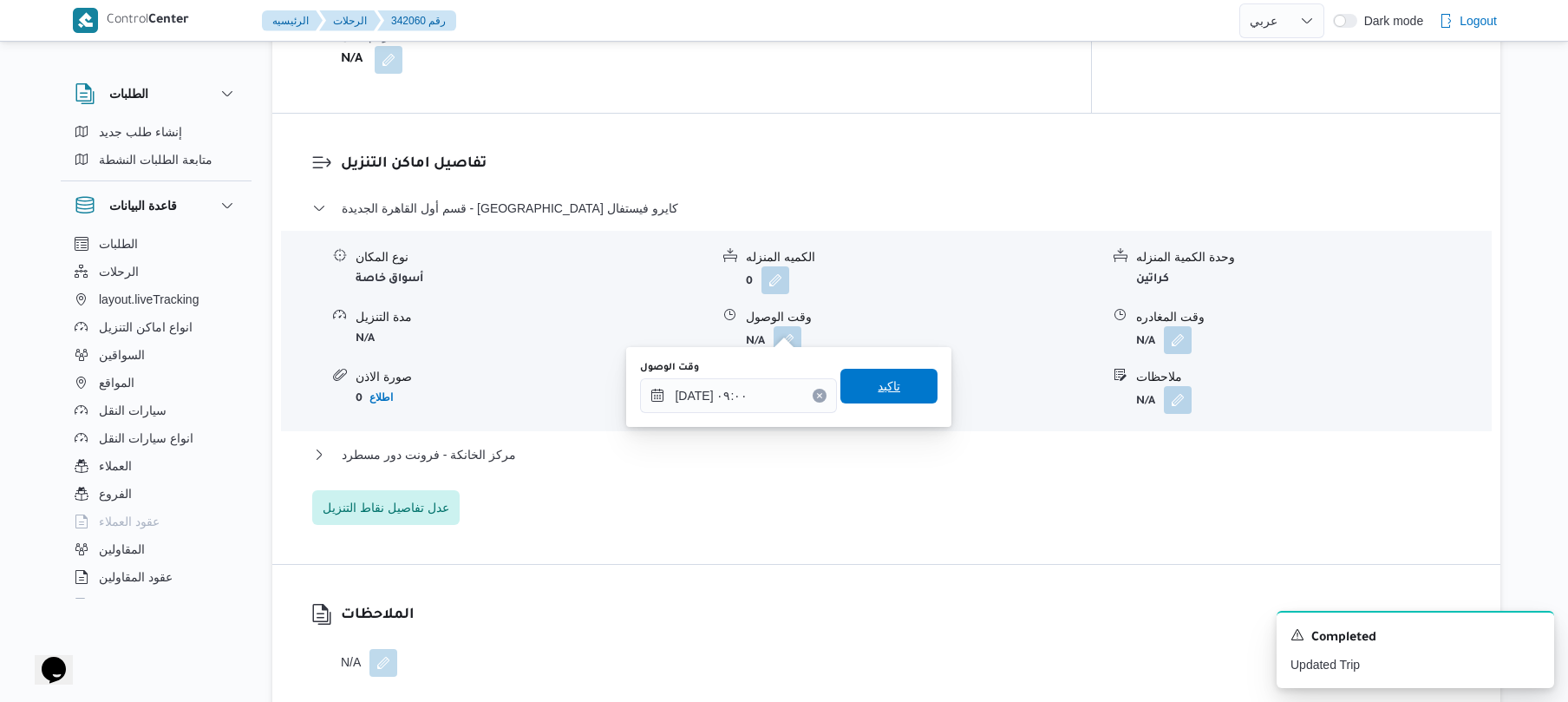
click at [893, 387] on span "تاكيد" at bounding box center [888, 386] width 97 height 34
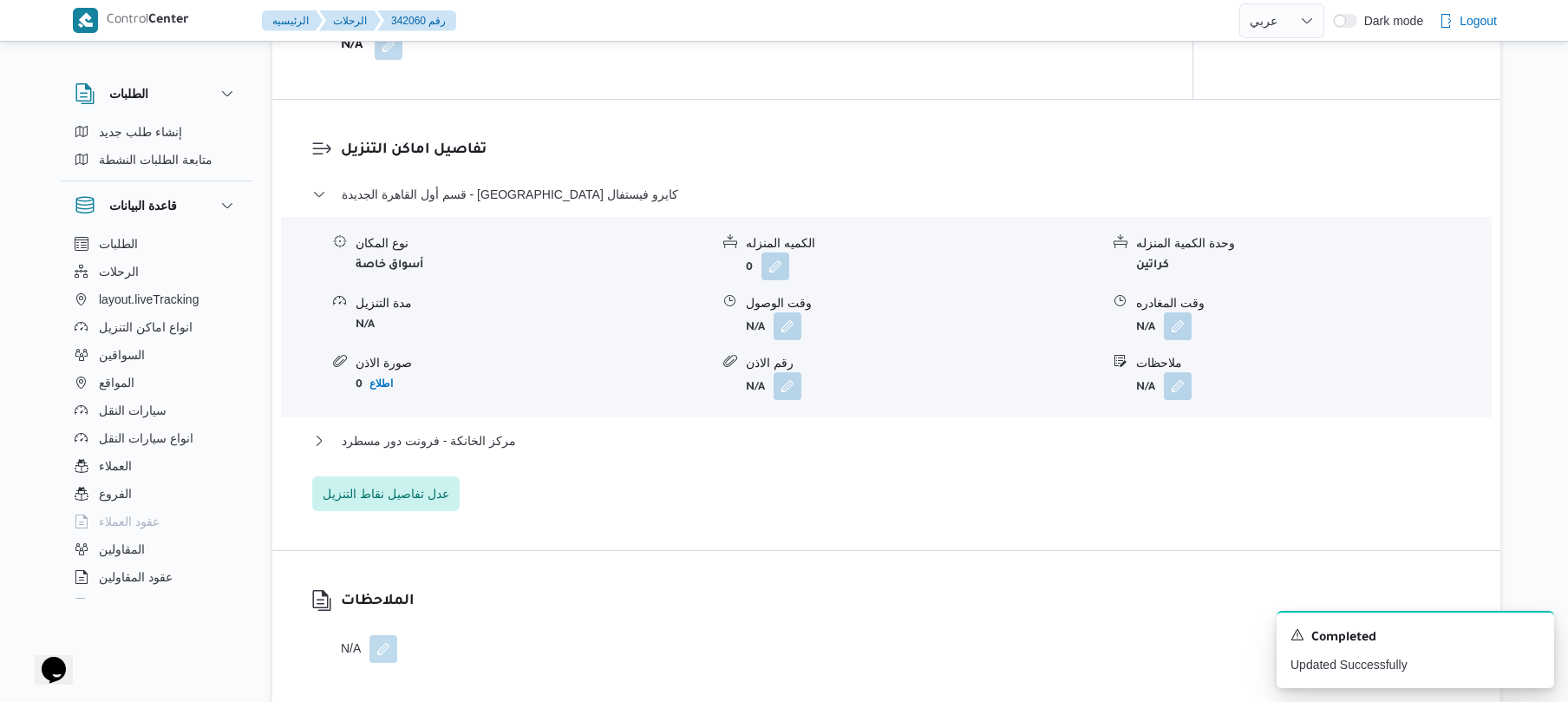
click at [775, 451] on div "مركز الخانكة - فرونت دور مسطرد" at bounding box center [886, 447] width 1149 height 33
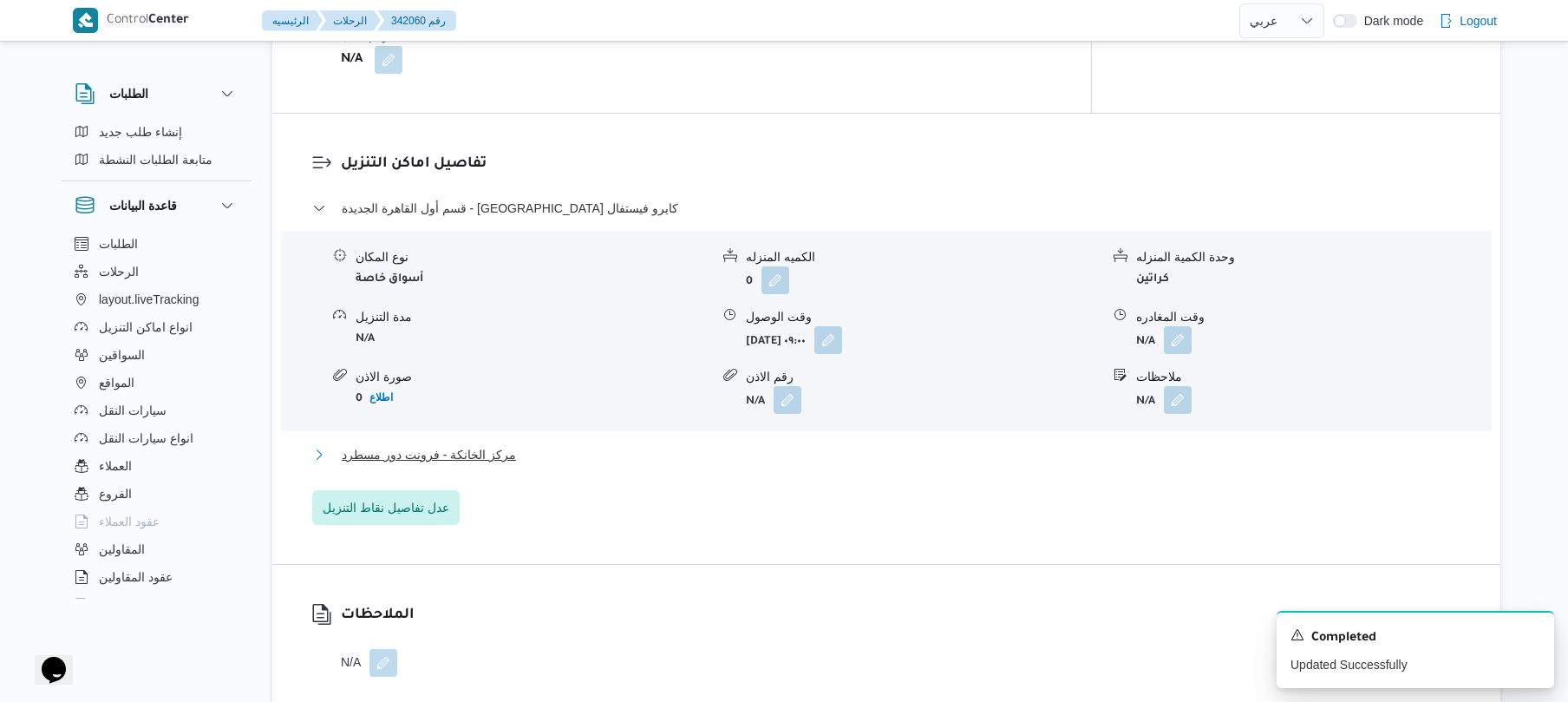
click at [792, 444] on button "مركز الخانكة - فرونت دور مسطرد" at bounding box center [886, 454] width 1149 height 21
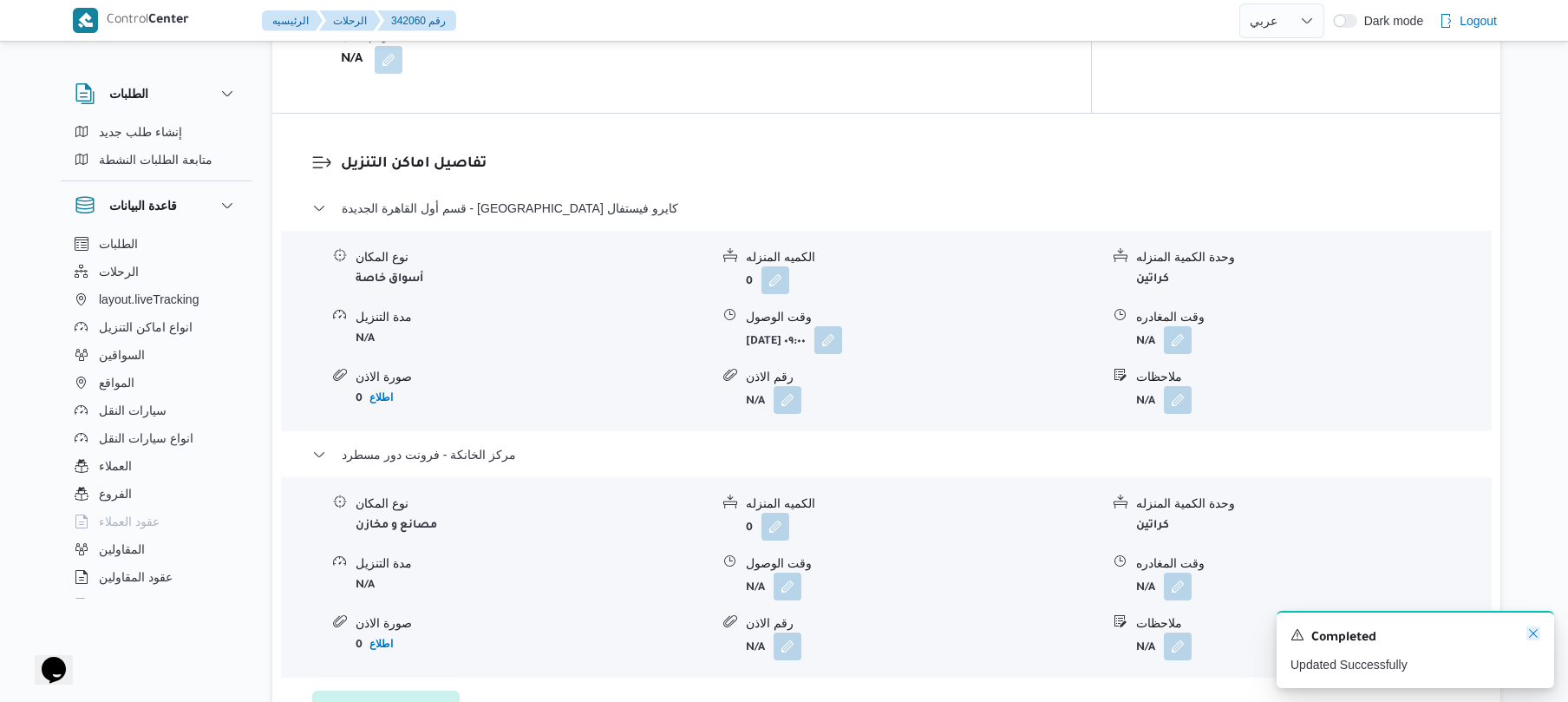
click at [1531, 635] on icon "Dismiss toast" at bounding box center [1533, 633] width 14 height 14
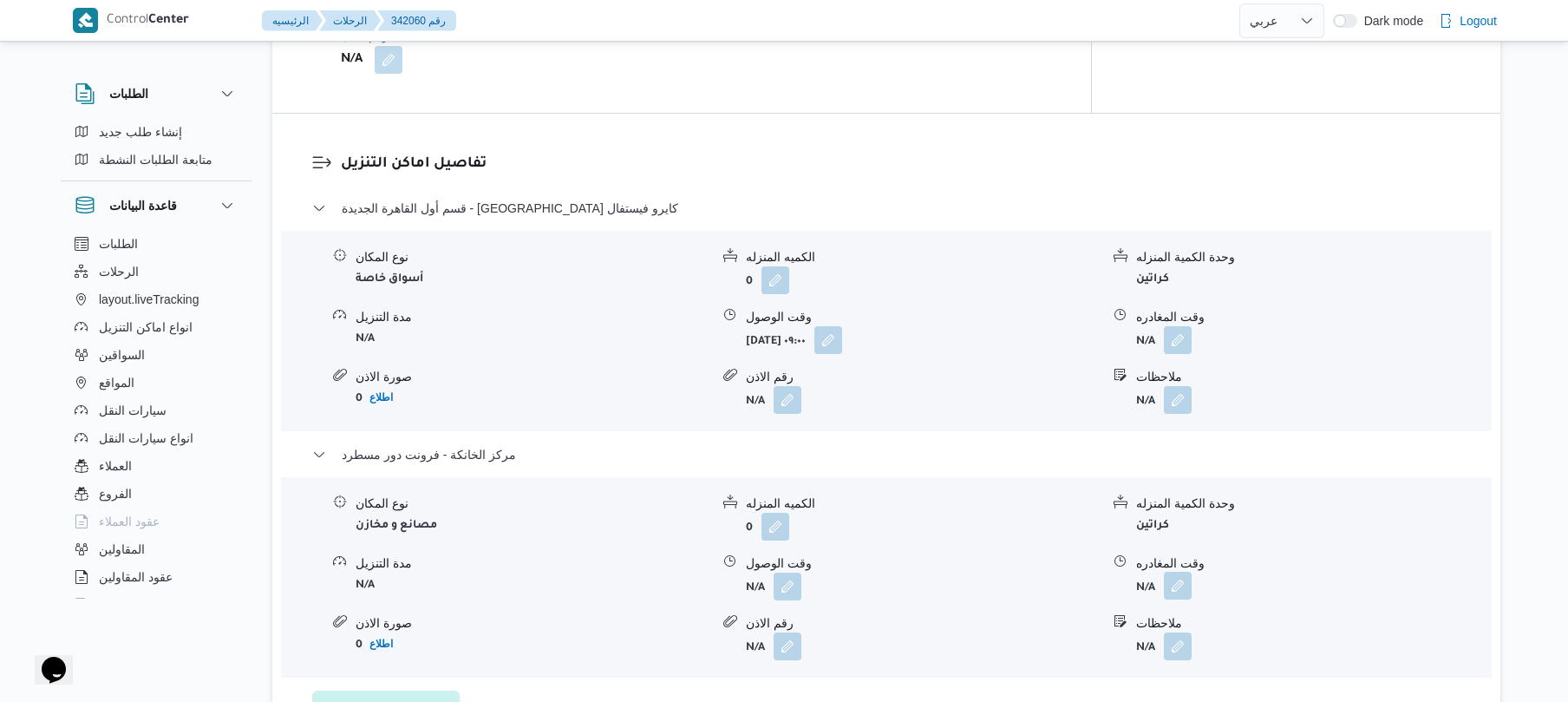
click at [1176, 573] on button "button" at bounding box center [1177, 585] width 28 height 28
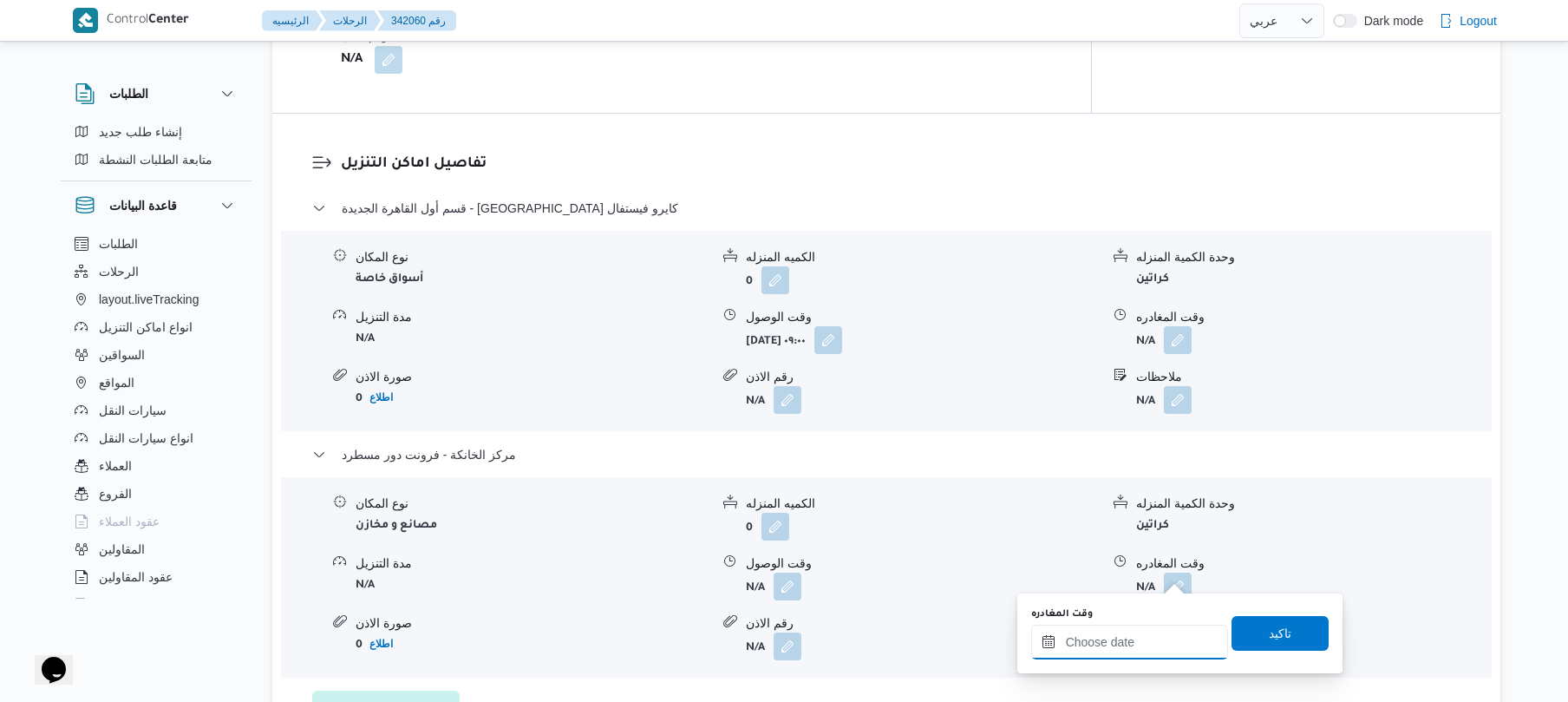
click at [1113, 639] on input "وقت المغادره" at bounding box center [1128, 642] width 197 height 34
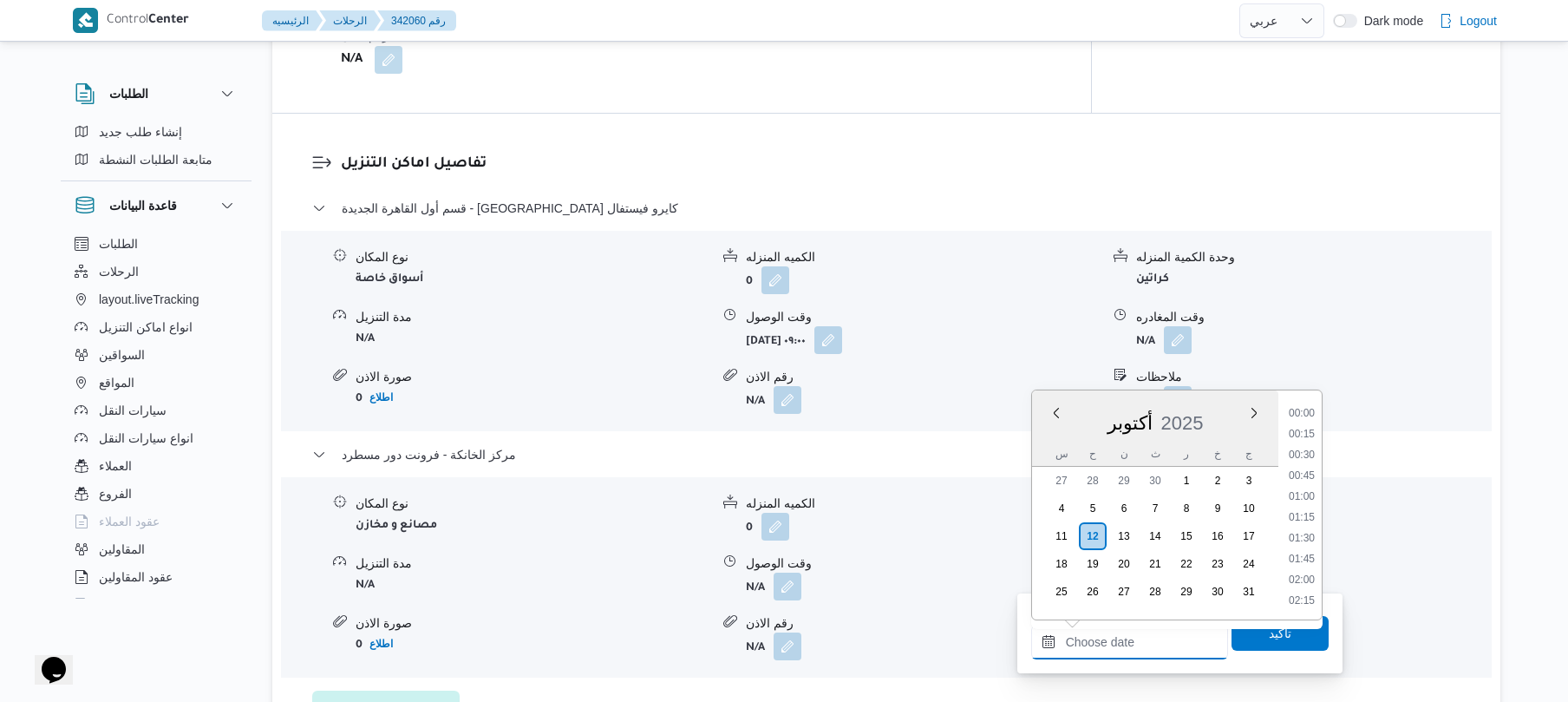
scroll to position [1354, 0]
click at [1332, 444] on button "مركز الخانكة - فرونت دور مسطرد" at bounding box center [886, 454] width 1149 height 21
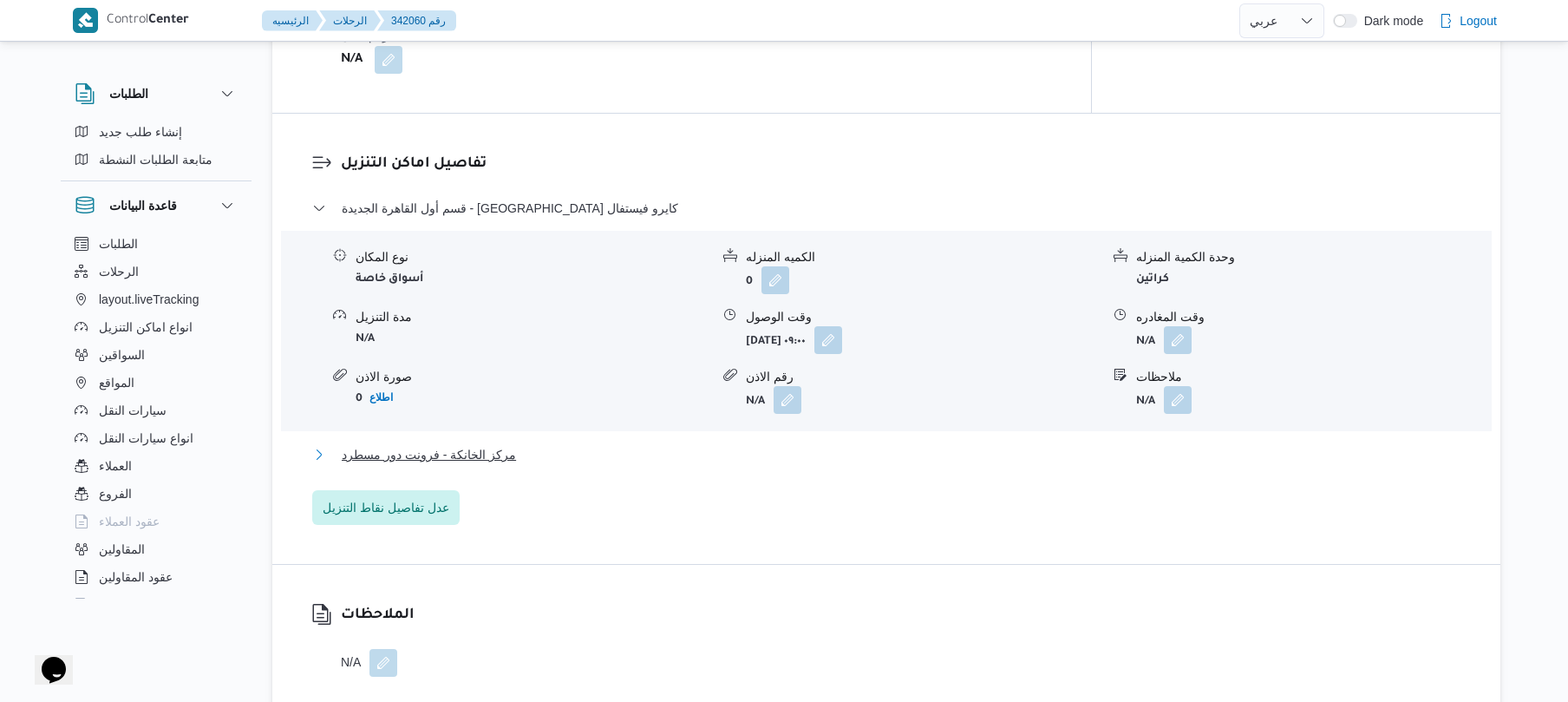
click at [1073, 444] on button "مركز الخانكة - فرونت دور مسطرد" at bounding box center [886, 454] width 1149 height 21
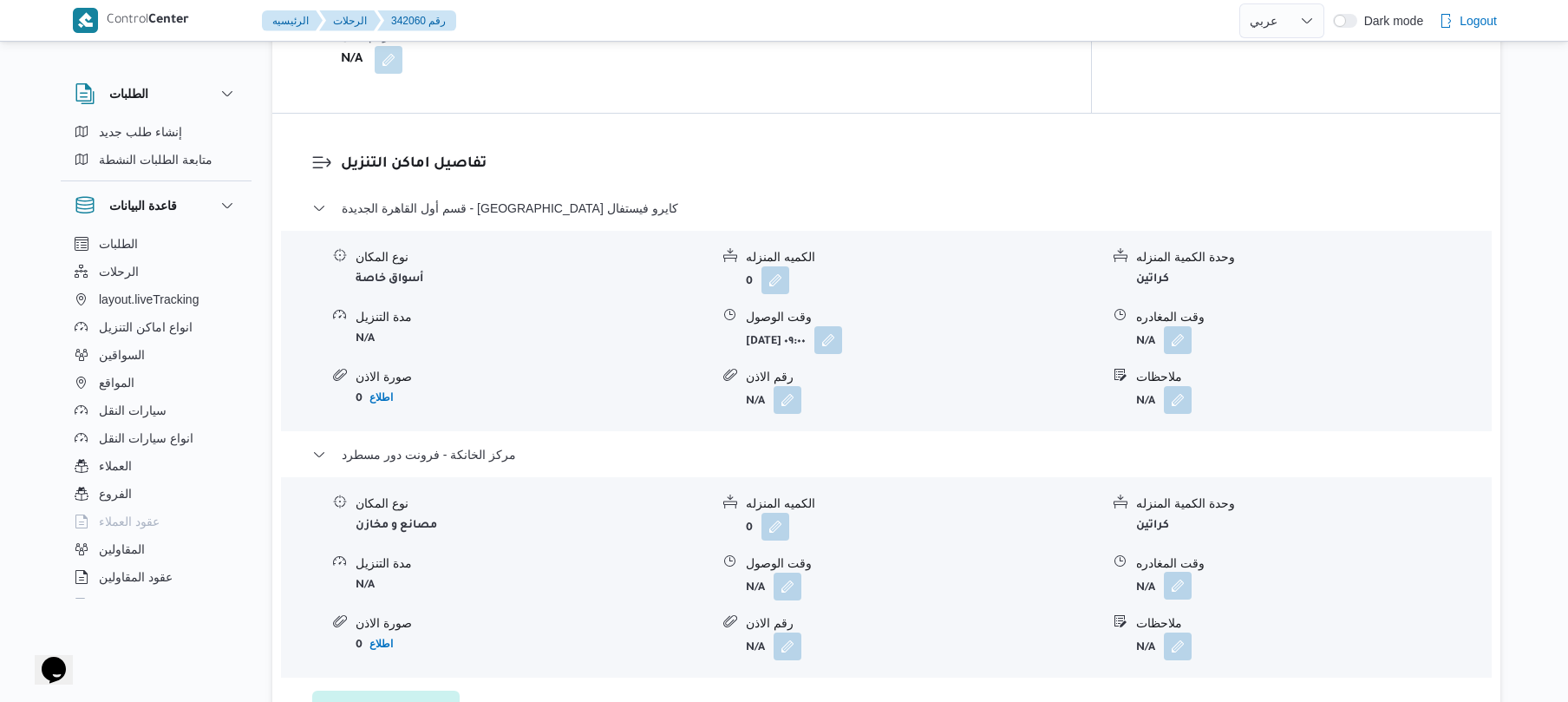
click at [1187, 574] on button "button" at bounding box center [1177, 585] width 28 height 28
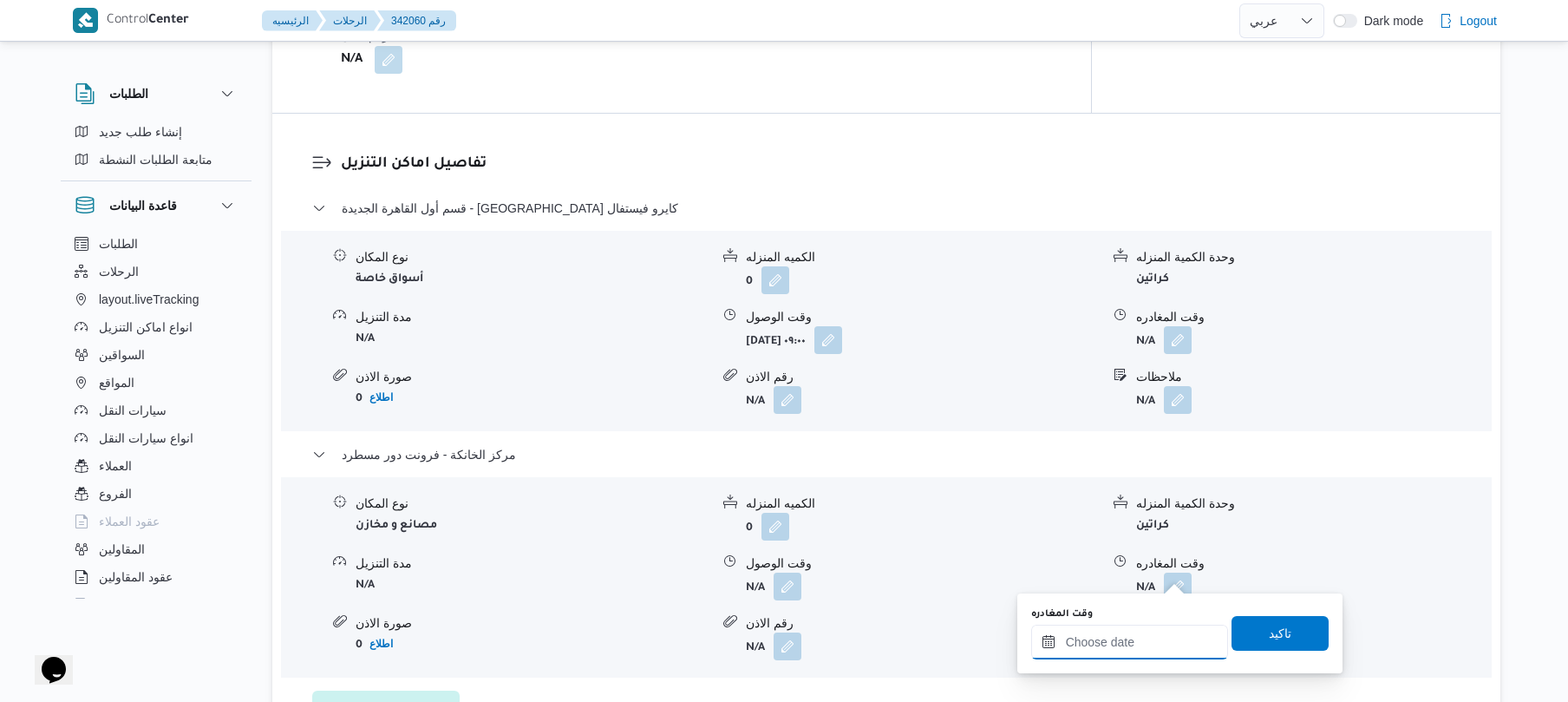
click at [1101, 648] on input "وقت المغادره" at bounding box center [1128, 642] width 197 height 34
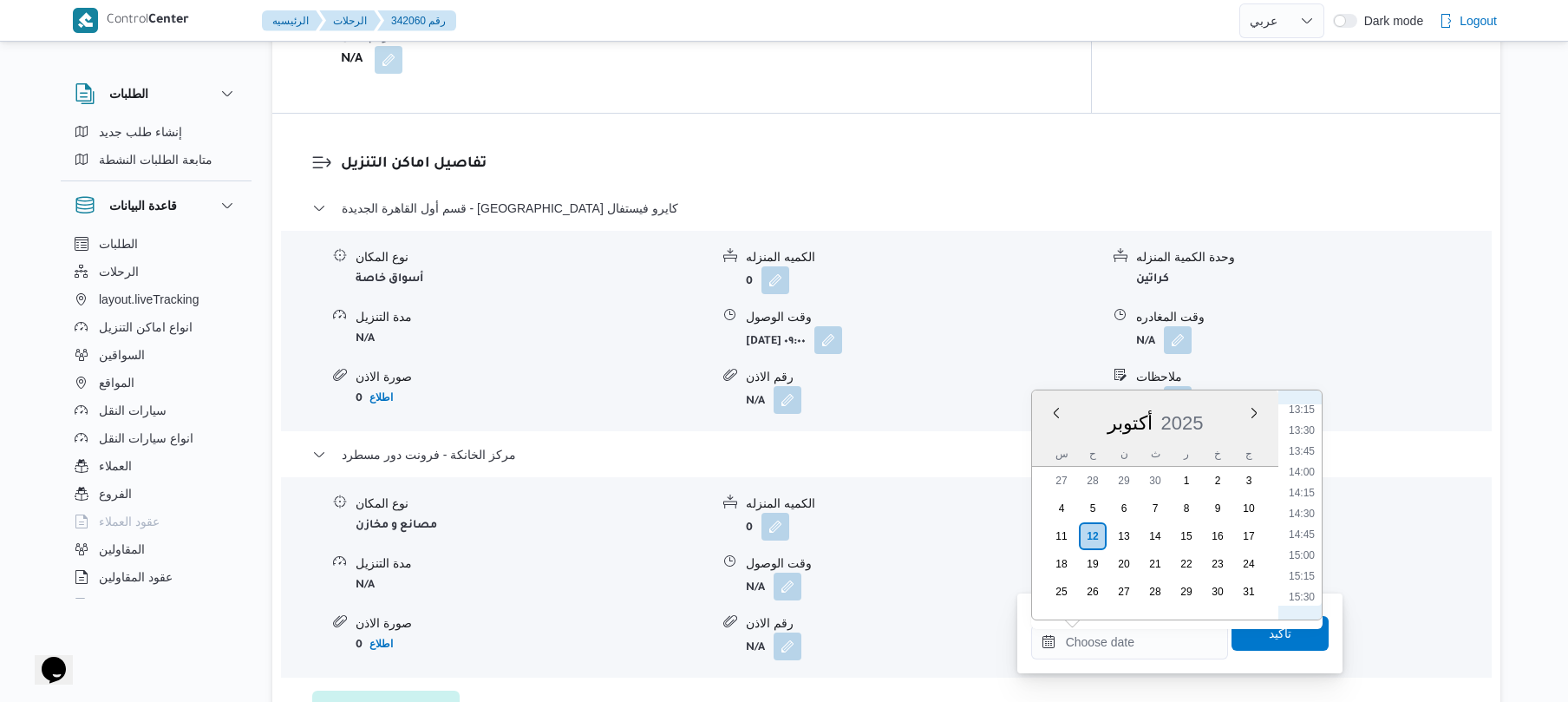
scroll to position [1184, 0]
click at [1310, 521] on li "15:30" at bounding box center [1302, 520] width 40 height 17
type input "١٢/١٠/٢٠٢٥ ١٥:٣٠"
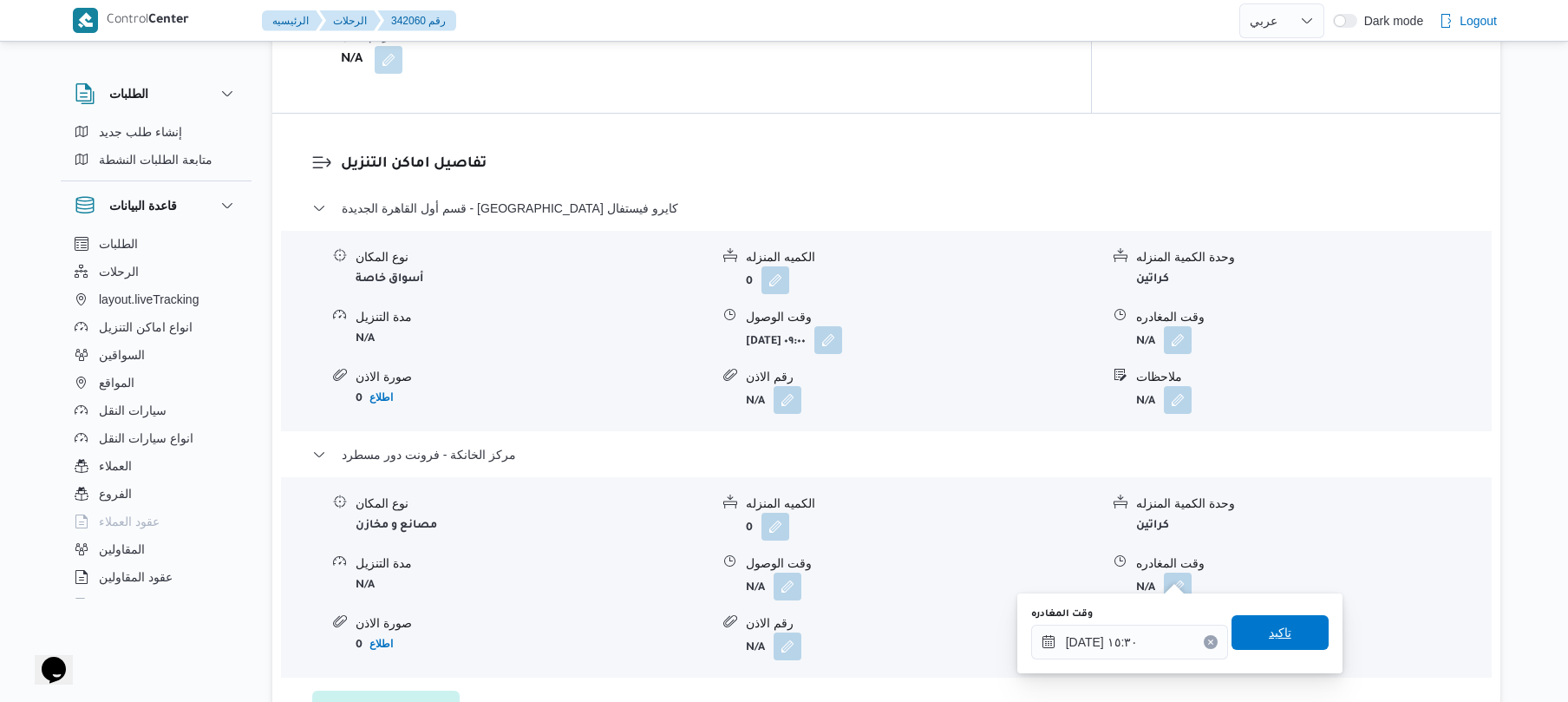
click at [1249, 623] on span "تاكيد" at bounding box center [1279, 632] width 97 height 34
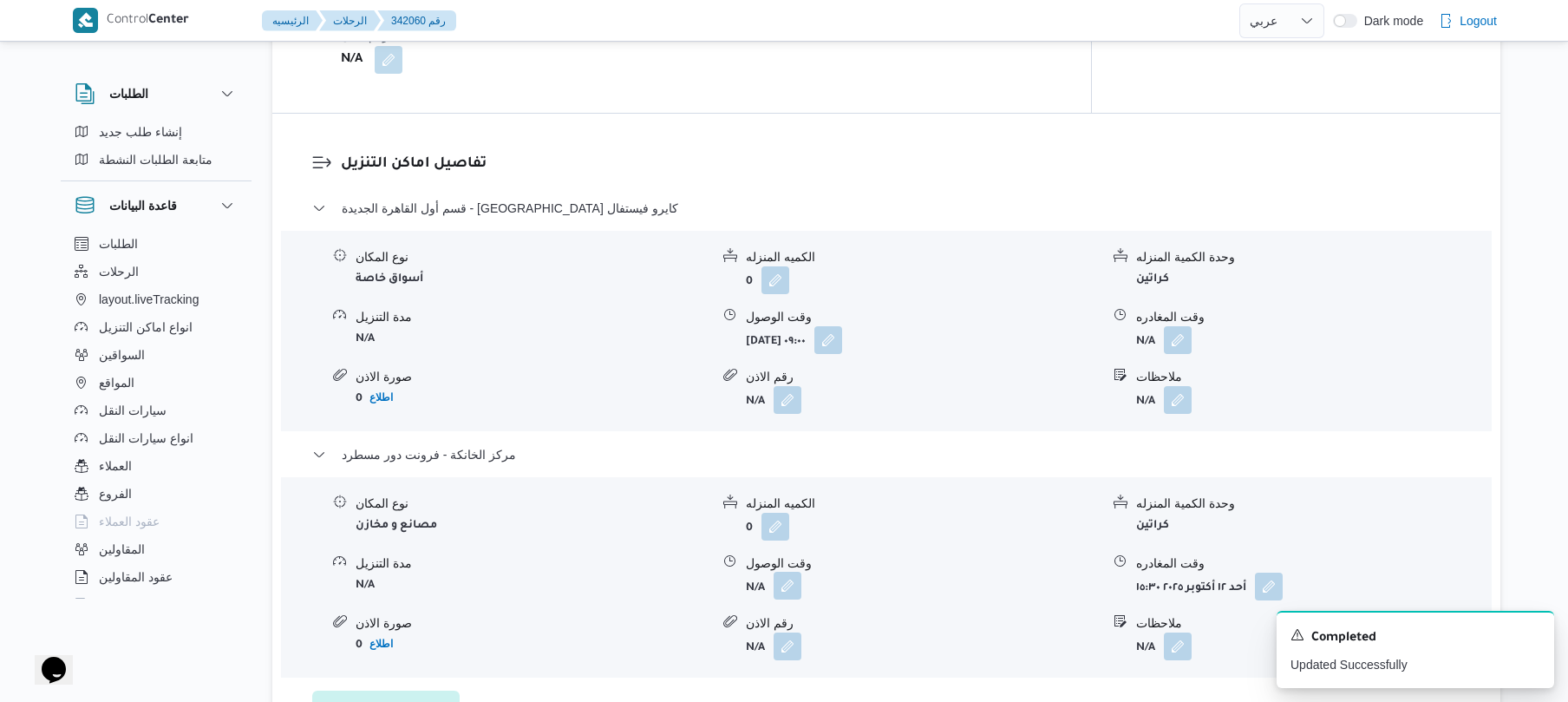
click at [788, 572] on button "button" at bounding box center [787, 585] width 28 height 28
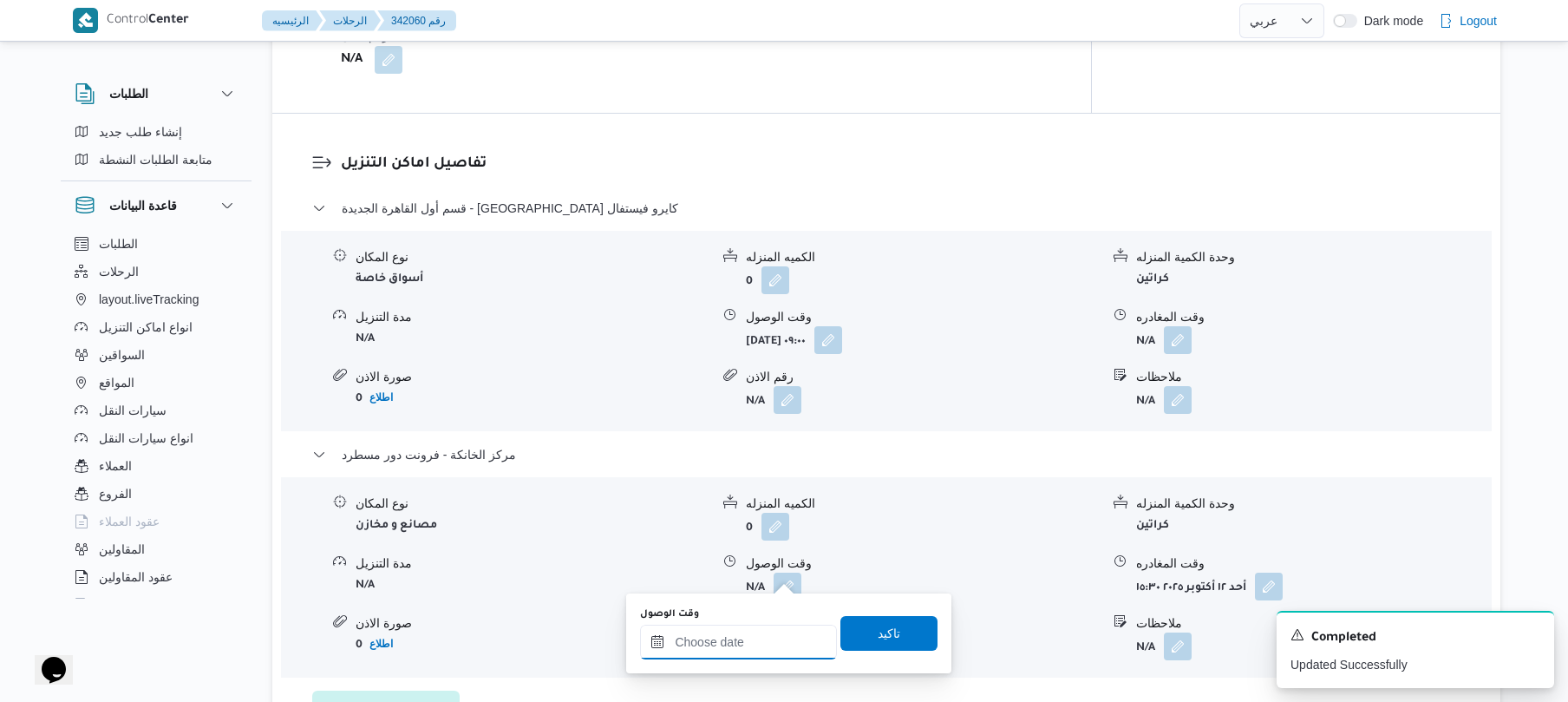
click at [710, 648] on input "وقت الوصول" at bounding box center [738, 642] width 197 height 34
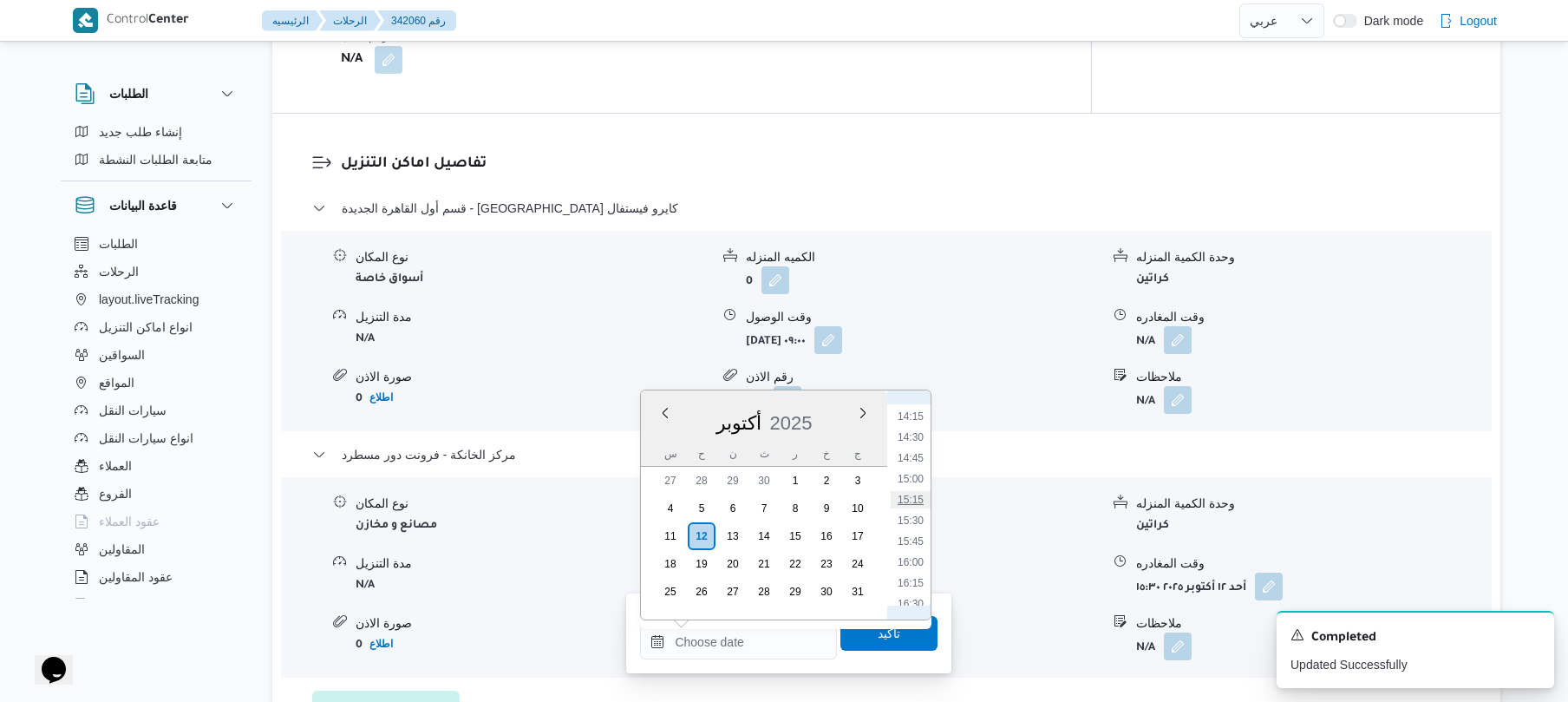
click at [911, 496] on li "15:15" at bounding box center [911, 499] width 40 height 17
type input "[DATE] ١٥:١٥"
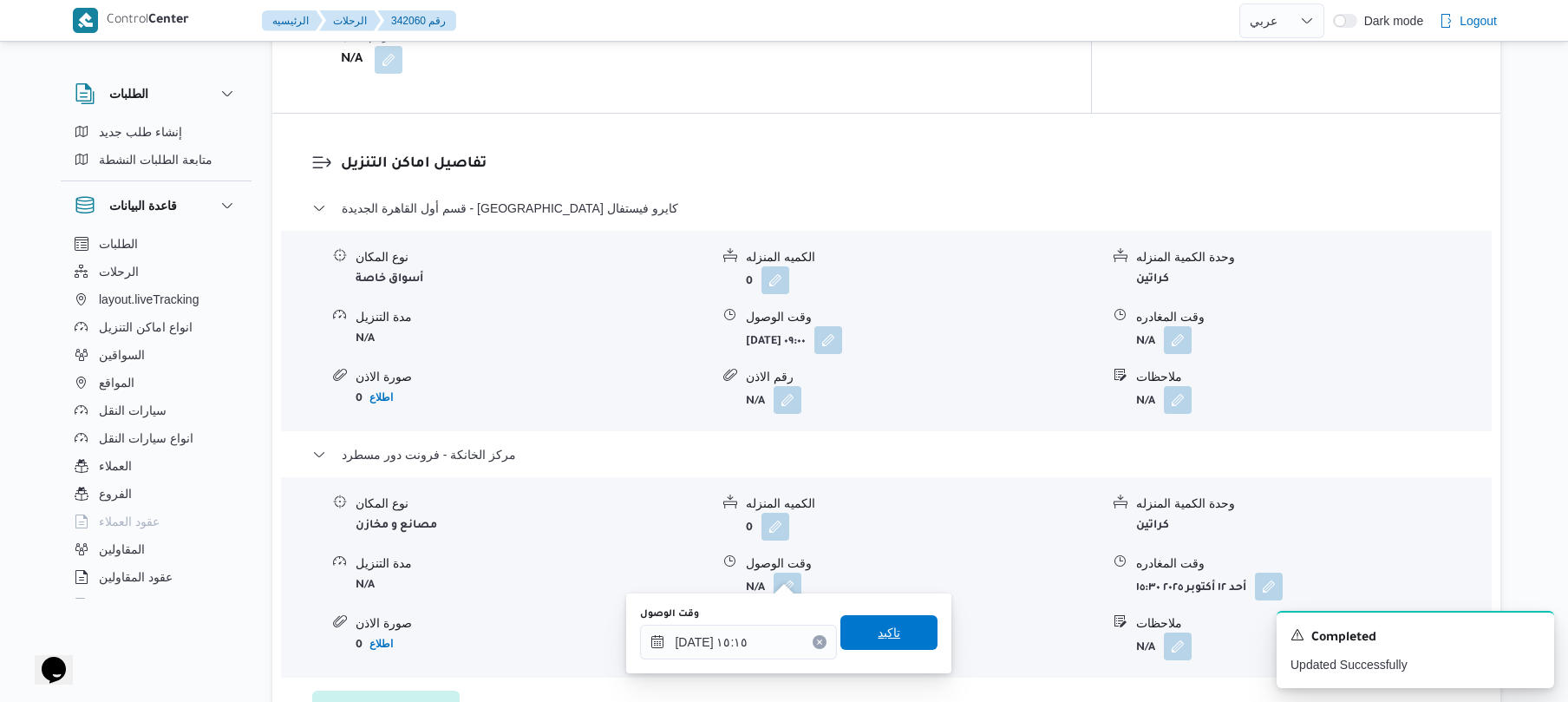
click at [877, 639] on span "تاكيد" at bounding box center [888, 632] width 23 height 21
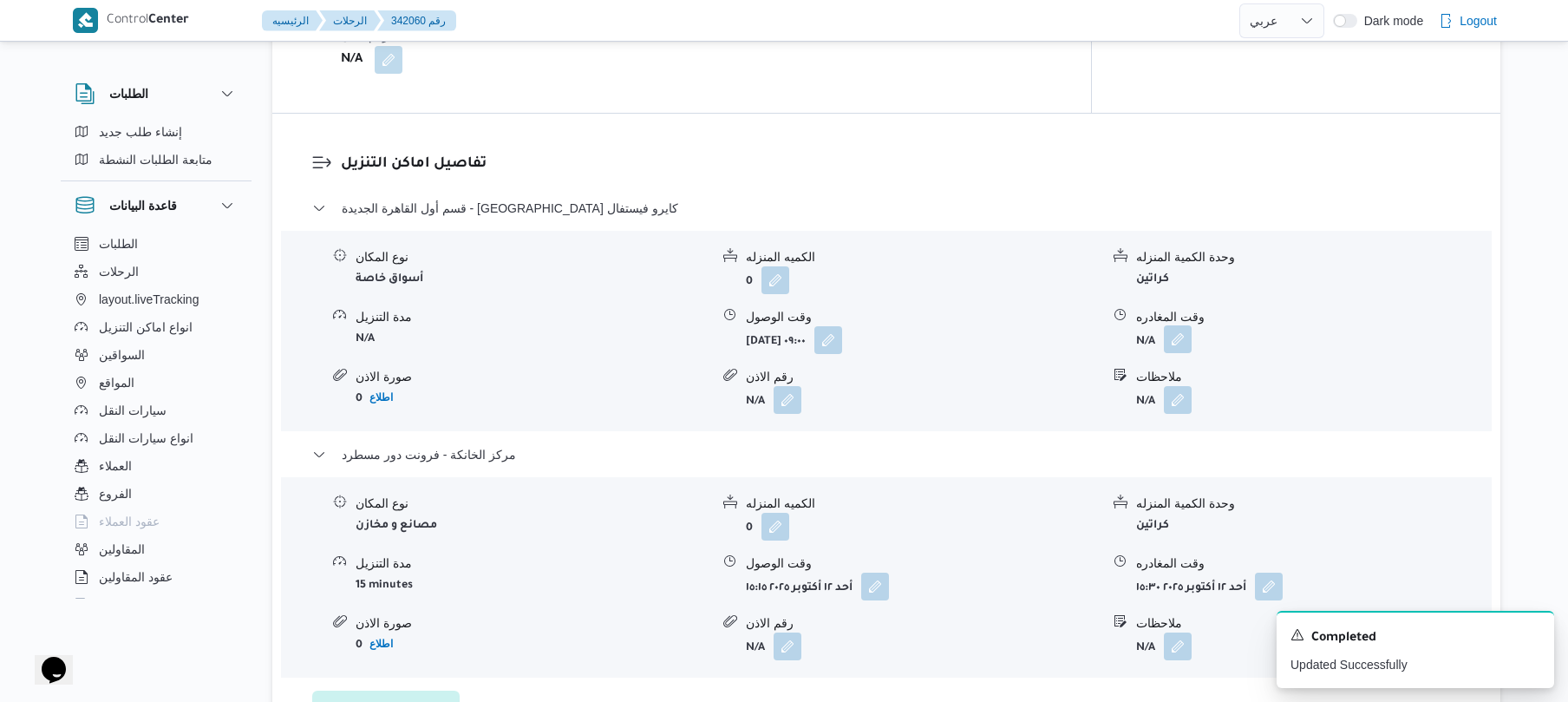
click at [1180, 326] on button "button" at bounding box center [1177, 339] width 28 height 28
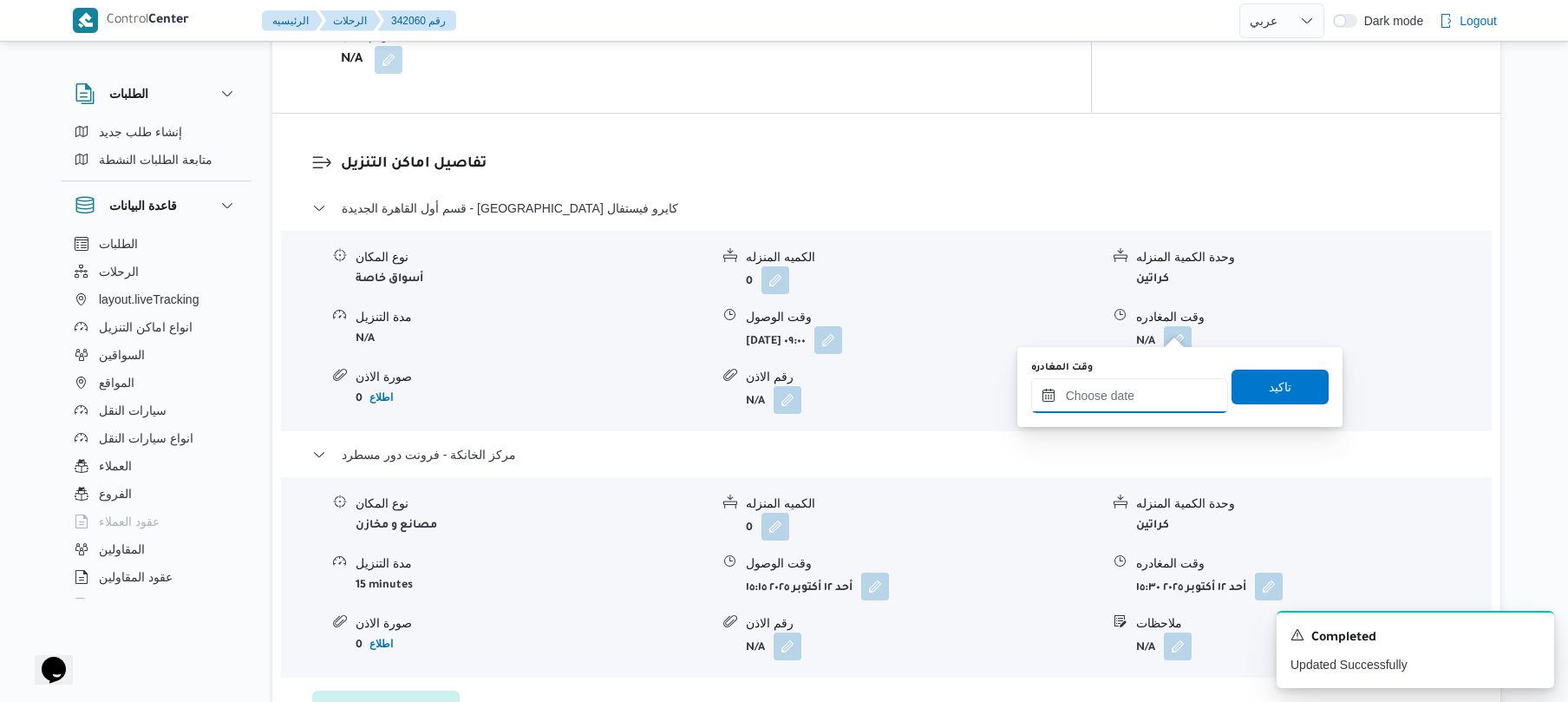
click at [1114, 390] on input "وقت المغادره" at bounding box center [1128, 395] width 197 height 34
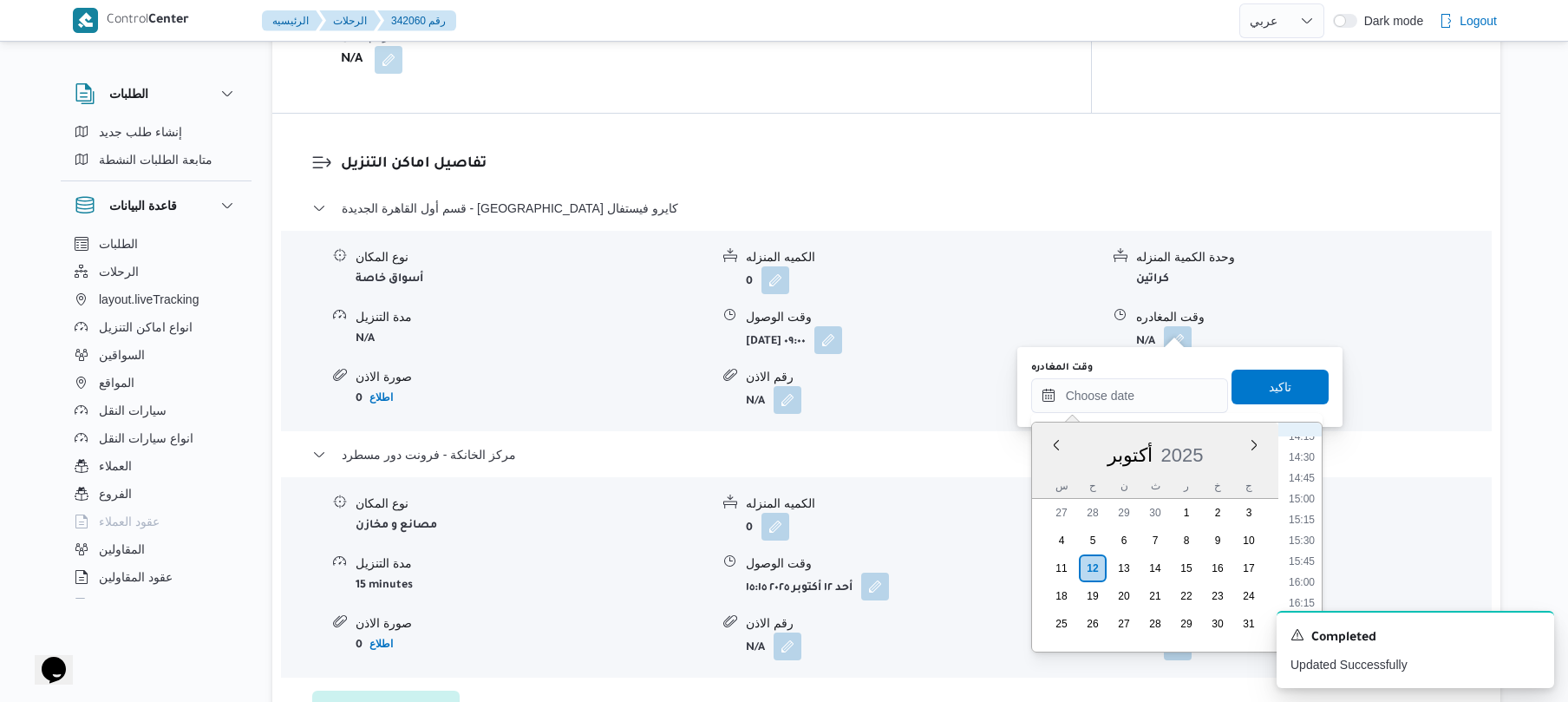
scroll to position [1185, 0]
click at [1304, 470] on li "14:30" at bounding box center [1302, 468] width 40 height 17
type input "١٢/١٠/٢٠٢٥ ١٤:٣٠"
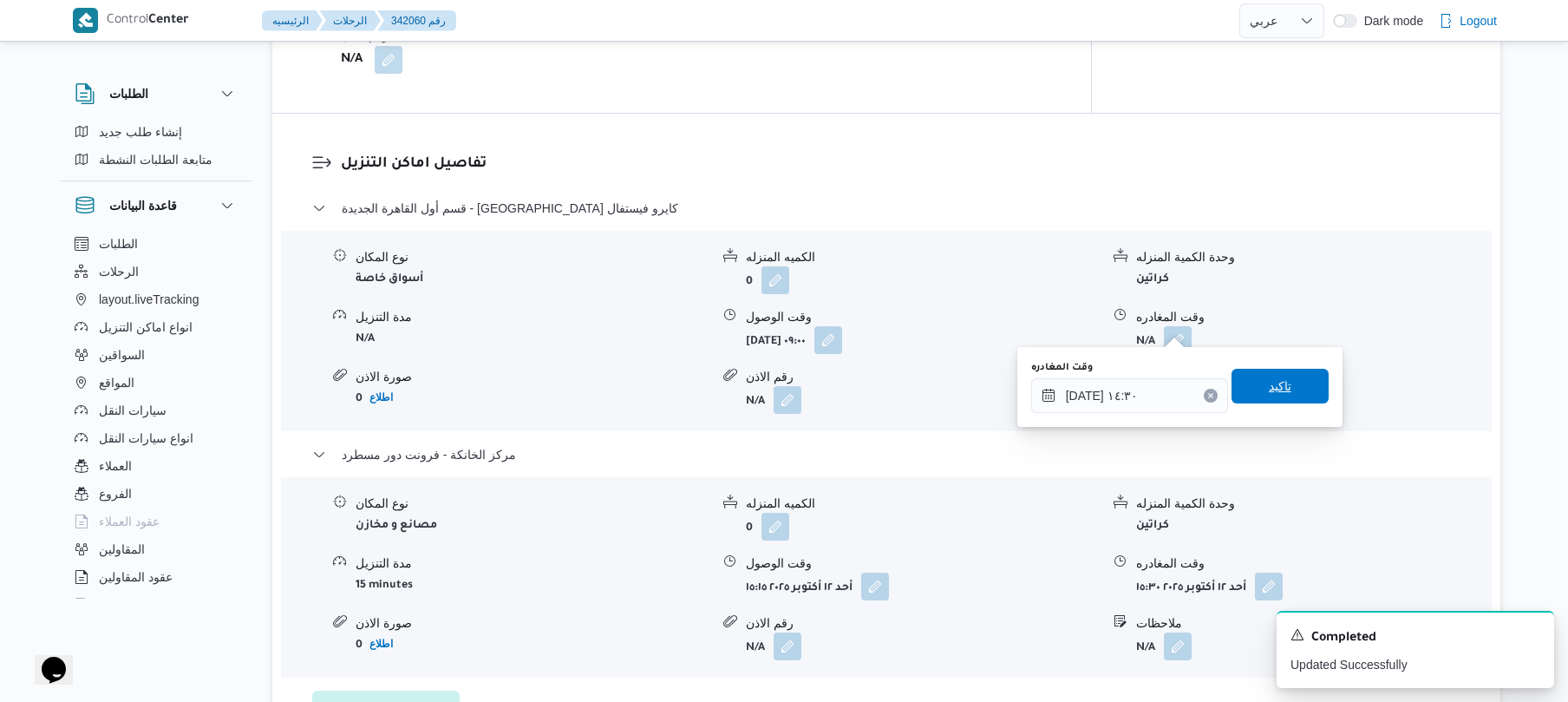
click at [1274, 386] on span "تاكيد" at bounding box center [1280, 385] width 23 height 21
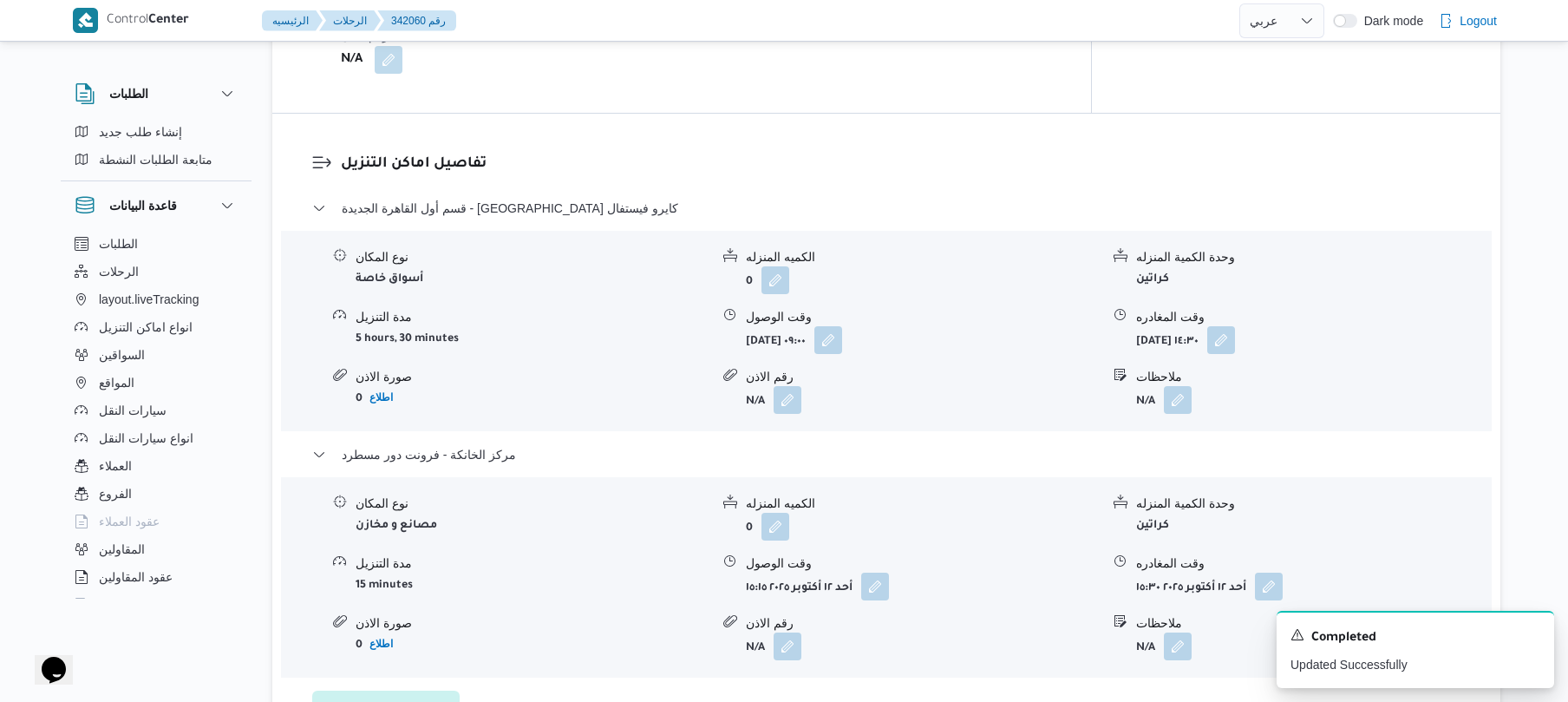
scroll to position [0, 0]
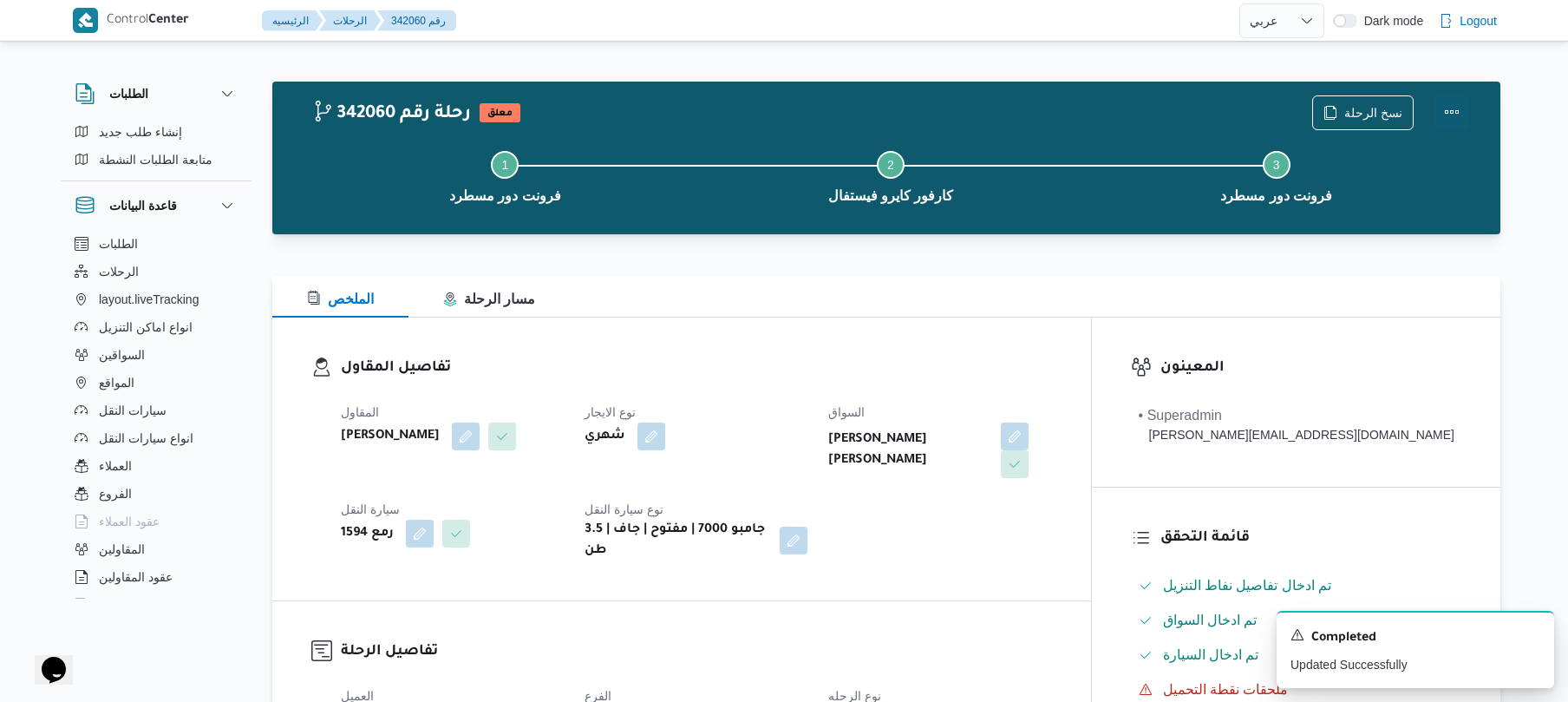
click at [1455, 110] on button "Actions" at bounding box center [1451, 112] width 34 height 34
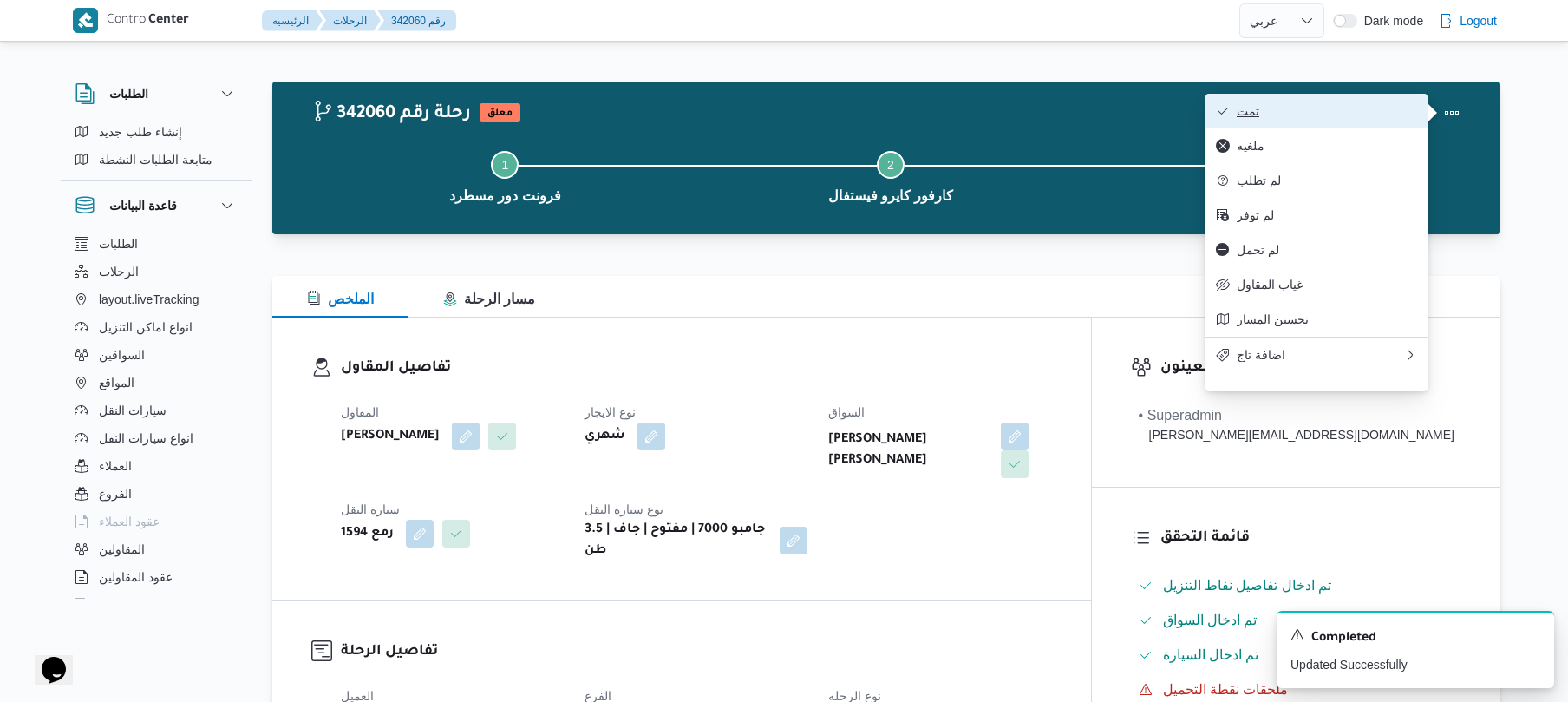
click at [1358, 111] on span "تمت" at bounding box center [1326, 111] width 180 height 14
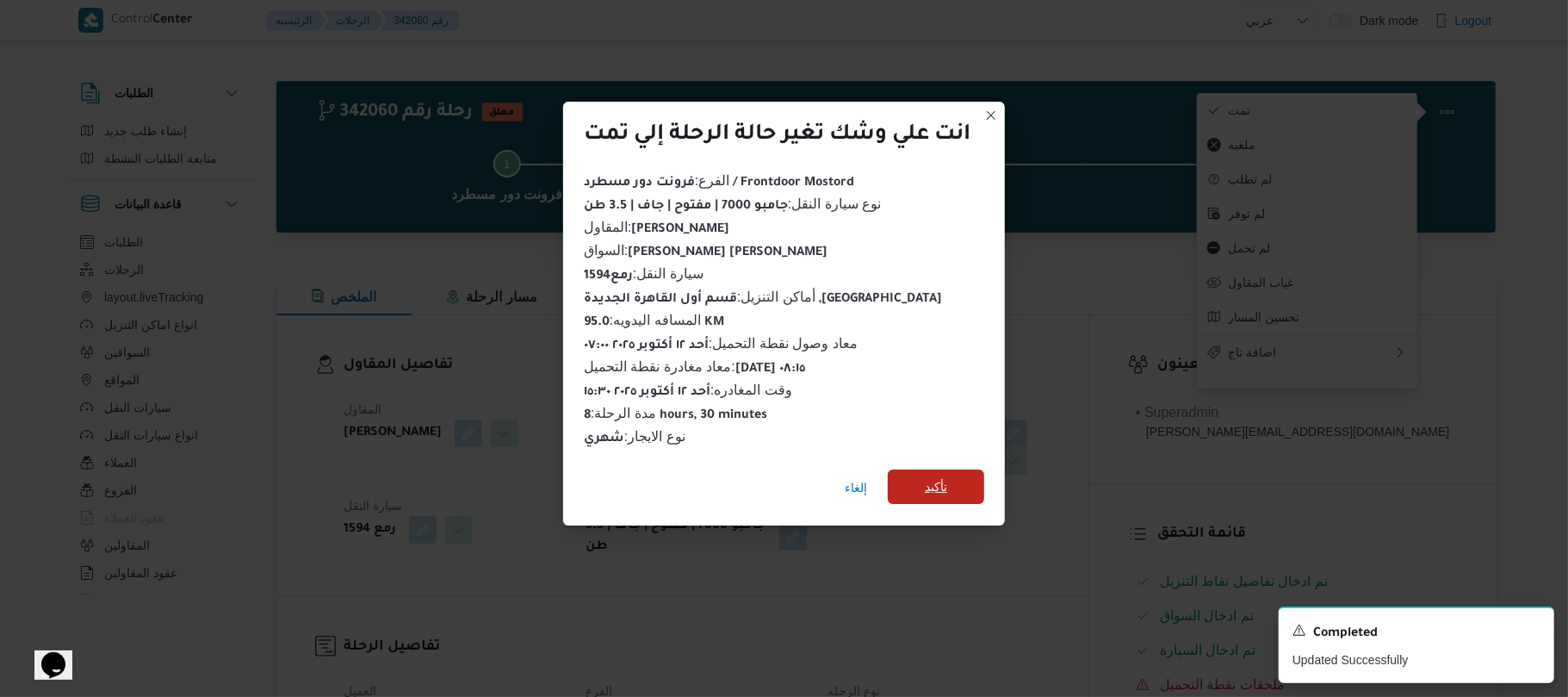
click at [951, 481] on span "تأكيد" at bounding box center [935, 486] width 96 height 34
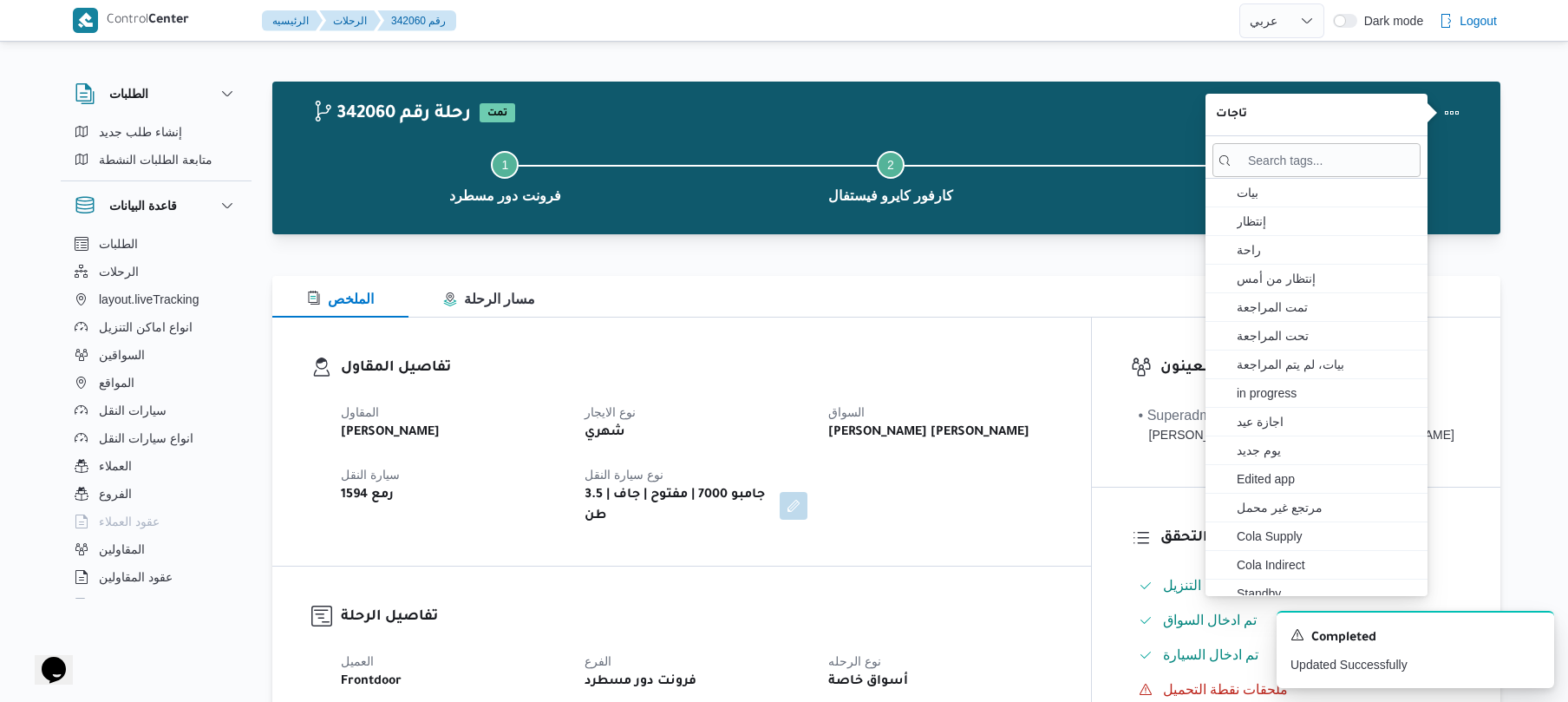
click at [958, 487] on div "المقاول محمد صلاح عبداللطيف الشريف نوع الايجار شهري السواق تامر جلال محمد محجوب…" at bounding box center [695, 463] width 731 height 146
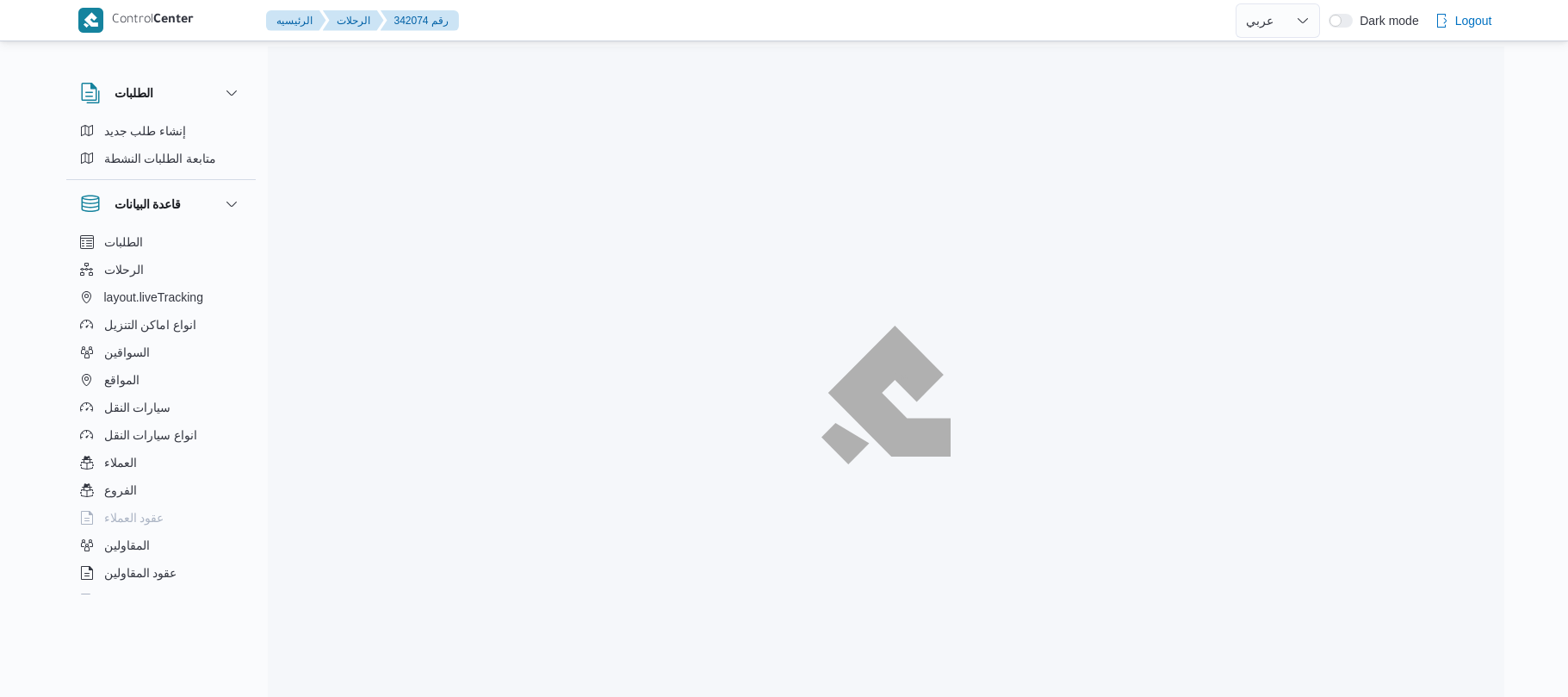
select select "ar"
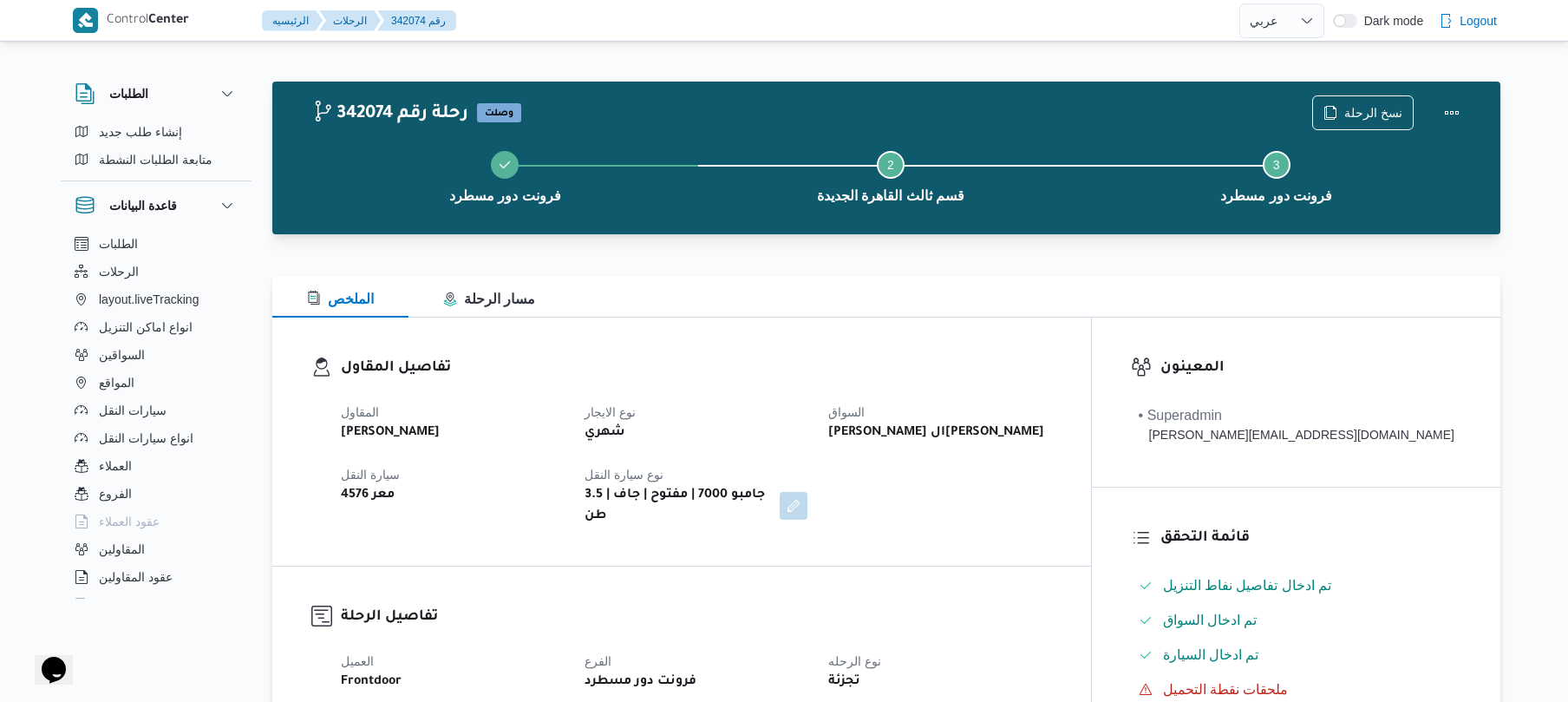
click at [865, 413] on span "السواق" at bounding box center [847, 412] width 36 height 14
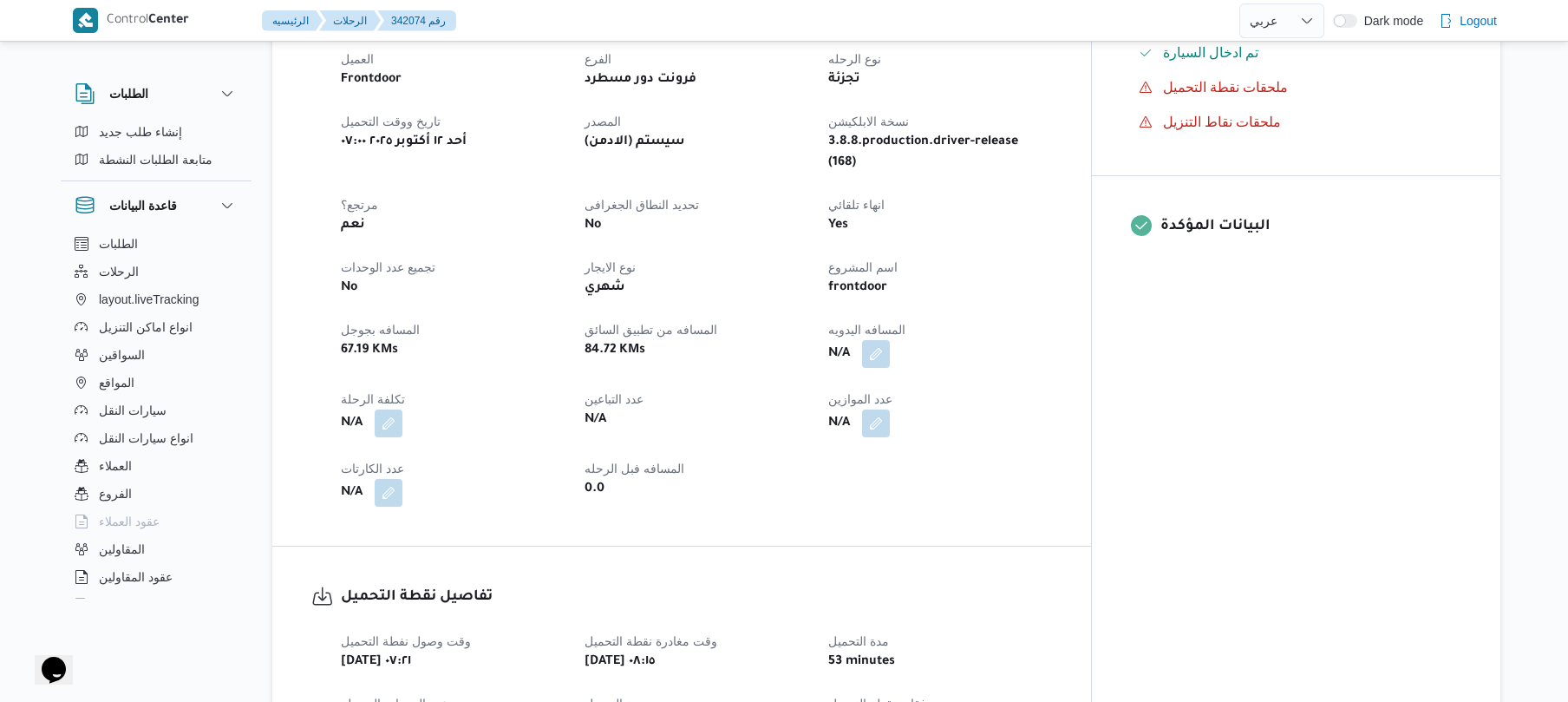
scroll to position [555, 0]
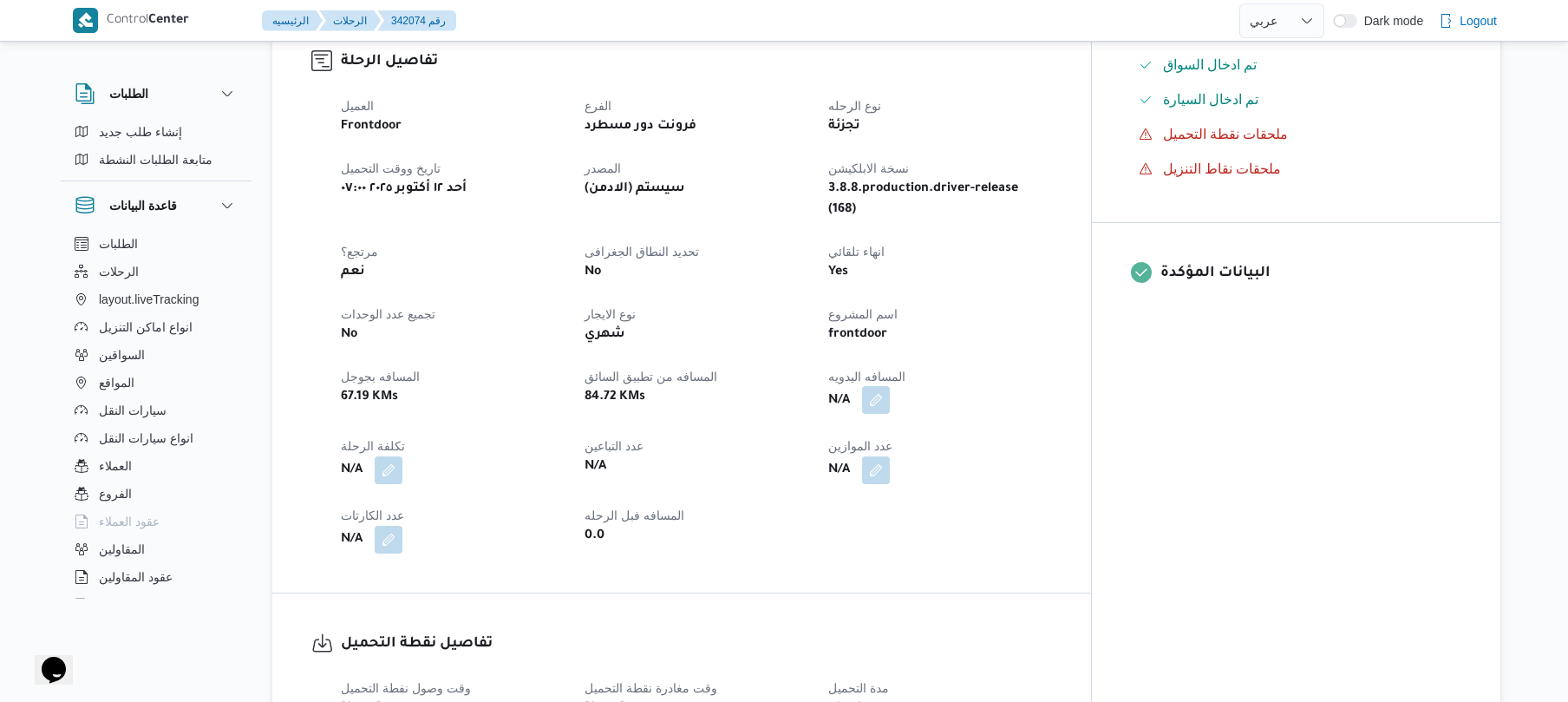
click at [890, 386] on button "button" at bounding box center [876, 400] width 28 height 28
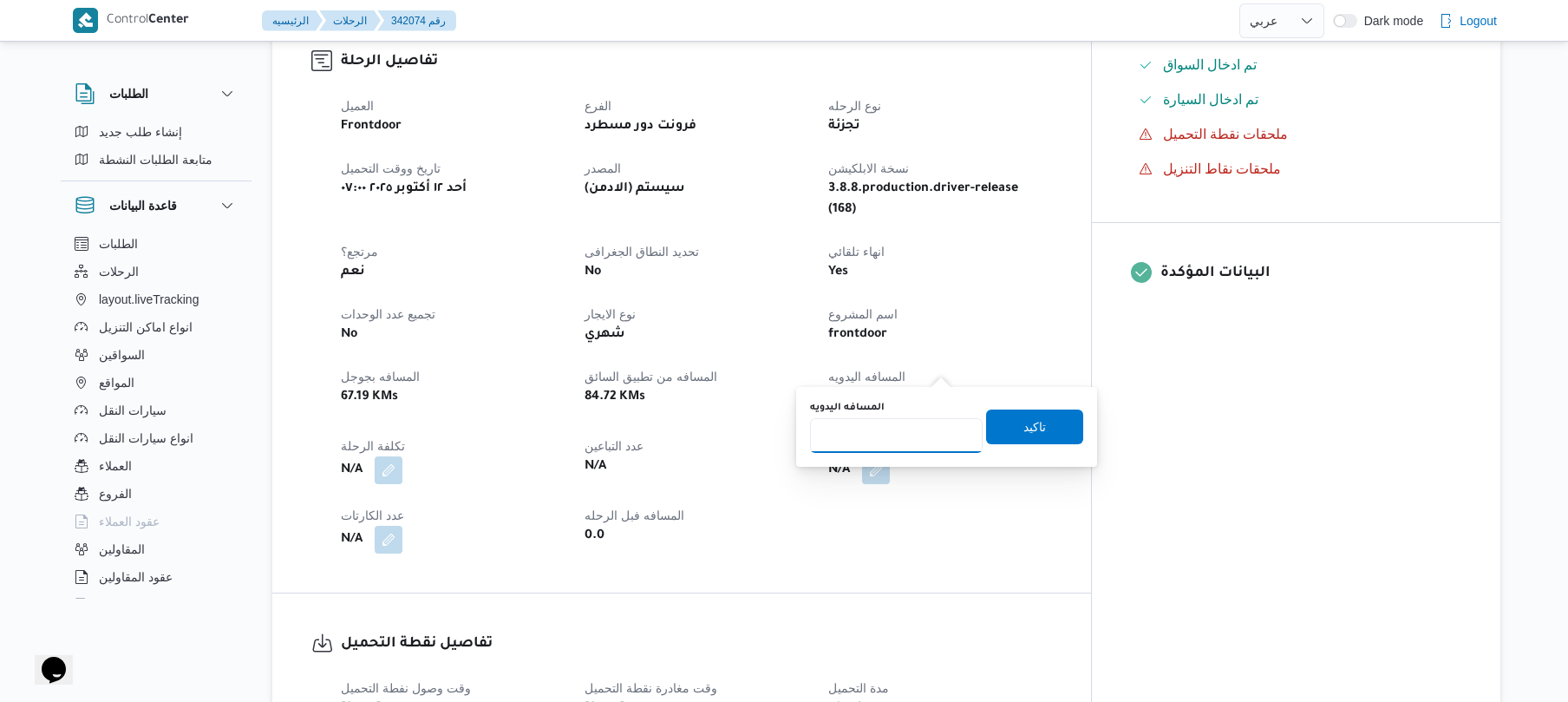
click at [876, 434] on input "المسافه اليدويه" at bounding box center [896, 435] width 172 height 34
type input "95"
click at [1007, 422] on span "تاكيد" at bounding box center [1034, 426] width 97 height 34
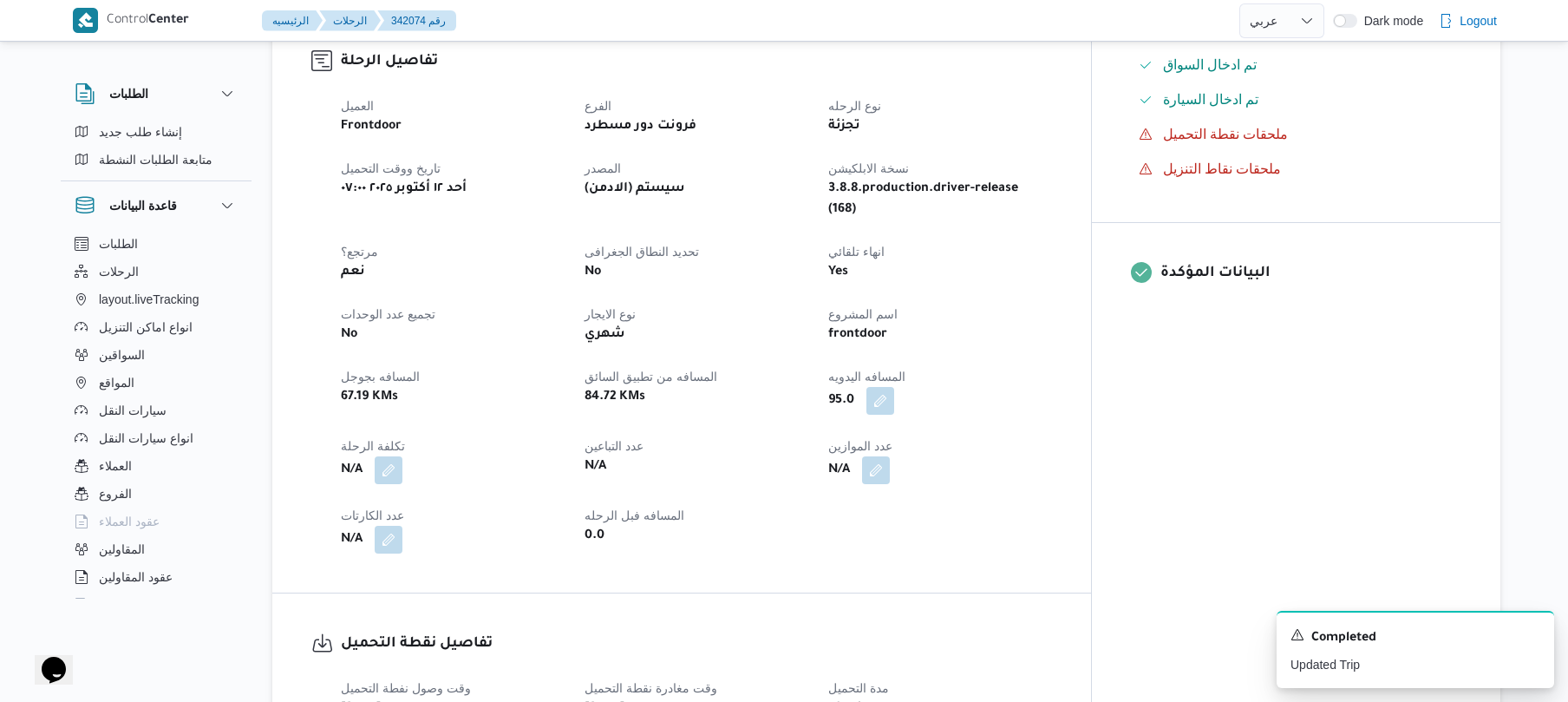
click at [1052, 114] on div "تجزئة" at bounding box center [940, 126] width 227 height 24
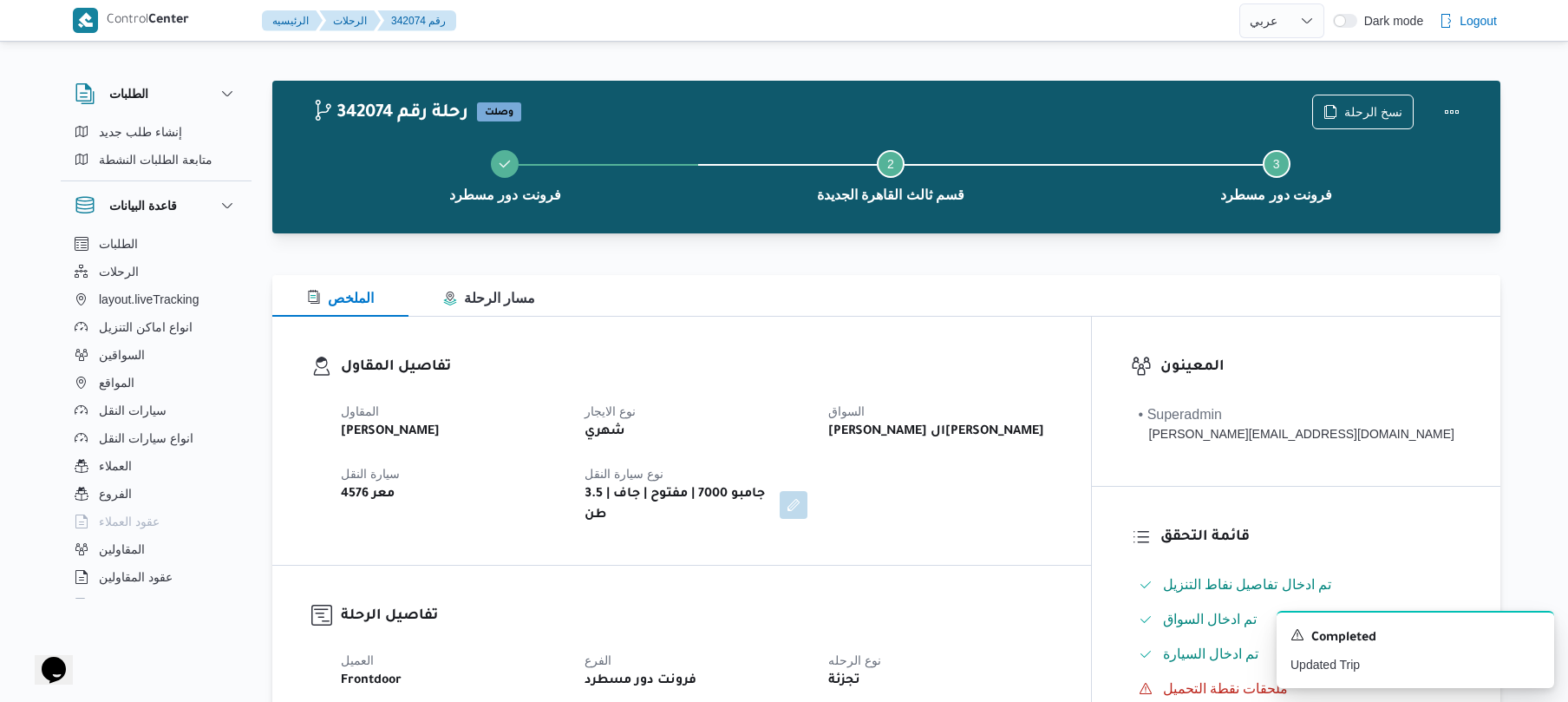
scroll to position [0, 0]
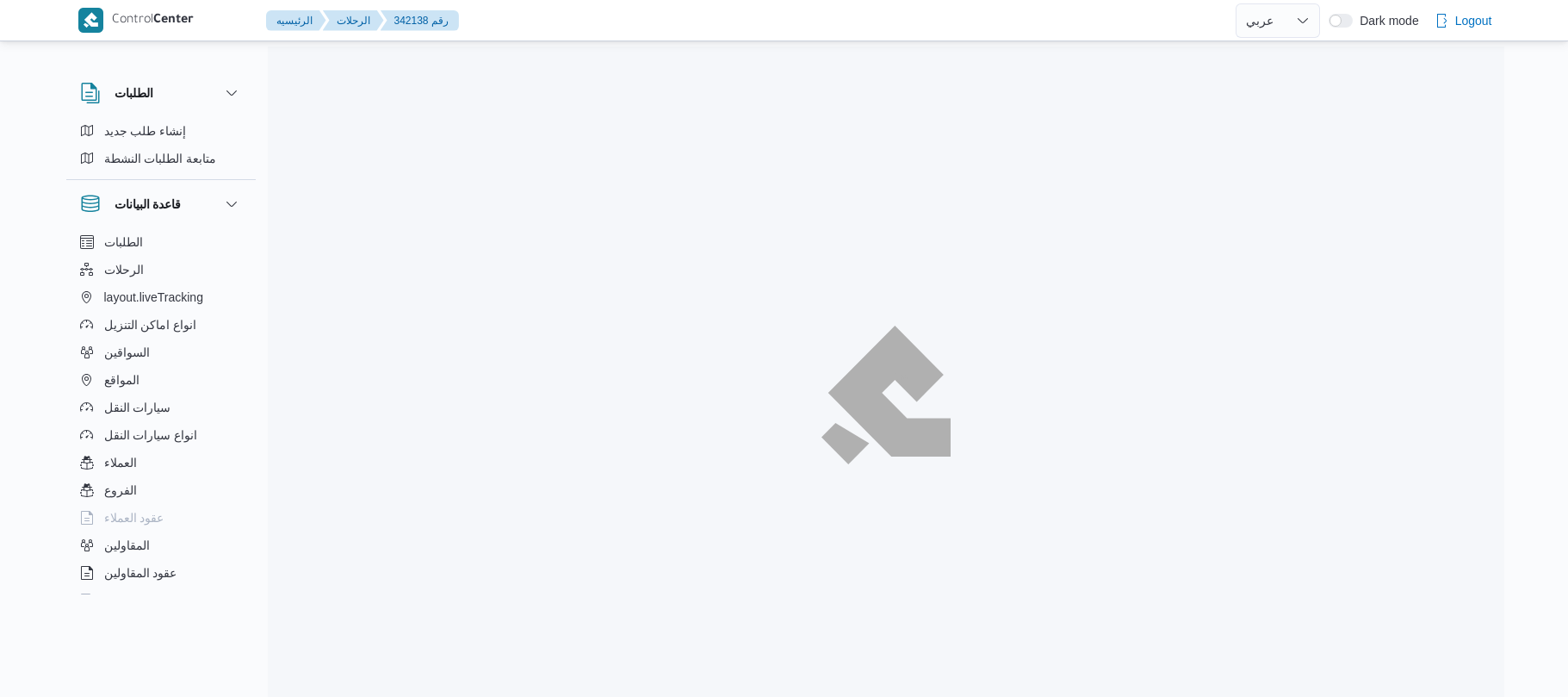
select select "ar"
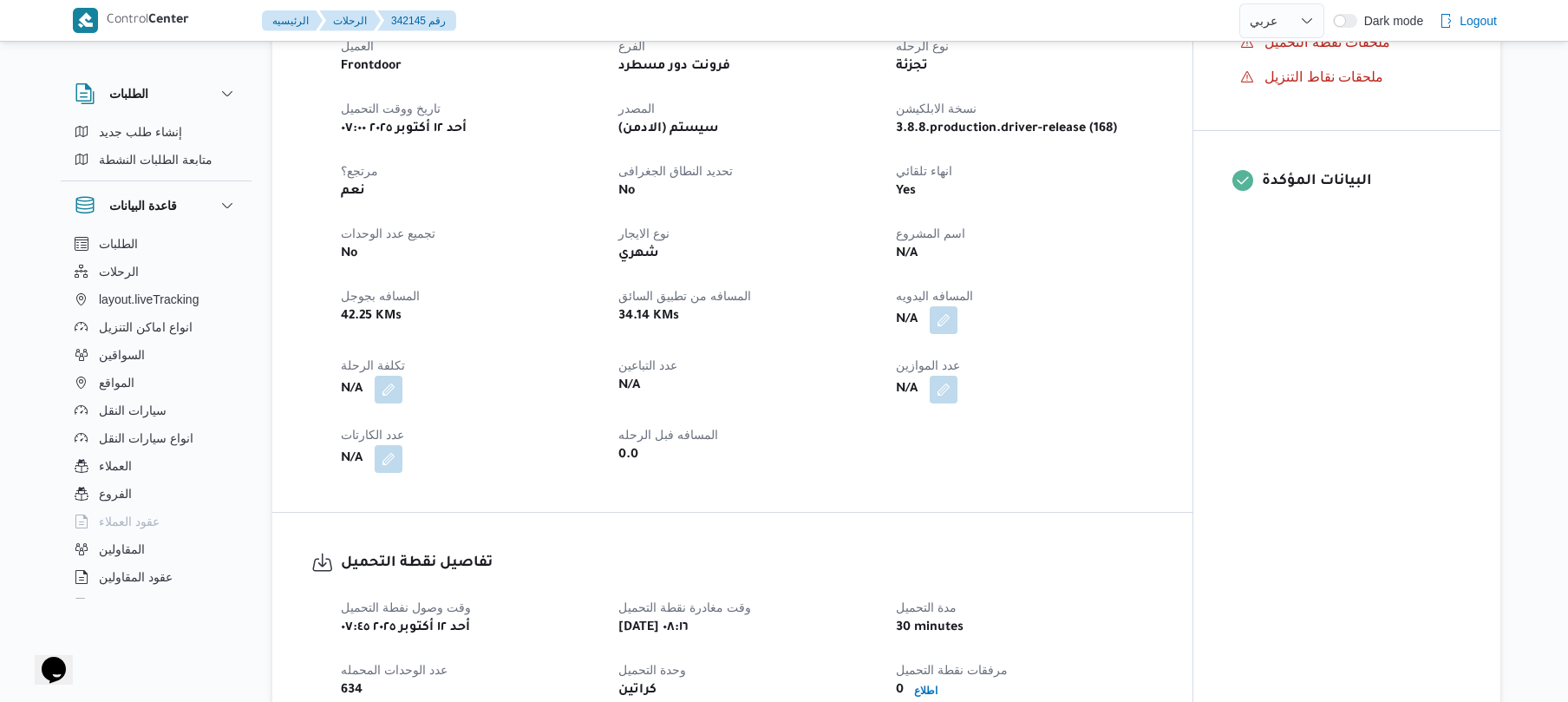
scroll to position [555, 0]
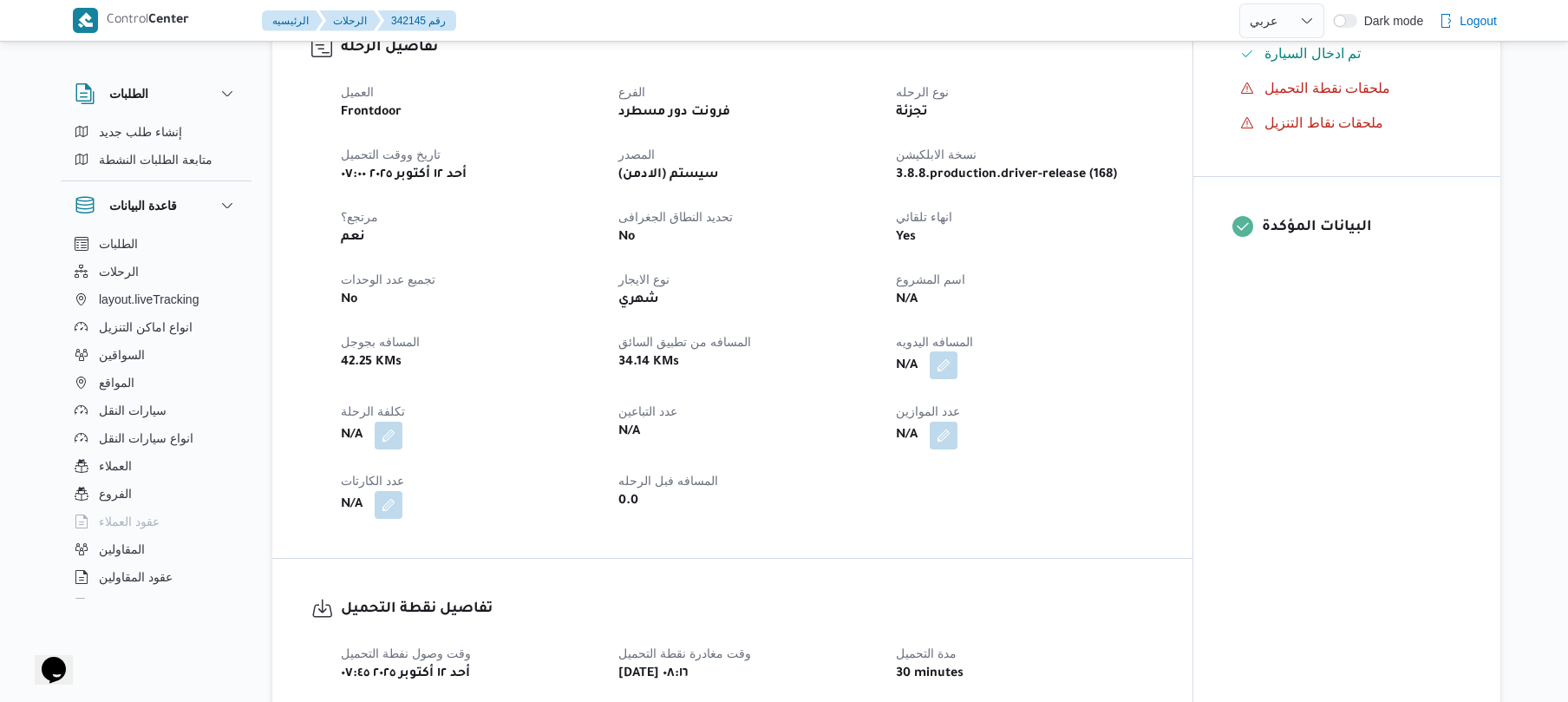
click at [942, 363] on button "button" at bounding box center [944, 365] width 28 height 28
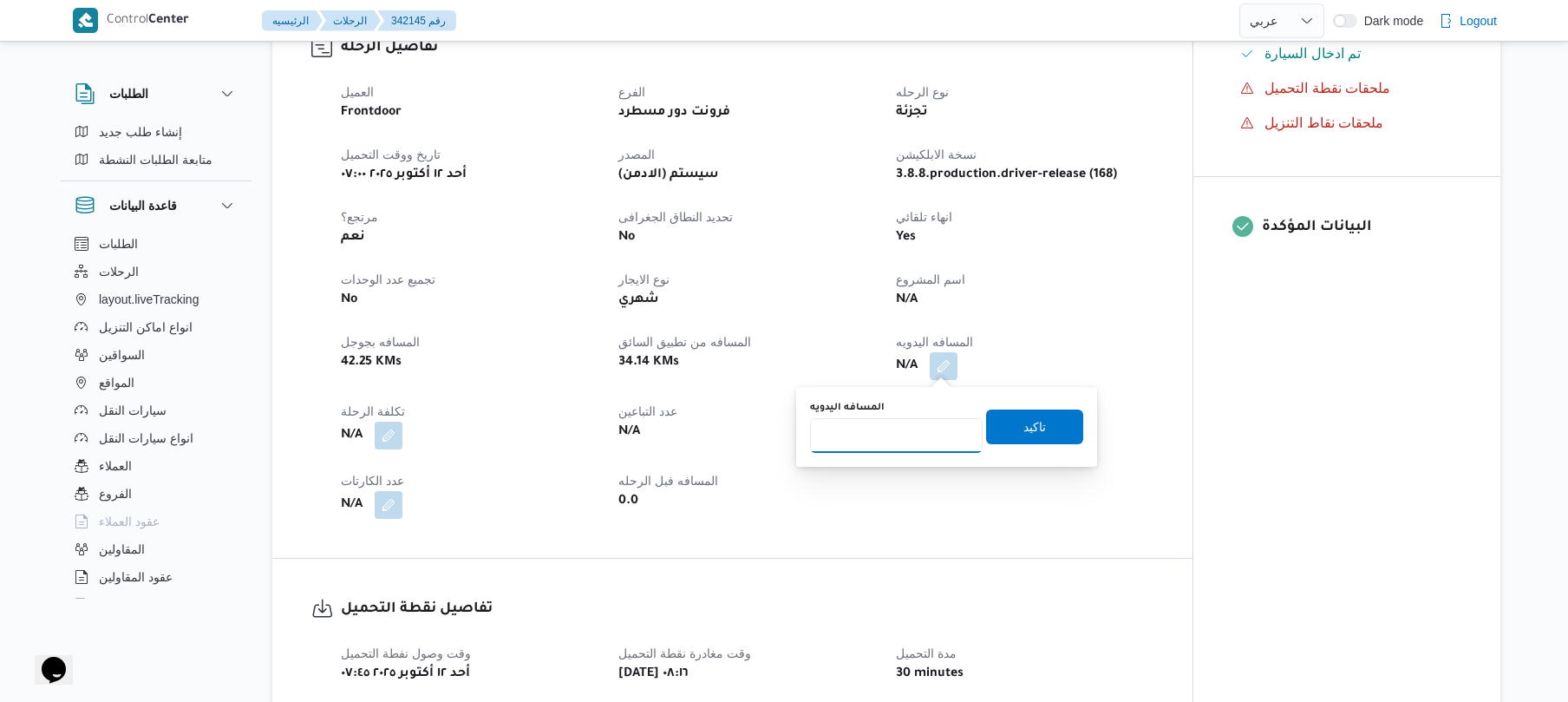
click at [895, 444] on input "المسافه اليدويه" at bounding box center [896, 435] width 172 height 34
type input "95"
click at [1011, 431] on span "تاكيد" at bounding box center [1034, 426] width 97 height 34
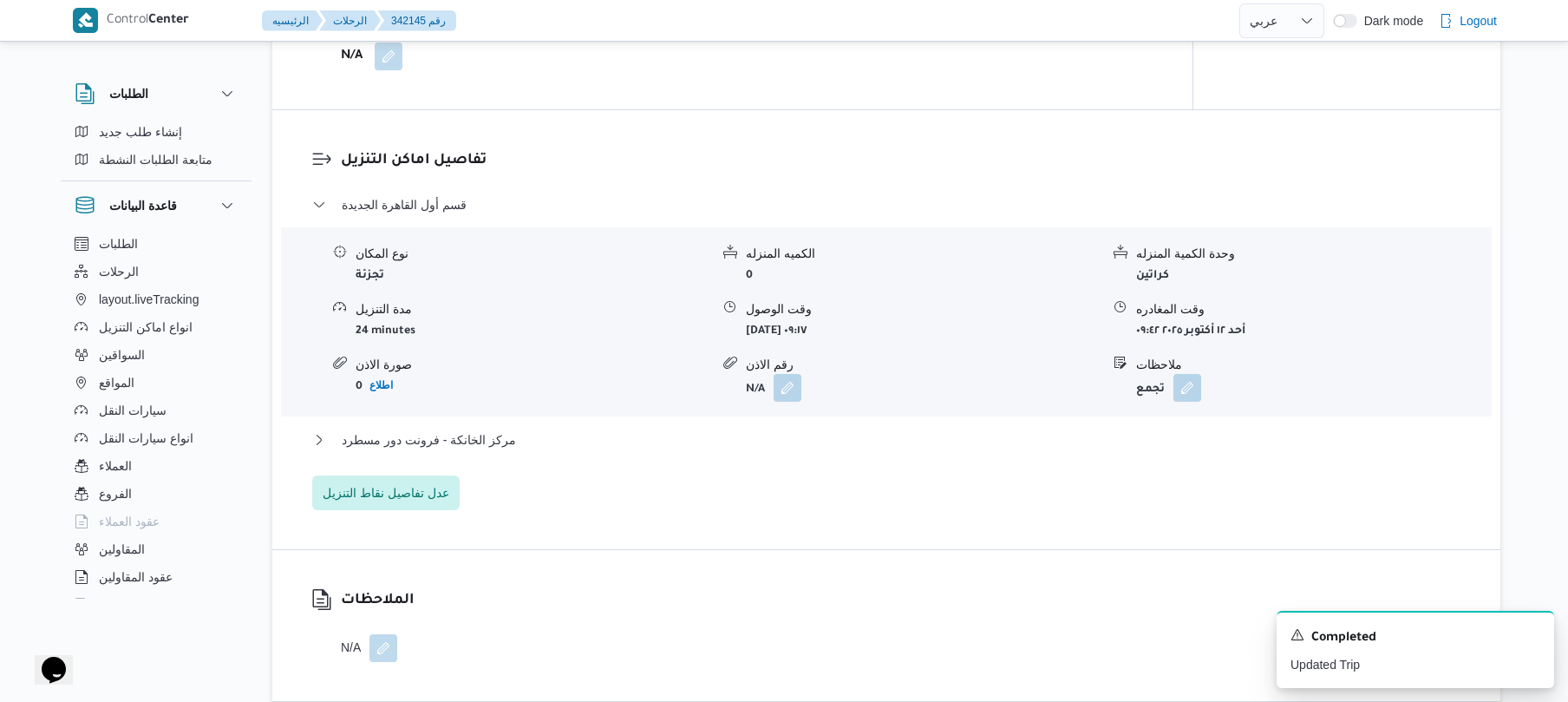
scroll to position [1341, 0]
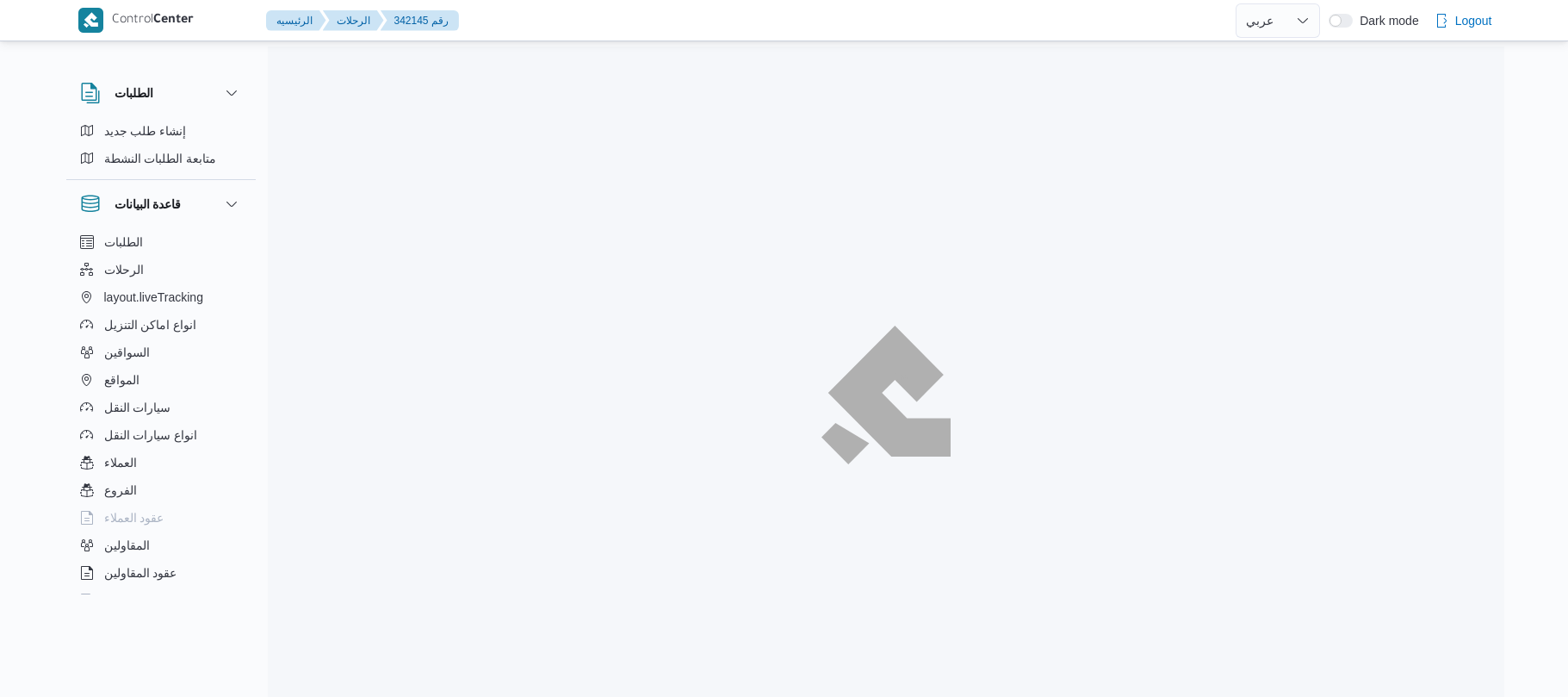
select select "ar"
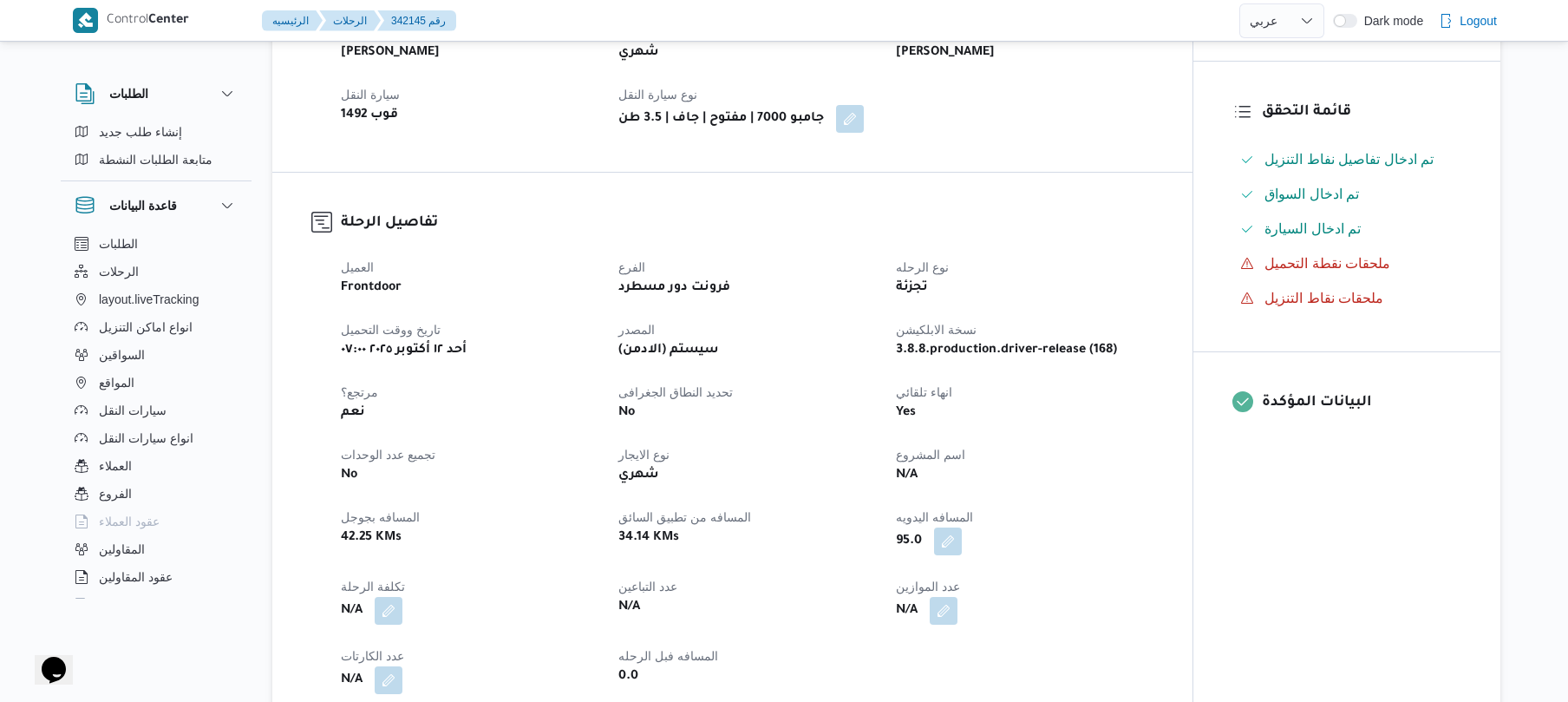
scroll to position [47, 0]
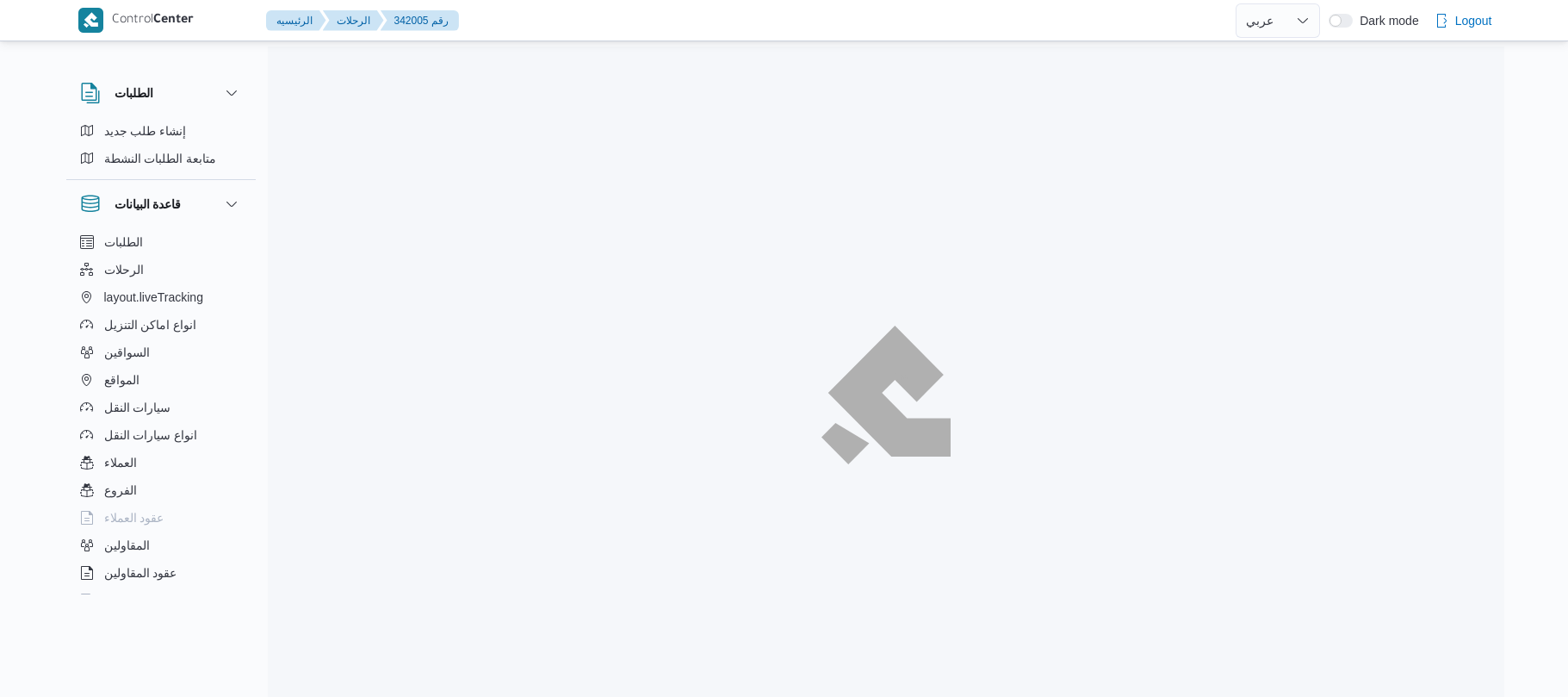
select select "ar"
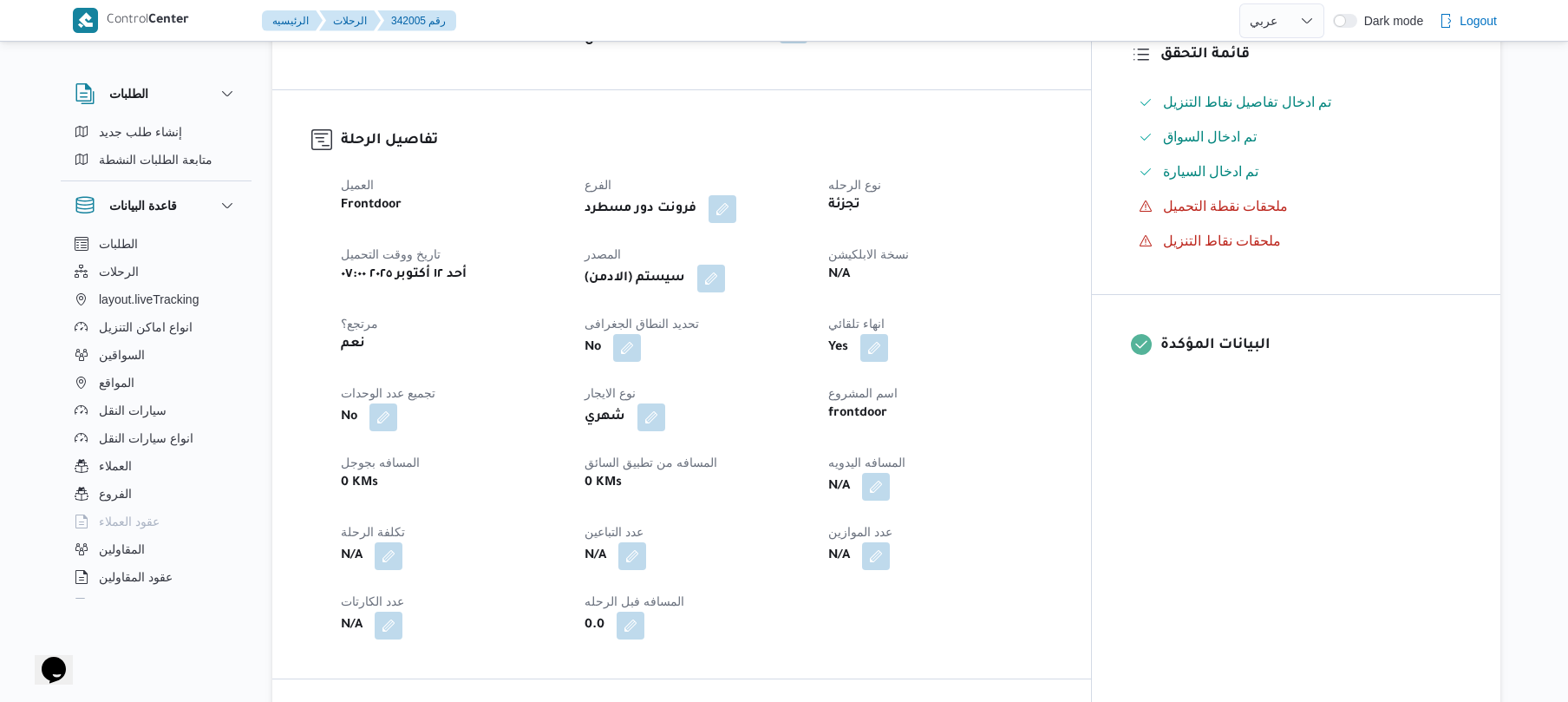
scroll to position [416, 0]
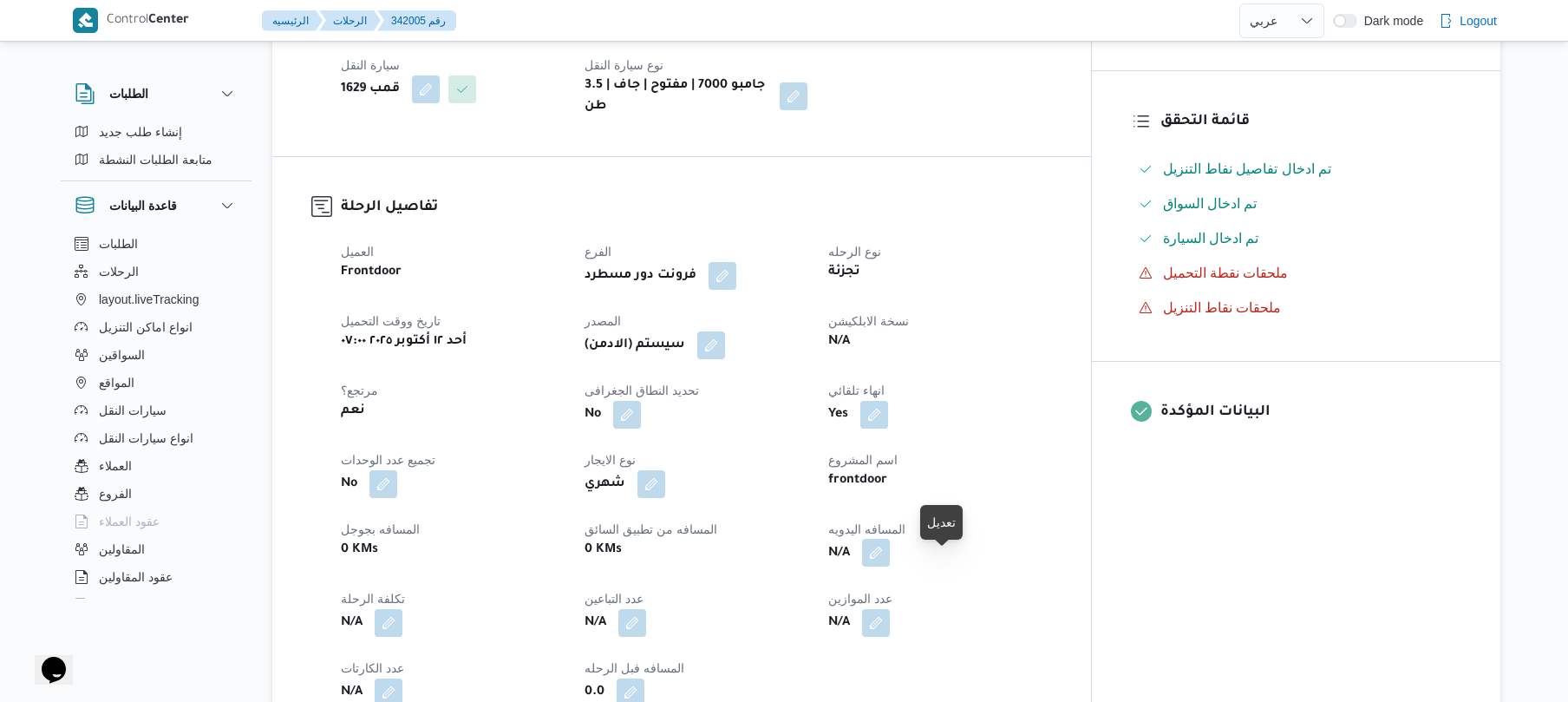
click at [890, 567] on button "button" at bounding box center [876, 552] width 28 height 28
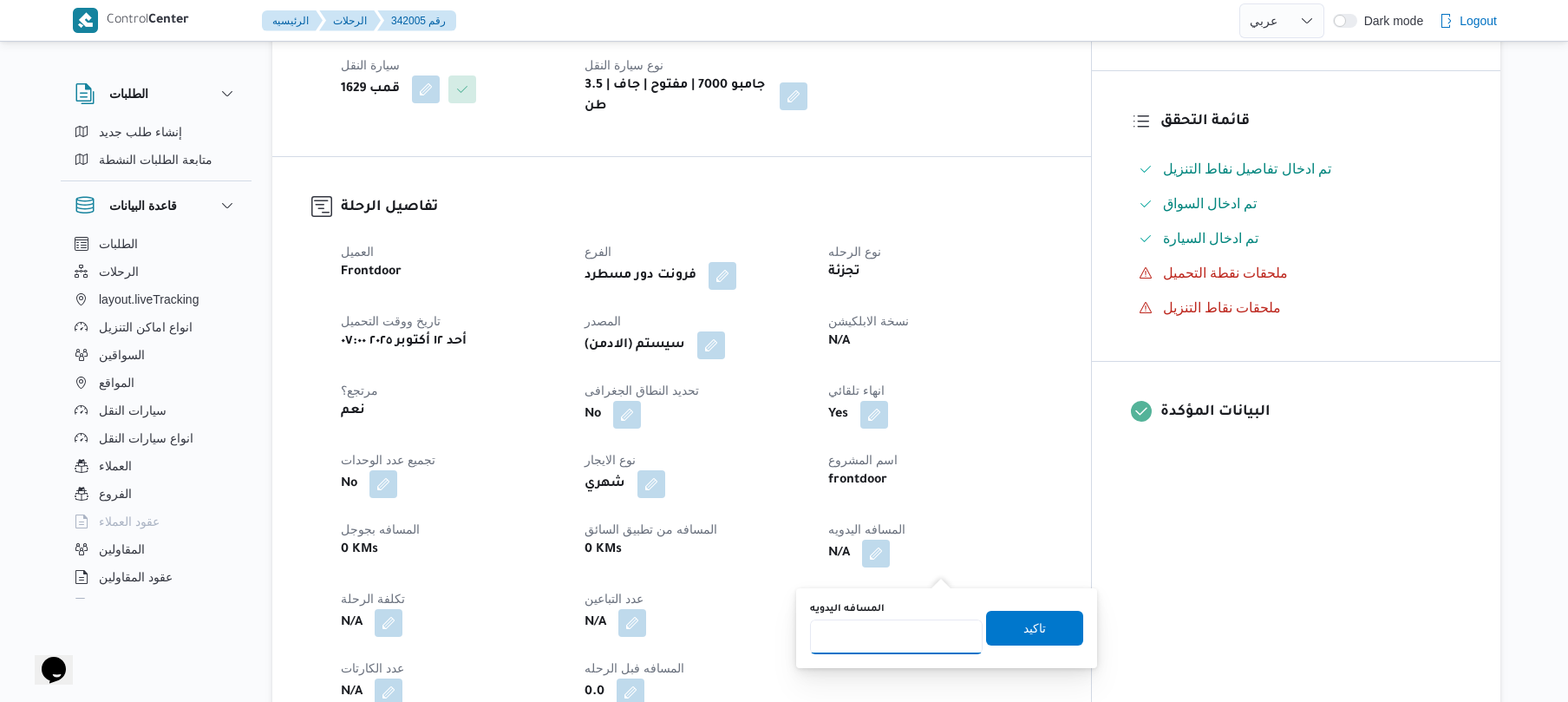
click at [883, 635] on input "المسافه اليدويه" at bounding box center [896, 637] width 172 height 34
type input "125"
click at [1011, 615] on span "تاكيد" at bounding box center [1034, 628] width 97 height 34
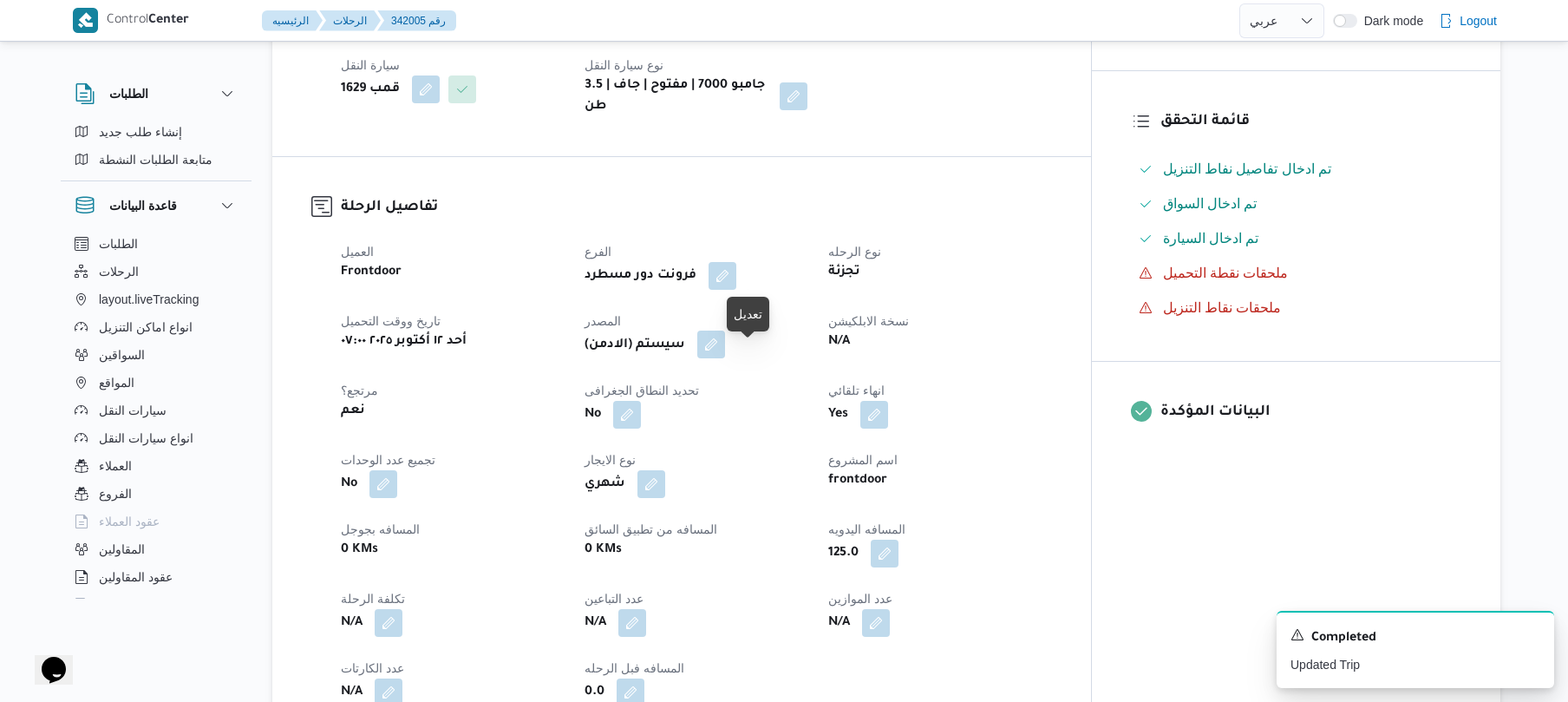
click at [725, 358] on button "button" at bounding box center [711, 344] width 28 height 28
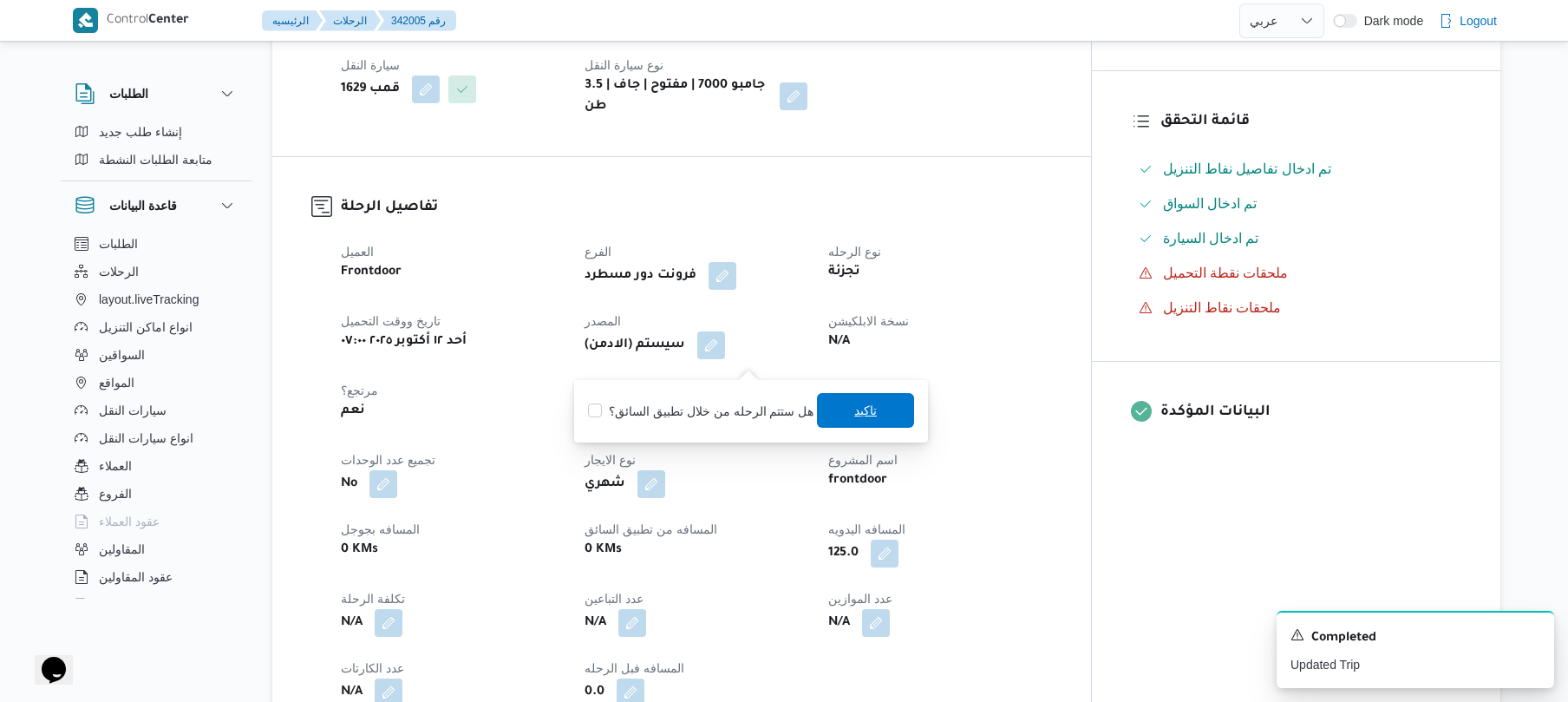
click at [854, 411] on span "تاكيد" at bounding box center [865, 410] width 23 height 21
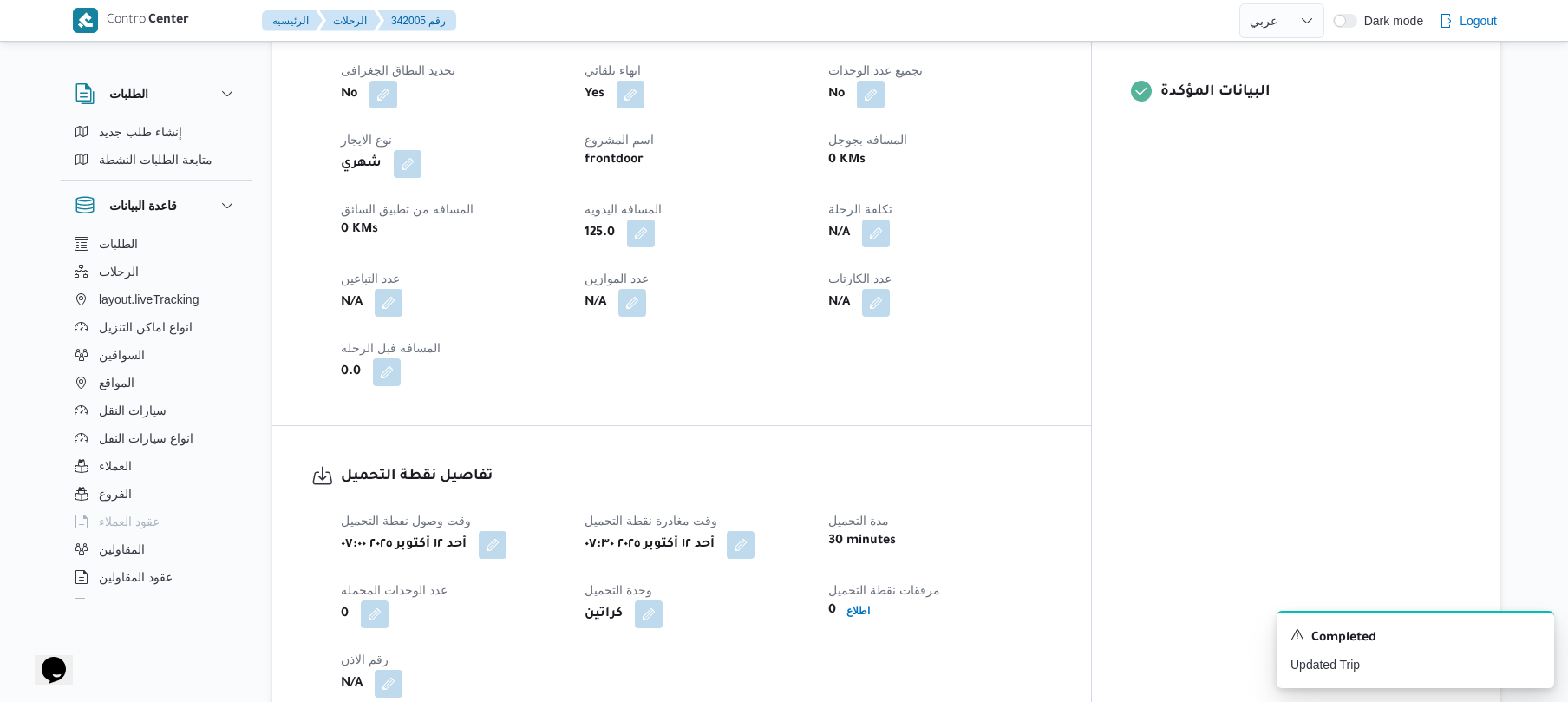
scroll to position [694, 0]
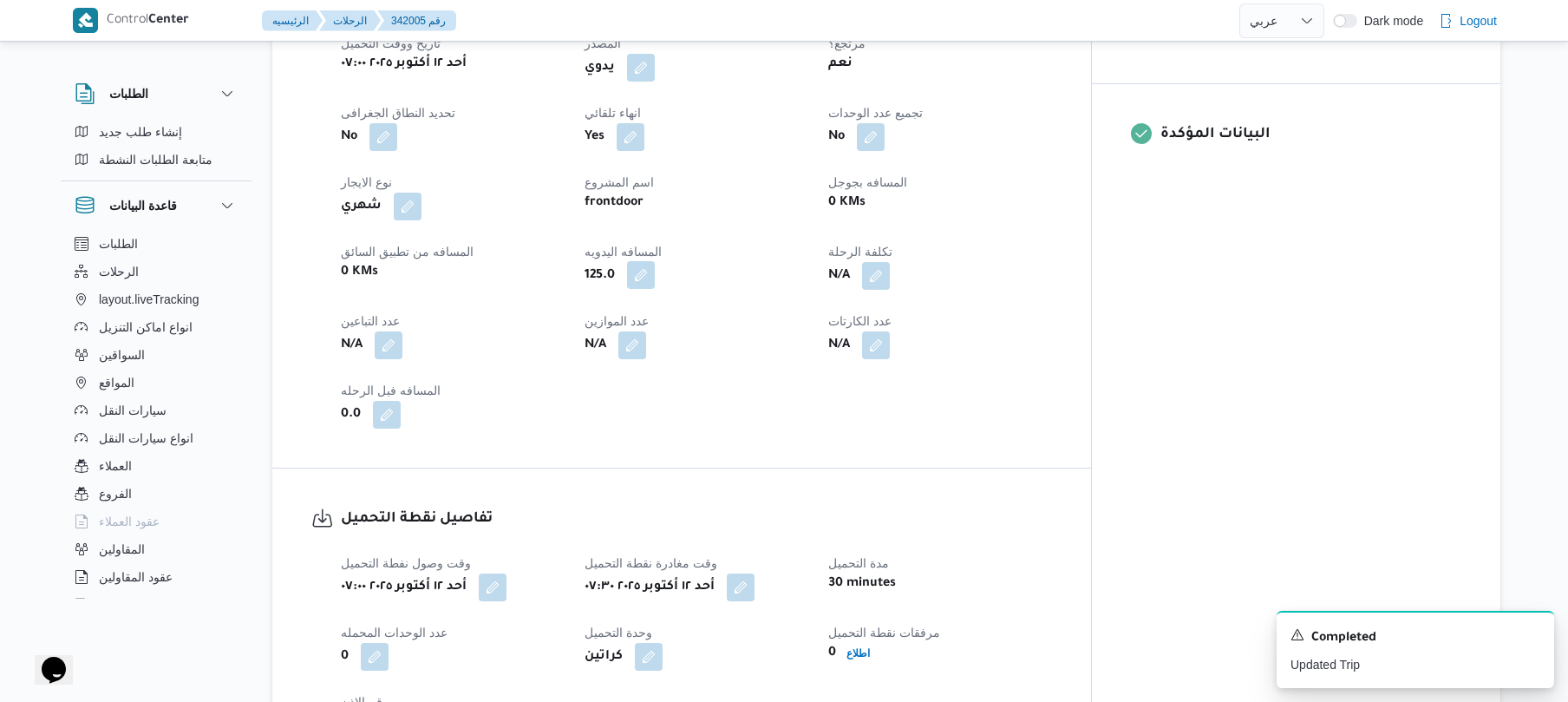
click at [654, 286] on button "button" at bounding box center [641, 275] width 28 height 28
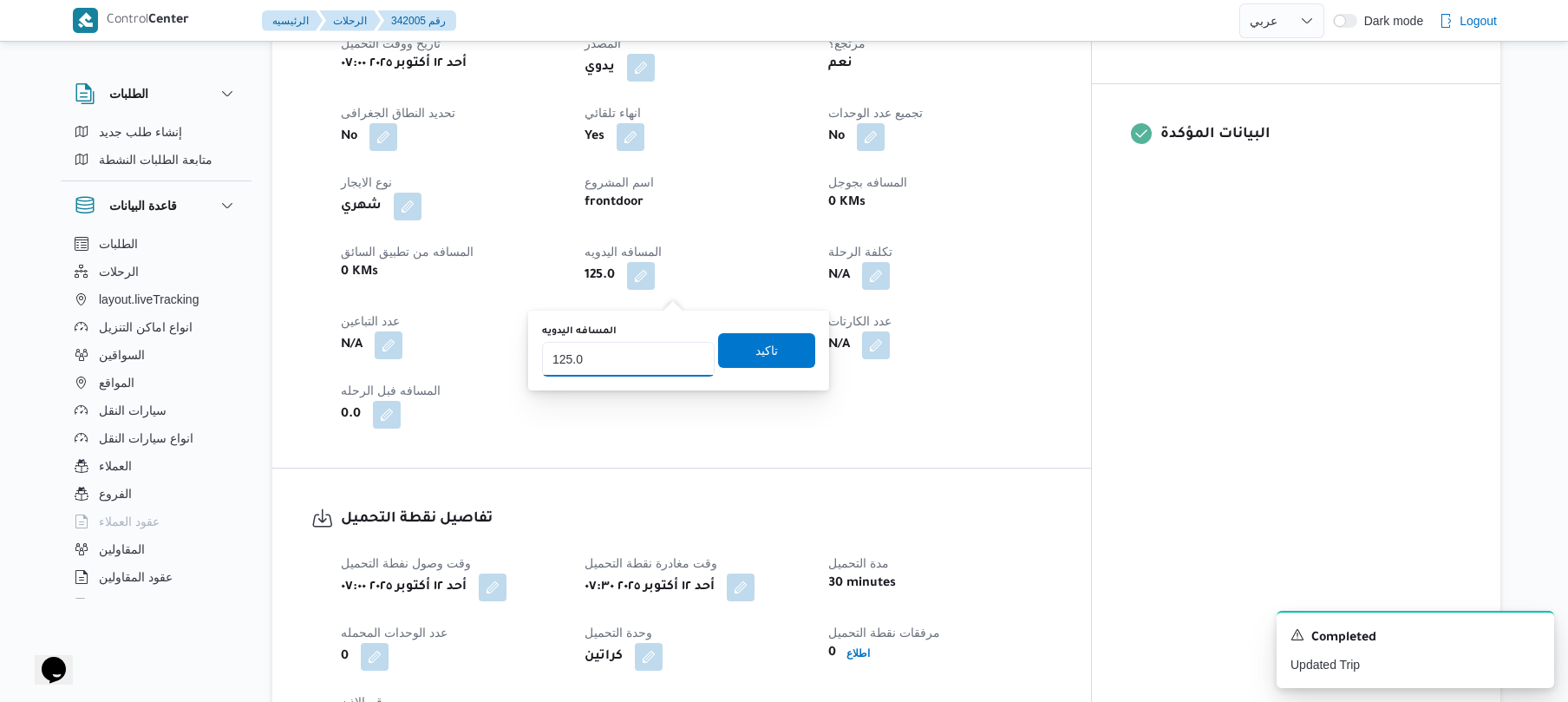
click at [650, 363] on input "125.0" at bounding box center [628, 359] width 172 height 34
type input "1"
type input "130"
click at [757, 355] on span "تاكيد" at bounding box center [766, 349] width 23 height 21
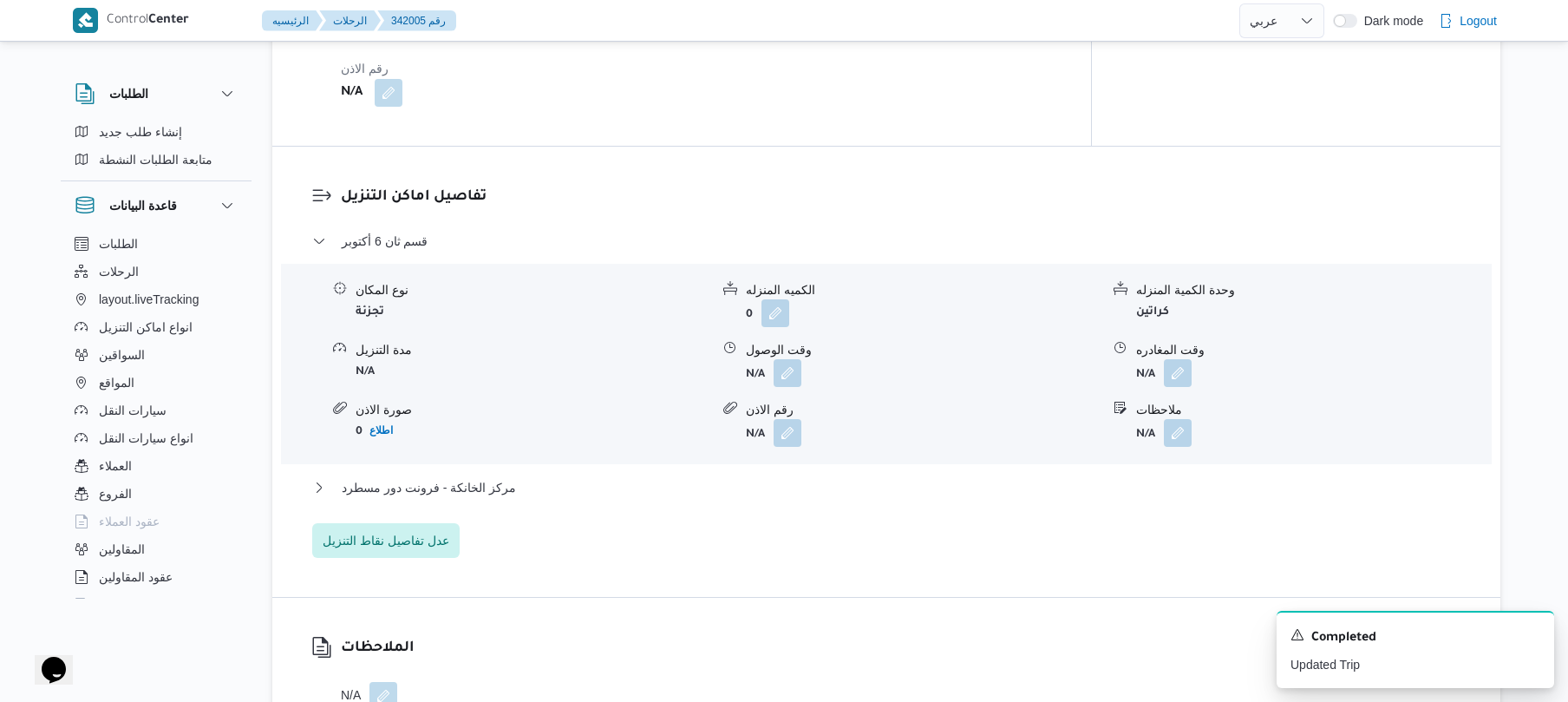
scroll to position [1341, 0]
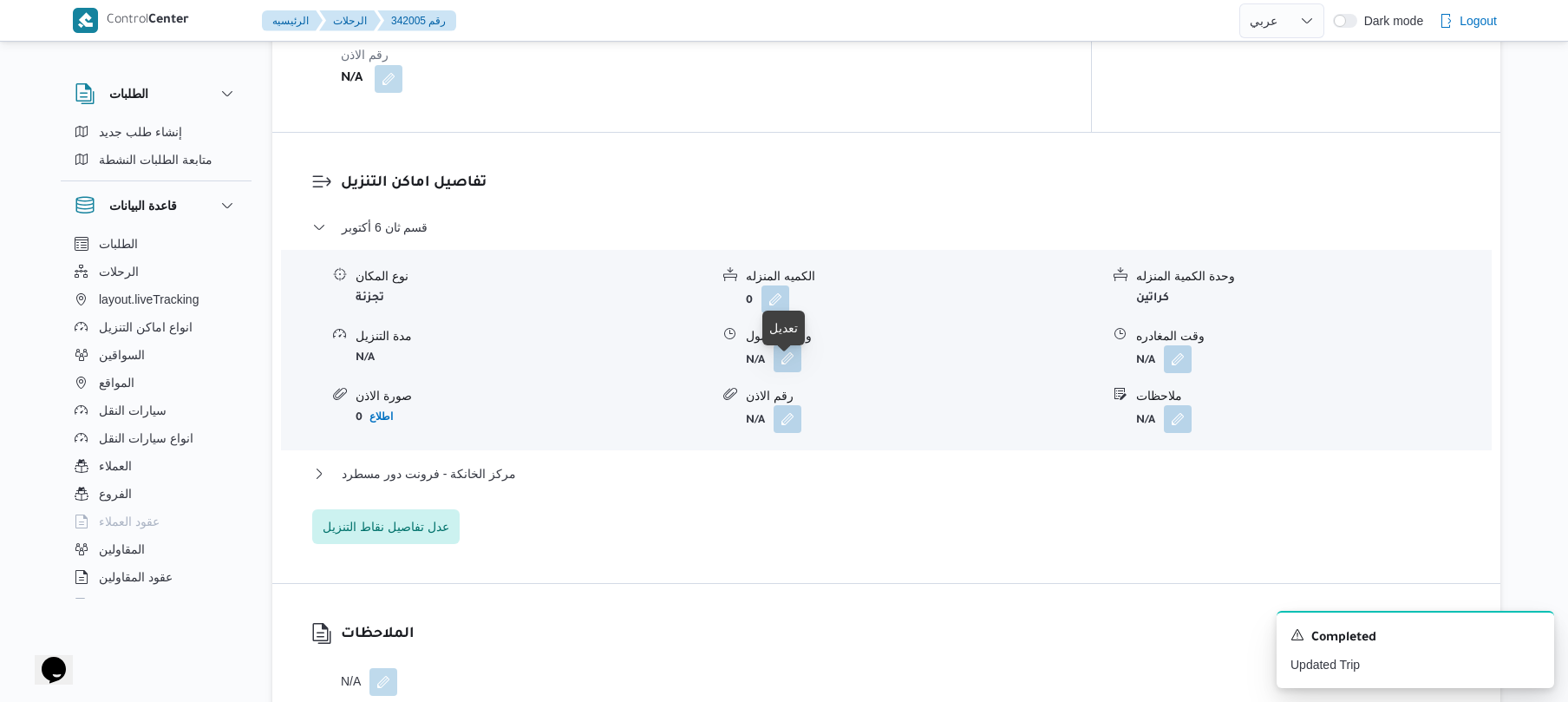
click at [796, 372] on button "button" at bounding box center [787, 358] width 28 height 28
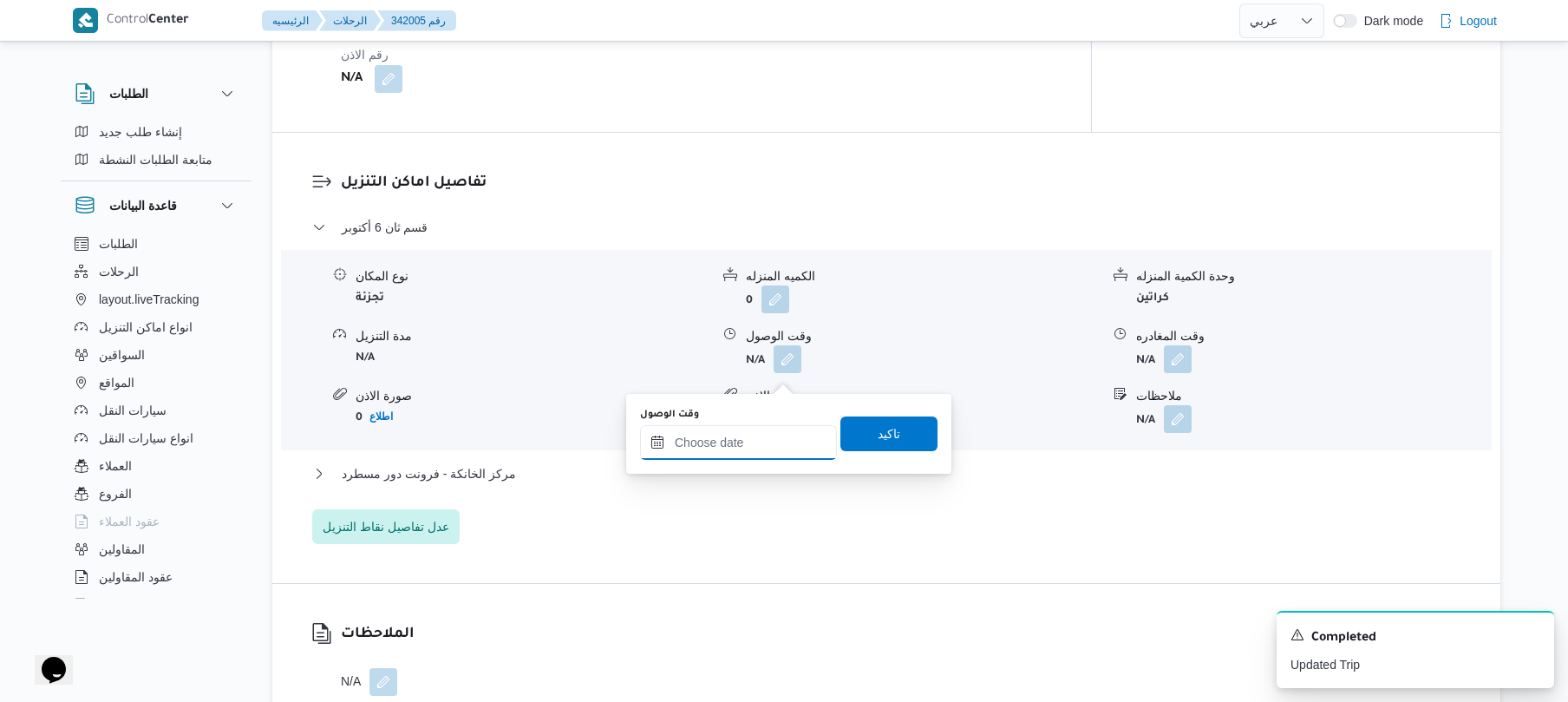
click at [744, 446] on input "وقت الوصول" at bounding box center [738, 443] width 197 height 34
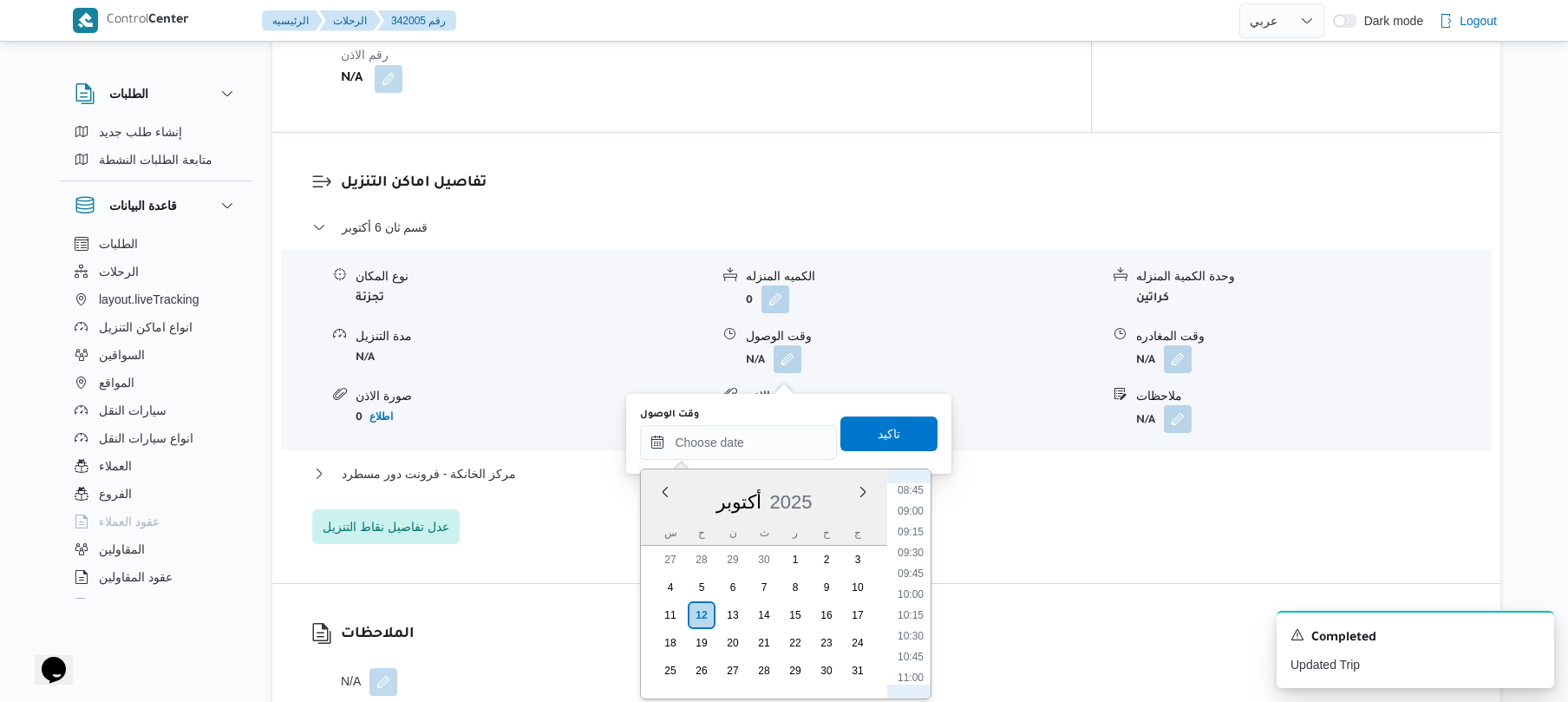
scroll to position [561, 0]
click at [911, 646] on li "08:30" at bounding box center [911, 639] width 40 height 17
type input "١٢/١٠/٢٠٢٥ ٠٨:٣٠"
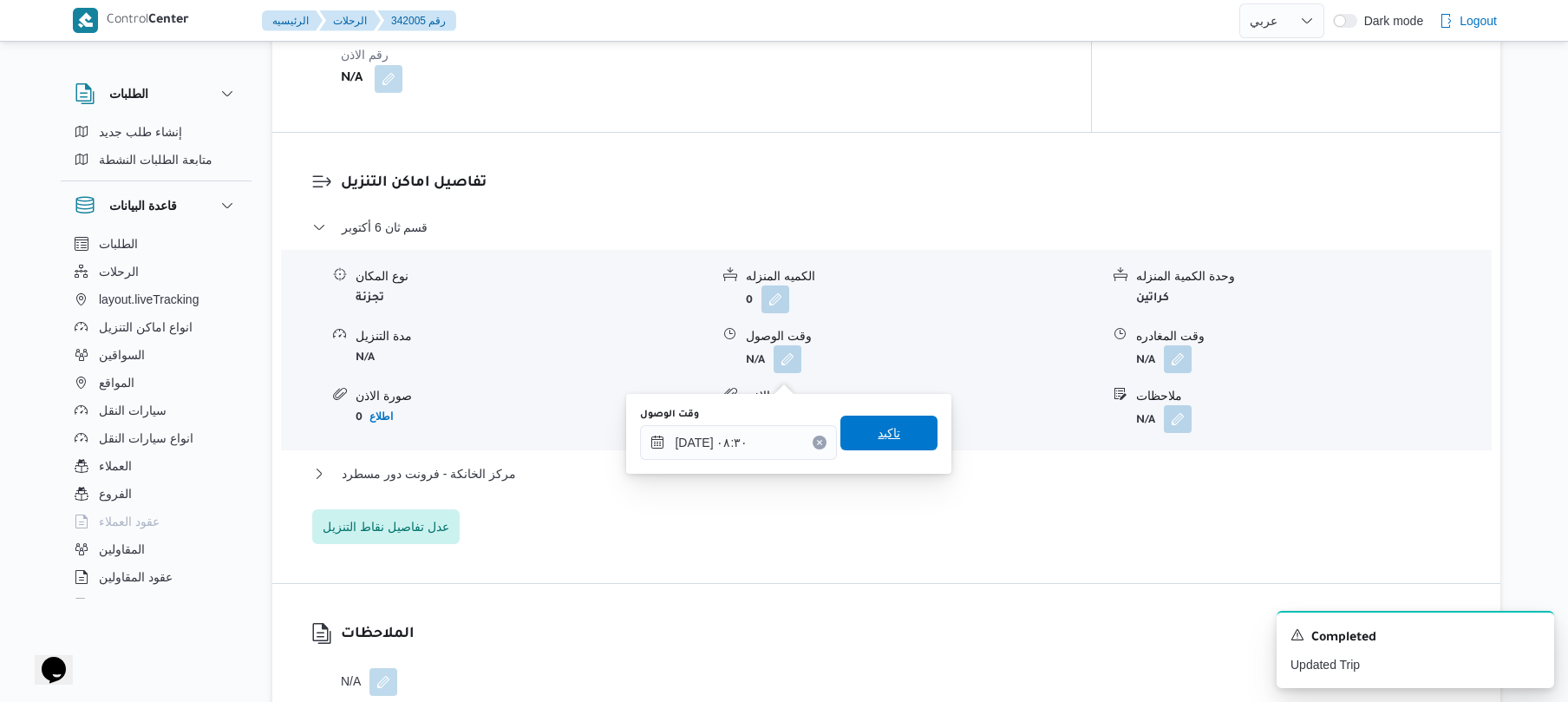
click at [877, 439] on span "تاكيد" at bounding box center [888, 433] width 23 height 21
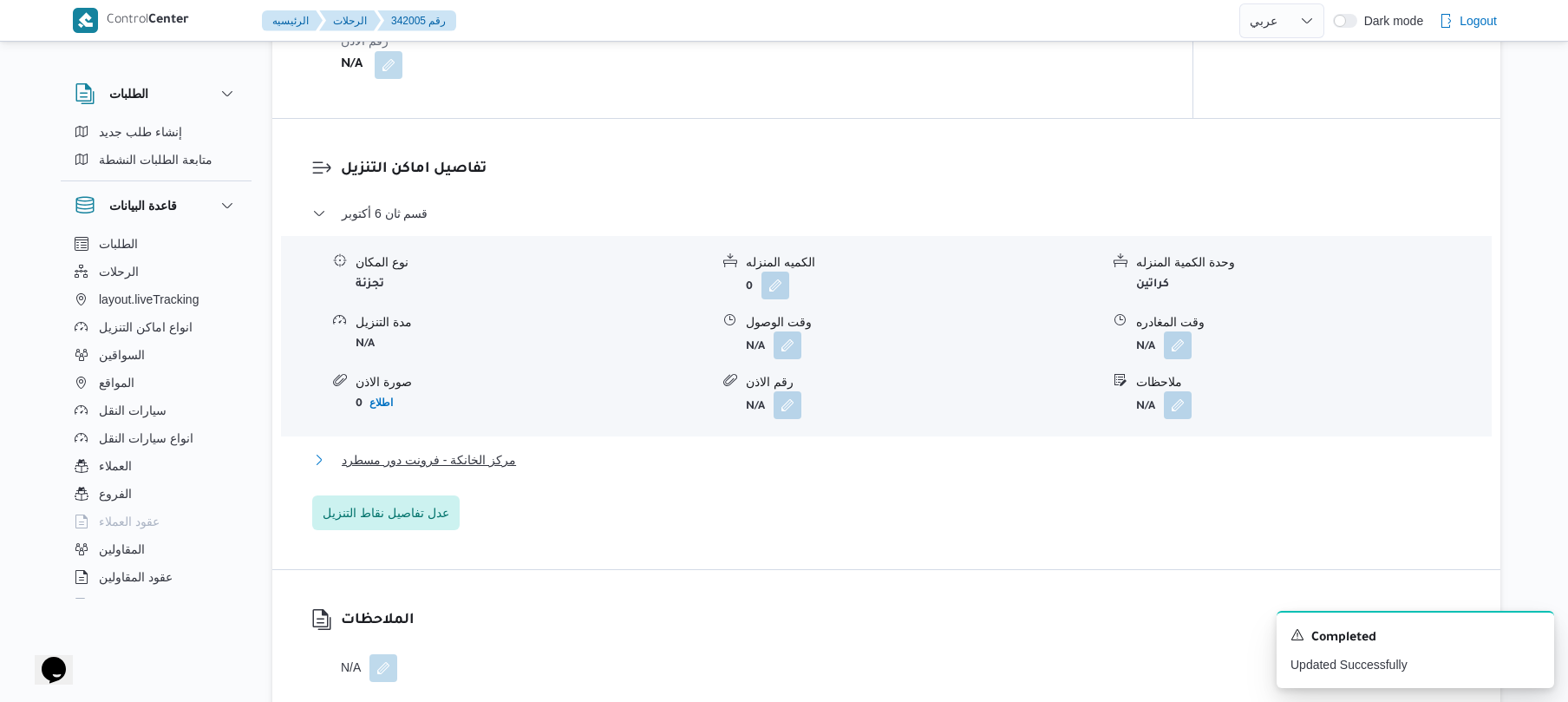
click at [779, 471] on button "مركز الخانكة - فرونت دور مسطرد" at bounding box center [886, 460] width 1149 height 21
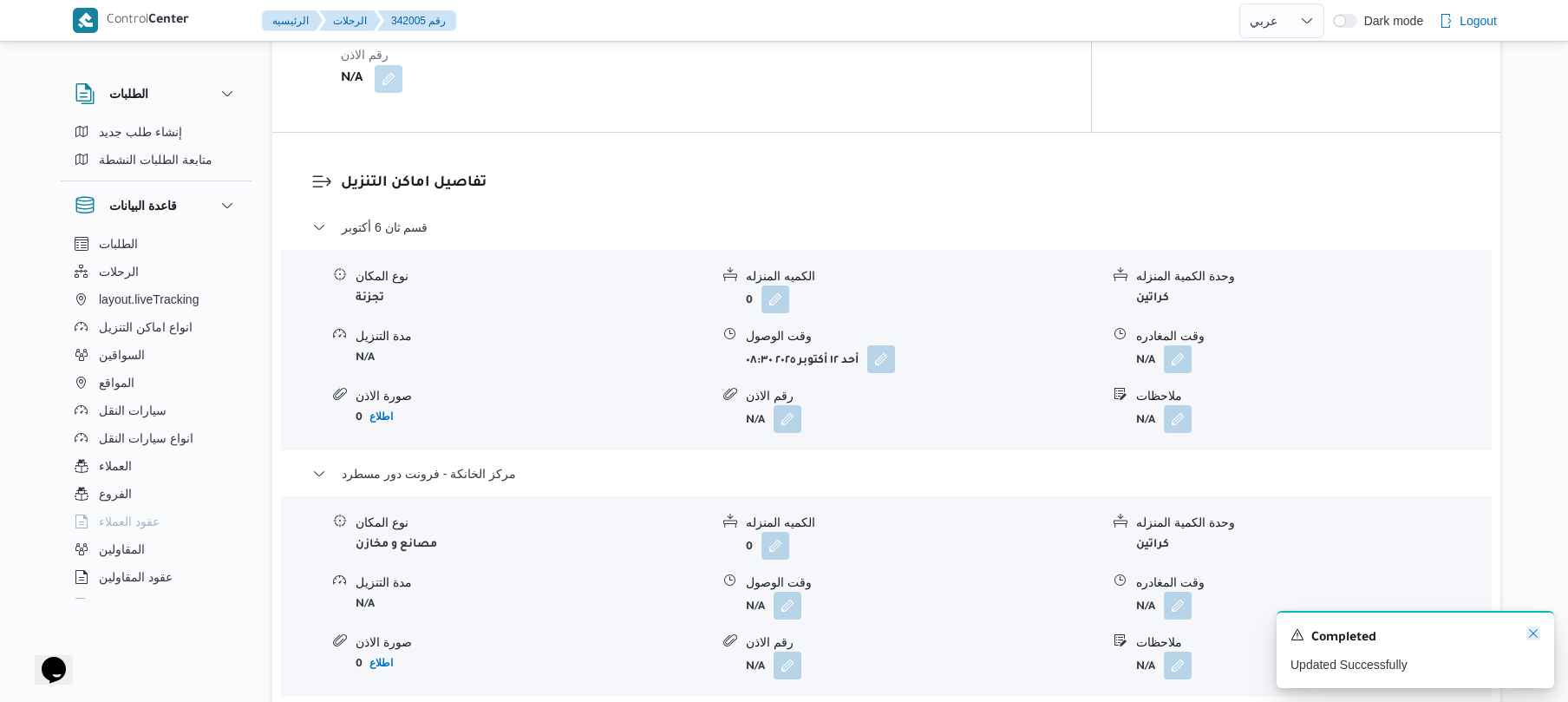
click at [1530, 638] on icon "Dismiss toast" at bounding box center [1534, 634] width 9 height 9
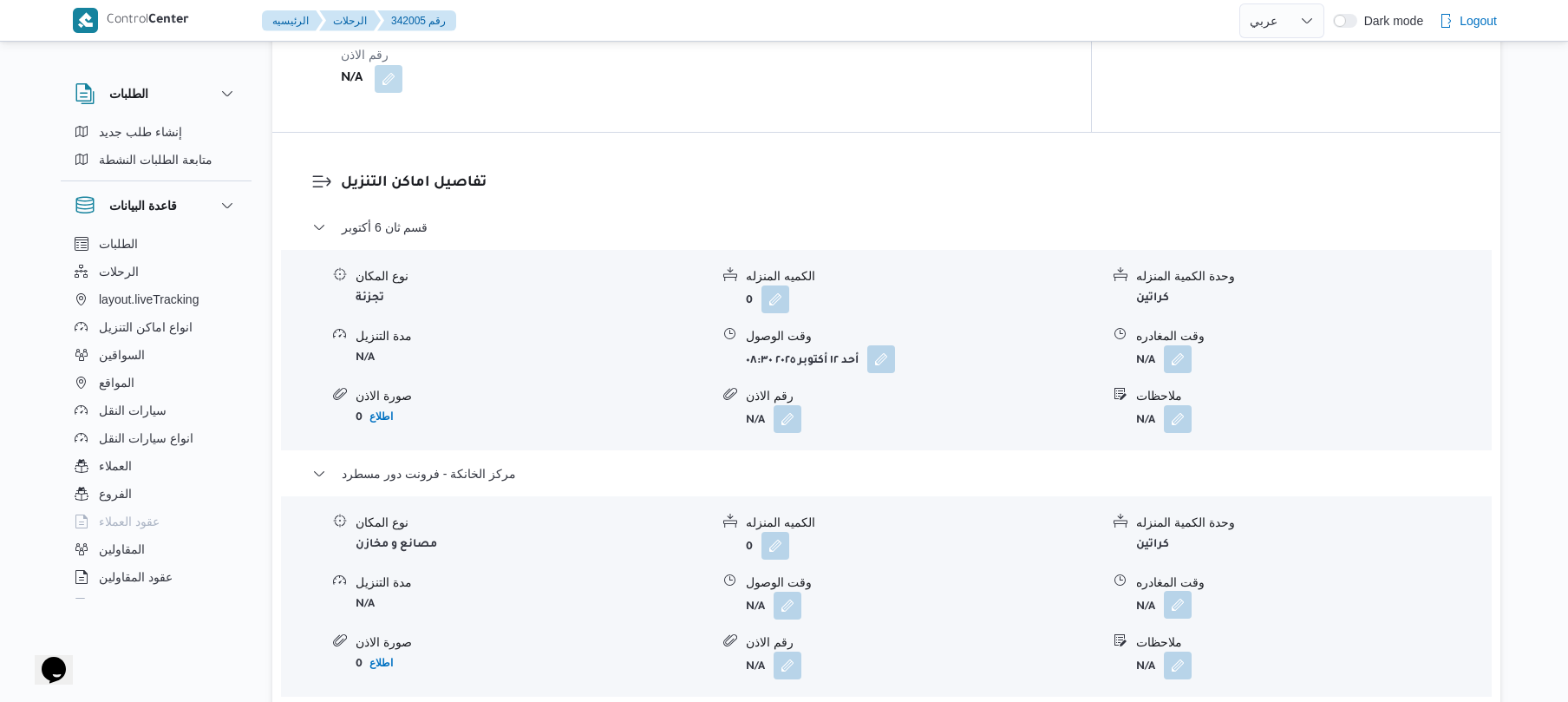
click at [1180, 615] on button "button" at bounding box center [1177, 604] width 28 height 28
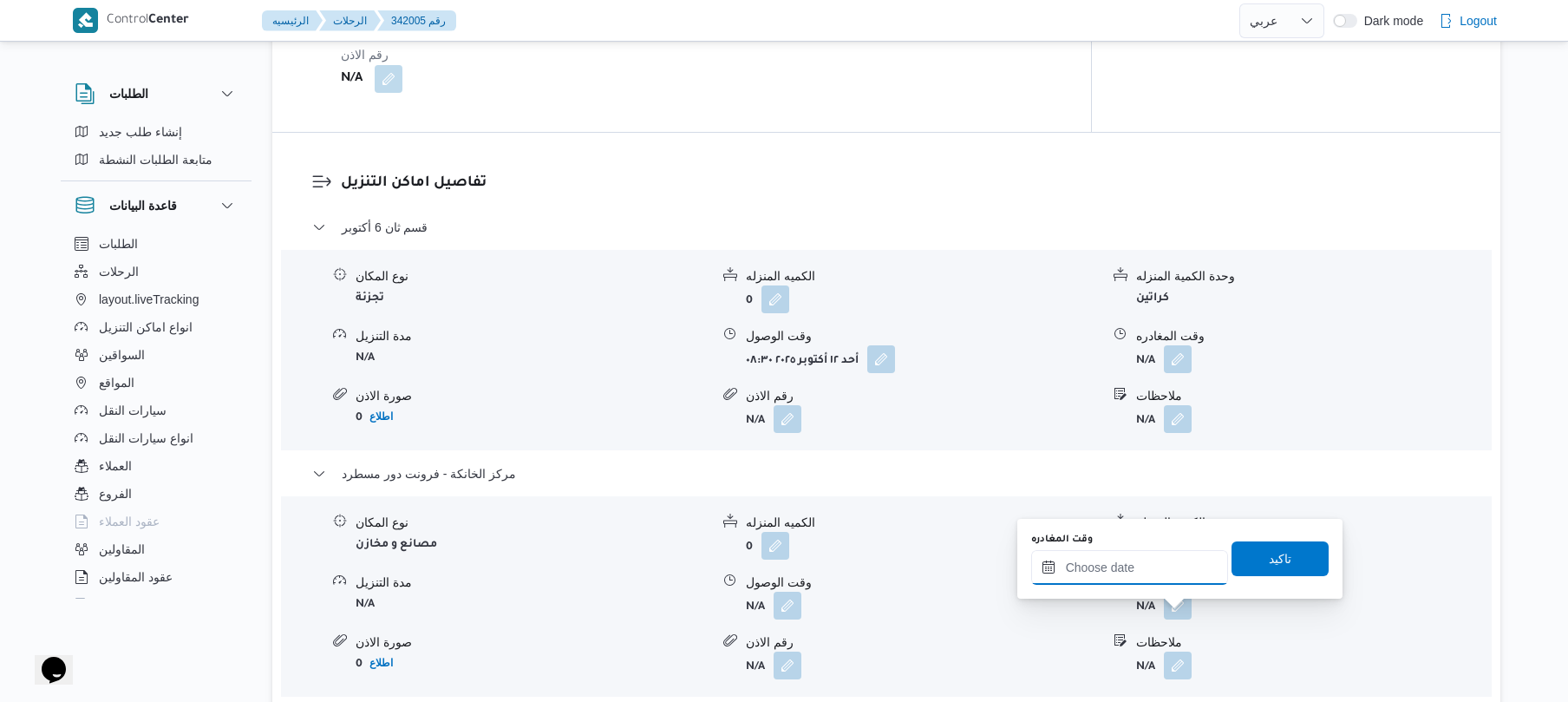
click at [1157, 567] on input "وقت المغادره" at bounding box center [1128, 568] width 197 height 34
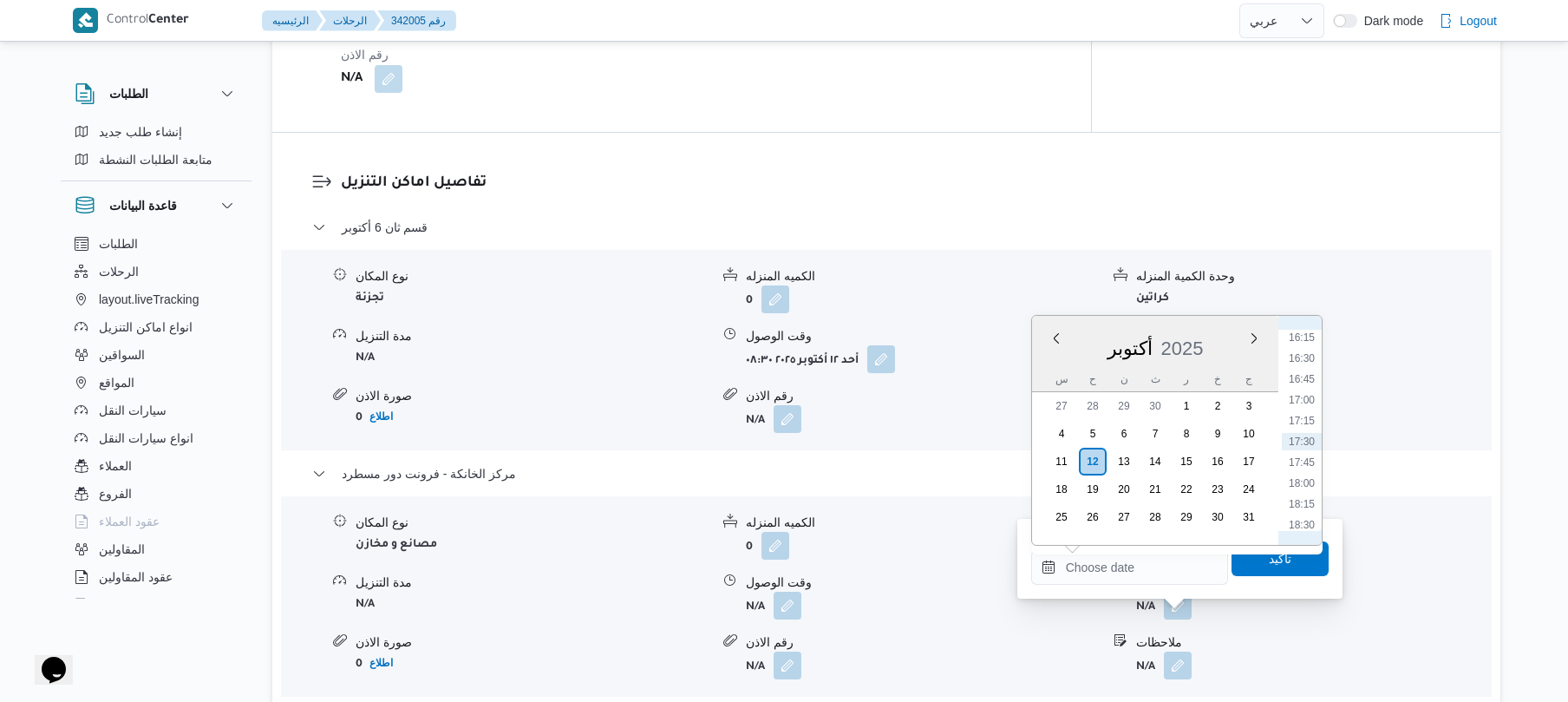
scroll to position [1184, 0]
click at [1302, 449] on li "15:30" at bounding box center [1302, 445] width 40 height 17
type input "[DATE] ١٥:٣٠"
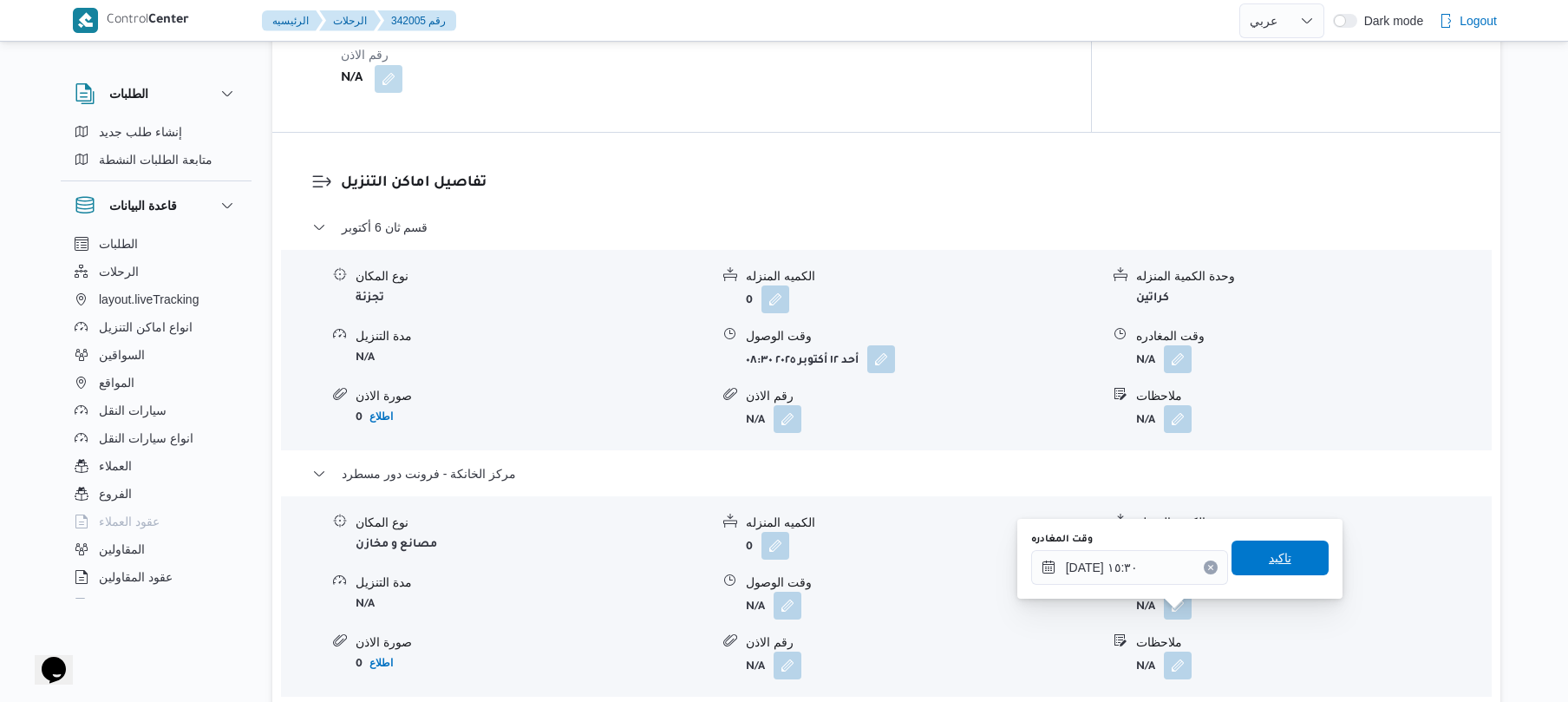
click at [1255, 563] on span "تاكيد" at bounding box center [1279, 558] width 97 height 34
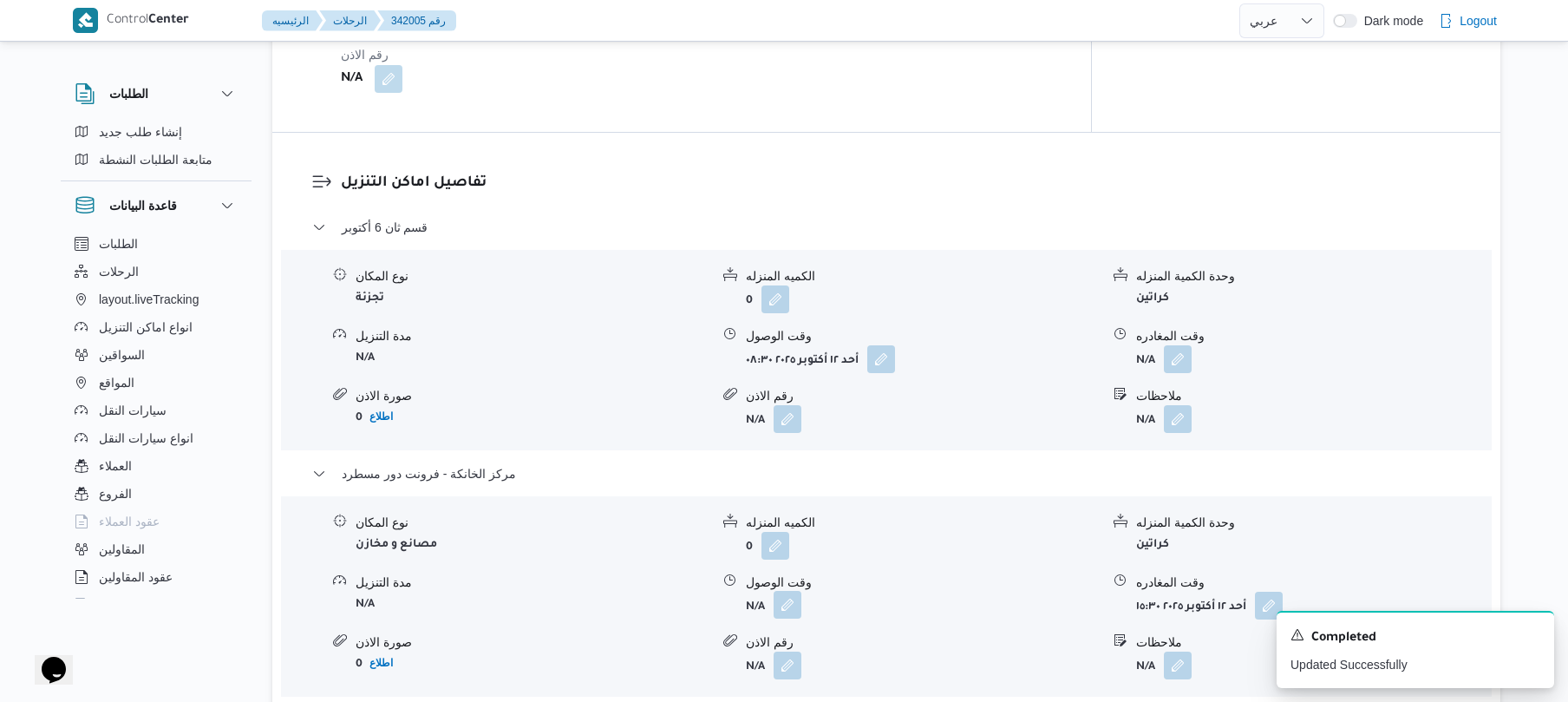
click at [788, 618] on button "button" at bounding box center [787, 604] width 28 height 28
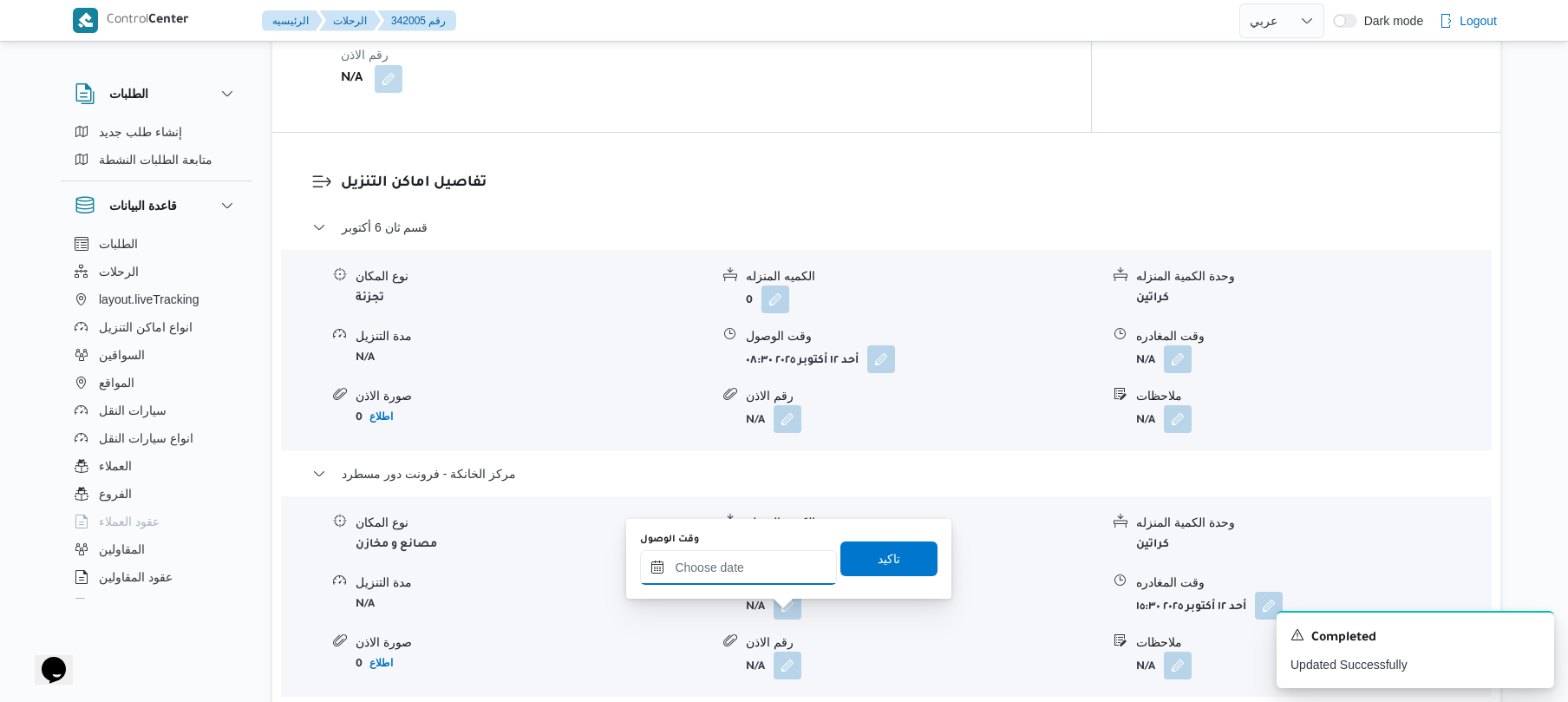
click at [767, 567] on input "وقت الوصول" at bounding box center [738, 568] width 197 height 34
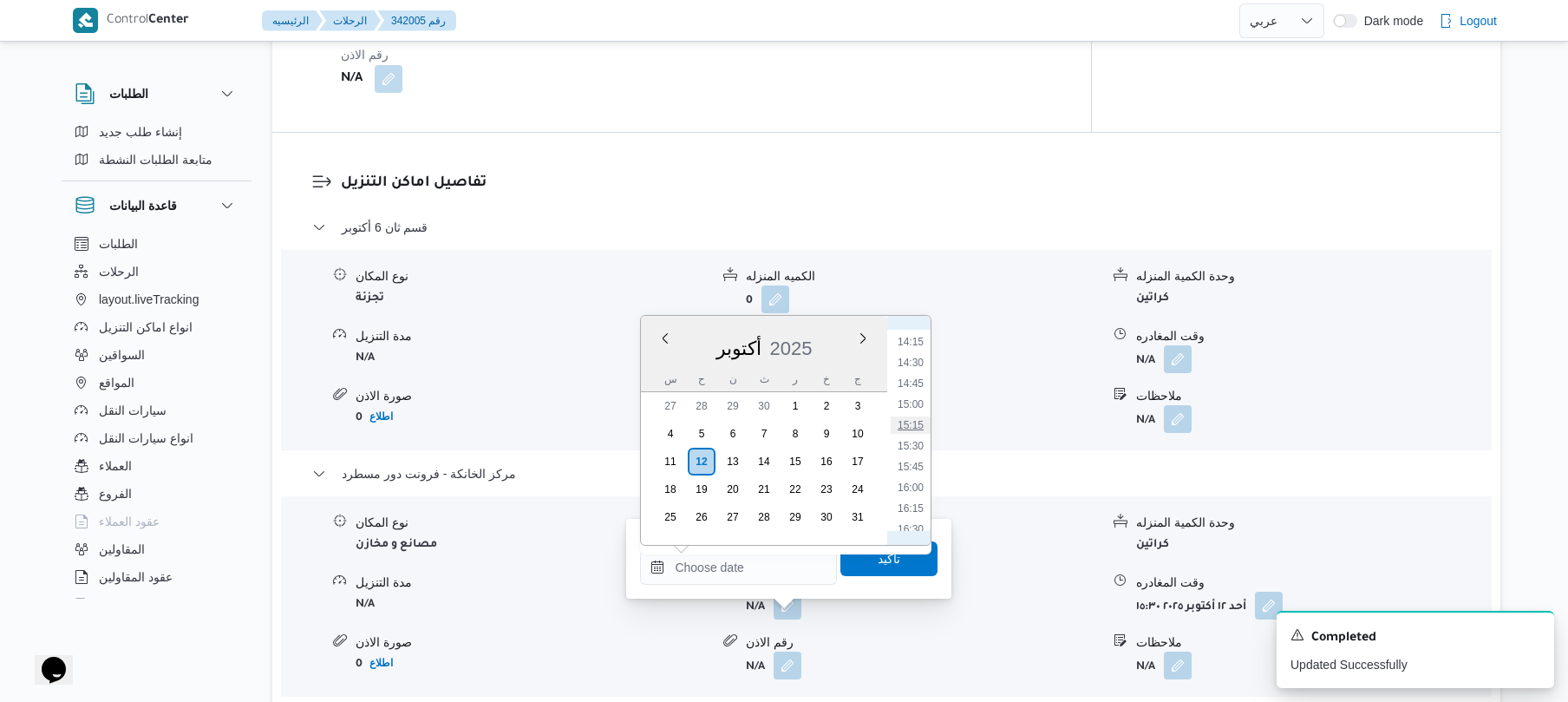
click at [919, 427] on li "15:15" at bounding box center [911, 424] width 40 height 17
type input "١٢/١٠/٢٠٢٥ ١٥:١٥"
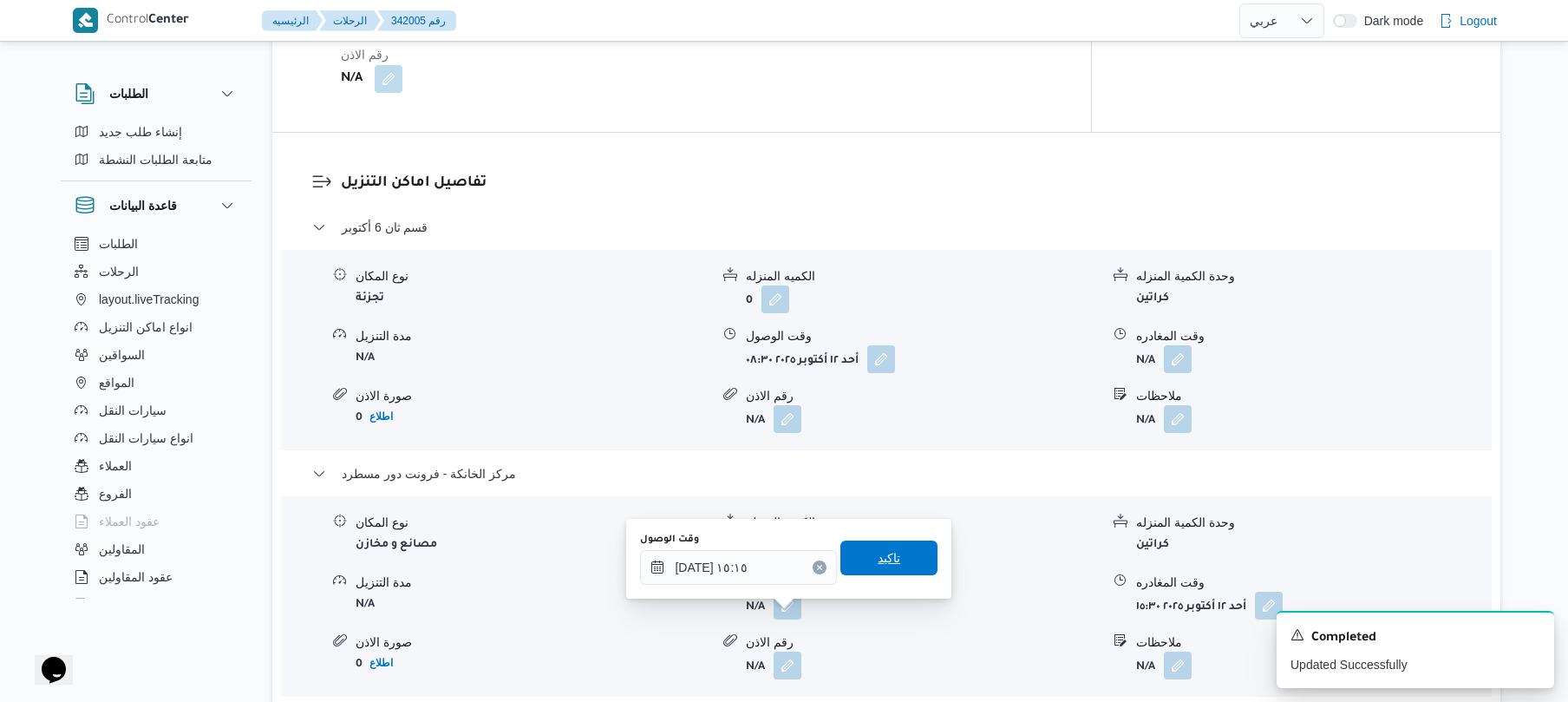
click at [877, 553] on span "تاكيد" at bounding box center [888, 558] width 23 height 21
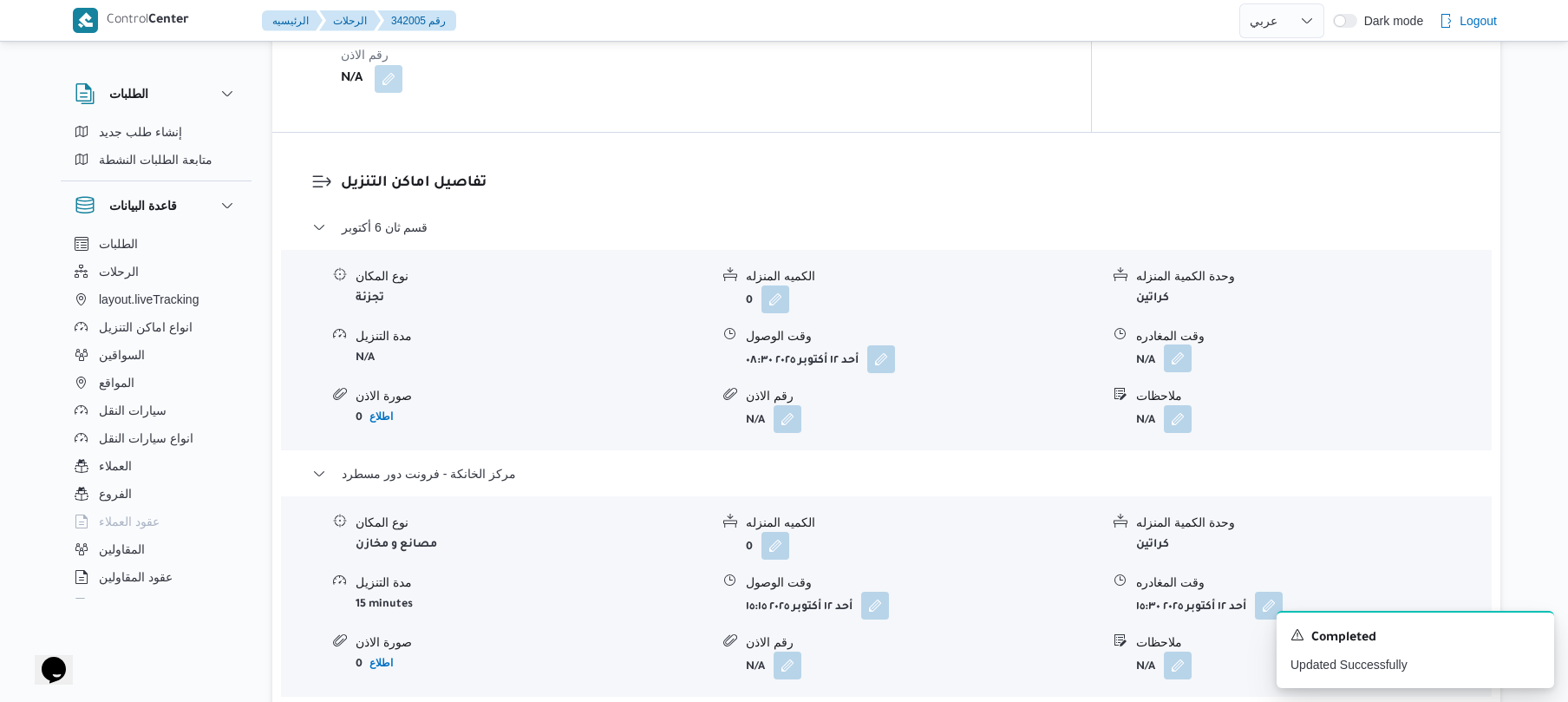
click at [1183, 366] on button "button" at bounding box center [1177, 358] width 28 height 28
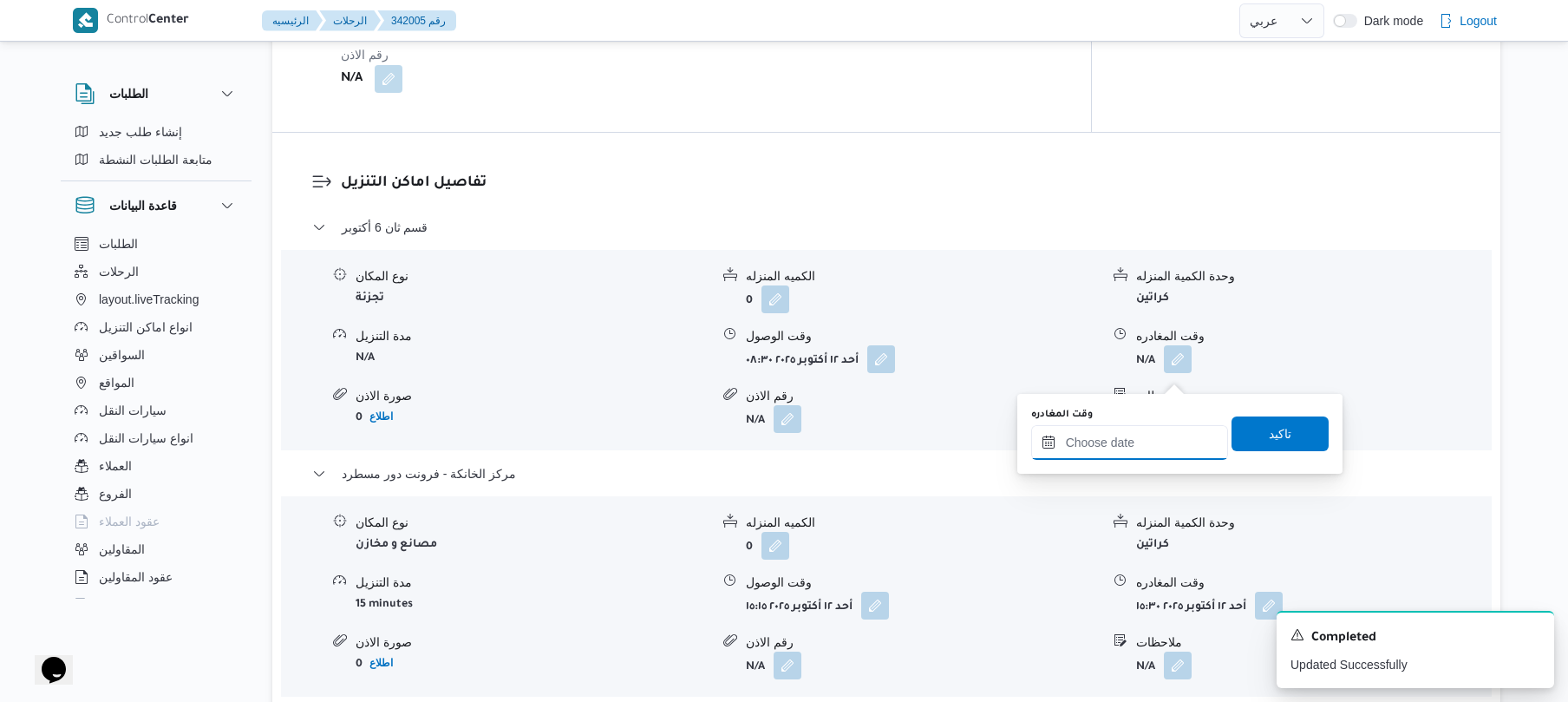
click at [1114, 435] on input "وقت المغادره" at bounding box center [1128, 443] width 197 height 34
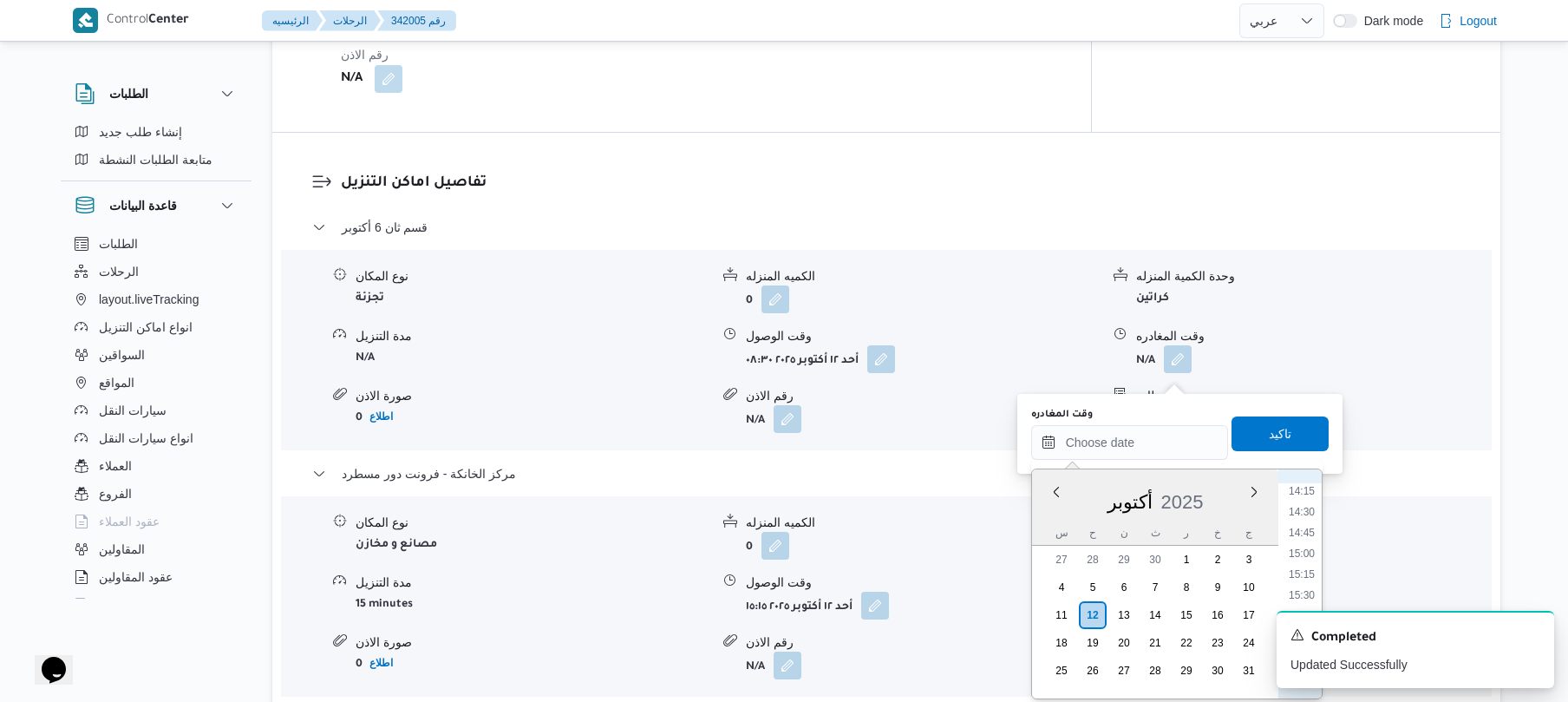
scroll to position [1185, 0]
click at [1310, 497] on li "14:15" at bounding box center [1302, 494] width 40 height 17
type input "١٢/١٠/٢٠٢٥ ١٤:١٥"
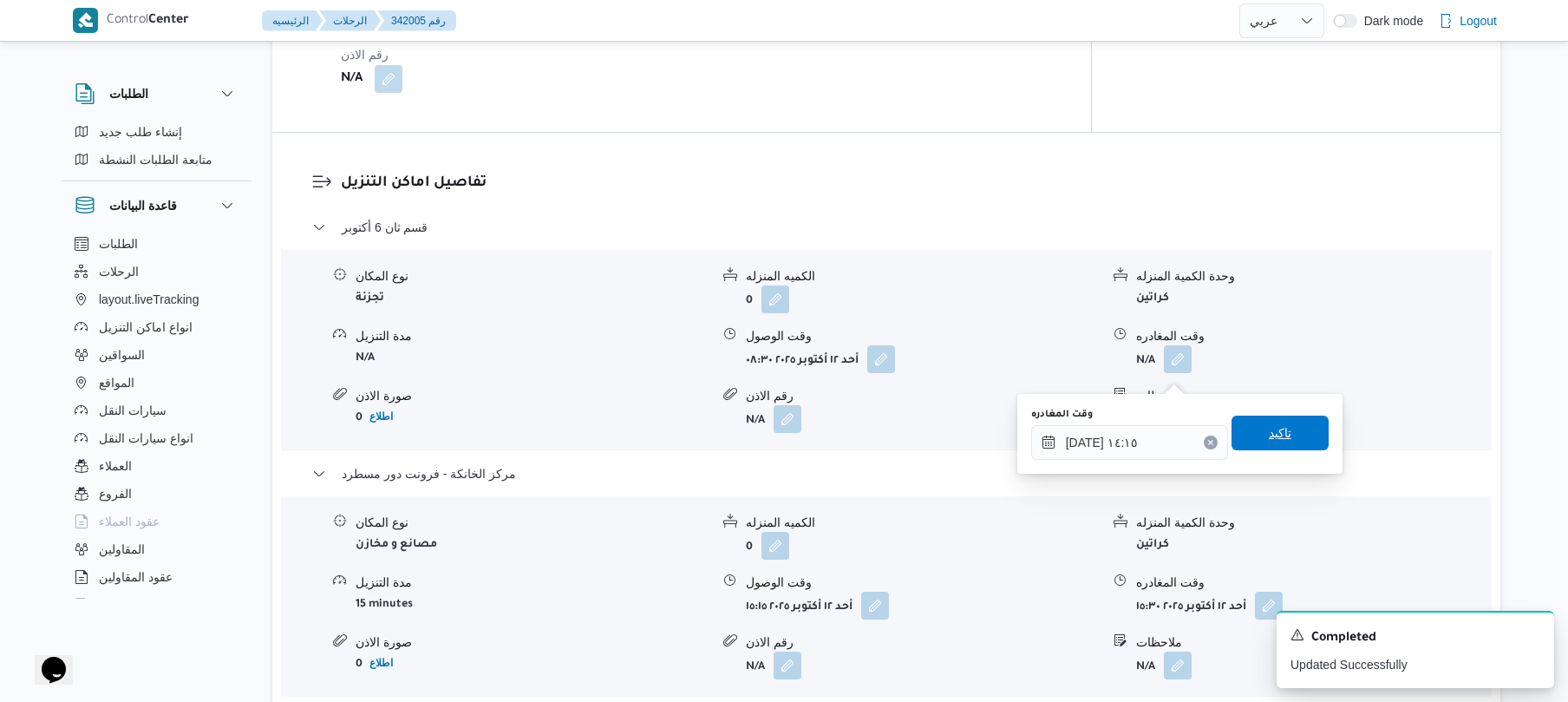
click at [1273, 427] on span "تاكيد" at bounding box center [1280, 433] width 23 height 21
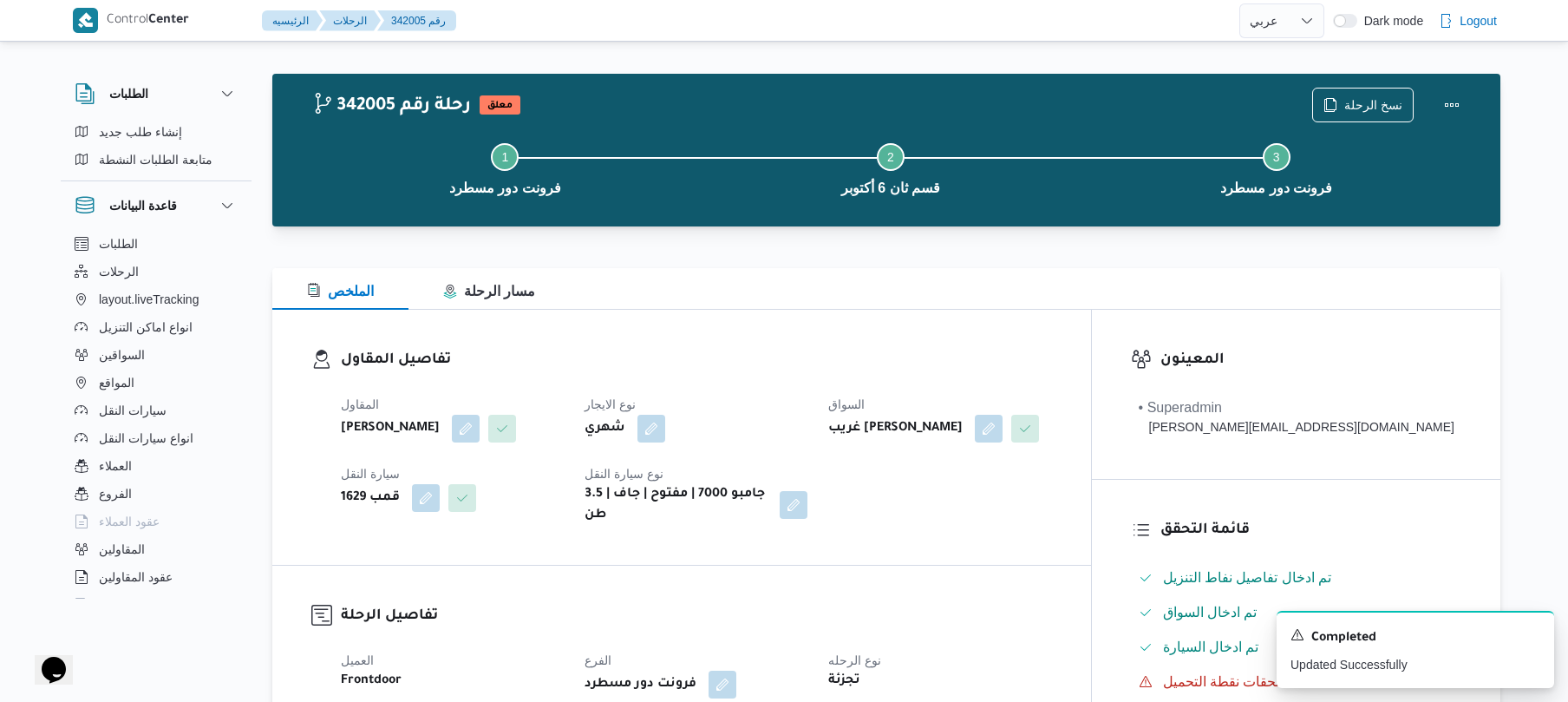
scroll to position [0, 0]
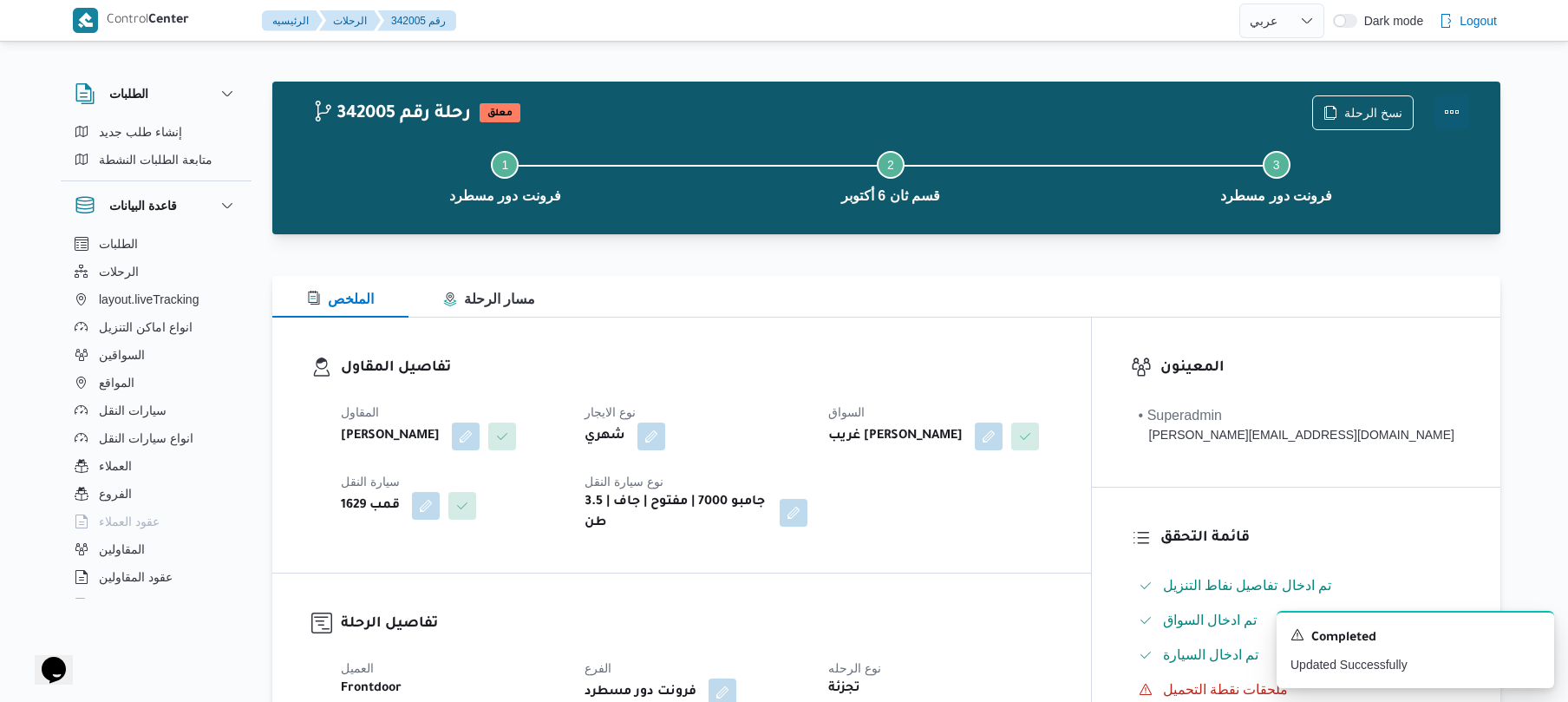
click at [1451, 112] on button "Actions" at bounding box center [1451, 112] width 34 height 34
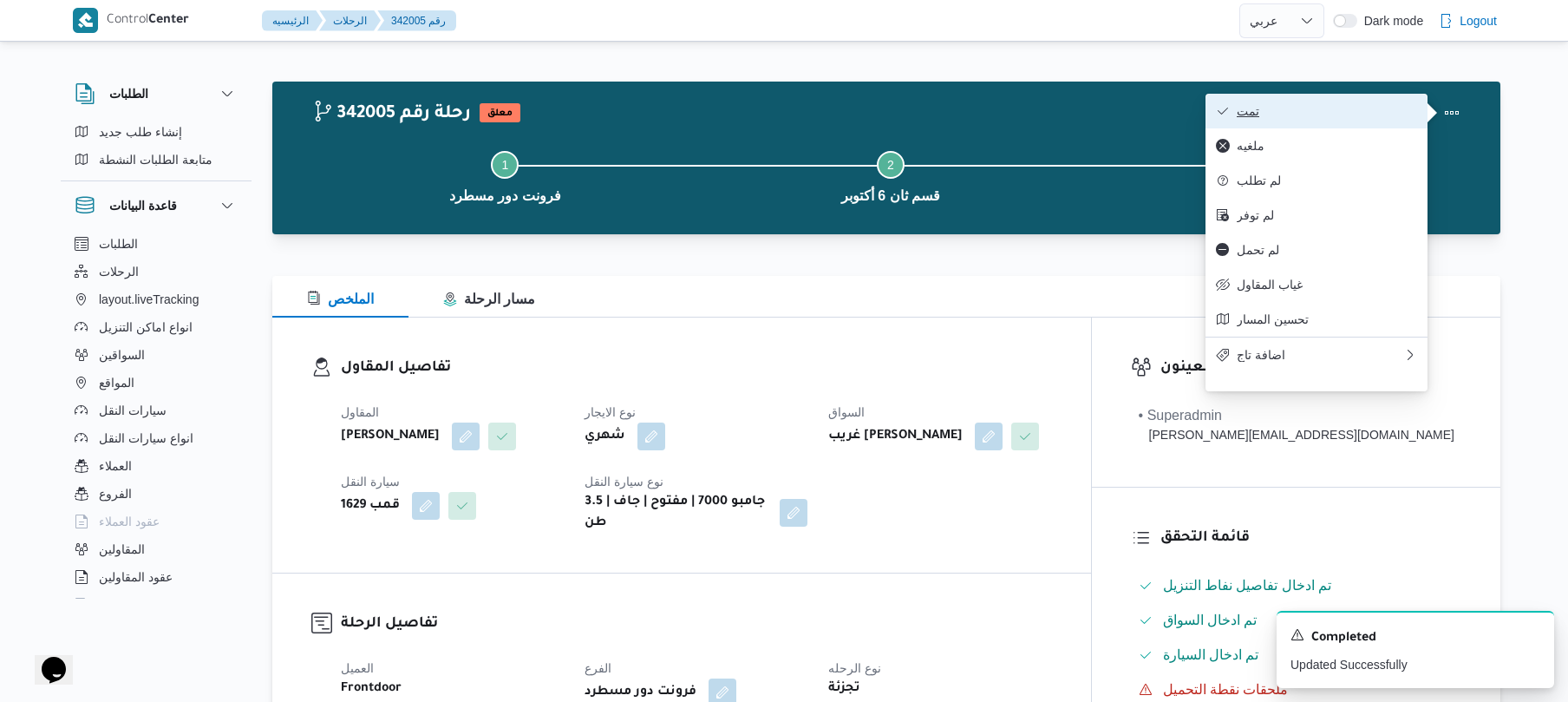
click at [1321, 115] on span "تمت" at bounding box center [1326, 111] width 180 height 14
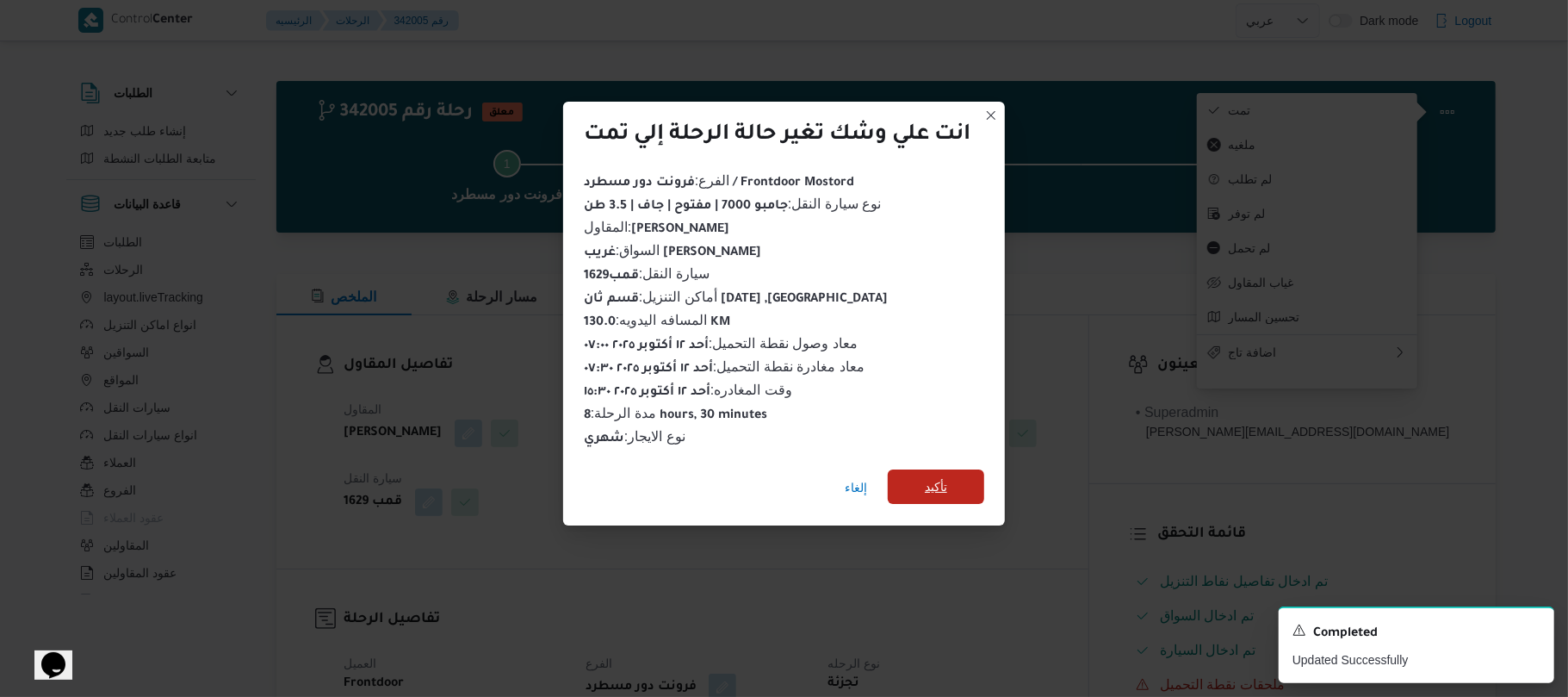
click at [945, 484] on span "تأكيد" at bounding box center [935, 486] width 23 height 21
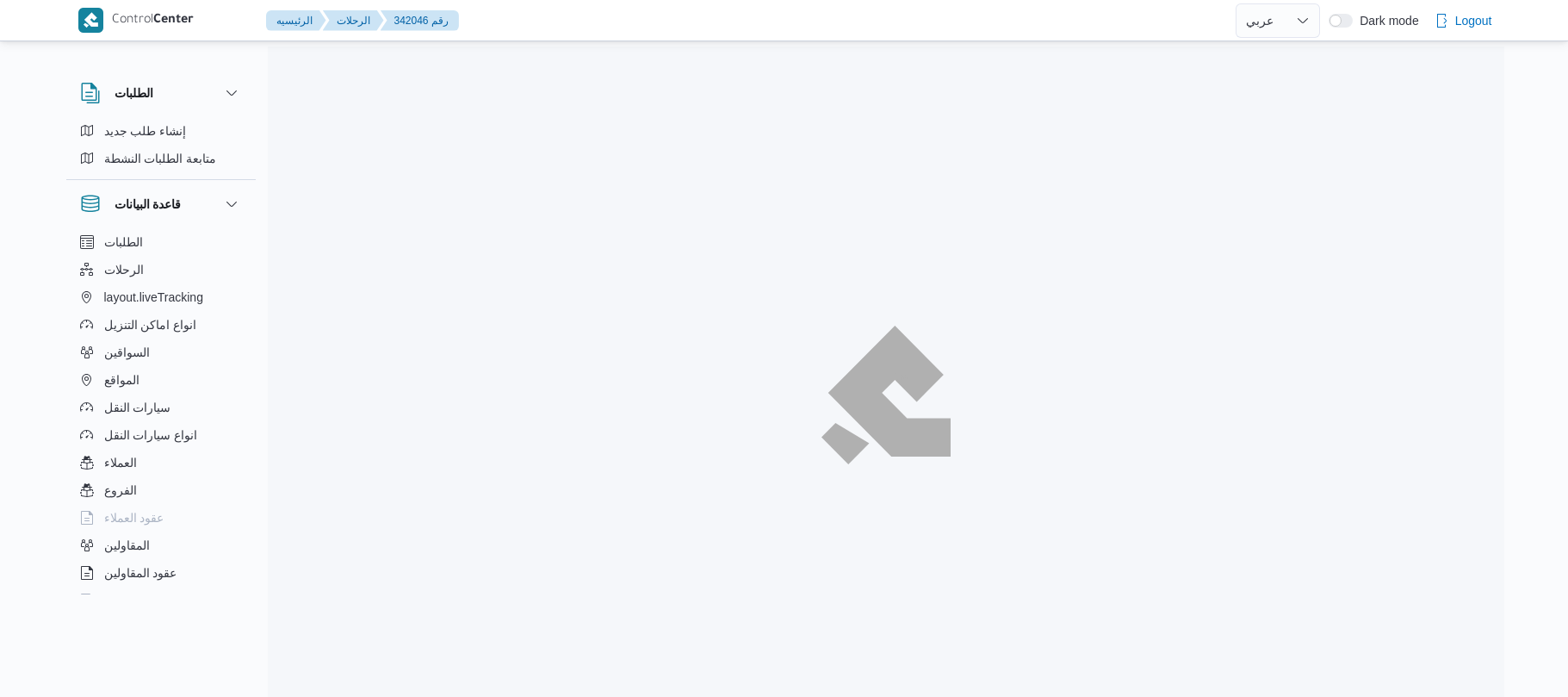
select select "ar"
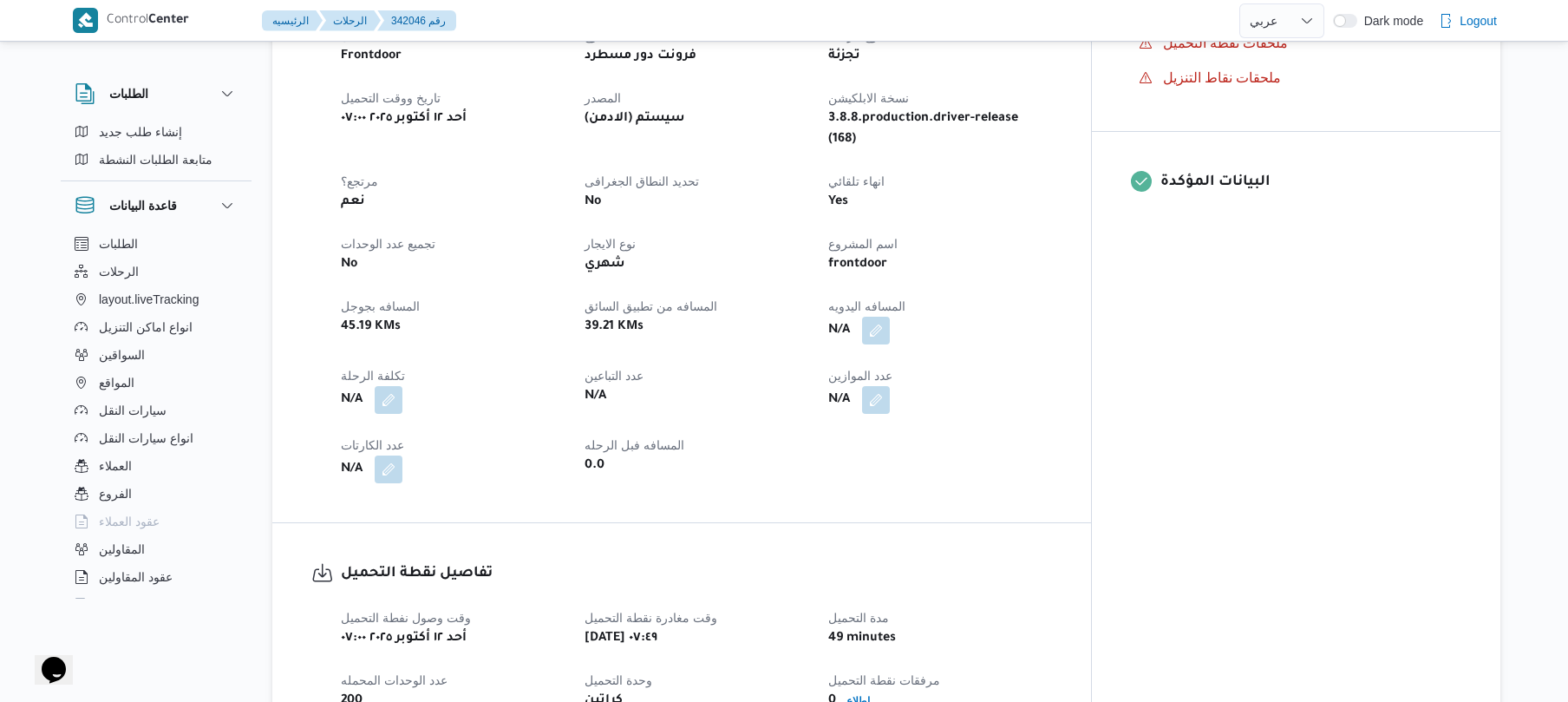
scroll to position [648, 0]
click at [890, 315] on button "button" at bounding box center [876, 328] width 28 height 28
click at [875, 366] on div "You are in a dialog. To close this dialog, hit escape. المسافه اليدويه تاكيد" at bounding box center [946, 335] width 301 height 80
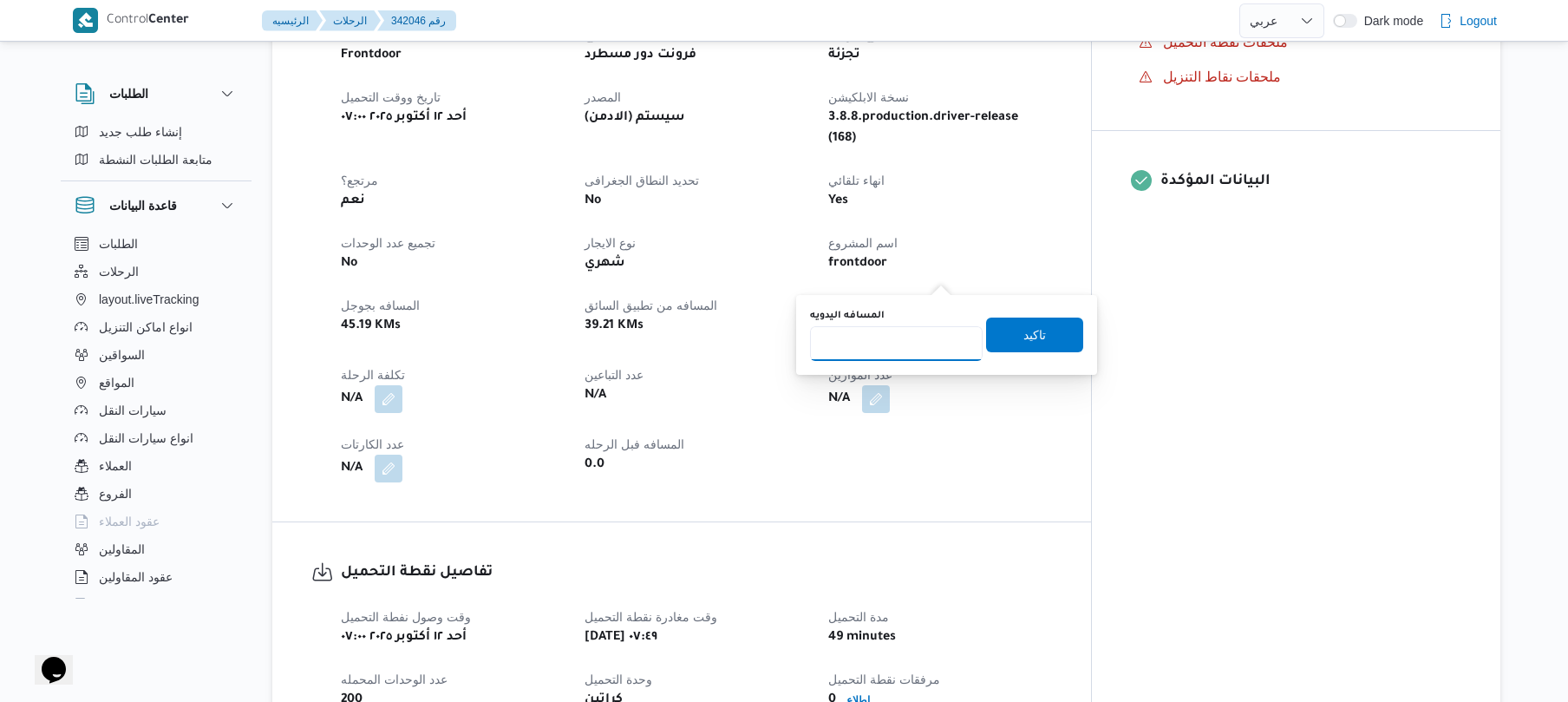
click at [886, 352] on input "المسافه اليدويه" at bounding box center [896, 344] width 172 height 34
type input "100"
click at [1037, 330] on span "تاكيد" at bounding box center [1034, 334] width 97 height 34
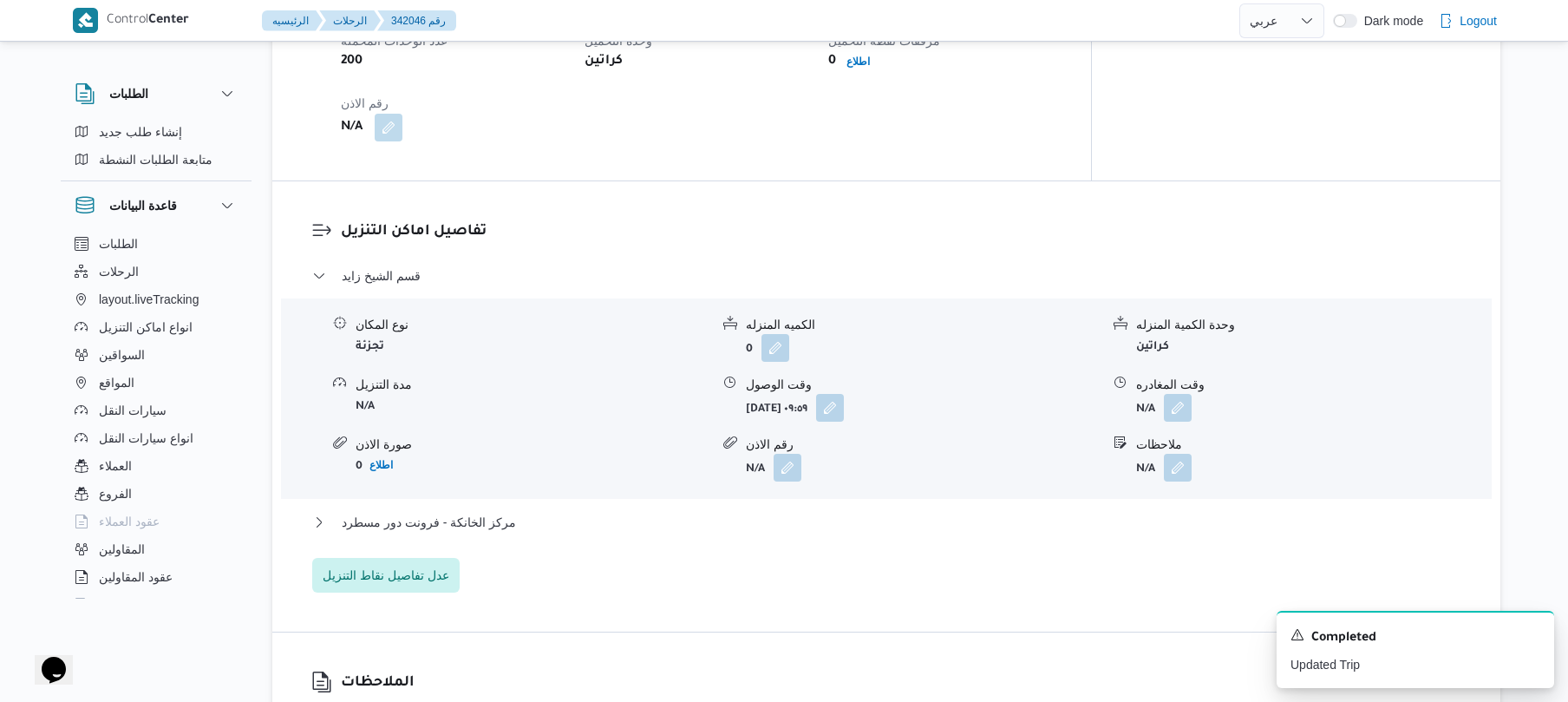
scroll to position [1341, 0]
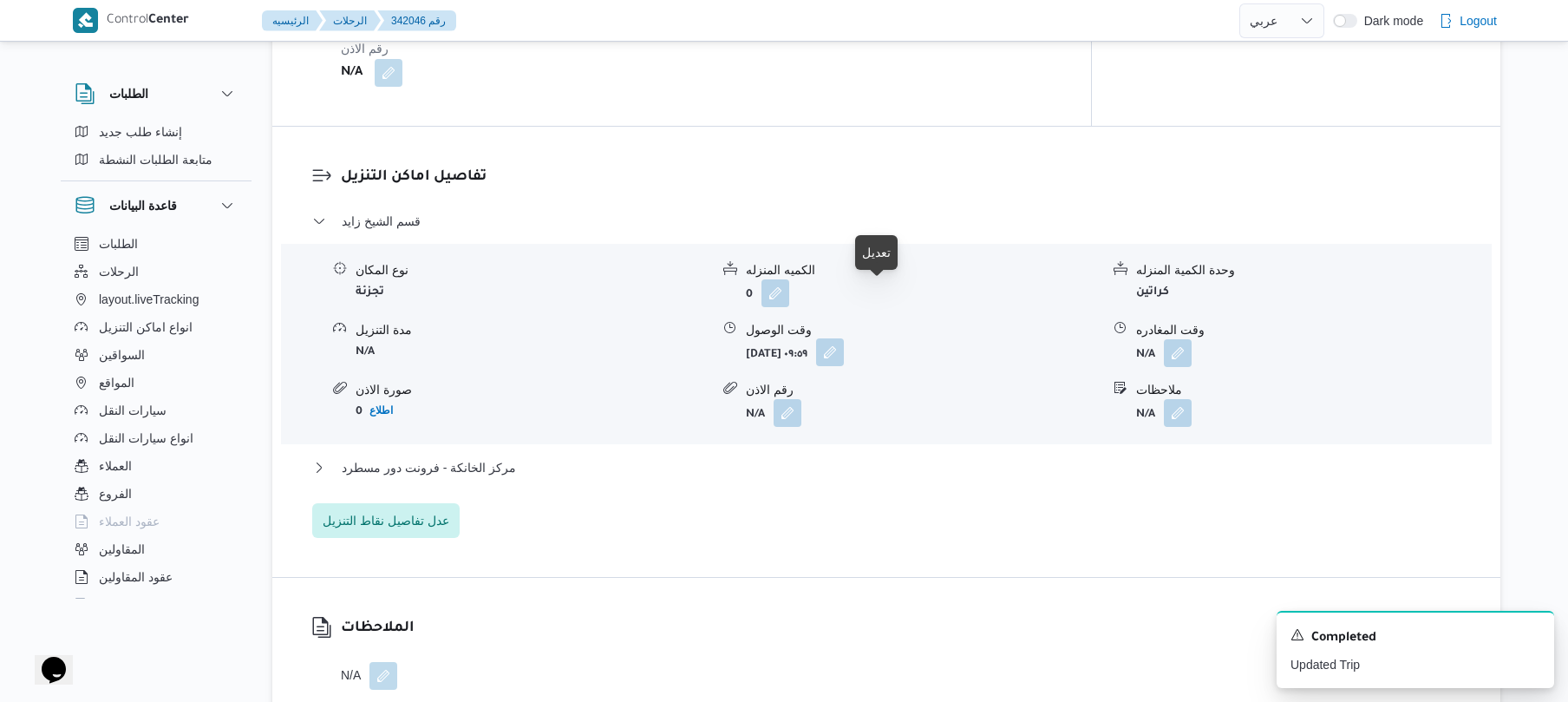
click at [844, 338] on button "button" at bounding box center [829, 352] width 28 height 28
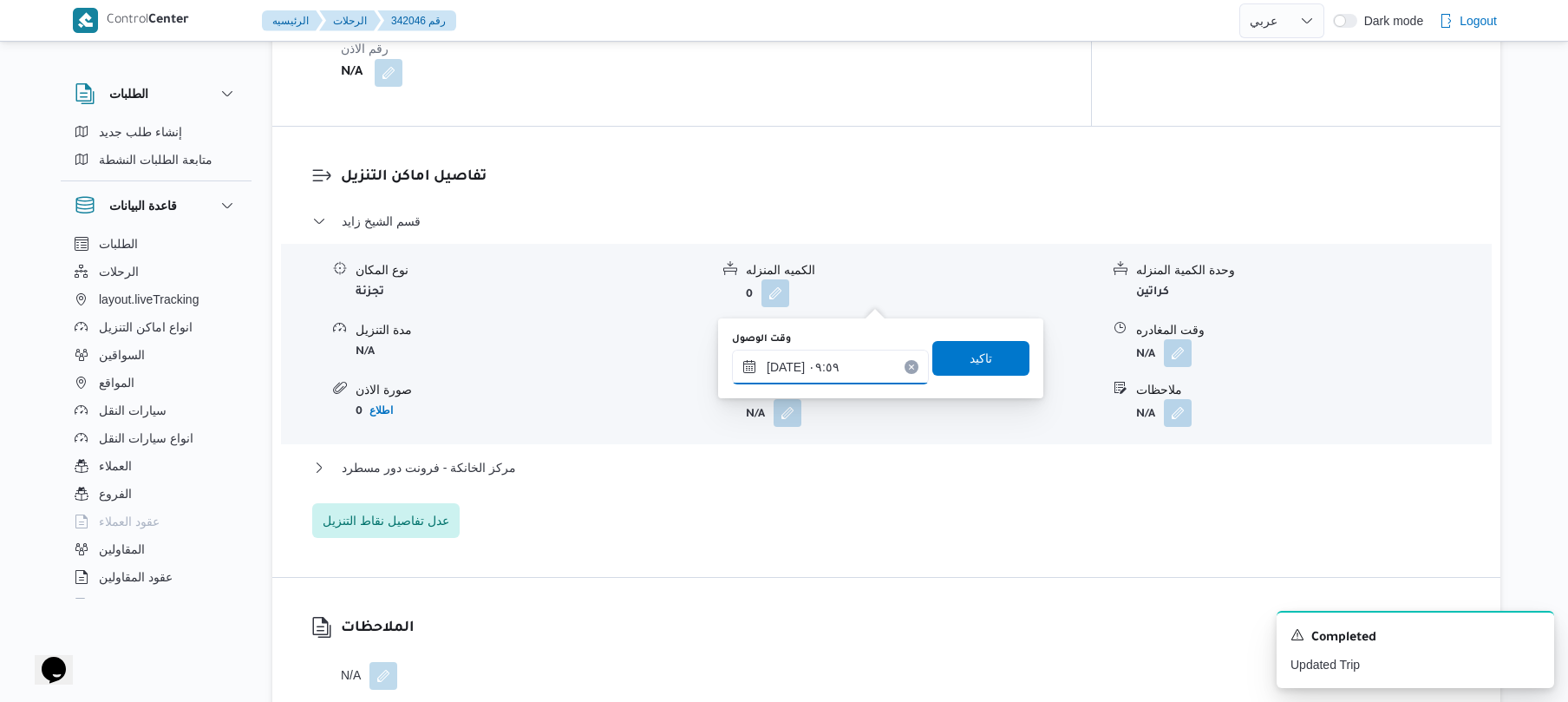
click at [798, 363] on input "[DATE] ٠٩:٥٩" at bounding box center [829, 367] width 197 height 34
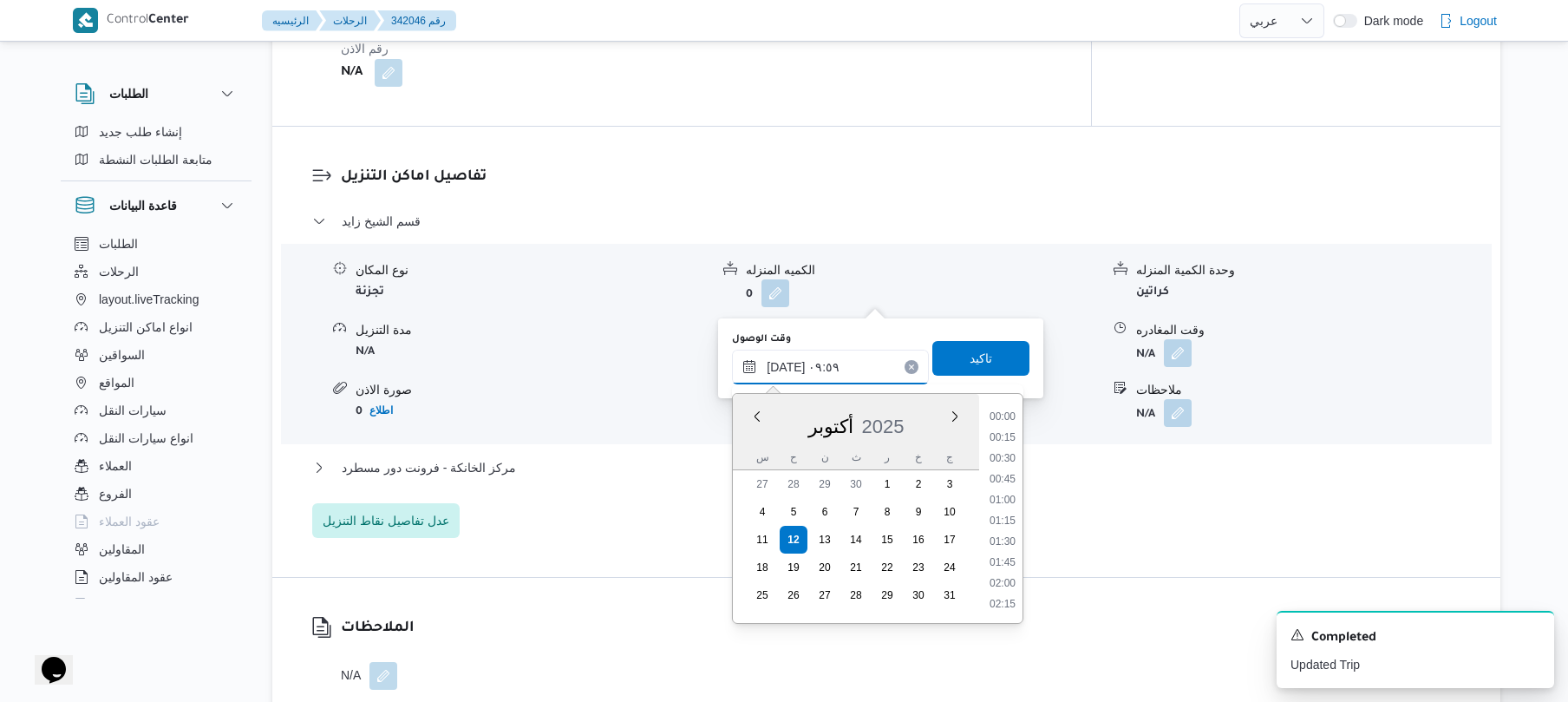
scroll to position [708, 0]
click at [1011, 437] on li "08:45" at bounding box center [1002, 437] width 40 height 17
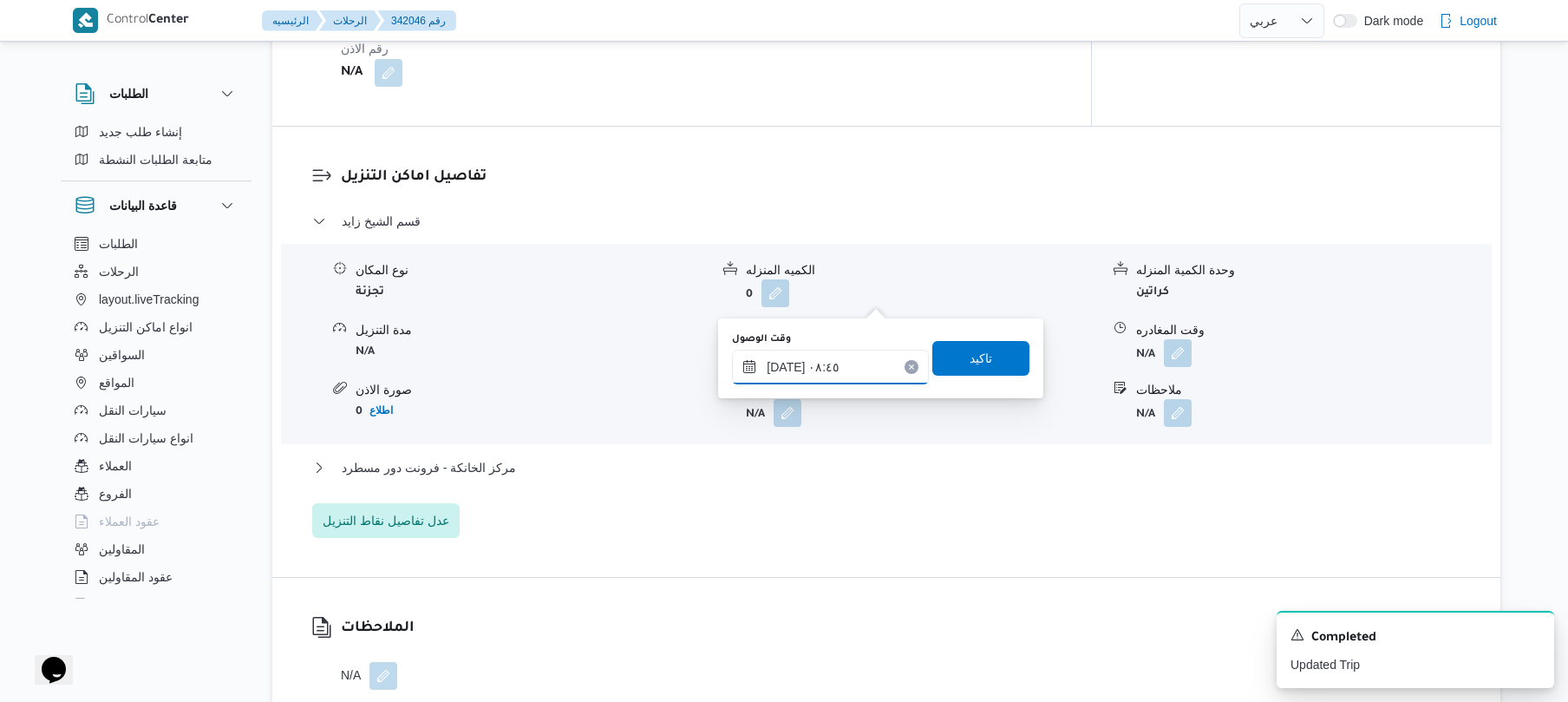
click at [788, 366] on input "[DATE] ٠٨:٤٥" at bounding box center [829, 367] width 197 height 34
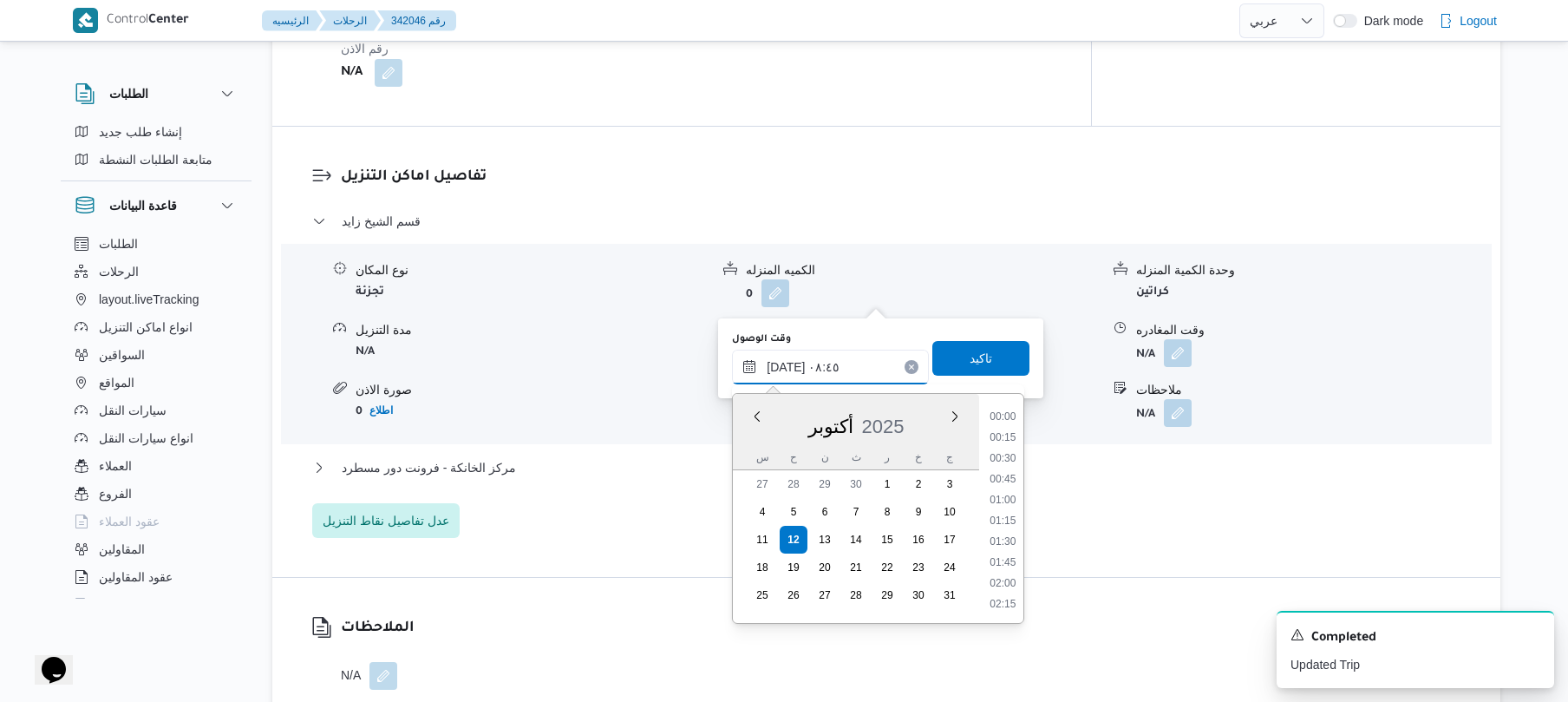
click at [788, 366] on input "[DATE] ٠٨:٤٥" at bounding box center [829, 367] width 197 height 34
type input "[DATE] ٠٨:50"
click at [970, 357] on span "تاكيد" at bounding box center [981, 357] width 23 height 21
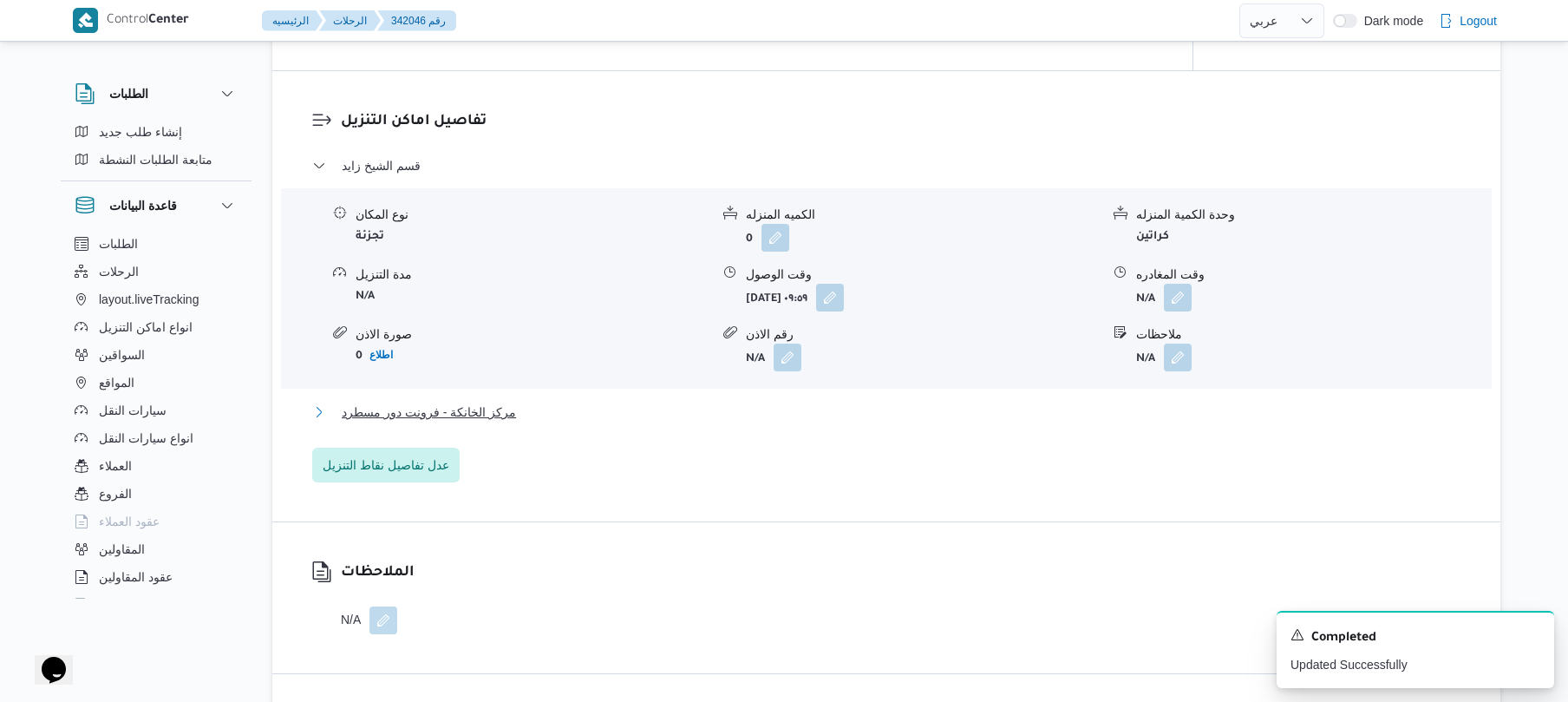
click at [739, 411] on button "مركز الخانكة - فرونت دور مسطرد" at bounding box center [886, 412] width 1149 height 21
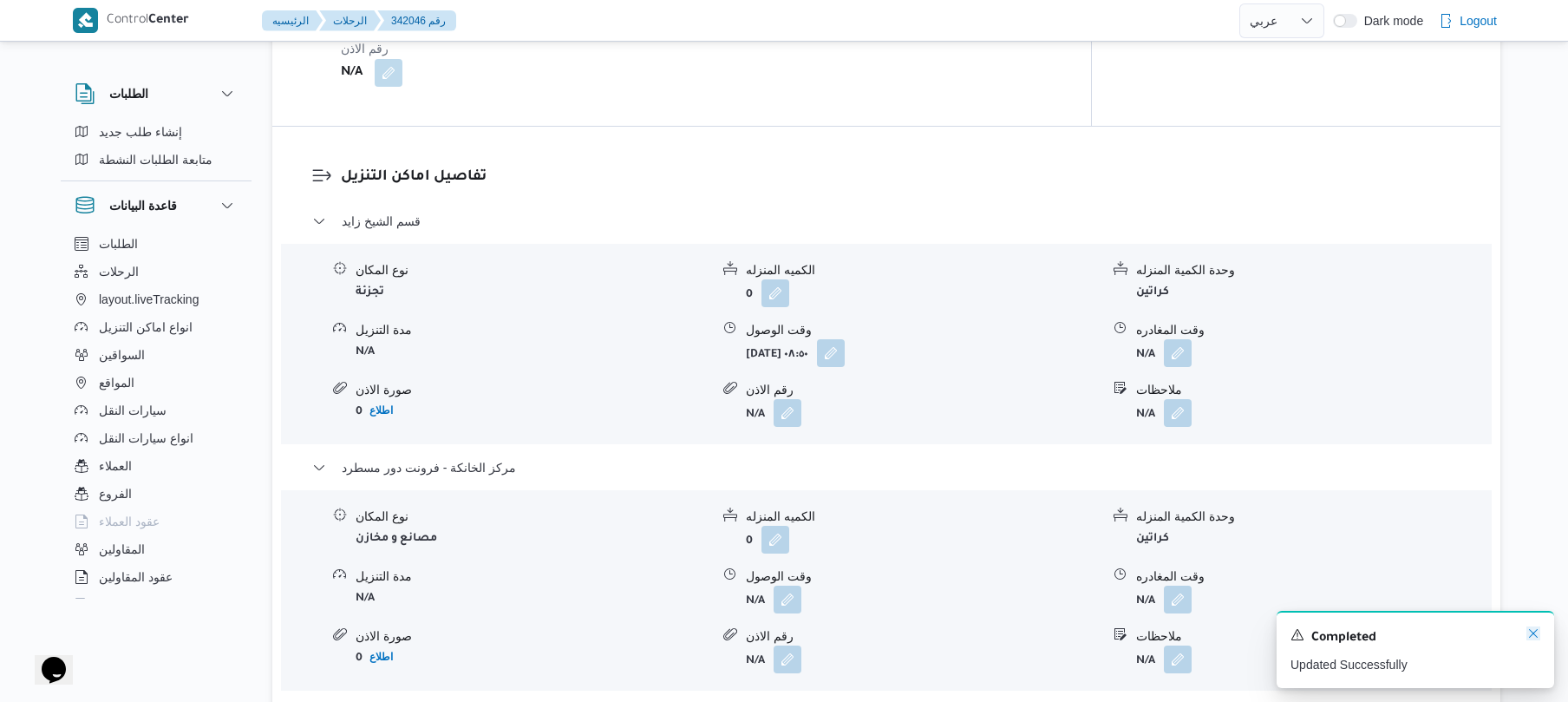
click at [1531, 635] on icon "Dismiss toast" at bounding box center [1533, 633] width 14 height 14
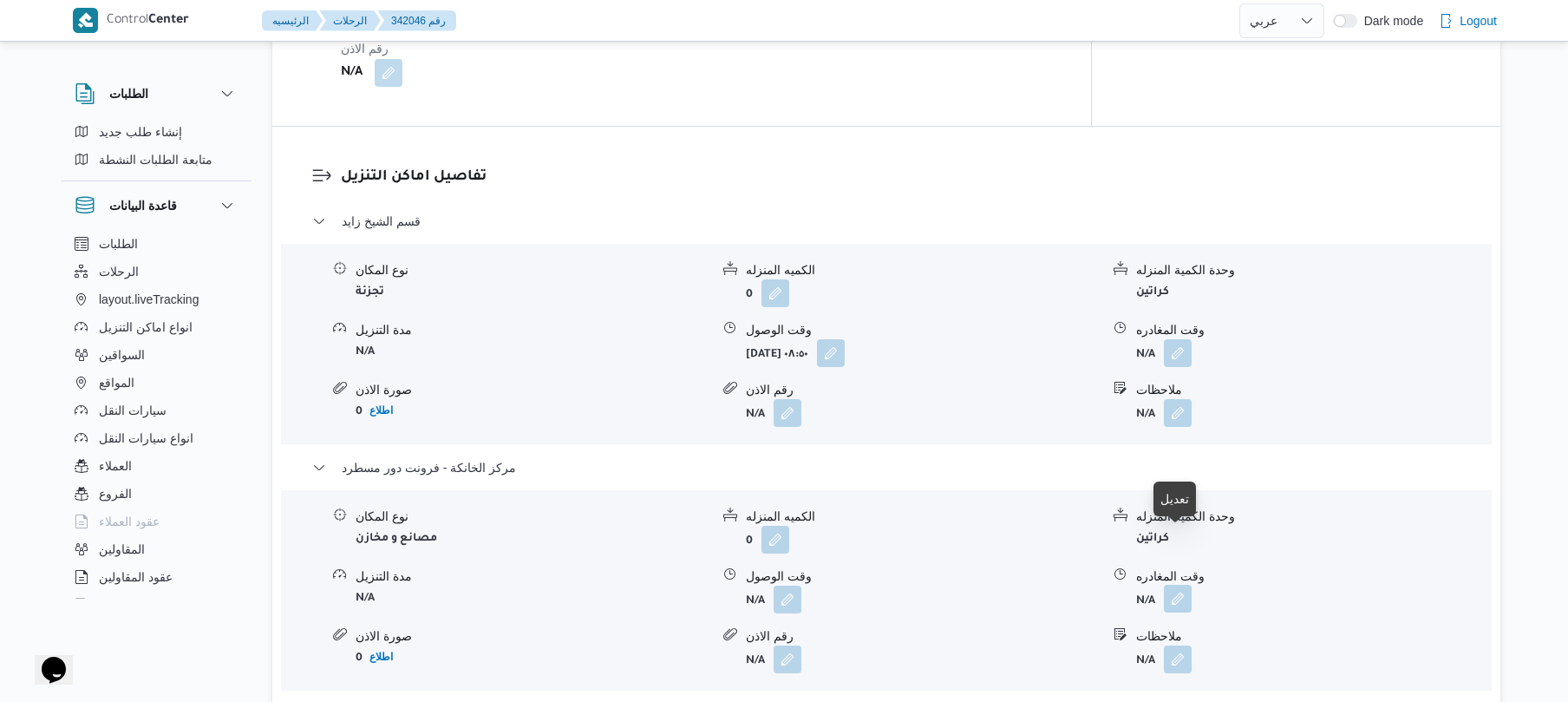
click at [1171, 585] on button "button" at bounding box center [1177, 599] width 28 height 28
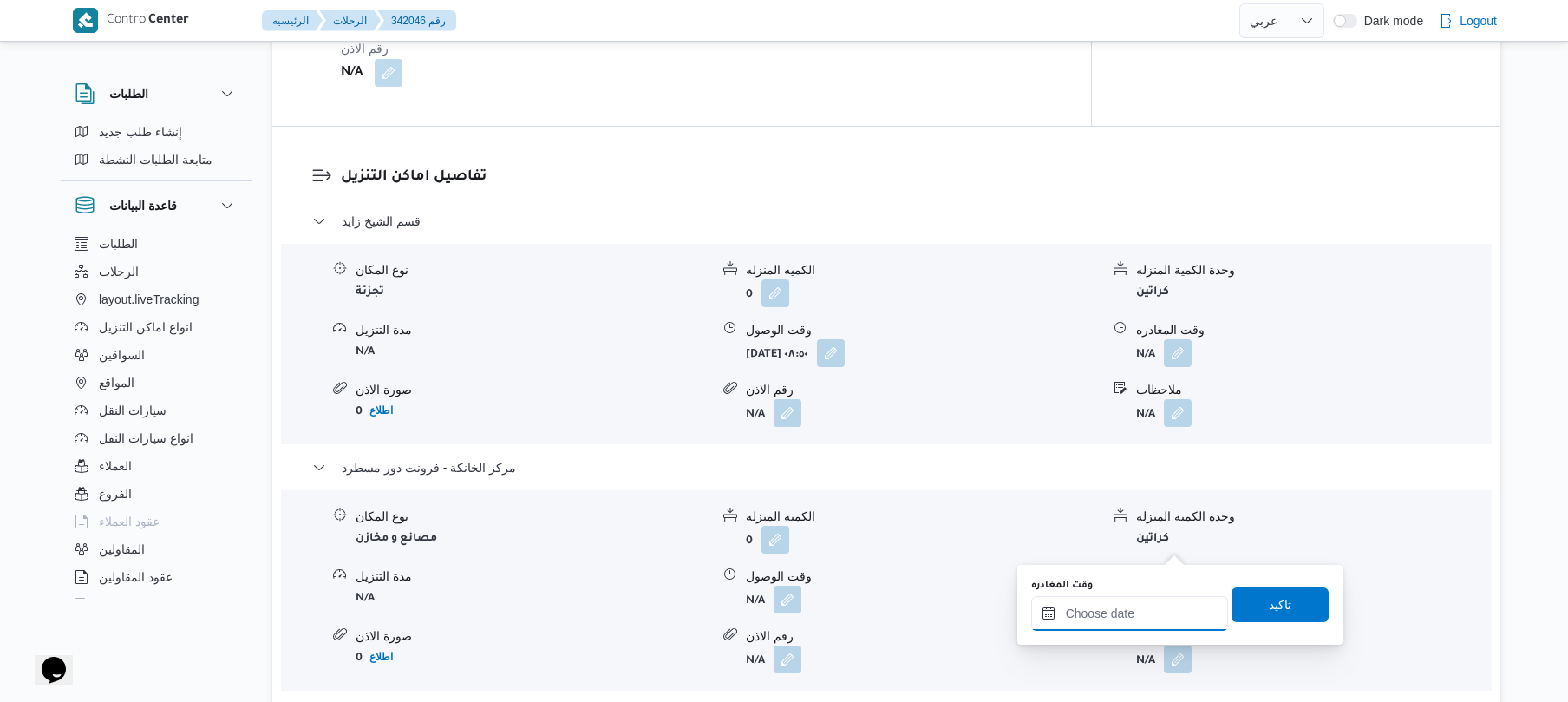
click at [1079, 618] on input "وقت المغادره" at bounding box center [1128, 613] width 197 height 34
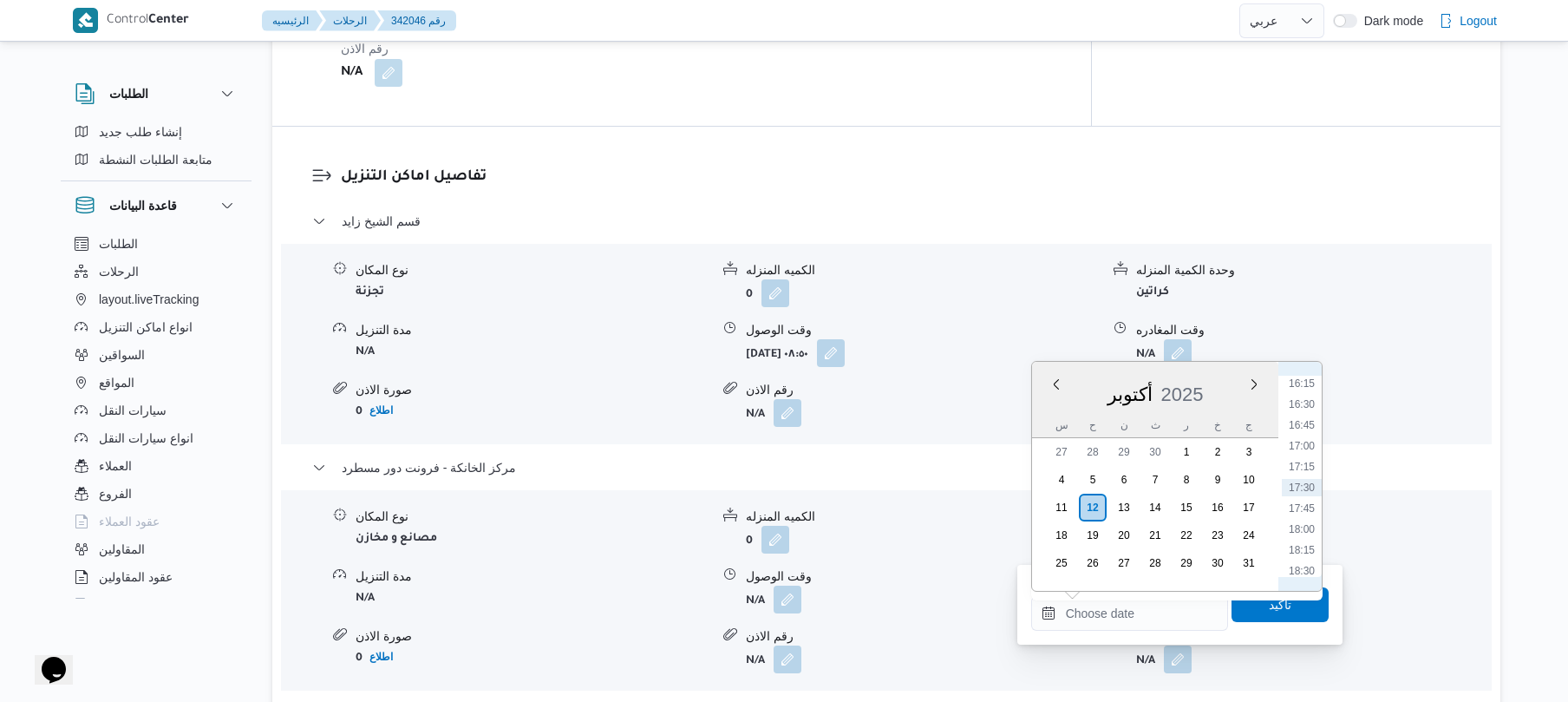
scroll to position [1184, 0]
click at [1306, 494] on li "15:30" at bounding box center [1302, 492] width 40 height 17
type input "[DATE] ١٥:٣٠"
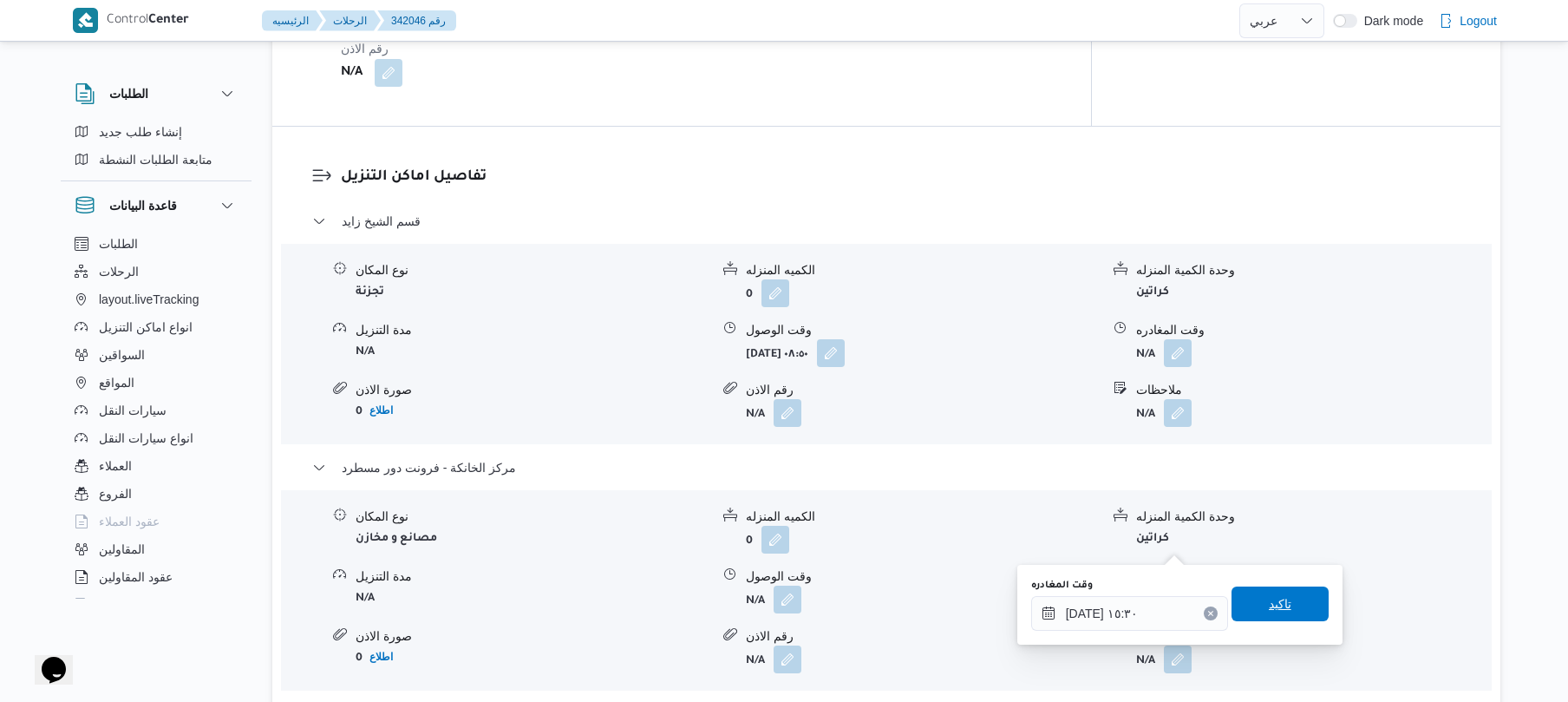
click at [1255, 601] on span "تاكيد" at bounding box center [1279, 604] width 97 height 34
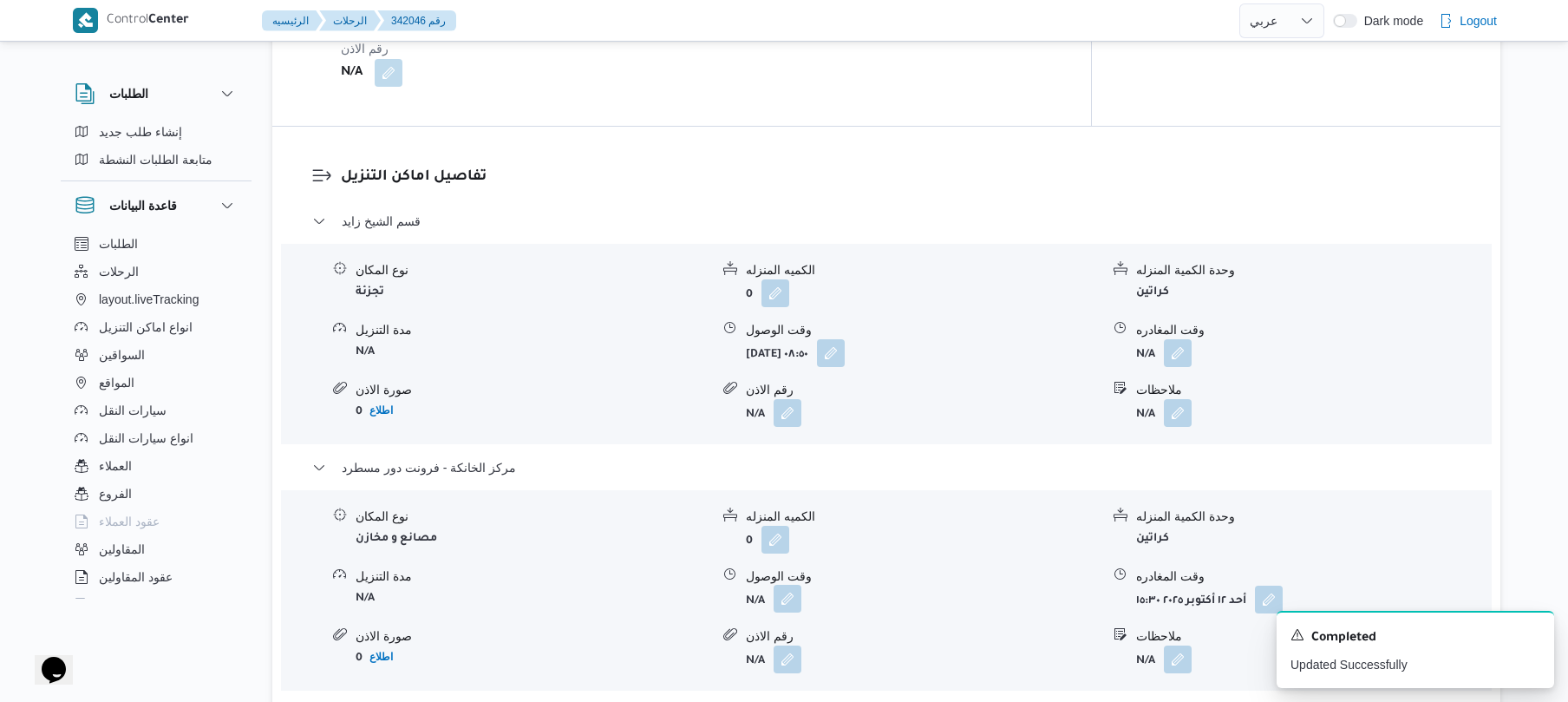
click at [786, 585] on button "button" at bounding box center [787, 599] width 28 height 28
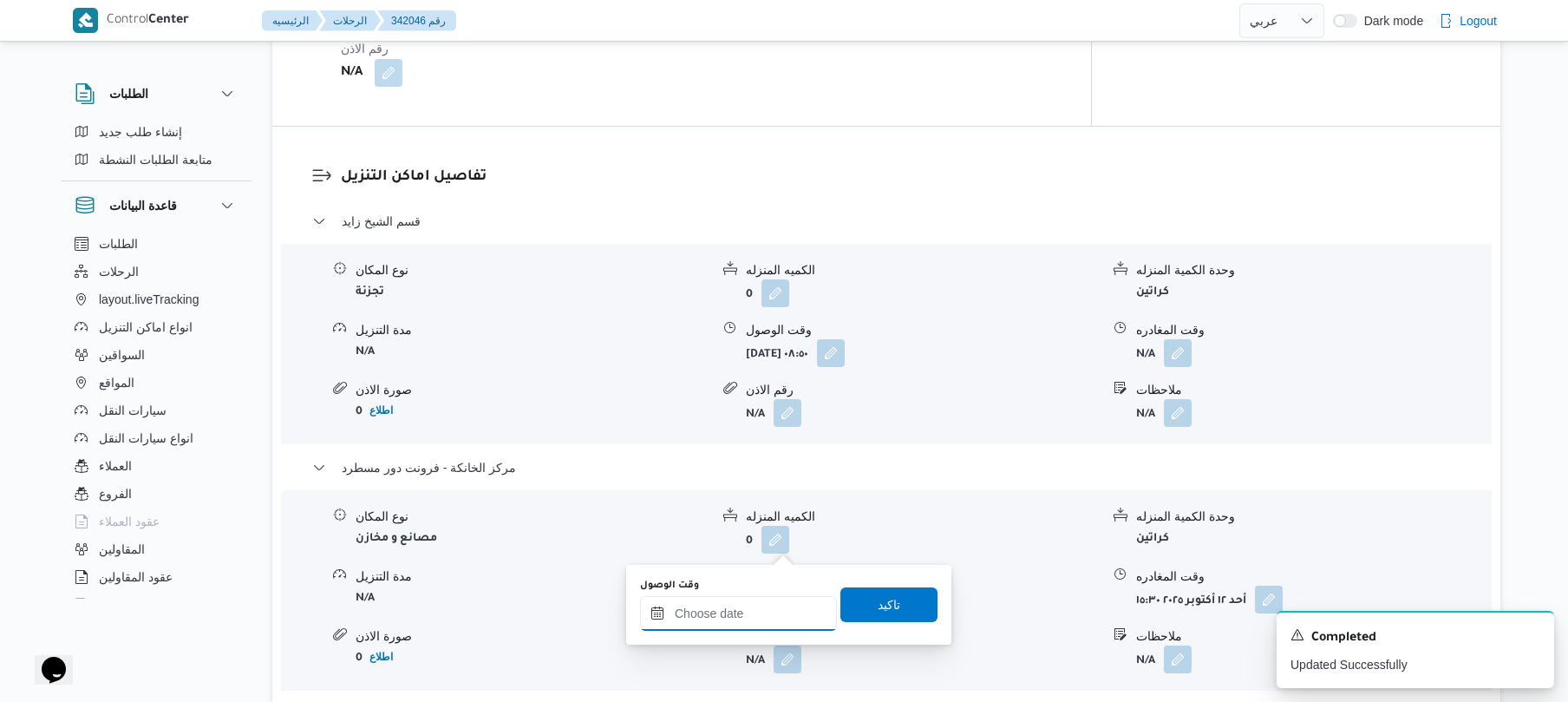
click at [727, 609] on input "وقت الوصول" at bounding box center [738, 613] width 197 height 34
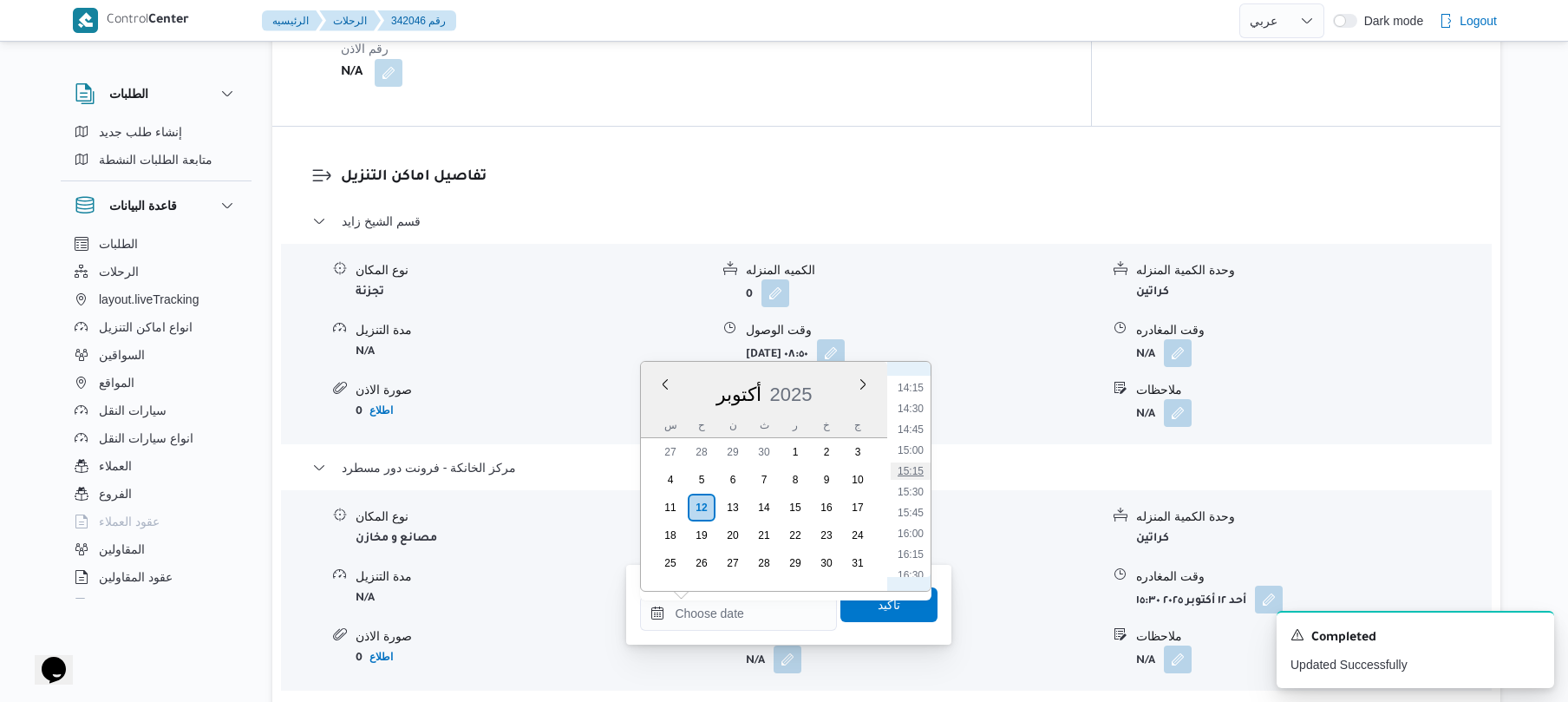
click at [912, 472] on li "15:15" at bounding box center [911, 471] width 40 height 17
type input "[DATE] ١٥:١٥"
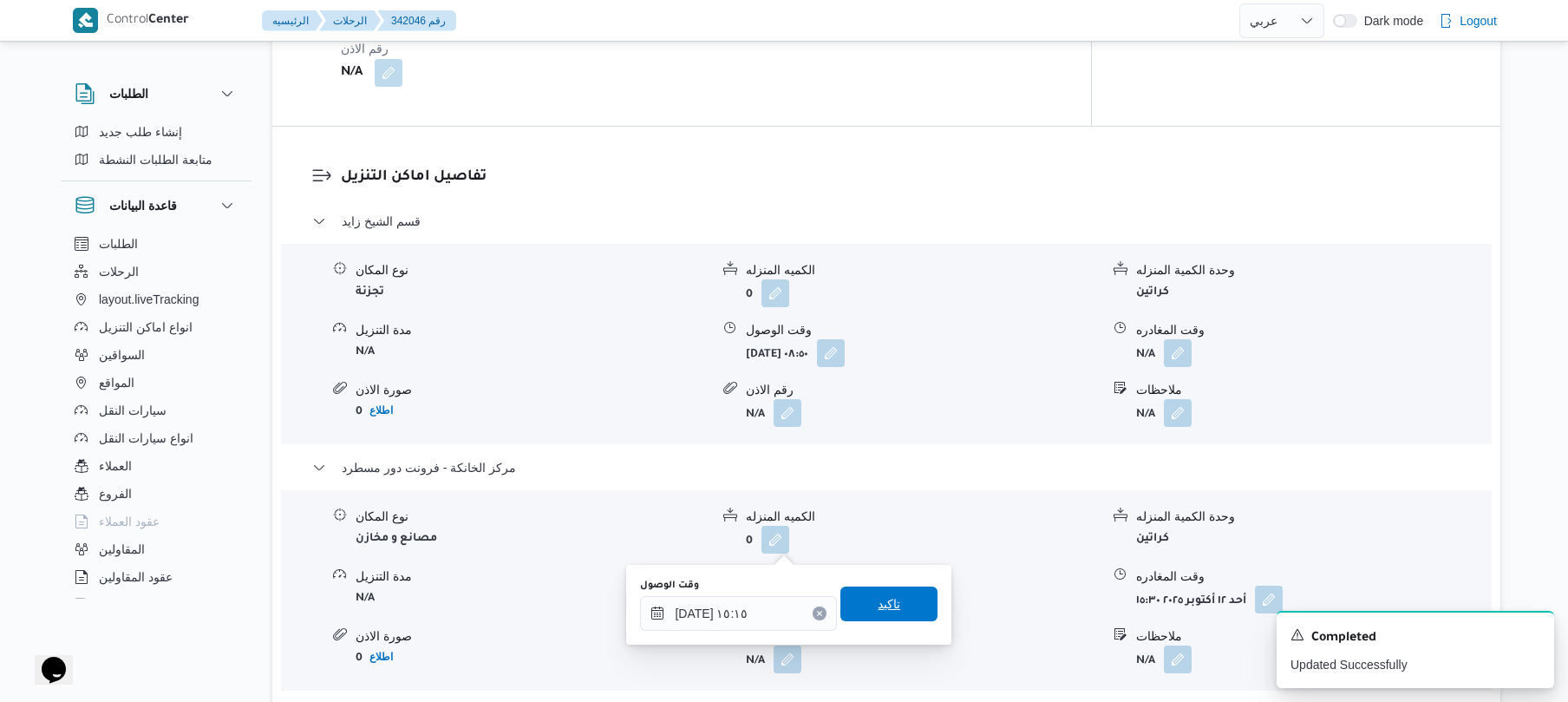
click at [877, 597] on span "تاكيد" at bounding box center [888, 603] width 23 height 21
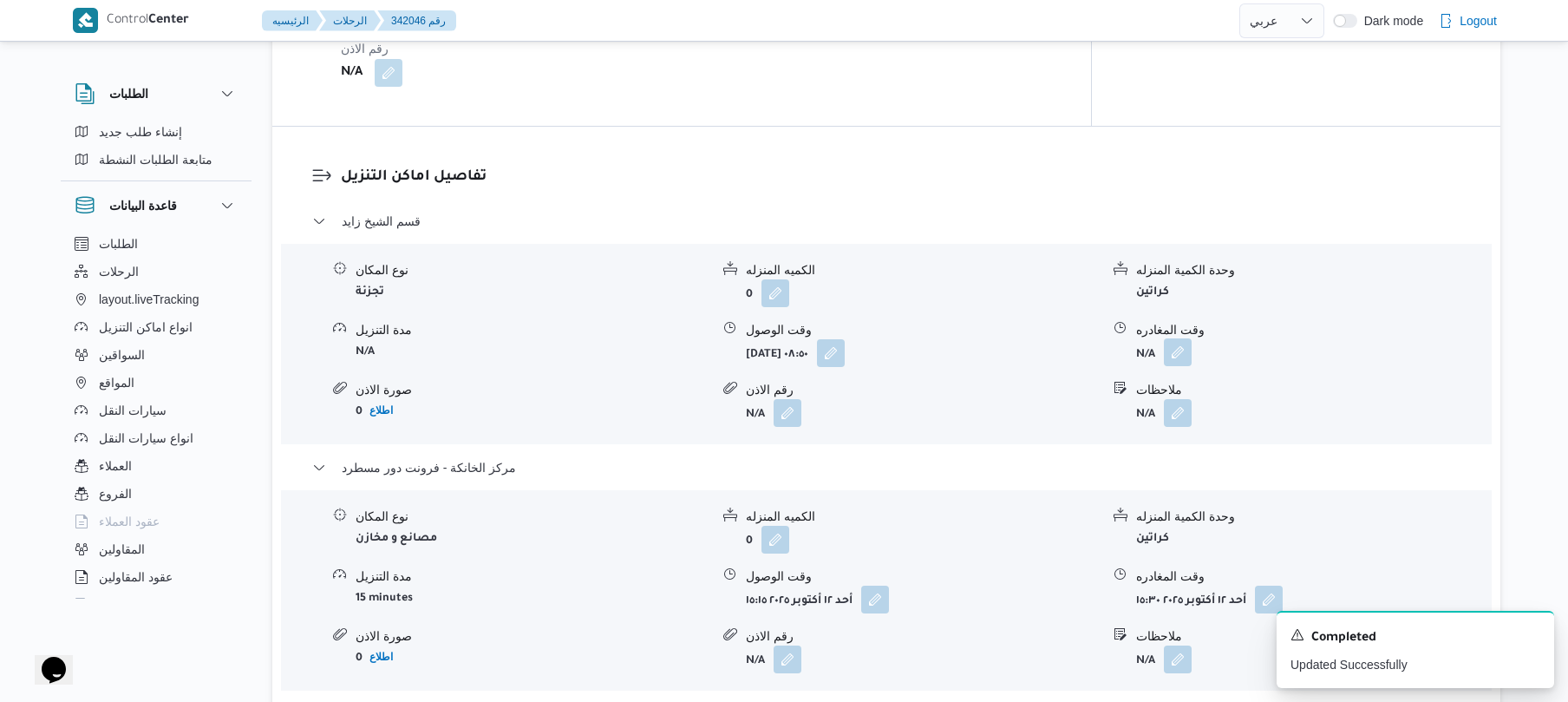
click at [1176, 338] on button "button" at bounding box center [1177, 352] width 28 height 28
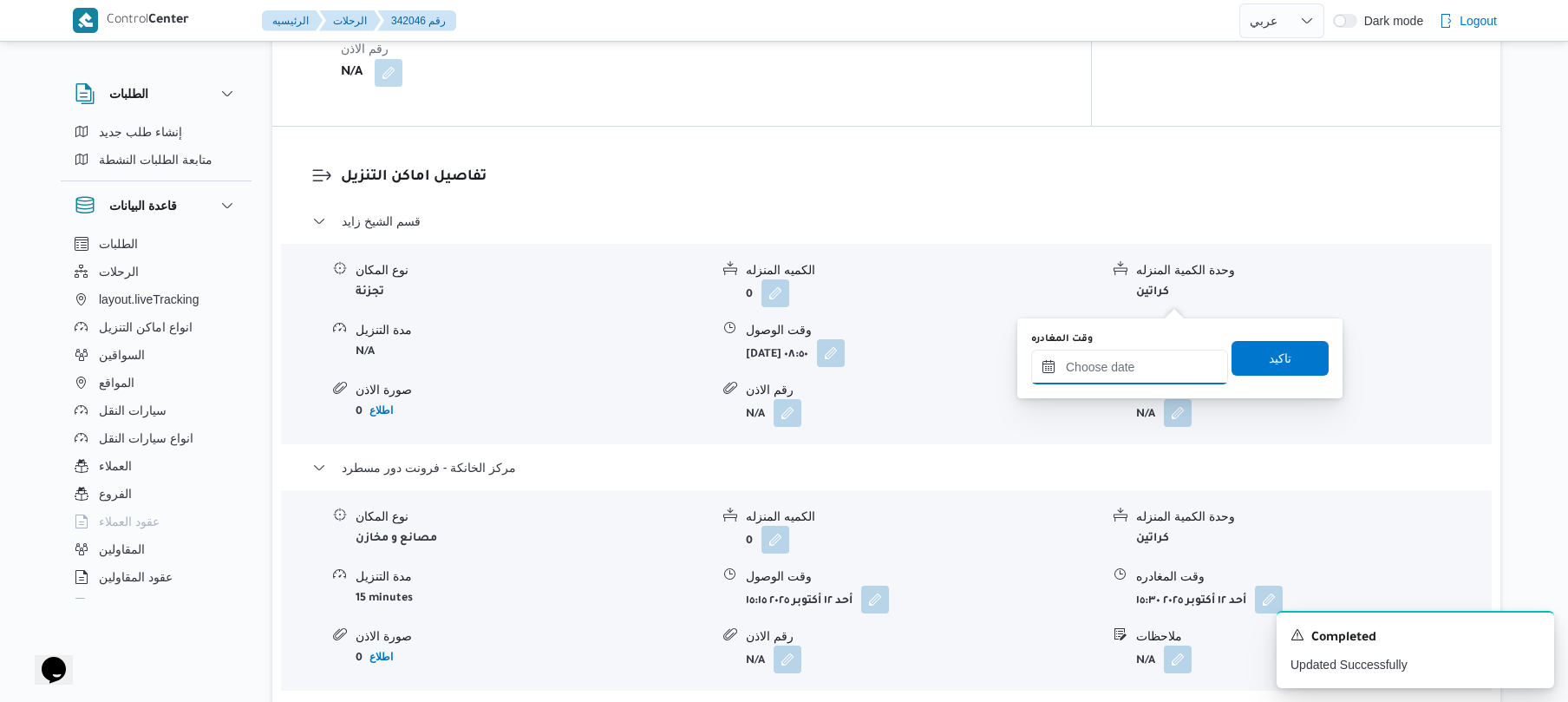
click at [1092, 378] on input "وقت المغادره" at bounding box center [1128, 367] width 197 height 34
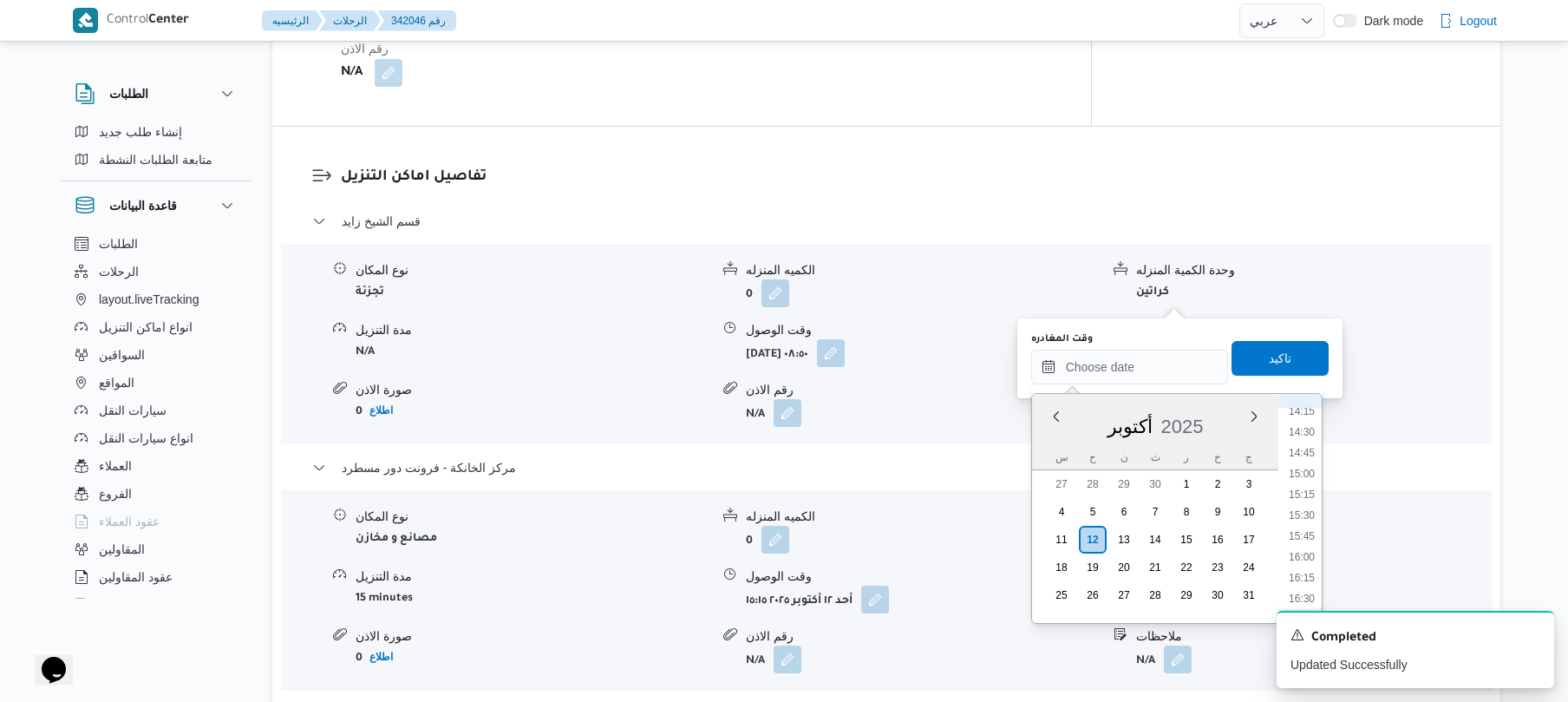
scroll to position [1185, 0]
click at [1302, 445] on li "14:30" at bounding box center [1302, 439] width 40 height 17
type input "[DATE] ١٤:٣٠"
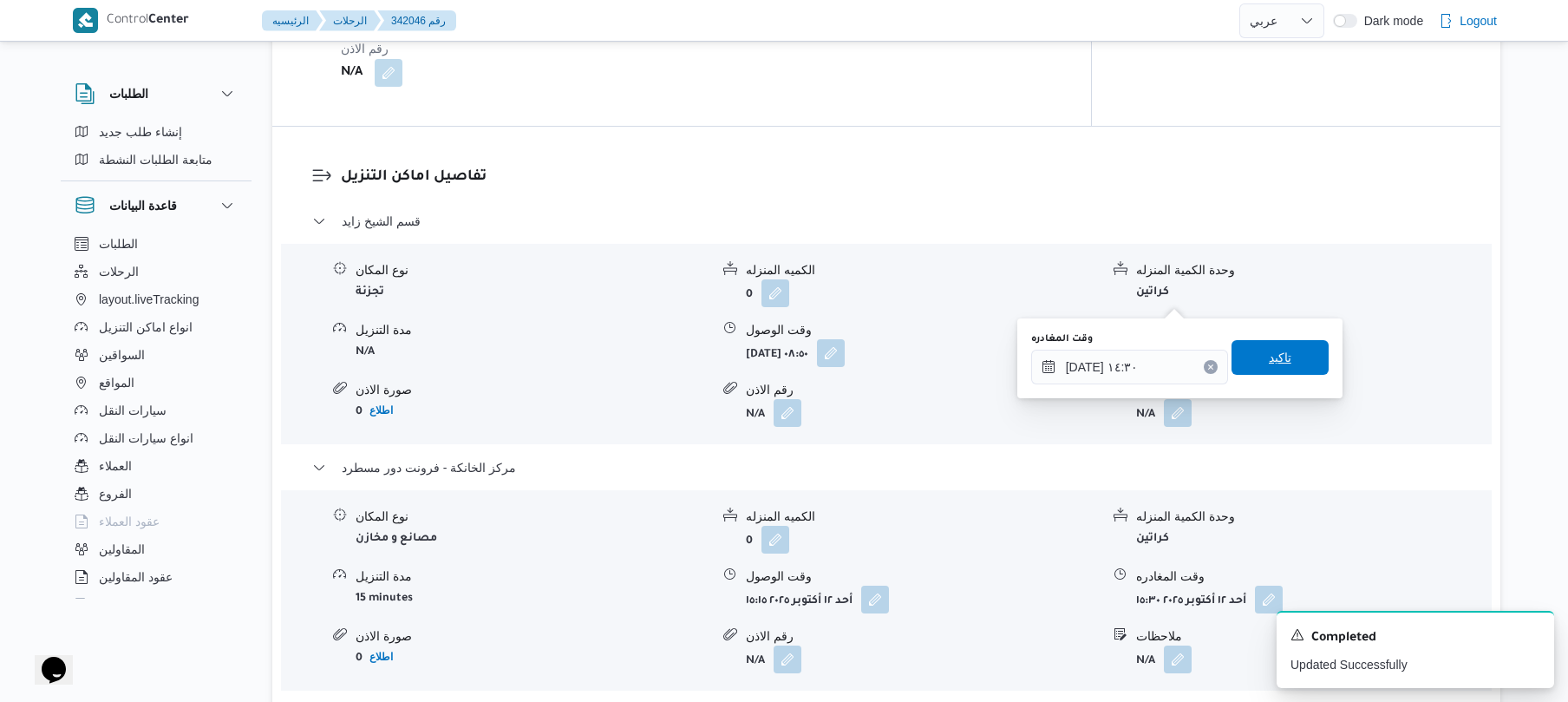
click at [1269, 359] on span "تاكيد" at bounding box center [1280, 357] width 23 height 21
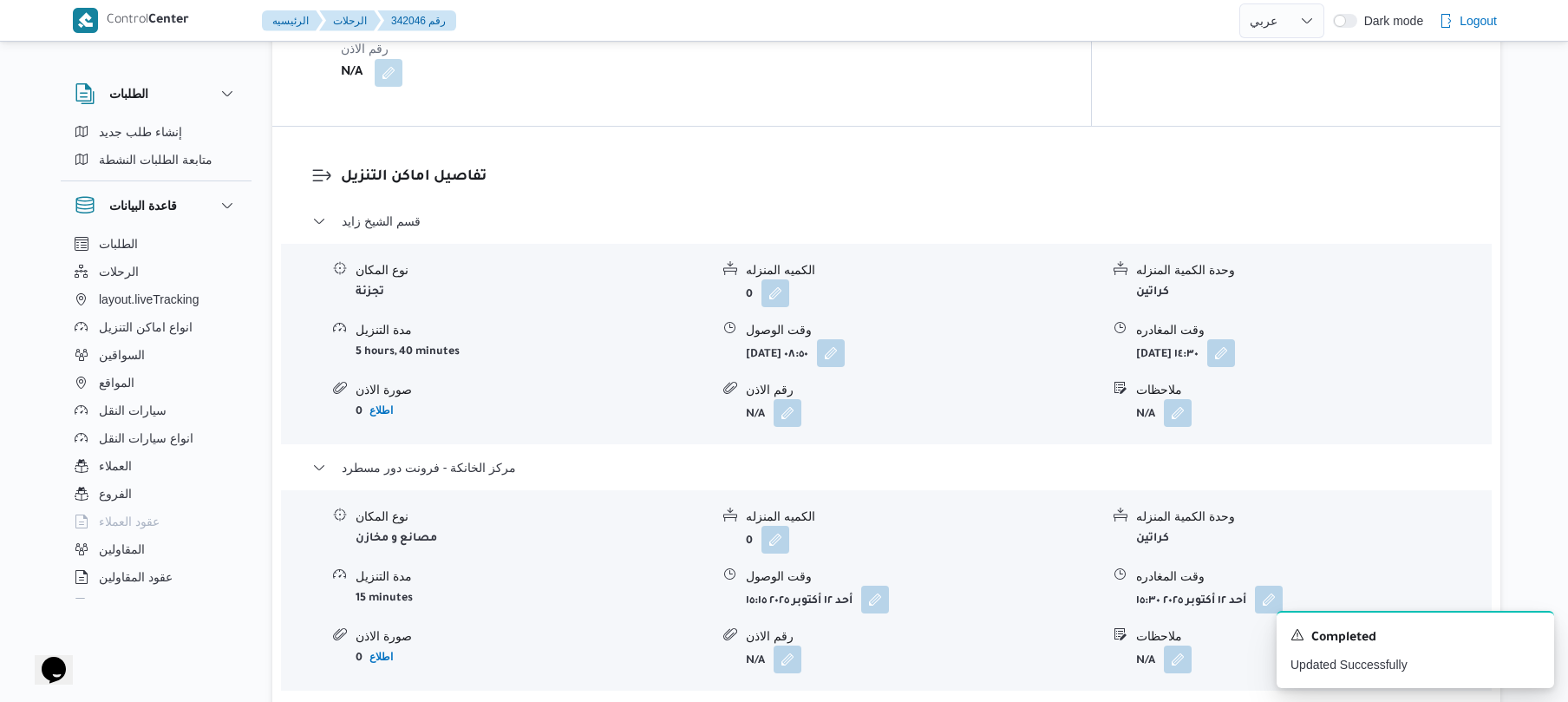
scroll to position [0, 0]
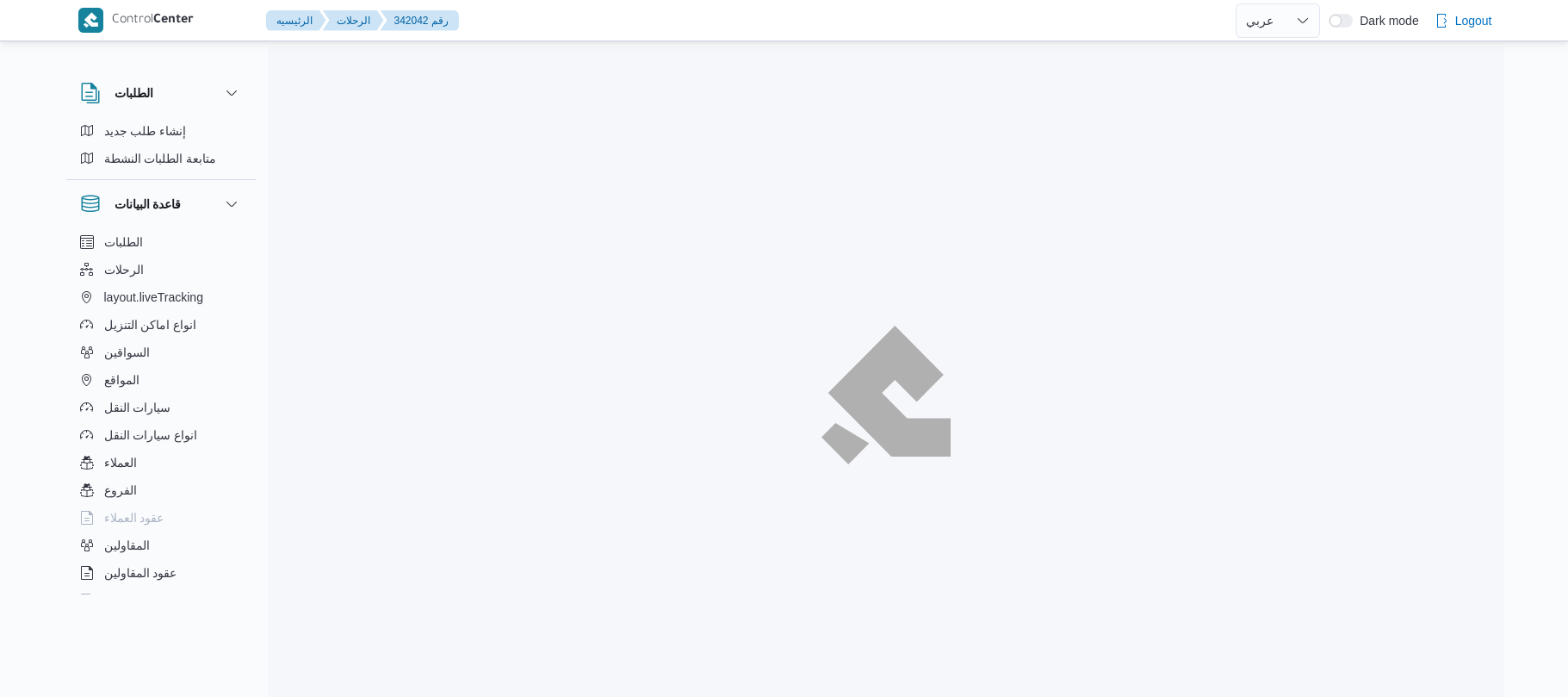
select select "ar"
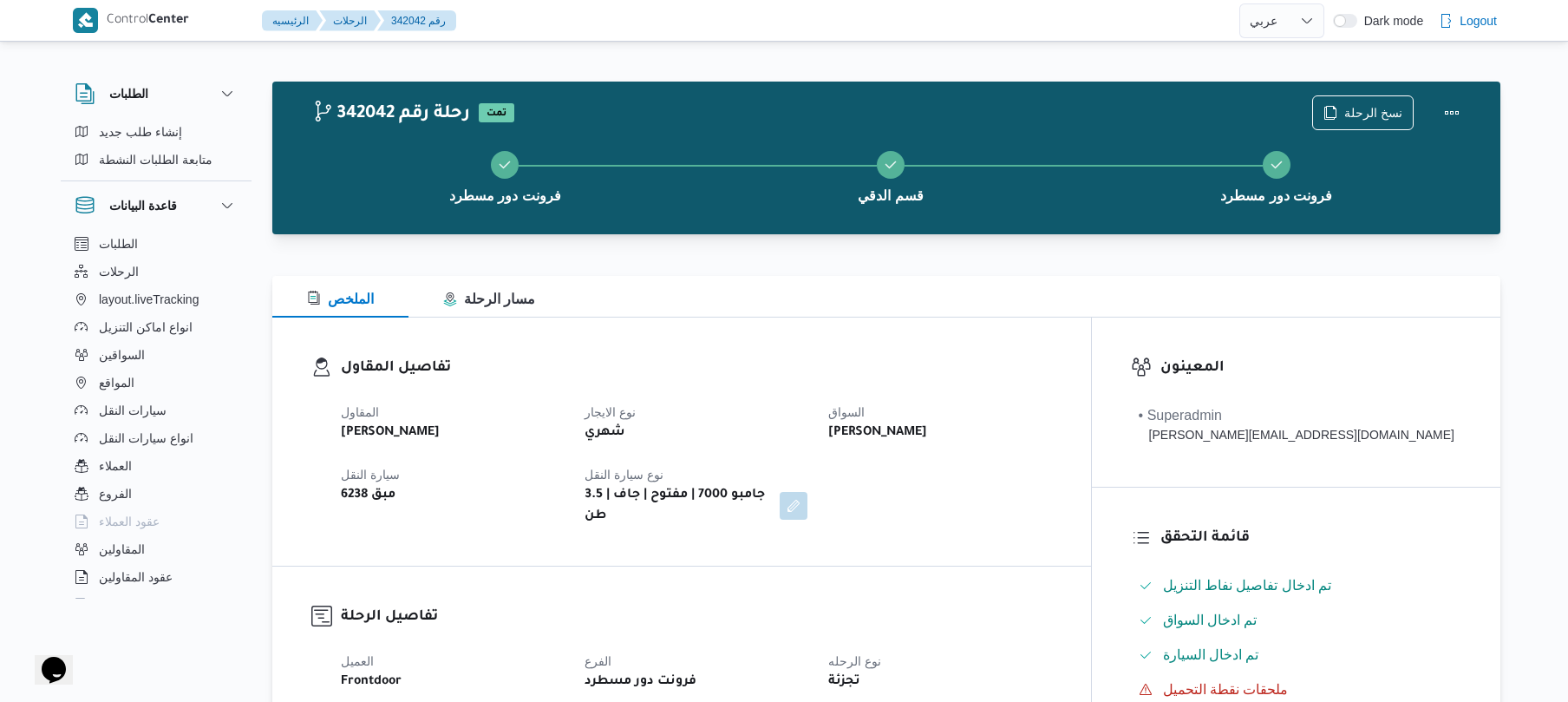
click at [891, 313] on div "الملخص مسار الرحلة" at bounding box center [886, 297] width 1228 height 42
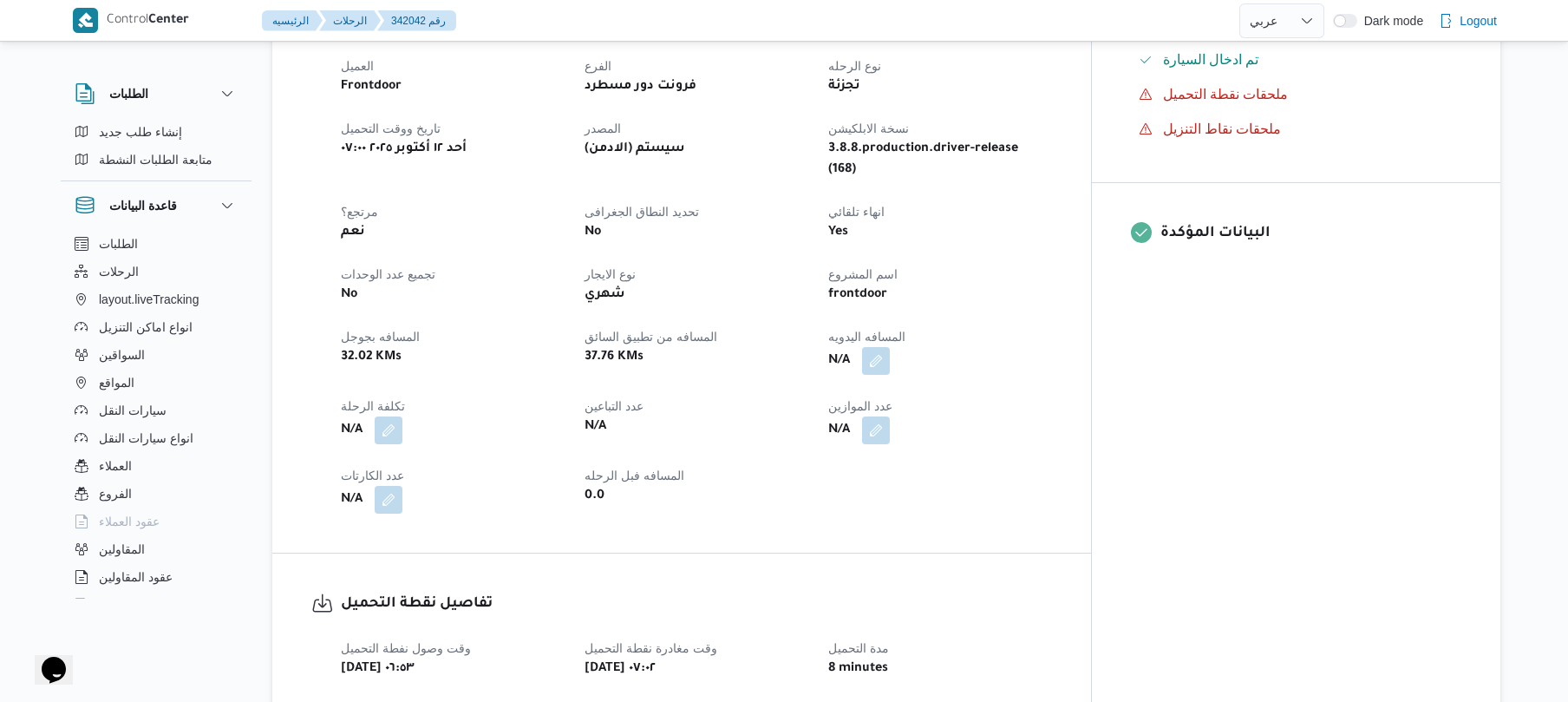
scroll to position [601, 0]
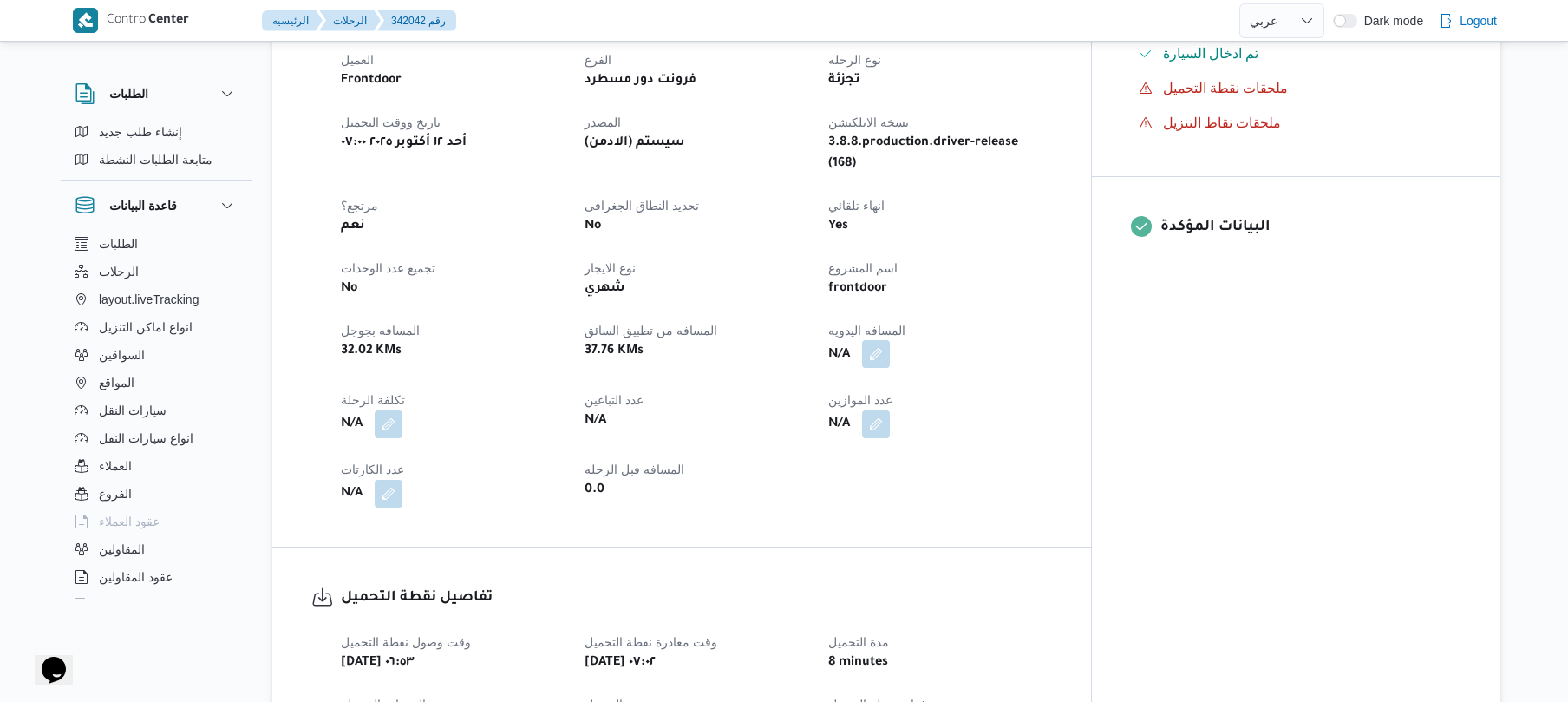
click at [890, 340] on button "button" at bounding box center [876, 354] width 28 height 28
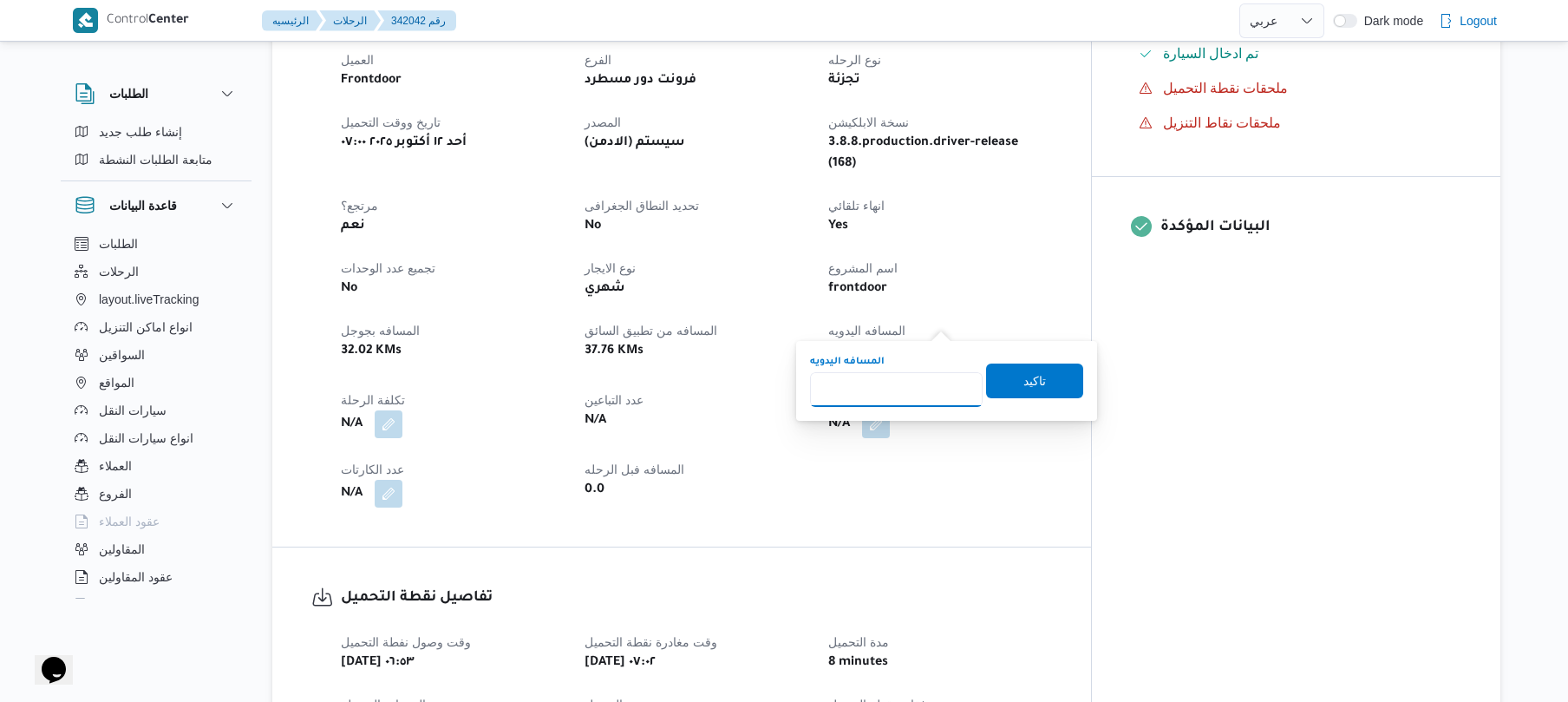
click at [888, 390] on input "المسافه اليدويه" at bounding box center [896, 389] width 172 height 34
type input "55"
click at [1062, 376] on span "تاكيد" at bounding box center [1034, 380] width 97 height 34
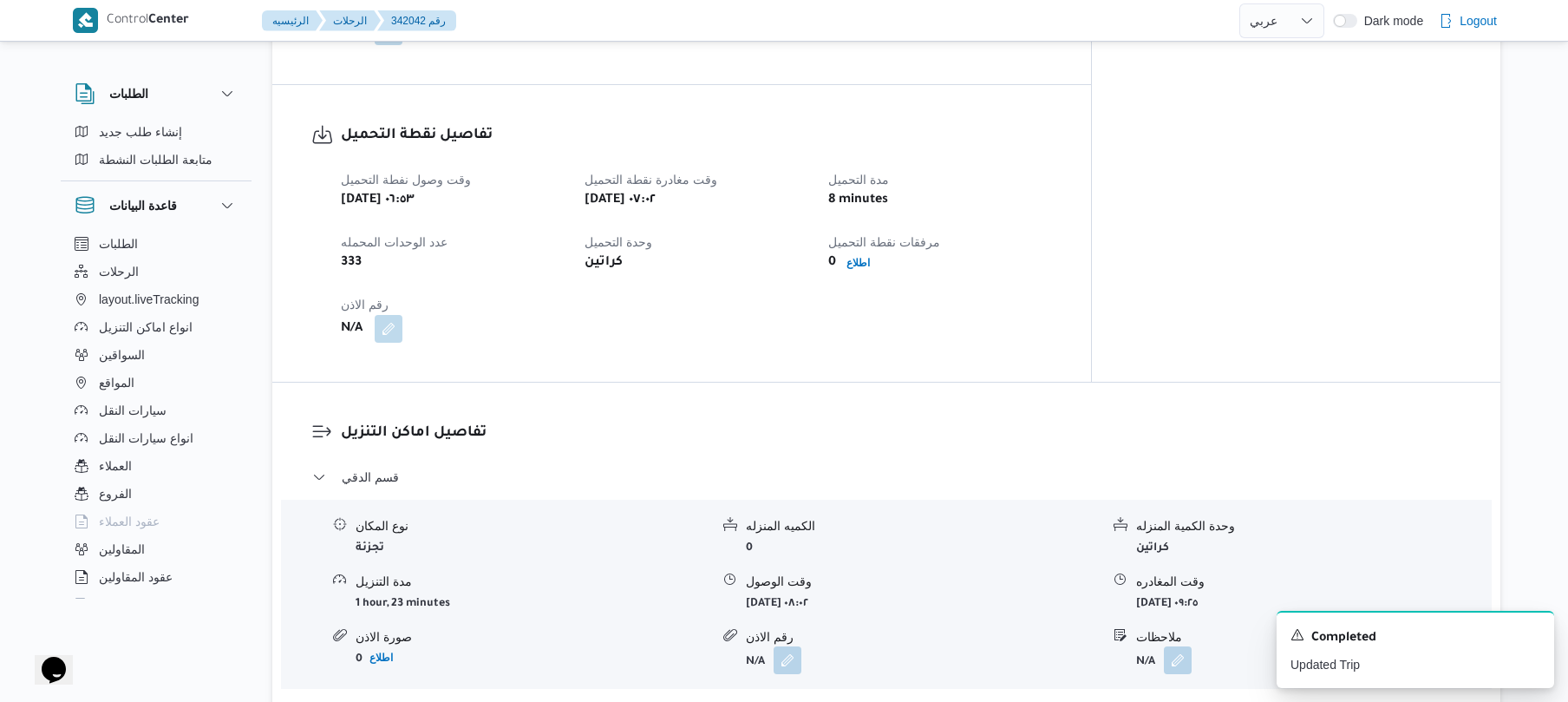
scroll to position [1250, 0]
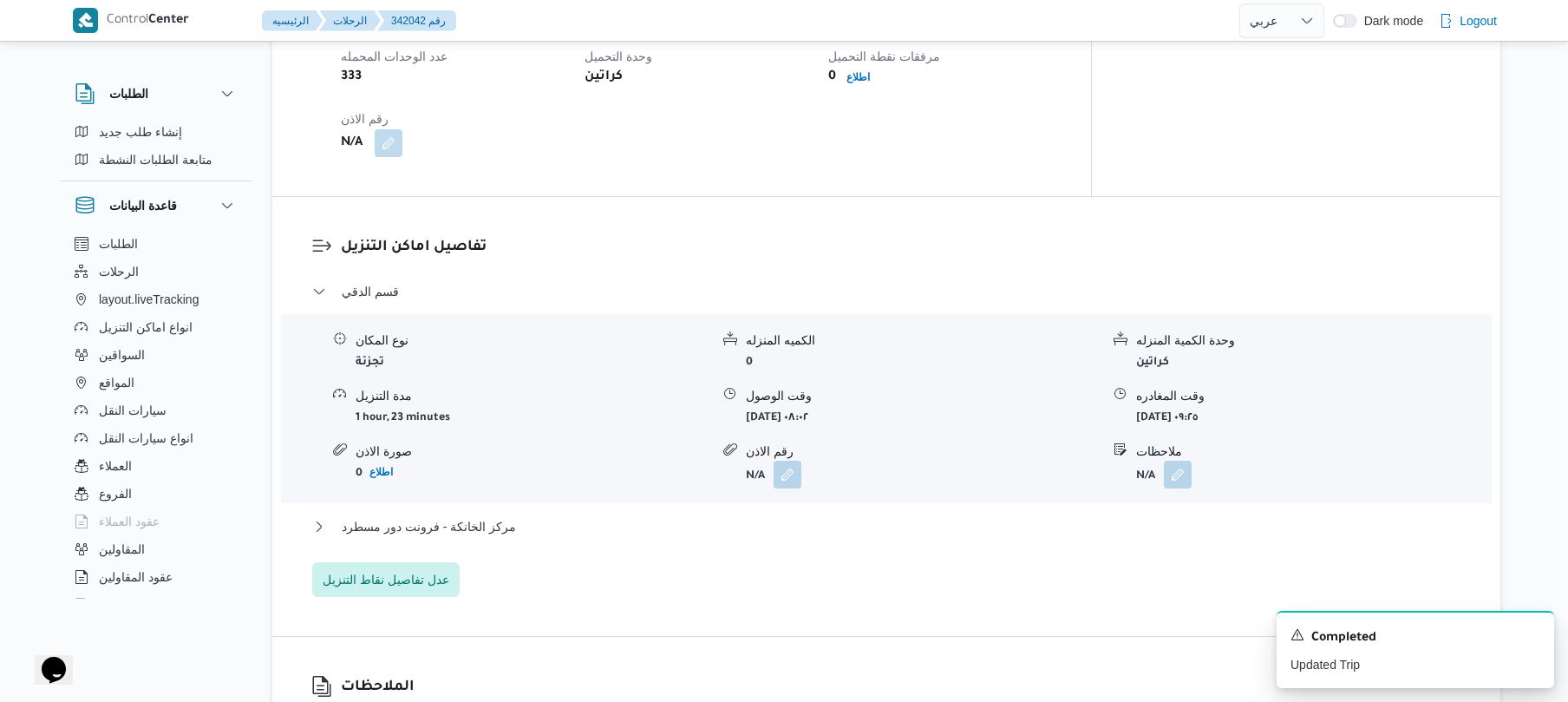
click at [1103, 701] on div "الملاحظات N/A" at bounding box center [886, 712] width 1228 height 151
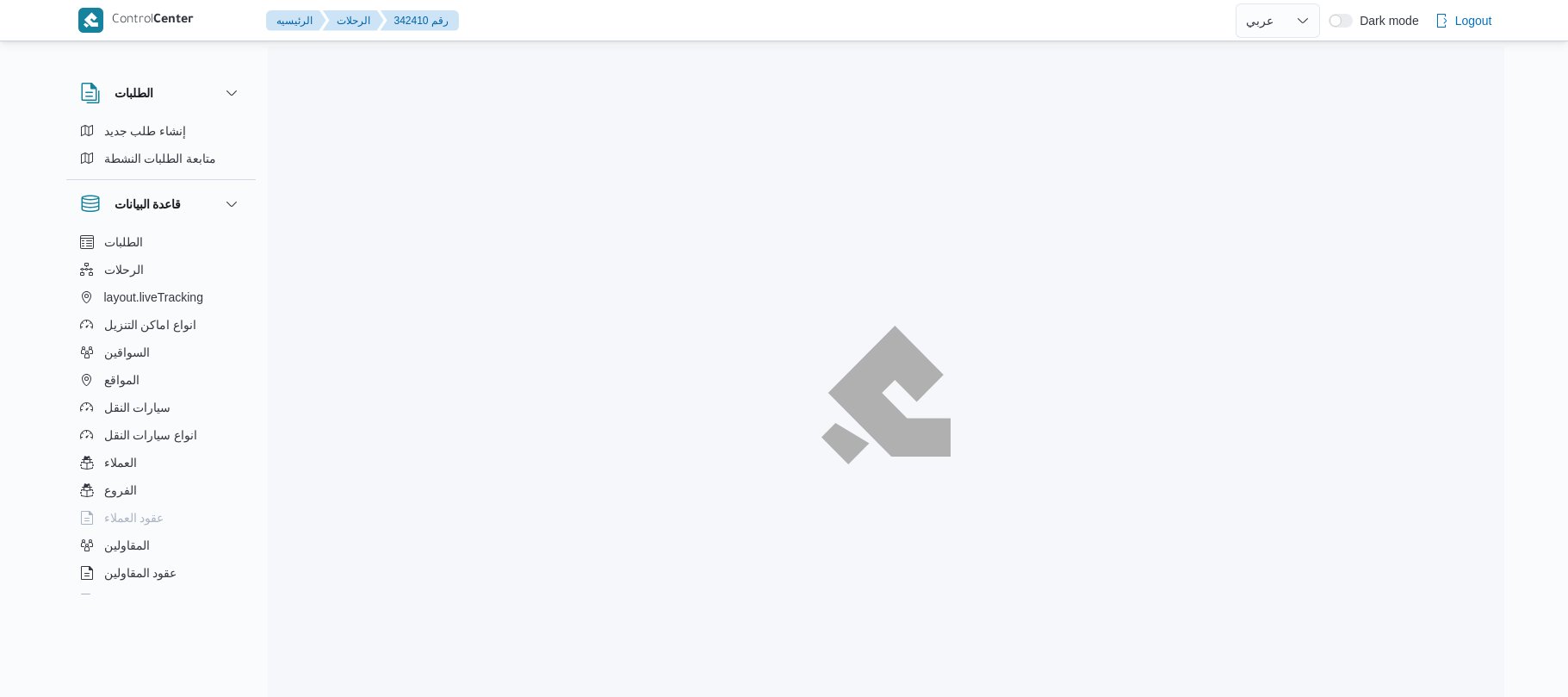
select select "ar"
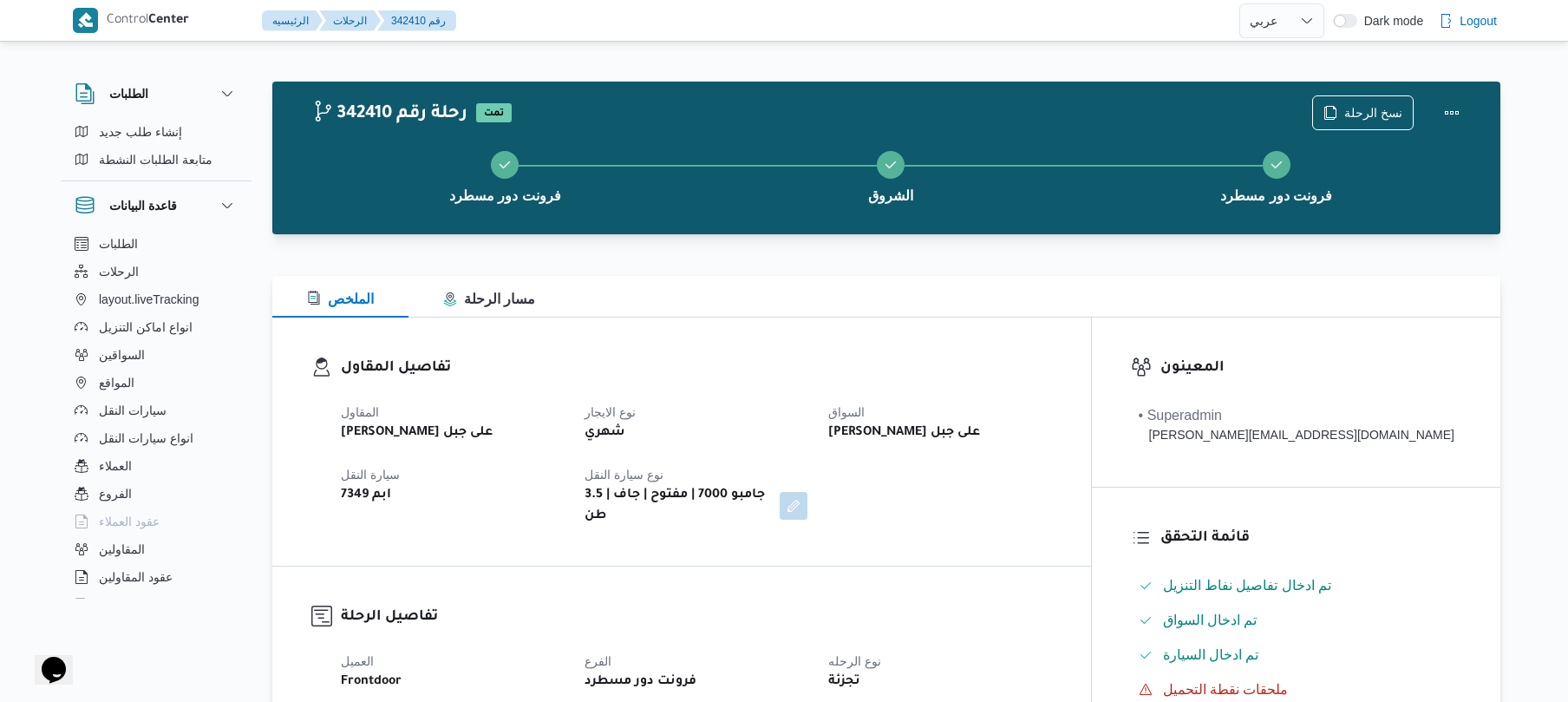
click at [912, 302] on div "الملخص مسار الرحلة" at bounding box center [886, 297] width 1228 height 42
click at [1101, 261] on div at bounding box center [886, 265] width 1228 height 21
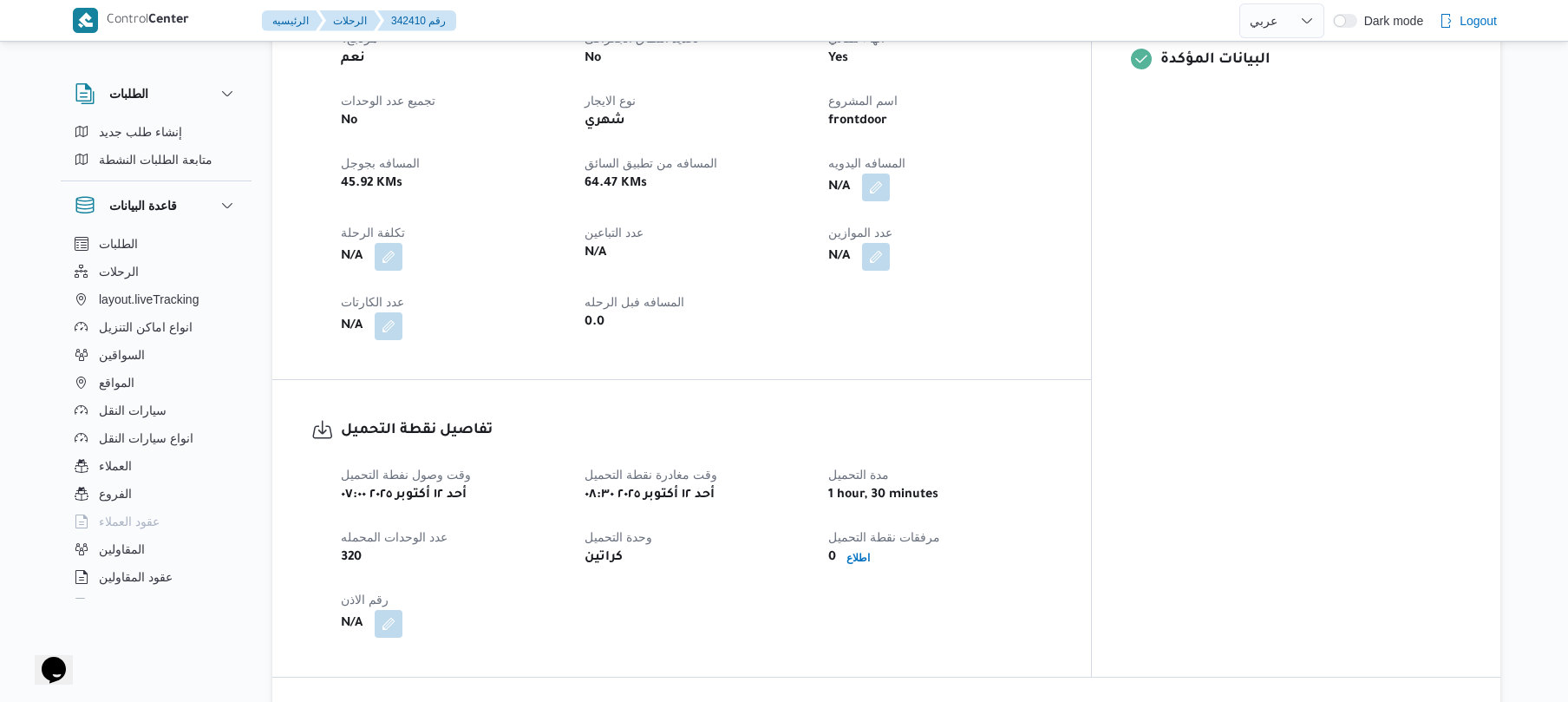
scroll to position [786, 0]
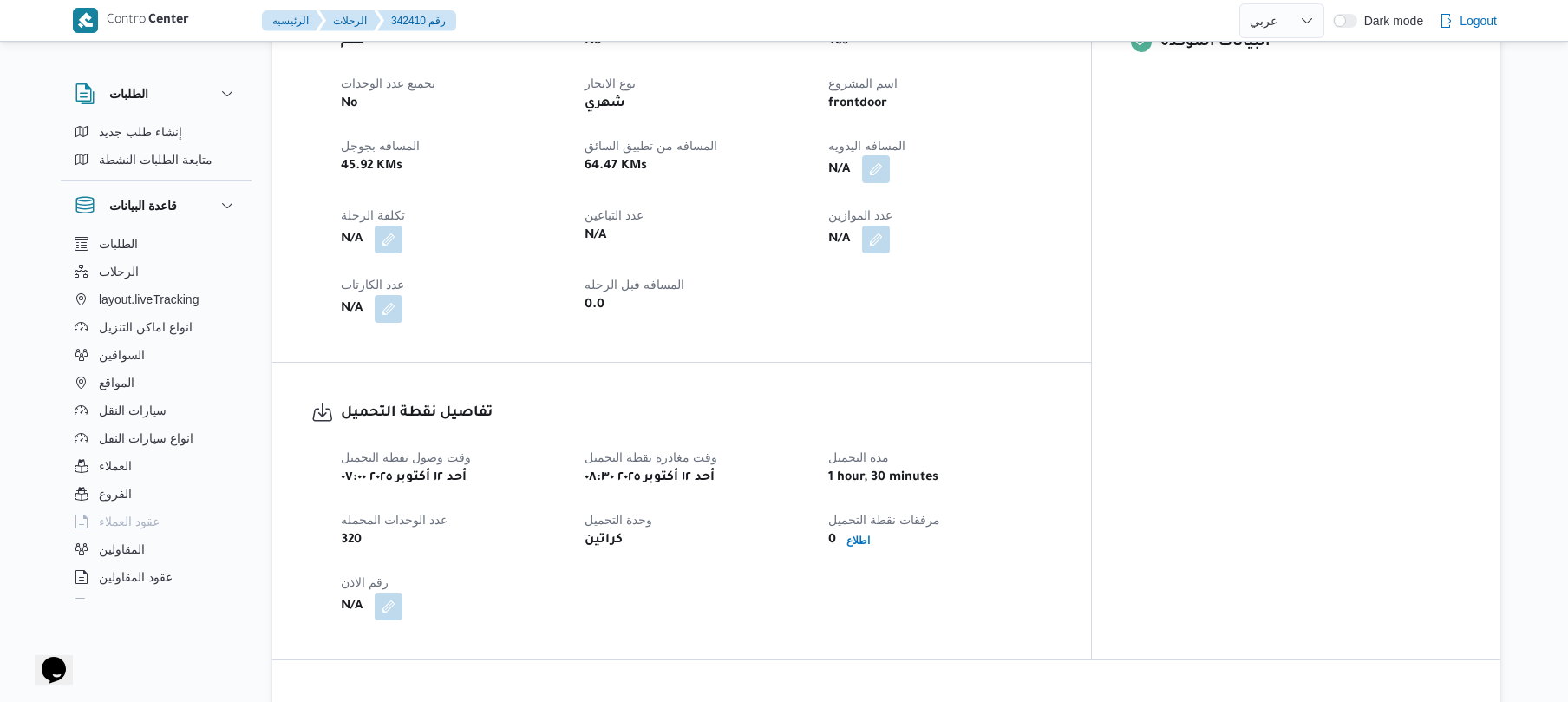
click at [890, 155] on button "button" at bounding box center [876, 169] width 28 height 28
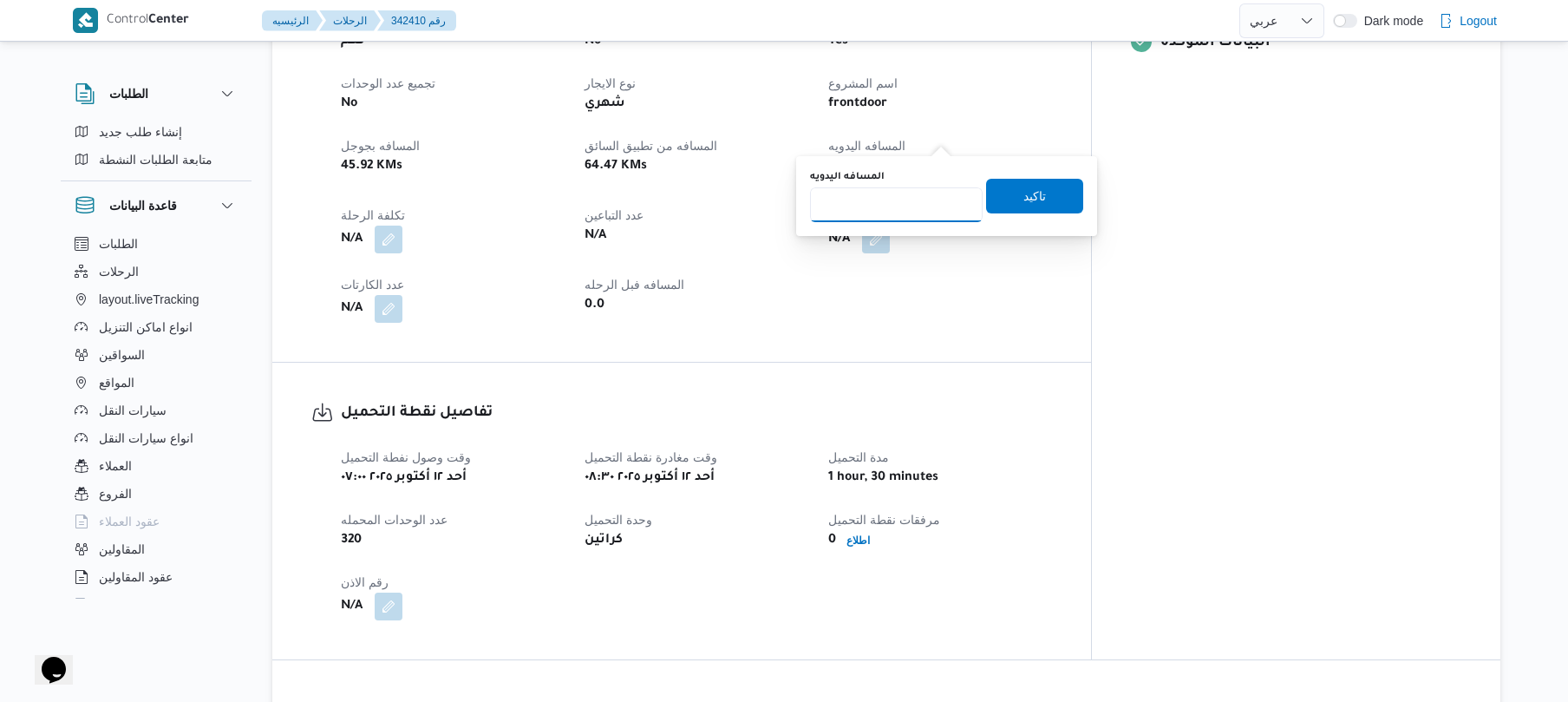
click at [905, 205] on input "المسافه اليدويه" at bounding box center [896, 205] width 172 height 34
type input "95"
click at [1042, 196] on span "تاكيد" at bounding box center [1034, 195] width 97 height 34
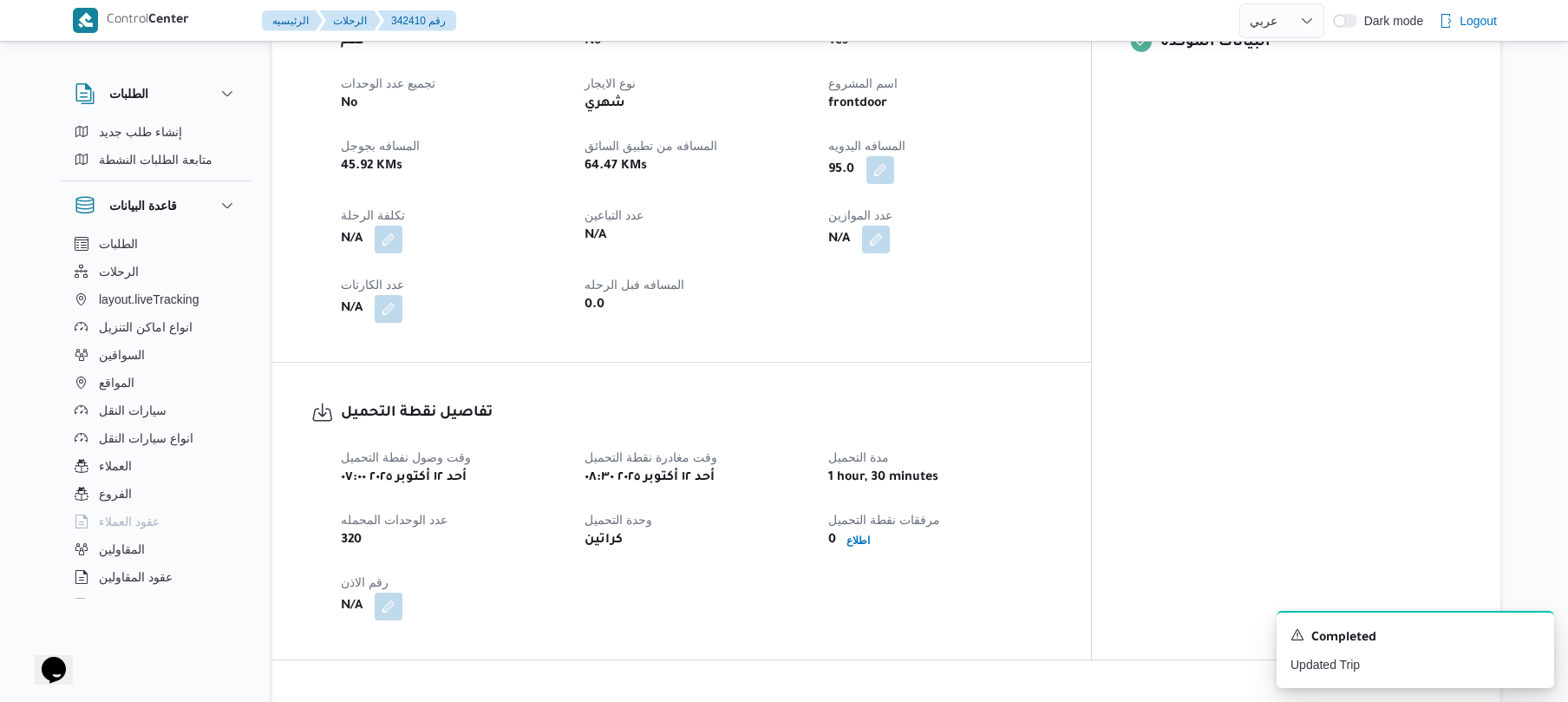
click at [867, 363] on div "تفاصيل نقطة التحميل وقت وصول نفطة التحميل أحد ١٢ أكتوبر ٢٠٢٥ ٠٧:٠٠ وقت مغادرة ن…" at bounding box center [681, 511] width 818 height 297
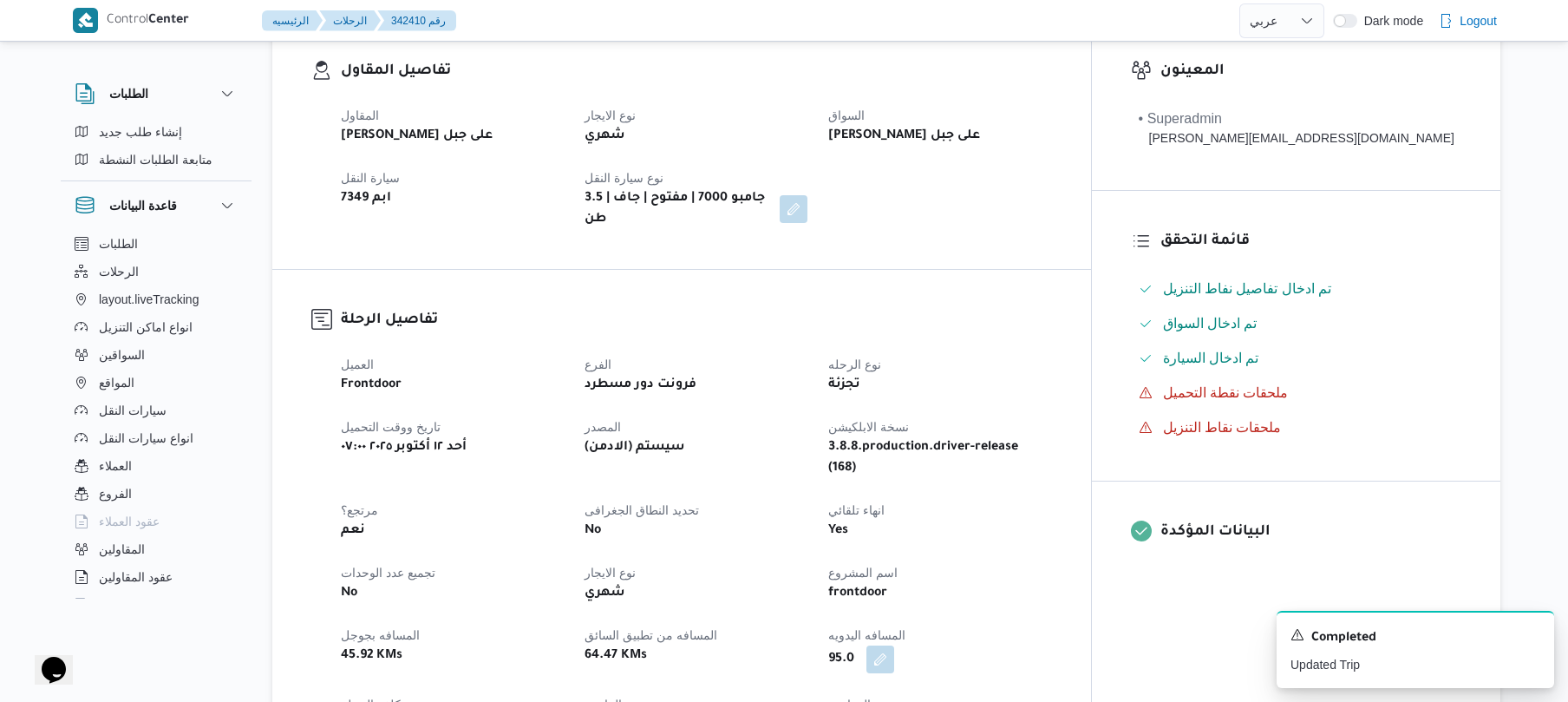
scroll to position [0, 0]
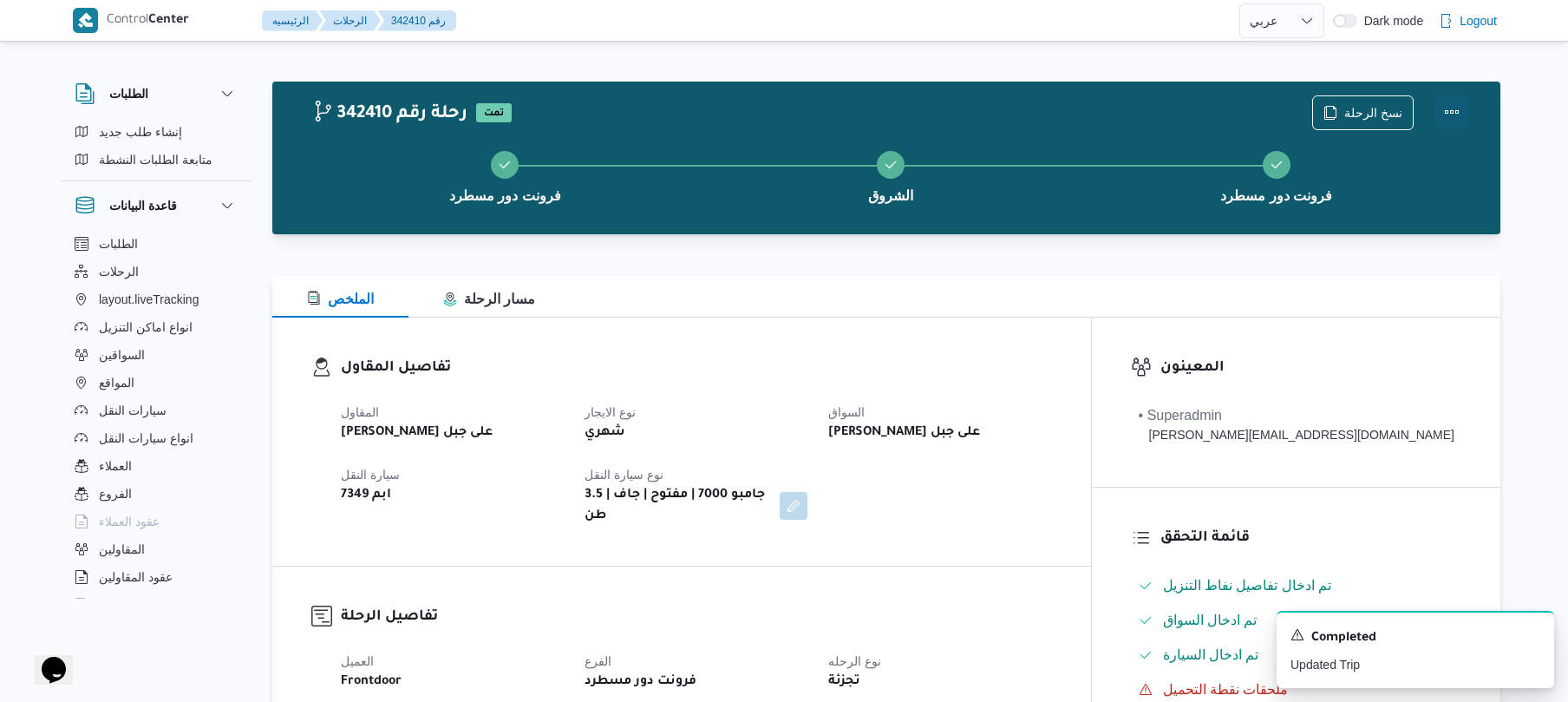
click at [1460, 102] on button "Actions" at bounding box center [1451, 112] width 34 height 34
click at [1087, 282] on div "الملخص مسار الرحلة" at bounding box center [886, 297] width 1228 height 42
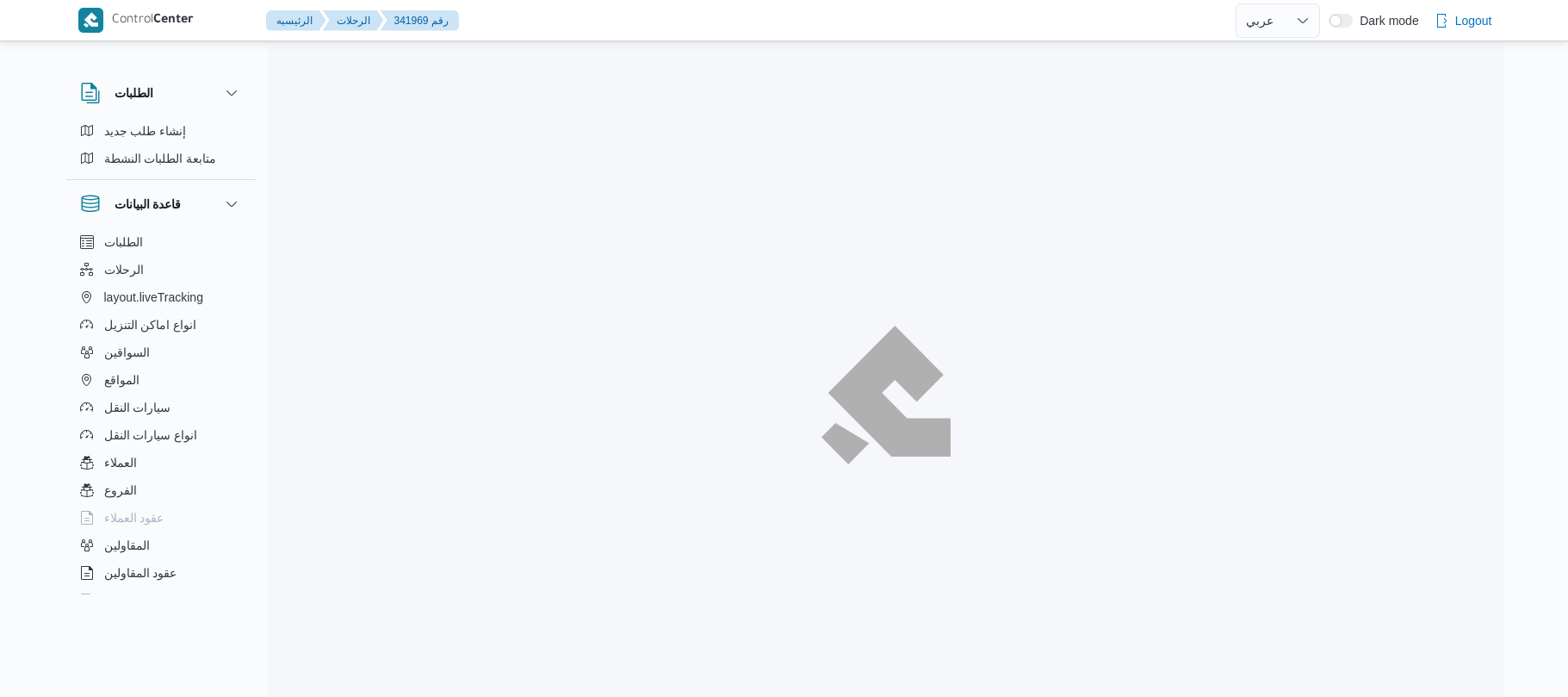
select select "ar"
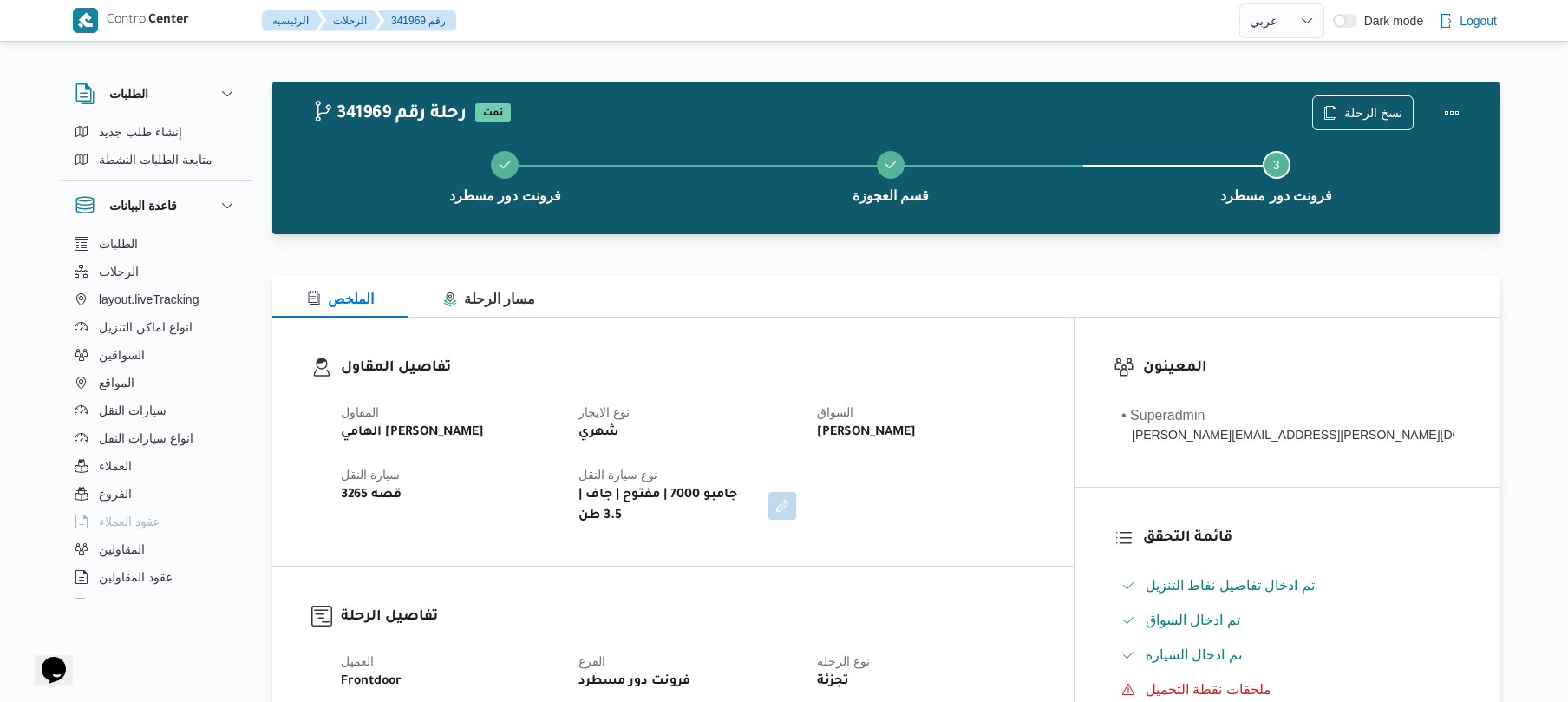
click at [949, 376] on h3 "تفاصيل المقاول" at bounding box center [687, 368] width 693 height 24
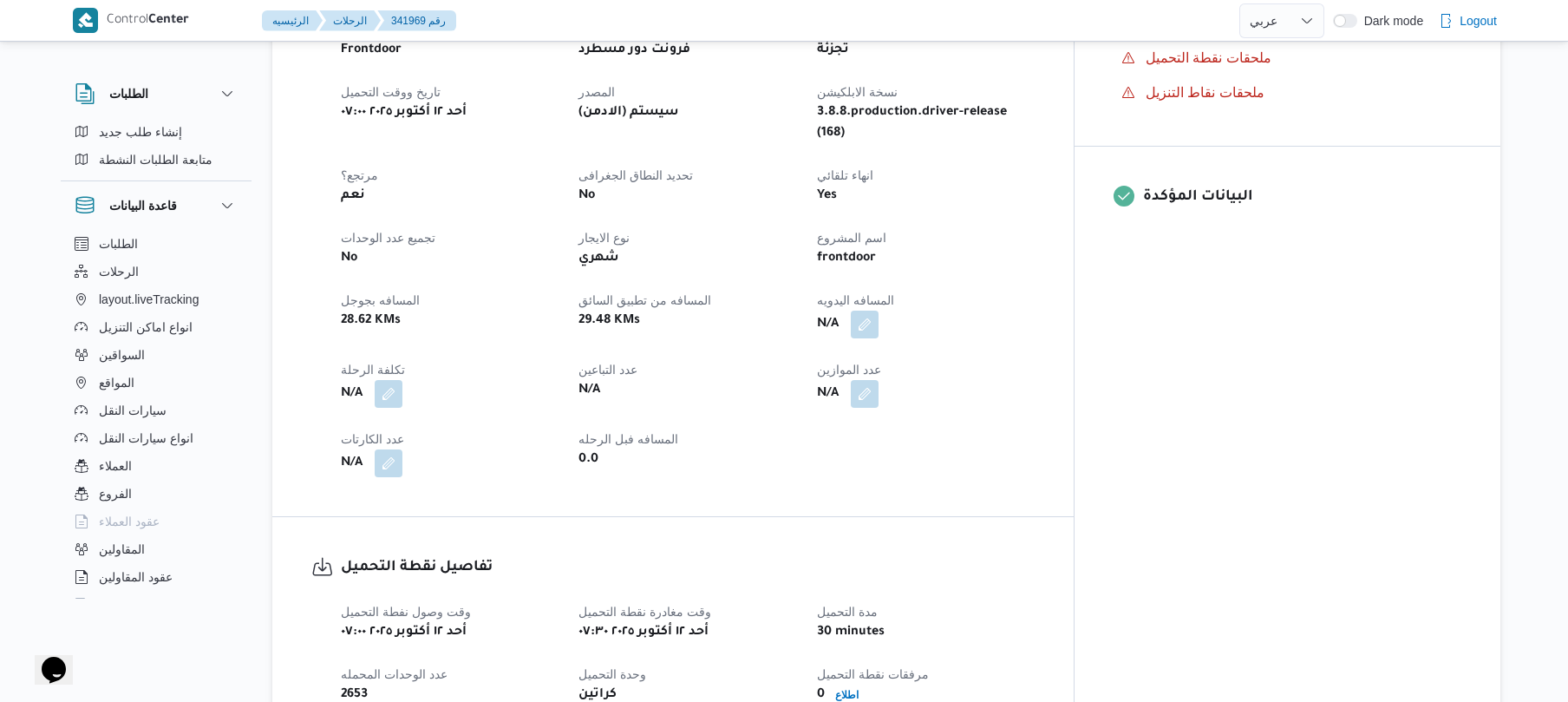
scroll to position [648, 0]
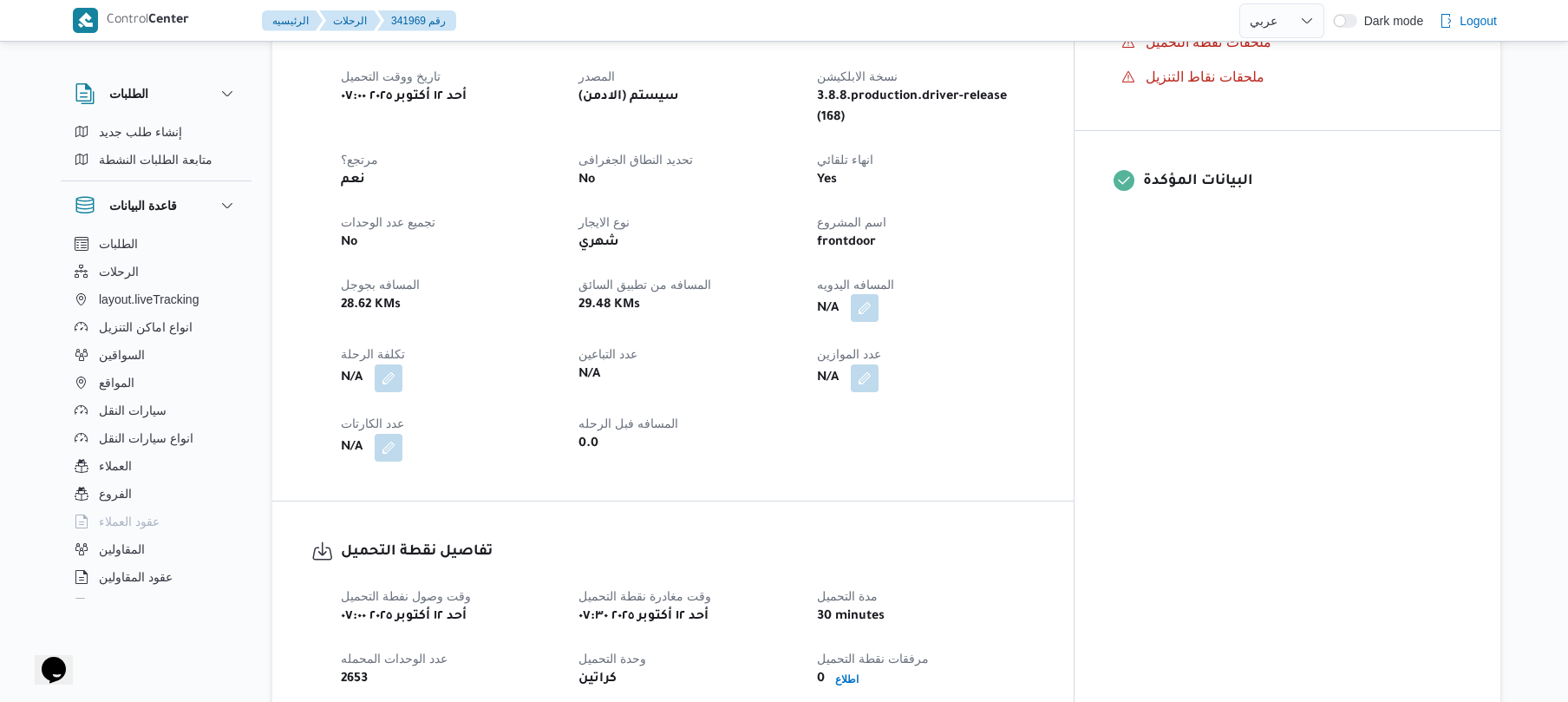
click at [878, 294] on button "button" at bounding box center [864, 307] width 28 height 28
click at [902, 346] on input "المسافه اليدويه" at bounding box center [896, 344] width 172 height 34
type input "60"
click at [1023, 335] on span "تاكيد" at bounding box center [1034, 334] width 23 height 21
click at [797, 668] on div "كراتين" at bounding box center [686, 679] width 220 height 24
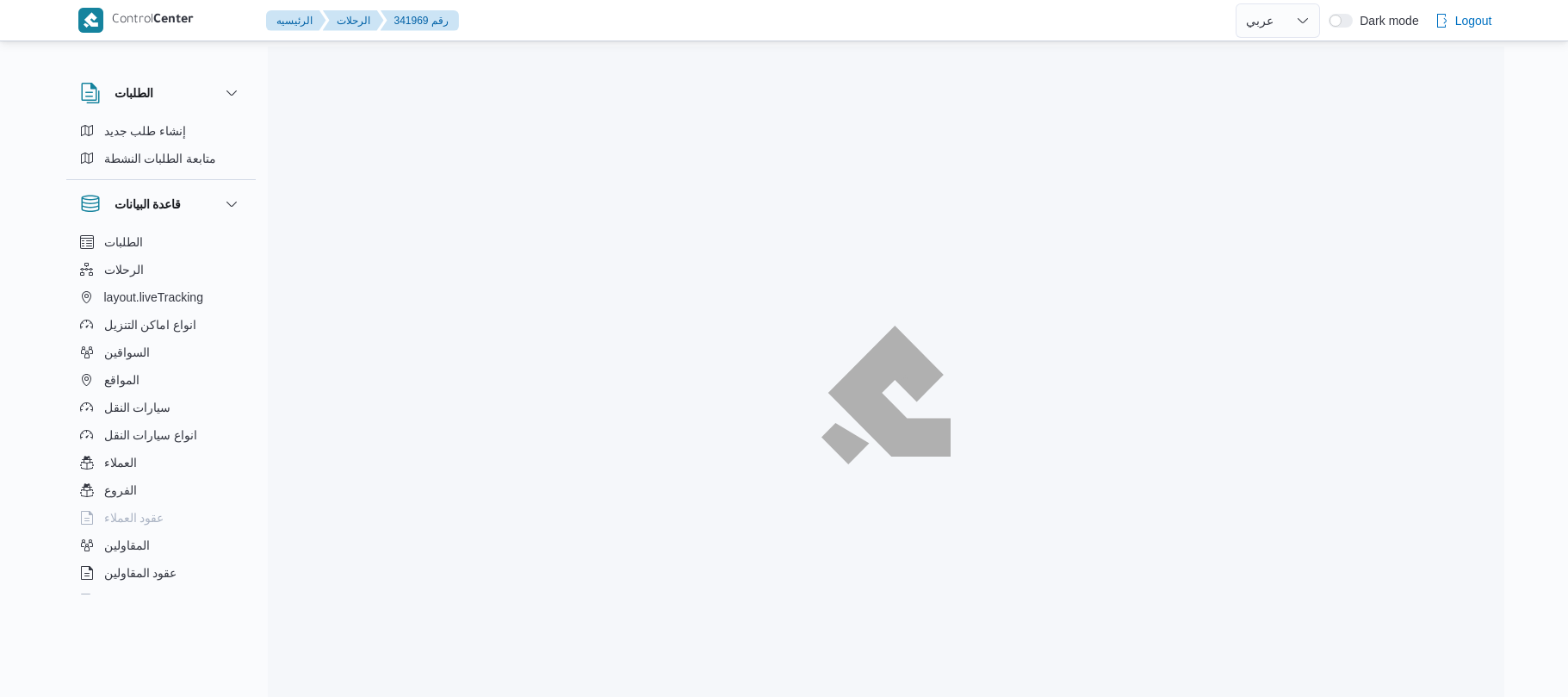
select select "ar"
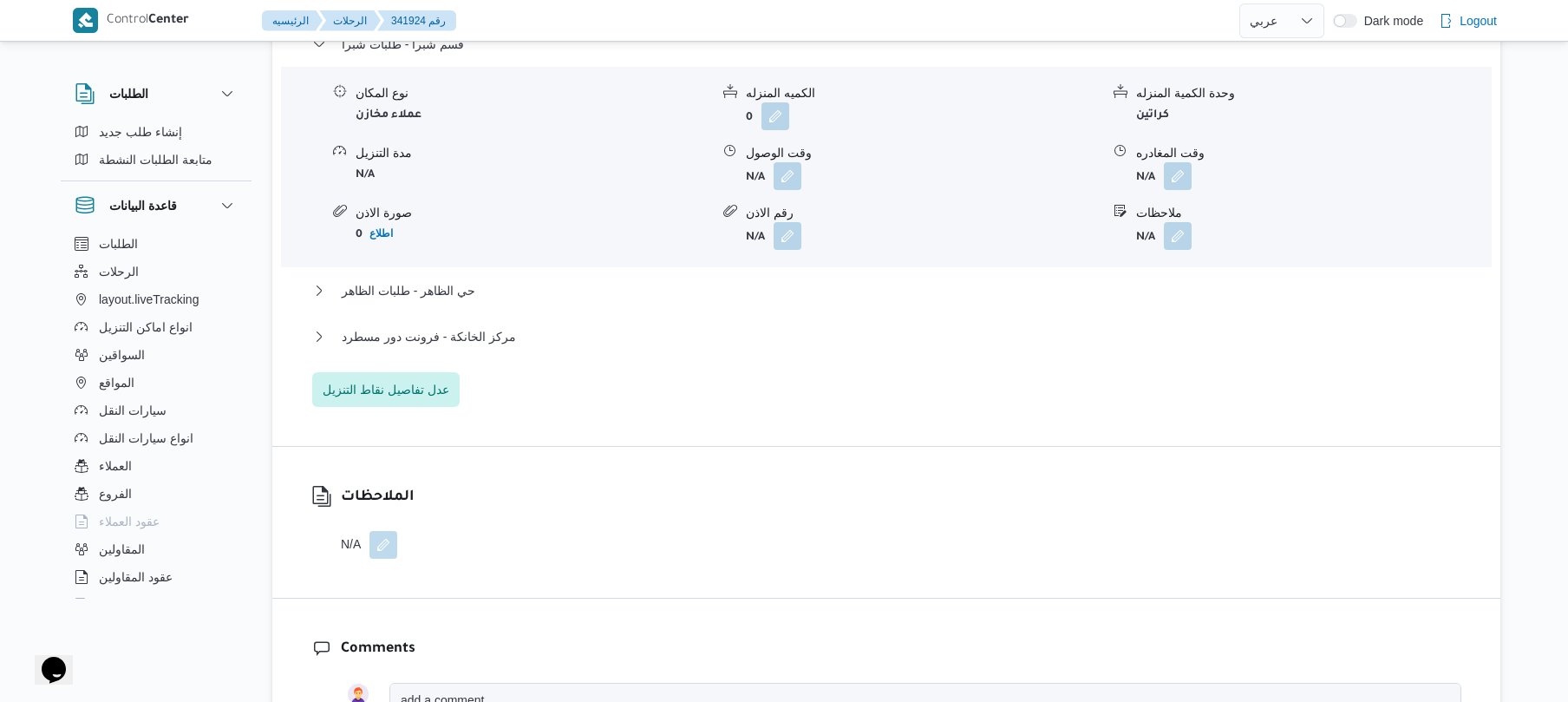
scroll to position [1619, 0]
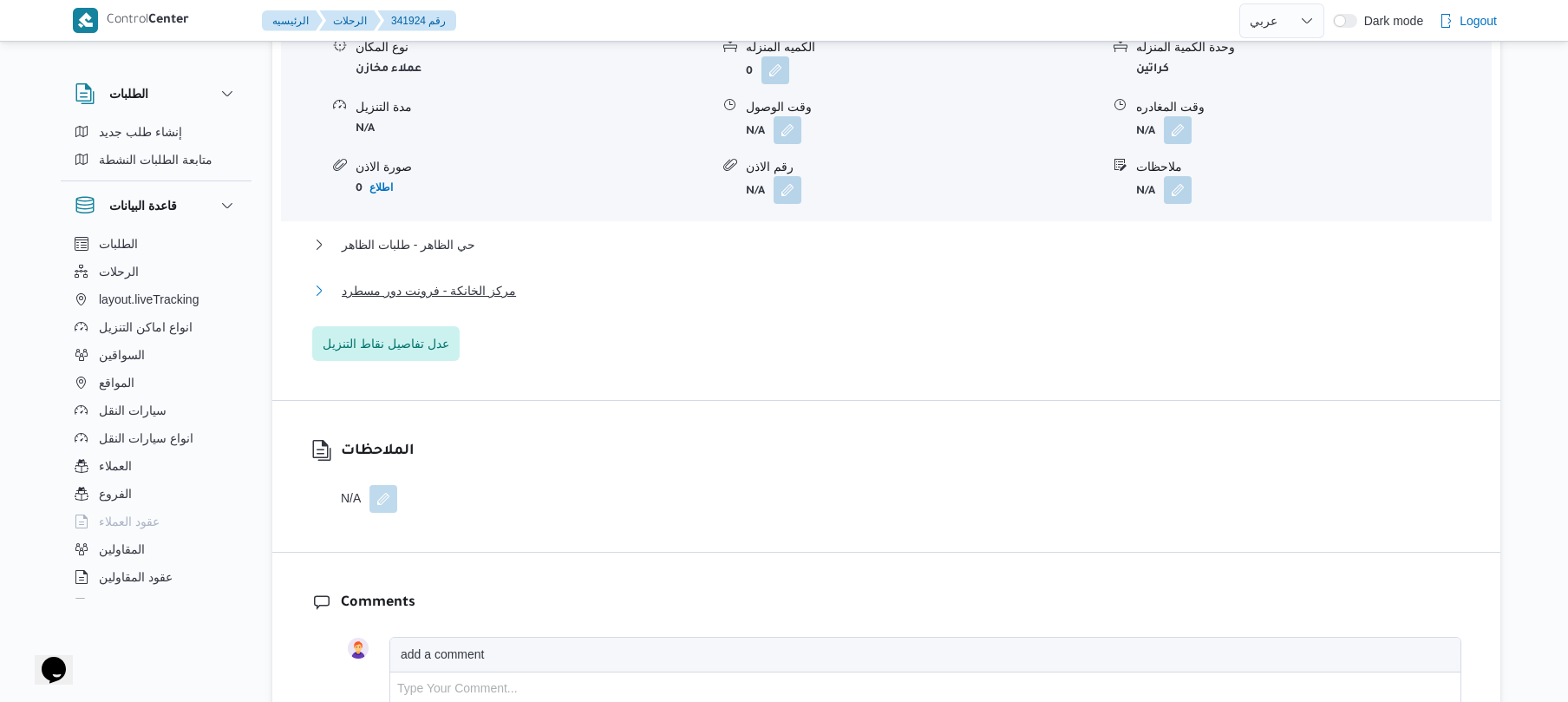
click at [691, 280] on button "مركز الخانكة - فرونت دور مسطرد" at bounding box center [886, 290] width 1149 height 21
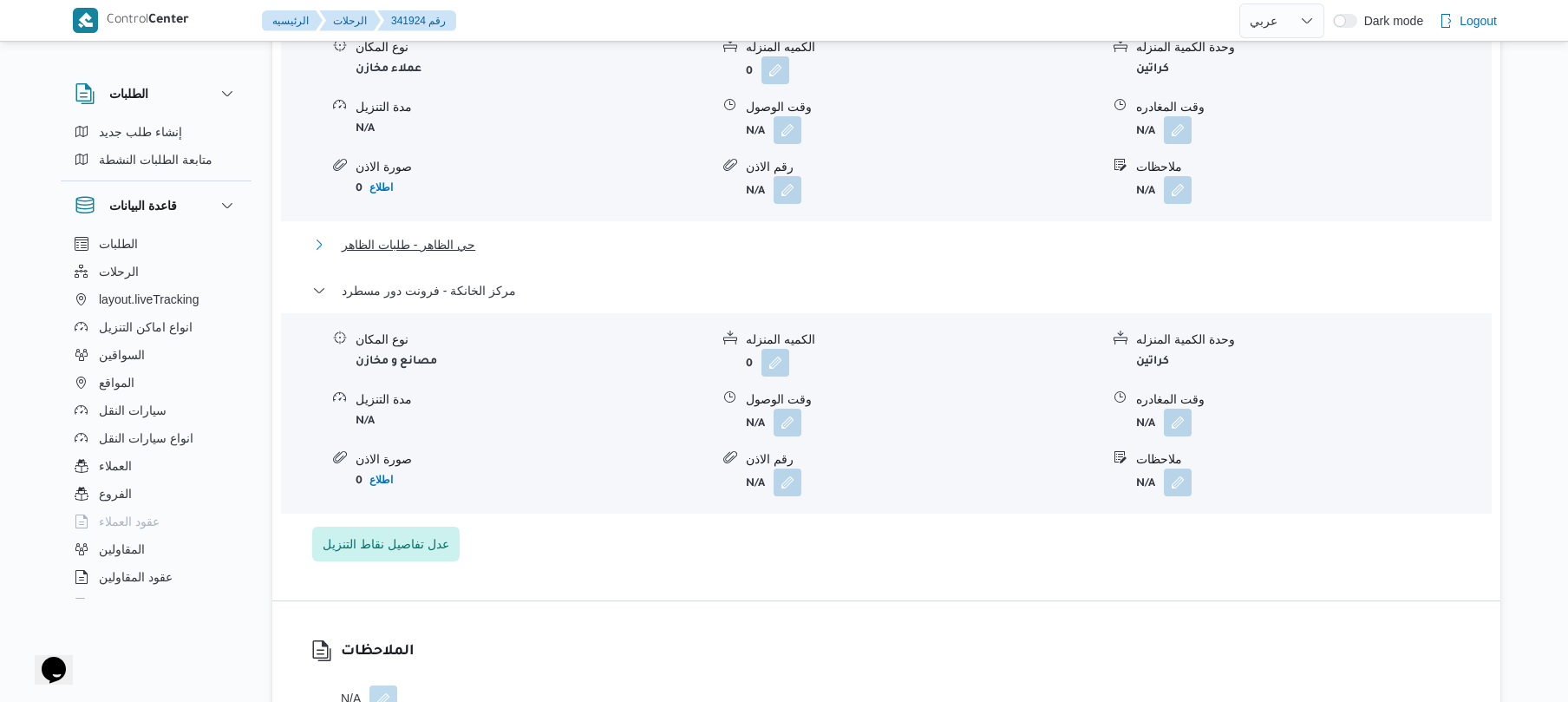
click at [736, 234] on button "حي الظاهر - طلبات الظاهر" at bounding box center [886, 244] width 1149 height 21
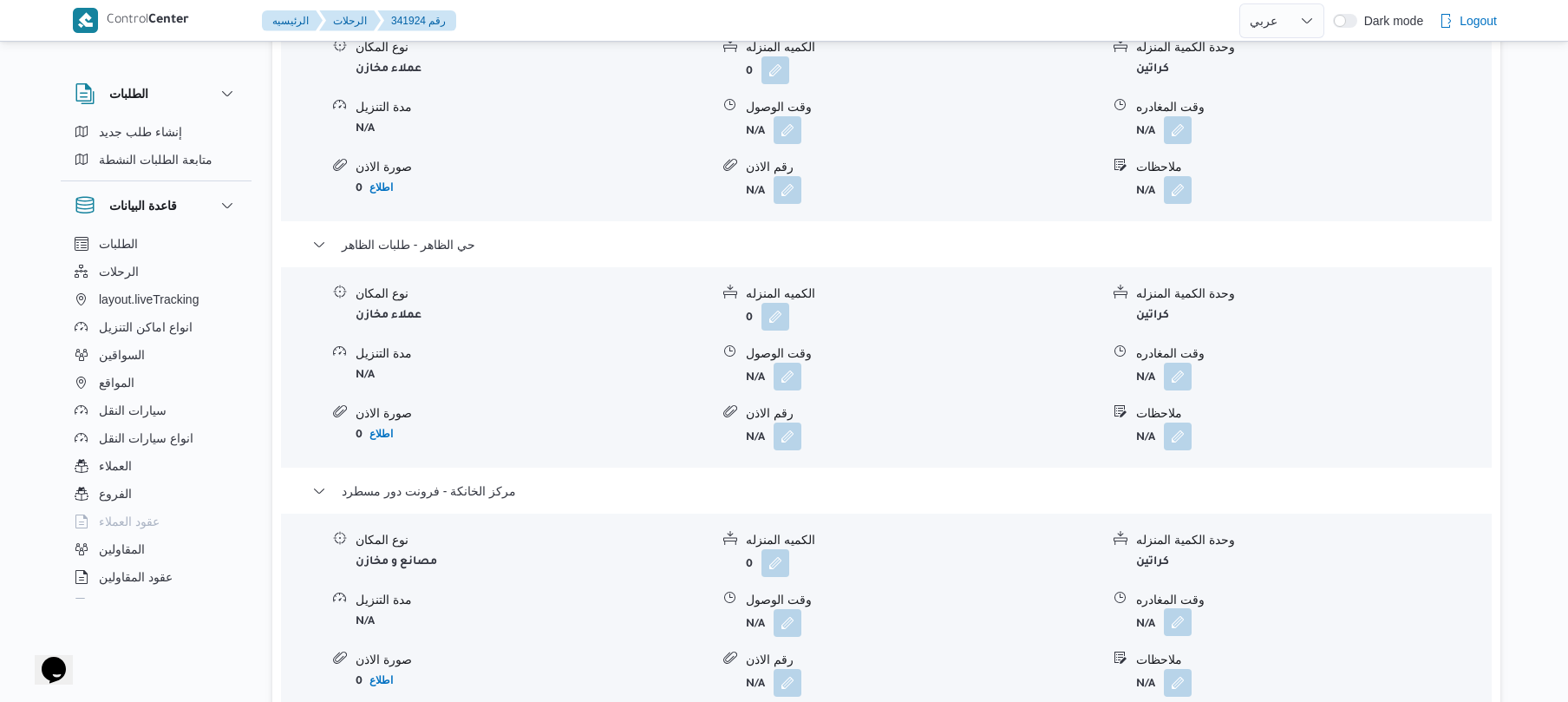
click at [1177, 609] on button "button" at bounding box center [1177, 622] width 28 height 28
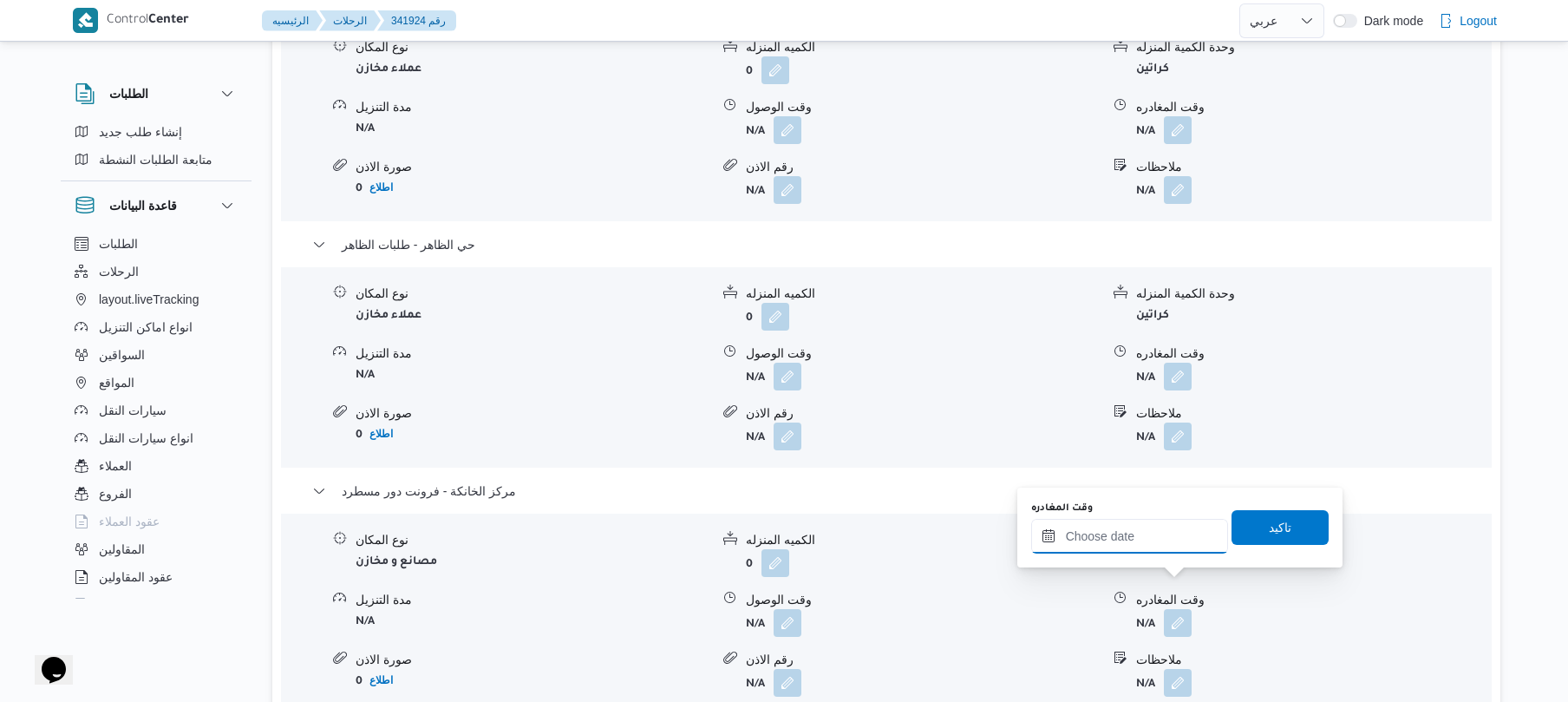
click at [1131, 531] on input "وقت المغادره" at bounding box center [1128, 536] width 197 height 34
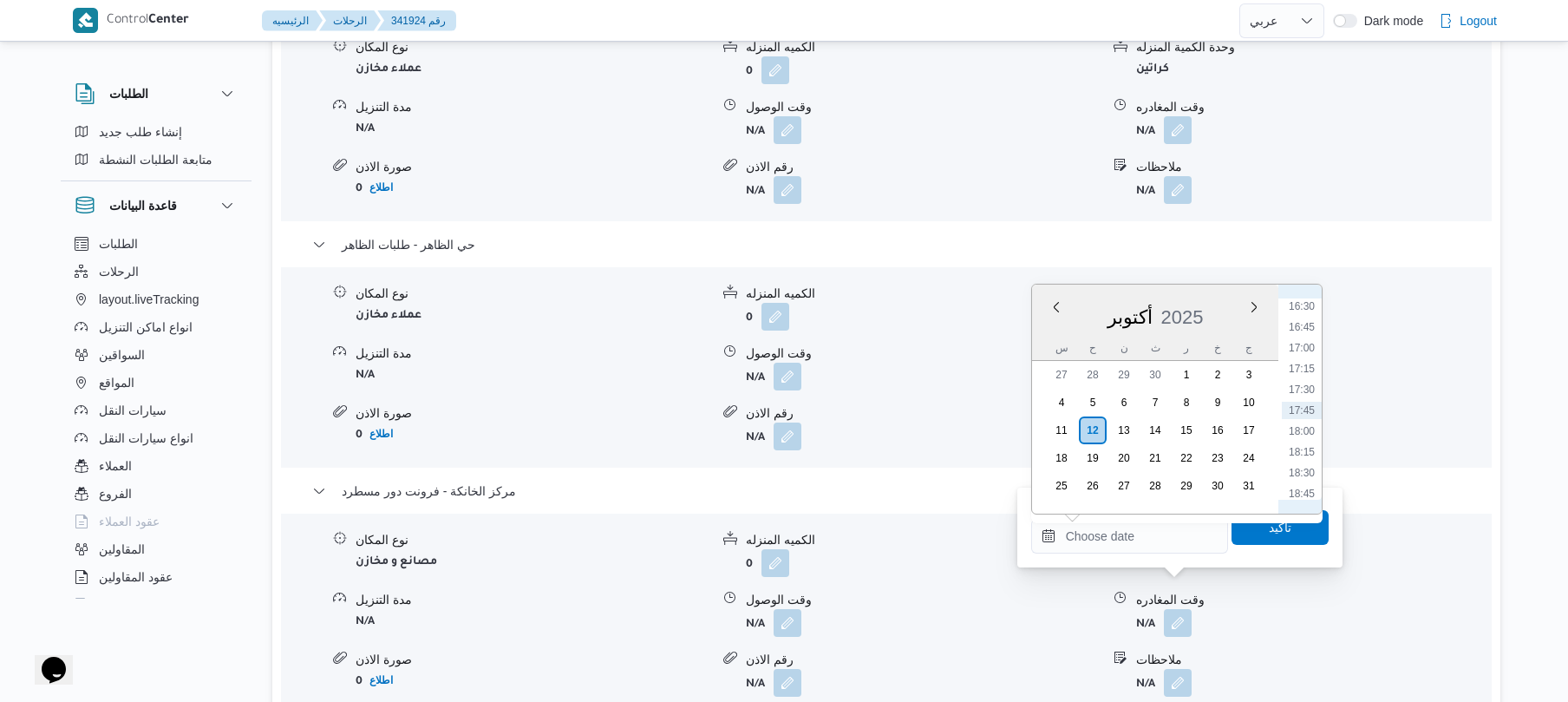
scroll to position [1204, 0]
click at [1295, 432] on li "16:00" at bounding box center [1302, 435] width 40 height 17
type input "[DATE] ١٦:٠٠"
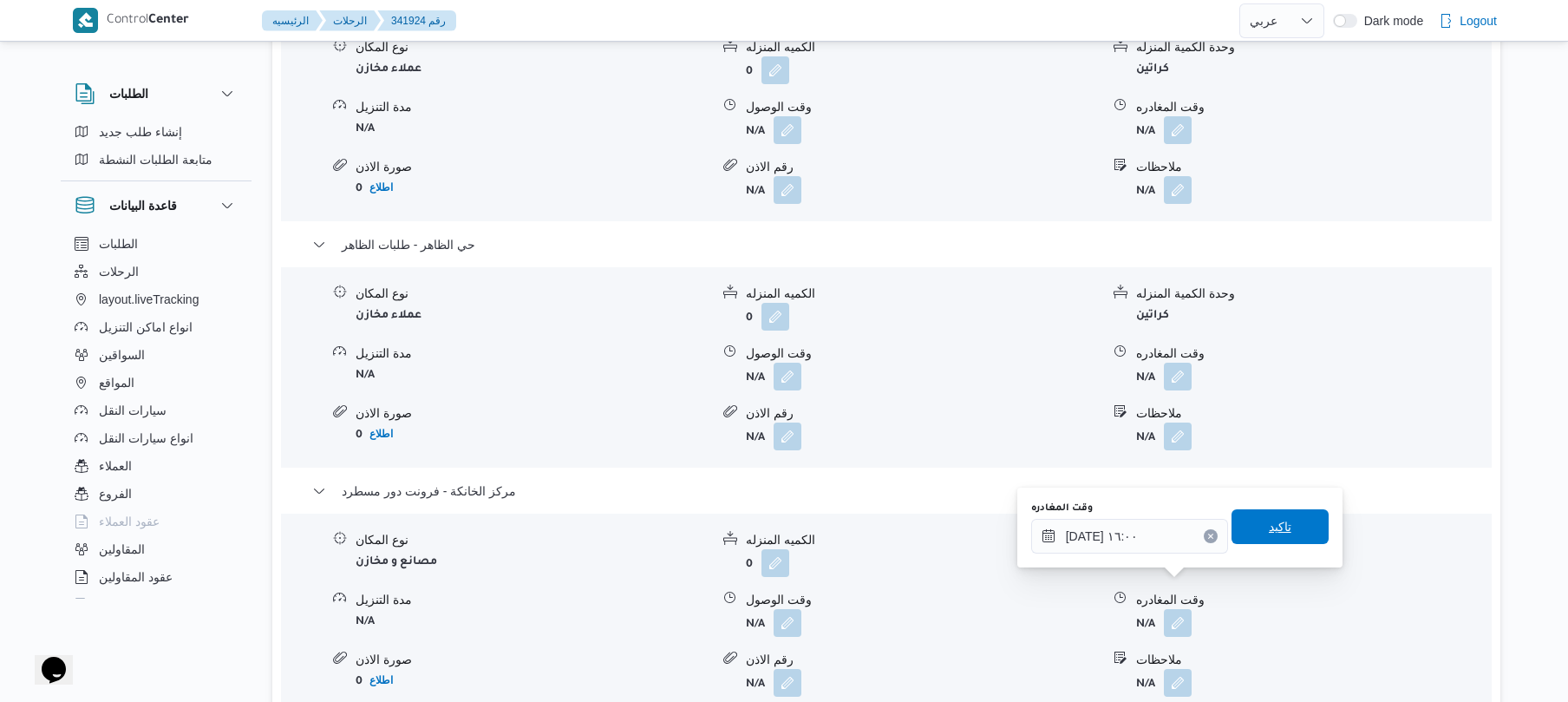
click at [1269, 517] on span "تاكيد" at bounding box center [1280, 526] width 23 height 21
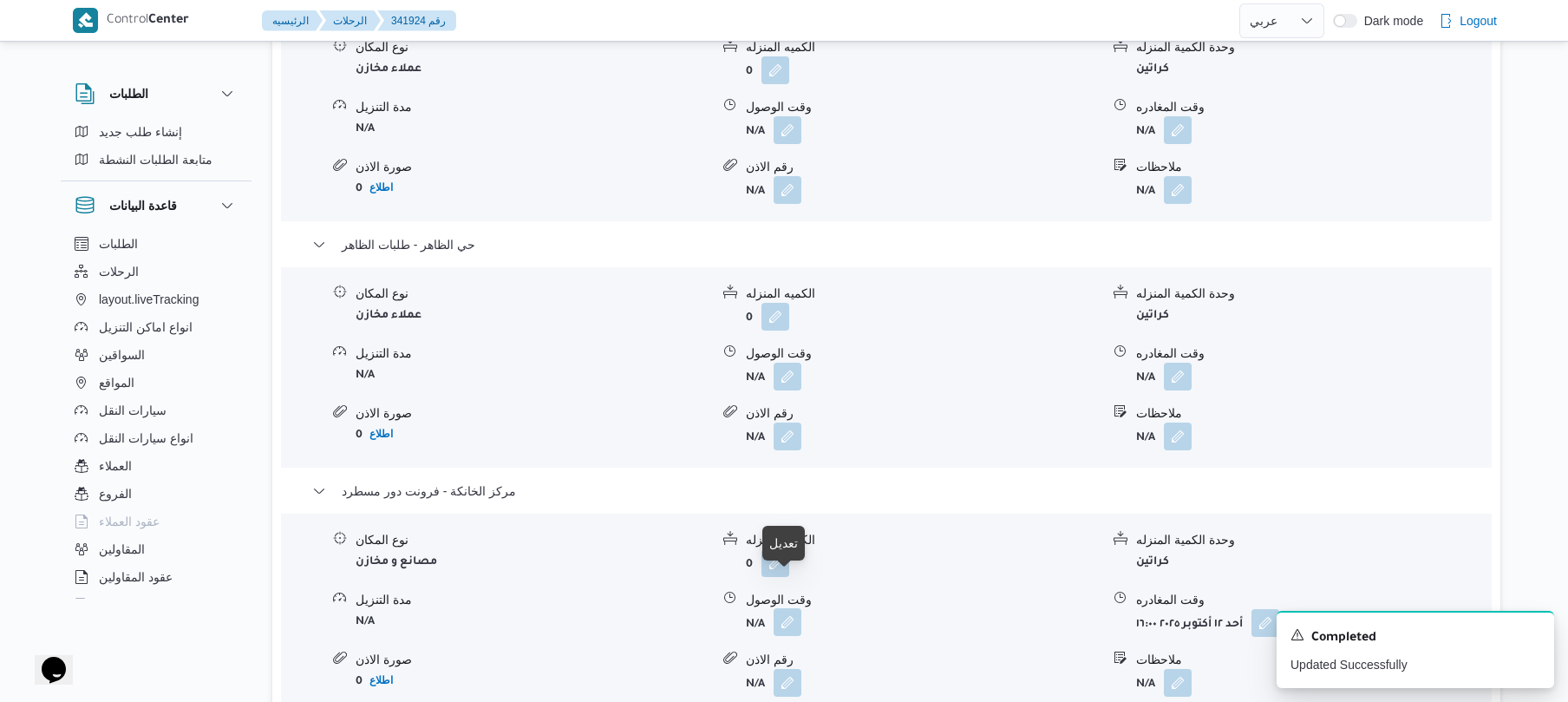
click at [780, 609] on button "button" at bounding box center [787, 622] width 28 height 28
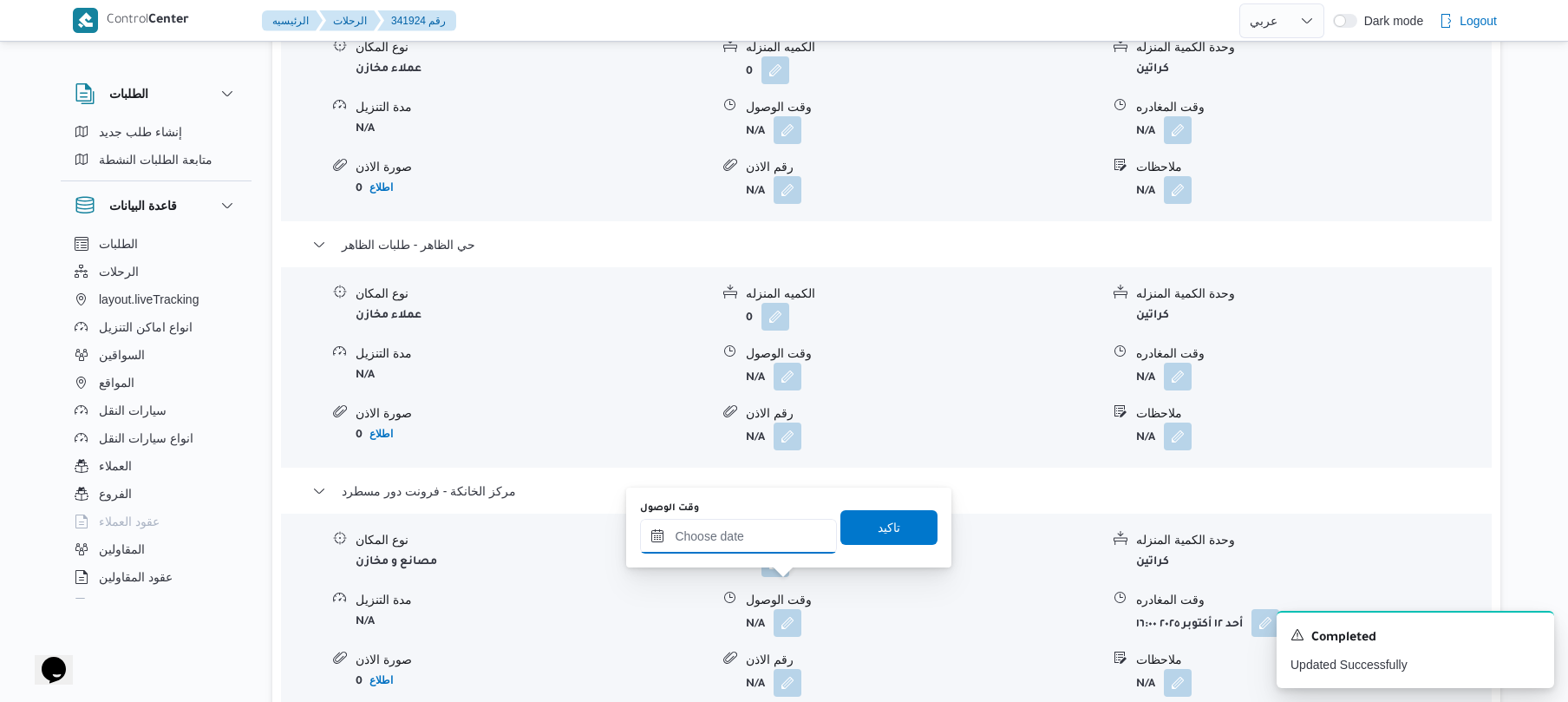
click at [761, 546] on input "وقت الوصول" at bounding box center [738, 536] width 197 height 34
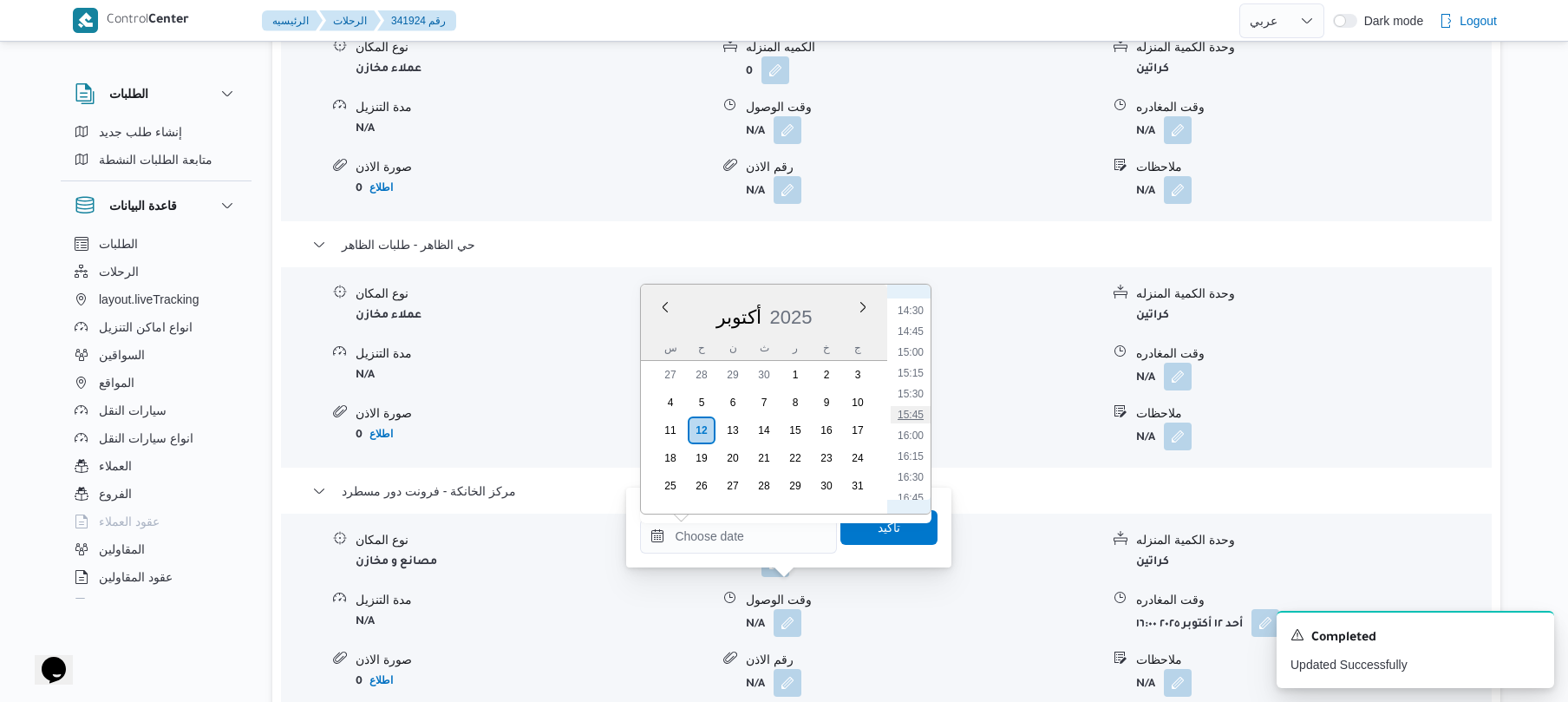
click at [915, 408] on li "15:45" at bounding box center [911, 414] width 40 height 17
type input "[DATE] ١٥:٤٥"
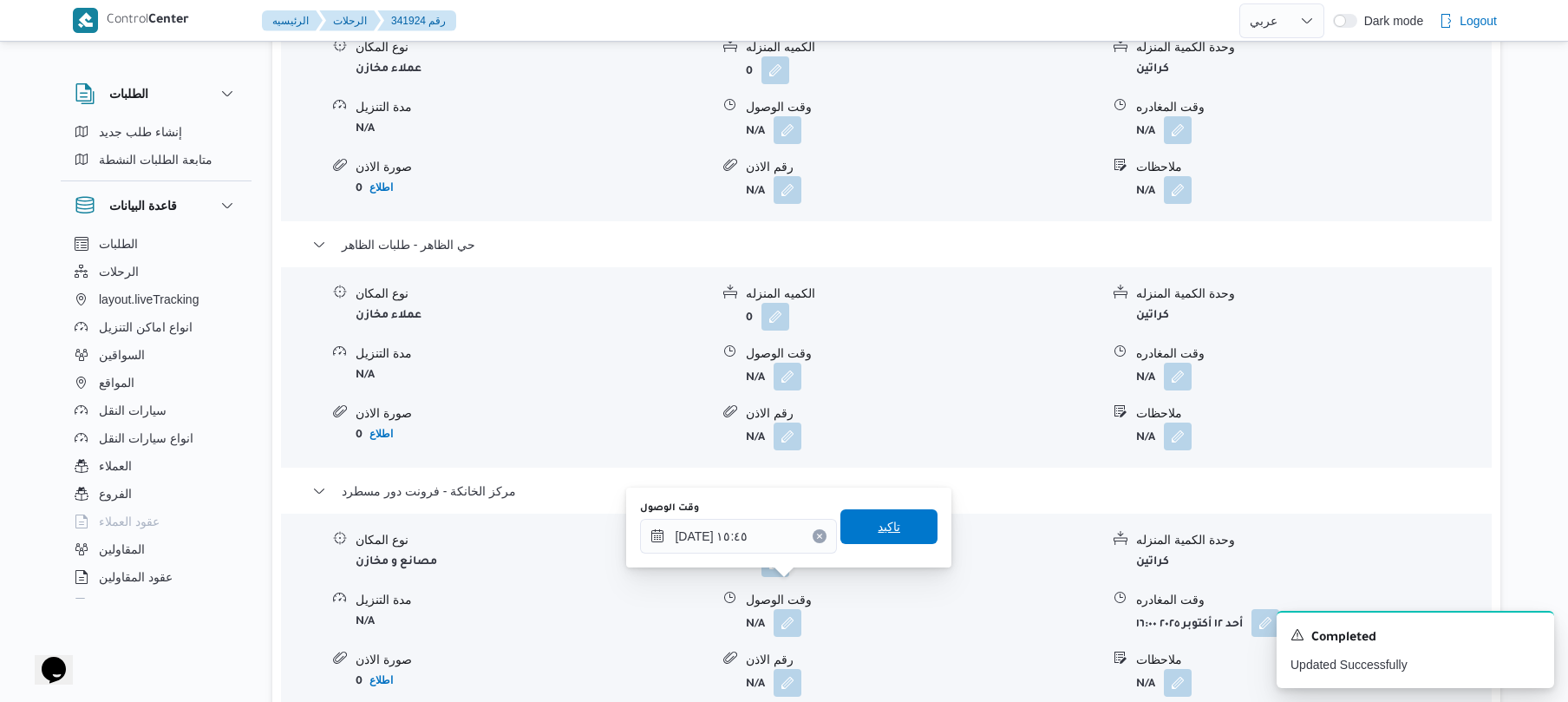
click at [877, 530] on span "تاكيد" at bounding box center [888, 526] width 23 height 21
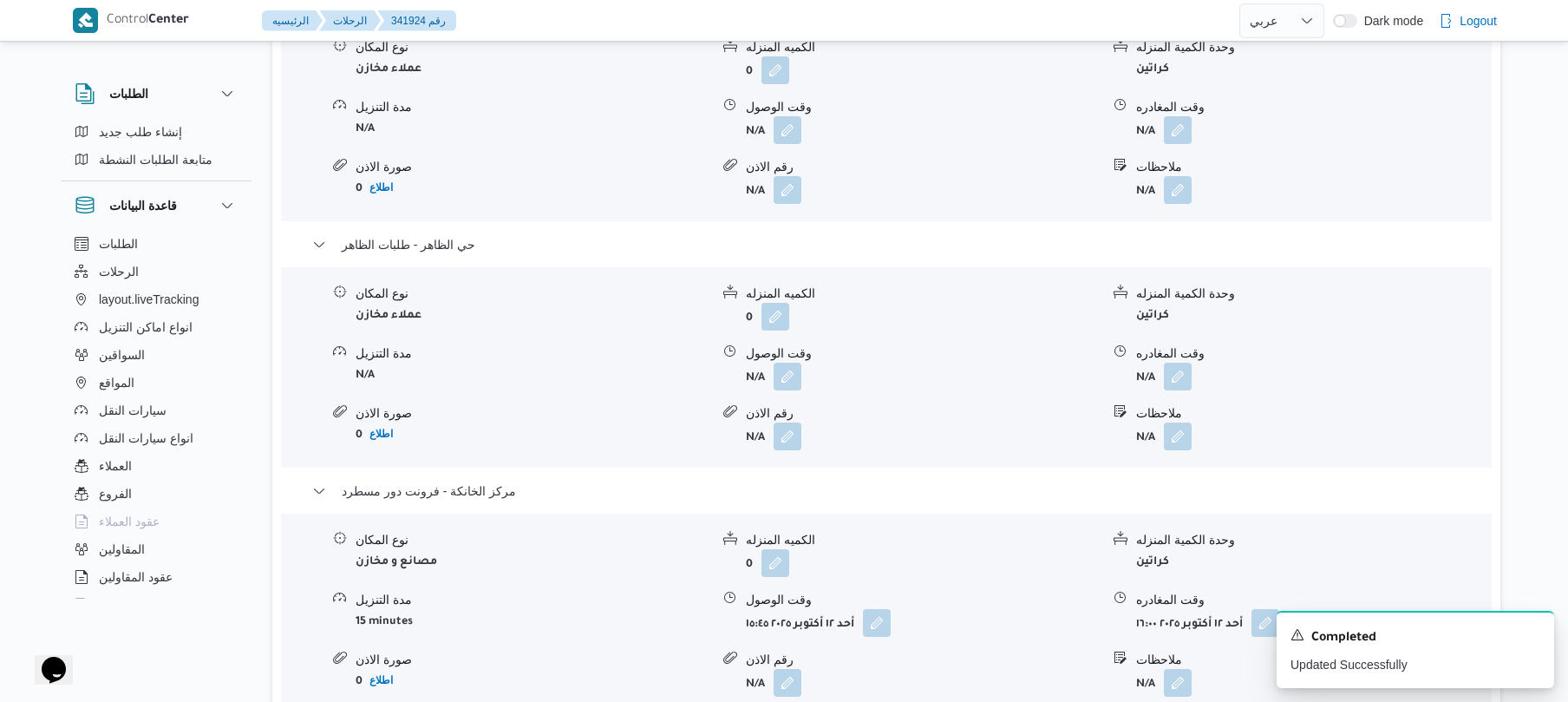
click at [1027, 122] on div "نوع المكان عملاء مخازن الكميه المنزله 0 وحدة الكمية المنزله كراتين مدة التنزيل …" at bounding box center [886, 121] width 1224 height 197
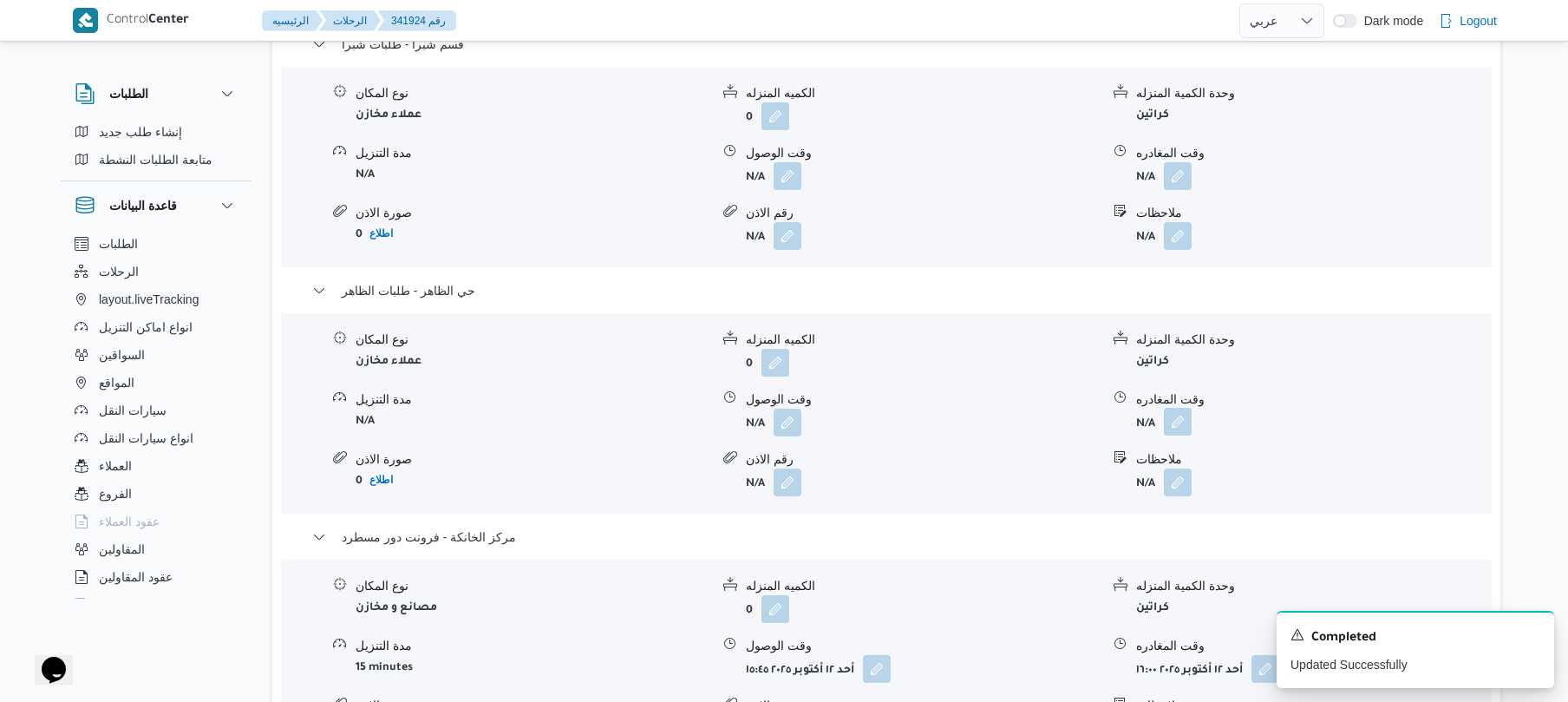
click at [1176, 408] on button "button" at bounding box center [1177, 422] width 28 height 28
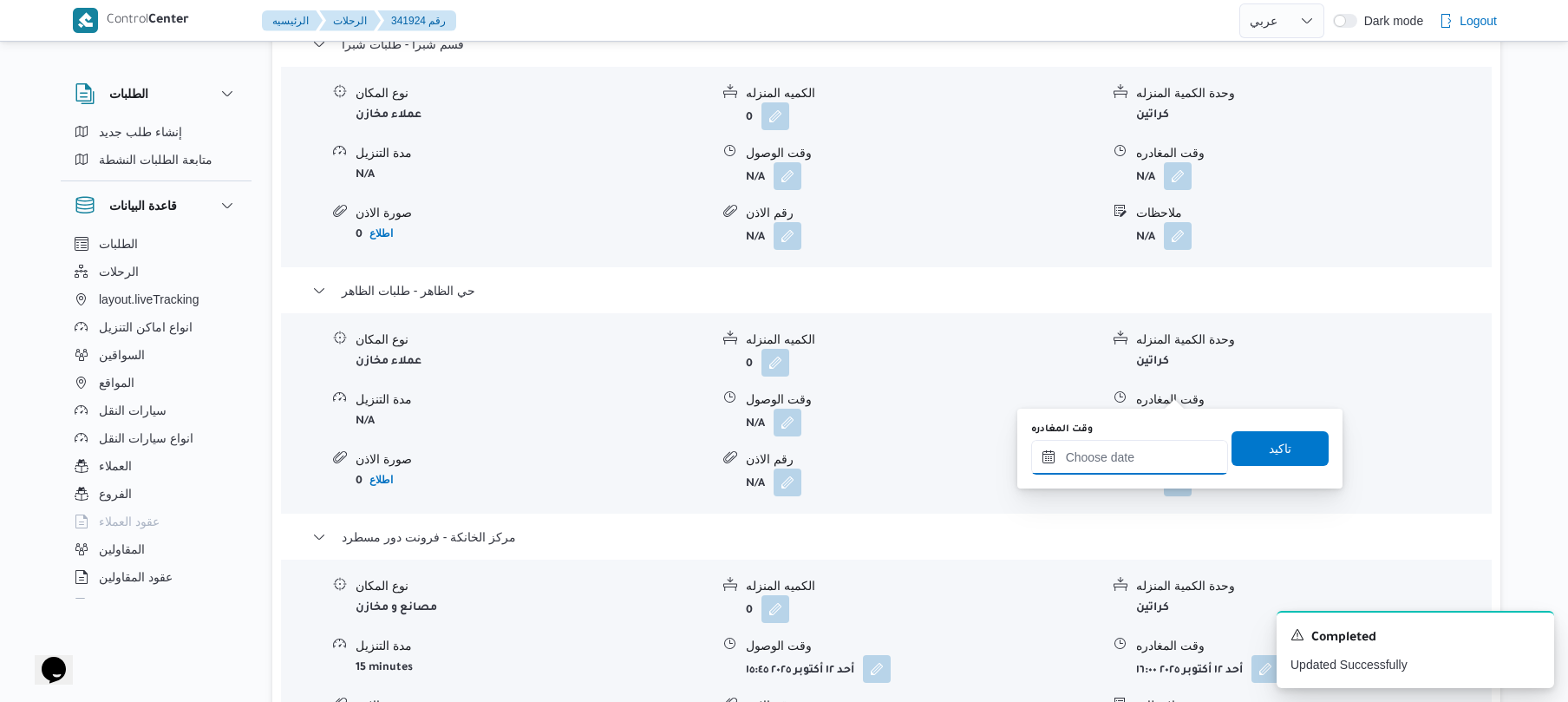
click at [1093, 448] on div at bounding box center [1128, 457] width 197 height 34
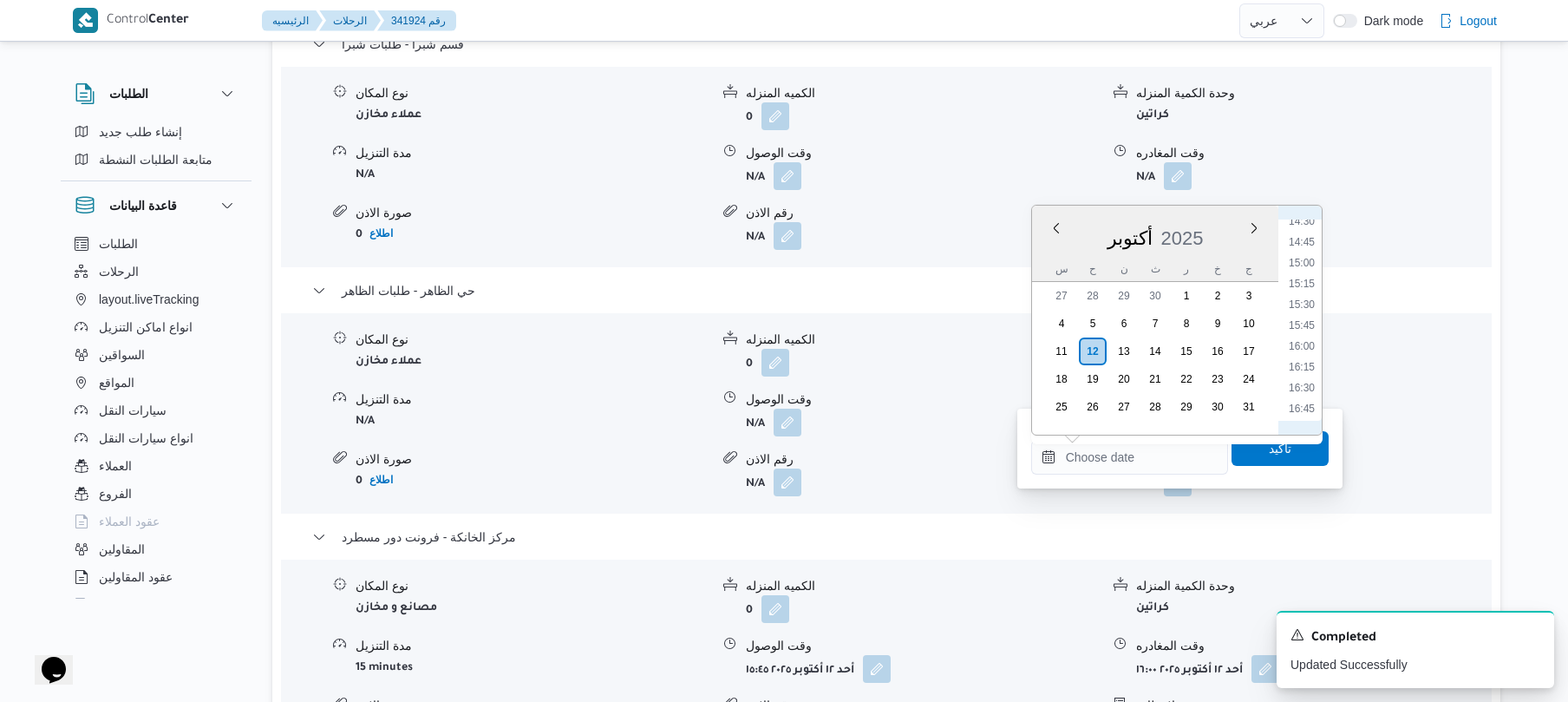
scroll to position [1204, 0]
click at [1298, 293] on li "15:15" at bounding box center [1302, 294] width 40 height 17
type input "[DATE] ١٥:١٥"
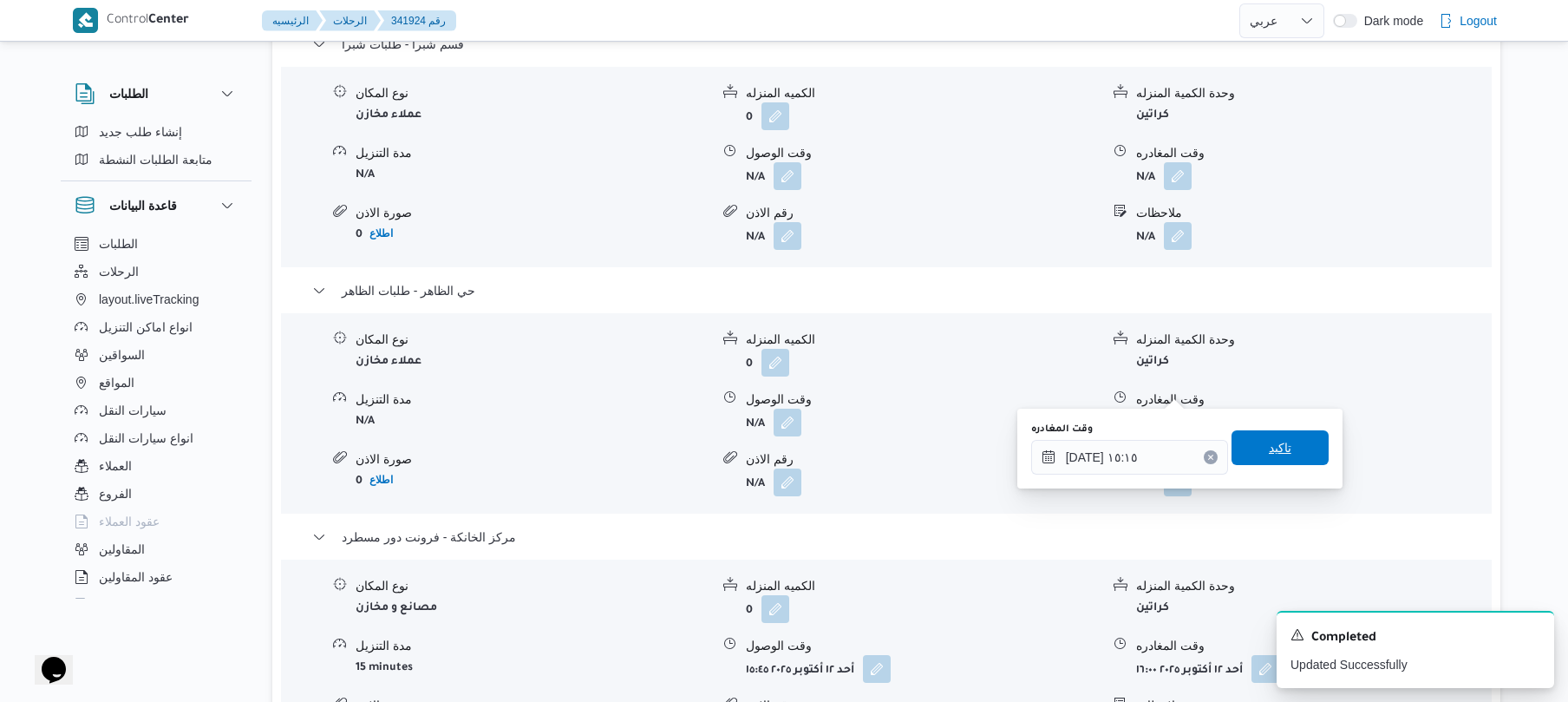
click at [1251, 444] on span "تاكيد" at bounding box center [1279, 448] width 97 height 34
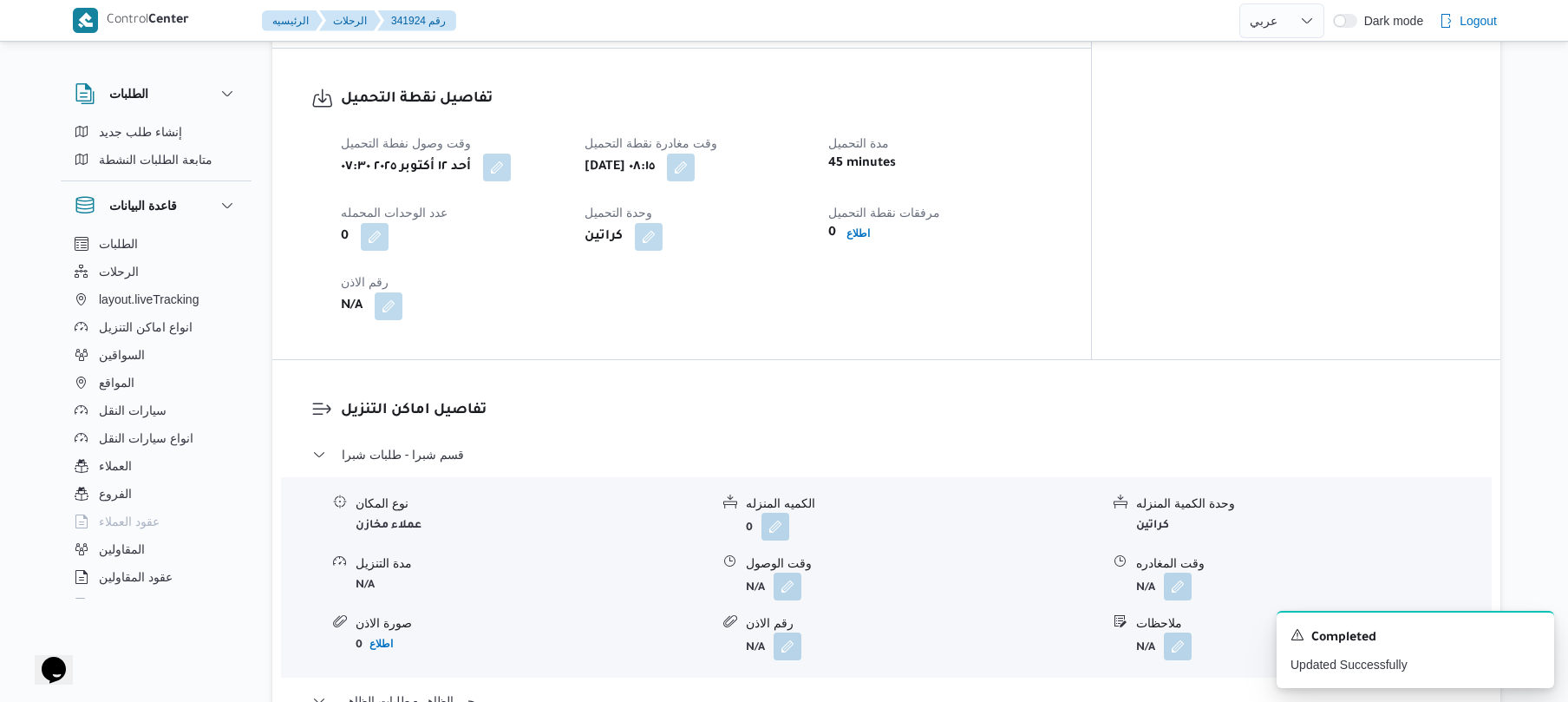
scroll to position [1156, 0]
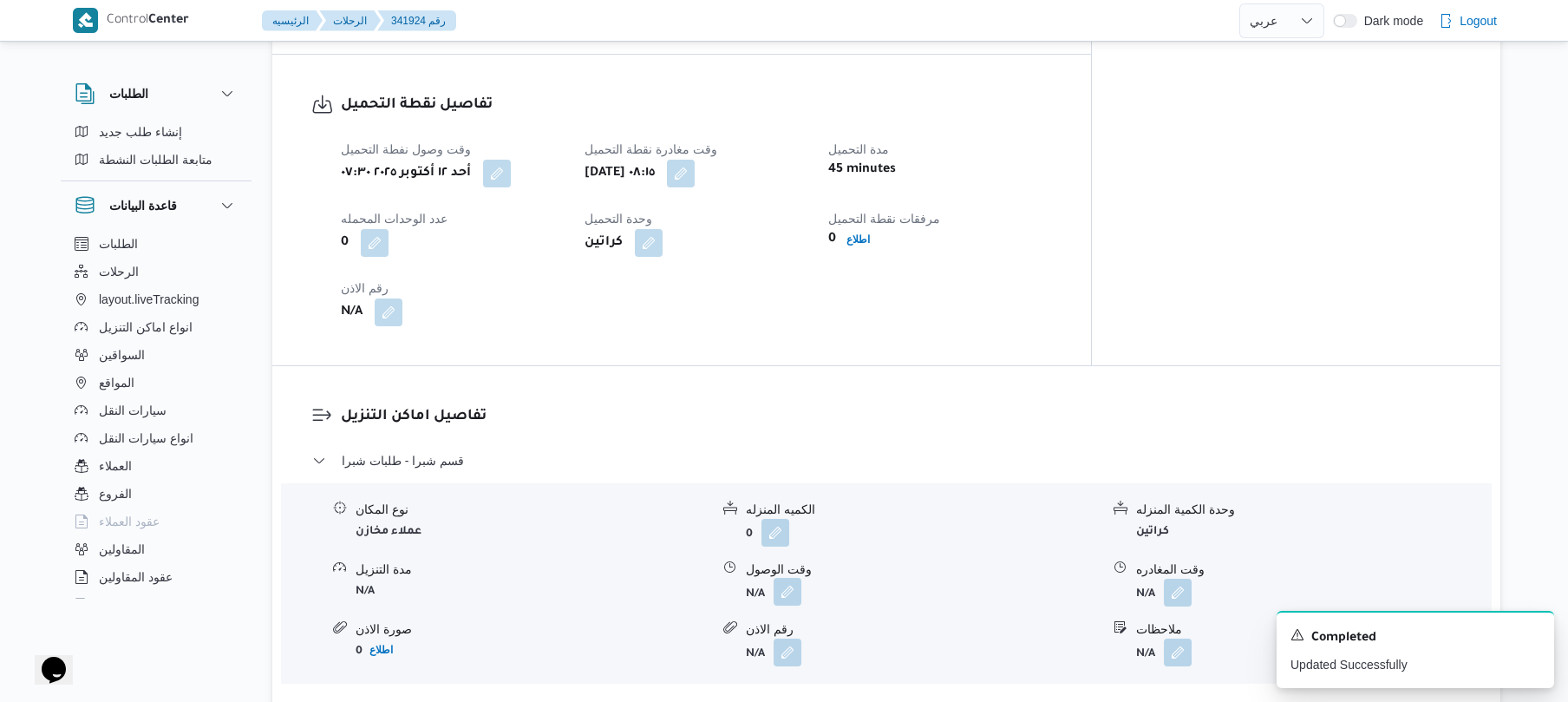
click at [789, 578] on button "button" at bounding box center [787, 591] width 28 height 28
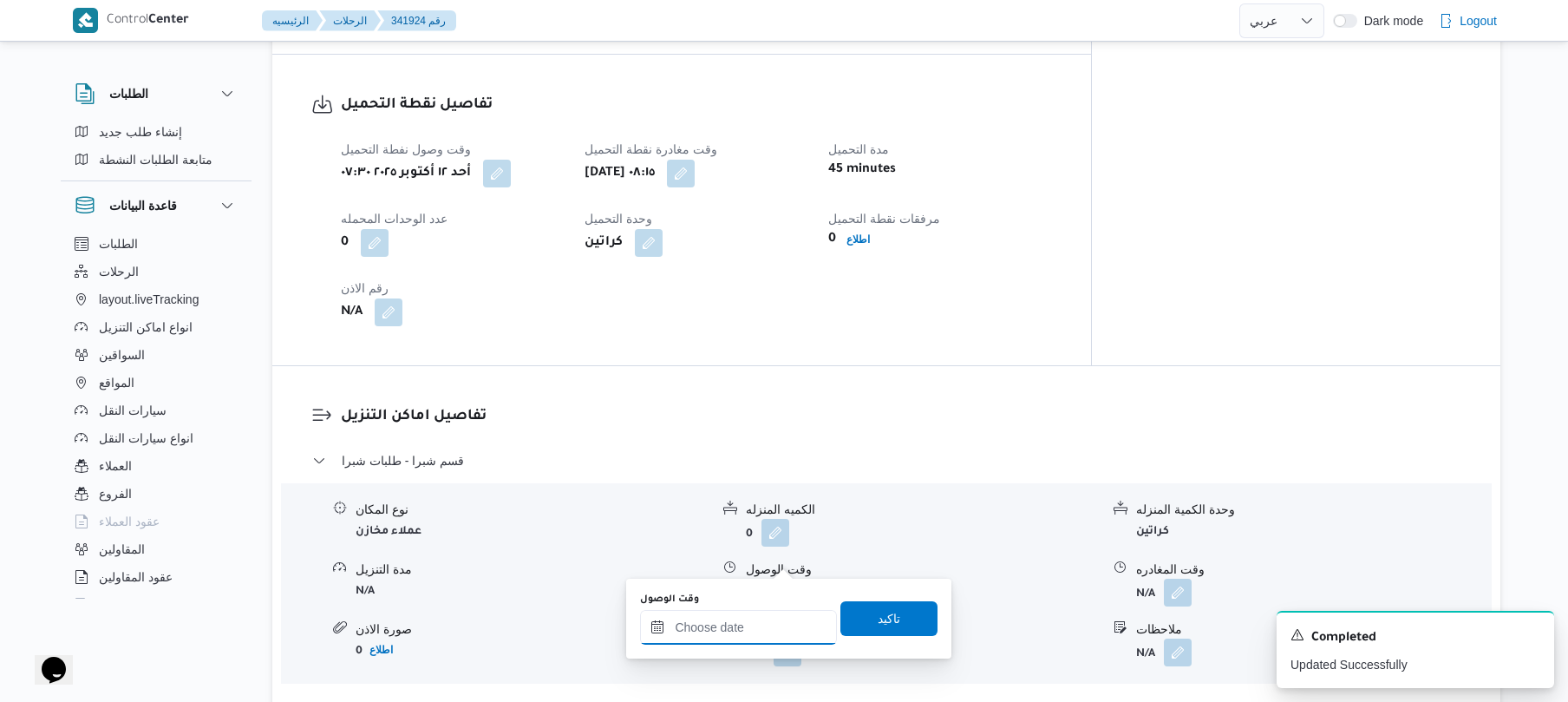
click at [716, 633] on input "وقت الوصول" at bounding box center [738, 628] width 197 height 34
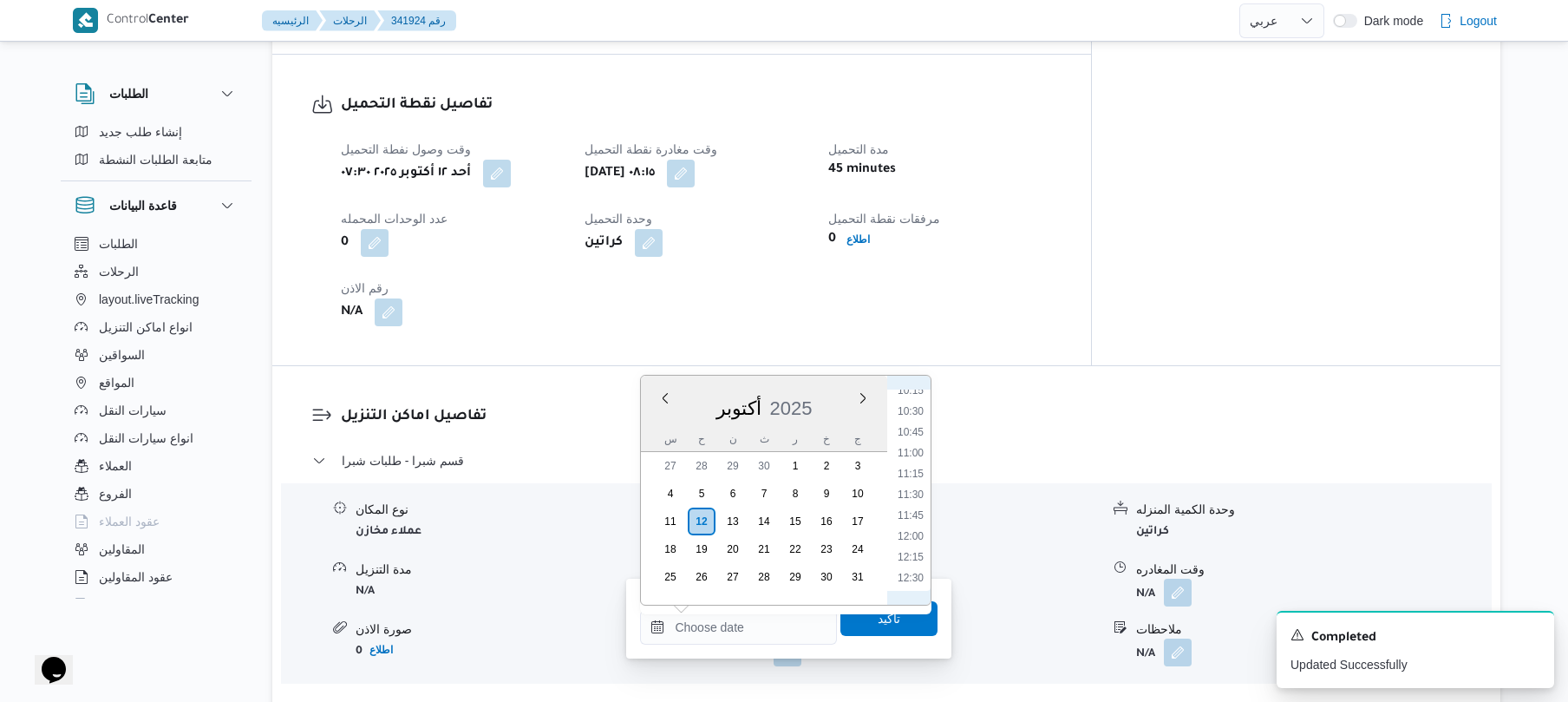
scroll to position [691, 0]
click at [912, 439] on li "08:45" at bounding box center [911, 436] width 40 height 17
type input "[DATE] ٠٨:٤٥"
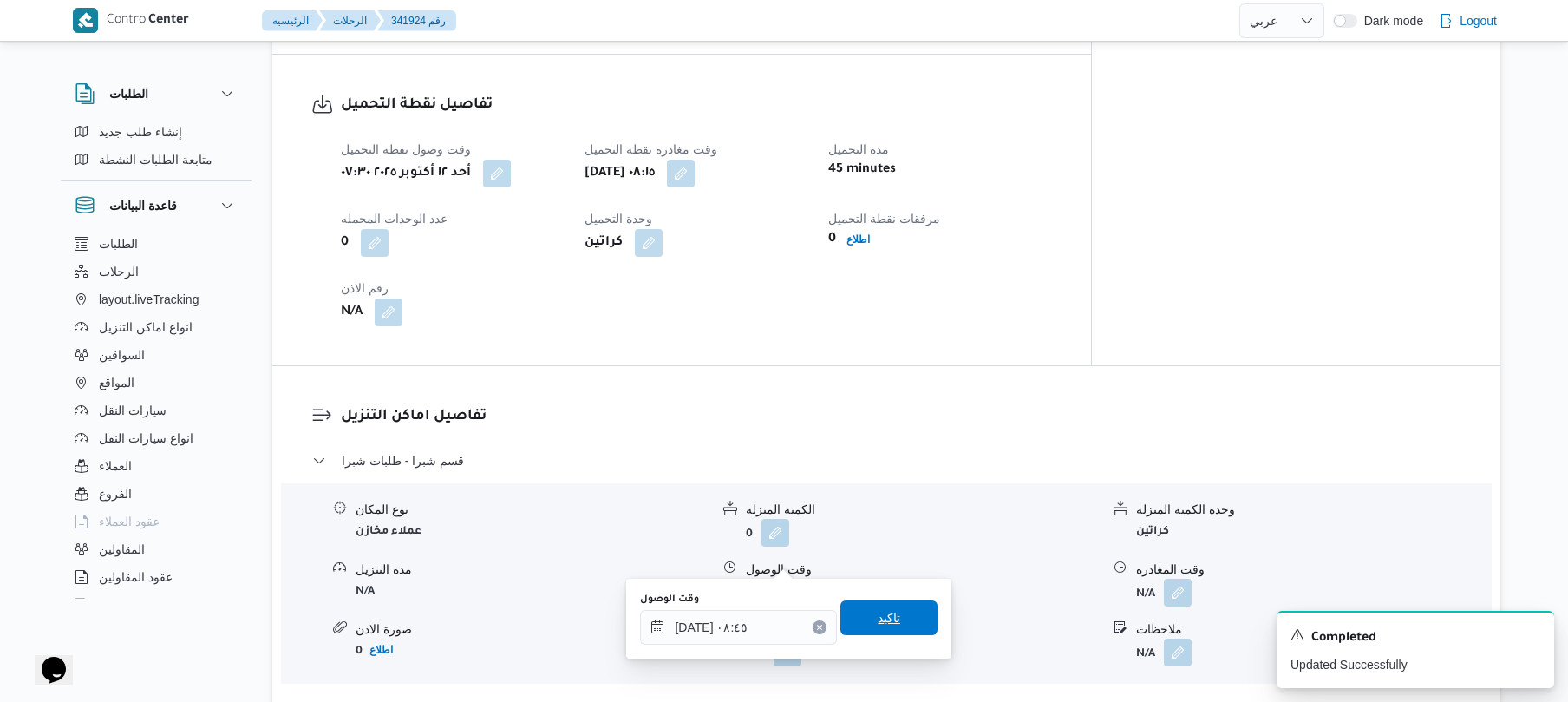
click at [850, 621] on span "تاكيد" at bounding box center [888, 618] width 97 height 34
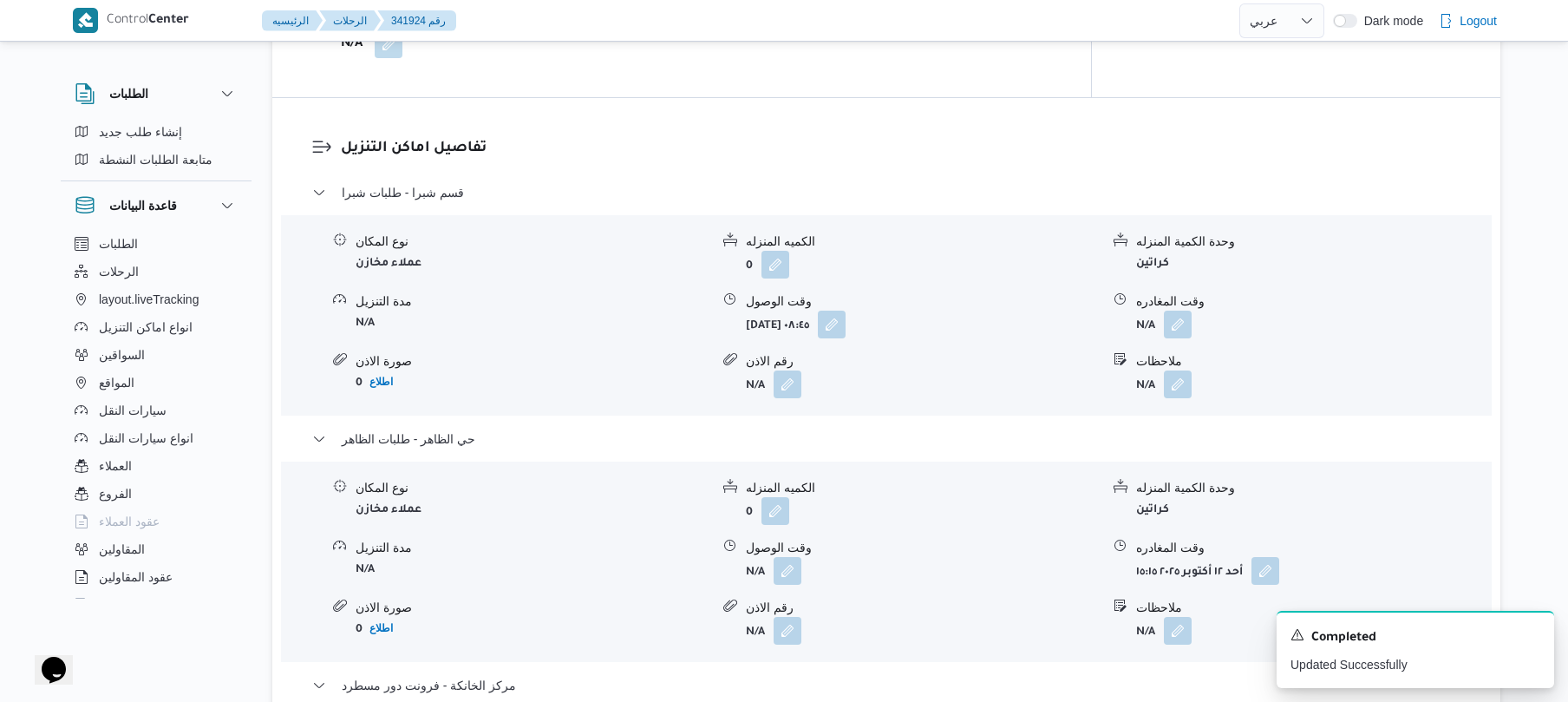
scroll to position [1480, 0]
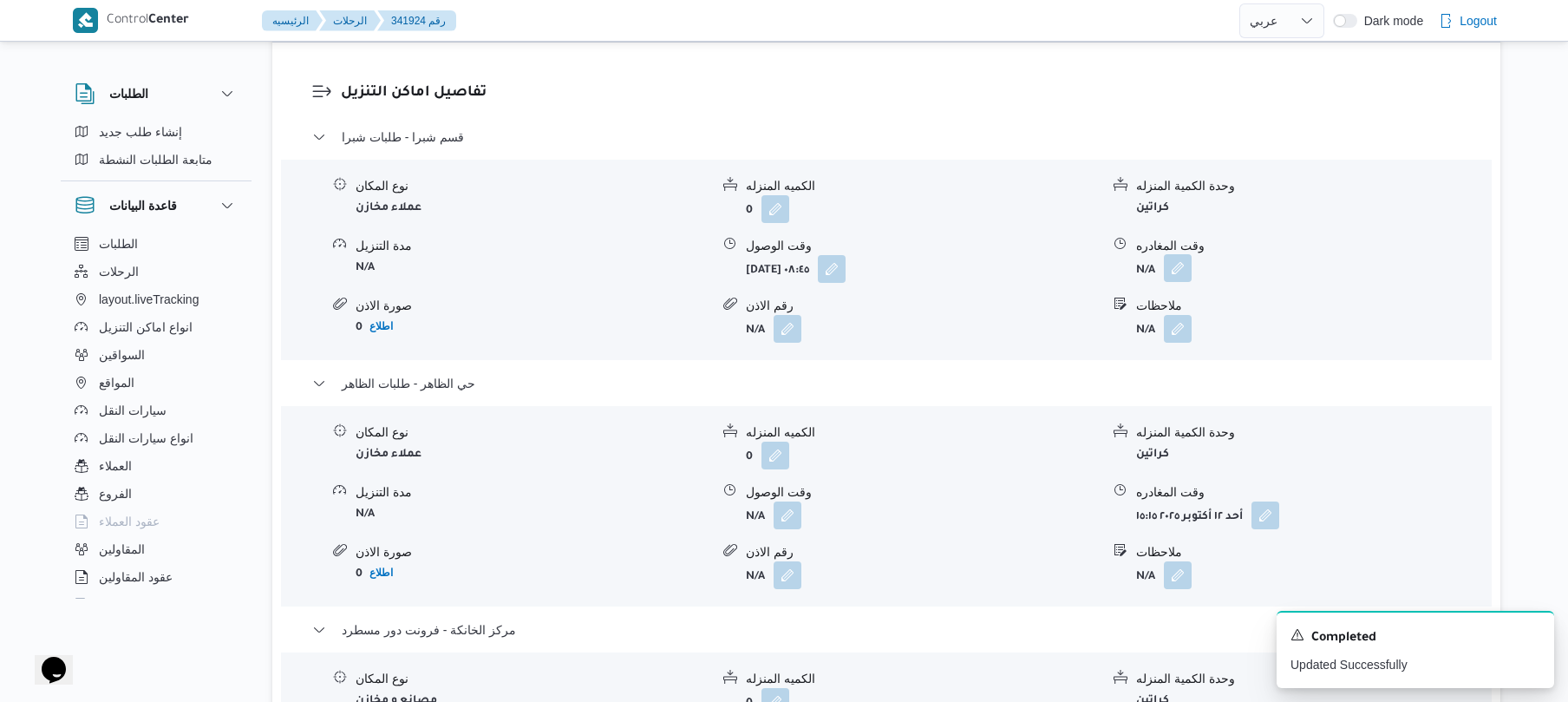
click at [1180, 254] on button "button" at bounding box center [1177, 268] width 28 height 28
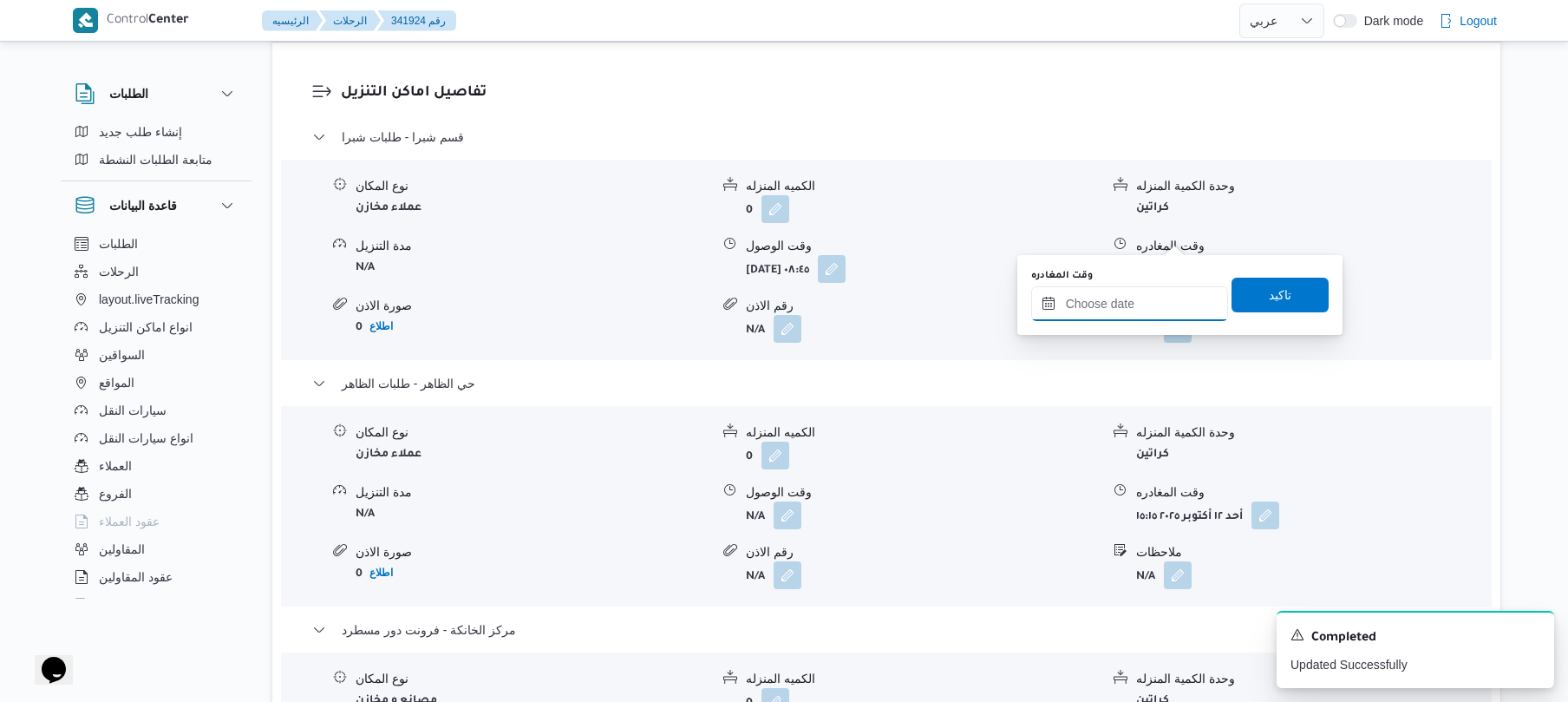
click at [1120, 297] on input "وقت المغادره" at bounding box center [1128, 304] width 197 height 34
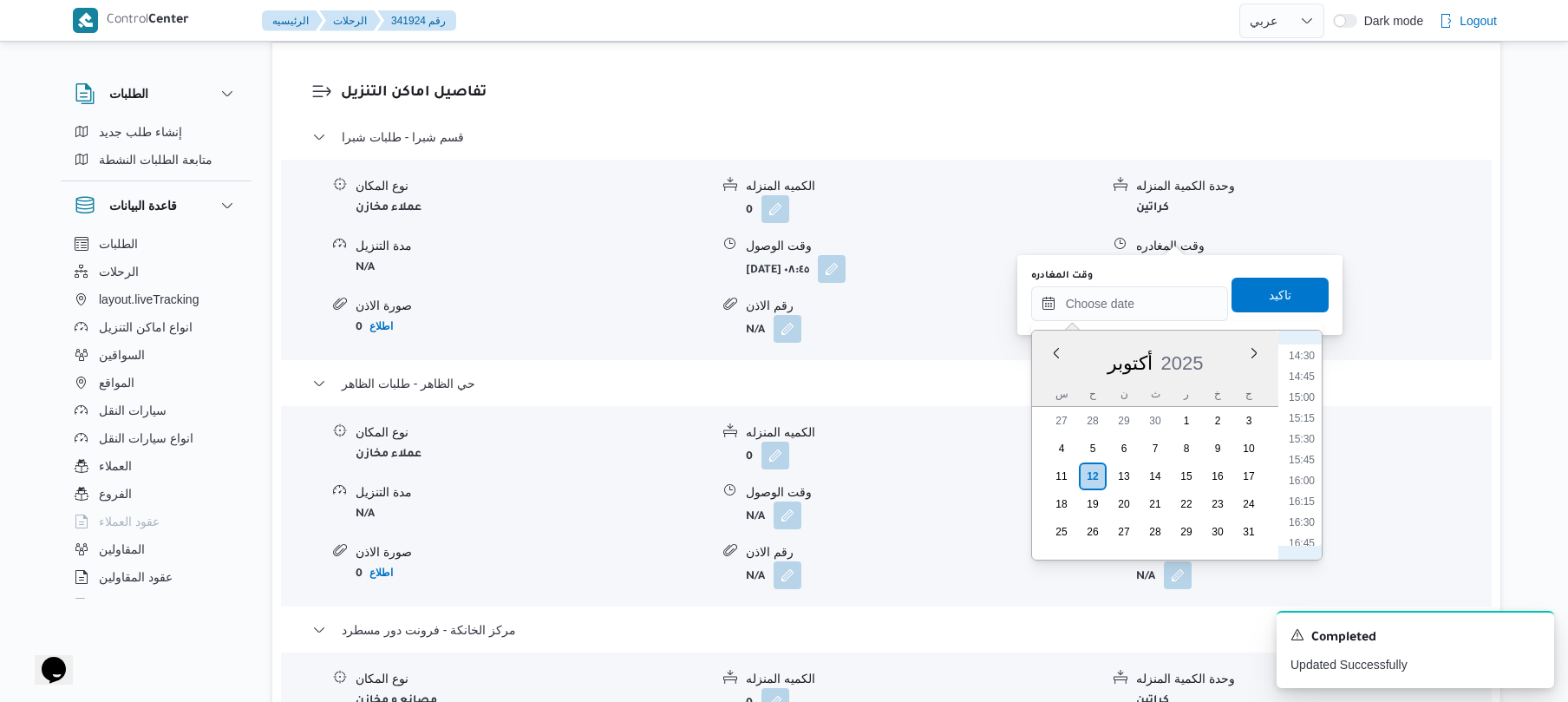
scroll to position [979, 0]
click at [1306, 375] on li "12:00" at bounding box center [1302, 374] width 40 height 17
type input "[DATE] ١٢:٠٠"
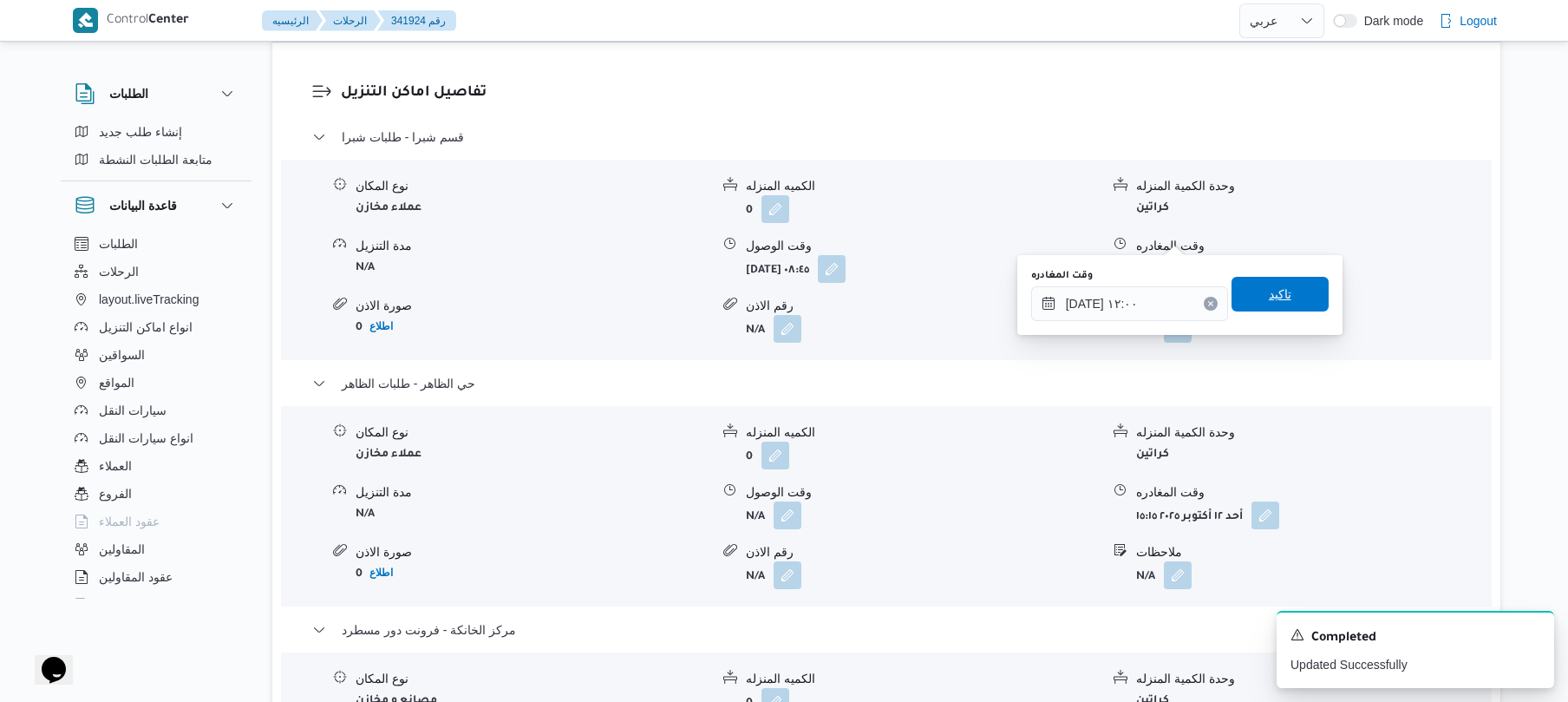
click at [1295, 306] on span "تاكيد" at bounding box center [1279, 294] width 97 height 34
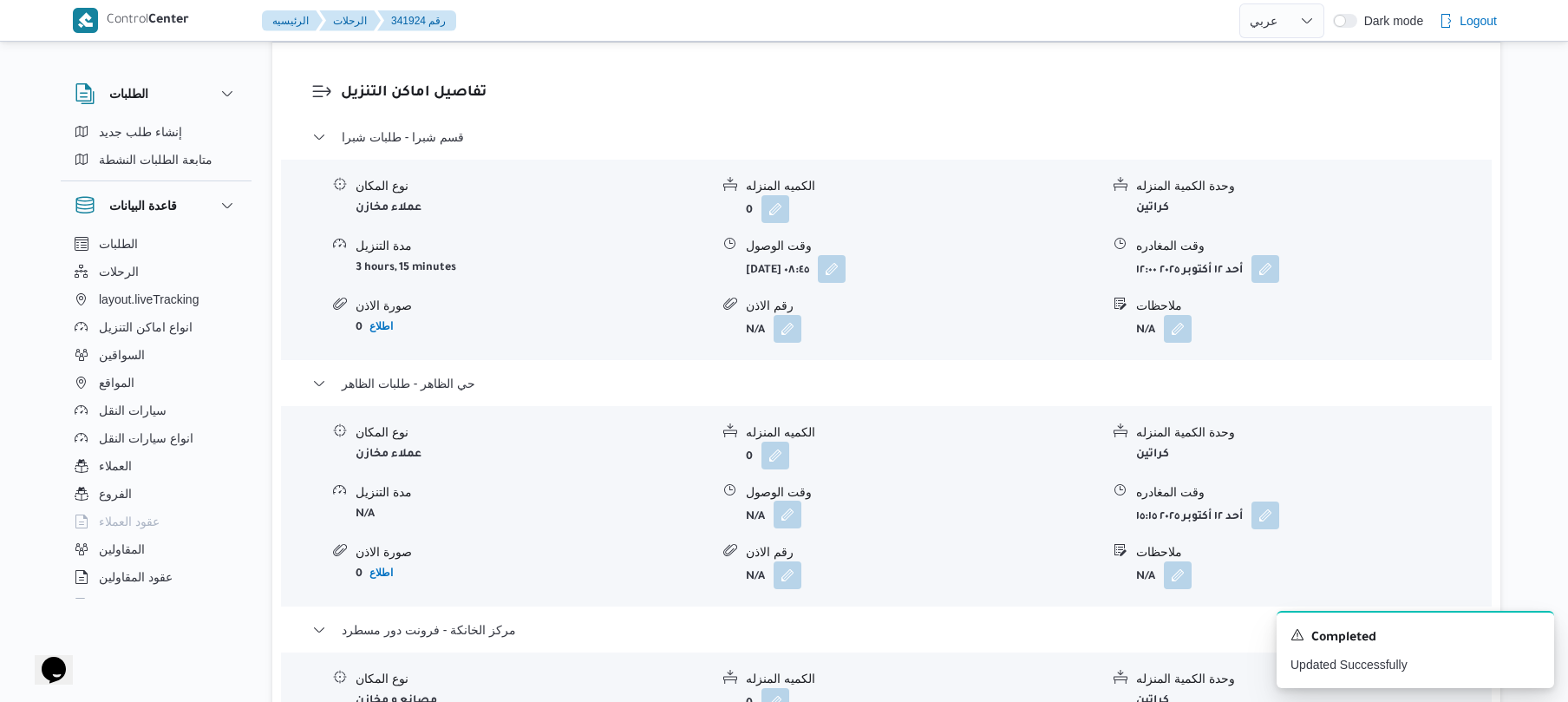
click at [785, 501] on button "button" at bounding box center [787, 514] width 28 height 28
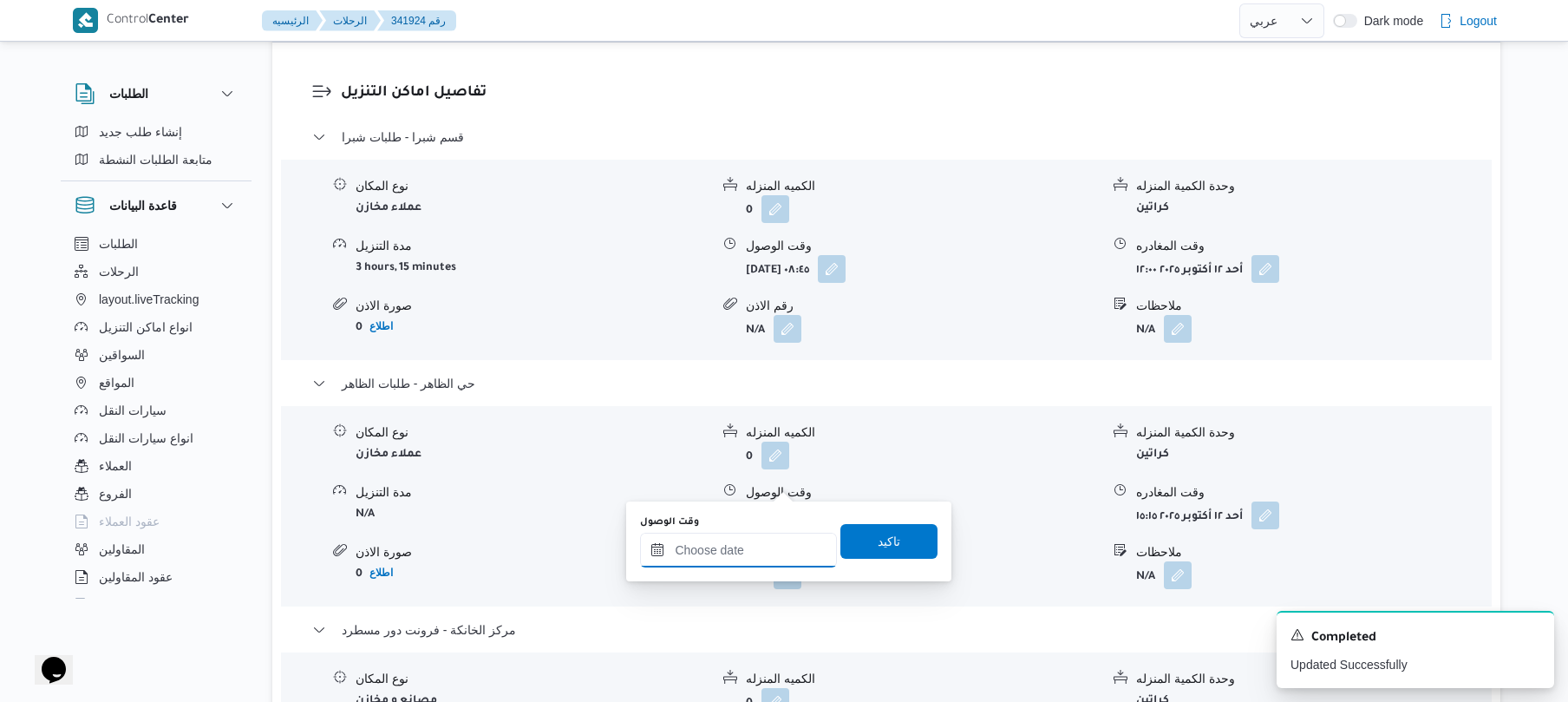
click at [735, 540] on div at bounding box center [738, 550] width 197 height 34
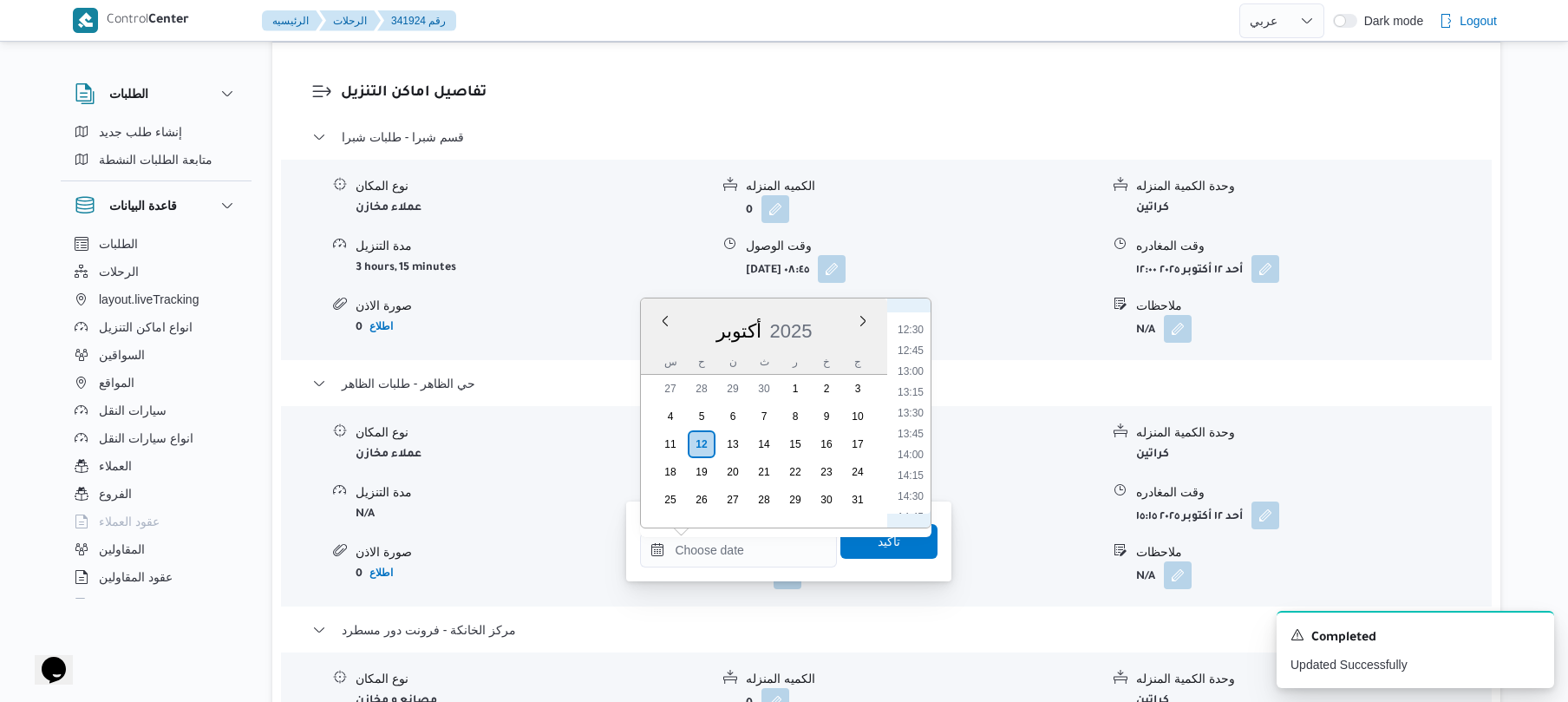
scroll to position [862, 0]
click at [906, 475] on li "12:15" at bounding box center [911, 479] width 40 height 17
type input "[DATE] ١٢:١٥"
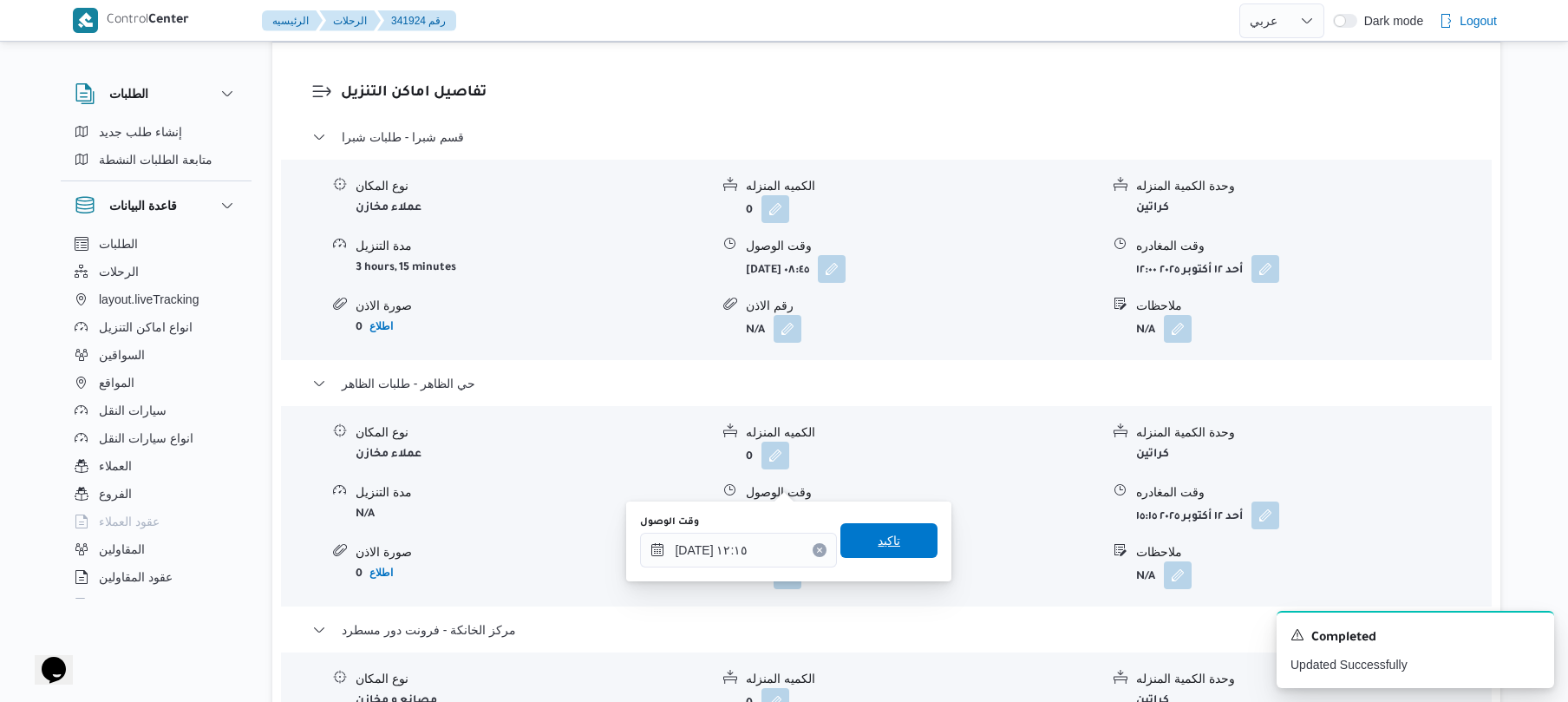
click at [885, 538] on span "تاكيد" at bounding box center [888, 541] width 23 height 21
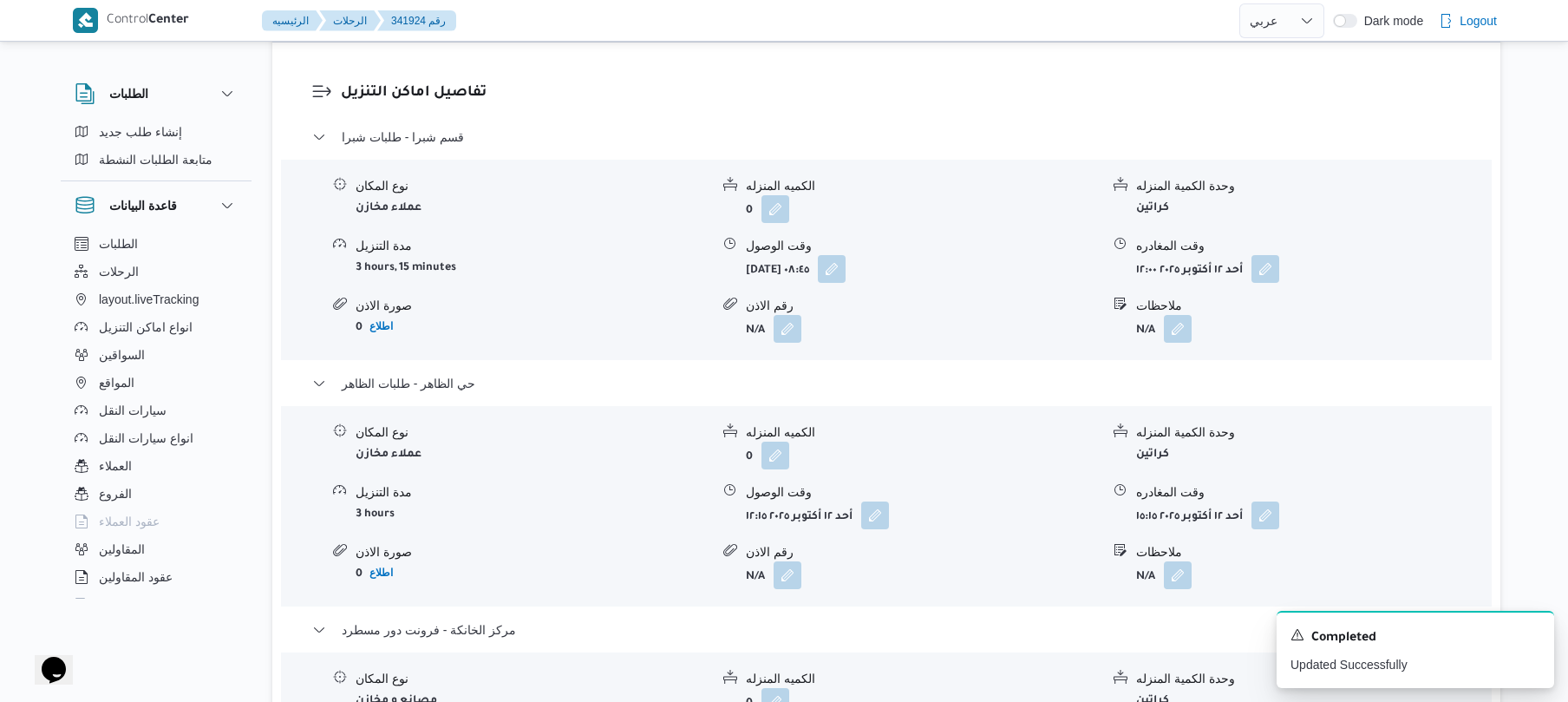
click at [1364, 237] on div "وقت المغادره" at bounding box center [1312, 246] width 353 height 18
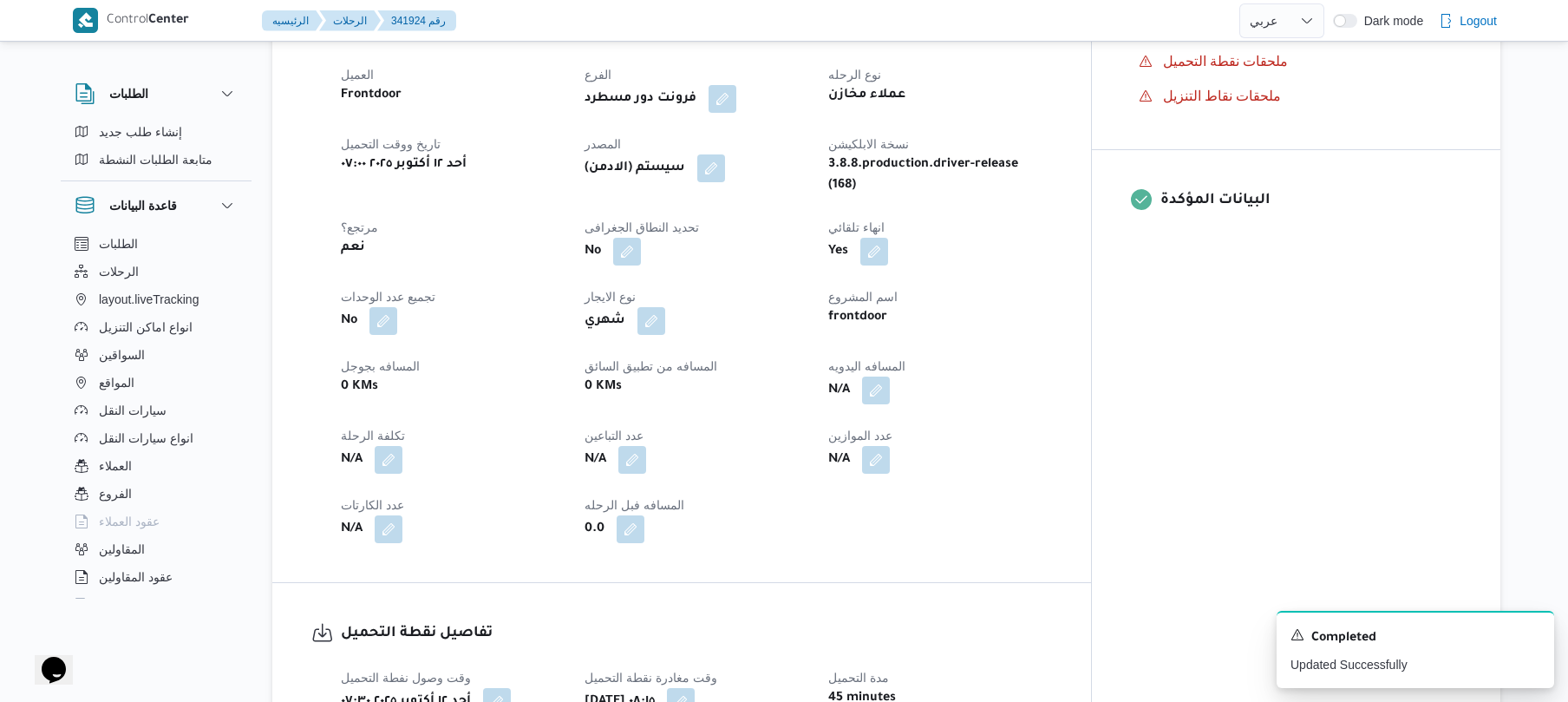
scroll to position [642, 0]
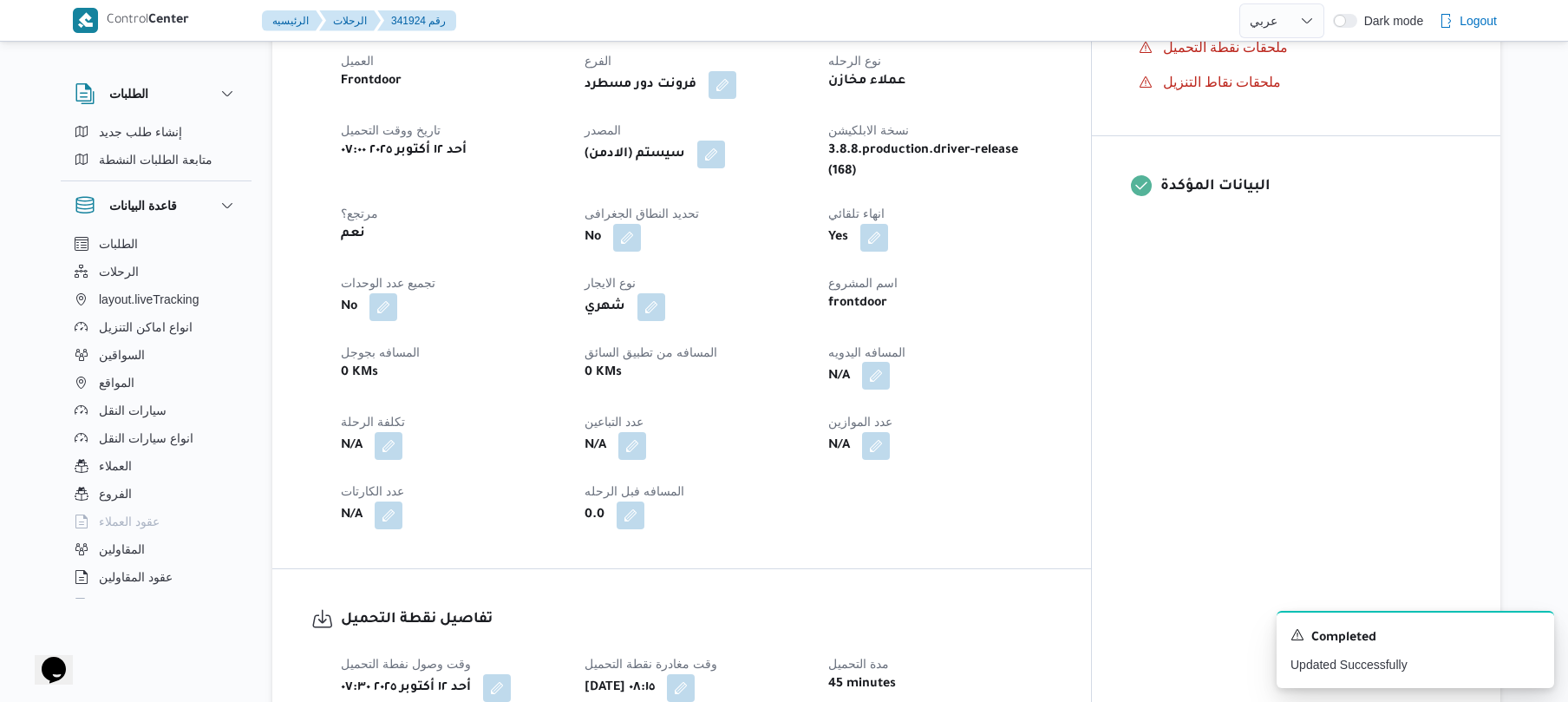
click at [890, 362] on button "button" at bounding box center [876, 375] width 28 height 28
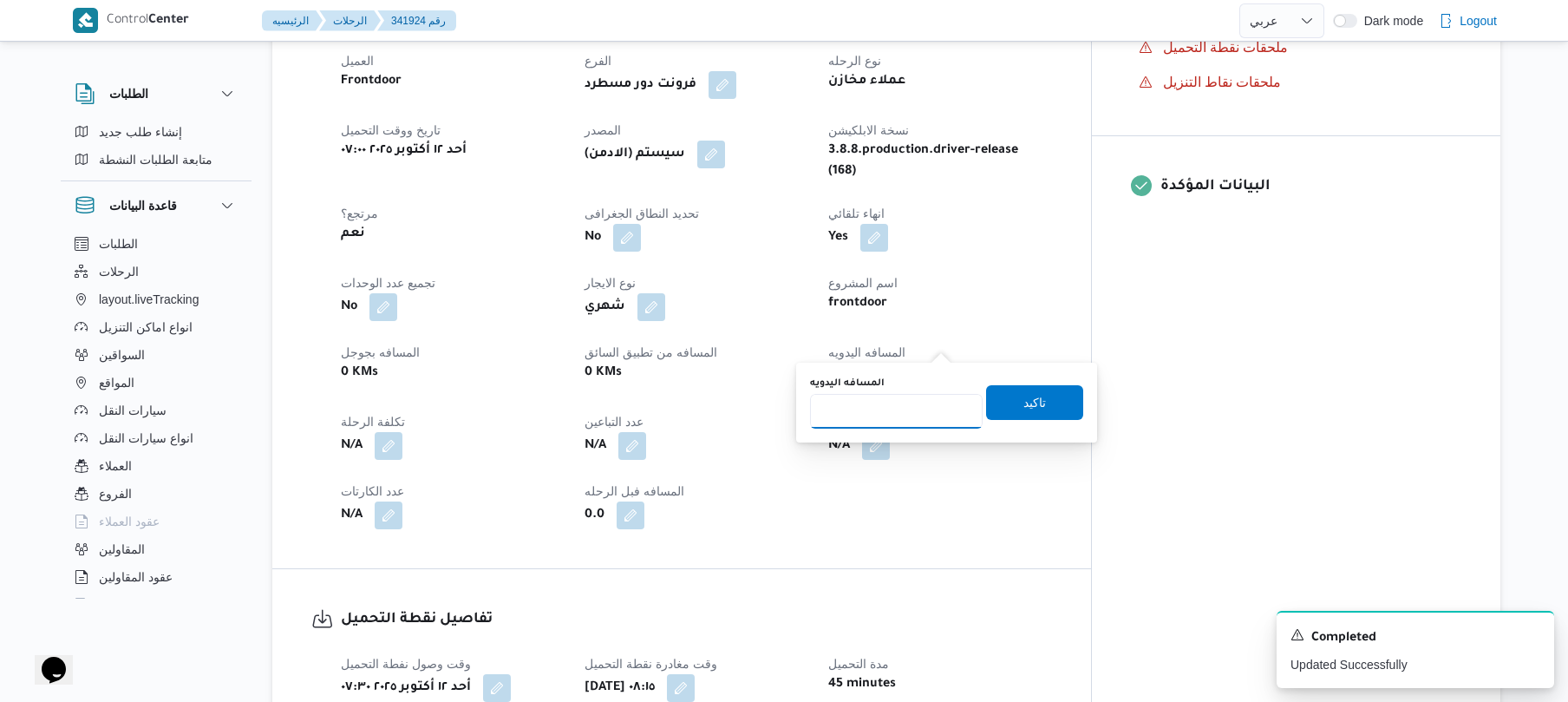
click at [886, 406] on input "المسافه اليدويه" at bounding box center [896, 411] width 172 height 34
type input "45"
click at [1038, 396] on span "تاكيد" at bounding box center [1034, 402] width 97 height 34
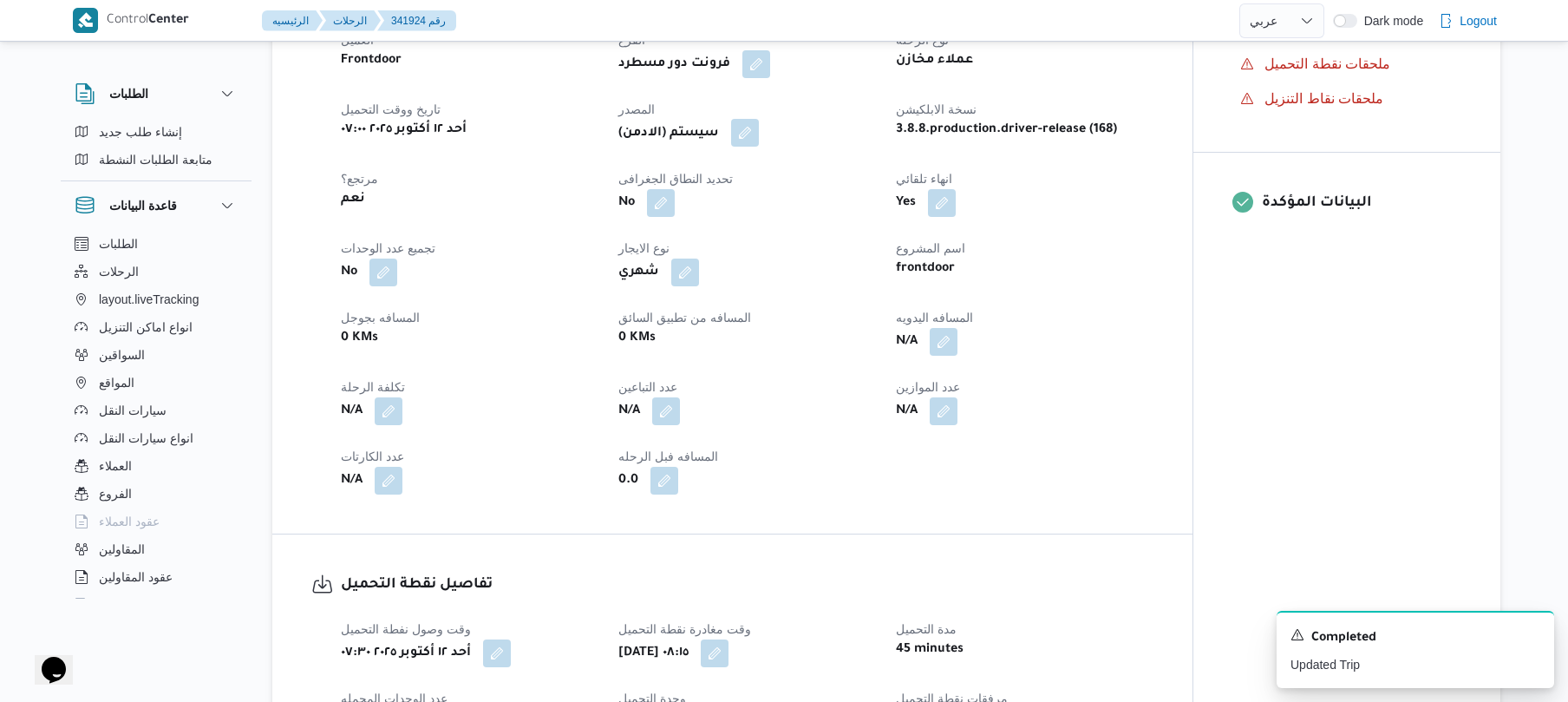
click at [753, 136] on button "button" at bounding box center [744, 132] width 28 height 28
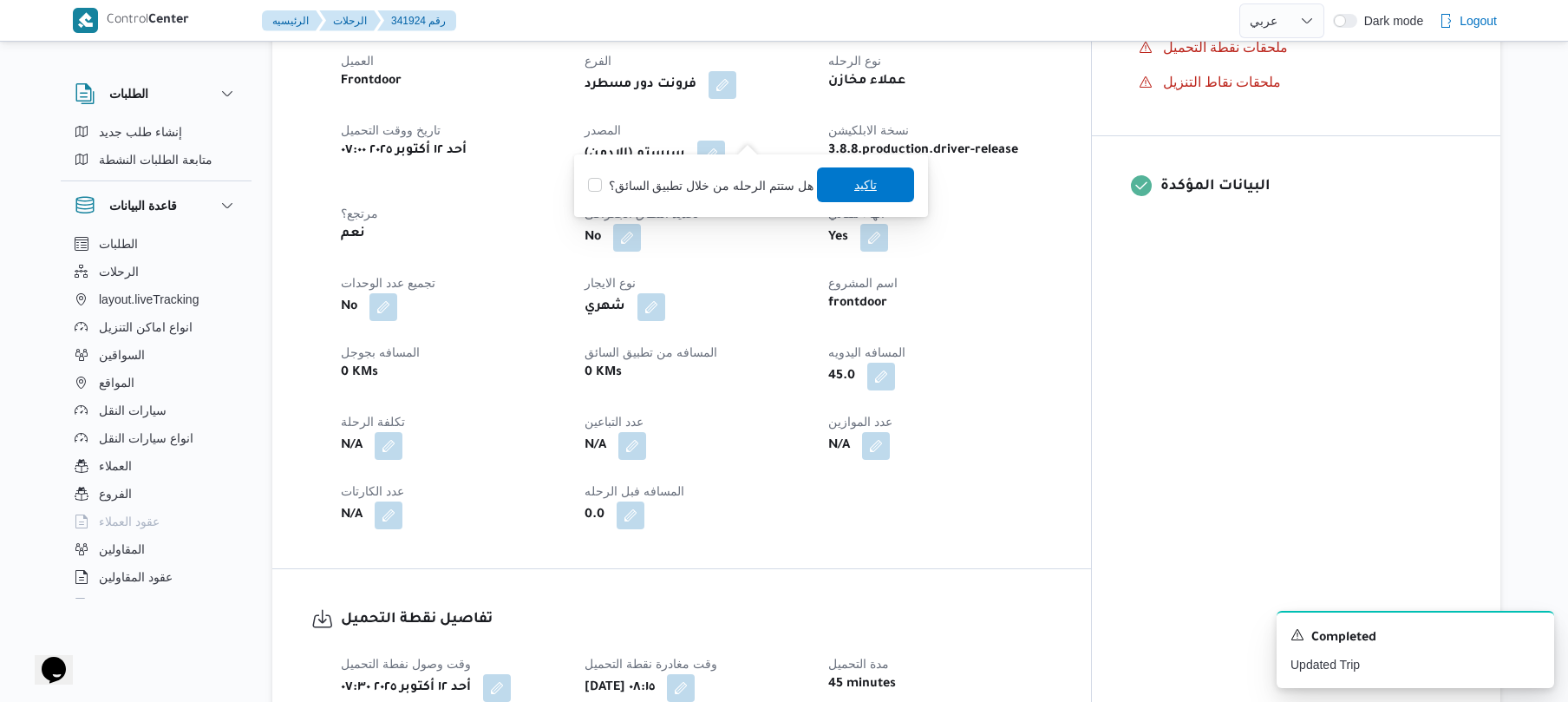
click at [837, 182] on span "تاكيد" at bounding box center [865, 185] width 97 height 34
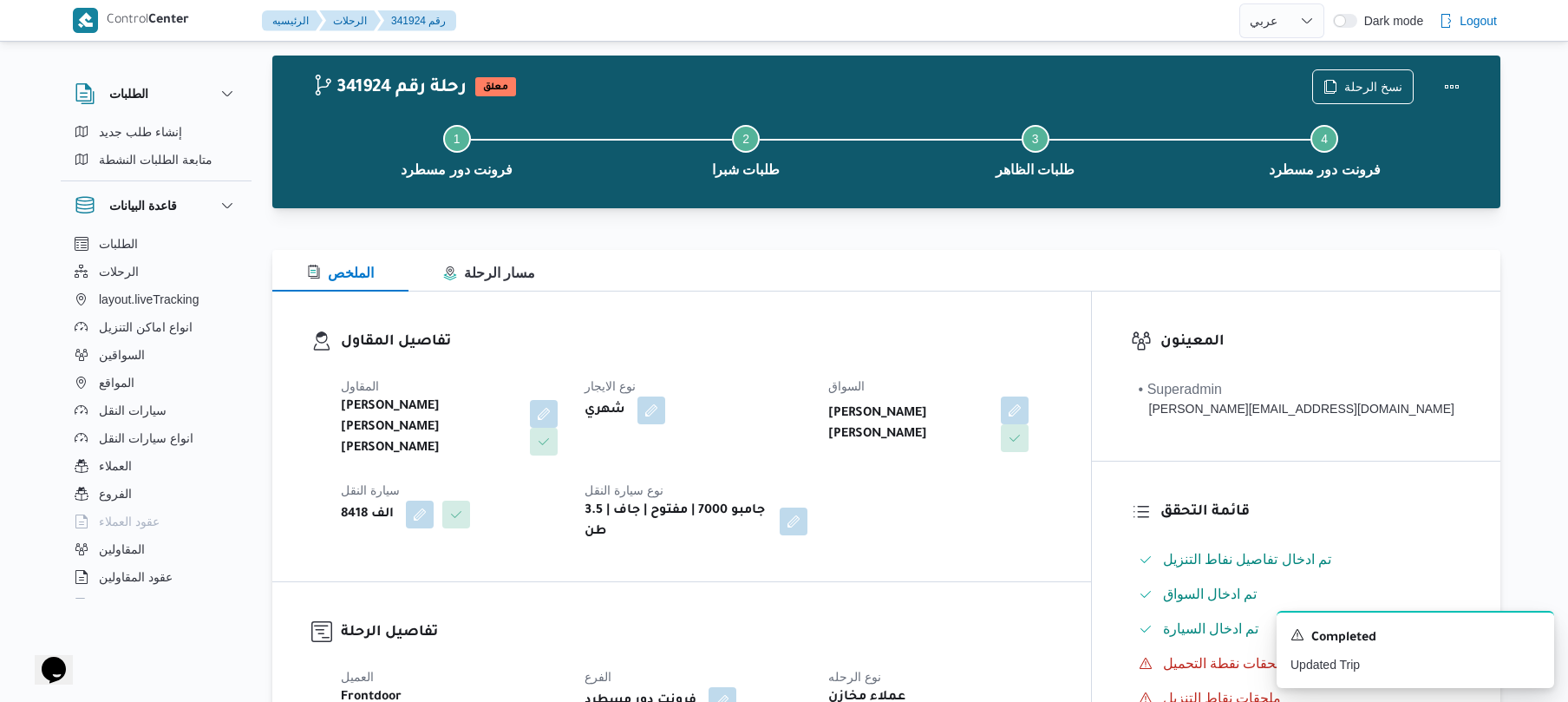
scroll to position [0, 0]
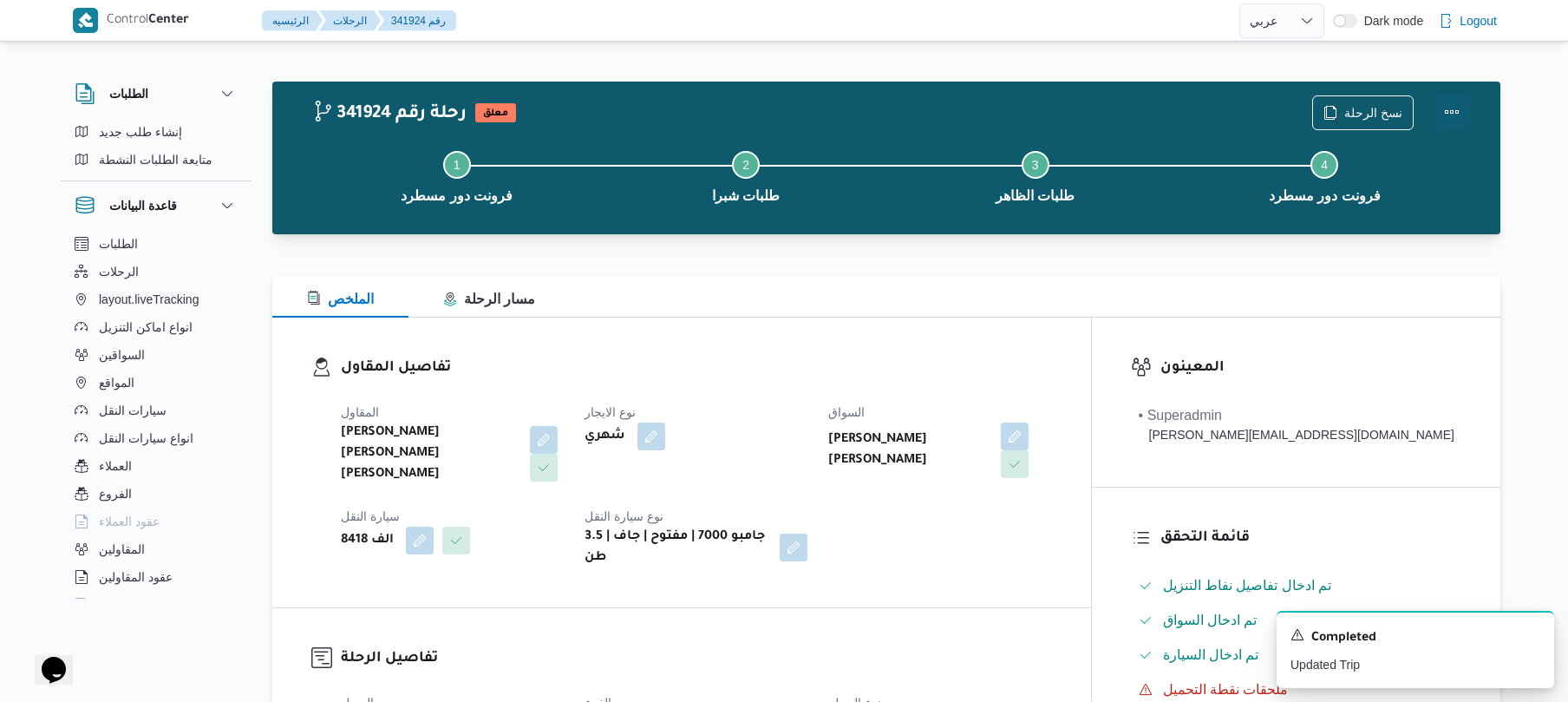
click at [1451, 102] on button "Actions" at bounding box center [1451, 112] width 34 height 34
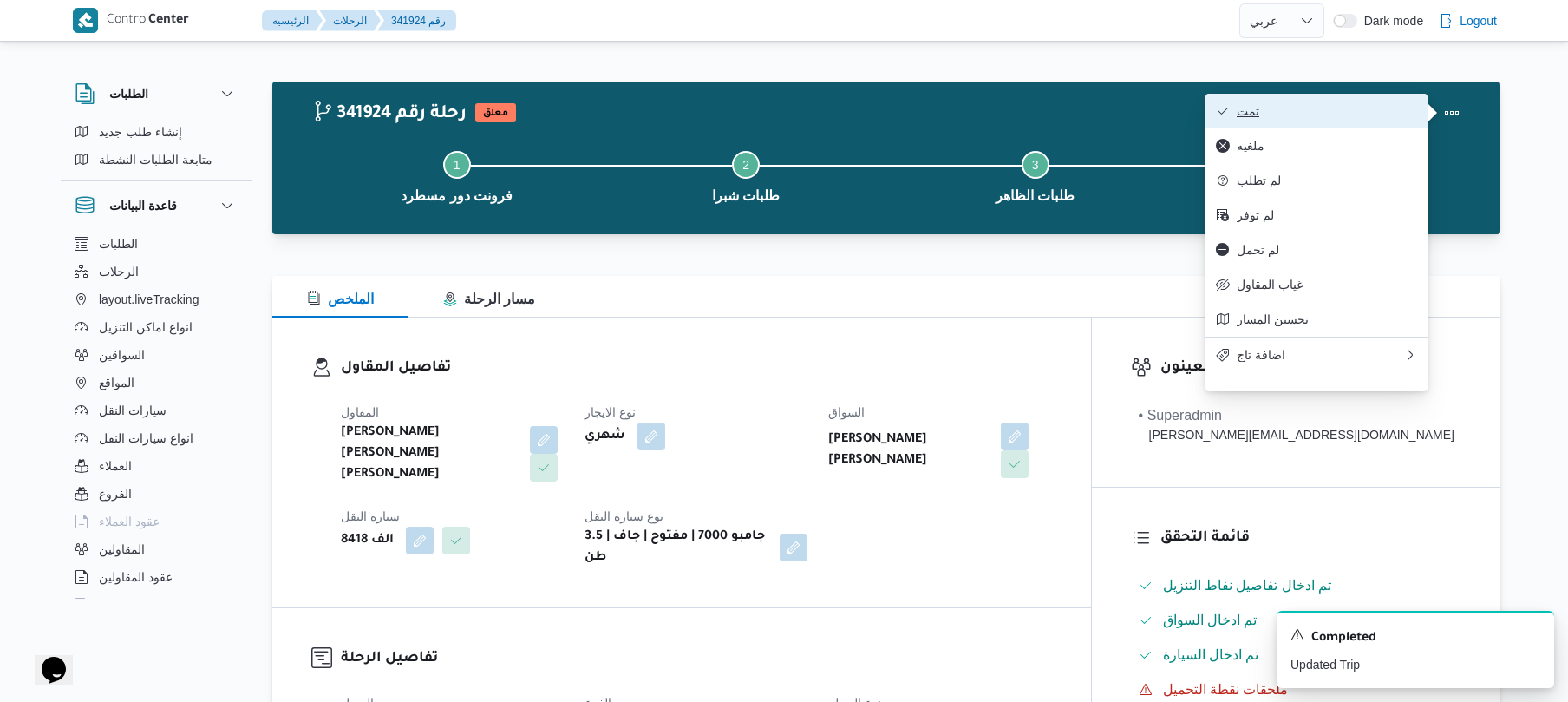
click at [1370, 120] on button "تمت" at bounding box center [1316, 111] width 222 height 34
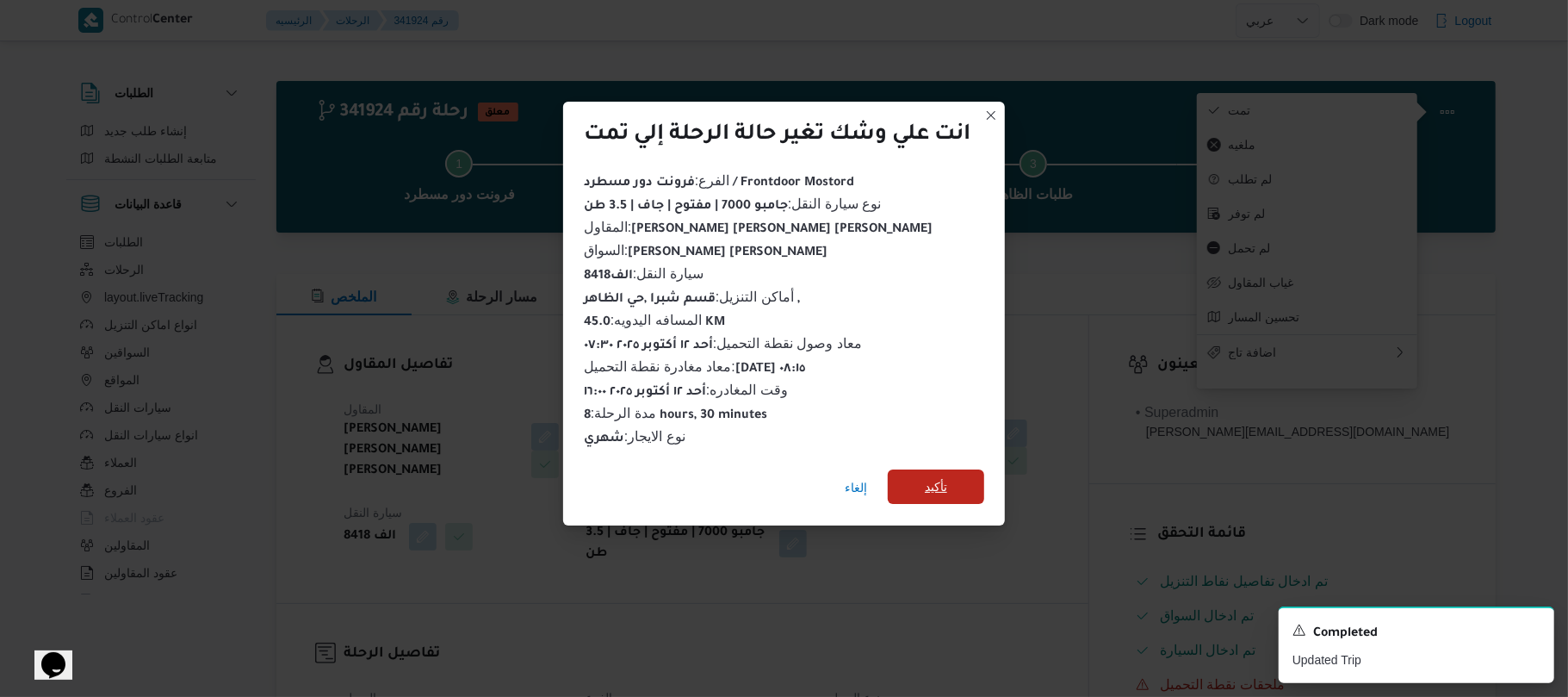
click at [945, 483] on span "تأكيد" at bounding box center [935, 486] width 23 height 21
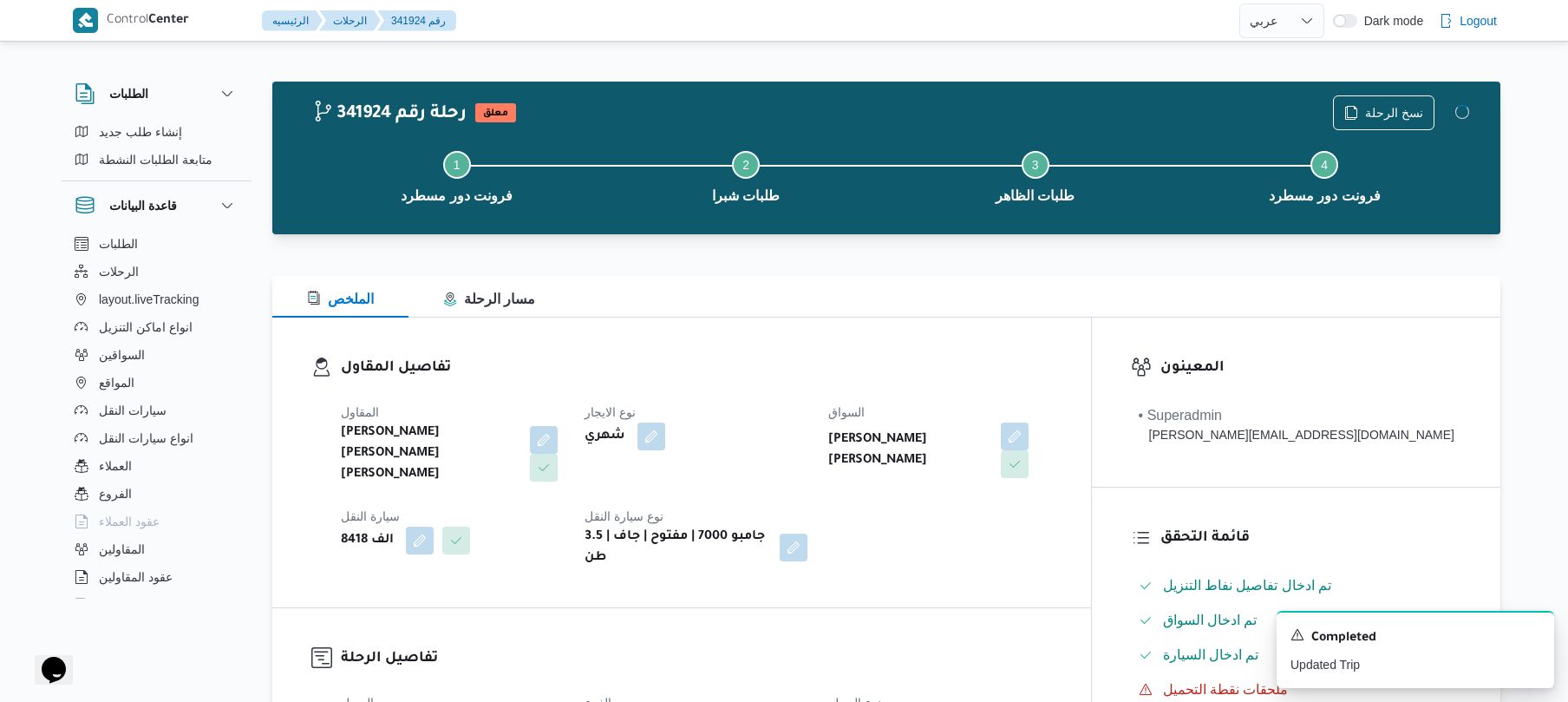
click at [954, 487] on div "[PERSON_NAME] [PERSON_NAME] [PERSON_NAME] نوع الايجار شهري السواق [PERSON_NAME]…" at bounding box center [695, 484] width 731 height 188
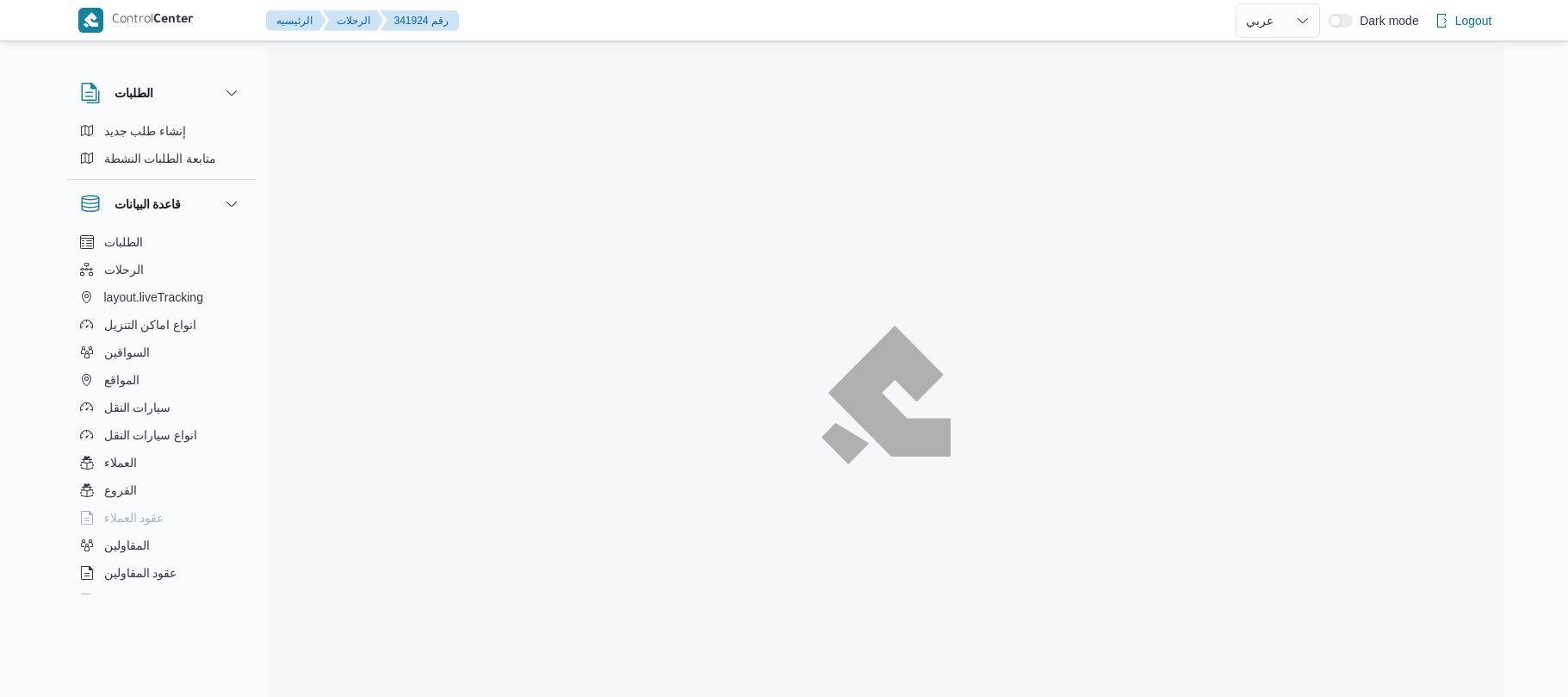
select select "ar"
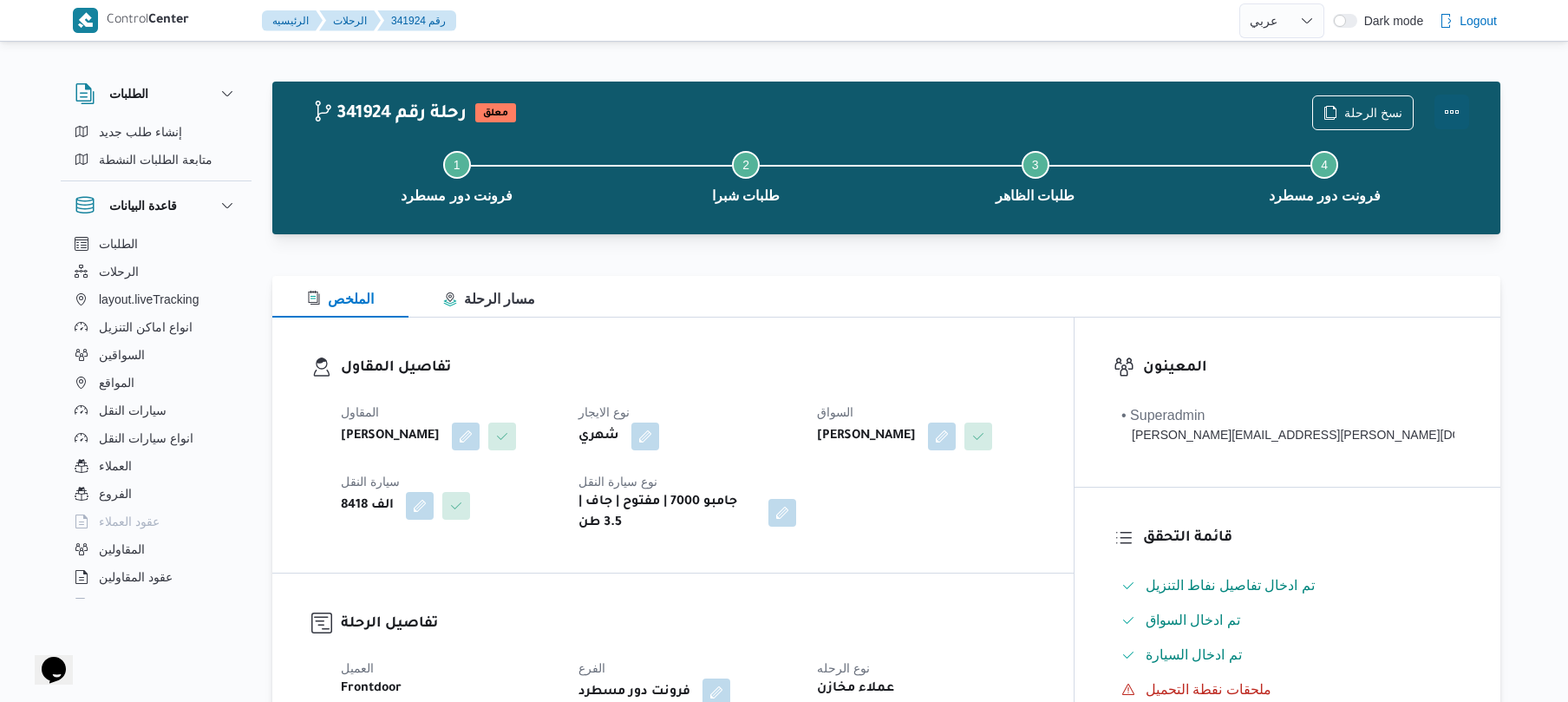
click at [1447, 112] on button "Actions" at bounding box center [1451, 112] width 34 height 34
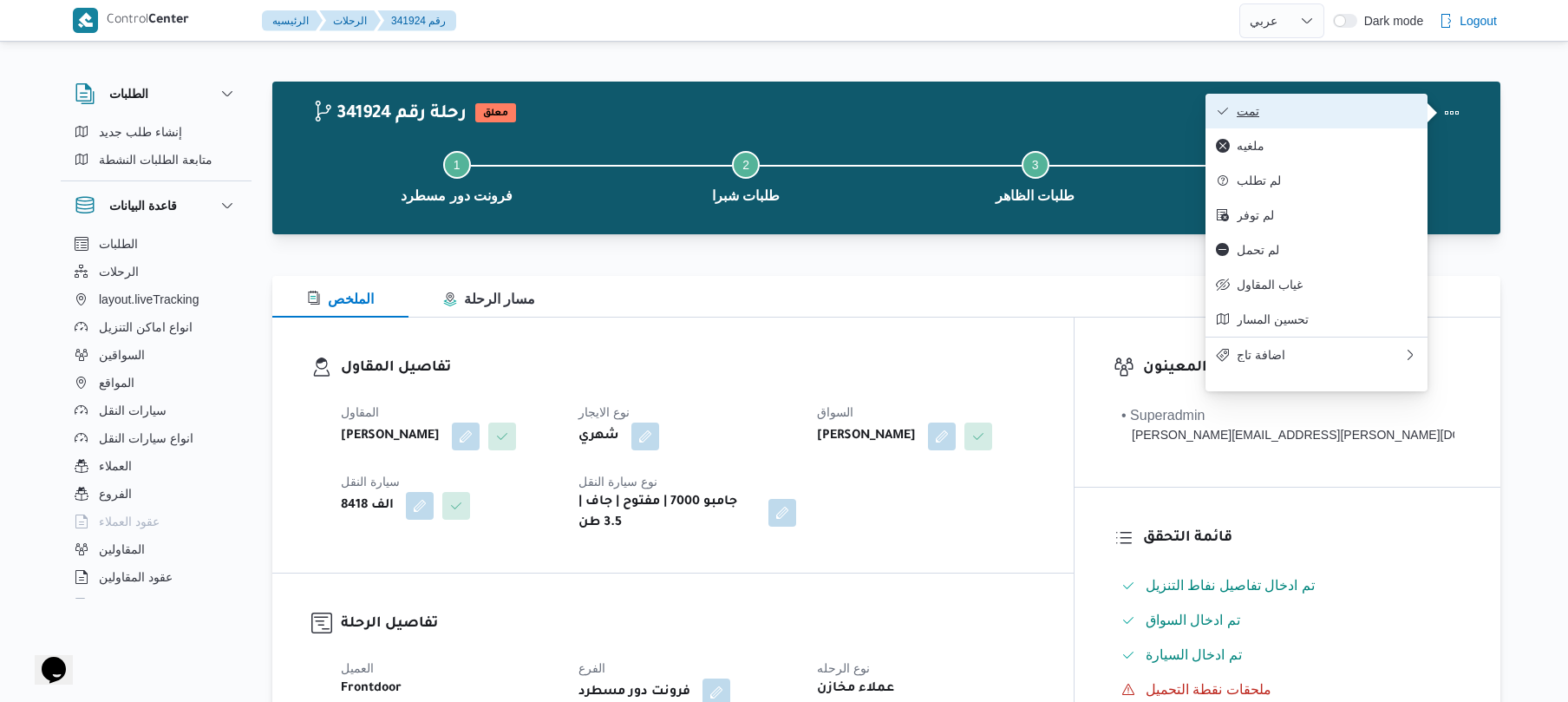
click at [1360, 112] on span "تمت" at bounding box center [1326, 111] width 180 height 14
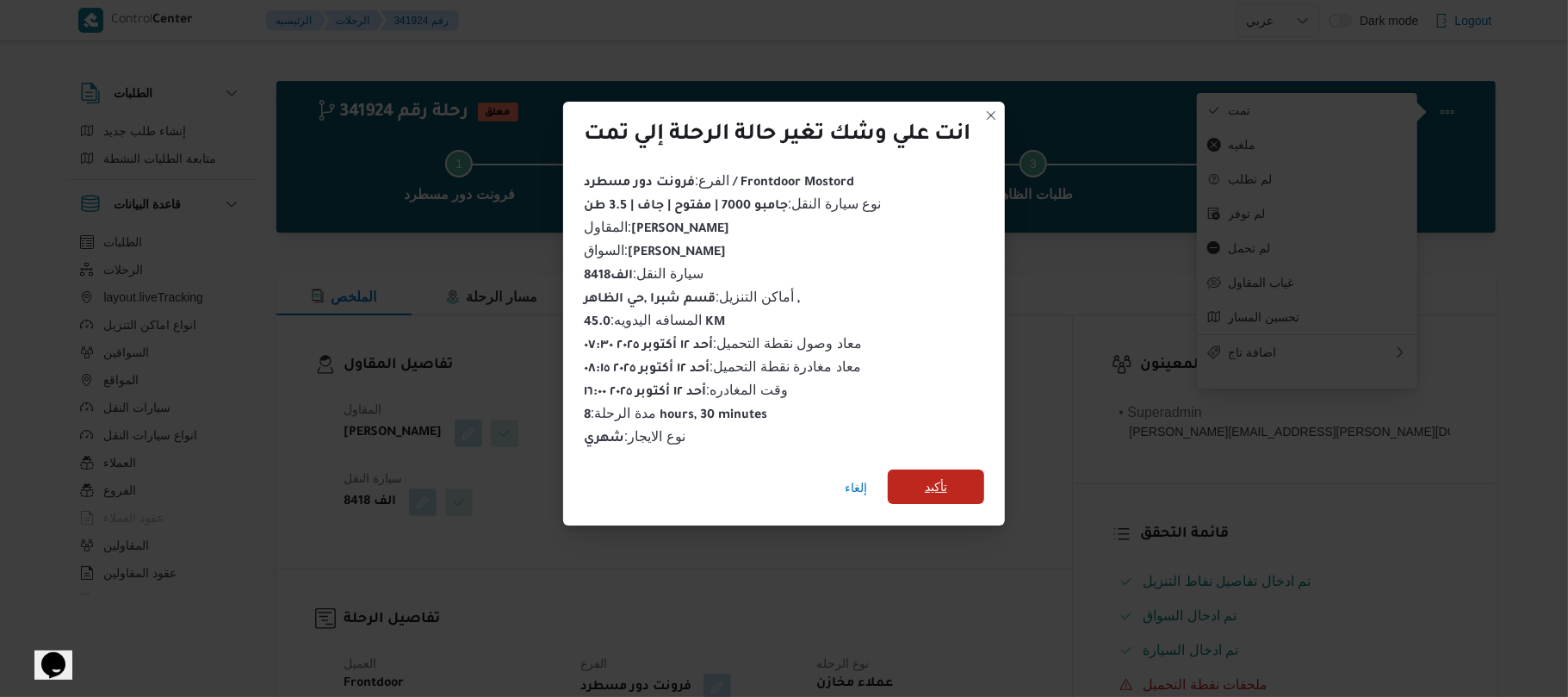
click at [947, 484] on span "تأكيد" at bounding box center [935, 486] width 23 height 21
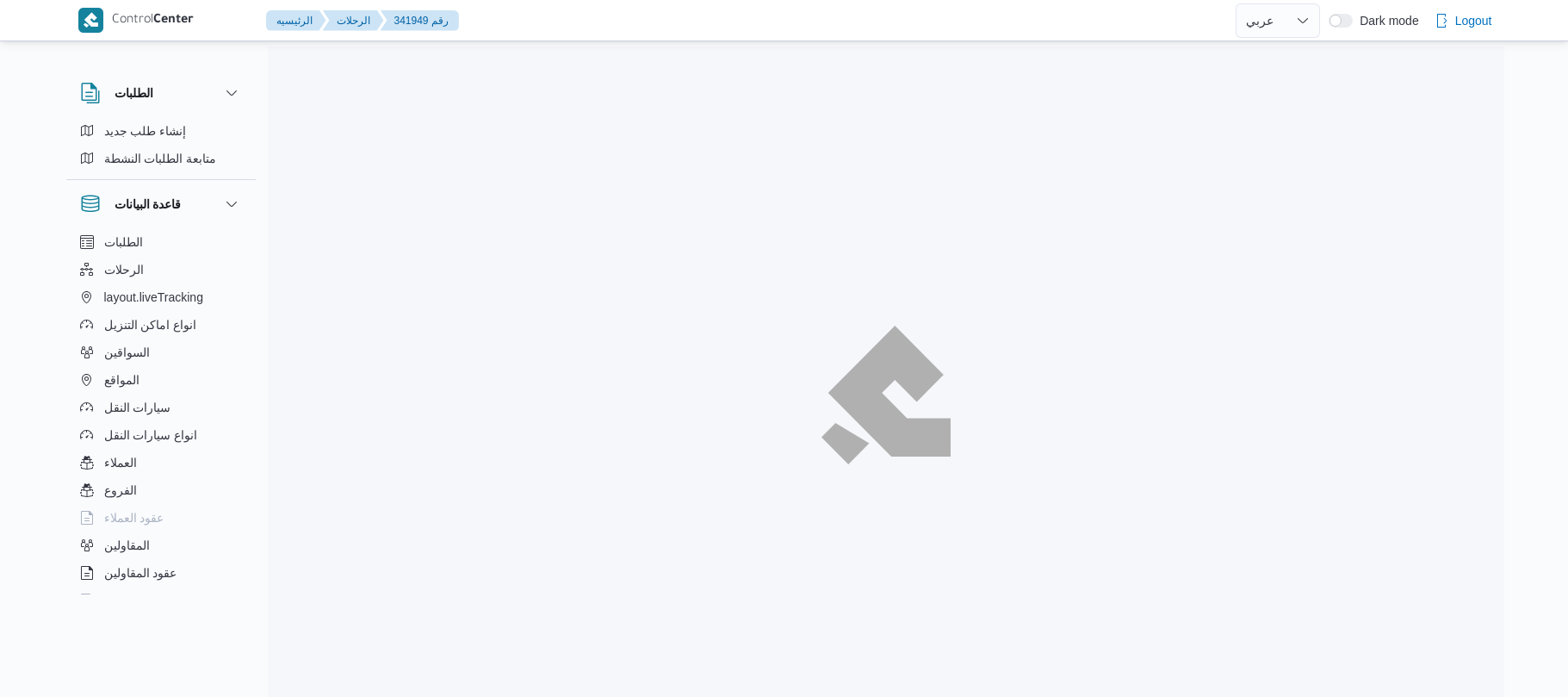
select select "ar"
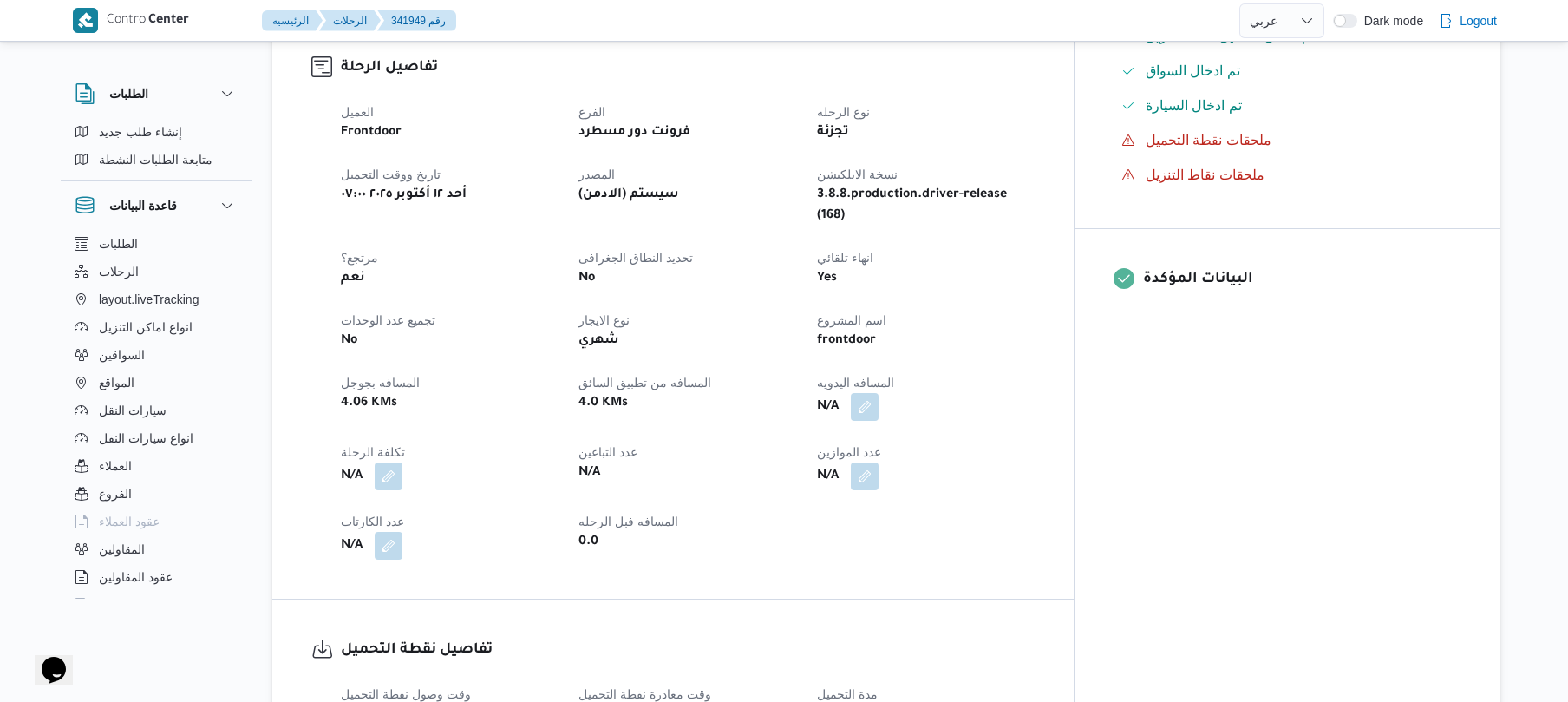
scroll to position [555, 0]
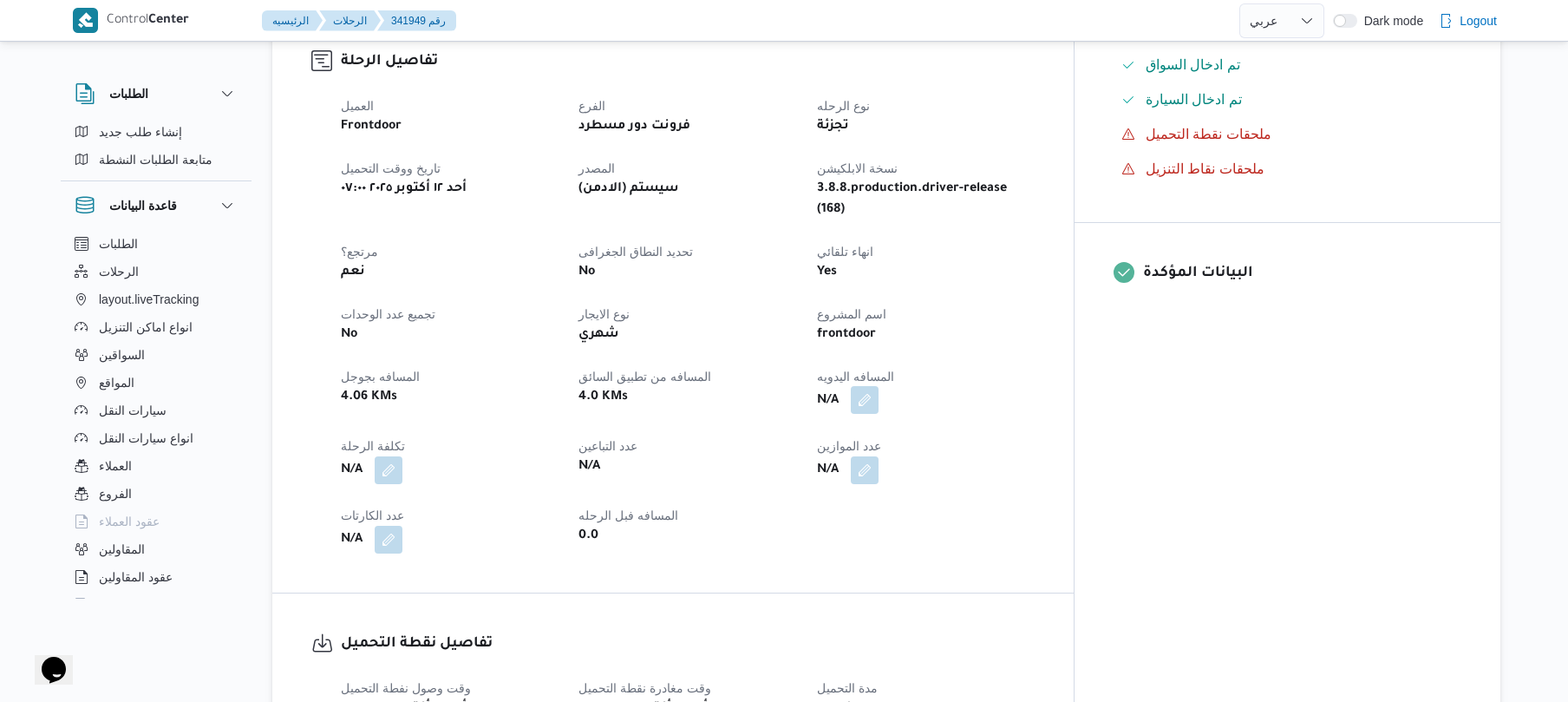
click at [878, 386] on button "button" at bounding box center [864, 400] width 28 height 28
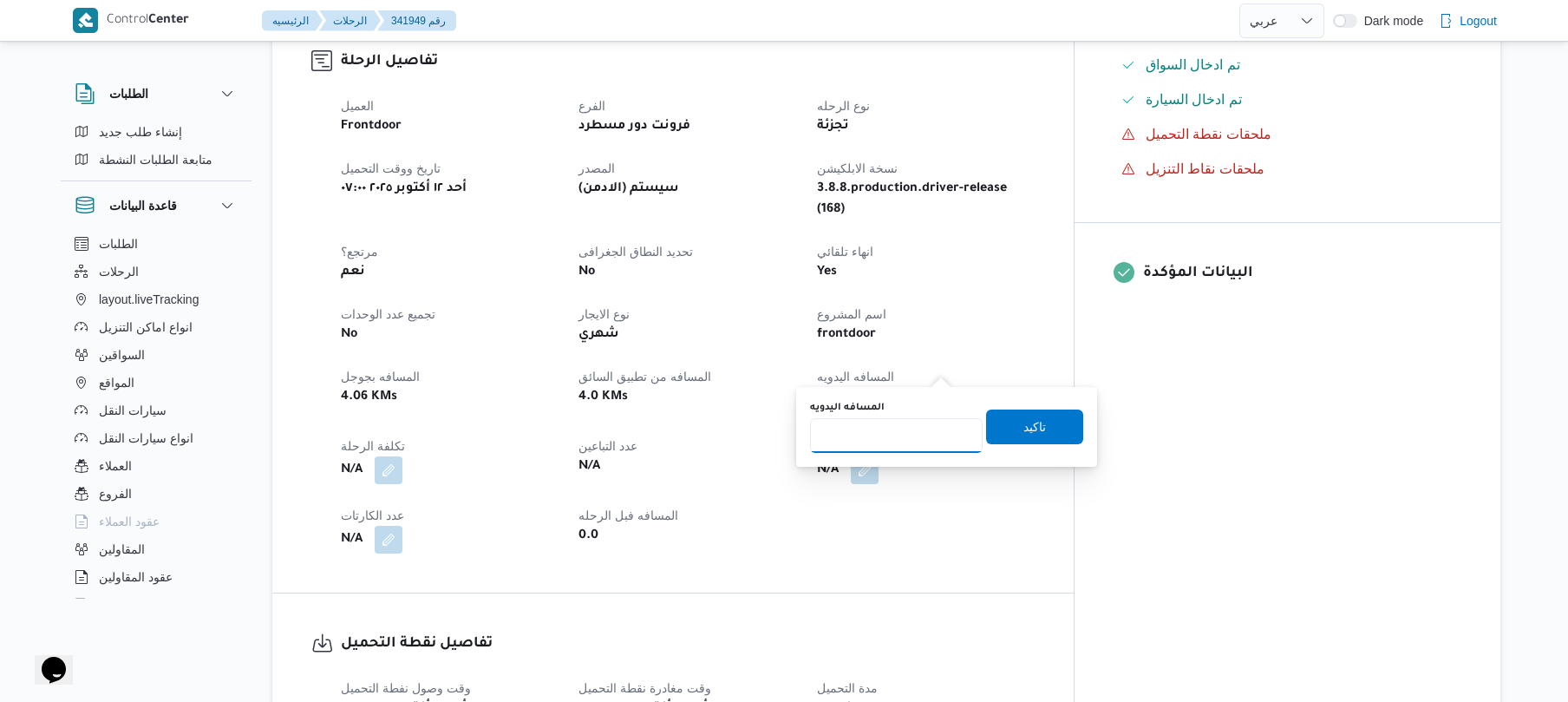
click at [886, 434] on input "المسافه اليدويه" at bounding box center [896, 435] width 172 height 34
type input "95"
click at [1004, 431] on span "تاكيد" at bounding box center [1034, 426] width 97 height 34
